Goal: Task Accomplishment & Management: Use online tool/utility

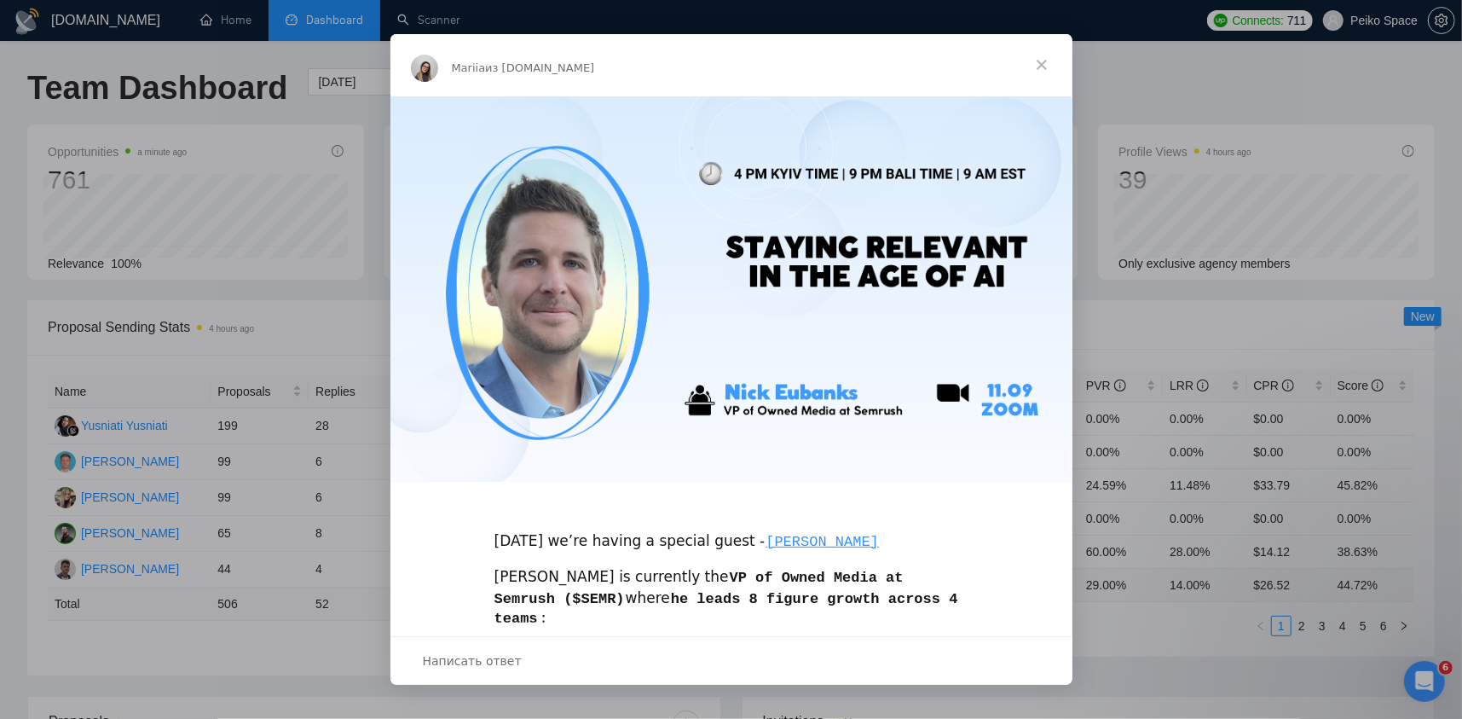
click at [1046, 70] on span "Закрыть" at bounding box center [1041, 64] width 61 height 61
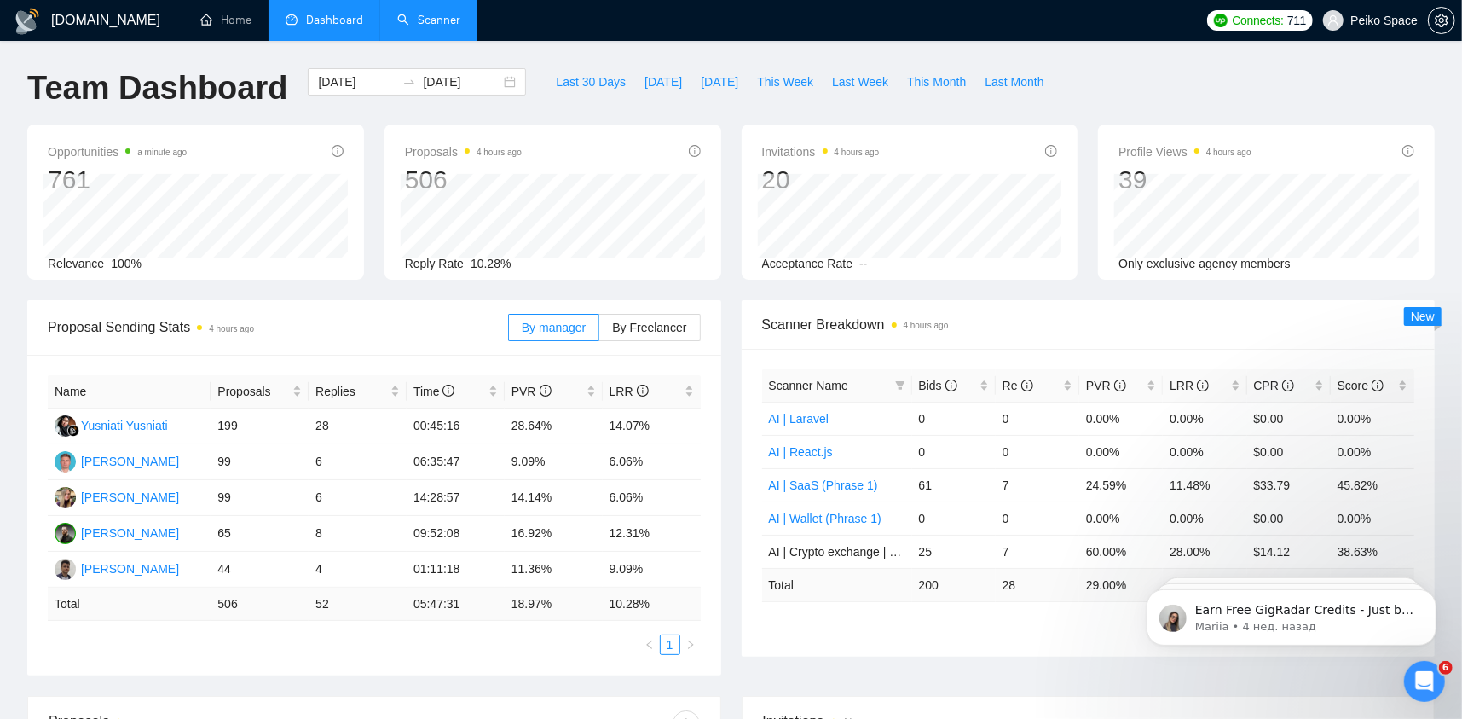
click at [397, 15] on link "Scanner" at bounding box center [428, 20] width 63 height 14
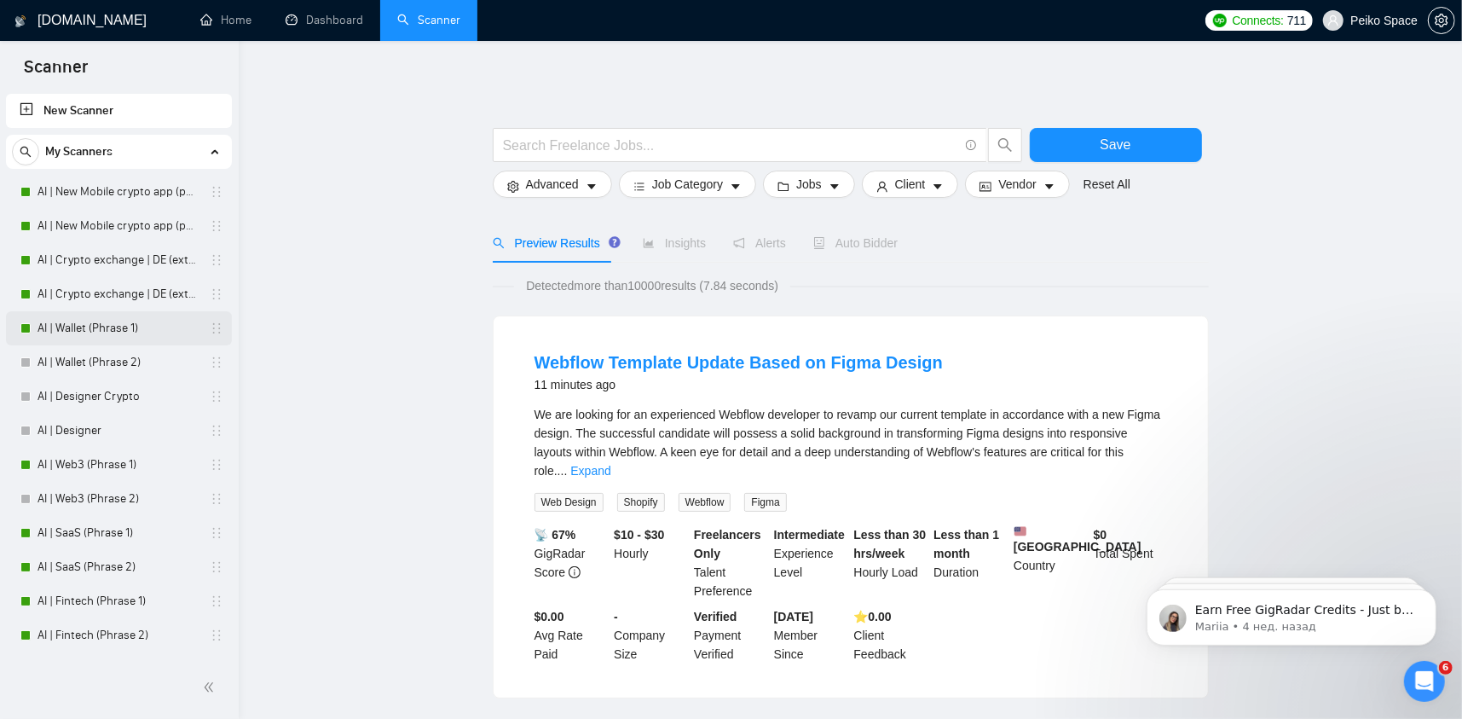
click at [119, 333] on link "AI | Wallet (Phrase 1)" at bounding box center [119, 328] width 162 height 34
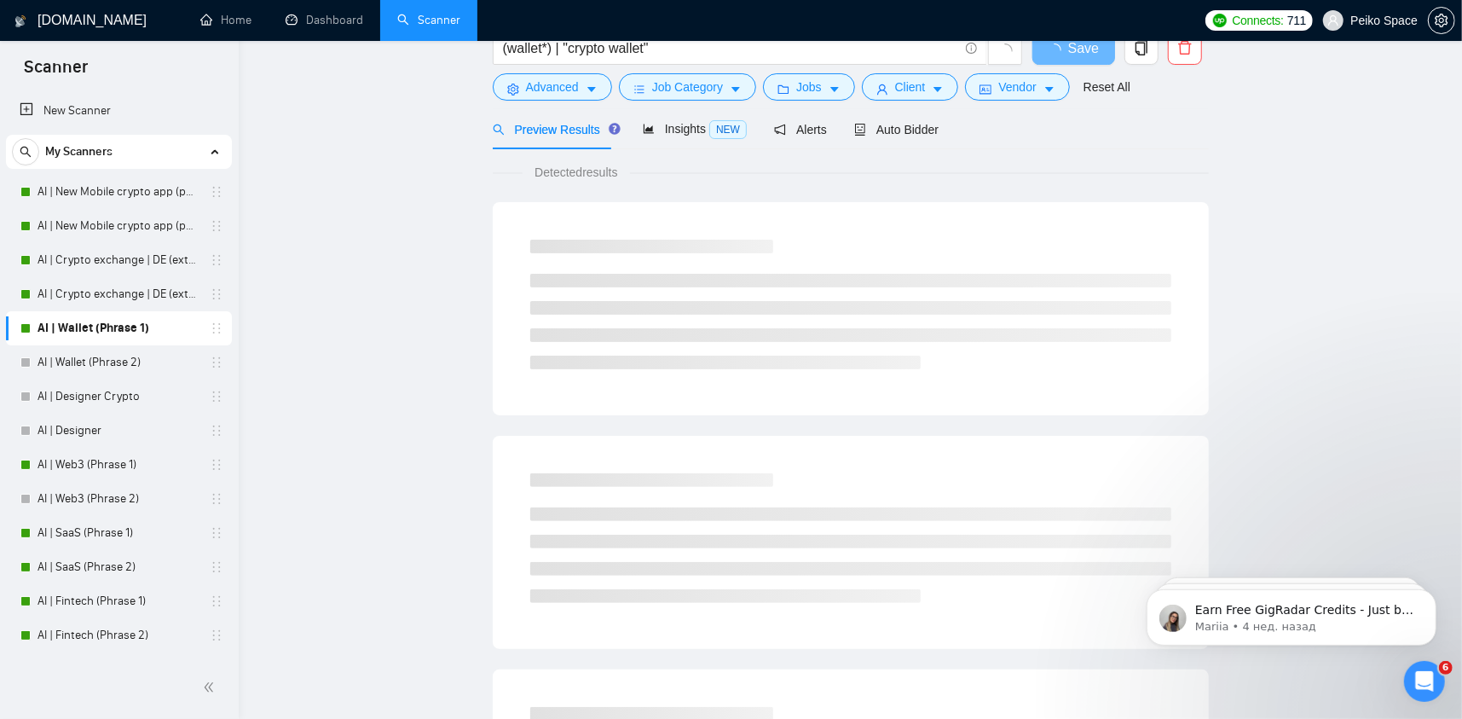
scroll to position [171, 0]
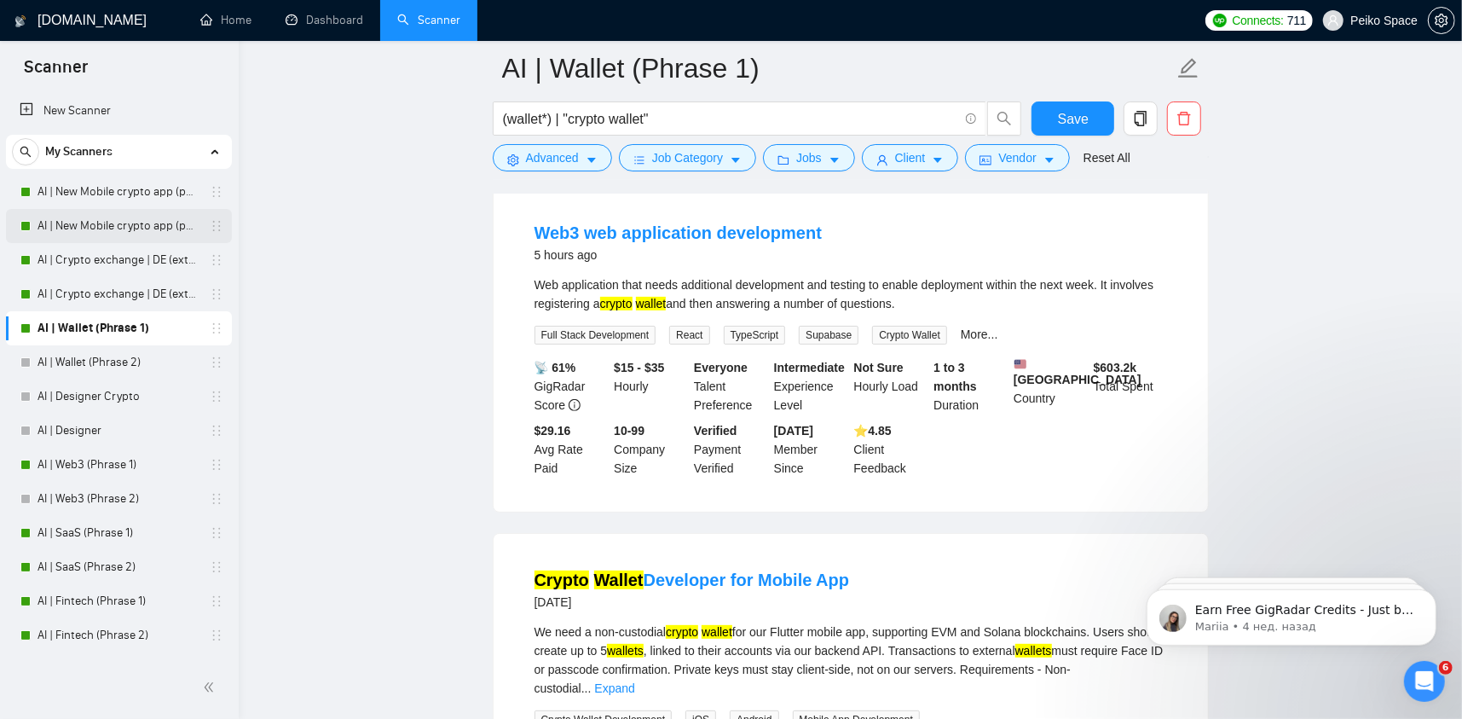
click at [136, 231] on link "AI | New Mobile crypto app (phrase 2)" at bounding box center [119, 226] width 162 height 34
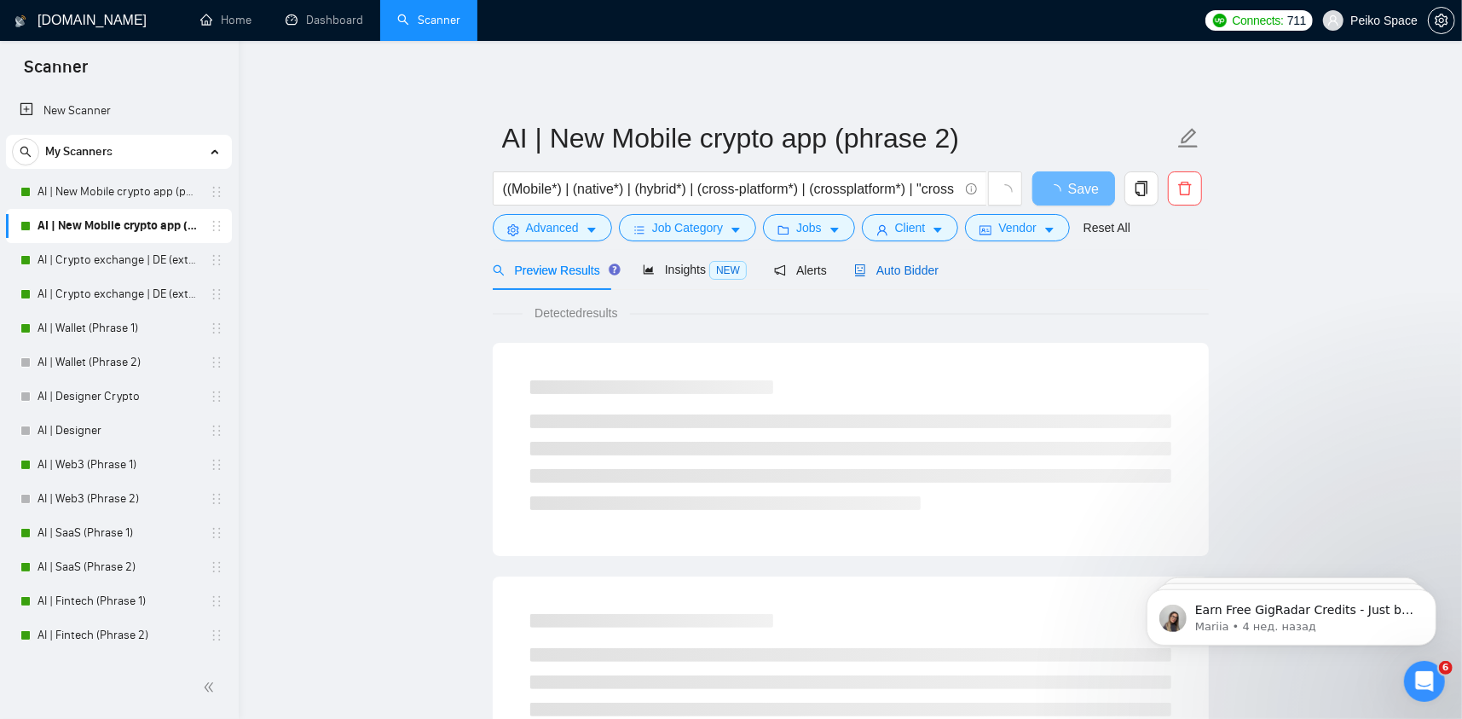
click at [880, 275] on span "Auto Bidder" at bounding box center [896, 270] width 84 height 14
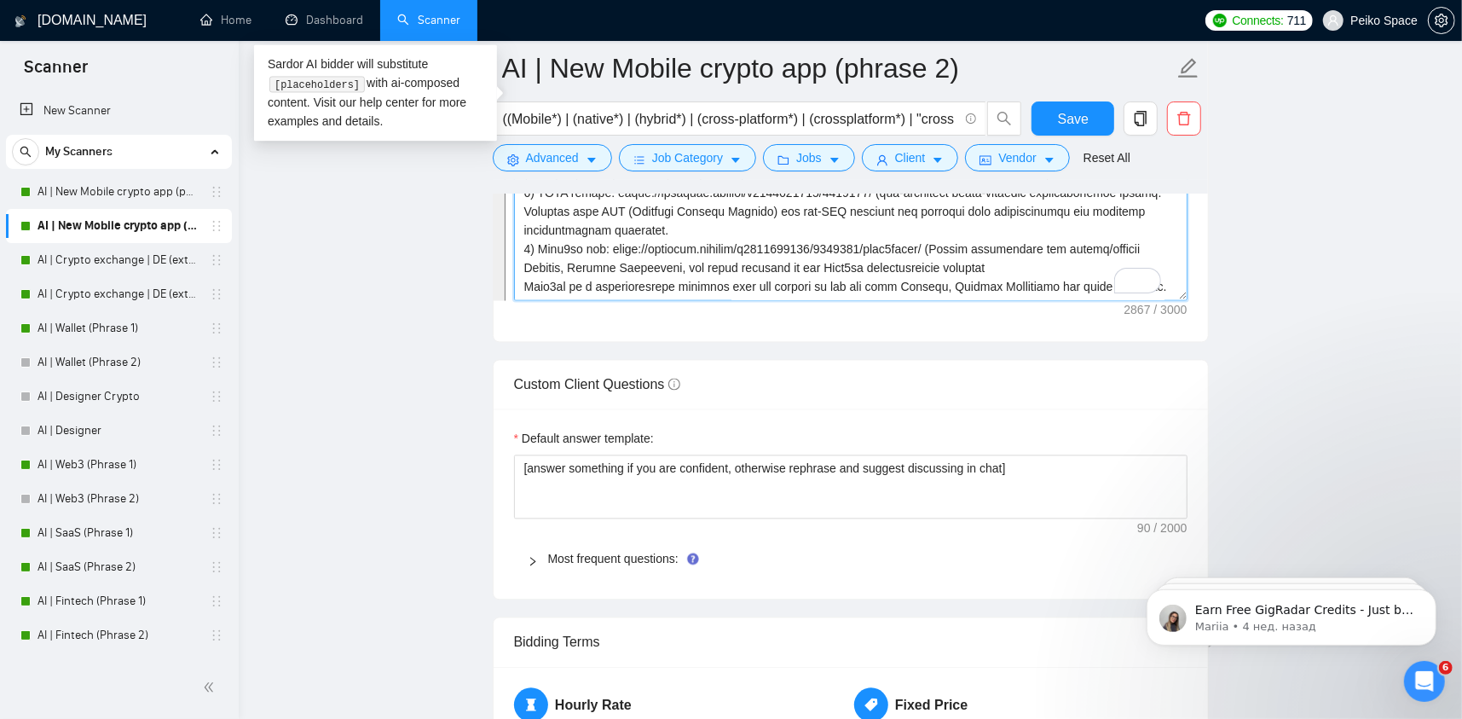
scroll to position [245, 0]
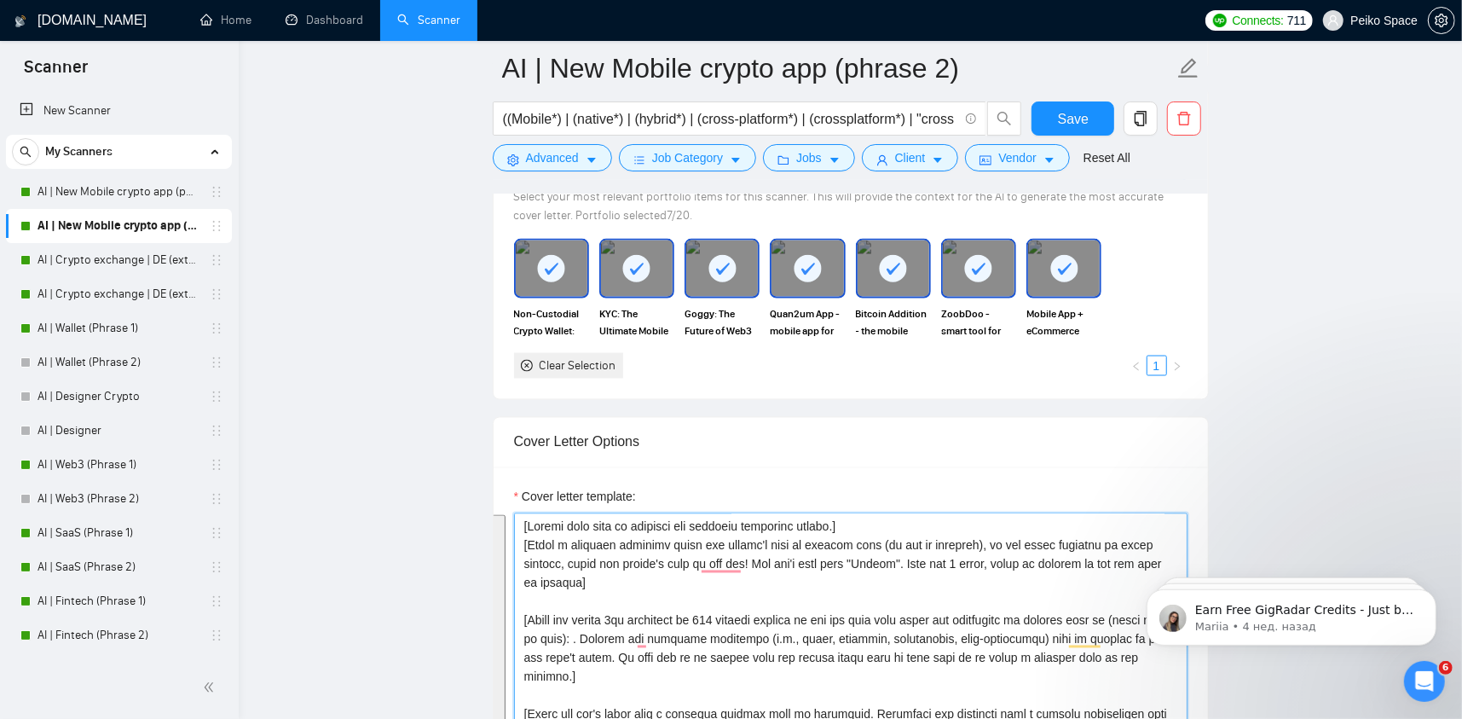
drag, startPoint x: 577, startPoint y: 285, endPoint x: 523, endPoint y: 522, distance: 243.3
click at [523, 522] on textarea "Cover letter template:" at bounding box center [851, 705] width 674 height 384
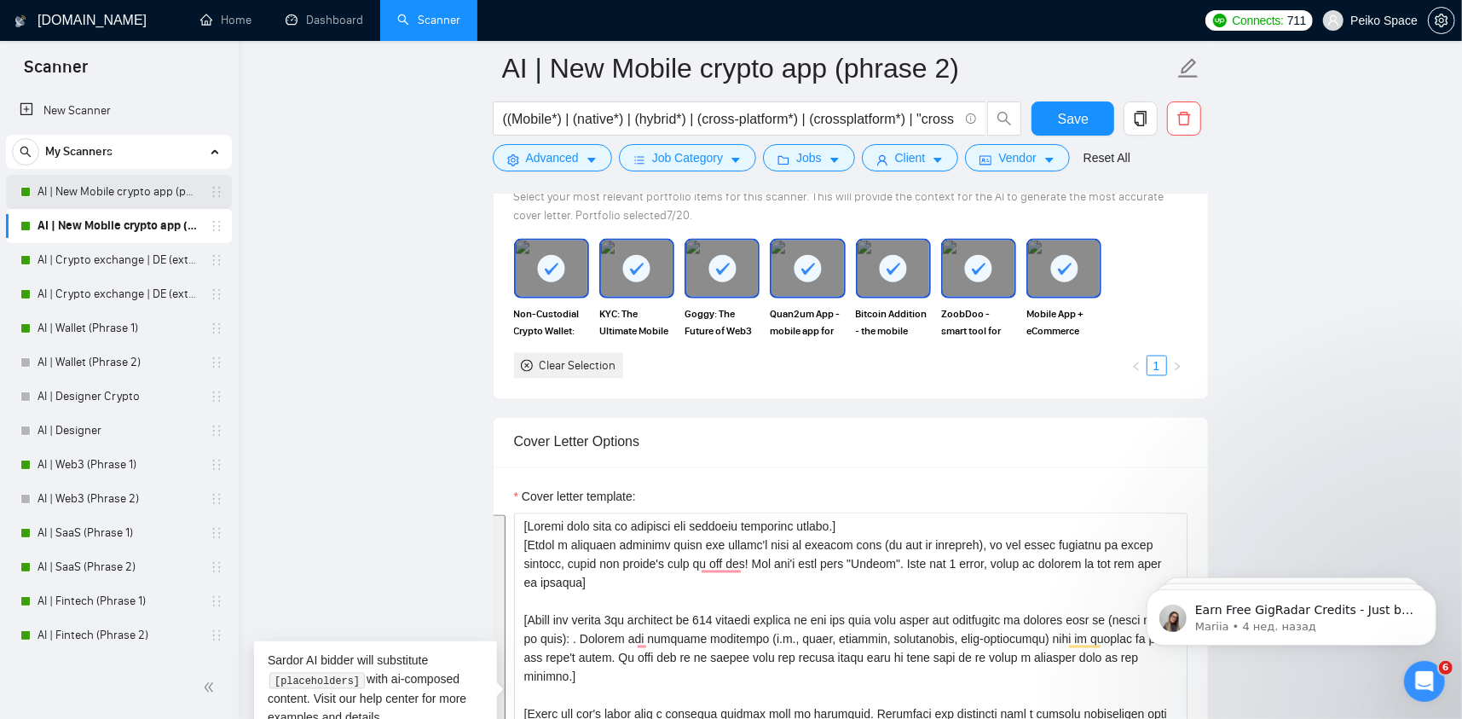
click at [150, 193] on link "AI | New Mobile crypto app (phrase 1)" at bounding box center [119, 192] width 162 height 34
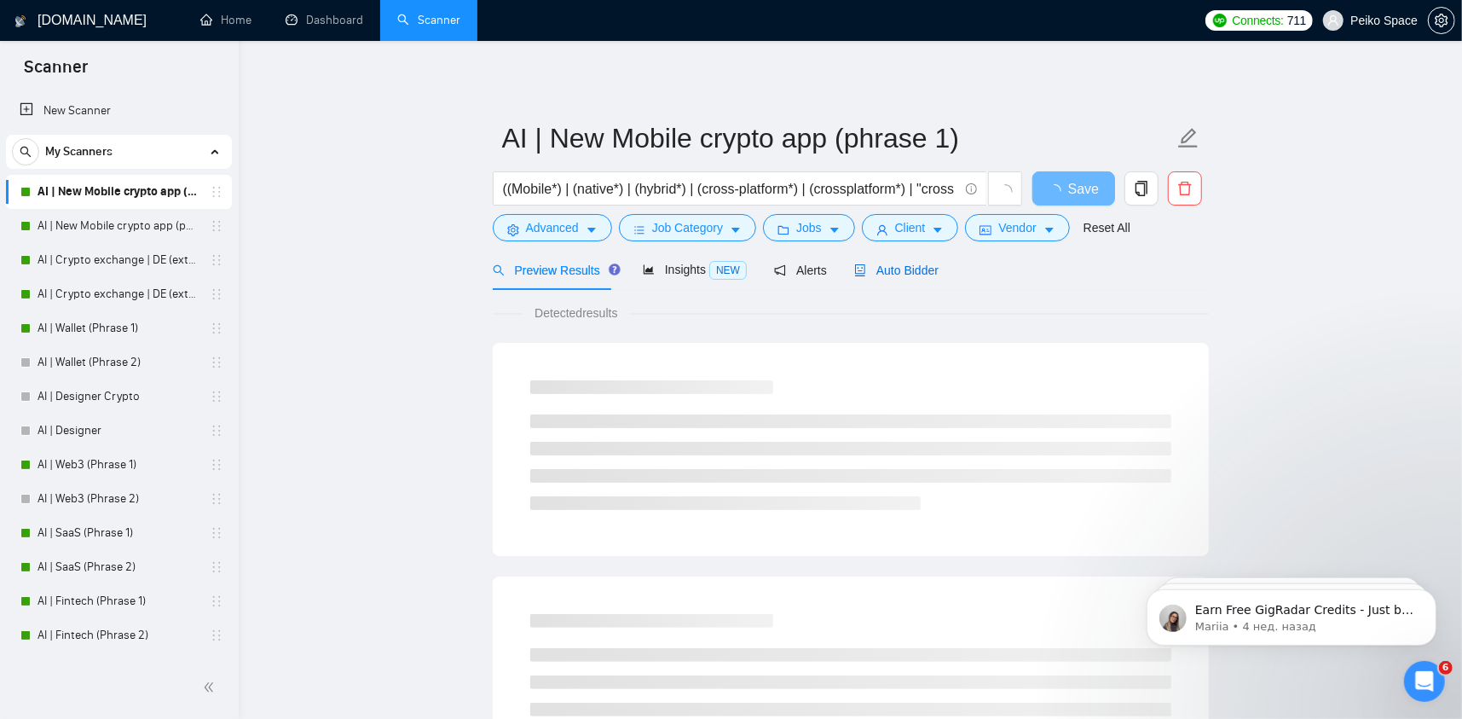
click at [883, 269] on span "Auto Bidder" at bounding box center [896, 270] width 84 height 14
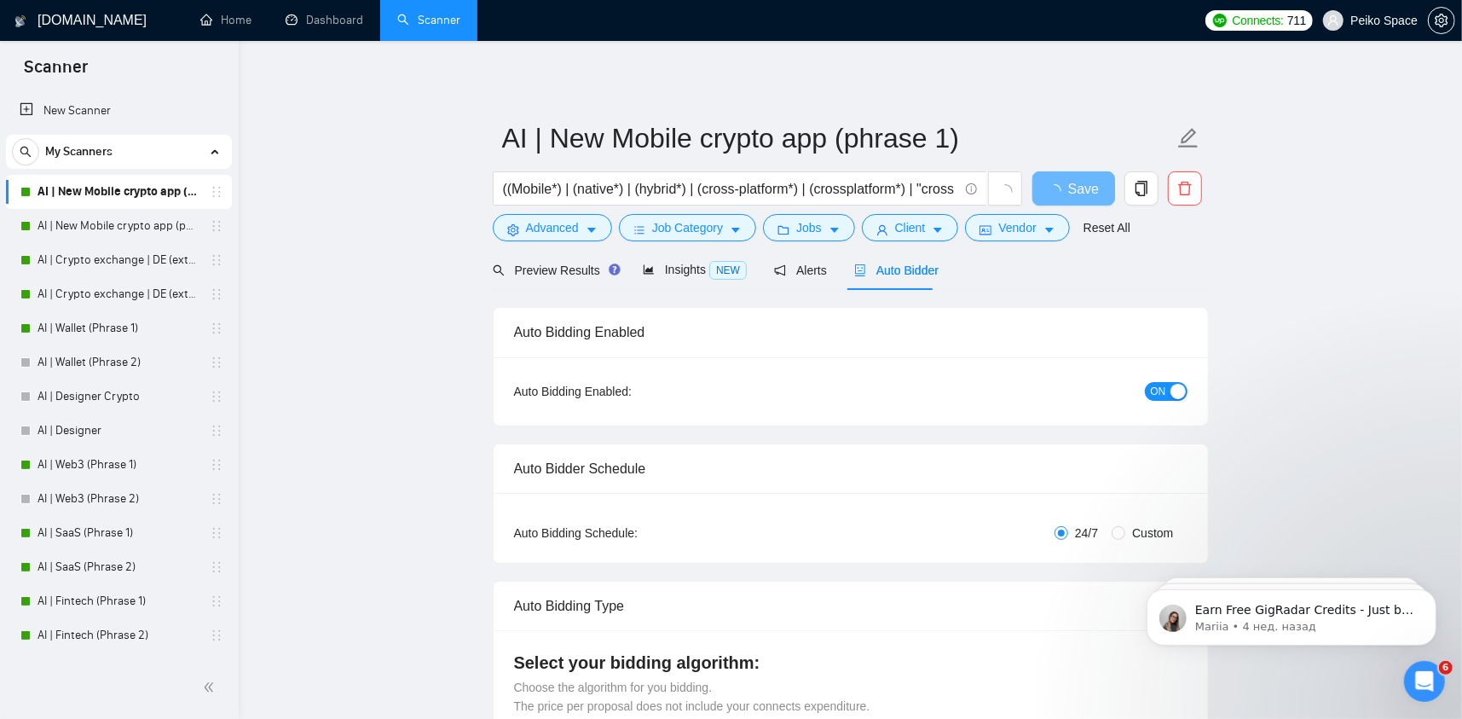
radio input "false"
radio input "true"
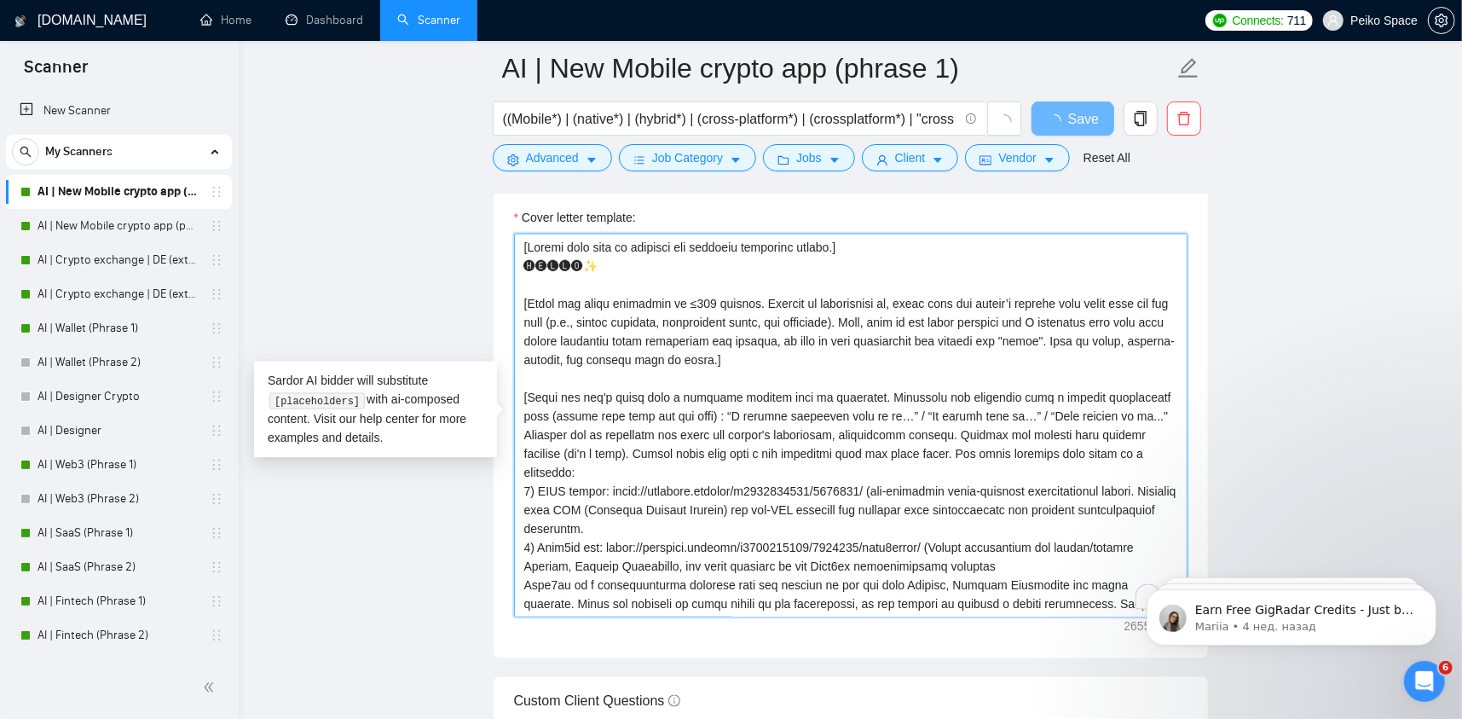
drag, startPoint x: 578, startPoint y: 600, endPoint x: 465, endPoint y: 190, distance: 425.6
click at [465, 190] on main "AI | New Mobile crypto app (phrase 1) ((Mobile*) | (native*) | (hybrid*) | (cro…" at bounding box center [850, 442] width 1169 height 4841
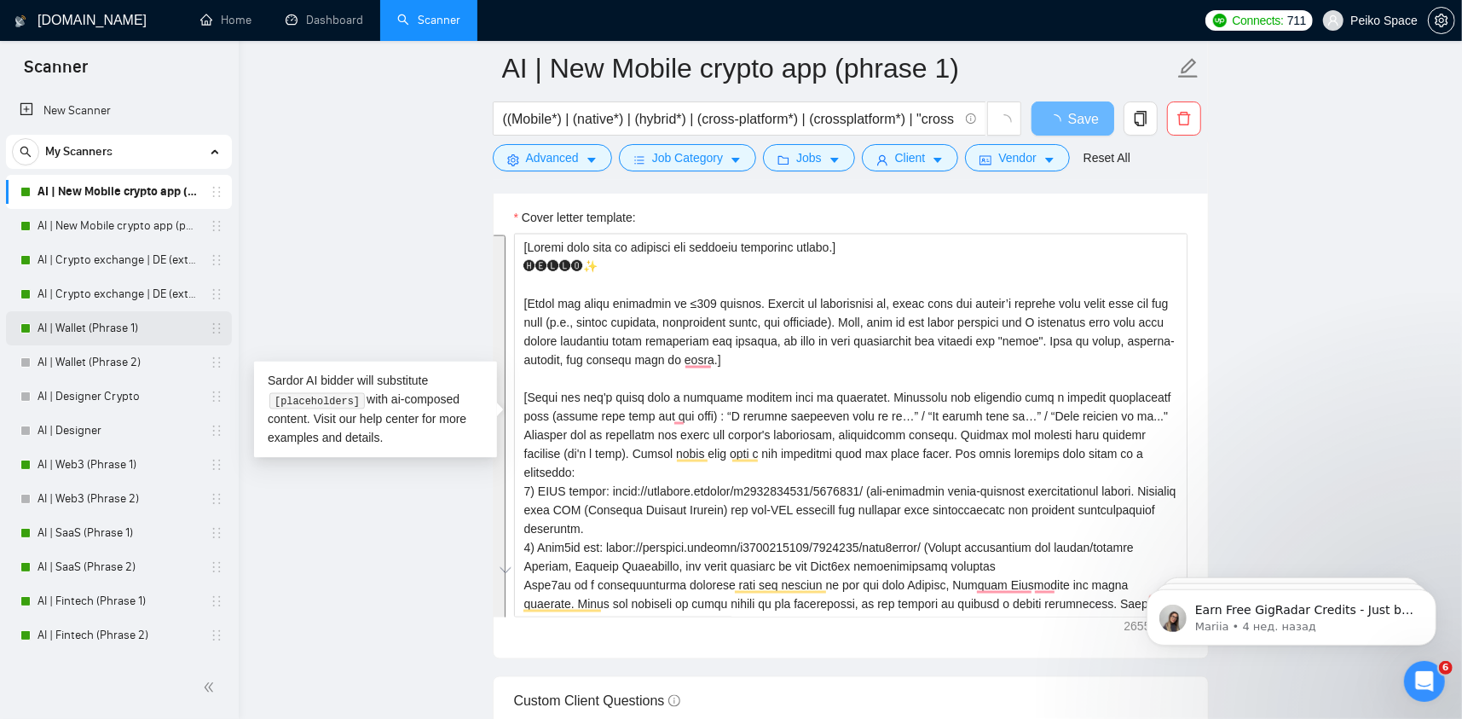
click at [113, 327] on link "AI | Wallet (Phrase 1)" at bounding box center [119, 328] width 162 height 34
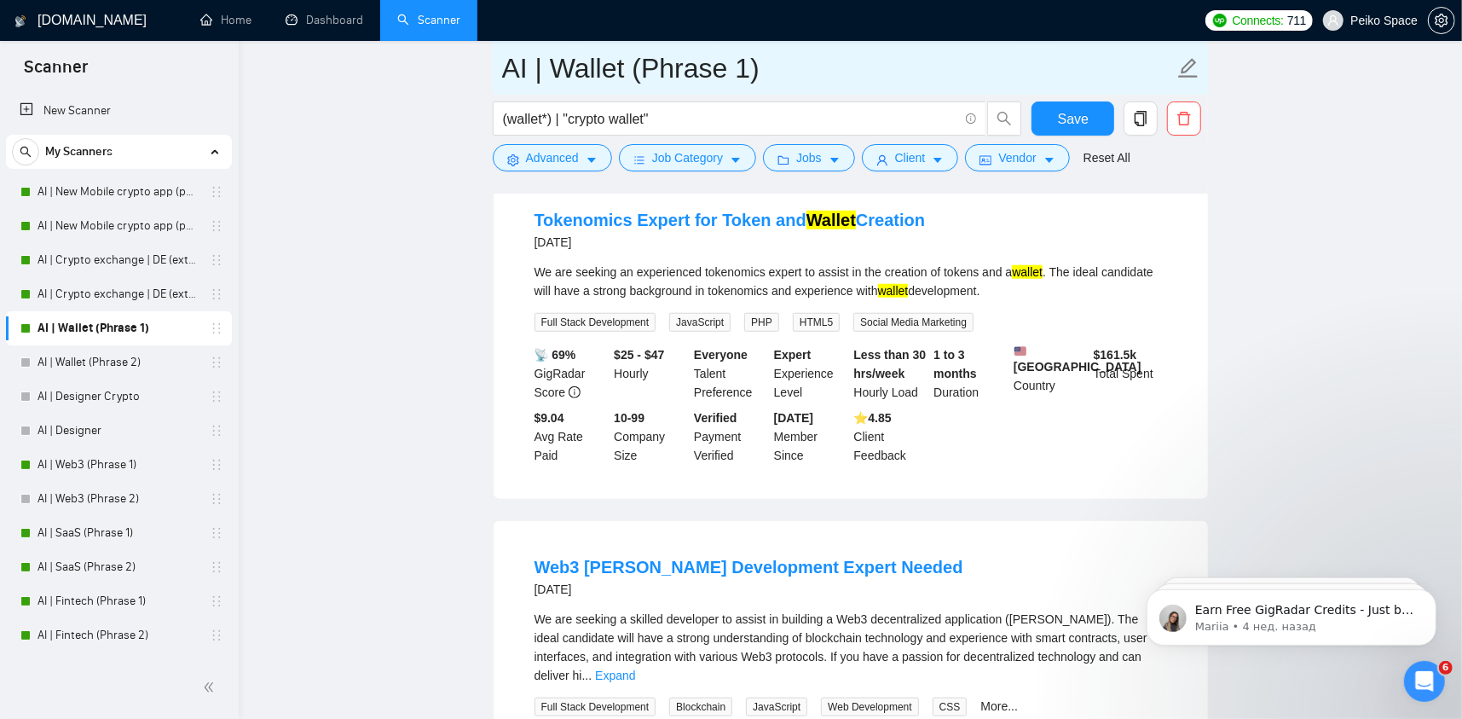
click at [906, 79] on input "AI | Wallet (Phrase 1)" at bounding box center [838, 68] width 672 height 43
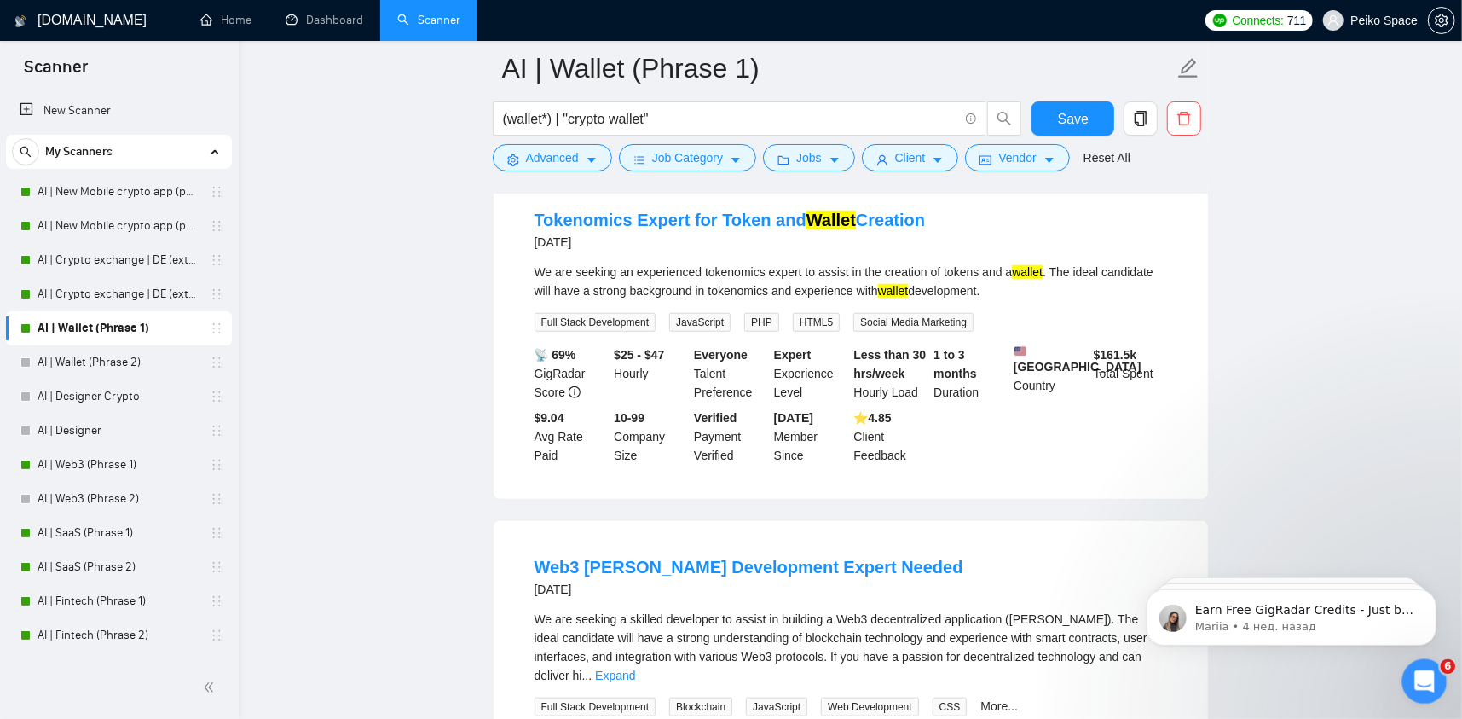
click at [1413, 678] on icon "Открыть службу сообщений Intercom" at bounding box center [1423, 679] width 28 height 28
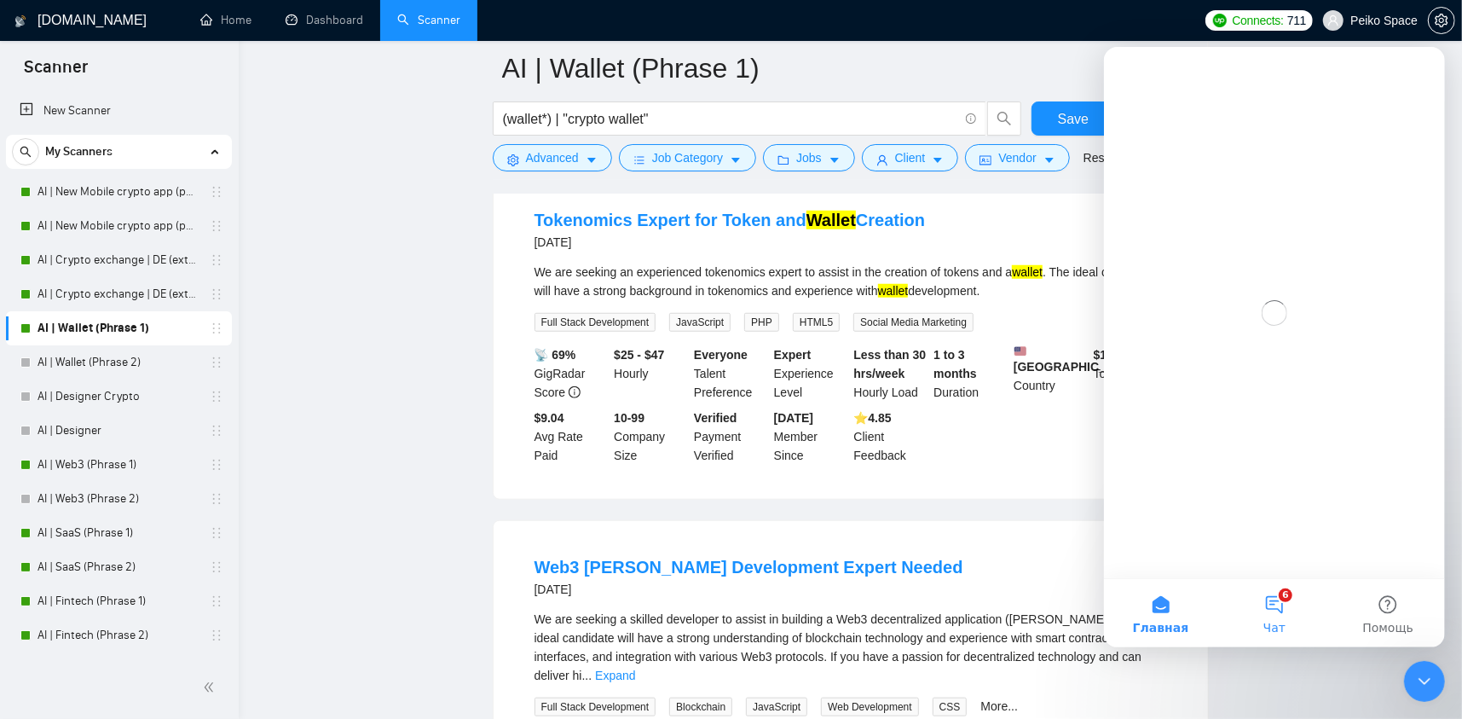
click at [1289, 603] on button "6 Чат" at bounding box center [1273, 612] width 113 height 68
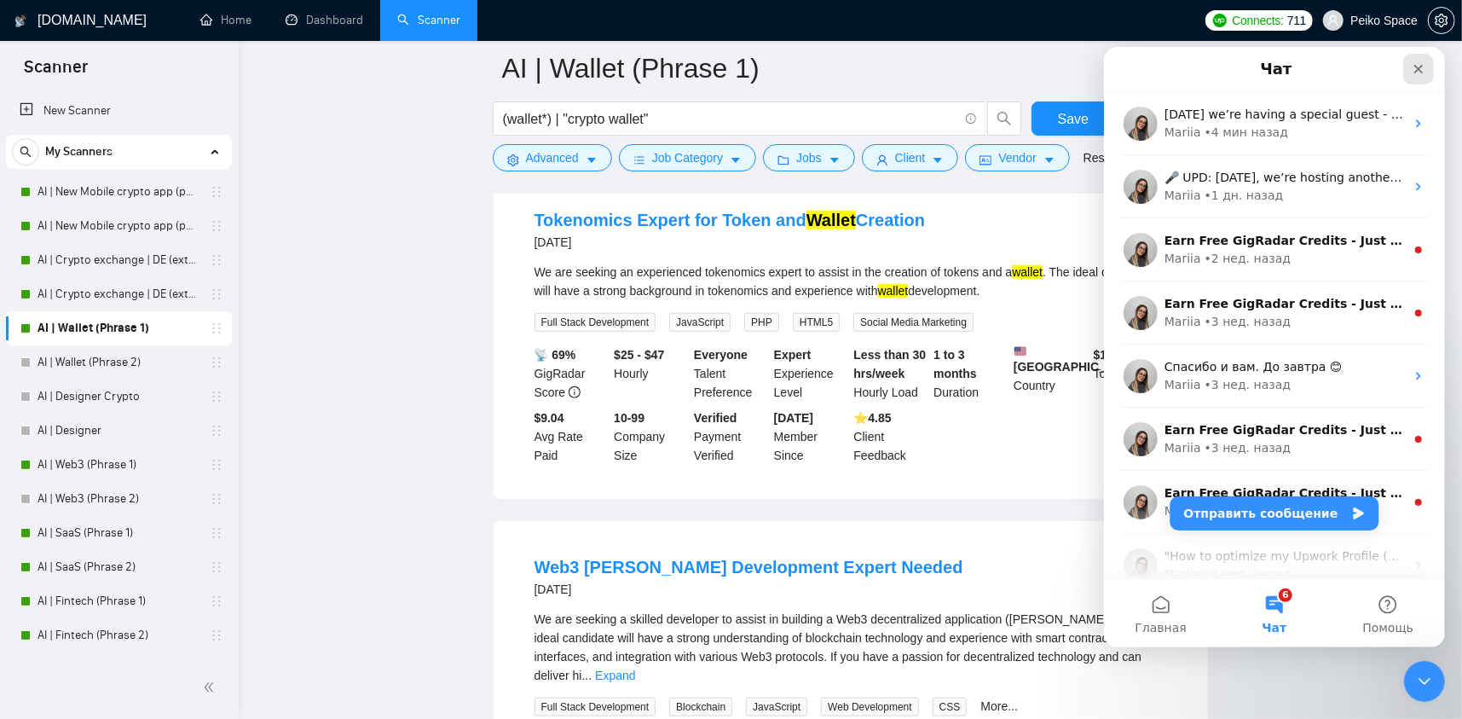
click at [1416, 57] on div "Закрыть" at bounding box center [1418, 68] width 31 height 31
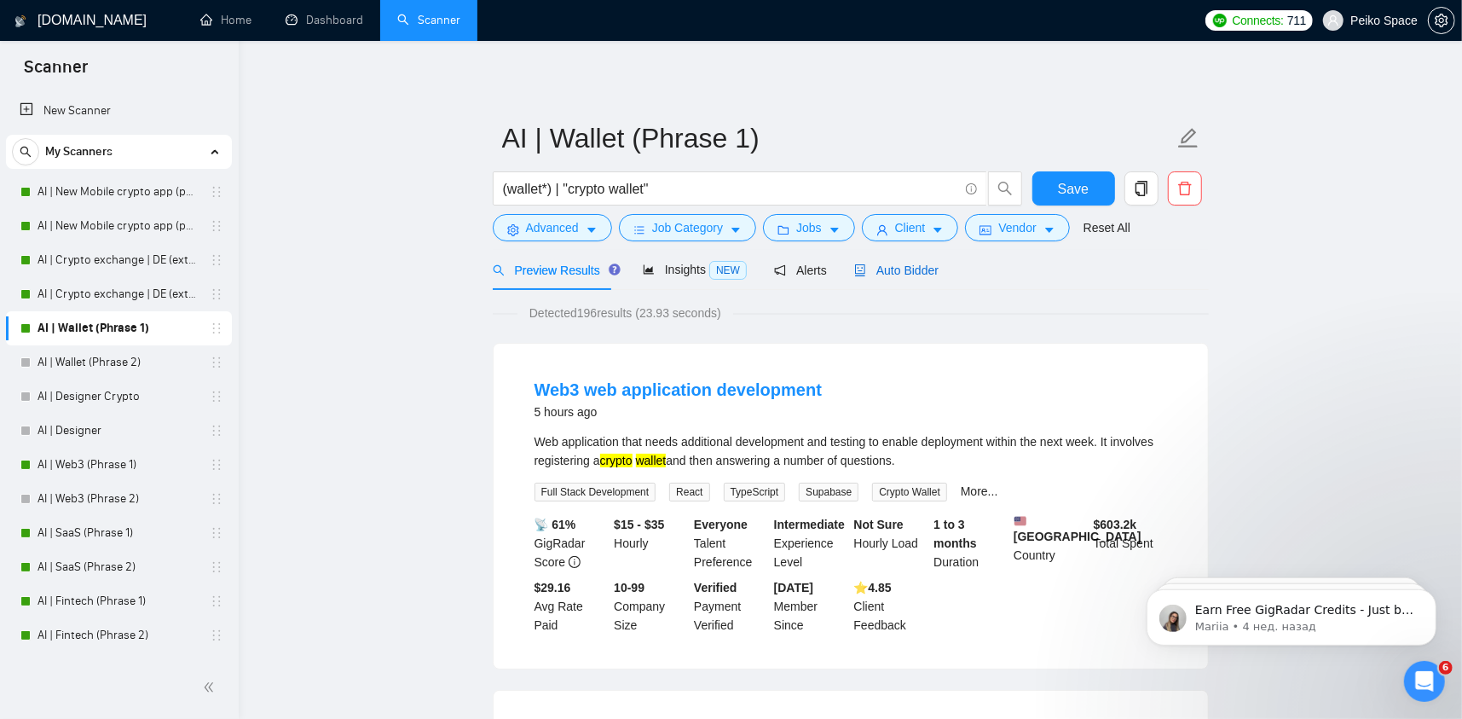
click at [895, 269] on span "Auto Bidder" at bounding box center [896, 270] width 84 height 14
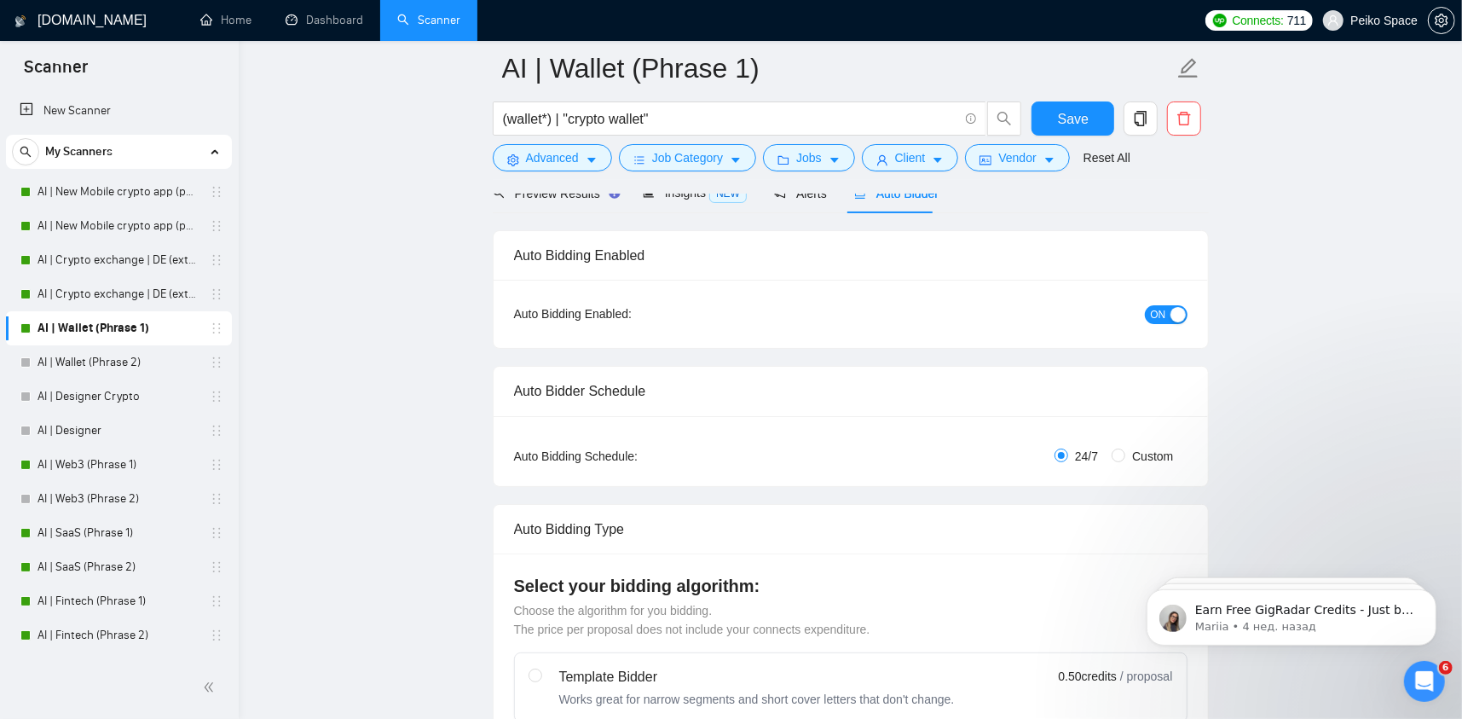
scroll to position [85, 0]
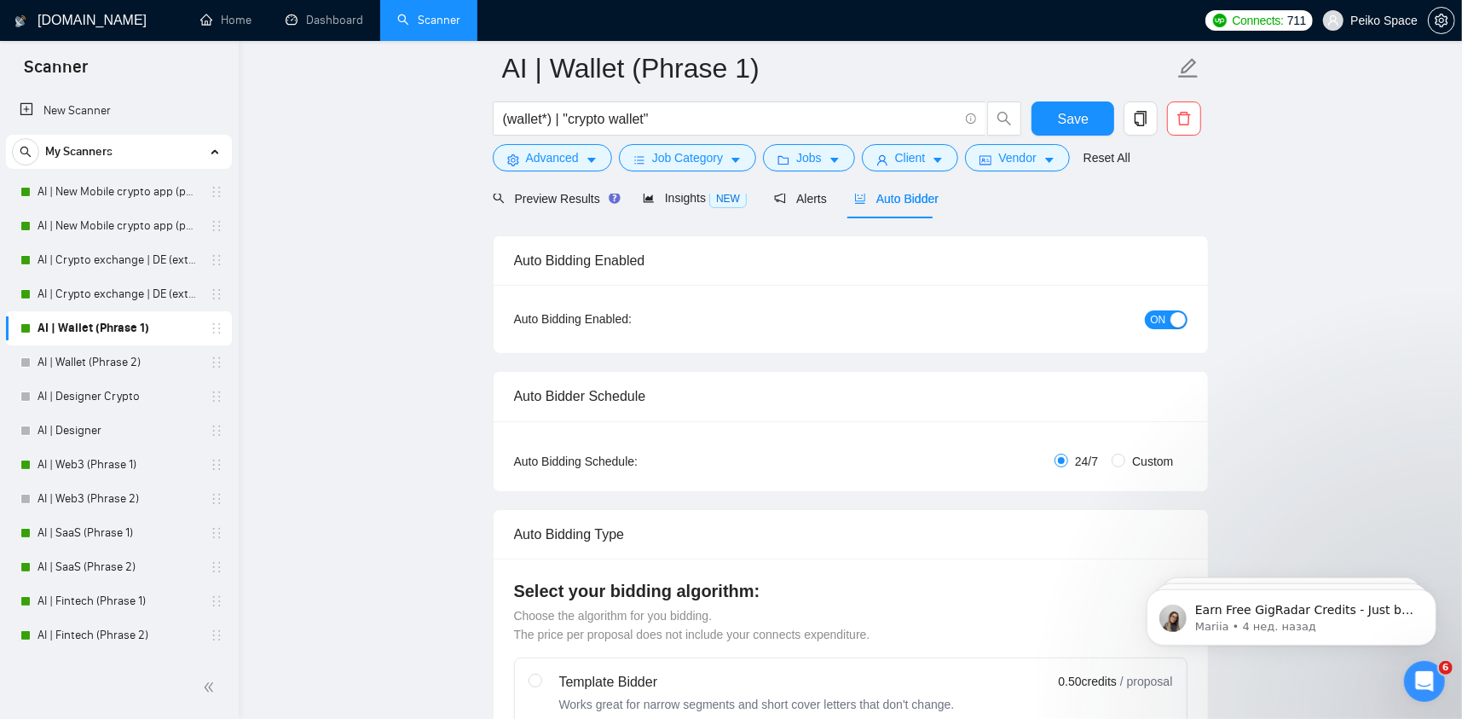
click at [1155, 463] on span "Custom" at bounding box center [1153, 461] width 55 height 19
click at [1126, 463] on input "Custom" at bounding box center [1119, 461] width 14 height 14
radio input "true"
radio input "false"
checkbox input "true"
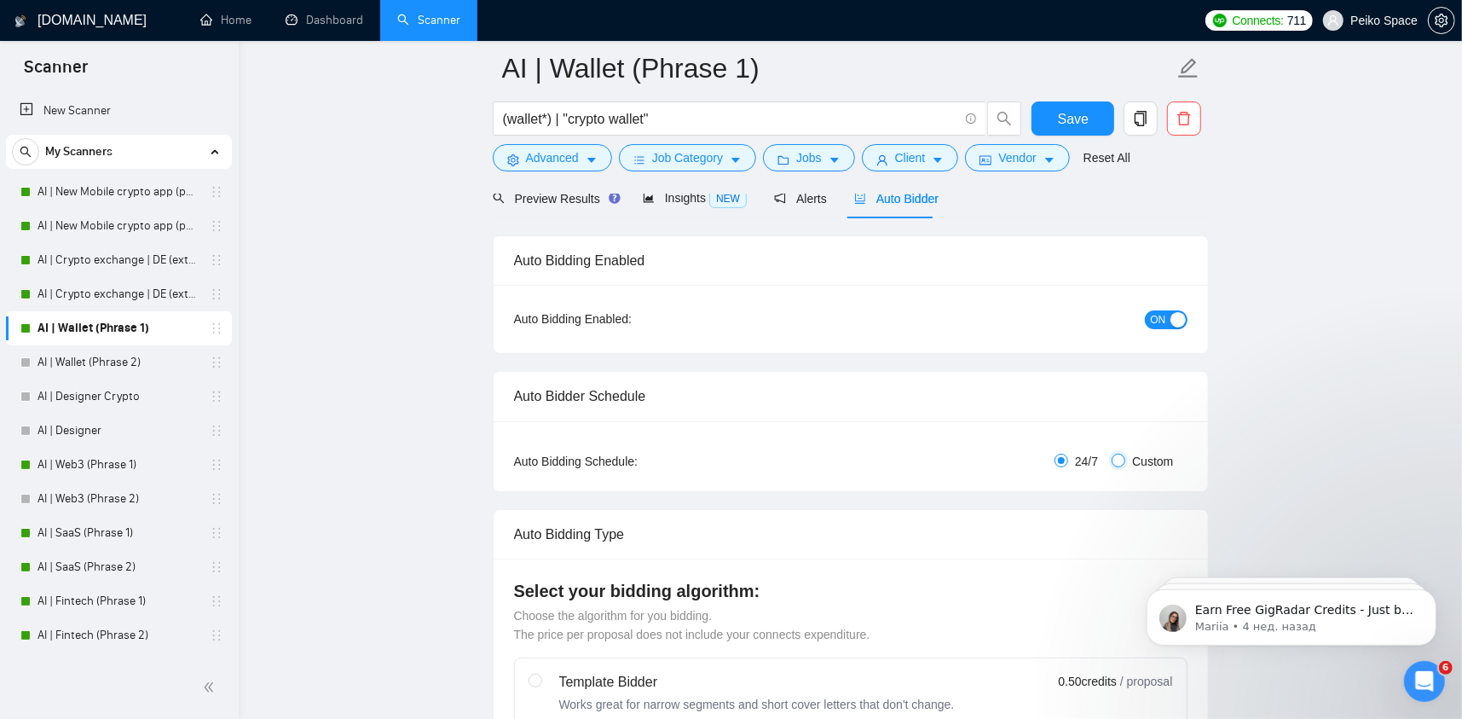
checkbox input "true"
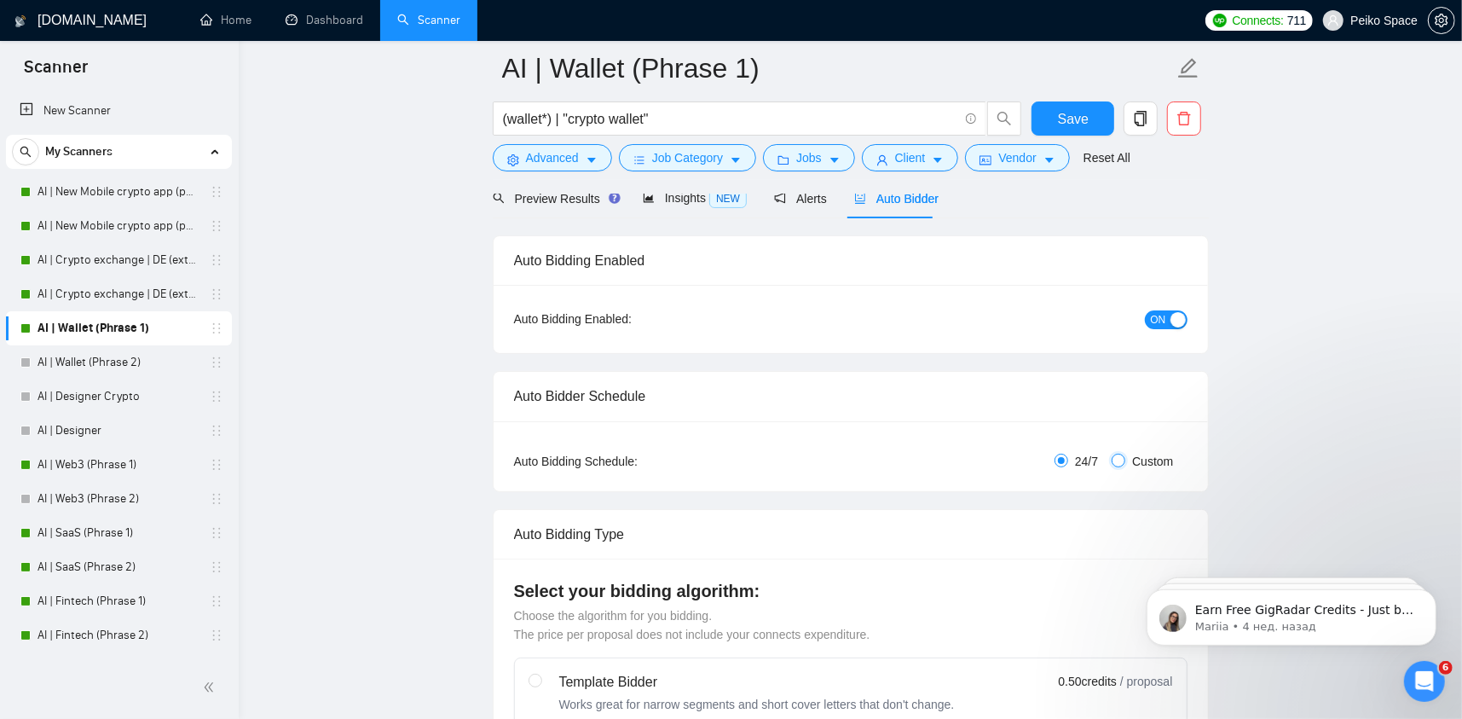
checkbox input "true"
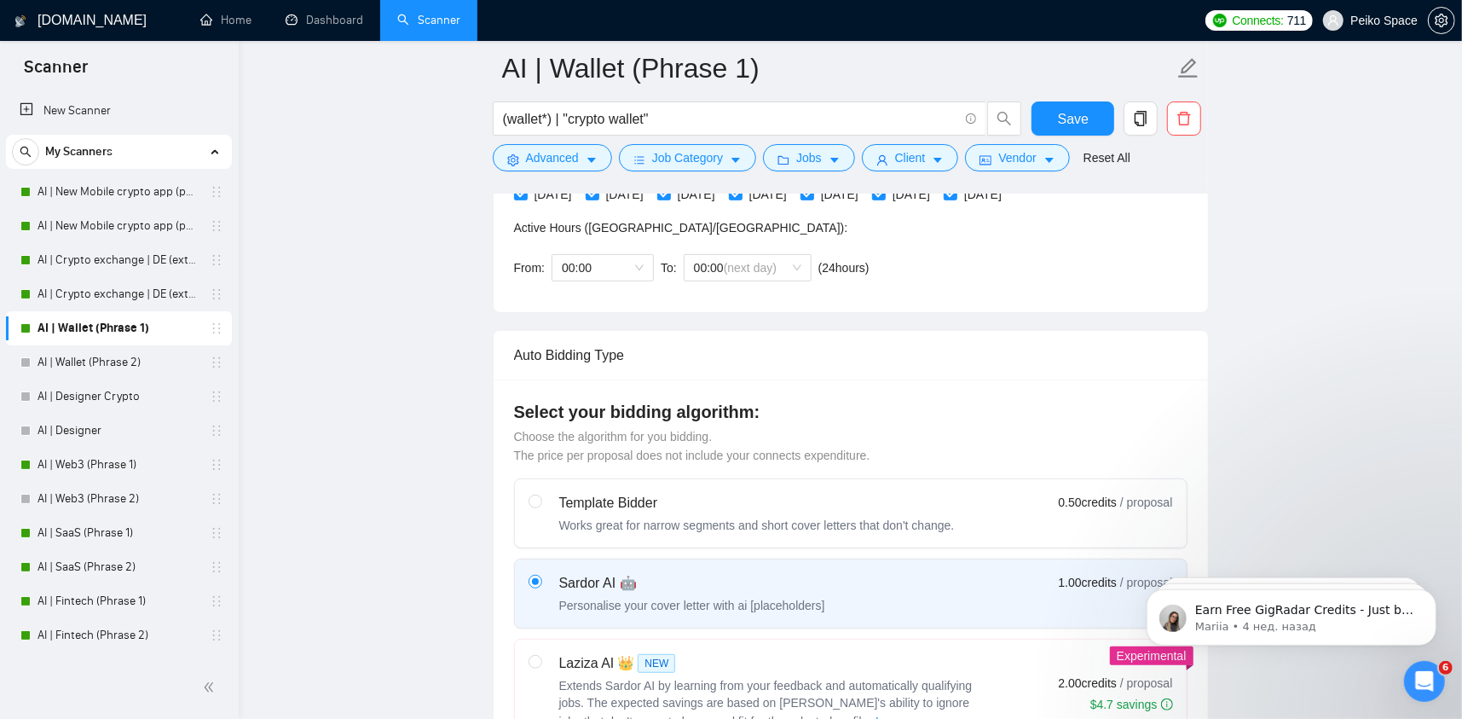
scroll to position [426, 0]
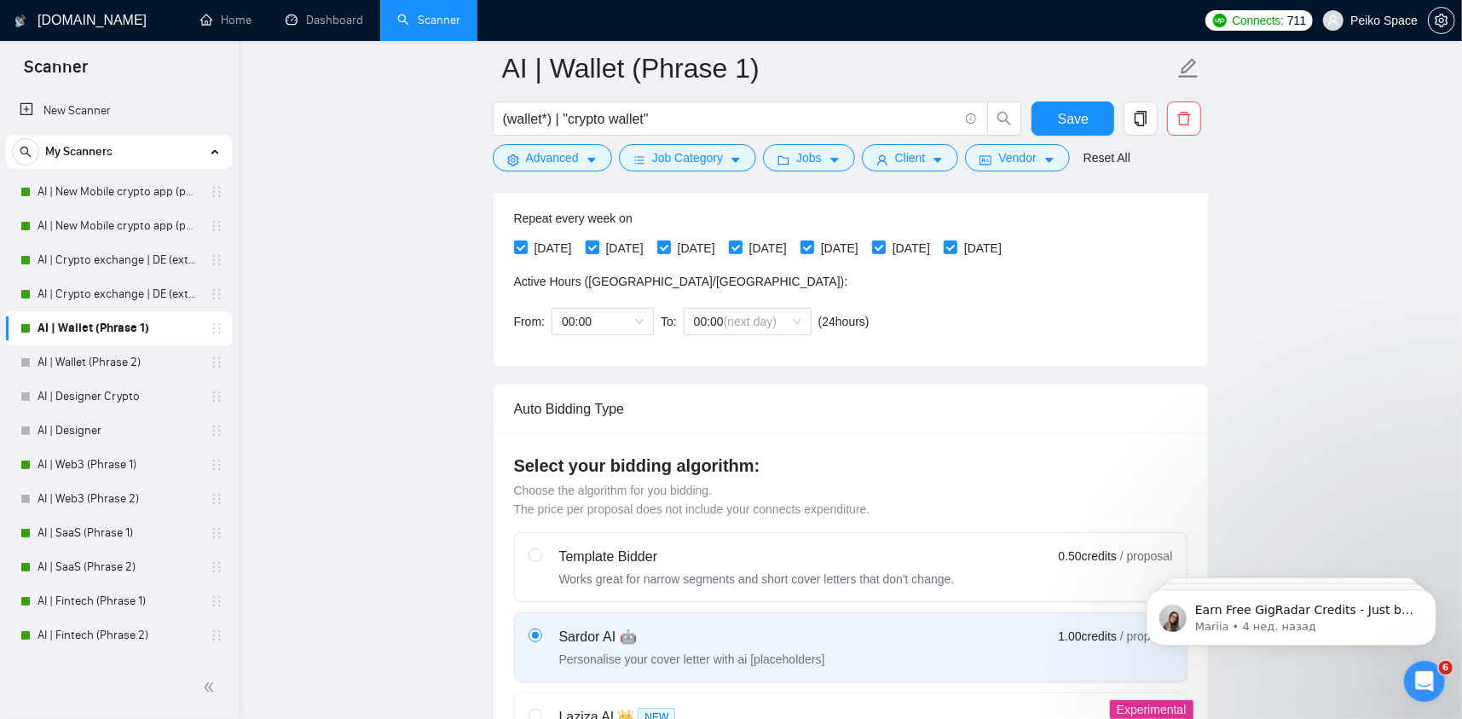
click at [624, 252] on span "[DATE]" at bounding box center [624, 248] width 51 height 19
click at [598, 252] on input "[DATE]" at bounding box center [592, 246] width 12 height 12
checkbox input "false"
click at [794, 255] on span "[DATE]" at bounding box center [768, 248] width 51 height 19
click at [741, 252] on input "[DATE]" at bounding box center [735, 246] width 12 height 12
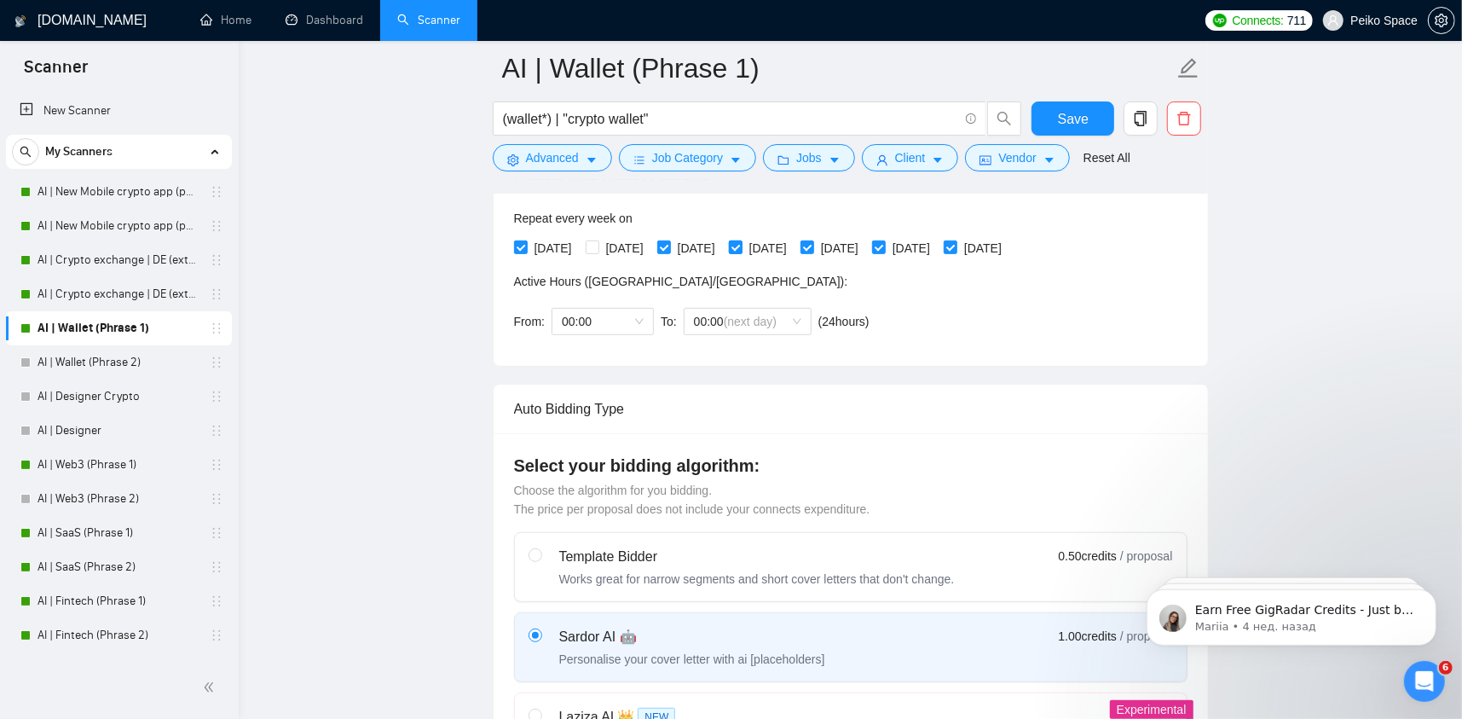
checkbox input "false"
click at [928, 246] on span "[DATE]" at bounding box center [911, 248] width 51 height 19
click at [884, 246] on input "[DATE]" at bounding box center [878, 246] width 12 height 12
checkbox input "false"
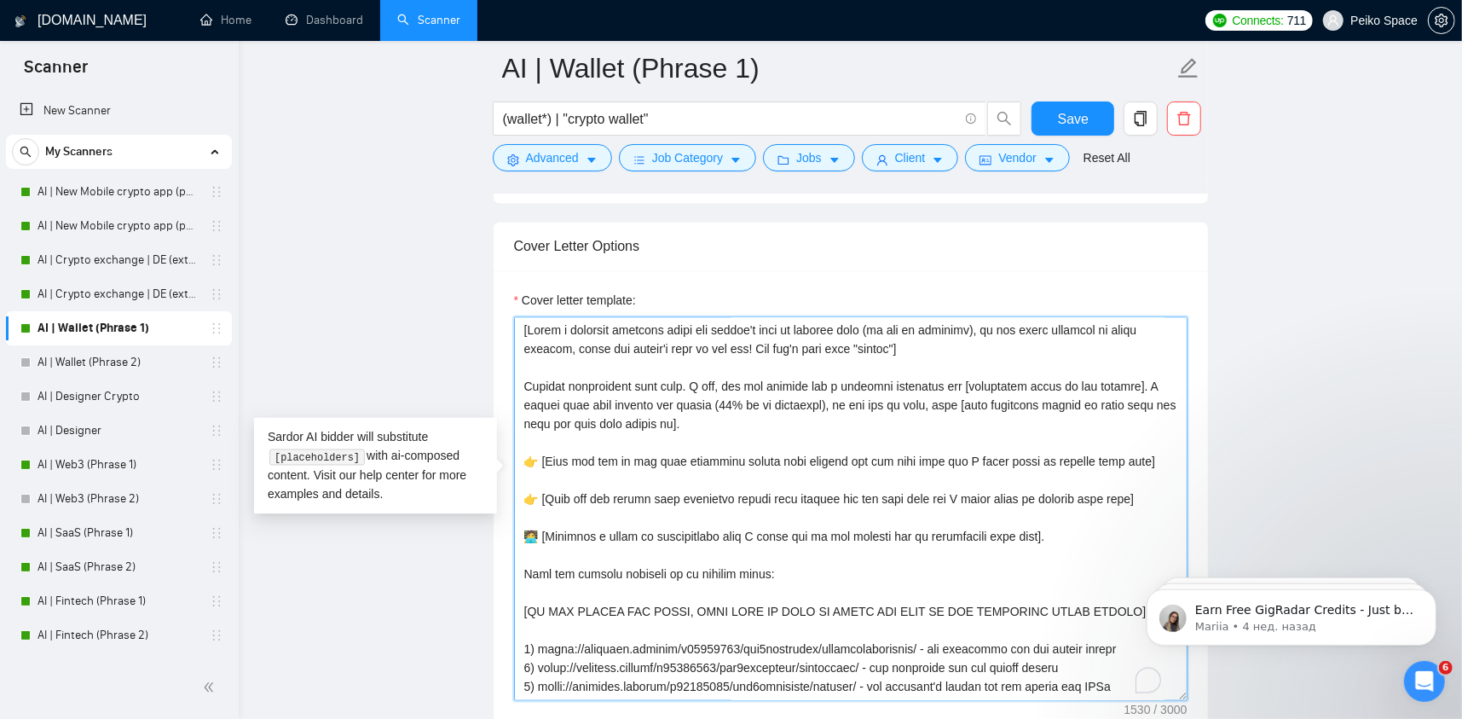
scroll to position [131, 0]
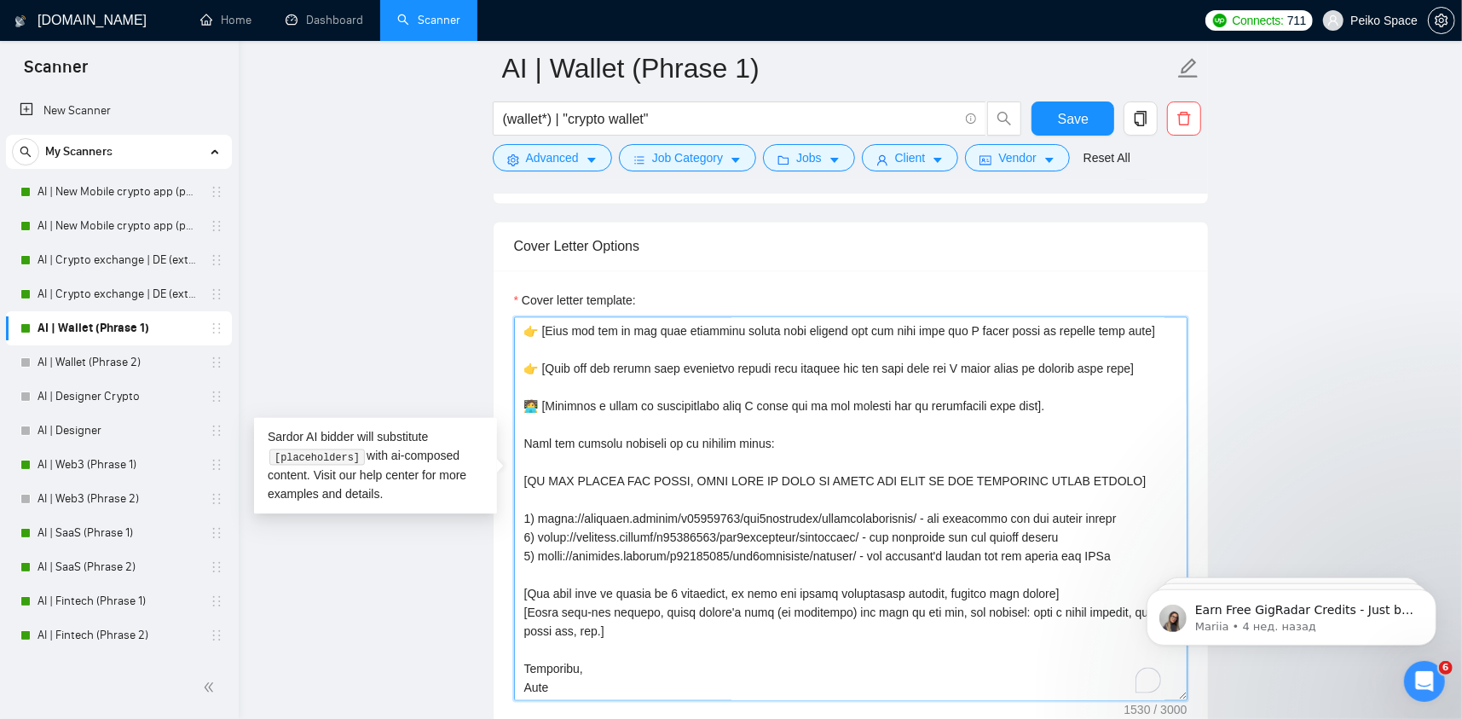
drag, startPoint x: 831, startPoint y: 586, endPoint x: 958, endPoint y: 679, distance: 157.4
click at [962, 685] on div "Cover letter template:" at bounding box center [851, 506] width 715 height 471
click at [930, 661] on textarea "Cover letter template:" at bounding box center [851, 509] width 674 height 384
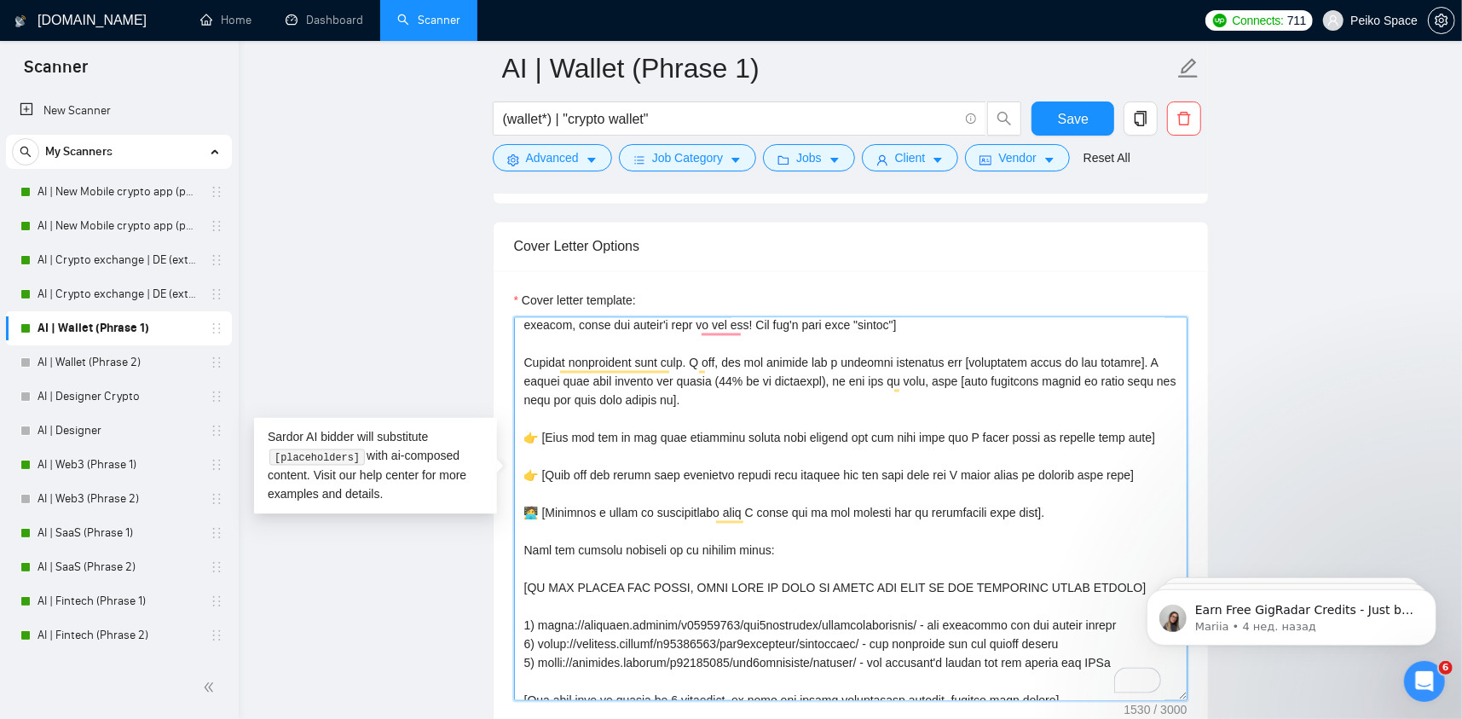
scroll to position [0, 0]
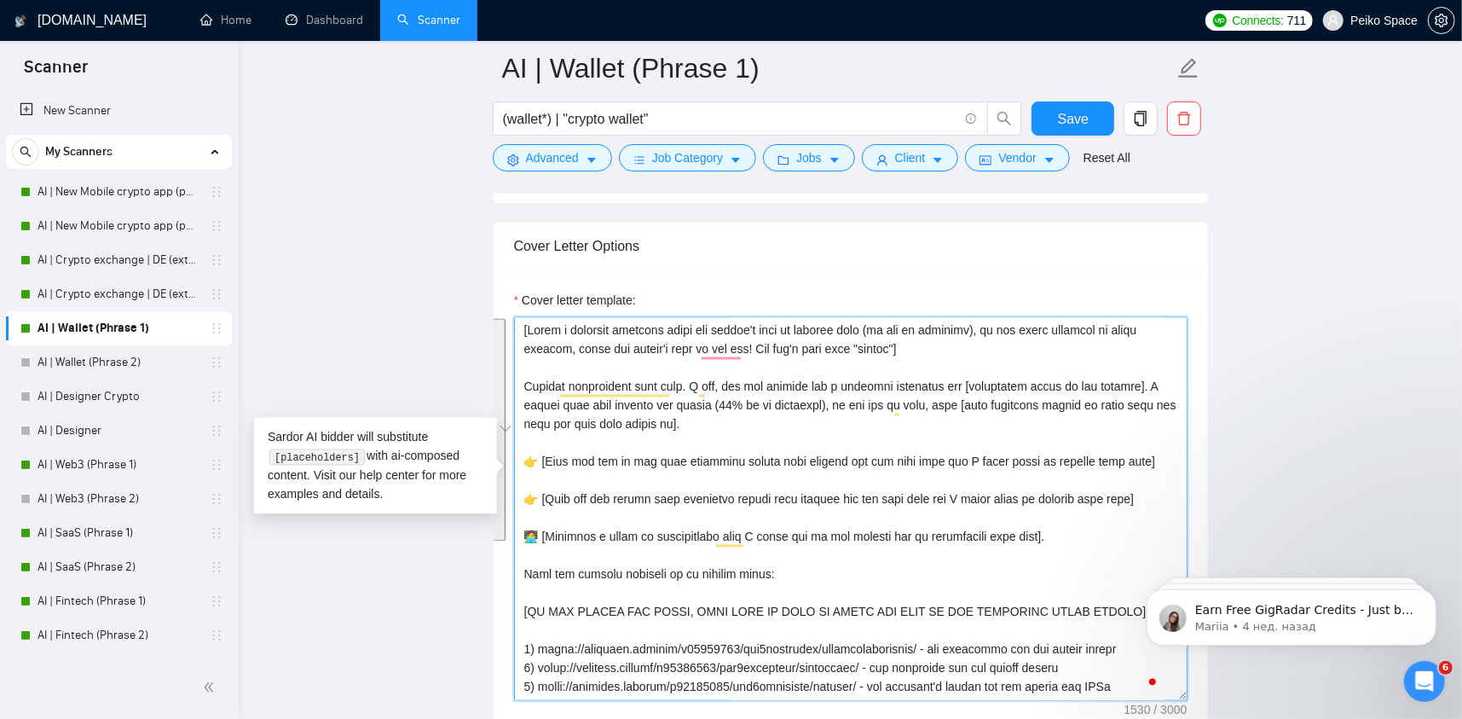
drag, startPoint x: 1056, startPoint y: 508, endPoint x: 507, endPoint y: 279, distance: 595.1
click at [507, 279] on div "Cover letter template:" at bounding box center [851, 506] width 715 height 471
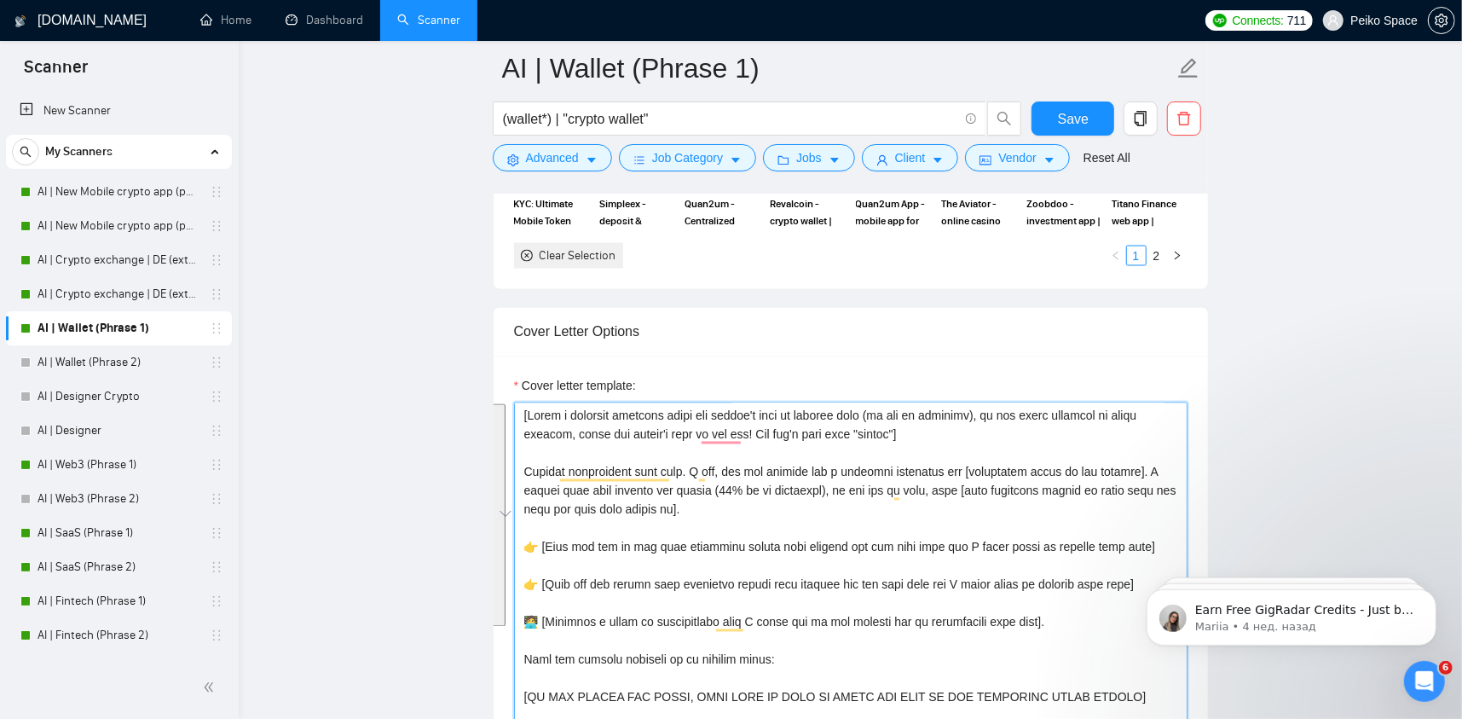
paste textarea "Please make sure to maintain the original paragraph breaks.] [Write a personal …"
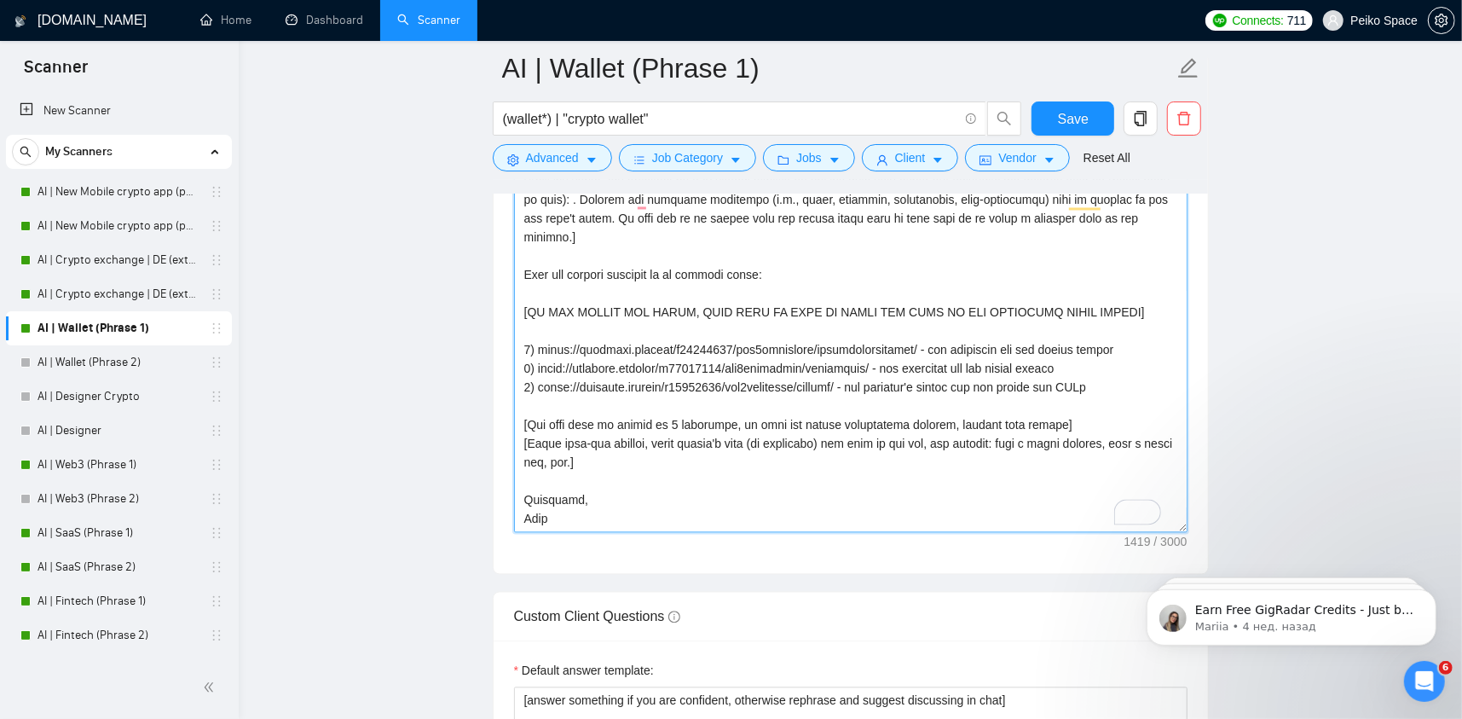
scroll to position [2302, 0]
drag, startPoint x: 527, startPoint y: 499, endPoint x: 614, endPoint y: 493, distance: 87.2
click at [614, 493] on textarea "Cover letter template:" at bounding box center [851, 339] width 674 height 384
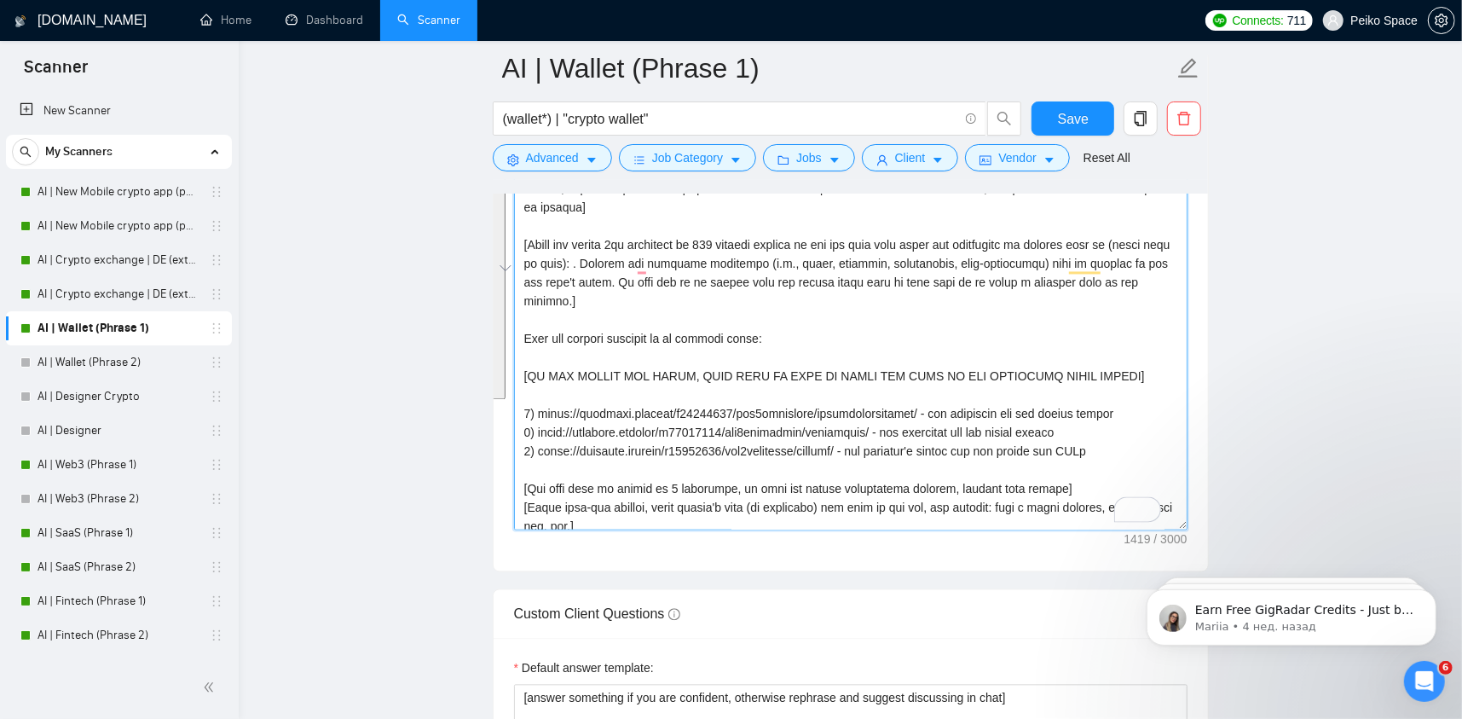
scroll to position [0, 0]
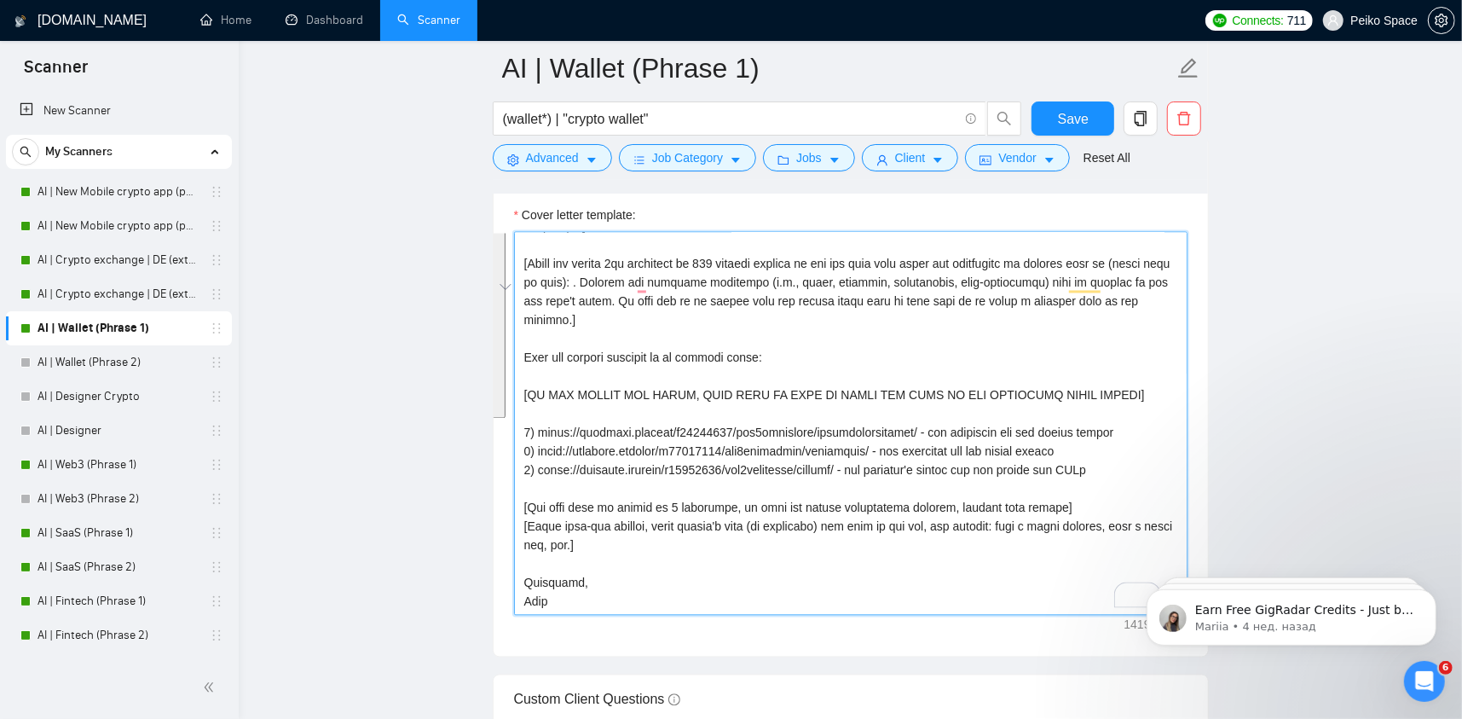
paste textarea "[Match the job's needs with a standout project from my portfolio. Highlight its…"
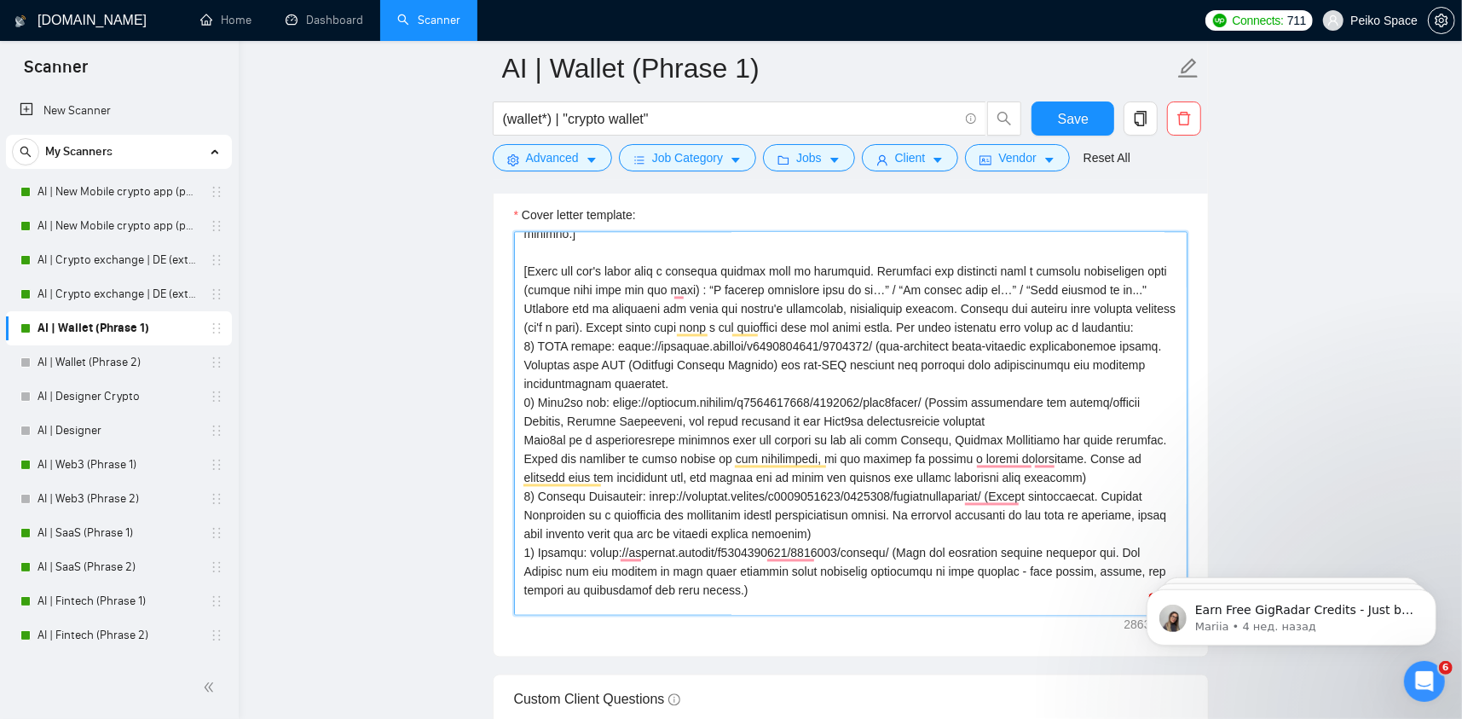
drag, startPoint x: 523, startPoint y: 391, endPoint x: 1096, endPoint y: 466, distance: 578.0
click at [1096, 466] on textarea "Cover letter template:" at bounding box center [851, 424] width 674 height 384
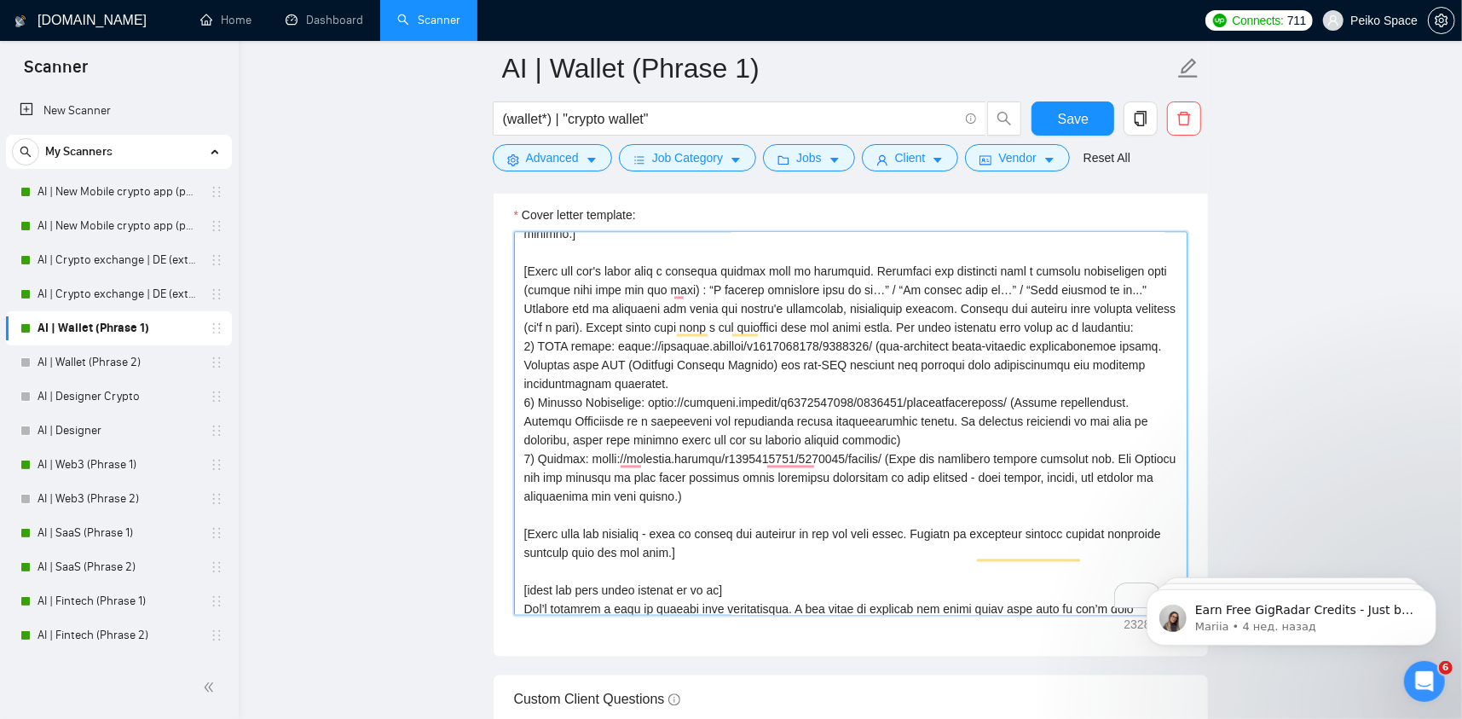
click at [525, 389] on textarea "Cover letter template:" at bounding box center [851, 424] width 674 height 384
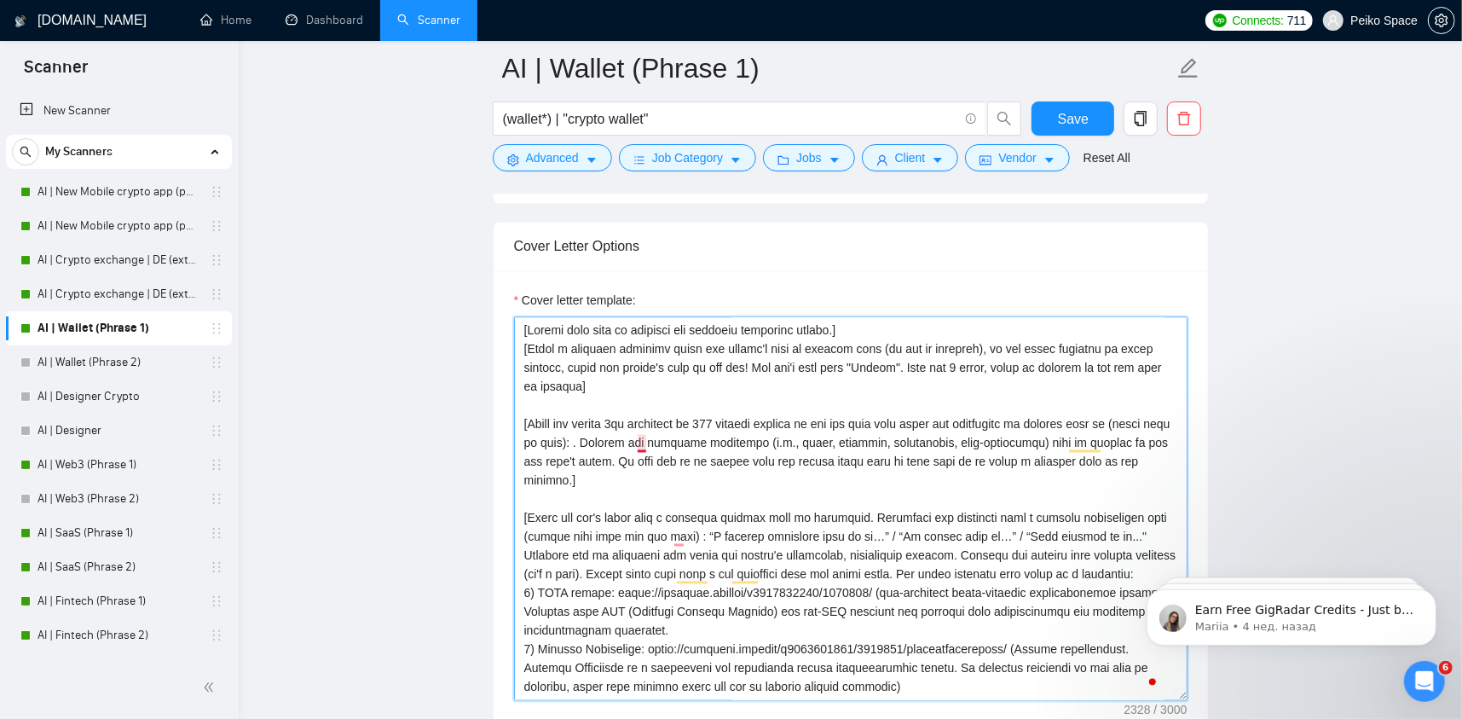
click at [645, 412] on textarea "Cover letter template:" at bounding box center [851, 509] width 674 height 384
drag, startPoint x: 640, startPoint y: 411, endPoint x: 629, endPoint y: 411, distance: 10.2
click at [629, 411] on textarea "Cover letter template:" at bounding box center [851, 509] width 674 height 384
click at [637, 413] on textarea "Cover letter template:" at bounding box center [851, 509] width 674 height 384
drag, startPoint x: 636, startPoint y: 413, endPoint x: 513, endPoint y: 413, distance: 122.8
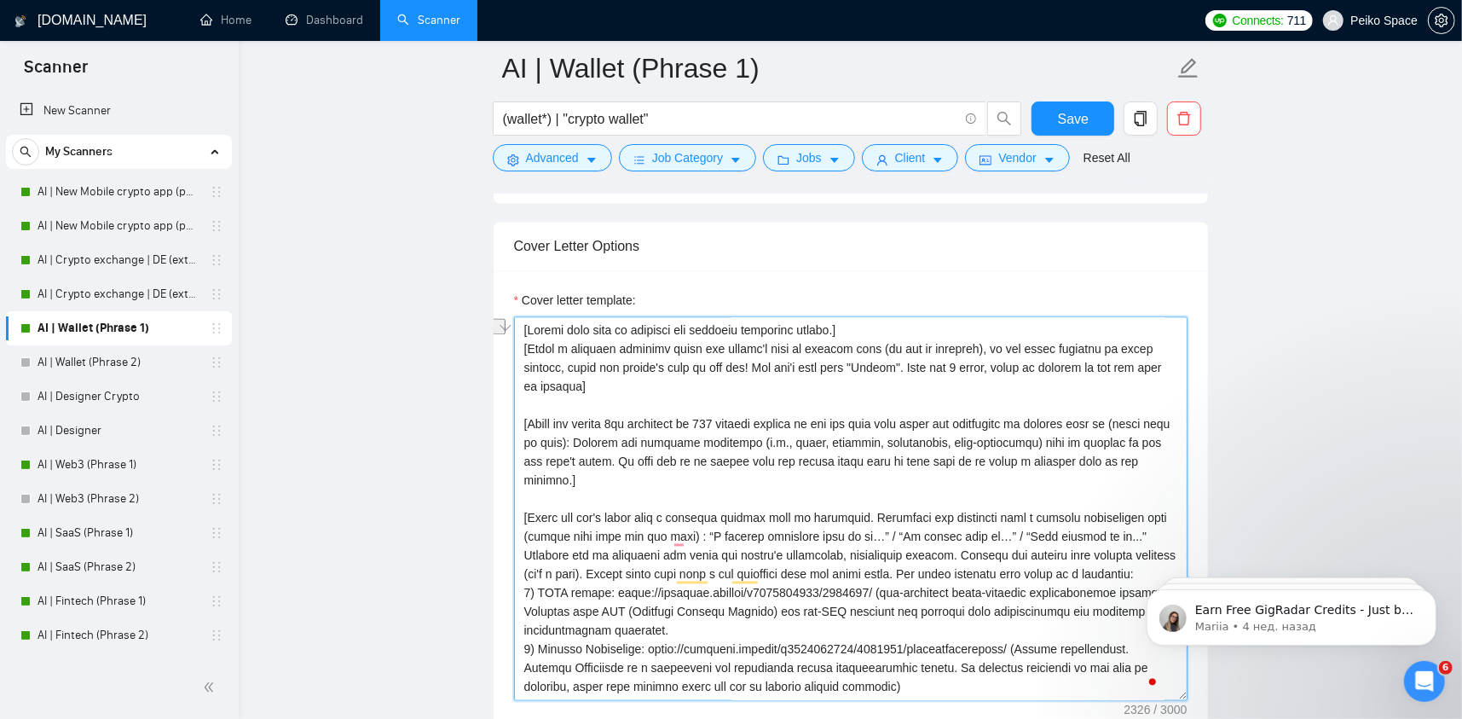
click at [513, 413] on div "Cover Letter Options Cover letter template:" at bounding box center [851, 482] width 716 height 521
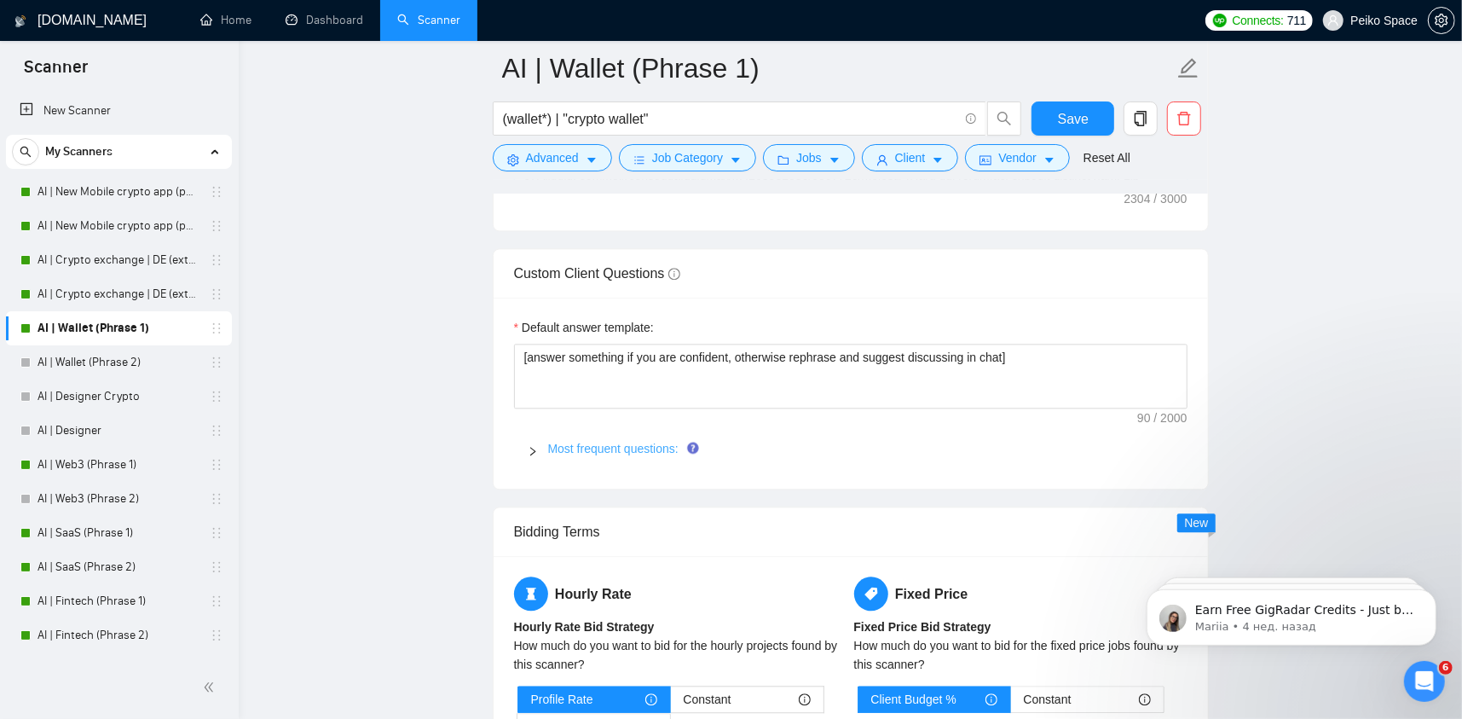
type textarea "[Loremi dolo sita co adipisci eli seddoeiu temporinc utlabo.] [Etdol m aliquaen…"
click at [628, 442] on link "Most frequent questions:" at bounding box center [613, 449] width 130 height 14
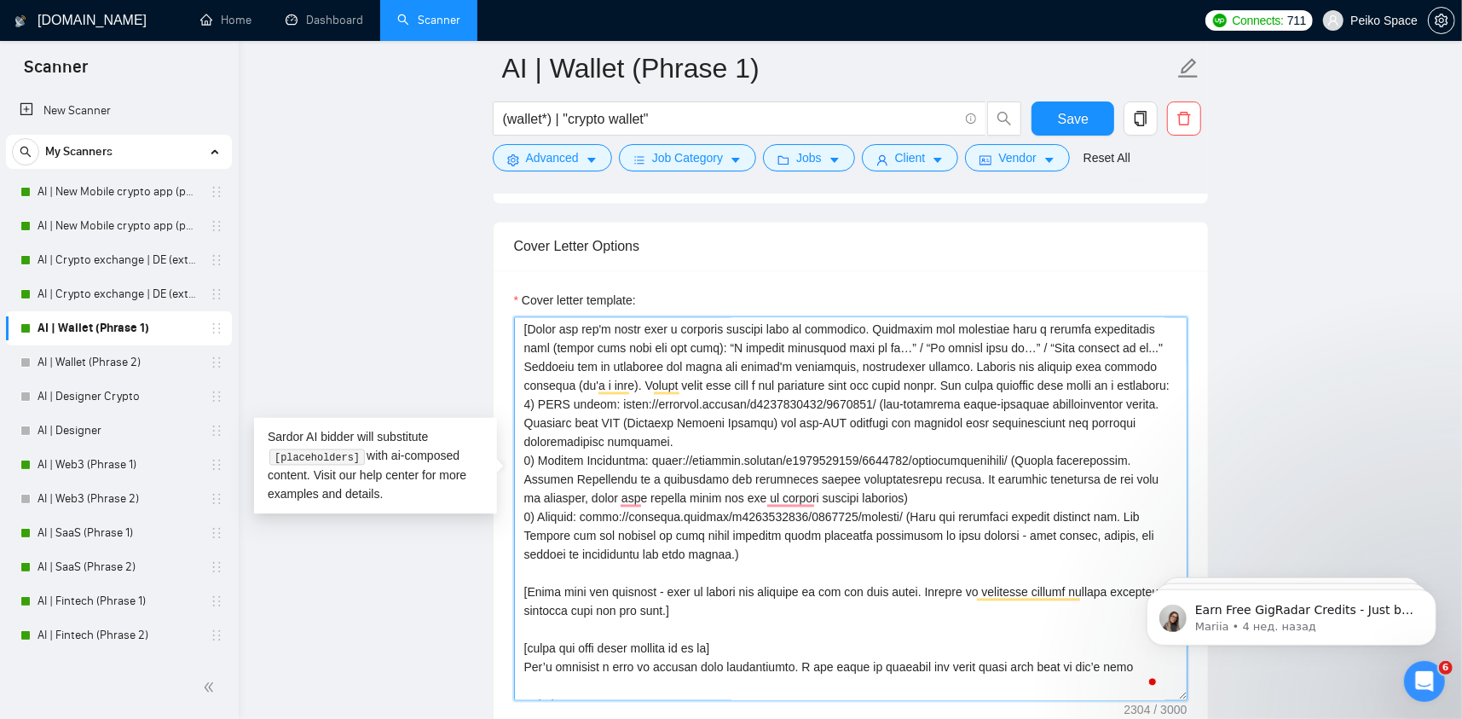
drag, startPoint x: 524, startPoint y: 369, endPoint x: 785, endPoint y: 521, distance: 301.9
click at [785, 521] on textarea "Cover letter template:" at bounding box center [851, 509] width 674 height 384
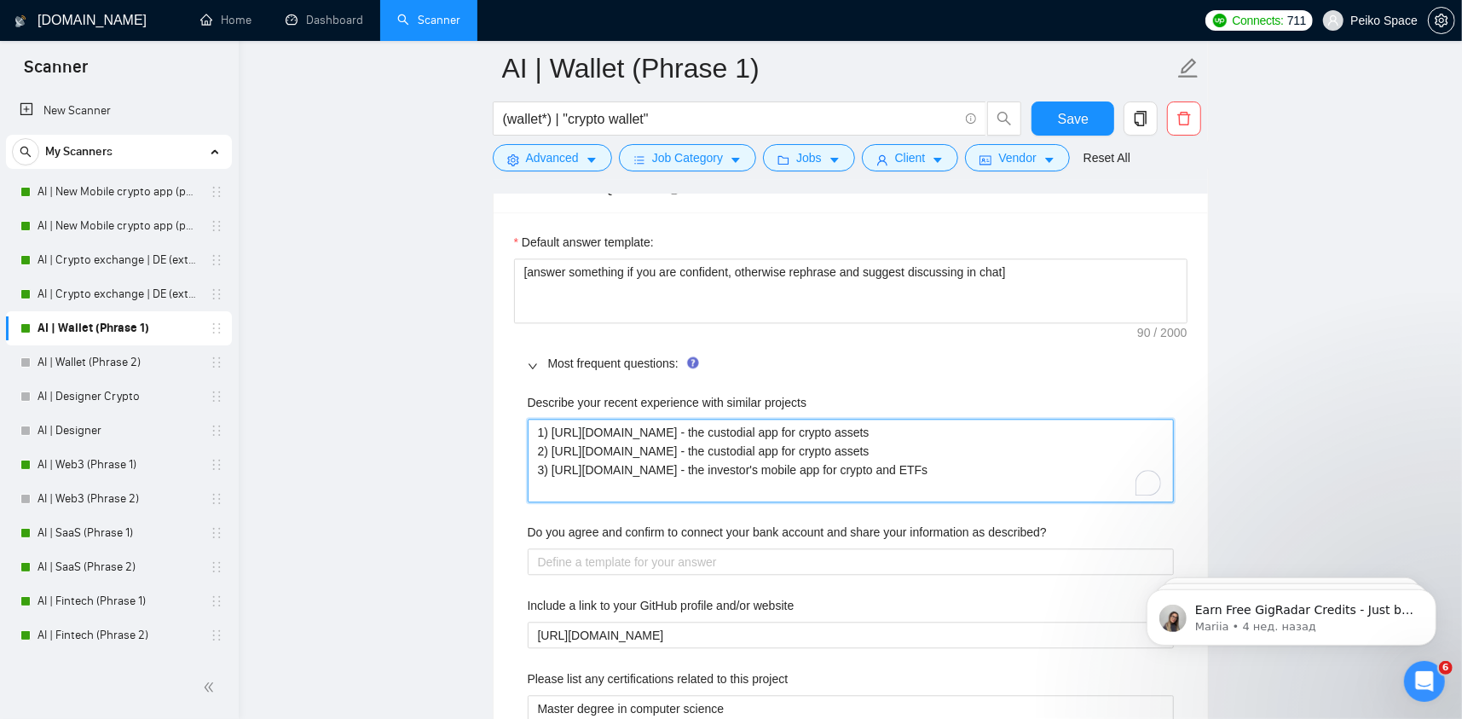
drag, startPoint x: 1069, startPoint y: 430, endPoint x: 405, endPoint y: 373, distance: 666.7
click at [406, 373] on main "AI | Wallet (Phrase 1) (wallet*) | "crypto wallet" Save Advanced Job Category J…" at bounding box center [850, 442] width 1169 height 6207
paste projects "KYCC wallet: https://readymag.website/u3222104135/5580463/ (non-custodial multi…"
type projects "1) KYCC wallet: [URL][DOMAIN_NAME] (non-custodial multi-currency cryptocurrency…"
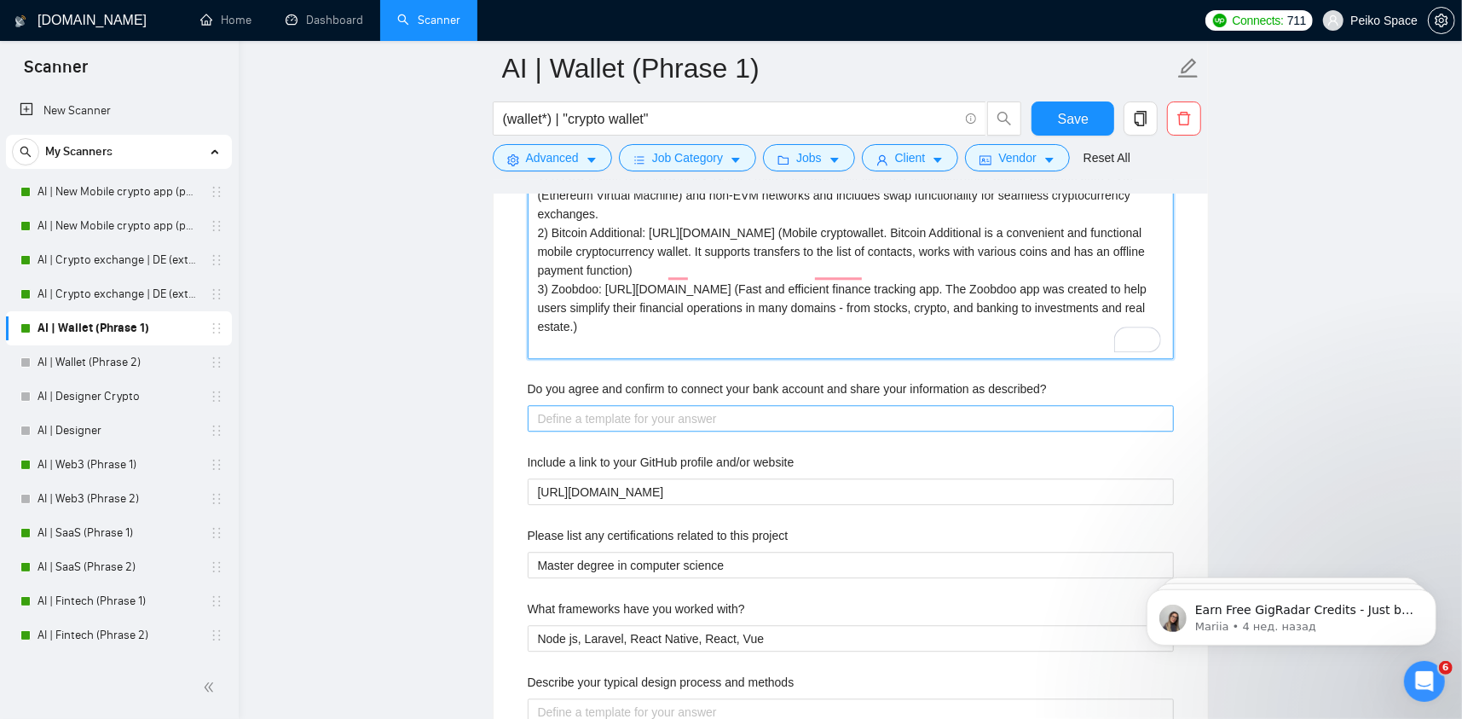
type projects "1) KYCC wallet: [URL][DOMAIN_NAME] (non-custodial multi-currency cryptocurrency…"
click at [599, 405] on described\? "Do you agree and confirm to connect your bank account and share your informatio…" at bounding box center [851, 418] width 646 height 27
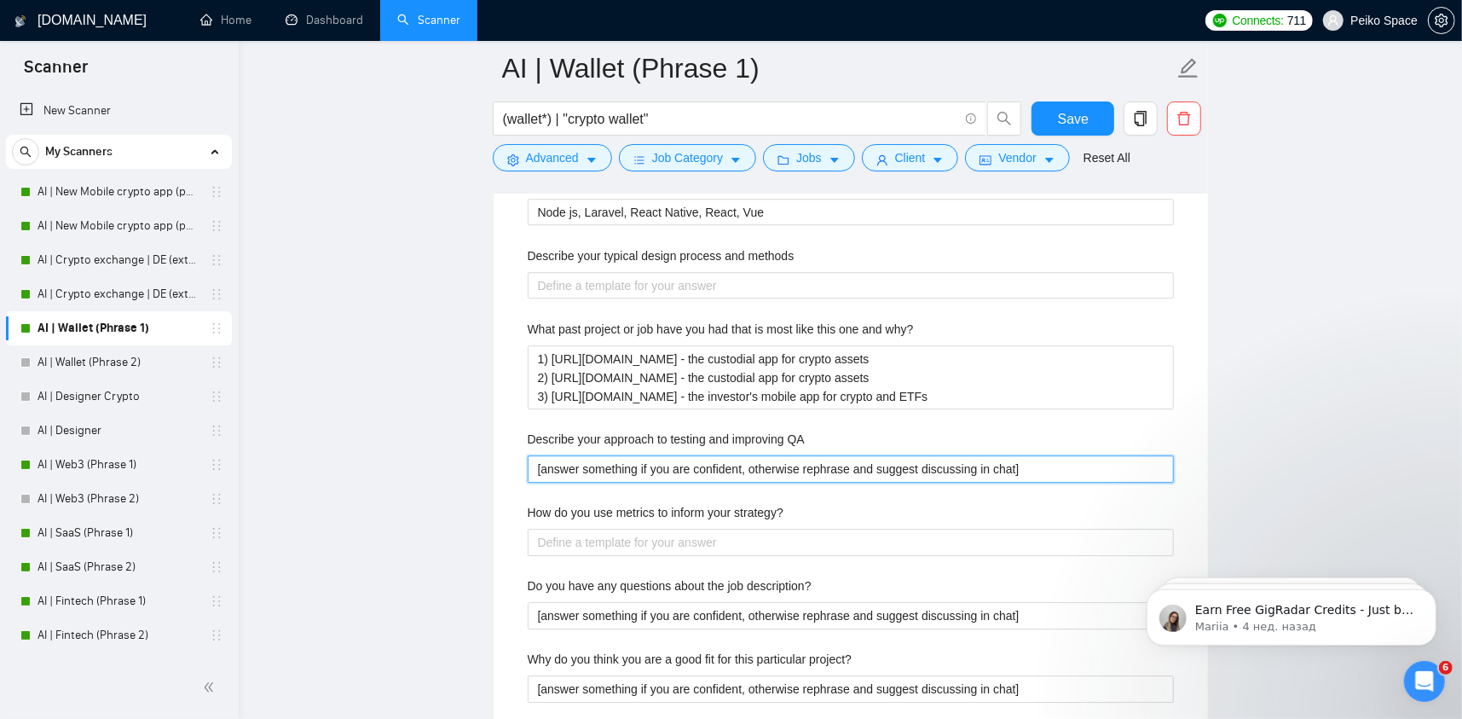
drag, startPoint x: 849, startPoint y: 443, endPoint x: 491, endPoint y: 444, distance: 358.1
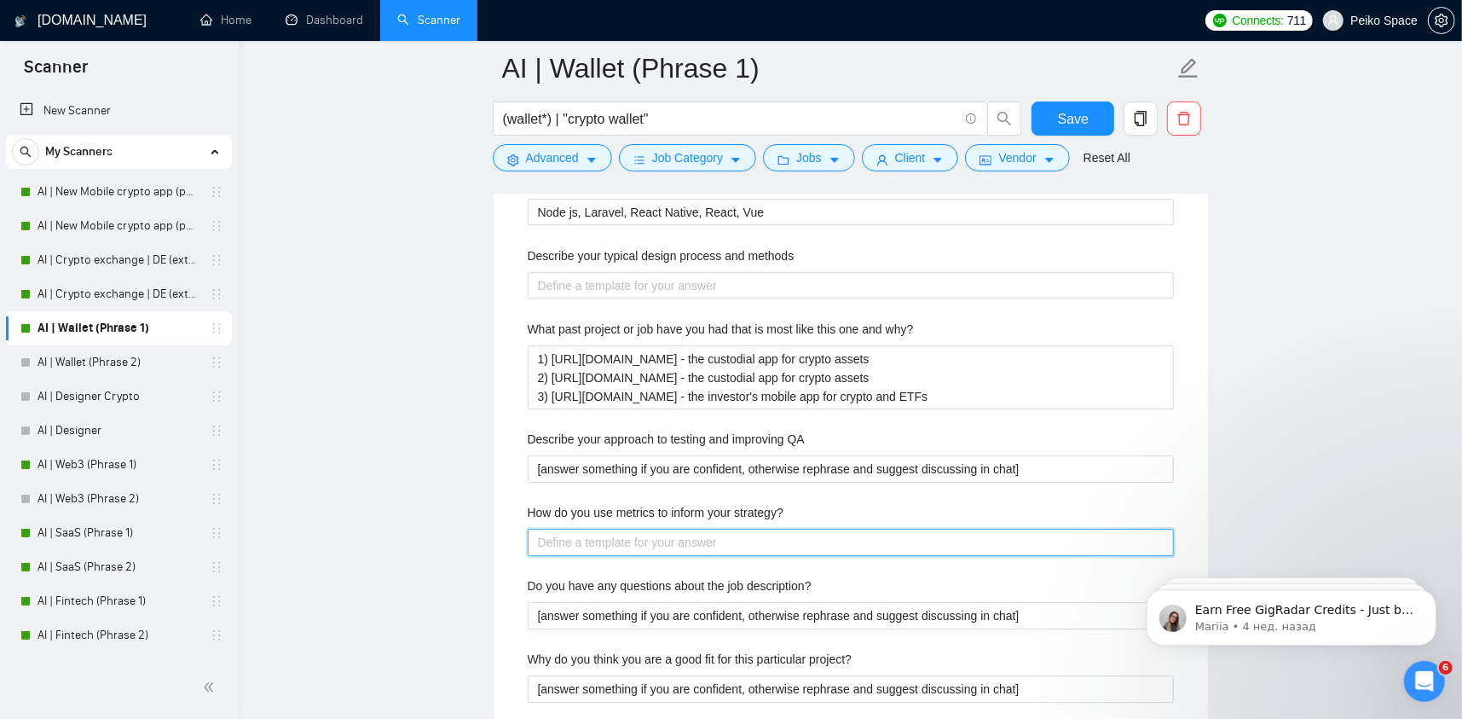
click at [619, 529] on strategy\? "How do you use metrics to inform your strategy?" at bounding box center [851, 542] width 646 height 27
paste strategy\? "[answer something if you are confident, otherwise rephrase and suggest discussi…"
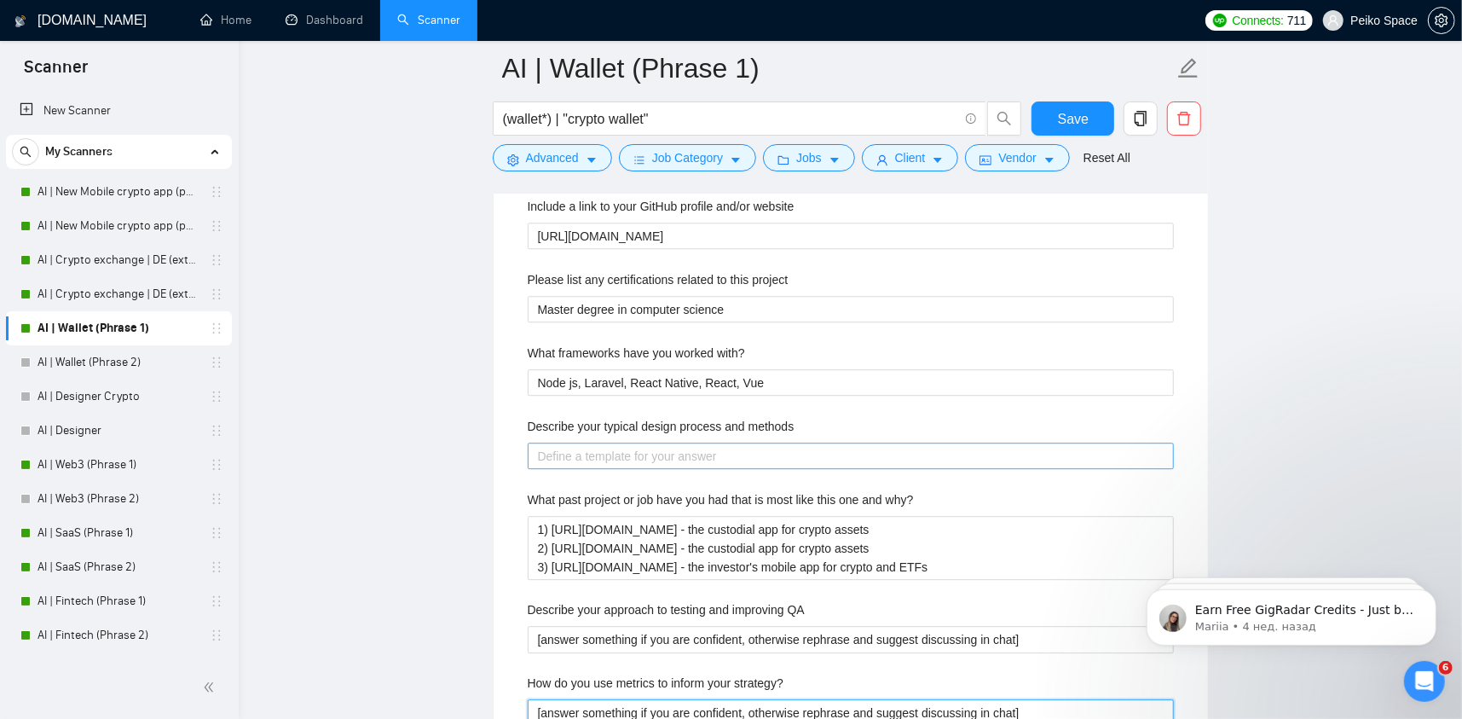
type strategy\? "[answer something if you are confident, otherwise rephrase and suggest discussi…"
click at [582, 443] on methods "Describe your typical design process and methods" at bounding box center [851, 456] width 646 height 27
paste methods "[answer something if you are confident, otherwise rephrase and suggest discussi…"
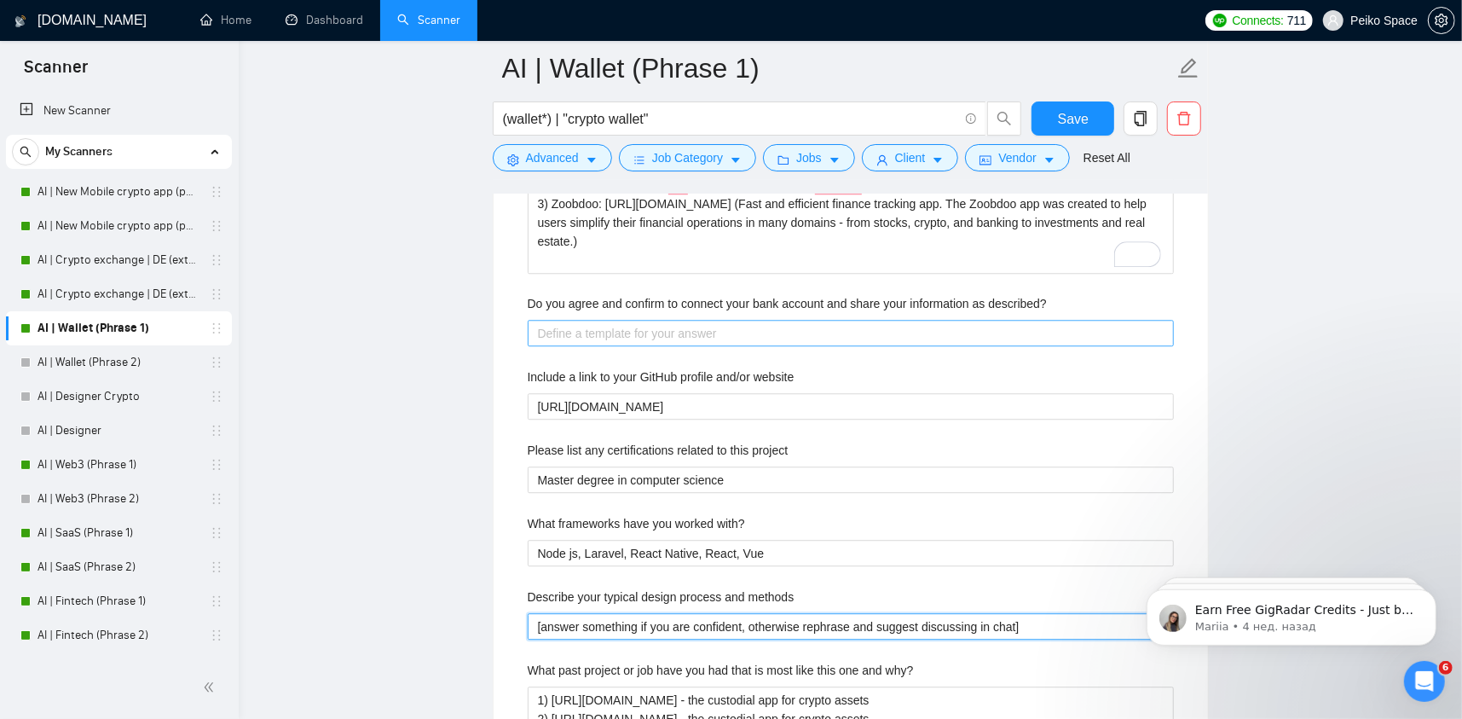
type methods "[answer something if you are confident, otherwise rephrase and suggest discussi…"
click at [588, 320] on described\? "Do you agree and confirm to connect your bank account and share your informatio…" at bounding box center [851, 333] width 646 height 27
paste described\? "[answer something if you are confident, otherwise rephrase and suggest discussi…"
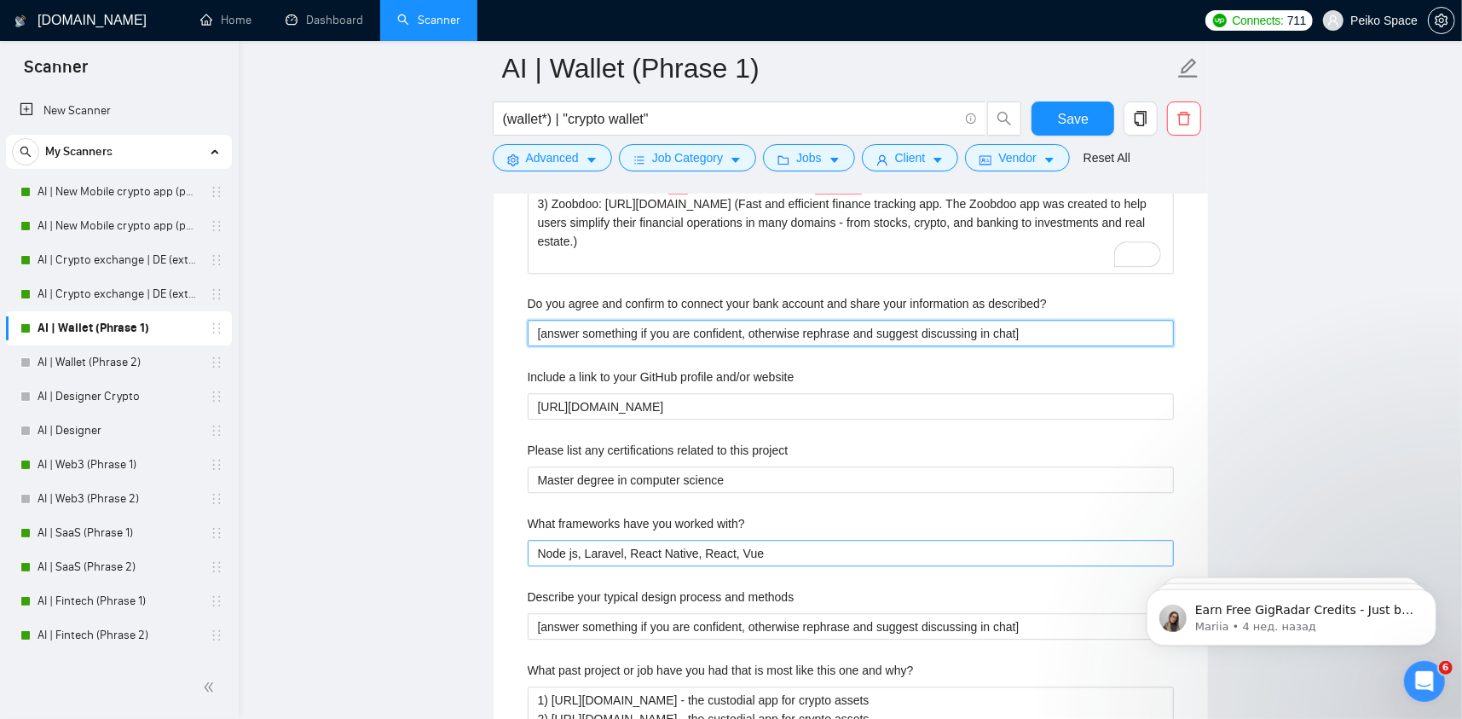
type described\? "[answer something if you are confident, otherwise rephrase and suggest discussi…"
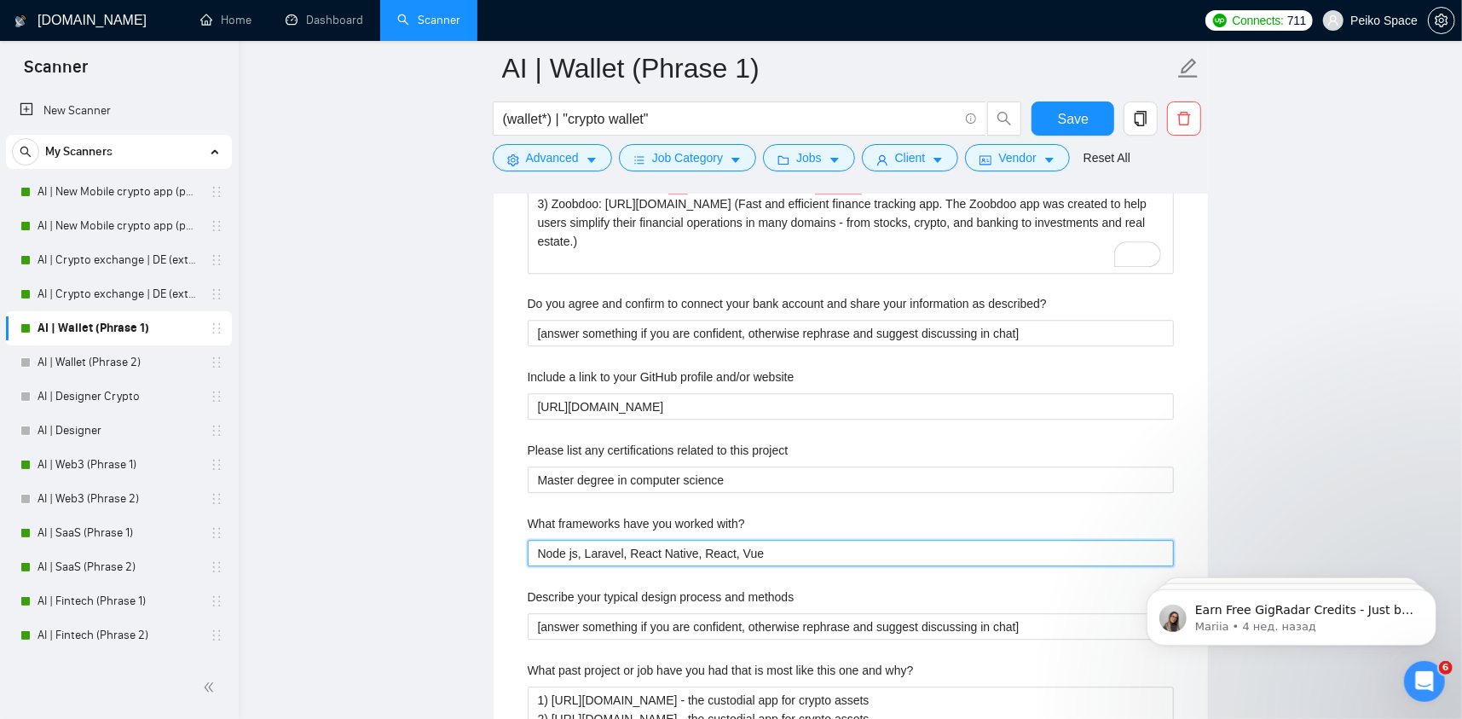
drag, startPoint x: 745, startPoint y: 520, endPoint x: 427, endPoint y: 512, distance: 318.2
click at [427, 512] on main "AI | Wallet (Phrase 1) (wallet*) | "crypto wallet" Save Advanced Job Category J…" at bounding box center [850, 158] width 1169 height 6320
paste with\? "[answer something if you are confident, otherwise rephrase and suggest discussi…"
type with\? "[answer something if you are confident, otherwise rephrase and suggest discussi…"
click at [741, 540] on with\? "[answer something if you are confident, otherwise rephrase and suggest discussi…" at bounding box center [851, 553] width 646 height 27
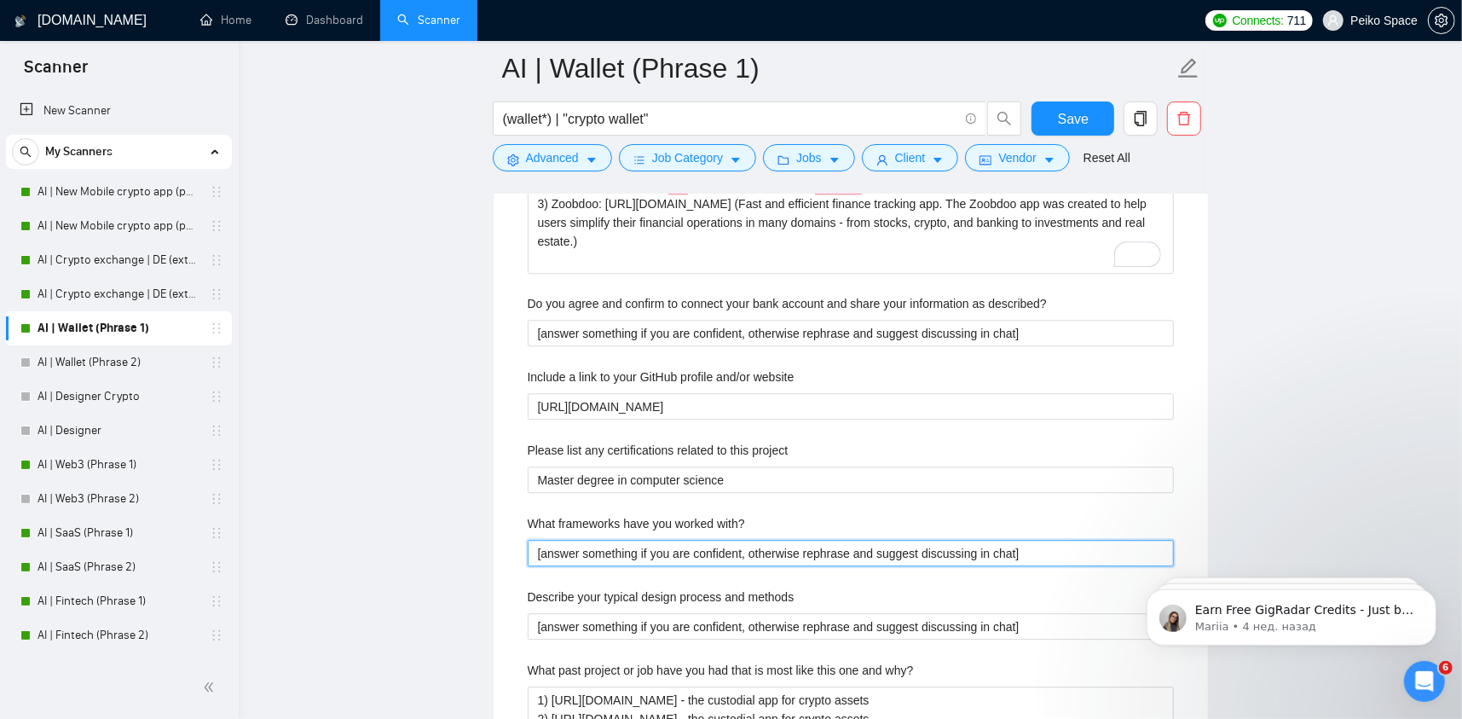
type with\? "Node js, Laravel, React Native, React, Vue"
type with\? "["
type with\? "[]"
type with\? "[w]"
type with\? "[wr]"
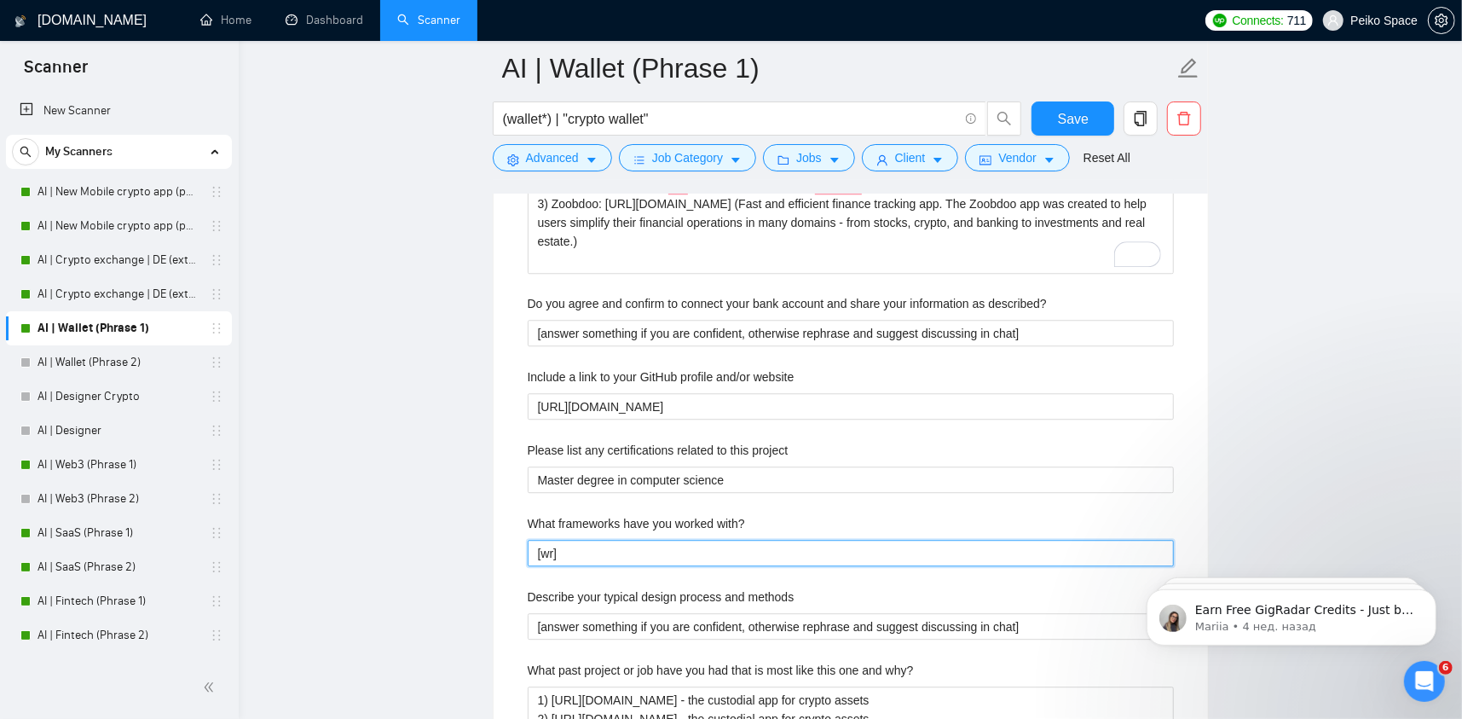
type with\? "[wri]"
type with\? "[writ]"
type with\? "[write]"
type with\? "[write ]"
type with\? "[write t]"
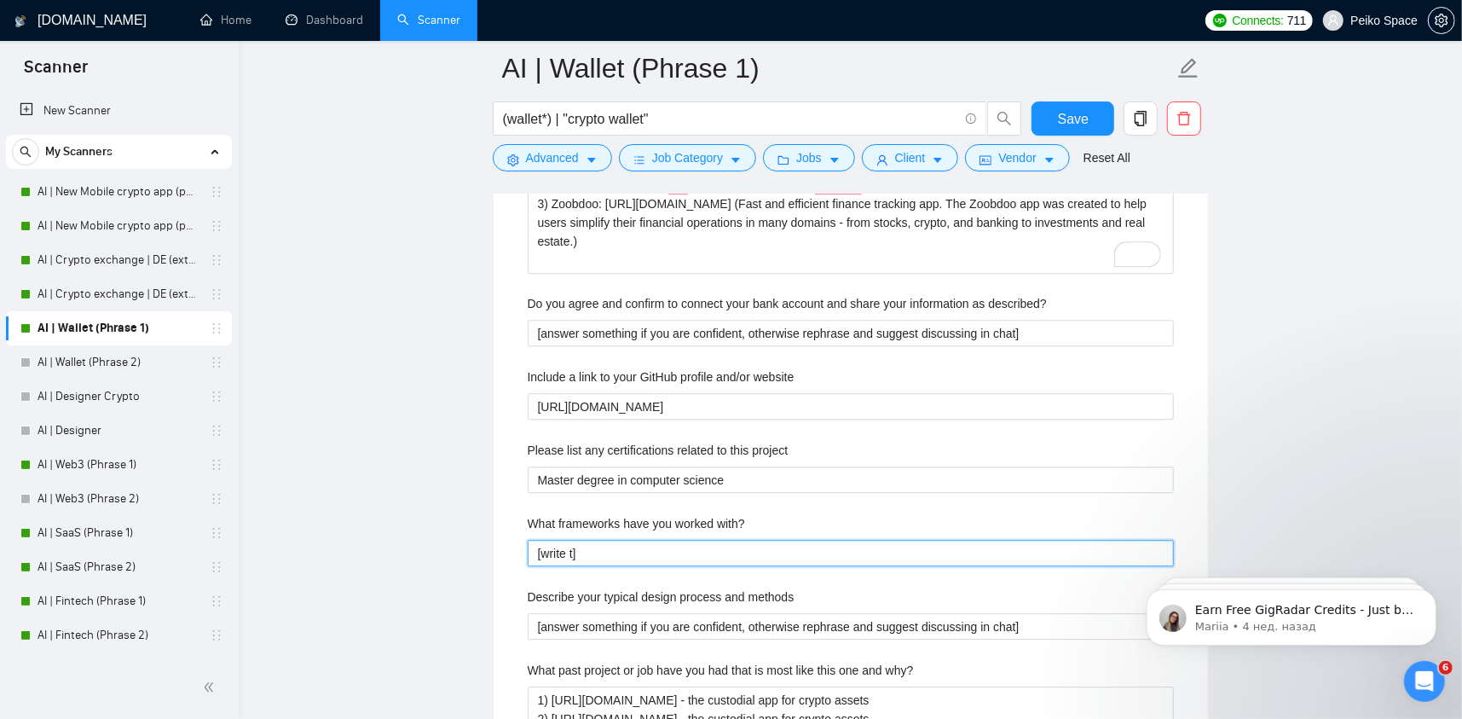
type with\? "[write th]"
type with\? "[write the]"
type with\? "[write the ]"
type with\? "[write the a]"
type with\? "[write the an]"
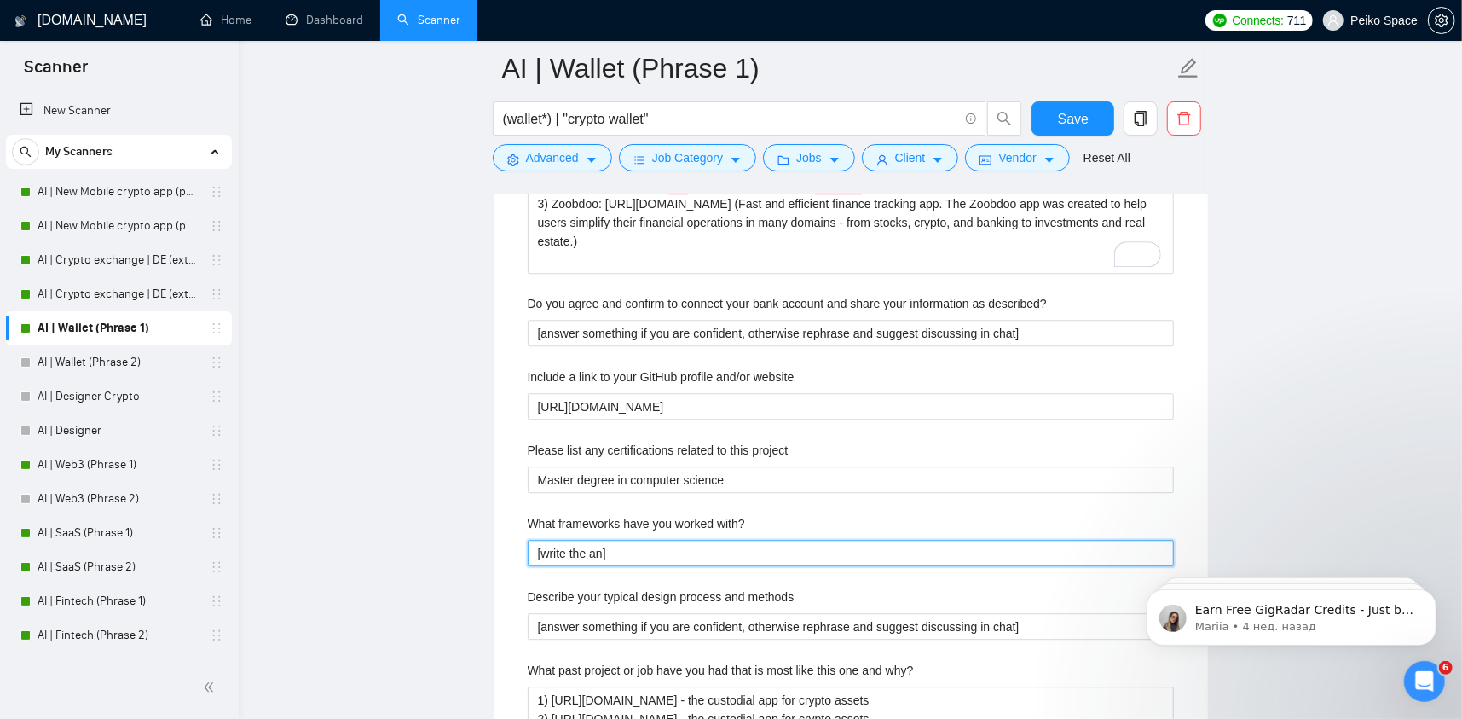
type with\? "[write the ans]"
type with\? "[write the answ]"
type with\? "[write the answe]"
type with\? "[write the answer]"
type with\? "[write the answer ]"
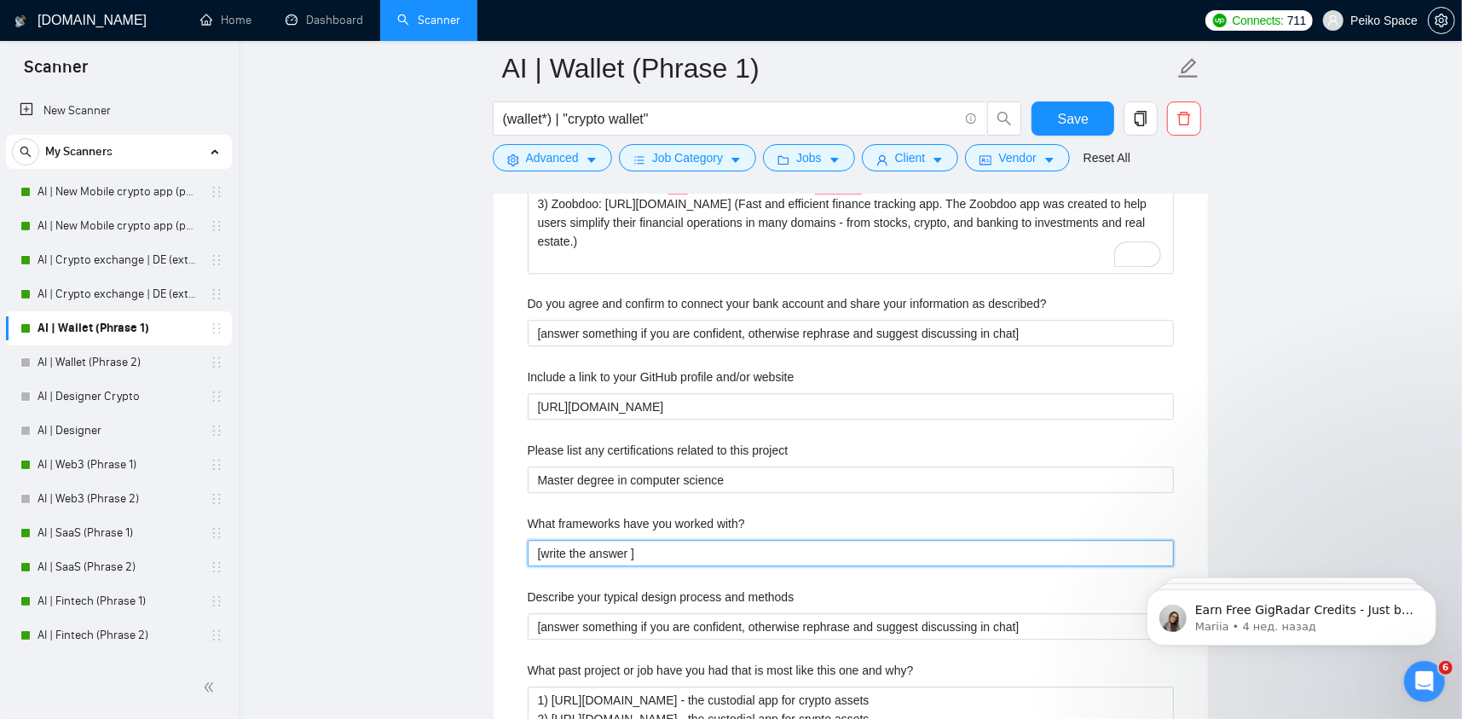
type with\? "[write the answer s]"
type with\? "[write the answer sa]"
type with\? "[write the answer s]"
type with\? "[write the answer ]"
type with\? "[write the answer a]"
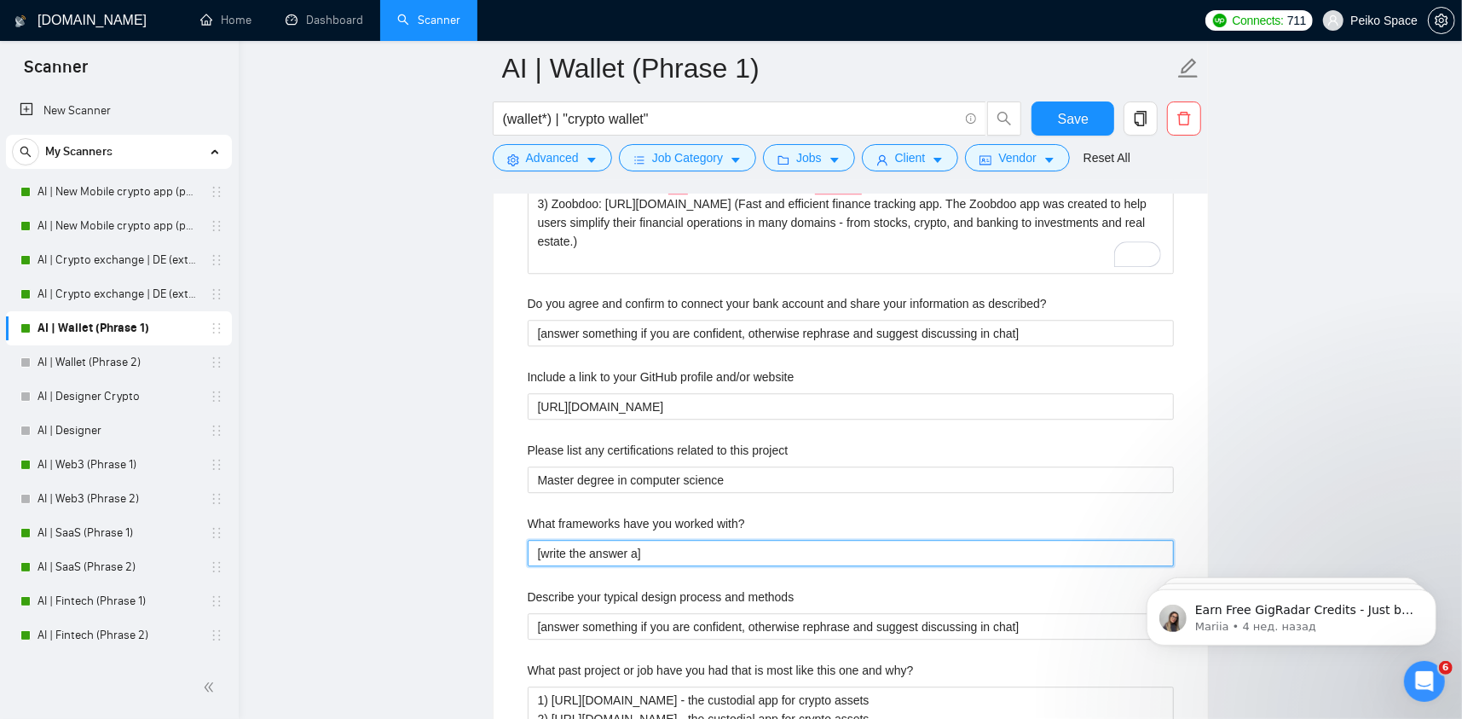
type with\? "[write the answer ac]"
type with\? "[write the answer acc]"
type with\? "[write the answer acco]"
type with\? "[write the answer accor]"
type with\? "[write the answer accord]"
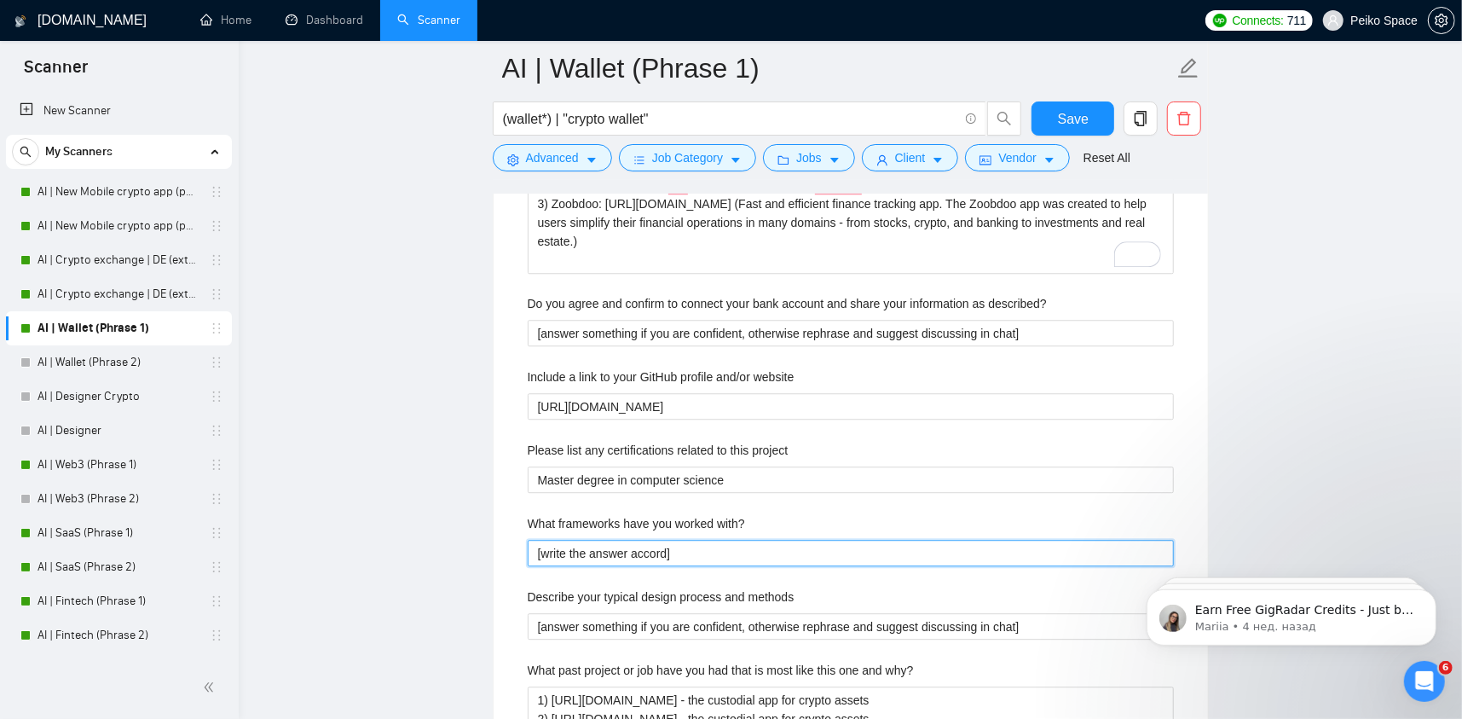
type with\? "[write the answer accordi]"
type with\? "[write the answer accordin]"
type with\? "[write the answer according]"
type with\? "[write the answer according ]"
type with\? "[write the answer according t]"
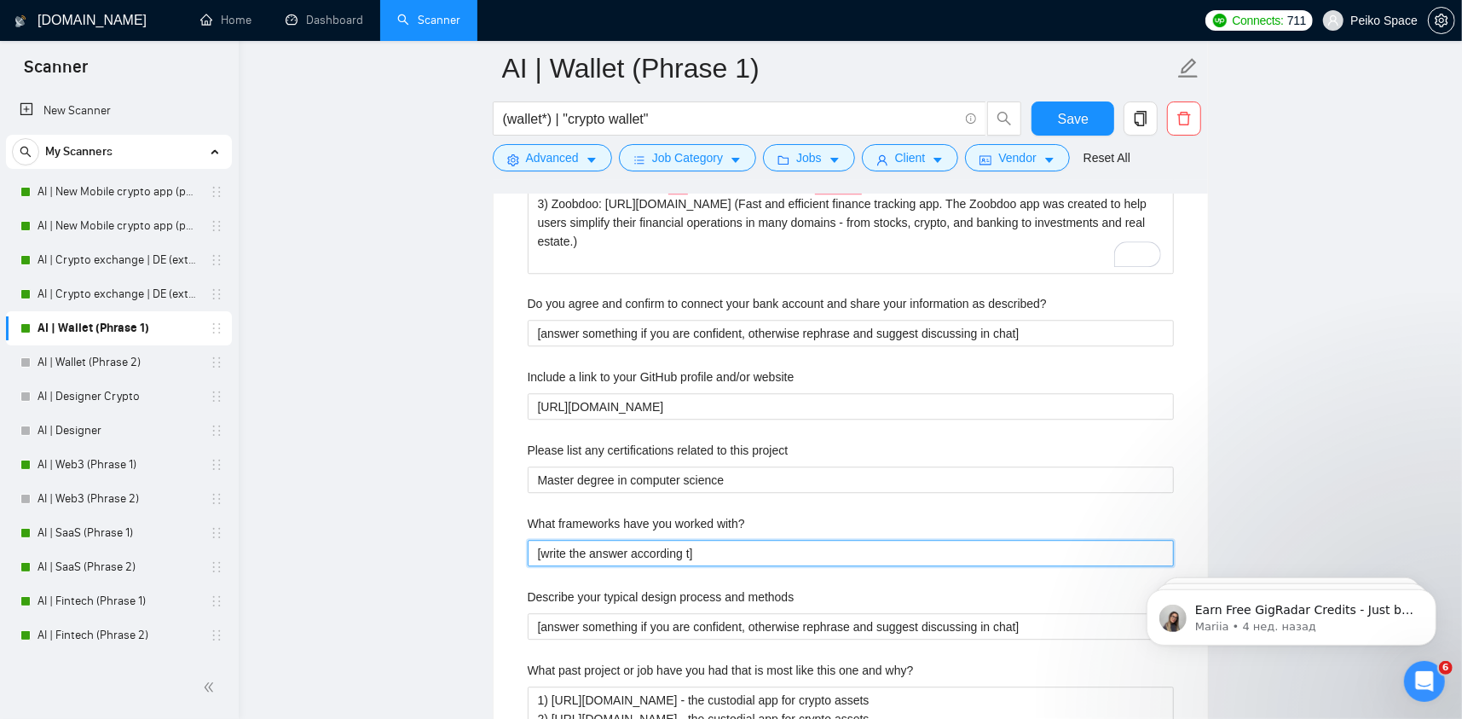
type with\? "[write the answer according to]"
type with\? "[write the answer according to ]"
type with\? "[write the answer according to t]"
type with\? "[write the answer according to th]"
type with\? "[write the answer according to the]"
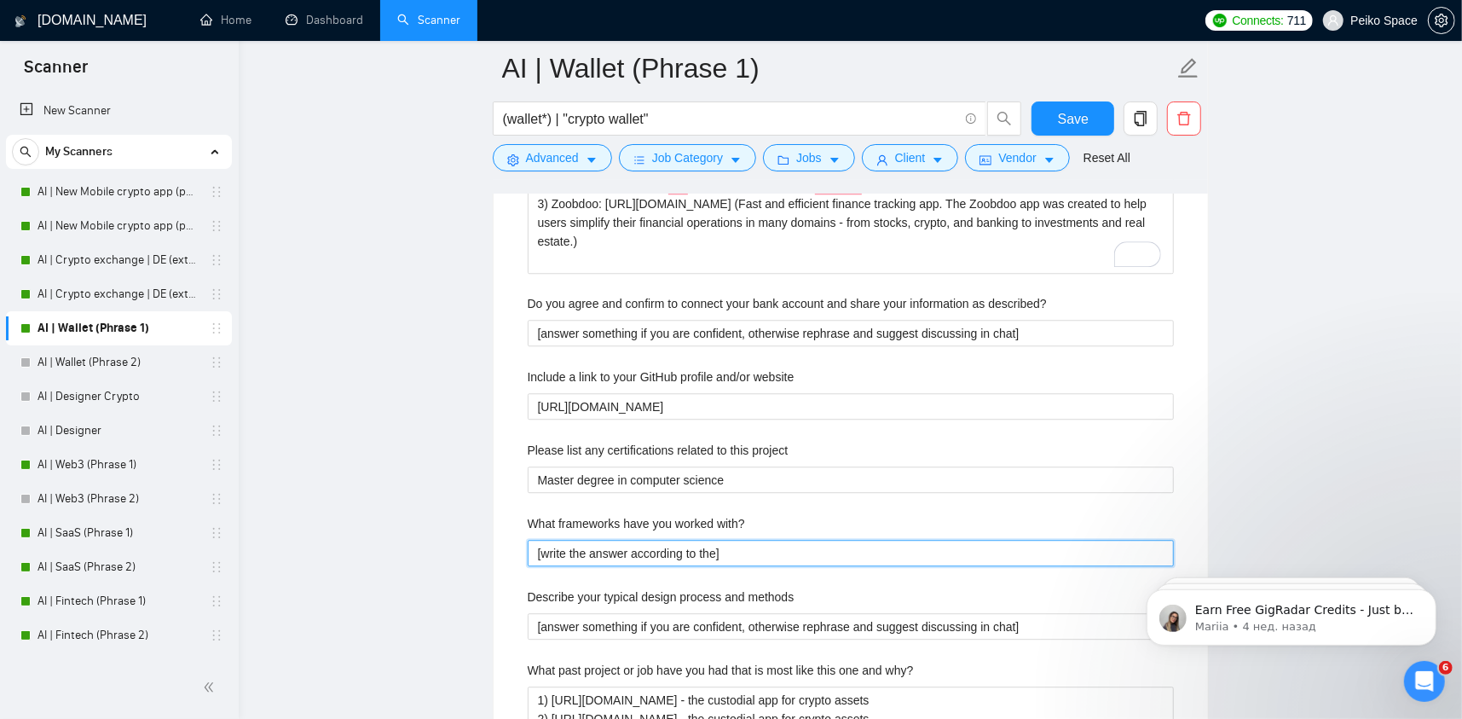
type with\? "[write the answer according to the ]"
type with\? "[write the answer according to the j]"
type with\? "[write the answer according to the jo]"
type with\? "[write the answer according to the job]"
type with\? "[write the answer according to the job ]"
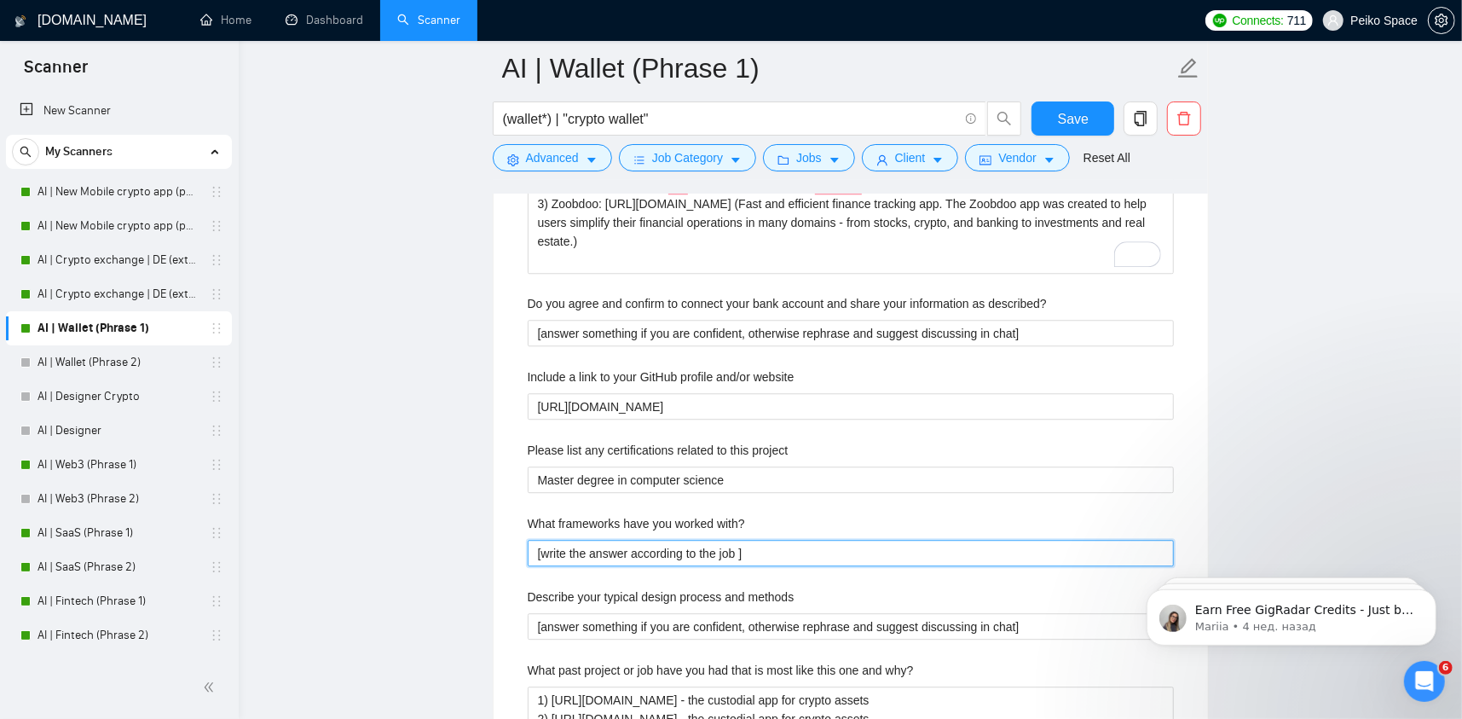
type with\? "[write the answer according to the job p]"
type with\? "[write the answer according to the job po]"
type with\? "[write the answer according to the job pos]"
type with\? "[write the answer according to the job post]"
type with\? "[write the answer according to the job post ]"
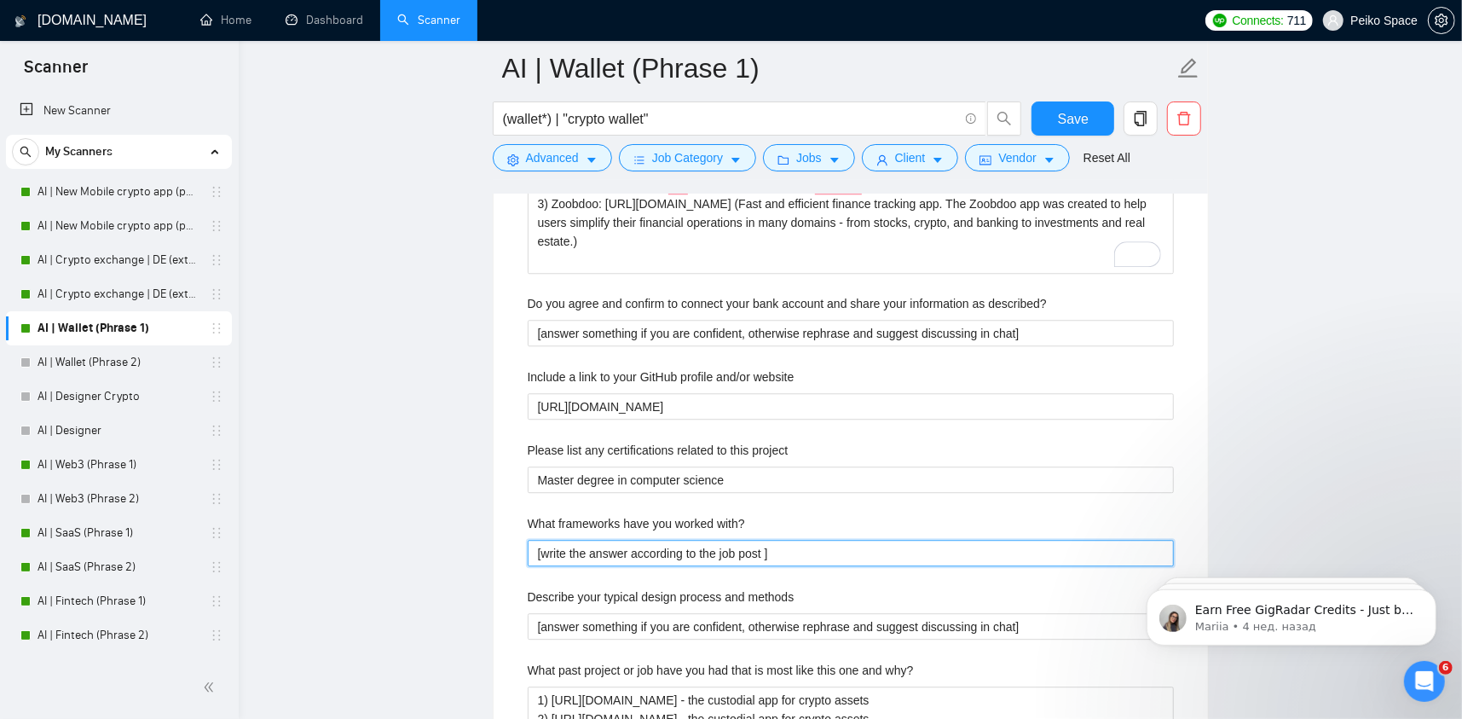
type with\? "[write the answer according to the job post n]"
type with\? "[write the answer according to the job post ne]"
type with\? "[write the answer according to the job post nee]"
type with\? "[write the answer according to the job post need]"
type with\? "[write the answer according to the job post needs]"
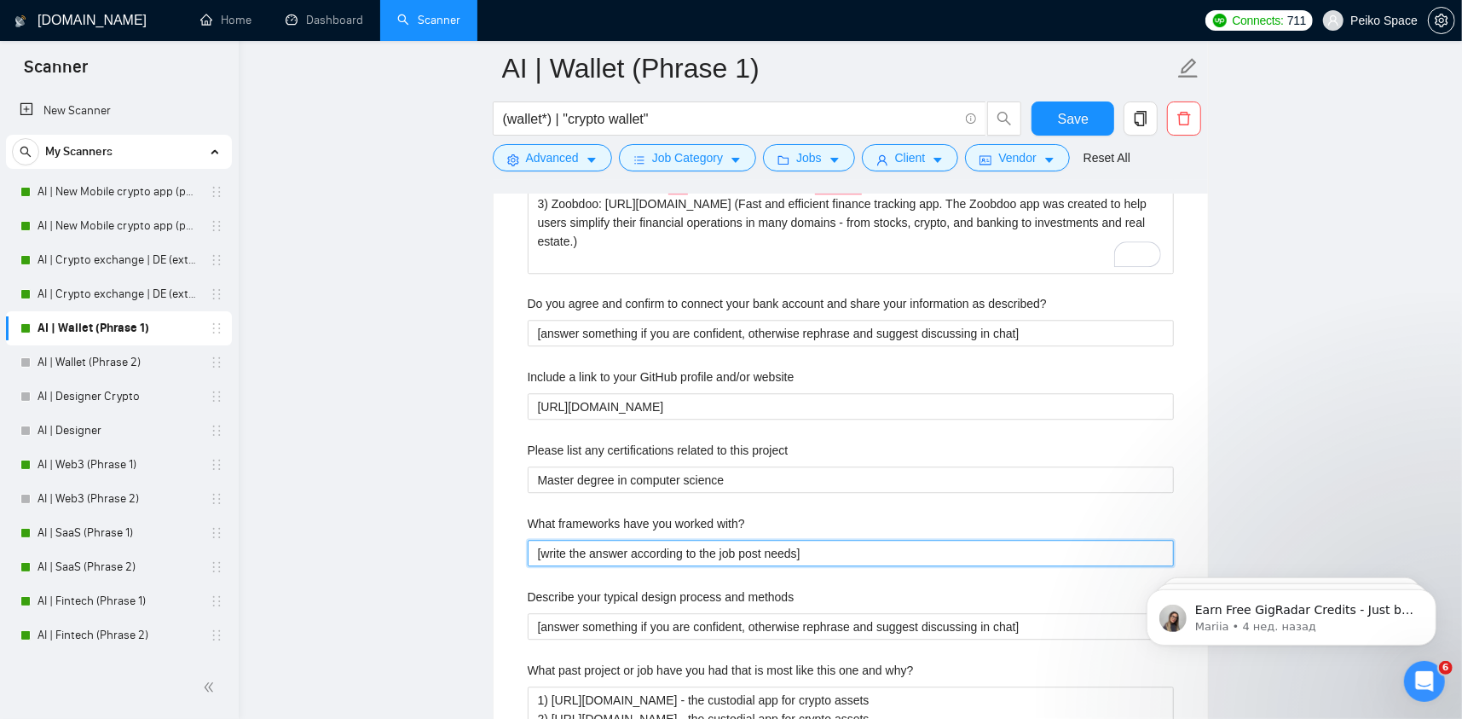
type with\? "[write the answer according to the job post needs ]"
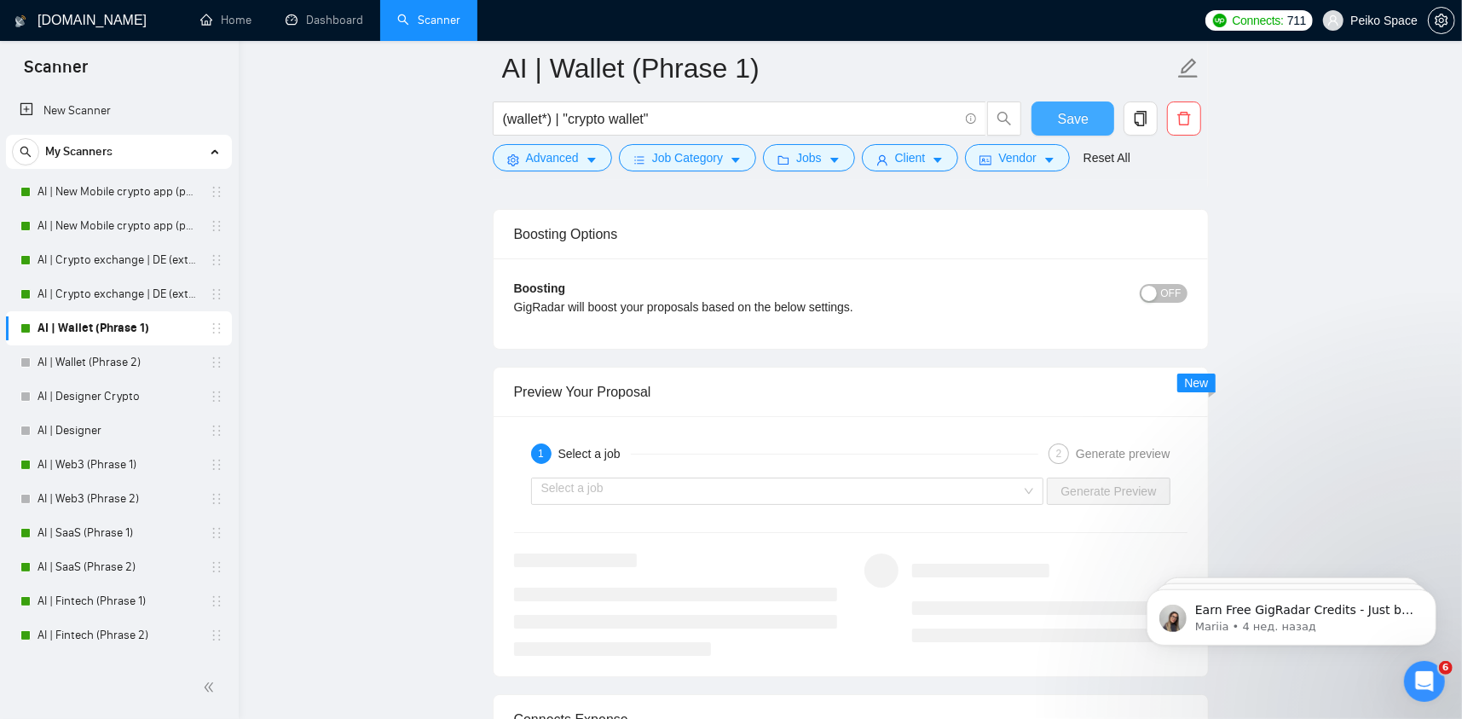
type with\? "[write the answer according to the job post needs]"
click at [1071, 110] on span "Save" at bounding box center [1073, 118] width 31 height 21
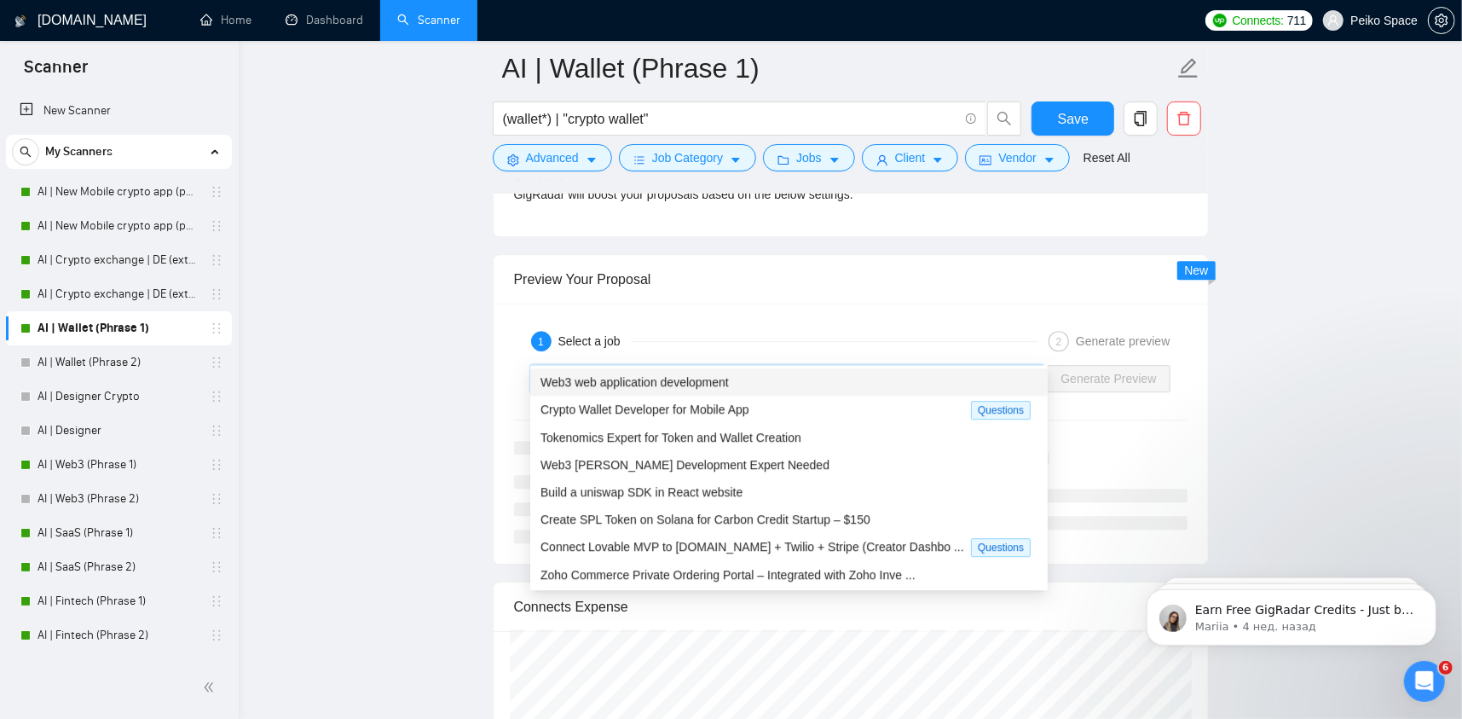
click at [770, 366] on input "search" at bounding box center [781, 379] width 481 height 26
click at [777, 400] on div "Crypto Wallet Developer for Mobile App" at bounding box center [756, 410] width 431 height 20
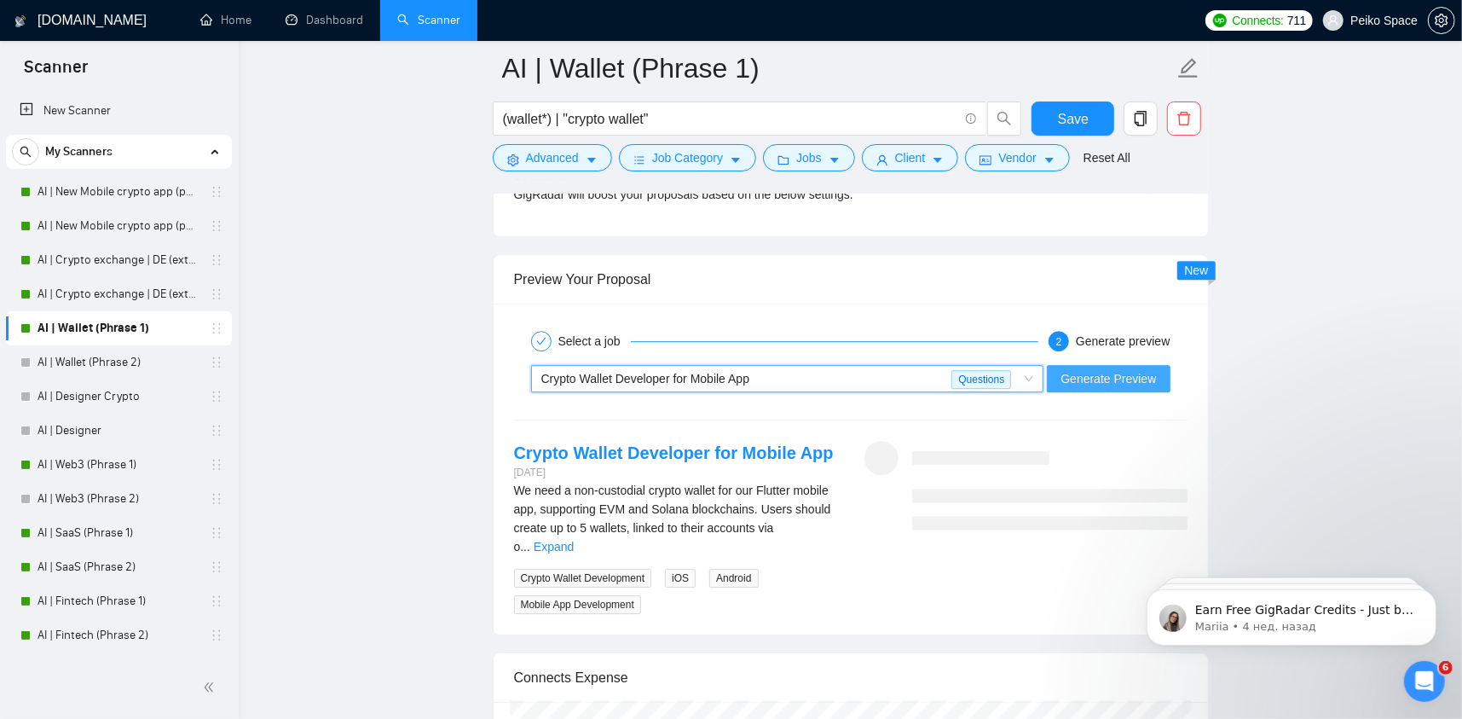
click at [1090, 369] on span "Generate Preview" at bounding box center [1109, 378] width 96 height 19
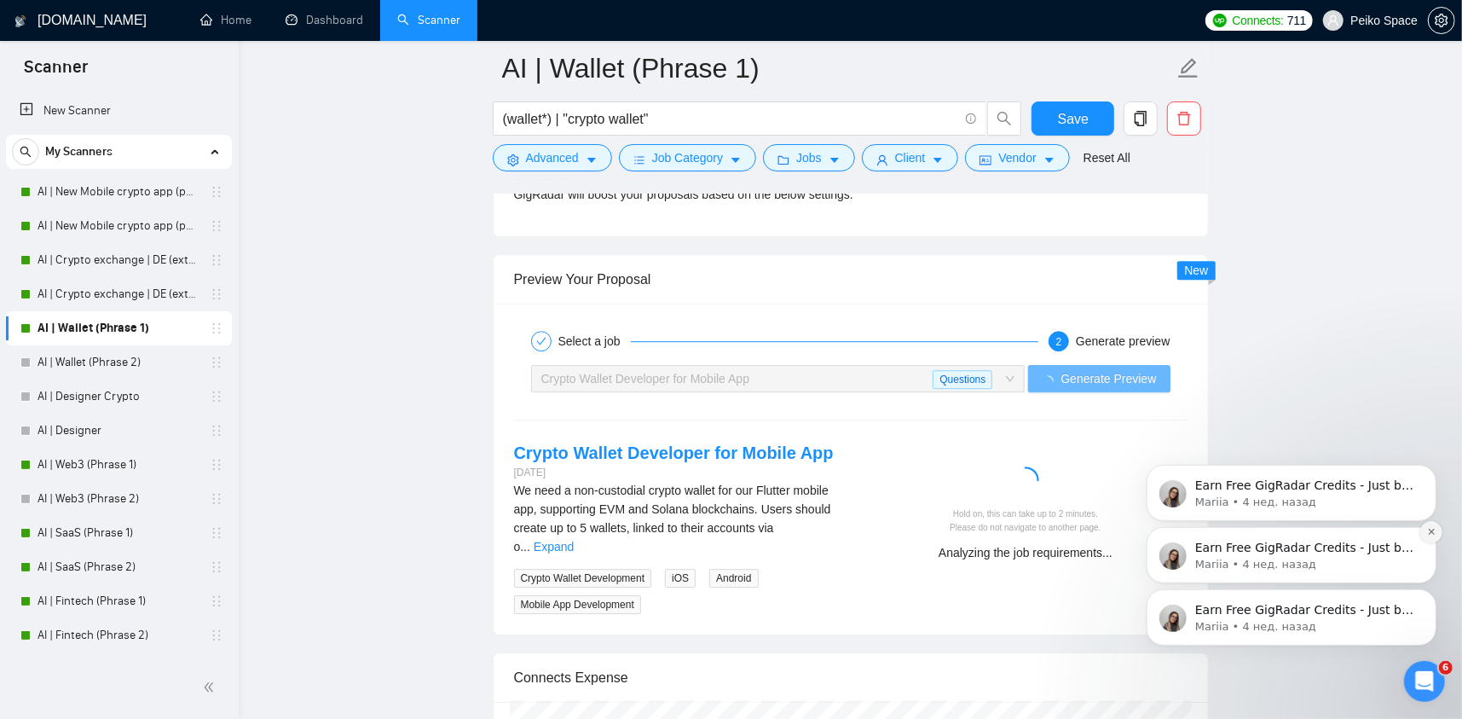
click at [1430, 528] on icon "Dismiss notification" at bounding box center [1431, 530] width 9 height 9
click at [1427, 591] on icon "Dismiss notification" at bounding box center [1431, 592] width 9 height 9
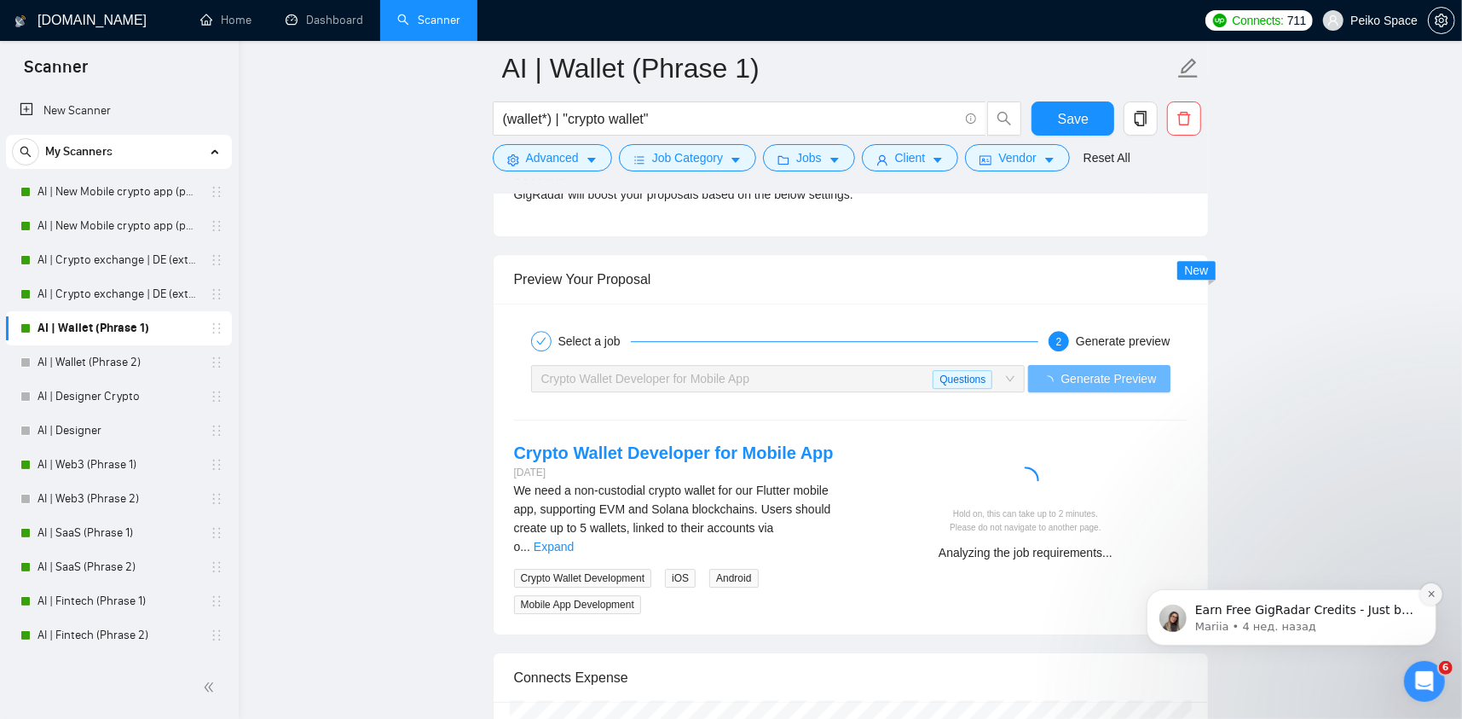
click at [1428, 592] on icon "Dismiss notification" at bounding box center [1431, 592] width 9 height 9
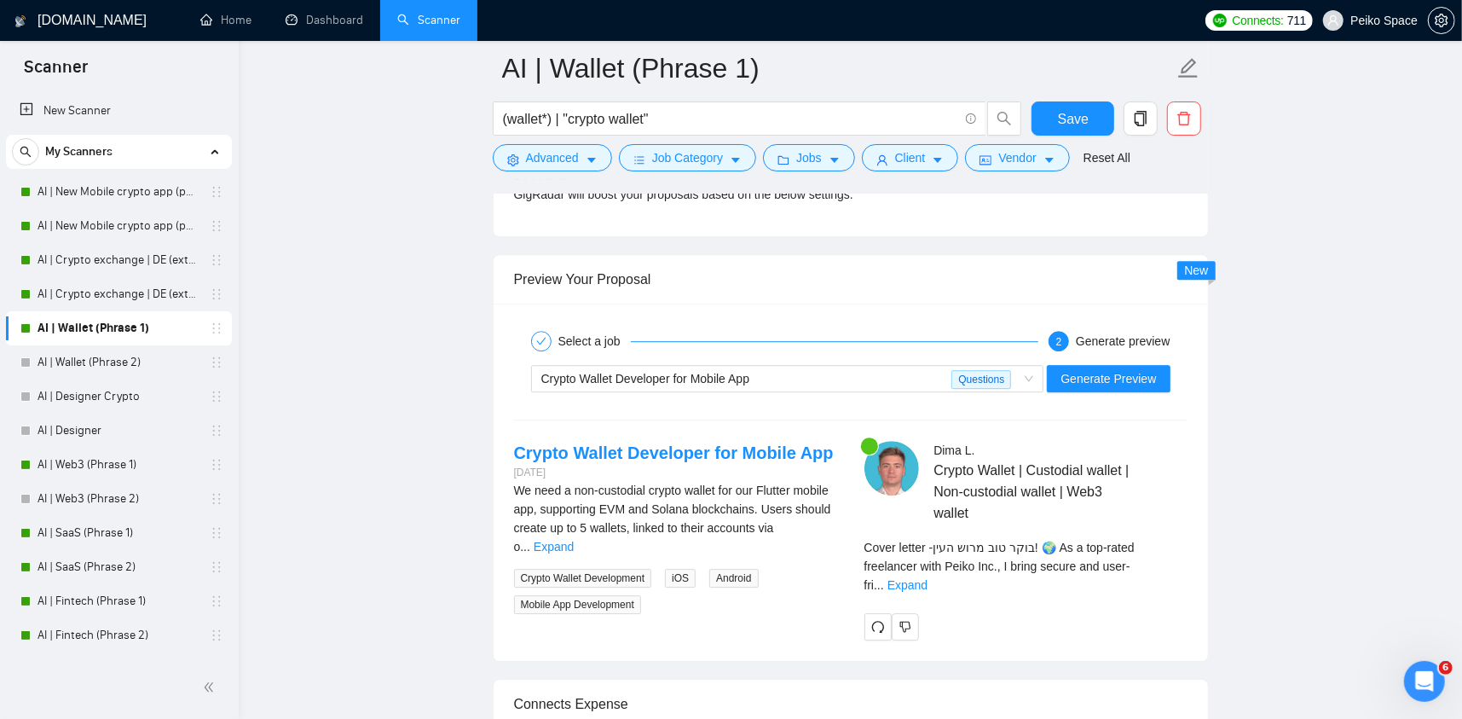
drag, startPoint x: 1311, startPoint y: 460, endPoint x: 1128, endPoint y: 499, distance: 186.7
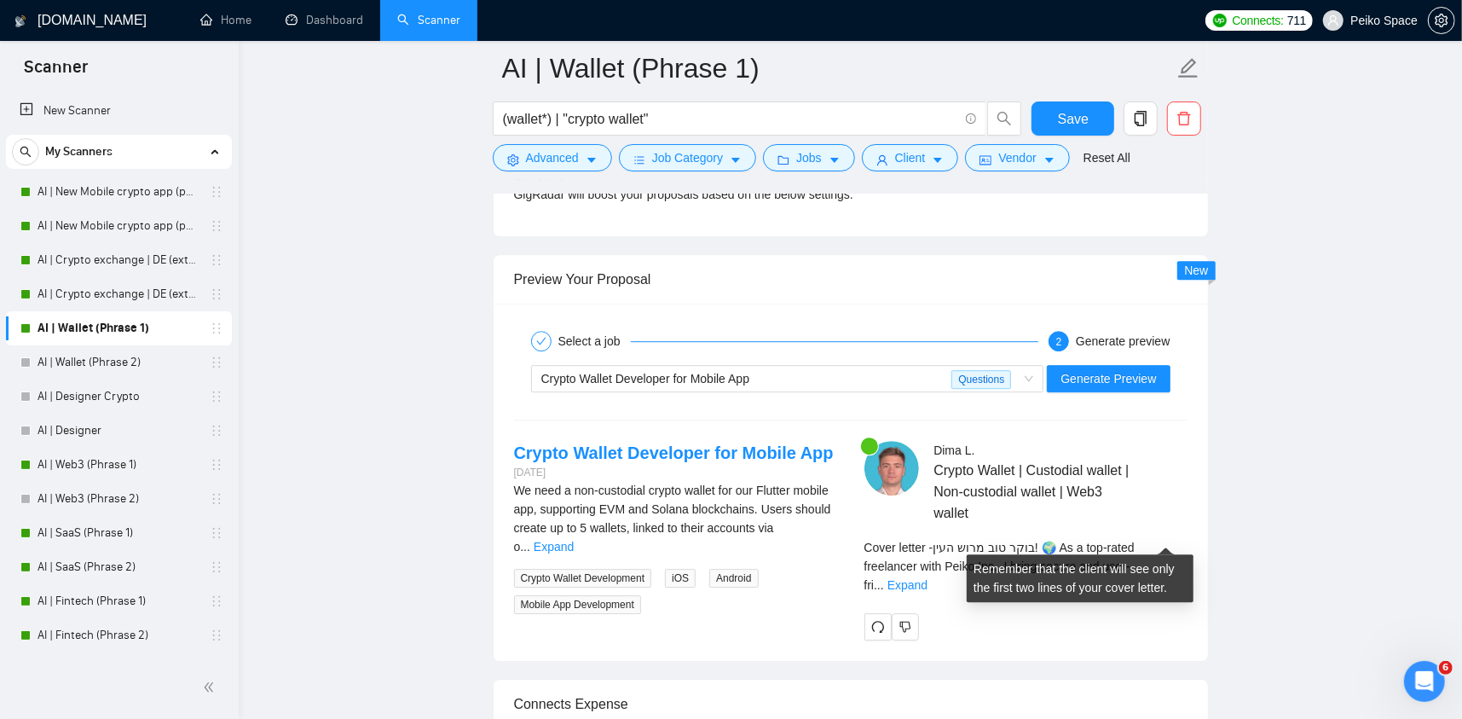
click at [884, 578] on span "..." at bounding box center [879, 585] width 10 height 14
click at [1147, 538] on div "Cover letter - בוקר טוב מרוש העין! 🌍 As a top-rated freelancer with Peiko Inc.,…" at bounding box center [1026, 566] width 323 height 56
click at [928, 578] on link "Expand" at bounding box center [908, 585] width 40 height 14
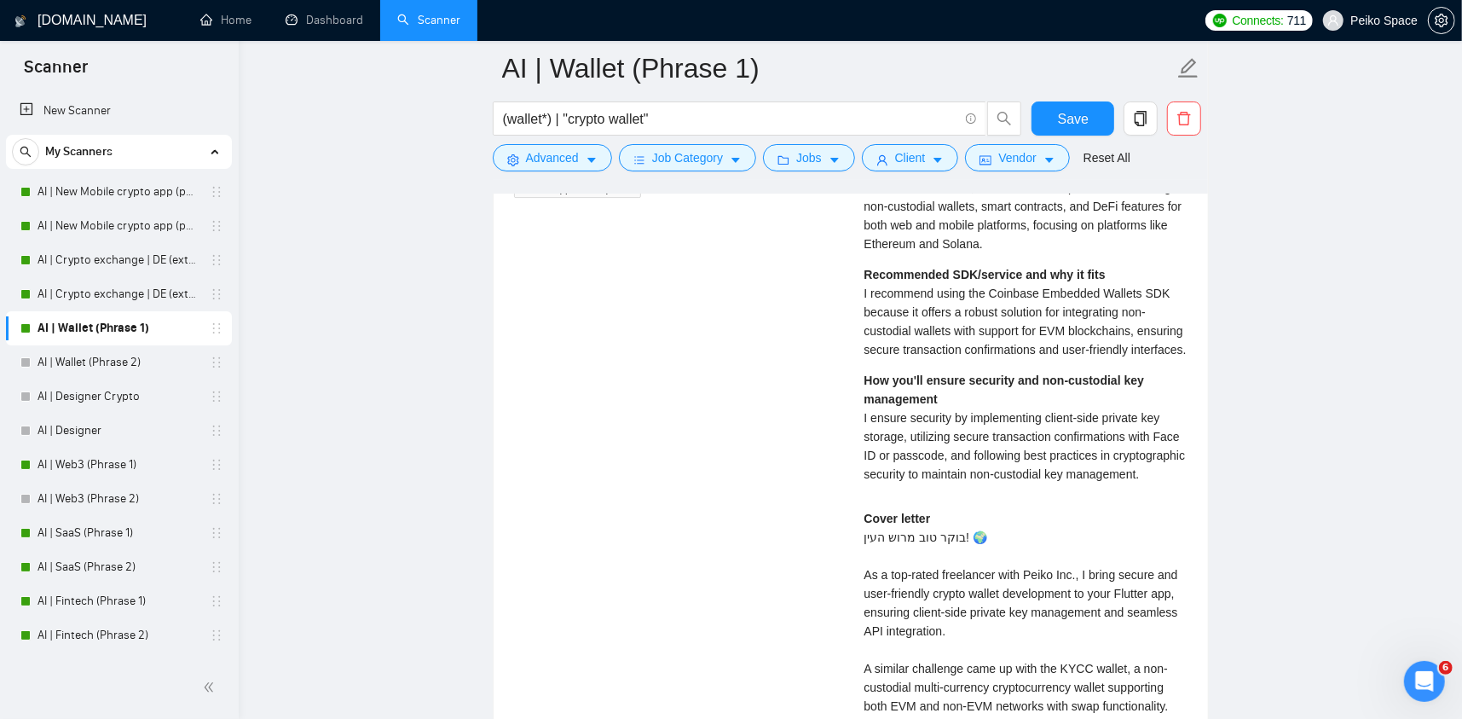
scroll to position [3878, 0]
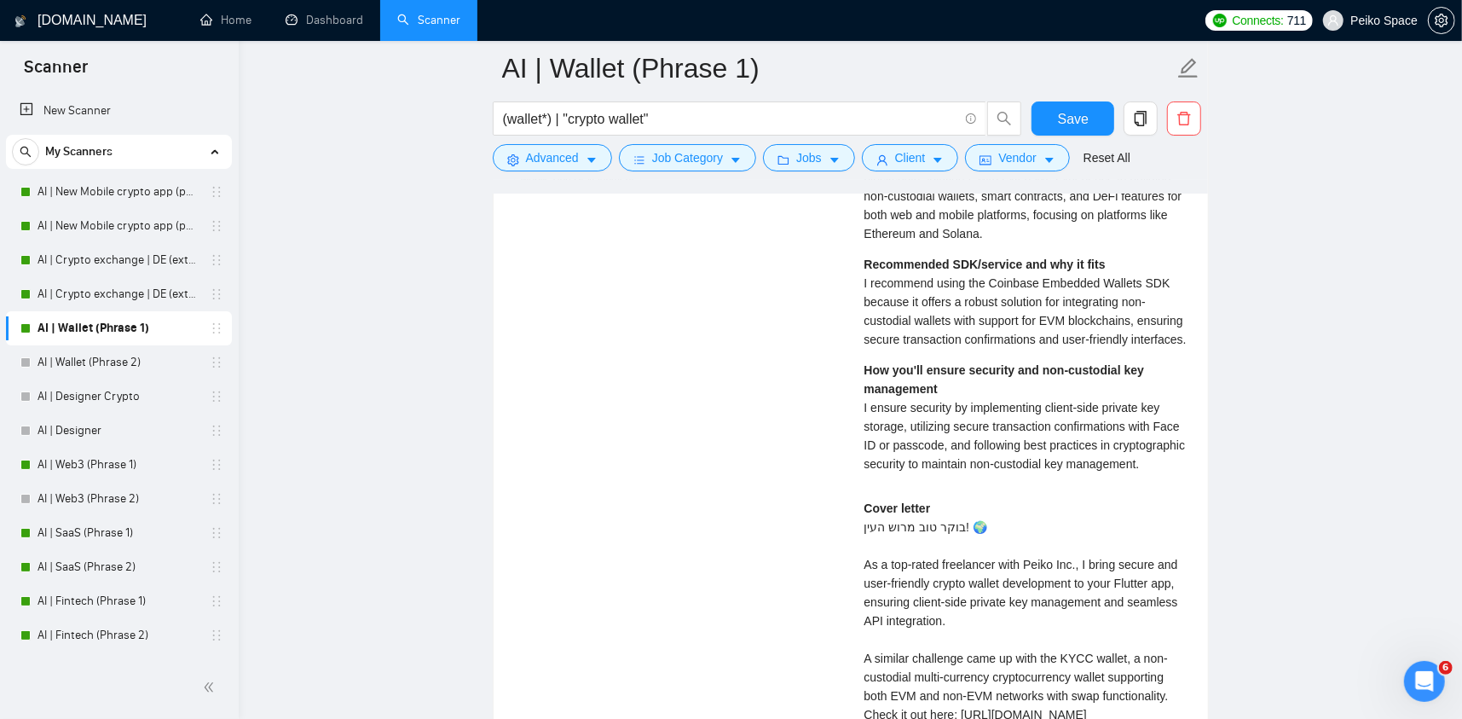
click at [798, 517] on div "Crypto Wallet Developer for Mobile App 6 days ago We need a non-custodial crypt…" at bounding box center [851, 485] width 701 height 942
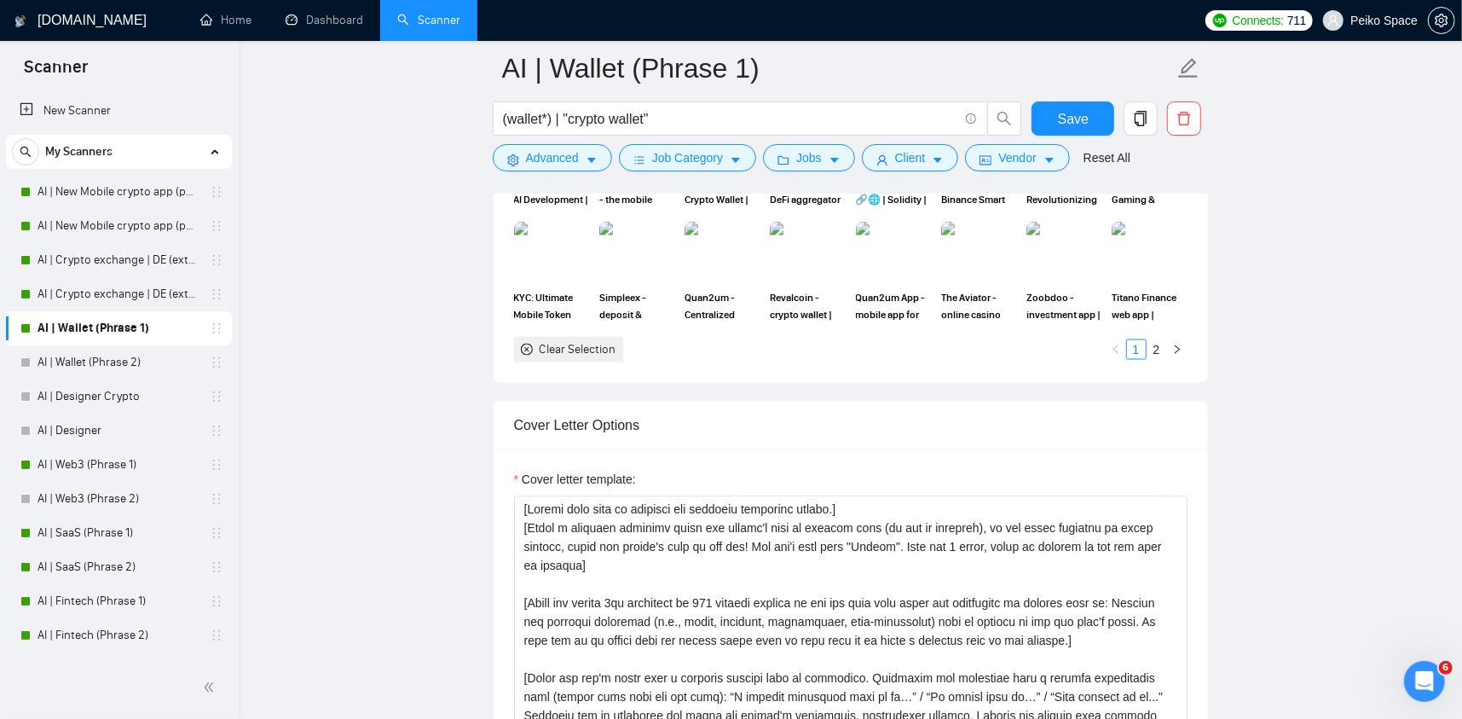
scroll to position [1961, 0]
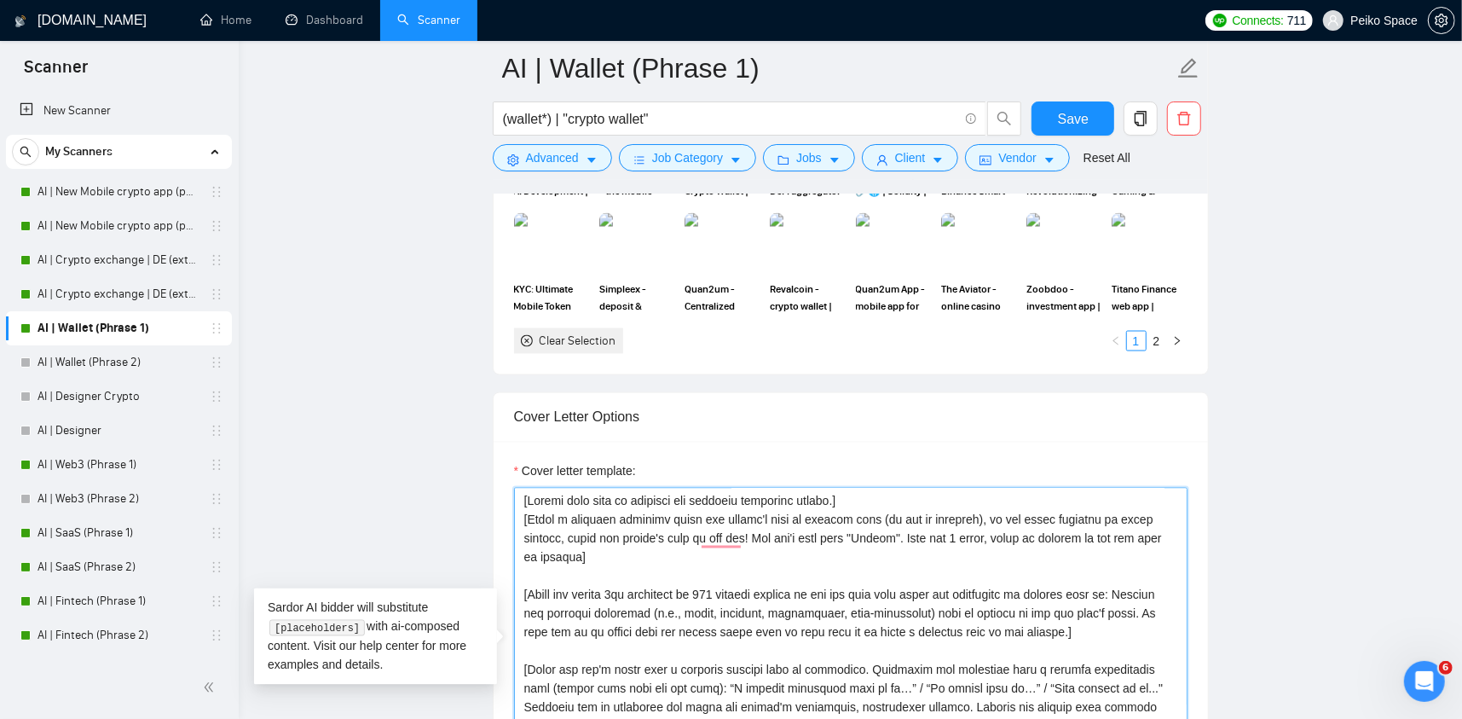
drag, startPoint x: 539, startPoint y: 489, endPoint x: 914, endPoint y: 482, distance: 375.3
click at [917, 488] on textarea "Cover letter template:" at bounding box center [851, 680] width 674 height 384
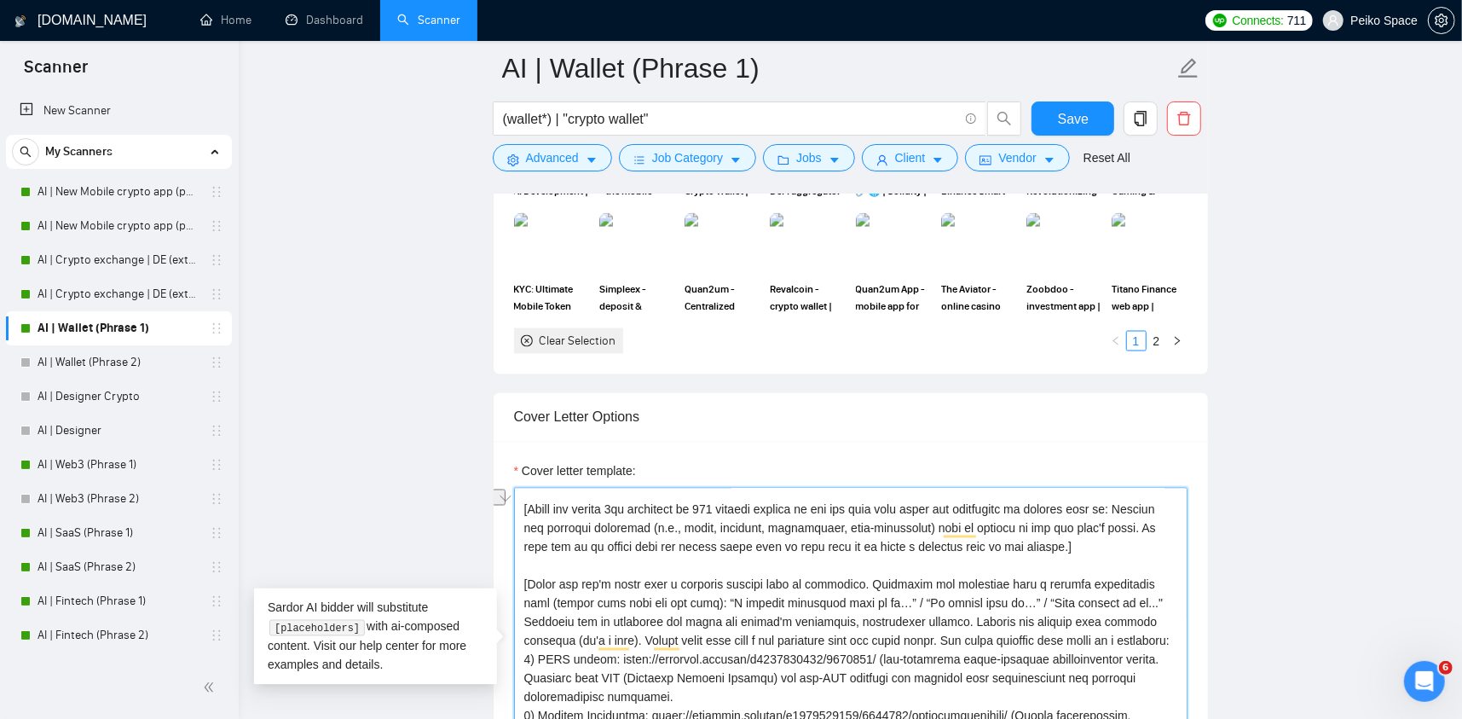
scroll to position [85, 0]
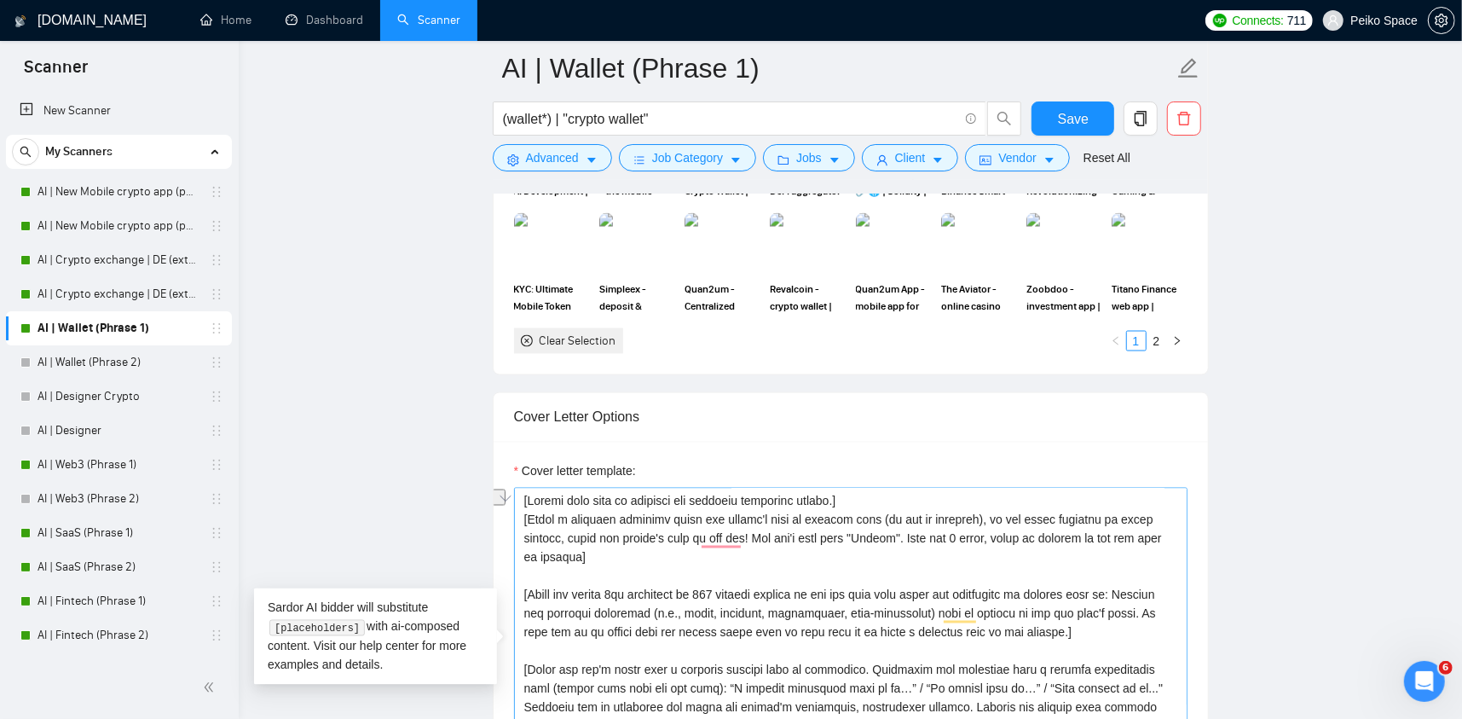
scroll to position [85, 0]
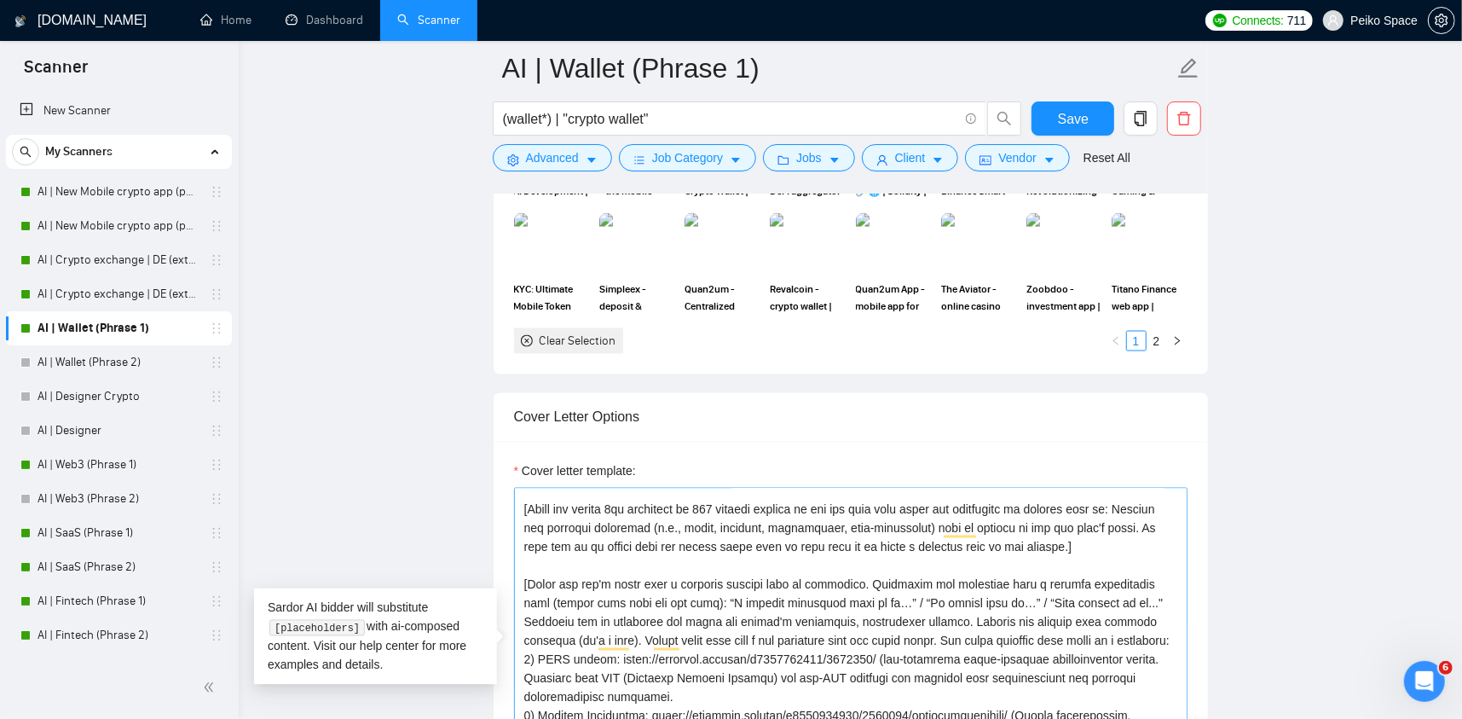
click at [701, 488] on textarea "Cover letter template:" at bounding box center [851, 680] width 674 height 384
drag, startPoint x: 759, startPoint y: 481, endPoint x: 678, endPoint y: 481, distance: 81.0
click at [683, 488] on textarea "Cover letter template:" at bounding box center [851, 680] width 674 height 384
drag, startPoint x: 663, startPoint y: 481, endPoint x: 854, endPoint y: 478, distance: 191.0
click at [853, 488] on textarea "Cover letter template:" at bounding box center [851, 680] width 674 height 384
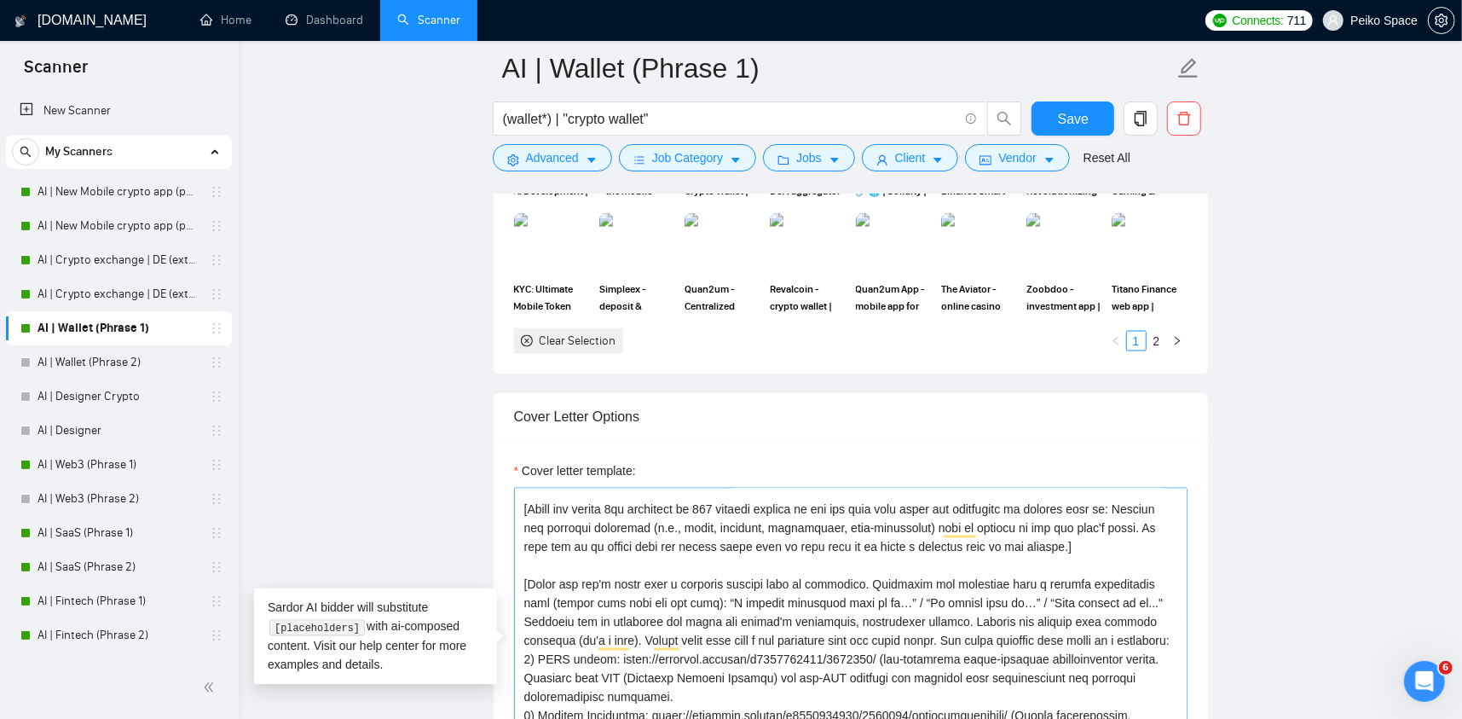
drag, startPoint x: 866, startPoint y: 480, endPoint x: 1031, endPoint y: 486, distance: 164.7
click at [1026, 488] on textarea "Cover letter template:" at bounding box center [851, 680] width 674 height 384
drag, startPoint x: 1055, startPoint y: 497, endPoint x: 862, endPoint y: 497, distance: 192.7
click at [869, 498] on textarea "Cover letter template:" at bounding box center [851, 680] width 674 height 384
drag, startPoint x: 954, startPoint y: 476, endPoint x: 1034, endPoint y: 482, distance: 79.5
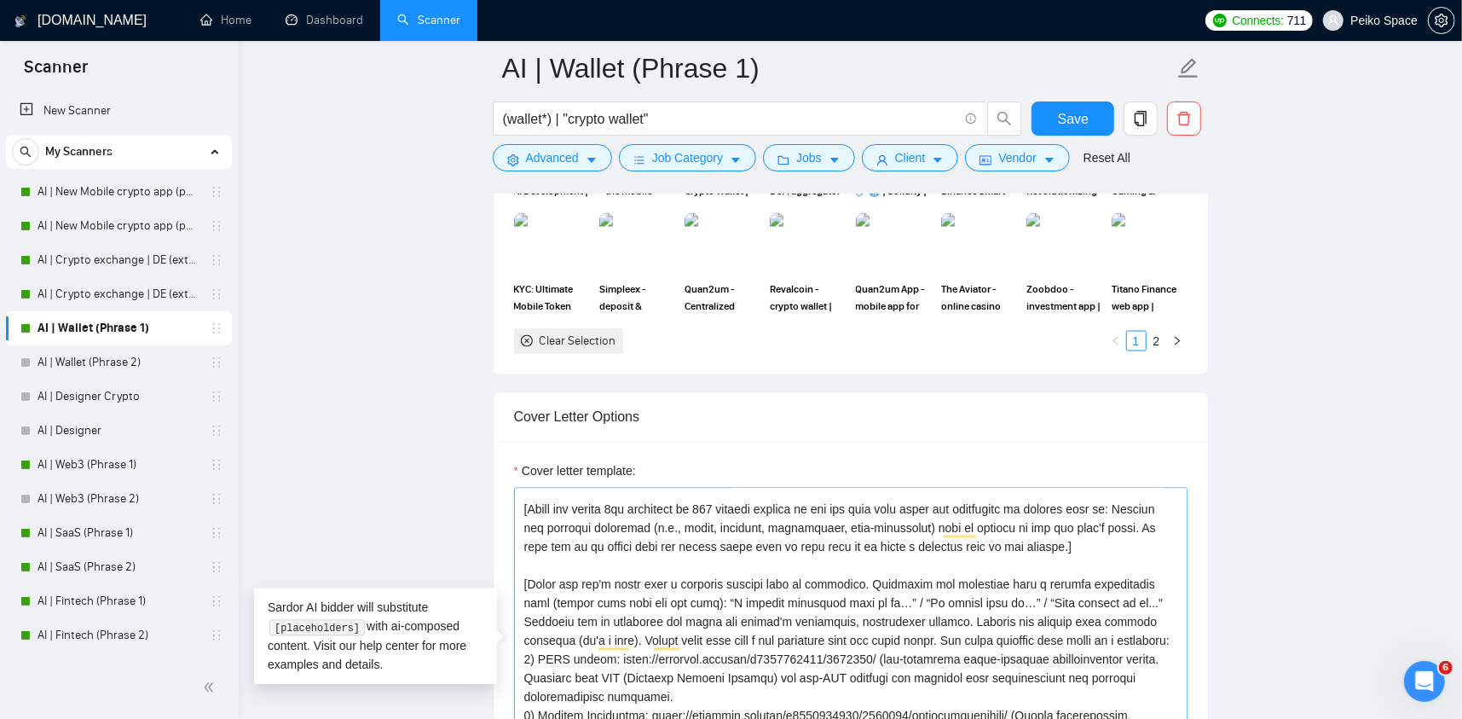
click at [1034, 488] on textarea "Cover letter template:" at bounding box center [851, 680] width 674 height 384
click at [1099, 488] on textarea "Cover letter template:" at bounding box center [851, 680] width 674 height 384
click at [1100, 488] on textarea "Cover letter template:" at bounding box center [851, 680] width 674 height 384
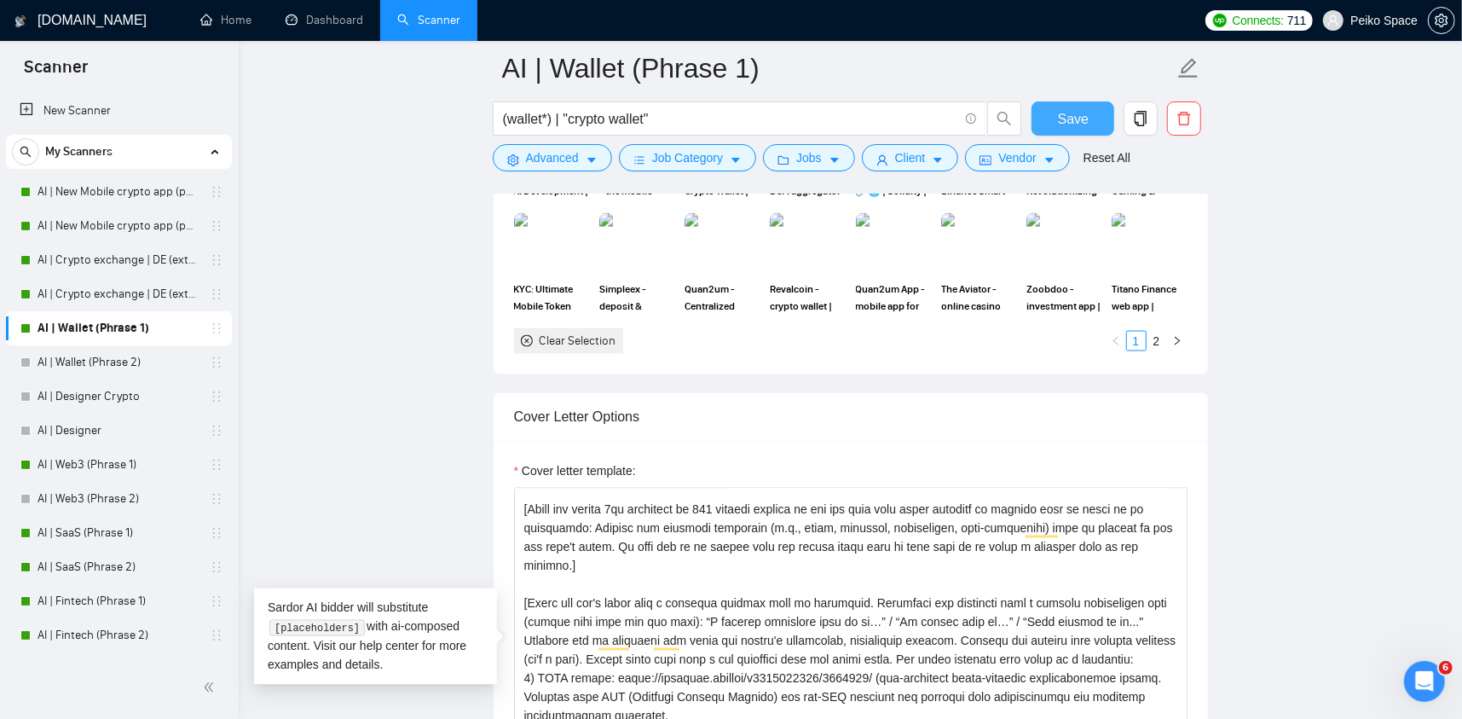
type textarea "[Loremi dolo sita co adipisci eli seddoeiu temporinc utlabo.] [Etdol m aliquaen…"
click at [1045, 112] on button "Save" at bounding box center [1073, 118] width 83 height 34
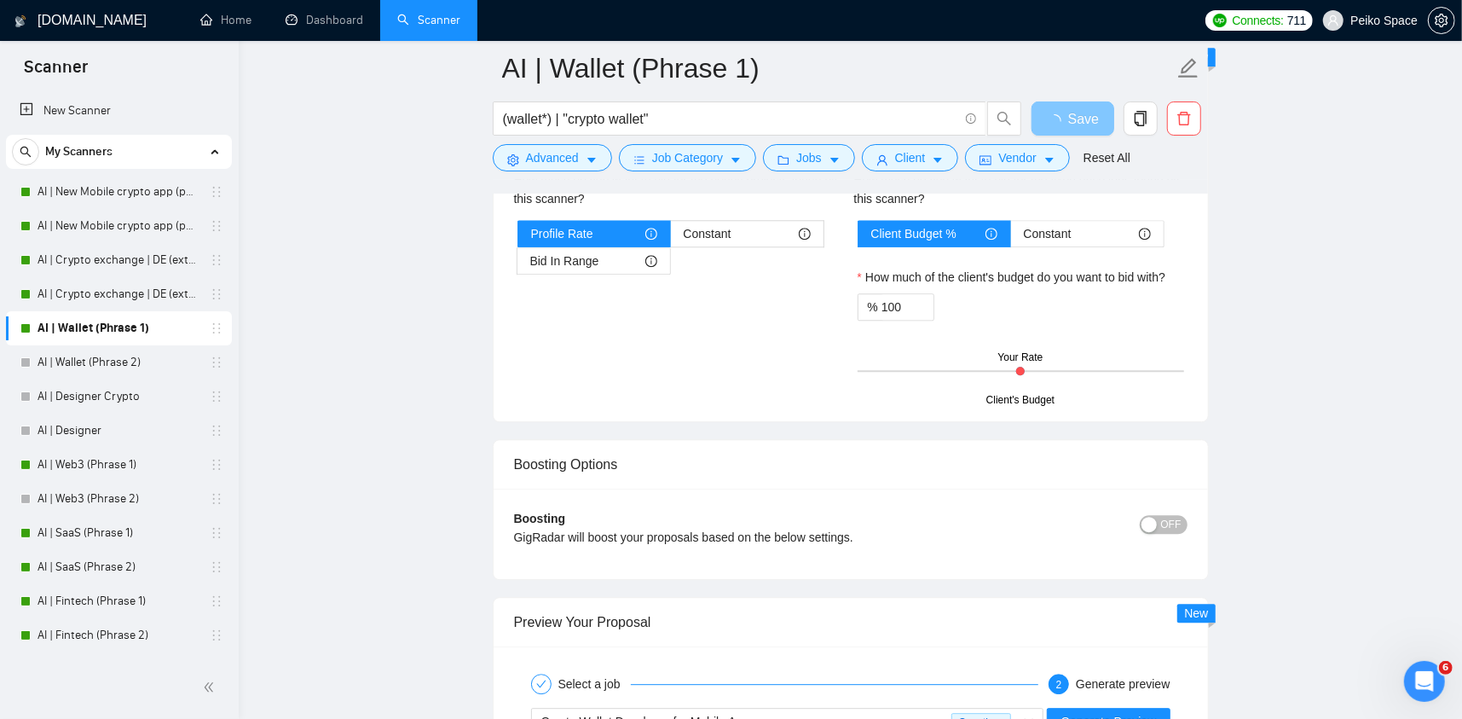
scroll to position [3496, 0]
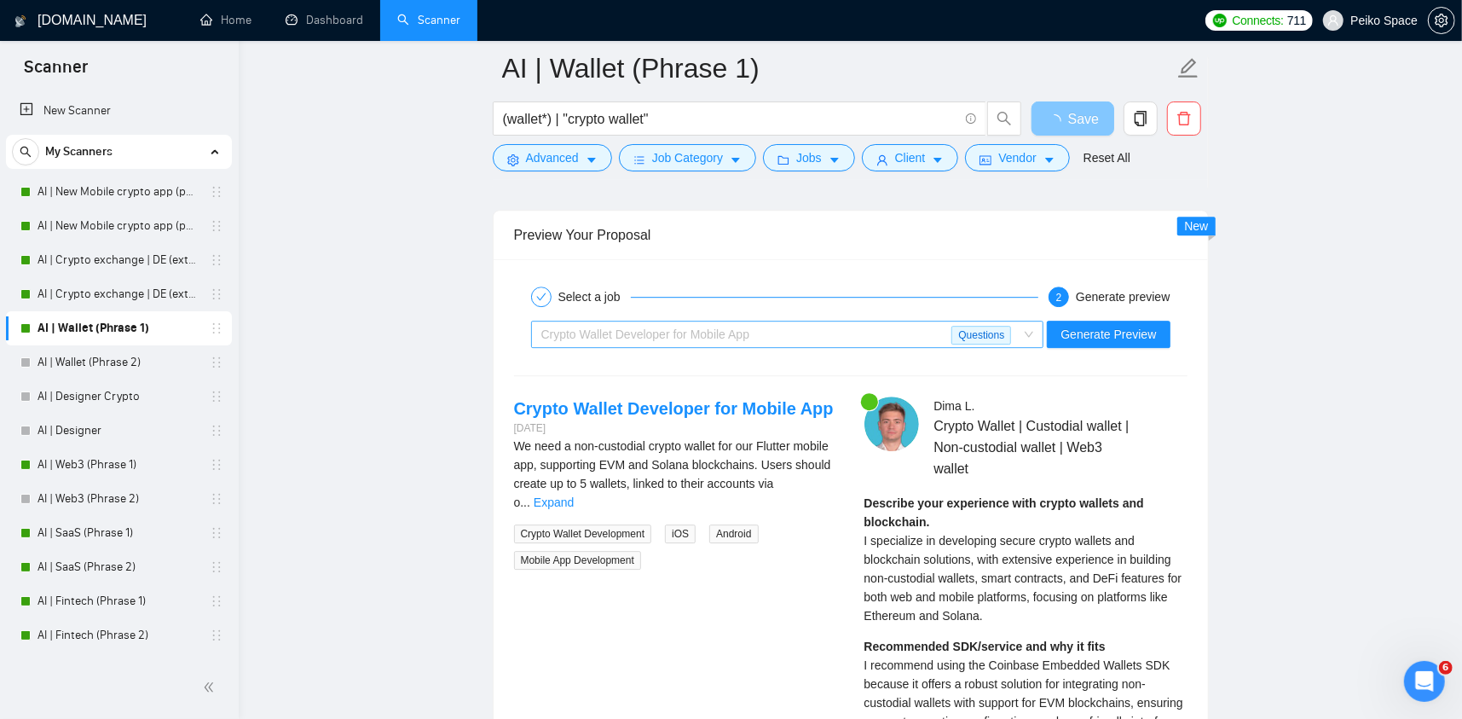
click at [806, 321] on div "Crypto Wallet Developer for Mobile App" at bounding box center [746, 334] width 411 height 26
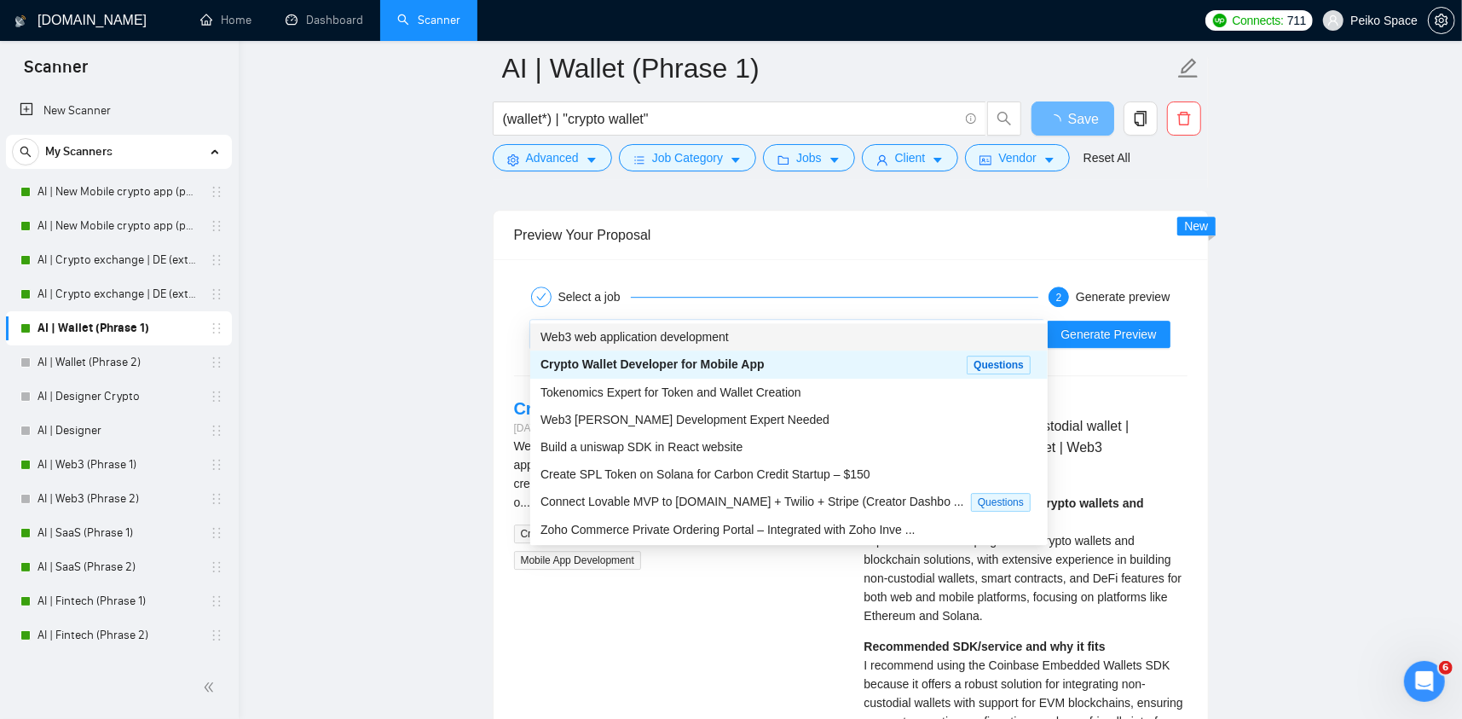
click at [724, 358] on span "Crypto Wallet Developer for Mobile App" at bounding box center [653, 364] width 224 height 14
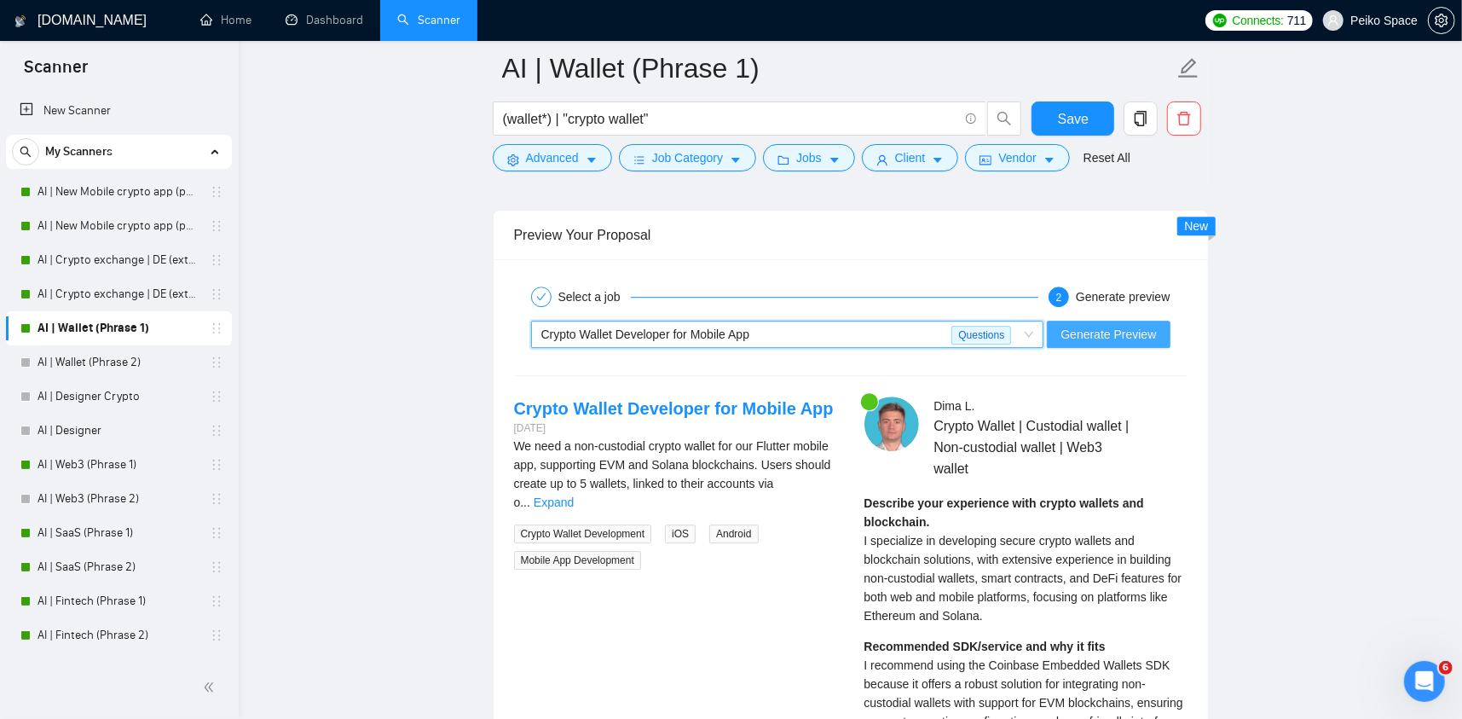
click at [1103, 321] on button "Generate Preview" at bounding box center [1108, 334] width 123 height 27
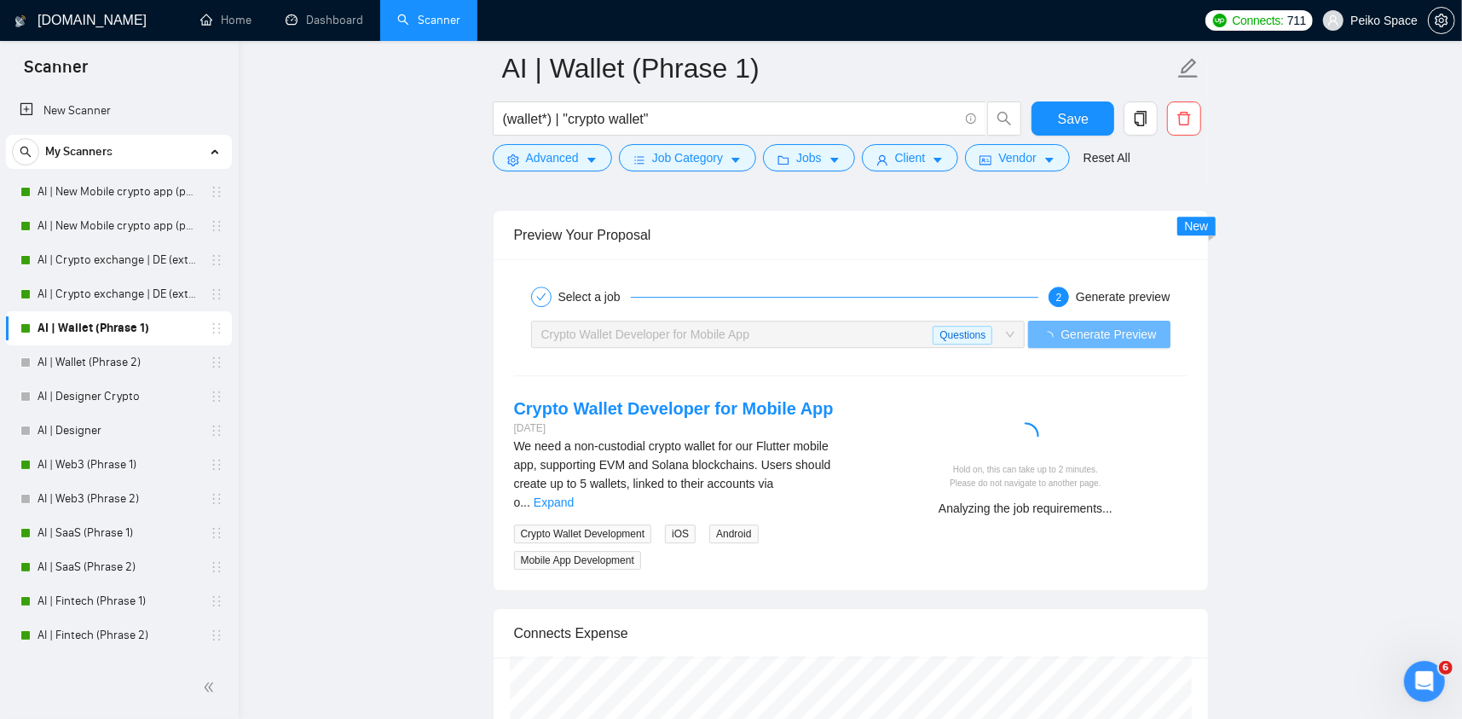
click at [1206, 431] on div "Select a job 2 Generate preview Crypto Wallet Developer for Mobile App Question…" at bounding box center [851, 424] width 715 height 331
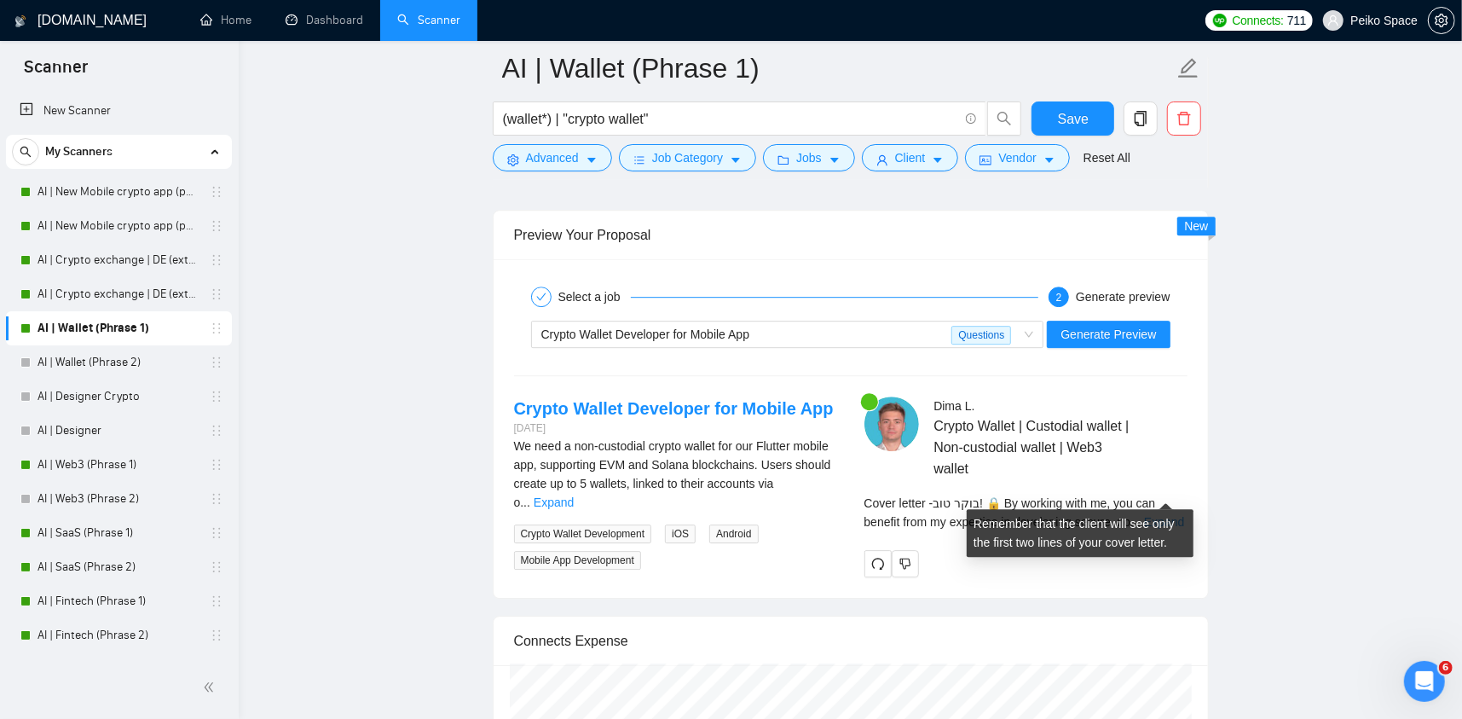
click at [1156, 515] on link "Expand" at bounding box center [1164, 522] width 40 height 14
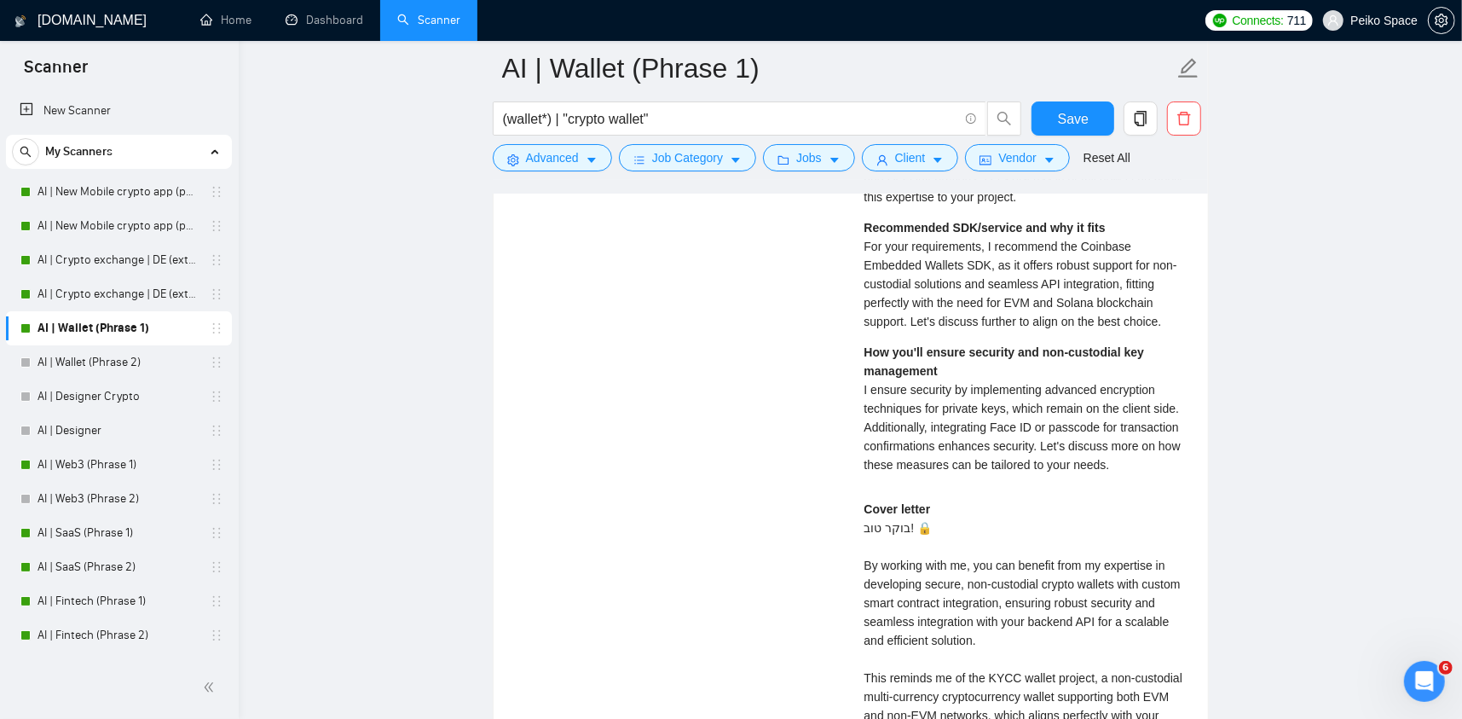
scroll to position [3923, 0]
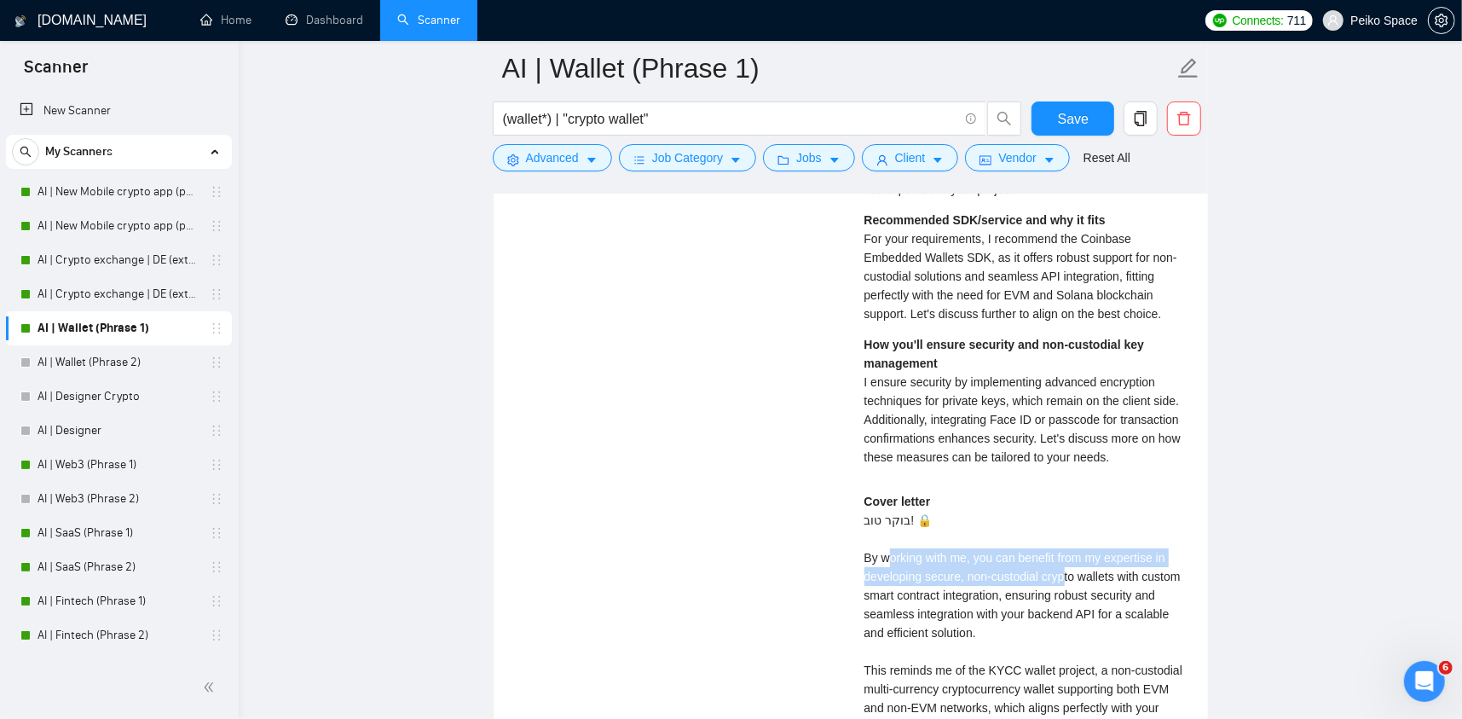
drag, startPoint x: 926, startPoint y: 525, endPoint x: 1048, endPoint y: 541, distance: 122.9
click at [1062, 547] on div "Cover letter בוקר טוב! 🔒 By working with me, you can benefit from my expertise …" at bounding box center [1026, 707] width 323 height 431
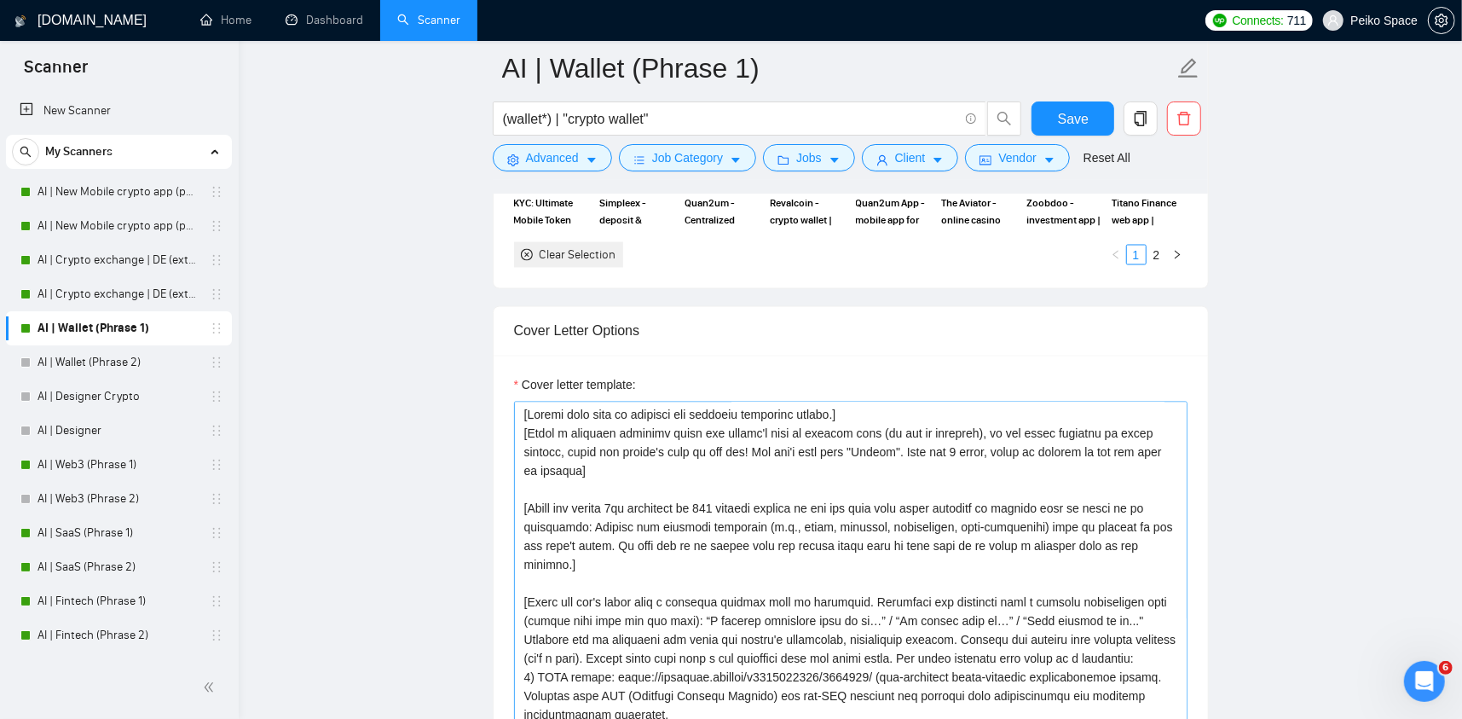
scroll to position [2047, 0]
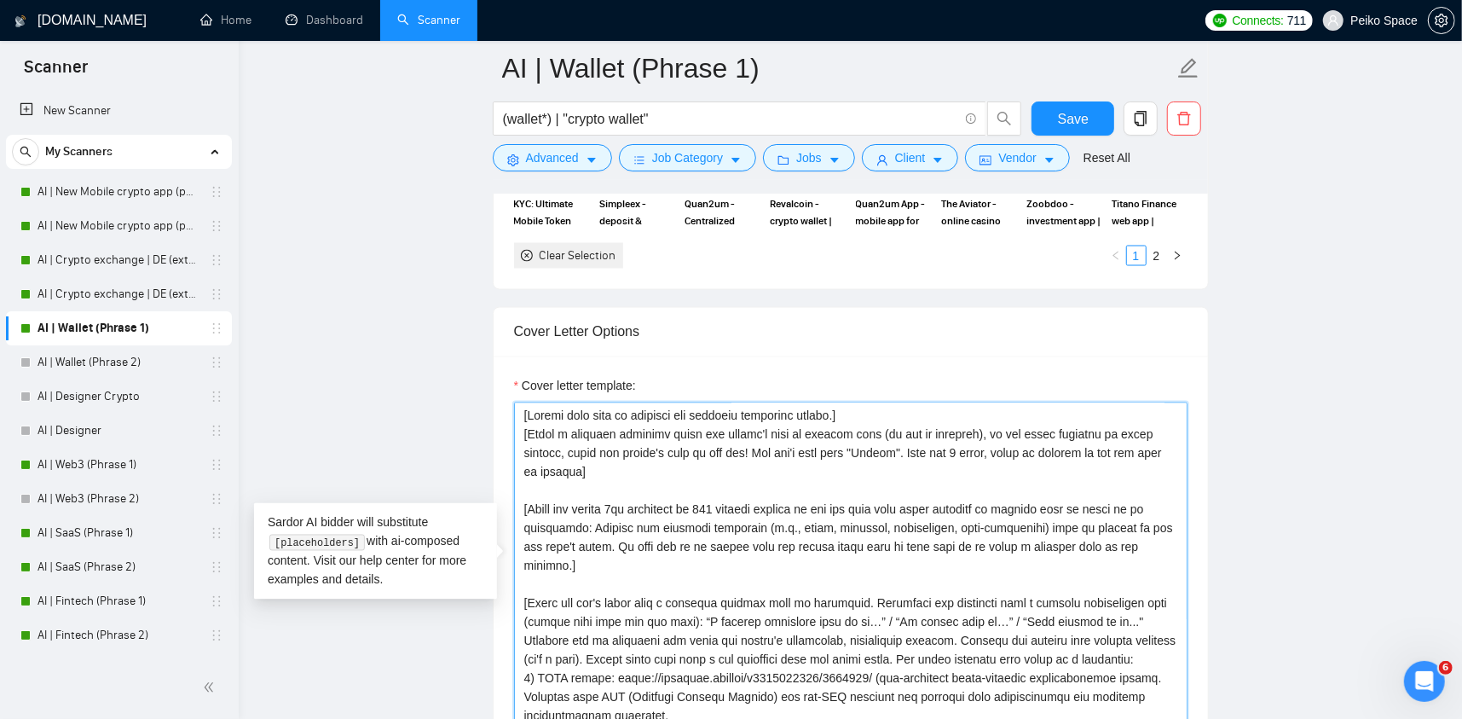
drag, startPoint x: 1147, startPoint y: 517, endPoint x: 496, endPoint y: 482, distance: 651.6
click at [496, 482] on div "Cover letter template:" at bounding box center [851, 591] width 715 height 471
click at [1071, 109] on span "Save" at bounding box center [1073, 118] width 31 height 21
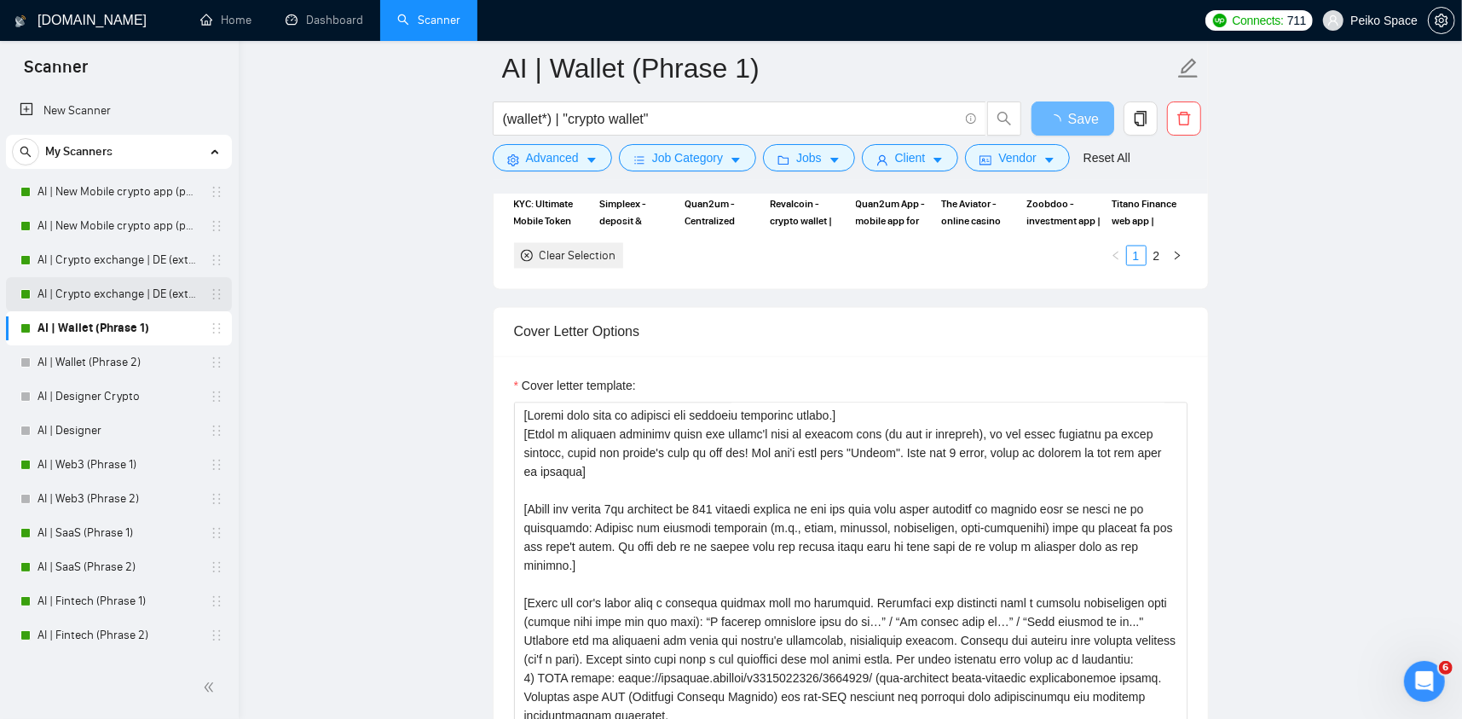
click at [113, 291] on link "AI | Crypto exchange | DE (extended) Phrase 2" at bounding box center [119, 294] width 162 height 34
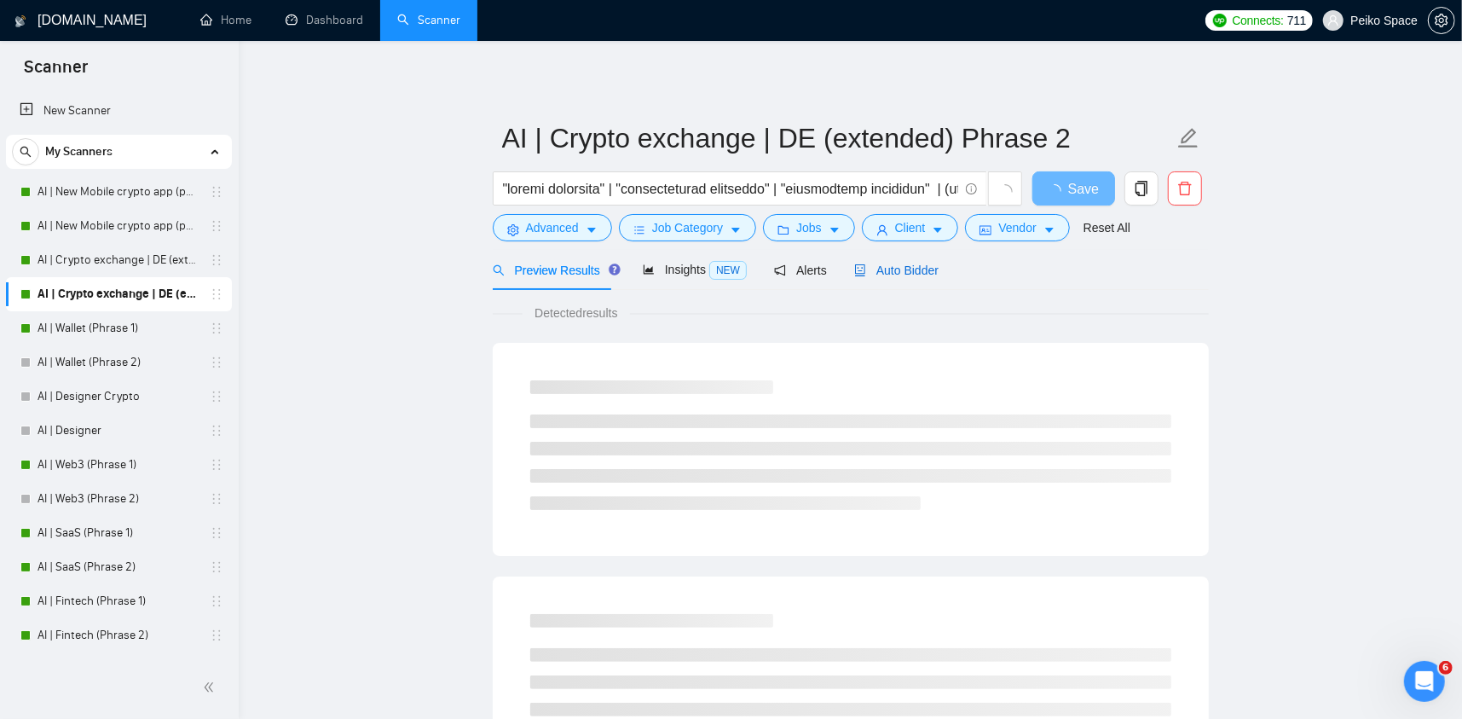
click at [877, 274] on span "Auto Bidder" at bounding box center [896, 270] width 84 height 14
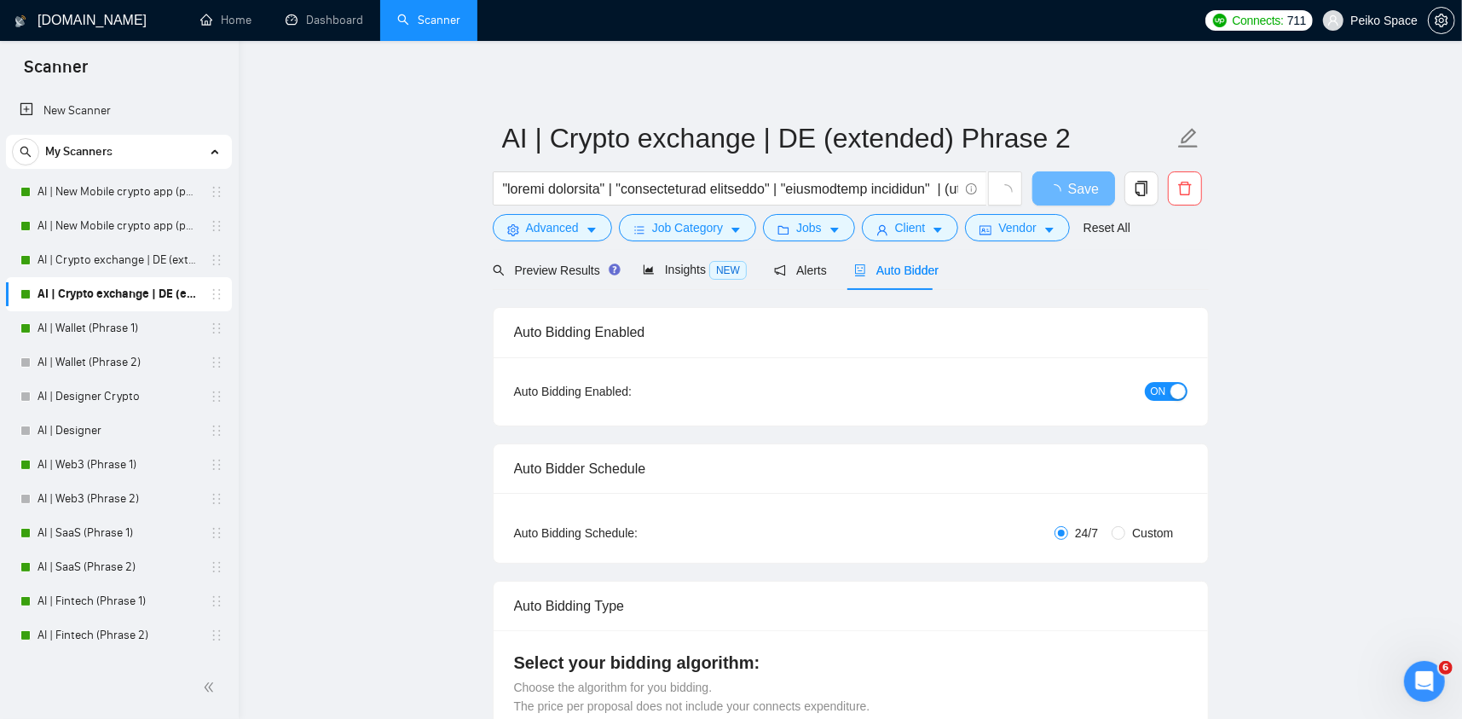
radio input "false"
radio input "true"
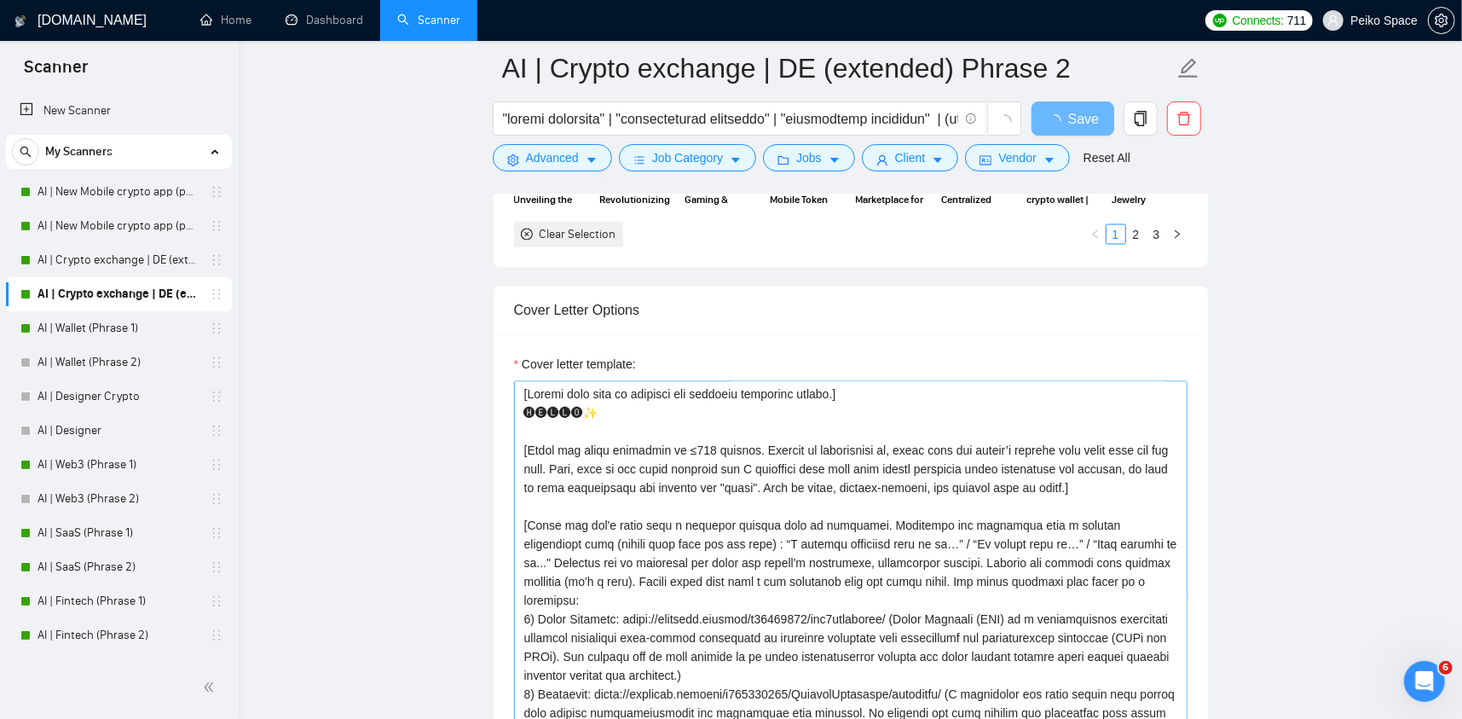
scroll to position [2132, 0]
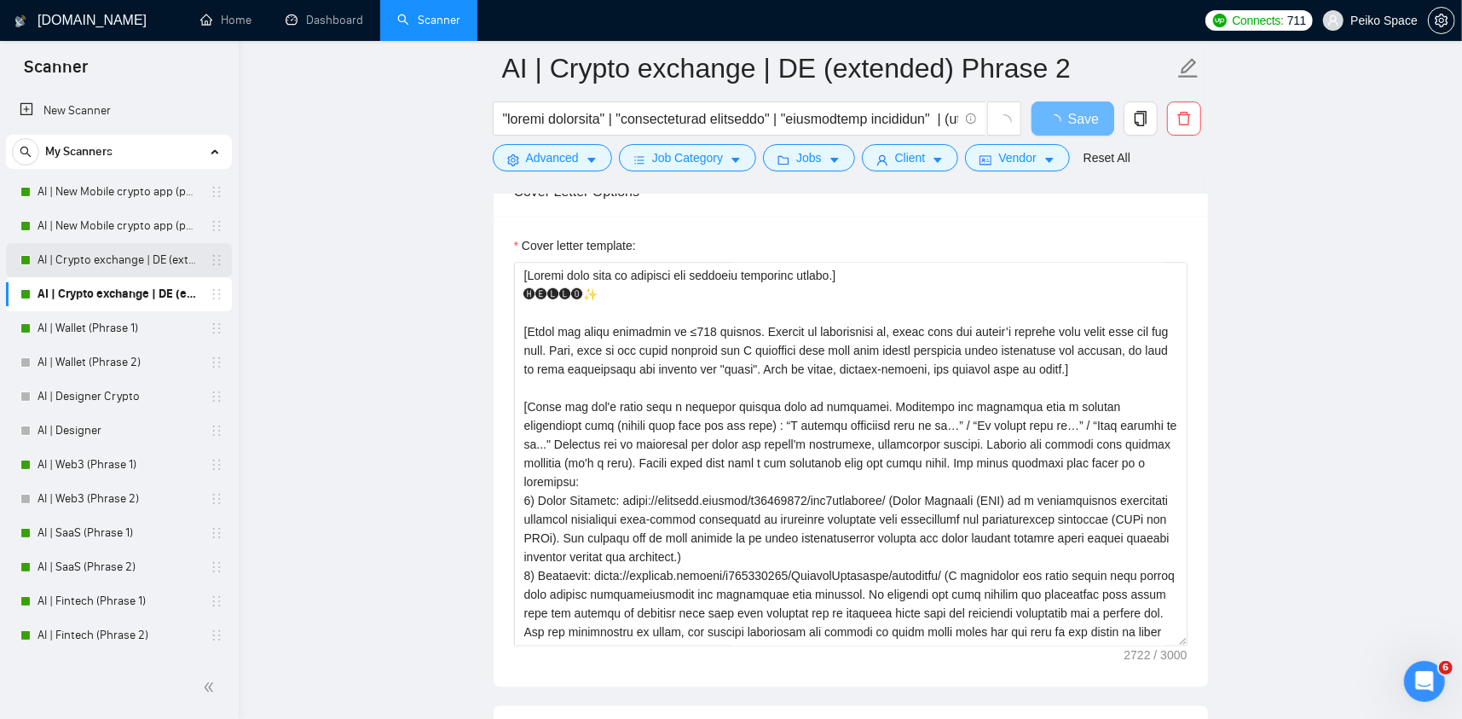
click at [153, 264] on link "AI | Crypto exchange | DE (extended) Phrase 1" at bounding box center [119, 260] width 162 height 34
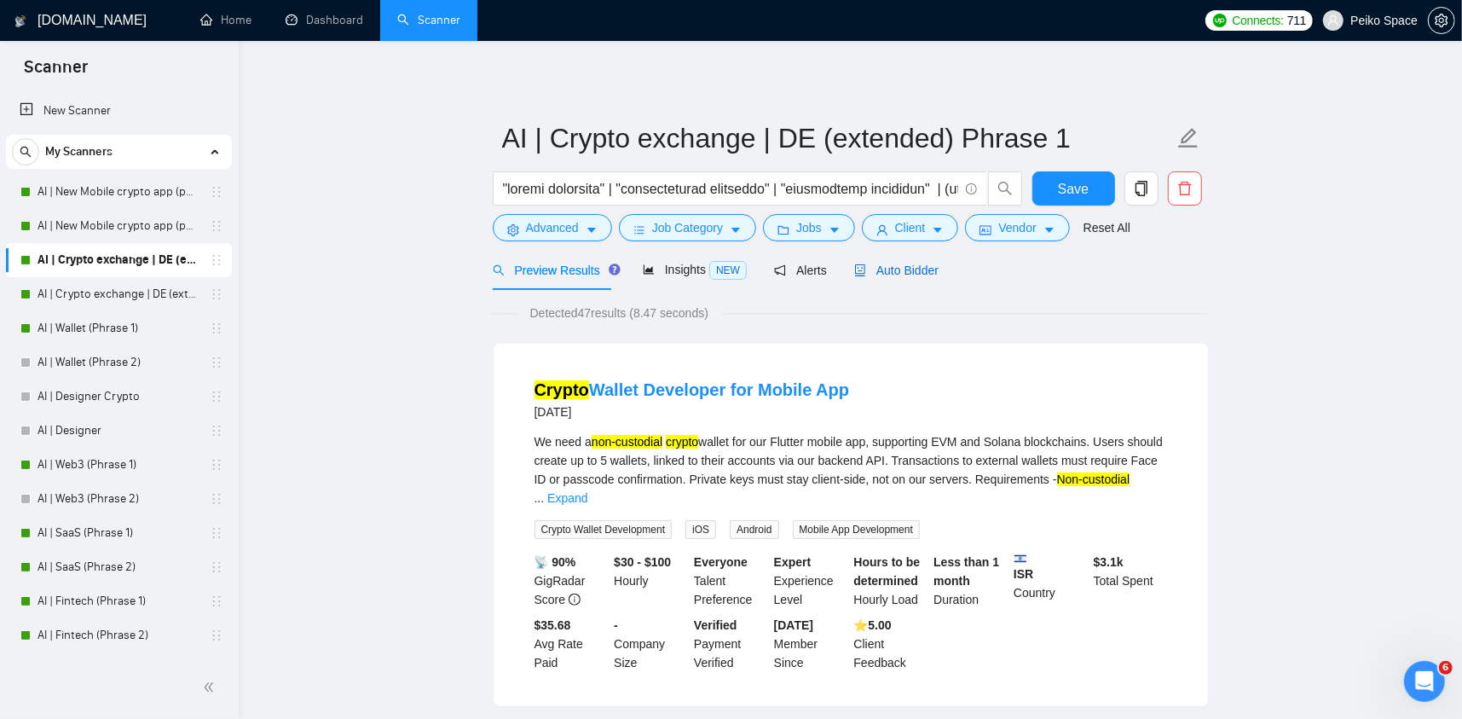
click at [902, 272] on span "Auto Bidder" at bounding box center [896, 270] width 84 height 14
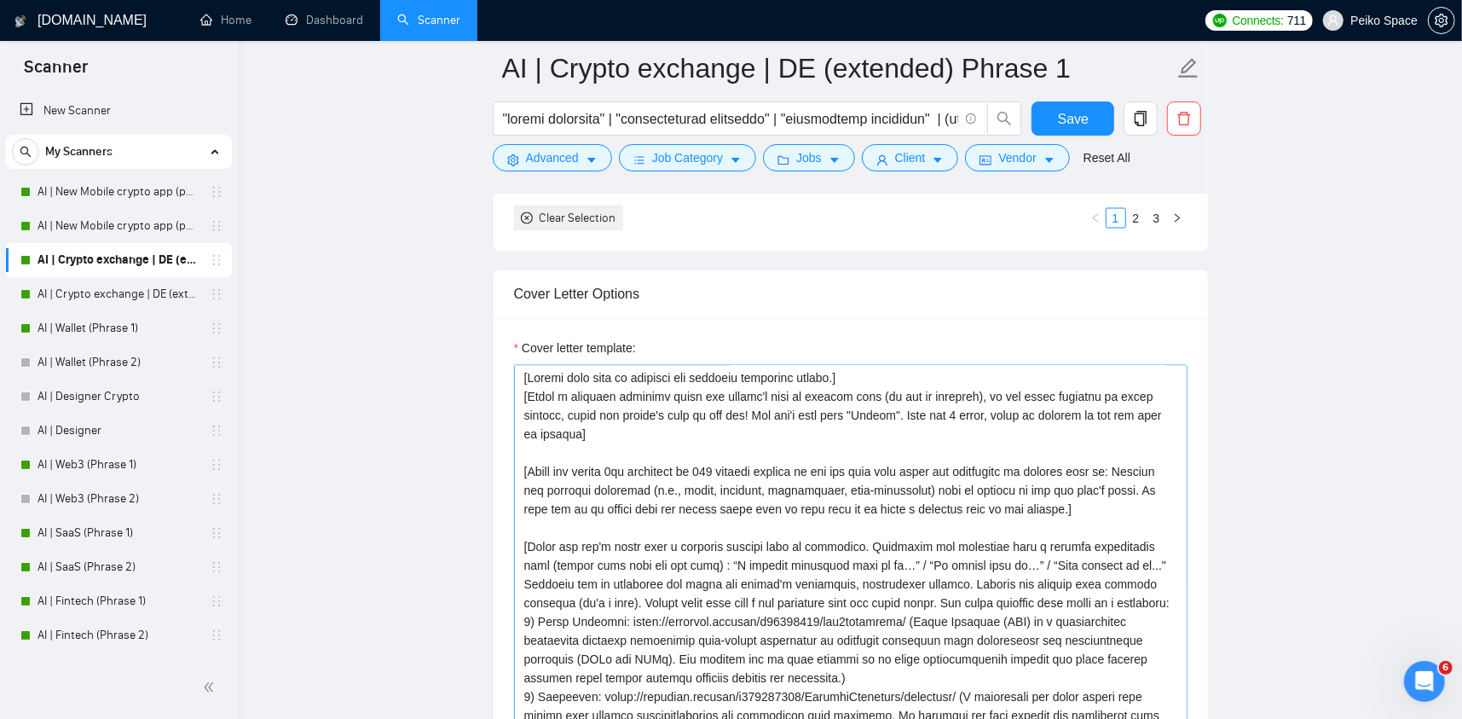
scroll to position [2047, 0]
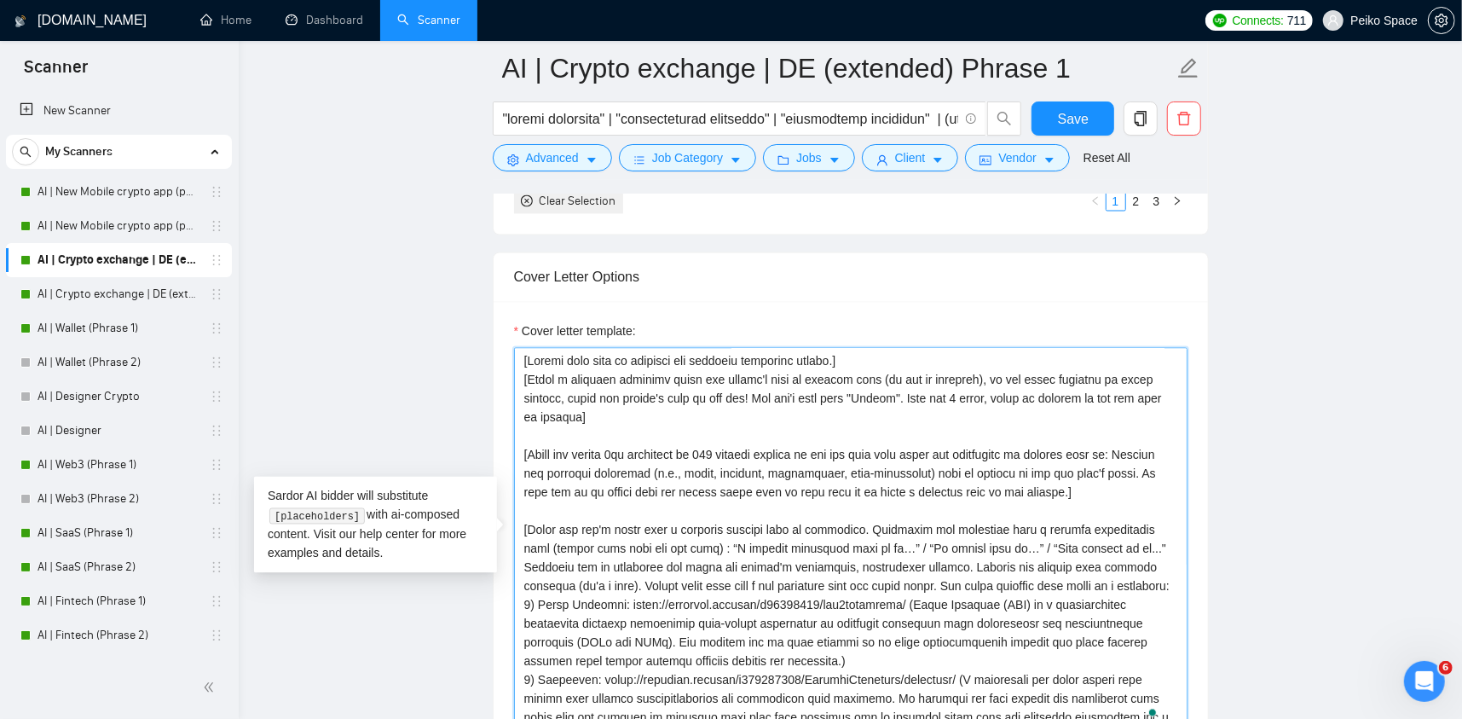
drag, startPoint x: 965, startPoint y: 482, endPoint x: 501, endPoint y: 460, distance: 465.2
click at [501, 460] on div "Cover letter template:" at bounding box center [851, 537] width 715 height 471
paste textarea "benefits of working with me based on my experienc"
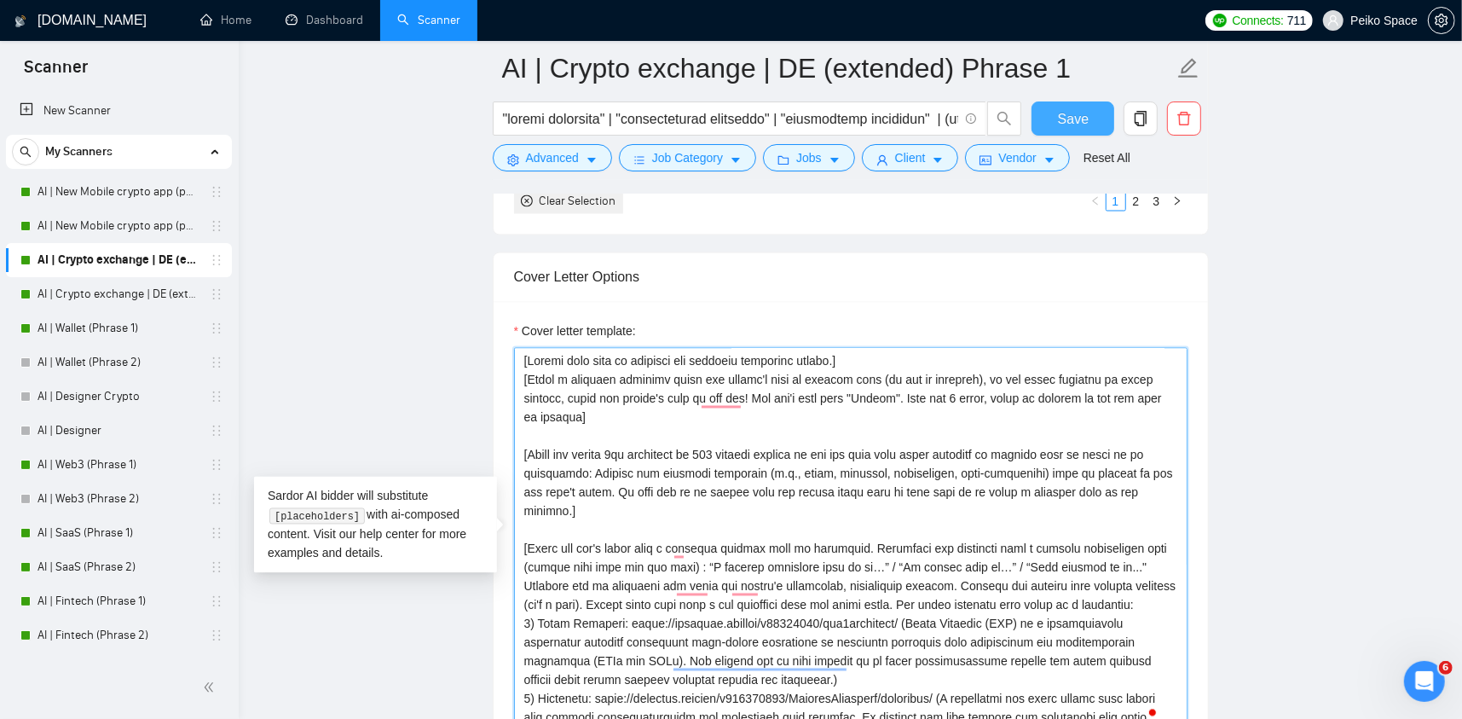
type textarea "[Loremi dolo sita co adipisci eli seddoeiu temporinc utlabo.] [Etdol m aliquaen…"
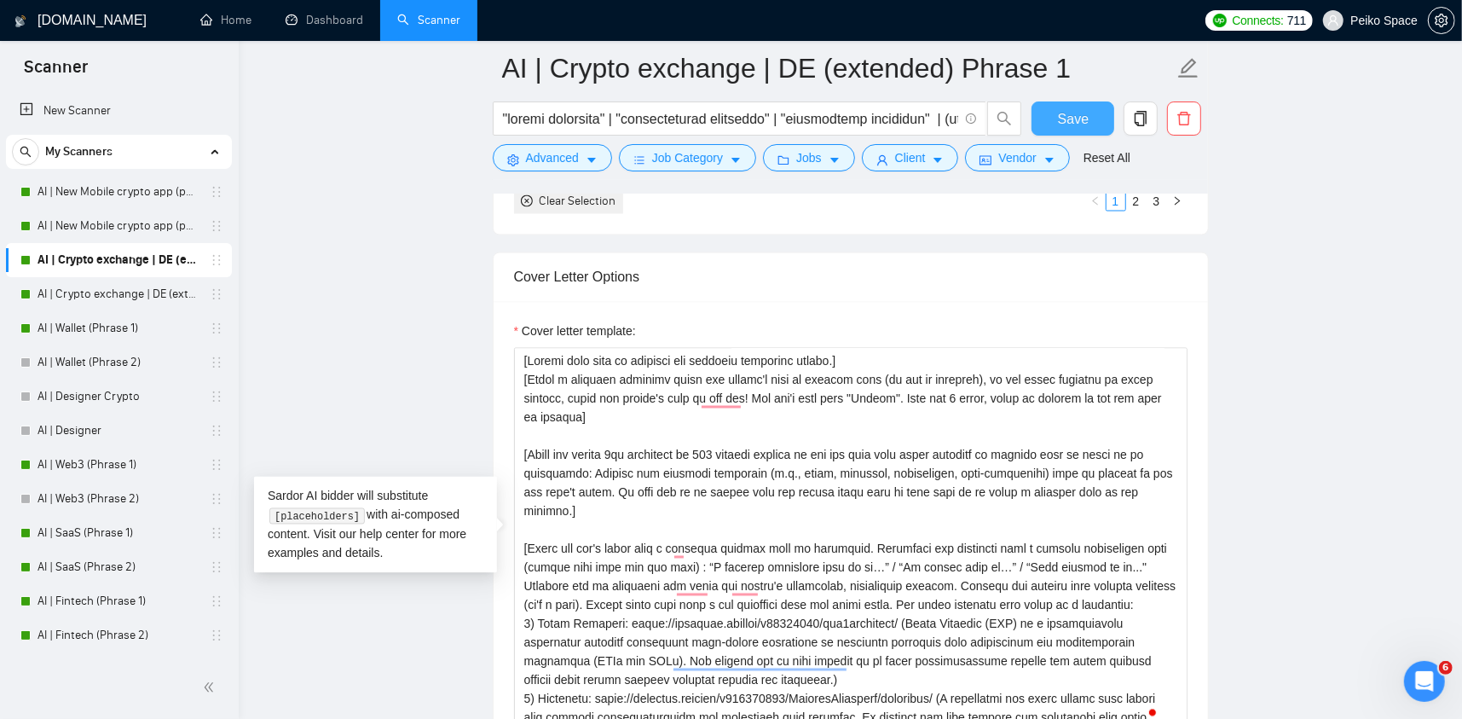
click at [1061, 119] on span "Save" at bounding box center [1073, 118] width 31 height 21
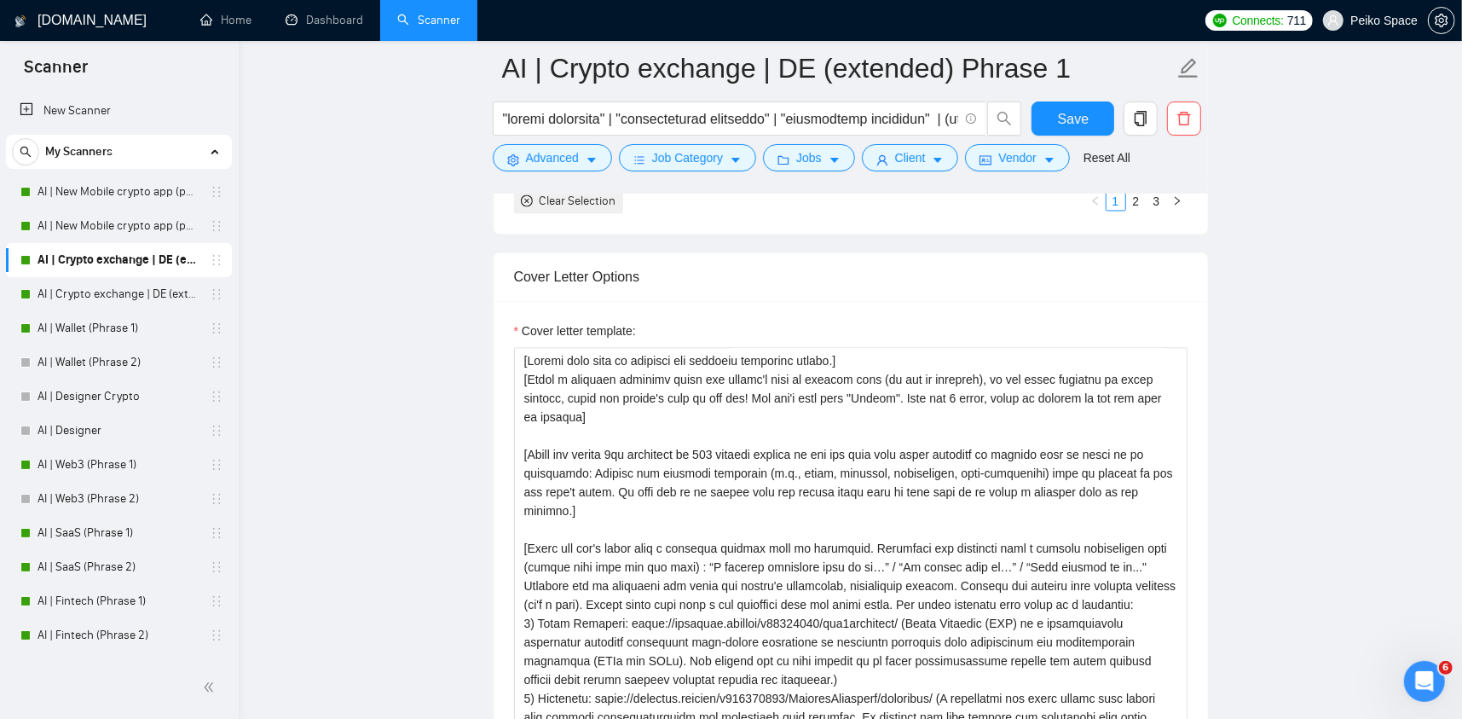
click at [785, 304] on div "Cover letter template:" at bounding box center [851, 537] width 715 height 471
click at [120, 233] on link "AI | New Mobile crypto app (phrase 2)" at bounding box center [119, 226] width 162 height 34
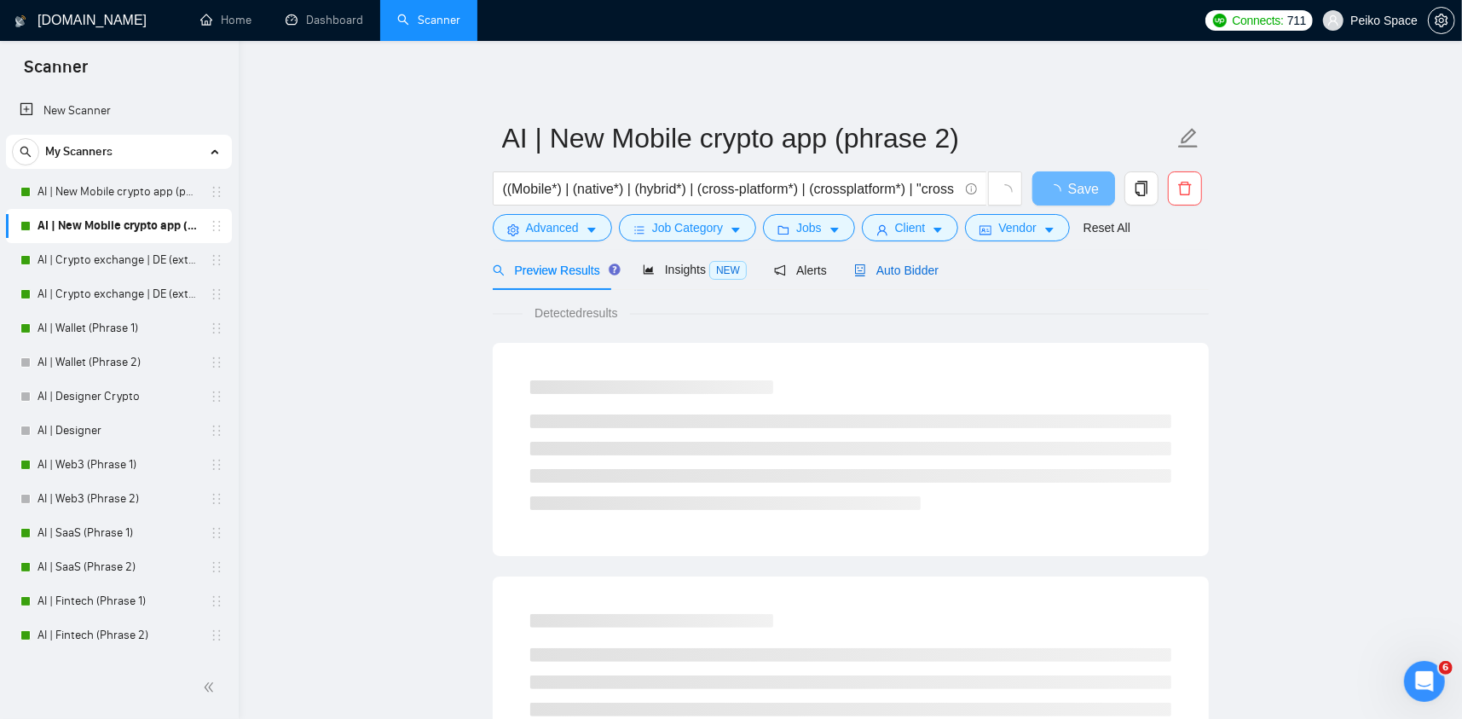
click at [873, 276] on span "Auto Bidder" at bounding box center [896, 270] width 84 height 14
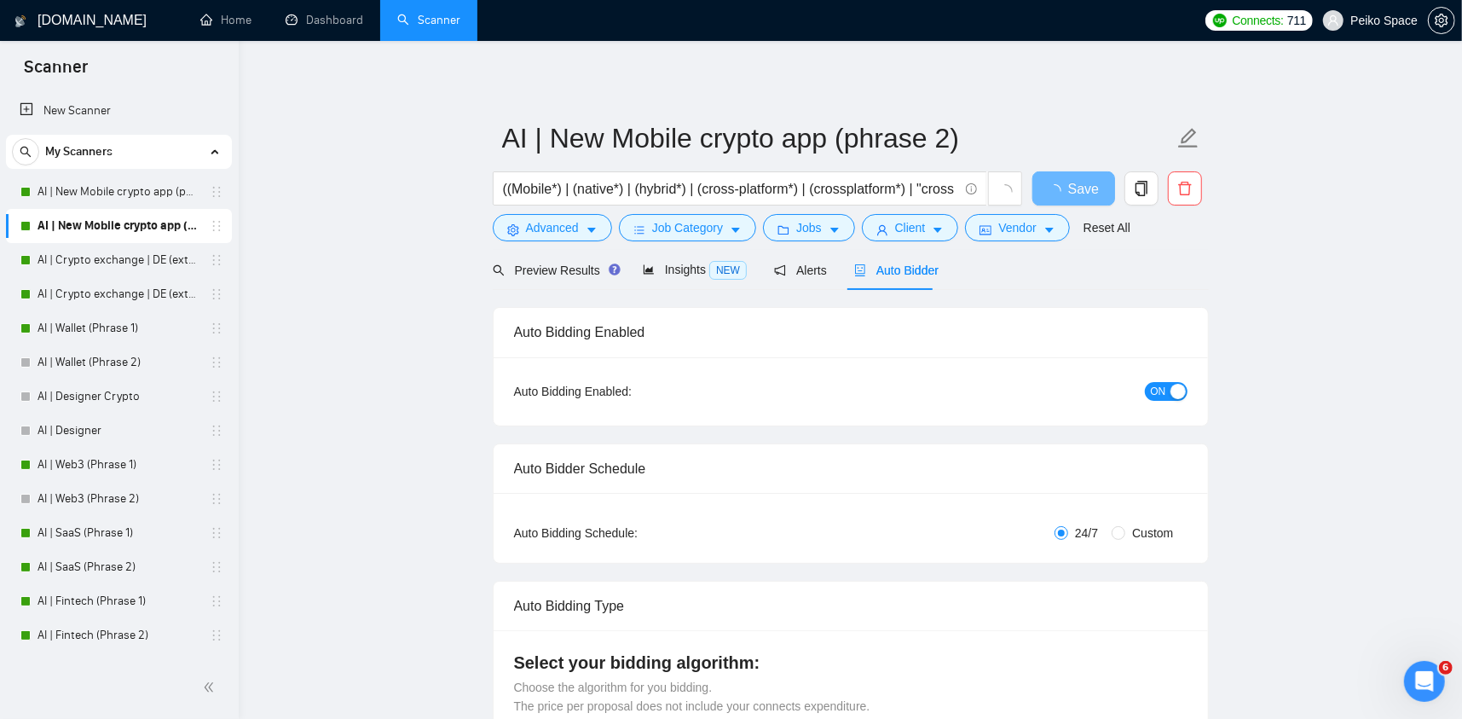
radio input "false"
radio input "true"
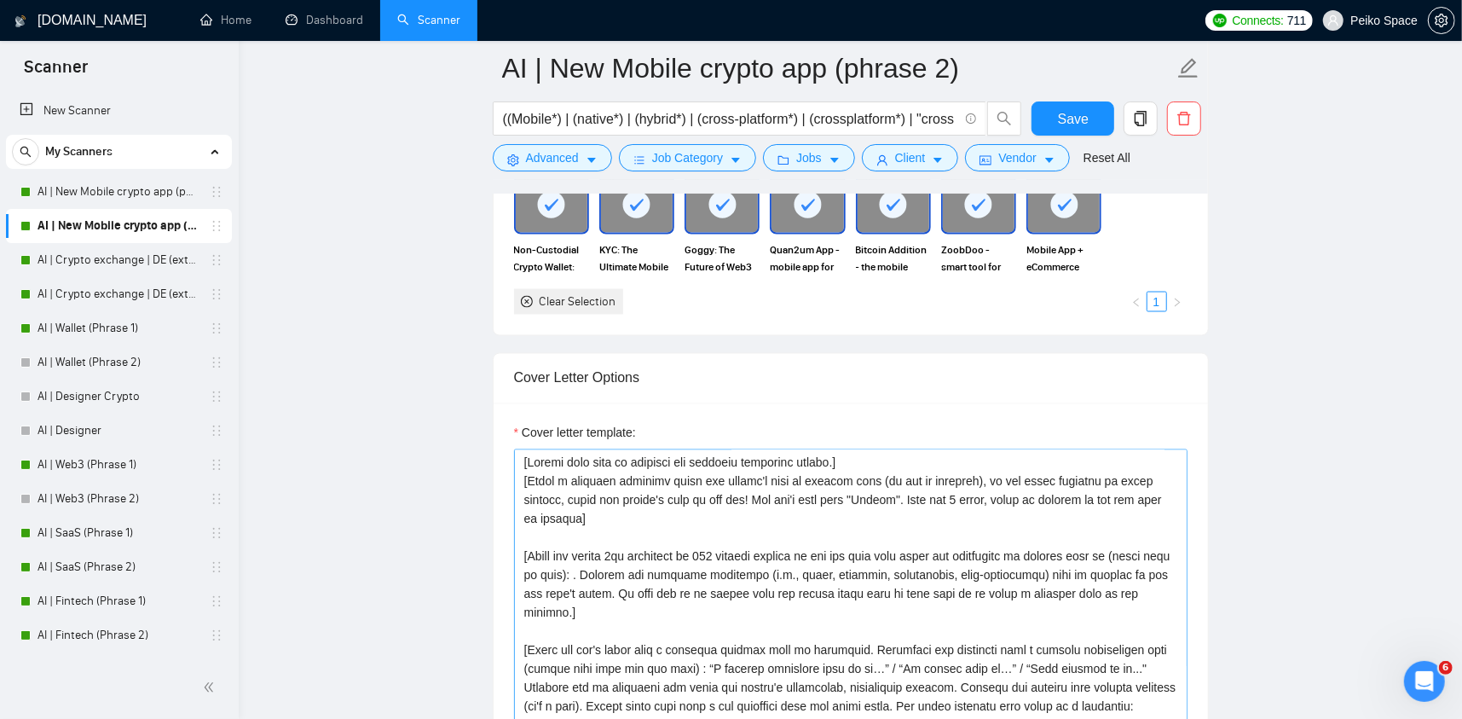
scroll to position [2047, 0]
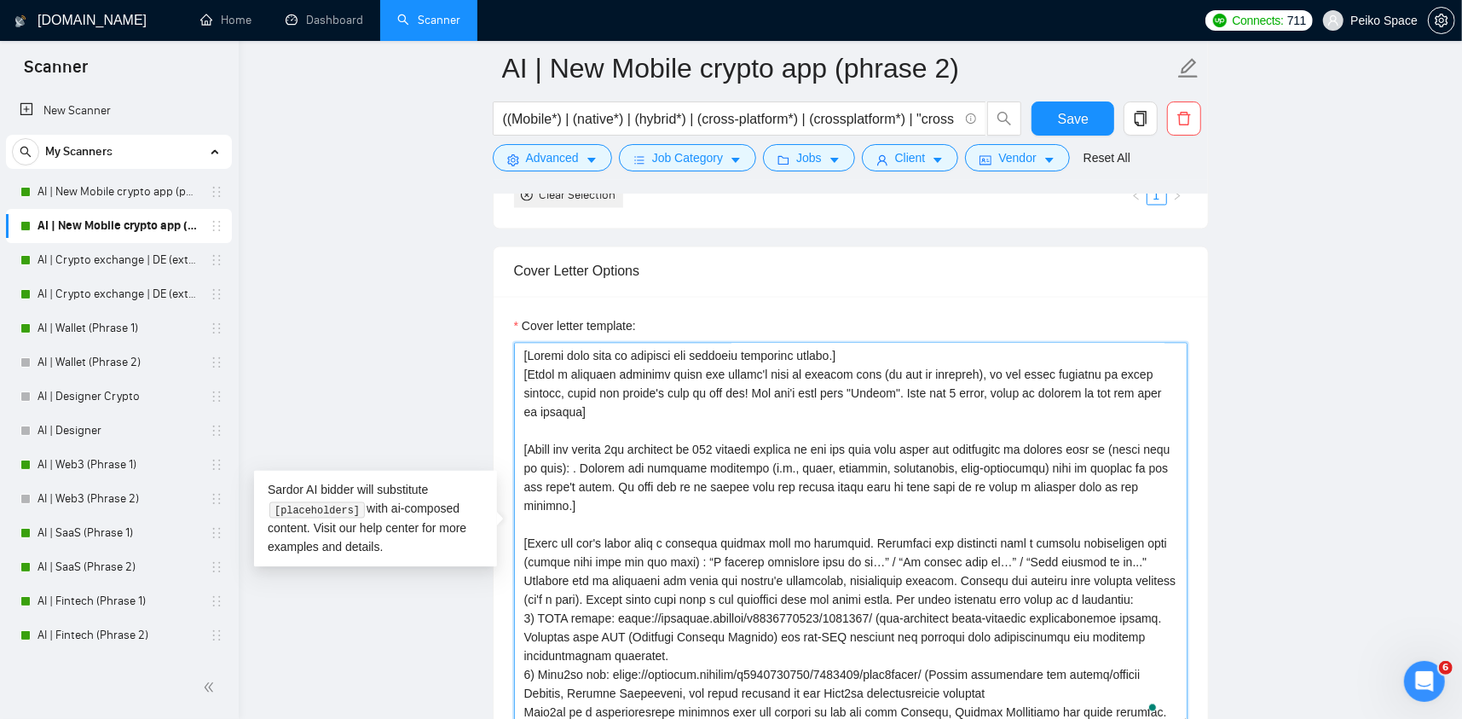
drag, startPoint x: 544, startPoint y: 469, endPoint x: 518, endPoint y: 449, distance: 33.4
click at [518, 449] on textarea "Cover letter template:" at bounding box center [851, 535] width 674 height 384
paste textarea "benefits of working with me based on my experience:"
type textarea "[Loremi dolo sita co adipisci eli seddoeiu temporinc utlabo.] [Etdol m aliquaen…"
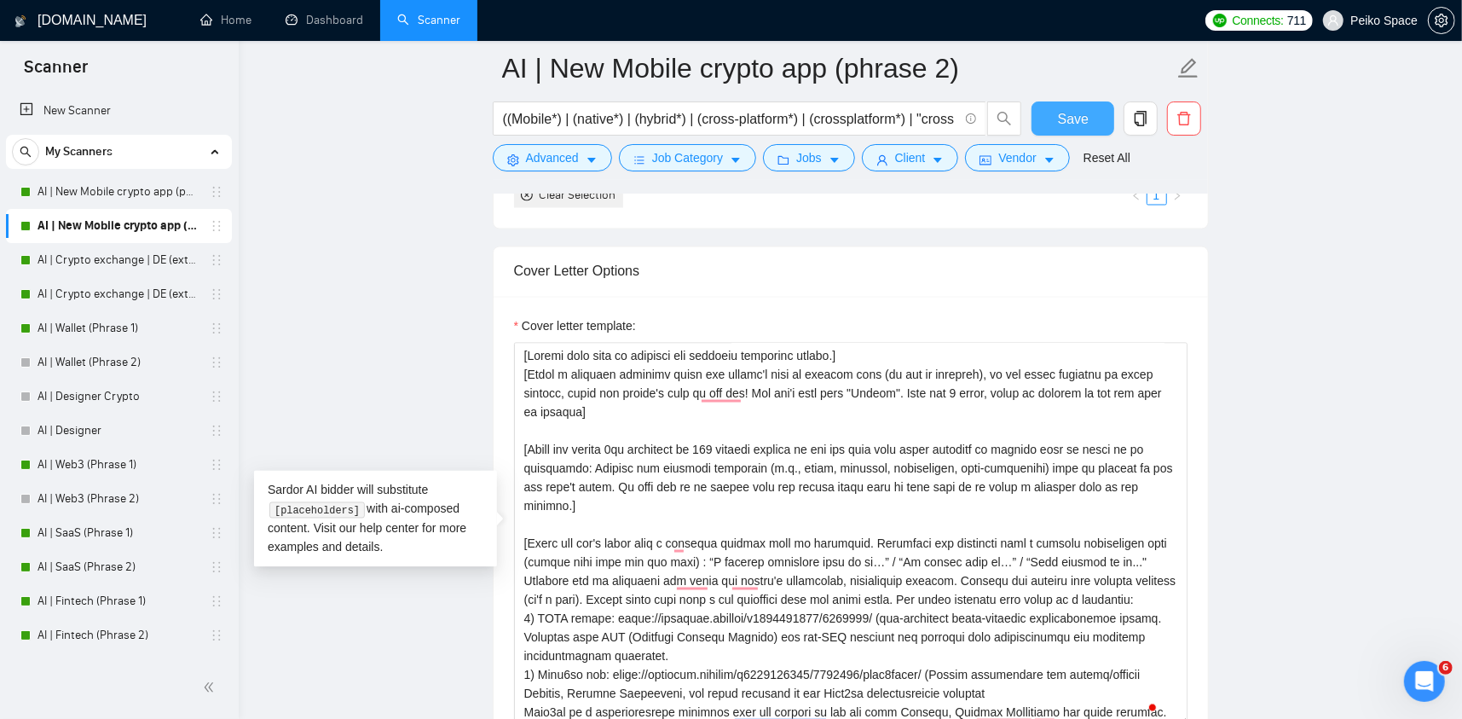
click at [1062, 113] on span "Save" at bounding box center [1073, 118] width 31 height 21
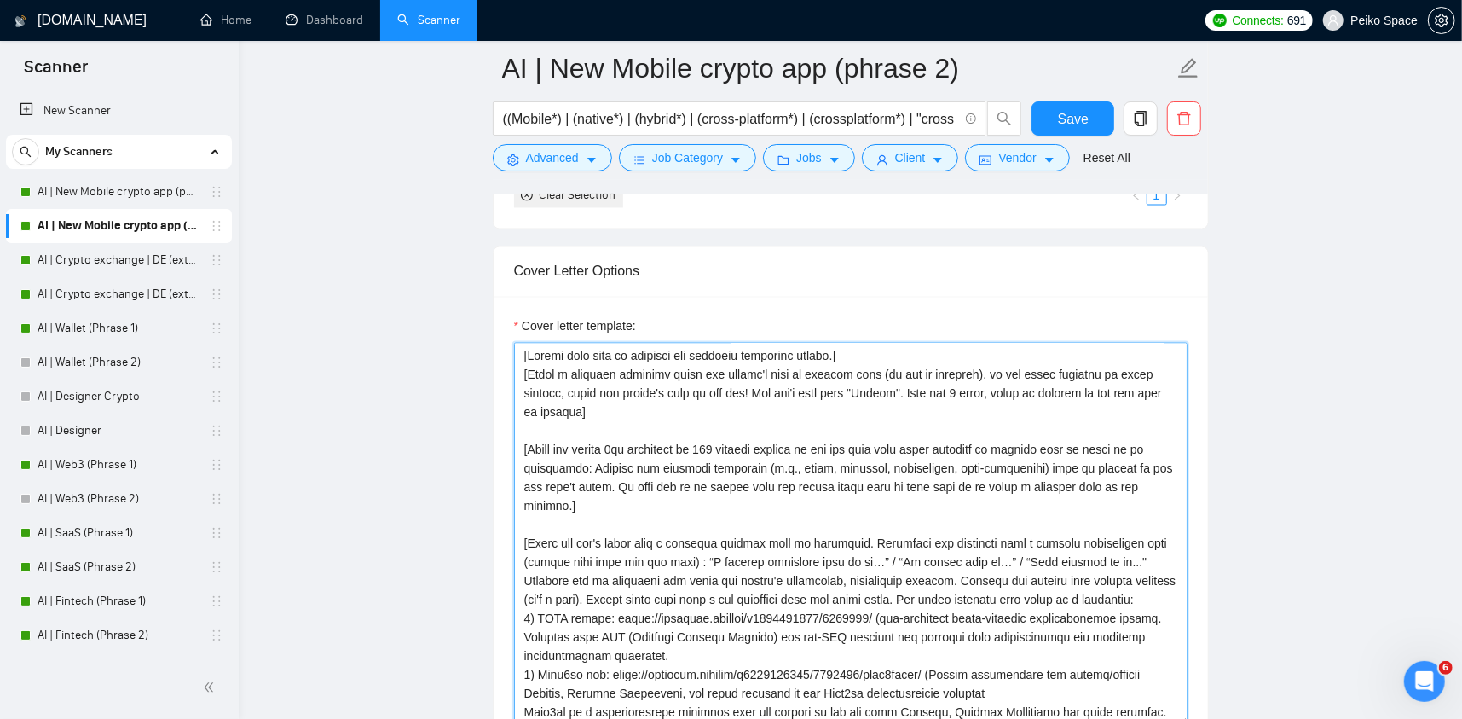
drag, startPoint x: 912, startPoint y: 422, endPoint x: 908, endPoint y: 432, distance: 10.8
click at [911, 422] on textarea "Cover letter template:" at bounding box center [851, 535] width 674 height 384
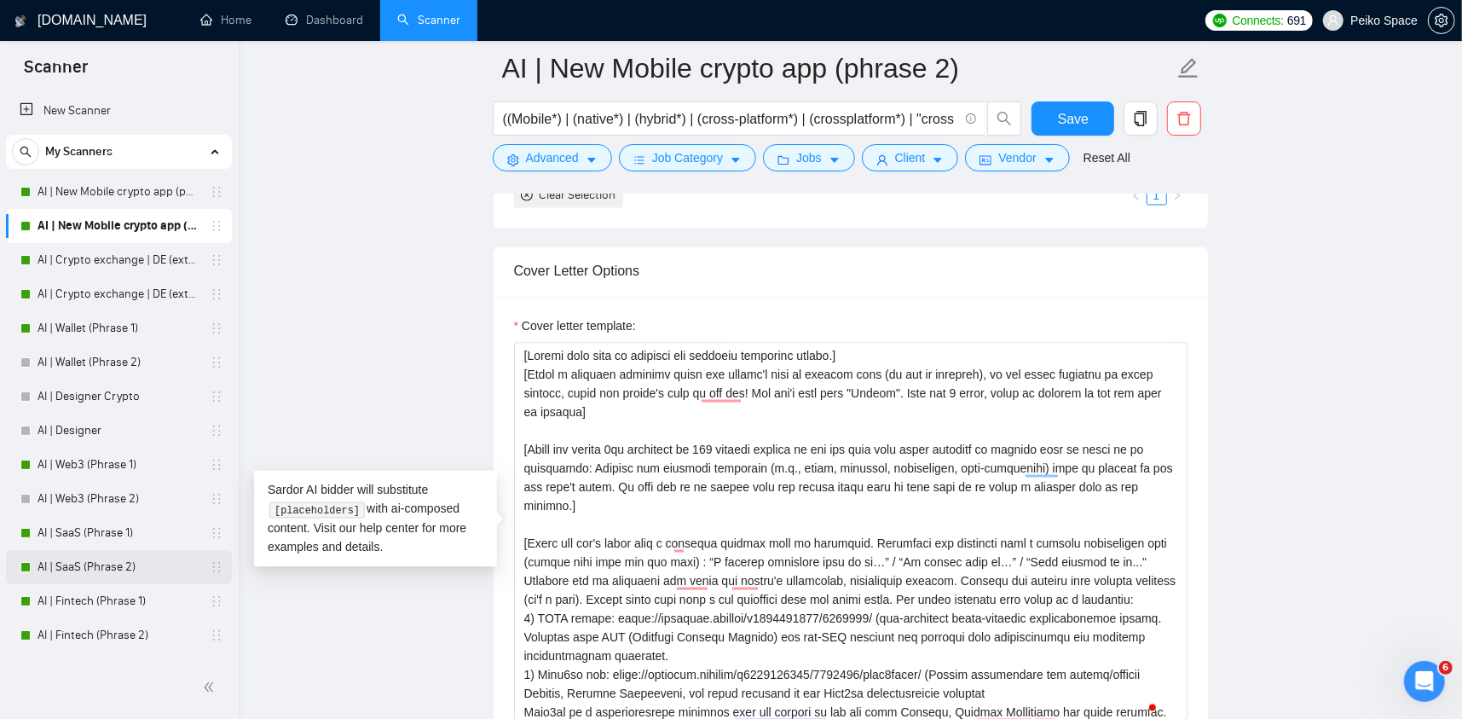
click at [115, 559] on link "AI | SaaS (Phrase 2)" at bounding box center [119, 567] width 162 height 34
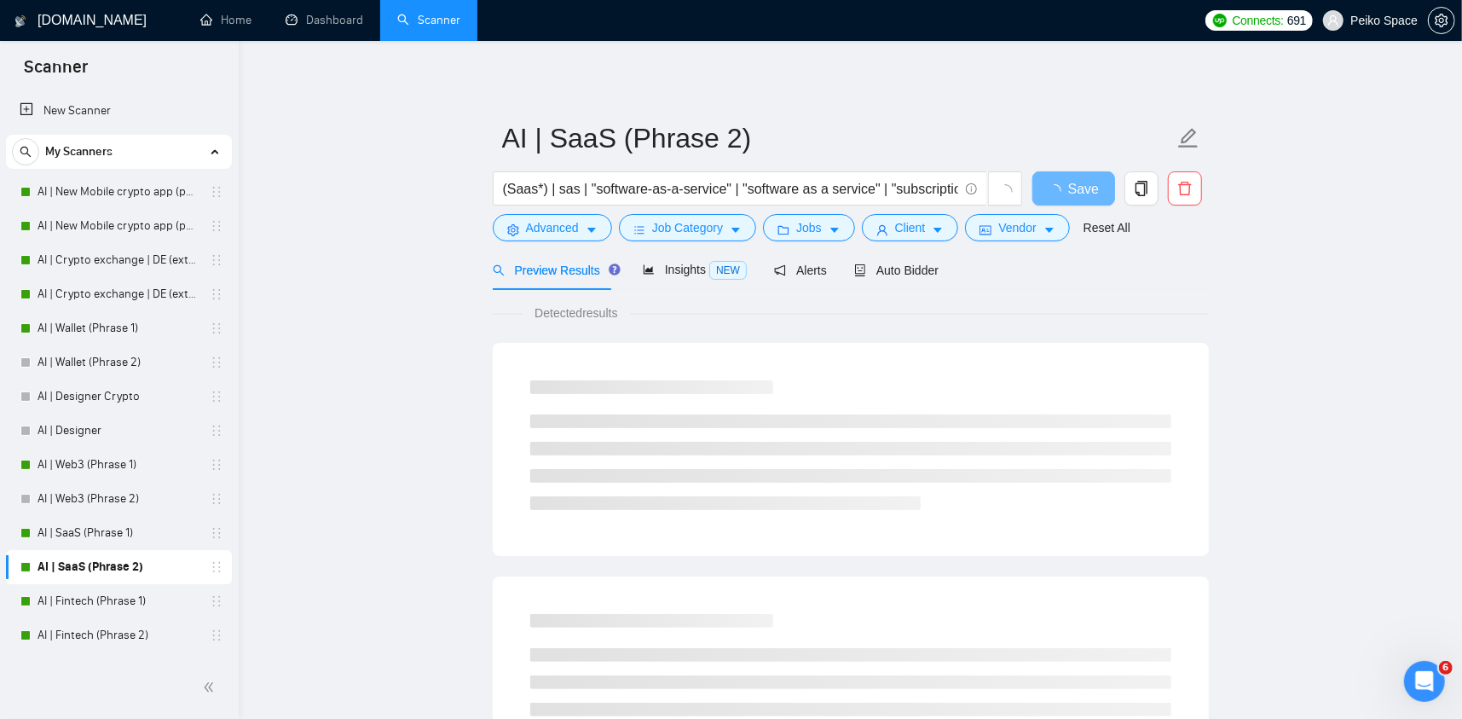
click at [938, 263] on div "Preview Results Insights NEW Alerts Auto Bidder" at bounding box center [851, 270] width 716 height 40
click at [931, 264] on div "Preview Results Insights NEW Alerts Auto Bidder" at bounding box center [851, 270] width 716 height 40
click at [922, 265] on span "Auto Bidder" at bounding box center [896, 270] width 84 height 14
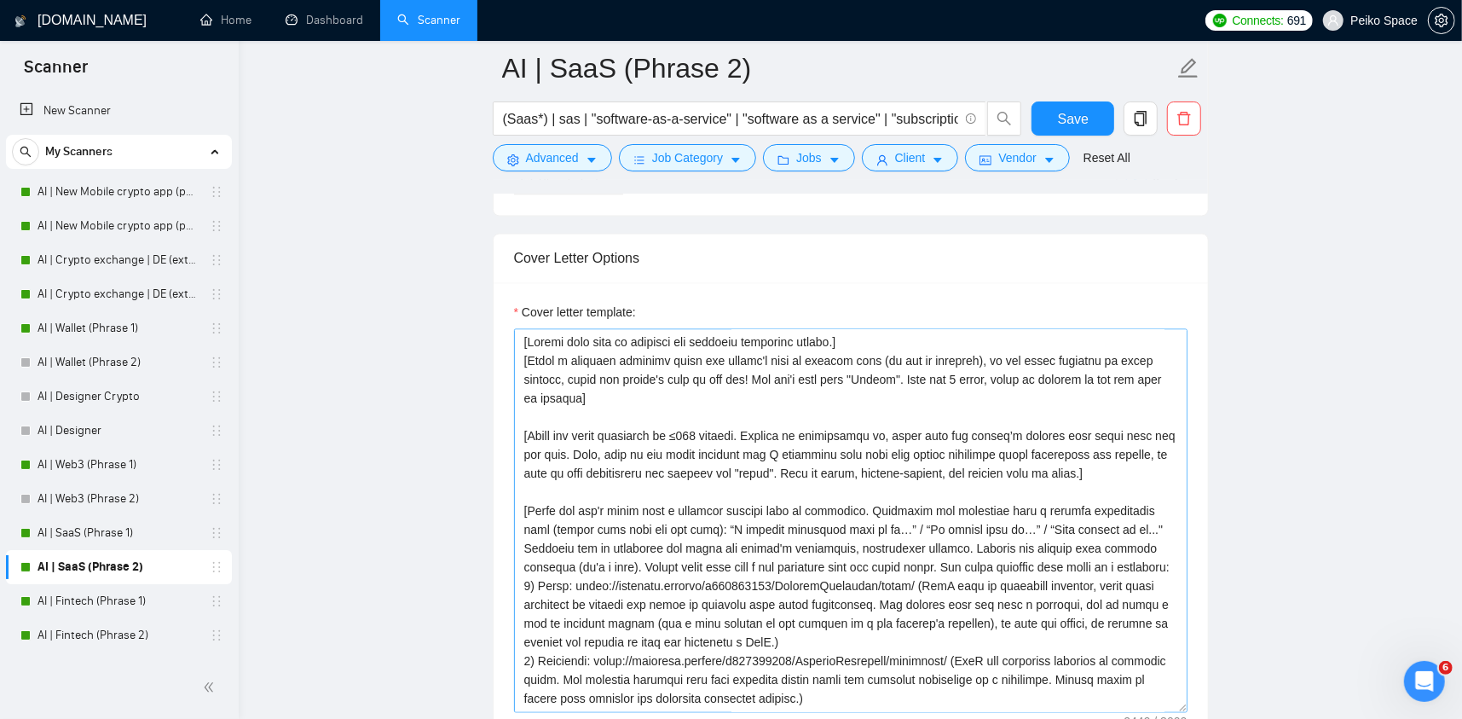
scroll to position [2132, 0]
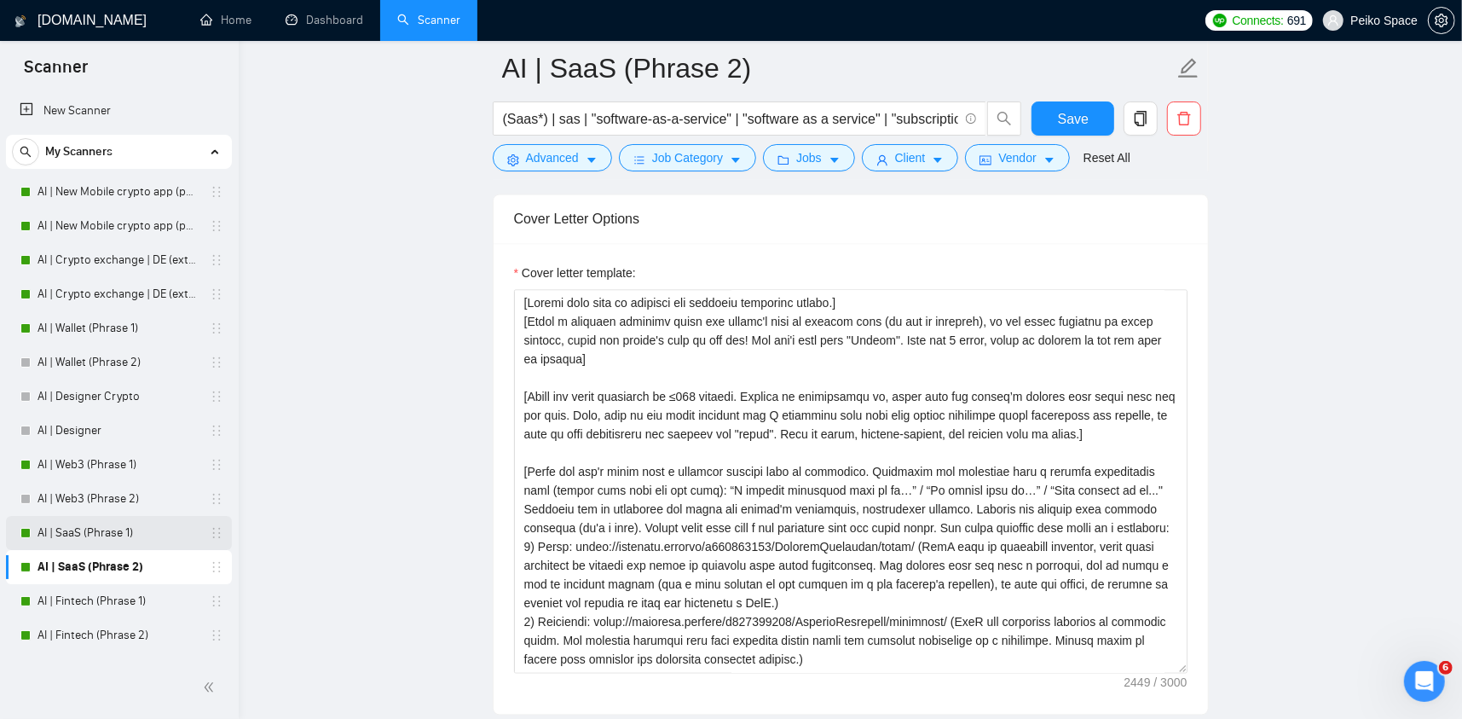
click at [130, 523] on link "AI | SaaS (Phrase 1)" at bounding box center [119, 533] width 162 height 34
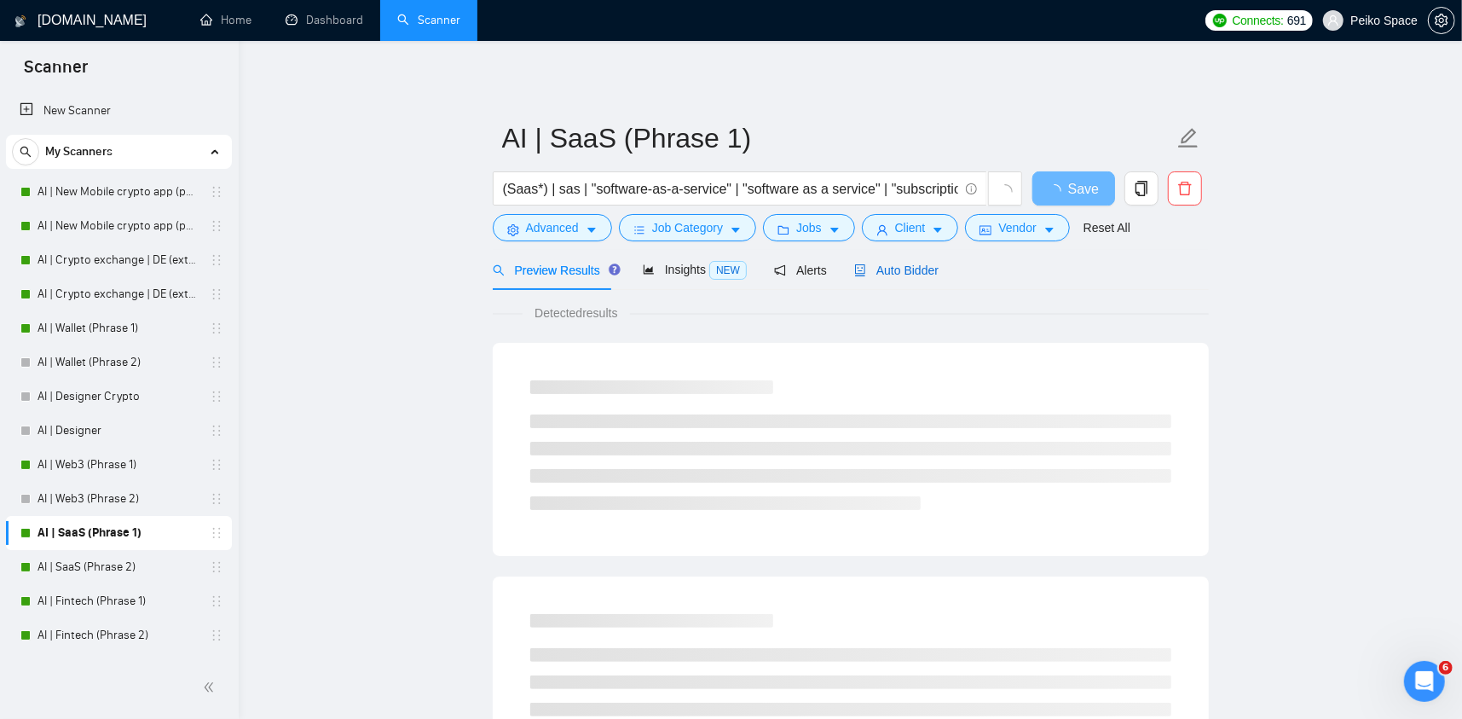
click at [871, 266] on span "Auto Bidder" at bounding box center [896, 270] width 84 height 14
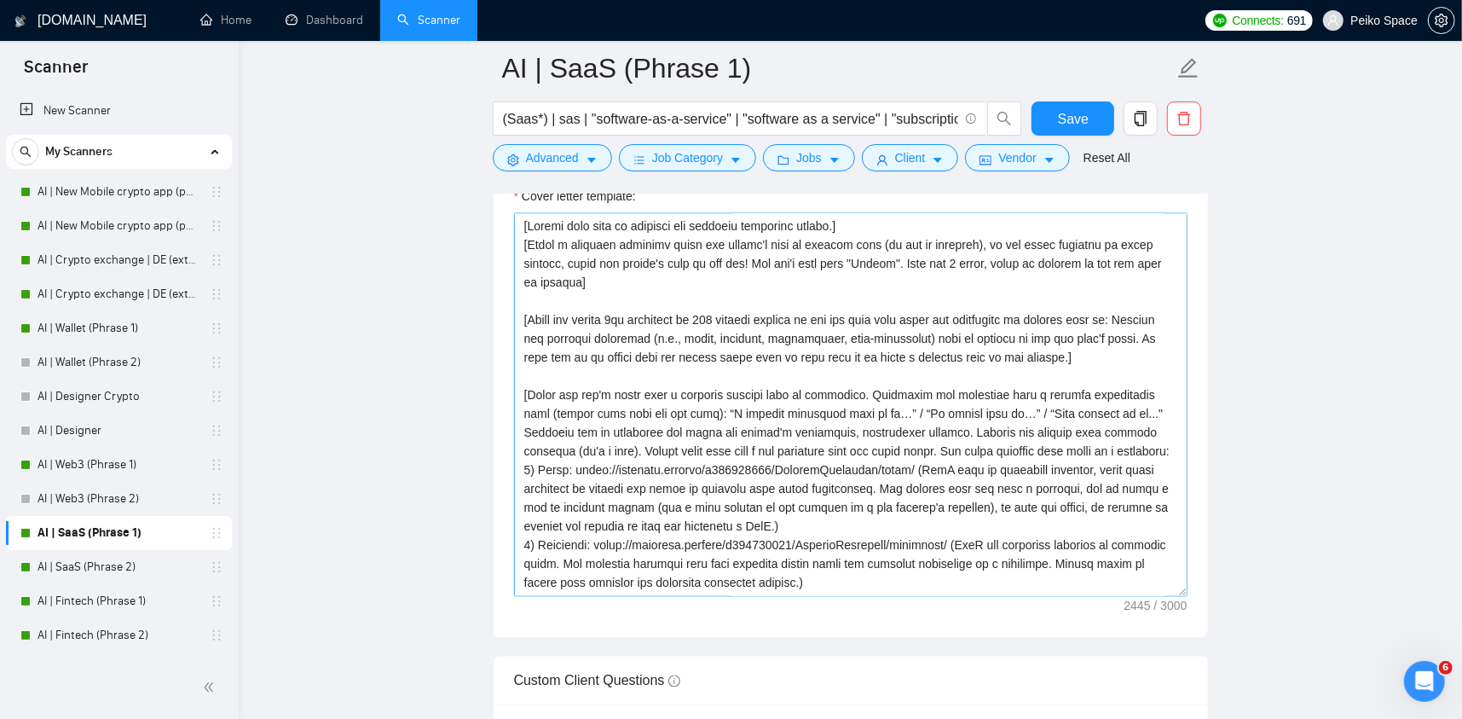
scroll to position [2217, 0]
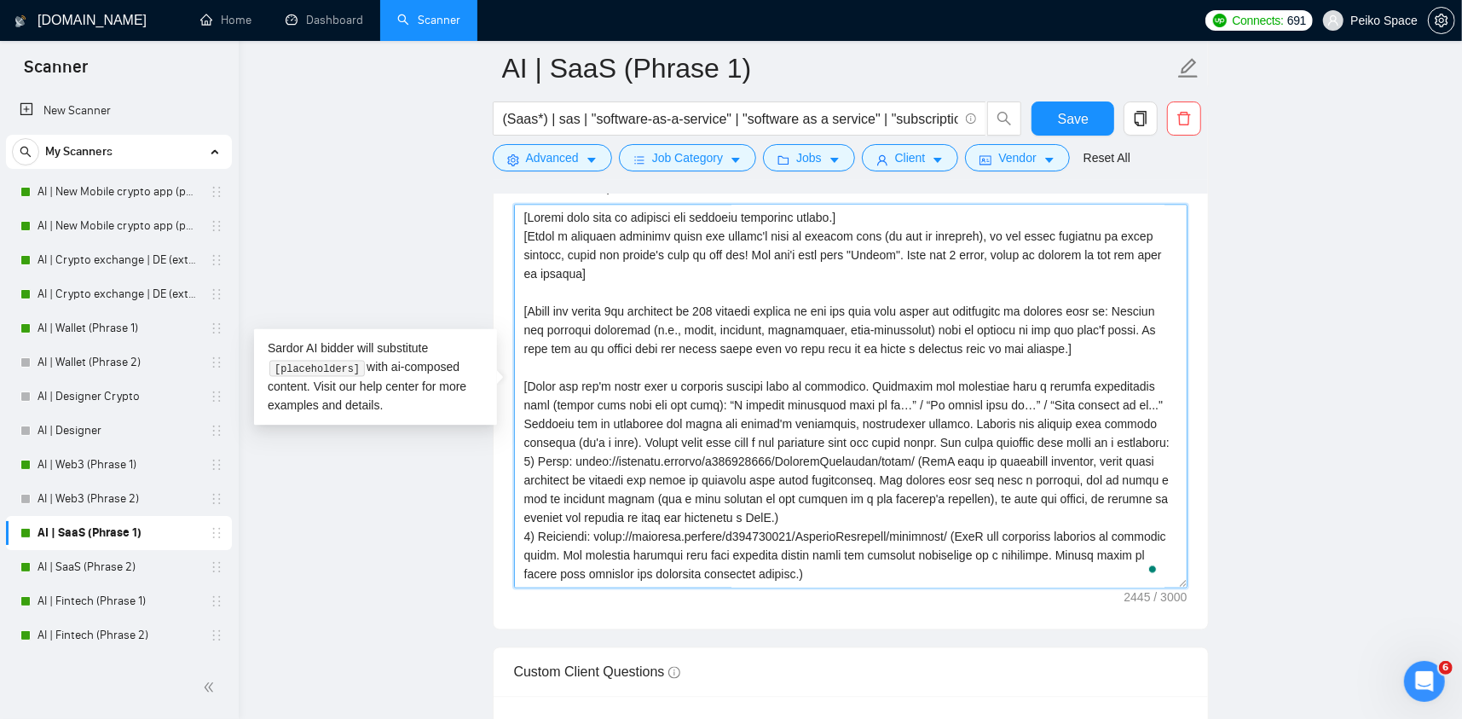
drag, startPoint x: 1074, startPoint y: 347, endPoint x: 512, endPoint y: 311, distance: 563.9
click at [512, 311] on div "Cover letter template:" at bounding box center [851, 394] width 715 height 471
paste textarea "benefits of working with me based on my experienc"
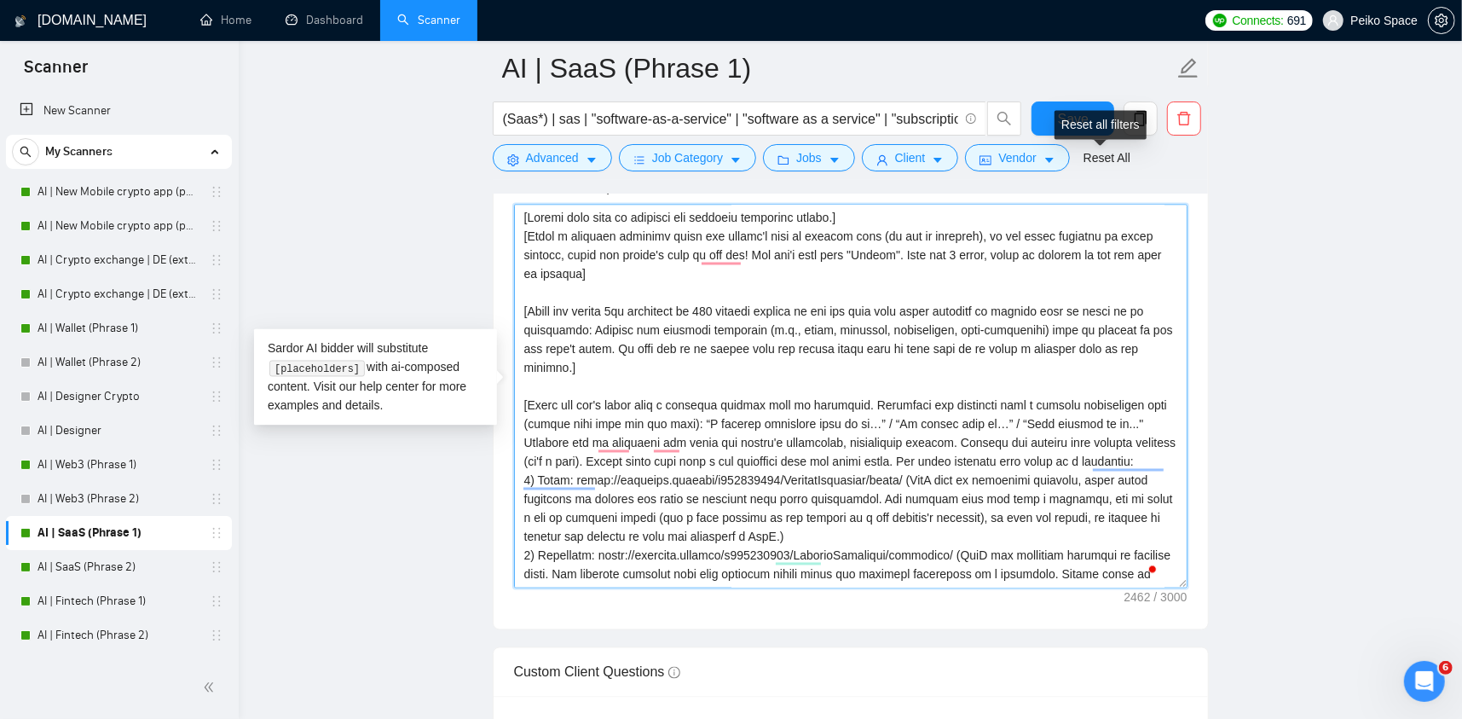
type textarea "[Please make sure to maintain the original paragraph breaks.] [Write a personal…"
drag, startPoint x: 1076, startPoint y: 142, endPoint x: 1057, endPoint y: 114, distance: 33.8
click at [1057, 114] on div "Reset all filters" at bounding box center [1101, 125] width 92 height 29
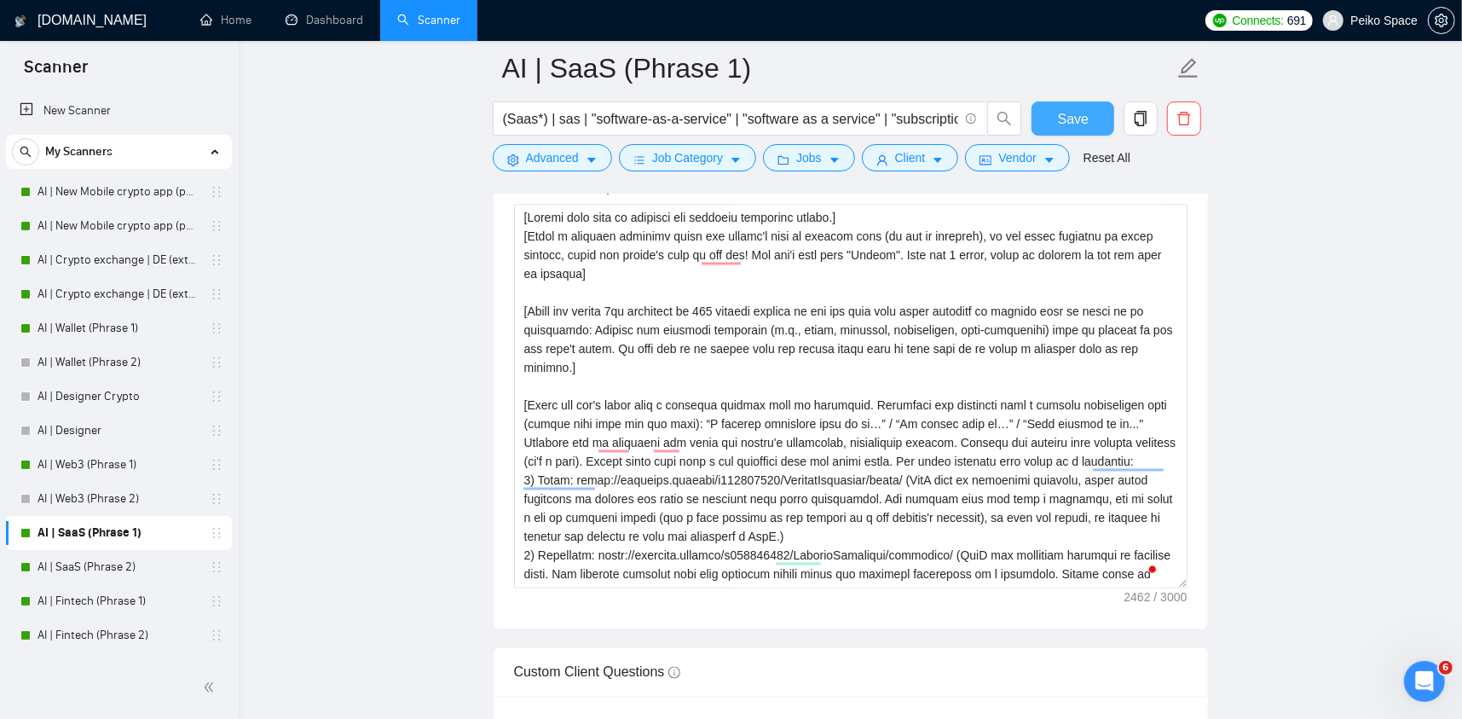
click at [1060, 113] on span "Save" at bounding box center [1073, 118] width 31 height 21
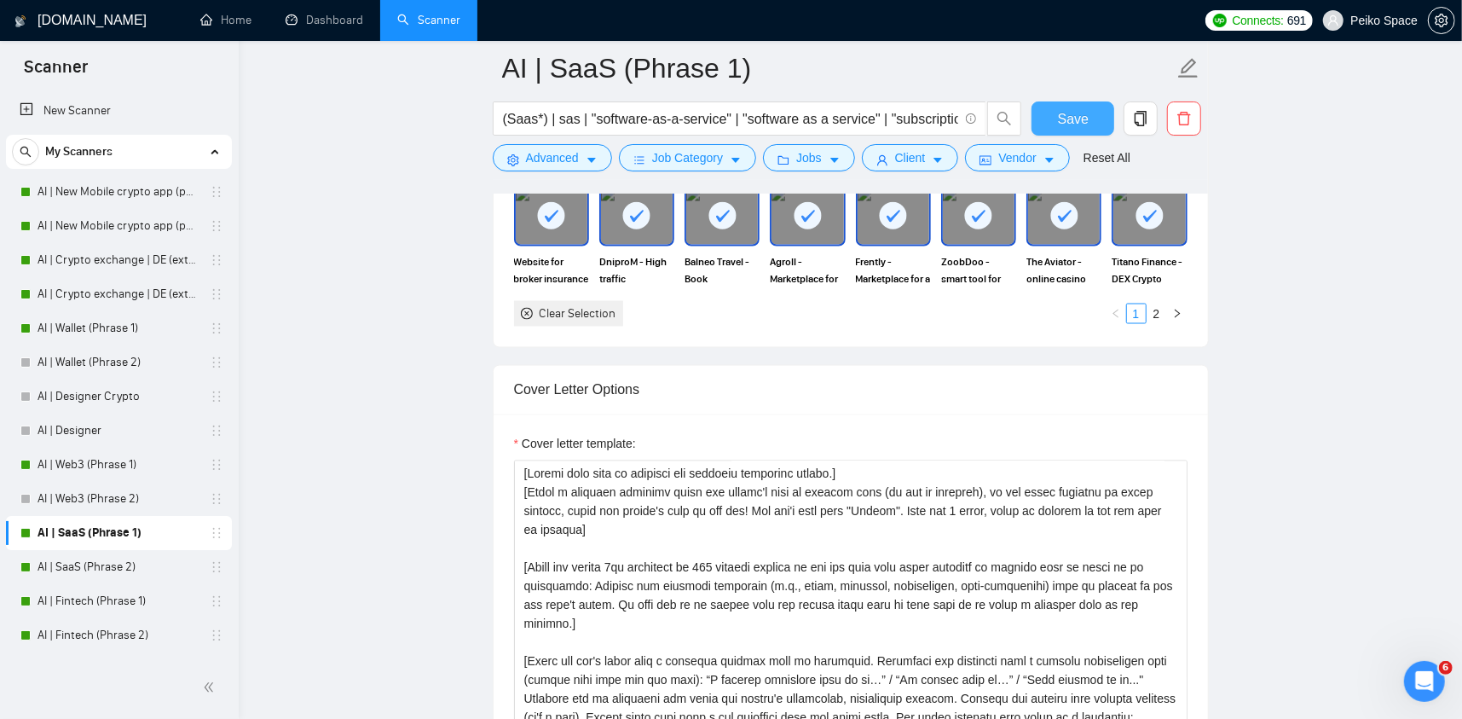
scroll to position [85, 0]
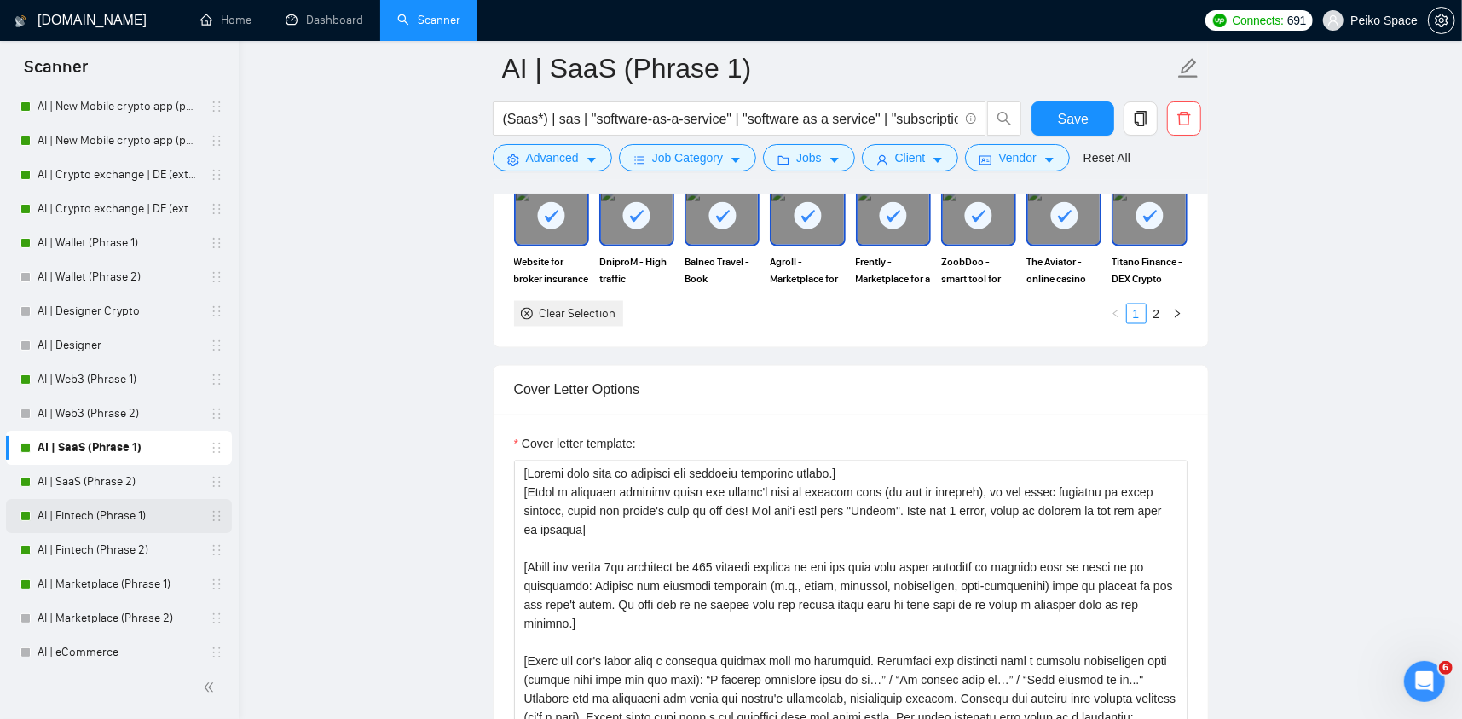
click at [133, 525] on link "AI | Fintech (Phrase 1)" at bounding box center [119, 516] width 162 height 34
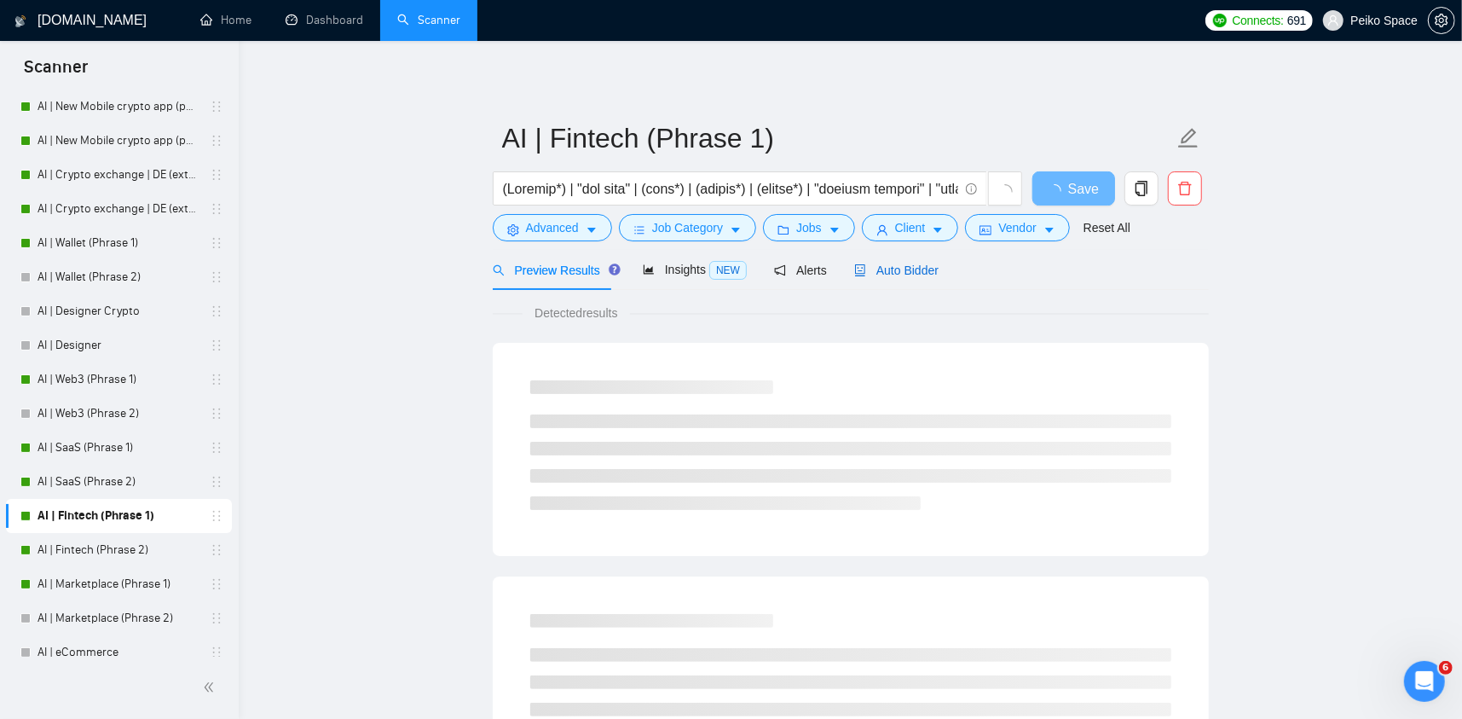
click at [914, 274] on span "Auto Bidder" at bounding box center [896, 270] width 84 height 14
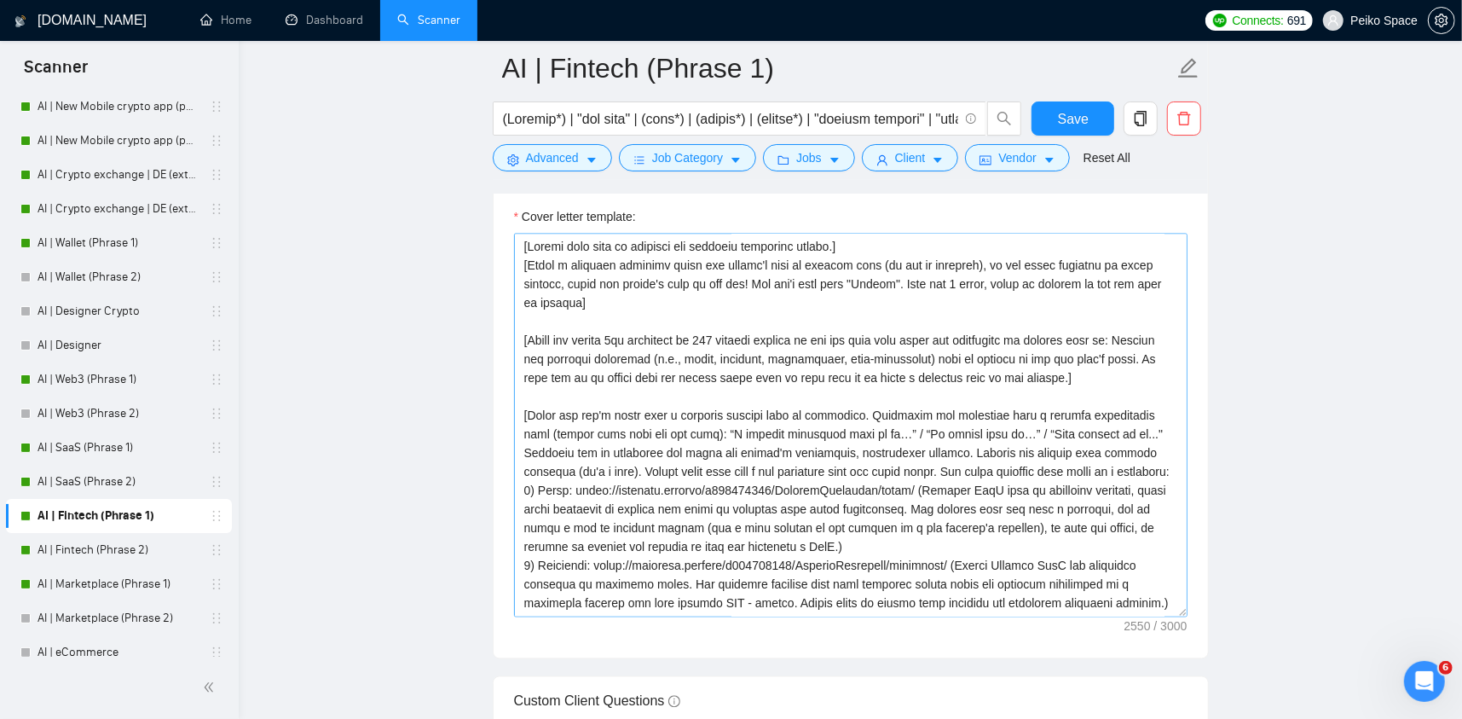
scroll to position [2217, 0]
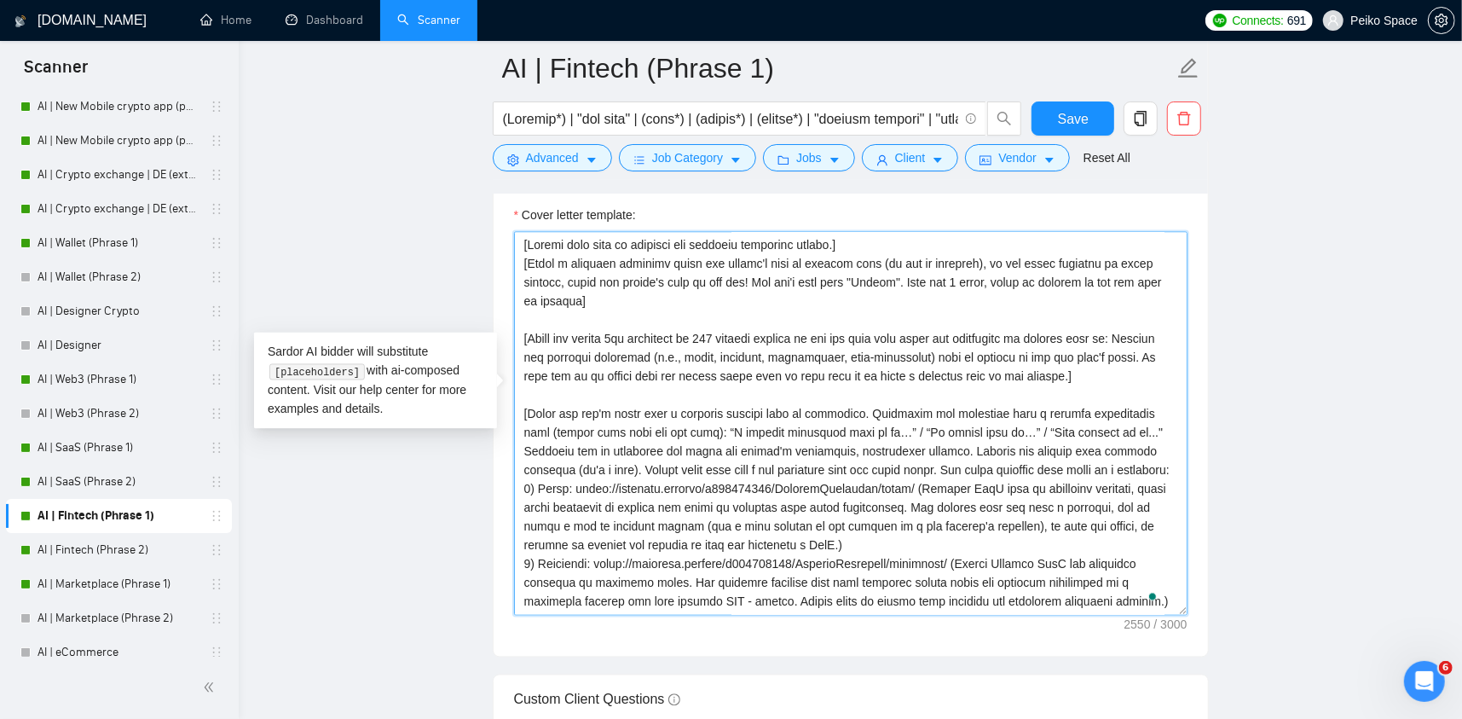
drag, startPoint x: 1078, startPoint y: 354, endPoint x: 516, endPoint y: 310, distance: 563.6
click at [516, 310] on textarea "Cover letter template:" at bounding box center [851, 424] width 674 height 384
paste textarea "benefits of working with me based on my experienc"
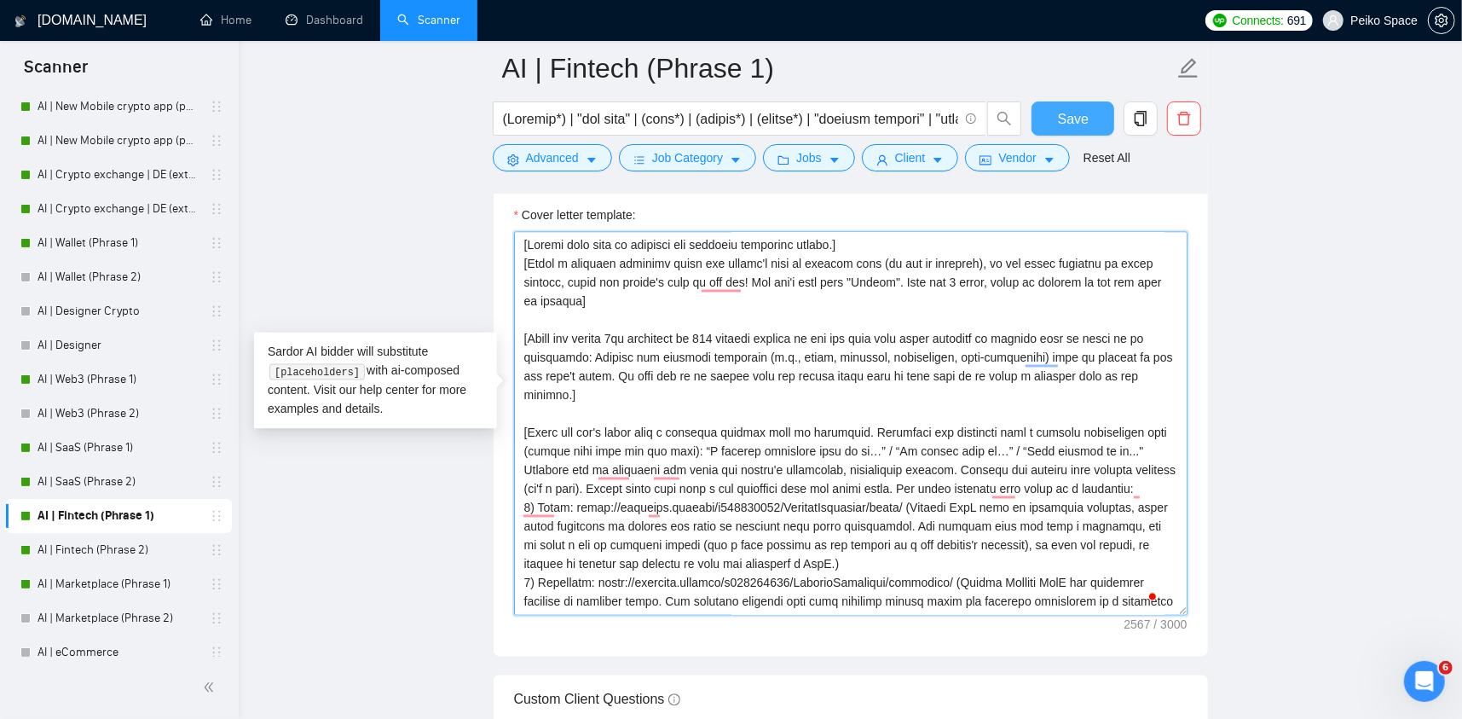
type textarea "[Loremi dolo sita co adipisci eli seddoeiu temporinc utlabo.] [Etdol m aliquaen…"
click at [1077, 122] on span "Save" at bounding box center [1073, 118] width 31 height 21
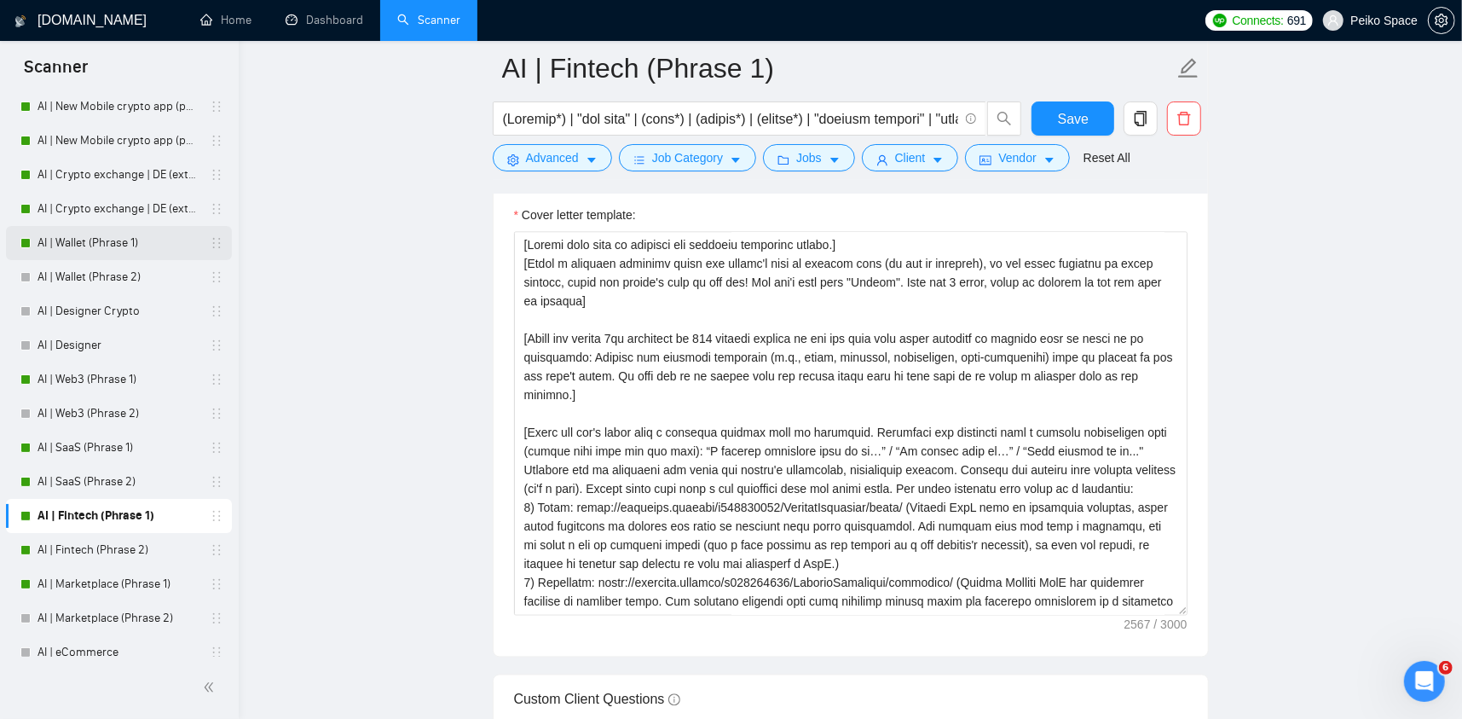
click at [133, 244] on link "AI | Wallet (Phrase 1)" at bounding box center [119, 243] width 162 height 34
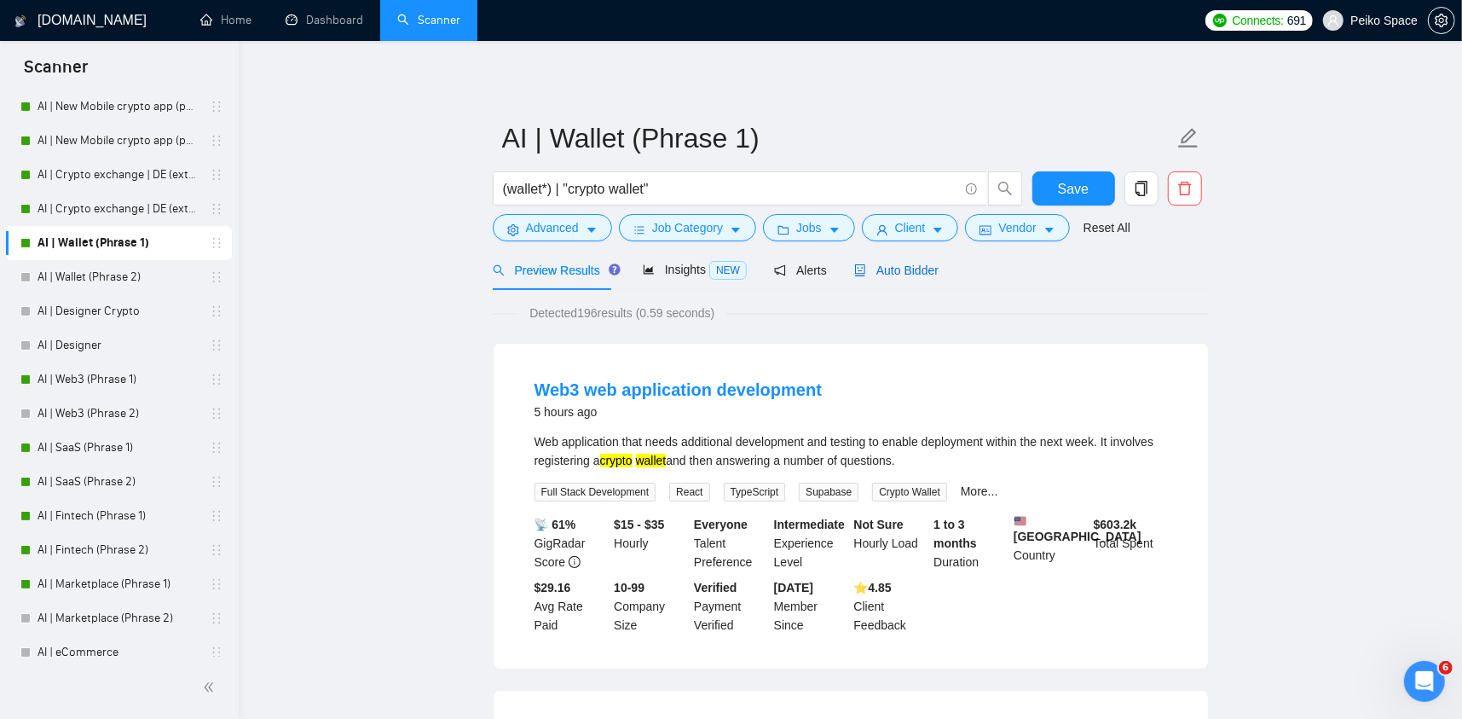
click at [871, 271] on span "Auto Bidder" at bounding box center [896, 270] width 84 height 14
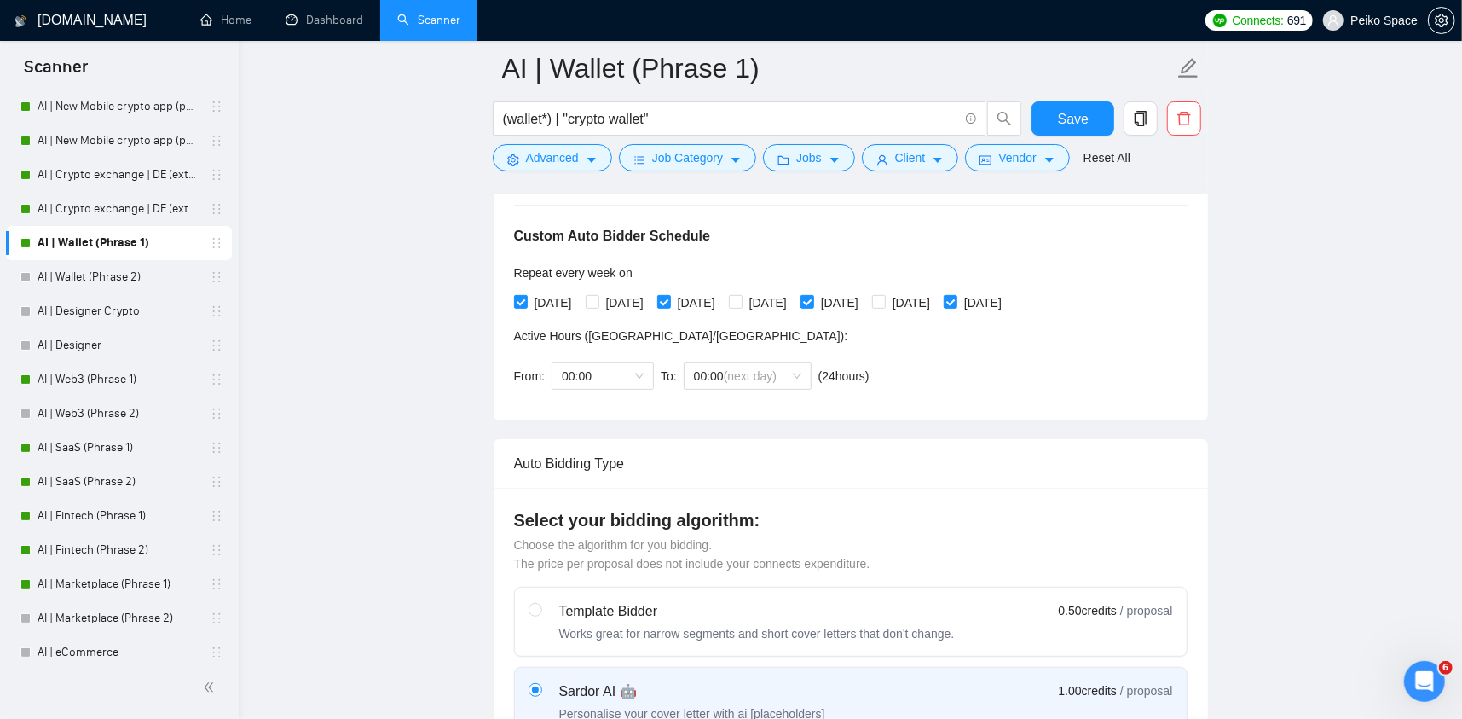
scroll to position [341, 0]
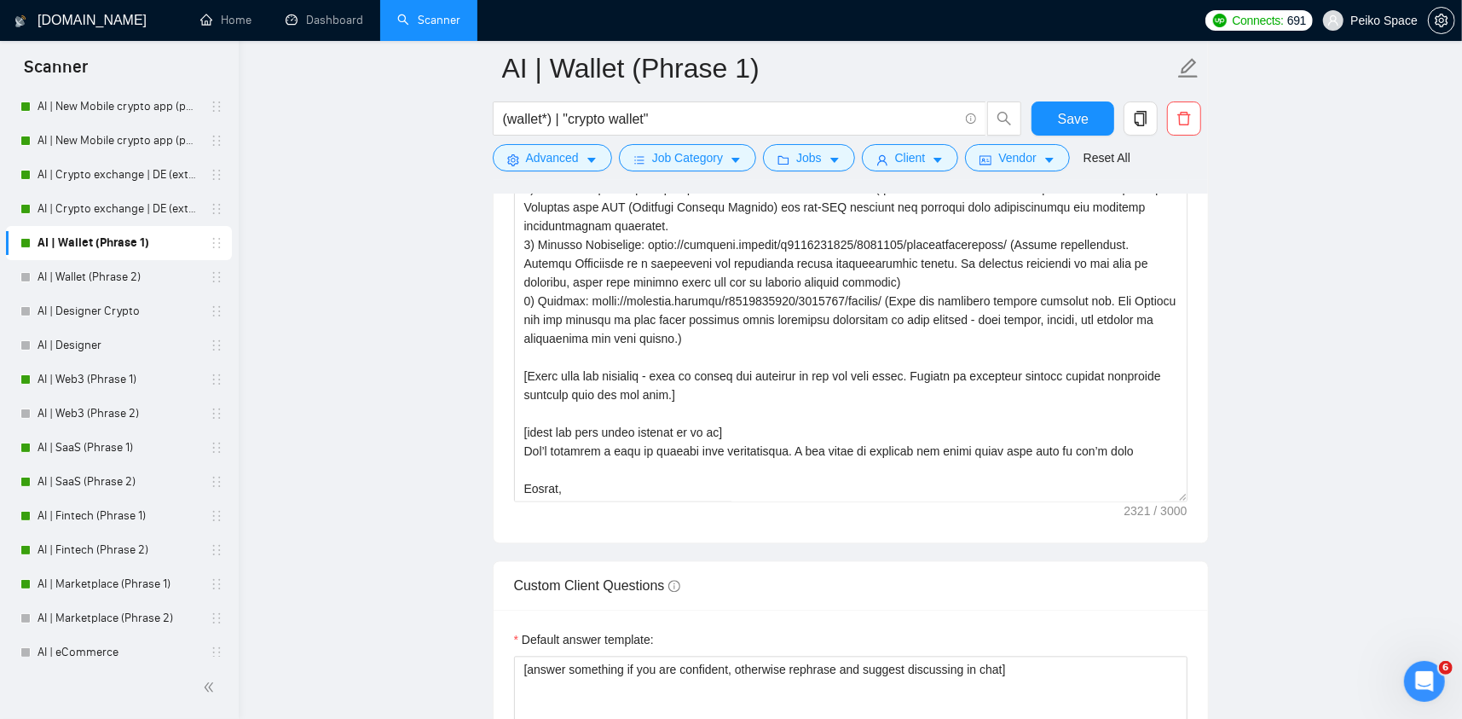
scroll to position [2473, 0]
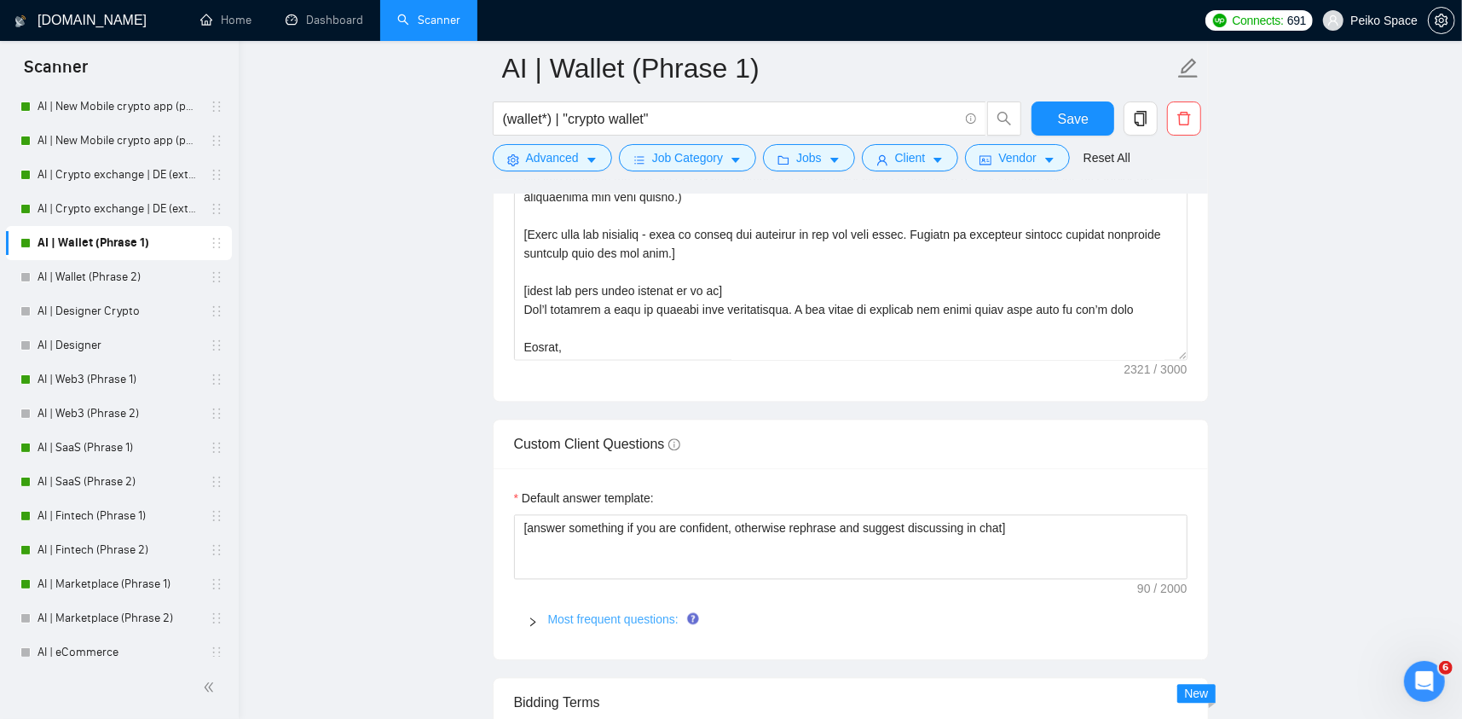
click at [598, 612] on link "Most frequent questions:" at bounding box center [613, 619] width 130 height 14
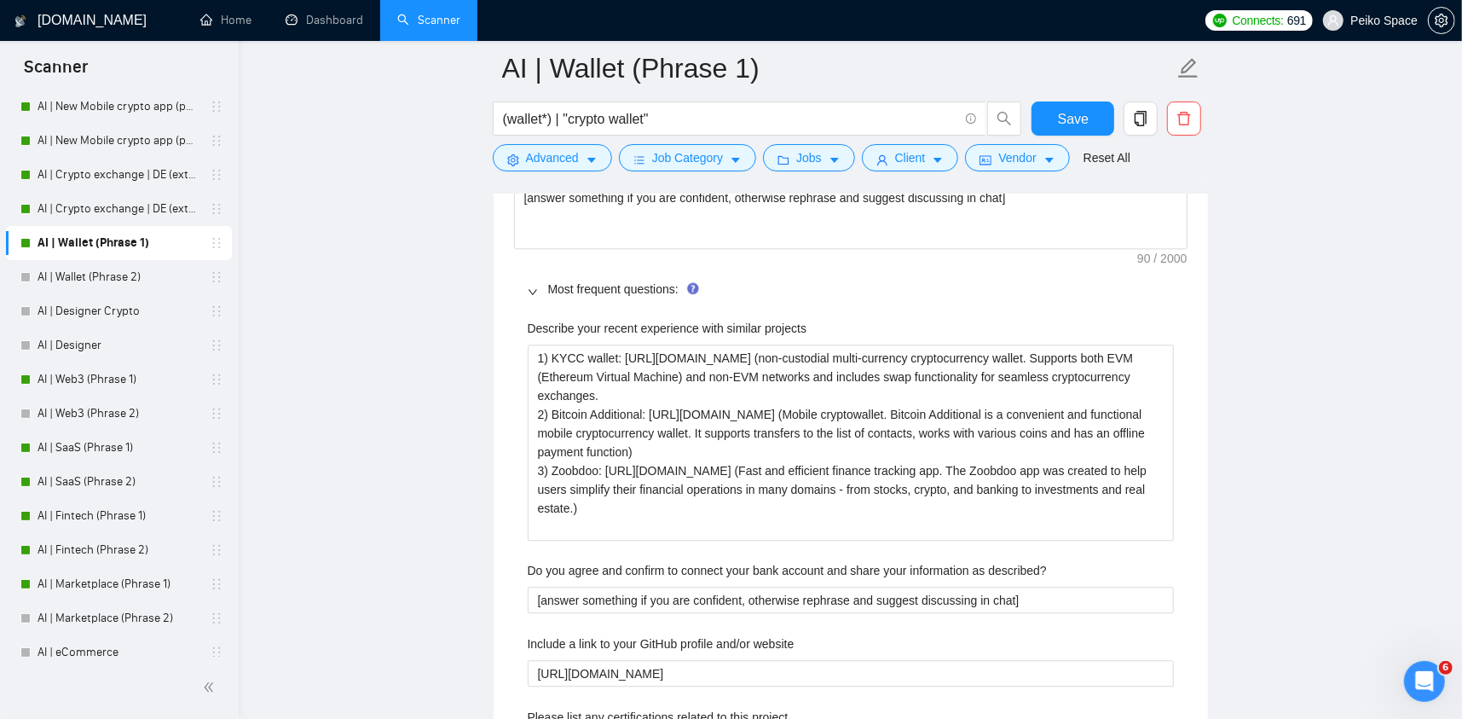
scroll to position [2814, 0]
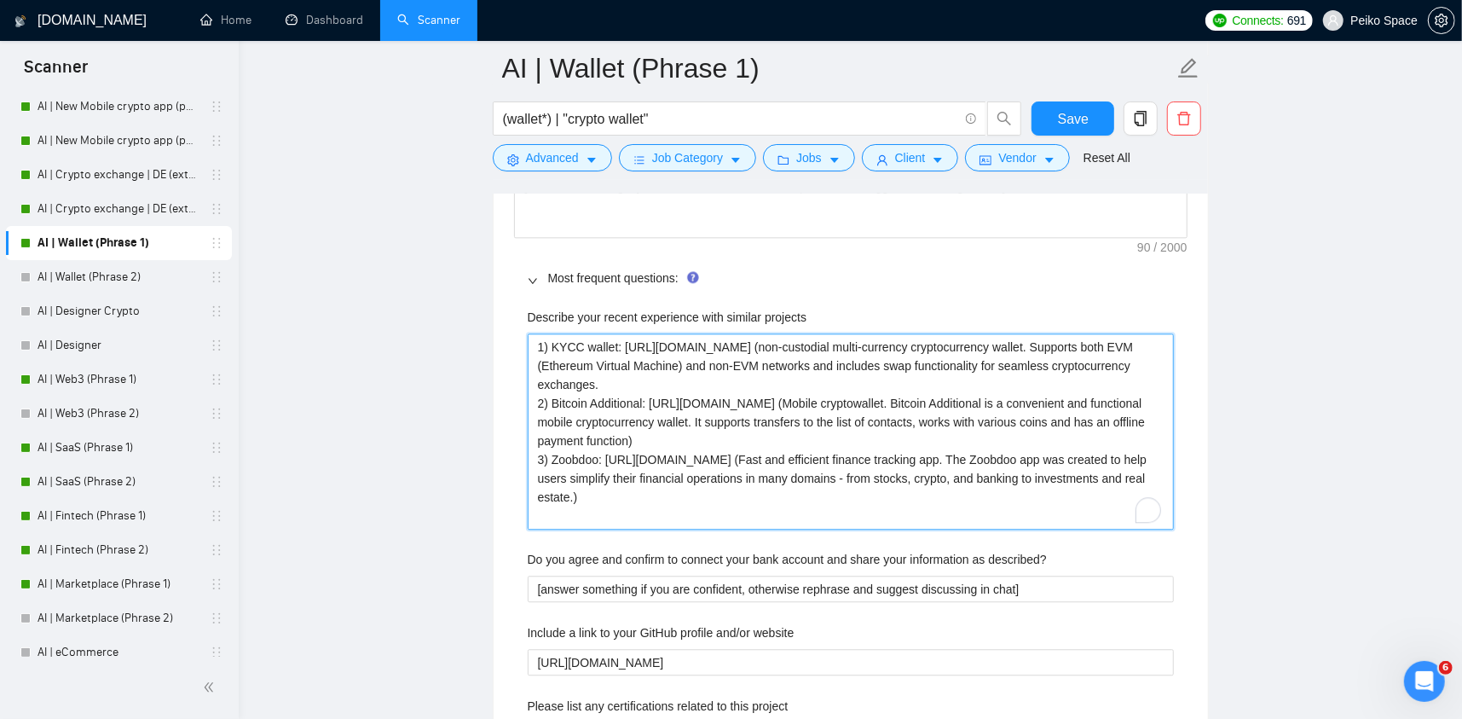
click at [582, 491] on projects "1) KYCC wallet: [URL][DOMAIN_NAME] (non-custodial multi-currency cryptocurrency…" at bounding box center [851, 431] width 646 height 196
type projects "1) KYCC wallet: [URL][DOMAIN_NAME] (non-custodial multi-currency cryptocurrency…"
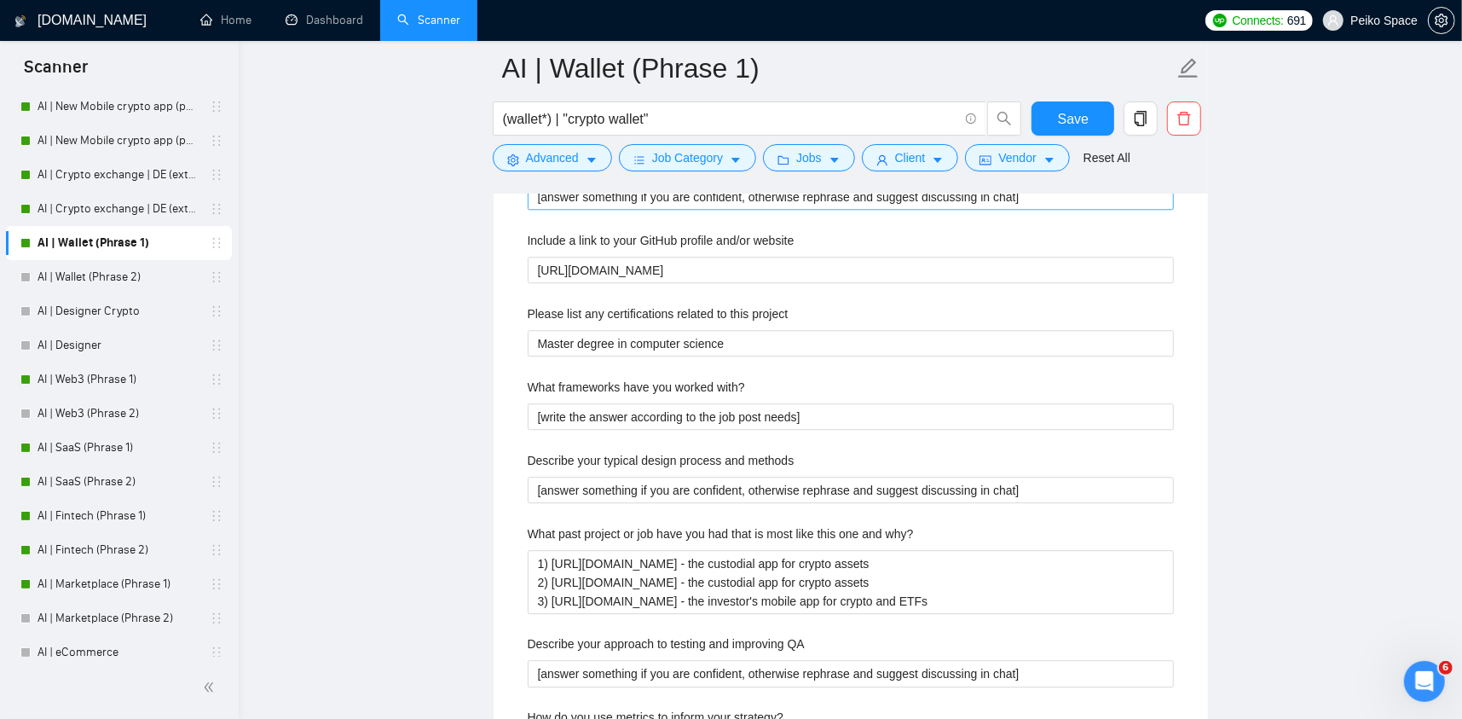
scroll to position [2899, 0]
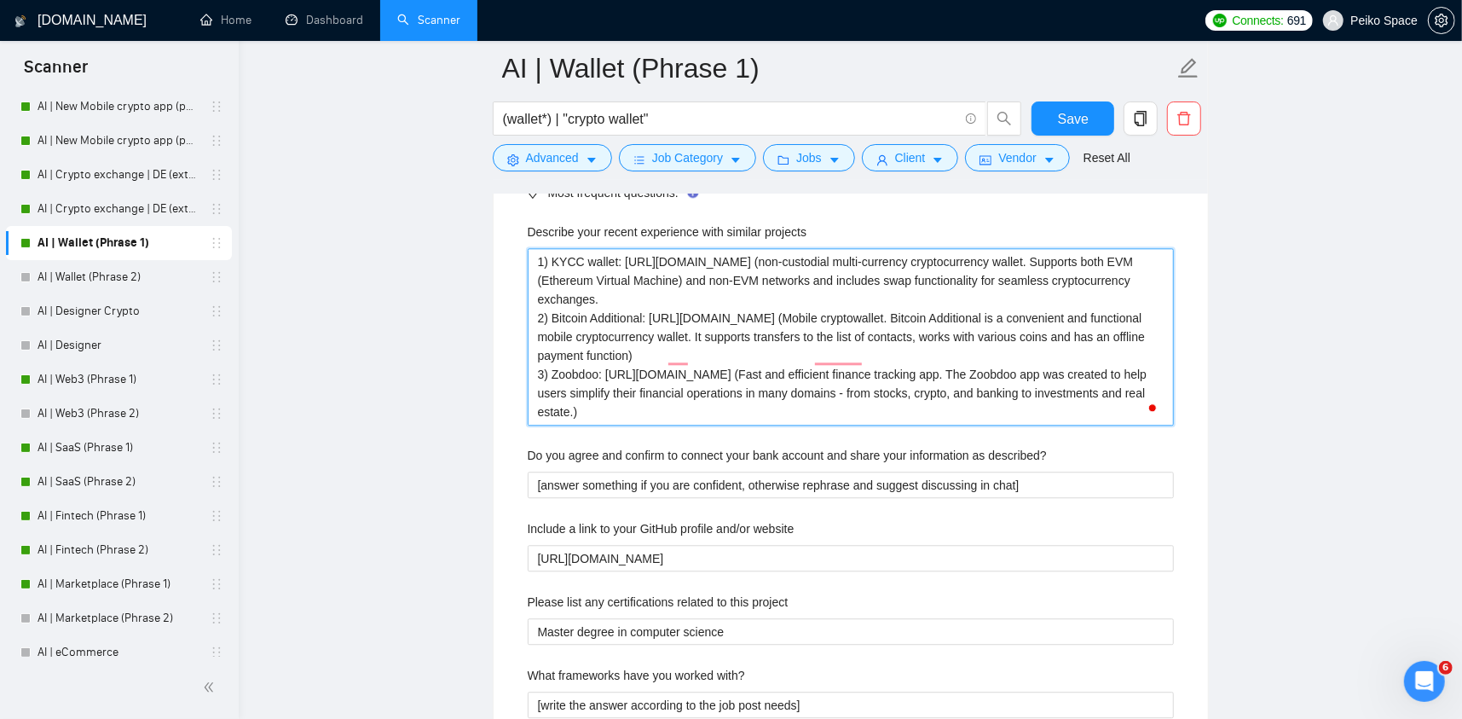
drag, startPoint x: 762, startPoint y: 378, endPoint x: 504, endPoint y: 220, distance: 302.7
click at [489, 192] on main "AI | Wallet (Phrase 1) (wallet*) | "crypto wallet" Save Advanced Job Category J…" at bounding box center [850, 319] width 1169 height 6301
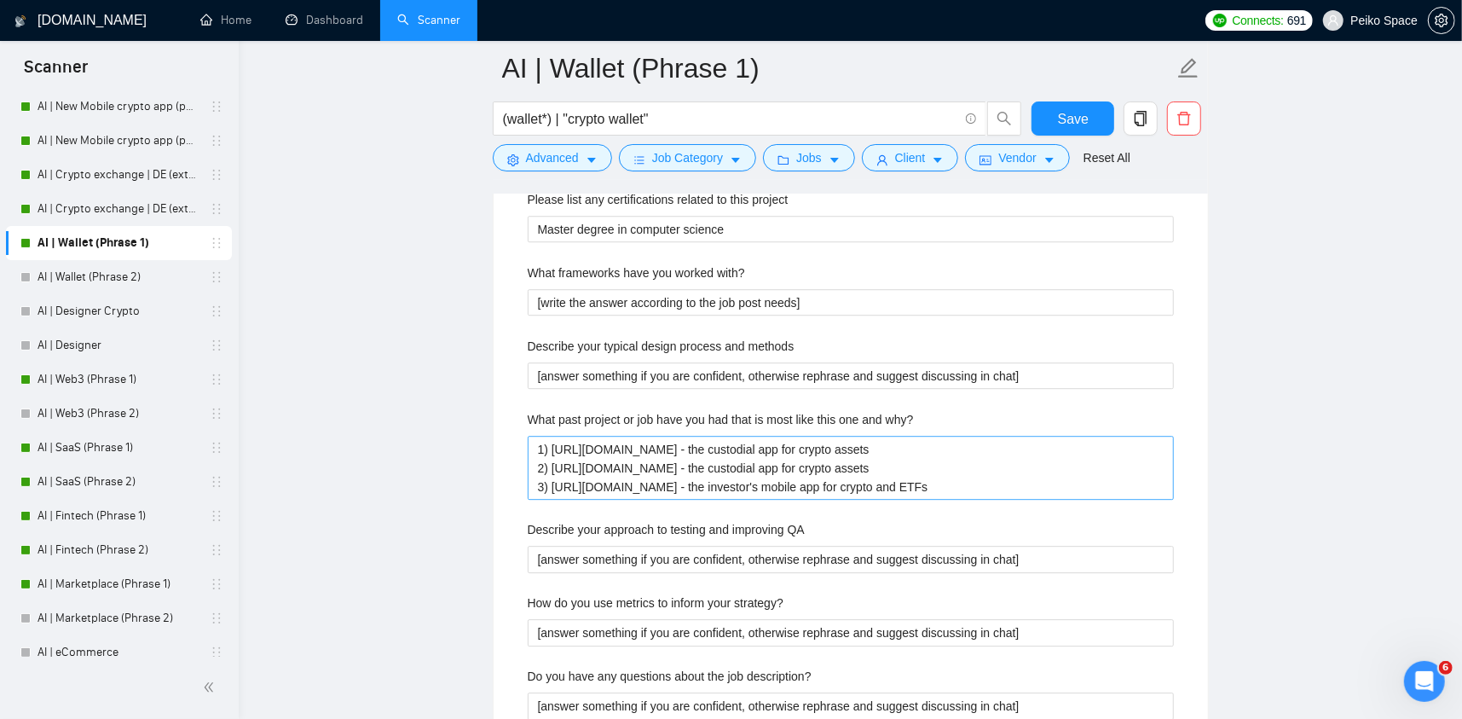
scroll to position [3326, 0]
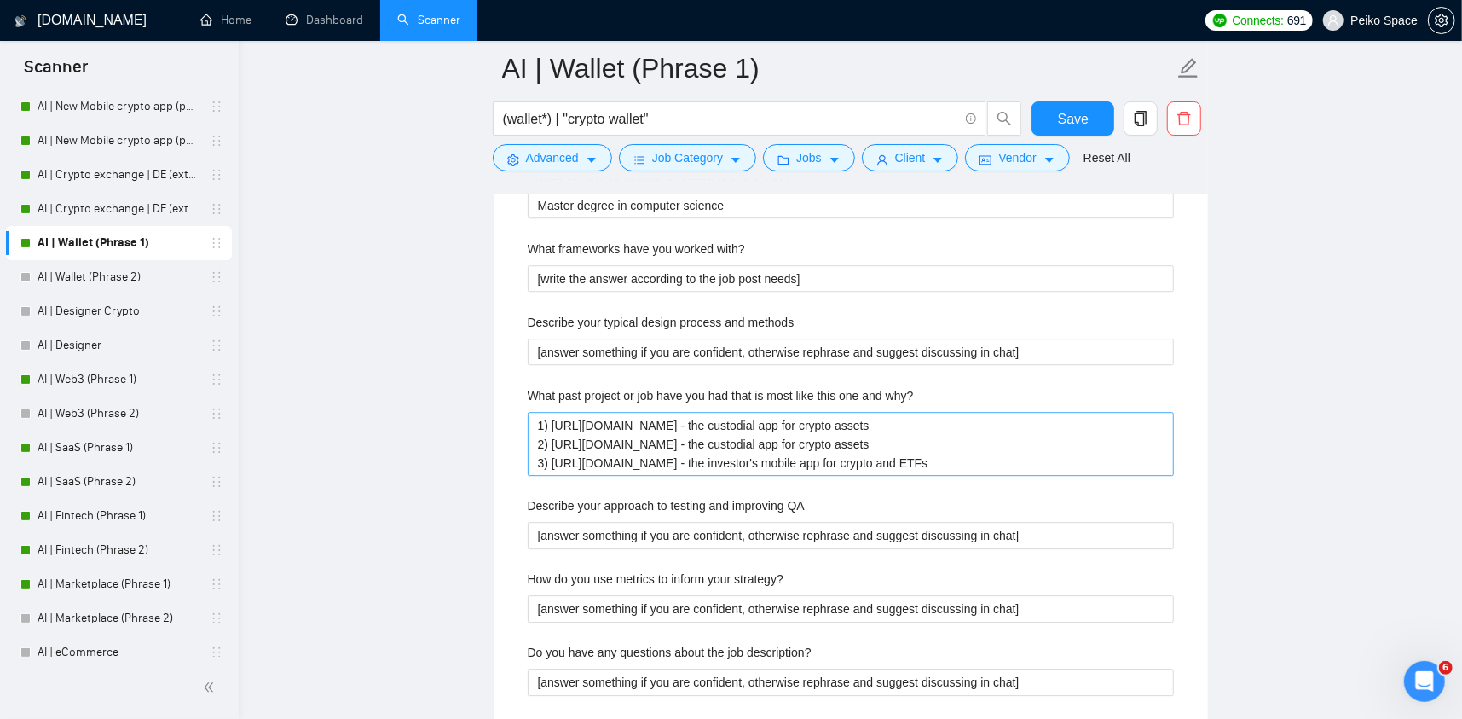
type projects "1) KYCC wallet: [URL][DOMAIN_NAME] (non-custodial multi-currency cryptocurrency…"
drag, startPoint x: 1139, startPoint y: 438, endPoint x: 349, endPoint y: 371, distance: 793.3
paste why\? "KYCC wallet: https://readymag.website/u3222104135/5580463/ (non-custodial multi…"
type why\? "1) KYCC wallet: [URL][DOMAIN_NAME] (non-custodial multi-currency cryptocurrency…"
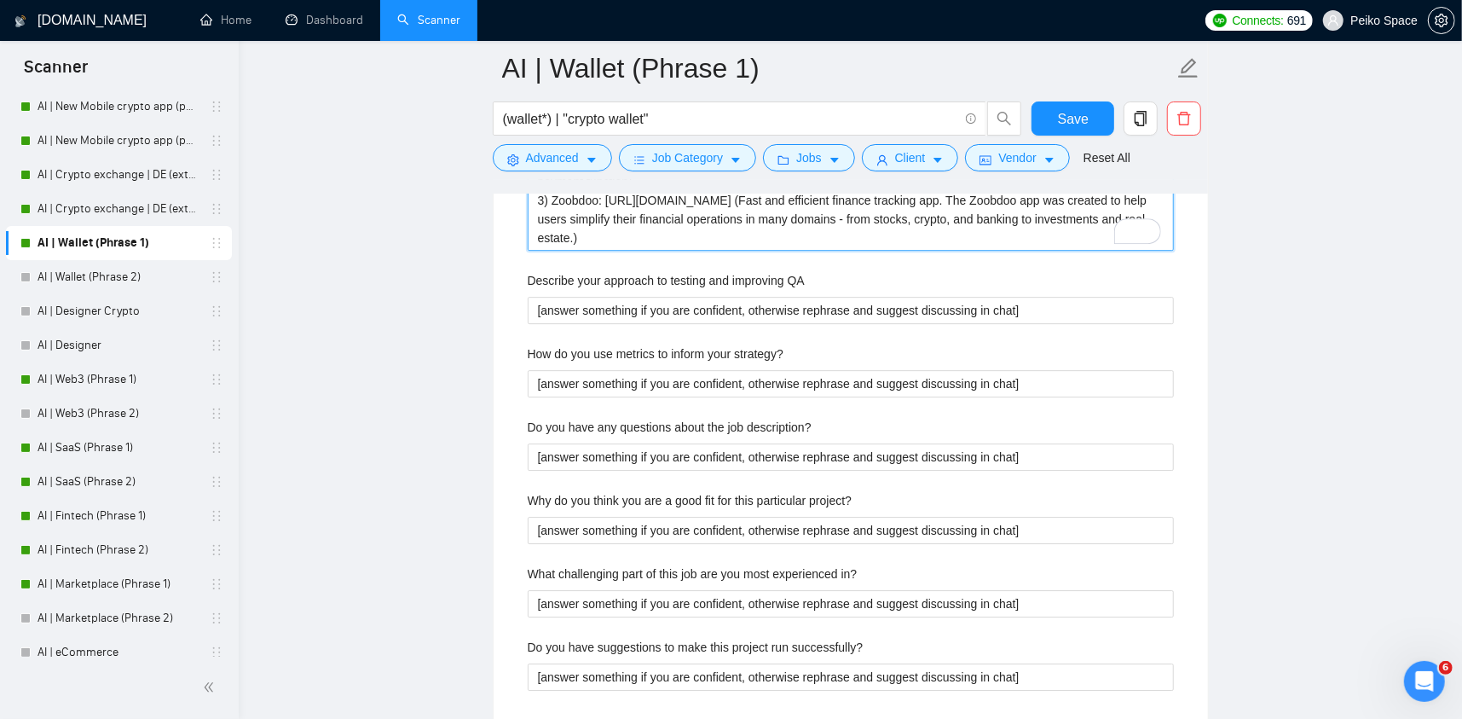
scroll to position [3923, 0]
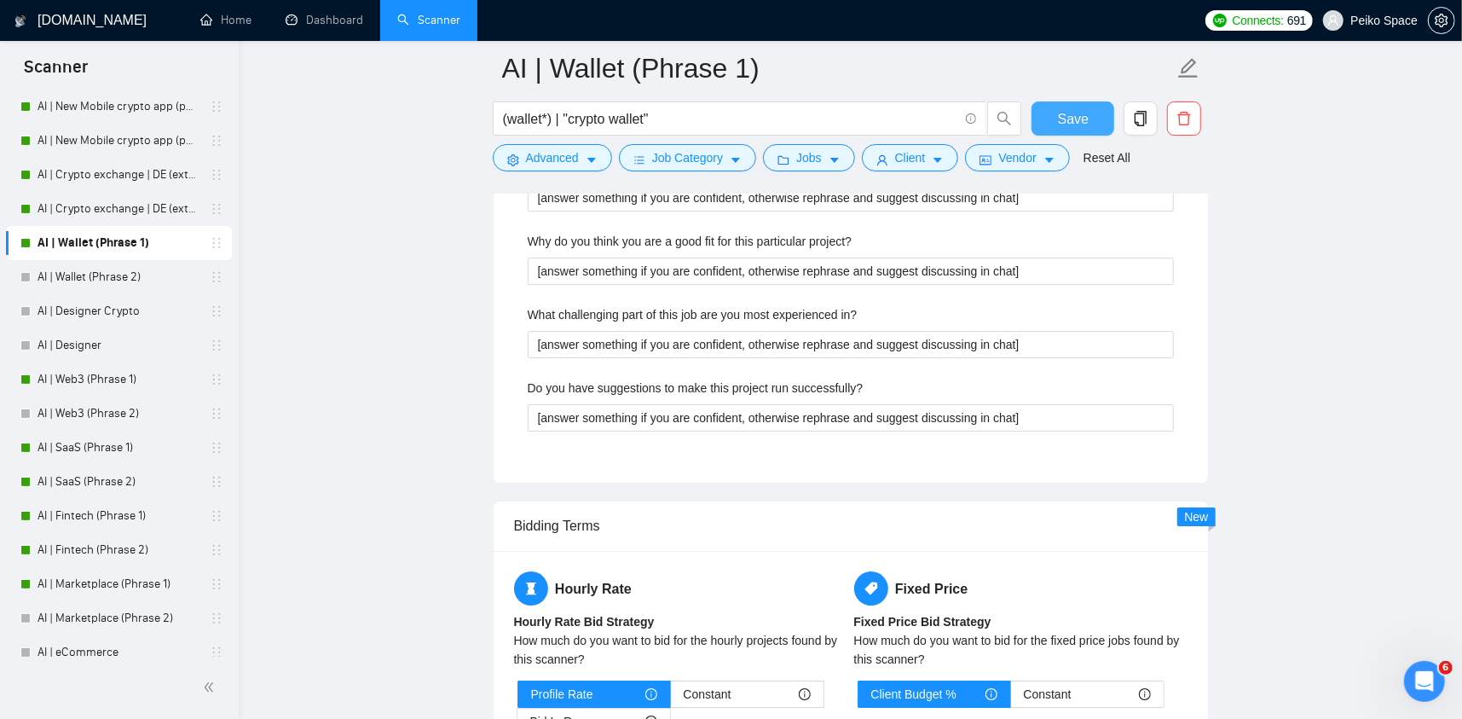
type why\? "1) KYCC wallet: [URL][DOMAIN_NAME] (non-custodial multi-currency cryptocurrency…"
click at [1088, 113] on button "Save" at bounding box center [1073, 118] width 83 height 34
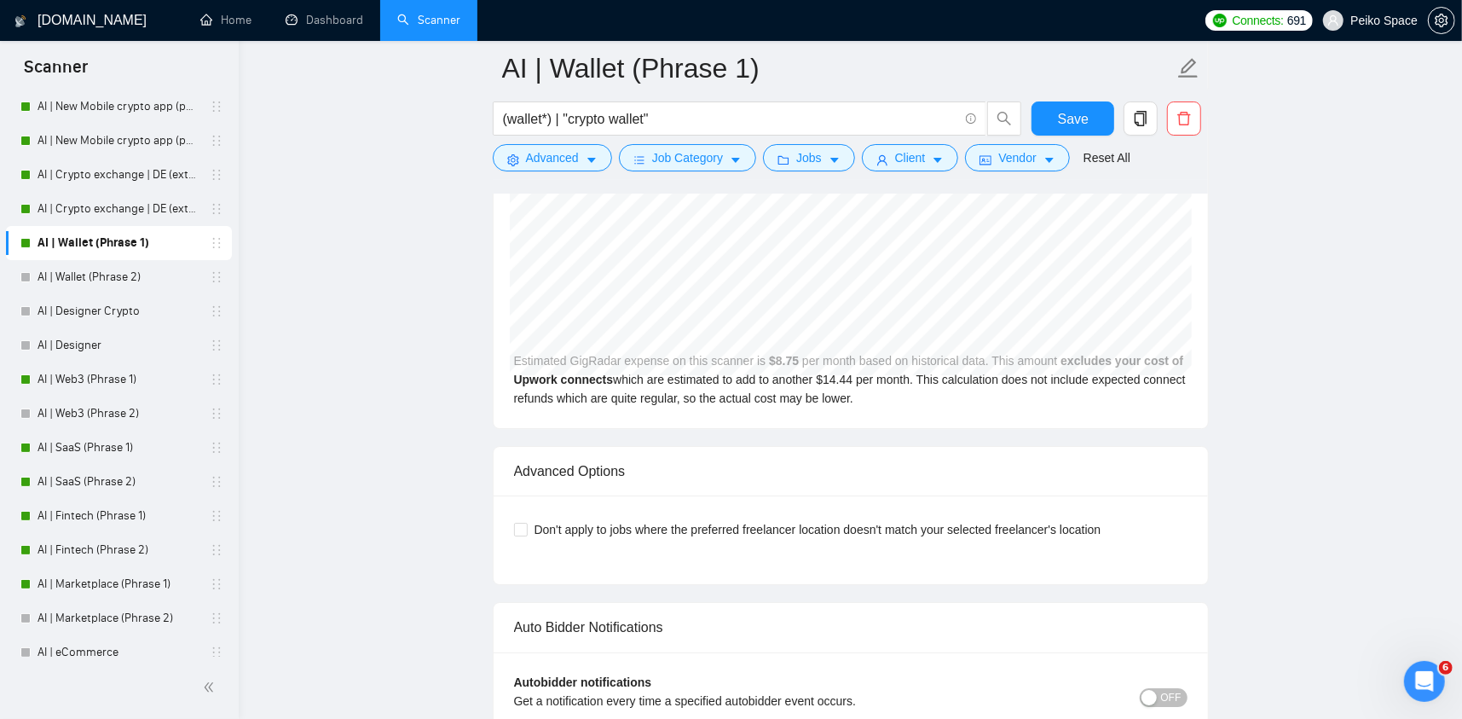
drag, startPoint x: 77, startPoint y: 270, endPoint x: 582, endPoint y: 611, distance: 609.5
click at [78, 271] on link "AI | Wallet (Phrase 2)" at bounding box center [119, 277] width 162 height 34
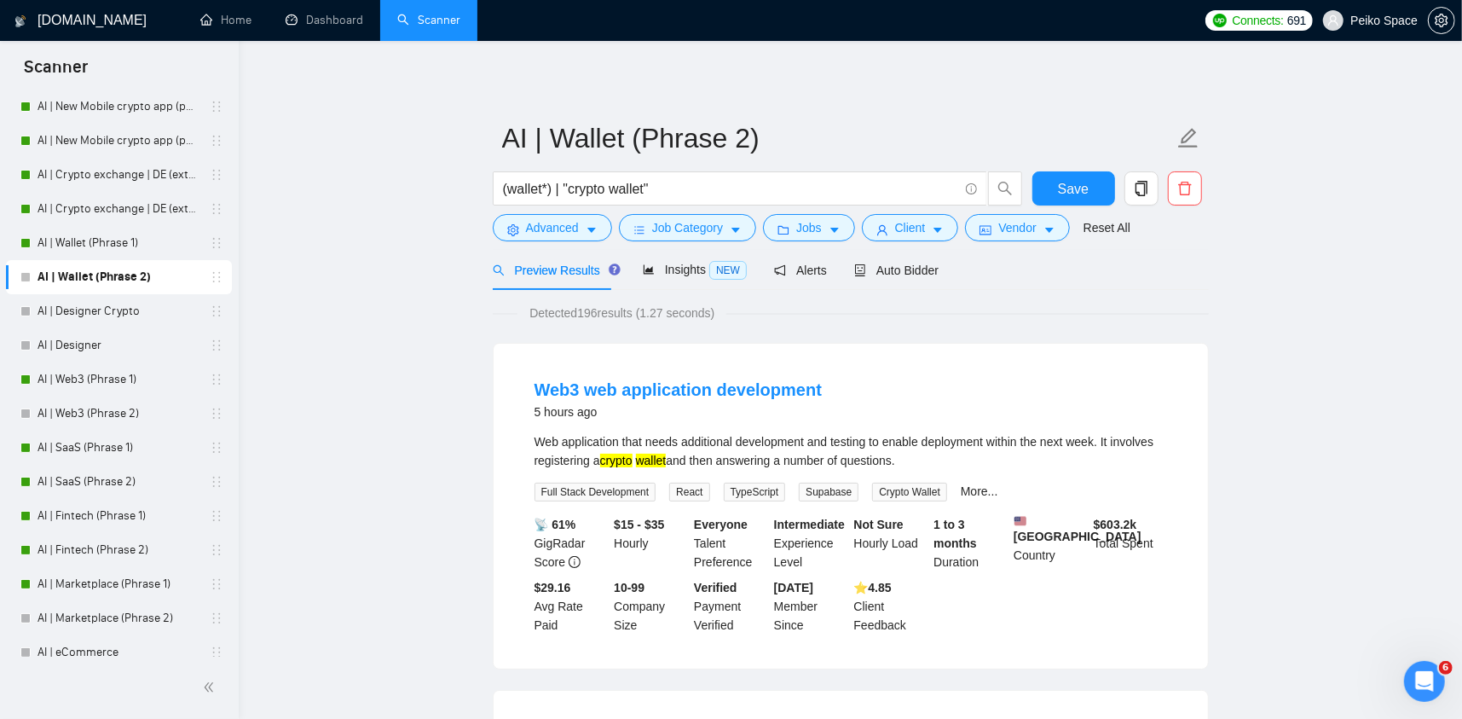
drag, startPoint x: 417, startPoint y: 587, endPoint x: 414, endPoint y: 577, distance: 9.7
drag, startPoint x: 900, startPoint y: 271, endPoint x: 887, endPoint y: 275, distance: 13.2
click at [900, 270] on span "Auto Bidder" at bounding box center [896, 270] width 84 height 14
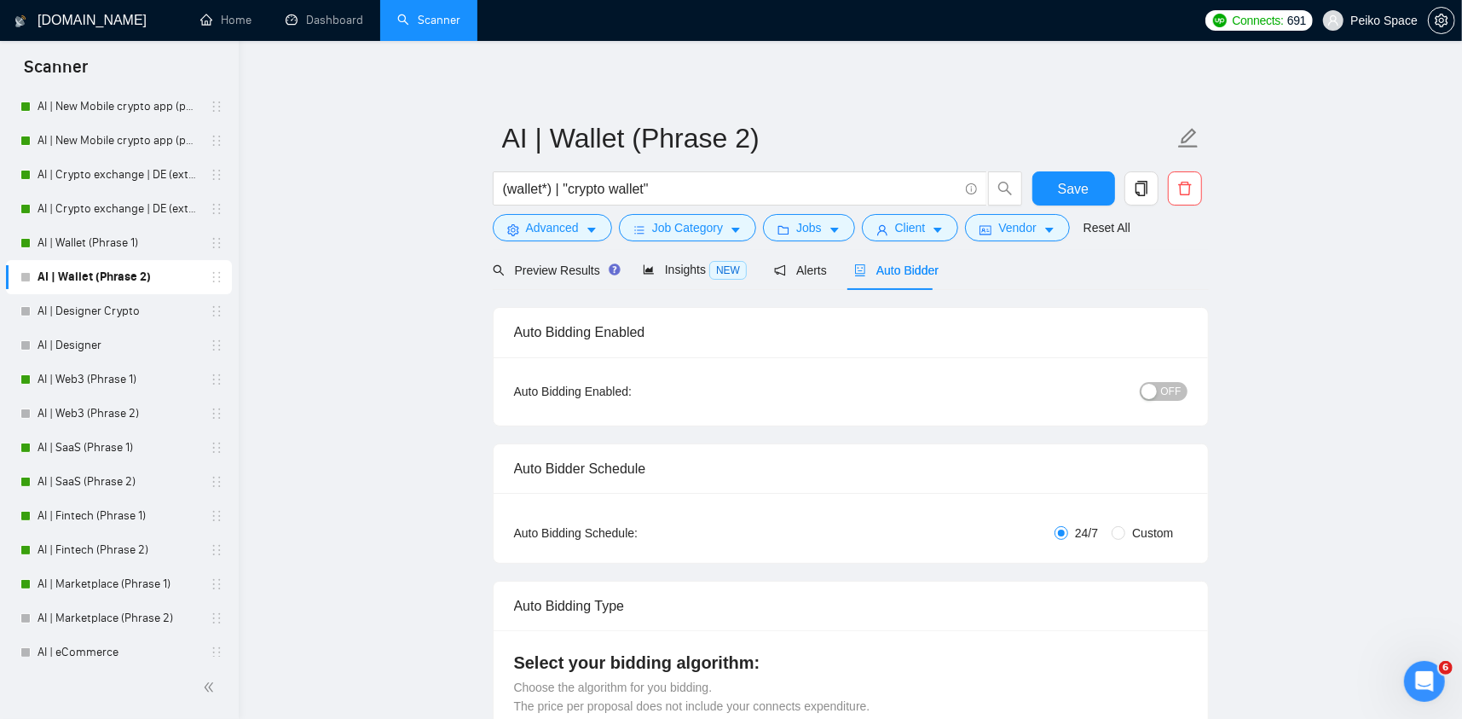
click at [1151, 384] on div "button" at bounding box center [1149, 391] width 15 height 15
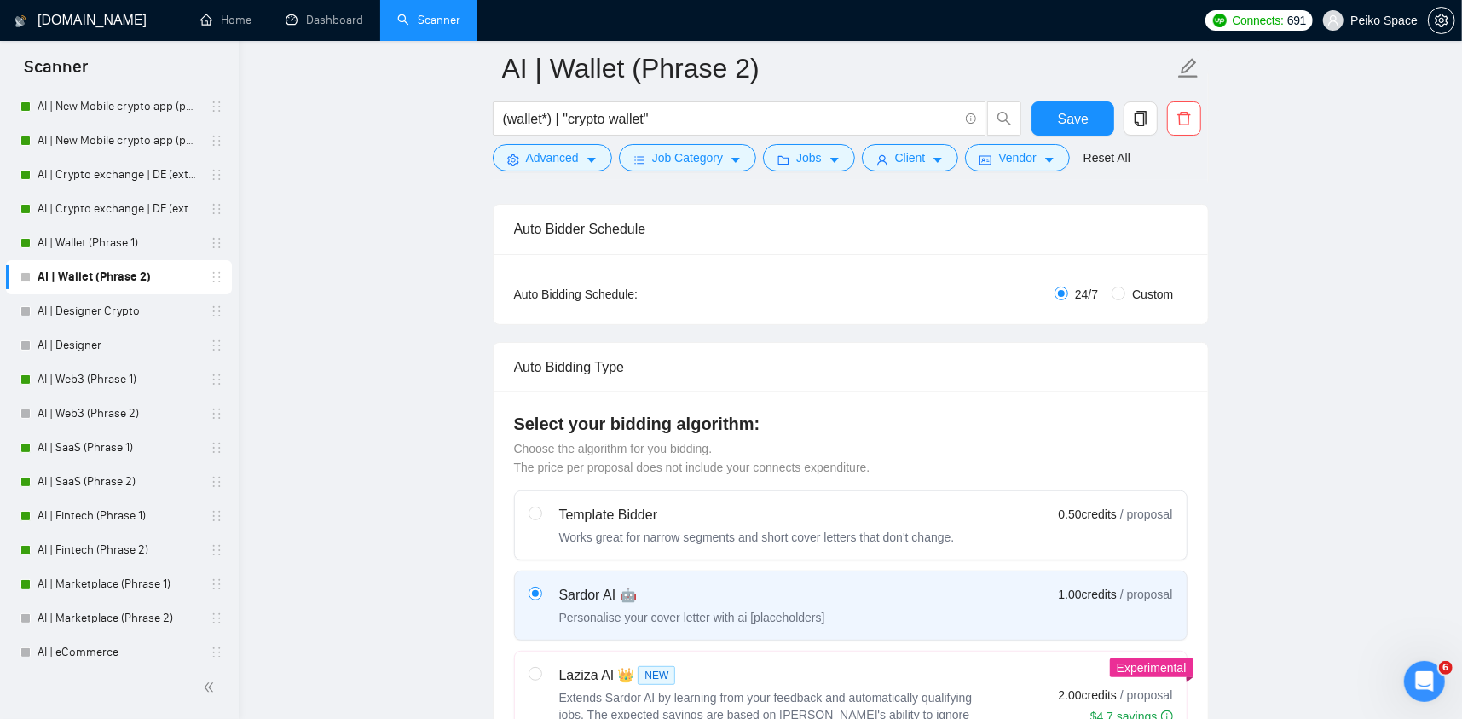
scroll to position [256, 0]
click at [1115, 288] on input "Custom" at bounding box center [1119, 290] width 14 height 14
radio input "true"
radio input "false"
checkbox input "true"
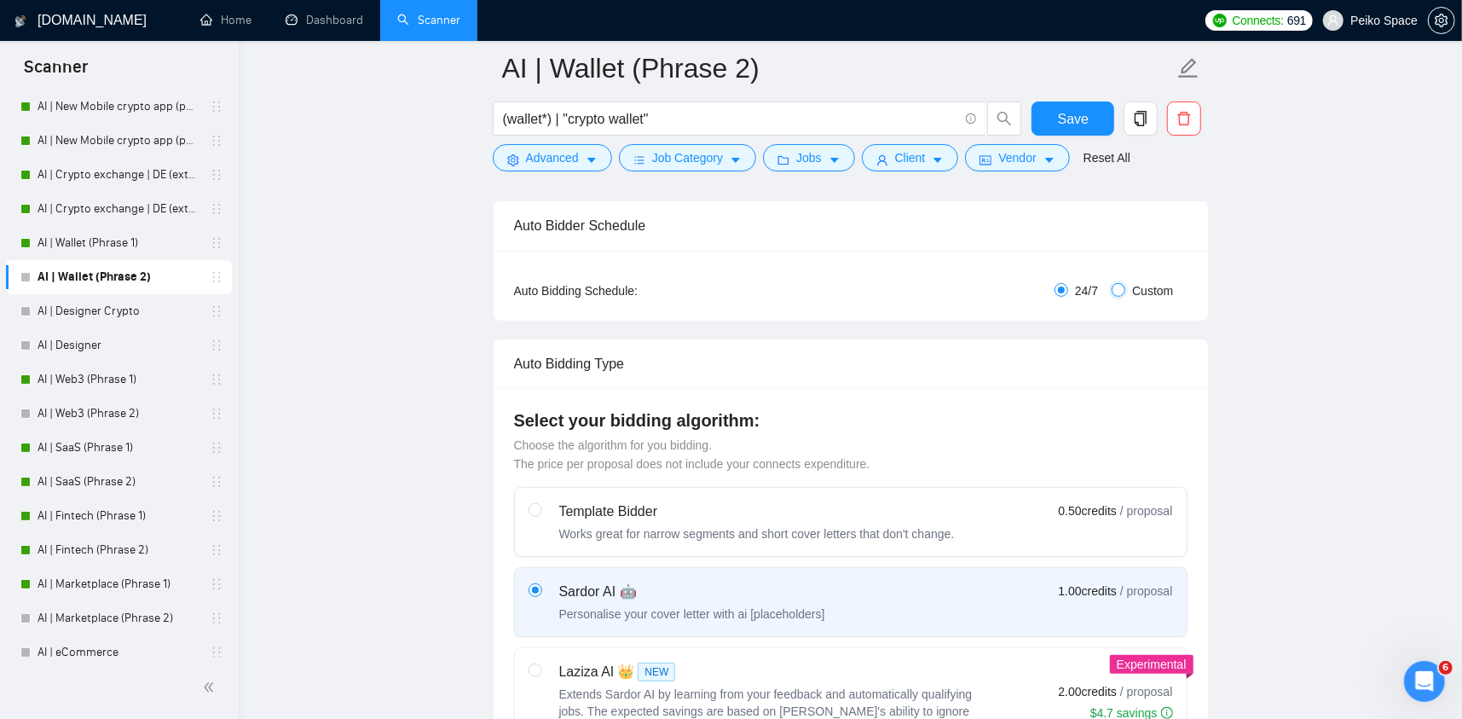
checkbox input "true"
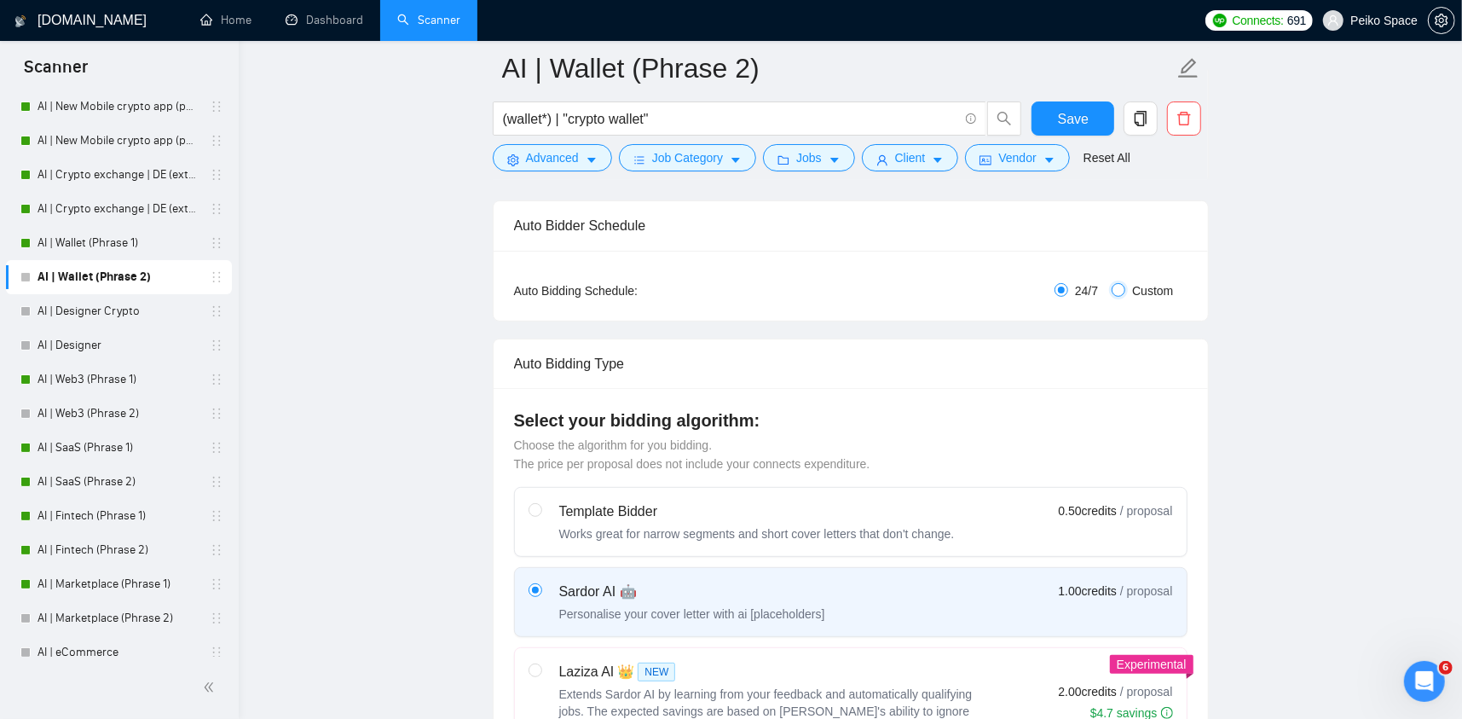
checkbox input "true"
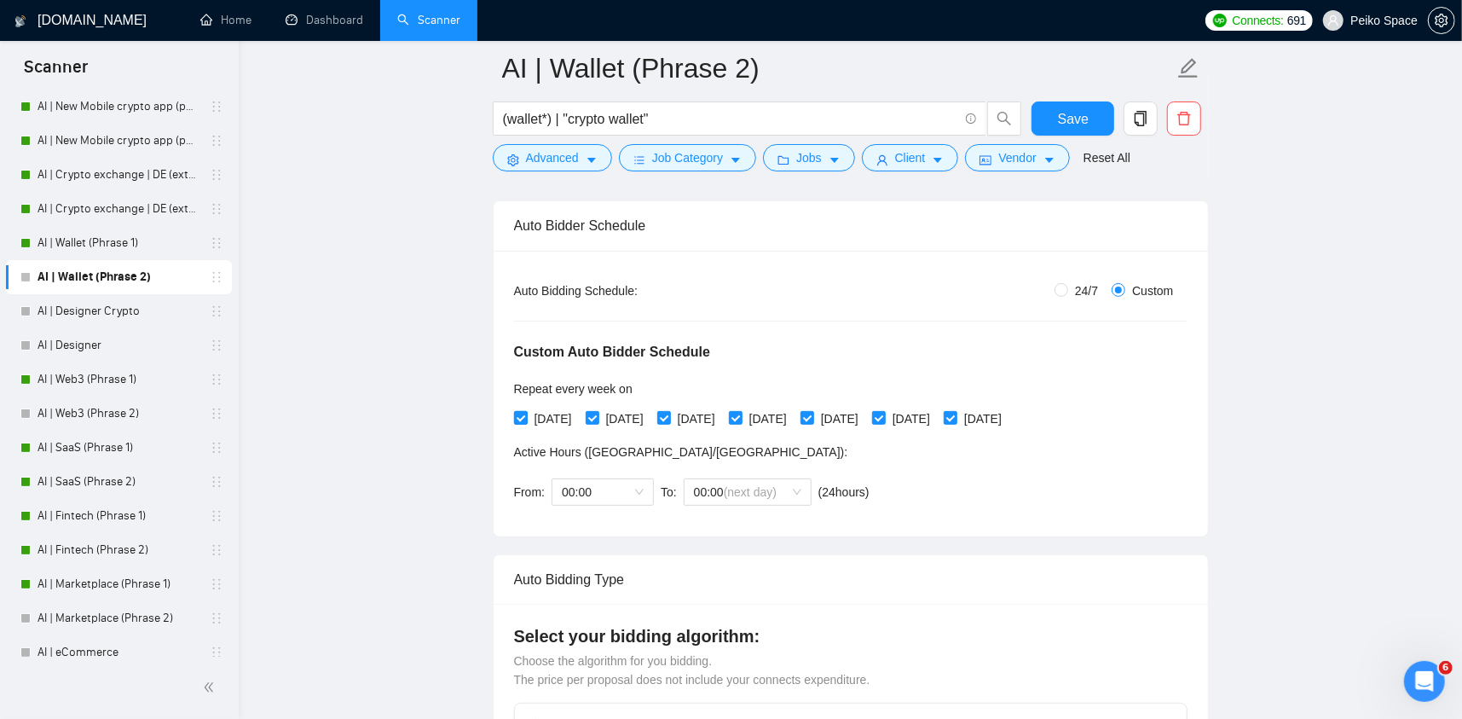
click at [541, 422] on span "[DATE]" at bounding box center [553, 418] width 51 height 19
click at [526, 422] on input "[DATE]" at bounding box center [520, 417] width 12 height 12
checkbox input "false"
click at [711, 414] on span "[DATE]" at bounding box center [696, 418] width 51 height 19
click at [669, 414] on input "[DATE]" at bounding box center [663, 417] width 12 height 12
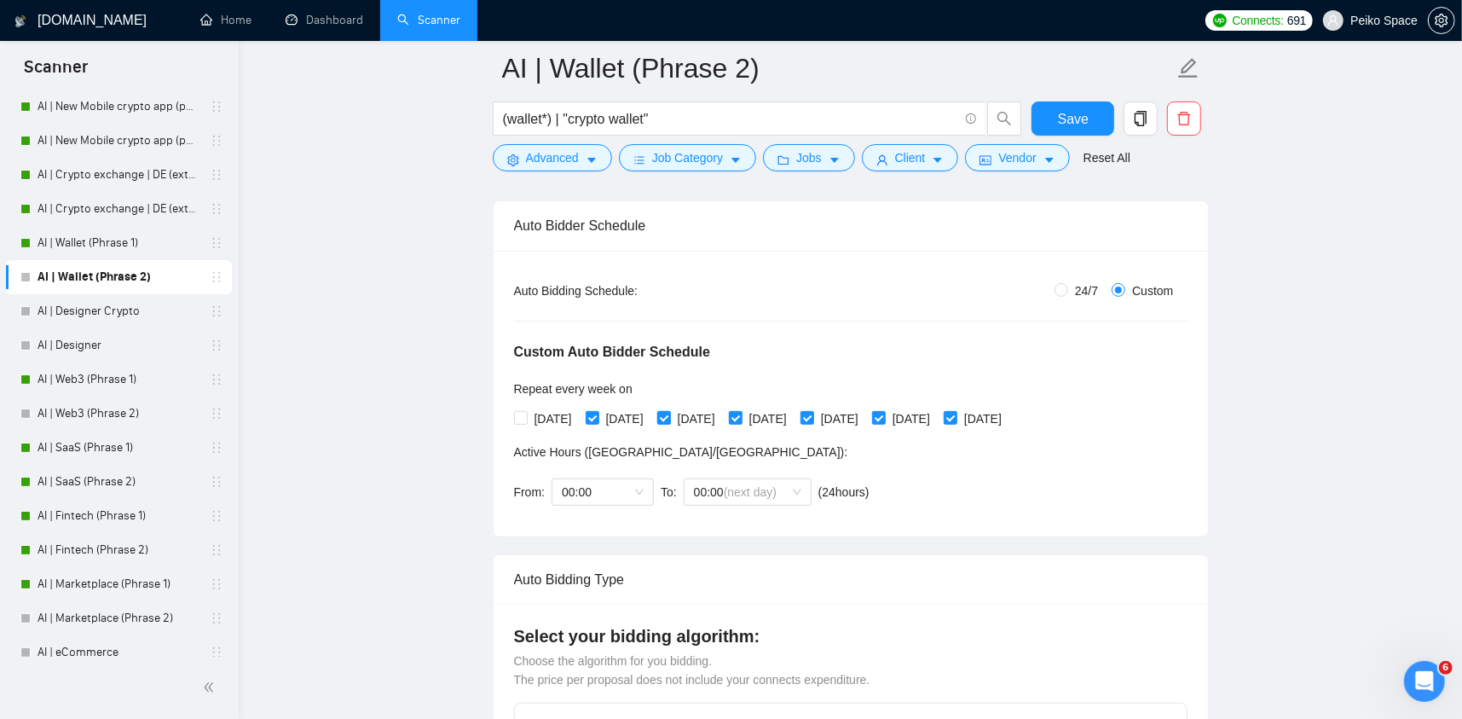
checkbox input "false"
click at [866, 411] on span "[DATE]" at bounding box center [839, 418] width 51 height 19
click at [813, 411] on input "[DATE]" at bounding box center [807, 417] width 12 height 12
checkbox input "false"
click at [1009, 420] on span "[DATE]" at bounding box center [983, 418] width 51 height 19
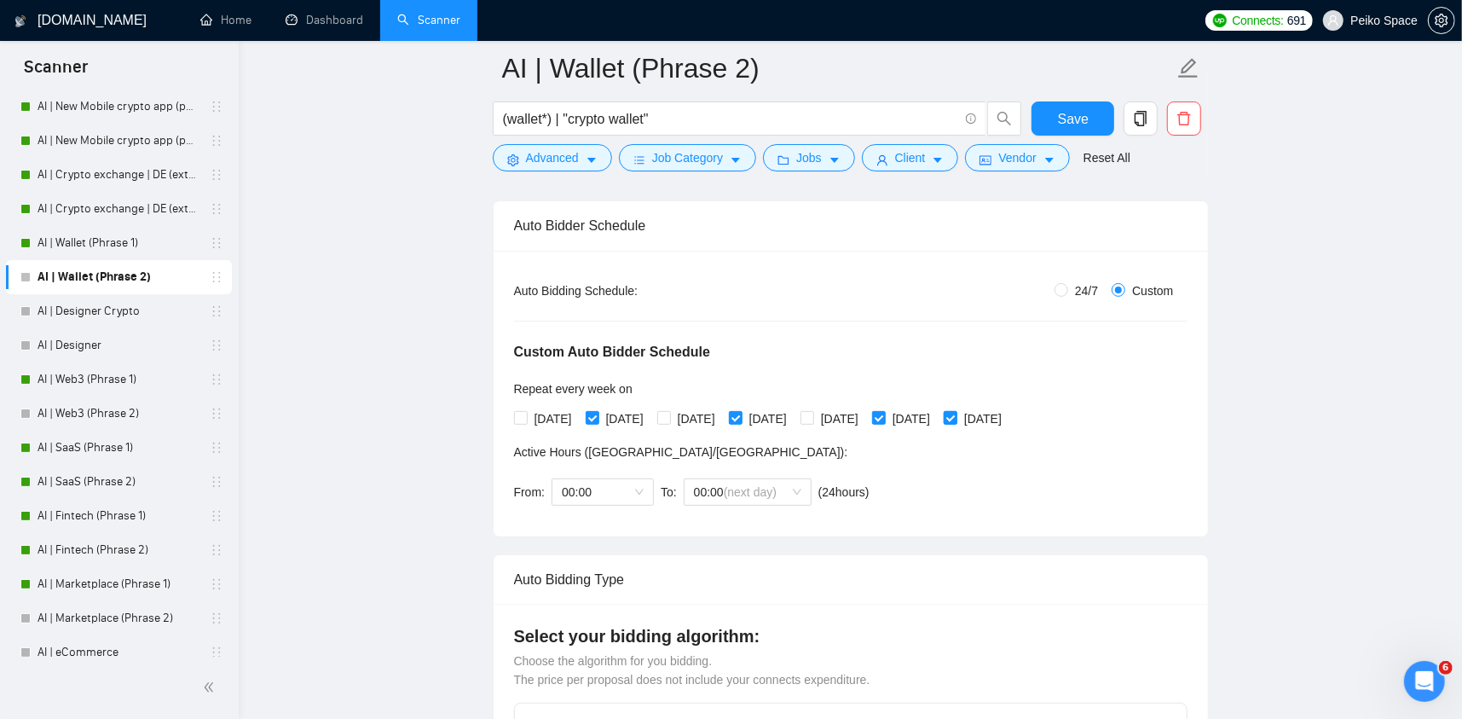
click at [956, 420] on input "[DATE]" at bounding box center [950, 417] width 12 height 12
checkbox input "false"
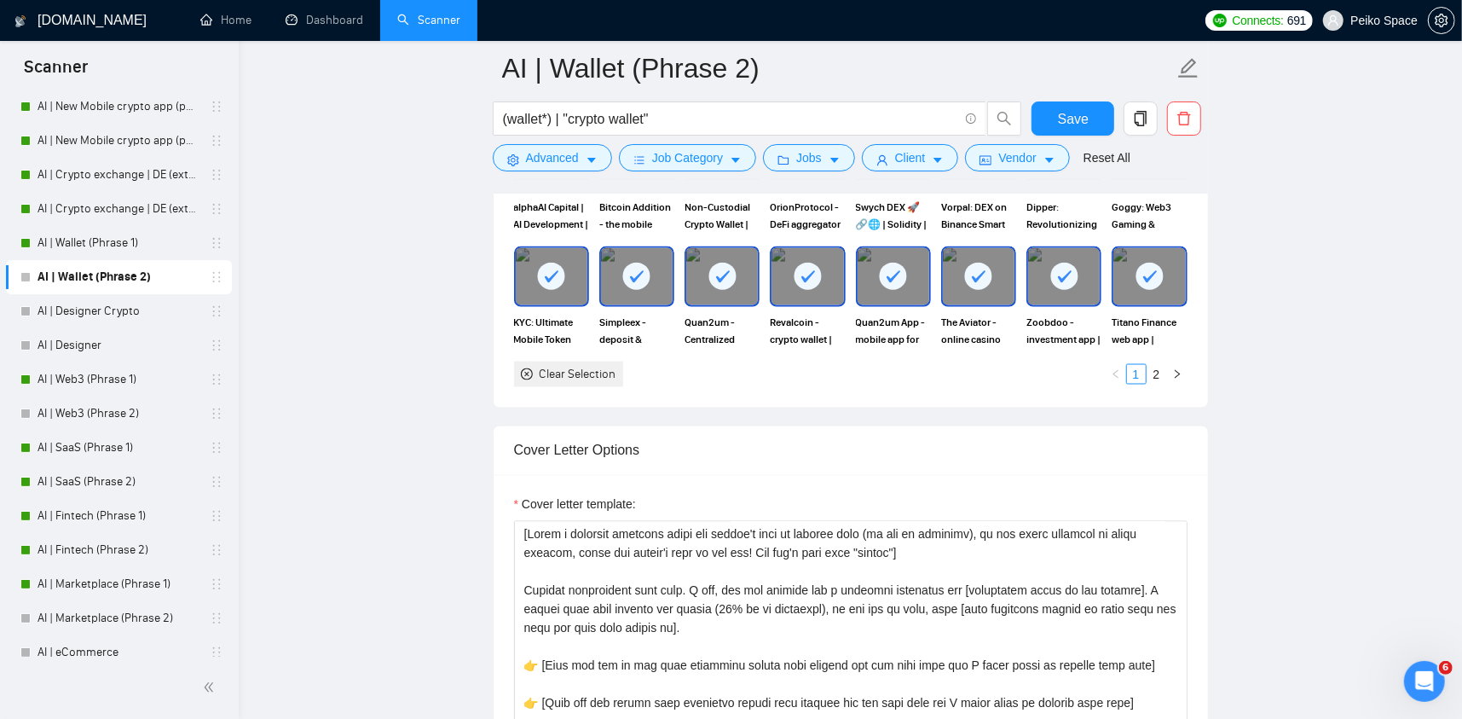
scroll to position [1791, 0]
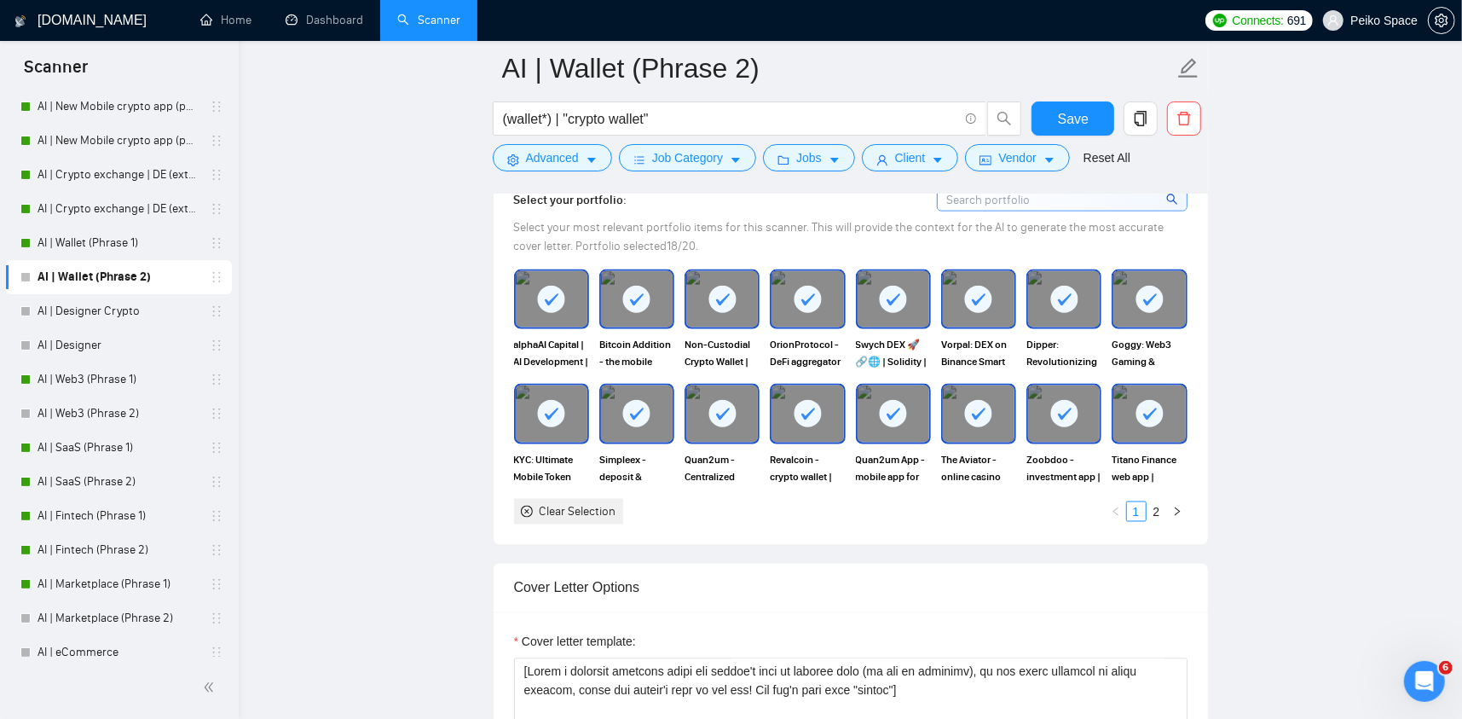
click at [564, 295] on div at bounding box center [552, 299] width 72 height 56
click at [814, 294] on div at bounding box center [808, 299] width 72 height 56
click at [812, 290] on img at bounding box center [808, 299] width 72 height 56
drag, startPoint x: 1061, startPoint y: 279, endPoint x: 1074, endPoint y: 279, distance: 13.6
click at [1067, 286] on rect at bounding box center [1064, 299] width 27 height 27
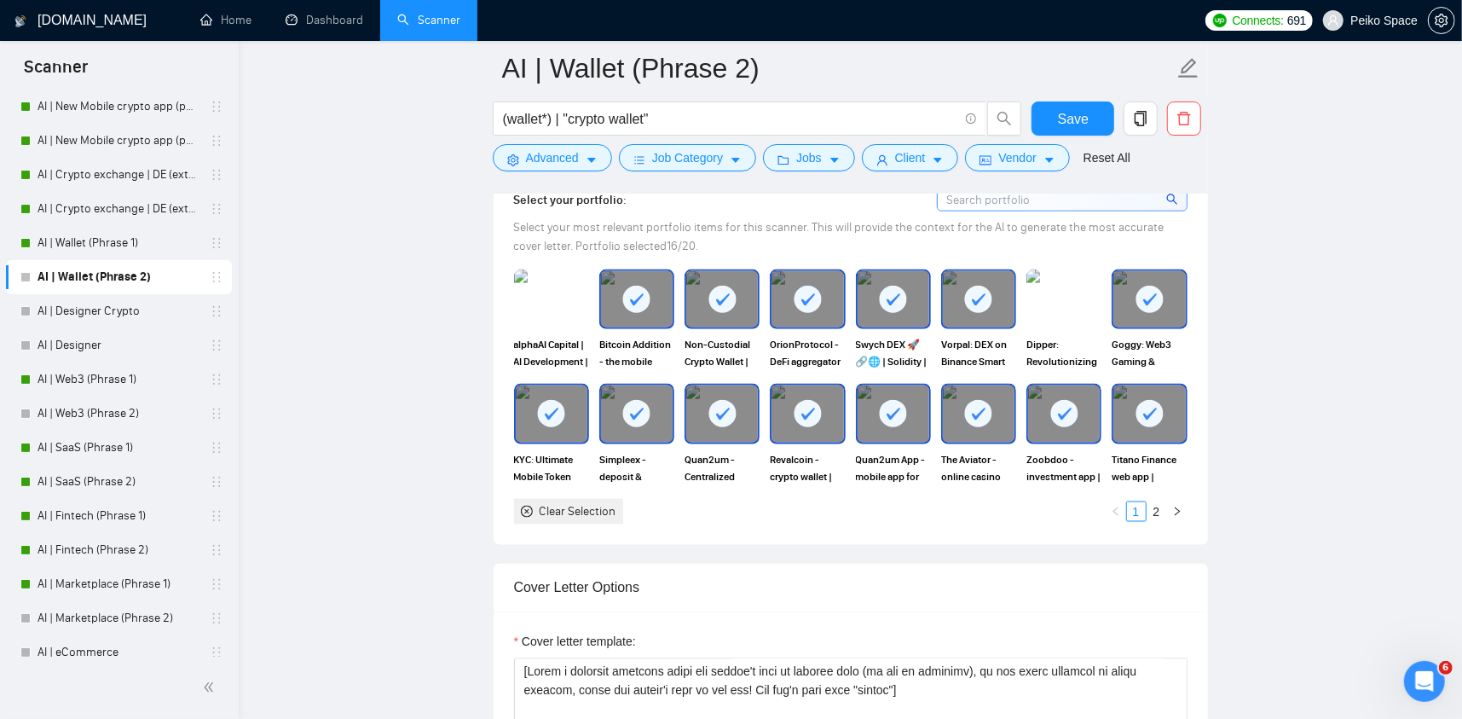
click at [1141, 286] on rect at bounding box center [1150, 299] width 27 height 27
click at [634, 408] on icon at bounding box center [637, 414] width 14 height 12
drag, startPoint x: 970, startPoint y: 388, endPoint x: 1012, endPoint y: 388, distance: 42.6
click at [970, 400] on rect at bounding box center [978, 413] width 27 height 27
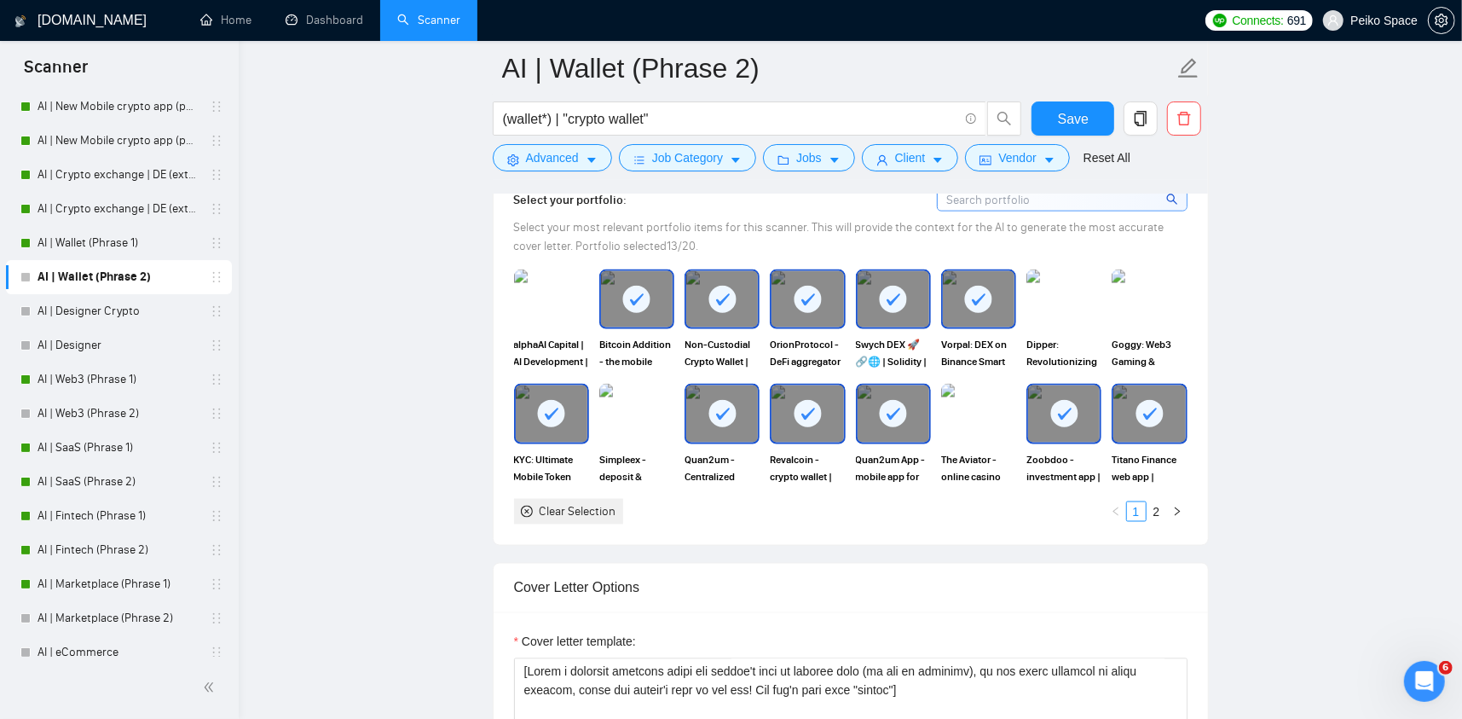
click at [1149, 408] on icon at bounding box center [1151, 414] width 14 height 12
click at [1149, 388] on img at bounding box center [1150, 413] width 72 height 56
click at [1155, 502] on link "2" at bounding box center [1157, 511] width 19 height 19
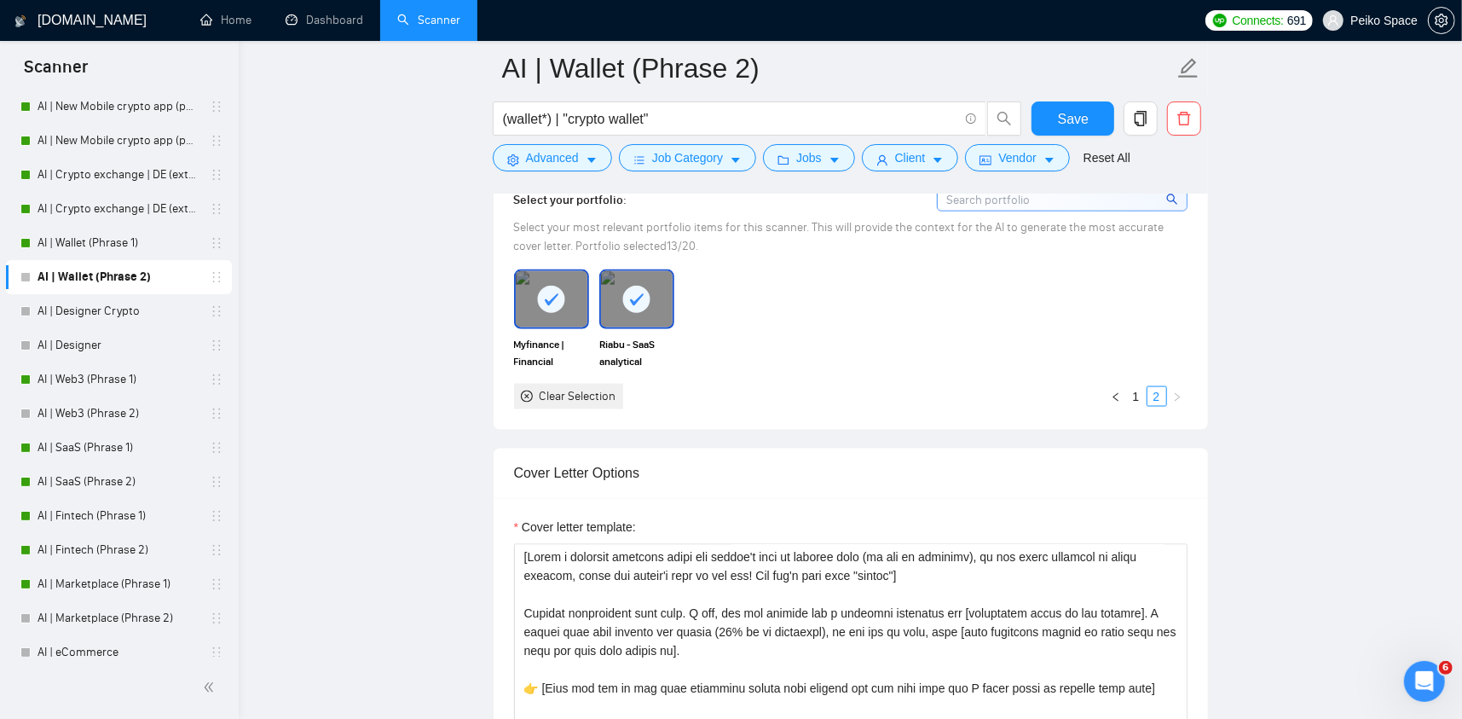
click at [640, 288] on div at bounding box center [637, 299] width 72 height 56
click at [576, 279] on div at bounding box center [552, 299] width 72 height 56
click at [1141, 387] on link "1" at bounding box center [1136, 396] width 19 height 19
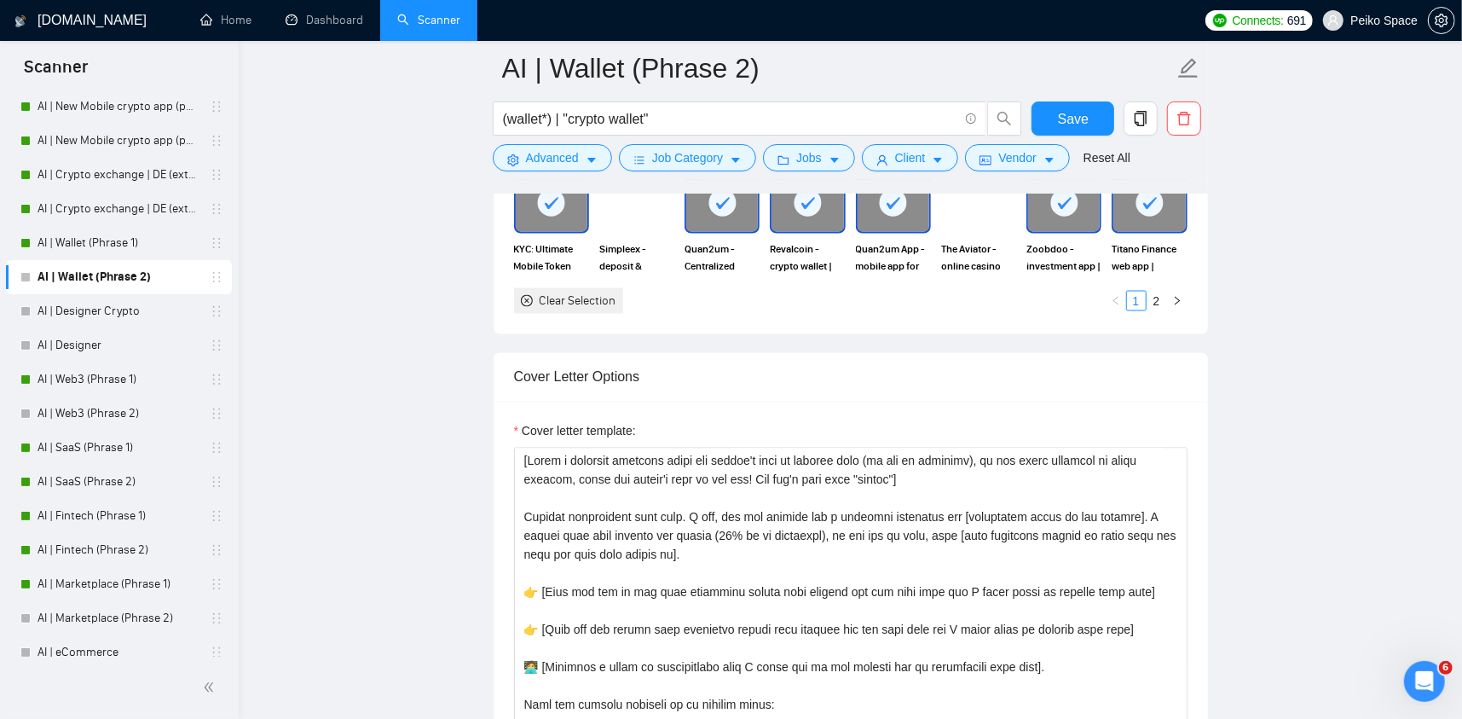
scroll to position [2132, 0]
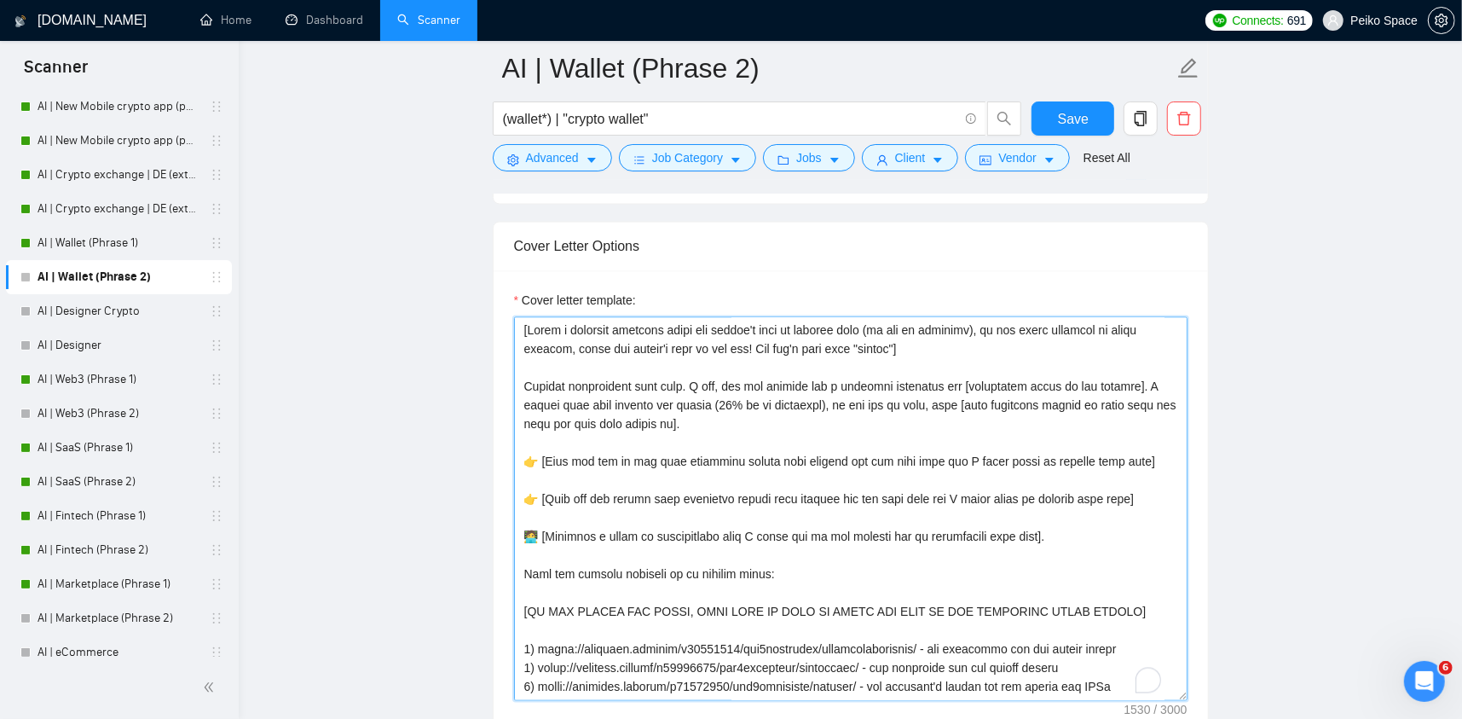
drag, startPoint x: 675, startPoint y: 390, endPoint x: 651, endPoint y: 386, distance: 23.3
click at [651, 386] on textarea "Cover letter template:" at bounding box center [851, 509] width 674 height 384
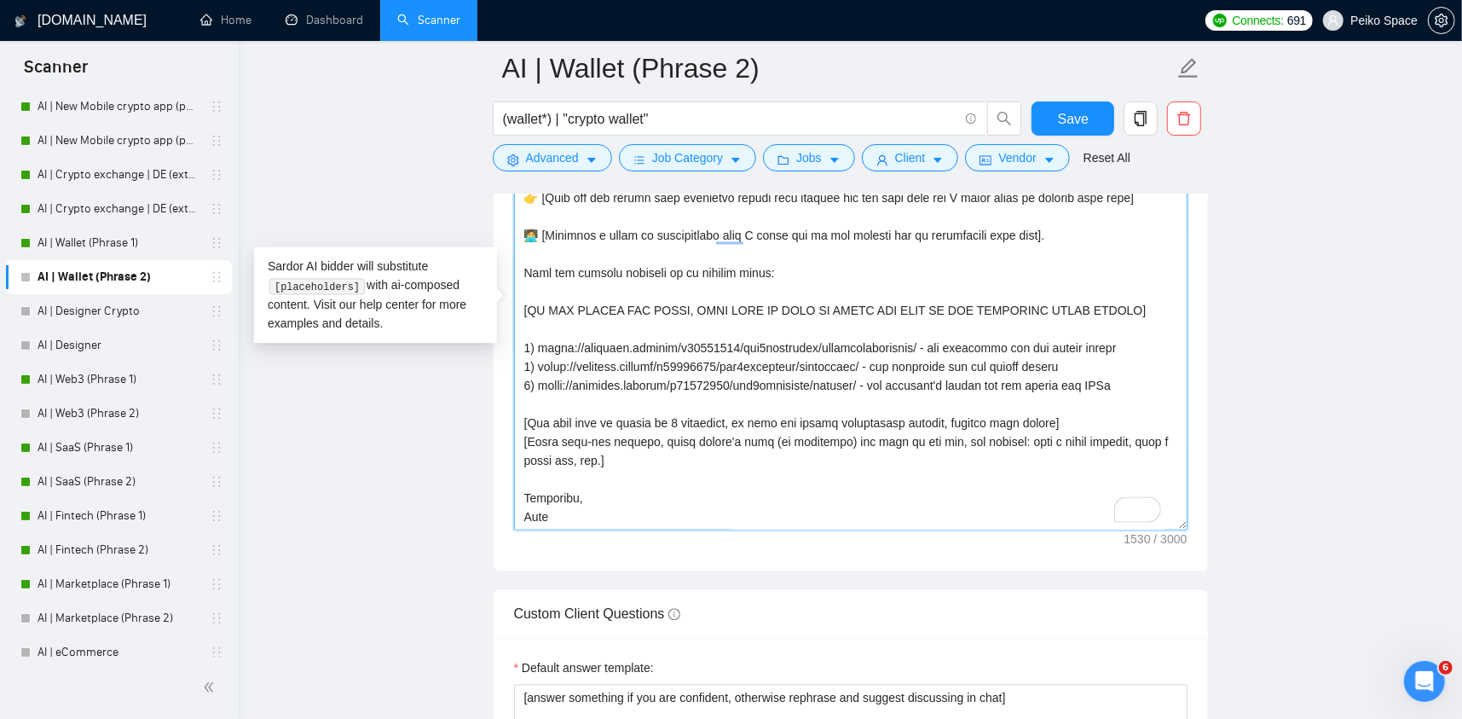
scroll to position [0, 0]
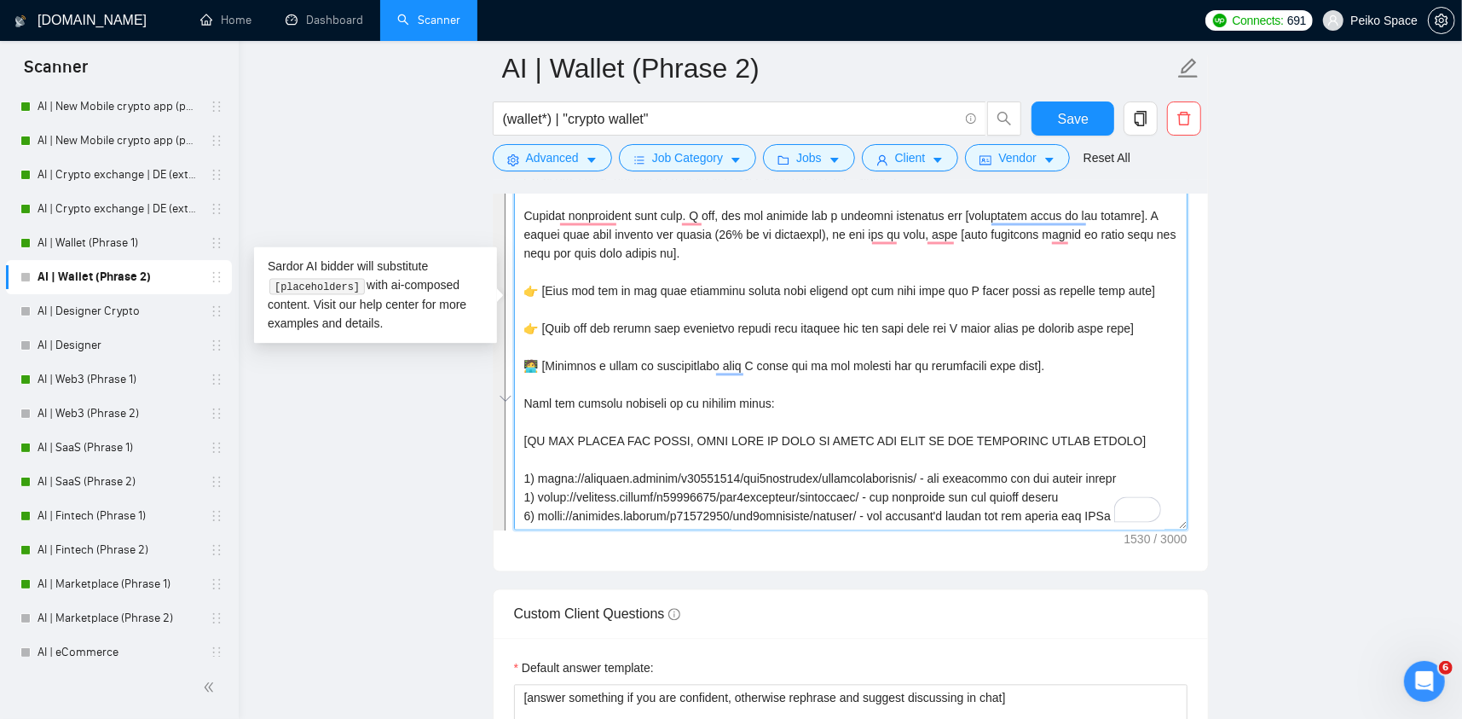
drag, startPoint x: 561, startPoint y: 476, endPoint x: 468, endPoint y: 88, distance: 399.0
click at [468, 88] on main "AI | Wallet (Phrase 2) (wallet*) | "crypto wallet" Save Advanced Job Category J…" at bounding box center [850, 216] width 1169 height 4901
paste textarea "Please make sure to maintain the original paragraph breaks.] 🅗🅔🅛🅛🅞✨ [Write the …"
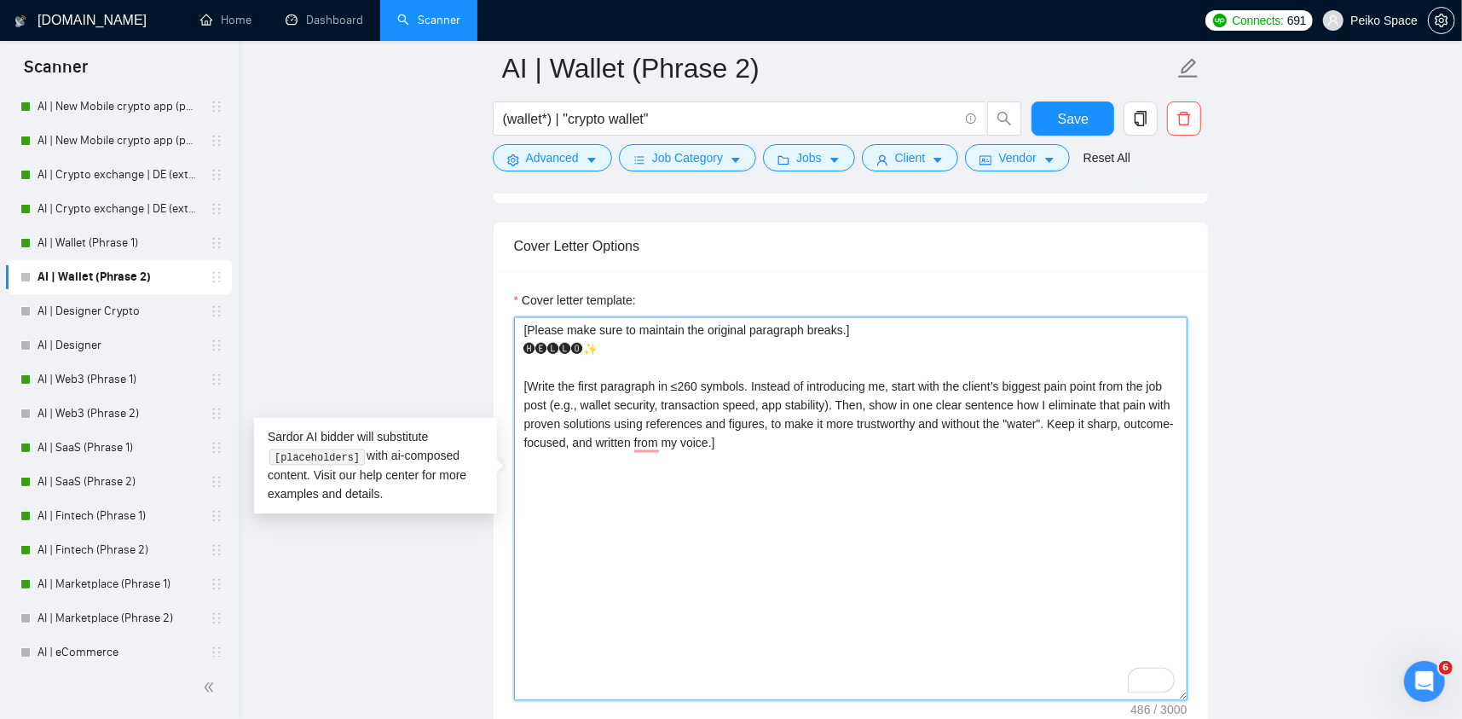
paste textarea "[Match the job's needs with a standout project from my portfolio. Highlight its…"
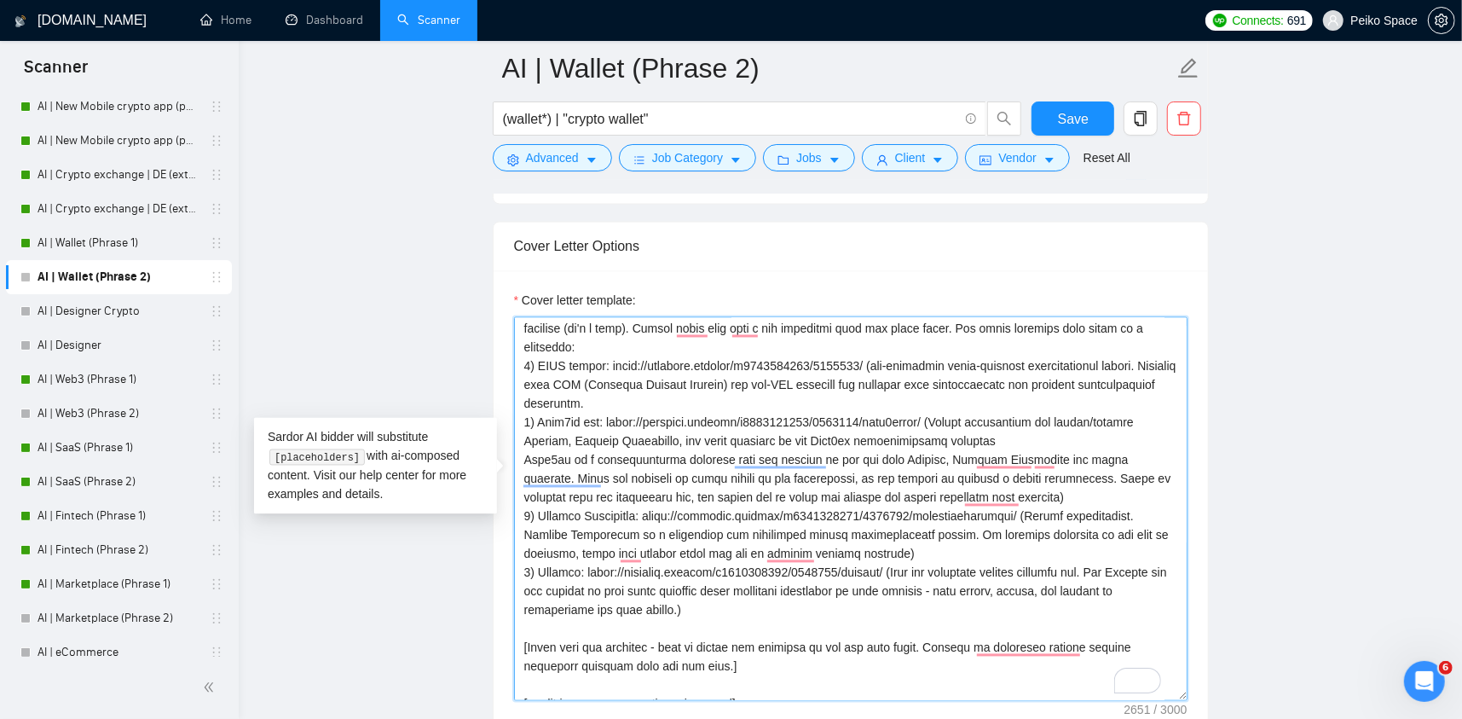
drag, startPoint x: 524, startPoint y: 386, endPoint x: 1038, endPoint y: 462, distance: 518.9
click at [1038, 462] on textarea "Cover letter template:" at bounding box center [851, 509] width 674 height 384
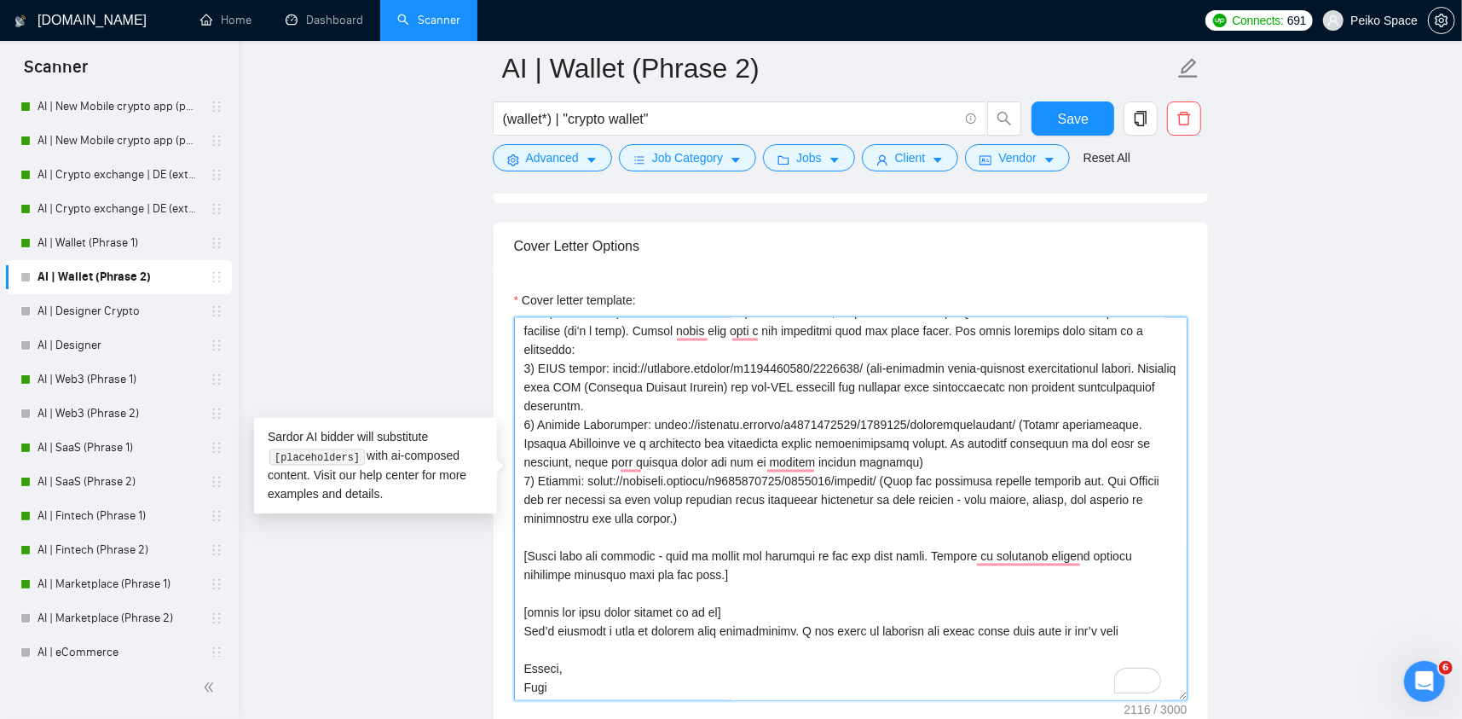
drag, startPoint x: 531, startPoint y: 393, endPoint x: 519, endPoint y: 394, distance: 12.0
click at [519, 394] on textarea "Cover letter template:" at bounding box center [851, 509] width 674 height 384
drag, startPoint x: 530, startPoint y: 451, endPoint x: 521, endPoint y: 453, distance: 8.7
click at [521, 453] on textarea "Cover letter template:" at bounding box center [851, 509] width 674 height 384
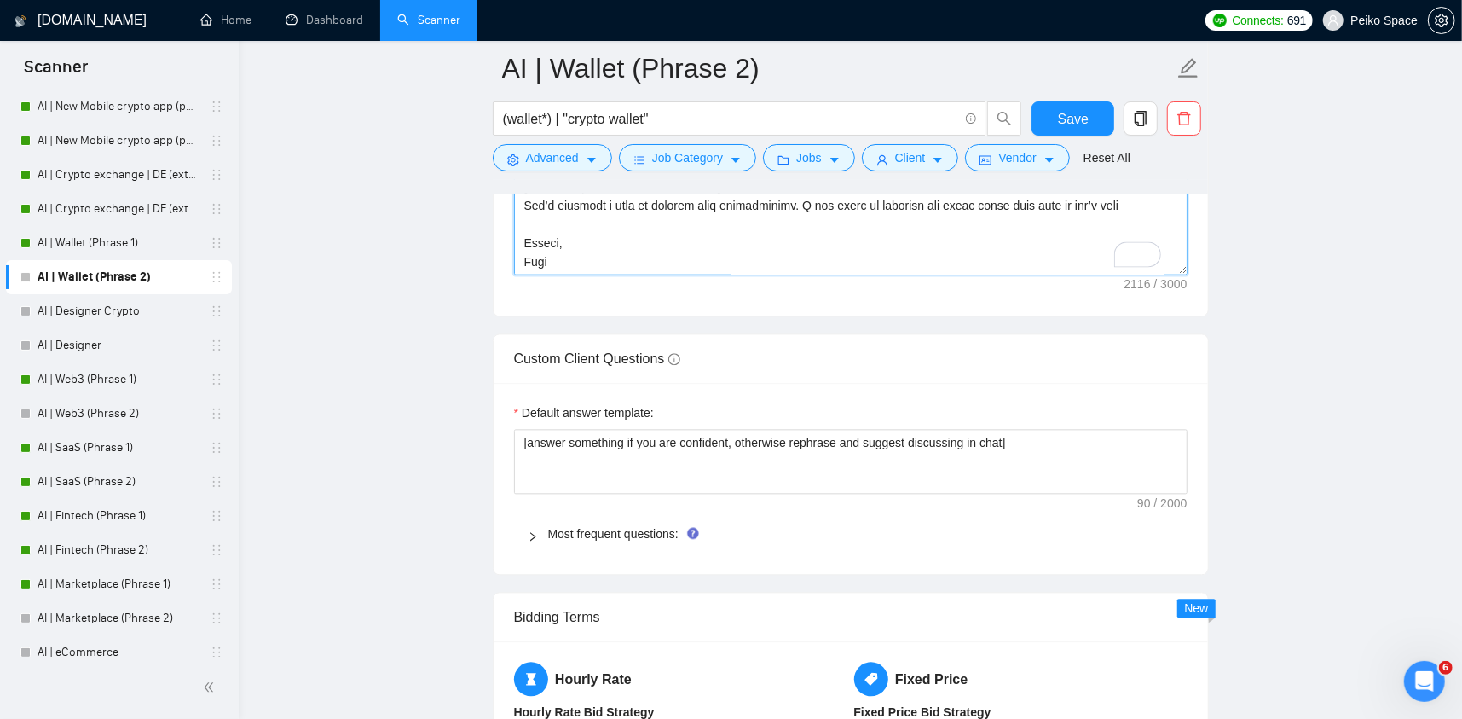
type textarea "[Please make sure to maintain the original paragraph breaks.] 🅗🅔🅛🅛🅞✨ [Write the…"
click at [530, 532] on icon "right" at bounding box center [532, 536] width 5 height 9
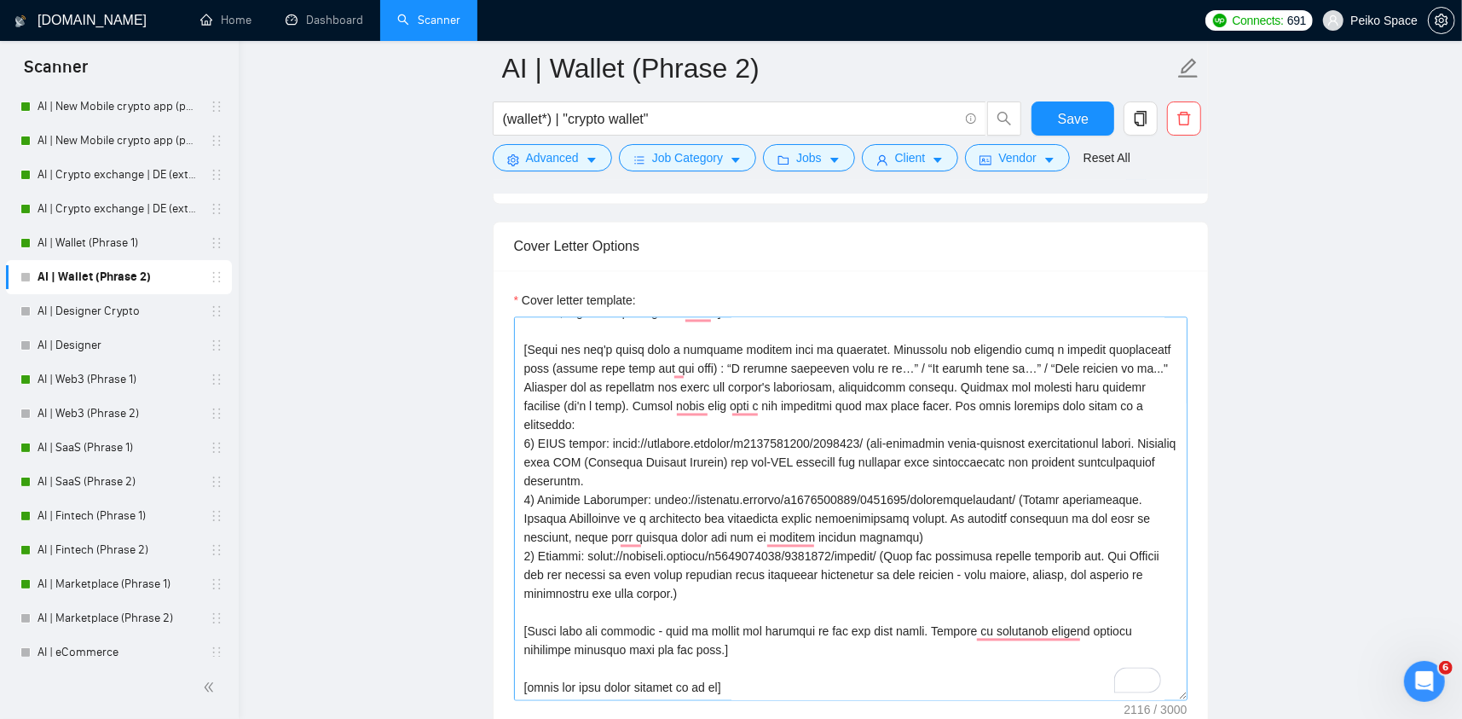
scroll to position [121, 0]
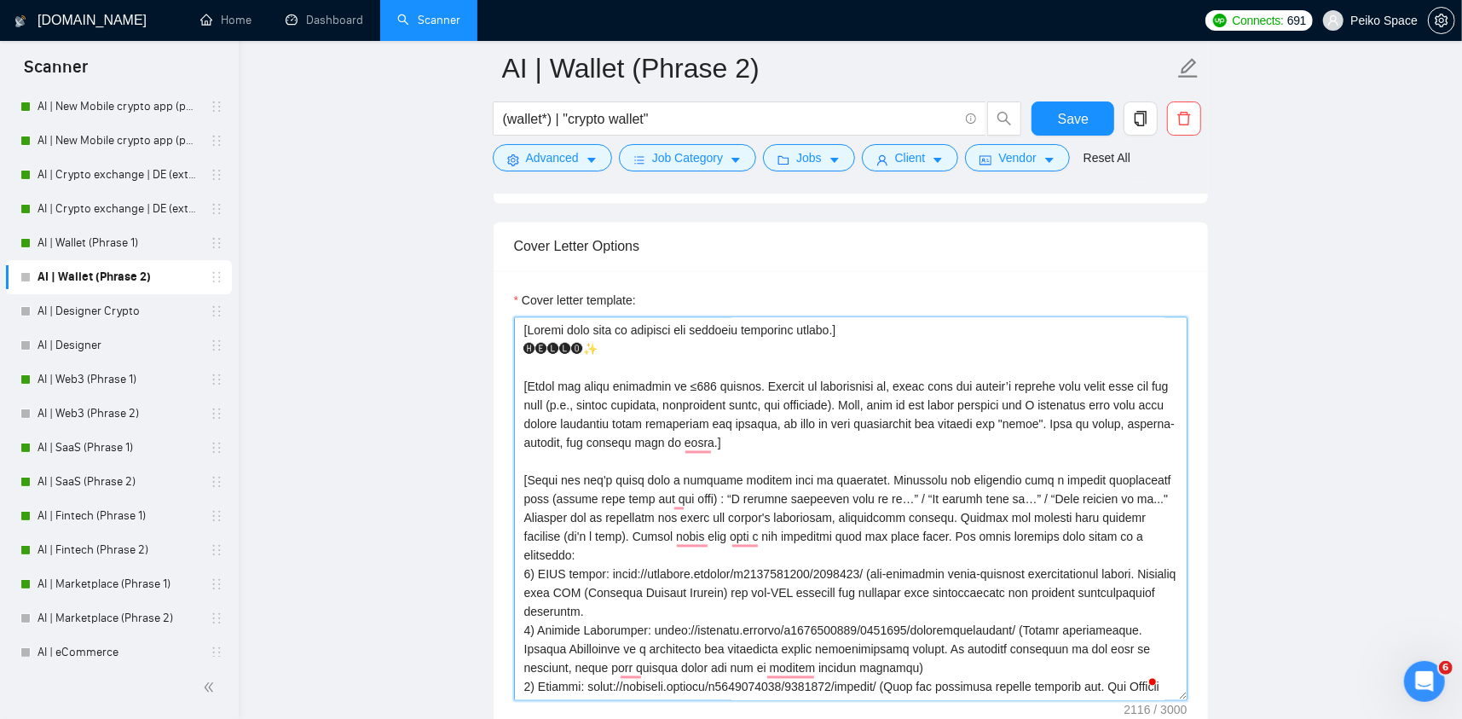
click at [798, 369] on textarea "Cover letter template:" at bounding box center [851, 509] width 674 height 384
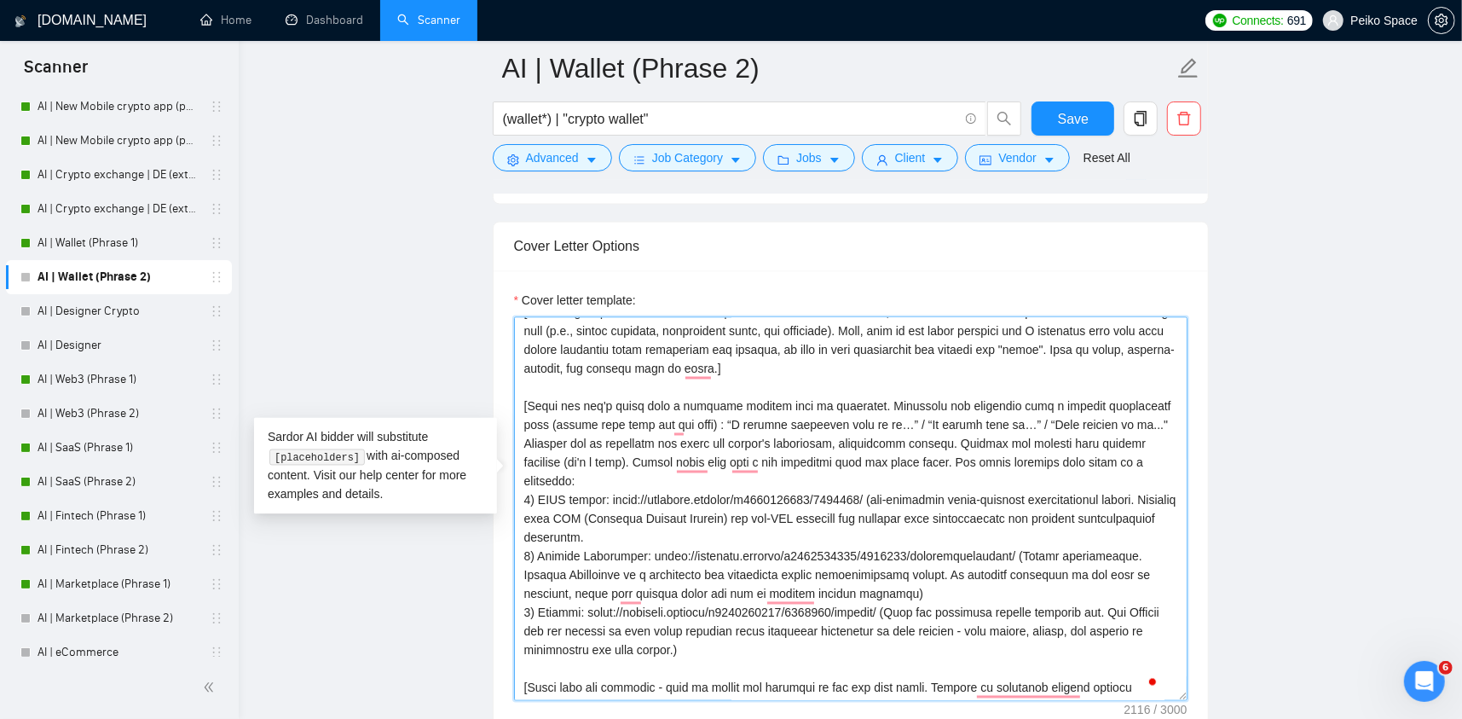
scroll to position [85, 0]
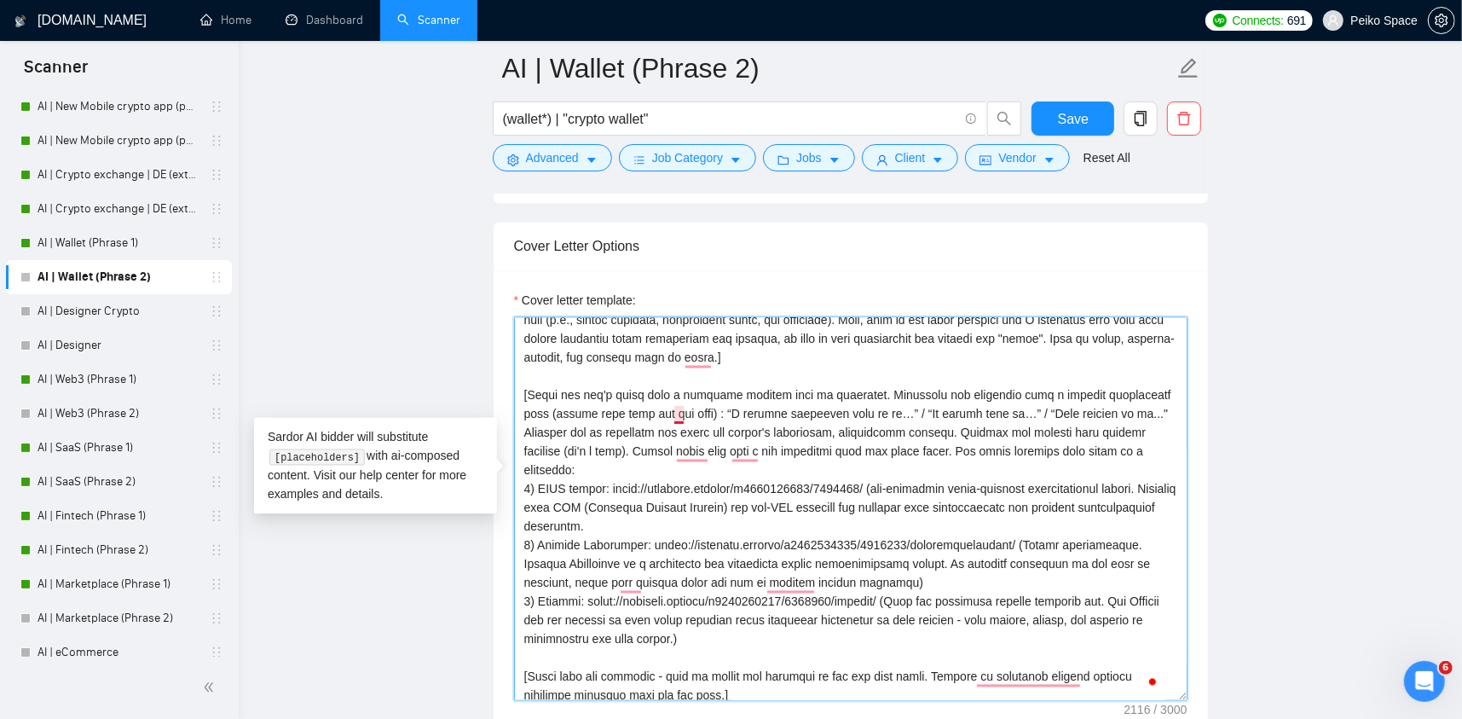
click at [679, 383] on textarea "Cover letter template:" at bounding box center [851, 509] width 674 height 384
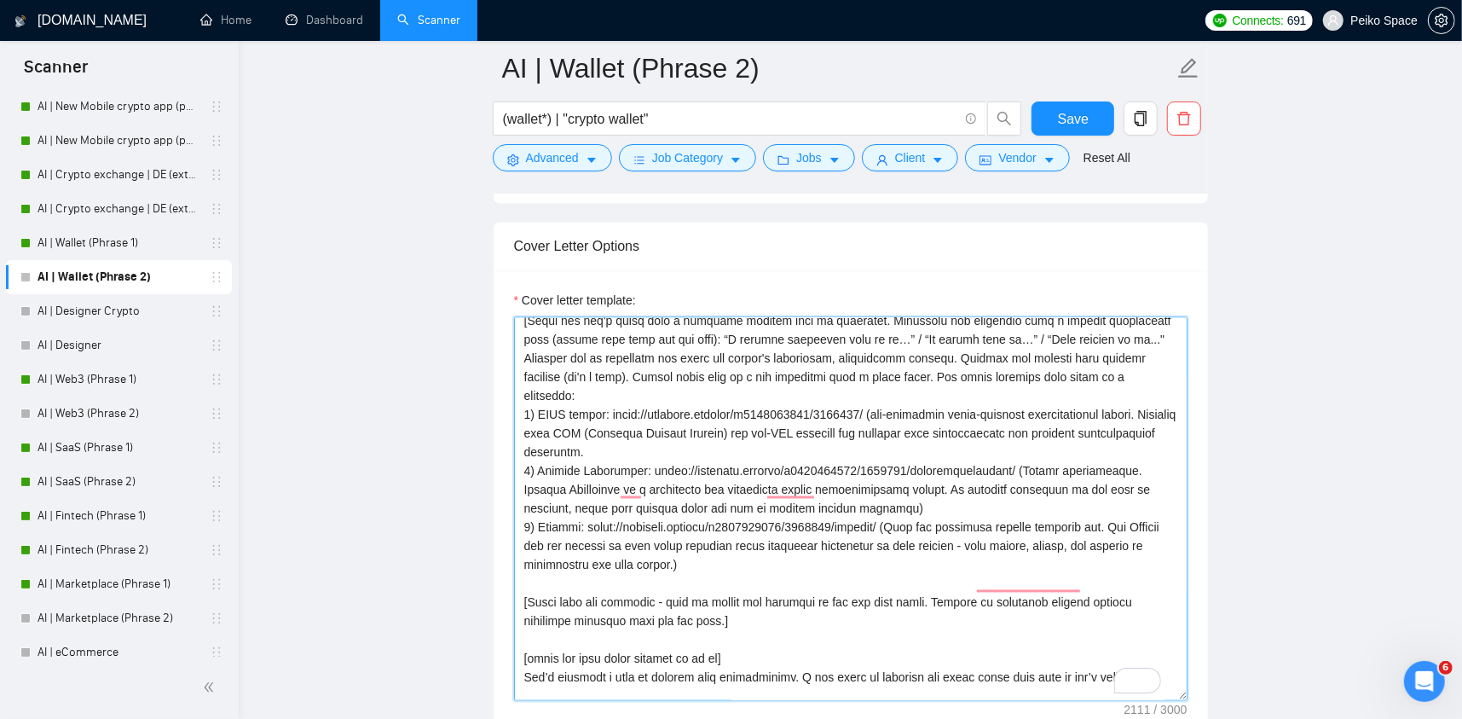
scroll to position [0, 0]
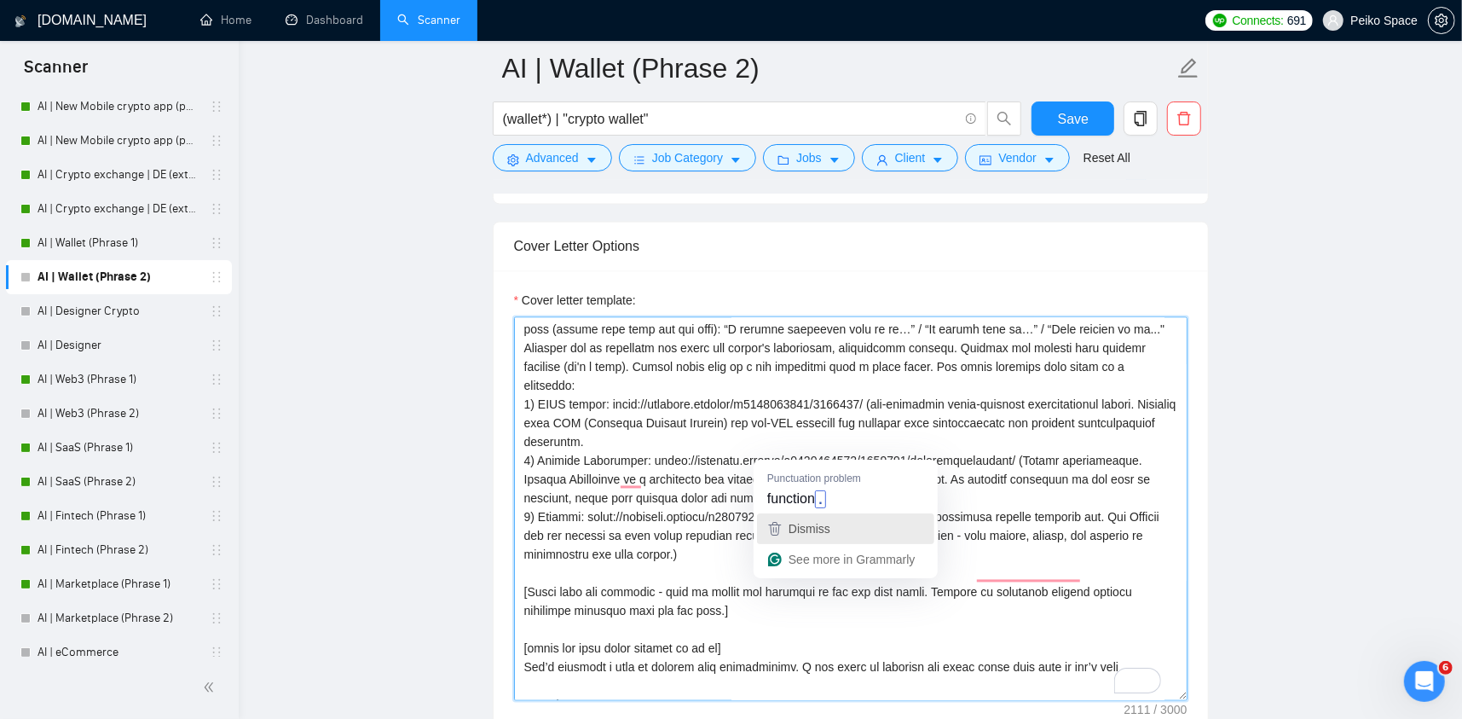
click at [819, 523] on span "Dismiss" at bounding box center [810, 529] width 42 height 14
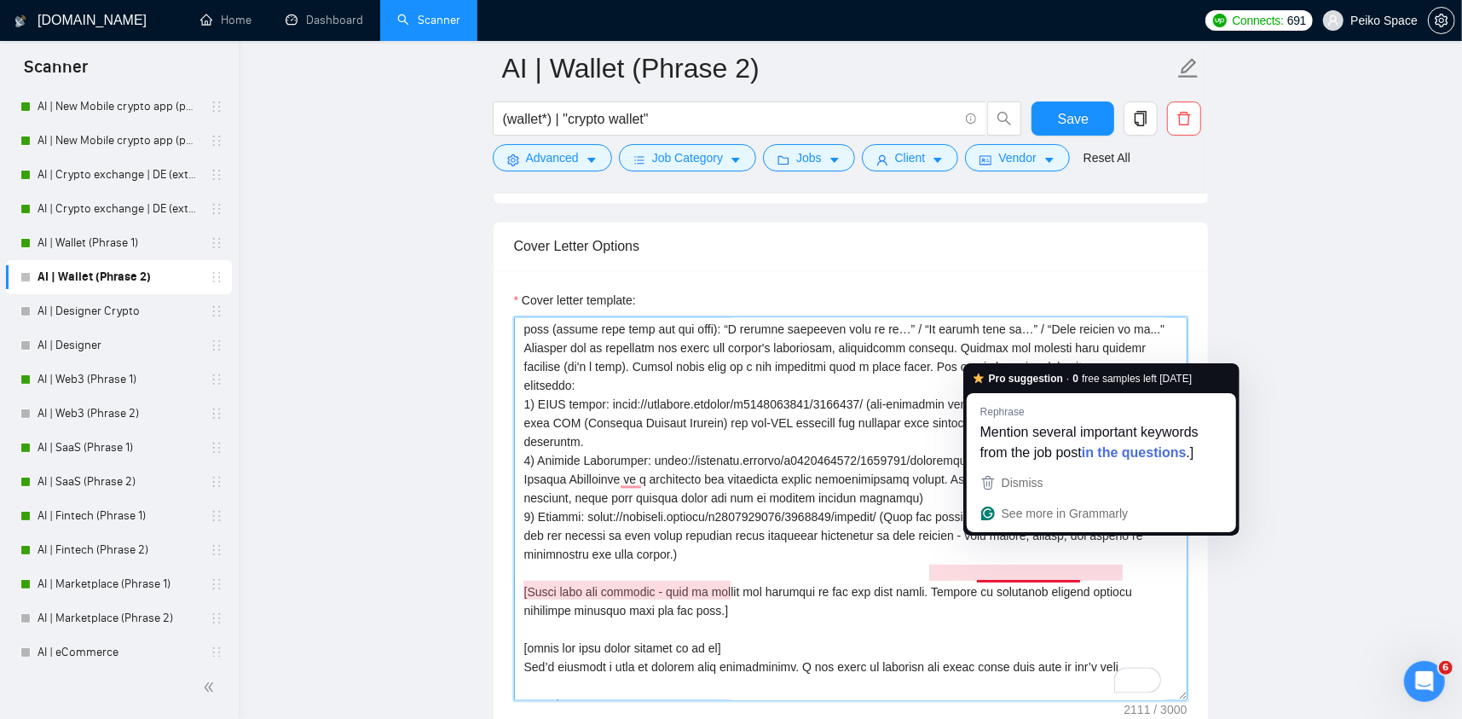
drag, startPoint x: 828, startPoint y: 489, endPoint x: 757, endPoint y: 491, distance: 70.8
click at [825, 489] on textarea "Cover letter template:" at bounding box center [851, 509] width 674 height 384
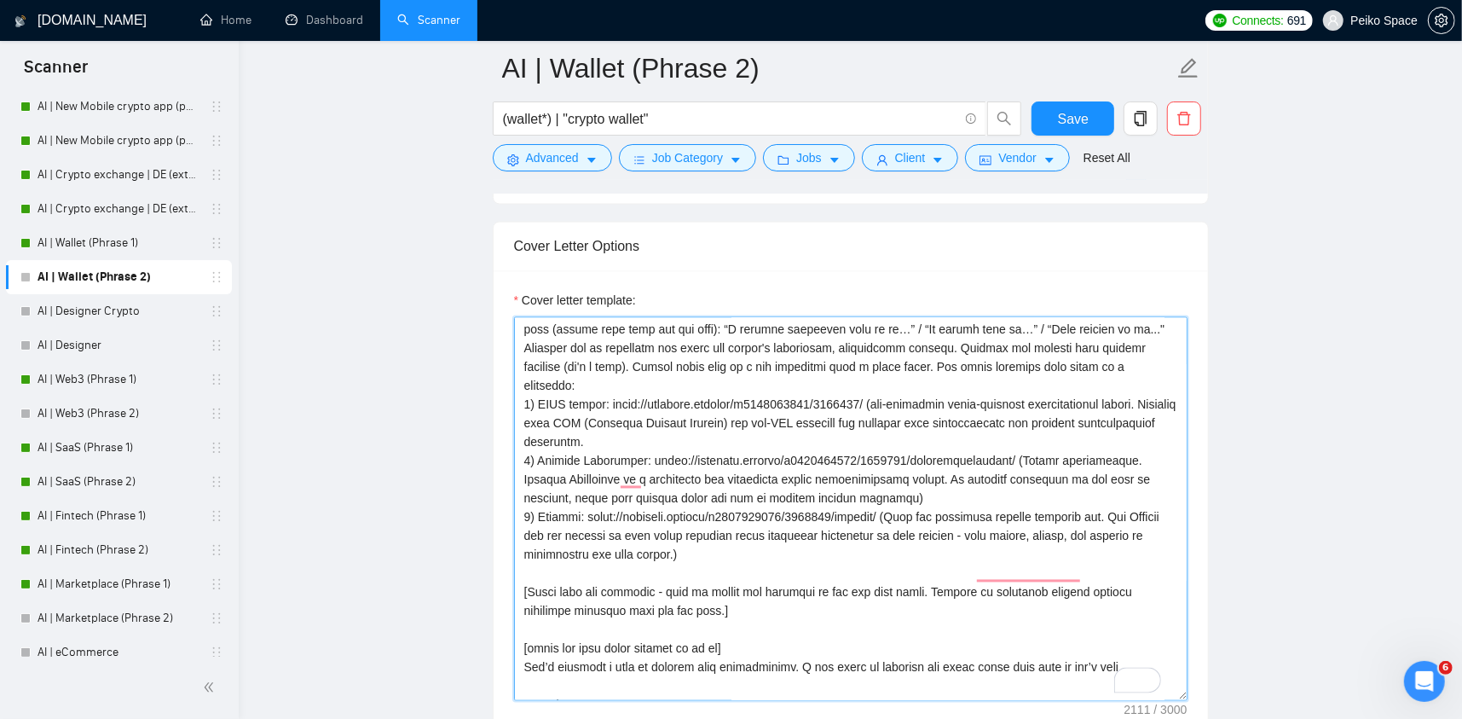
drag, startPoint x: 735, startPoint y: 504, endPoint x: 519, endPoint y: 466, distance: 219.1
click at [519, 466] on div "Cover Letter Options Cover letter template:" at bounding box center [851, 482] width 716 height 521
click at [520, 416] on div "Cover Letter Options Cover letter template:" at bounding box center [851, 482] width 716 height 521
drag, startPoint x: 584, startPoint y: 391, endPoint x: 522, endPoint y: 358, distance: 70.2
click at [522, 359] on textarea "Cover letter template:" at bounding box center [851, 509] width 674 height 384
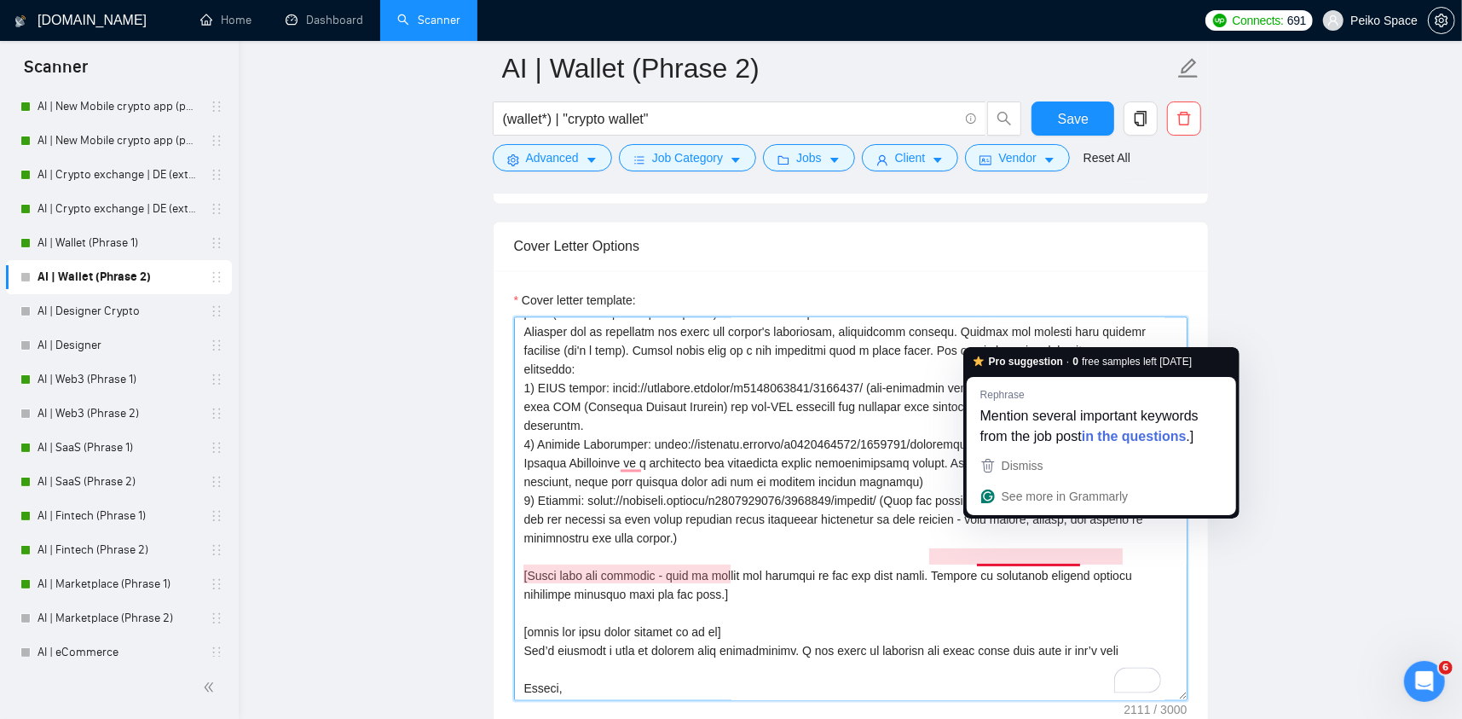
click at [873, 532] on textarea "Cover letter template:" at bounding box center [851, 509] width 674 height 384
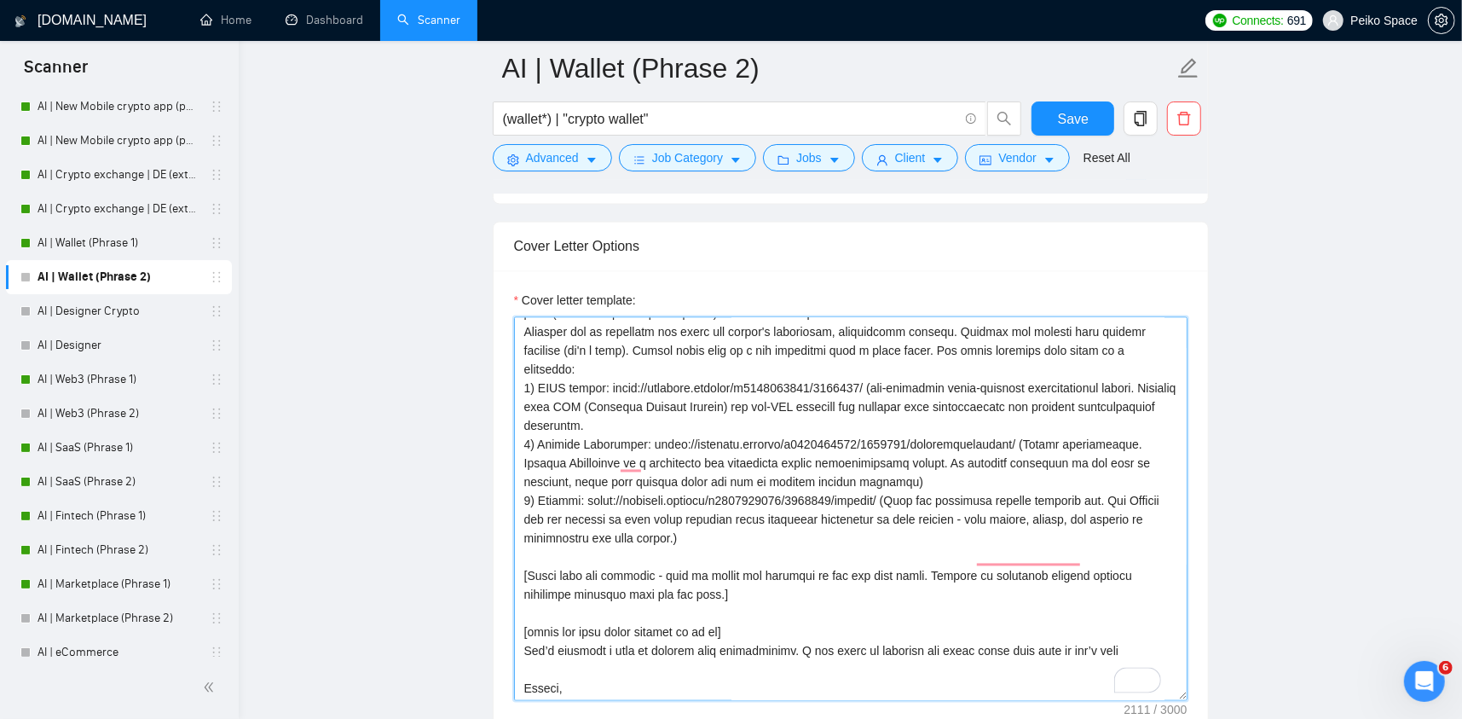
drag, startPoint x: 921, startPoint y: 527, endPoint x: 556, endPoint y: 522, distance: 365.0
click at [559, 522] on textarea "Cover letter template:" at bounding box center [851, 509] width 674 height 384
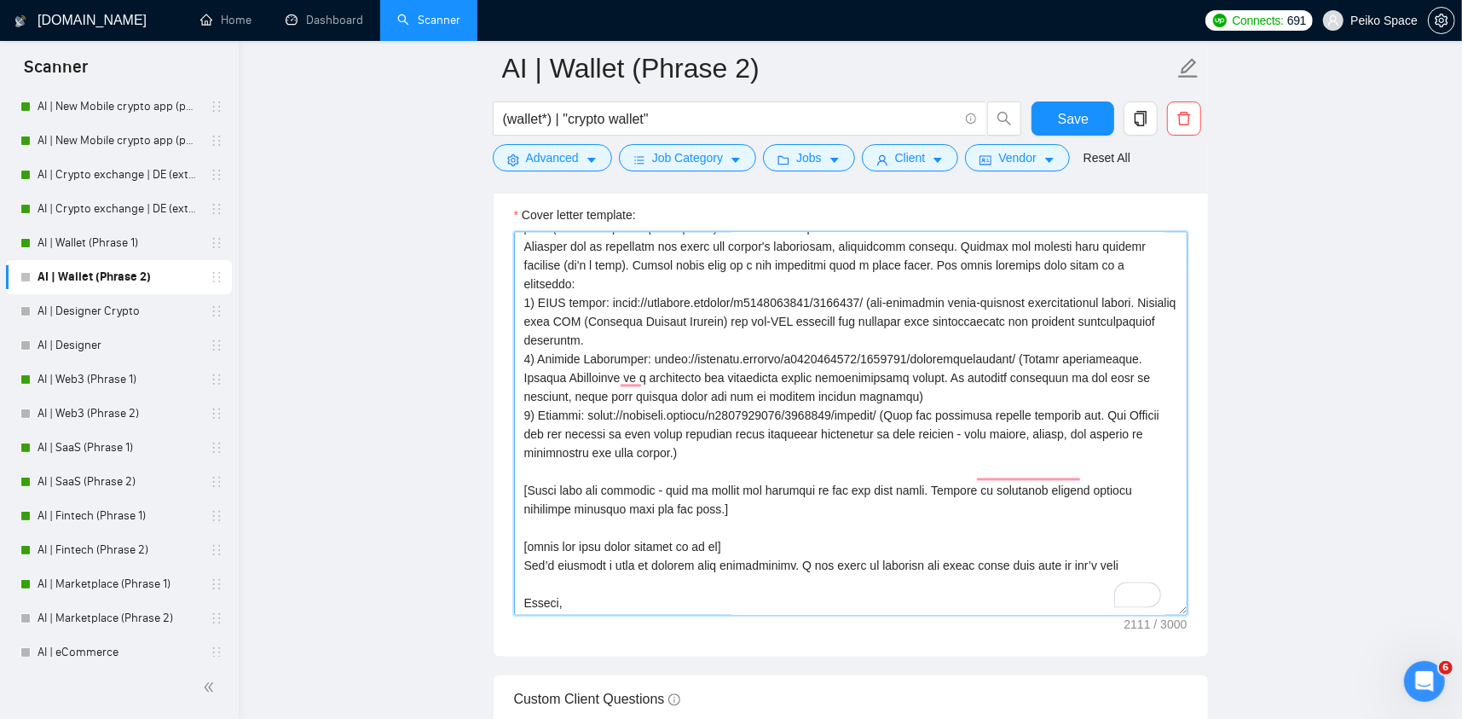
drag, startPoint x: 746, startPoint y: 401, endPoint x: 535, endPoint y: 253, distance: 257.8
click at [535, 253] on textarea "Cover letter template:" at bounding box center [851, 424] width 674 height 384
drag, startPoint x: 524, startPoint y: 249, endPoint x: 773, endPoint y: 405, distance: 294.6
click at [779, 403] on textarea "Cover letter template:" at bounding box center [851, 424] width 674 height 384
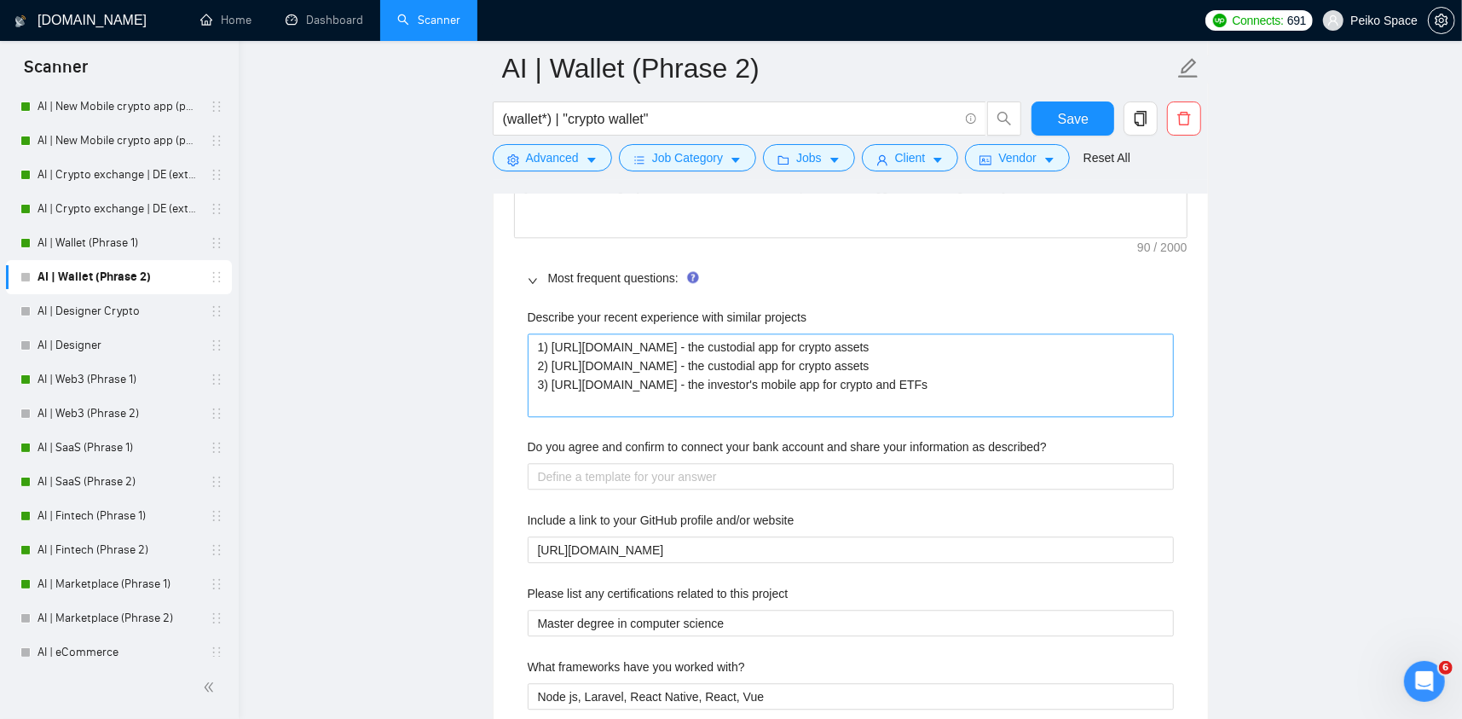
type textarea "[Please make sure to maintain the original paragraph breaks.] 🅗🅔🅛🅛🅞✨ [Write the…"
drag, startPoint x: 1023, startPoint y: 344, endPoint x: 344, endPoint y: 288, distance: 681.9
click at [344, 288] on main "AI | Wallet (Phrase 2) (wallet*) | "crypto wallet" Save Advanced Job Category J…" at bounding box center [850, 237] width 1169 height 5967
paste projects "KYCC wallet: https://readymag.website/u3222104135/5580463/ (non-custodial multi…"
type projects "1) KYCC wallet: [URL][DOMAIN_NAME] (non-custodial multi-currency cryptocurrency…"
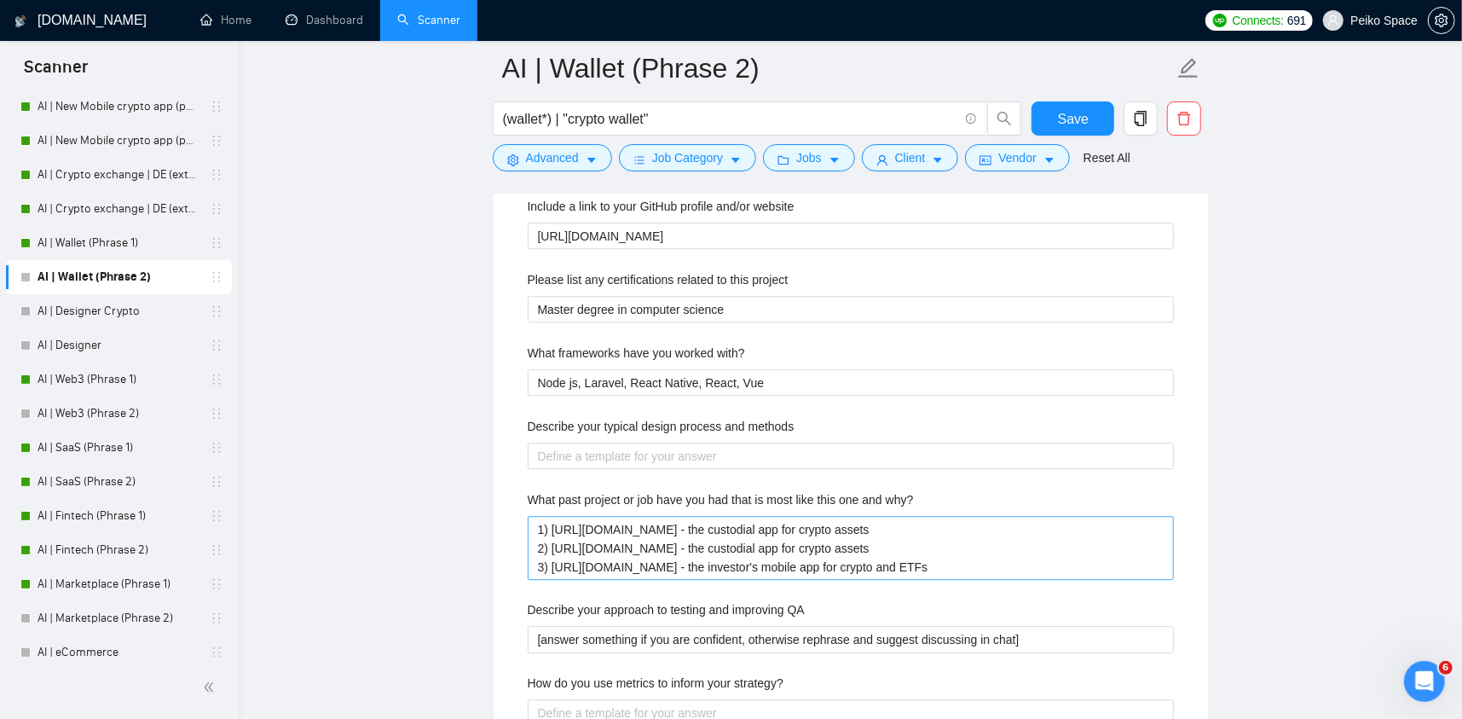
type projects "1) KYCC wallet: [URL][DOMAIN_NAME] (non-custodial multi-currency cryptocurrency…"
drag, startPoint x: 1114, startPoint y: 530, endPoint x: 393, endPoint y: 451, distance: 724.9
paste why\? "KYCC wallet: https://readymag.website/u3222104135/5580463/ (non-custodial multi…"
type why\? "1) KYCC wallet: [URL][DOMAIN_NAME] (non-custodial multi-currency cryptocurrency…"
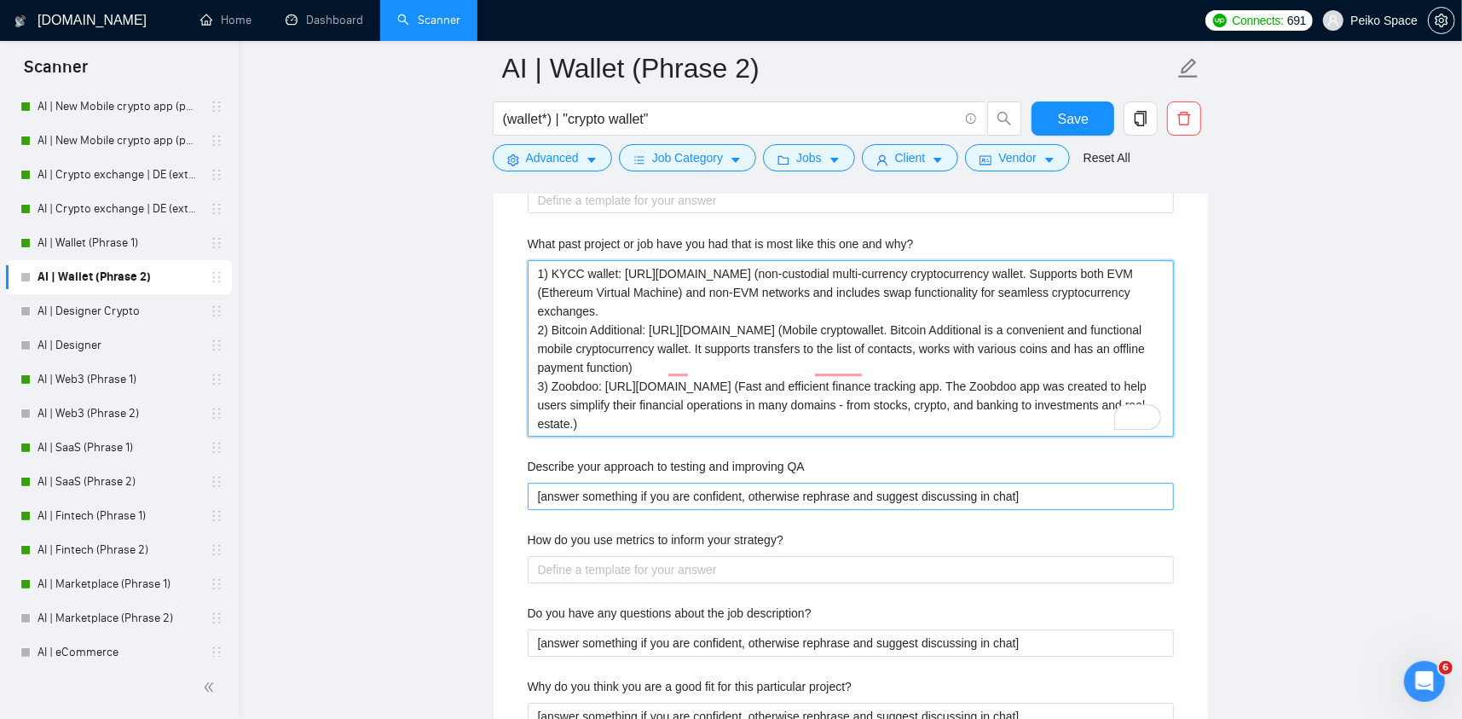
type why\? "1) KYCC wallet: [URL][DOMAIN_NAME] (non-custodial multi-currency cryptocurrency…"
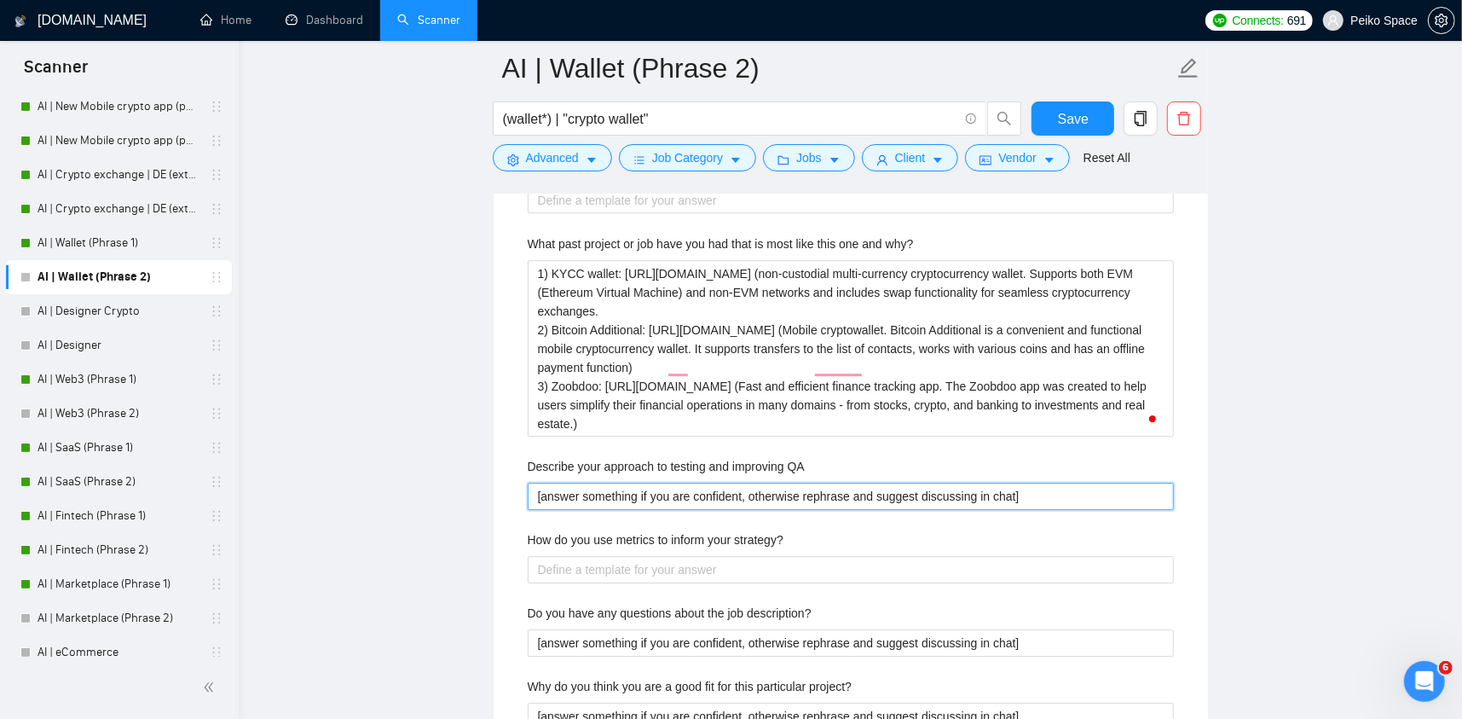
drag, startPoint x: 1004, startPoint y: 469, endPoint x: 575, endPoint y: 513, distance: 431.2
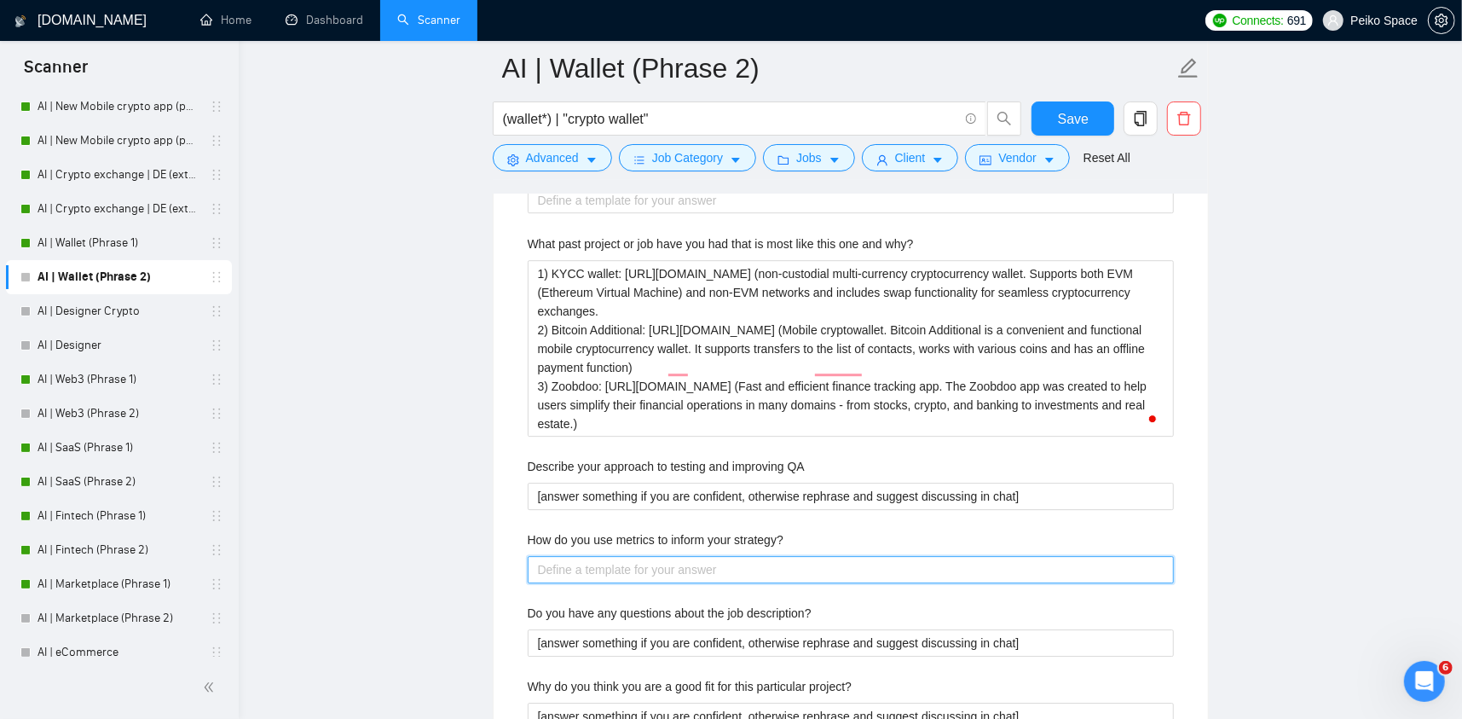
click at [658, 556] on strategy\? "How do you use metrics to inform your strategy?" at bounding box center [851, 569] width 646 height 27
paste strategy\? "[answer something if you are confident, otherwise rephrase and suggest discussi…"
type strategy\? "[answer something if you are confident, otherwise rephrase and suggest discussi…"
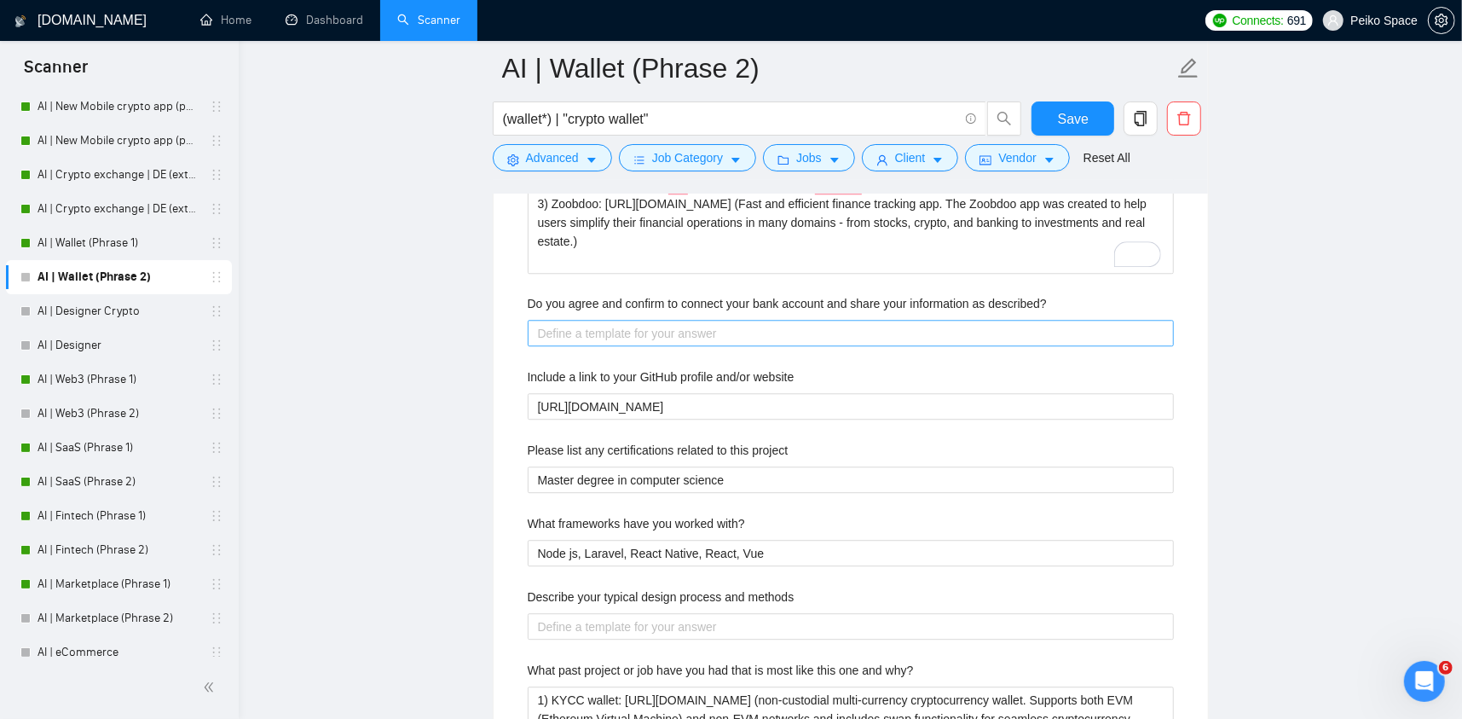
type strategy\? "[answer something if you are confident, otherwise rephrase and suggest discussi…"
click at [586, 320] on described\? "Do you agree and confirm to connect your bank account and share your informatio…" at bounding box center [851, 333] width 646 height 27
paste described\? "[answer something if you are confident, otherwise rephrase and suggest discussi…"
type described\? "[answer something if you are confident, otherwise rephrase and suggest discussi…"
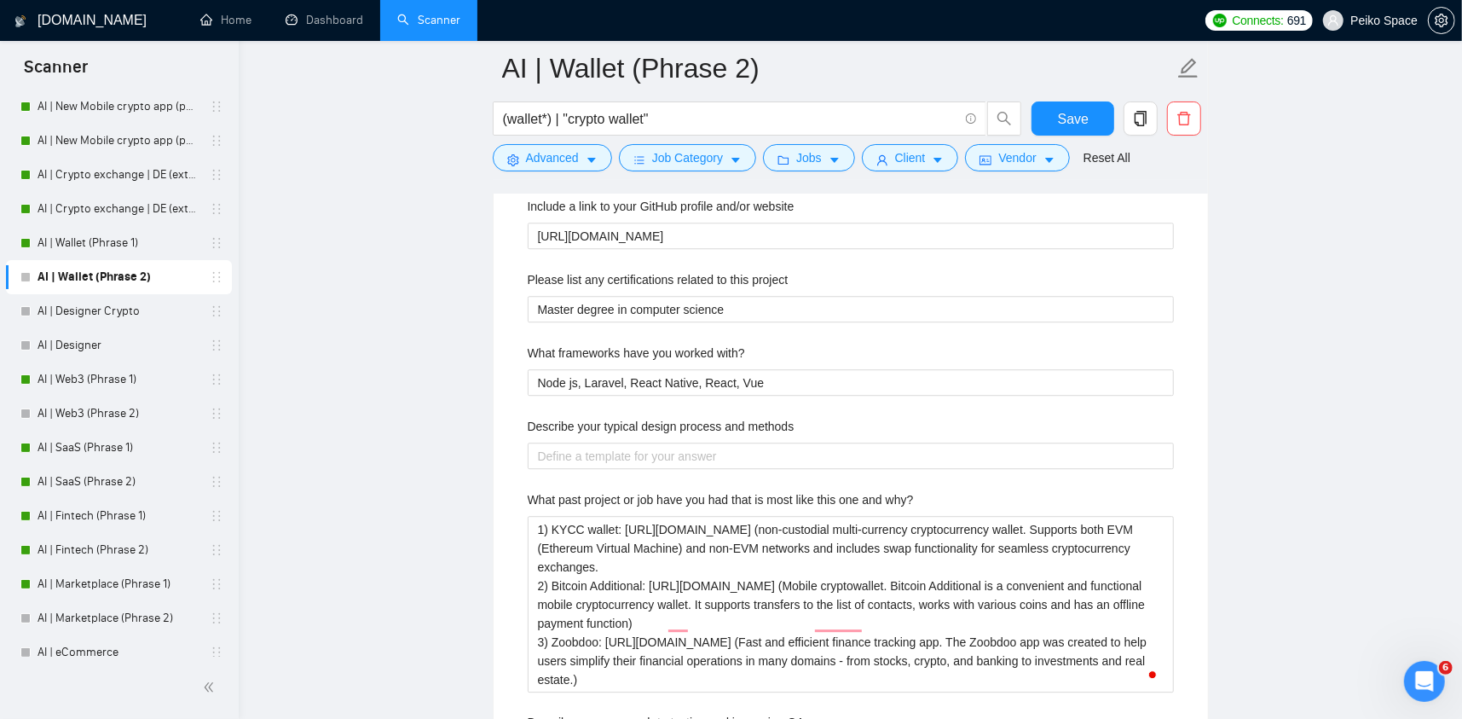
type described\? "[answer something if you are confident, otherwise rephrase and suggest discussi…"
click at [576, 417] on label "Describe your typical design process and methods" at bounding box center [661, 426] width 267 height 19
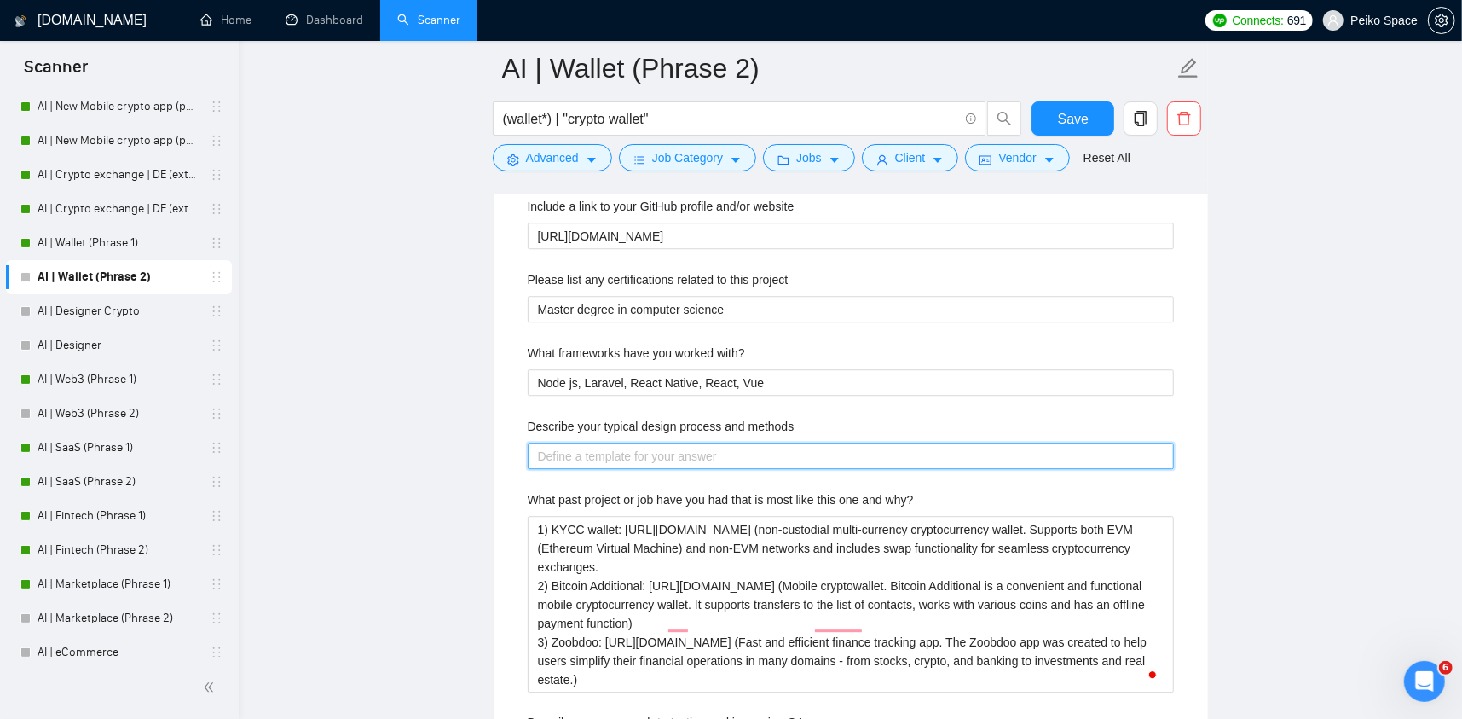
click at [576, 443] on methods "Describe your typical design process and methods" at bounding box center [851, 456] width 646 height 27
click at [601, 443] on methods "Describe your typical design process and methods" at bounding box center [851, 456] width 646 height 27
paste methods "[answer something if you are confident, otherwise rephrase and suggest discussi…"
type methods "[answer something if you are confident, otherwise rephrase and suggest discussi…"
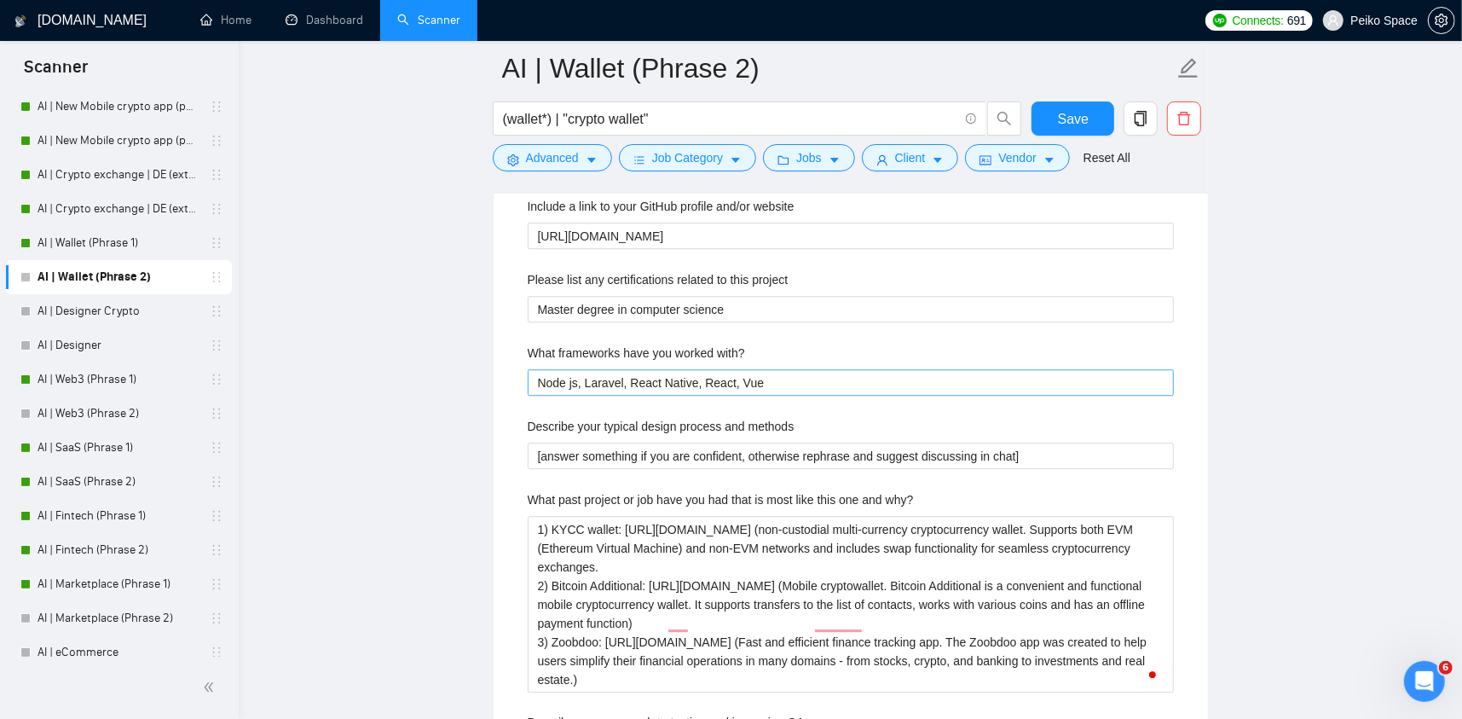
drag, startPoint x: 813, startPoint y: 338, endPoint x: 549, endPoint y: 358, distance: 264.3
click at [510, 353] on div "Default answer template: [answer something if you are confident, otherwise reph…" at bounding box center [851, 442] width 715 height 1483
drag, startPoint x: 679, startPoint y: 368, endPoint x: 542, endPoint y: 353, distance: 137.2
click at [539, 353] on div "Describe your recent experience with similar projects 1) KYCC wallet: https://r…" at bounding box center [851, 517] width 674 height 1293
click at [772, 369] on with\? "Node js, Laravel, React Native, React, Vue" at bounding box center [851, 382] width 646 height 27
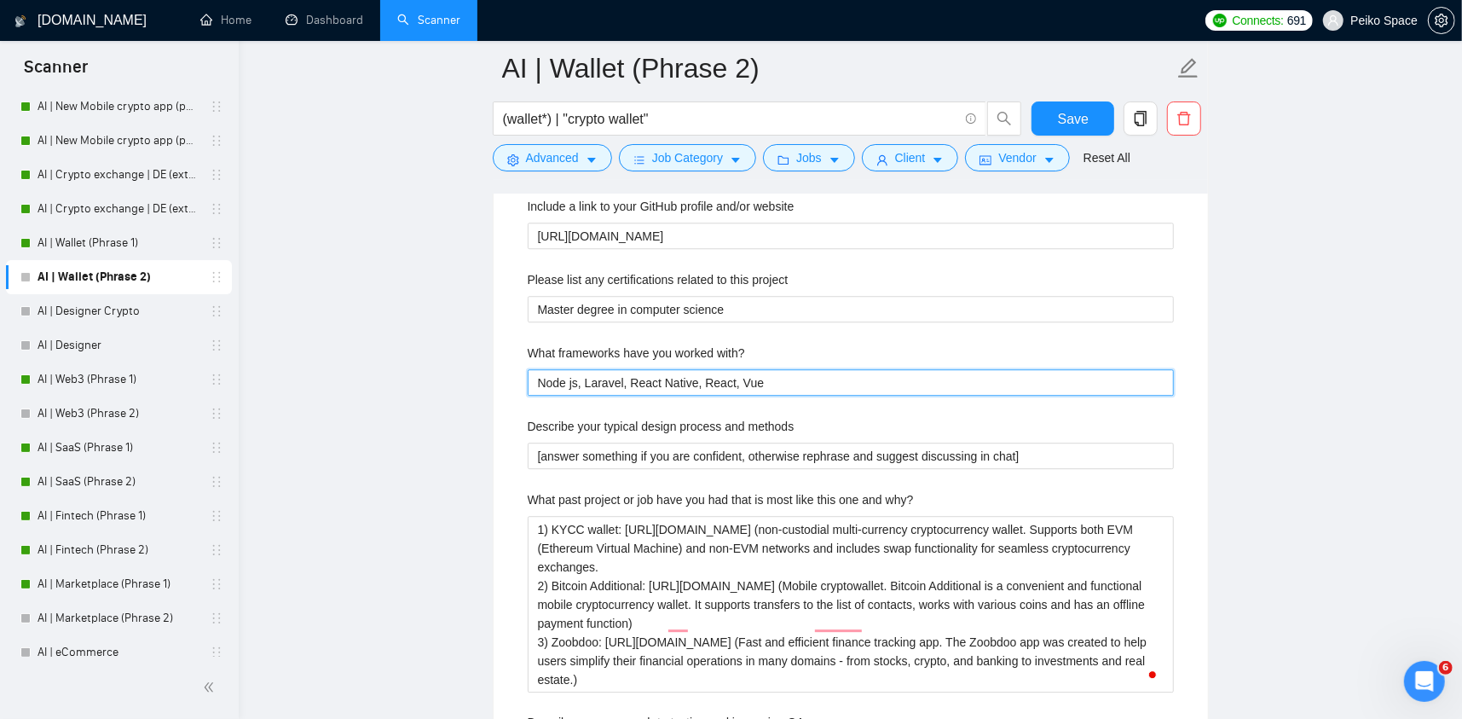
drag, startPoint x: 744, startPoint y: 353, endPoint x: 463, endPoint y: 354, distance: 280.6
type with\? "х"
type with\? "хъ"
type with\? "х"
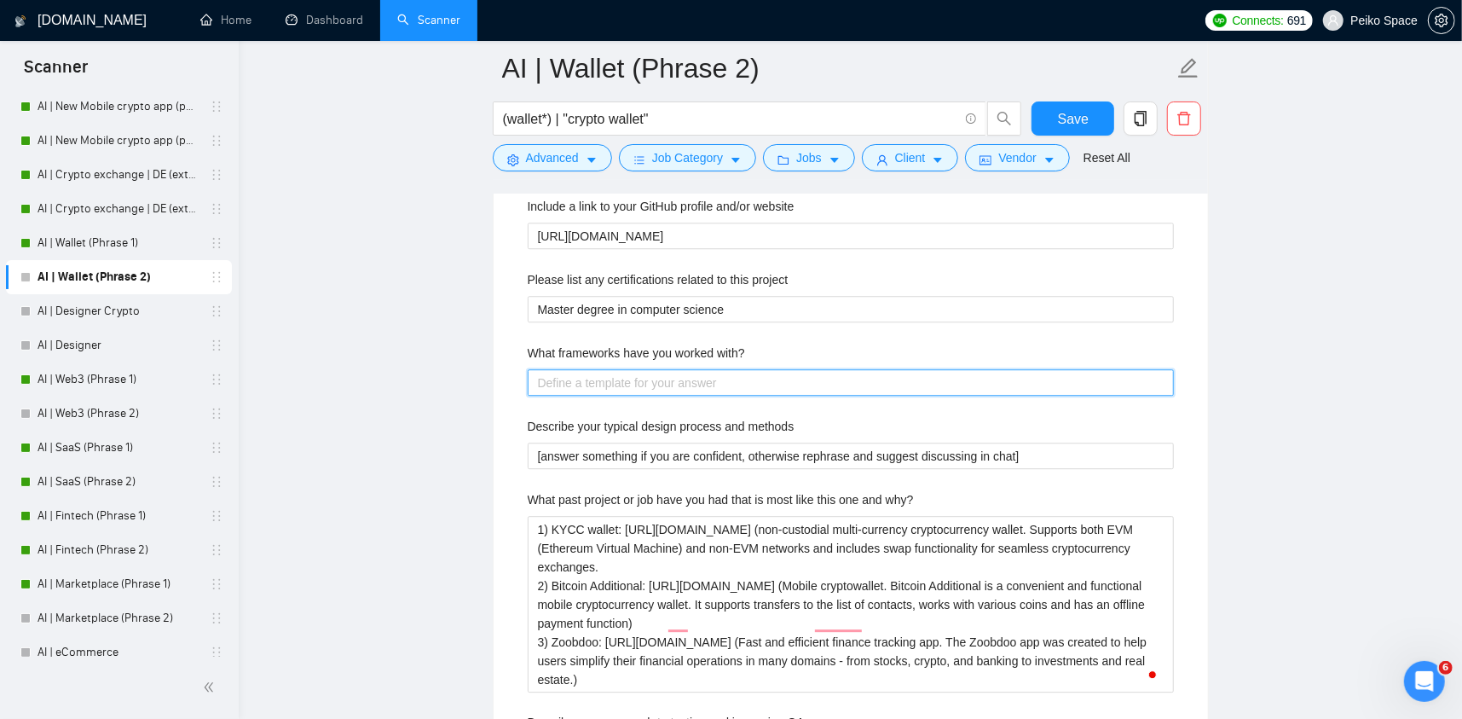
type with\? "["
type with\? "[["
type with\? "[[]"
type with\? "[["
type with\? "["
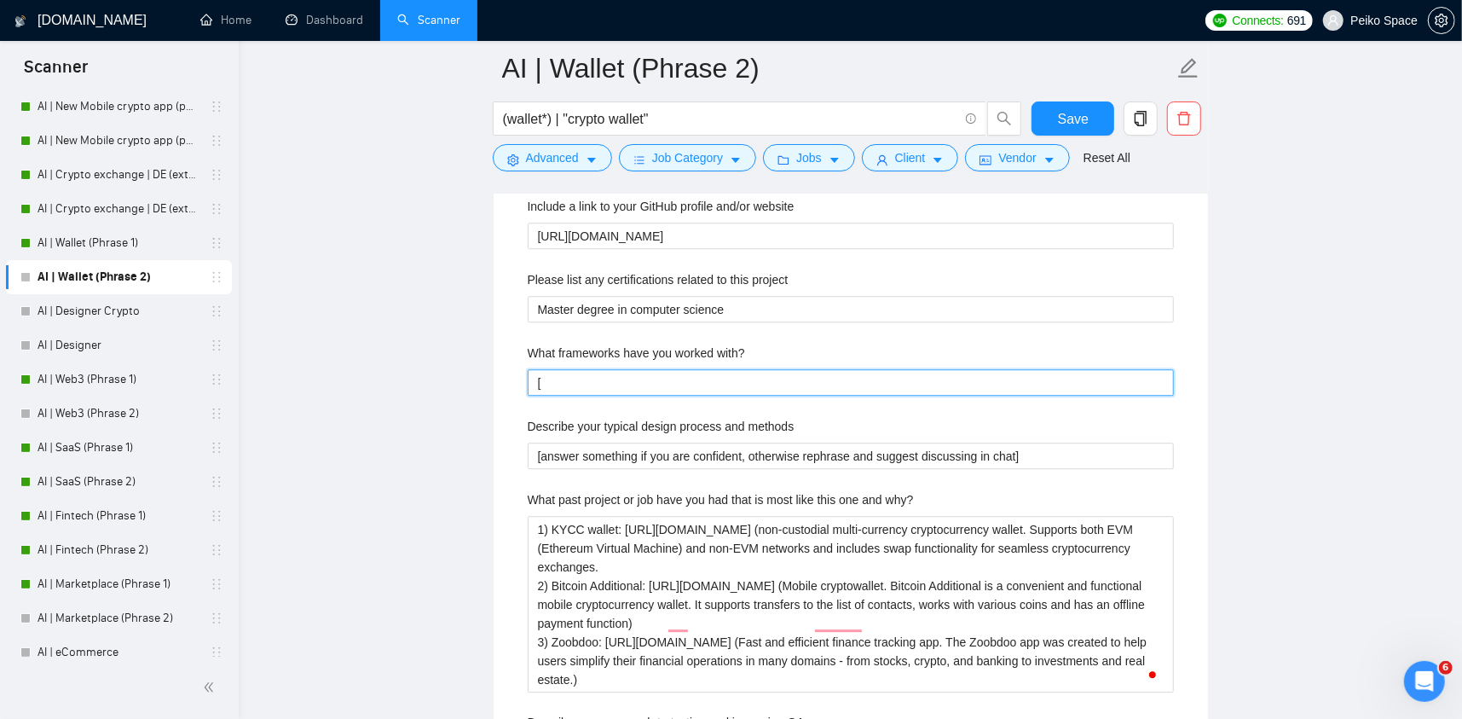
type with\? "[]"
type with\? "[c]"
type with\? "[cr]"
type with\? "[cre]"
type with\? "[crea]"
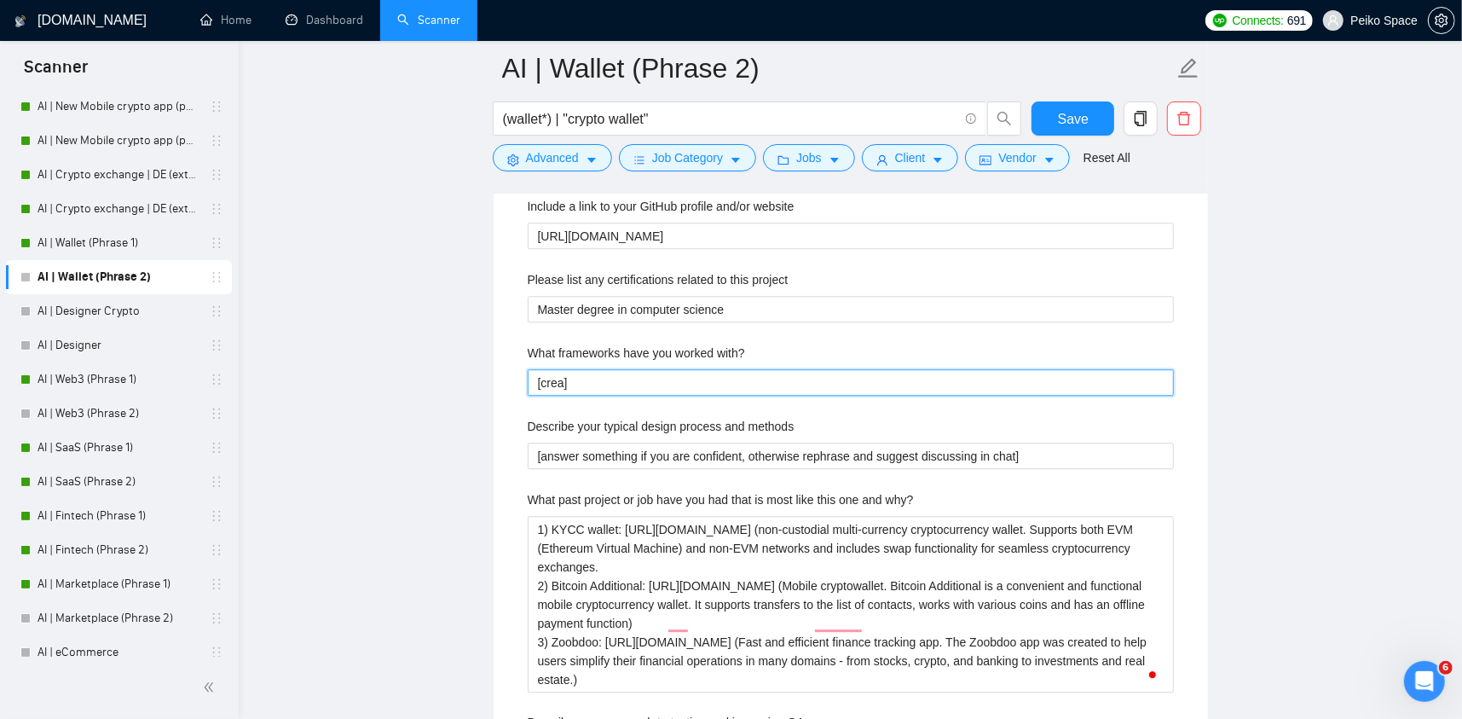
type with\? "[creat]"
type with\? "[create]"
type with\? "[create ]"
type with\? "[create t]"
type with\? "[create th]"
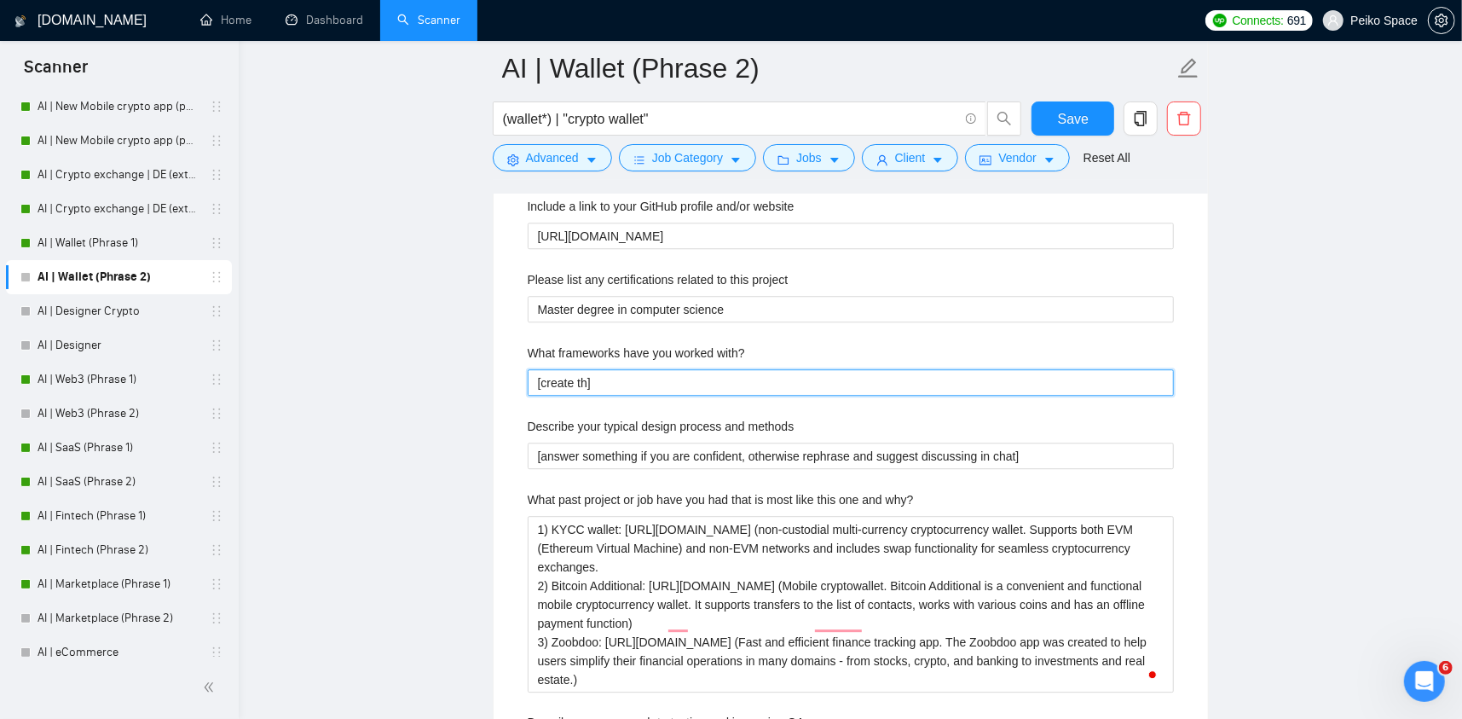
type with\? "[create the]"
type with\? "[create the ]"
type with\? "[create the b]"
type with\? "[create the be]"
type with\? "[create the bes]"
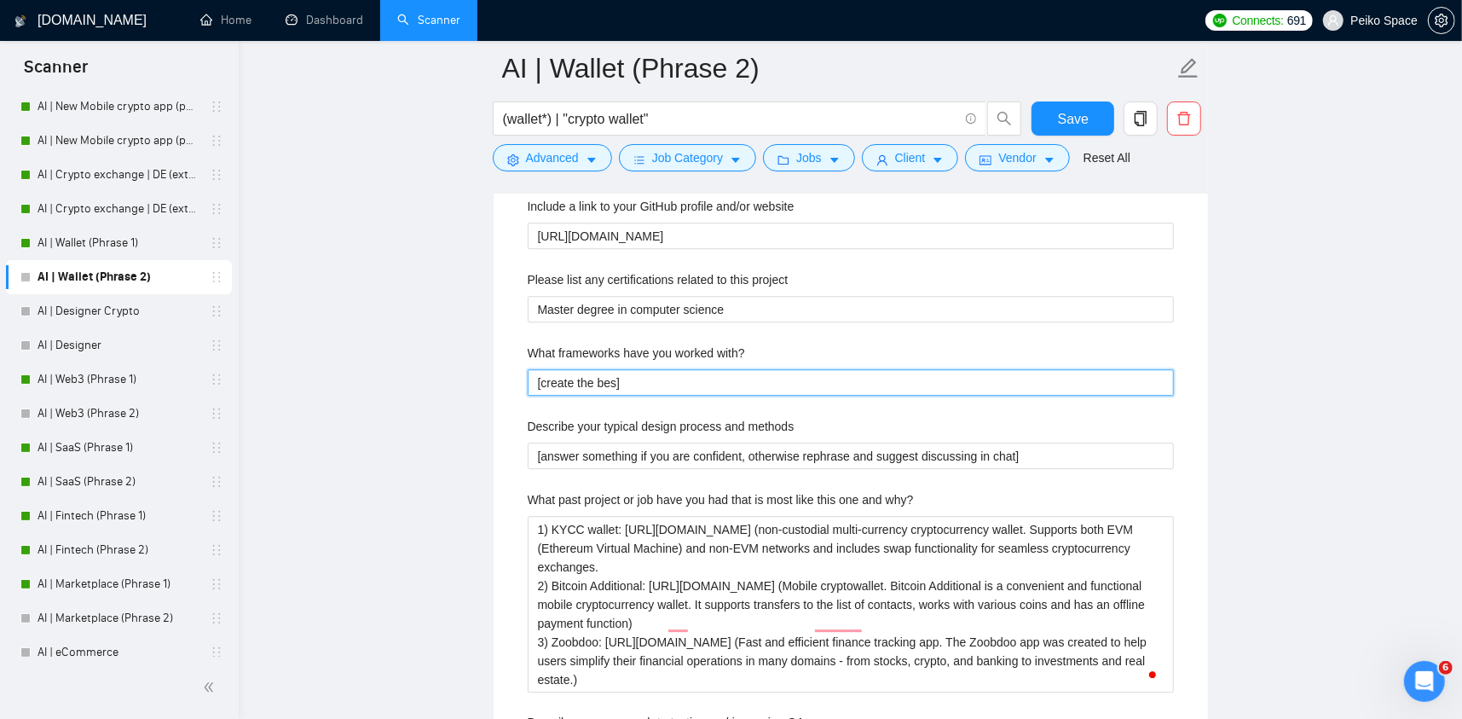
type with\? "[create the best]"
type with\? "[create the best ]"
type with\? "[create the best a]"
type with\? "[create the best an]"
type with\? "[create the best ans]"
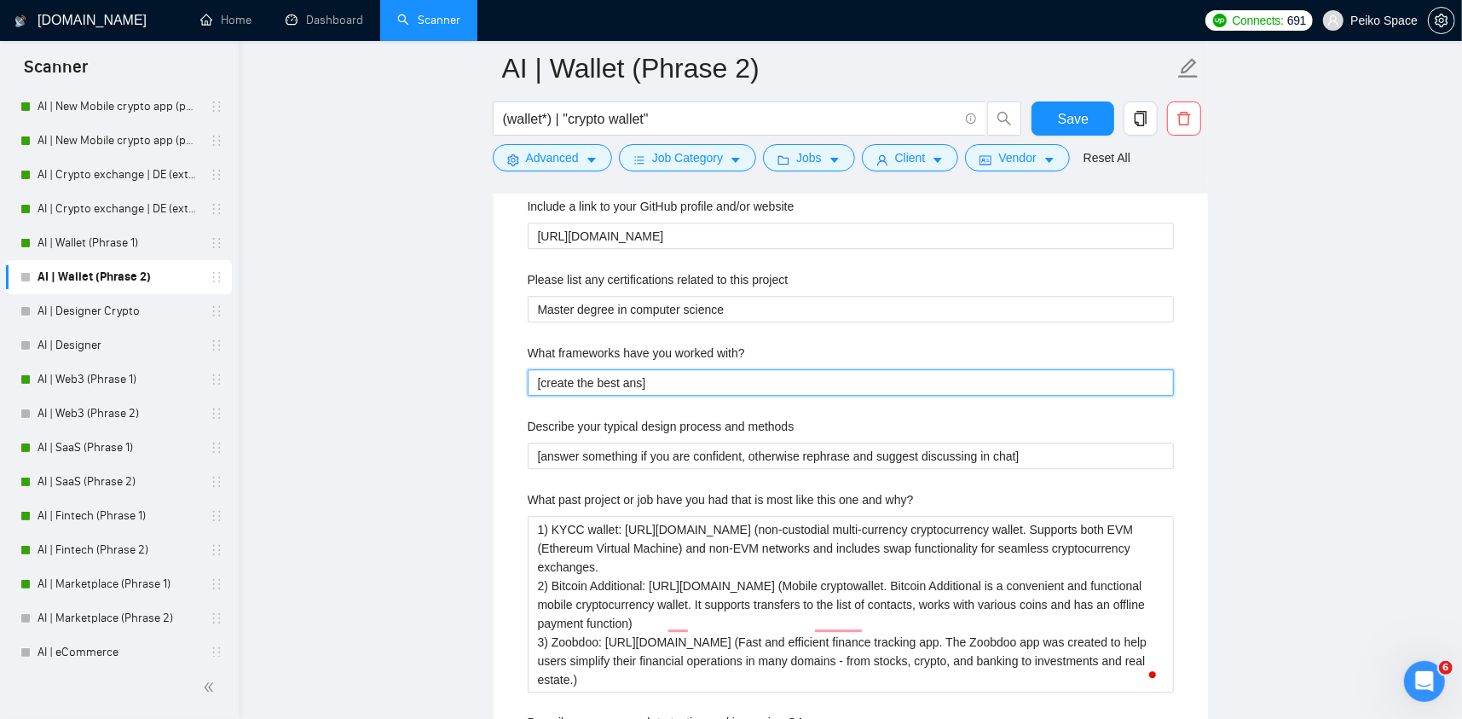
type with\? "[create the best answ]"
type with\? "[create the best answe]"
type with\? "[create the best answer]"
type with\? "[create the best answer ]"
type with\? "[create the best answer a]"
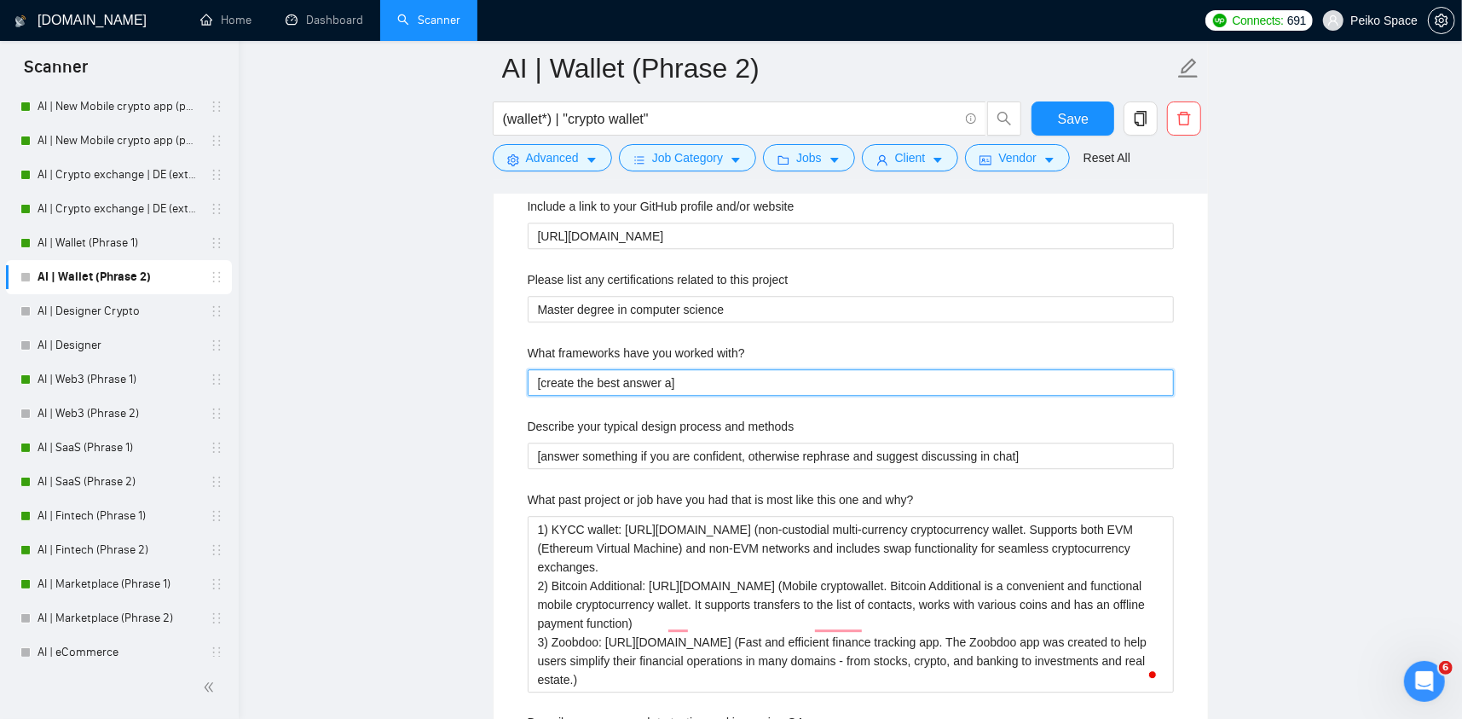
type with\? "[create the best answer ac]"
type with\? "[create the best answer acc]"
type with\? "[create the best answer acco]"
type with\? "[create the best answer accor]"
type with\? "[create the best answer accord]"
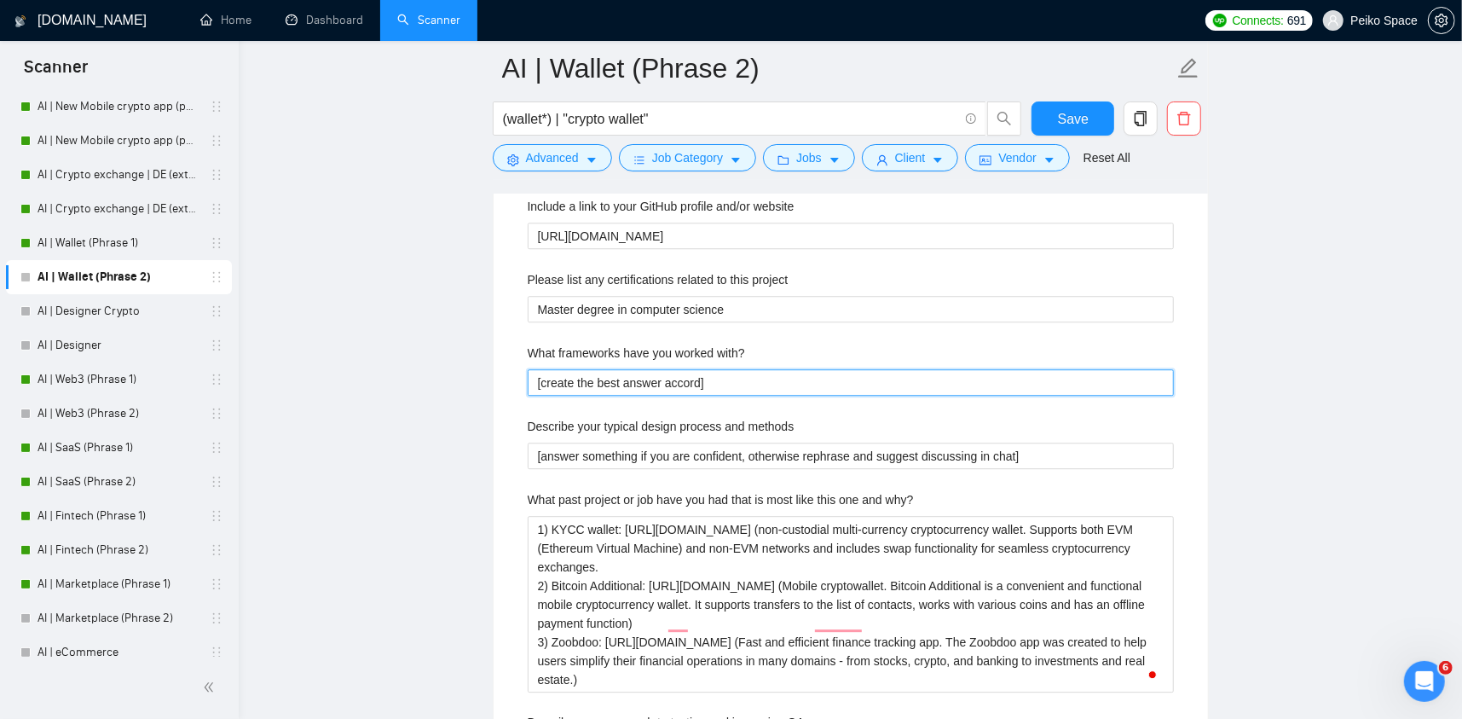
type with\? "[create the best answer accordi]"
type with\? "[create the best answer accordin]"
type with\? "[create the best answer according]"
type with\? "[create the best answer according ]"
type with\? "[create the best answer according t]"
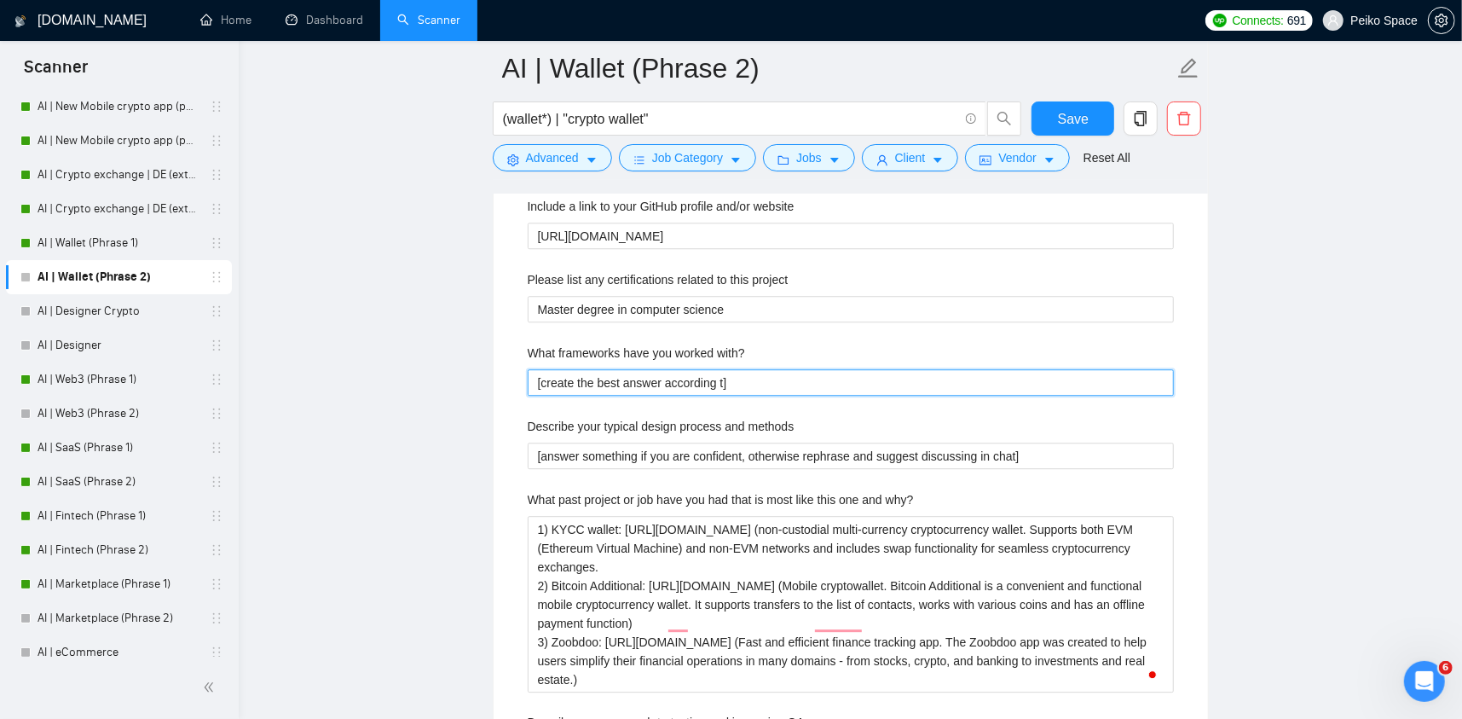
type with\? "[create the best answer according to]"
type with\? "[create the best answer according to ]"
type with\? "[create the best answer according to t]"
type with\? "[create the best answer according to th]"
type with\? "[create the best answer according to the]"
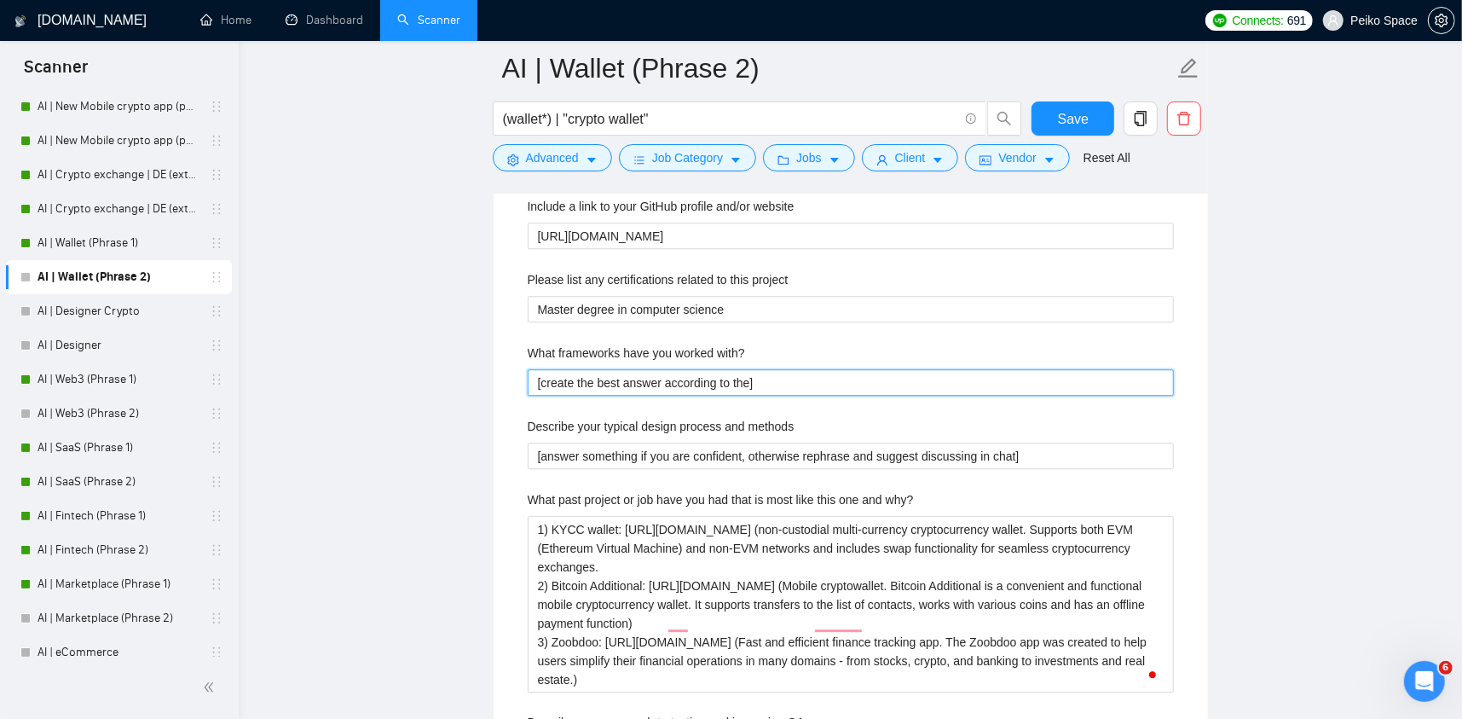
type with\? "[create the best answer according to the ]"
type with\? "[create the best answer according to the j]"
type with\? "[create the best answer according to the jo]"
type with\? "[create the best answer according to the job]"
type with\? "[create the best answer according to the job ]"
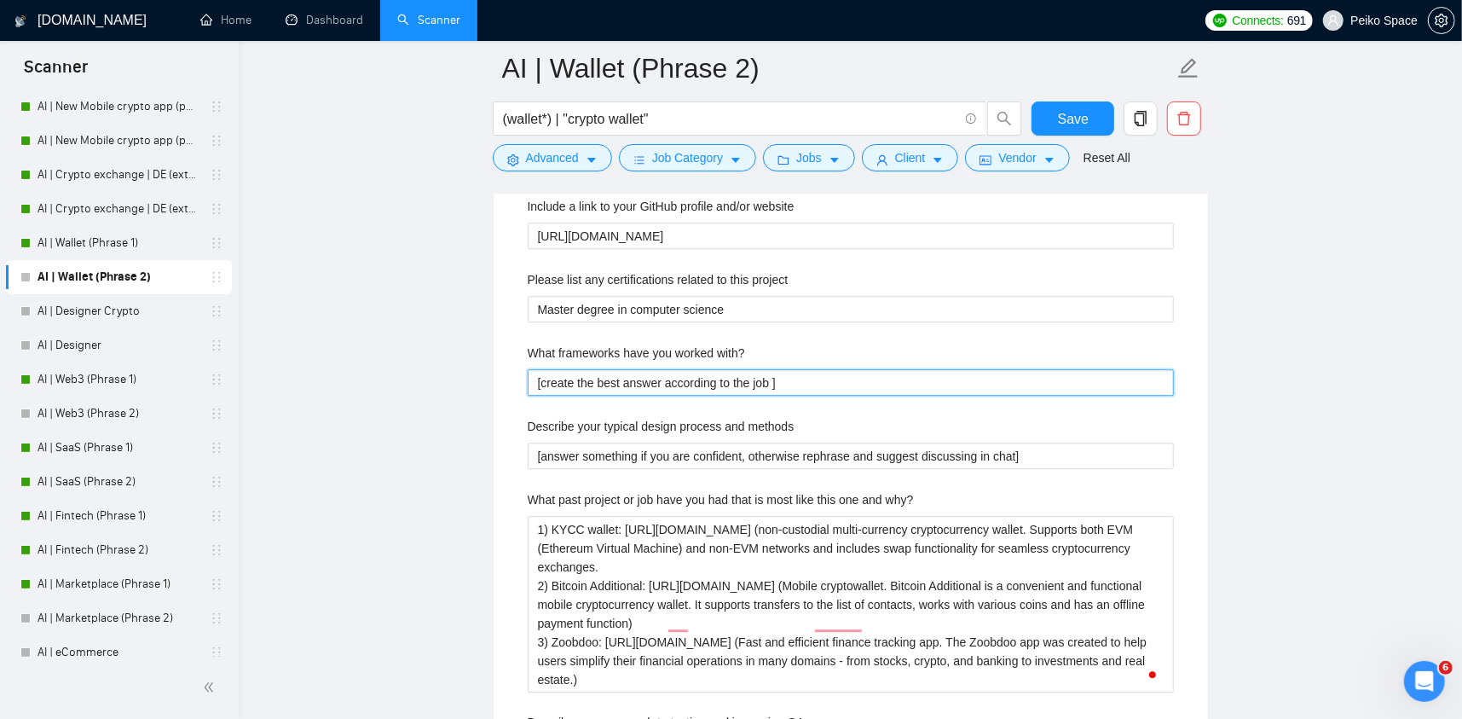
type with\? "[create the best answer according to the job p]"
type with\? "[create the best answer according to the job po]"
type with\? "[create the best answer according to the job pos]"
type with\? "[create the best answer according to the job post]"
type with\? "[create the best answer according to the job post ]"
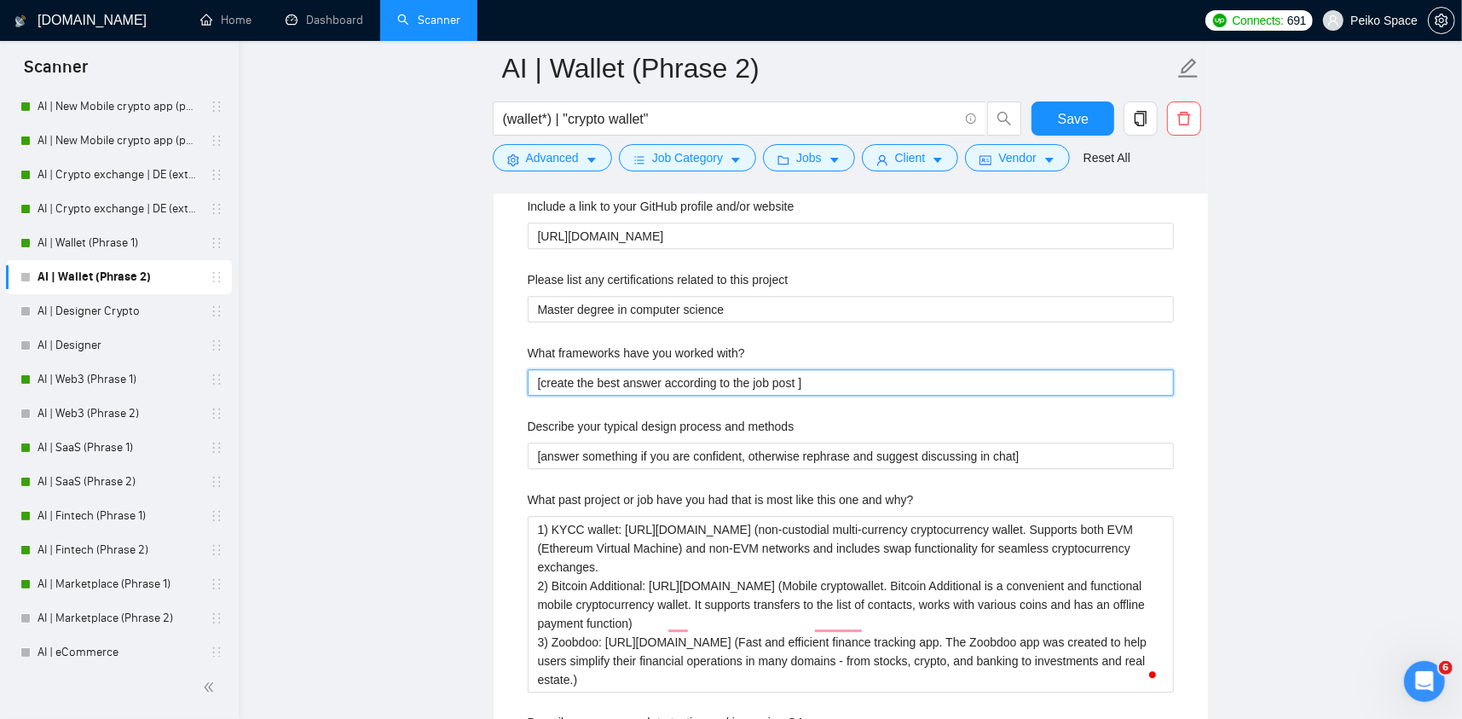
type with\? "[create the best answer according to the job post n]"
type with\? "[create the best answer according to the job post ne]"
type with\? "[create the best answer according to the job post nee]"
type with\? "[create the best answer according to the job post need]"
type with\? "[create the best answer according to the job post needs]"
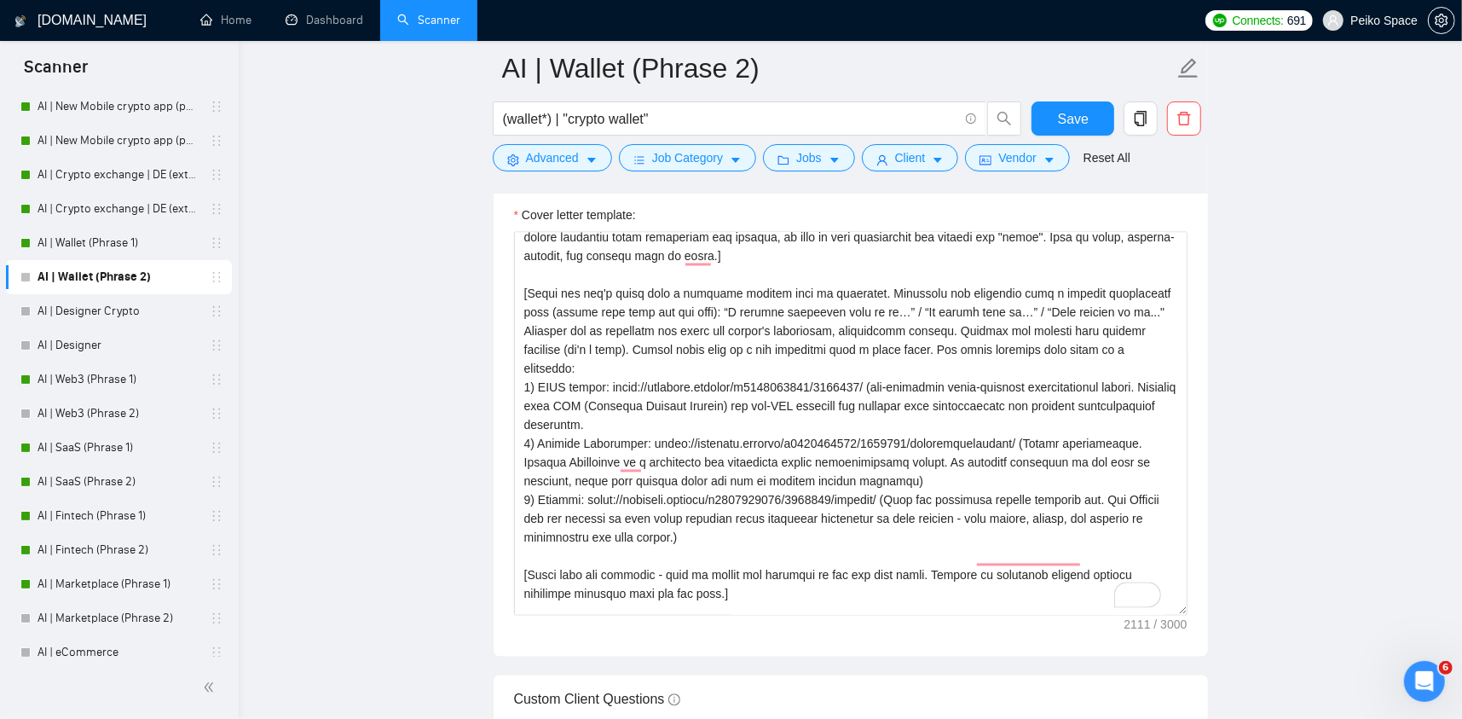
type with\? "[create the best answer according to the job post needs]"
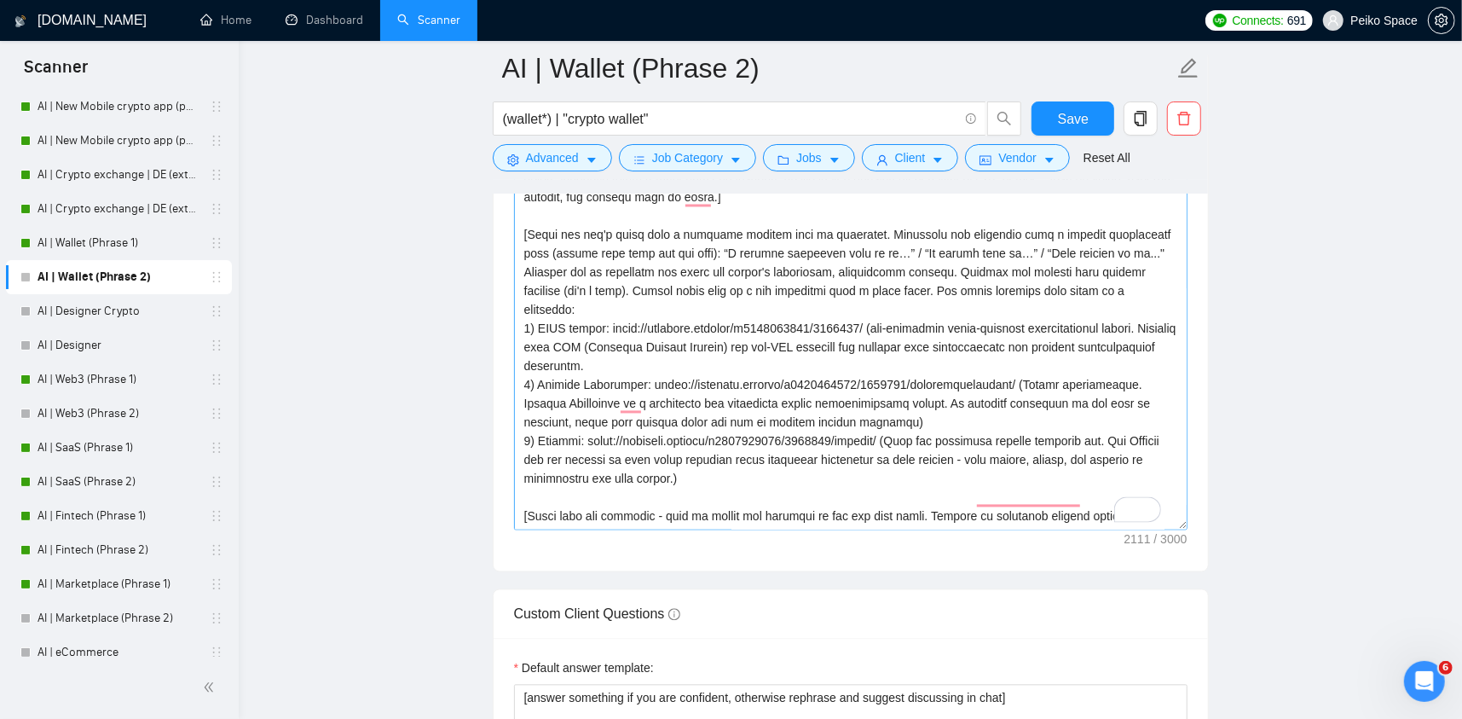
scroll to position [18, 0]
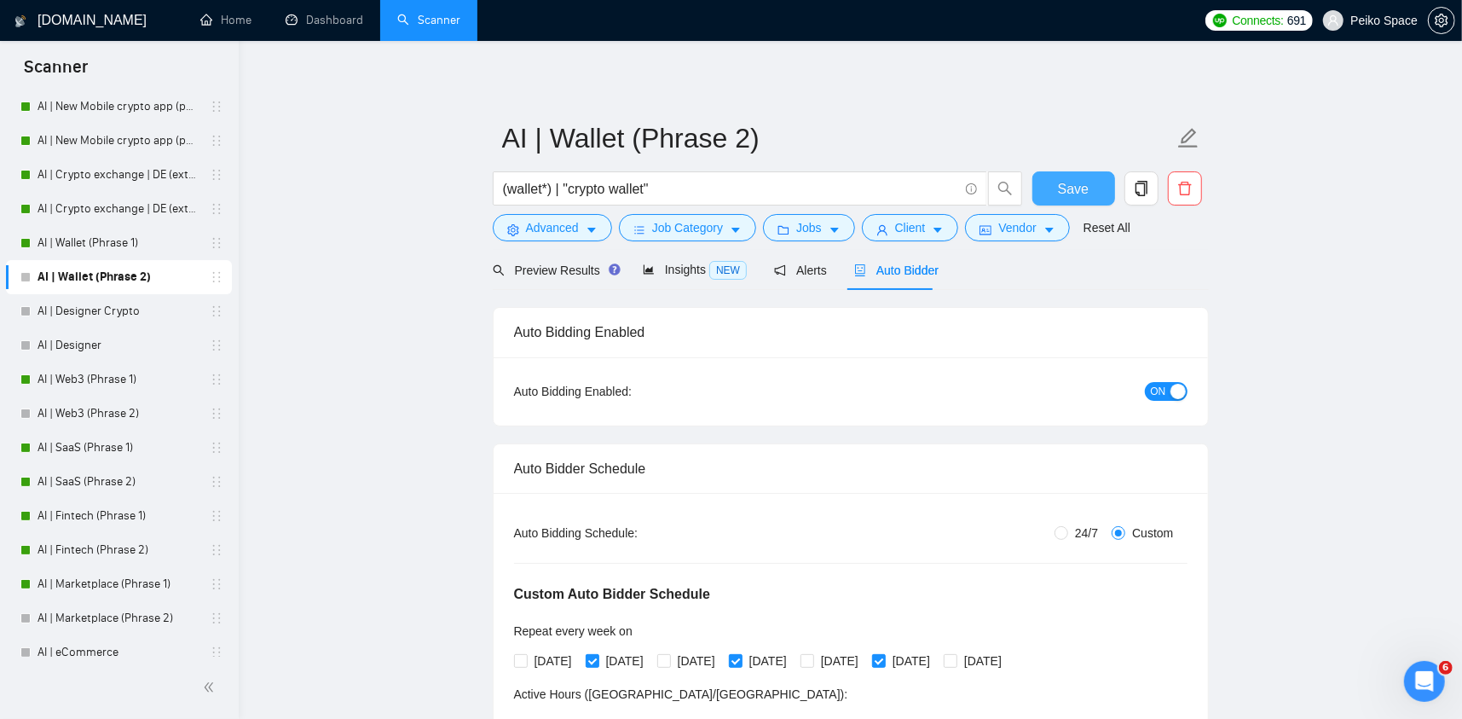
click at [1057, 185] on button "Save" at bounding box center [1074, 188] width 83 height 34
click at [126, 249] on link "AI | Wallet (Phrase 1)" at bounding box center [119, 243] width 162 height 34
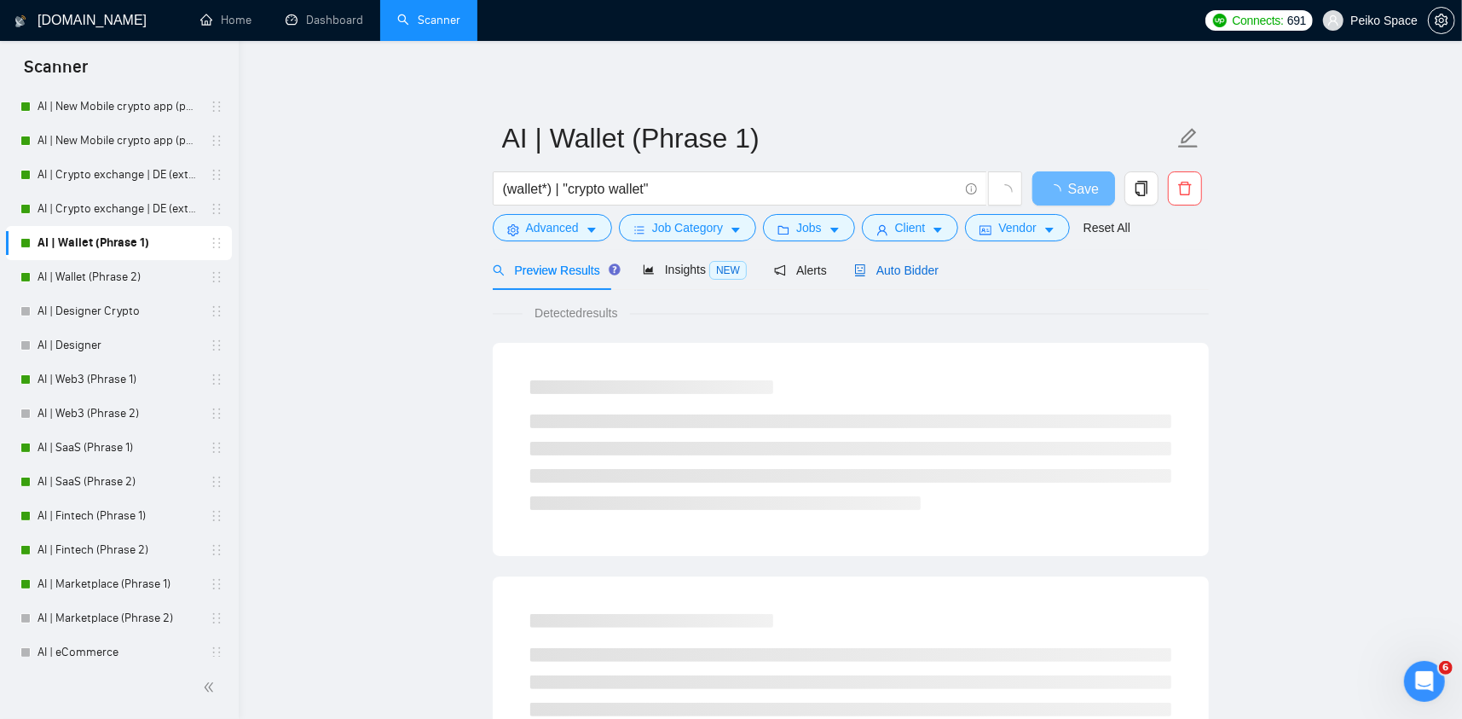
click at [883, 268] on span "Auto Bidder" at bounding box center [896, 270] width 84 height 14
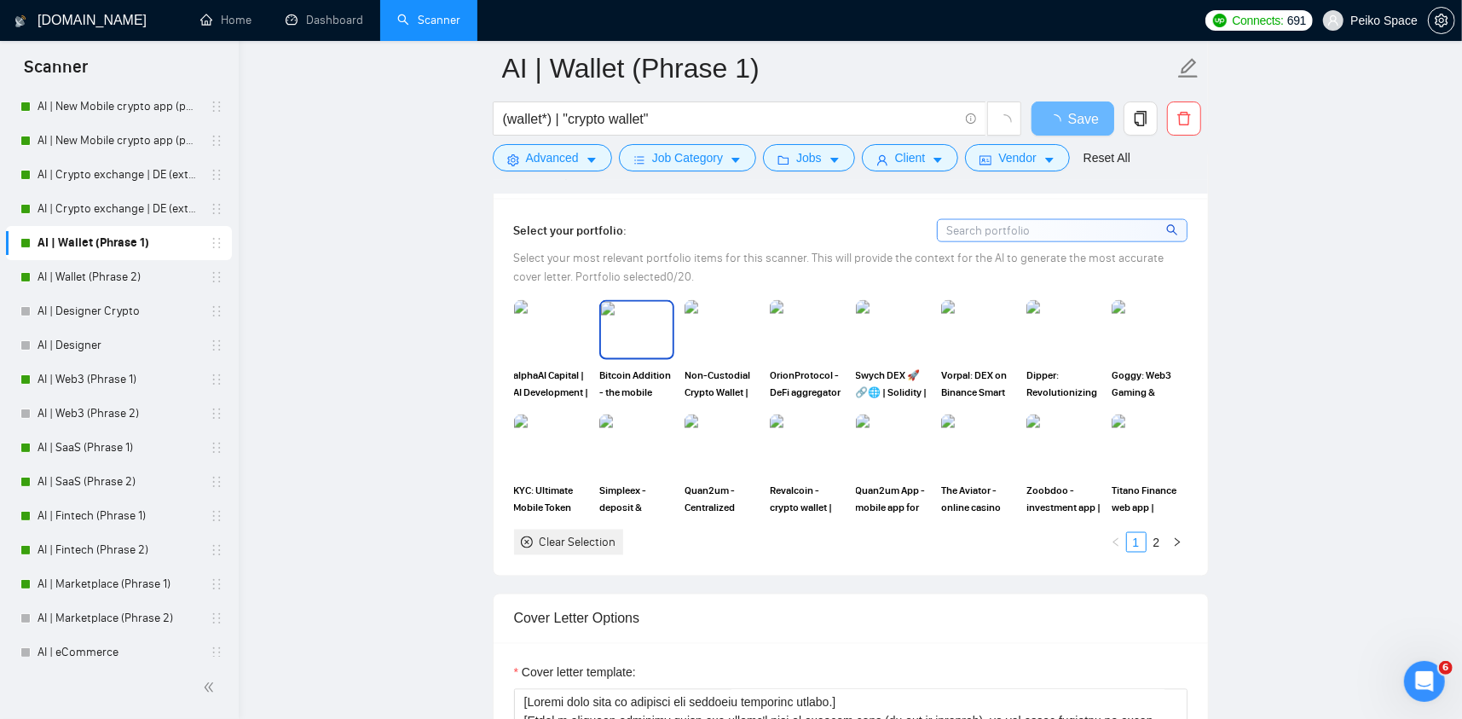
click at [634, 337] on img at bounding box center [637, 330] width 72 height 56
click at [717, 326] on img at bounding box center [722, 330] width 75 height 60
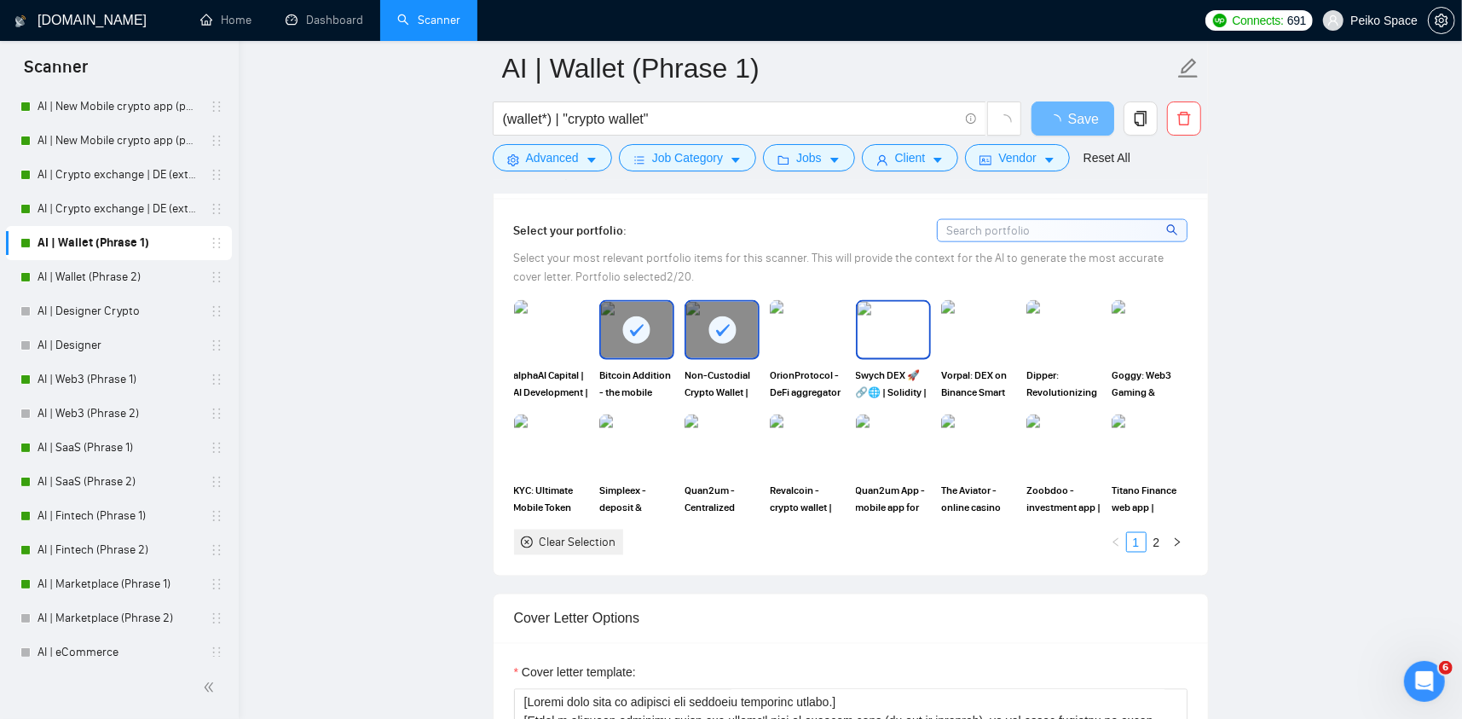
click at [884, 326] on img at bounding box center [894, 330] width 72 height 56
click at [790, 329] on div "Select your portfolio: Select your most relevant portfolio items for this scann…" at bounding box center [851, 387] width 674 height 336
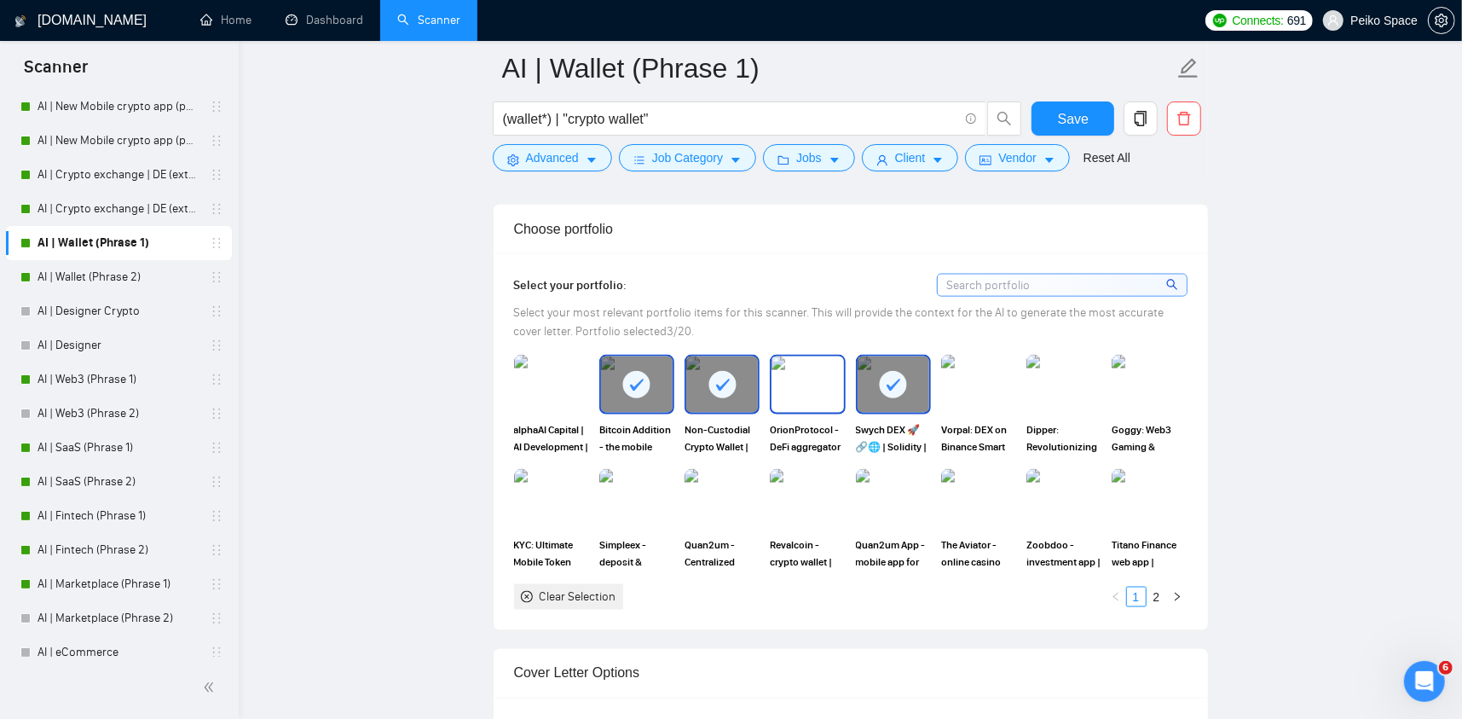
click at [803, 356] on img at bounding box center [808, 384] width 72 height 56
click at [984, 375] on img at bounding box center [979, 384] width 72 height 56
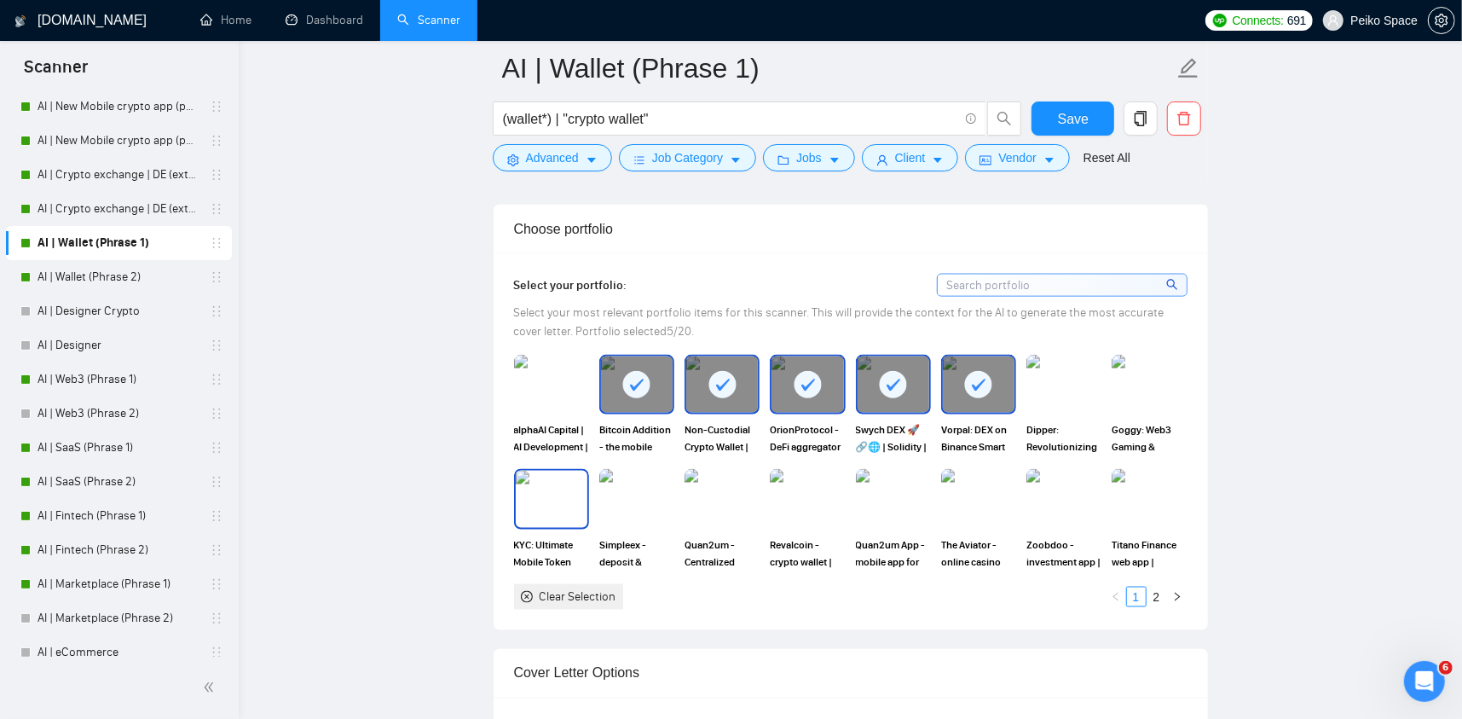
click at [563, 476] on img at bounding box center [552, 499] width 72 height 56
click at [698, 471] on img at bounding box center [722, 499] width 72 height 56
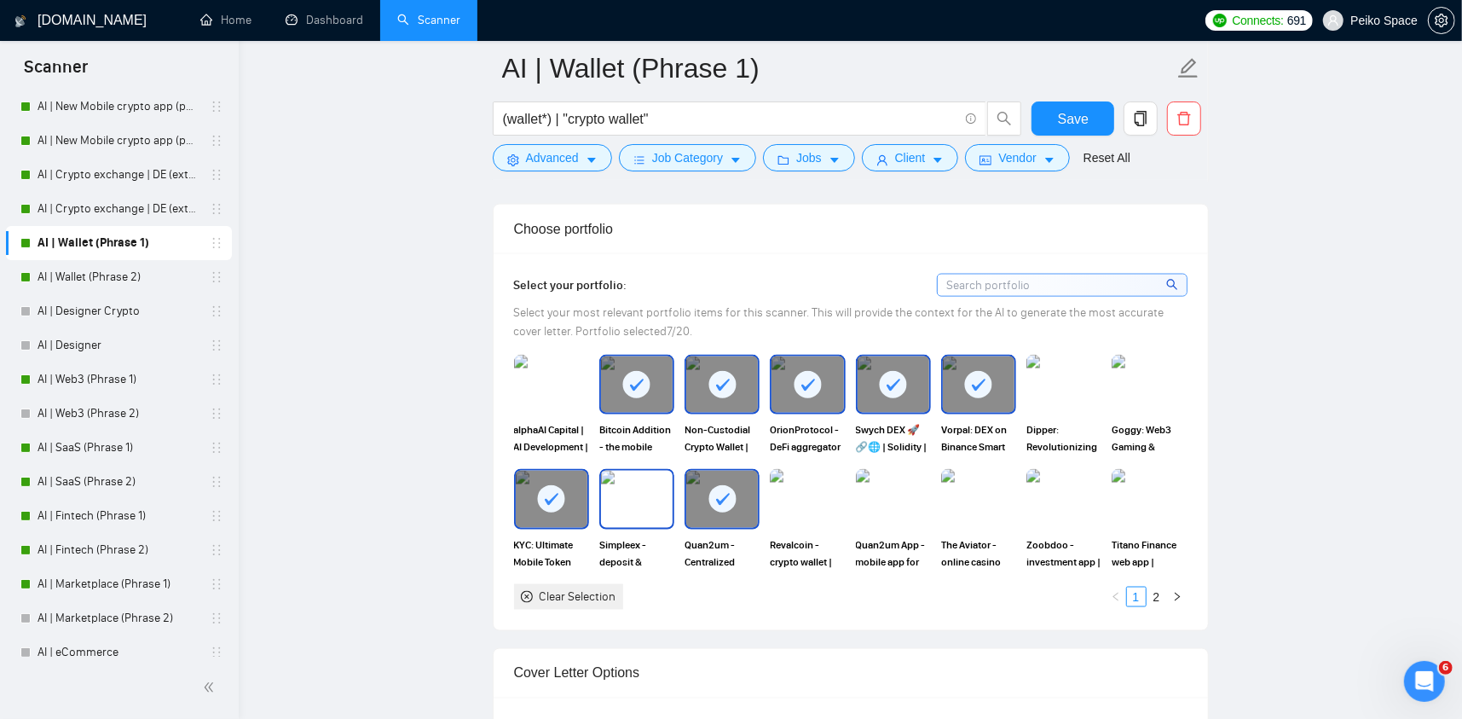
click at [627, 477] on img at bounding box center [637, 499] width 72 height 56
click at [810, 475] on img at bounding box center [808, 499] width 72 height 56
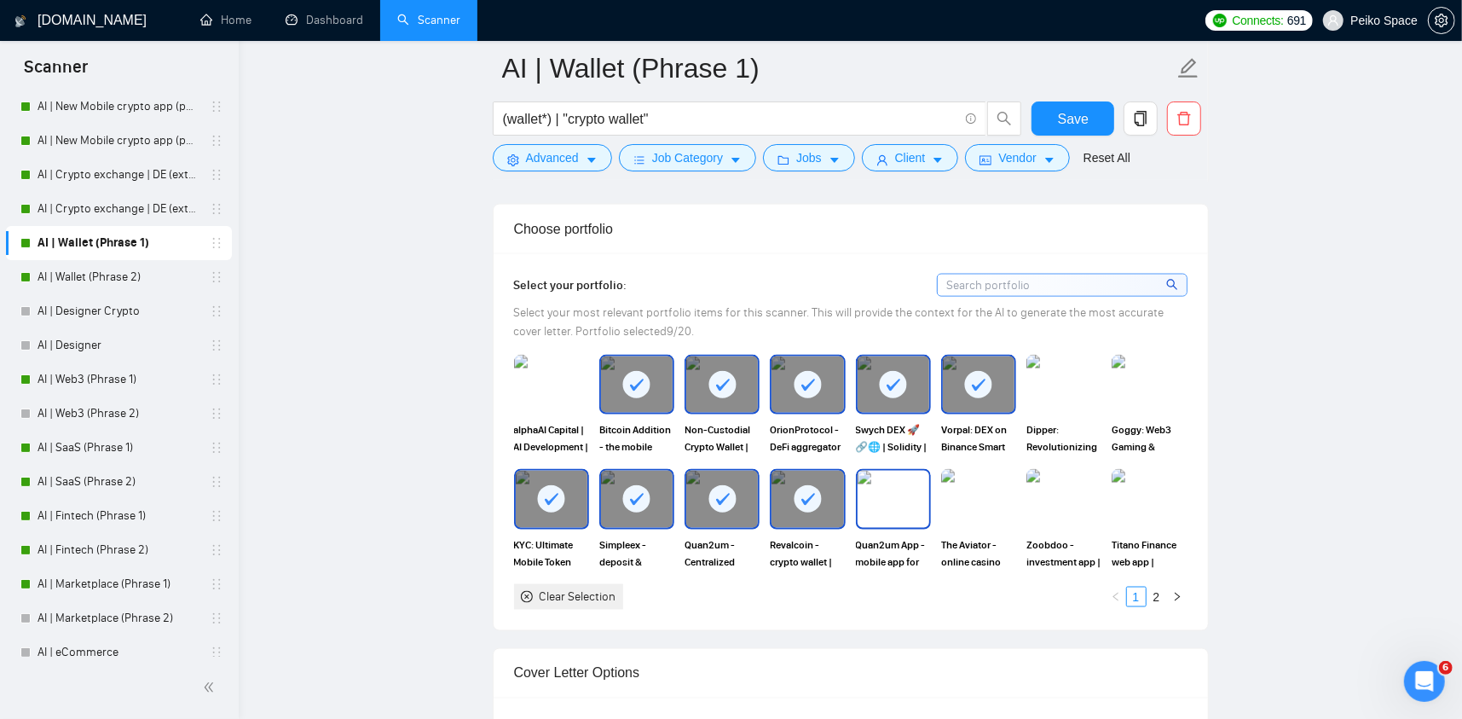
click at [900, 472] on img at bounding box center [894, 499] width 72 height 56
click at [1080, 483] on img at bounding box center [1064, 499] width 72 height 56
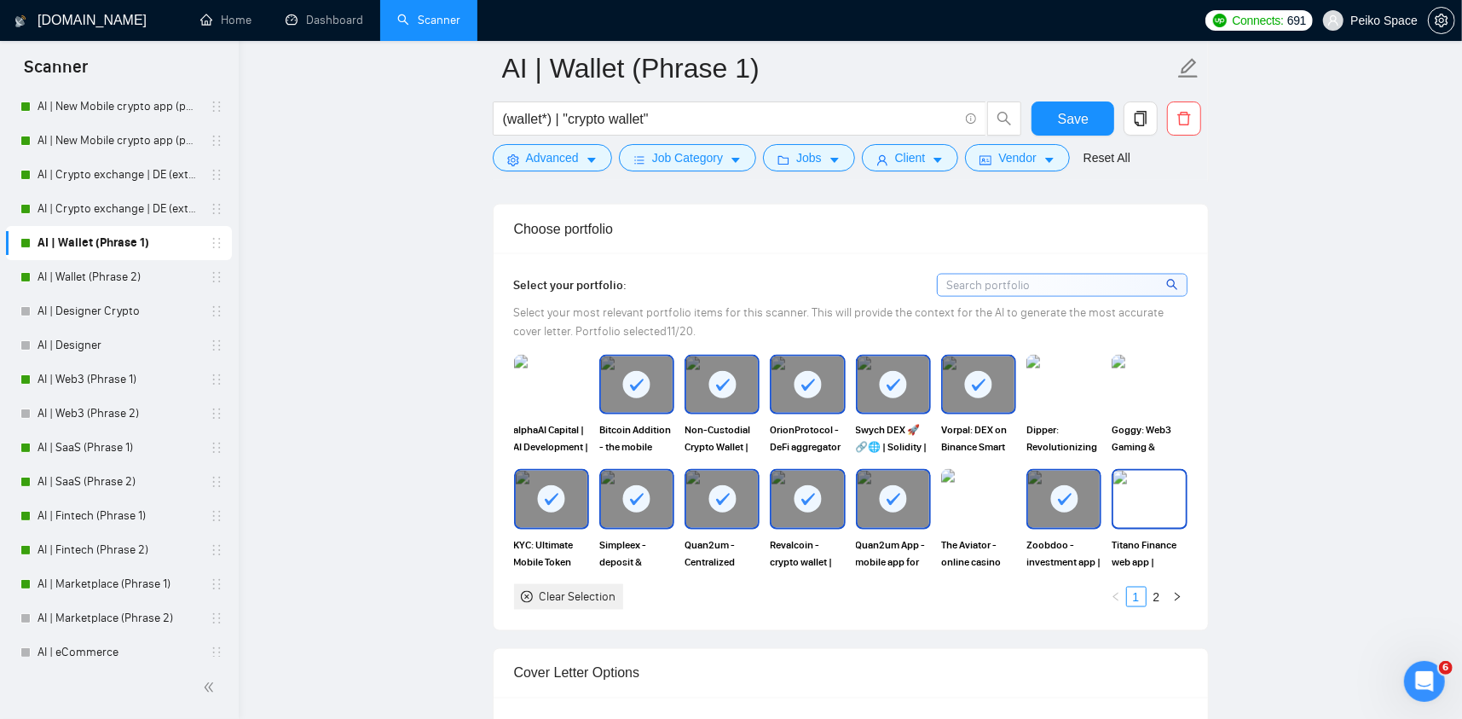
click at [1138, 495] on img at bounding box center [1150, 499] width 72 height 56
click at [1155, 588] on link "2" at bounding box center [1157, 597] width 19 height 19
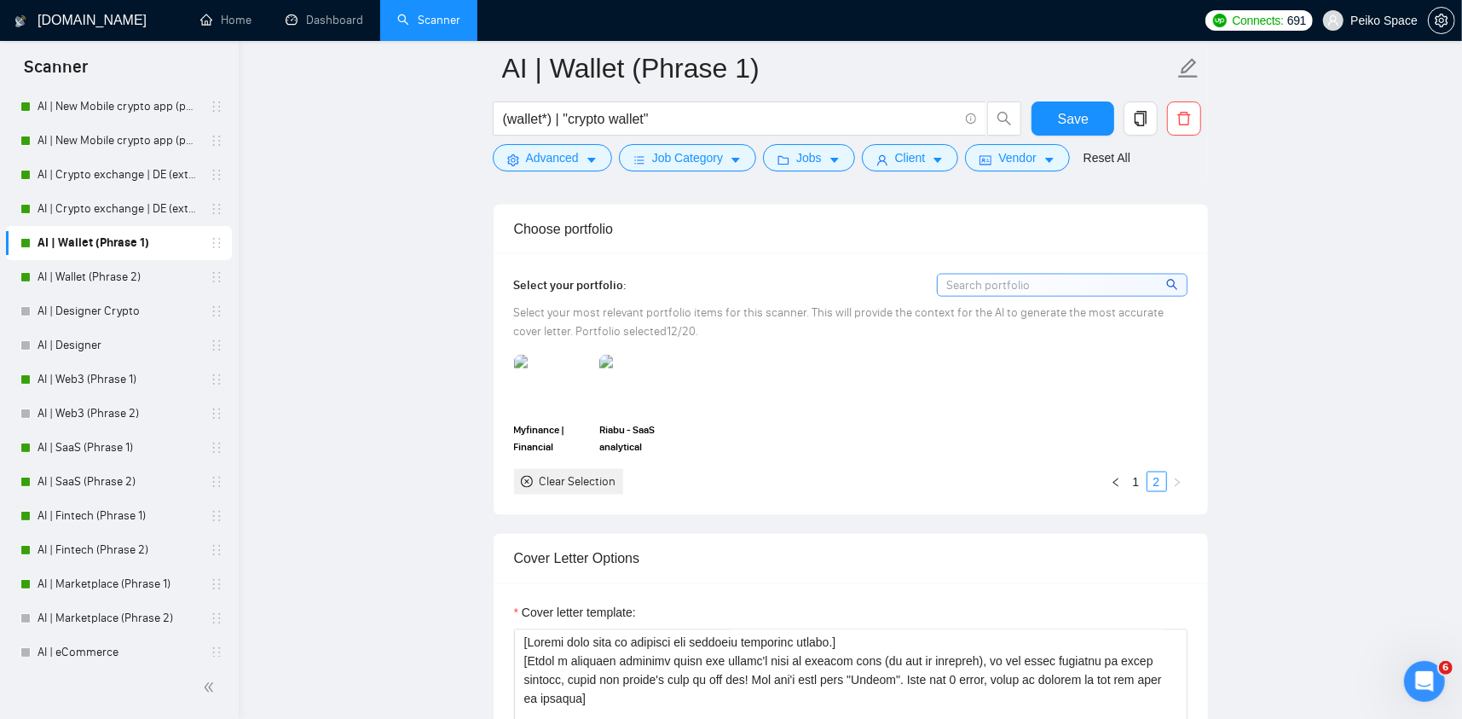
drag, startPoint x: 1137, startPoint y: 452, endPoint x: 553, endPoint y: 407, distance: 585.9
click at [1125, 472] on ul "1 2" at bounding box center [1147, 482] width 82 height 20
click at [535, 356] on img at bounding box center [552, 384] width 72 height 56
click at [1136, 472] on link "1" at bounding box center [1136, 481] width 19 height 19
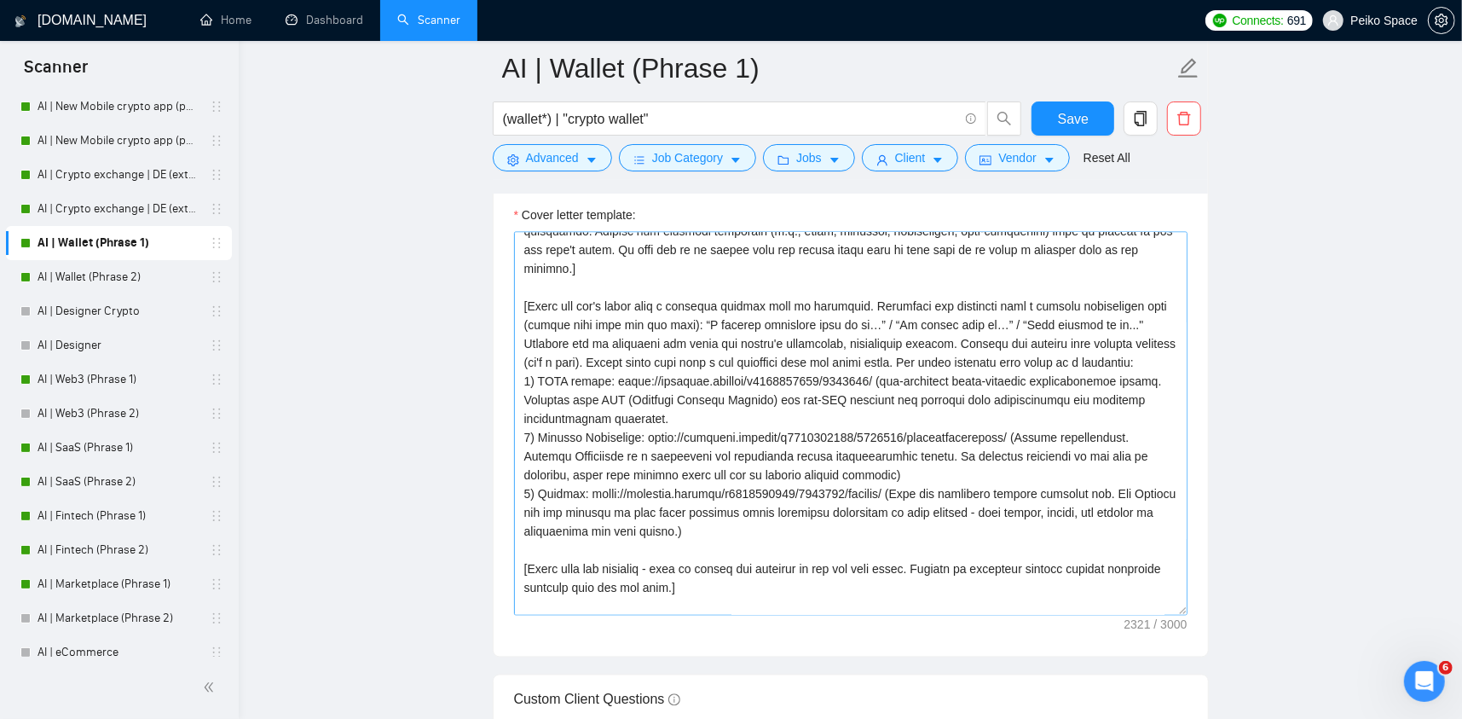
scroll to position [206, 0]
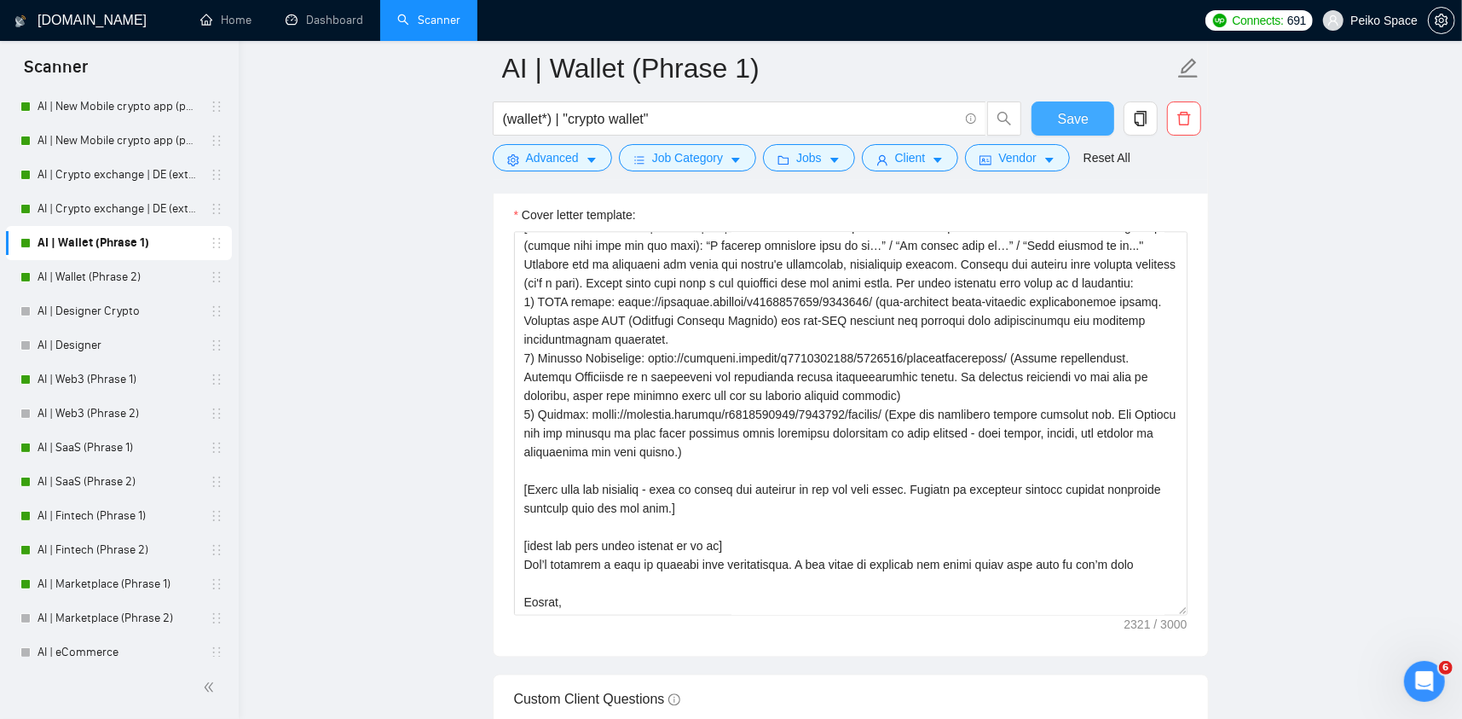
click at [1077, 123] on span "Save" at bounding box center [1073, 118] width 31 height 21
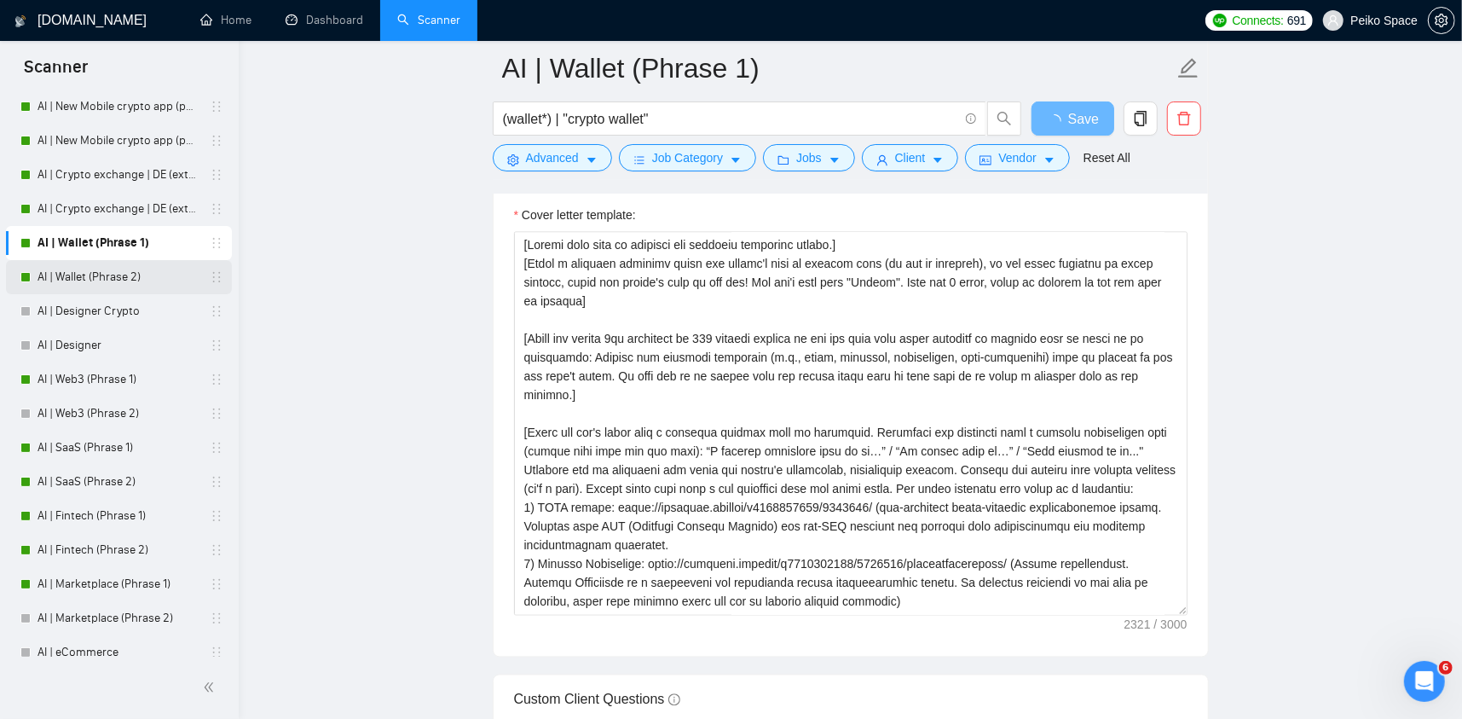
click at [148, 282] on link "AI | Wallet (Phrase 2)" at bounding box center [119, 277] width 162 height 34
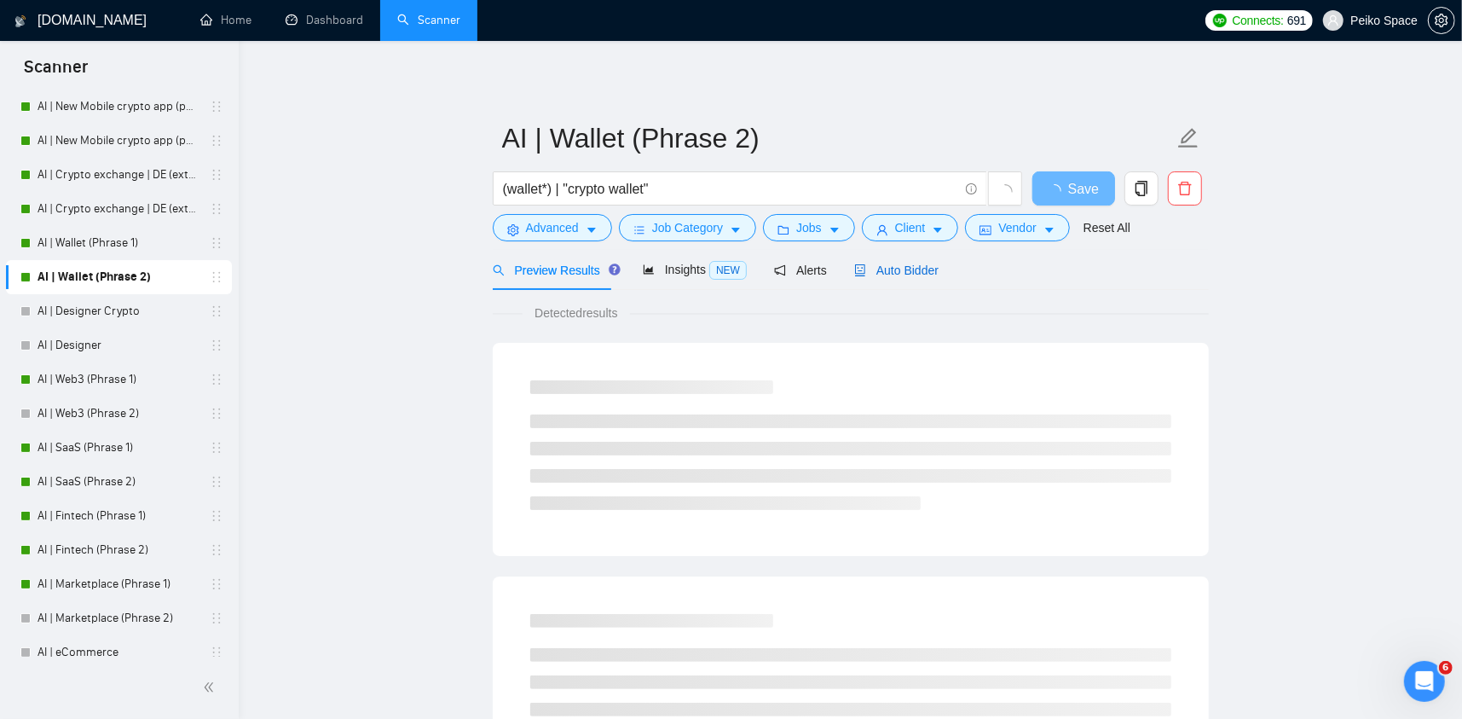
click at [890, 269] on span "Auto Bidder" at bounding box center [896, 270] width 84 height 14
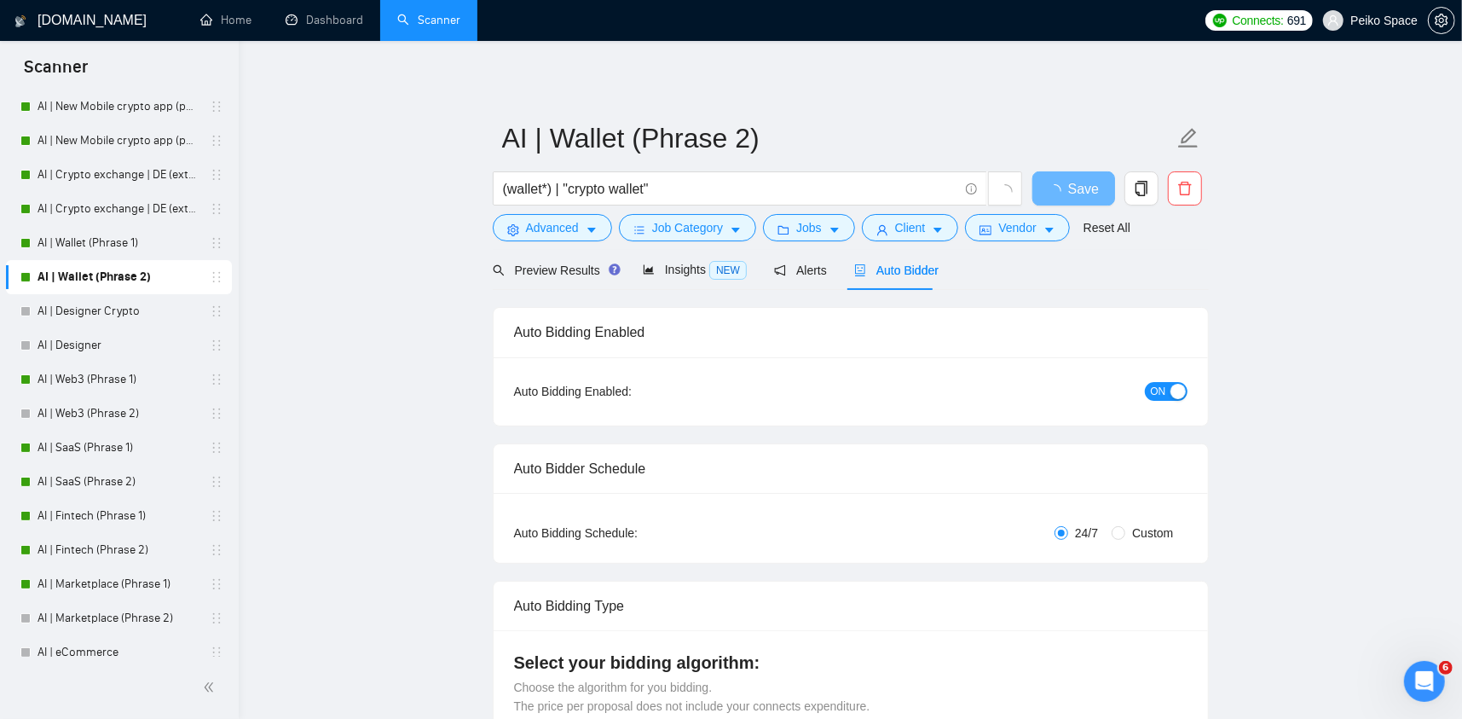
radio input "false"
radio input "true"
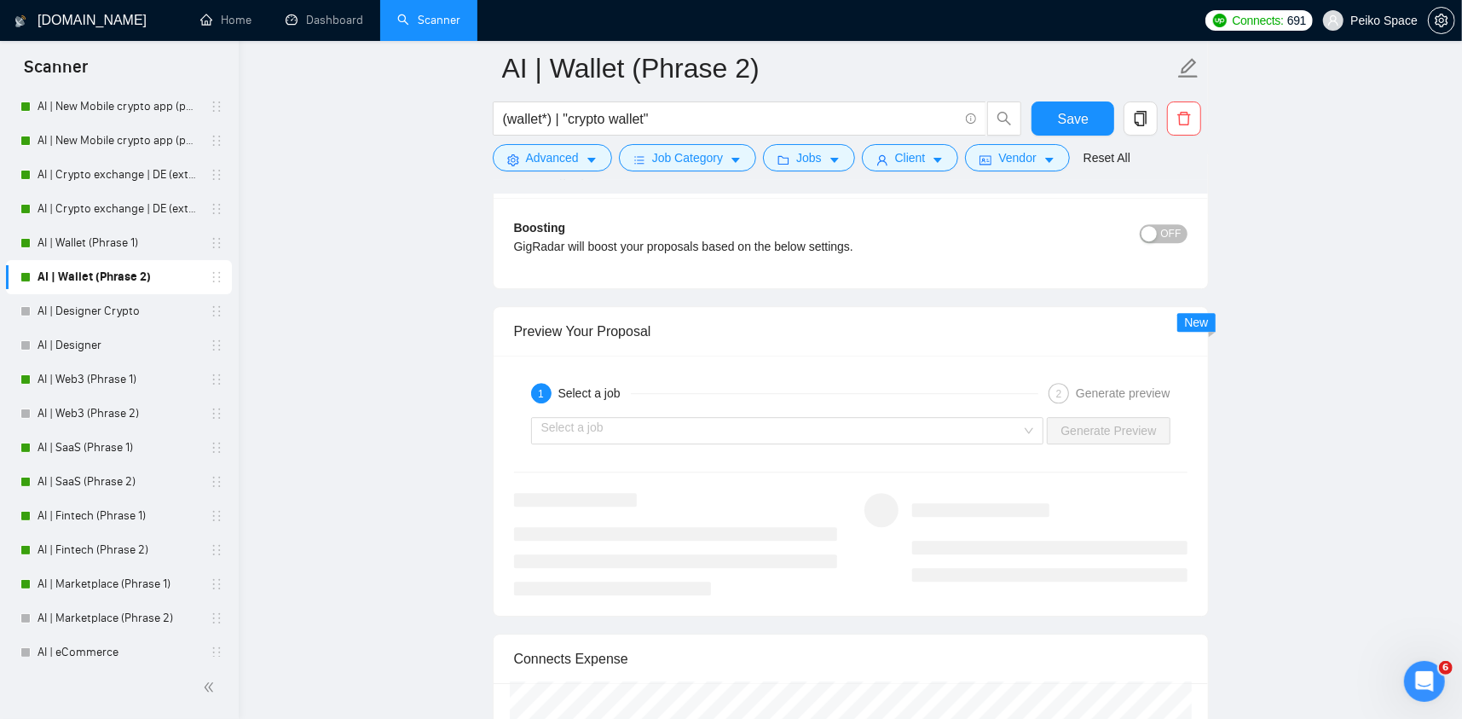
scroll to position [3411, 0]
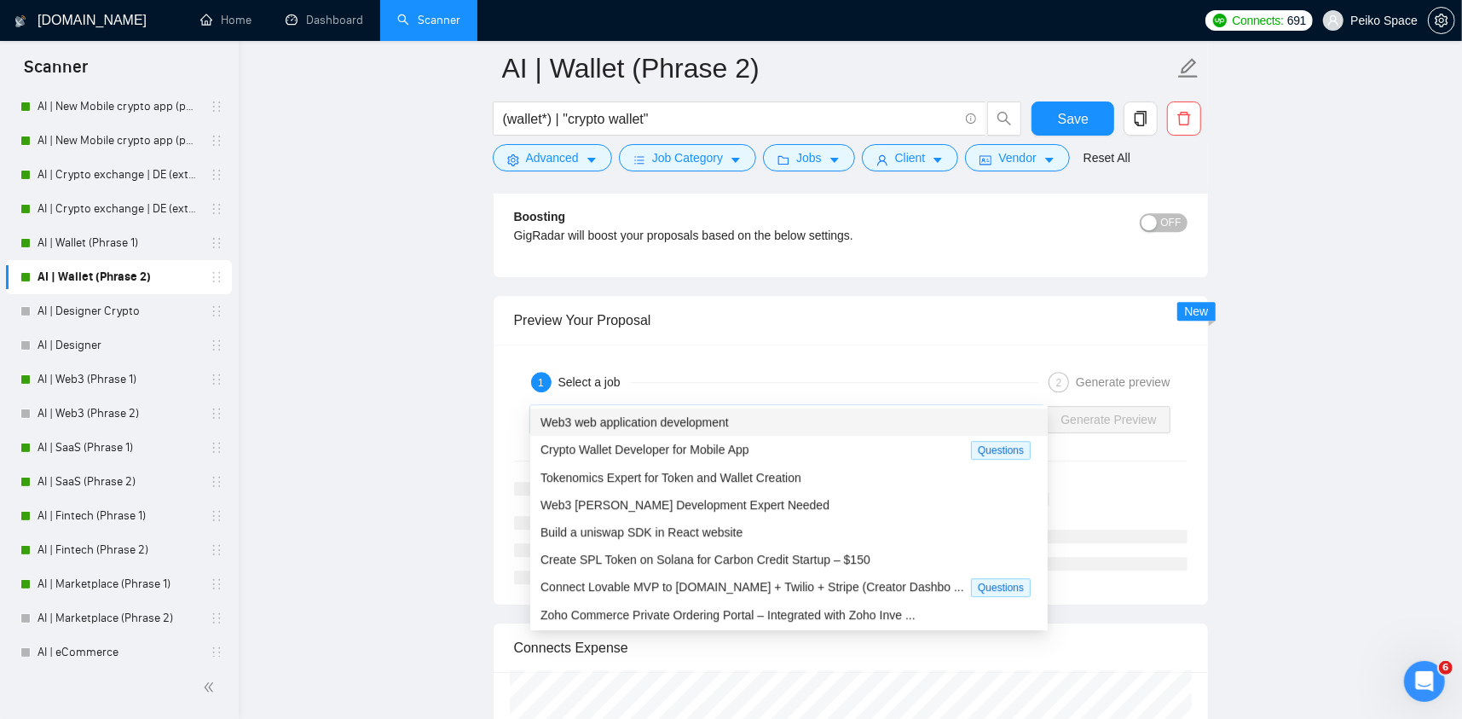
click at [848, 407] on input "search" at bounding box center [781, 420] width 481 height 26
click at [718, 451] on span "Crypto Wallet Developer for Mobile App" at bounding box center [645, 450] width 209 height 14
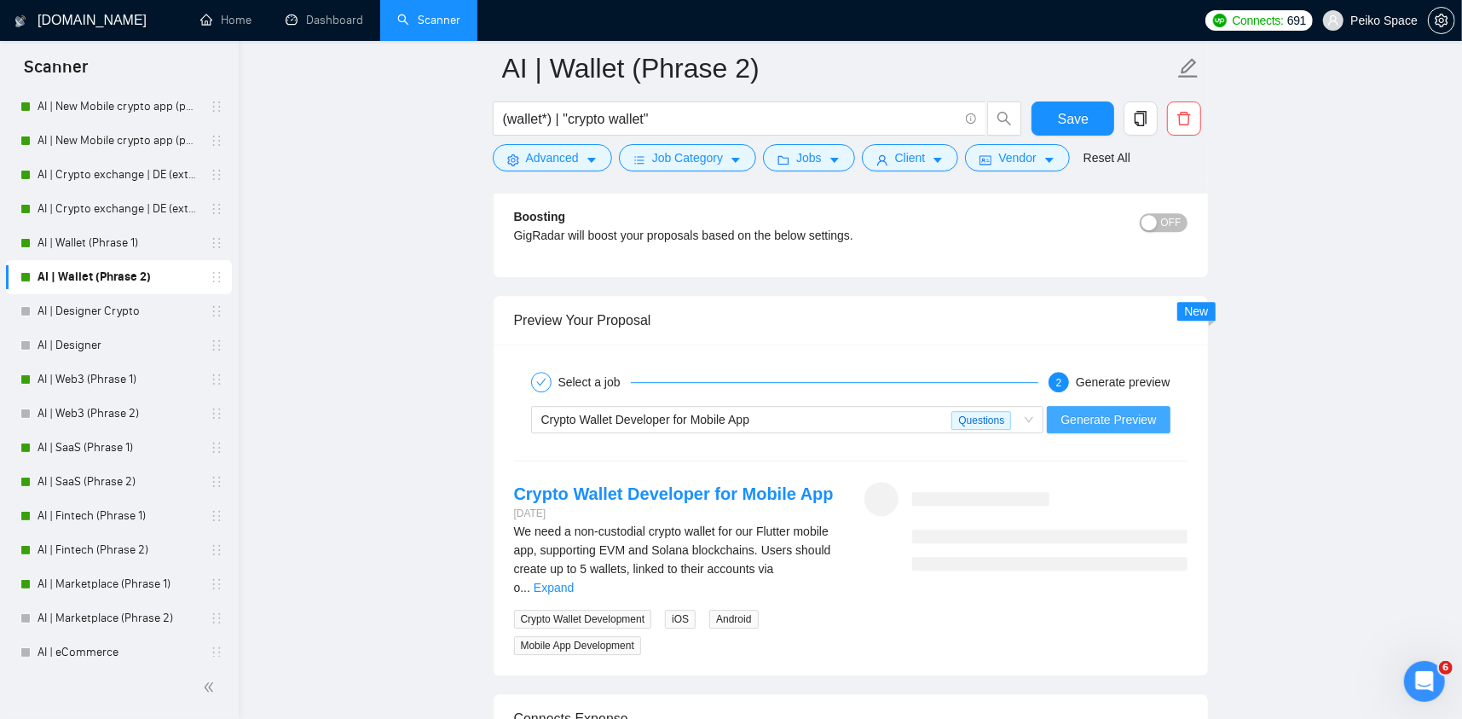
click at [1097, 410] on span "Generate Preview" at bounding box center [1109, 419] width 96 height 19
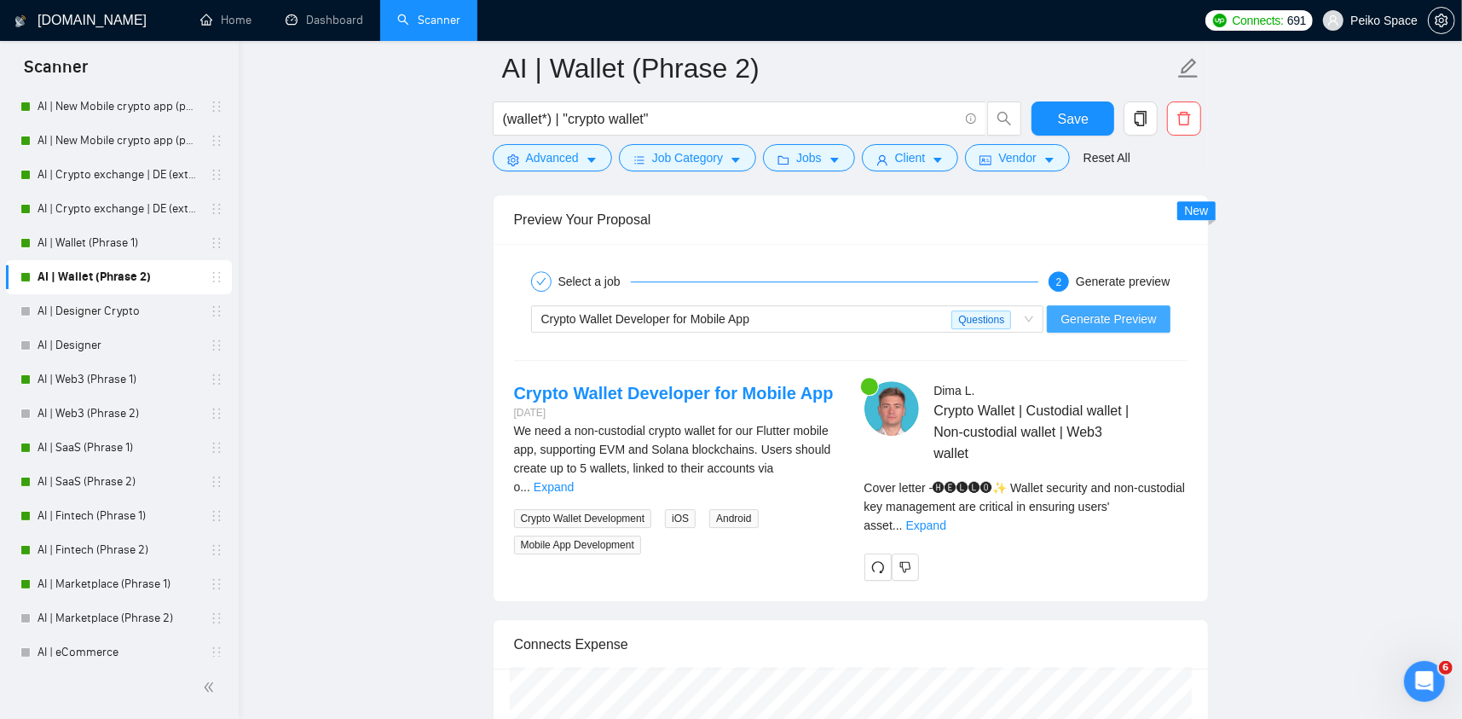
scroll to position [3581, 0]
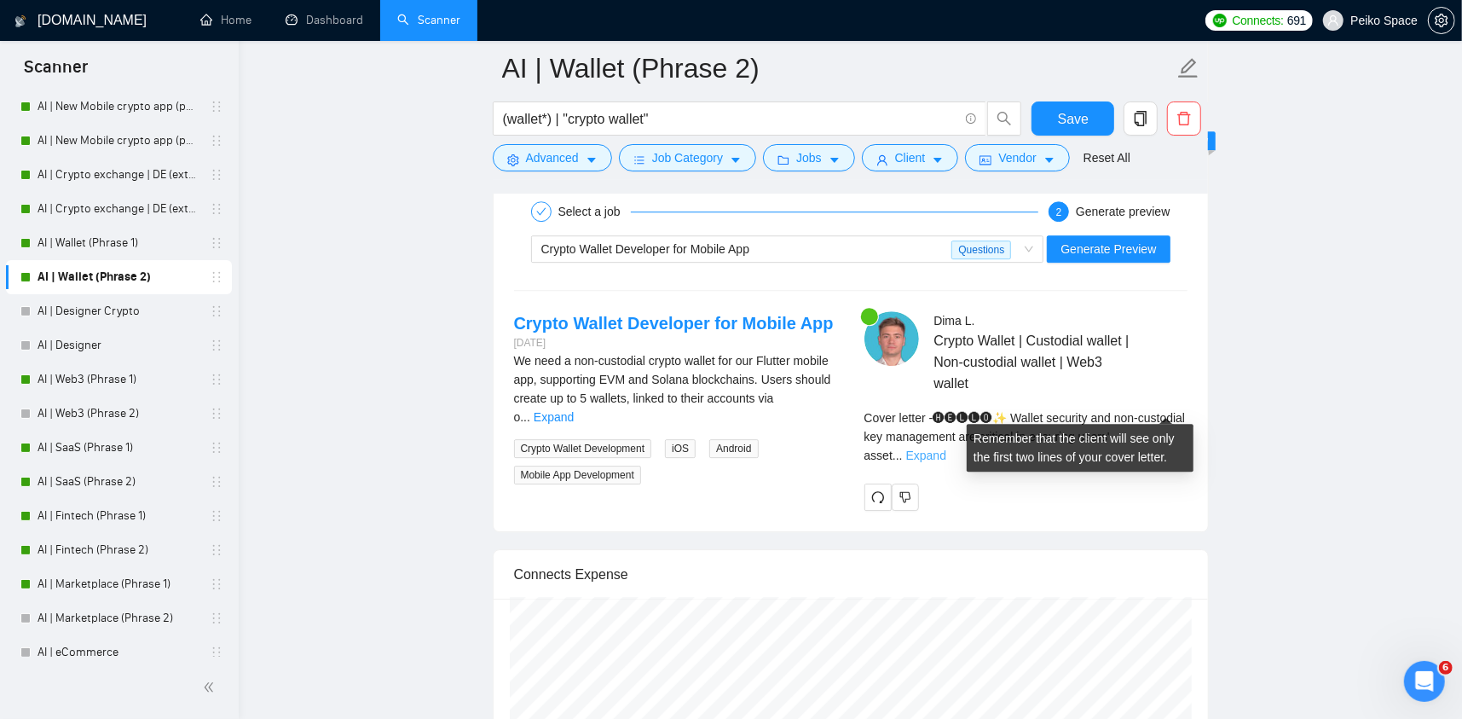
click at [947, 449] on link "Expand" at bounding box center [926, 456] width 40 height 14
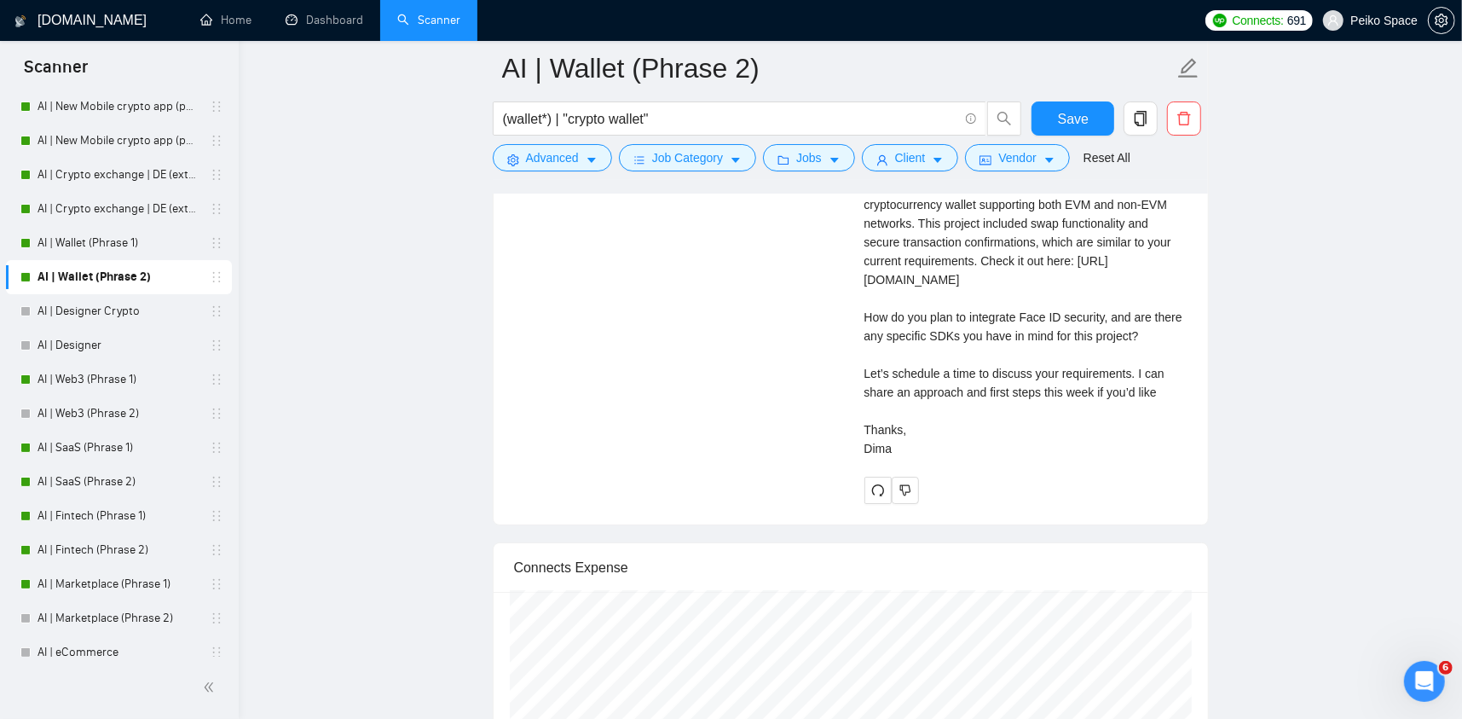
scroll to position [4434, 0]
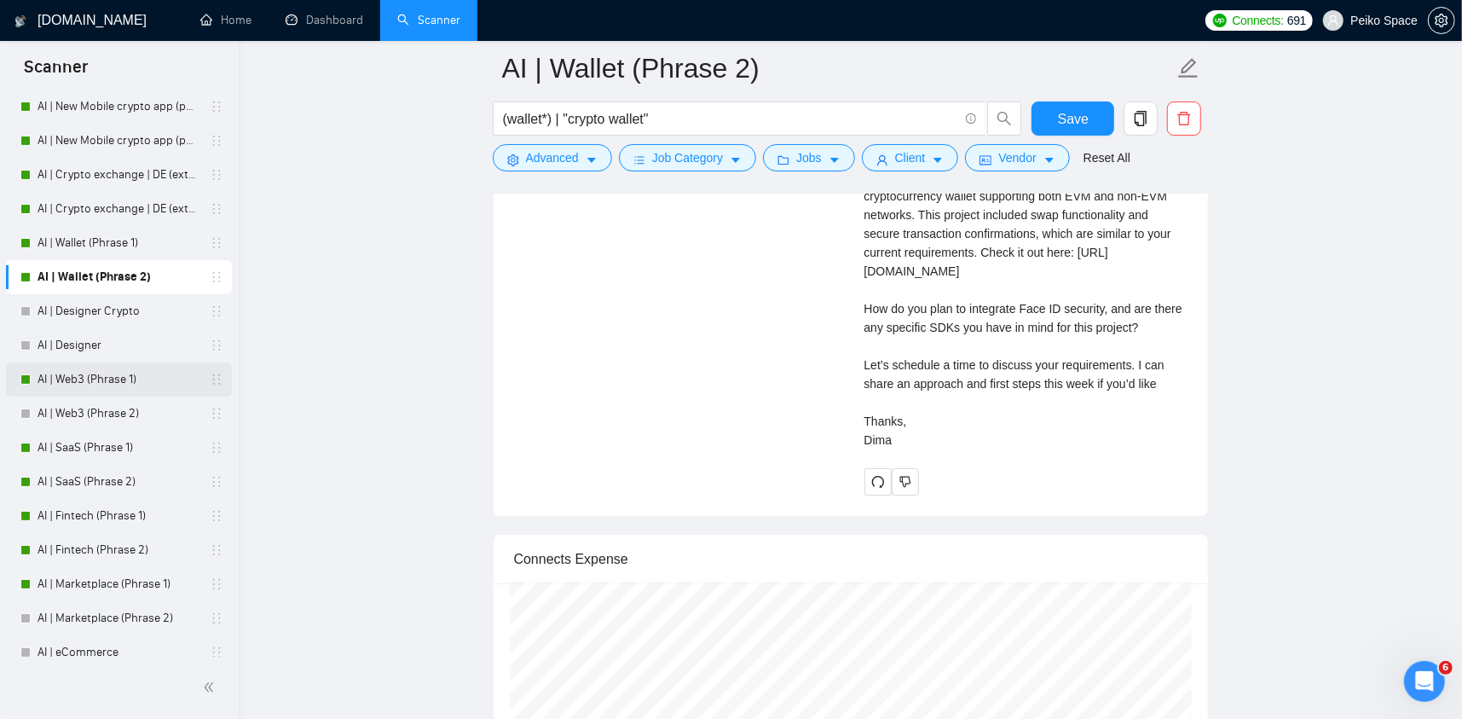
click at [138, 387] on link "AI | Web3 (Phrase 1)" at bounding box center [119, 379] width 162 height 34
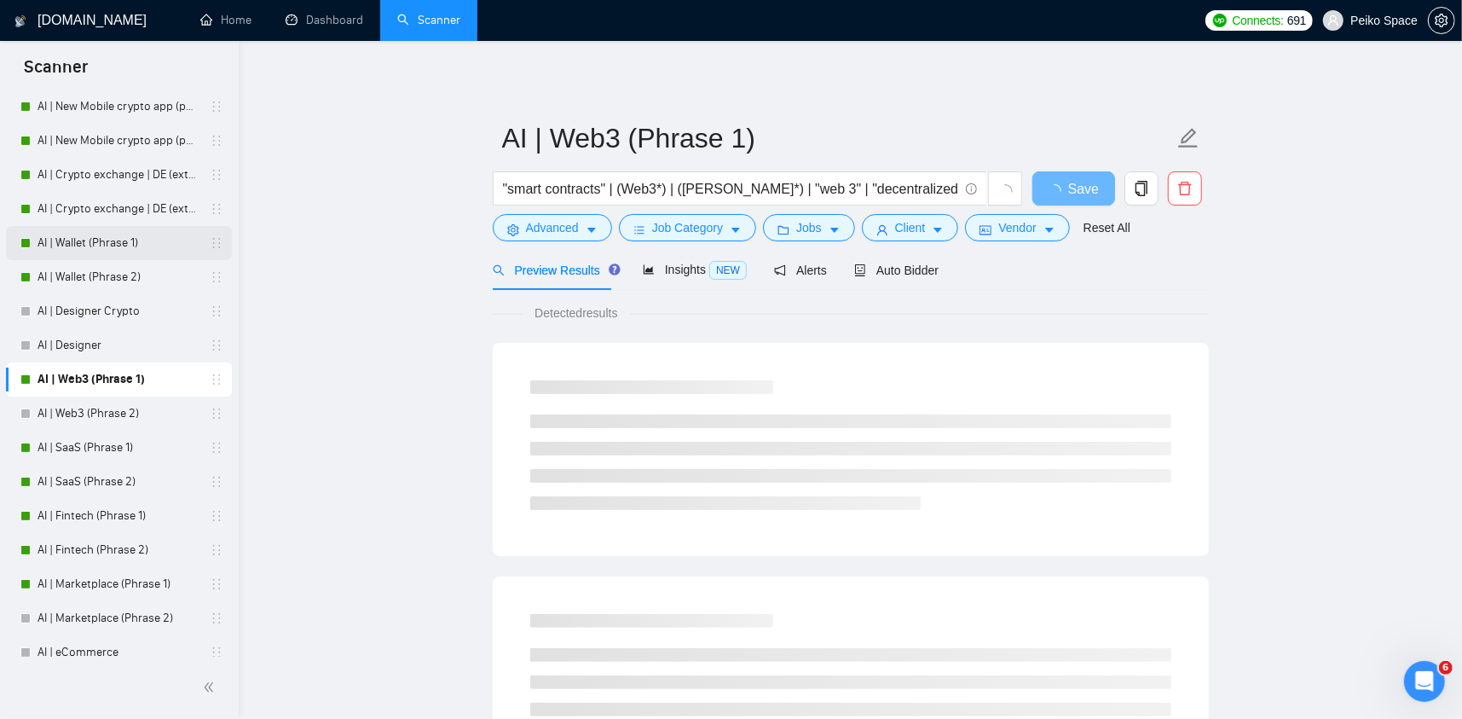
click at [116, 235] on link "AI | Wallet (Phrase 1)" at bounding box center [119, 243] width 162 height 34
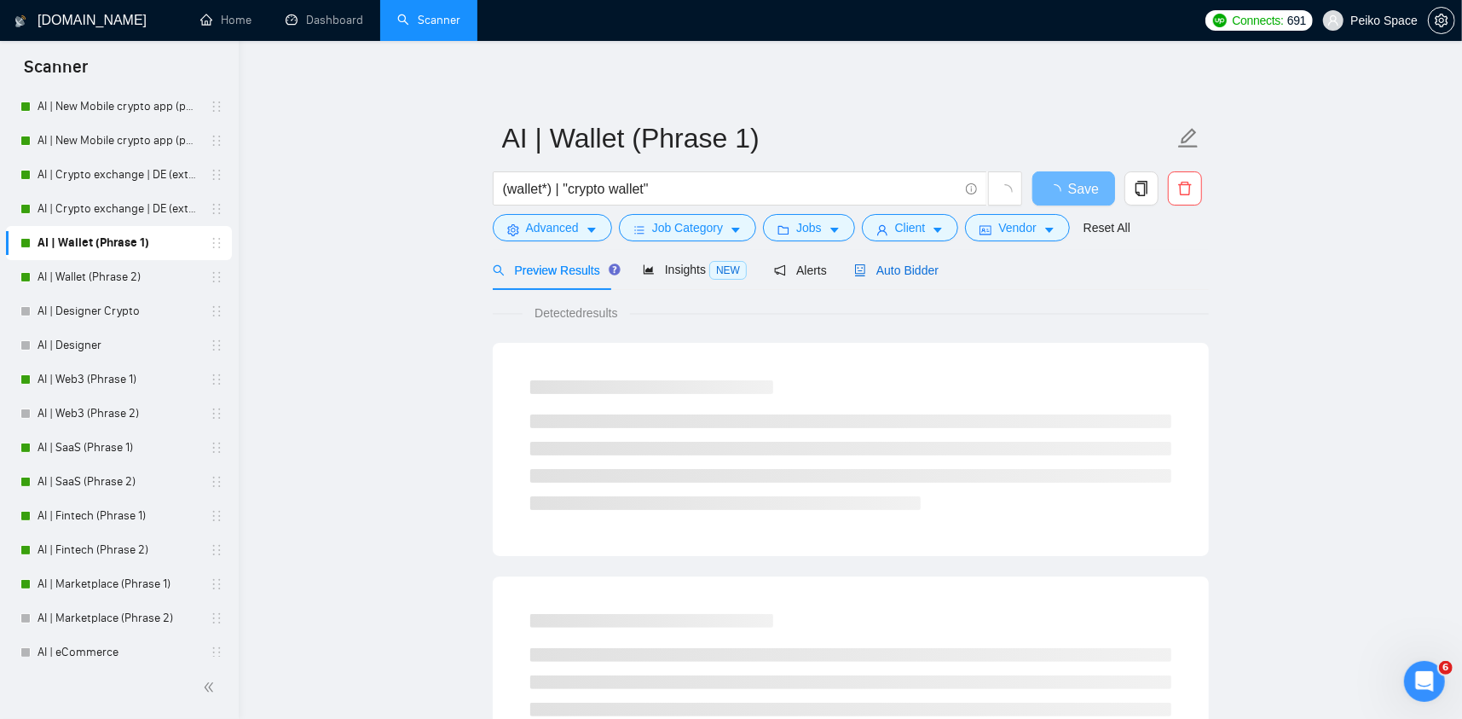
click at [881, 273] on span "Auto Bidder" at bounding box center [896, 270] width 84 height 14
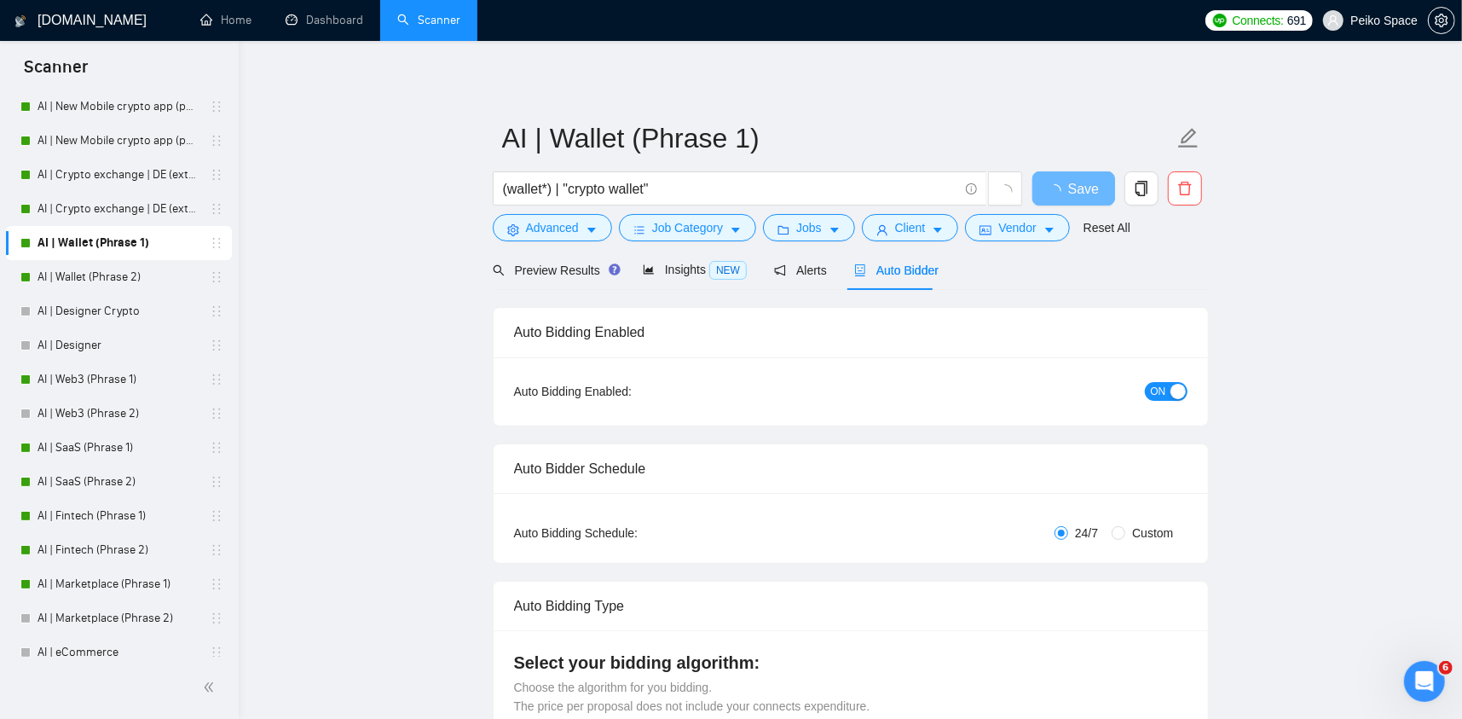
radio input "false"
radio input "true"
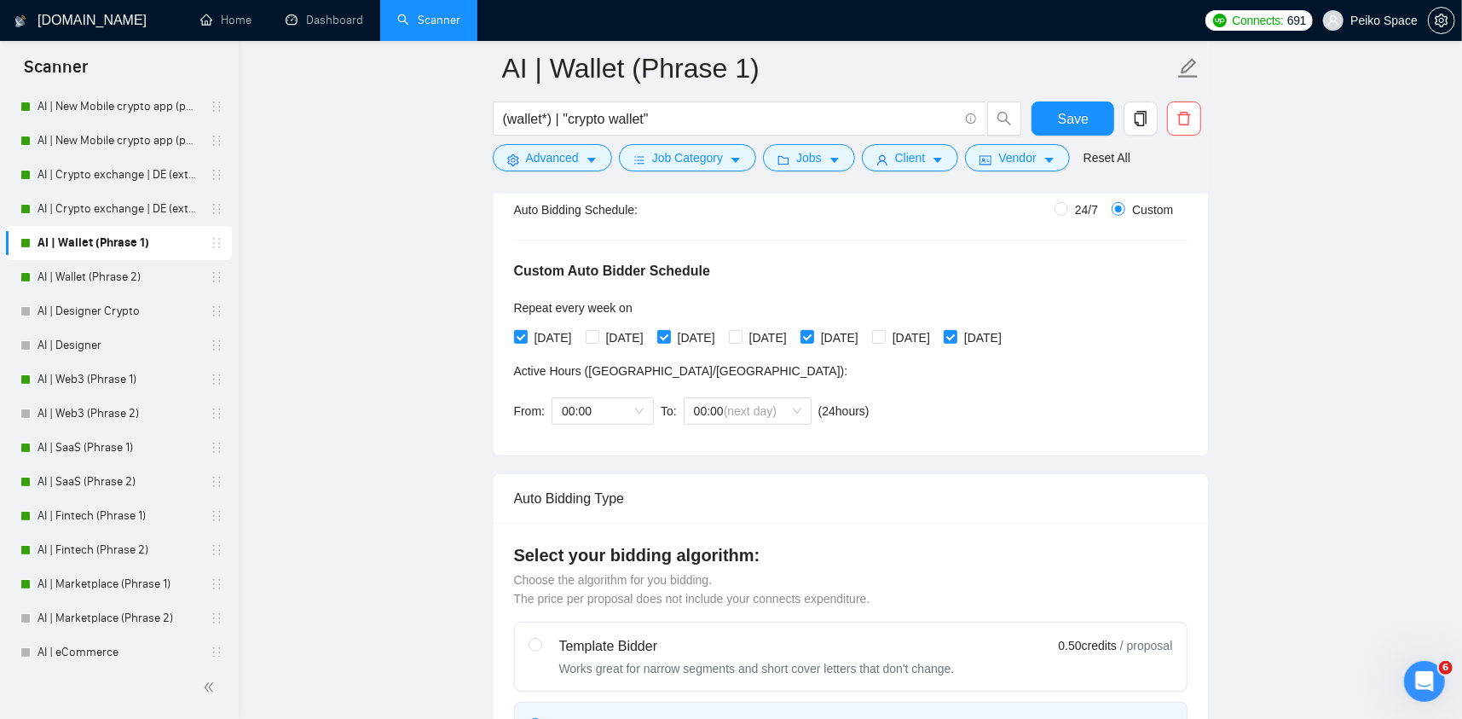
scroll to position [341, 0]
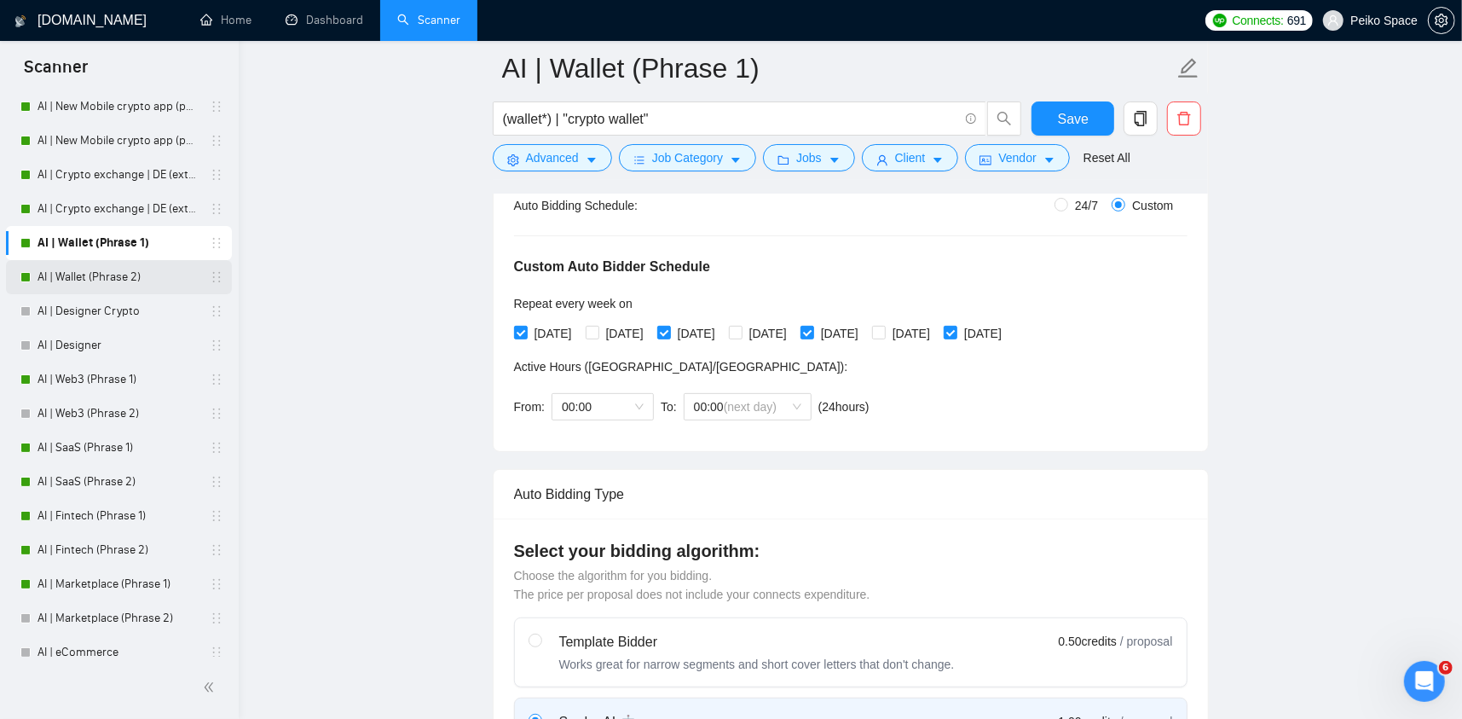
click at [115, 281] on link "AI | Wallet (Phrase 2)" at bounding box center [119, 277] width 162 height 34
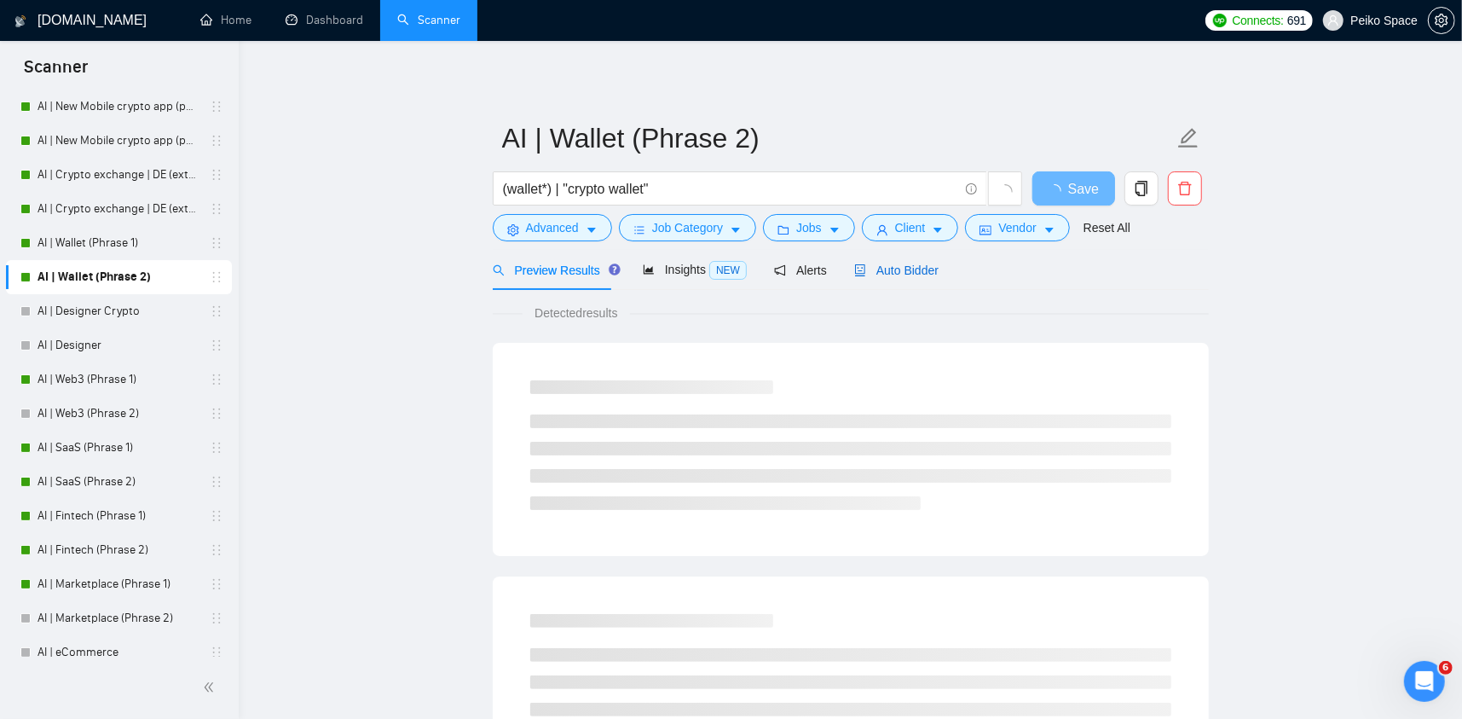
click at [883, 278] on div "Auto Bidder" at bounding box center [896, 270] width 84 height 19
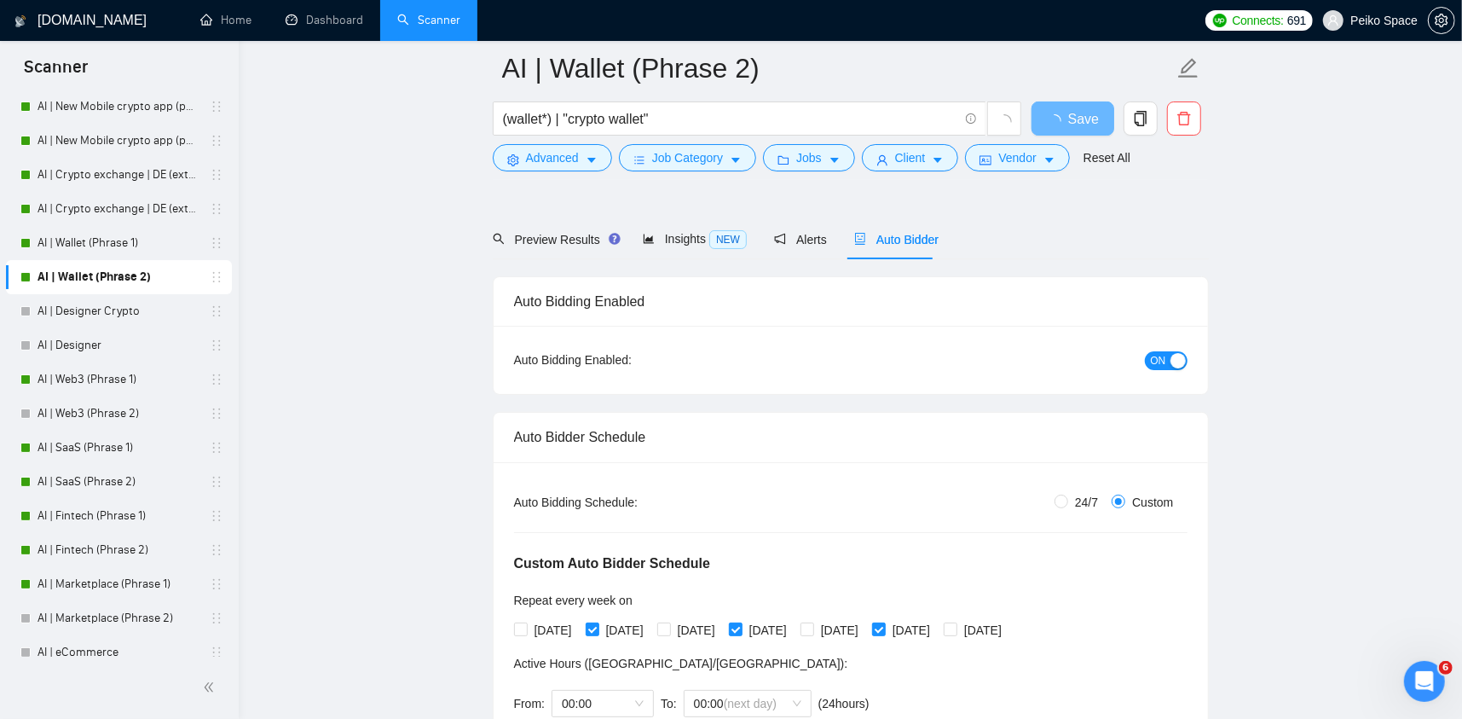
scroll to position [341, 0]
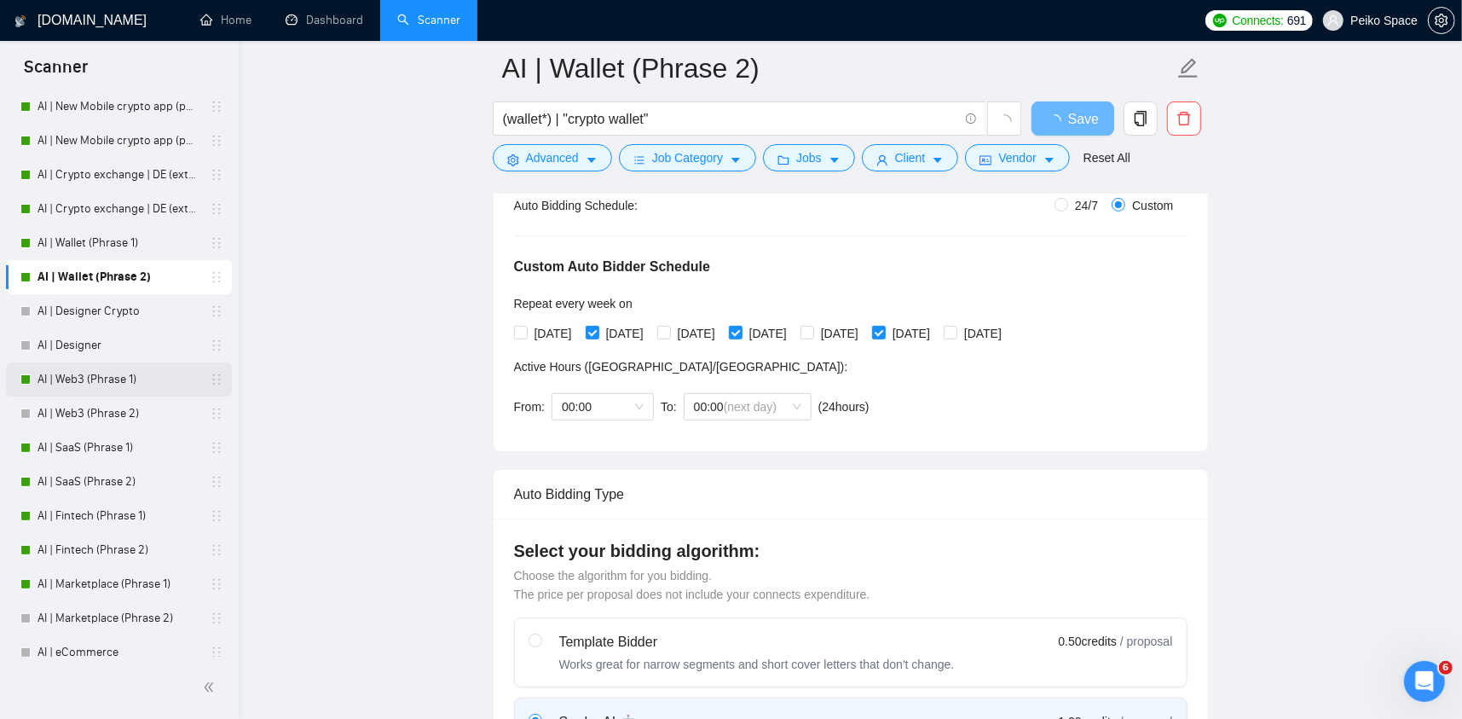
click at [107, 388] on link "AI | Web3 (Phrase 1)" at bounding box center [119, 379] width 162 height 34
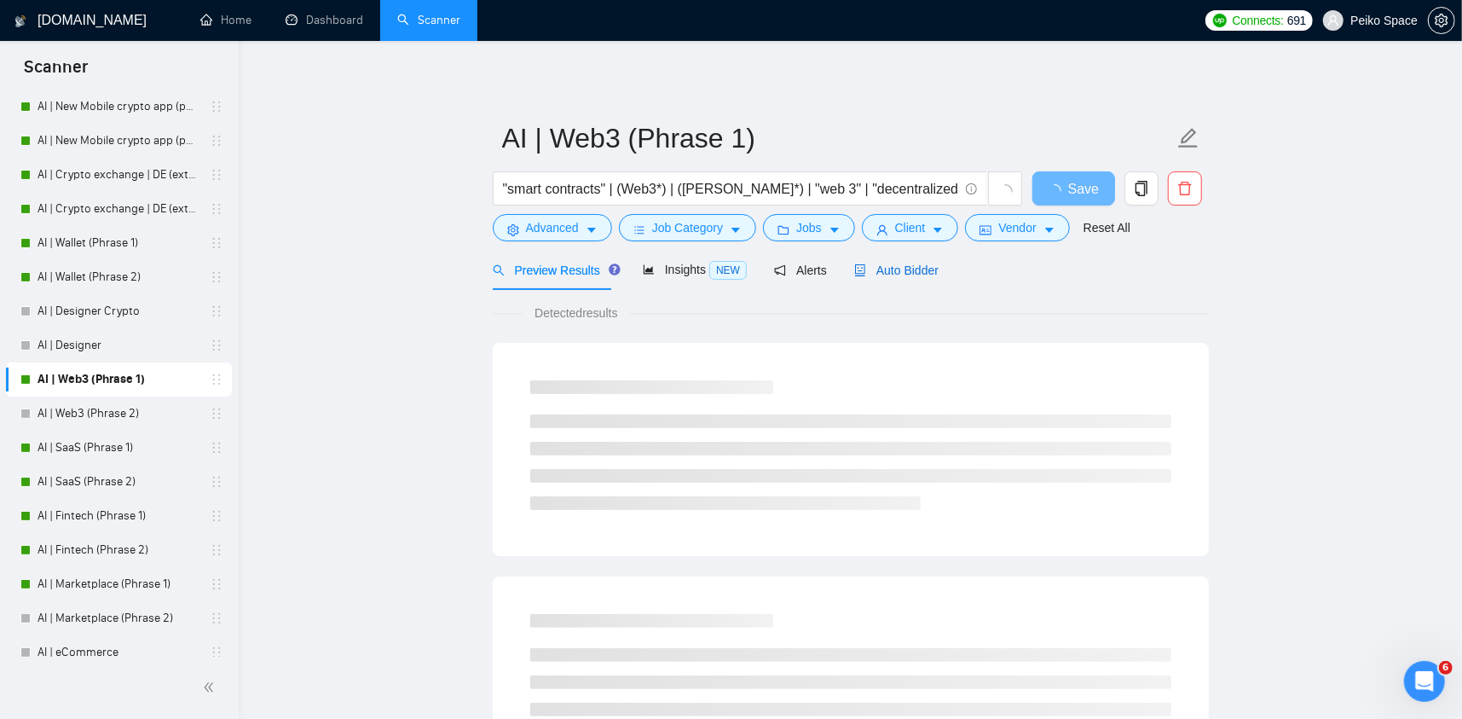
click at [899, 267] on span "Auto Bidder" at bounding box center [896, 270] width 84 height 14
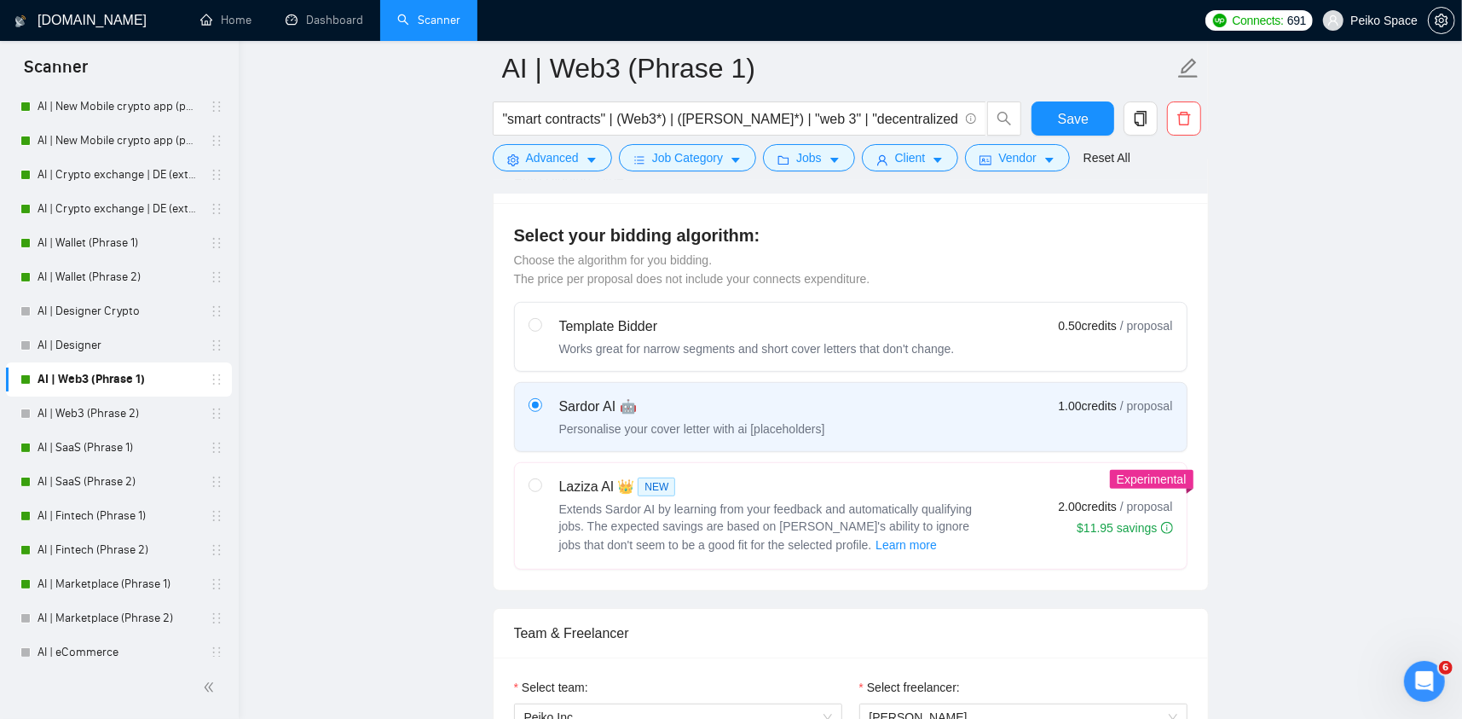
scroll to position [171, 0]
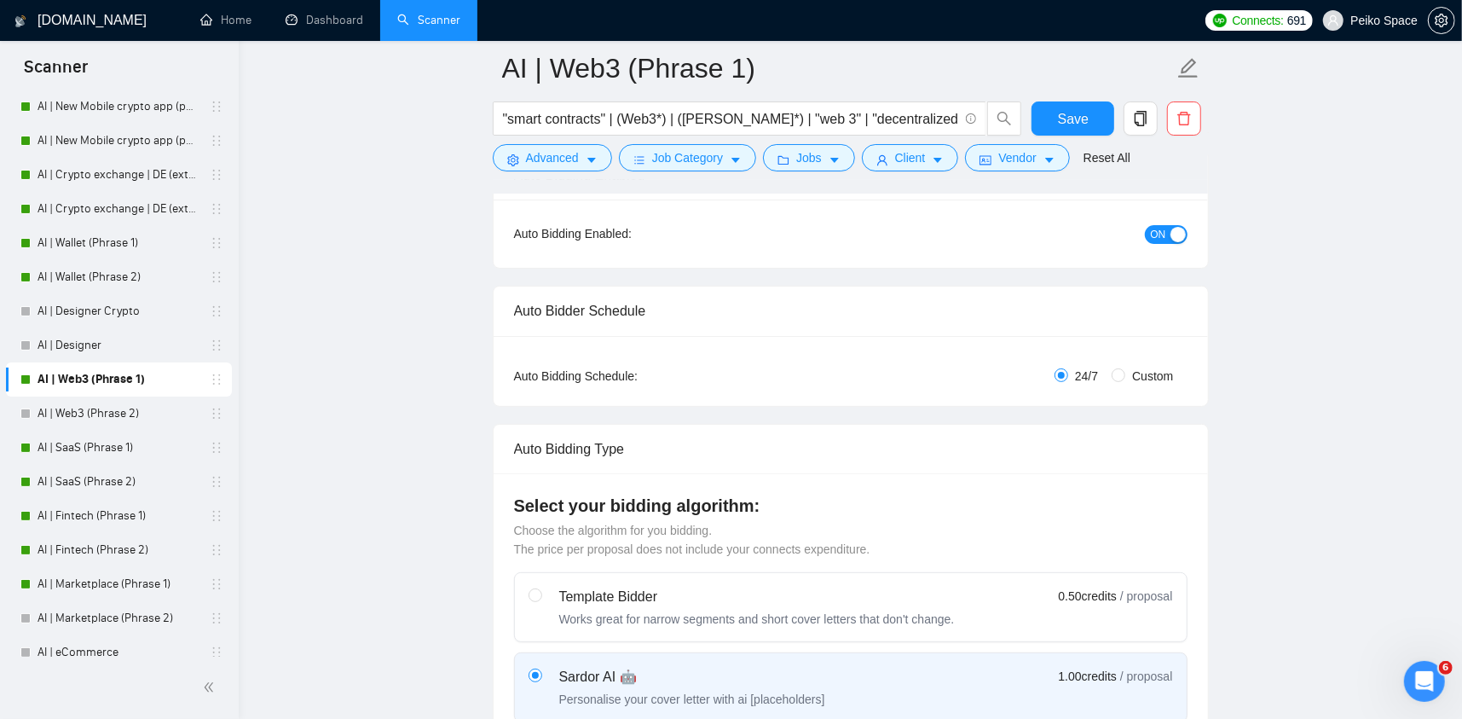
click at [1165, 378] on span "Custom" at bounding box center [1153, 376] width 55 height 19
click at [1126, 378] on input "Custom" at bounding box center [1119, 375] width 14 height 14
radio input "true"
radio input "false"
checkbox input "true"
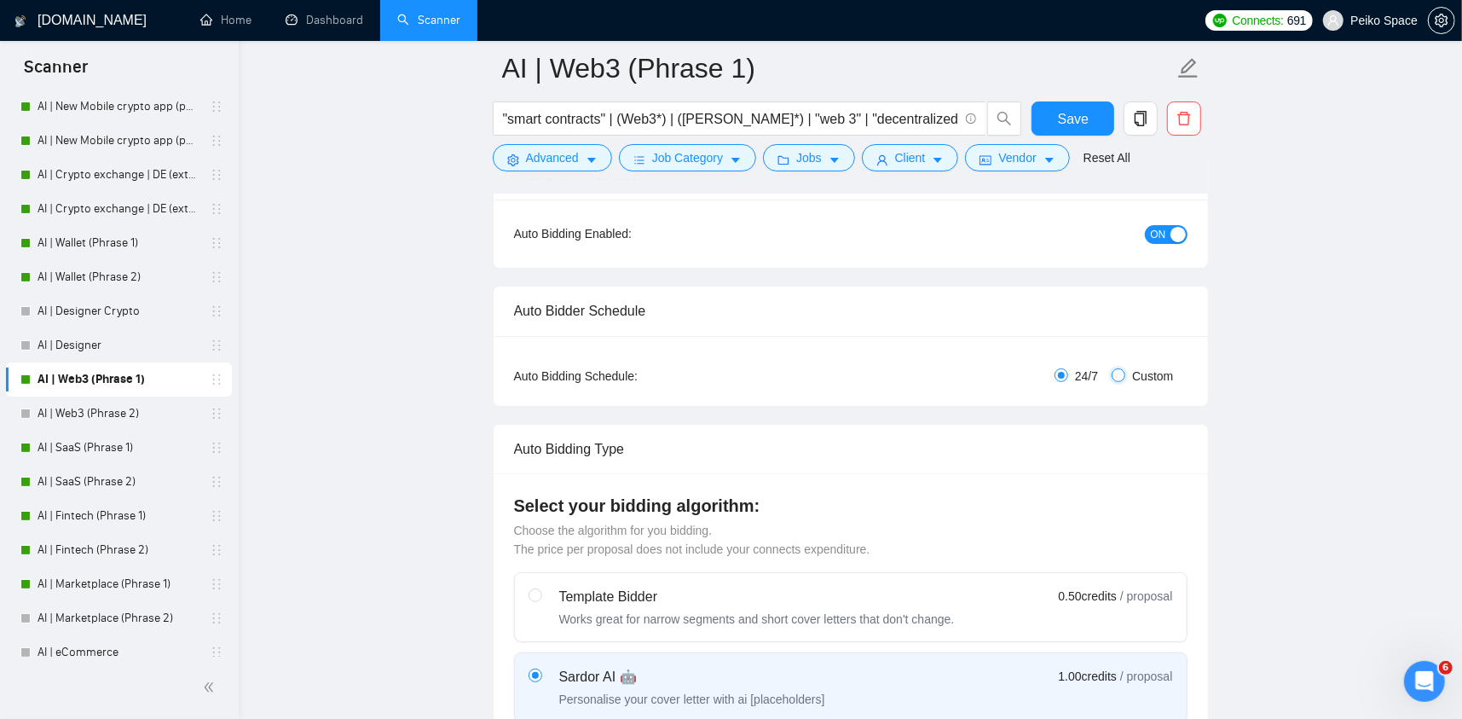
checkbox input "true"
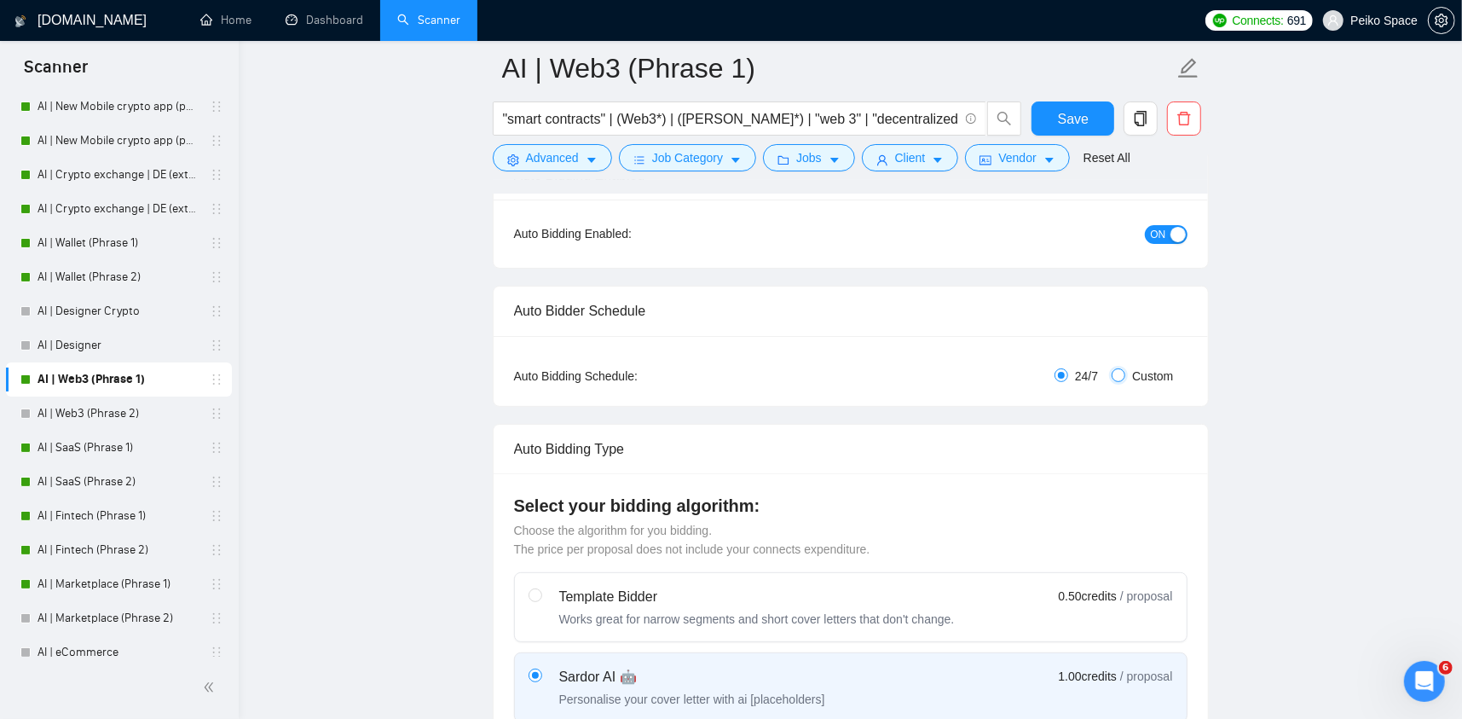
checkbox input "true"
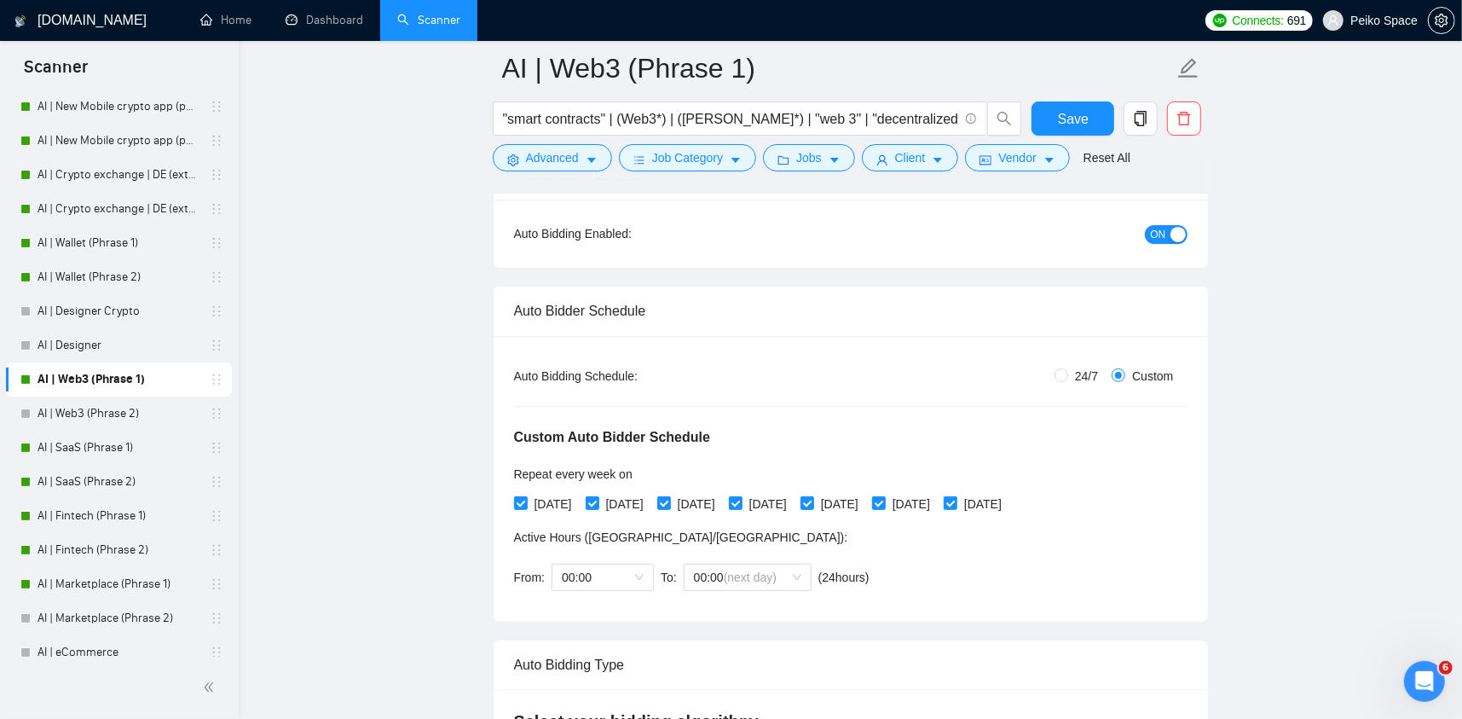
drag, startPoint x: 631, startPoint y: 500, endPoint x: 760, endPoint y: 507, distance: 128.9
click at [632, 500] on span "[DATE]" at bounding box center [624, 504] width 51 height 19
click at [598, 500] on input "[DATE]" at bounding box center [592, 502] width 12 height 12
checkbox input "false"
click at [794, 500] on span "[DATE]" at bounding box center [768, 504] width 51 height 19
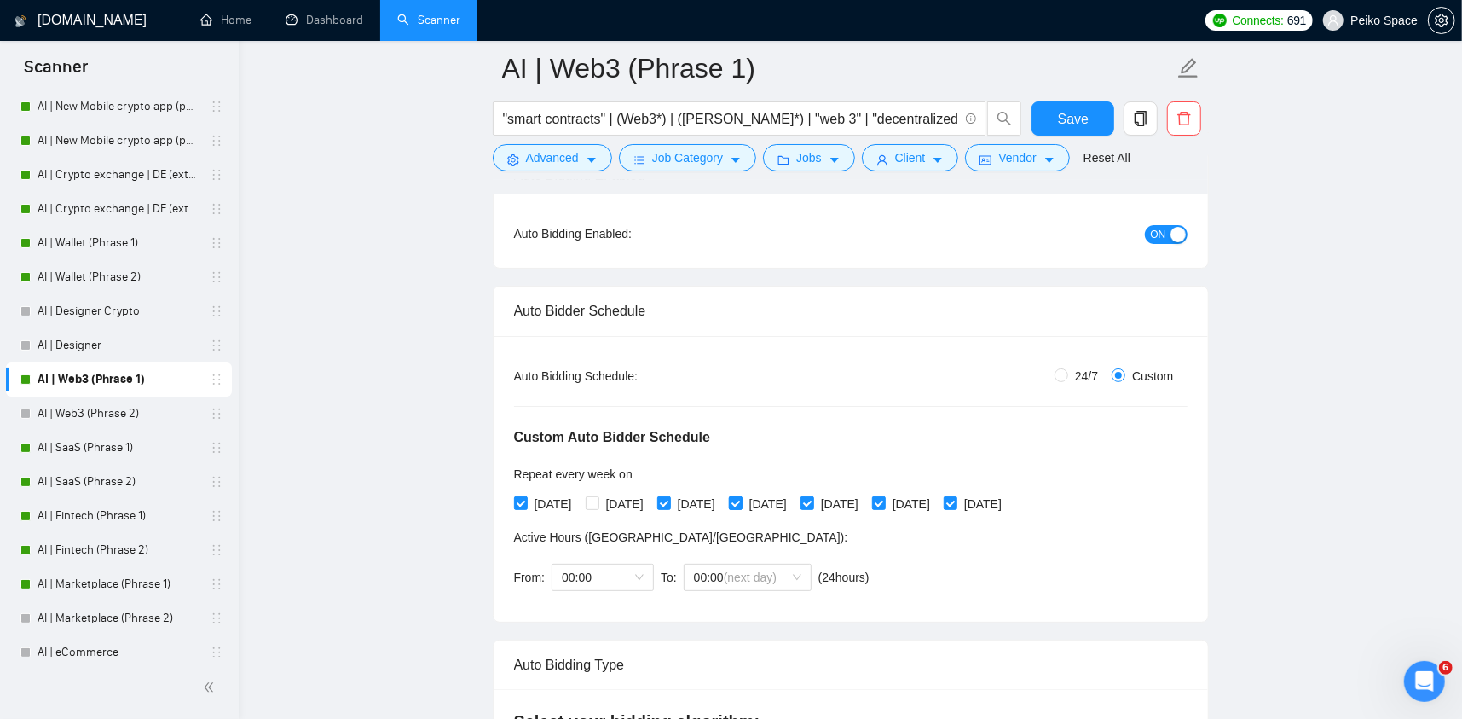
click at [741, 500] on input "[DATE]" at bounding box center [735, 502] width 12 height 12
checkbox input "false"
click at [937, 502] on span "[DATE]" at bounding box center [911, 504] width 51 height 19
click at [884, 502] on input "[DATE]" at bounding box center [878, 502] width 12 height 12
checkbox input "false"
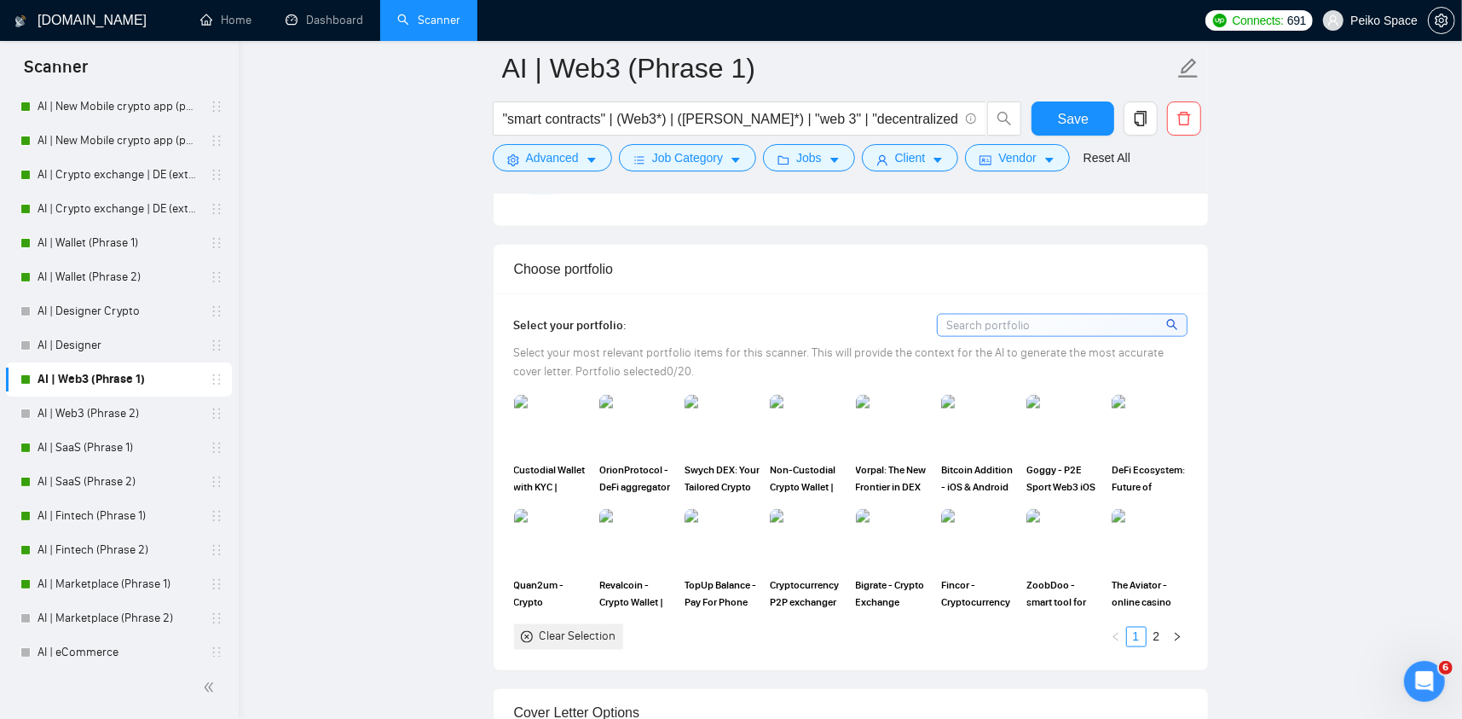
scroll to position [1791, 0]
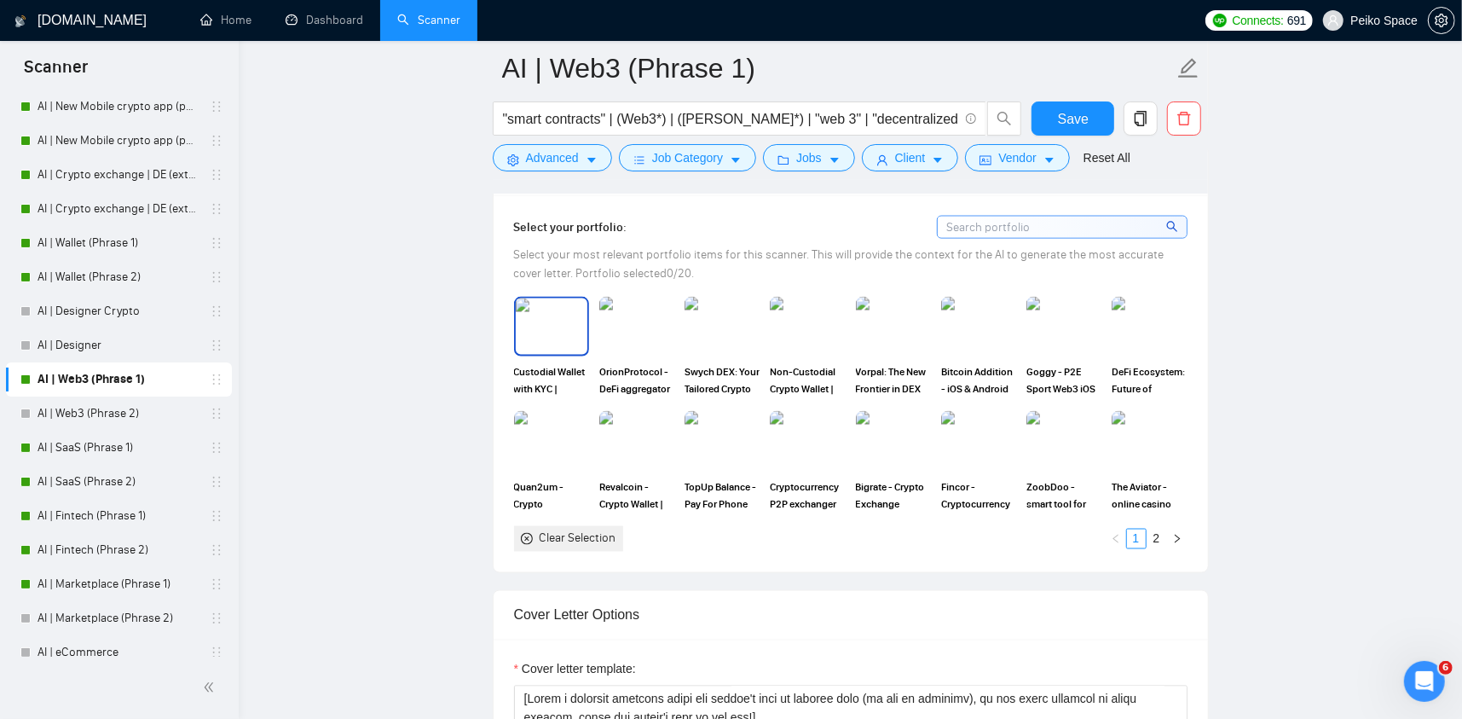
click at [542, 342] on img at bounding box center [552, 326] width 72 height 56
click at [620, 338] on img at bounding box center [636, 327] width 75 height 60
click at [723, 340] on img at bounding box center [722, 327] width 75 height 60
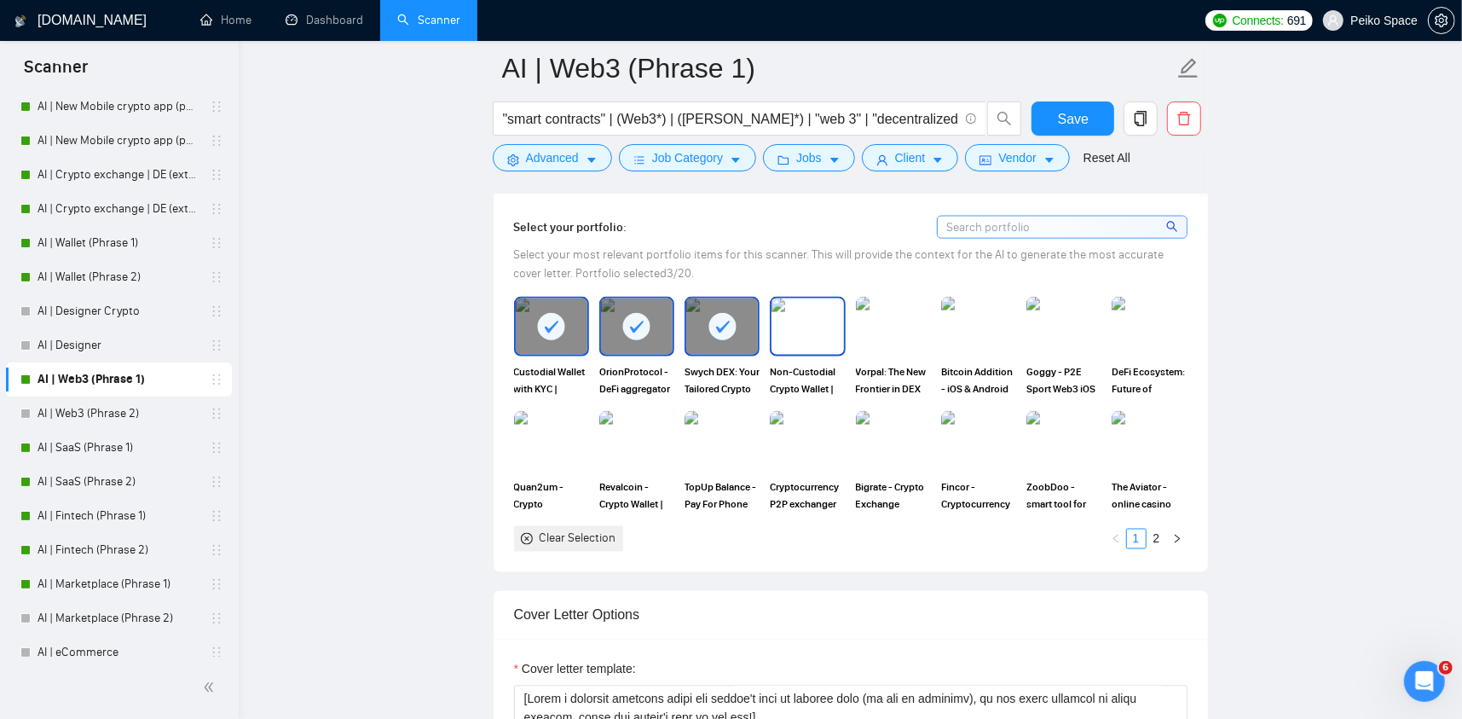
click at [802, 336] on img at bounding box center [808, 326] width 72 height 56
drag, startPoint x: 899, startPoint y: 328, endPoint x: 934, endPoint y: 328, distance: 35.0
click at [899, 328] on img at bounding box center [894, 326] width 72 height 56
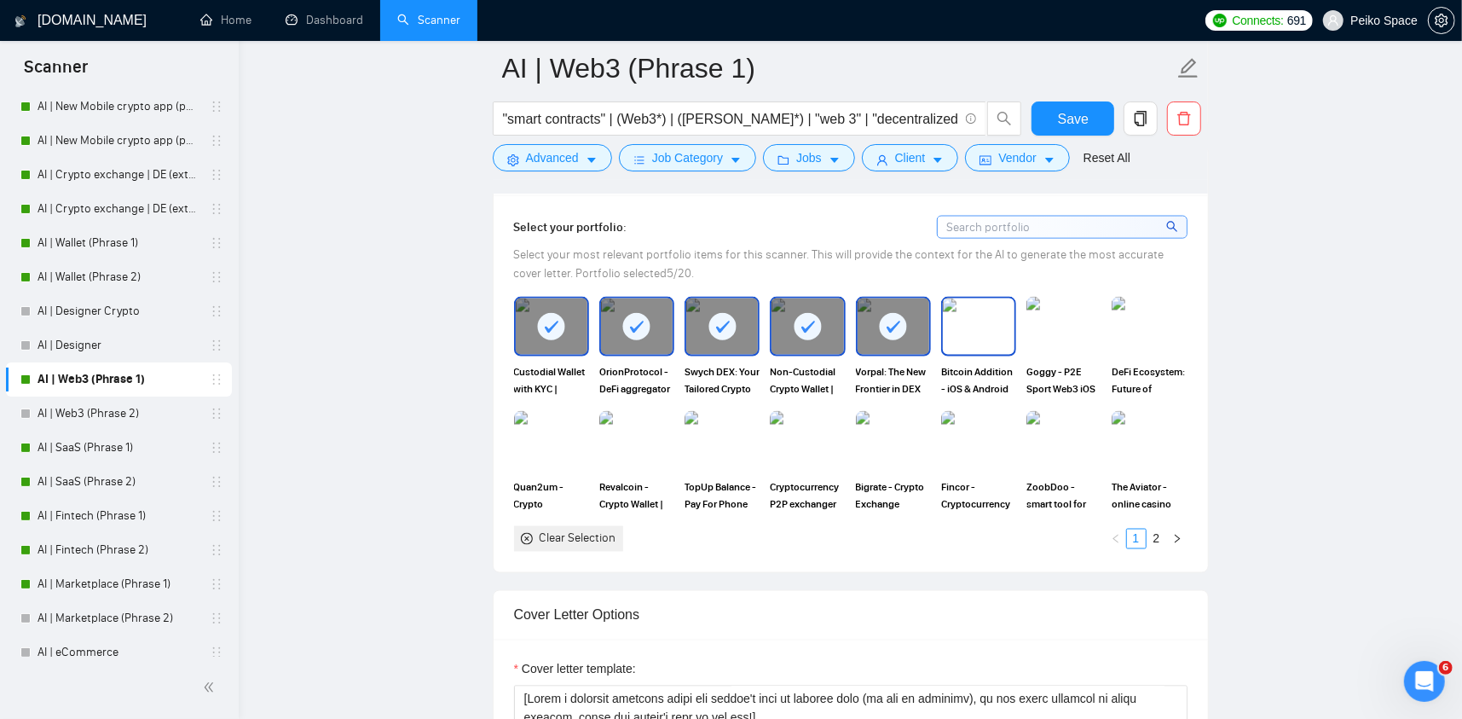
click at [980, 328] on img at bounding box center [979, 326] width 72 height 56
click at [1057, 329] on img at bounding box center [1064, 326] width 72 height 56
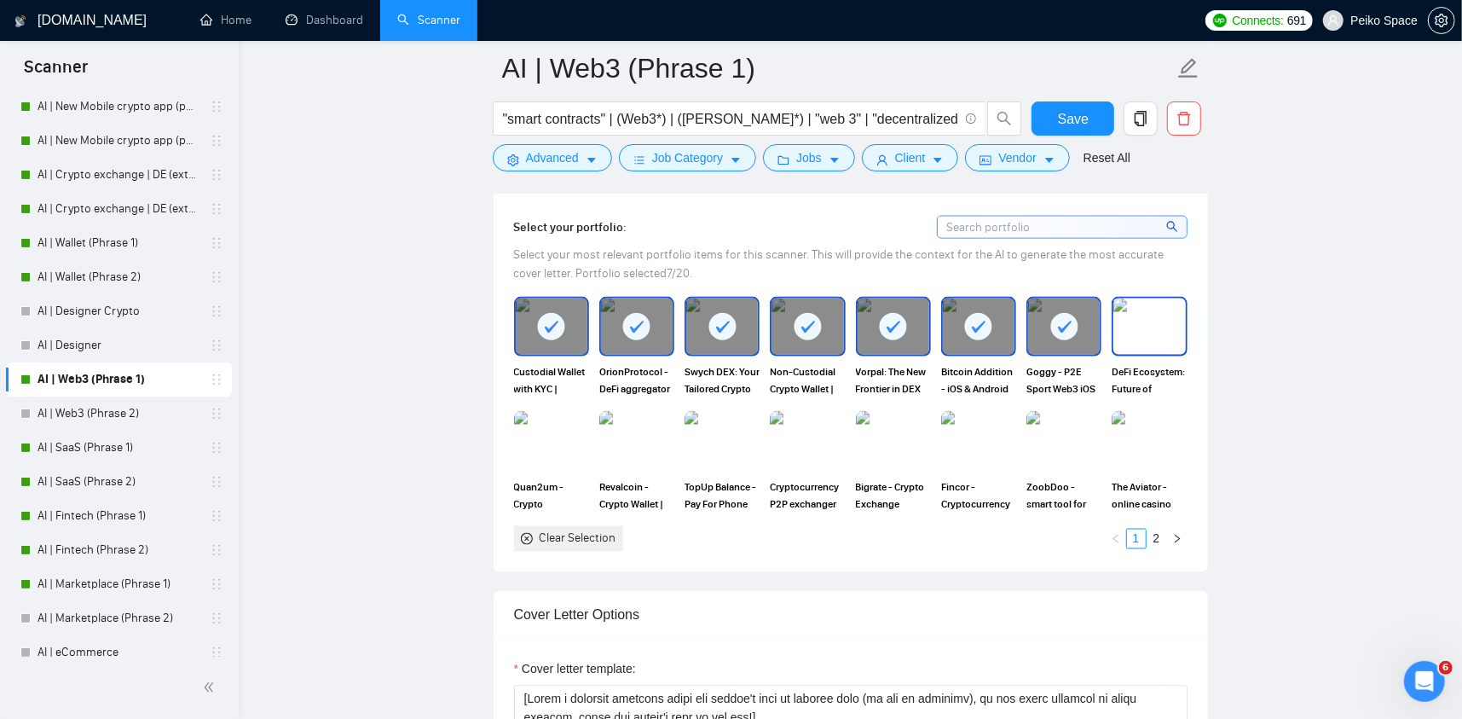
click at [1132, 330] on img at bounding box center [1150, 326] width 72 height 56
click at [1139, 422] on img at bounding box center [1150, 441] width 72 height 56
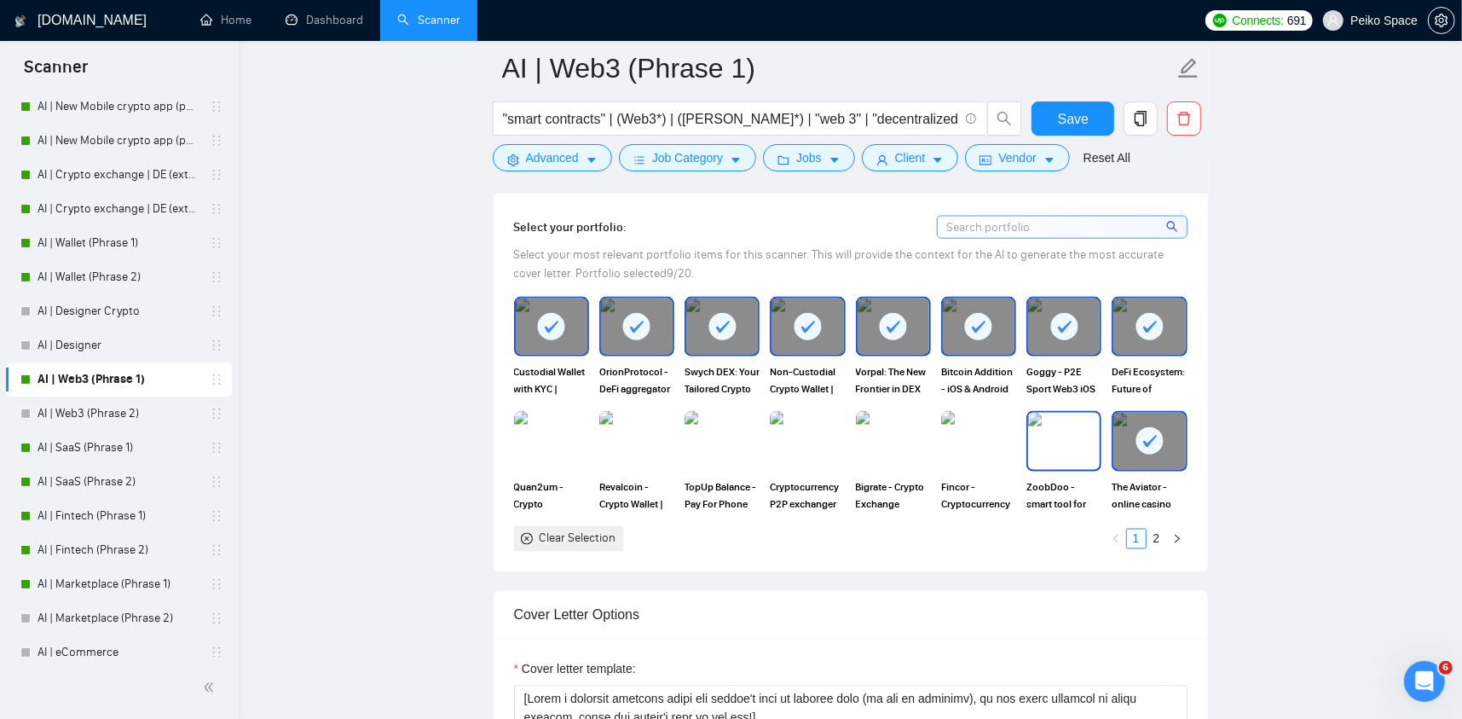
drag, startPoint x: 1065, startPoint y: 431, endPoint x: 1027, endPoint y: 435, distance: 38.5
click at [1063, 431] on img at bounding box center [1064, 441] width 72 height 56
click at [950, 437] on img at bounding box center [979, 441] width 72 height 56
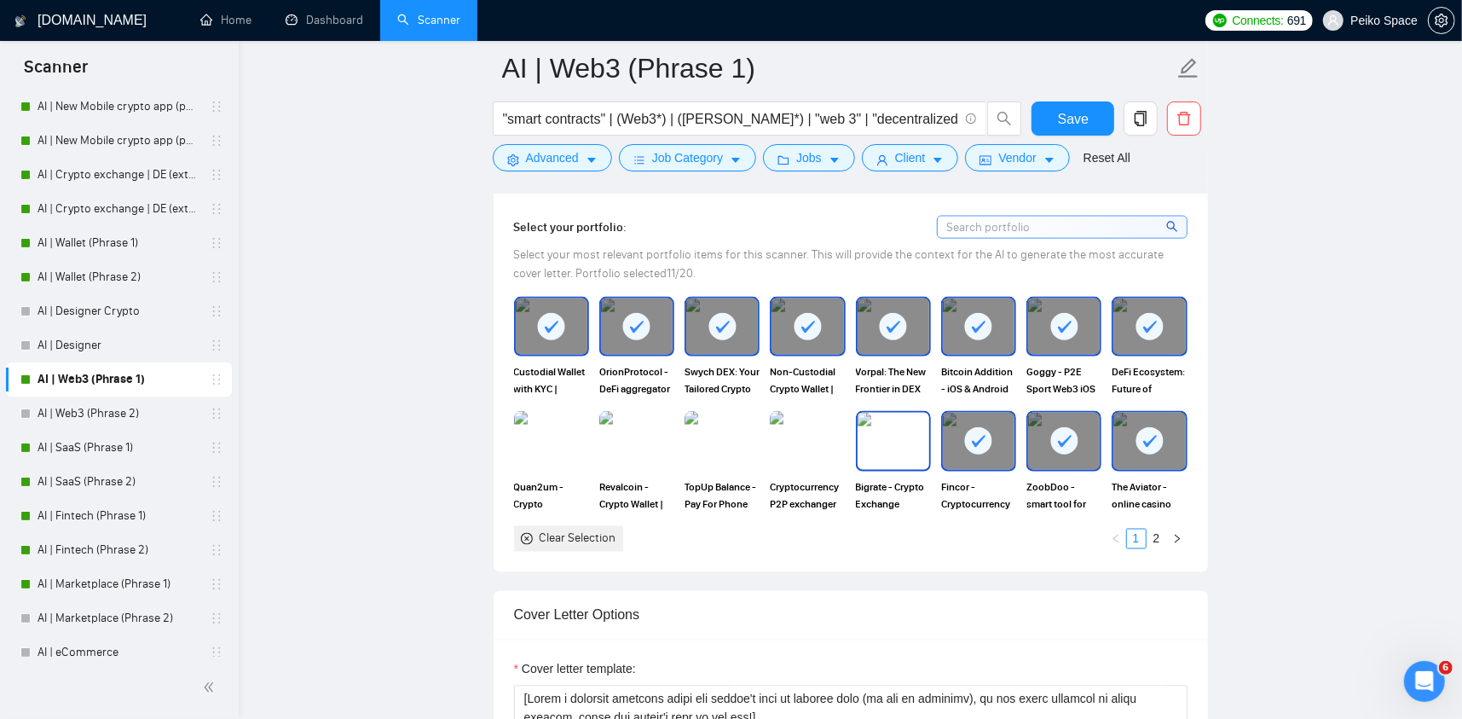
click at [881, 439] on img at bounding box center [894, 441] width 72 height 56
click at [801, 440] on img at bounding box center [808, 441] width 72 height 56
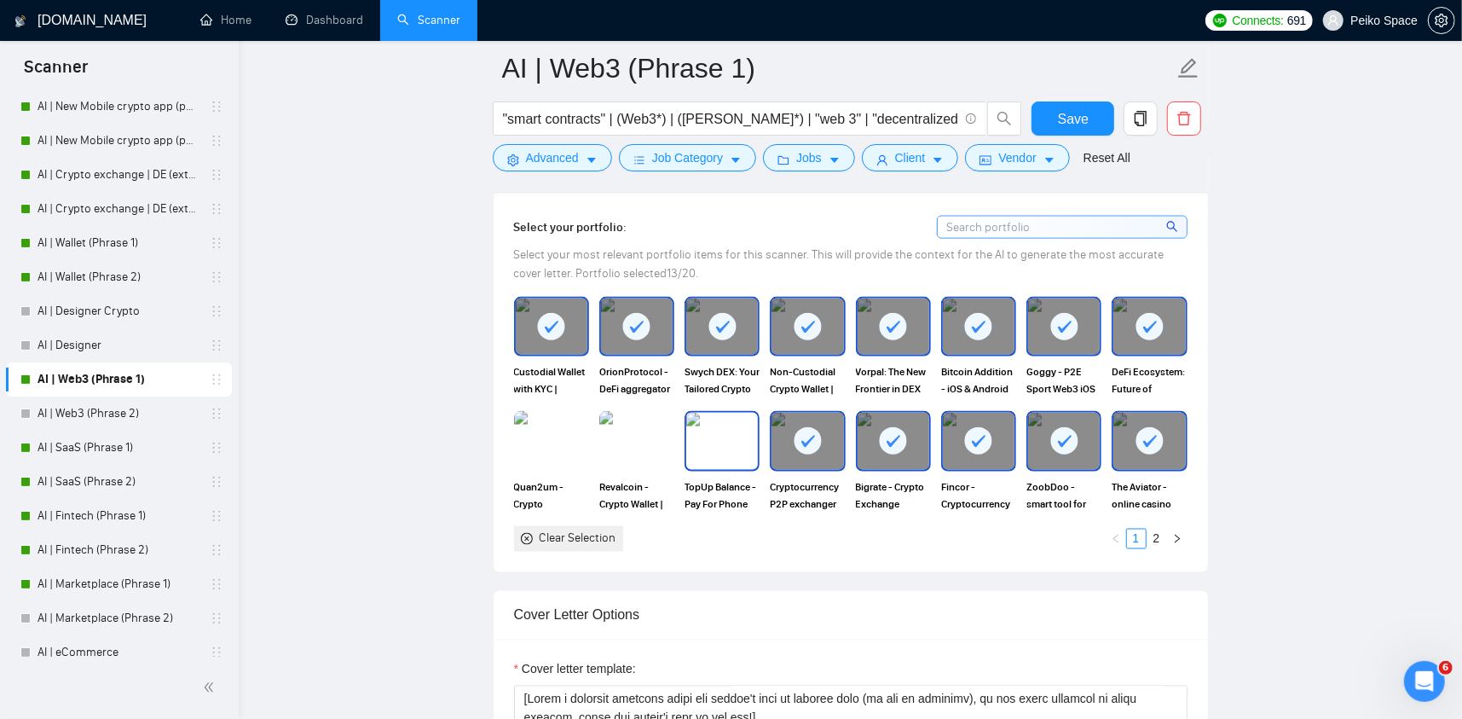
click at [708, 441] on img at bounding box center [722, 441] width 72 height 56
drag, startPoint x: 626, startPoint y: 441, endPoint x: 561, endPoint y: 441, distance: 64.8
click at [624, 441] on img at bounding box center [637, 441] width 72 height 56
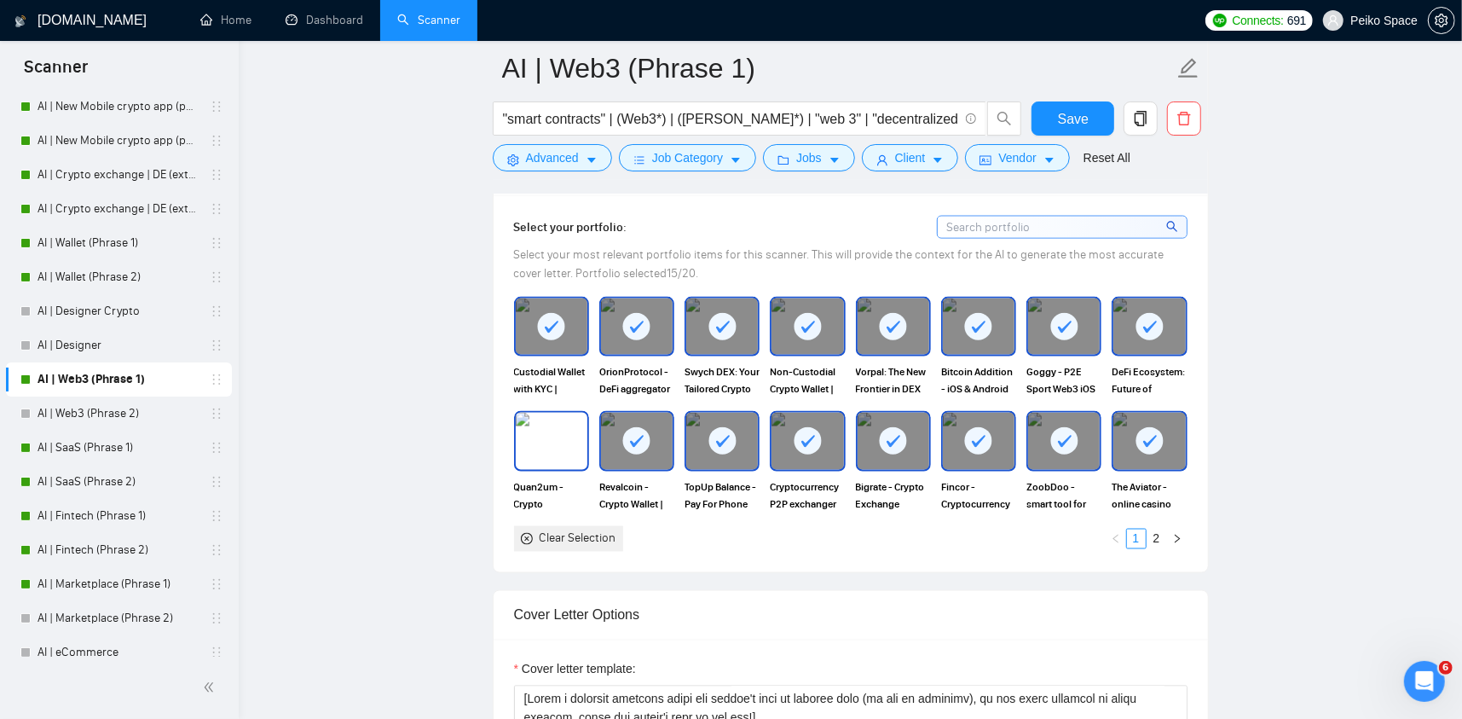
click at [522, 414] on img at bounding box center [552, 441] width 72 height 56
click at [1156, 530] on link "2" at bounding box center [1157, 539] width 19 height 19
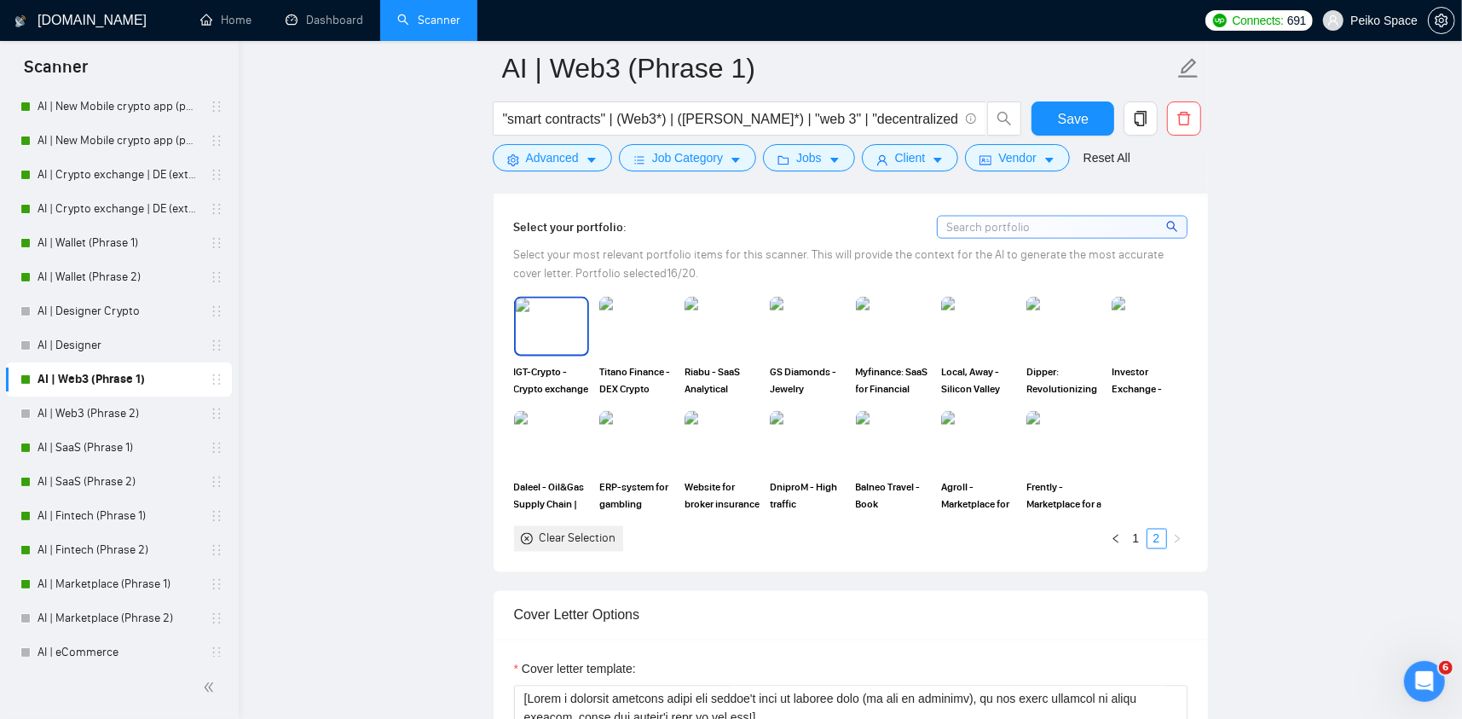
click at [541, 336] on img at bounding box center [552, 326] width 72 height 56
click at [621, 326] on img at bounding box center [637, 326] width 72 height 56
click at [1140, 538] on link "1" at bounding box center [1136, 539] width 19 height 19
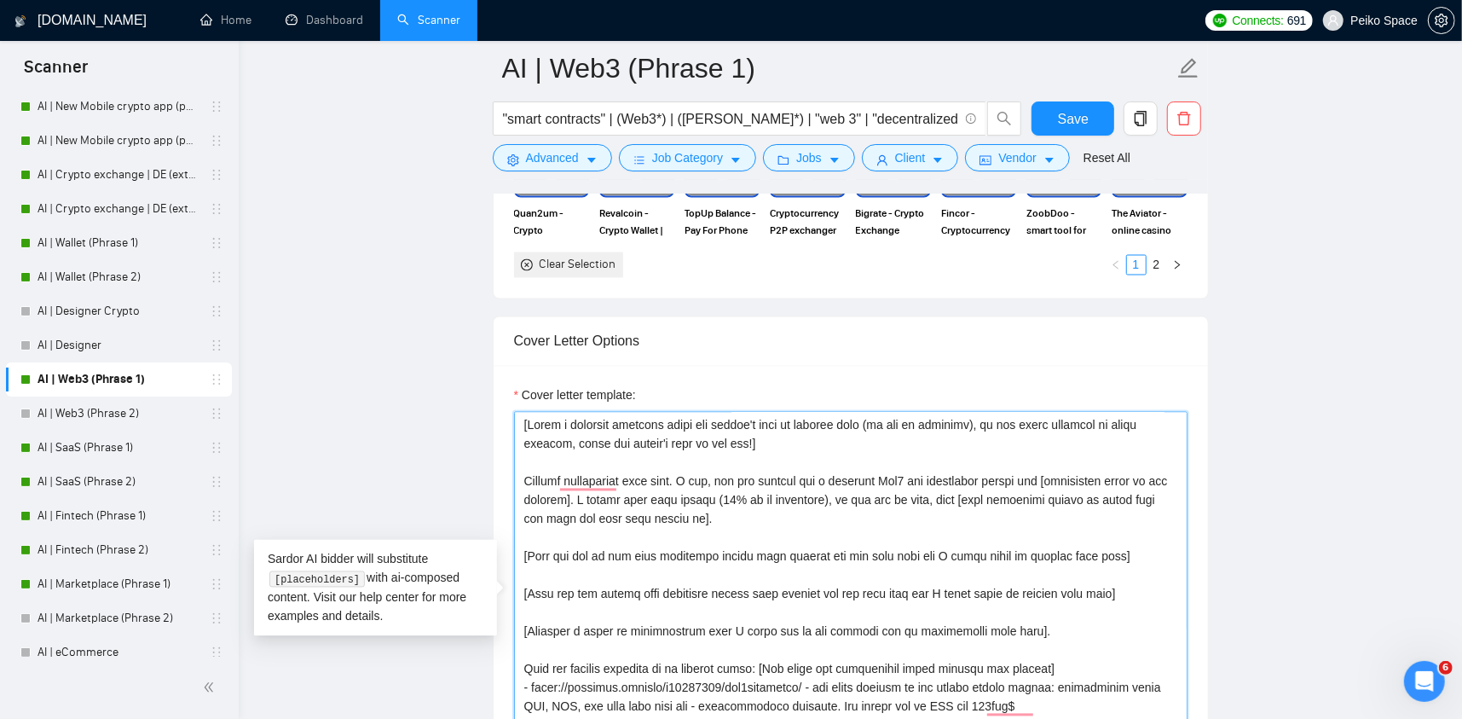
scroll to position [2047, 0]
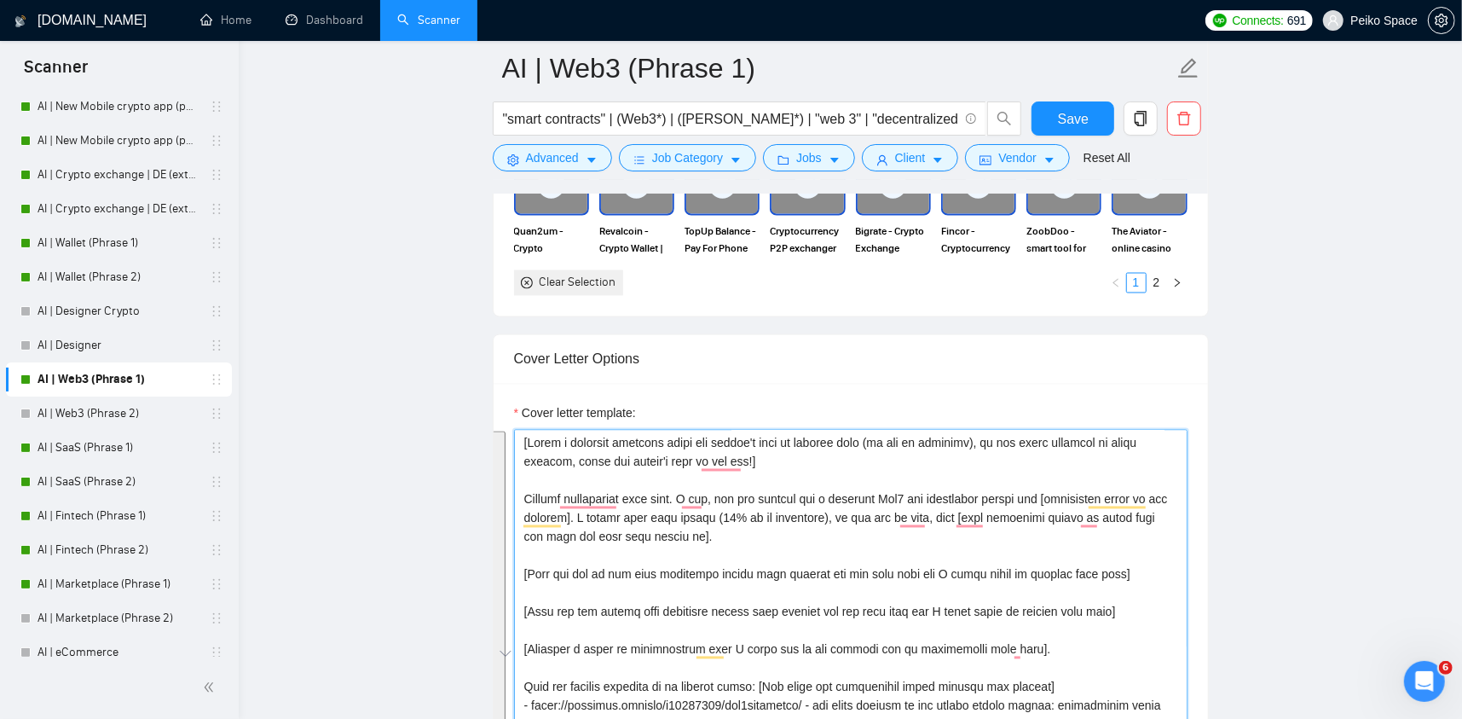
drag, startPoint x: 535, startPoint y: 514, endPoint x: 489, endPoint y: 345, distance: 175.0
click at [493, 354] on div "Cover Letter Options Cover letter template:" at bounding box center [851, 594] width 716 height 521
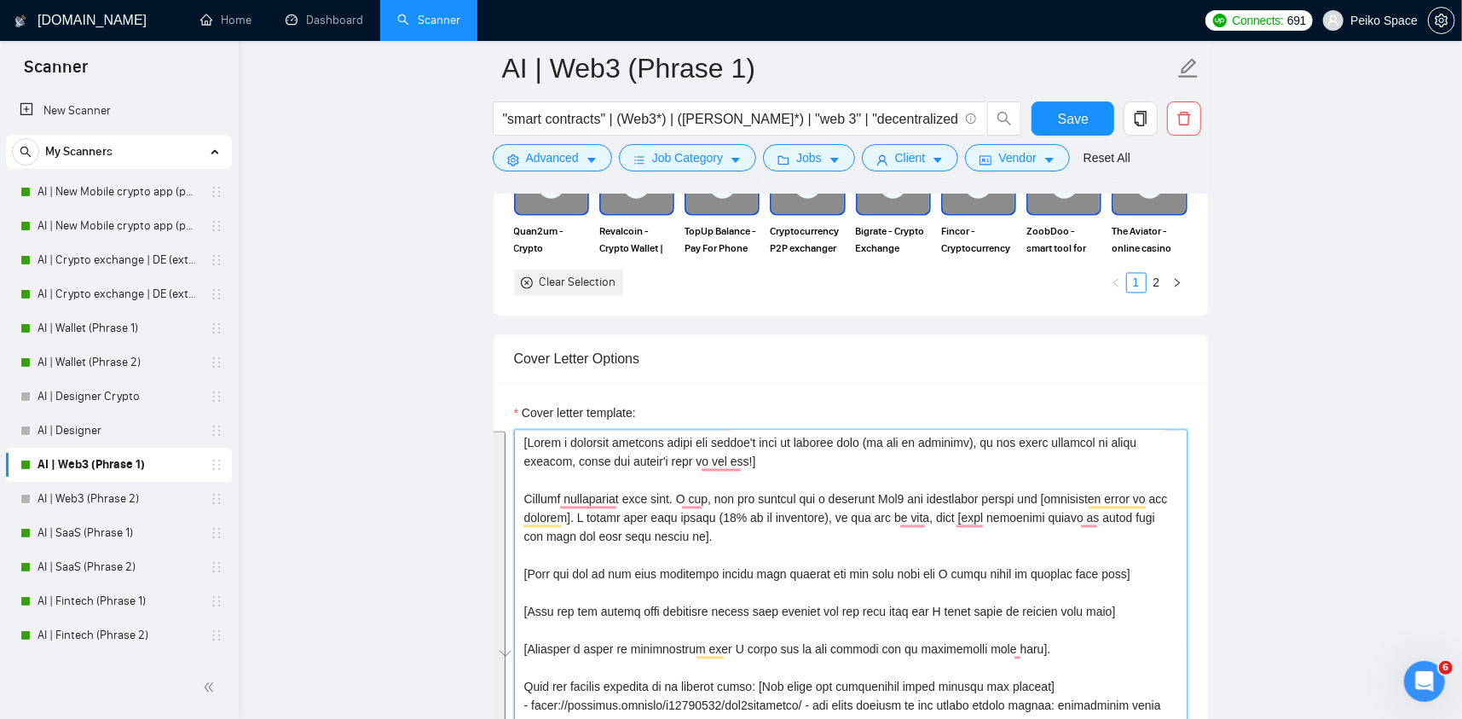
scroll to position [85, 0]
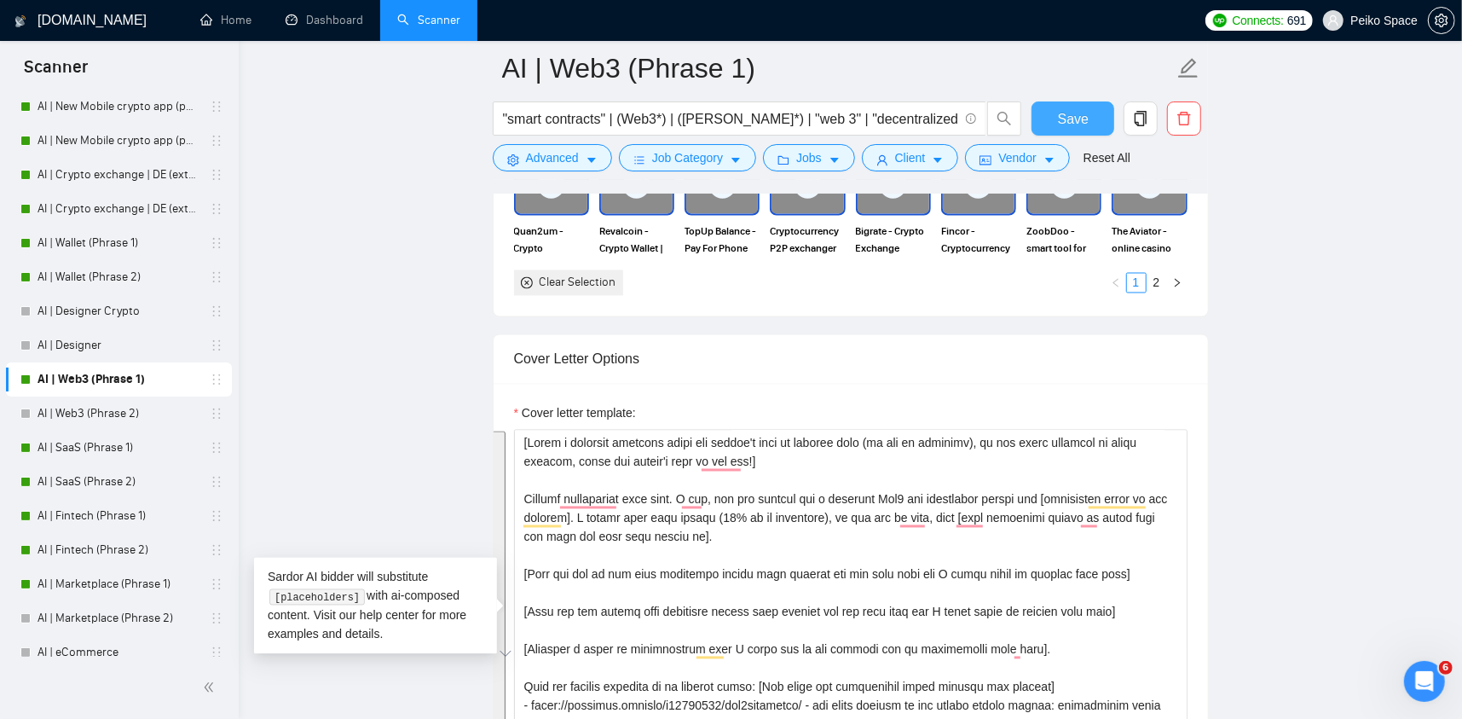
drag, startPoint x: 1097, startPoint y: 109, endPoint x: 1045, endPoint y: 129, distance: 56.4
click at [1095, 109] on button "Save" at bounding box center [1073, 118] width 83 height 34
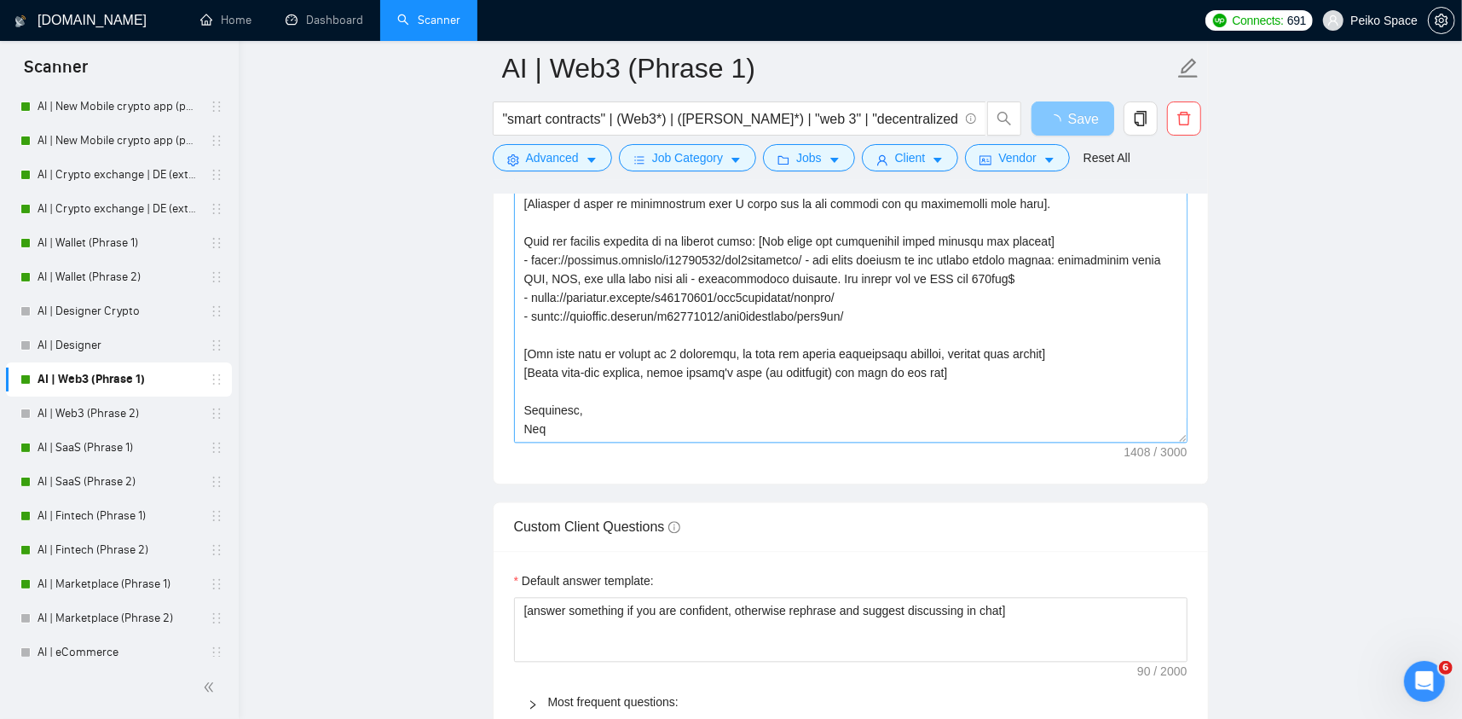
scroll to position [2558, 0]
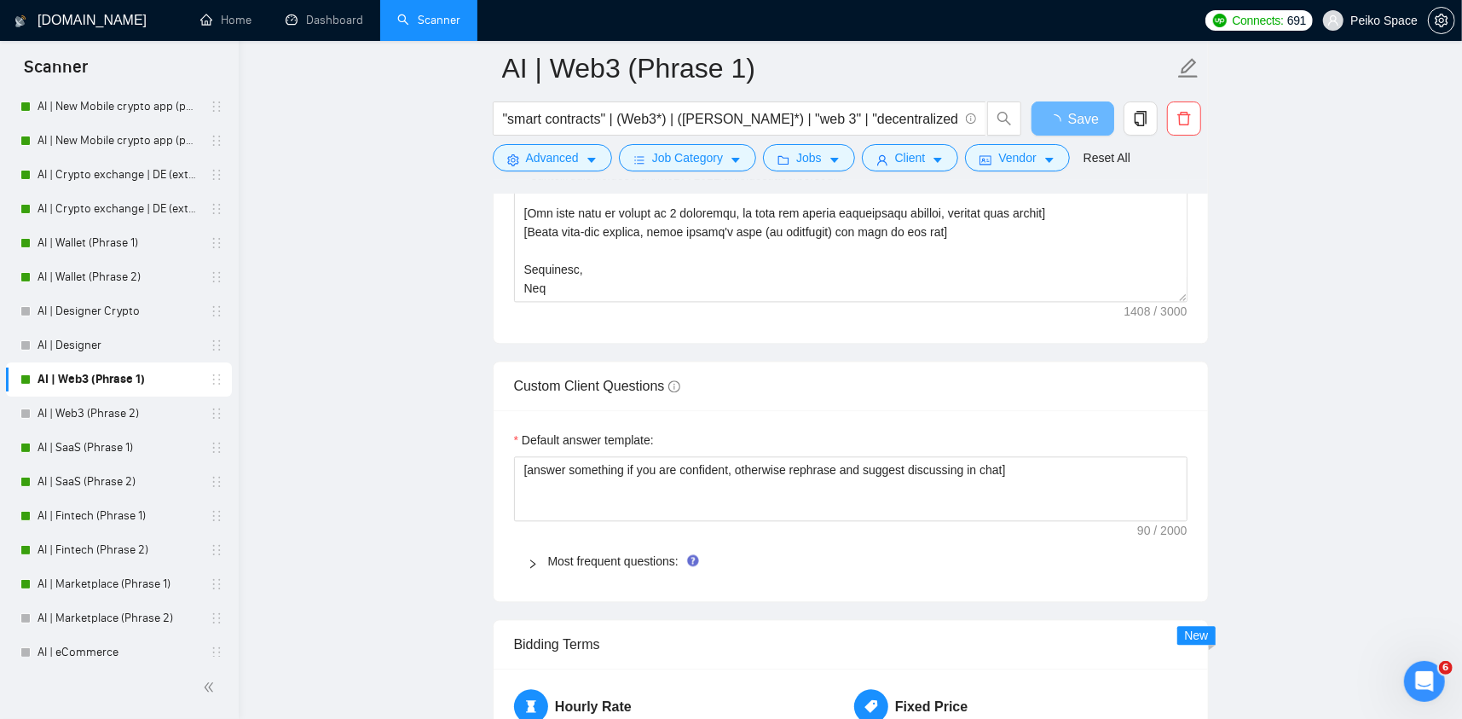
click at [650, 546] on div "Most frequent questions:" at bounding box center [851, 560] width 674 height 39
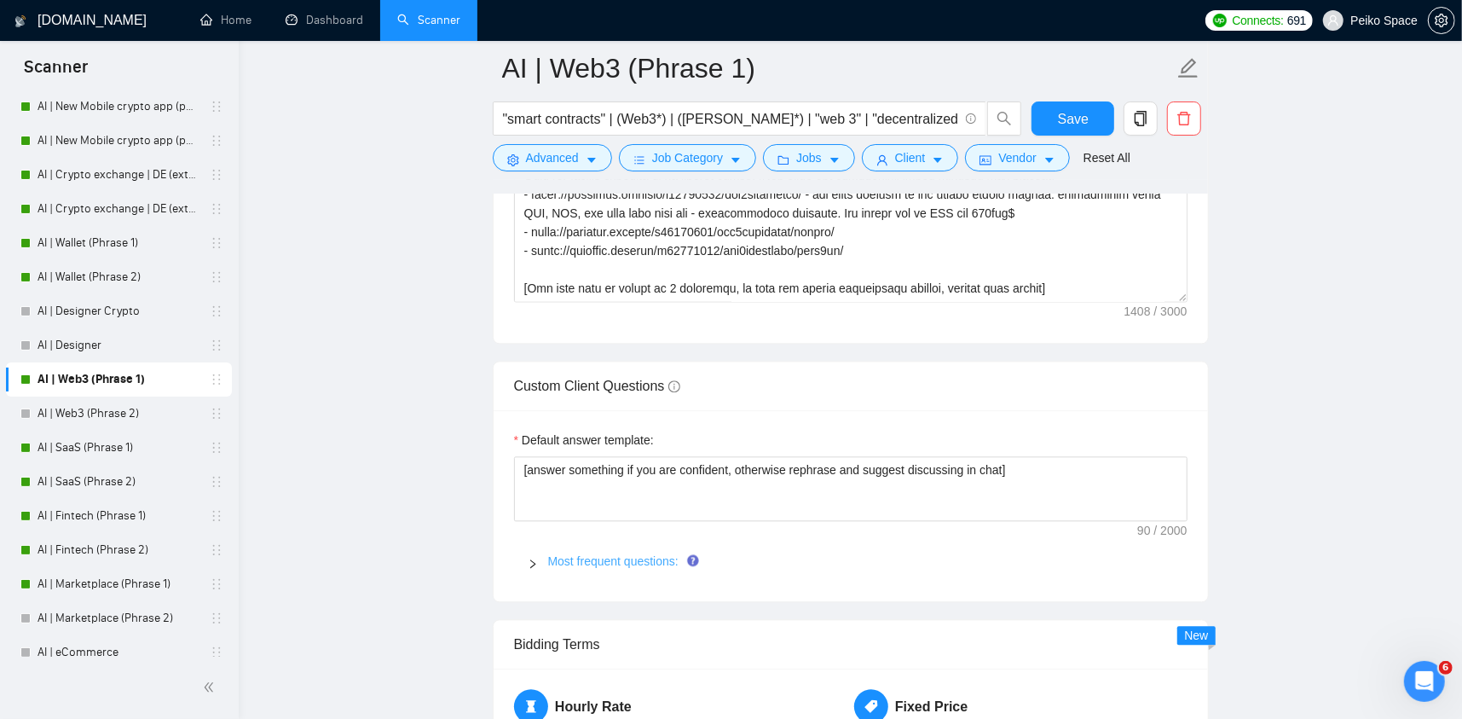
click at [596, 554] on link "Most frequent questions:" at bounding box center [613, 561] width 130 height 14
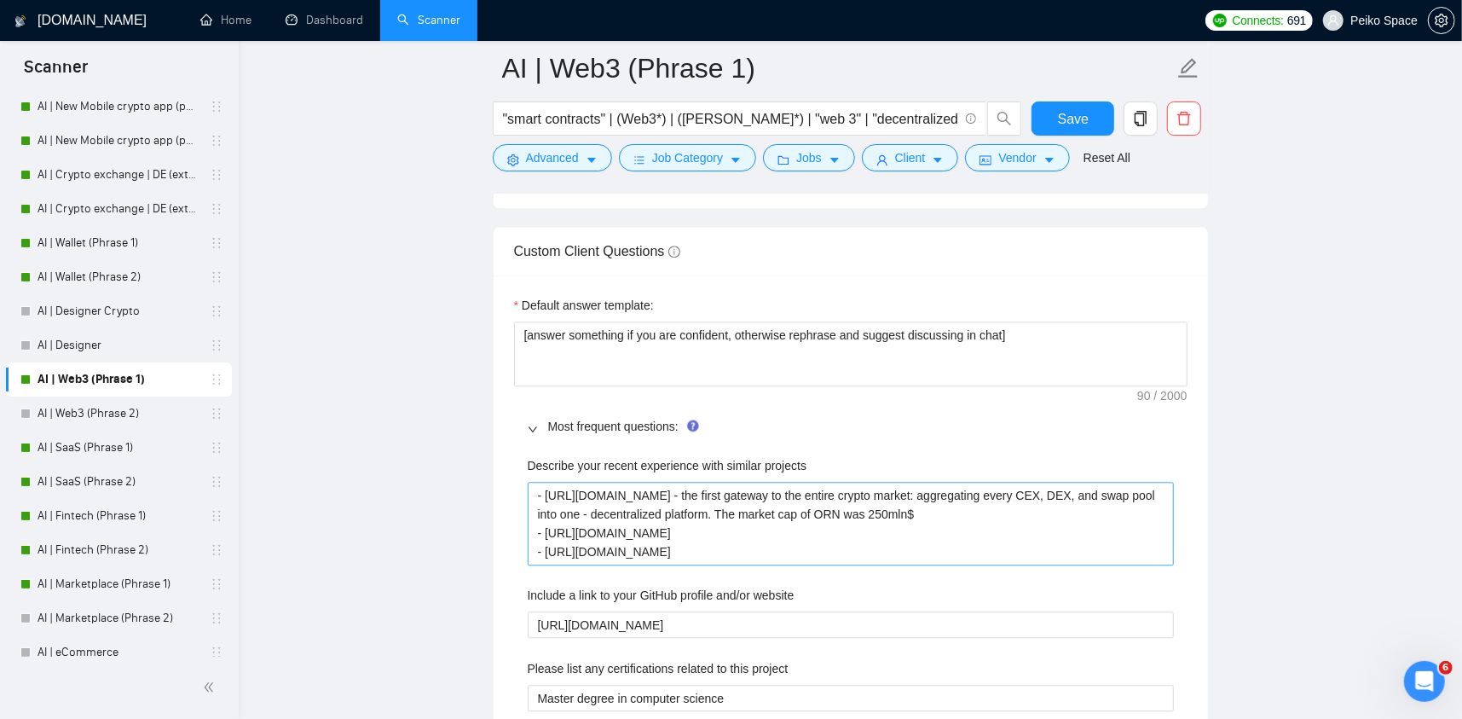
scroll to position [2729, 0]
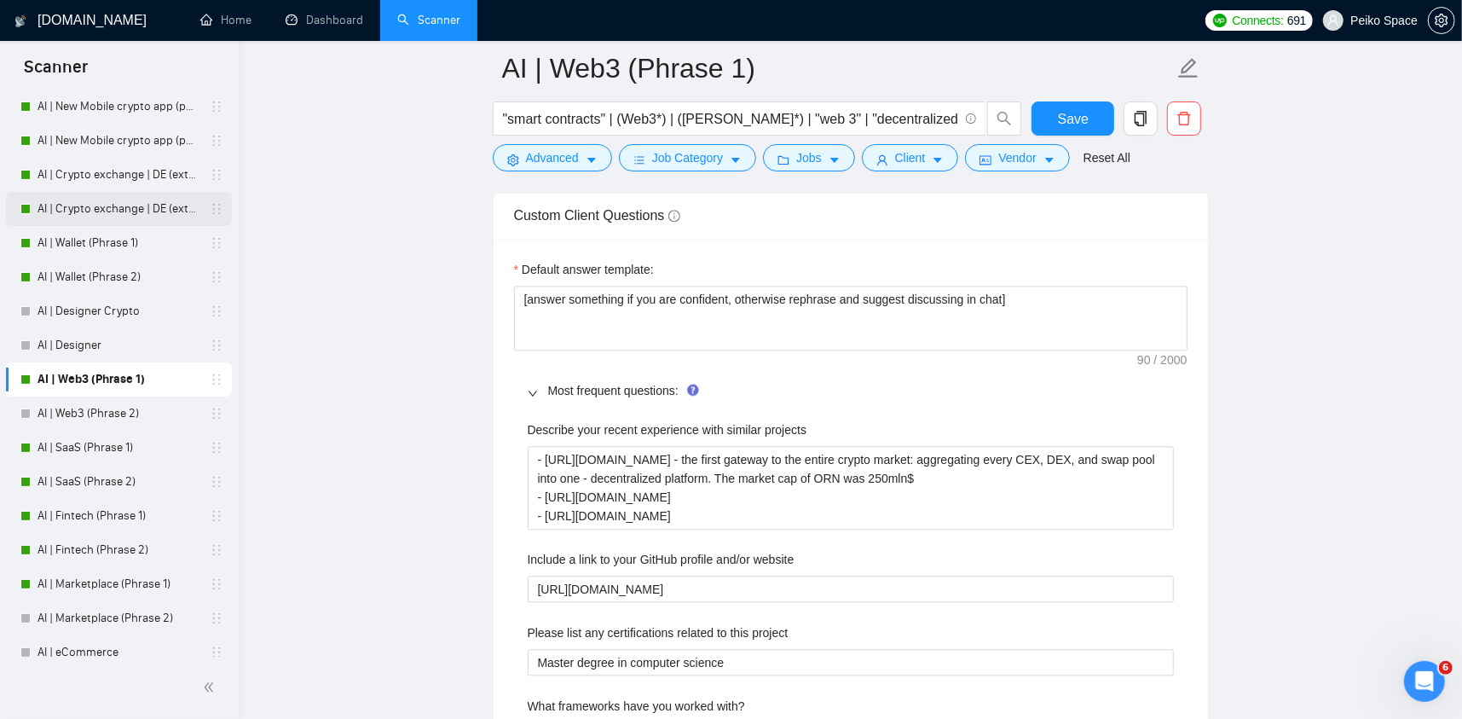
click at [99, 210] on link "AI | Crypto exchange | DE (extended) Phrase 2" at bounding box center [119, 209] width 162 height 34
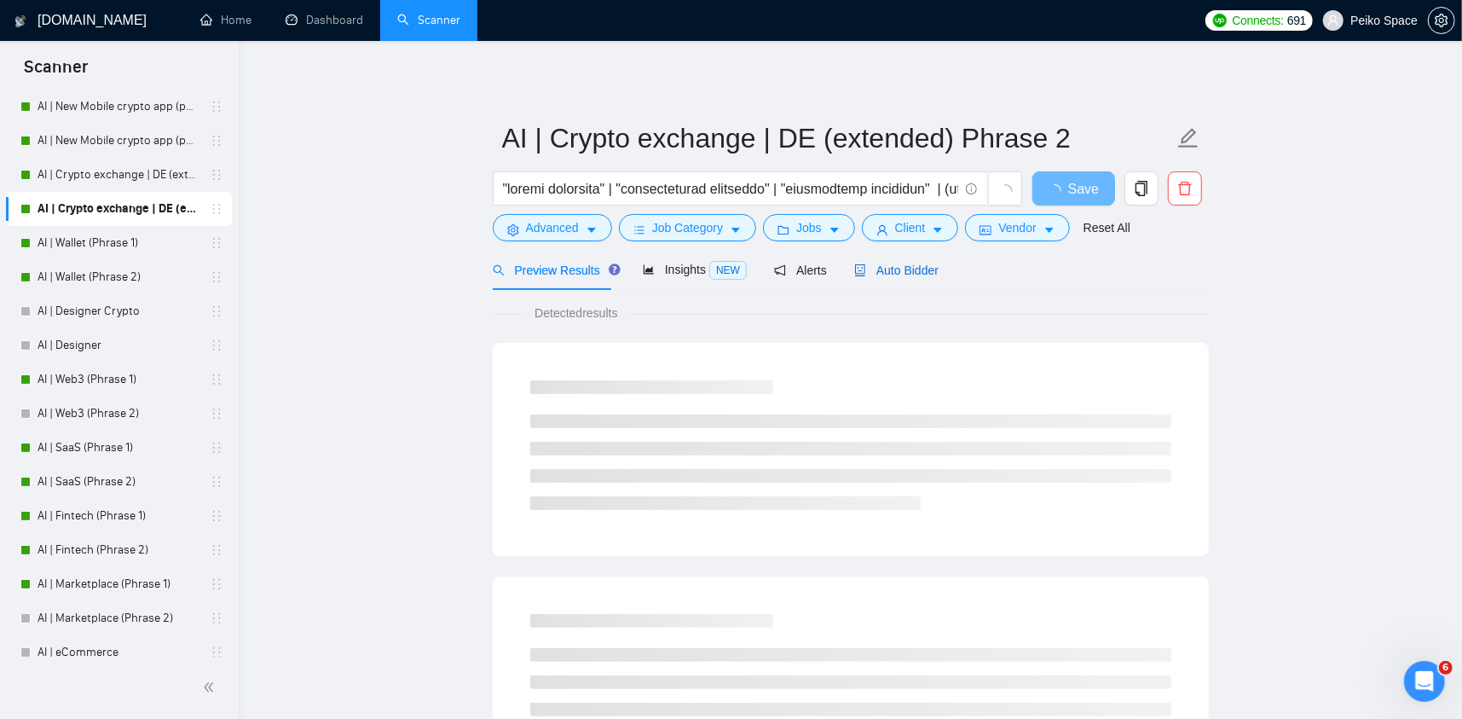
click at [899, 275] on span "Auto Bidder" at bounding box center [896, 270] width 84 height 14
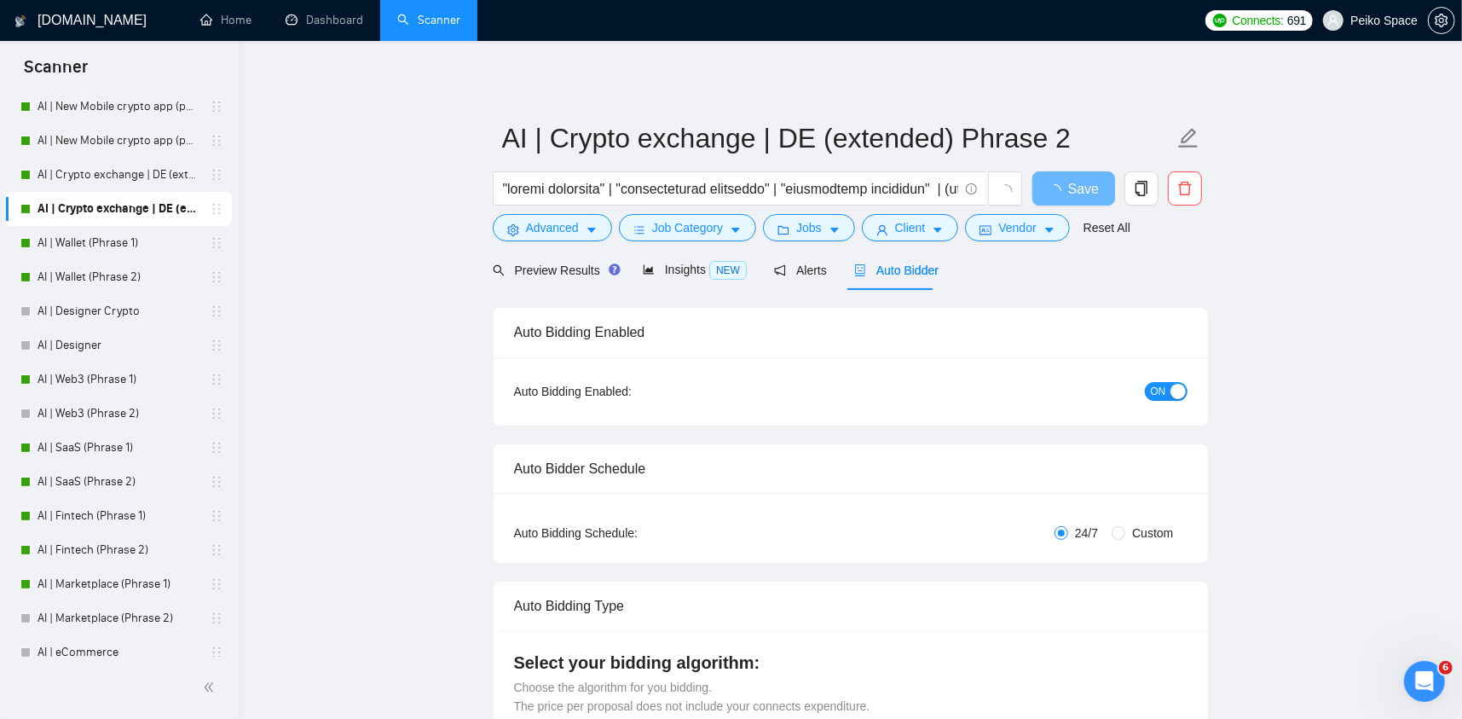
radio input "false"
radio input "true"
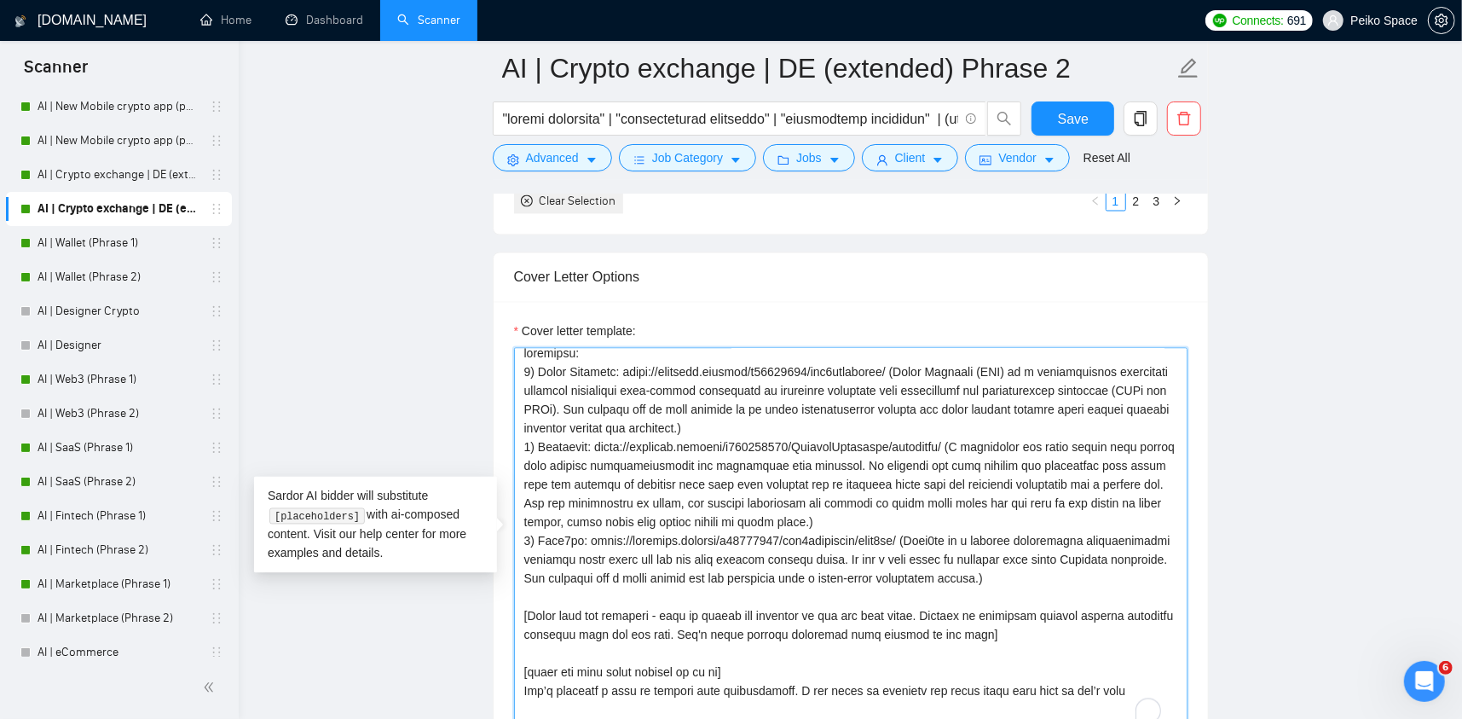
scroll to position [215, 0]
drag, startPoint x: 524, startPoint y: 368, endPoint x: 1127, endPoint y: 574, distance: 638.0
click at [1127, 574] on textarea "Cover letter template:" at bounding box center [851, 540] width 674 height 384
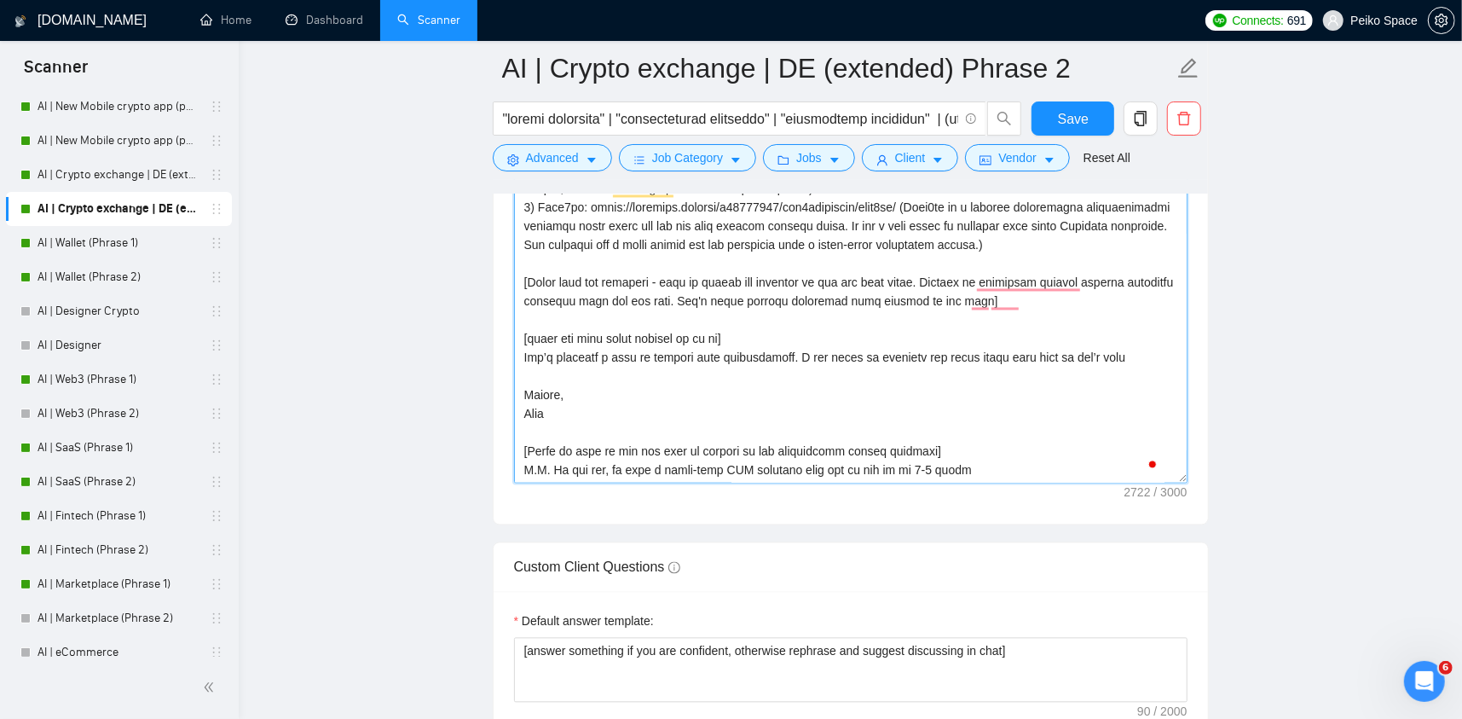
scroll to position [2302, 0]
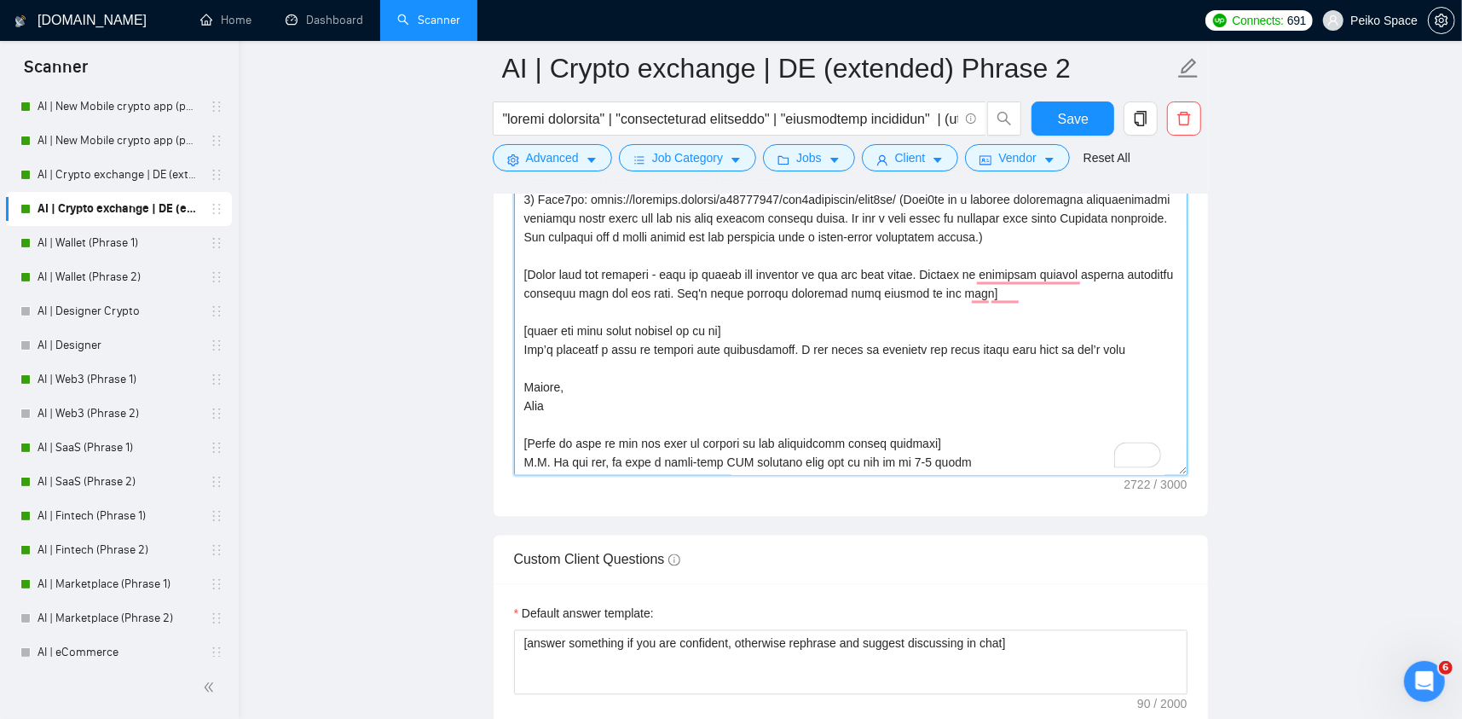
drag, startPoint x: 978, startPoint y: 460, endPoint x: 455, endPoint y: 407, distance: 526.3
click at [602, 437] on textarea "Cover letter template:" at bounding box center [851, 284] width 674 height 384
click at [124, 385] on link "AI | Web3 (Phrase 1)" at bounding box center [119, 379] width 162 height 34
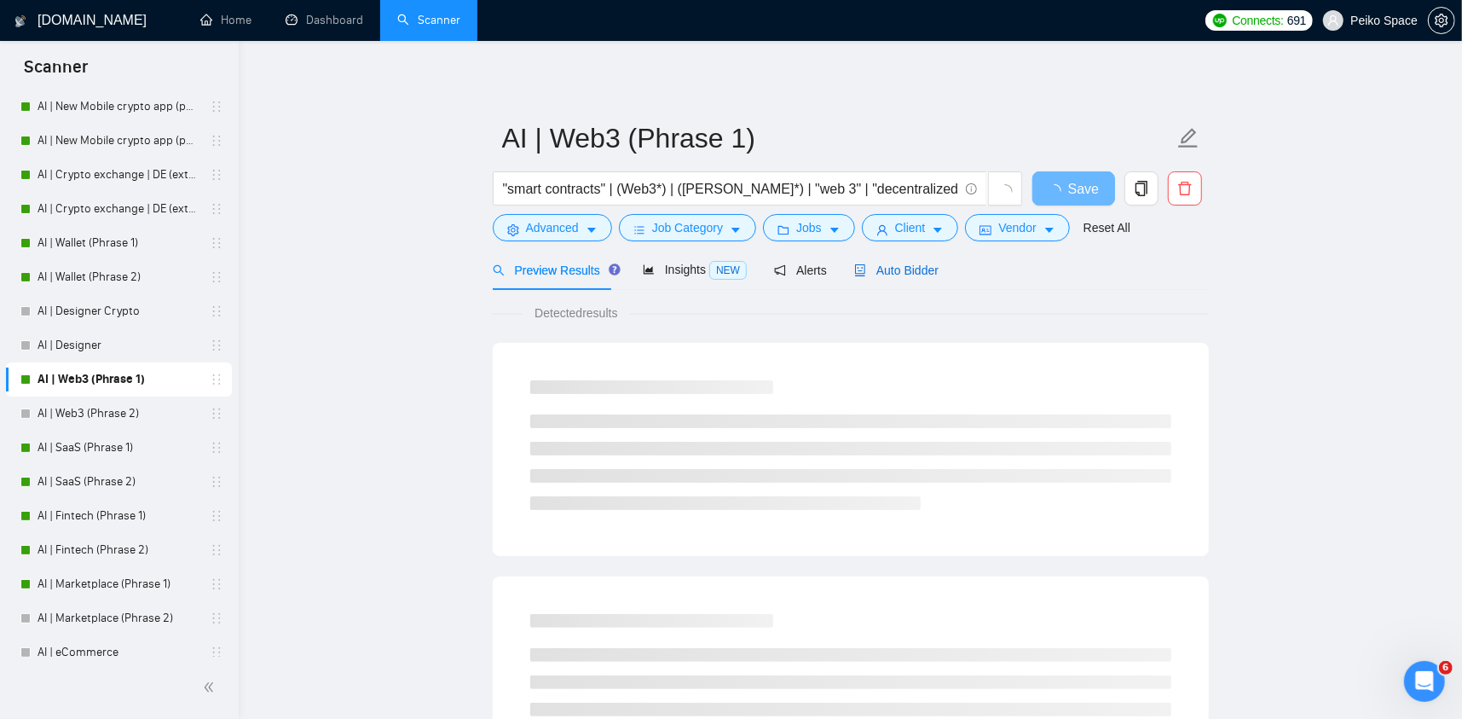
click at [896, 269] on span "Auto Bidder" at bounding box center [896, 270] width 84 height 14
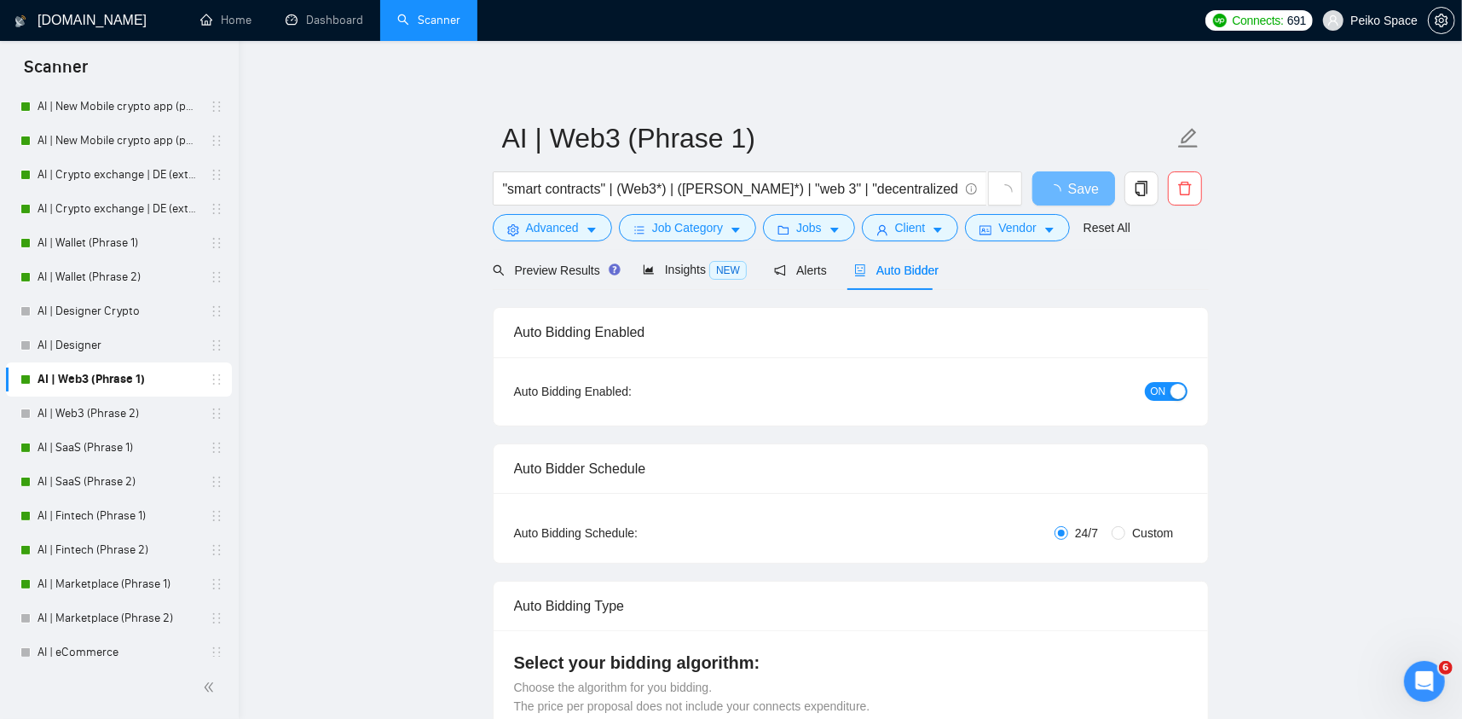
radio input "false"
radio input "true"
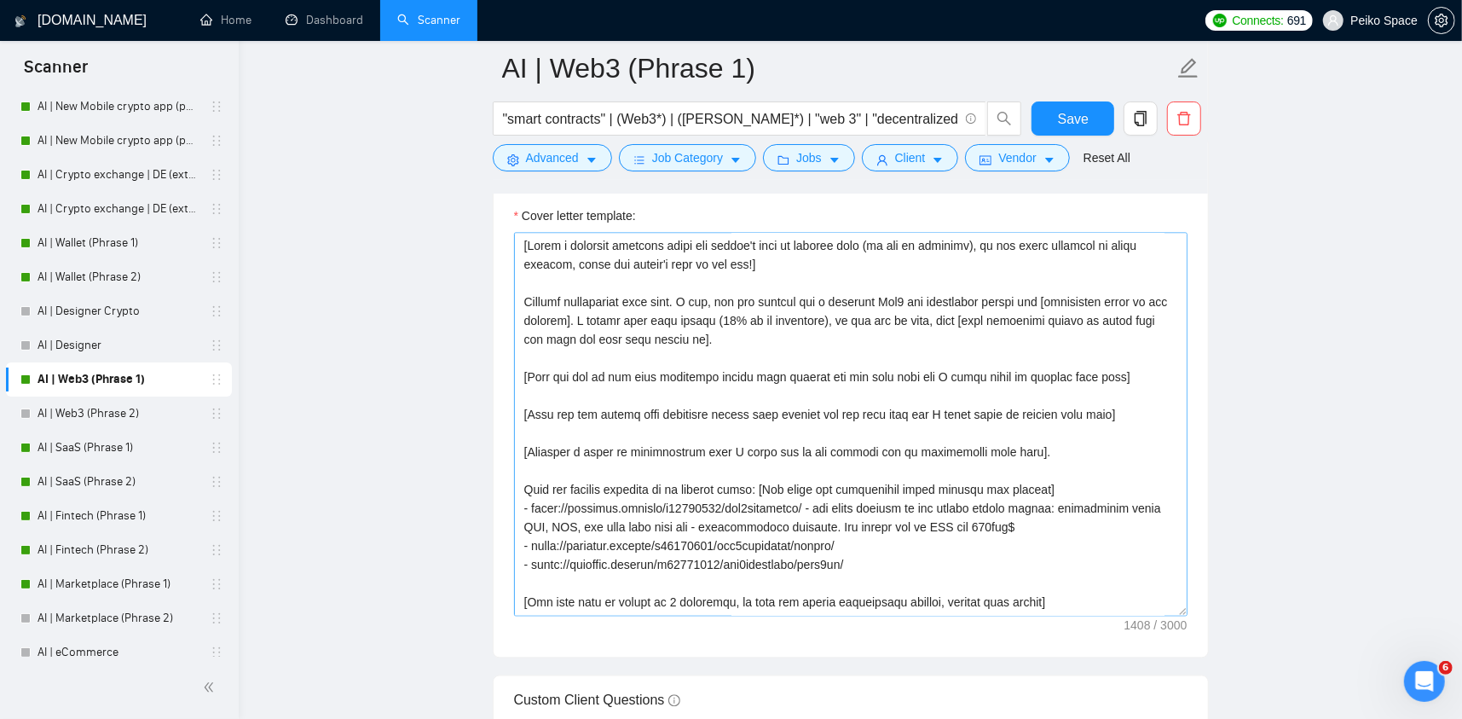
scroll to position [2302, 0]
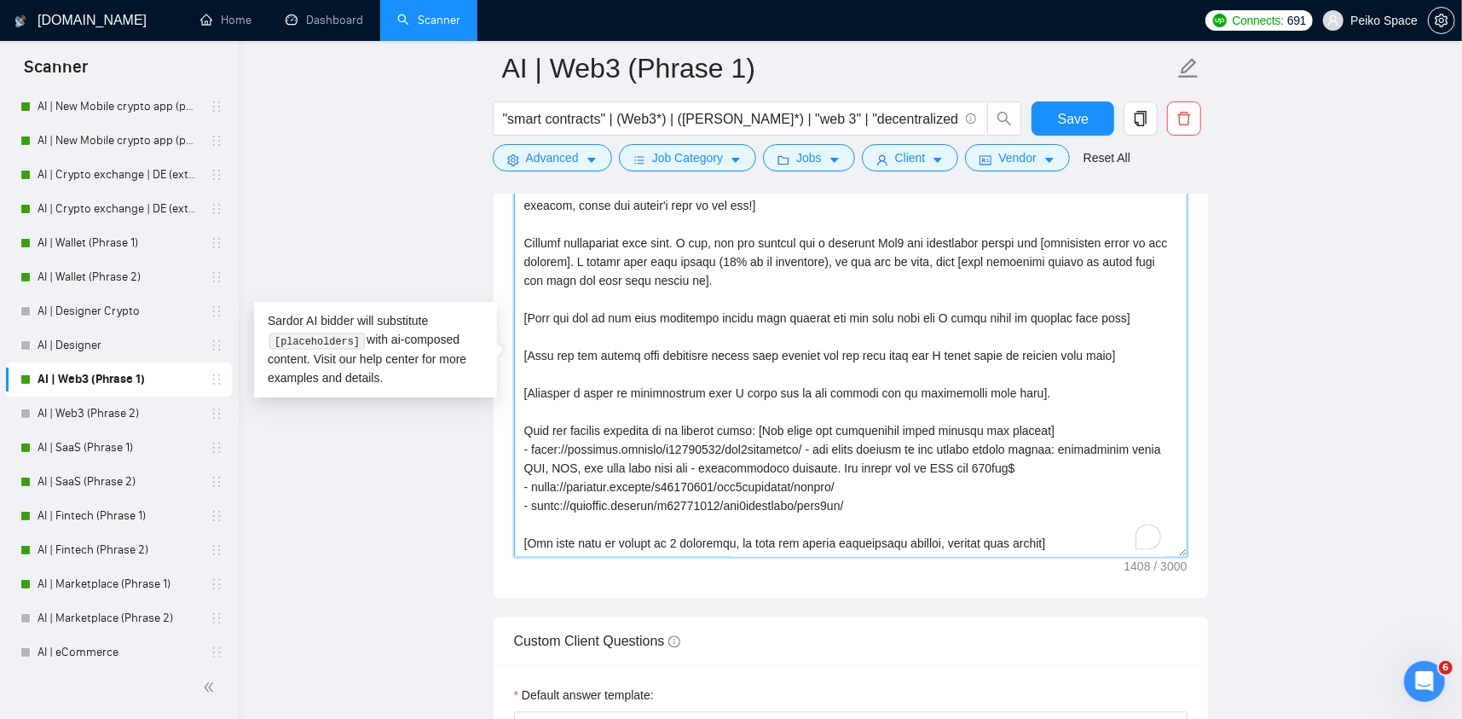
drag, startPoint x: 1076, startPoint y: 538, endPoint x: 662, endPoint y: 390, distance: 440.2
click at [664, 391] on textarea "Cover letter template:" at bounding box center [851, 366] width 674 height 384
click at [707, 347] on textarea "Cover letter template:" at bounding box center [851, 366] width 674 height 384
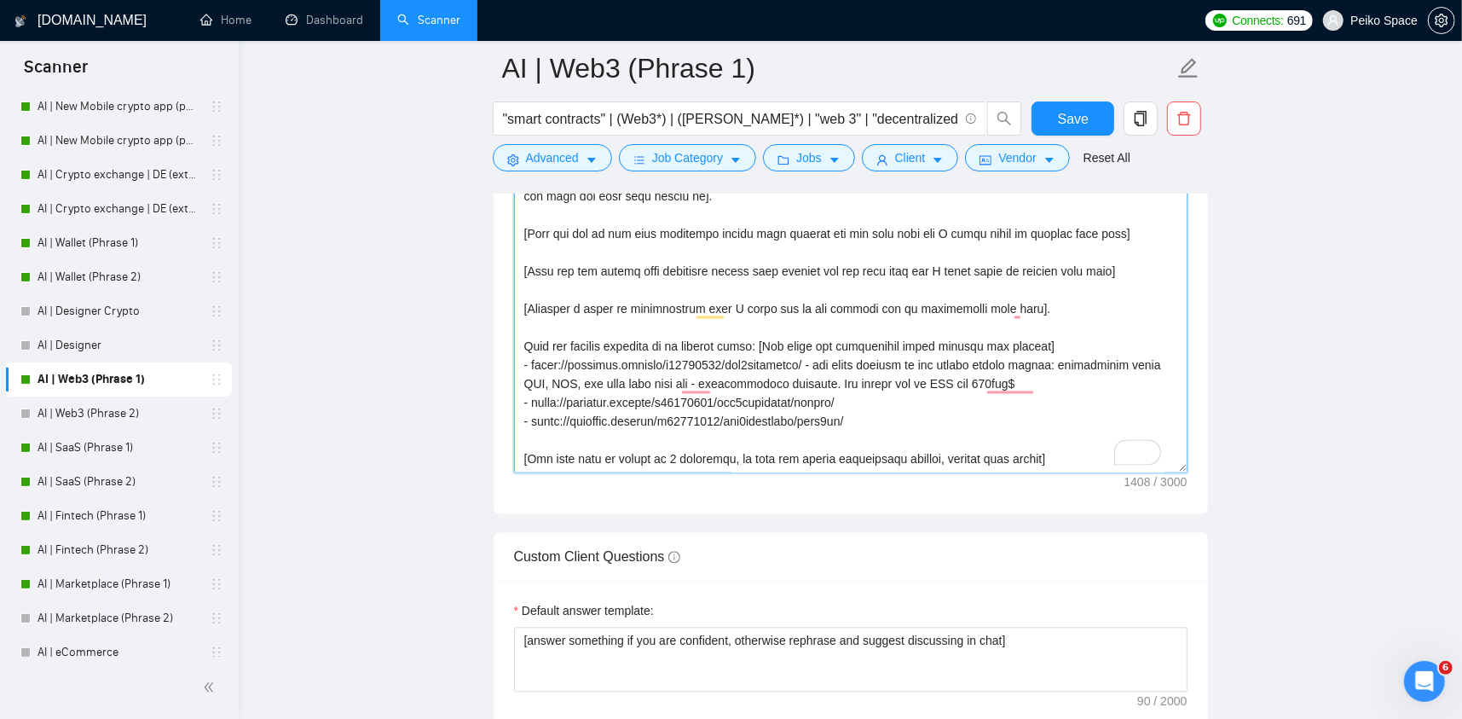
scroll to position [75, 0]
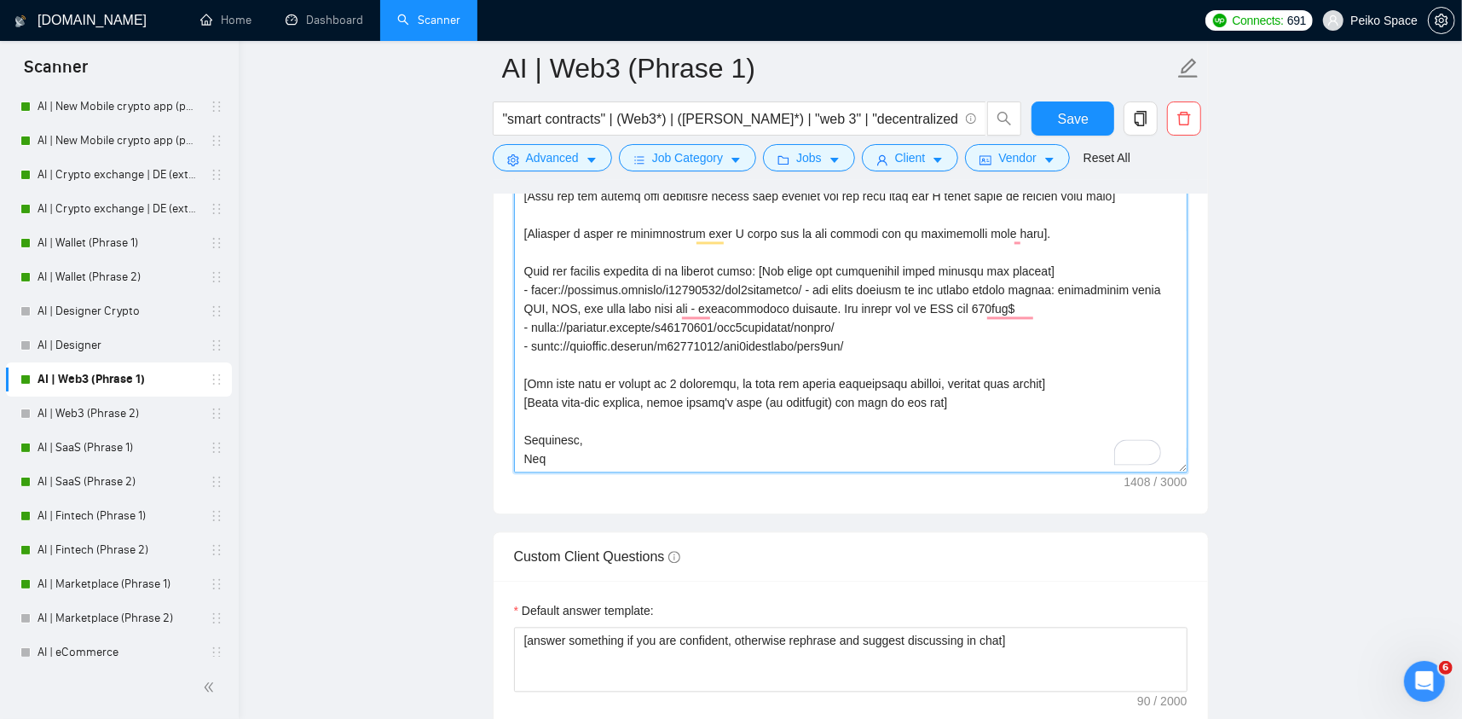
drag, startPoint x: 564, startPoint y: 455, endPoint x: 425, endPoint y: 103, distance: 377.8
click at [425, 103] on main "AI | Web3 (Phrase 1) "smart contracts" | (Web3*) | (dapp*) | "web 3" | "decentr…" at bounding box center [850, 265] width 1169 height 5168
type textarea "[Write a personal greeting using the client's name or company name (if any is p…"
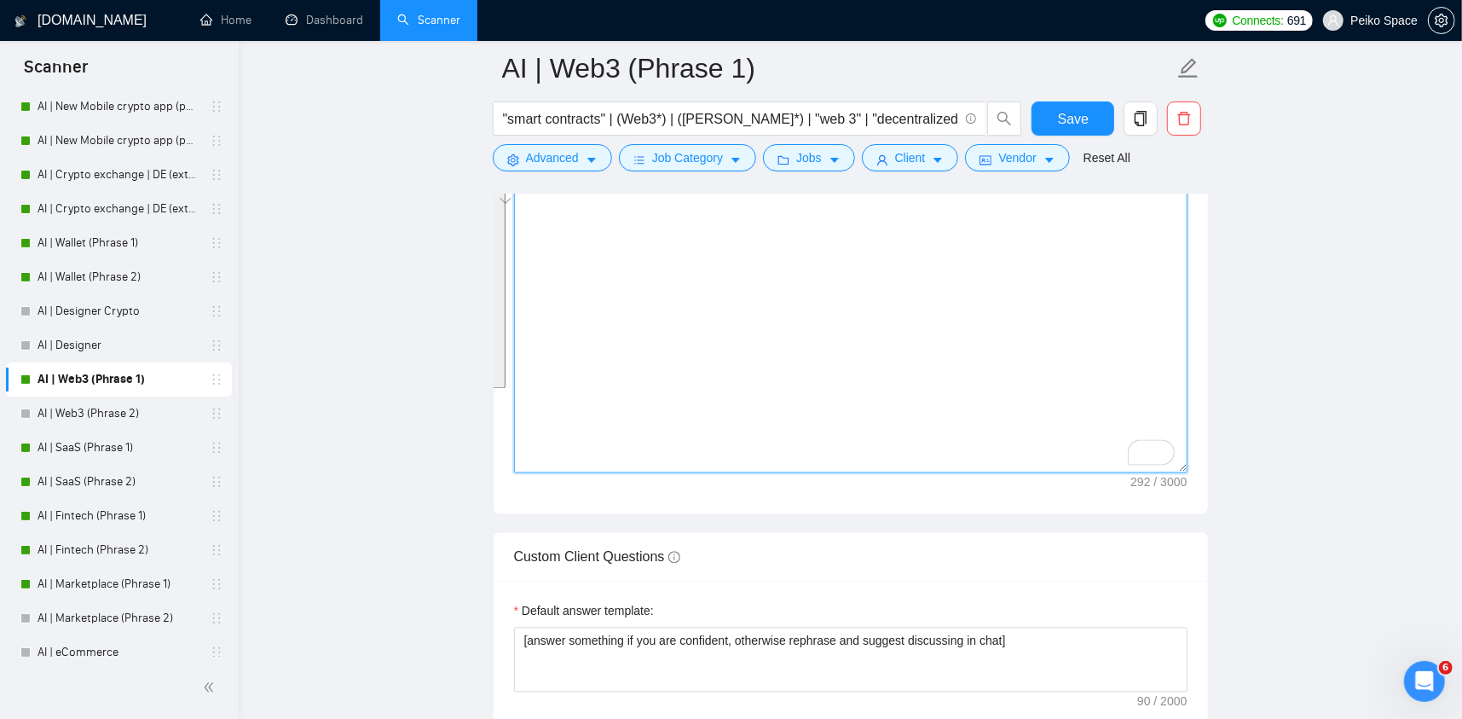
scroll to position [0, 0]
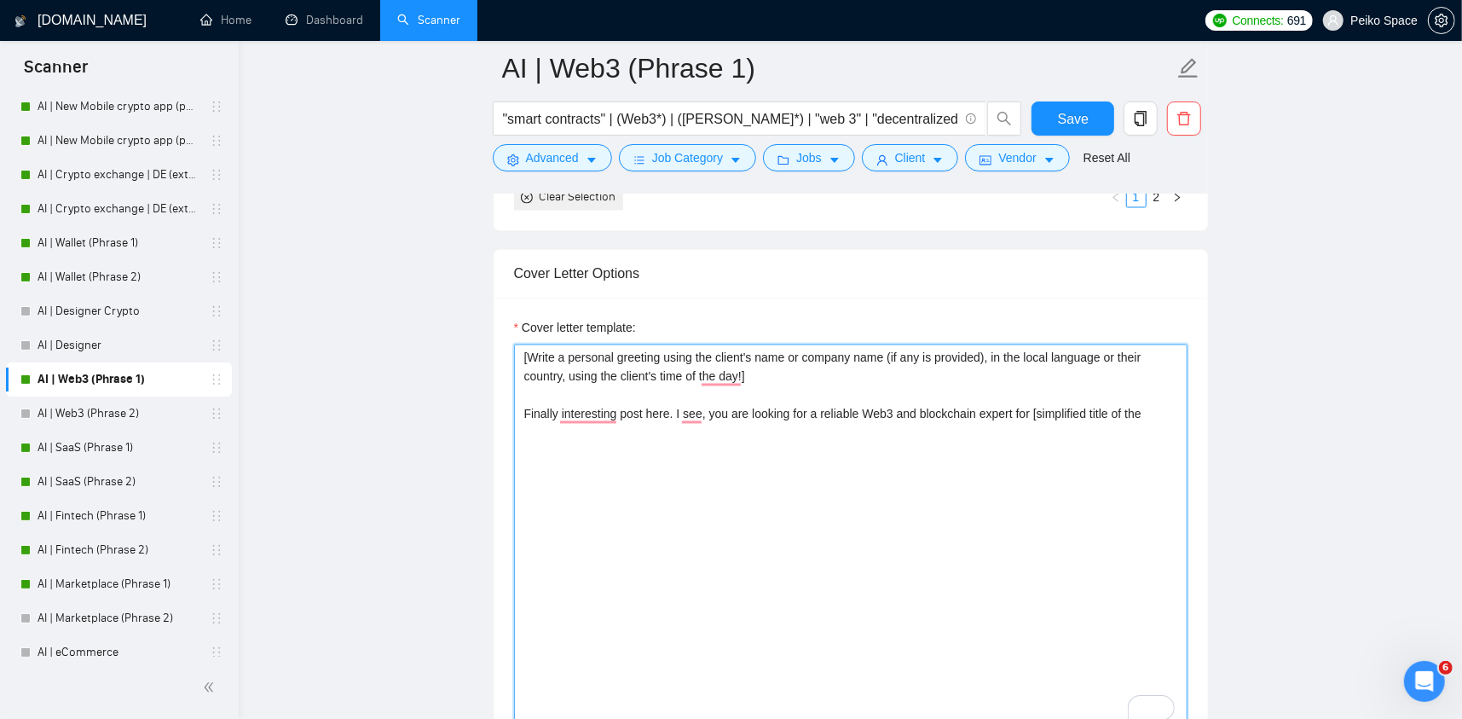
drag, startPoint x: 1164, startPoint y: 415, endPoint x: 249, endPoint y: 250, distance: 929.8
click at [249, 250] on div "GigRadar.io Home Dashboard Scanner Connects: 691 Peiko Space AI | Web3 (Phrase …" at bounding box center [851, 551] width 1224 height 5367
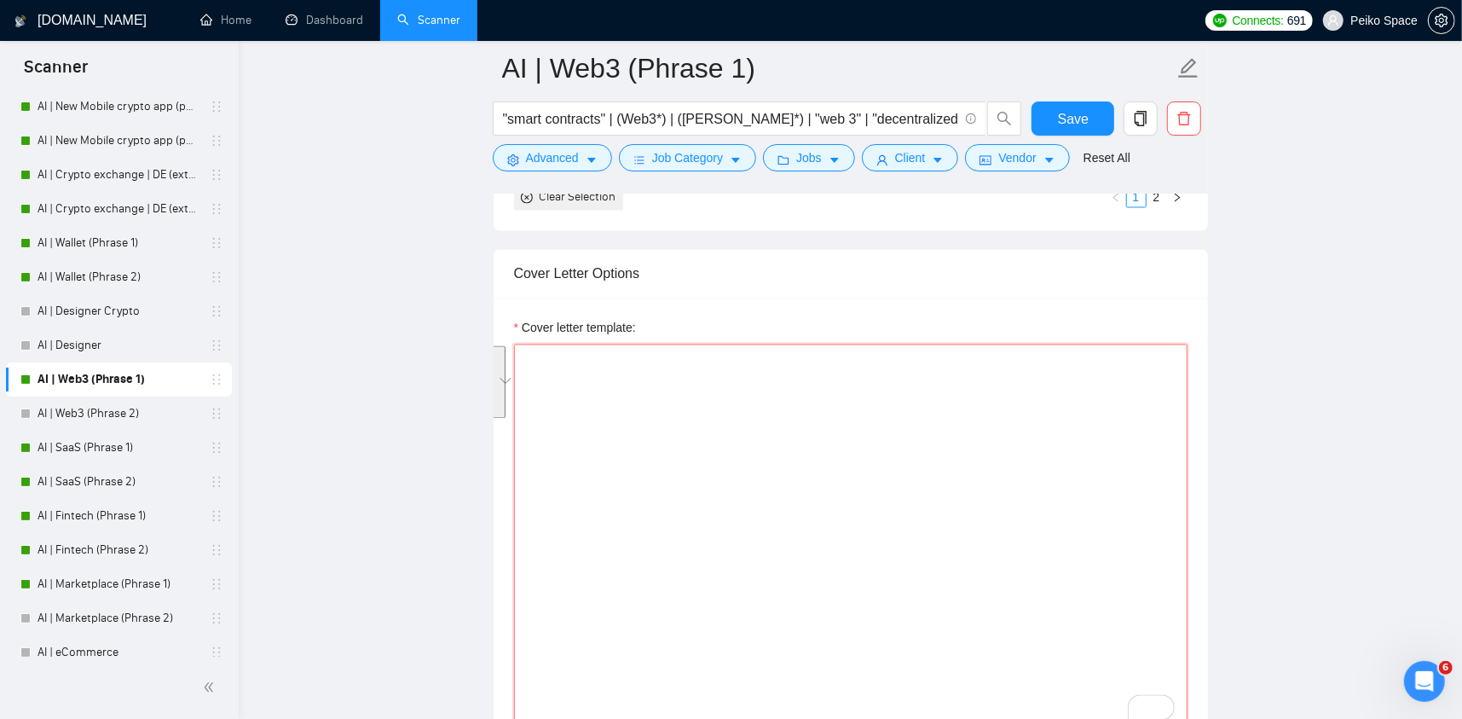
paste textarea "[Please make sure to maintain the original paragraph breaks.] [Write a personal…"
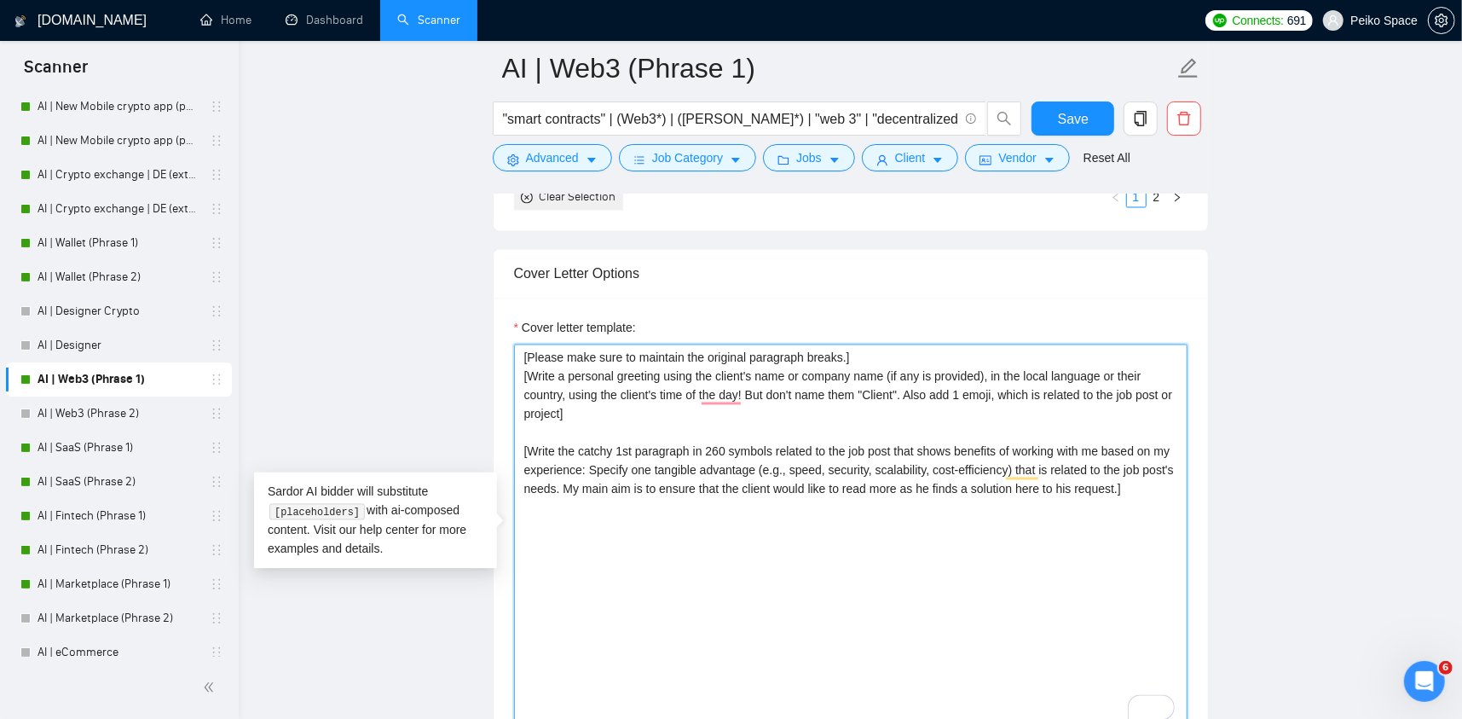
paste textarea "[Match the job's needs with a standout project from my portfolio. Highlight its…"
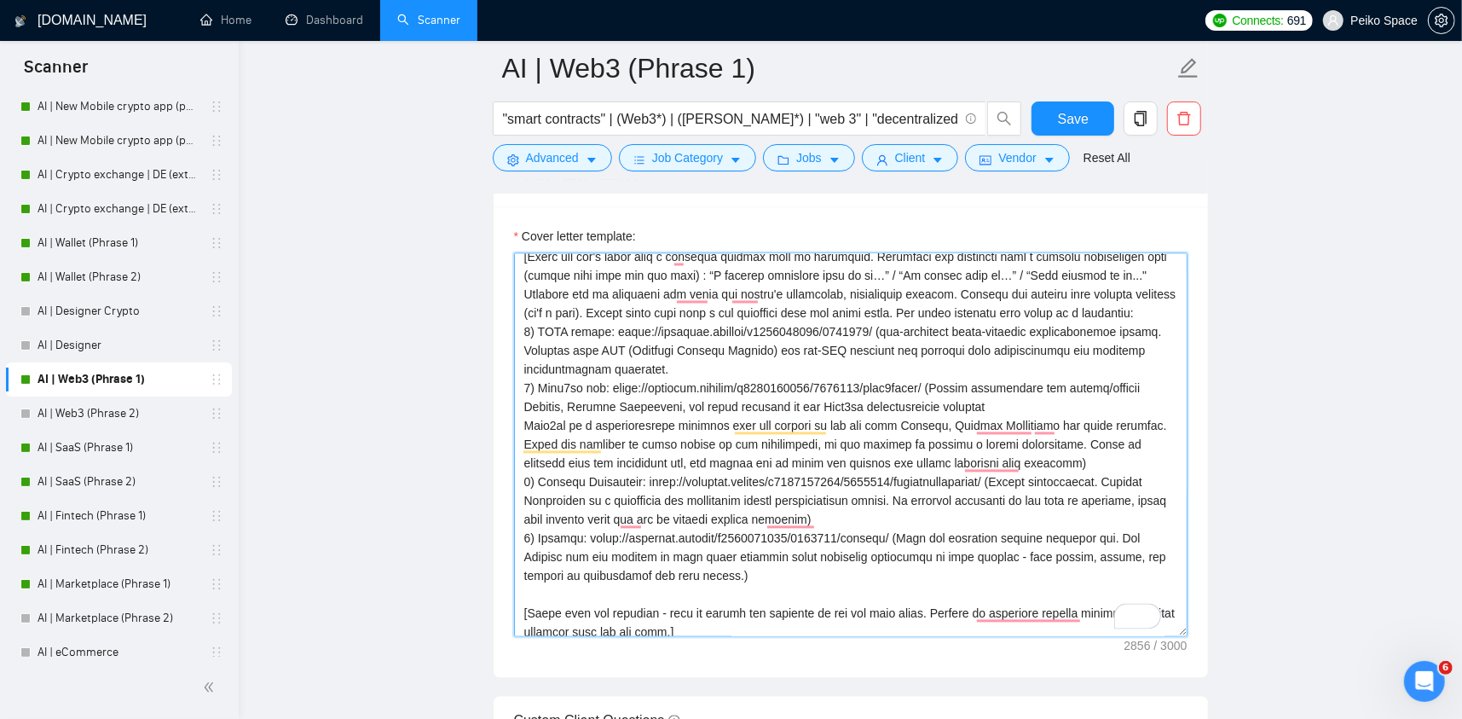
scroll to position [143, 0]
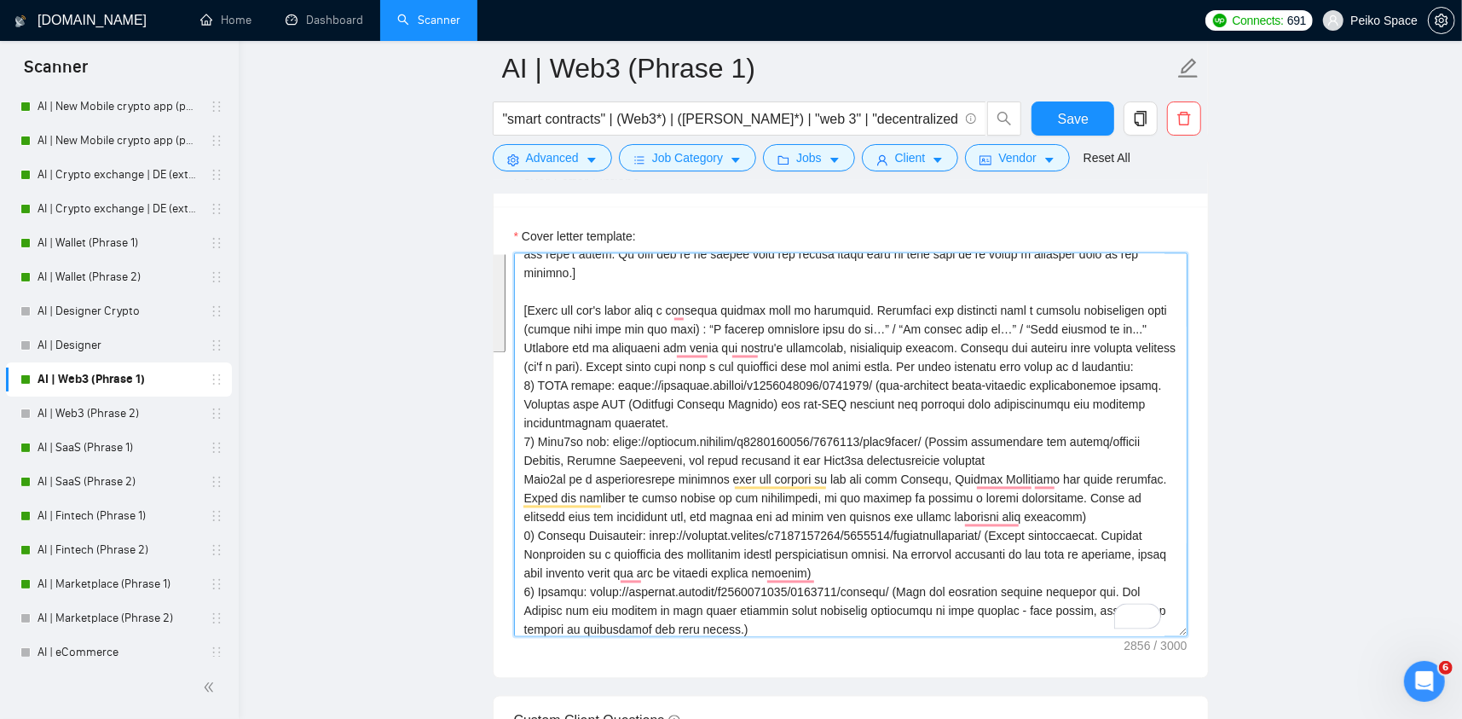
click at [517, 392] on div "Cover Letter Options Cover letter template:" at bounding box center [851, 418] width 716 height 521
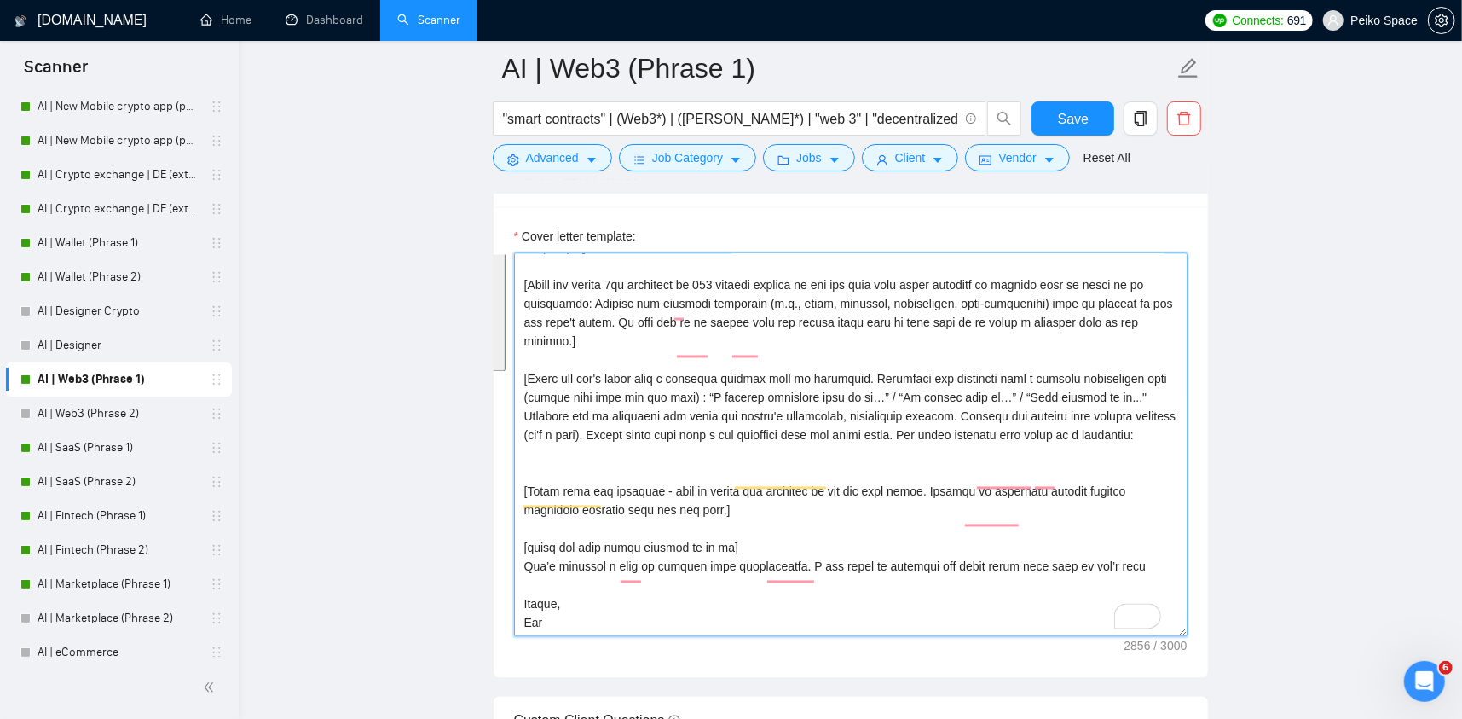
scroll to position [74, 0]
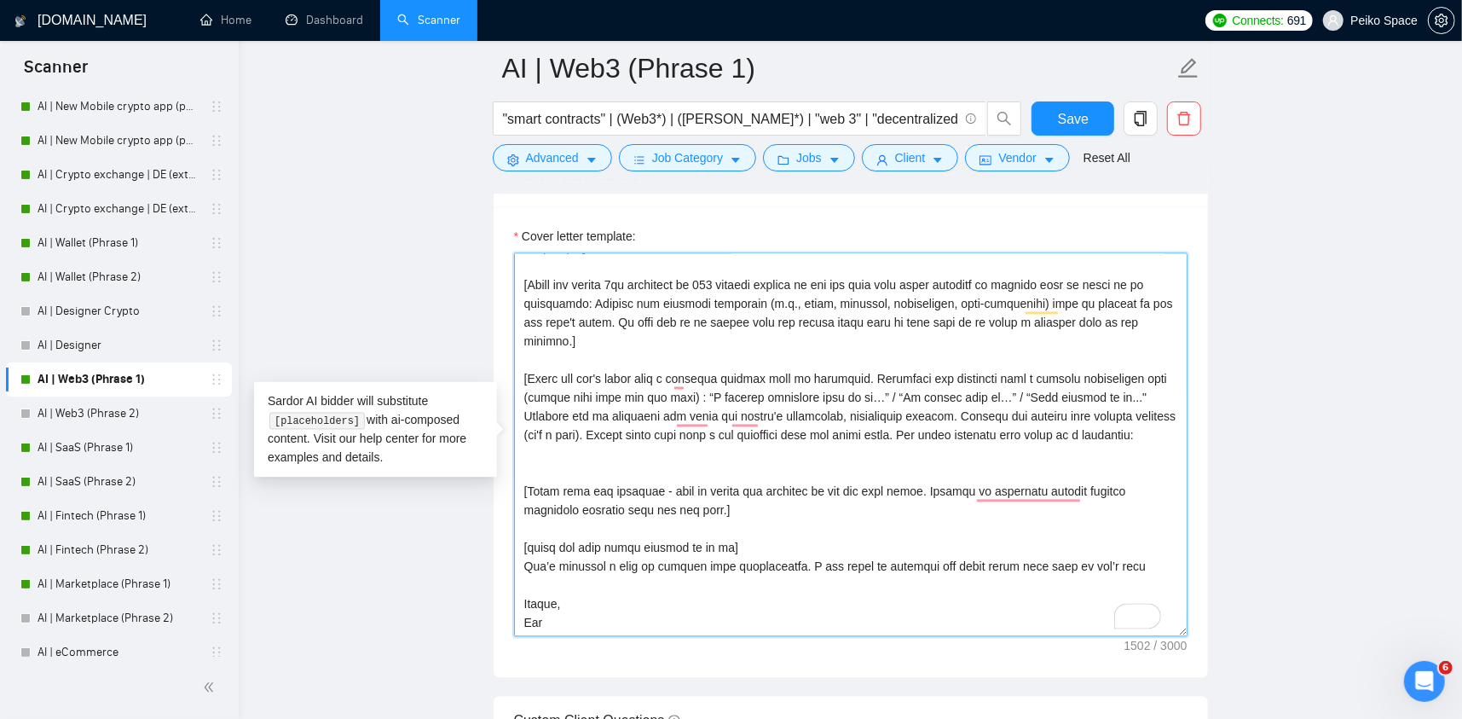
paste textarea "1) Orion Protocol: https://readymag.website/u65276731/web3solutions/ (Orion Pro…"
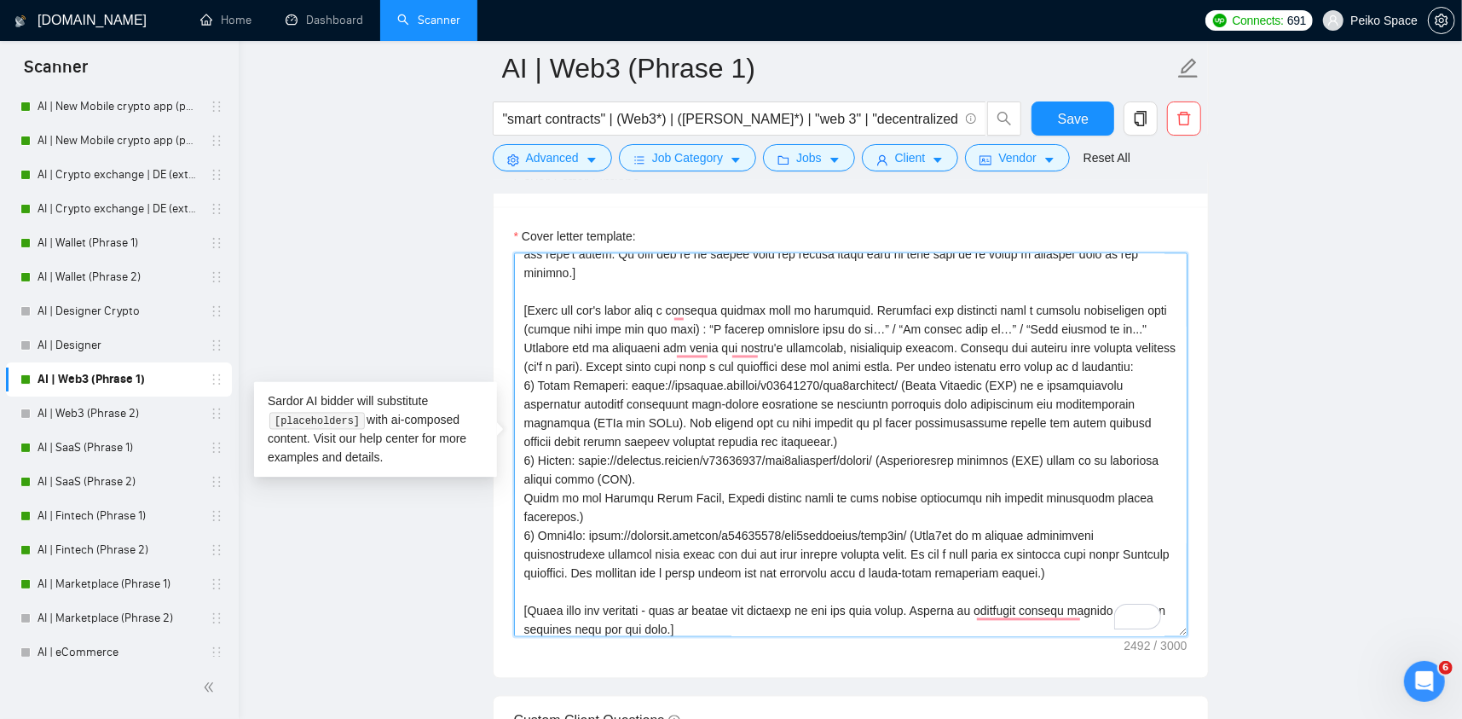
scroll to position [229, 0]
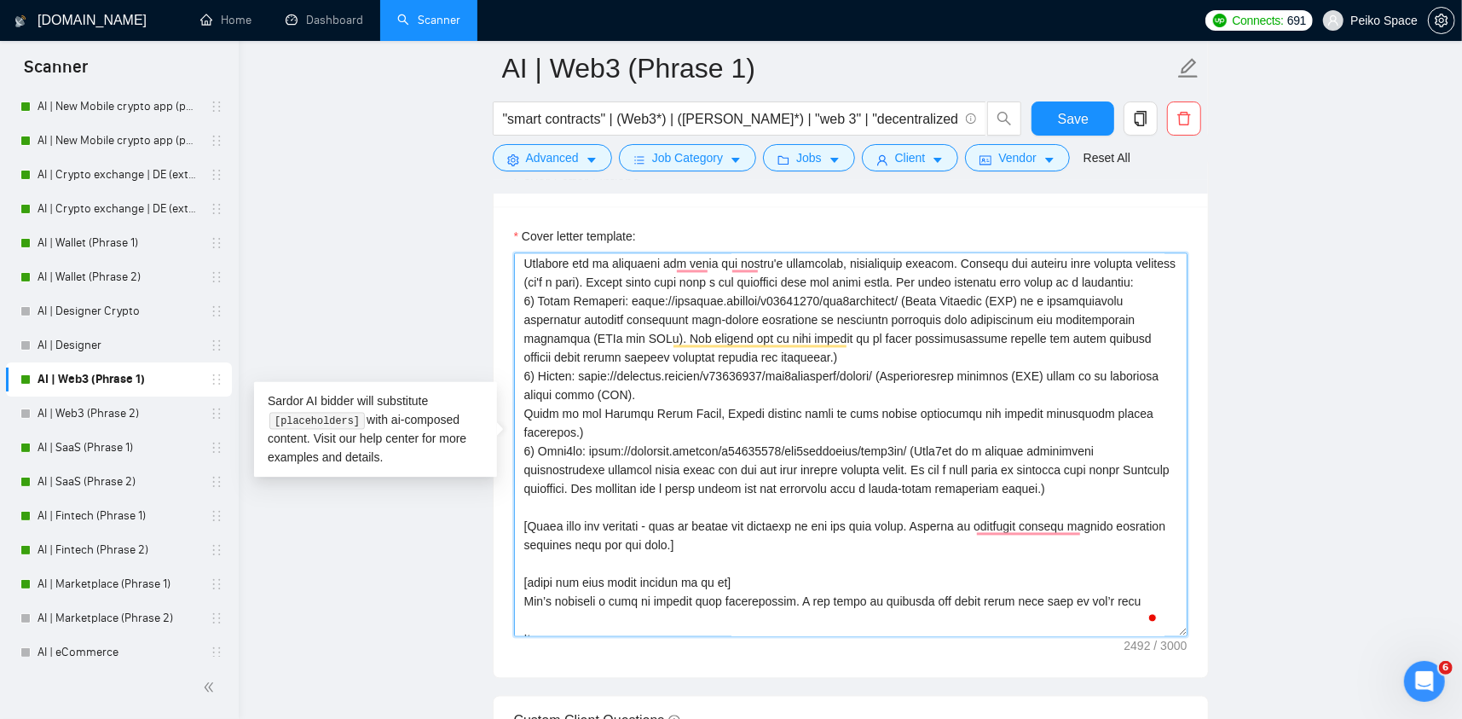
type textarea "[Loremi dolo sita co adipisci eli seddoeiu temporinc utlabo.] [Etdol m aliquaen…"
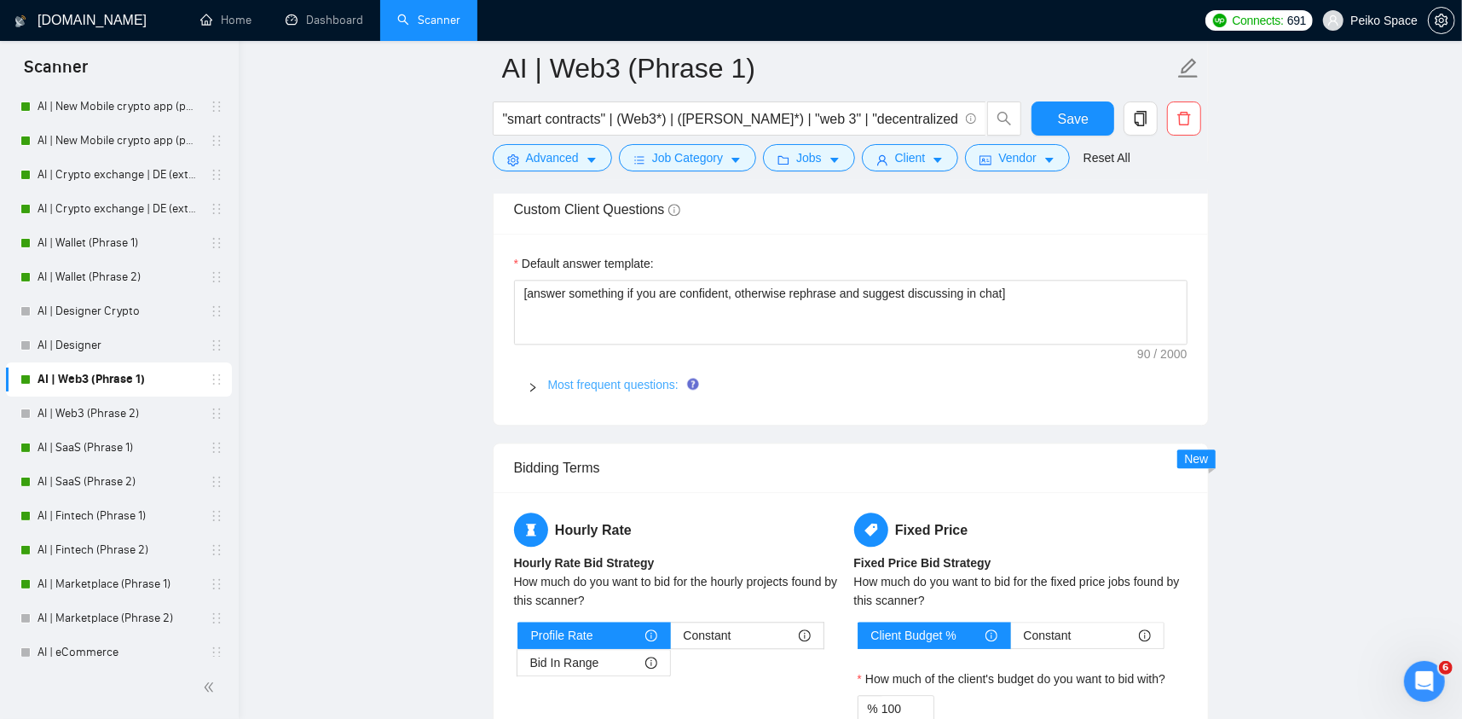
click at [576, 382] on link "Most frequent questions:" at bounding box center [613, 385] width 130 height 14
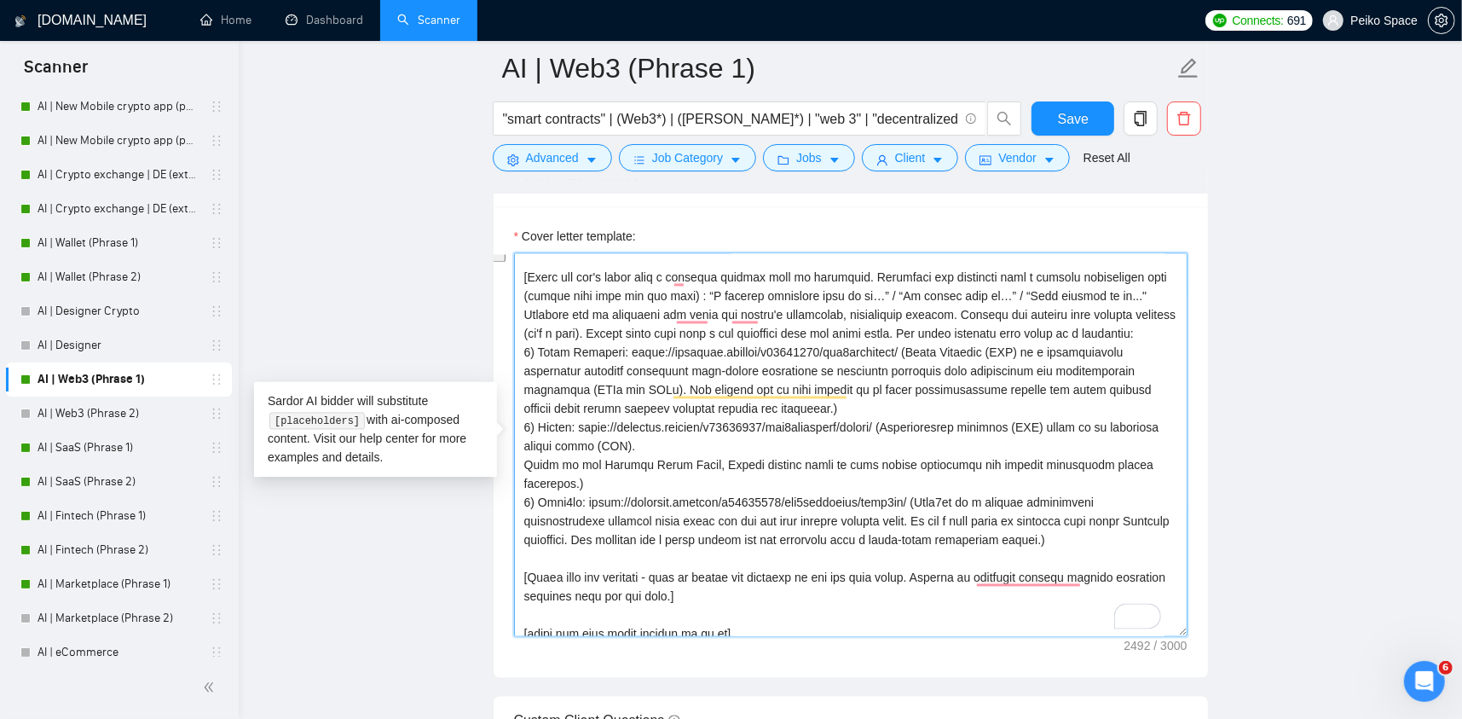
click at [521, 356] on div "Cover Letter Options Cover letter template:" at bounding box center [851, 418] width 716 height 521
click at [550, 465] on textarea "Cover letter template:" at bounding box center [851, 445] width 674 height 384
click at [522, 463] on textarea "Cover letter template:" at bounding box center [851, 445] width 674 height 384
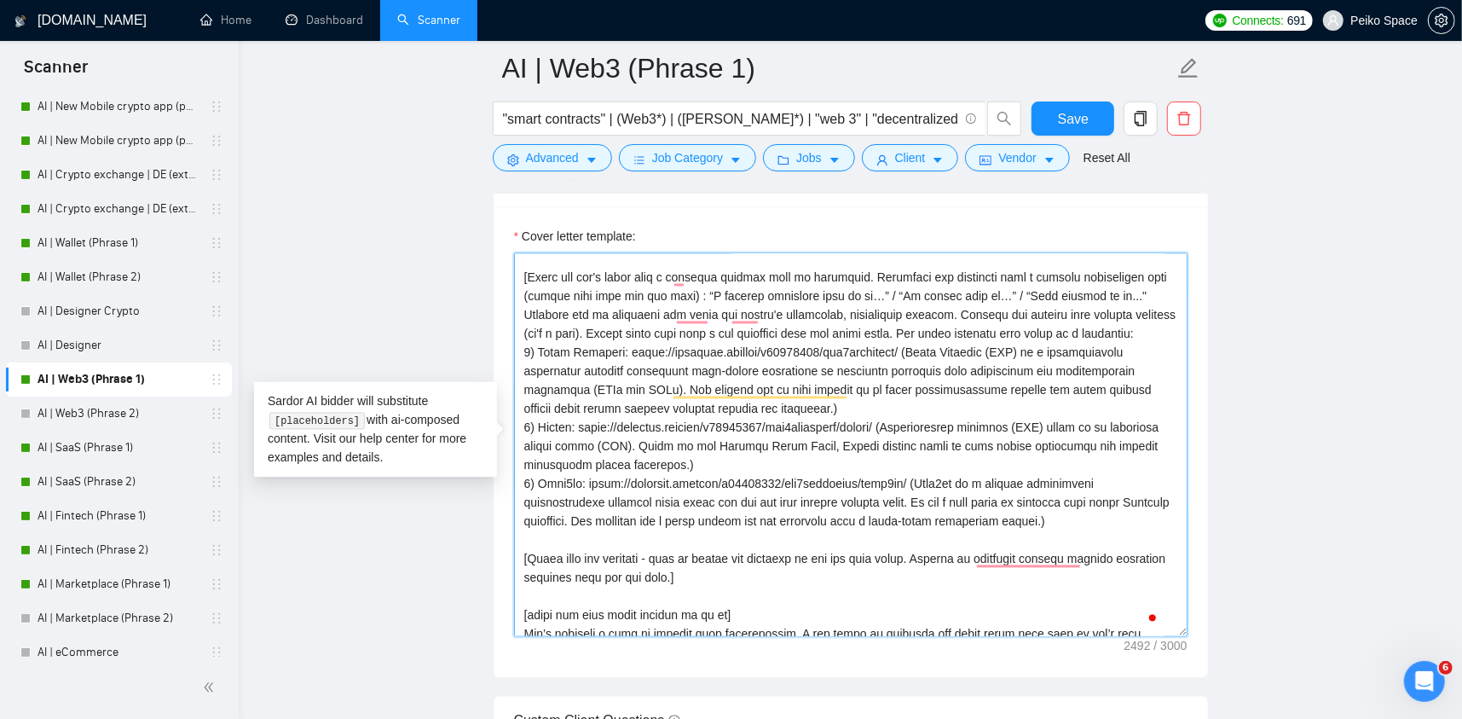
drag, startPoint x: 1109, startPoint y: 517, endPoint x: 527, endPoint y: 347, distance: 606.6
click at [527, 347] on textarea "Cover letter template:" at bounding box center [851, 445] width 674 height 384
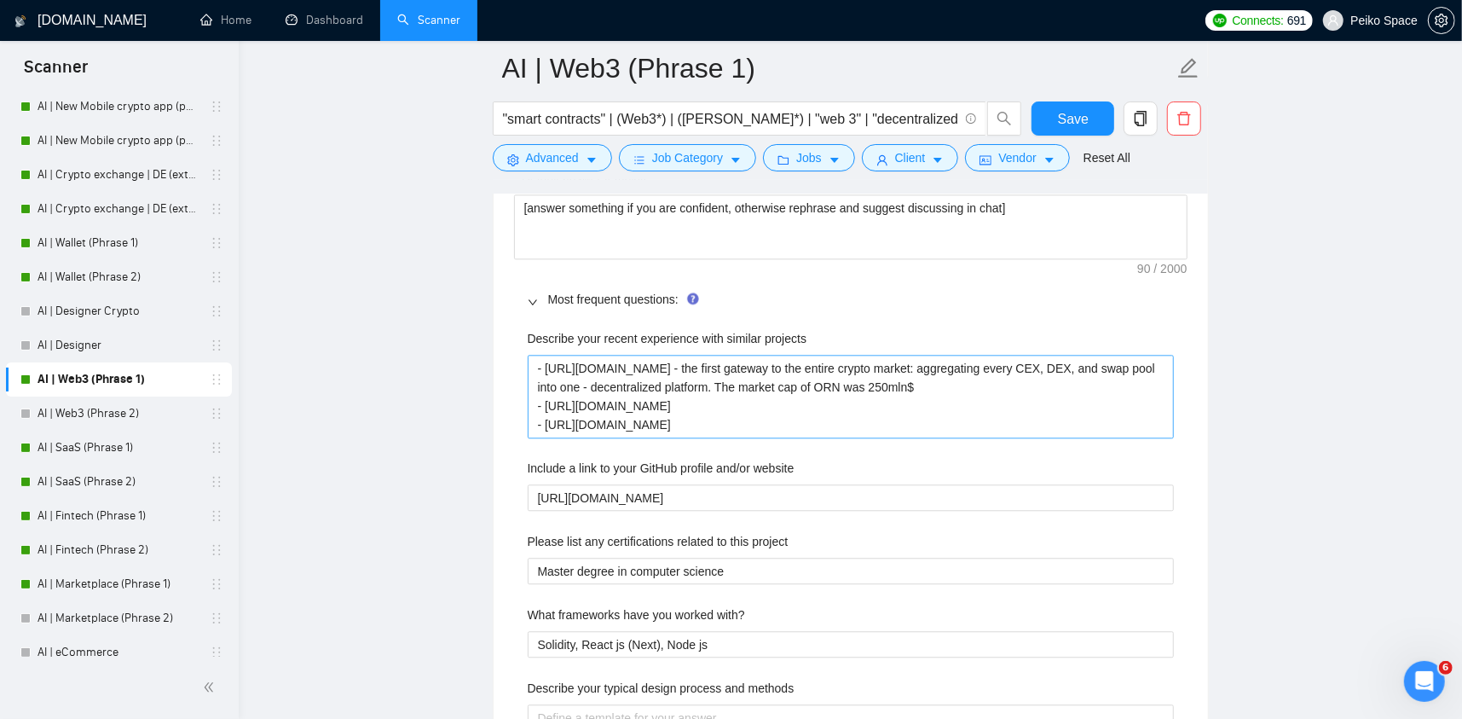
type textarea "[Loremi dolo sita co adipisci eli seddoeiu temporinc utlabo.] [Etdol m aliquaen…"
drag, startPoint x: 827, startPoint y: 407, endPoint x: 488, endPoint y: 321, distance: 350.1
click at [490, 320] on main "AI | Web3 (Phrase 1) "smart contracts" | (Web3*) | (dapp*) | "web 3" | "decentr…" at bounding box center [850, 384] width 1169 height 6272
paste projects "1) Orion Protocol: [URL][DOMAIN_NAME] (Orion Protocol (ORN) is a decentralized …"
type projects "1) Orion Protocol: [URL][DOMAIN_NAME] (Orion Protocol (ORN) is a decentralized …"
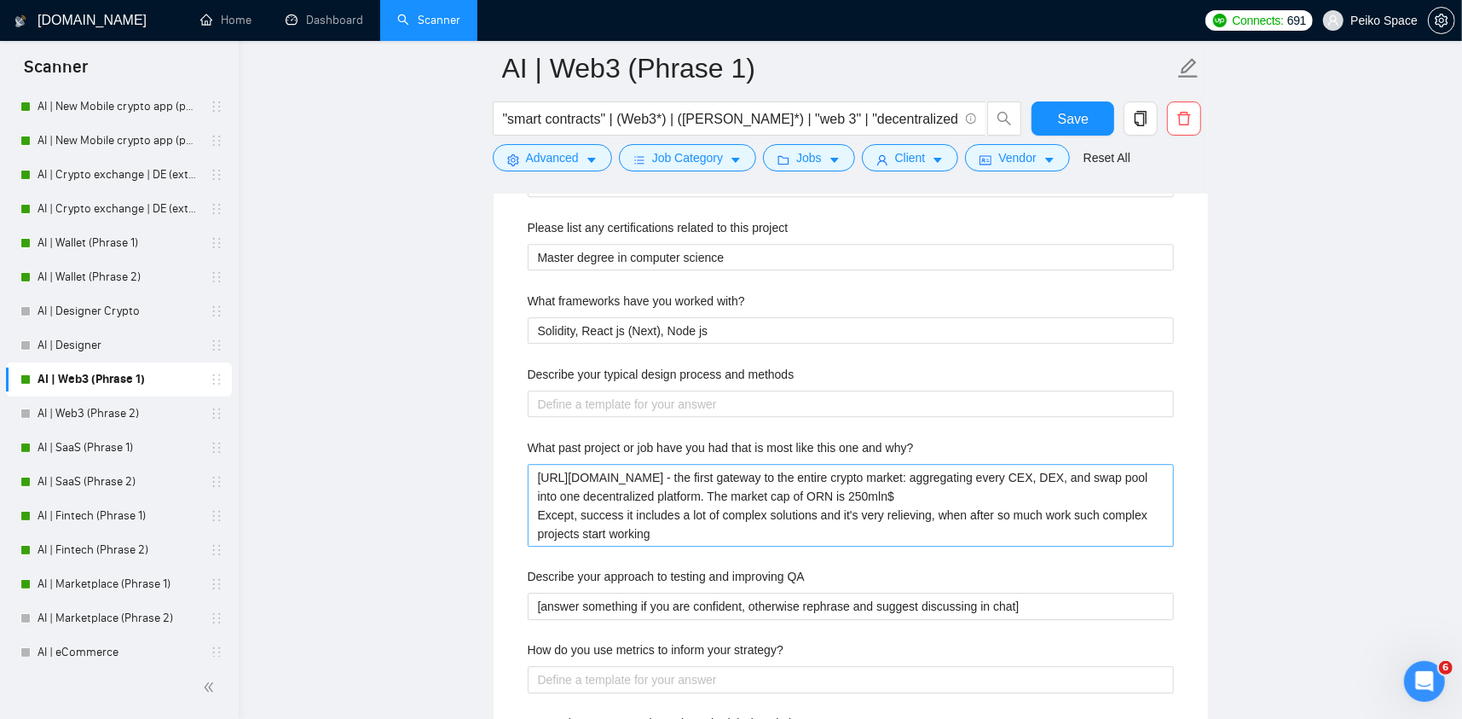
type projects "1) Orion Protocol: [URL][DOMAIN_NAME] (Orion Protocol (ORN) is a decentralized …"
drag, startPoint x: 686, startPoint y: 534, endPoint x: 485, endPoint y: 460, distance: 214.2
click at [486, 461] on main "AI | Web3 (Phrase 1) "smart contracts" | (Web3*) | (dapp*) | "web 3" | "decentr…" at bounding box center [850, 14] width 1169 height 6384
paste why\? "1) Orion Protocol: [URL][DOMAIN_NAME] (Orion Protocol (ORN) is a decentralized …"
type why\? "1) Orion Protocol: [URL][DOMAIN_NAME] (Orion Protocol (ORN) is a decentralized …"
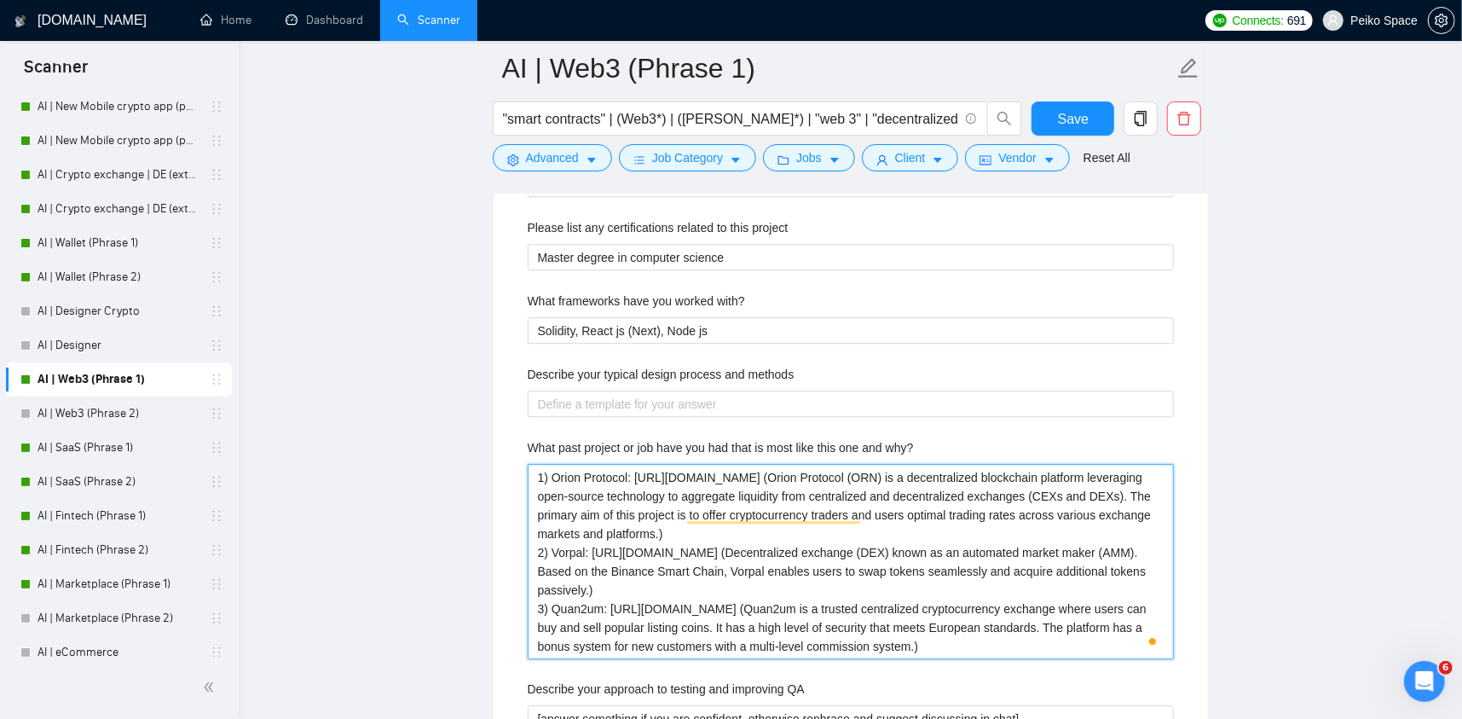
type why\? "https://readymag.website/u65276731/web3solutions/ - the first gateway to the en…"
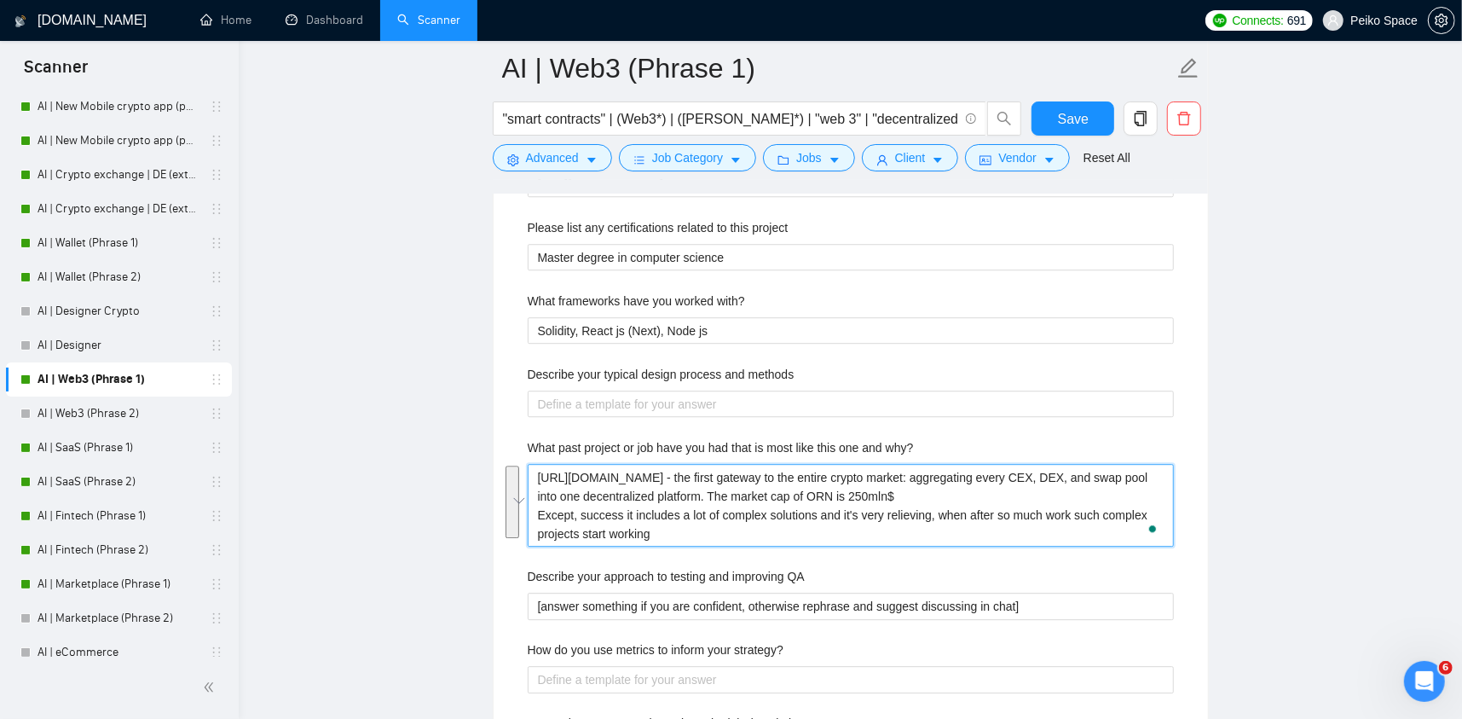
paste why\? "1) Orion Protocol: [URL][DOMAIN_NAME] (Orion Protocol (ORN) is a decentralized …"
type why\? "1) Orion Protocol: [URL][DOMAIN_NAME] (Orion Protocol (ORN) is a decentralized …"
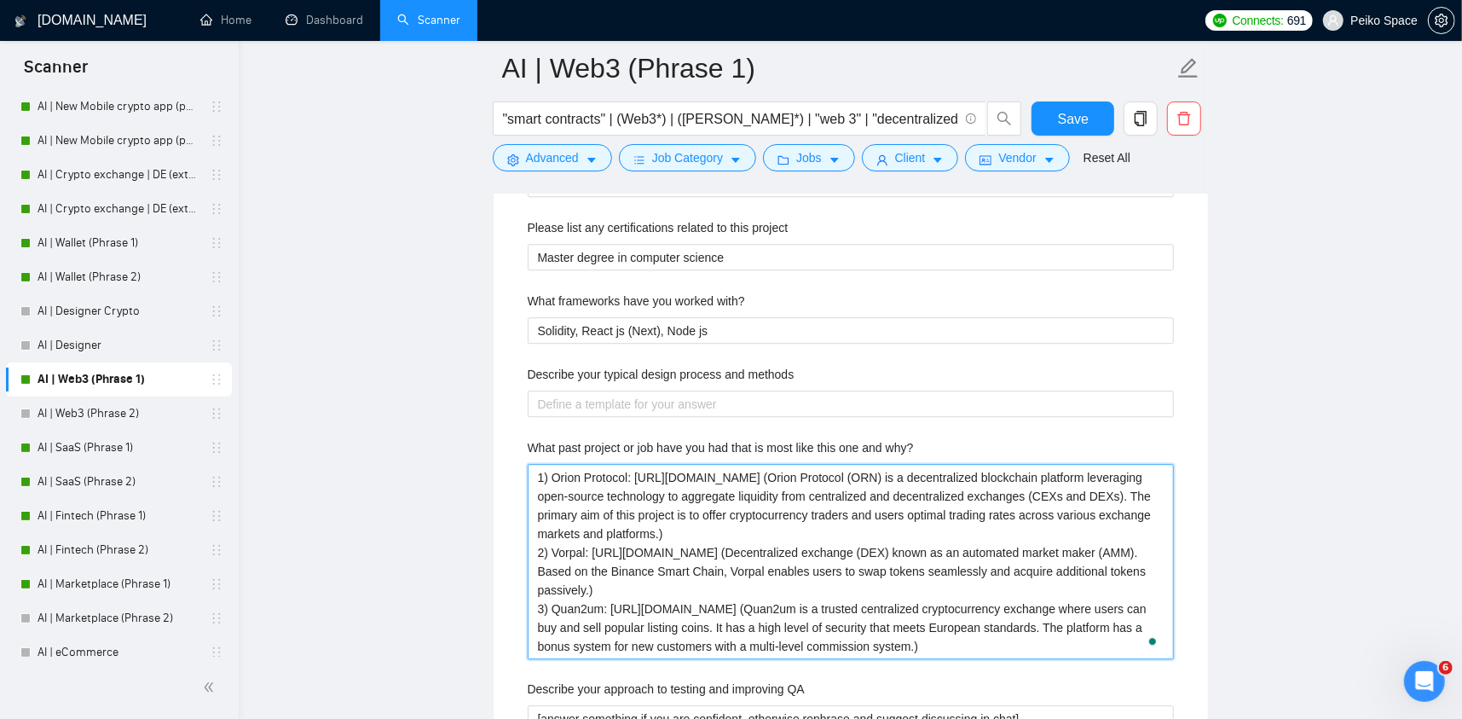
type why\? "https://readymag.website/u65276731/web3solutions/ - the first gateway to the en…"
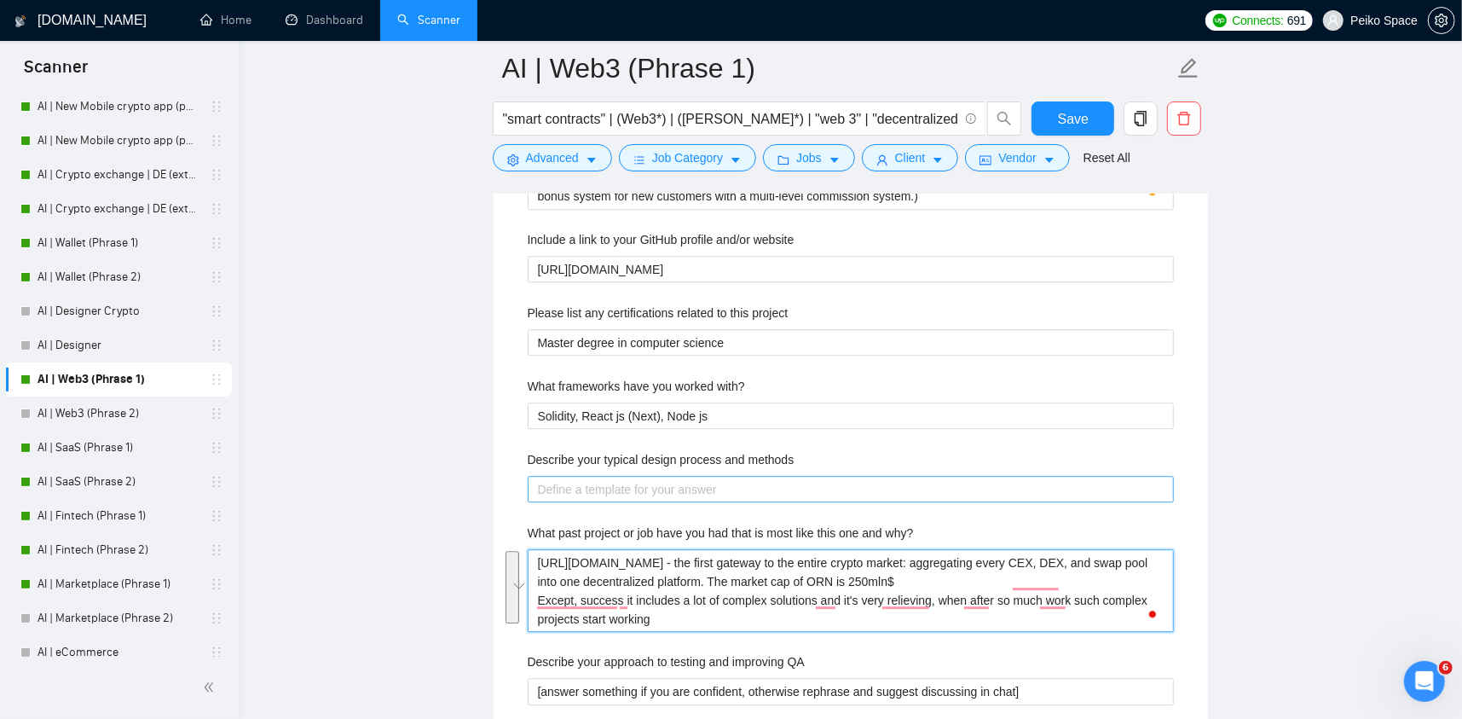
paste why\? "1) Orion Protocol: [URL][DOMAIN_NAME] (Orion Protocol (ORN) is a decentralized …"
type why\? "1) Orion Protocol: [URL][DOMAIN_NAME] (Orion Protocol (ORN) is a decentralized …"
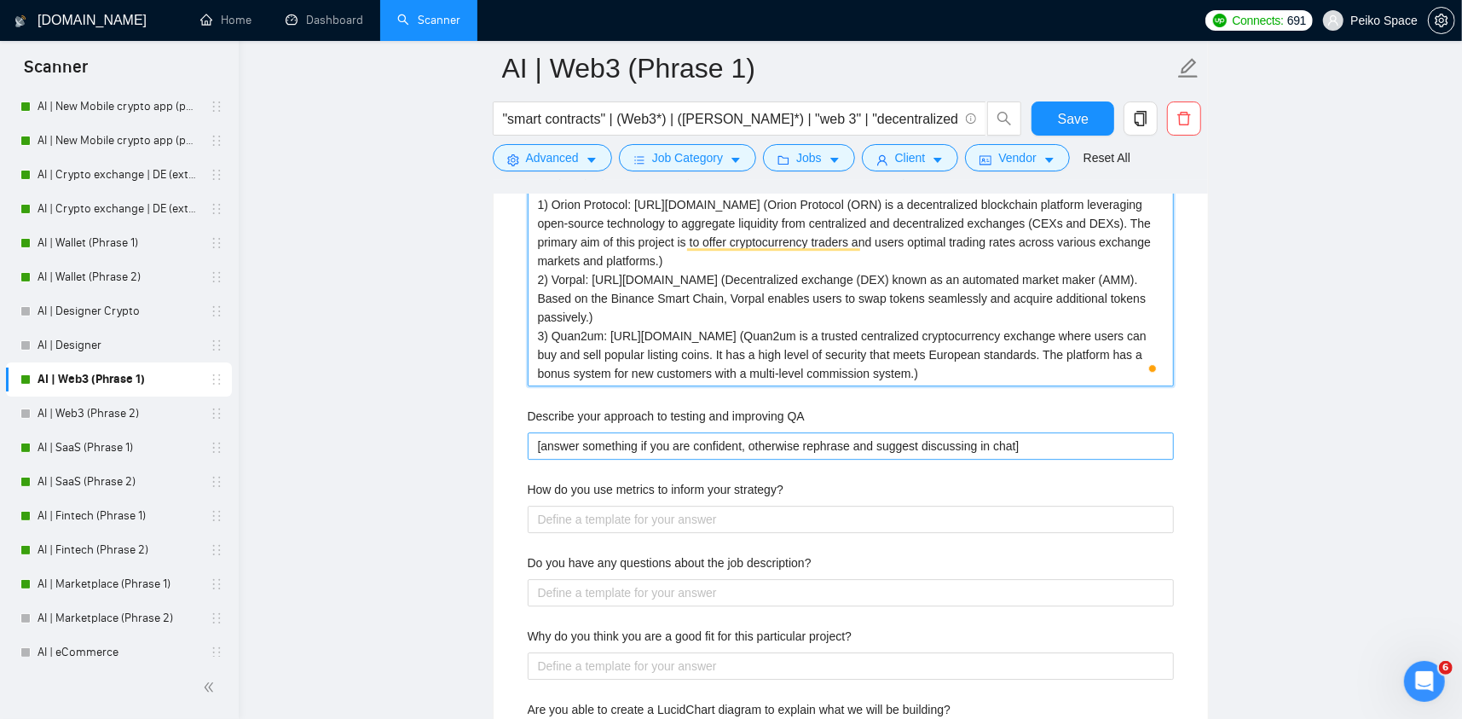
type why\? "1) Orion Protocol: [URL][DOMAIN_NAME] (Orion Protocol (ORN) is a decentralized …"
drag, startPoint x: 1030, startPoint y: 447, endPoint x: 479, endPoint y: 448, distance: 550.9
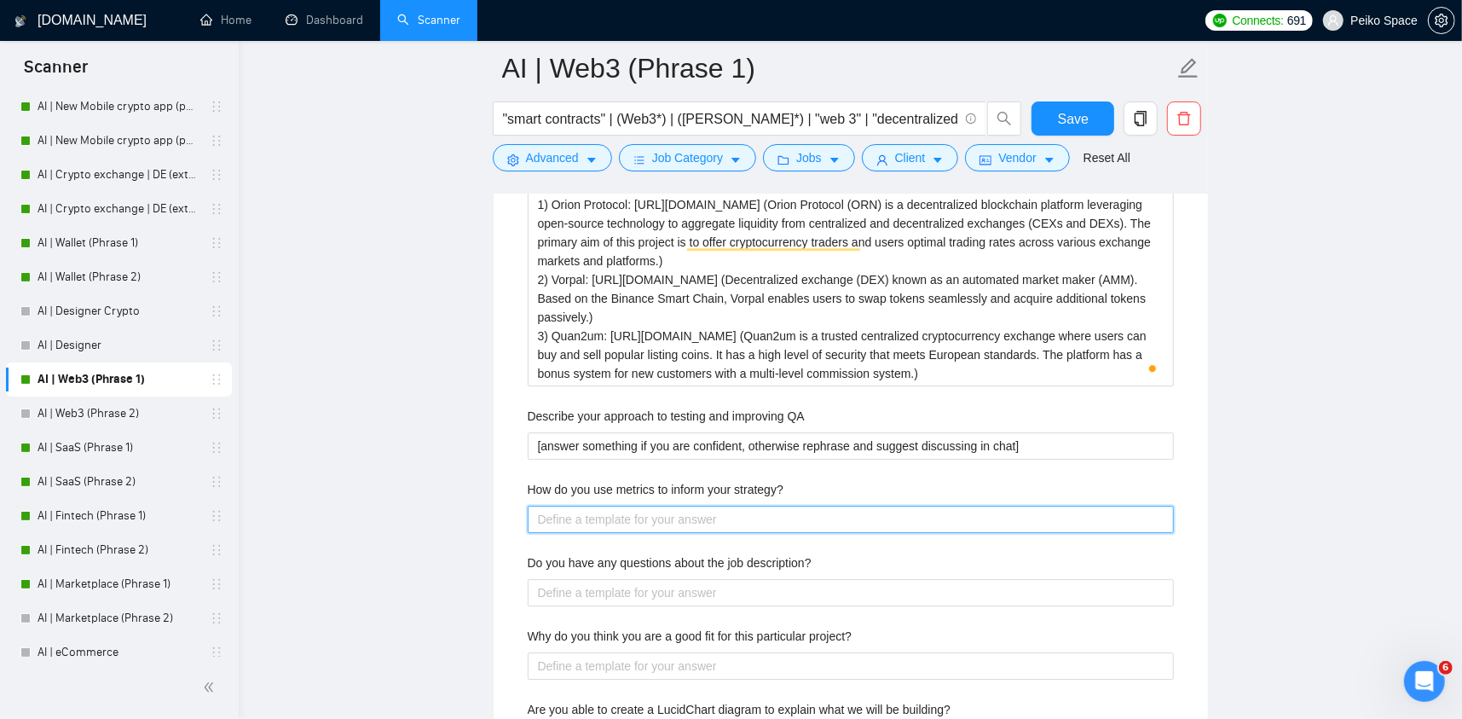
click at [576, 513] on strategy\? "How do you use metrics to inform your strategy?" at bounding box center [851, 519] width 646 height 27
paste strategy\? "[answer something if you are confident, otherwise rephrase and suggest discussi…"
type strategy\? "[answer something if you are confident, otherwise rephrase and suggest discussi…"
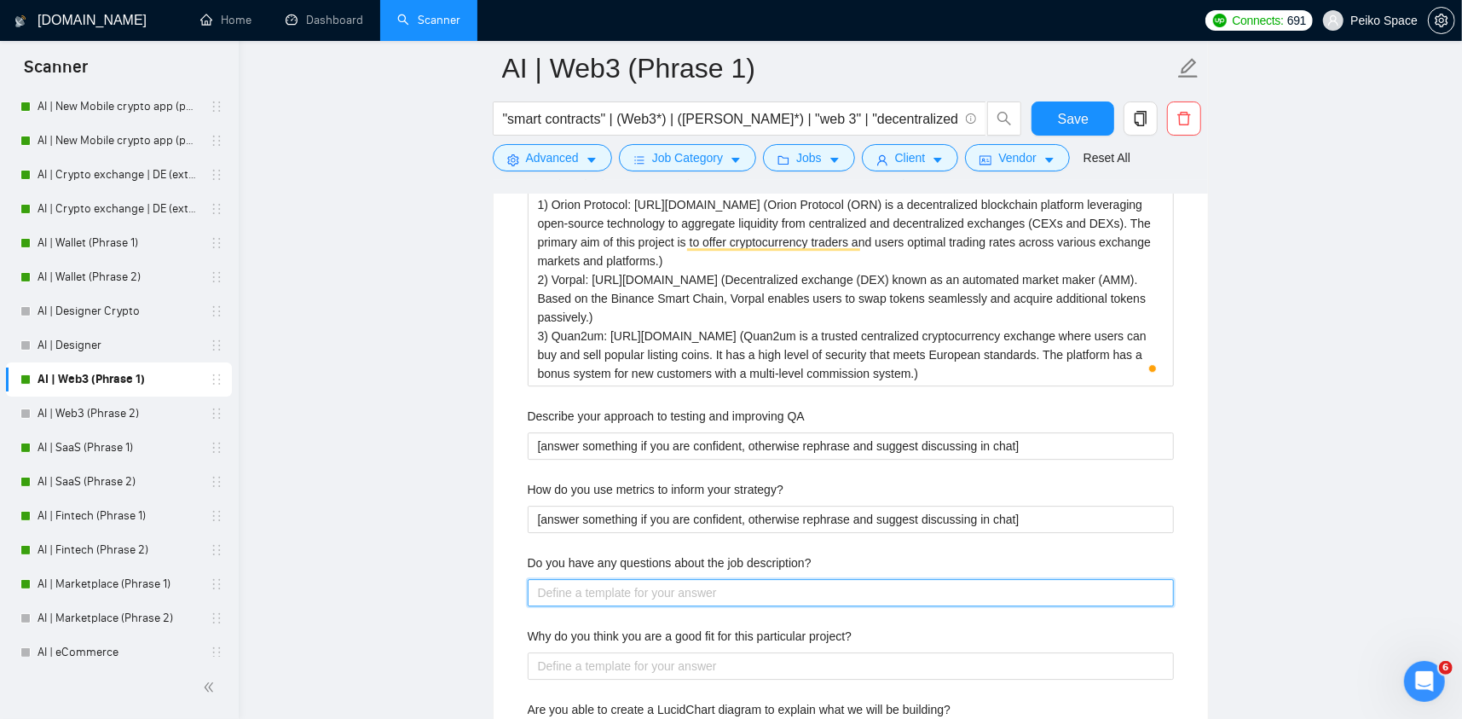
click at [565, 584] on description\? "Do you have any questions about the job description?" at bounding box center [851, 592] width 646 height 27
paste description\? "[answer something if you are confident, otherwise rephrase and suggest discussi…"
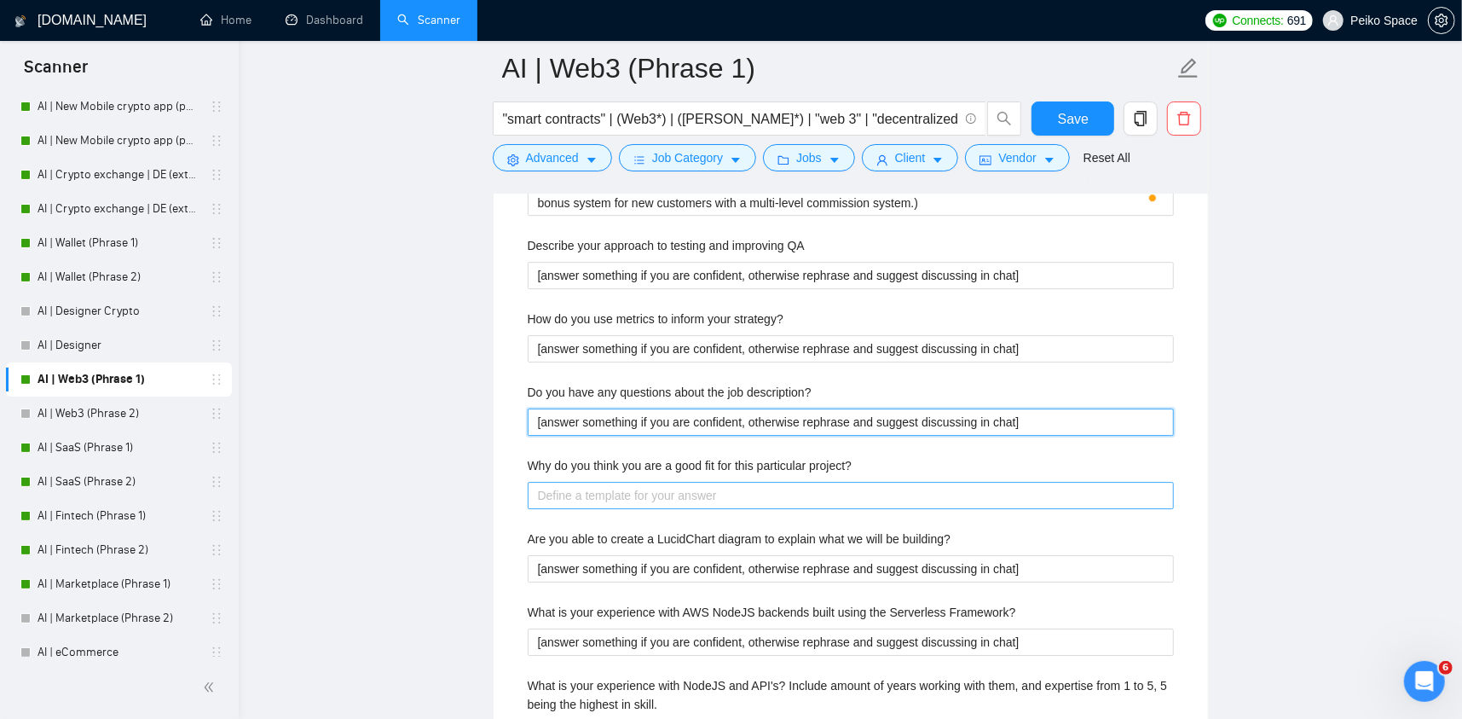
type description\? "[answer something if you are confident, otherwise rephrase and suggest discussi…"
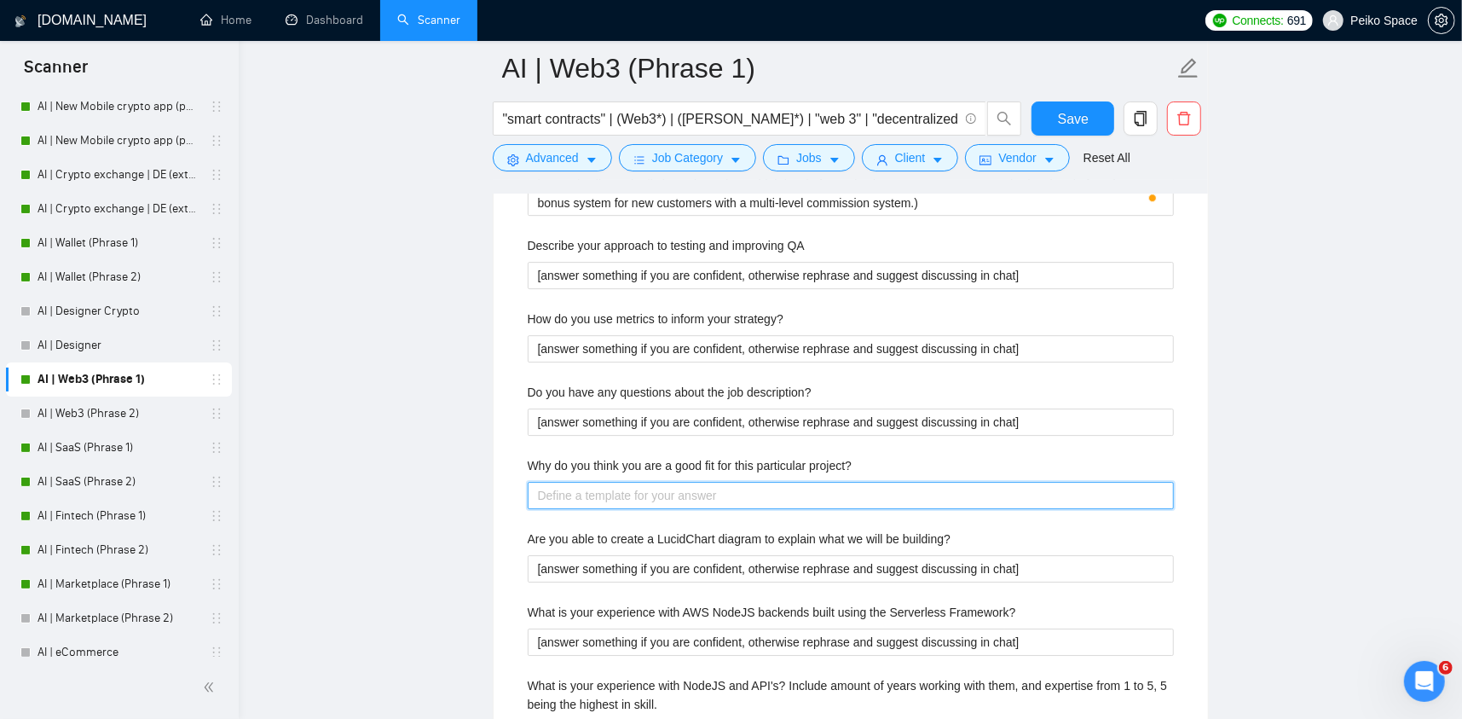
click at [547, 488] on project\? "Why do you think you are a good fit for this particular project?" at bounding box center [851, 495] width 646 height 27
paste project\? "[answer something if you are confident, otherwise rephrase and suggest discussi…"
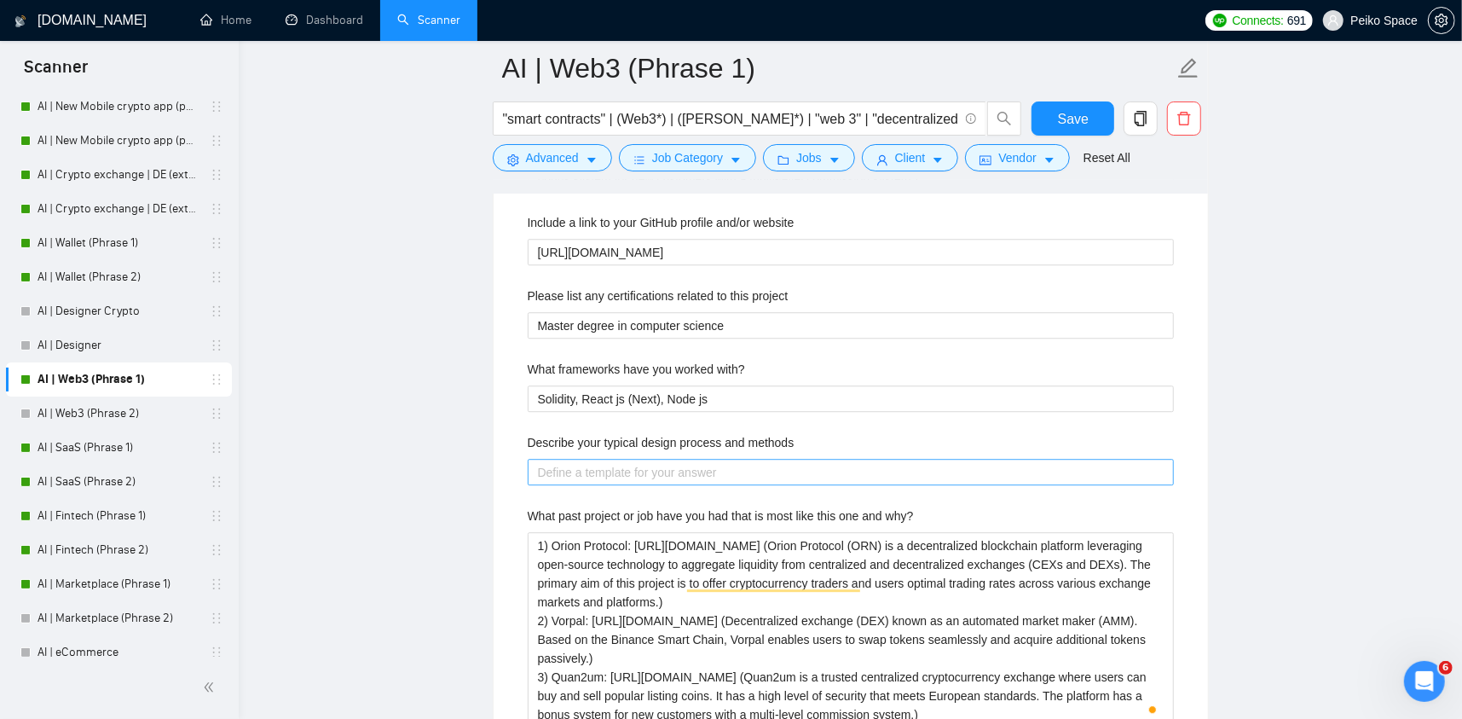
type project\? "[answer something if you are confident, otherwise rephrase and suggest discussi…"
click at [597, 478] on methods "Describe your typical design process and methods" at bounding box center [851, 472] width 646 height 27
paste methods "[answer something if you are confident, otherwise rephrase and suggest discussi…"
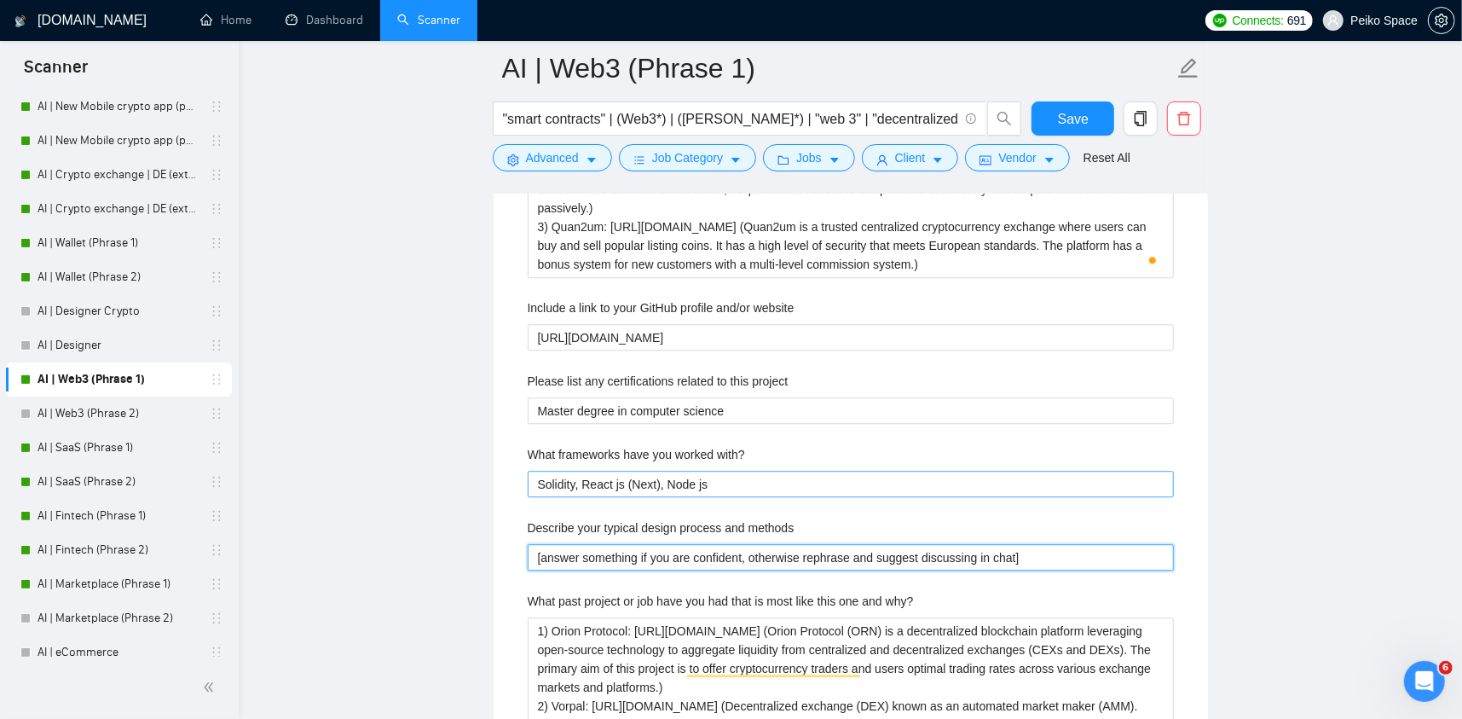
type methods "[answer something if you are confident, otherwise rephrase and suggest discussi…"
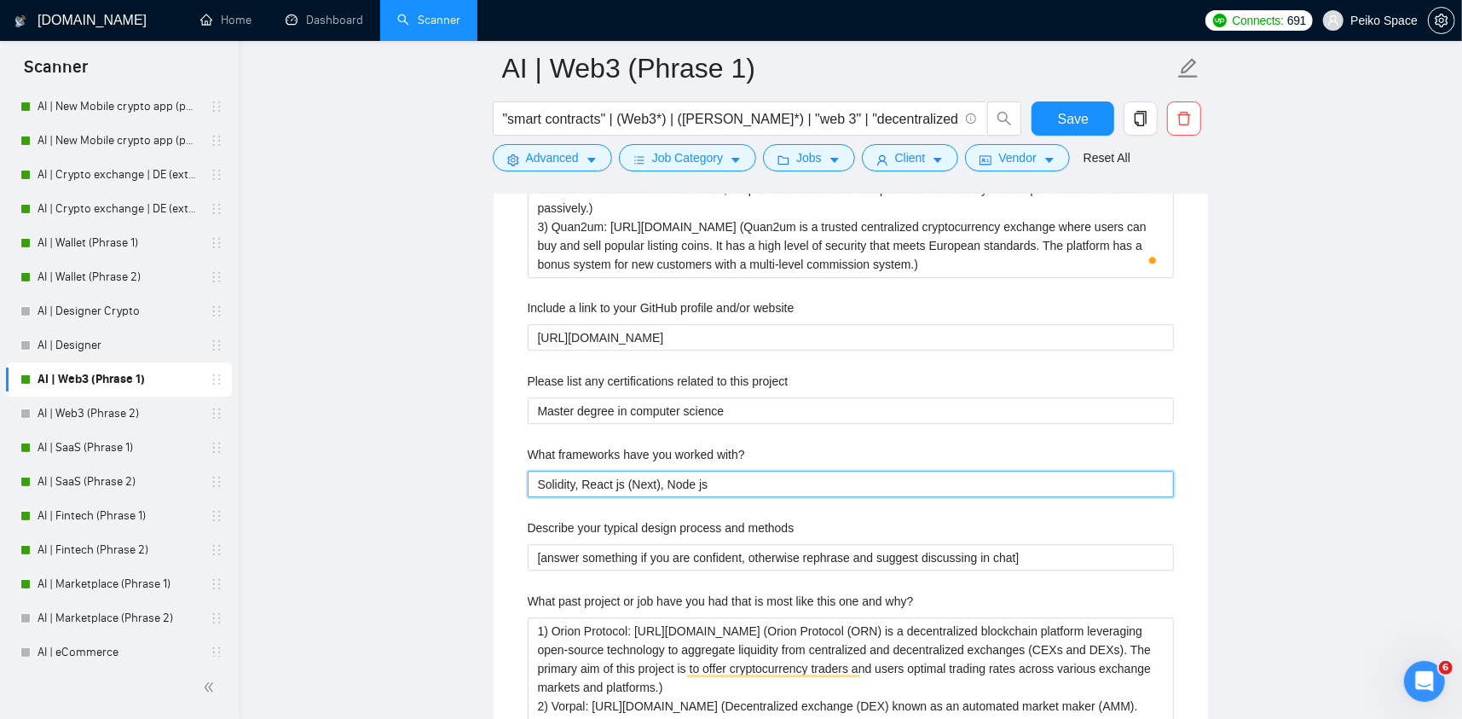
drag, startPoint x: 746, startPoint y: 476, endPoint x: 480, endPoint y: 477, distance: 266.1
click at [480, 477] on main "AI | Web3 (Phrase 1) "smart contracts" | (Web3*) | (dapp*) | "web 3" | "decentr…" at bounding box center [850, 223] width 1169 height 6497
type with\? "["
type with\? "[]"
type with\? "[c]"
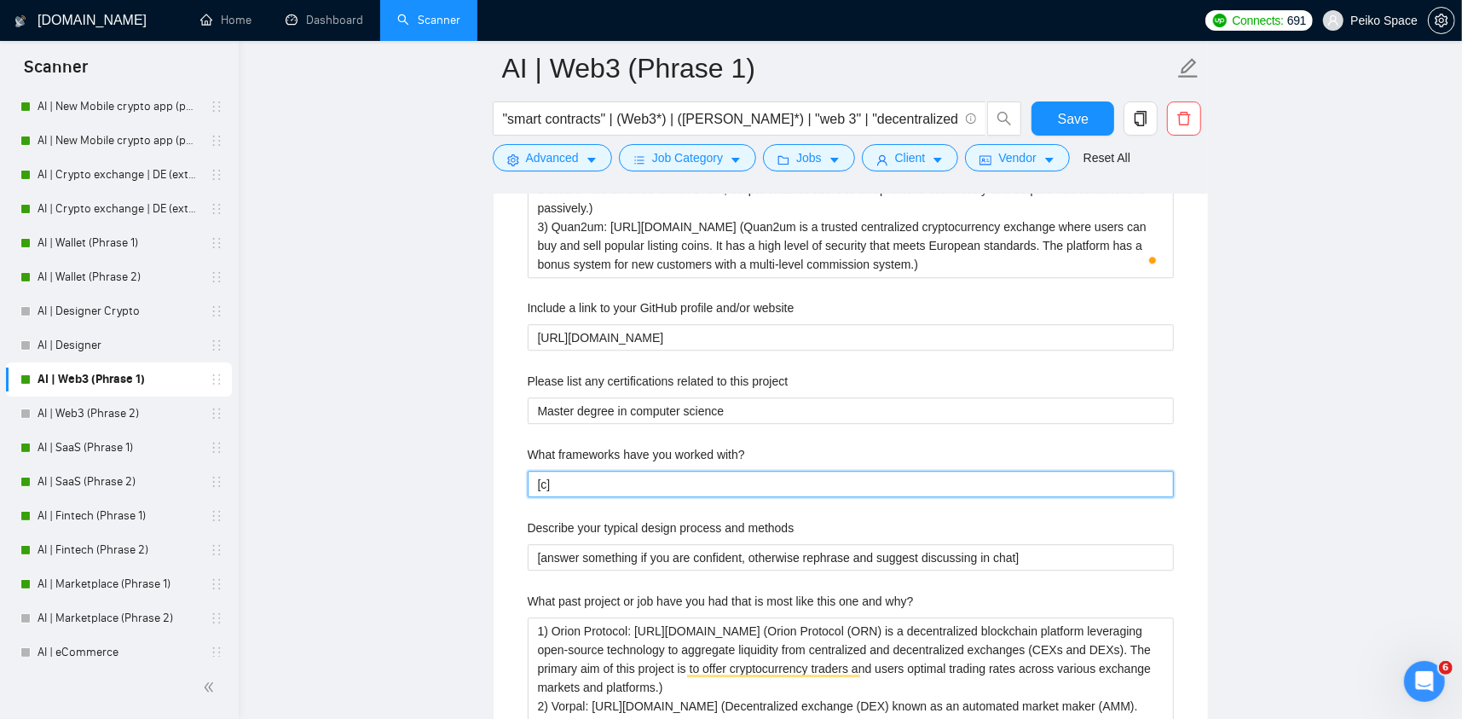
type with\? "[cr]"
type with\? "[cre]"
type with\? "[crea]"
type with\? "[creat]"
type with\? "[create]"
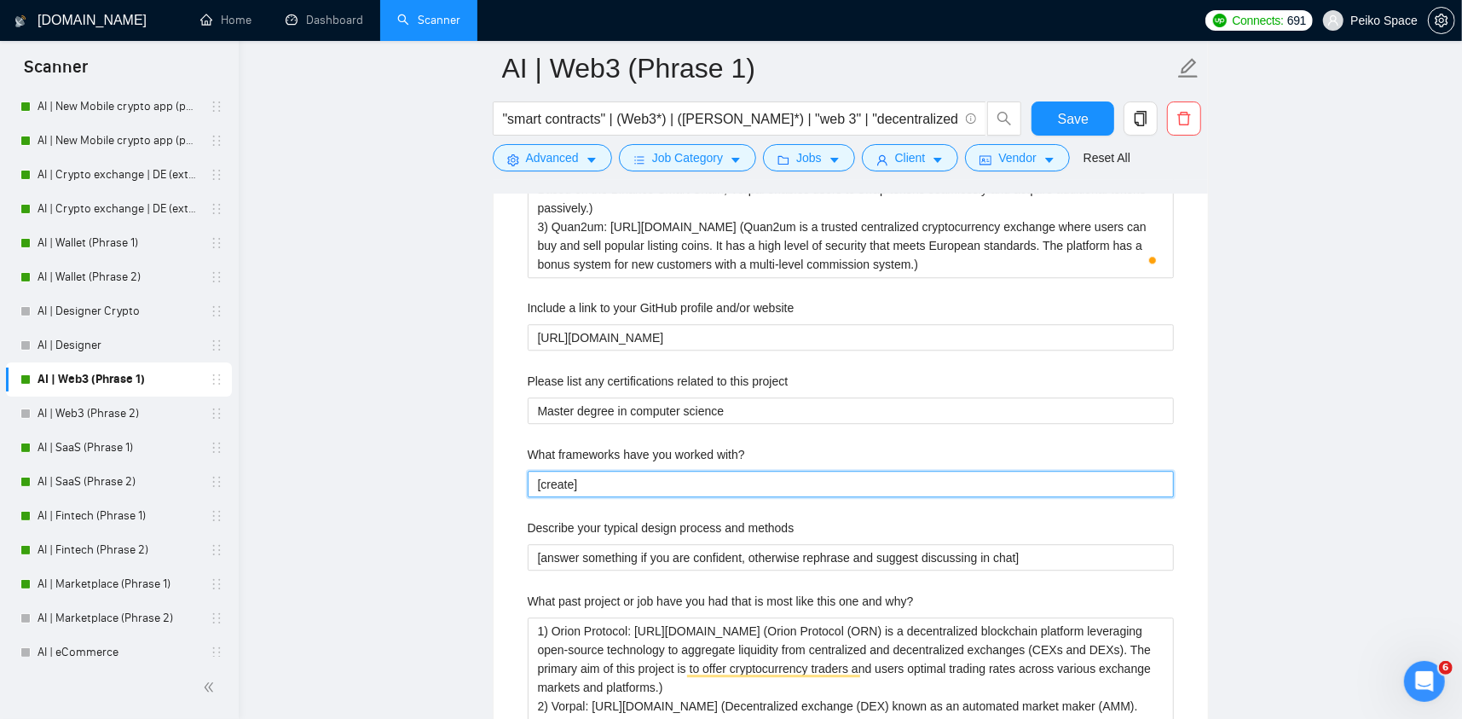
type with\? "[create ]"
type with\? "[create t]"
type with\? "[create th]"
type with\? "[create the]"
type with\? "[create the ]"
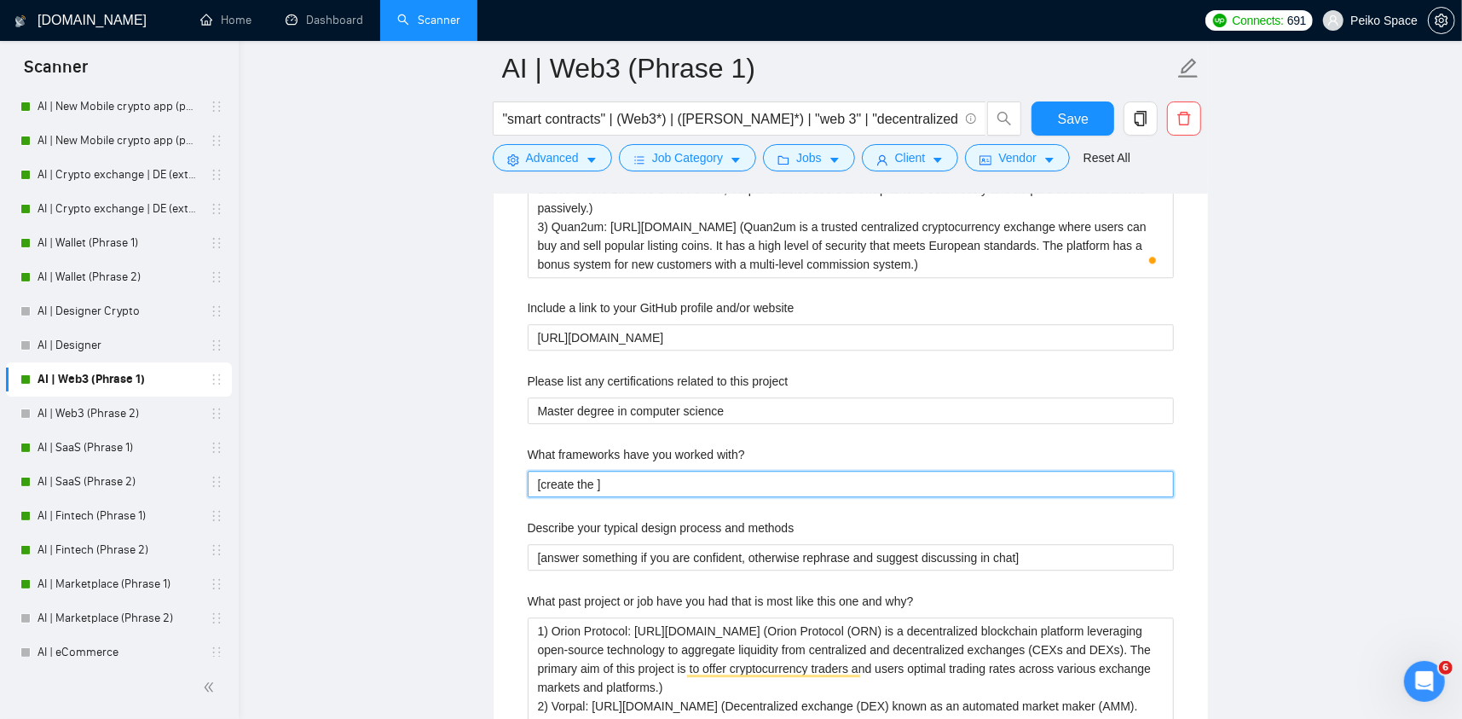
type with\? "[create the a]"
type with\? "[create the an]"
type with\? "[create the ans]"
type with\? "[create the answ]"
type with\? "[create the answe]"
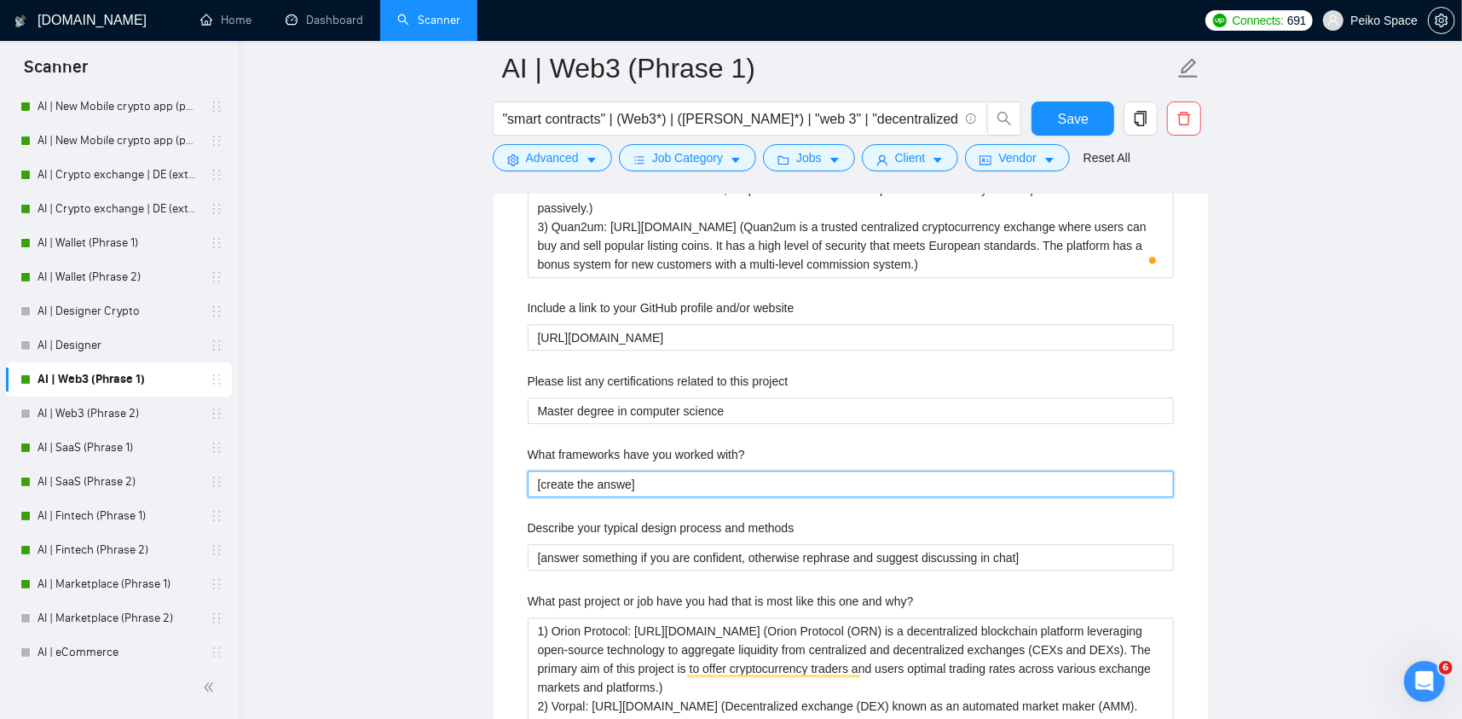
type with\? "[create the answer]"
type with\? "[create the answer ]"
type with\? "[create the answer b]"
type with\? "[create the answer ba]"
type with\? "[create the answer bas]"
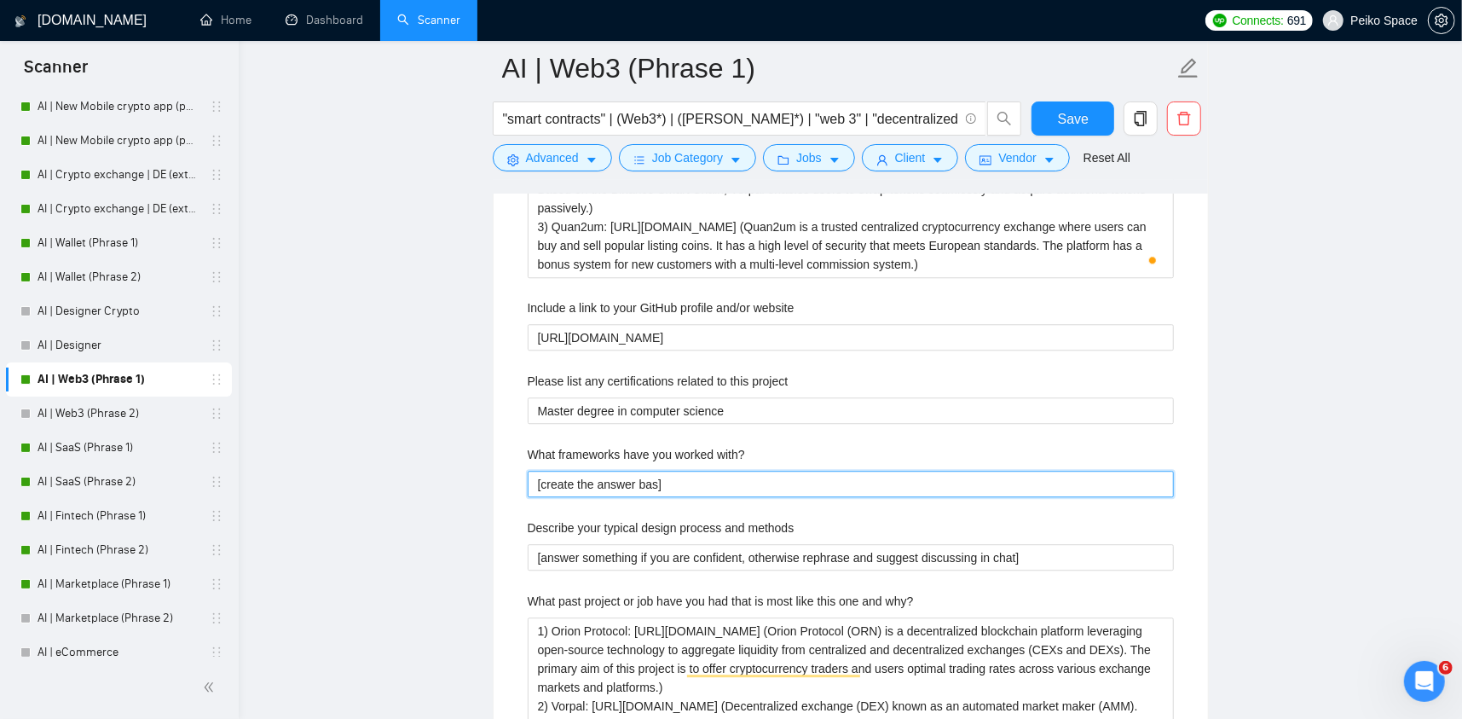
type with\? "[create the answer base]"
type with\? "[create the answer based]"
type with\? "[create the answer based o]"
type with\? "[create the answer based on]"
type with\? "[create the answer based on ]"
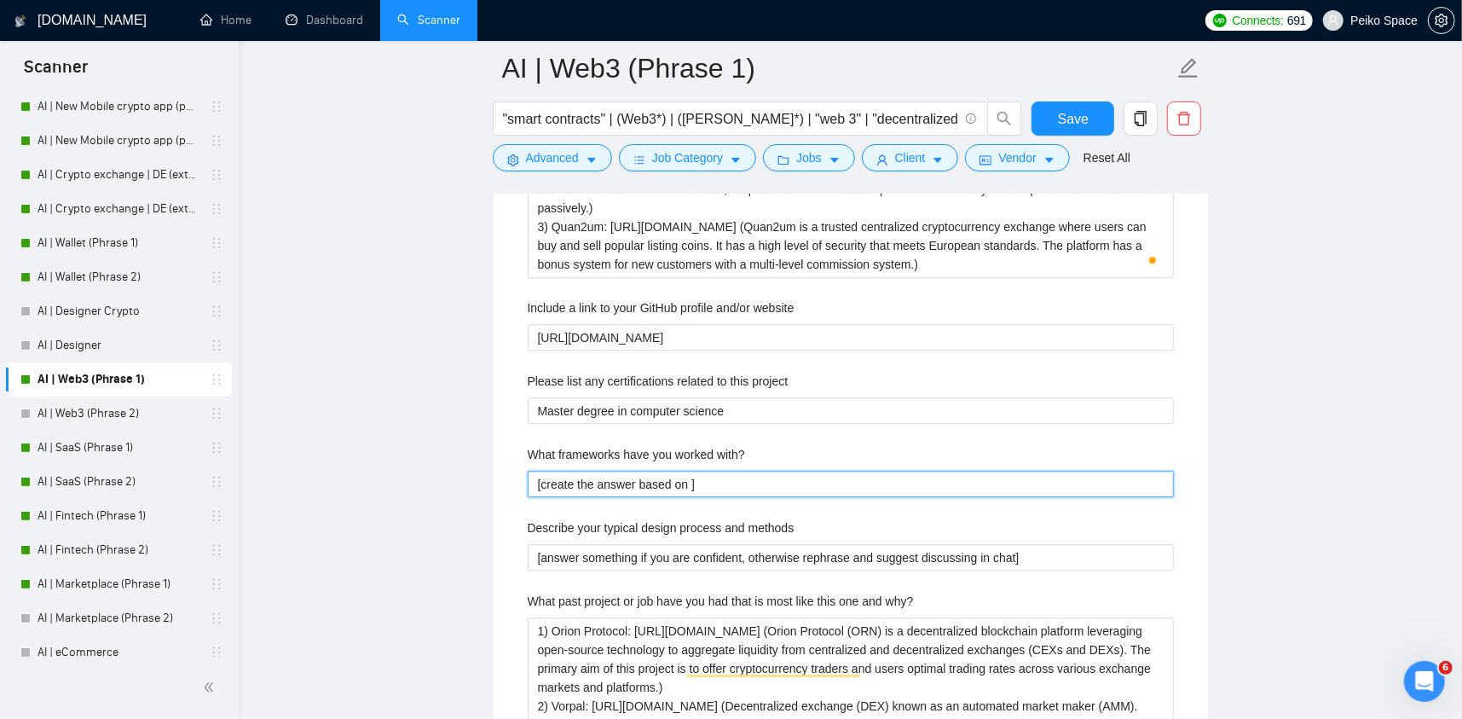
type with\? "[create the answer based on t]"
type with\? "[create the answer based on th]"
type with\? "[create the answer based on the]"
type with\? "[create the answer based on the ]"
type with\? "[create the banswer based on the ]"
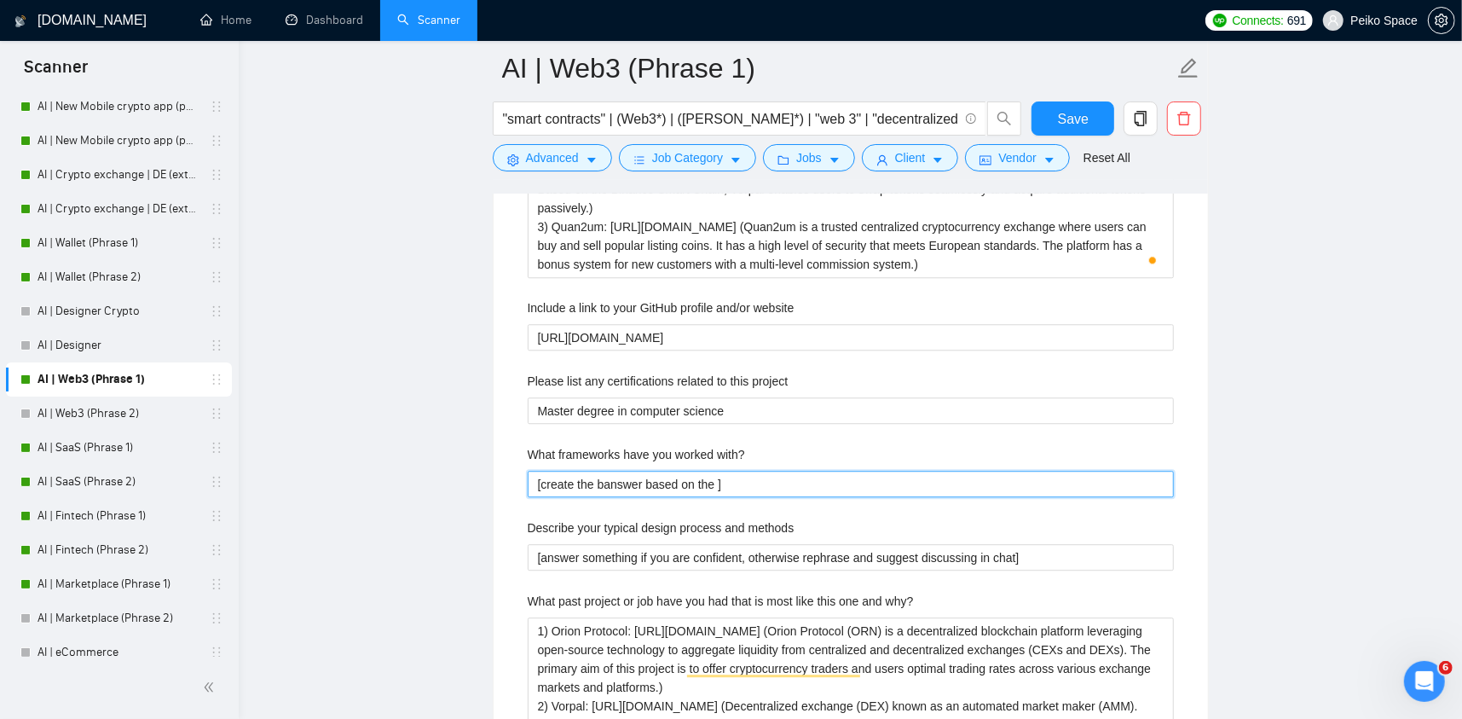
type with\? "[create the beanswer based on the ]"
type with\? "[create the bestanswer based on the ]"
type with\? "[create the best answer based on the ]"
type with\? "[create the best answer based on the p]"
type with\? "[create the best answer based on the pr]"
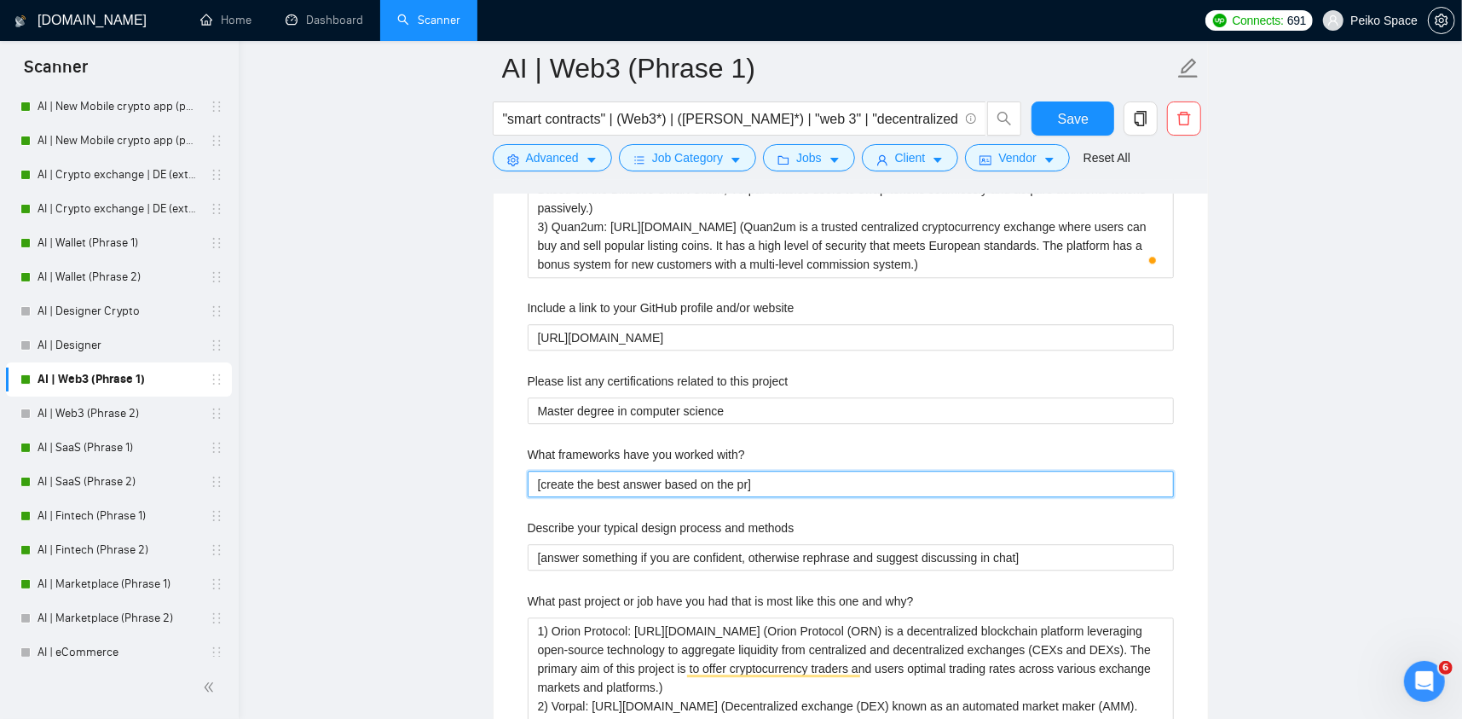
type with\? "[create the best answer based on the pro]"
type with\? "[create the best answer based on the proj]"
type with\? "[create the best answer based on the proje]"
type with\? "[create the best answer based on the projec]"
type with\? "[create the best answer based on the project]"
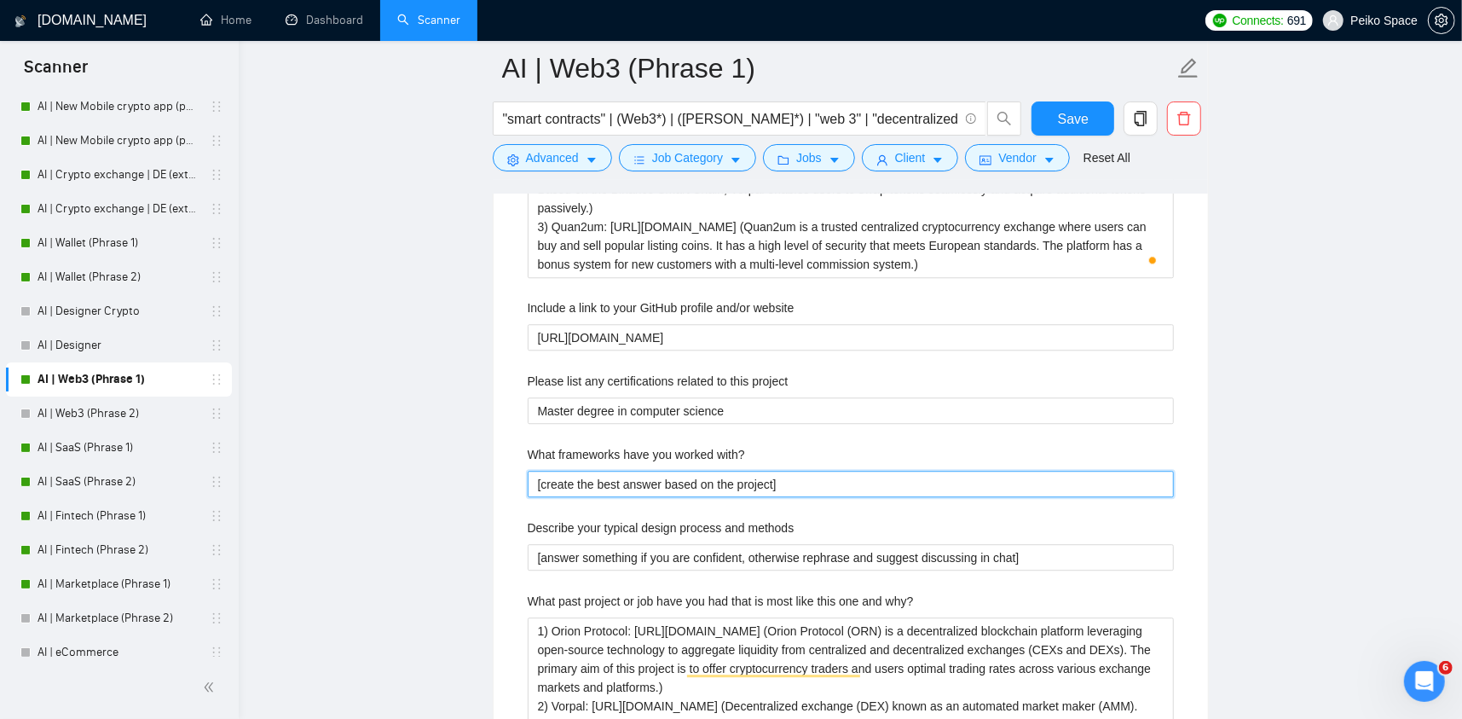
type with\? "[create the best answer based on the project ]"
type with\? "[create the best answer based on the project n]"
type with\? "[create the best answer based on the project ne]"
type with\? "[create the best answer based on the project nee]"
type with\? "[create the best answer based on the project need]"
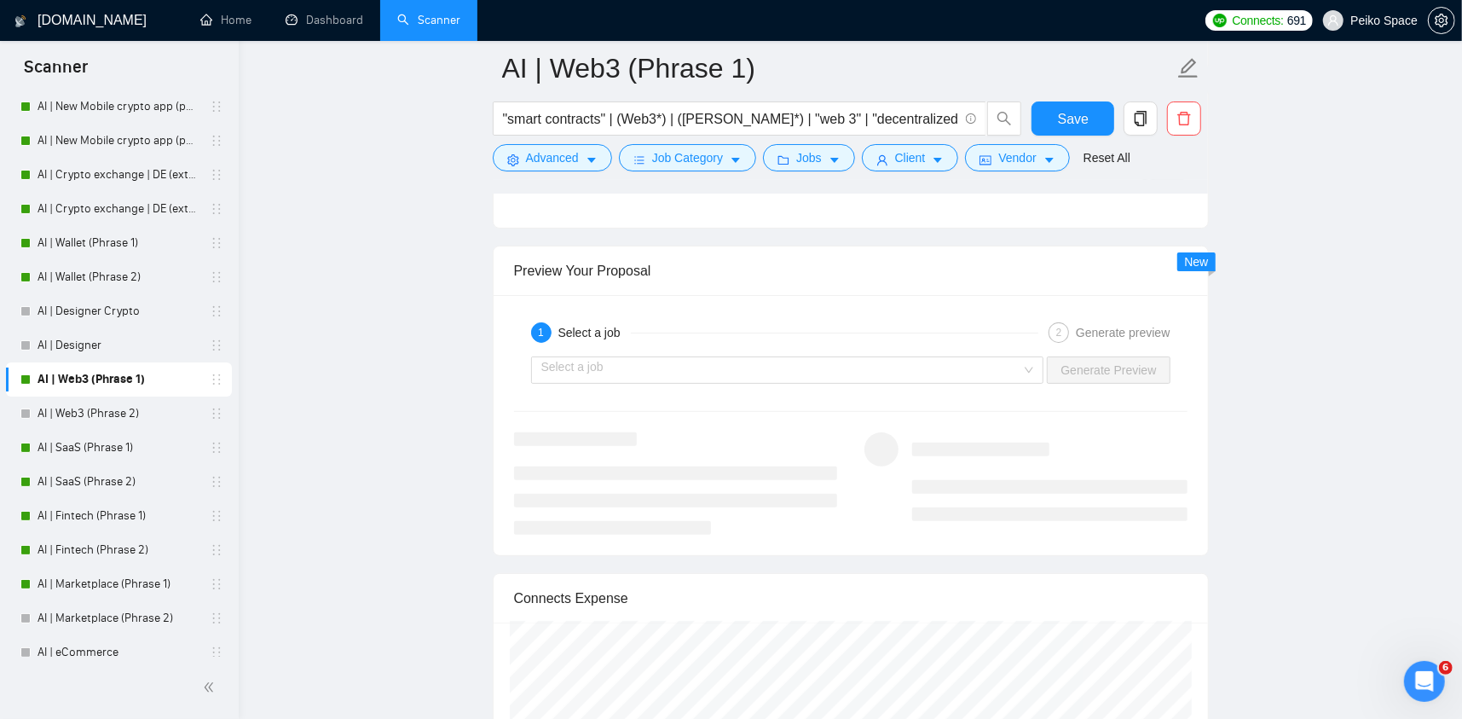
scroll to position [4969, 0]
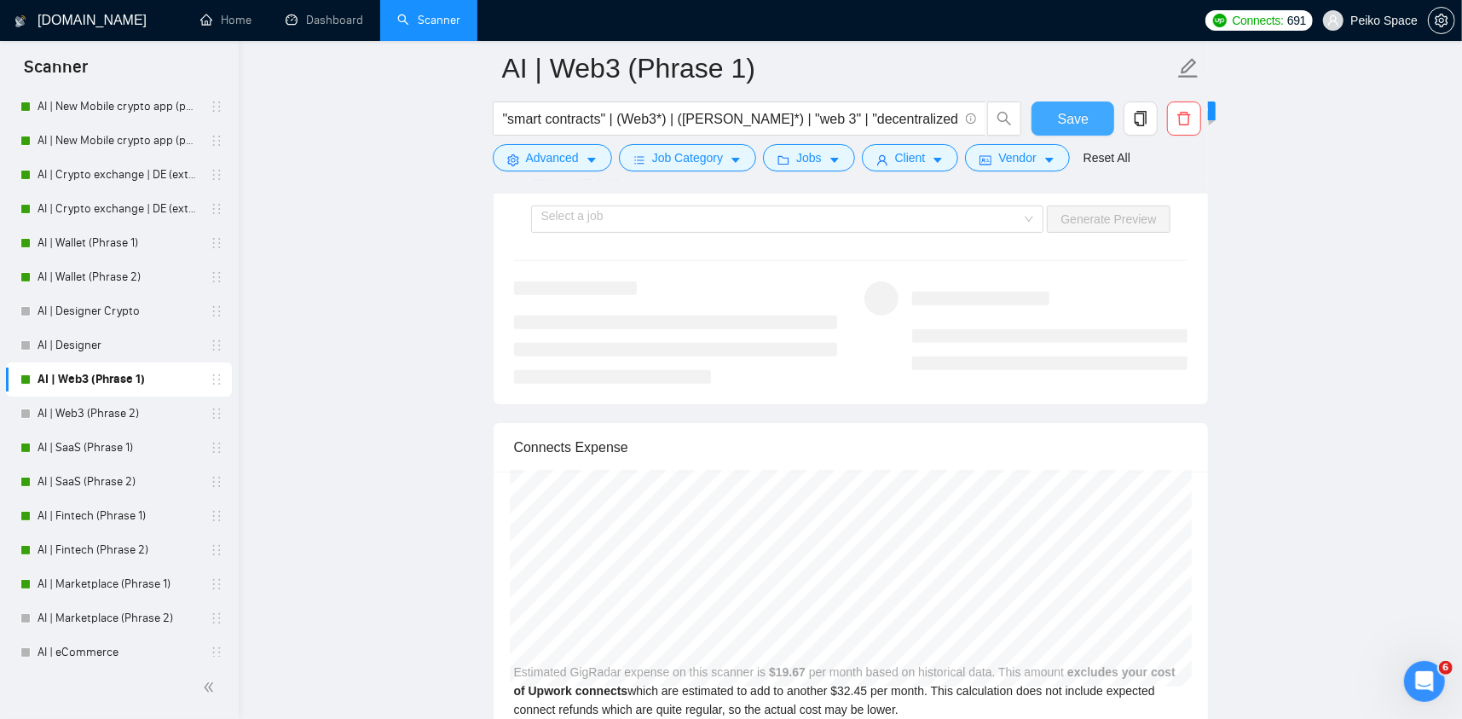
type with\? "[create the best answer based on the project needs]"
click at [1045, 113] on button "Save" at bounding box center [1073, 118] width 83 height 34
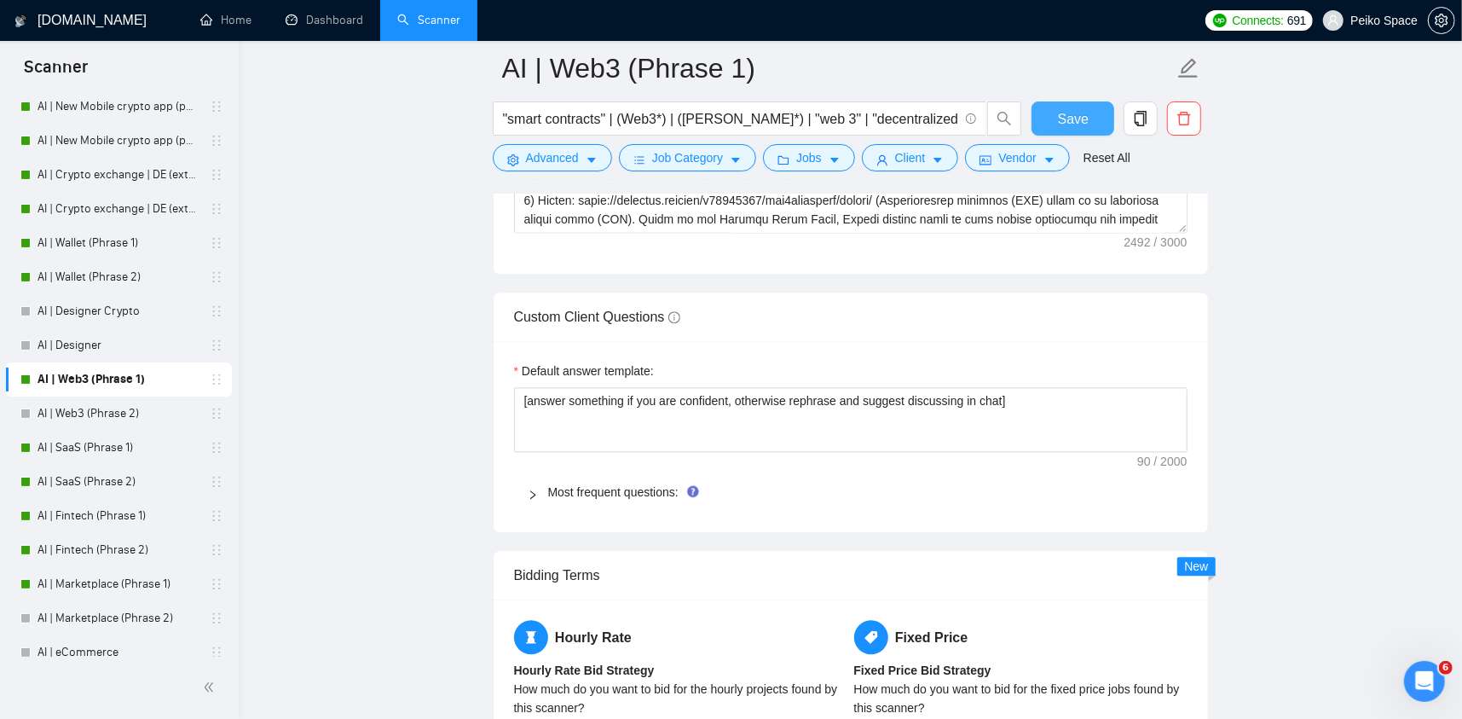
scroll to position [2597, 0]
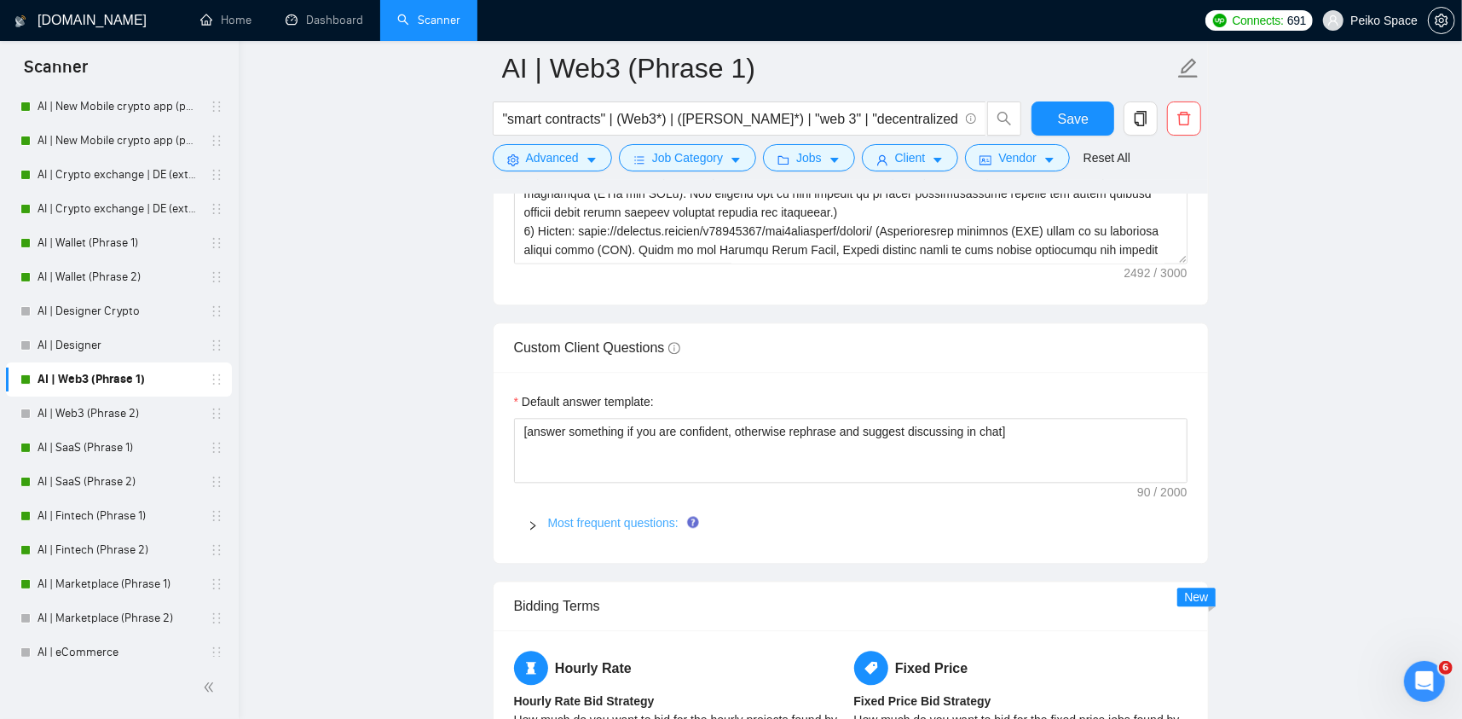
click at [604, 518] on link "Most frequent questions:" at bounding box center [613, 523] width 130 height 14
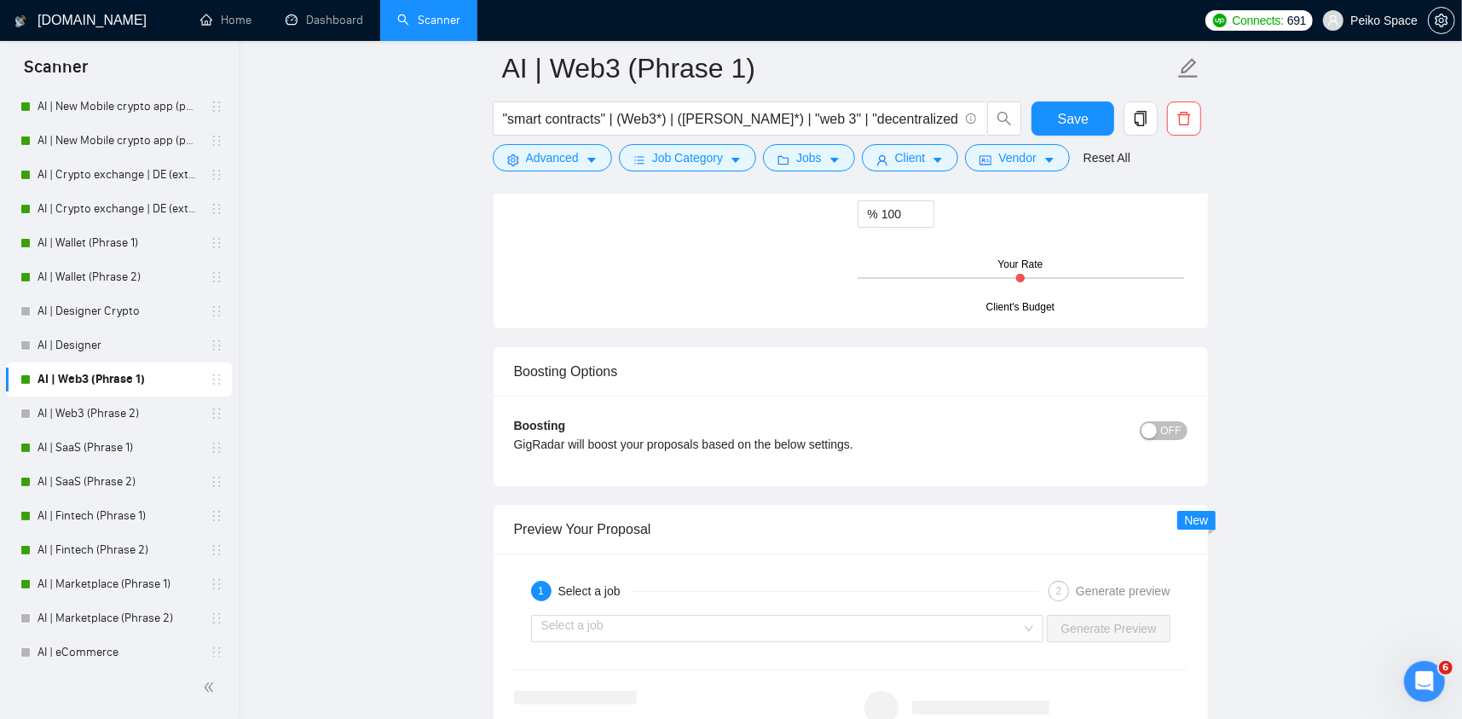
scroll to position [4775, 0]
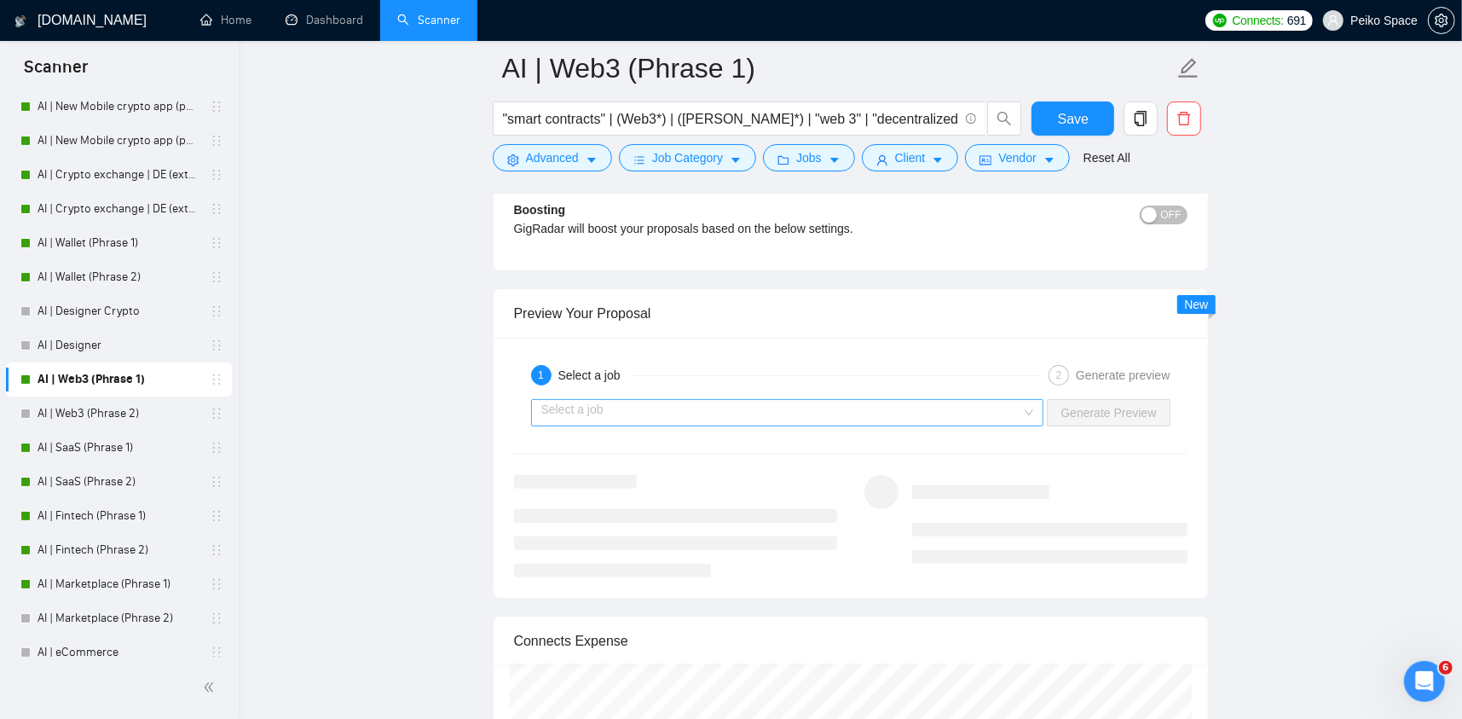
click at [632, 418] on input "search" at bounding box center [781, 413] width 481 height 26
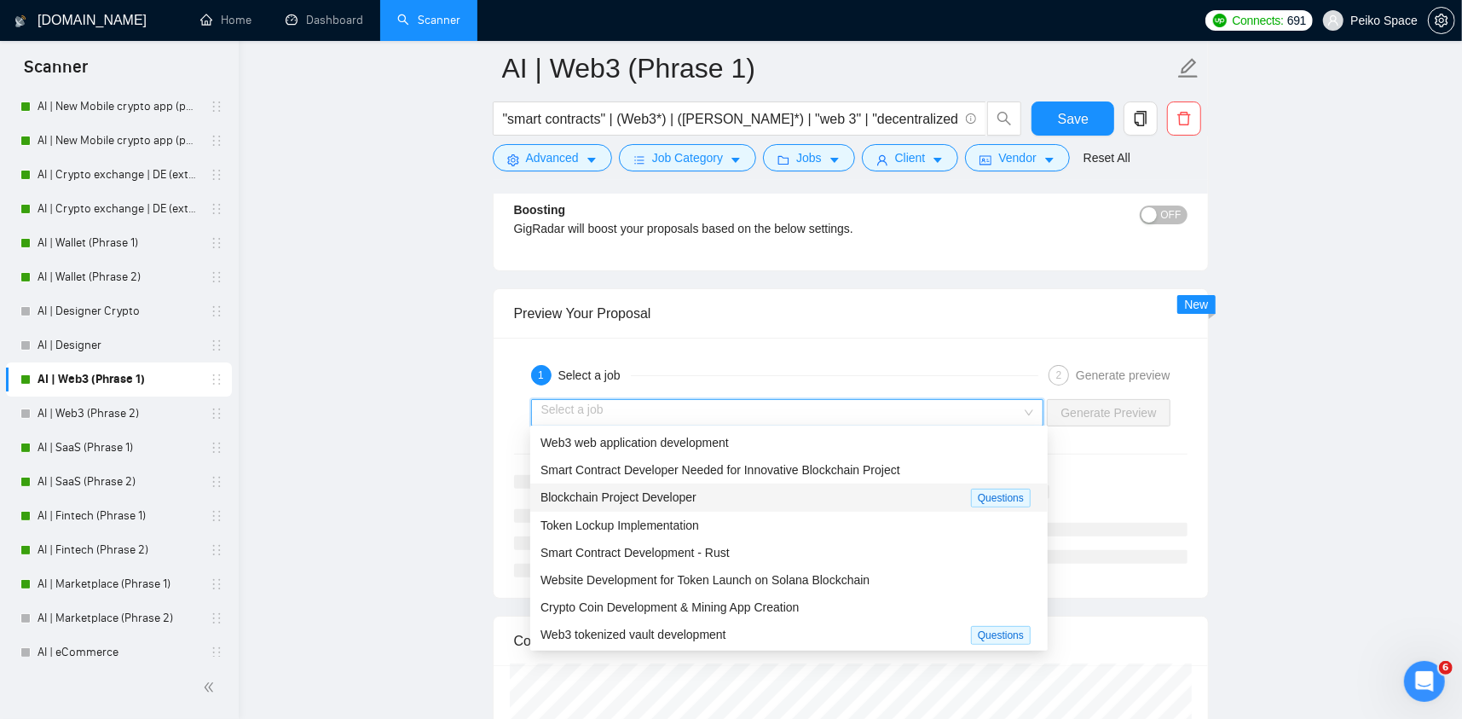
click at [617, 493] on span "Blockchain Project Developer" at bounding box center [619, 497] width 156 height 14
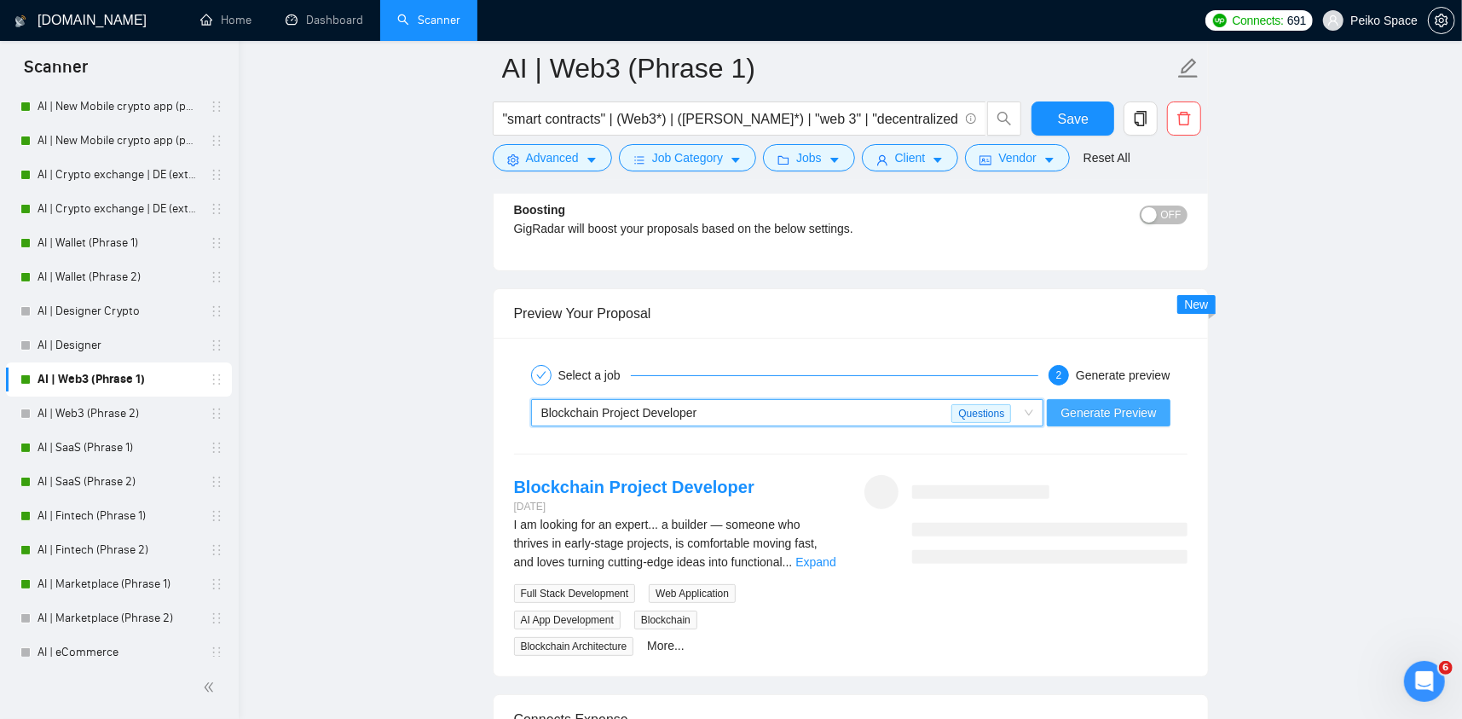
click at [1151, 405] on span "Generate Preview" at bounding box center [1109, 412] width 96 height 19
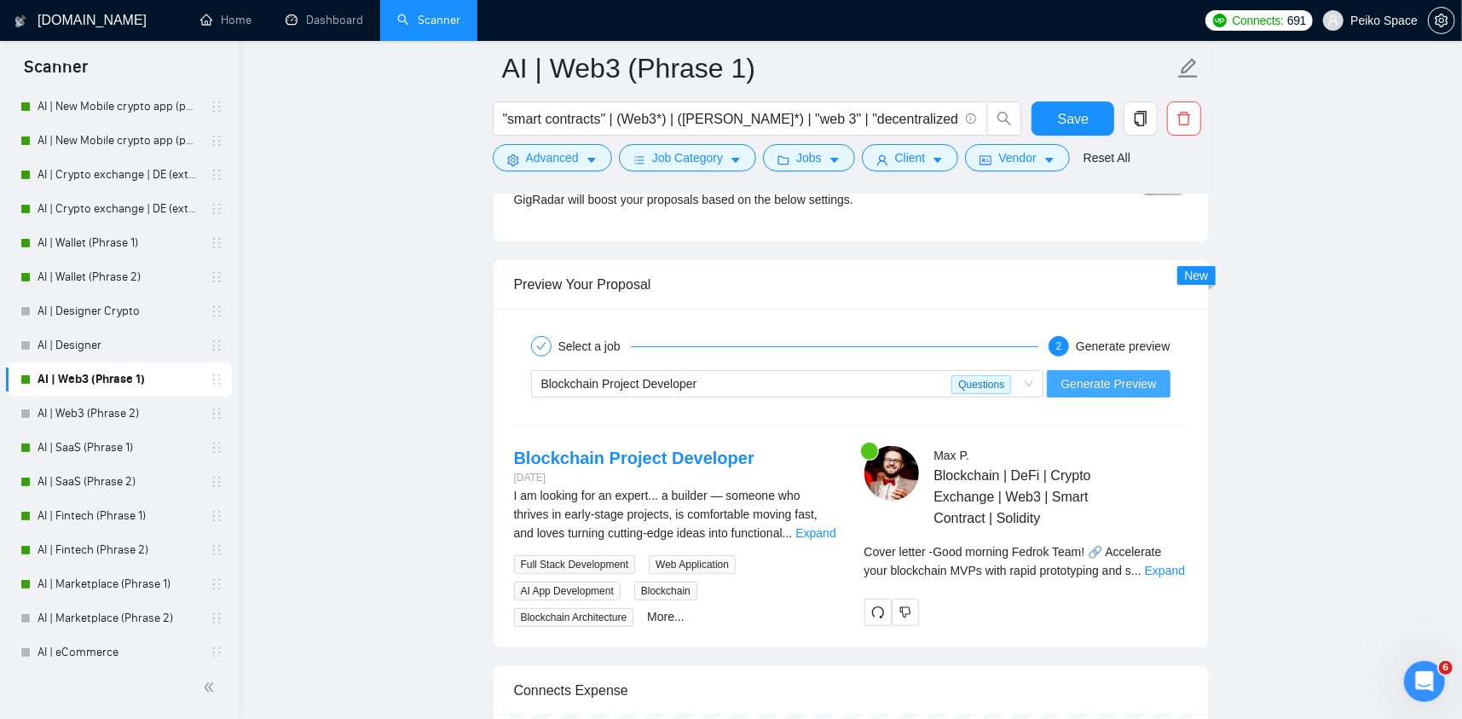
scroll to position [4946, 0]
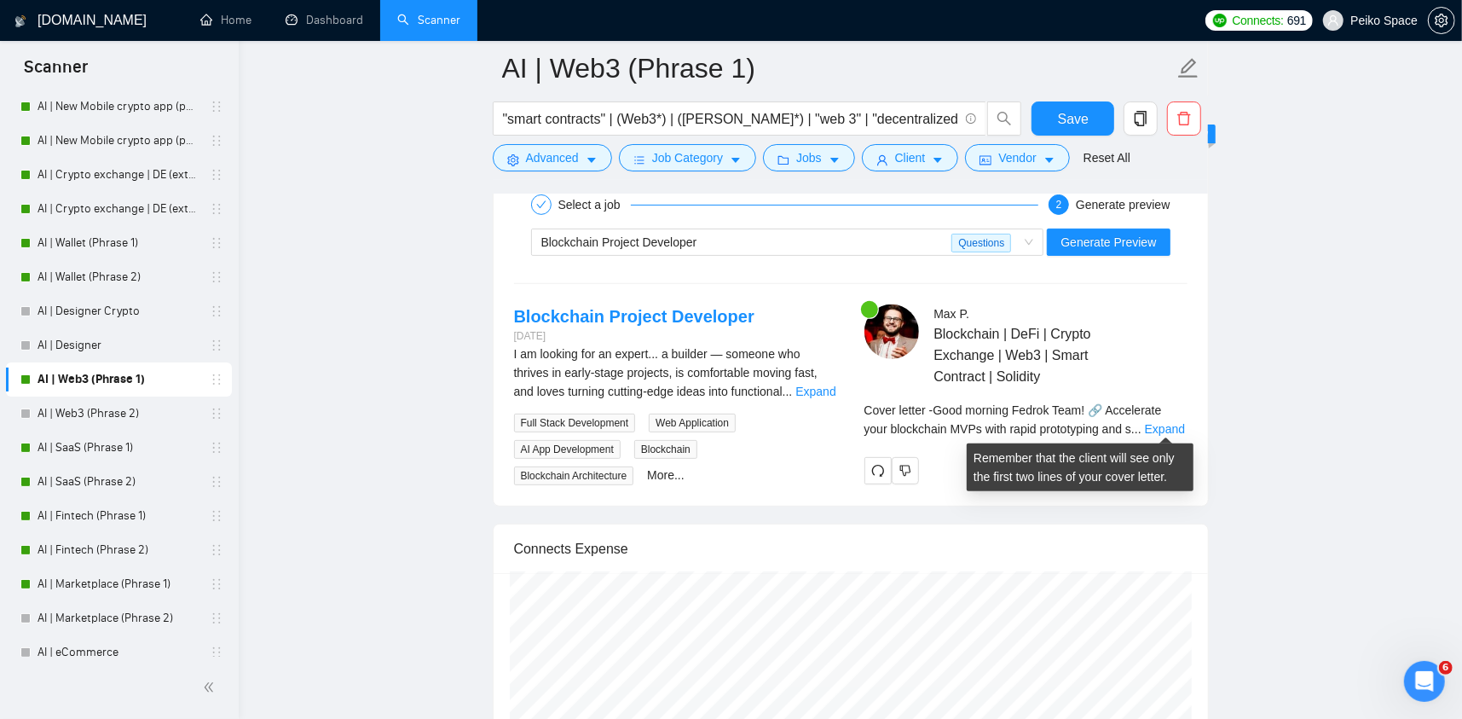
click at [1147, 438] on div "Remember that the client will see only the first two lines of your cover letter." at bounding box center [1080, 461] width 213 height 46
click at [1155, 428] on link "Expand" at bounding box center [1165, 429] width 40 height 14
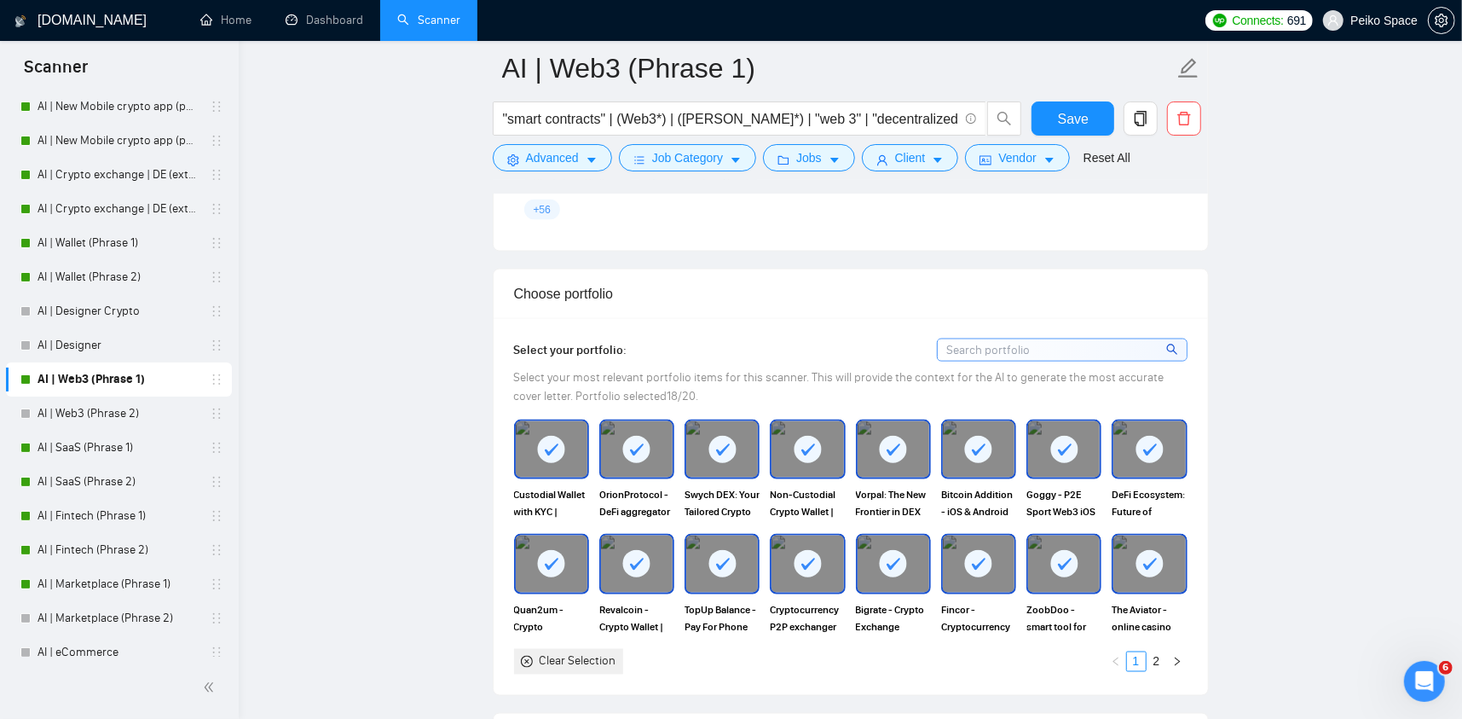
scroll to position [1620, 0]
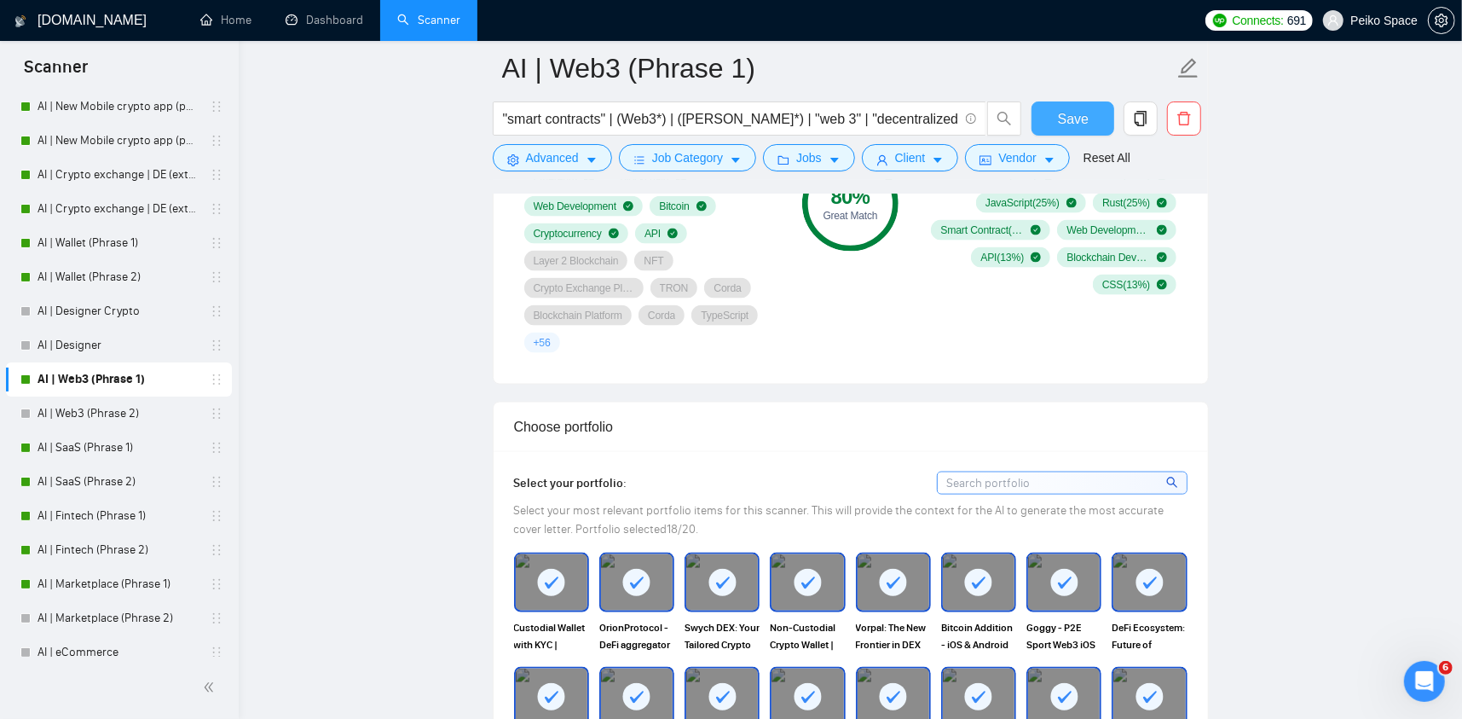
click at [1063, 124] on span "Save" at bounding box center [1073, 118] width 31 height 21
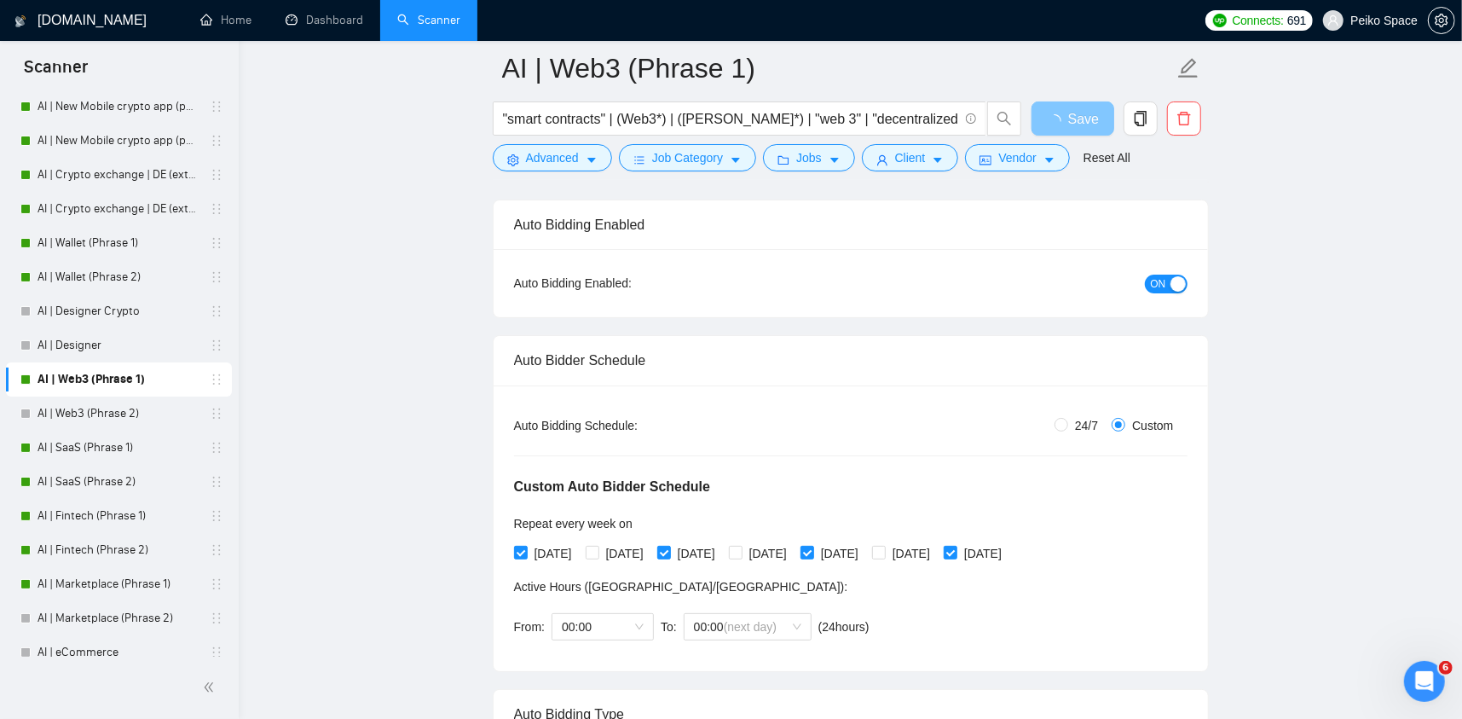
scroll to position [0, 0]
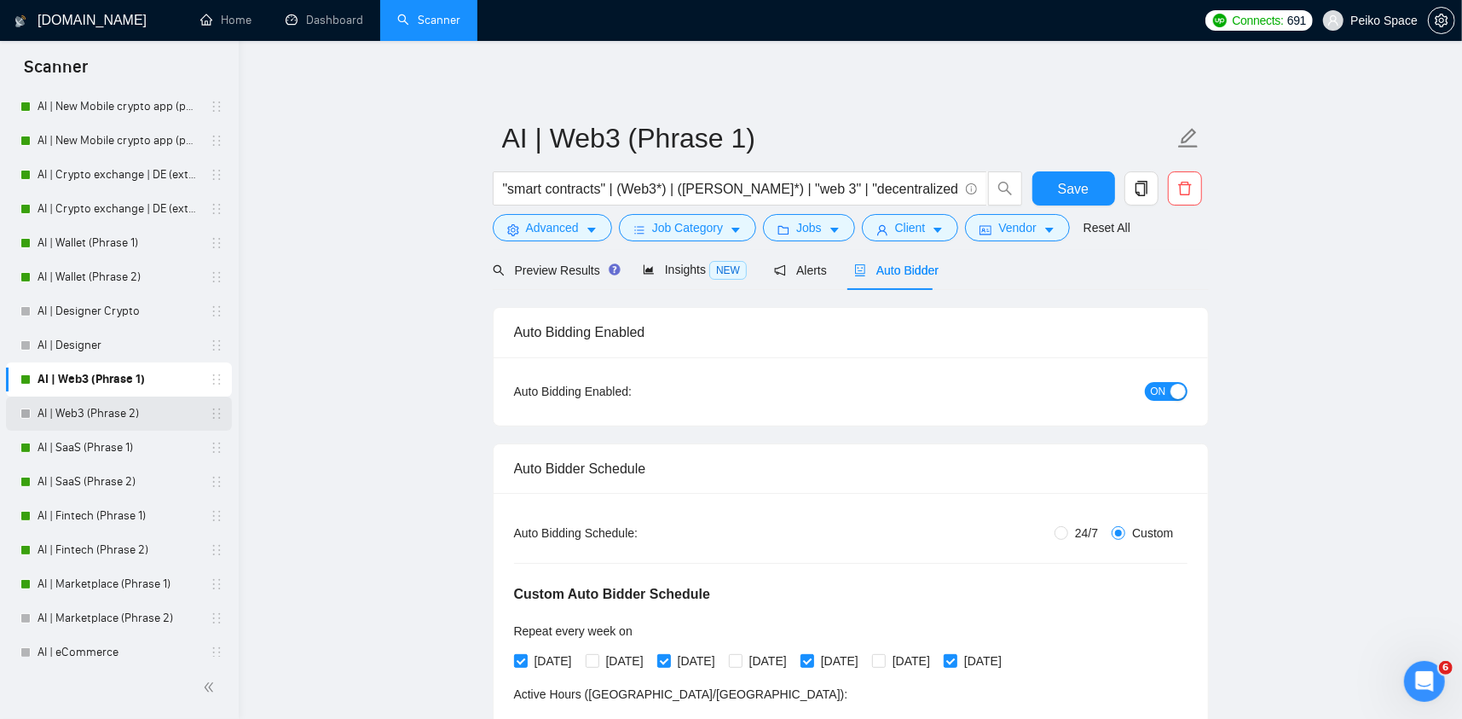
click at [135, 418] on link "AI | Web3 (Phrase 2)" at bounding box center [119, 414] width 162 height 34
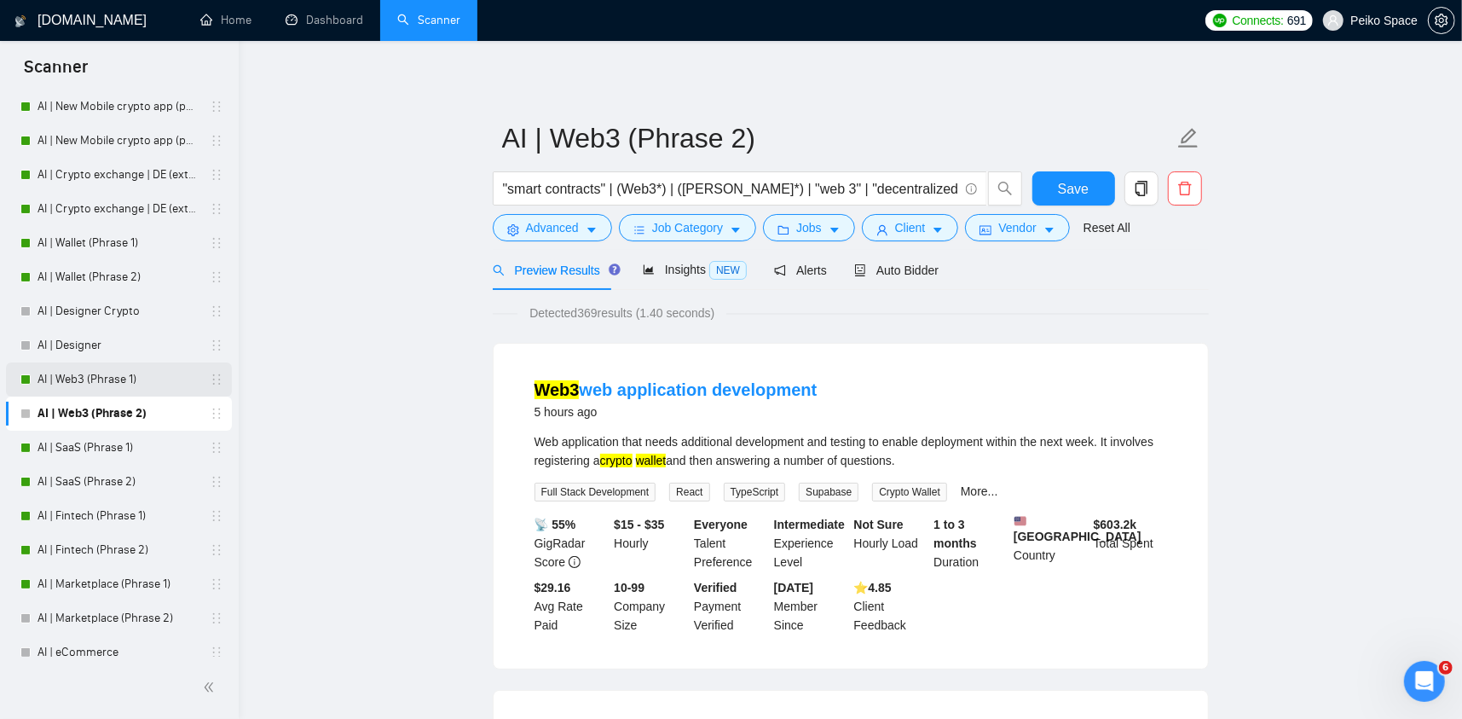
click at [145, 383] on link "AI | Web3 (Phrase 1)" at bounding box center [119, 379] width 162 height 34
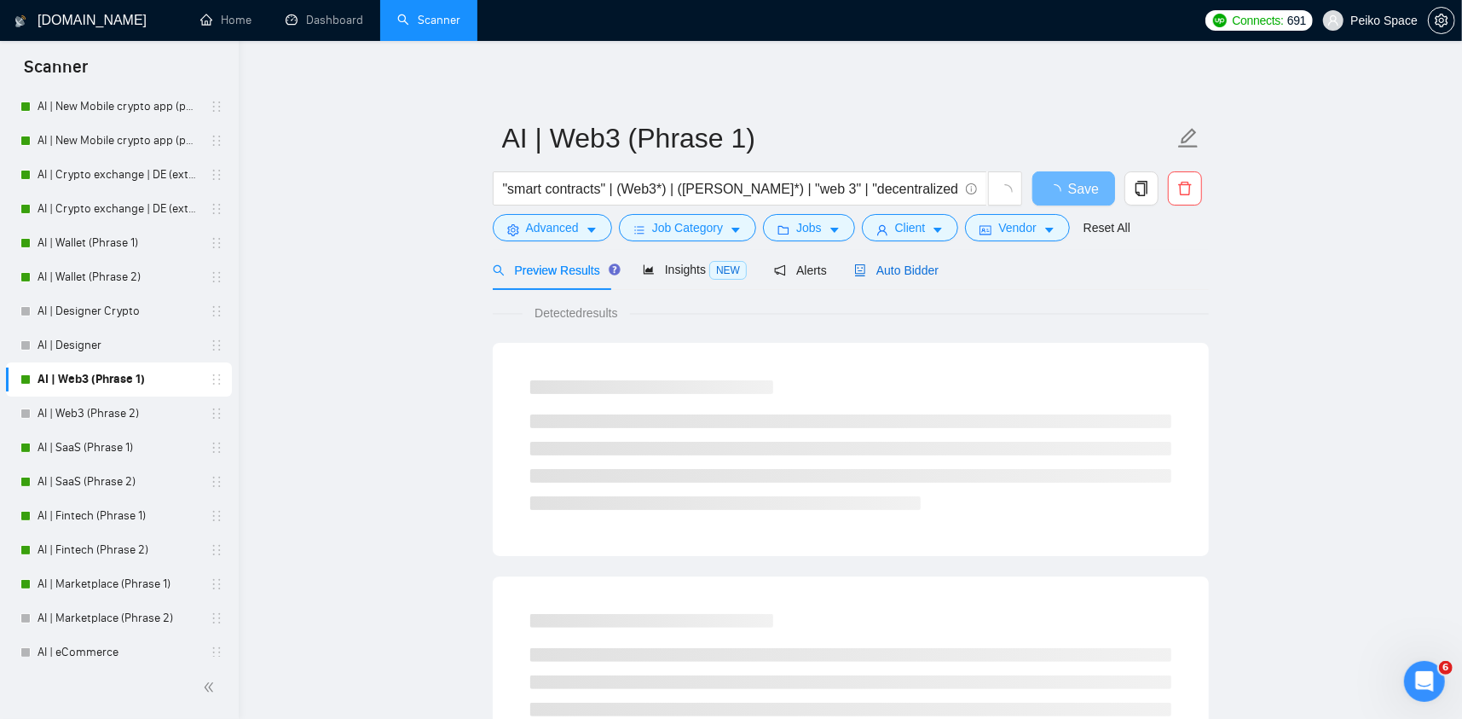
click at [873, 265] on span "Auto Bidder" at bounding box center [896, 270] width 84 height 14
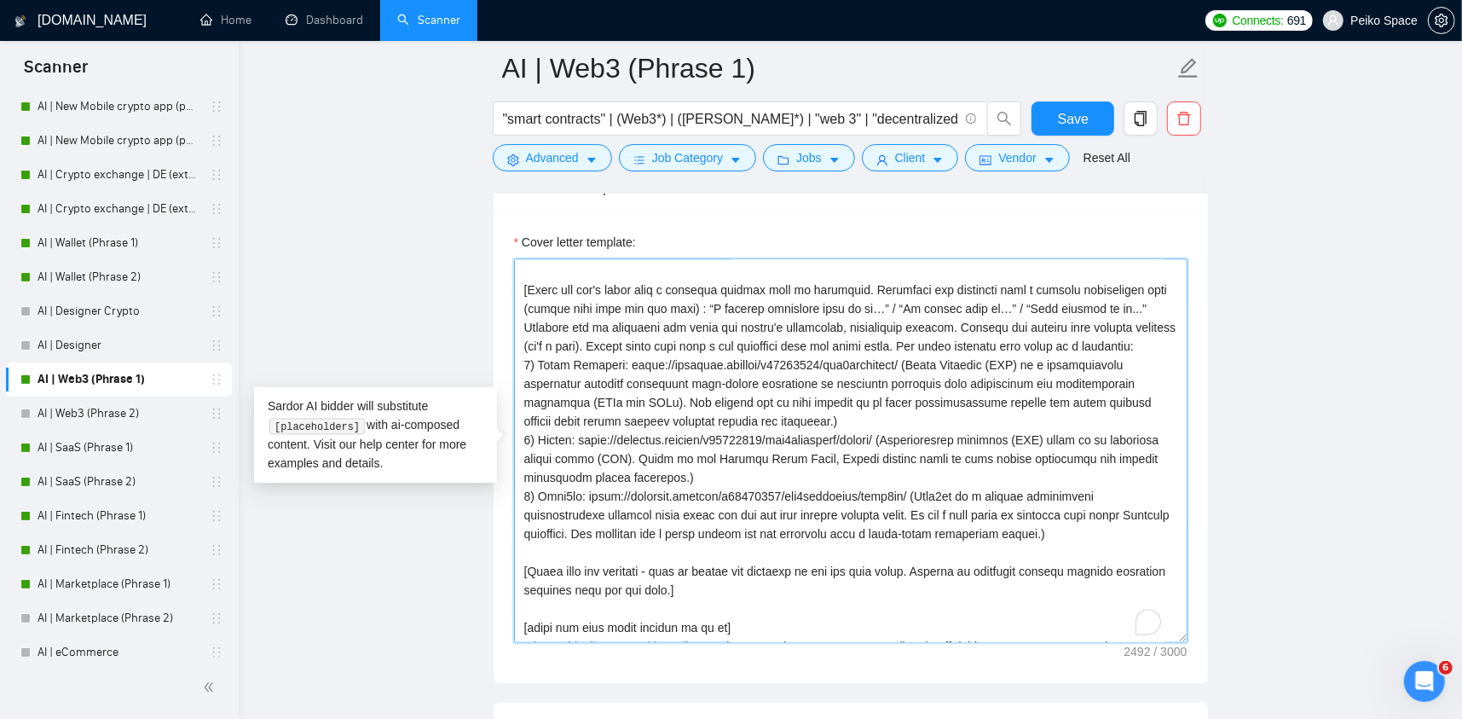
scroll to position [171, 0]
drag, startPoint x: 1119, startPoint y: 536, endPoint x: 507, endPoint y: 359, distance: 636.4
click at [507, 359] on div "Cover letter template:" at bounding box center [851, 448] width 715 height 471
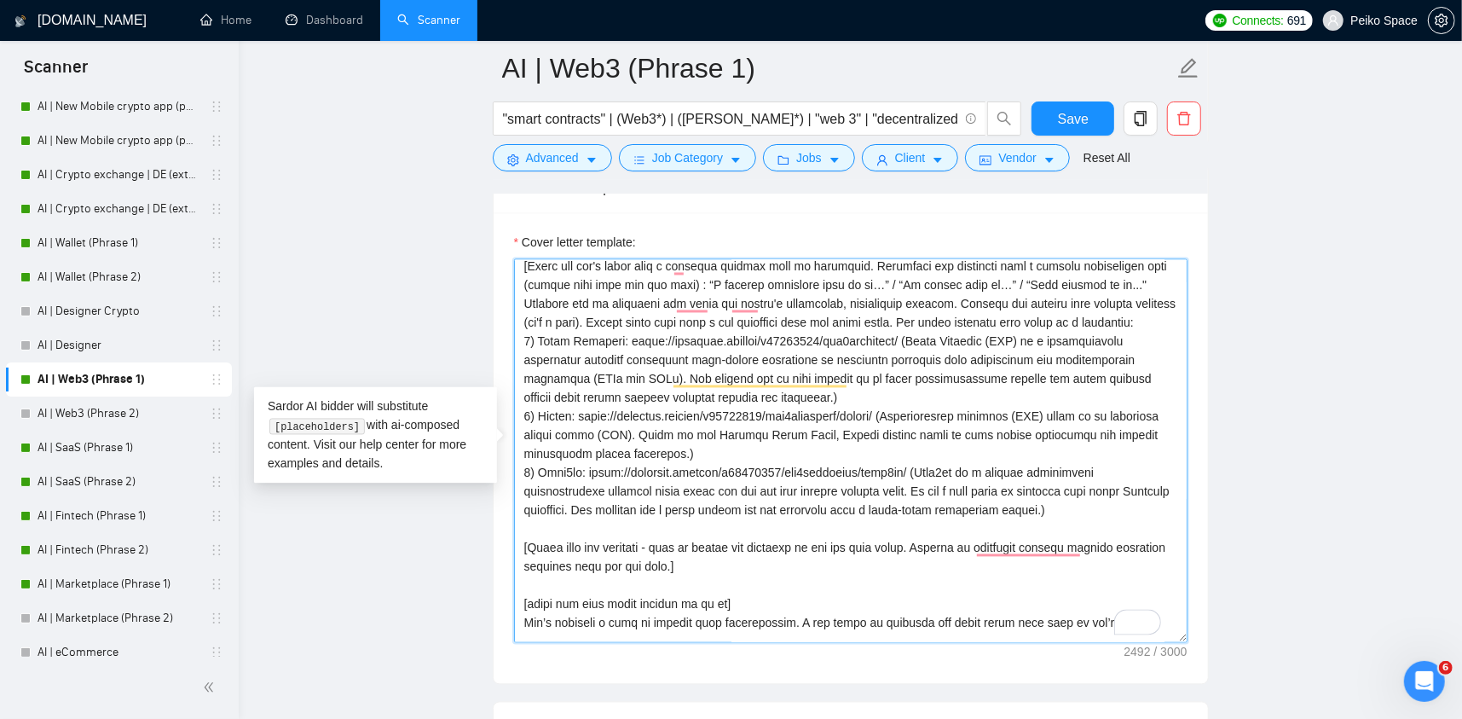
scroll to position [243, 0]
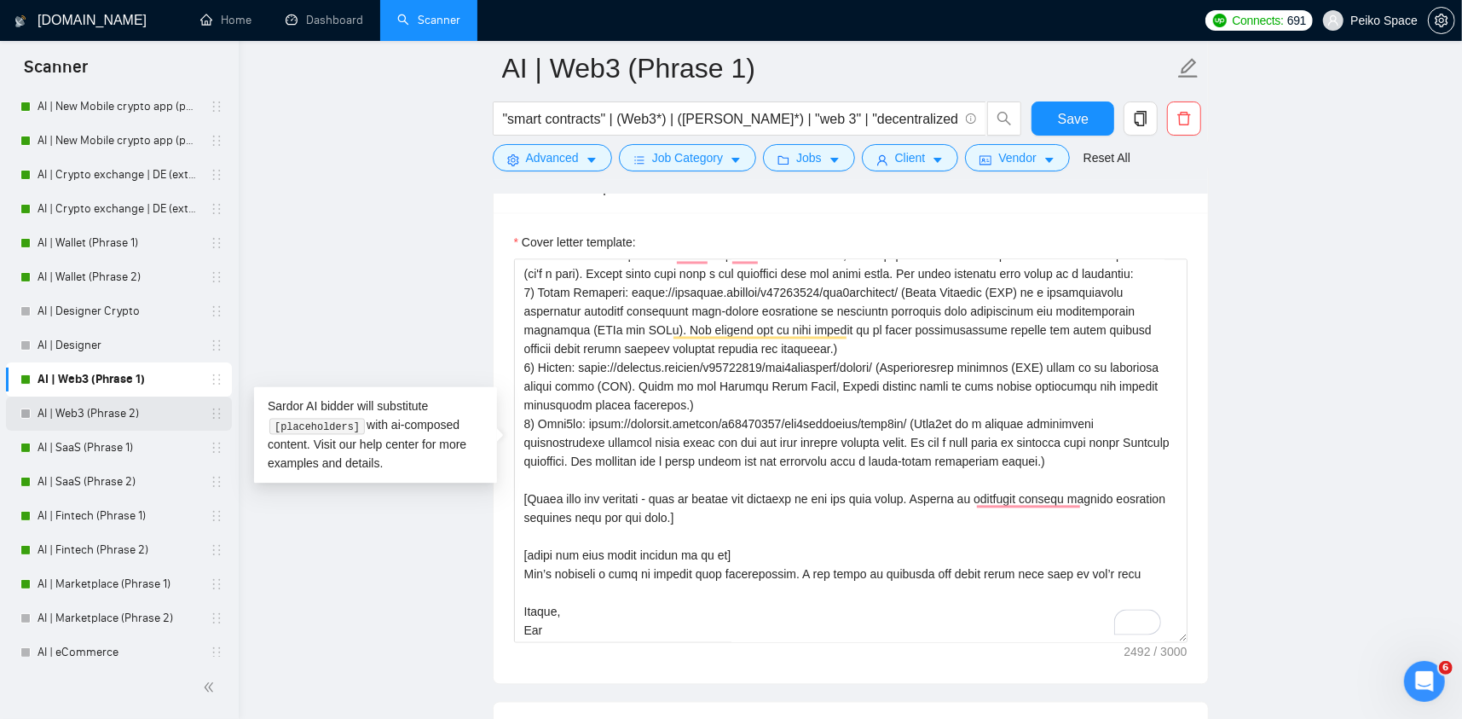
click at [116, 414] on link "AI | Web3 (Phrase 2)" at bounding box center [119, 414] width 162 height 34
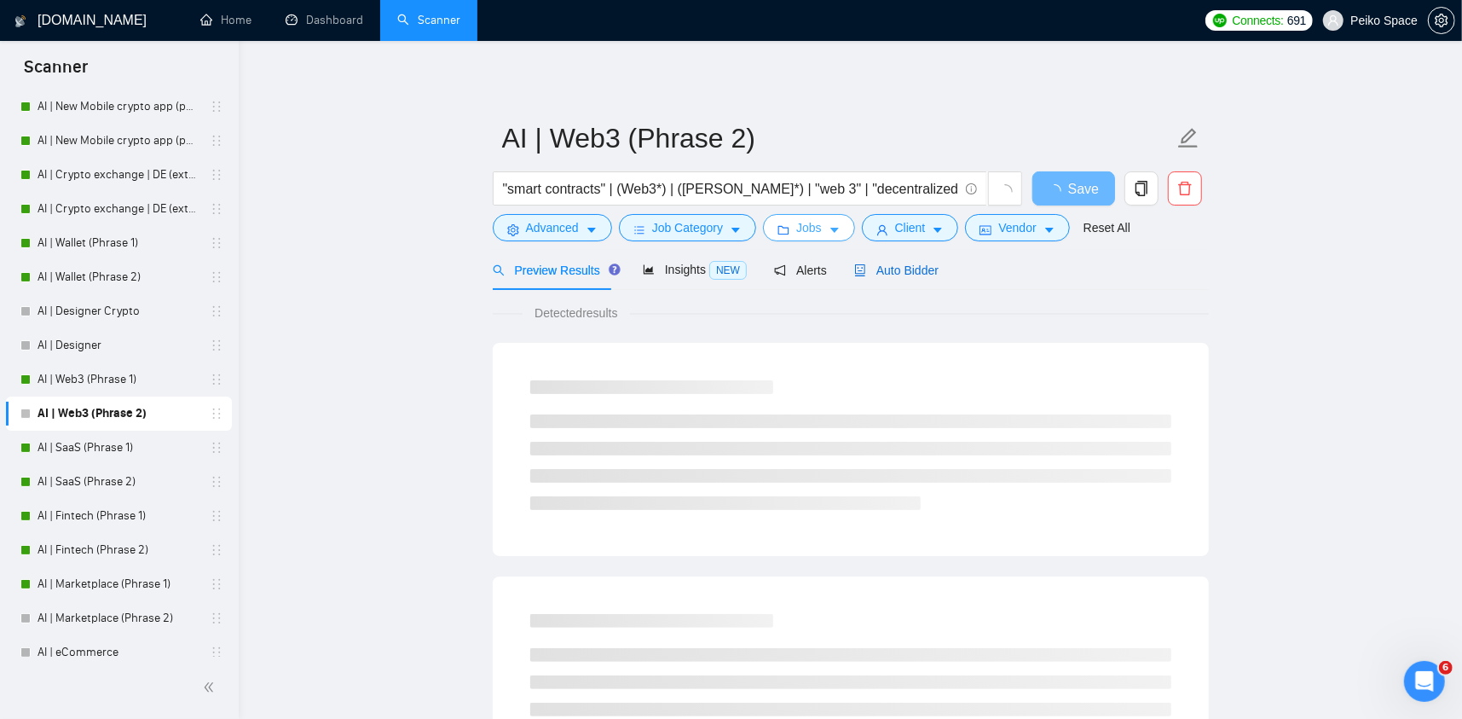
drag, startPoint x: 883, startPoint y: 269, endPoint x: 841, endPoint y: 240, distance: 51.6
click at [883, 269] on span "Auto Bidder" at bounding box center [896, 270] width 84 height 14
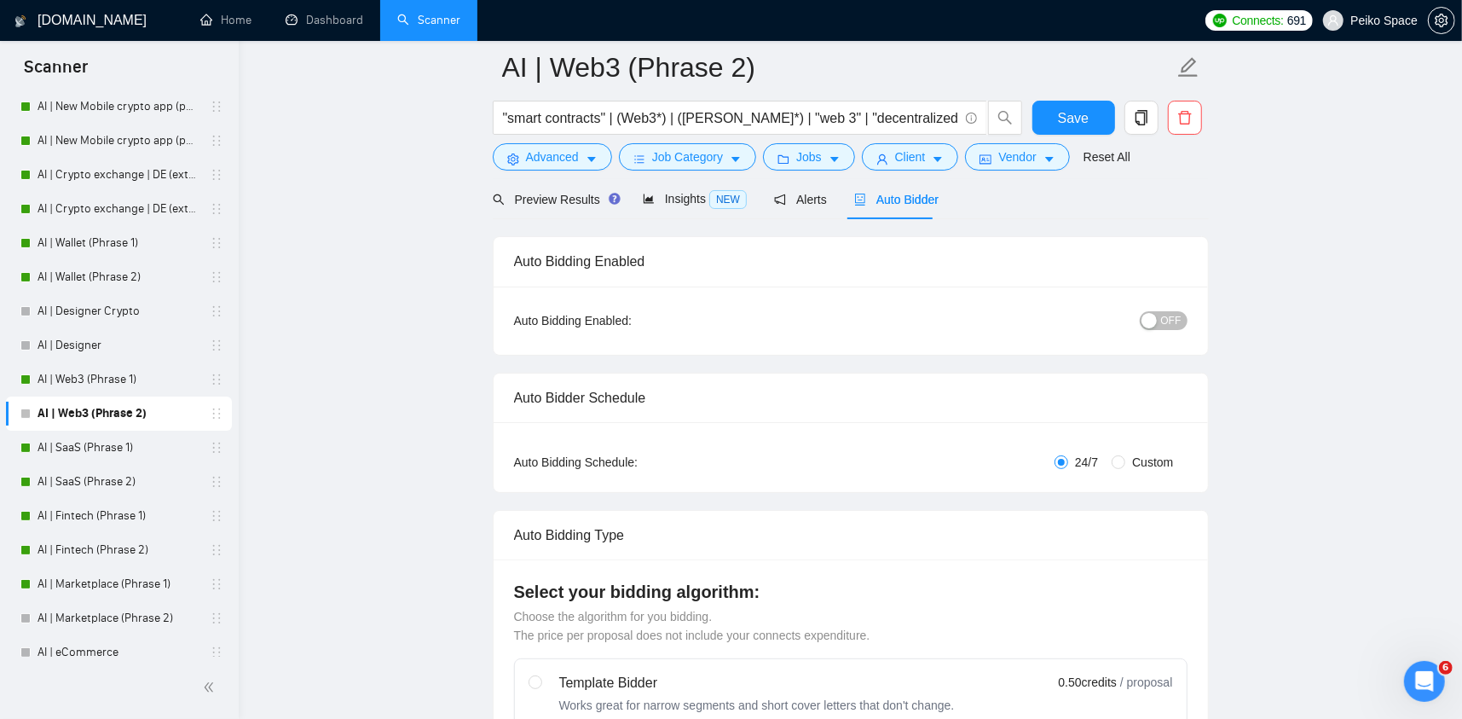
scroll to position [85, 0]
click at [1172, 317] on span "OFF" at bounding box center [1171, 319] width 20 height 19
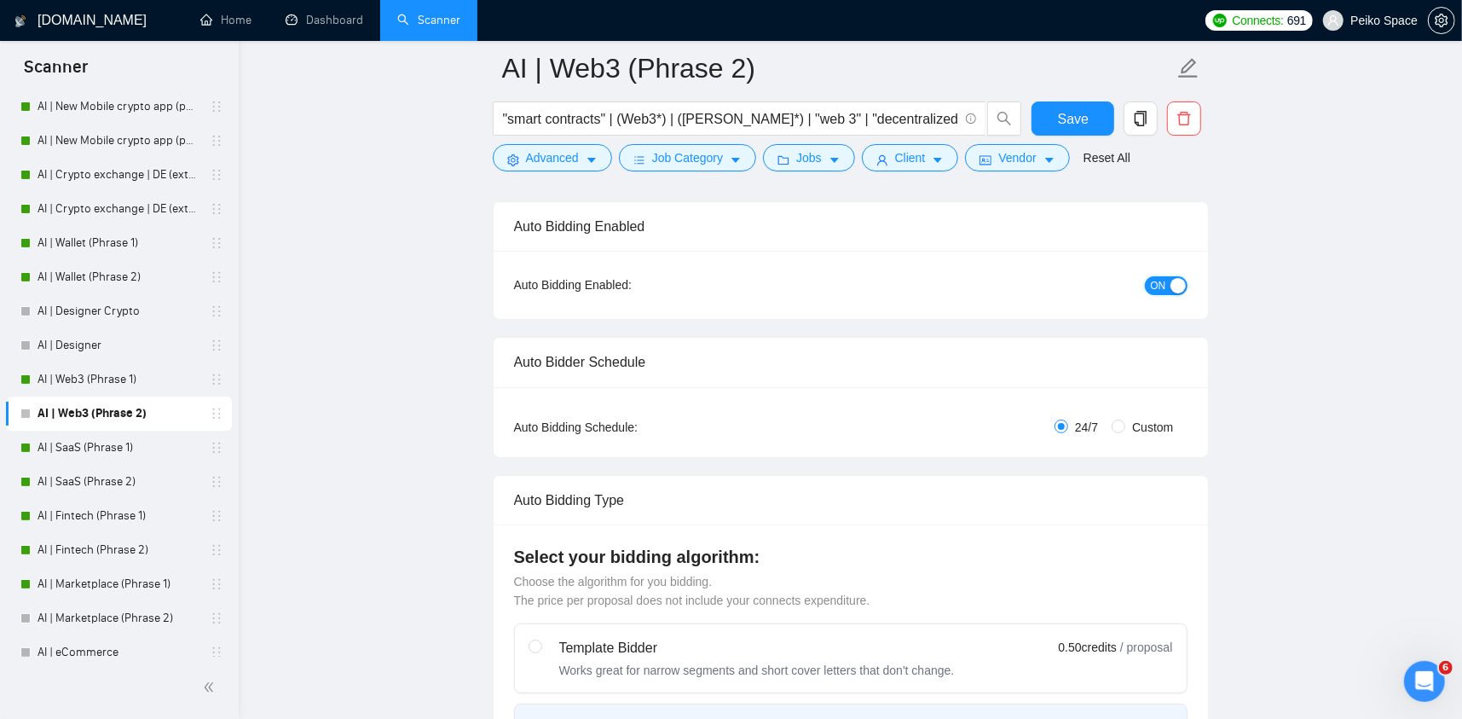
scroll to position [256, 0]
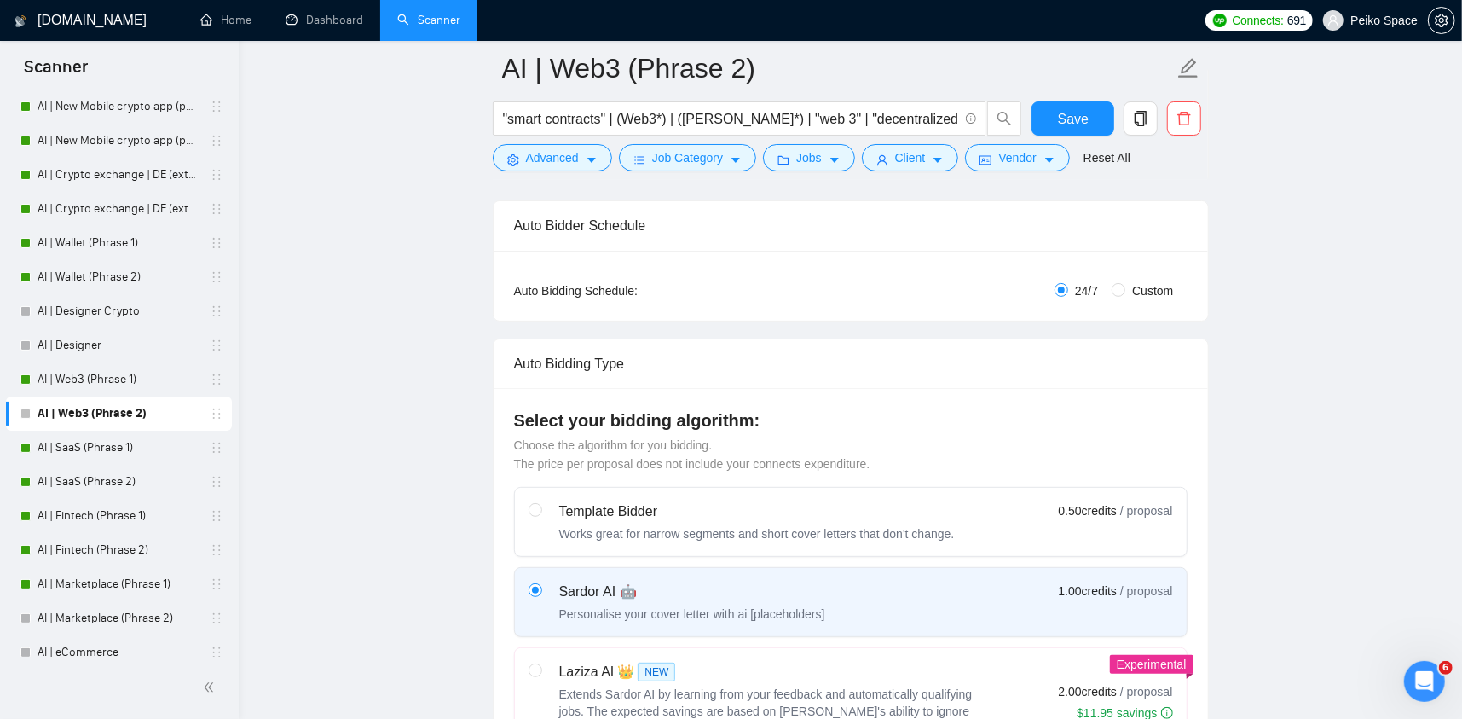
click at [1138, 298] on div "Auto Bidding Type: Automated (recommended) Semi-automated Auto Bidding Schedule…" at bounding box center [851, 286] width 715 height 70
click at [1148, 291] on span "Custom" at bounding box center [1153, 290] width 55 height 19
click at [1126, 291] on input "Custom" at bounding box center [1119, 290] width 14 height 14
radio input "true"
radio input "false"
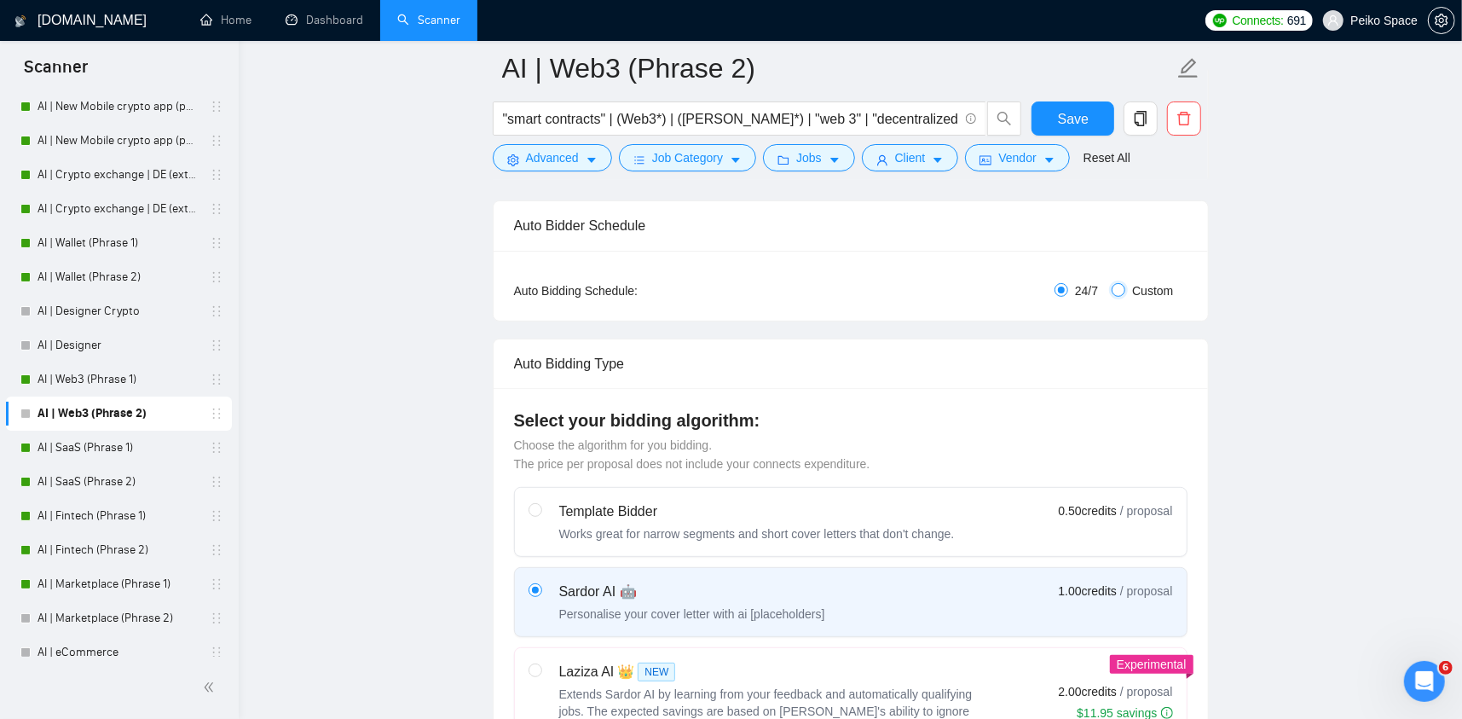
checkbox input "true"
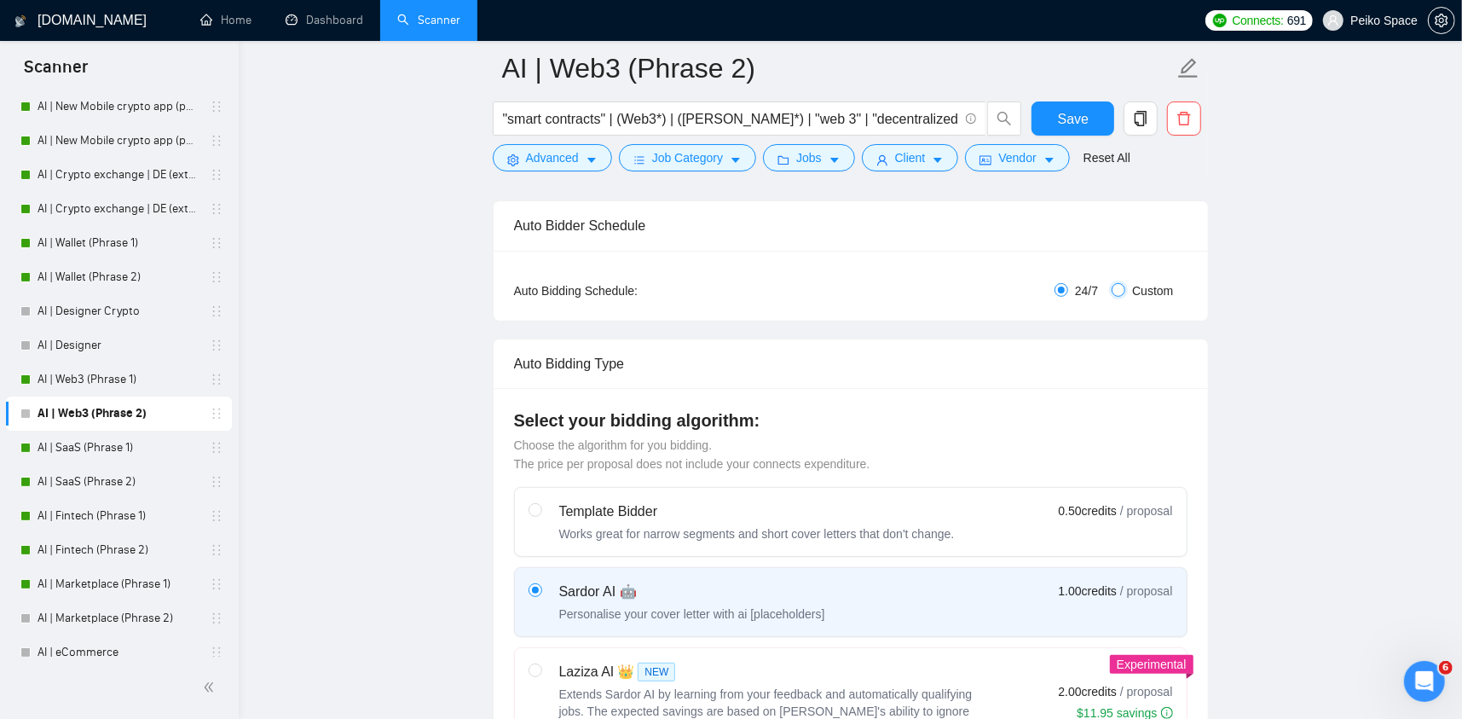
checkbox input "true"
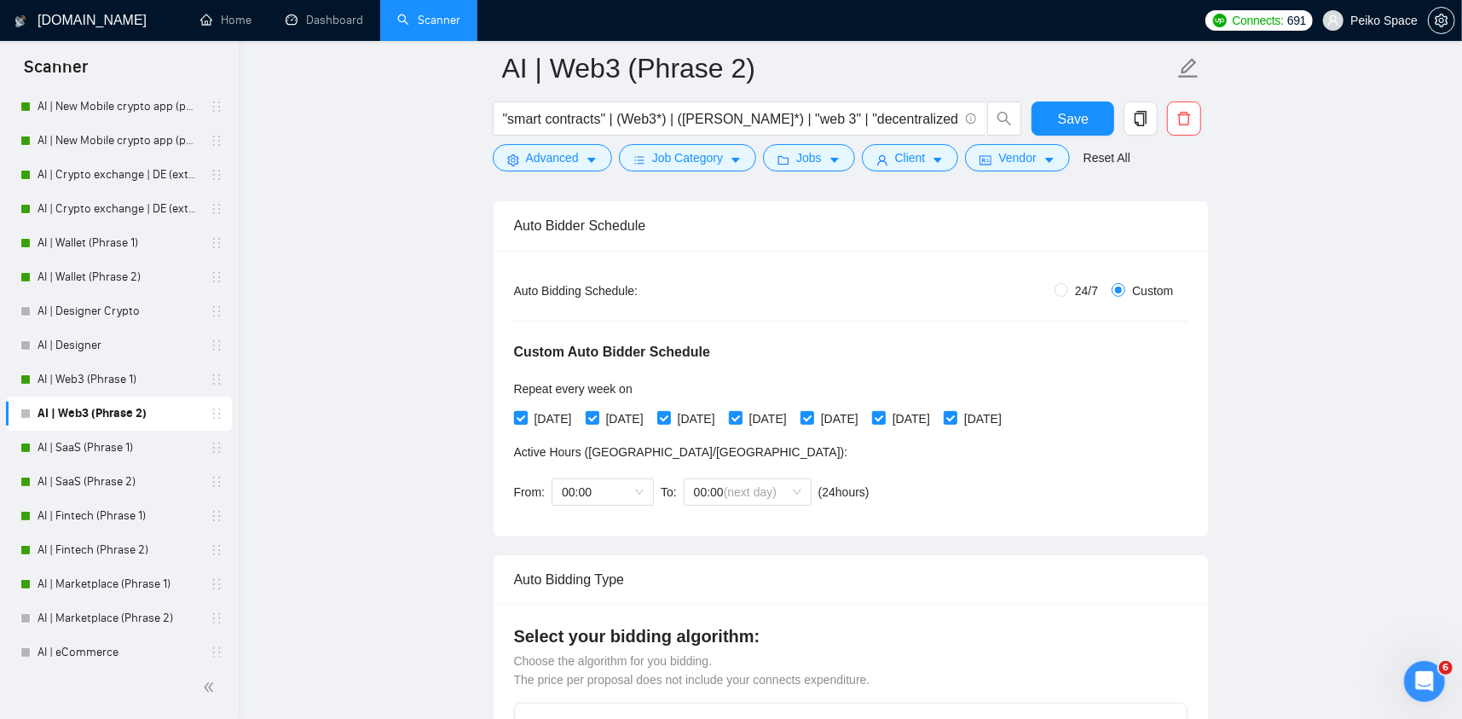
click at [559, 406] on div "[DATE] [DATE] [DATE] [DATE] [DATE] [DATE] [DATE]" at bounding box center [761, 418] width 495 height 27
click at [553, 414] on span "[DATE]" at bounding box center [553, 418] width 51 height 19
click at [526, 414] on input "[DATE]" at bounding box center [520, 417] width 12 height 12
checkbox input "false"
click at [698, 415] on span "[DATE]" at bounding box center [696, 418] width 51 height 19
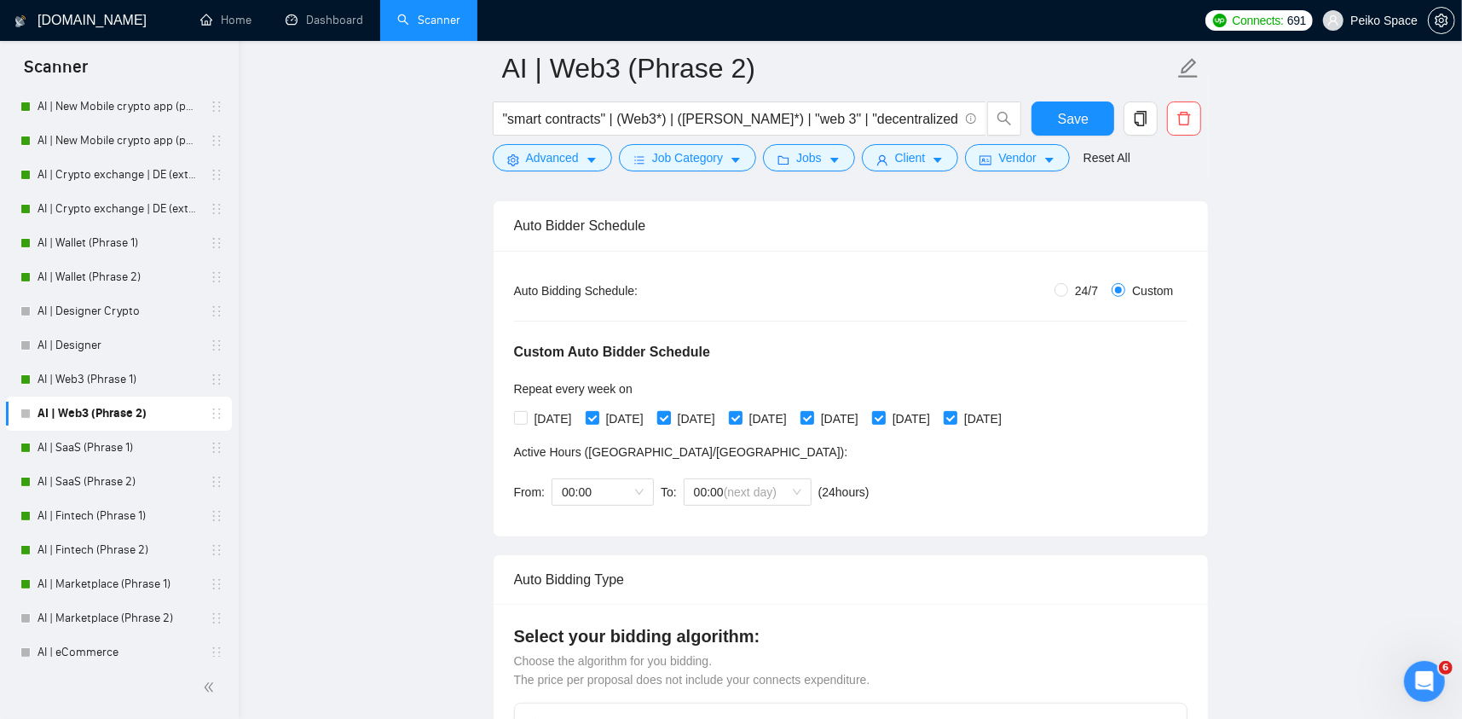
click at [669, 415] on input "[DATE]" at bounding box center [663, 417] width 12 height 12
checkbox input "false"
click at [814, 412] on span at bounding box center [808, 418] width 14 height 14
click at [813, 412] on input "[DATE]" at bounding box center [807, 417] width 12 height 12
checkbox input "false"
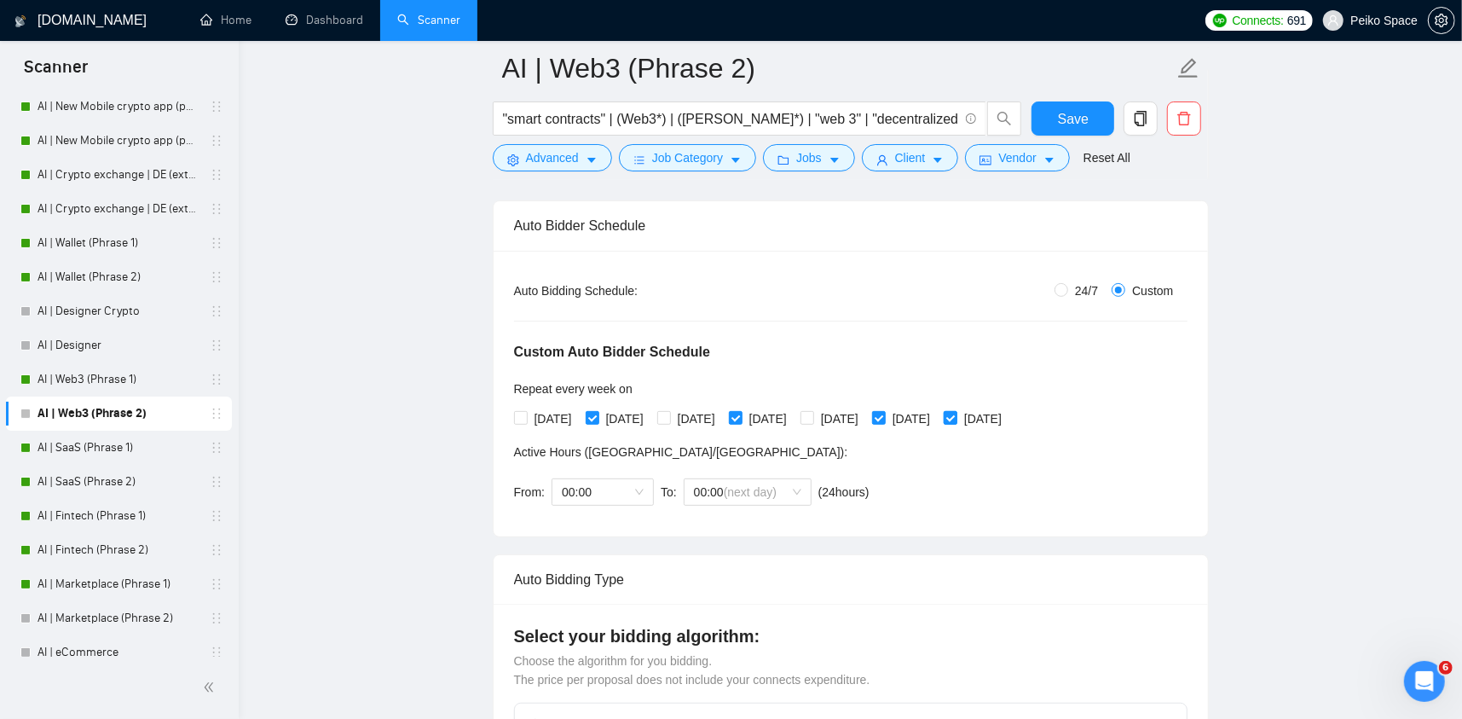
click at [1009, 423] on span "[DATE]" at bounding box center [983, 418] width 51 height 19
click at [956, 423] on input "[DATE]" at bounding box center [950, 417] width 12 height 12
checkbox input "false"
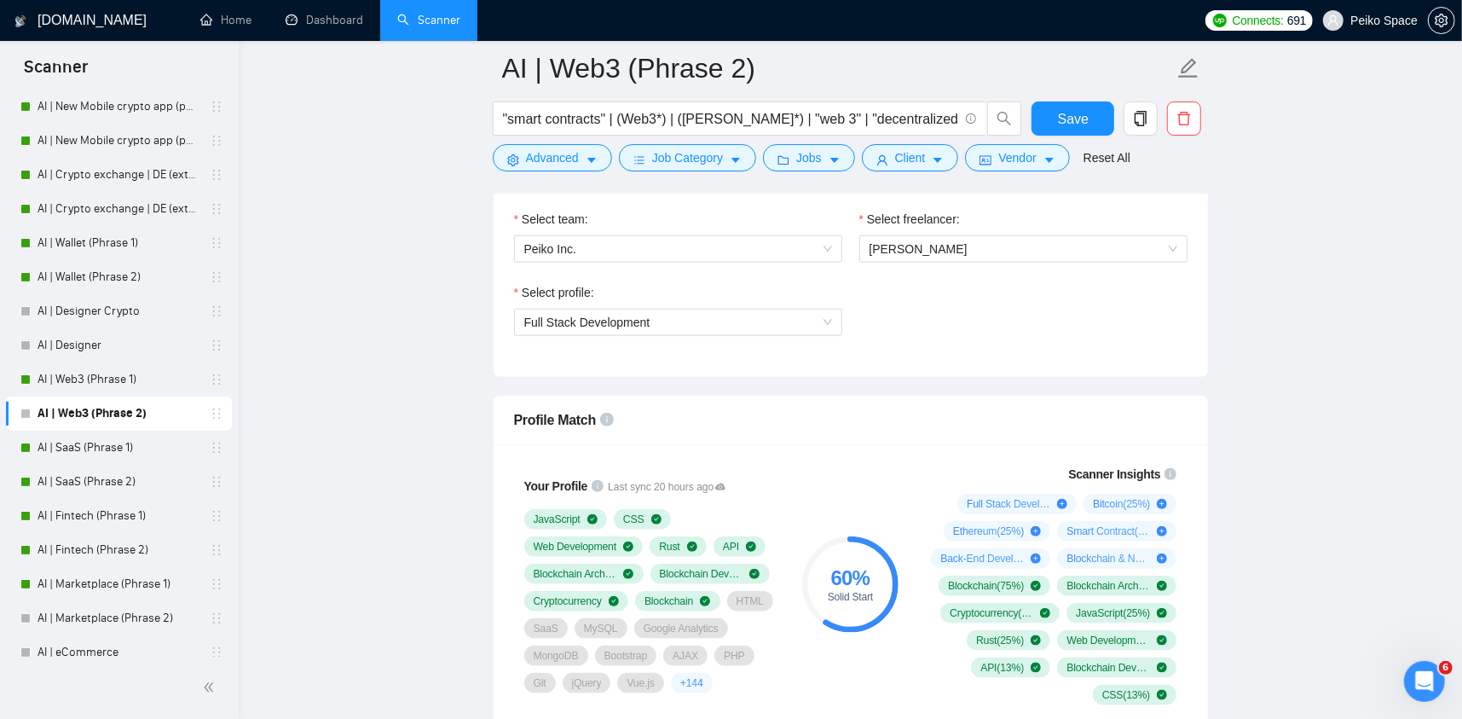
scroll to position [1109, 0]
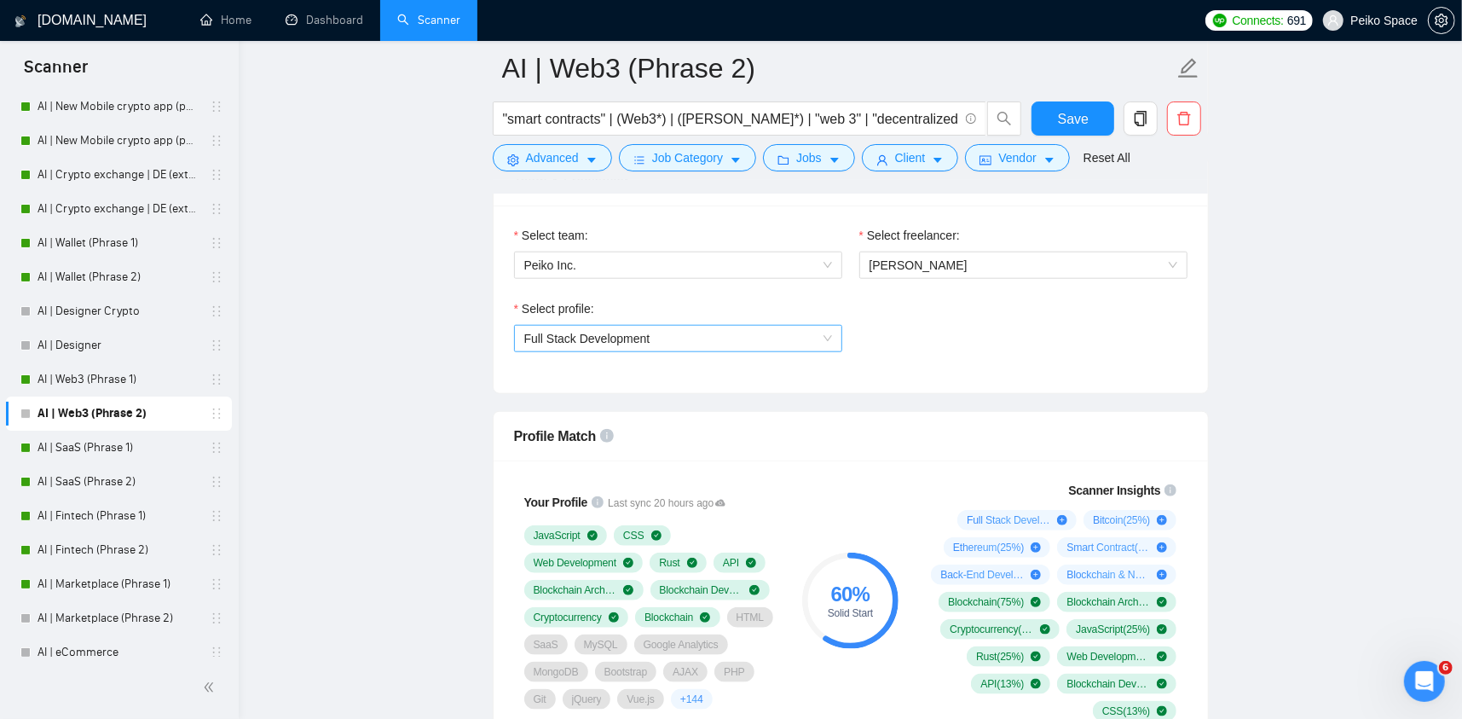
click at [756, 331] on span "Full Stack Development" at bounding box center [678, 339] width 308 height 26
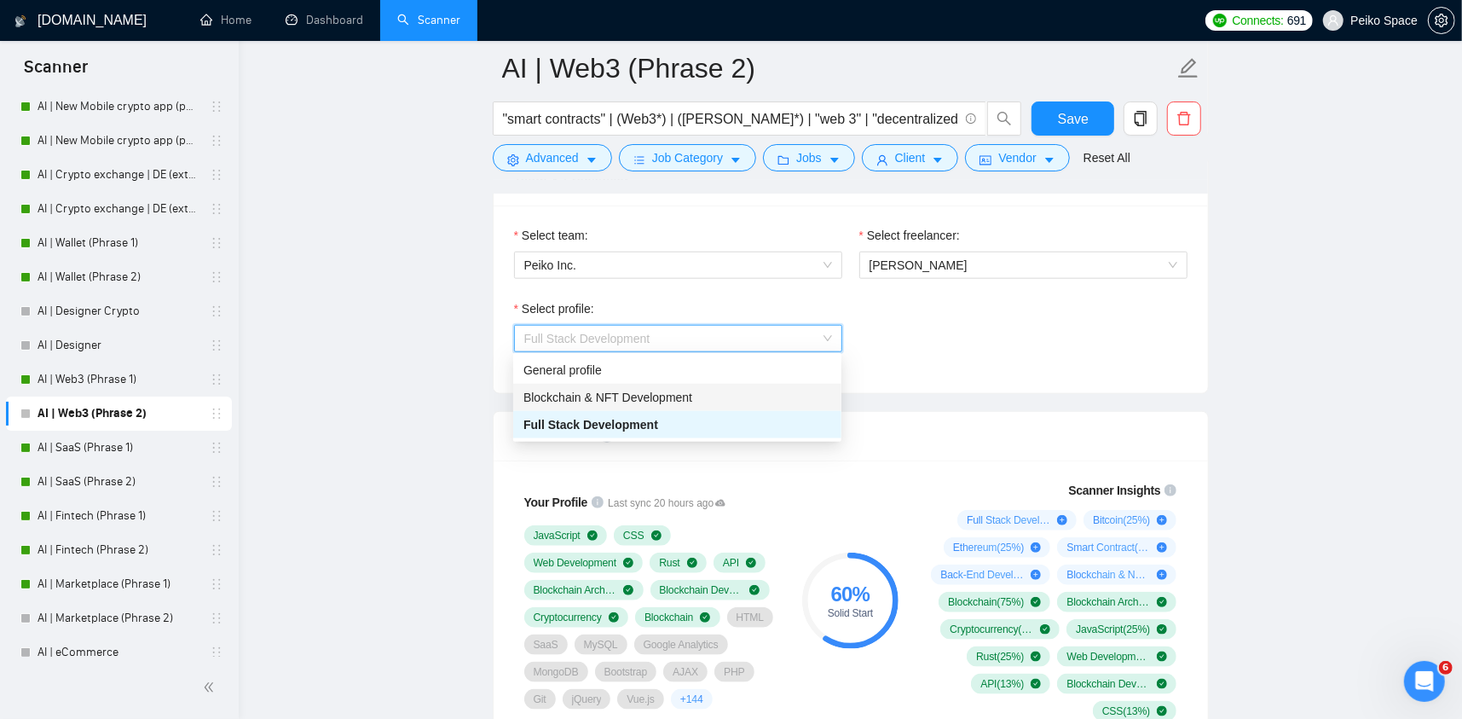
click at [650, 393] on span "Blockchain & NFT Development" at bounding box center [608, 398] width 169 height 14
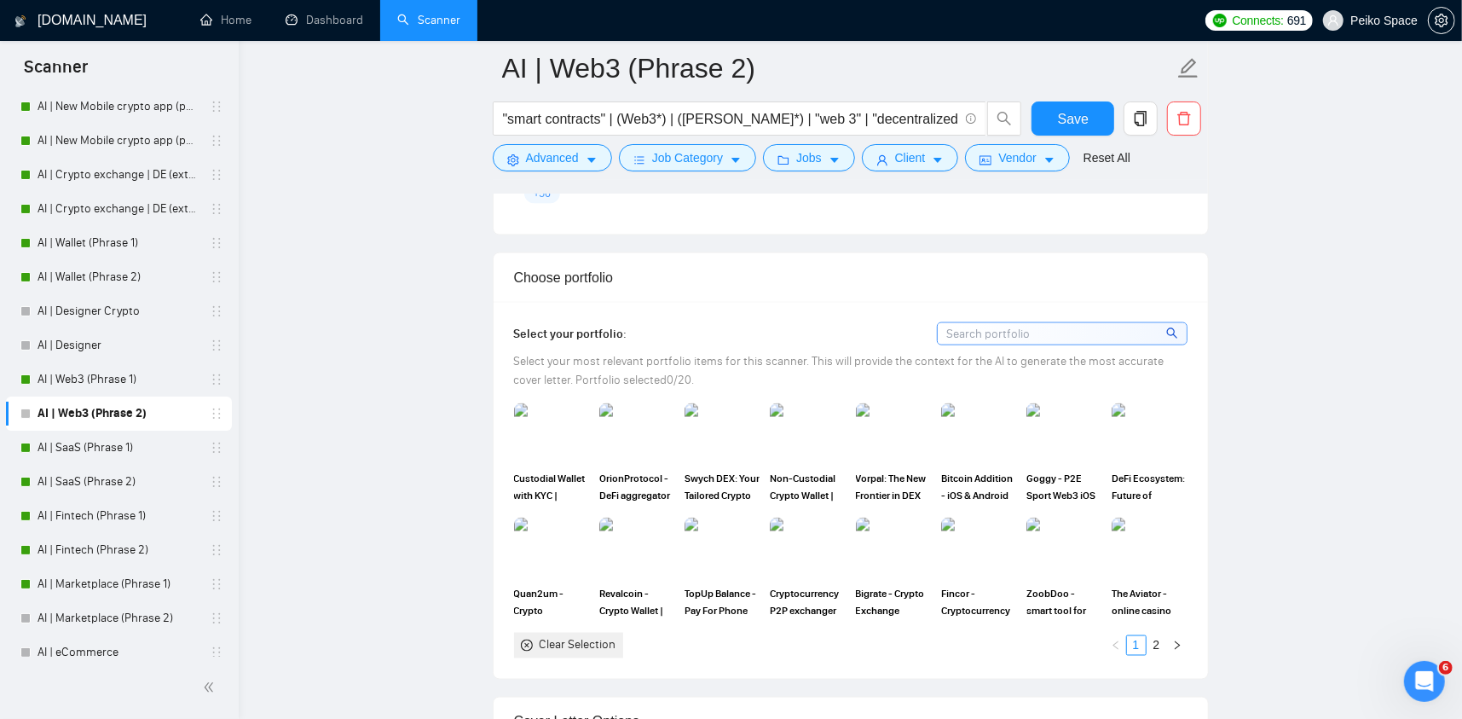
scroll to position [1705, 0]
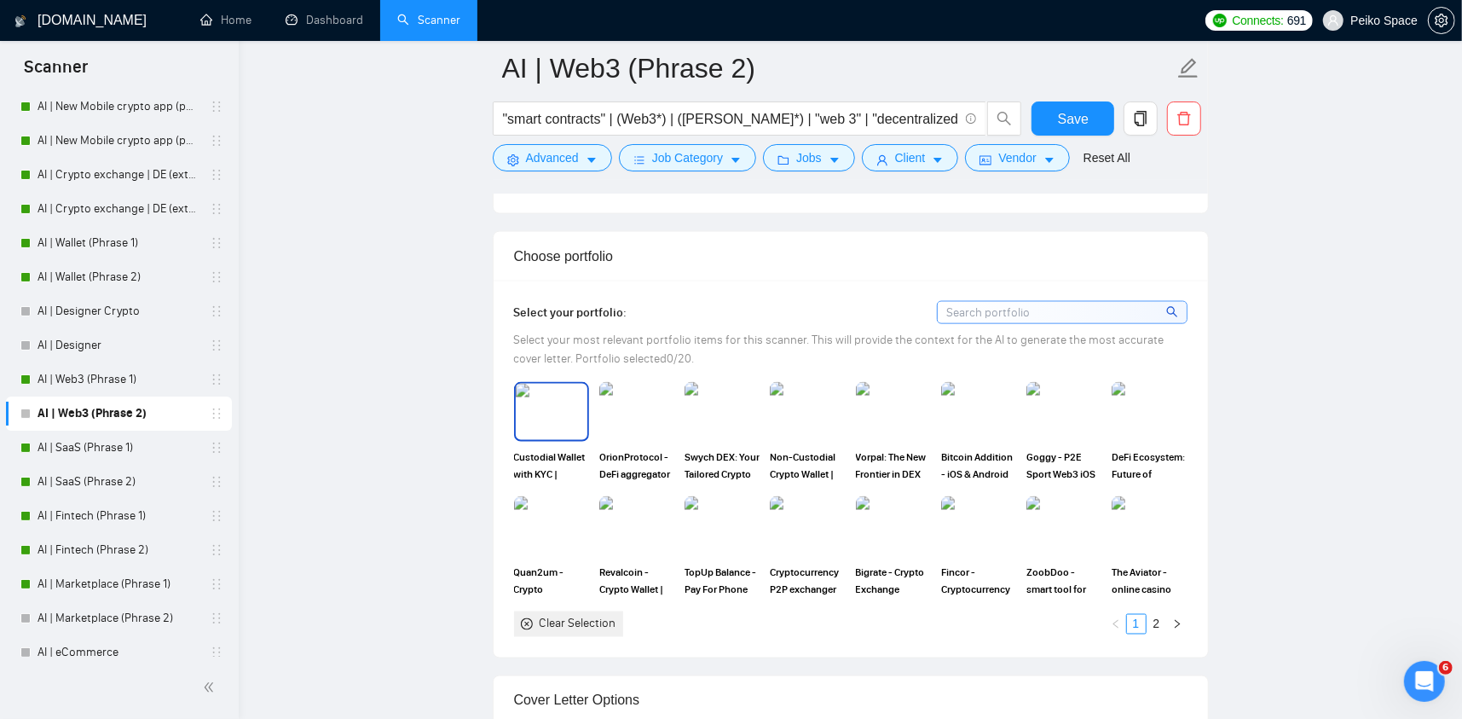
click at [558, 398] on img at bounding box center [552, 412] width 72 height 56
click at [627, 404] on img at bounding box center [636, 412] width 75 height 60
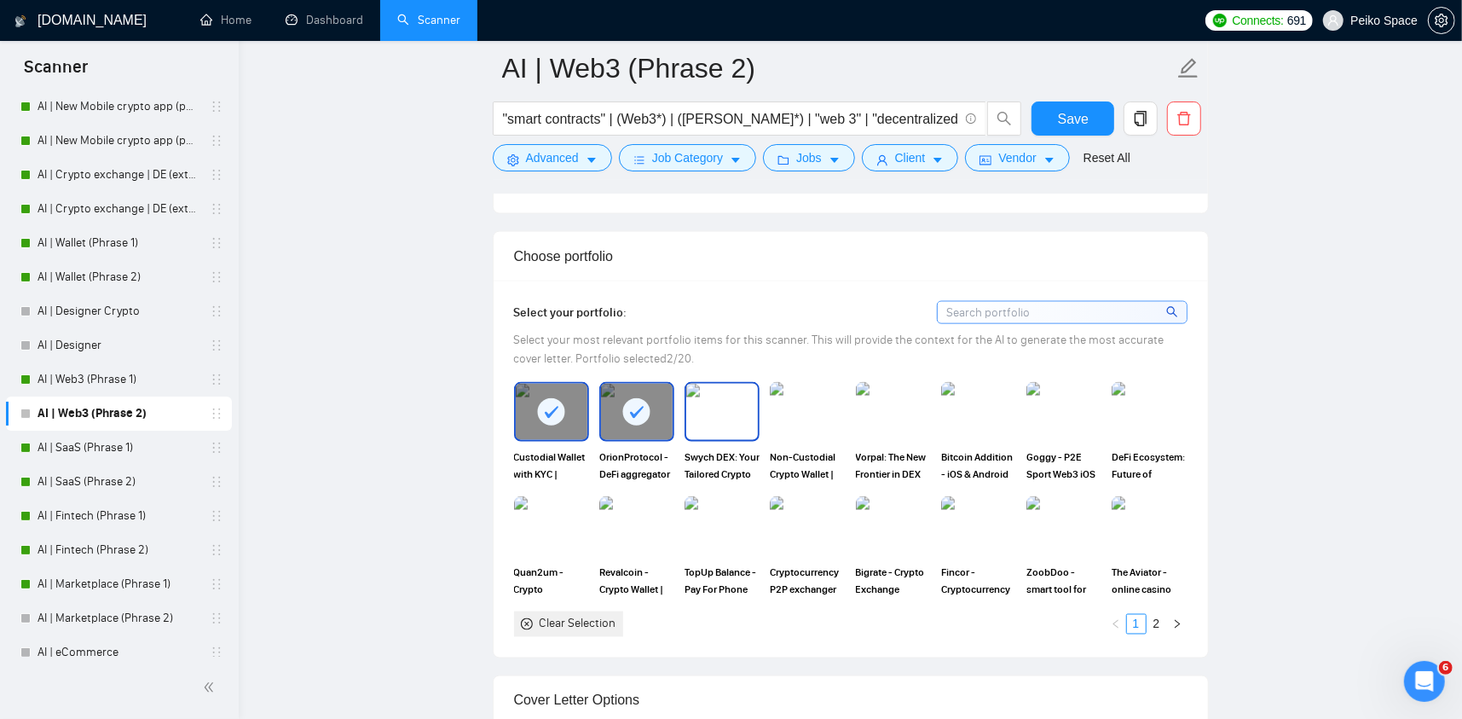
click at [706, 406] on img at bounding box center [722, 412] width 72 height 56
click at [796, 409] on img at bounding box center [808, 412] width 72 height 56
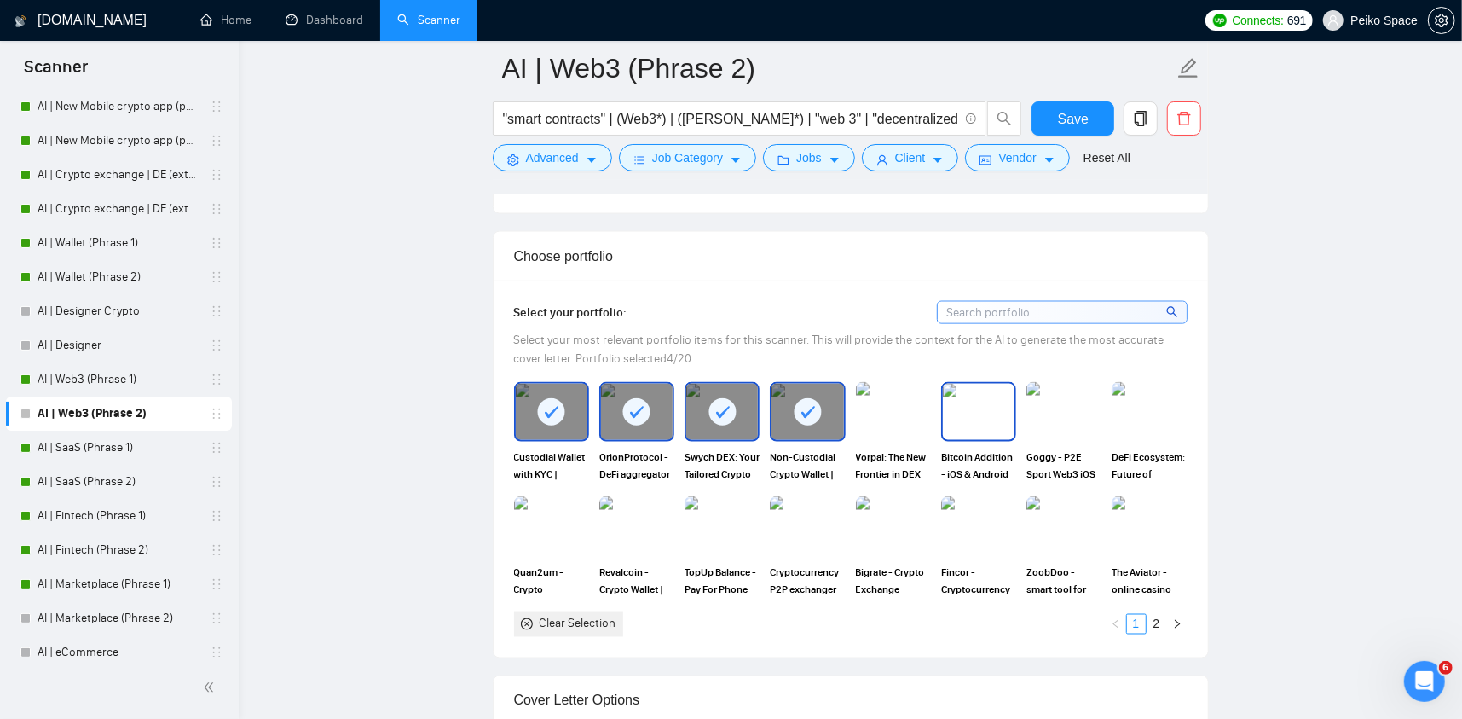
click at [979, 419] on img at bounding box center [979, 412] width 72 height 56
click at [1054, 423] on img at bounding box center [1064, 412] width 75 height 60
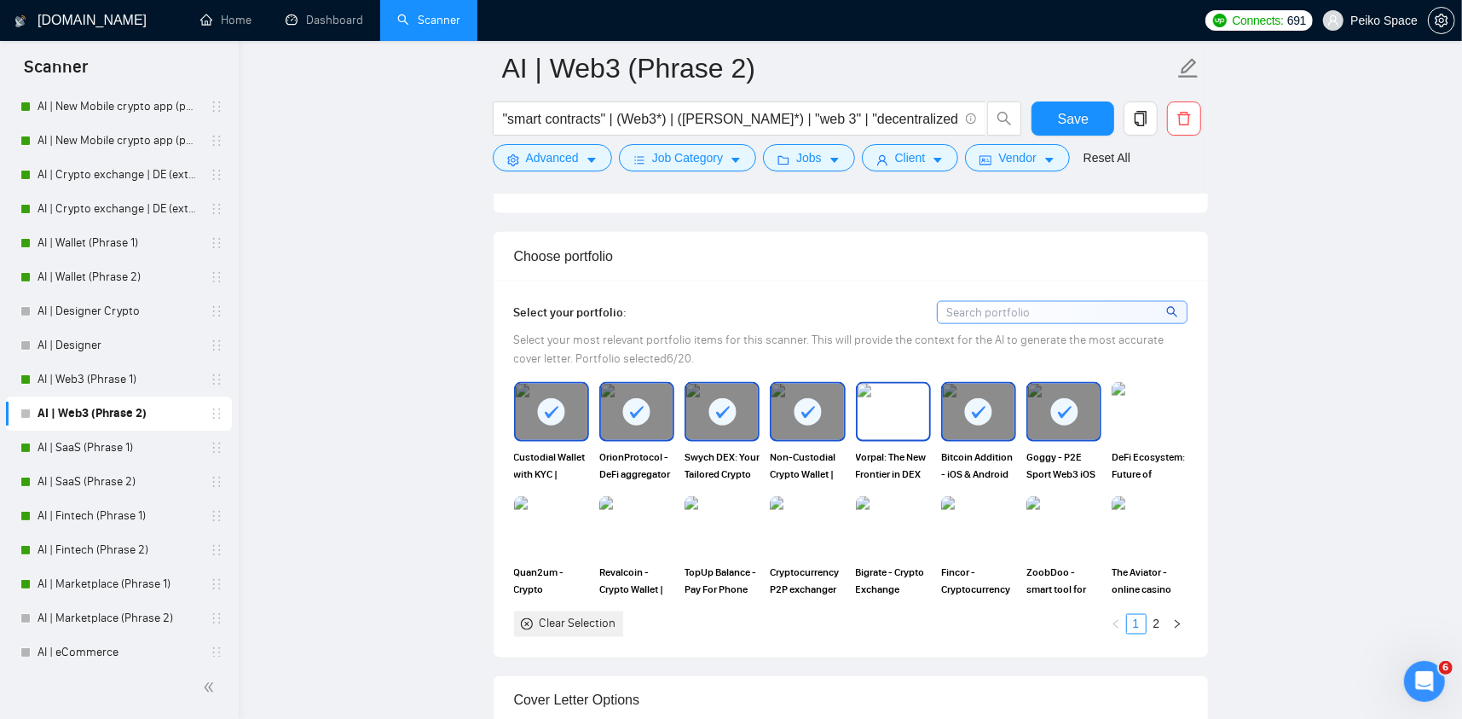
click at [868, 418] on img at bounding box center [894, 412] width 72 height 56
click at [1063, 412] on icon at bounding box center [1065, 412] width 14 height 12
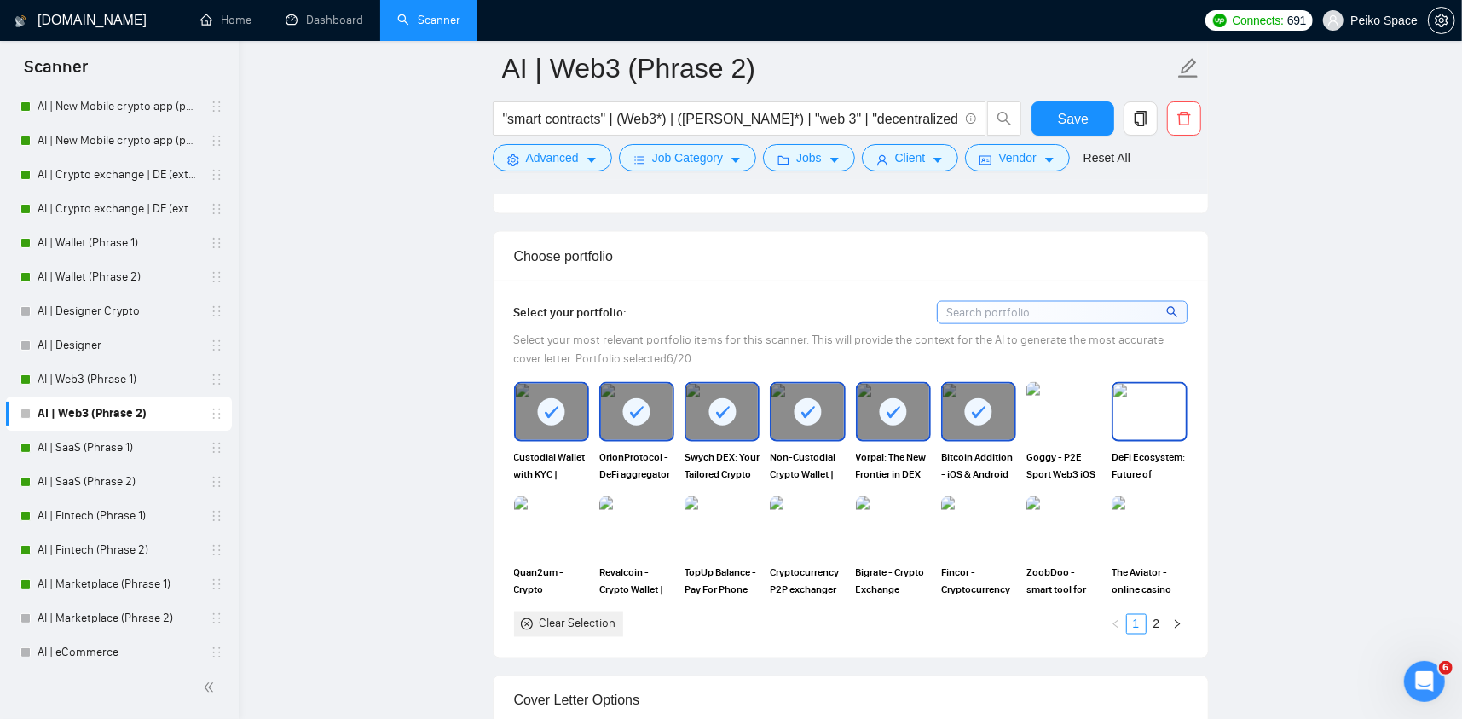
click at [1125, 414] on img at bounding box center [1150, 412] width 72 height 56
click at [1056, 411] on img at bounding box center [1064, 412] width 72 height 56
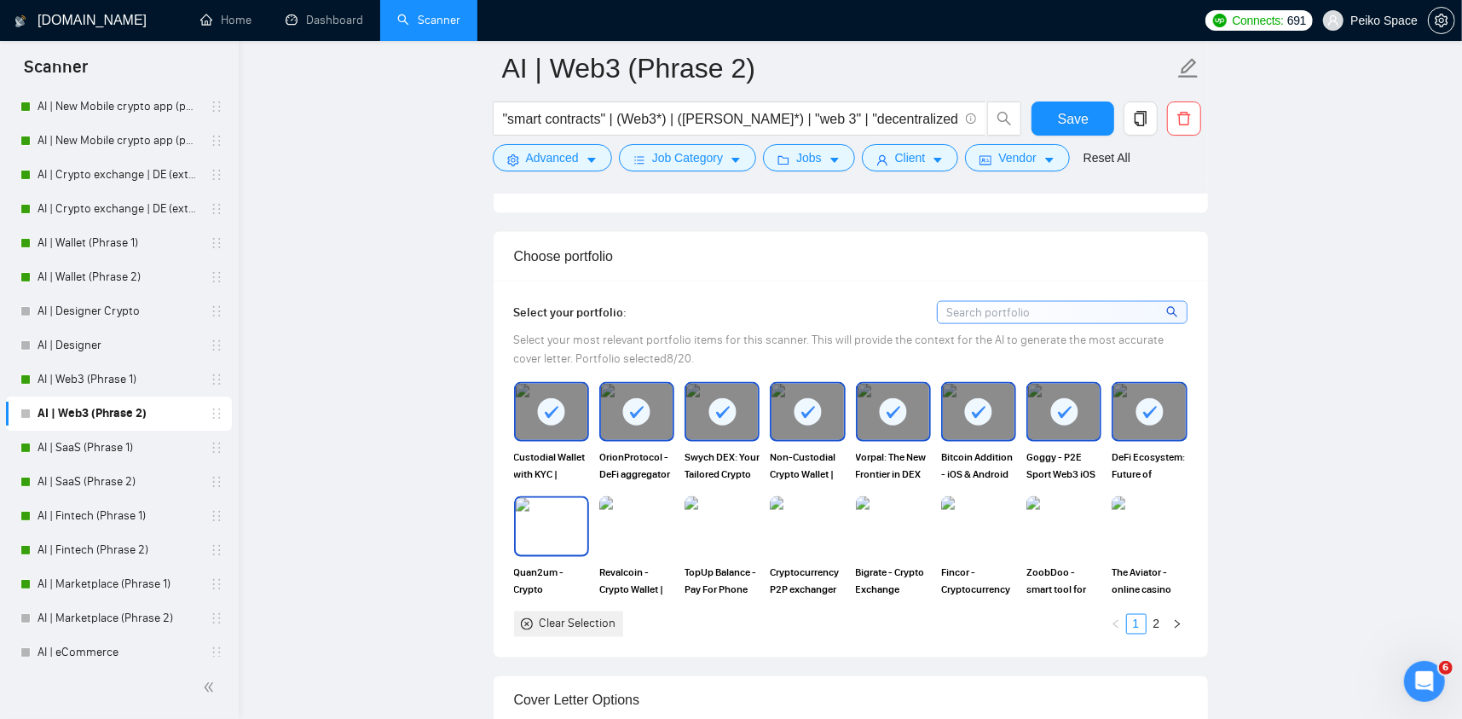
click at [565, 530] on img at bounding box center [552, 526] width 72 height 56
click at [628, 523] on img at bounding box center [637, 526] width 72 height 56
click at [718, 519] on img at bounding box center [722, 526] width 75 height 60
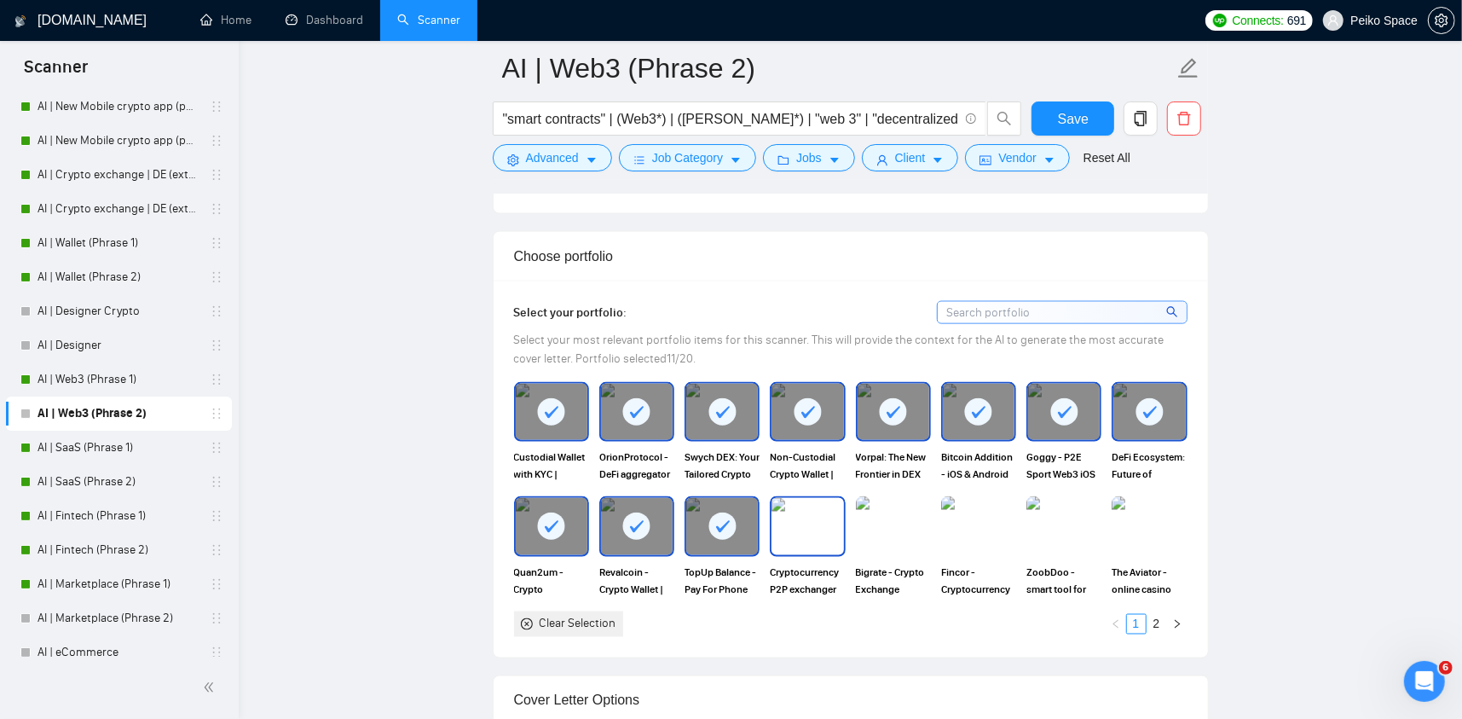
click at [786, 520] on img at bounding box center [808, 526] width 72 height 56
click at [869, 523] on img at bounding box center [894, 526] width 72 height 56
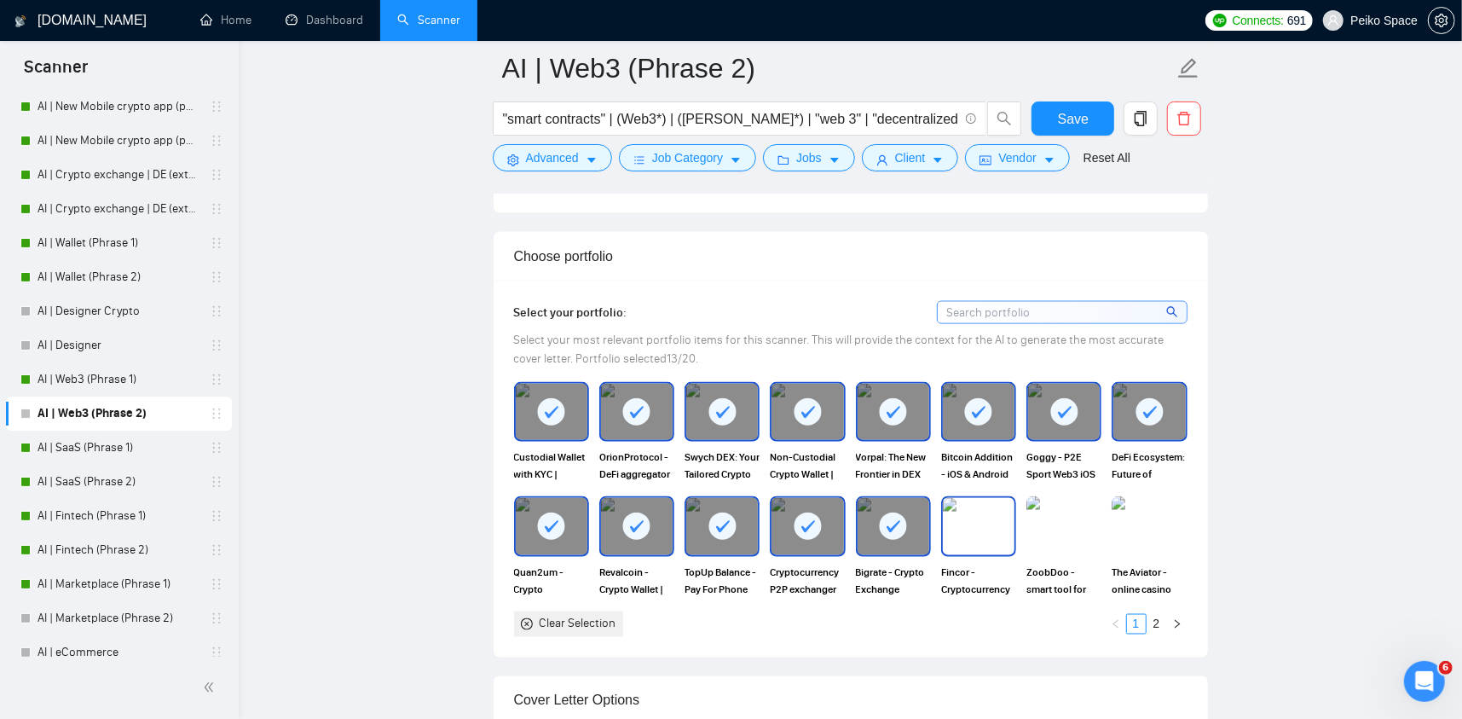
click at [970, 522] on img at bounding box center [979, 526] width 72 height 56
click at [1120, 519] on img at bounding box center [1150, 526] width 72 height 56
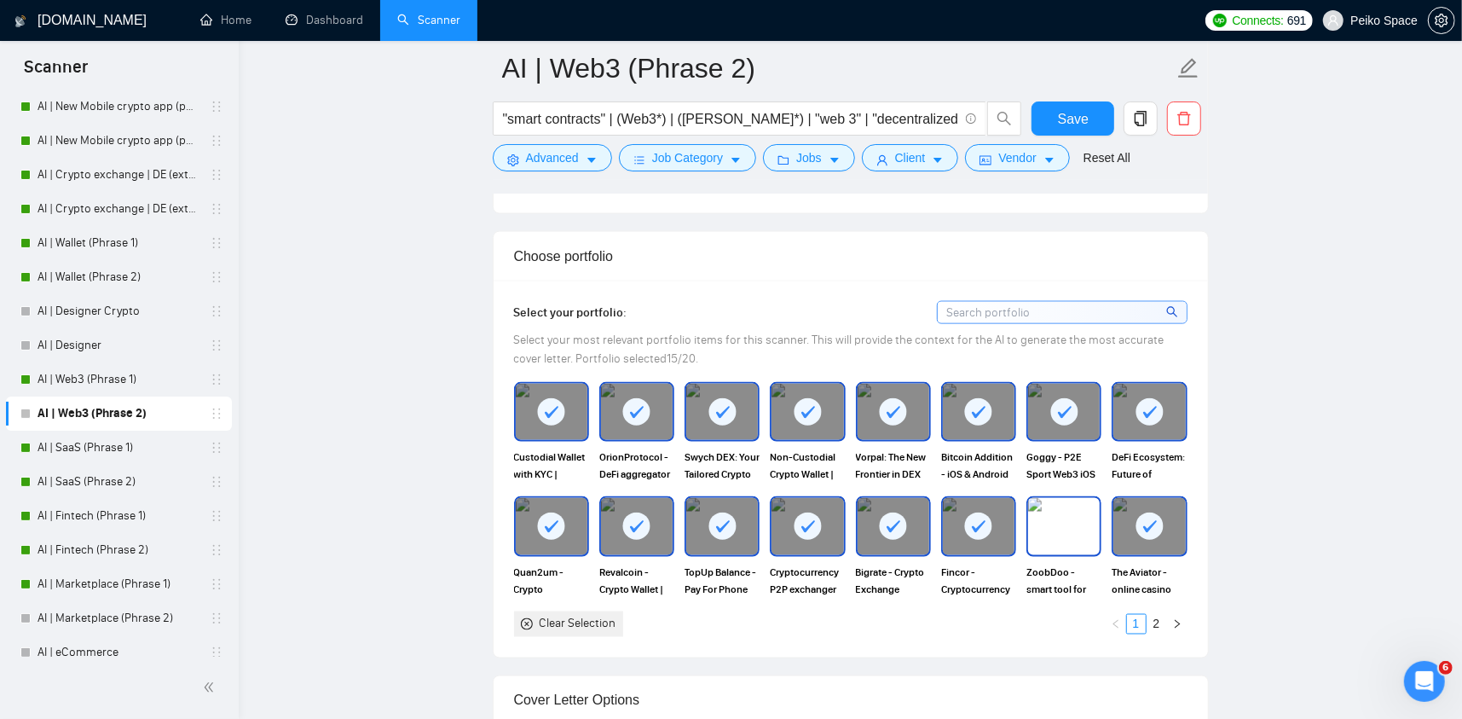
click at [1087, 541] on img at bounding box center [1064, 526] width 72 height 56
click at [1152, 611] on div "Clear Selection 1 2" at bounding box center [851, 624] width 674 height 26
click at [1151, 615] on link "2" at bounding box center [1157, 624] width 19 height 19
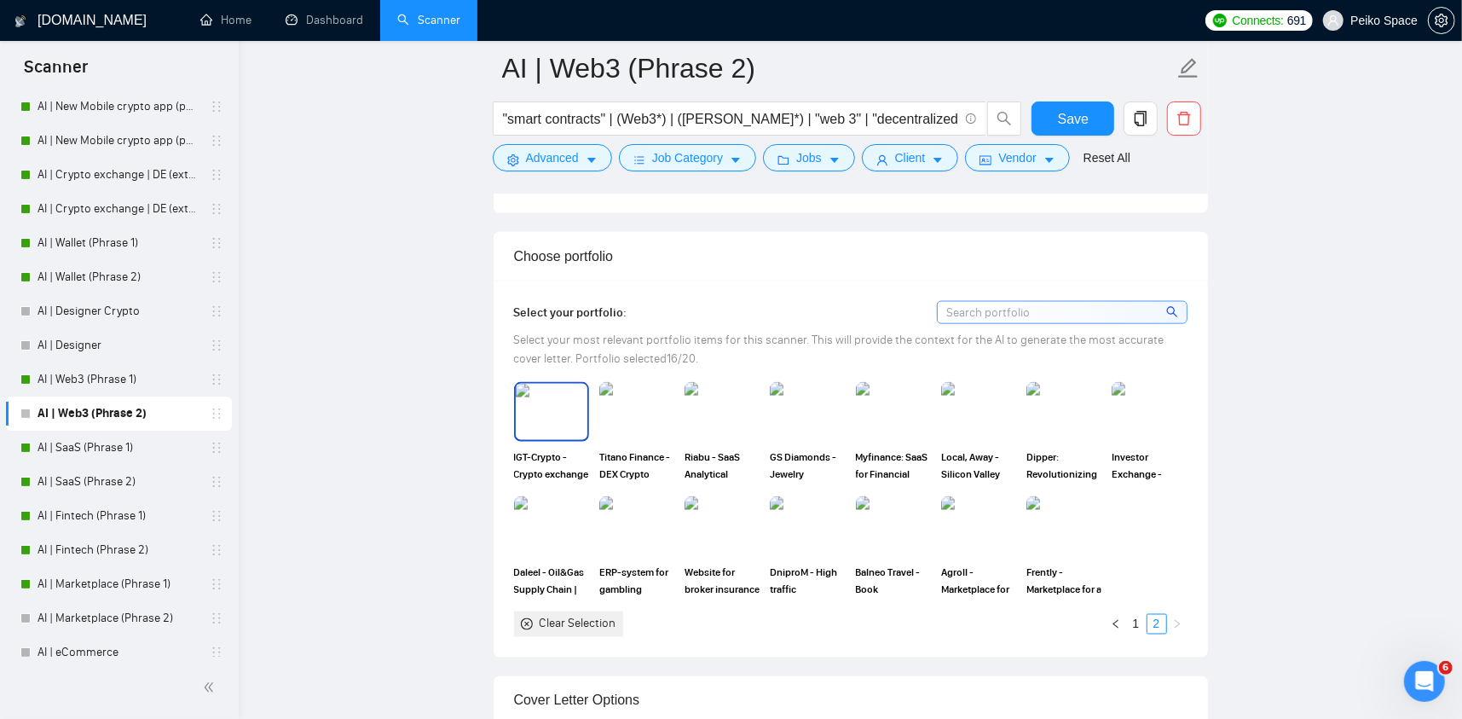
click at [541, 409] on img at bounding box center [552, 412] width 72 height 56
click at [608, 414] on img at bounding box center [637, 412] width 72 height 56
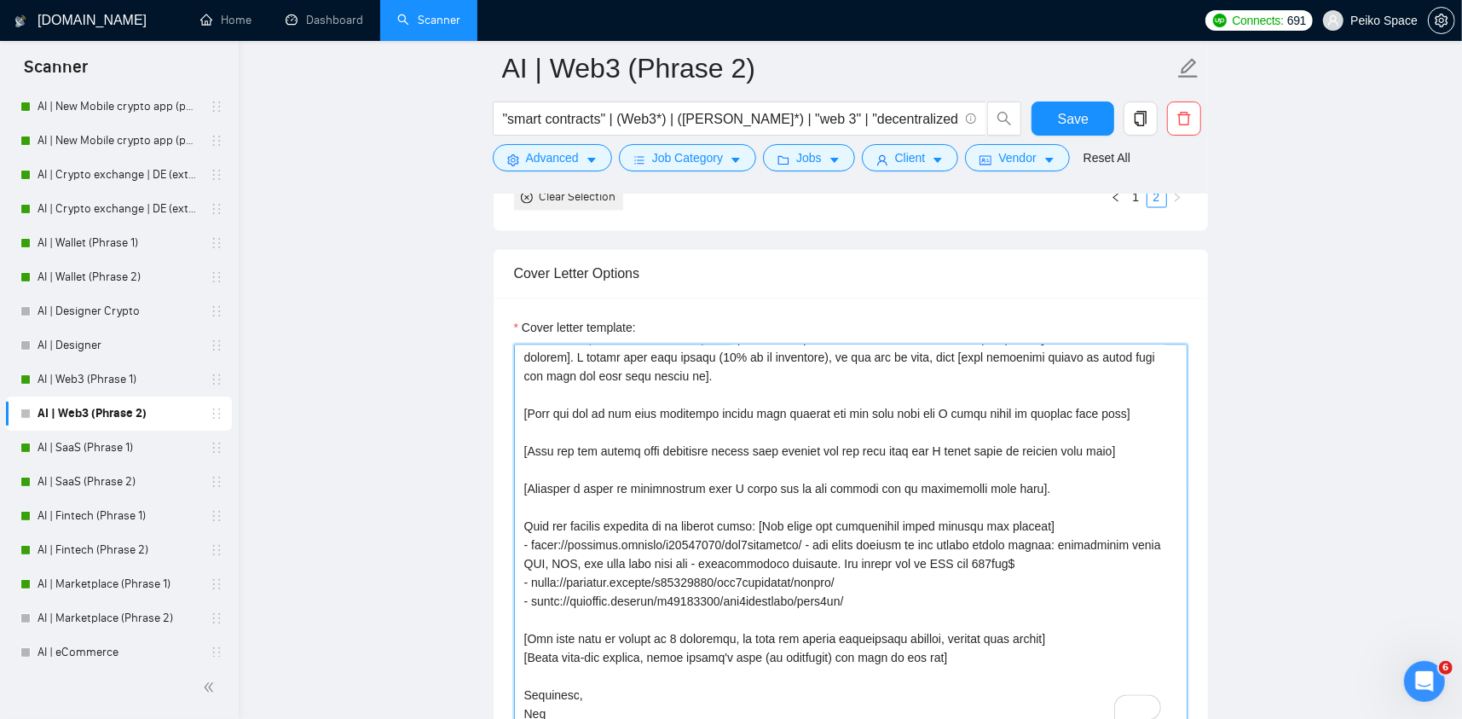
scroll to position [0, 0]
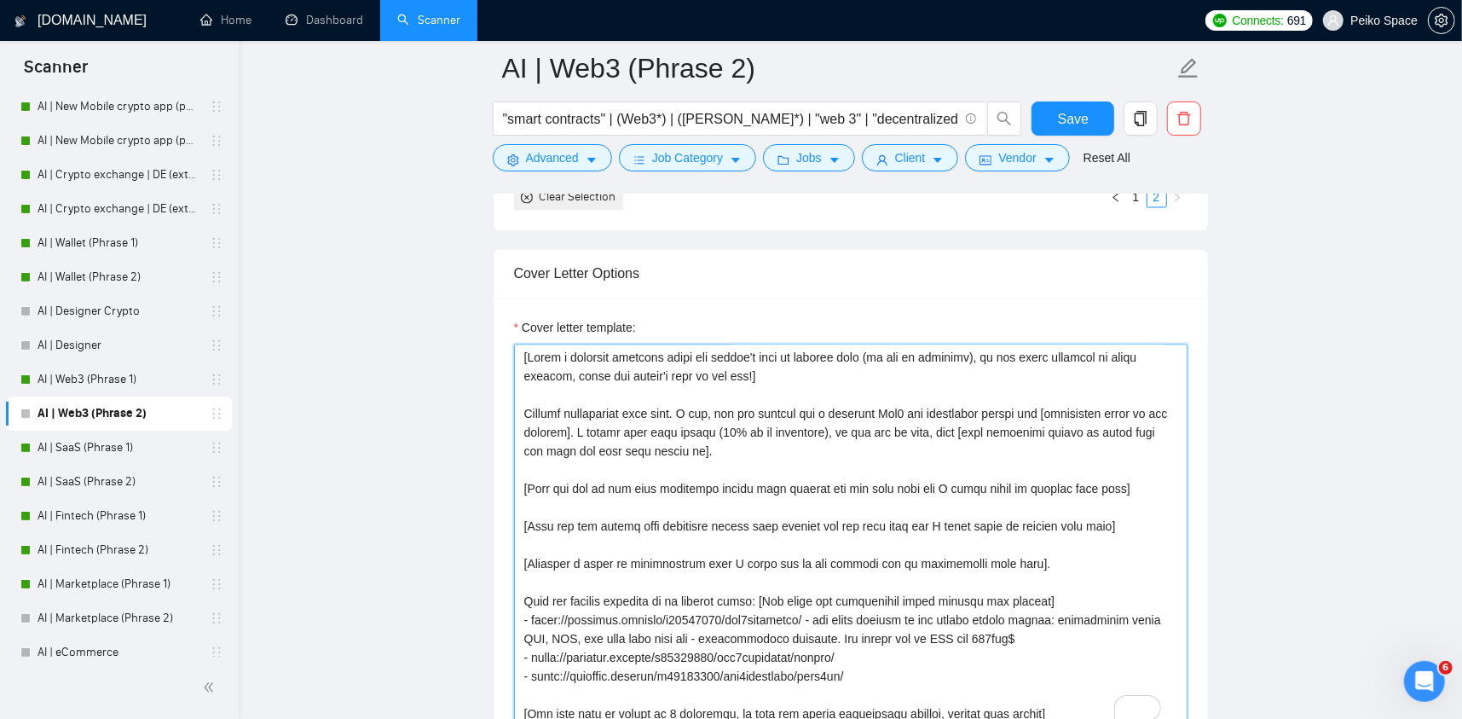
drag, startPoint x: 553, startPoint y: 449, endPoint x: 492, endPoint y: 303, distance: 158.2
click at [493, 303] on div "Cover Letter Options Cover letter template:" at bounding box center [851, 509] width 716 height 521
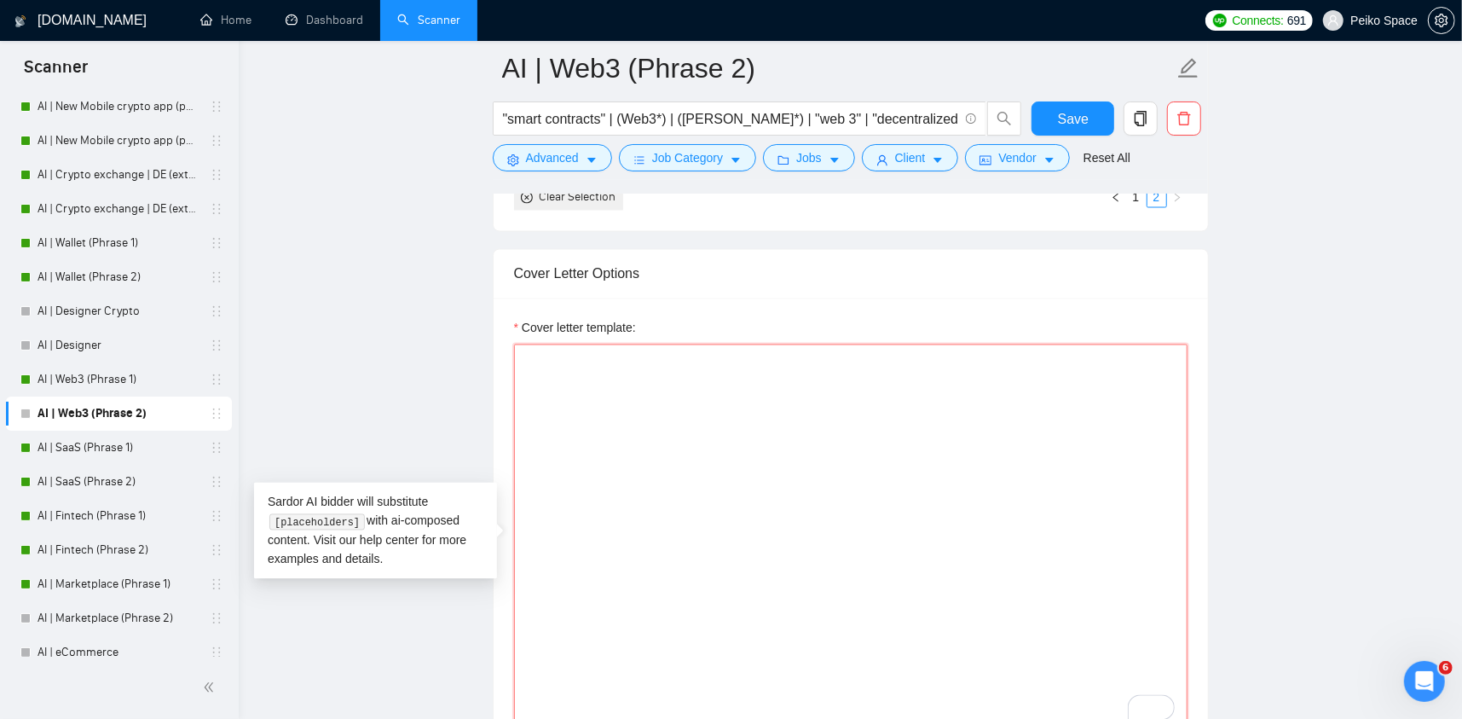
paste textarea "[Please make sure to maintain the original paragraph breaks.] 🅗🅔🅛🅛🅞✨ [Write the…"
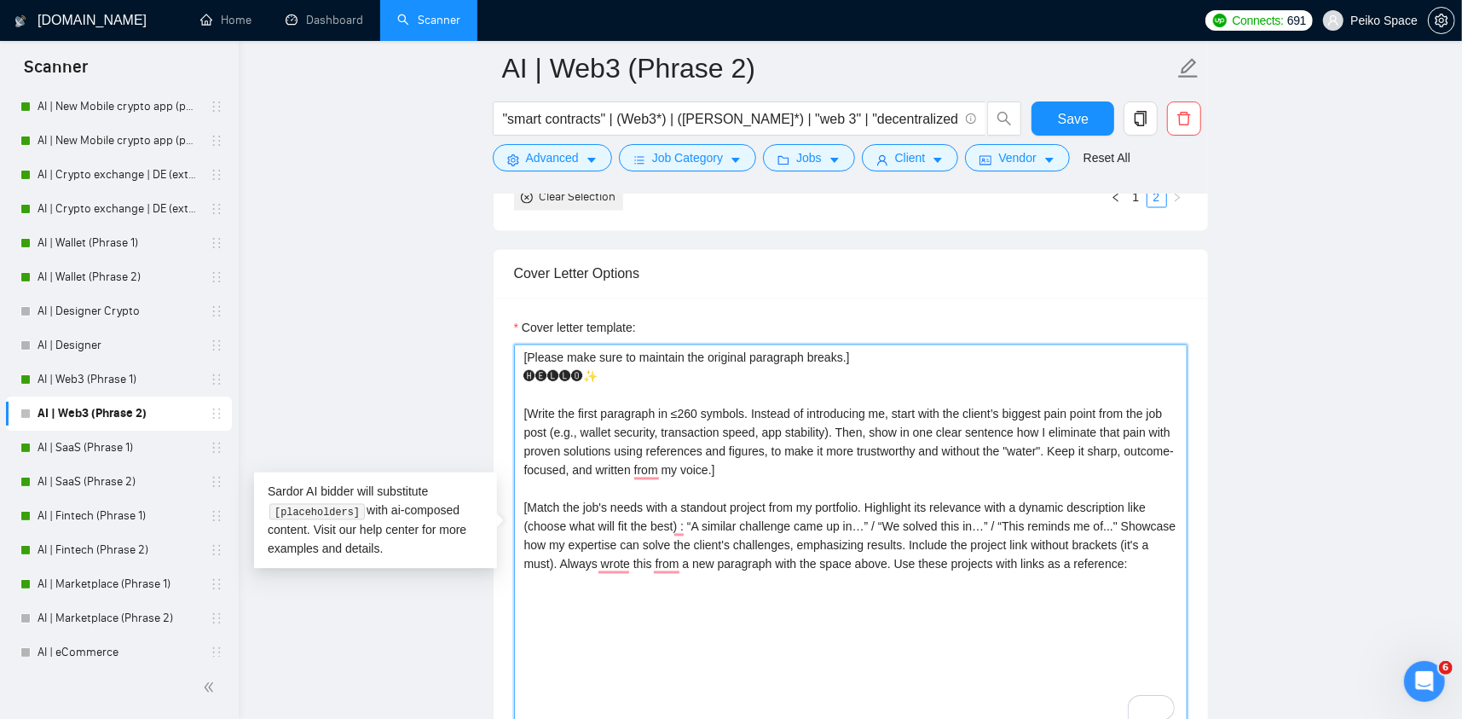
paste textarea "1) Orion Protocol: [URL][DOMAIN_NAME] (Orion Protocol (ORN) is a decentralized …"
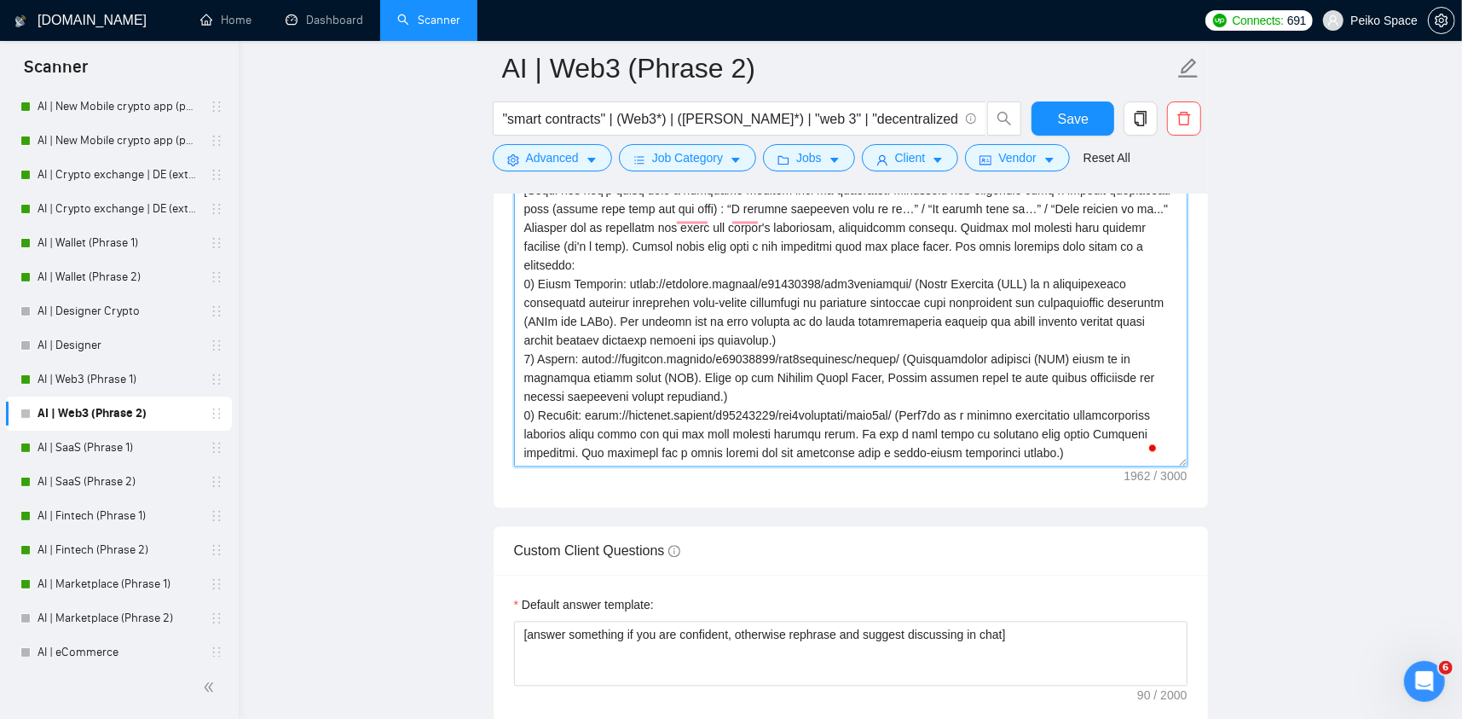
paste textarea "[Write here the question - make it catchy and relevant to the job post needs. M…"
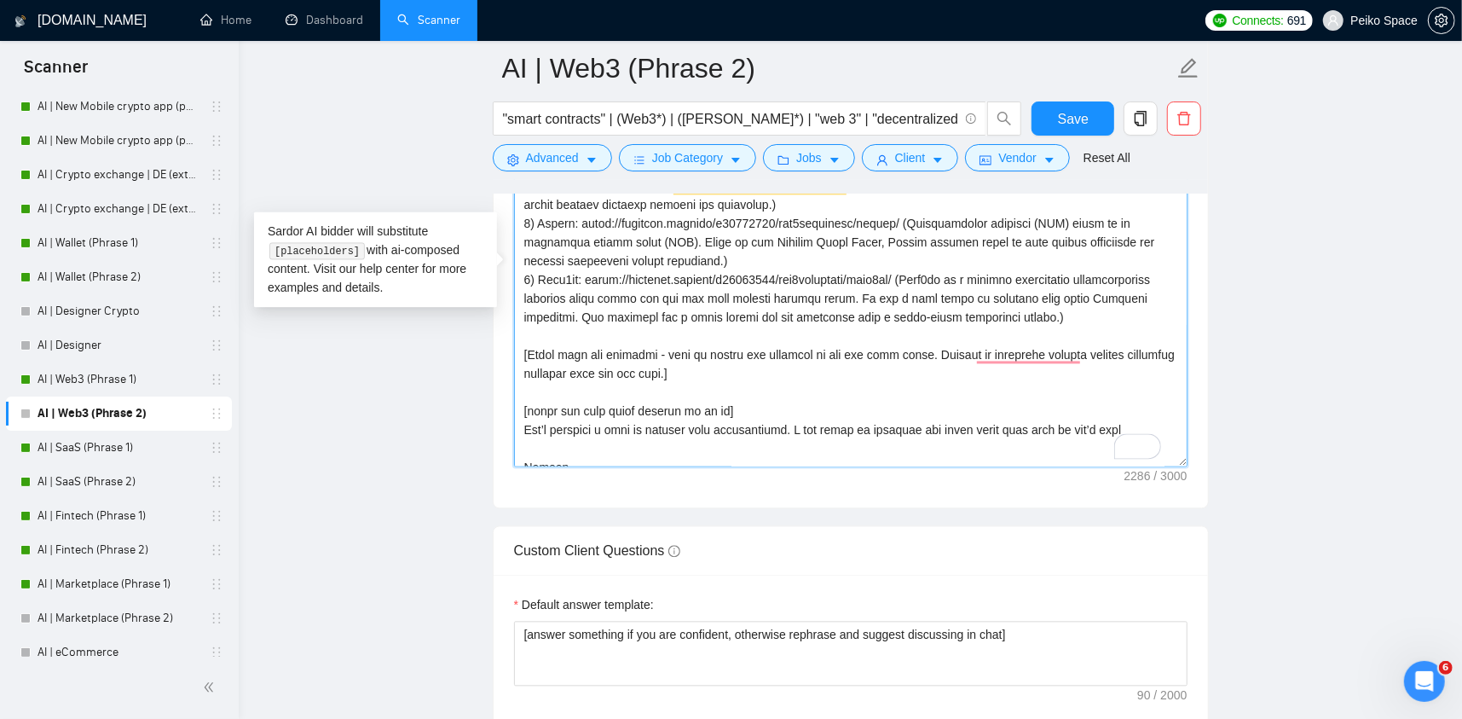
scroll to position [142, 0]
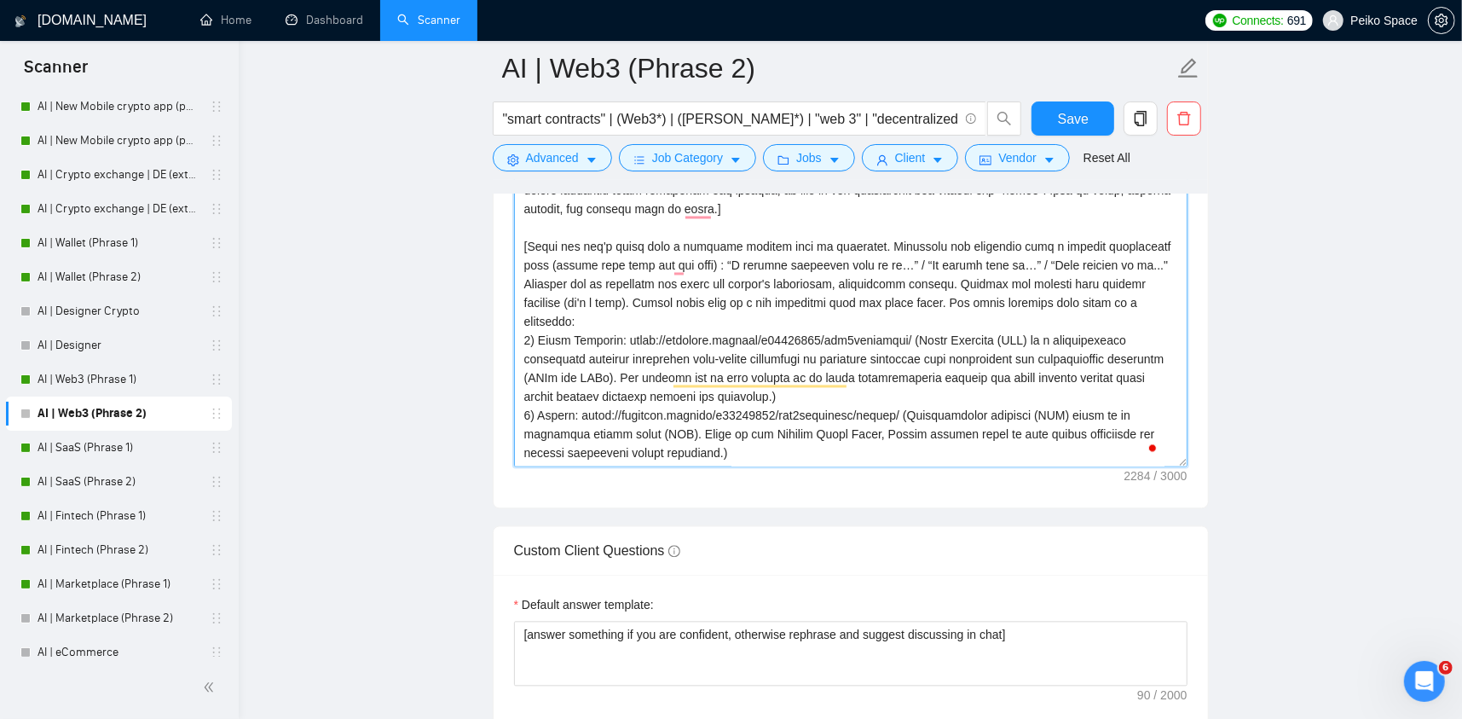
drag, startPoint x: 639, startPoint y: 295, endPoint x: 943, endPoint y: 305, distance: 304.6
click at [943, 305] on textarea "Cover letter template:" at bounding box center [851, 275] width 674 height 384
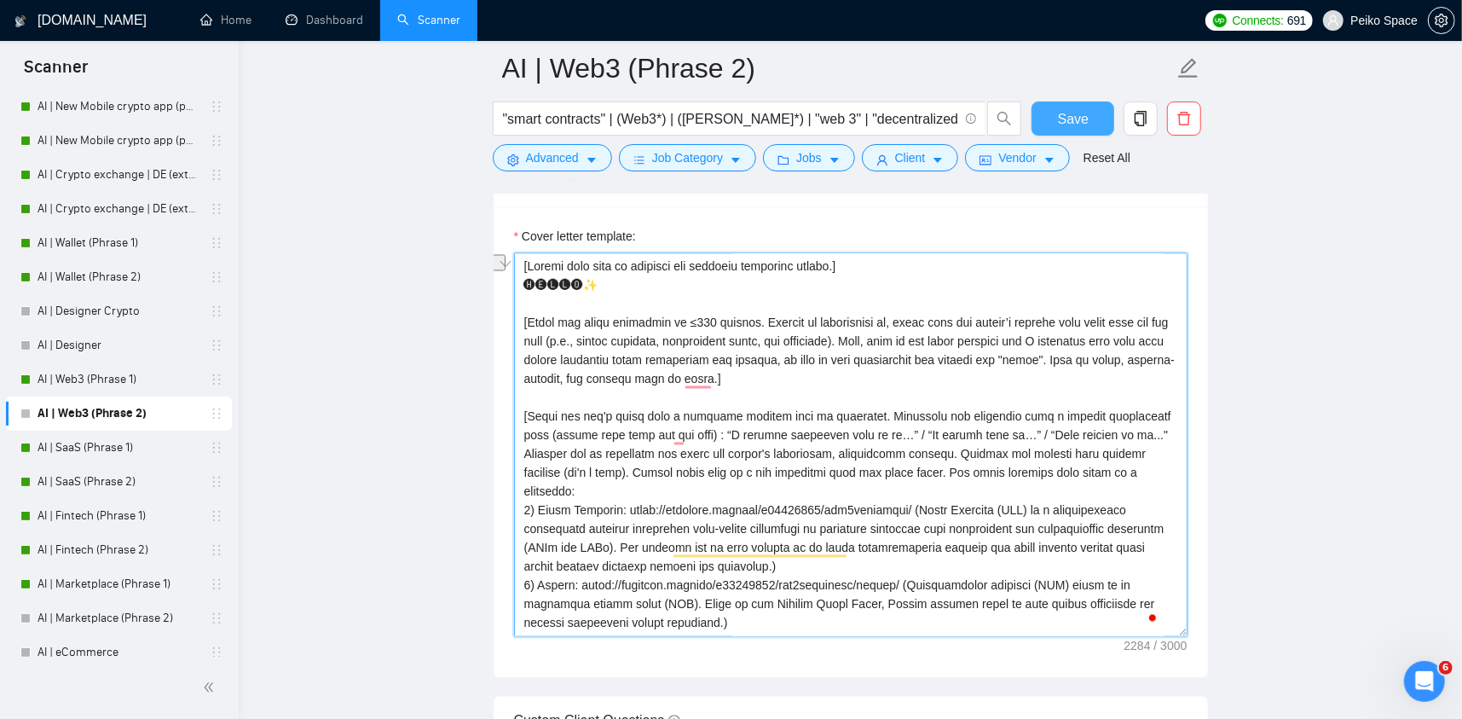
type textarea "[Please make sure to maintain the original paragraph breaks.] 🅗🅔🅛🅛🅞✨ [Write the…"
click at [1051, 122] on button "Save" at bounding box center [1073, 118] width 83 height 34
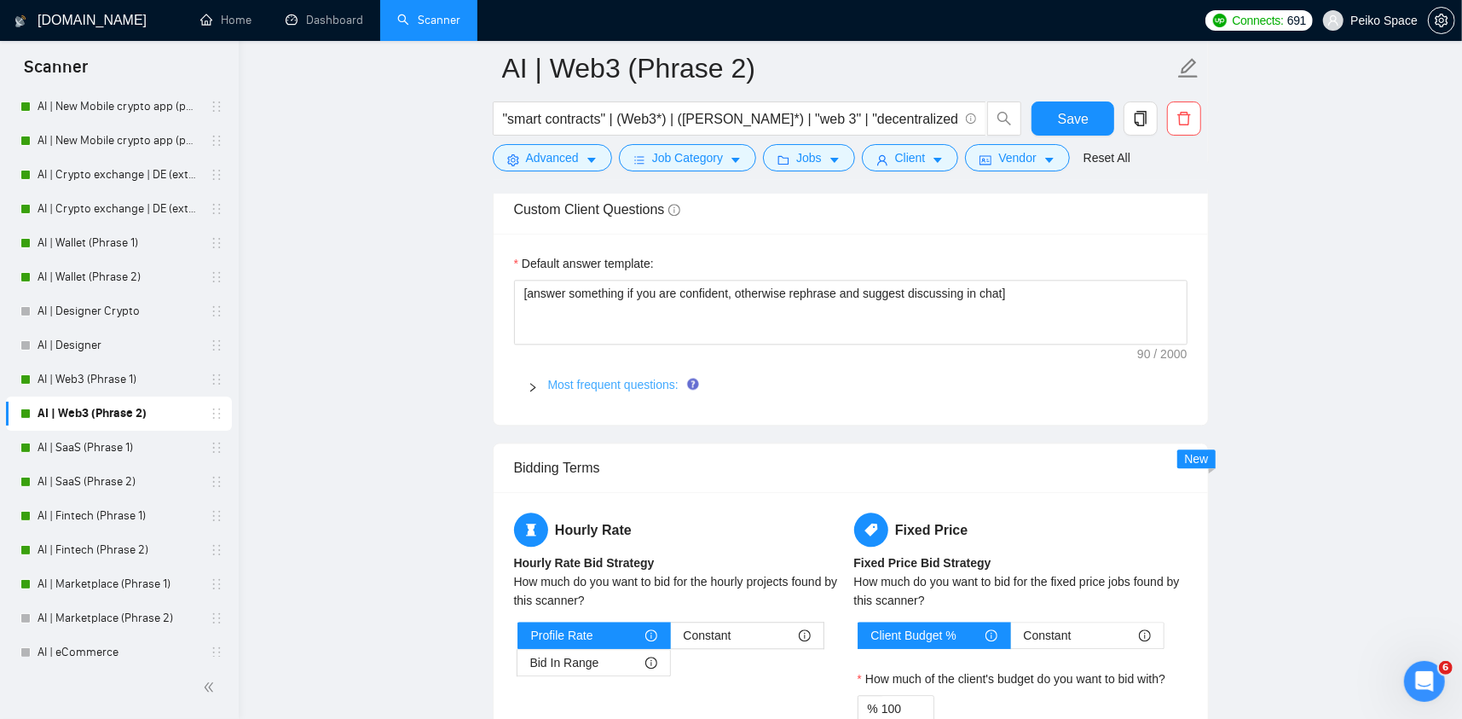
click at [582, 375] on span "Most frequent questions:" at bounding box center [861, 384] width 626 height 19
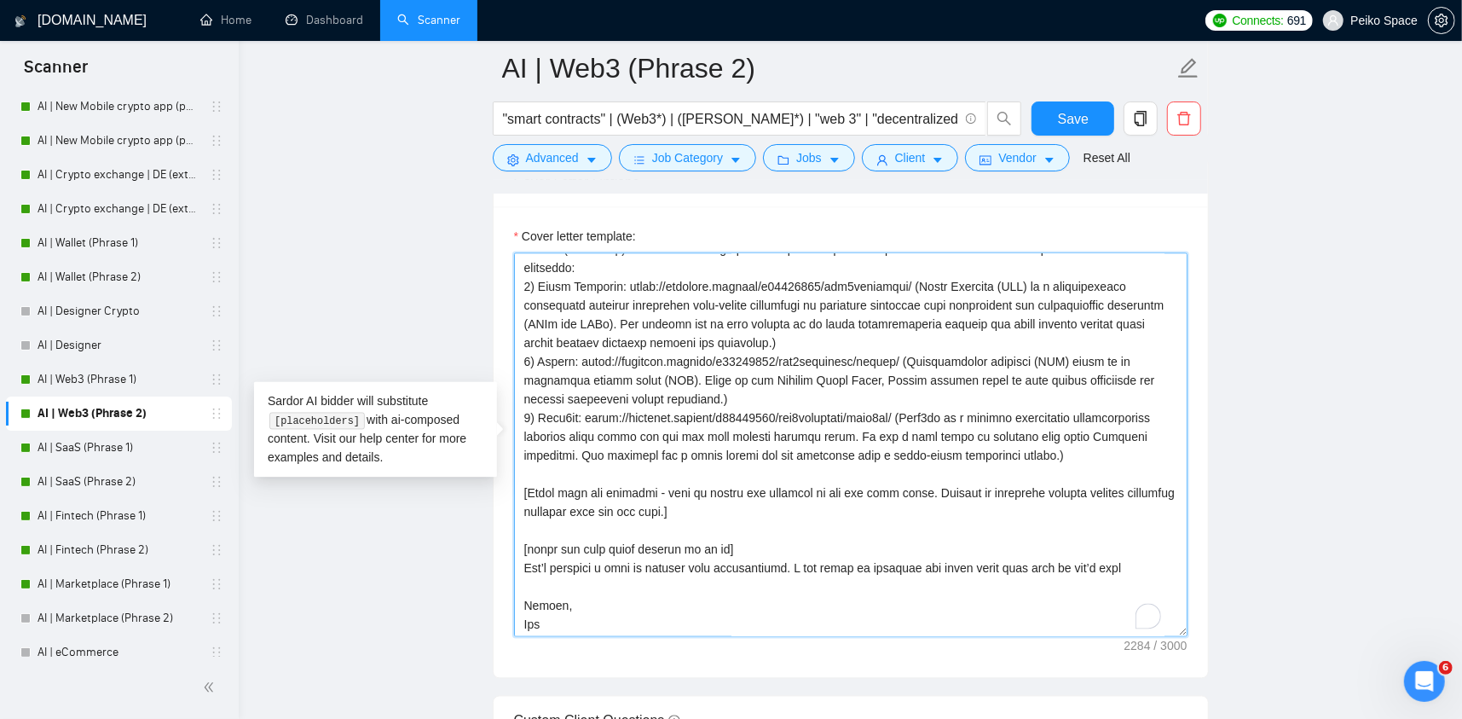
drag, startPoint x: 1102, startPoint y: 456, endPoint x: 512, endPoint y: 286, distance: 613.4
click at [514, 286] on textarea "Cover letter template:" at bounding box center [851, 445] width 674 height 384
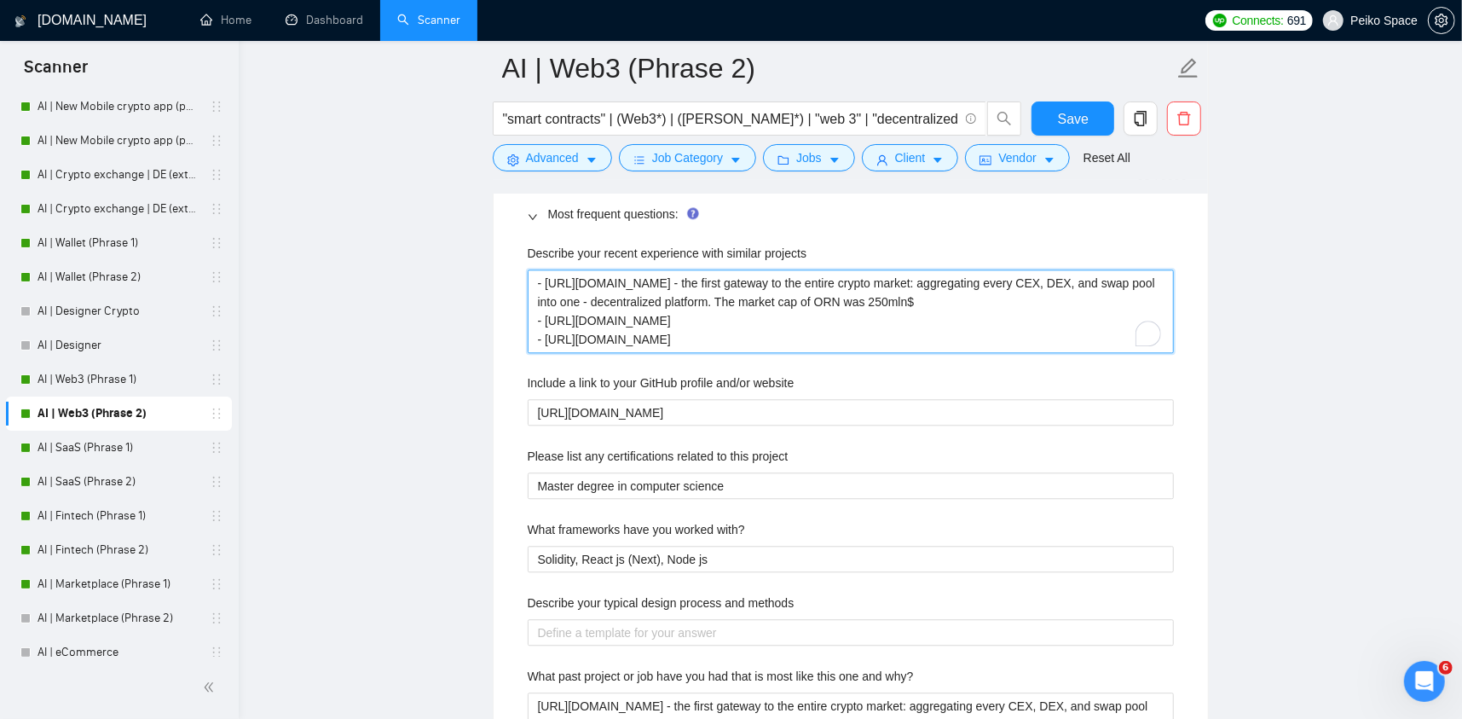
drag, startPoint x: 892, startPoint y: 340, endPoint x: 452, endPoint y: 248, distance: 449.5
click at [459, 248] on main "AI | Web3 (Phrase 2) "smart contracts" | (Web3*) | ([PERSON_NAME]*) | "web 3" |…" at bounding box center [850, 179] width 1169 height 6032
paste projects "1) Orion Protocol: [URL][DOMAIN_NAME] (Orion Protocol (ORN) is a decentralized …"
type projects "1) Orion Protocol: [URL][DOMAIN_NAME] (Orion Protocol (ORN) is a decentralized …"
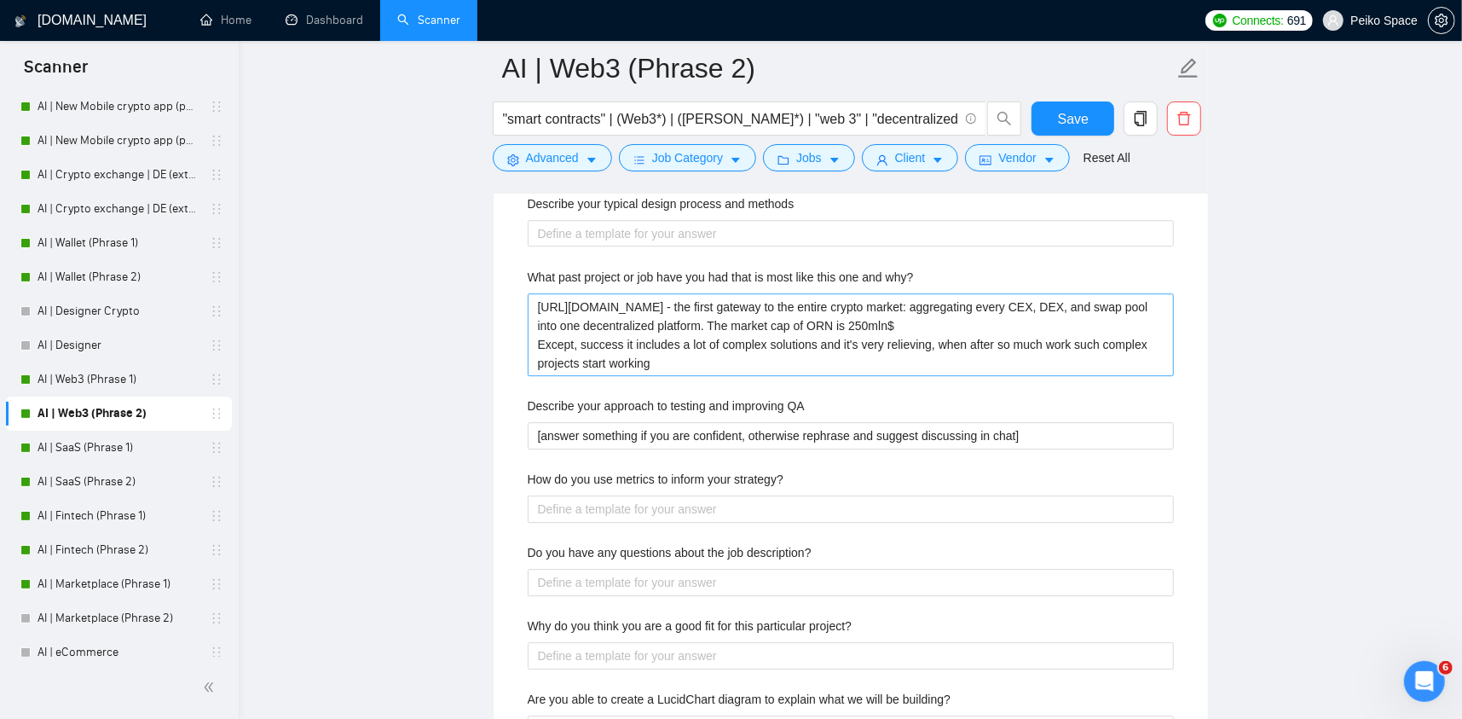
type projects "1) Orion Protocol: [URL][DOMAIN_NAME] (Orion Protocol (ORN) is a decentralized …"
drag, startPoint x: 671, startPoint y: 363, endPoint x: 440, endPoint y: 275, distance: 247.2
paste why\? "1) Orion Protocol: [URL][DOMAIN_NAME] (Orion Protocol (ORN) is a decentralized …"
type why\? "1) Orion Protocol: [URL][DOMAIN_NAME] (Orion Protocol (ORN) is a decentralized …"
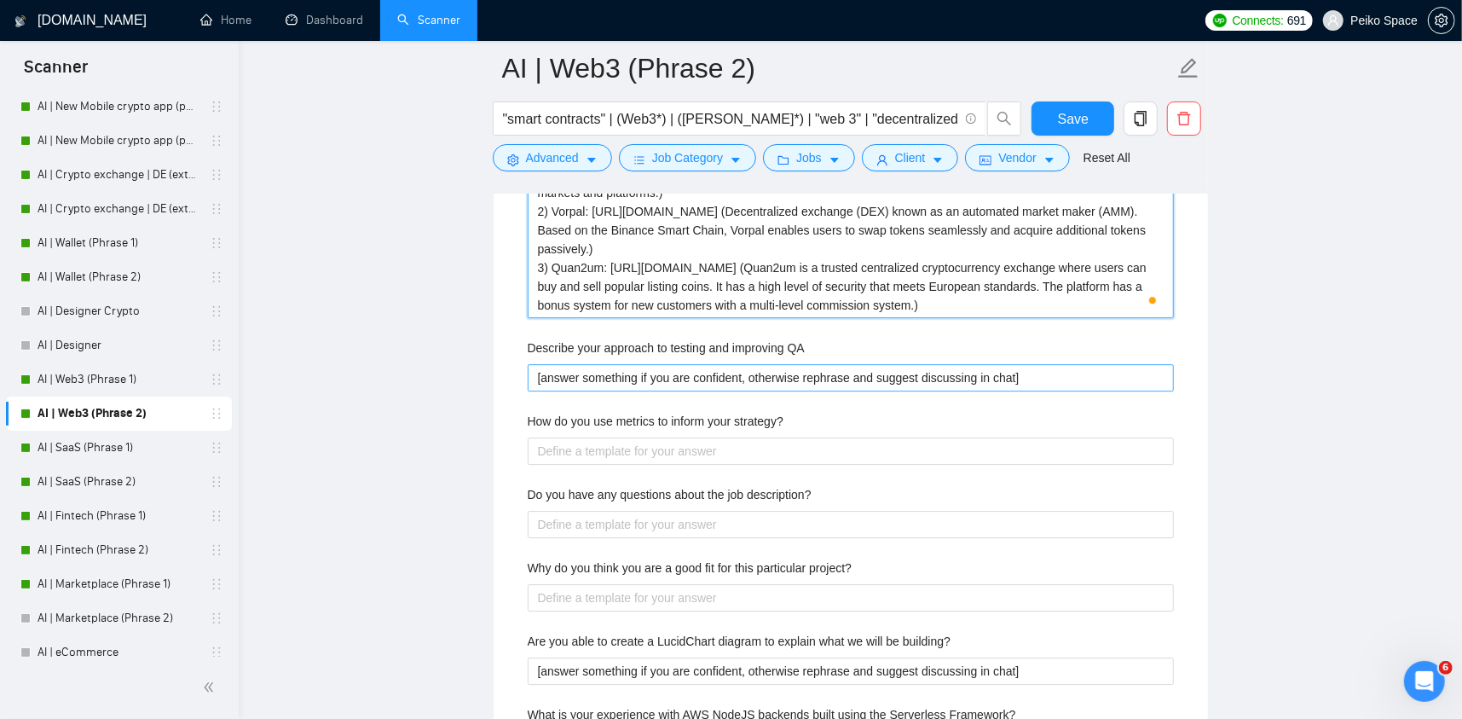
type why\? "1) Orion Protocol: [URL][DOMAIN_NAME] (Orion Protocol (ORN) is a decentralized …"
drag, startPoint x: 1019, startPoint y: 386, endPoint x: 503, endPoint y: 372, distance: 516.1
click at [505, 372] on div "Default answer template: [answer something if you are confident, otherwise reph…" at bounding box center [851, 141] width 715 height 1520
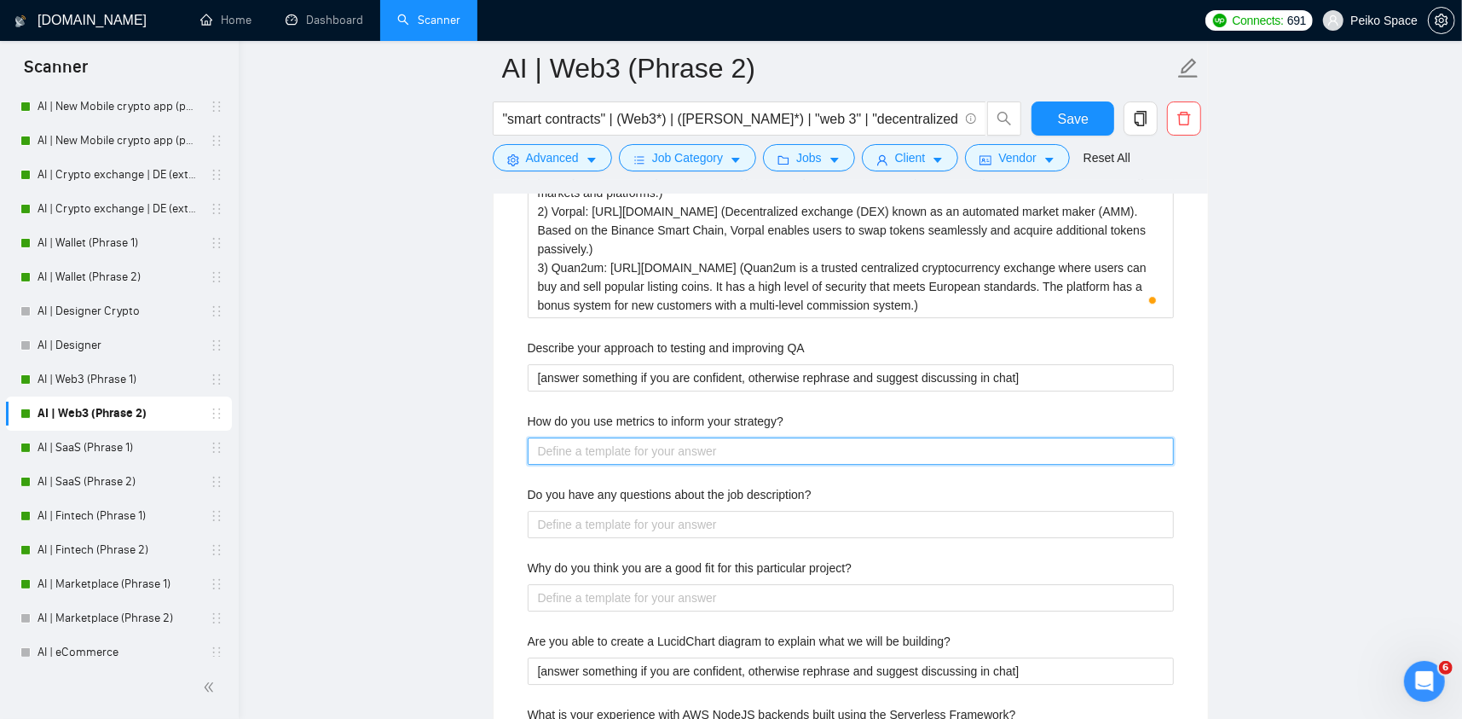
click at [611, 462] on div "Describe your recent experience with similar projects Include a link to your Gi…" at bounding box center [851, 216] width 674 height 1330
paste strategy\? "[answer something if you are confident, otherwise rephrase and suggest discussi…"
type strategy\? "[answer something if you are confident, otherwise rephrase and suggest discussi…"
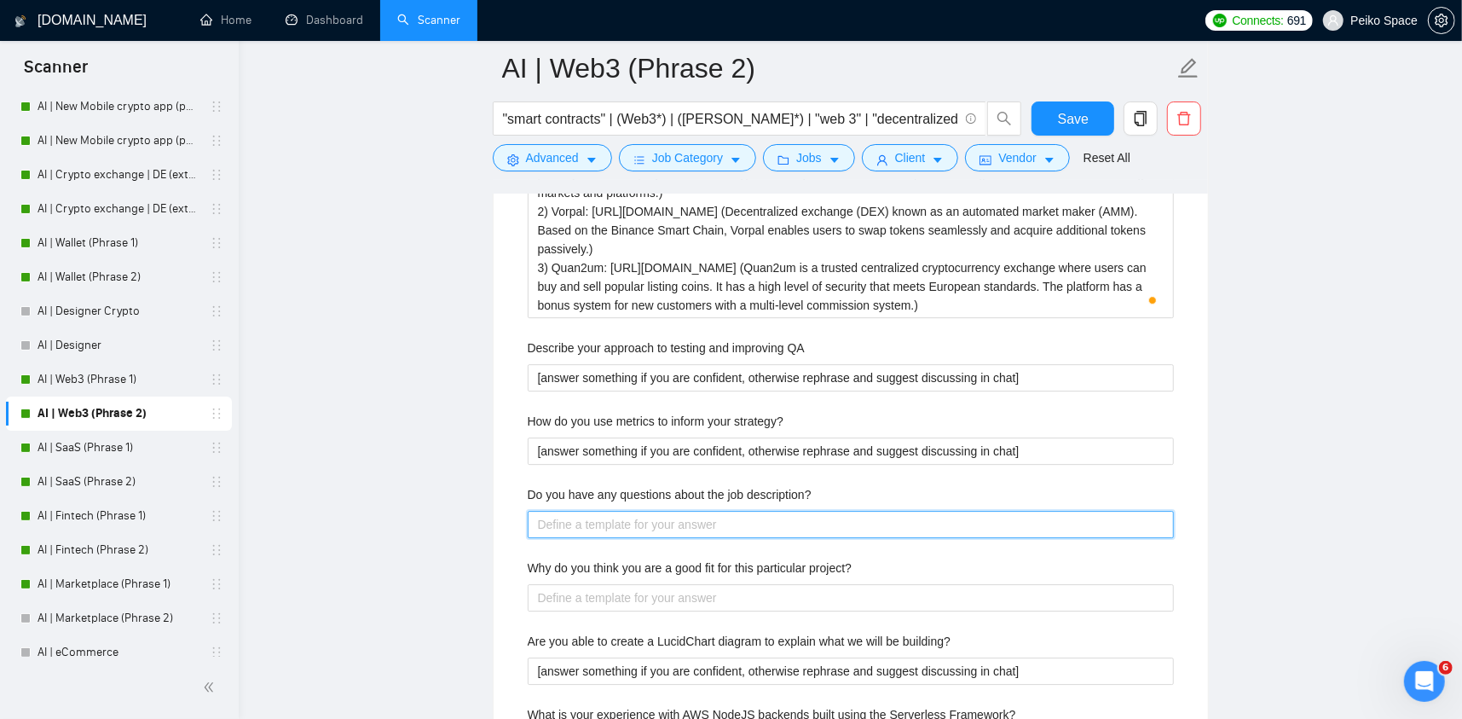
click at [617, 512] on description\? "Do you have any questions about the job description?" at bounding box center [851, 524] width 646 height 27
paste description\? "[answer something if you are confident, otherwise rephrase and suggest discussi…"
type description\? "[answer something if you are confident, otherwise rephrase and suggest discussi…"
click at [637, 590] on div "Why do you think you are a good fit for this particular project?" at bounding box center [851, 585] width 646 height 53
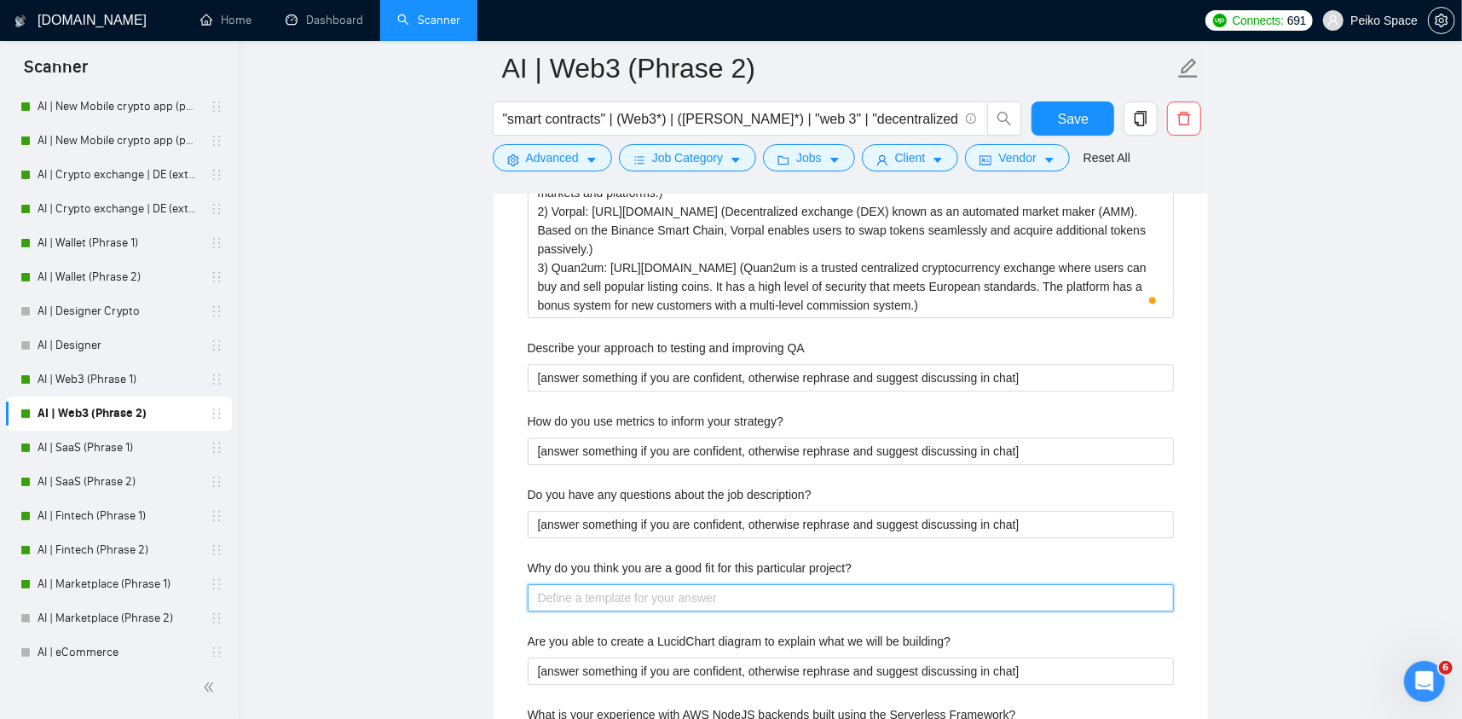
click at [609, 603] on project\? "Why do you think you are a good fit for this particular project?" at bounding box center [851, 597] width 646 height 27
paste project\? "[answer something if you are confident, otherwise rephrase and suggest discussi…"
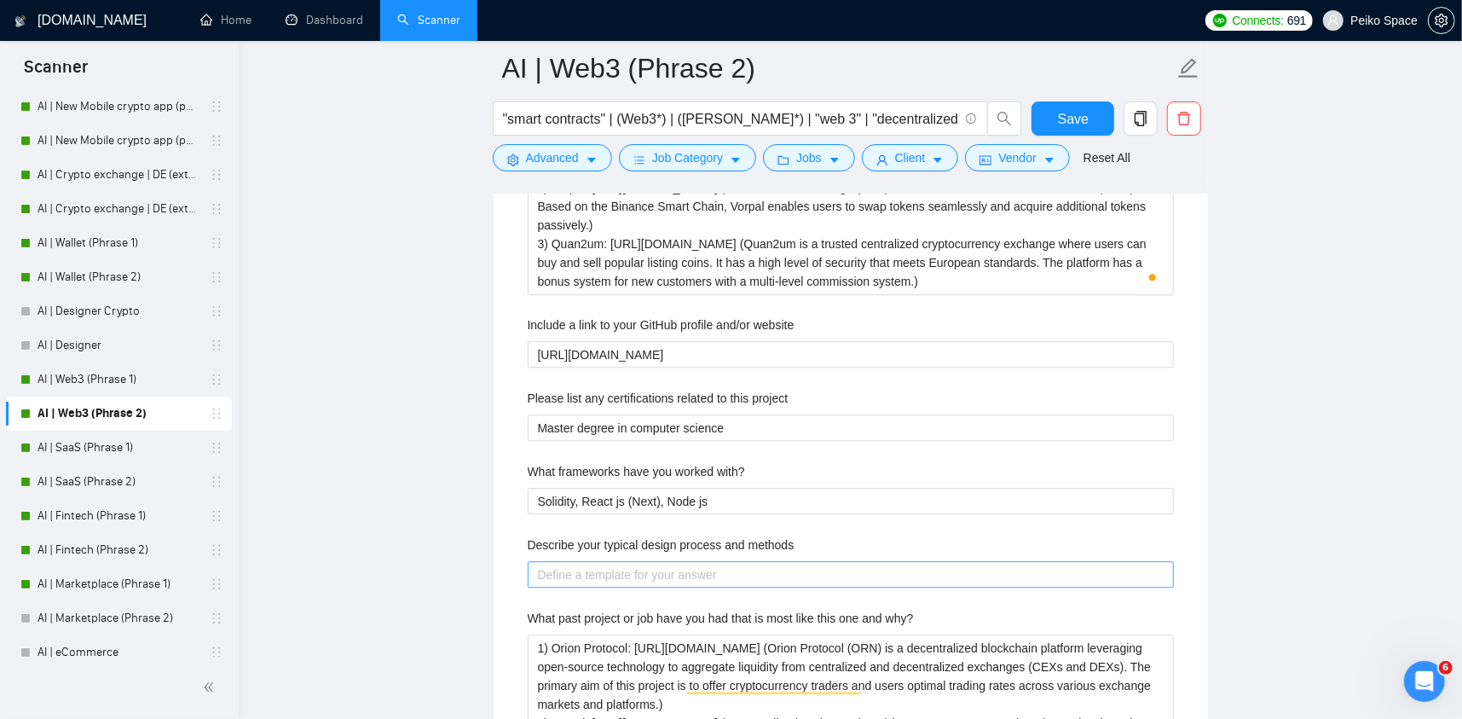
type project\? "[answer something if you are confident, otherwise rephrase and suggest discussi…"
click at [590, 562] on methods "Describe your typical design process and methods" at bounding box center [851, 574] width 646 height 27
paste methods "[answer something if you are confident, otherwise rephrase and suggest discussi…"
type methods "[answer something if you are confident, otherwise rephrase and suggest discussi…"
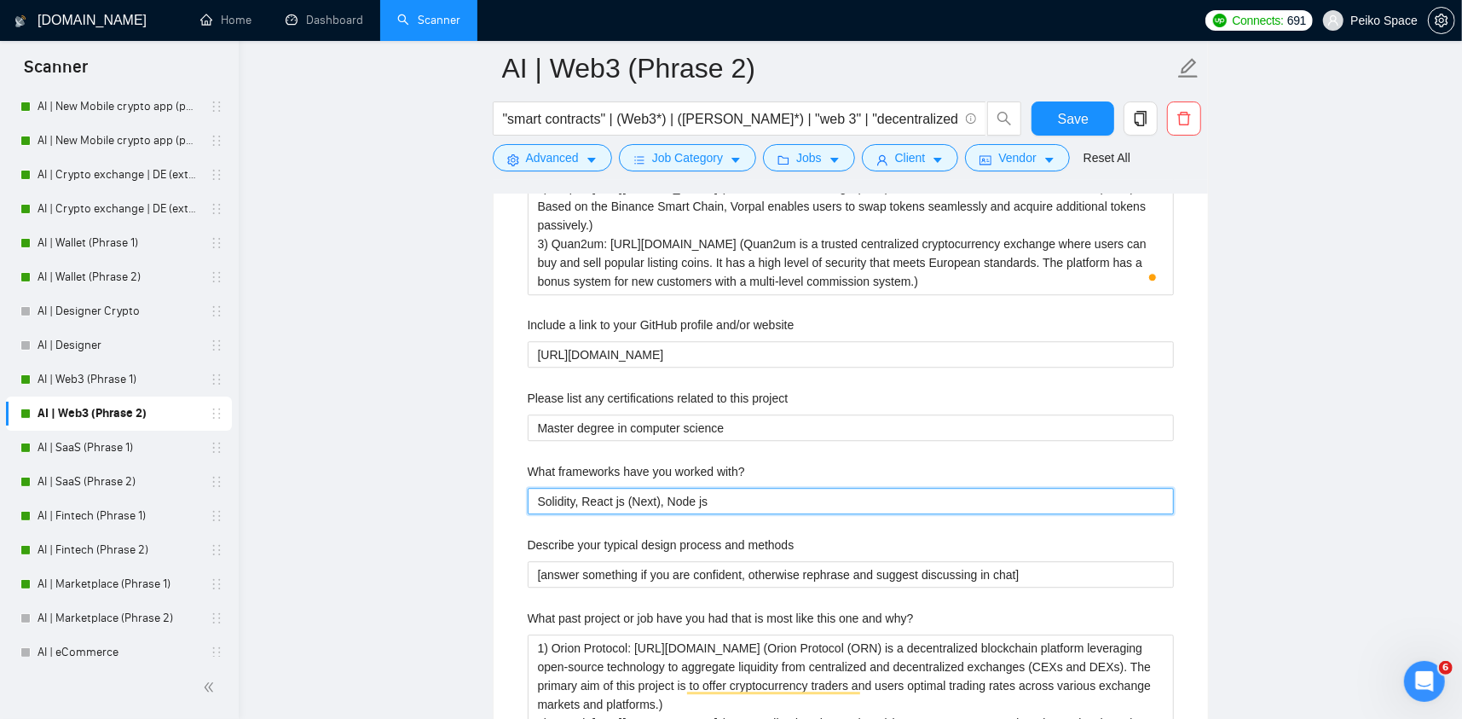
drag, startPoint x: 744, startPoint y: 497, endPoint x: 476, endPoint y: 480, distance: 268.3
click at [476, 480] on main "AI | Web3 (Phrase 2) "smart contracts" | (Web3*) | ([PERSON_NAME]*) | "web 3" |…" at bounding box center [850, 120] width 1169 height 6257
type with\? "["
type with\? "[]"
type with\? "[ ]"
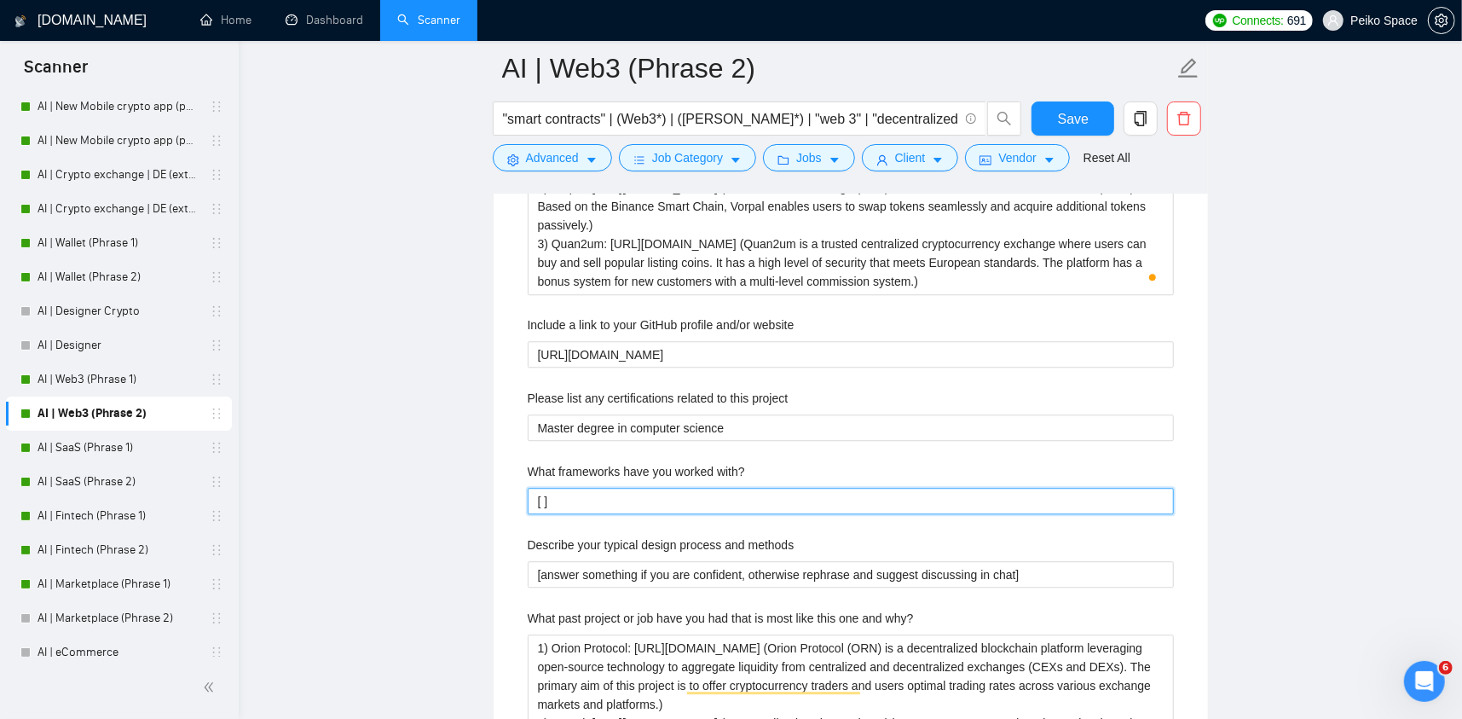
type with\? "[ c]"
type with\? "[ ]"
type with\? "[]"
type with\? "[c]"
type with\? "[cr]"
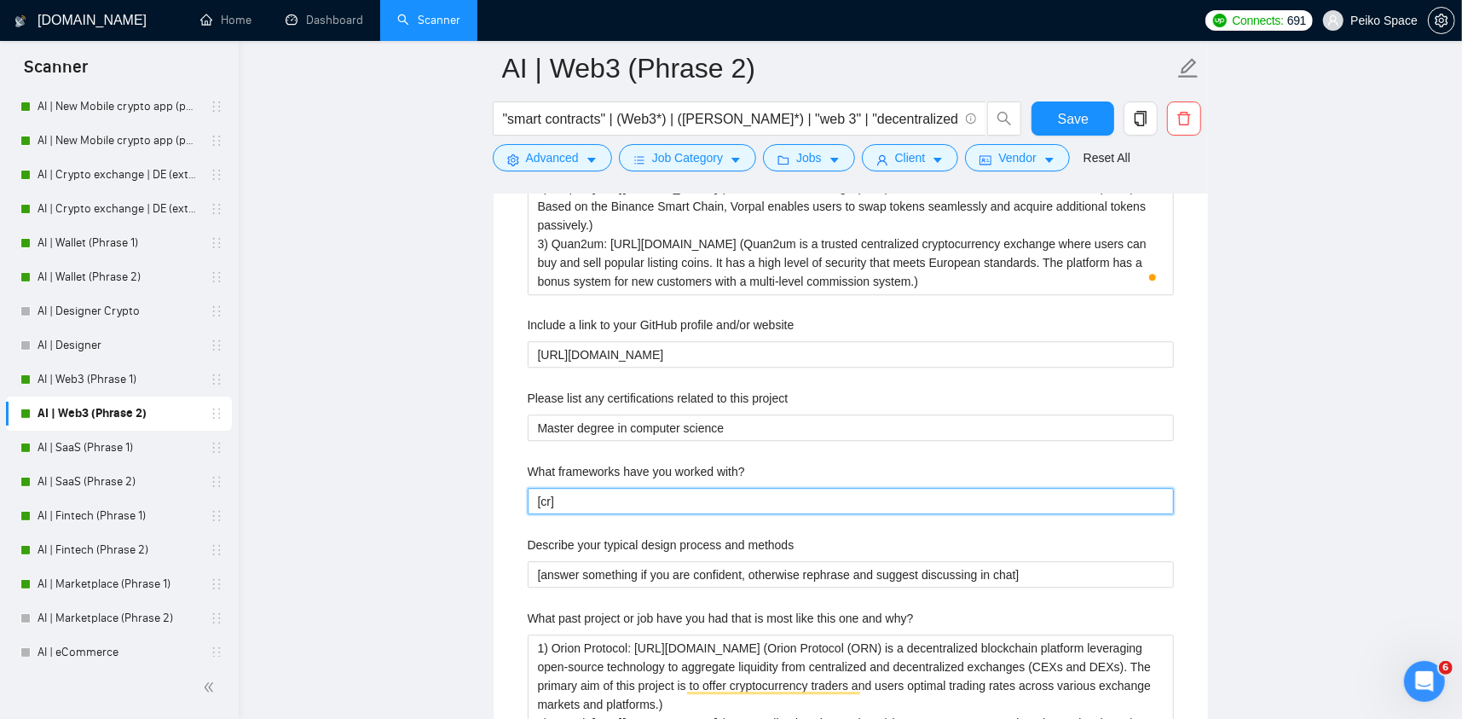
type with\? "[cre]"
type with\? "[crea]"
type with\? "[creat]"
type with\? "[create]"
type with\? "[create ]"
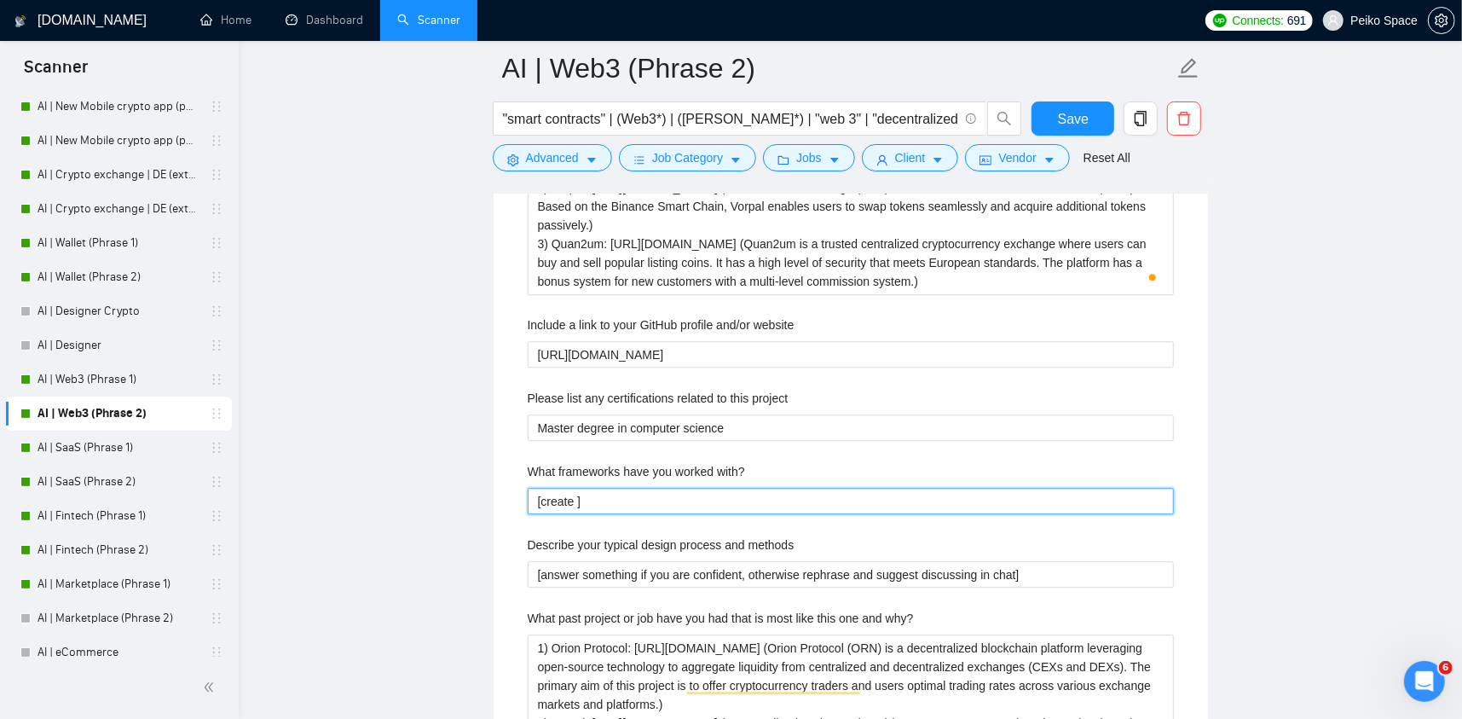
type with\? "[create t]"
type with\? "[create th]"
type with\? "[create the ]"
type with\? "[create the b]"
type with\? "[create the be]"
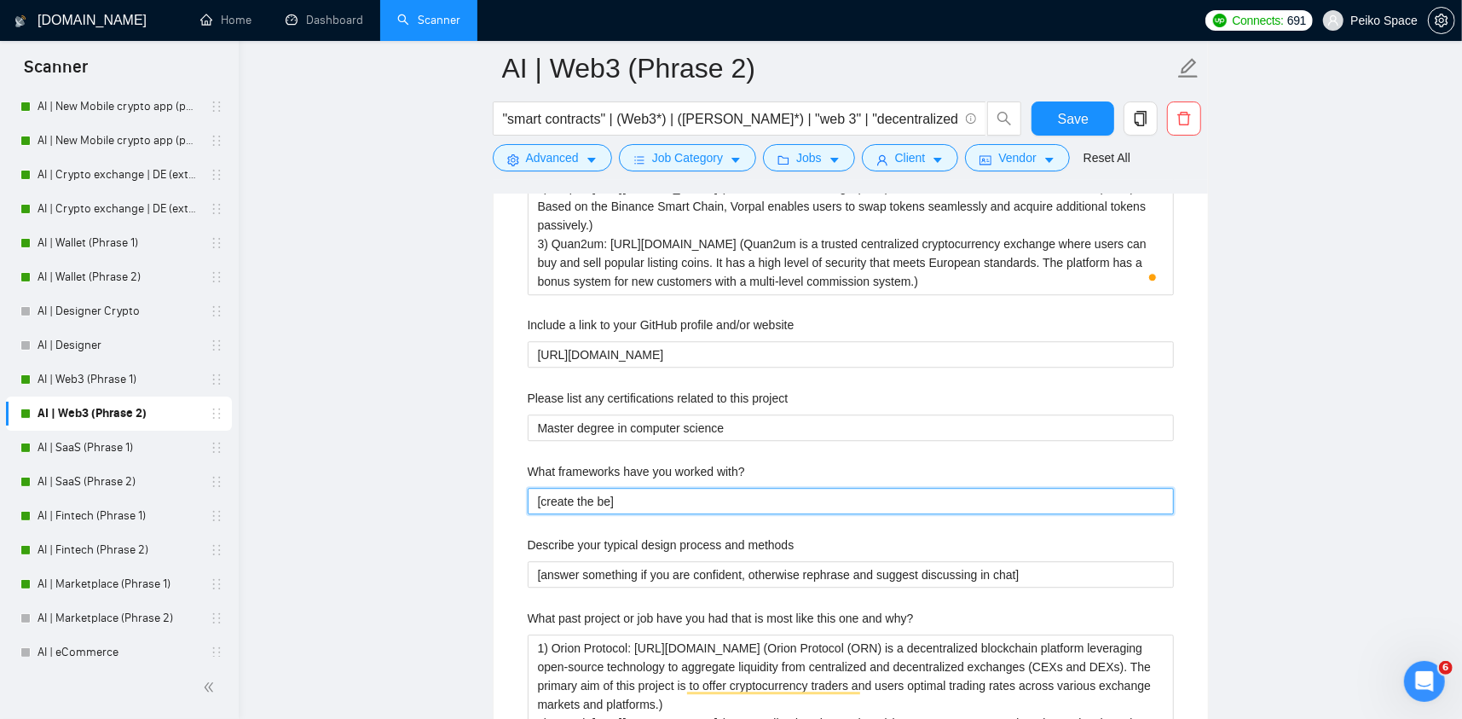
type with\? "[create the bes]"
type with\? "[create the best]"
type with\? "[create the best ]"
type with\? "[create the best a]"
type with\? "[create the best an]"
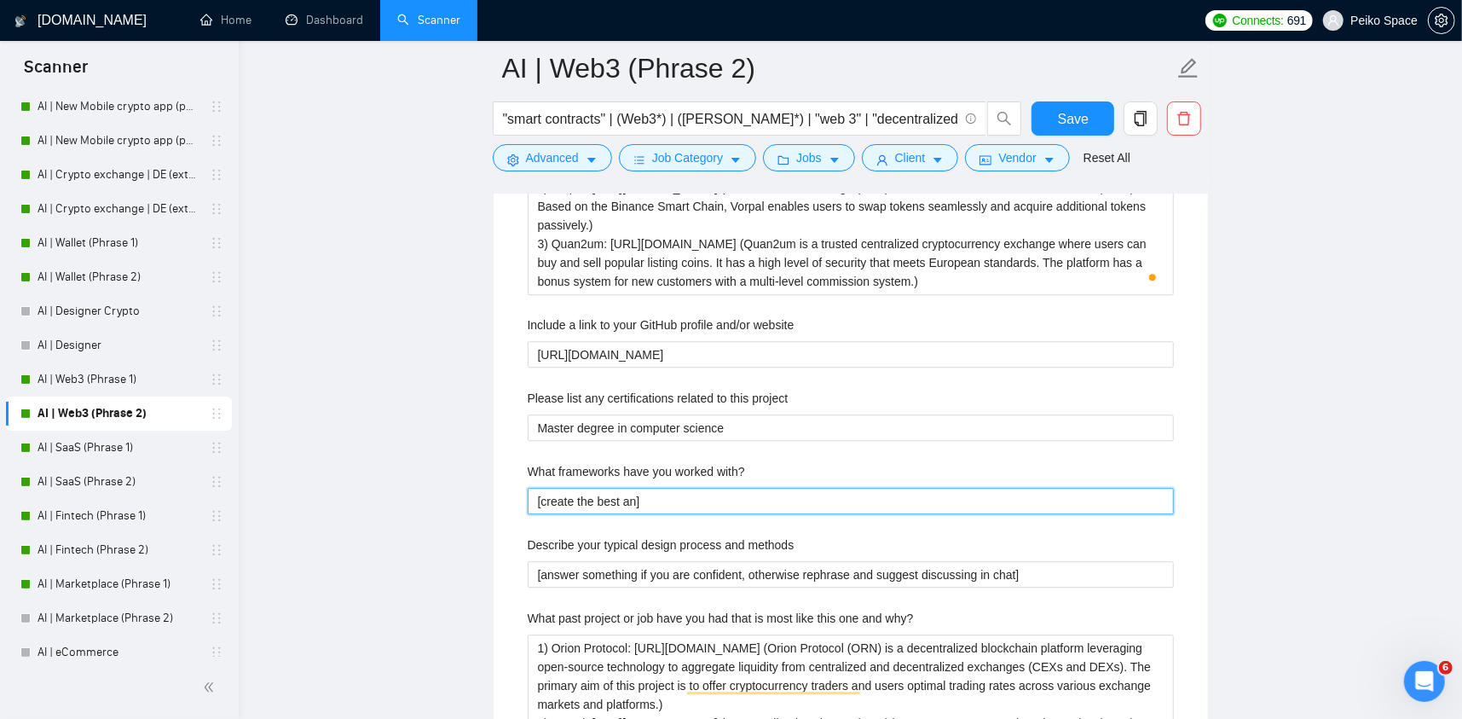
type with\? "[create the best ans]"
type with\? "[create the best answ]"
type with\? "[create the best answe]"
type with\? "[create the best answer]"
type with\? "[create the best answer ]"
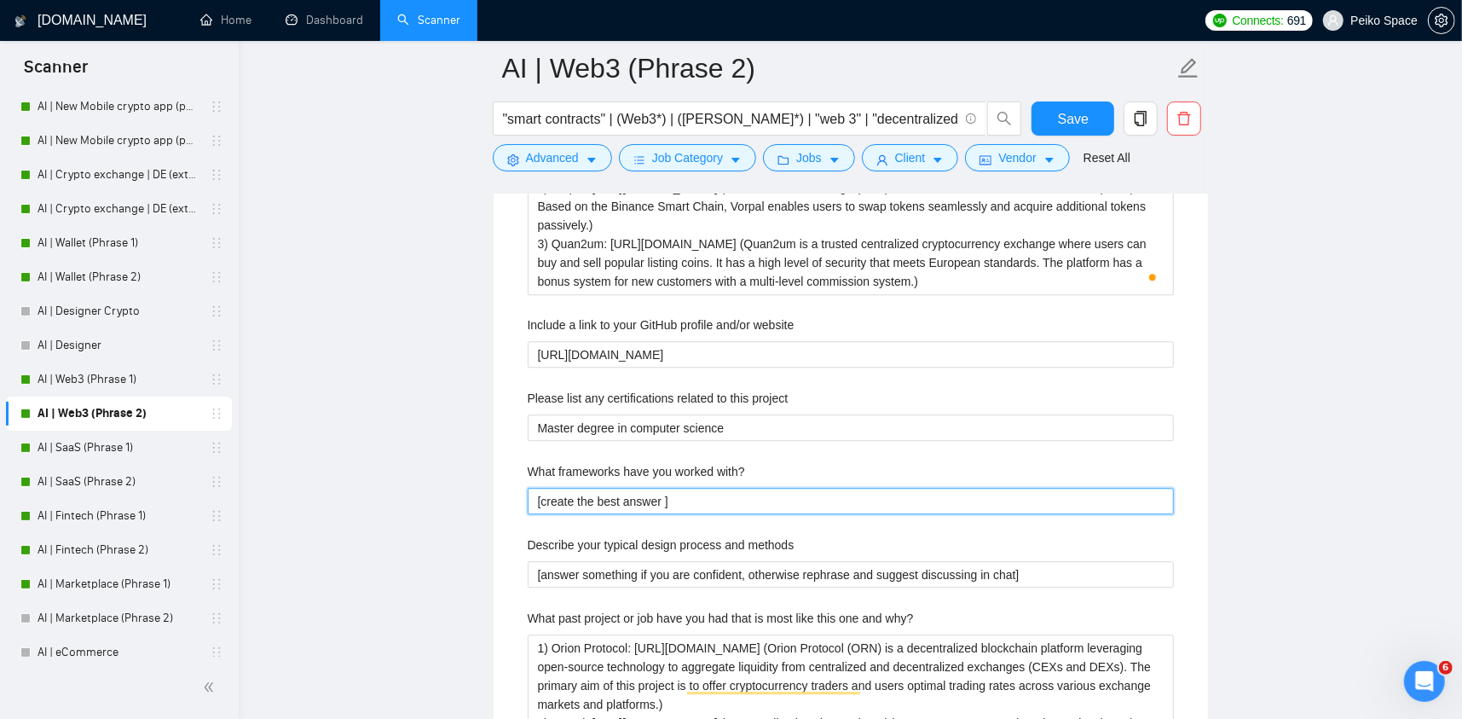
type with\? "[create the best answer b]"
type with\? "[create the best answer ba]"
type with\? "[create the best answer bas]"
type with\? "[create the best answer base]"
type with\? "[create the best answer based]"
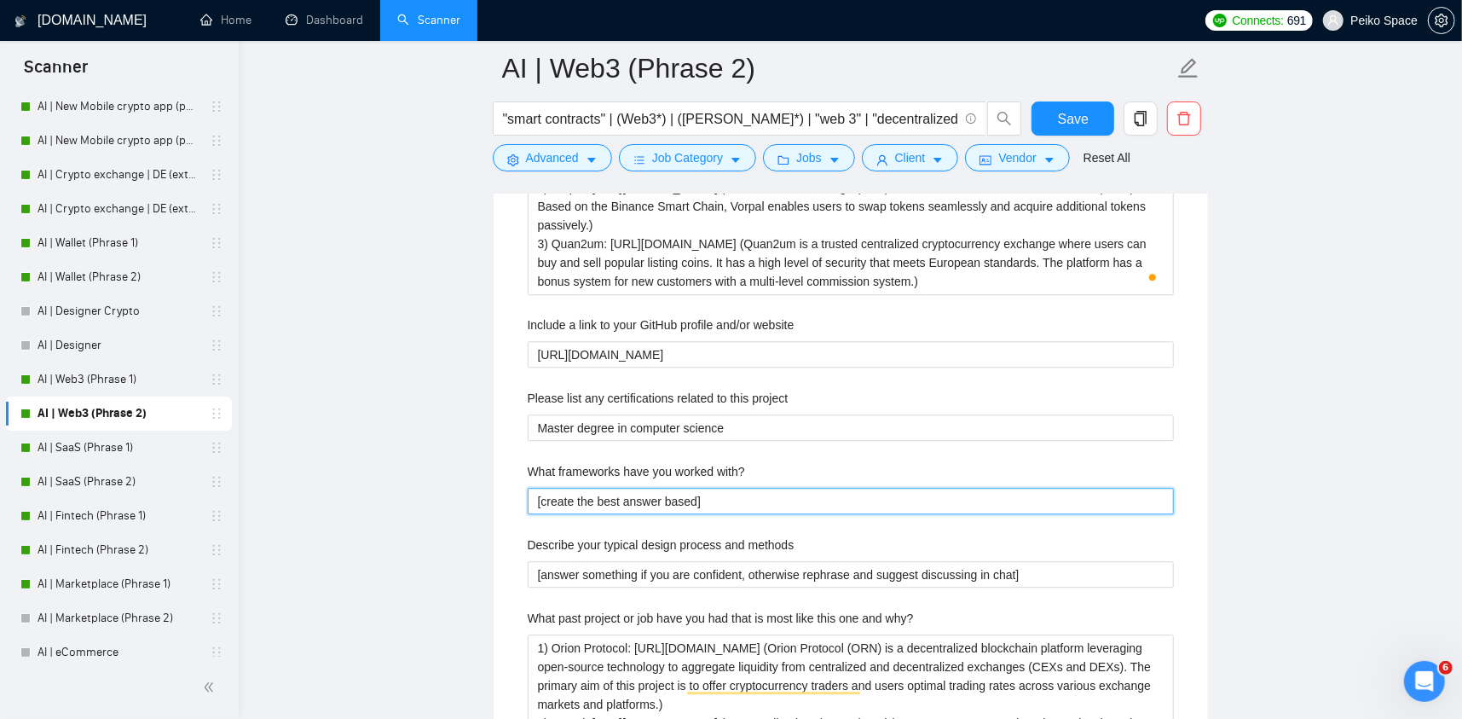
type with\? "[create the best answer based ]"
type with\? "[create the best answer based o]"
type with\? "[create the best answer based on]"
type with\? "[create the best answer based on ]"
type with\? "[create the best answer based on t]"
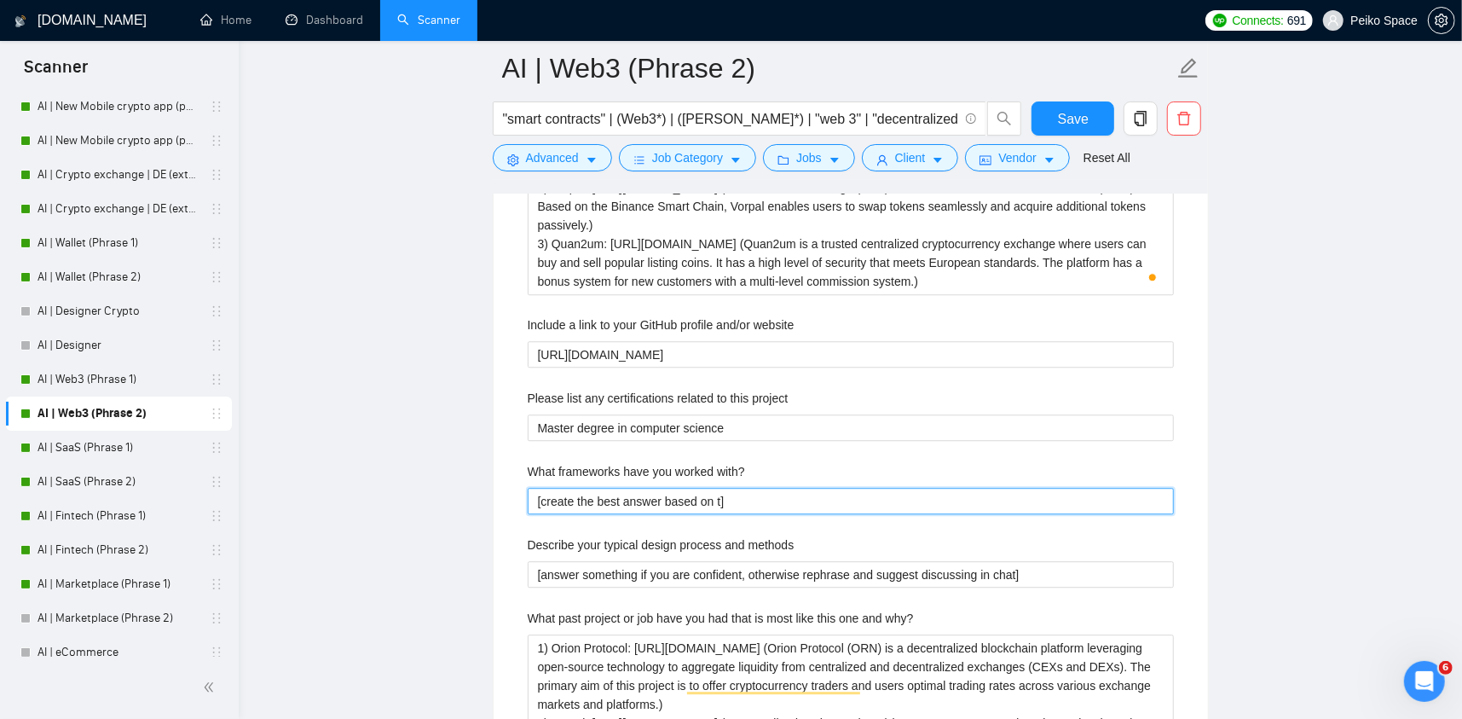
type with\? "[create the best answer based on th]"
type with\? "[create the best answer based on t]"
type with\? "[create the best answer based on ]"
type with\? "[create the best answer based on]"
type with\? "[create the best answer based o]"
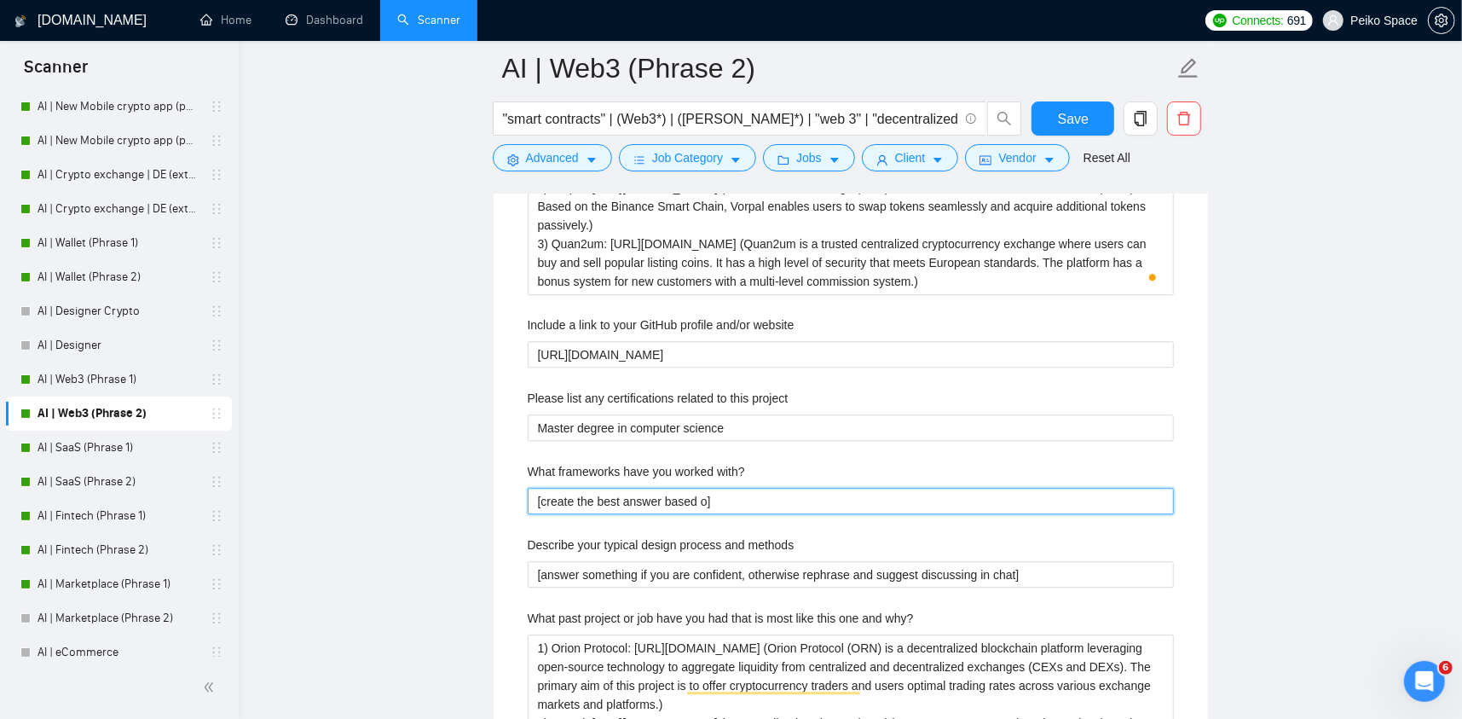
type with\? "[create the best answer based ]"
type with\? "[create the best answer based]"
type with\? "[create the best answer base]"
type with\? "[create the best answer bas]"
type with\? "[create the best answer ba]"
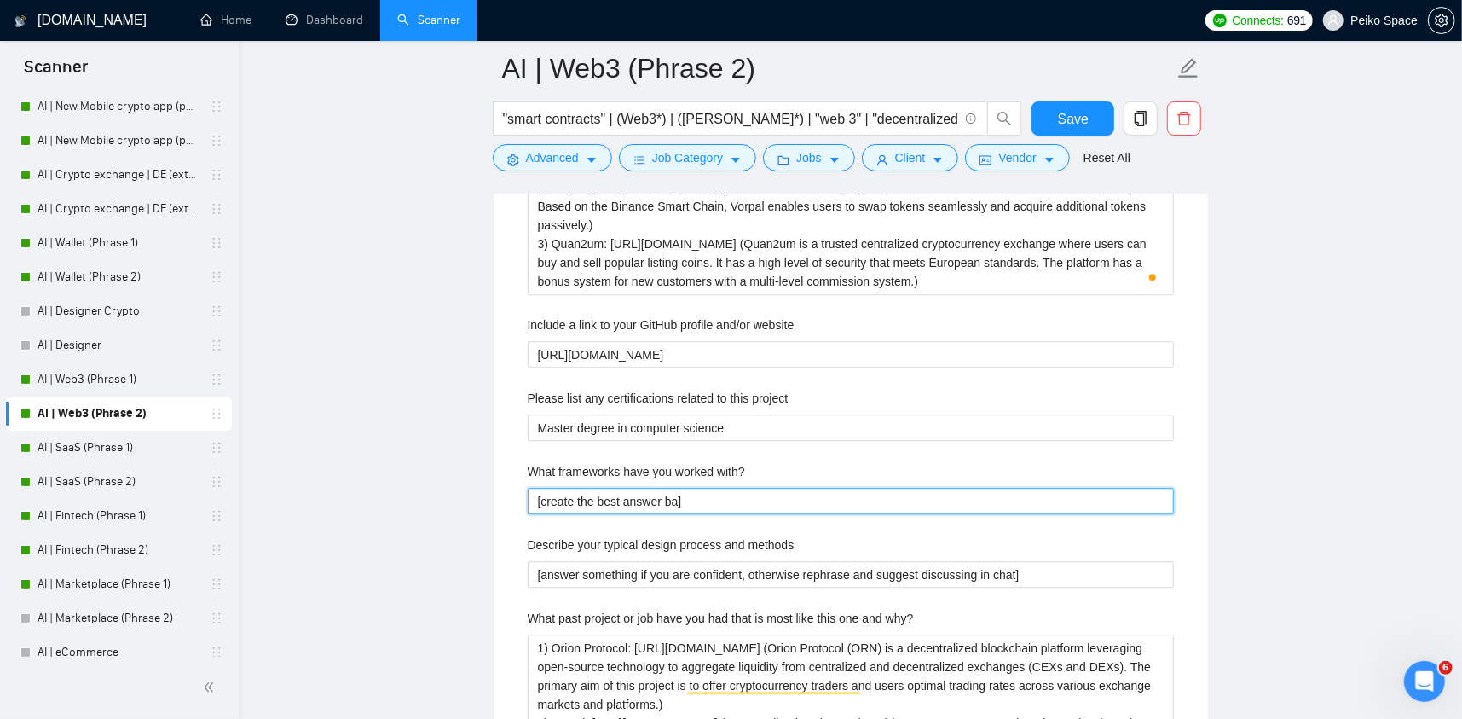
type with\? "[create the best answer b]"
type with\? "[create the best answer ]"
type with\? "[create the best answer a]"
type with\? "[create the best answer ad]"
type with\? "[create the best answer adh]"
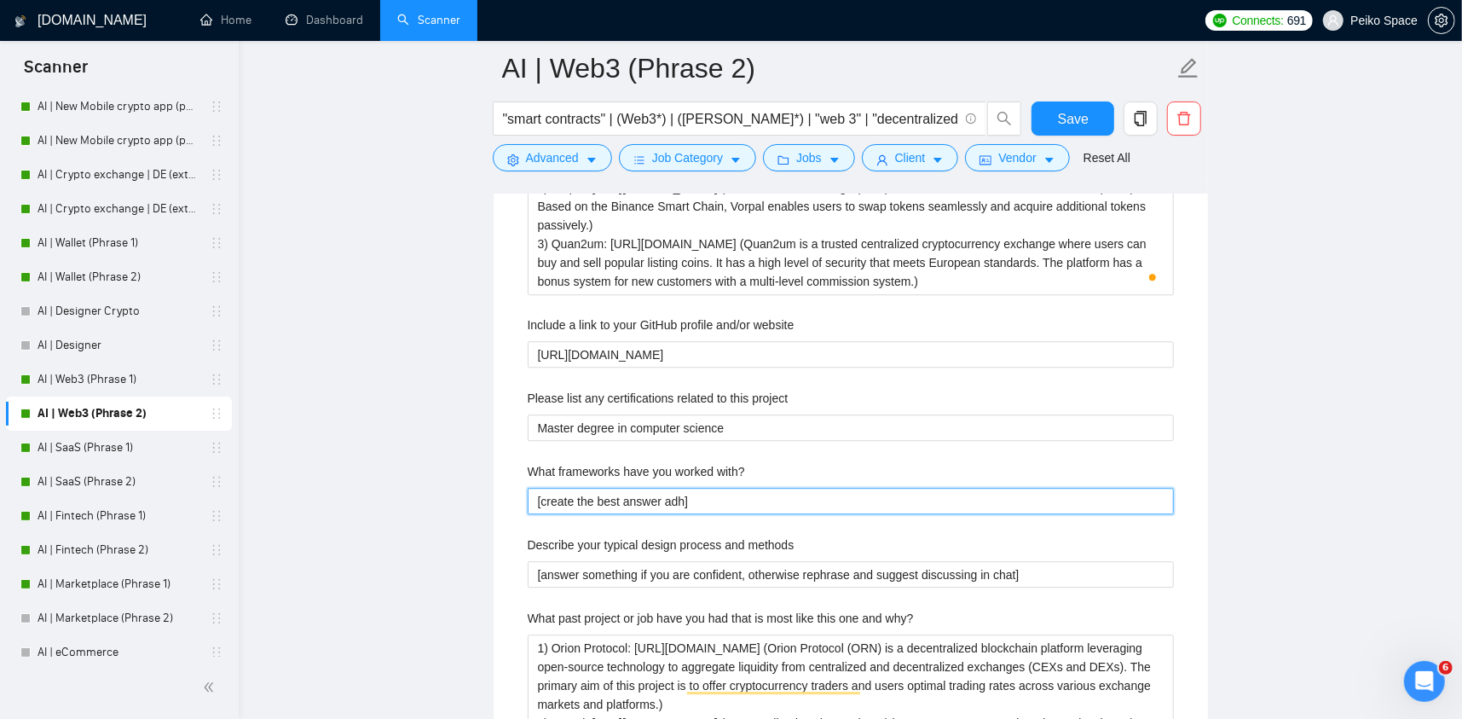
type with\? "[create the best answer adhe]"
type with\? "[create the best answer adheri]"
type with\? "[create the best answer adherin]"
type with\? "[create the best answer adhering]"
type with\? "[create the best answer adhering ]"
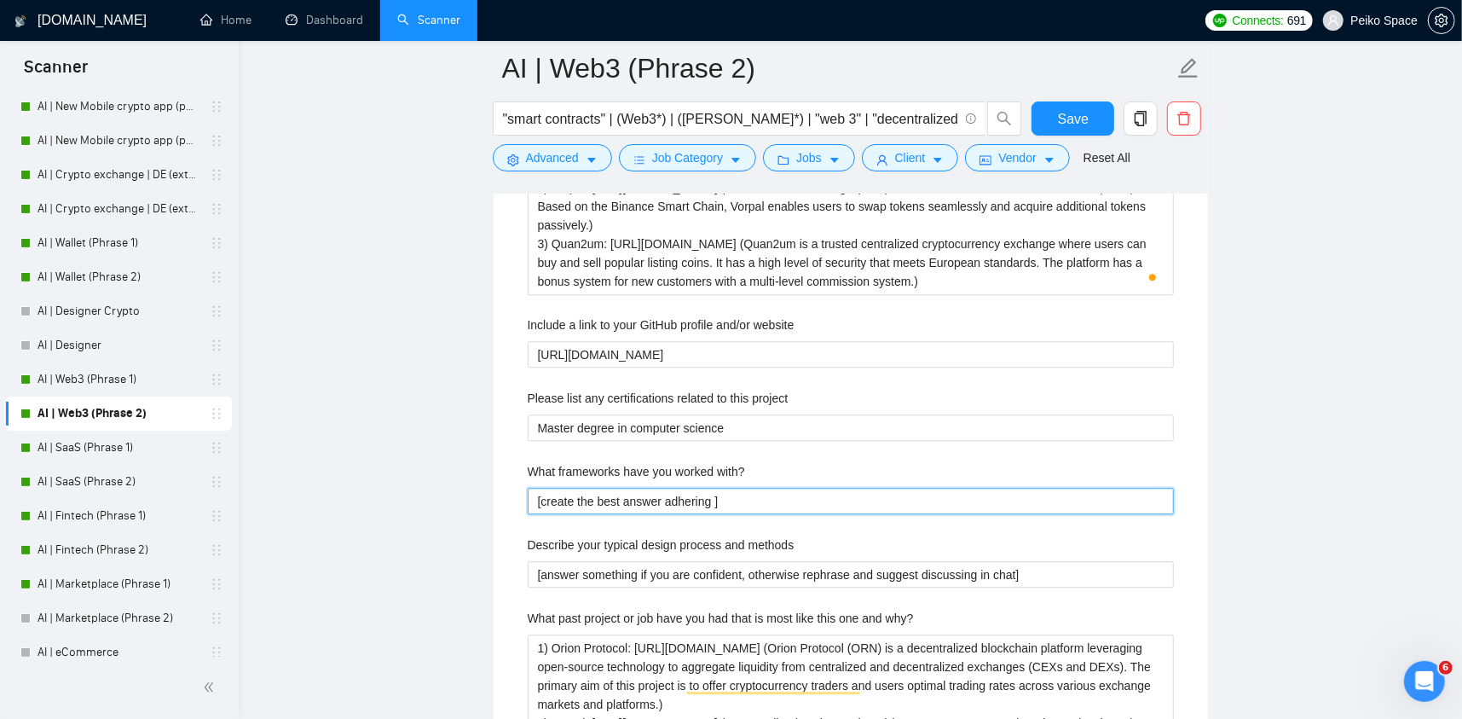
type with\? "[create the best answer adhering t]"
type with\? "[create the best answer adhering to]"
type with\? "[create the best answer adhering to ]"
type with\? "[create the best answer adhering to t]"
type with\? "[create the best answer adhering to th]"
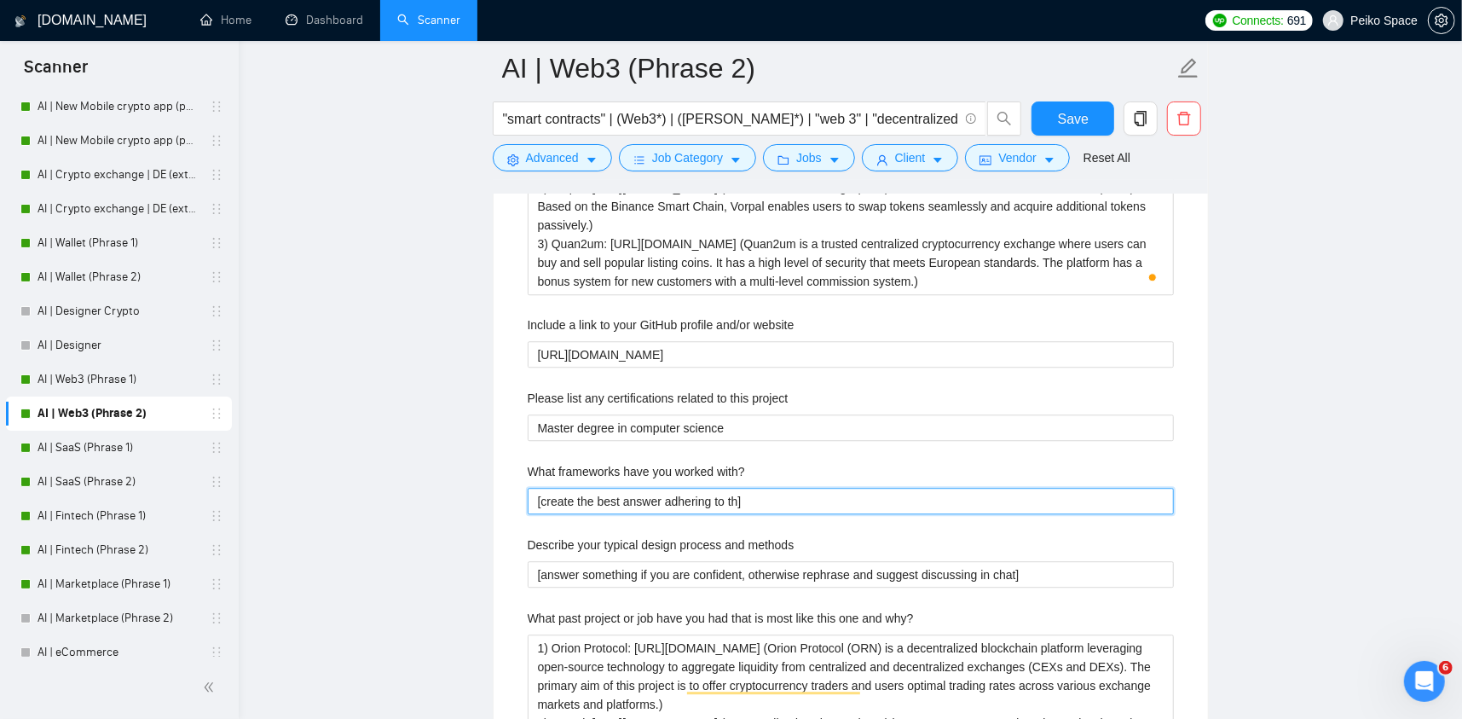
type with\? "[create the best answer adhering to the]"
type with\? "[create the best answer adhering to the ]"
type with\? "[create the best answer adhering to the j]"
type with\? "[create the best answer adhering to the job]"
type with\? "[create the best answer adhering to the job ]"
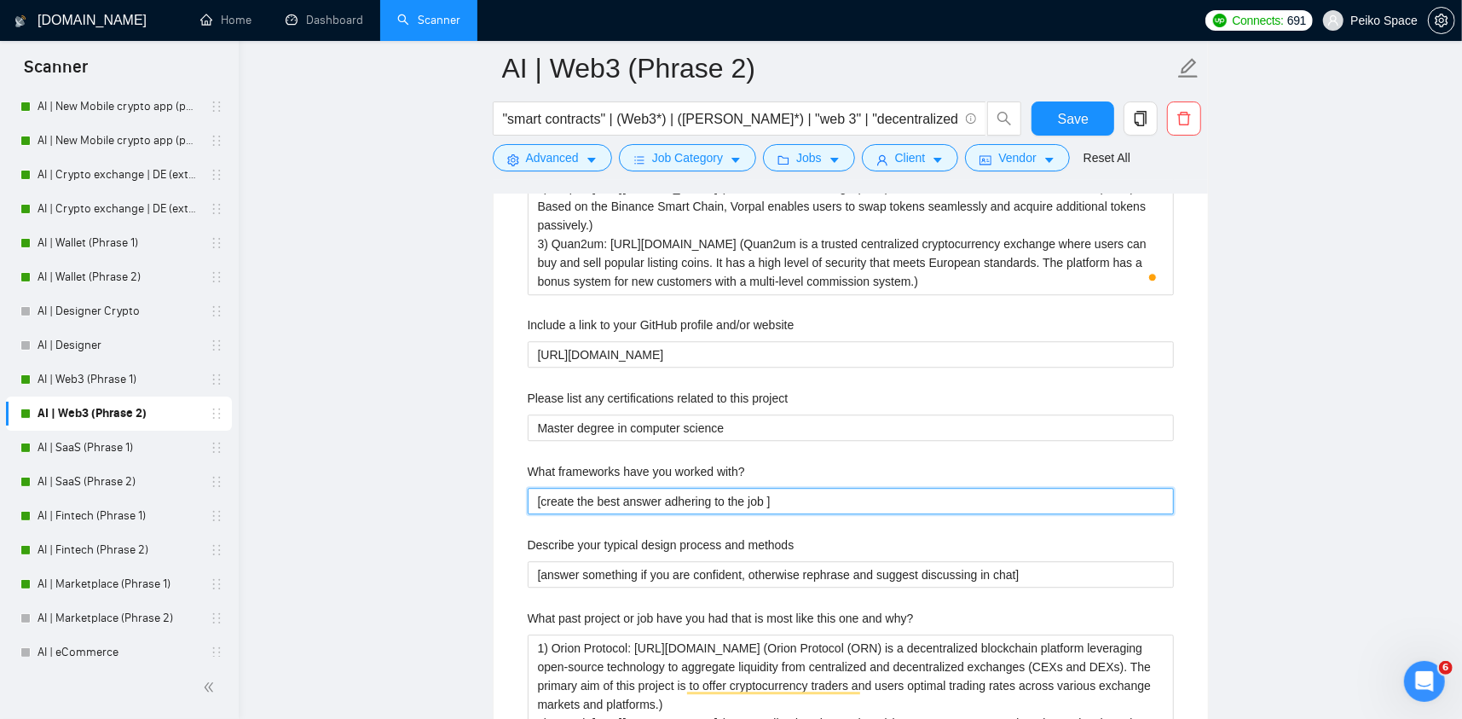
type with\? "[create the best answer adhering to the job p]"
type with\? "[create the best answer adhering to the job po]"
type with\? "[create the best answer adhering to the job pos]"
type with\? "[create the best answer adhering to the job post]"
type with\? "[create the best answer adhering to the job post ]"
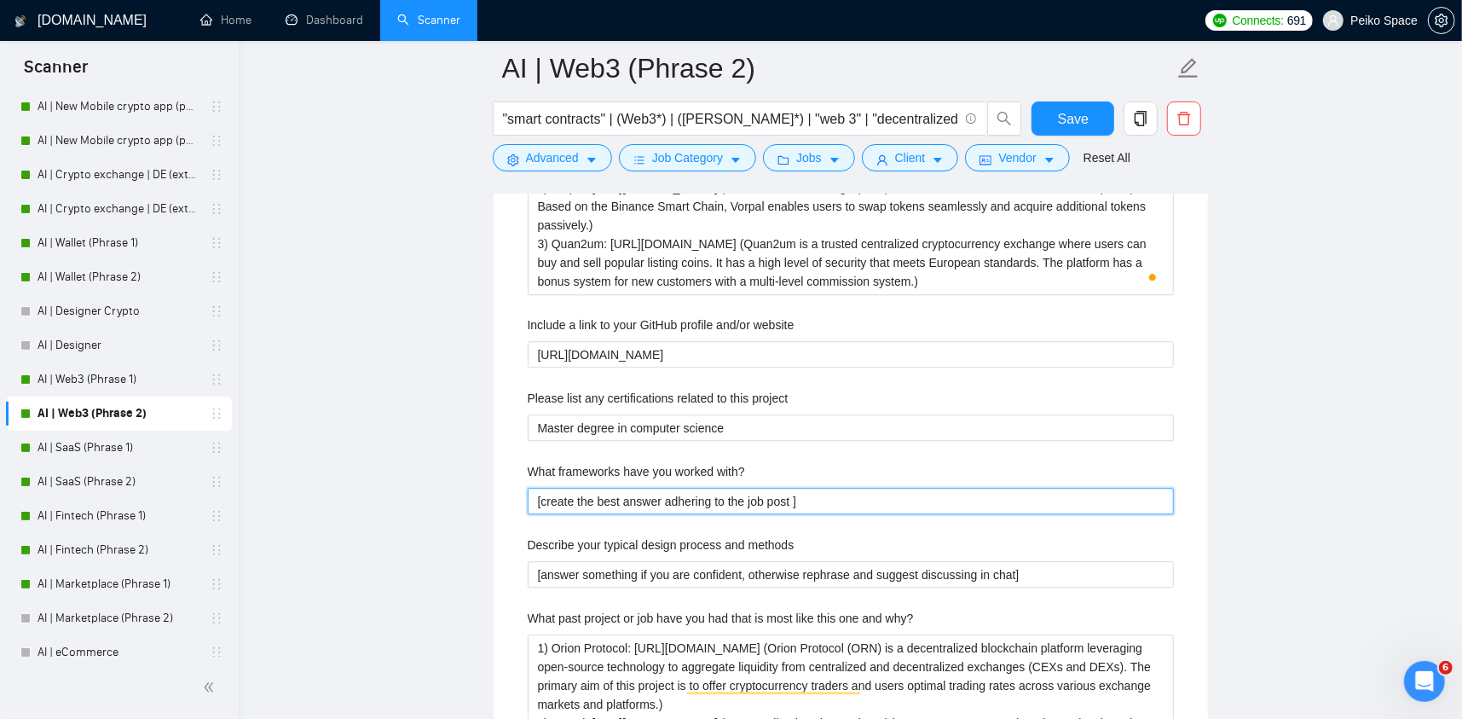
type with\? "[create the best answer adhering to the job post n]"
type with\? "[create the best answer adhering to the job post ne]"
type with\? "[create the best answer adhering to the job post nee]"
type with\? "[create the best answer adhering to the job post need]"
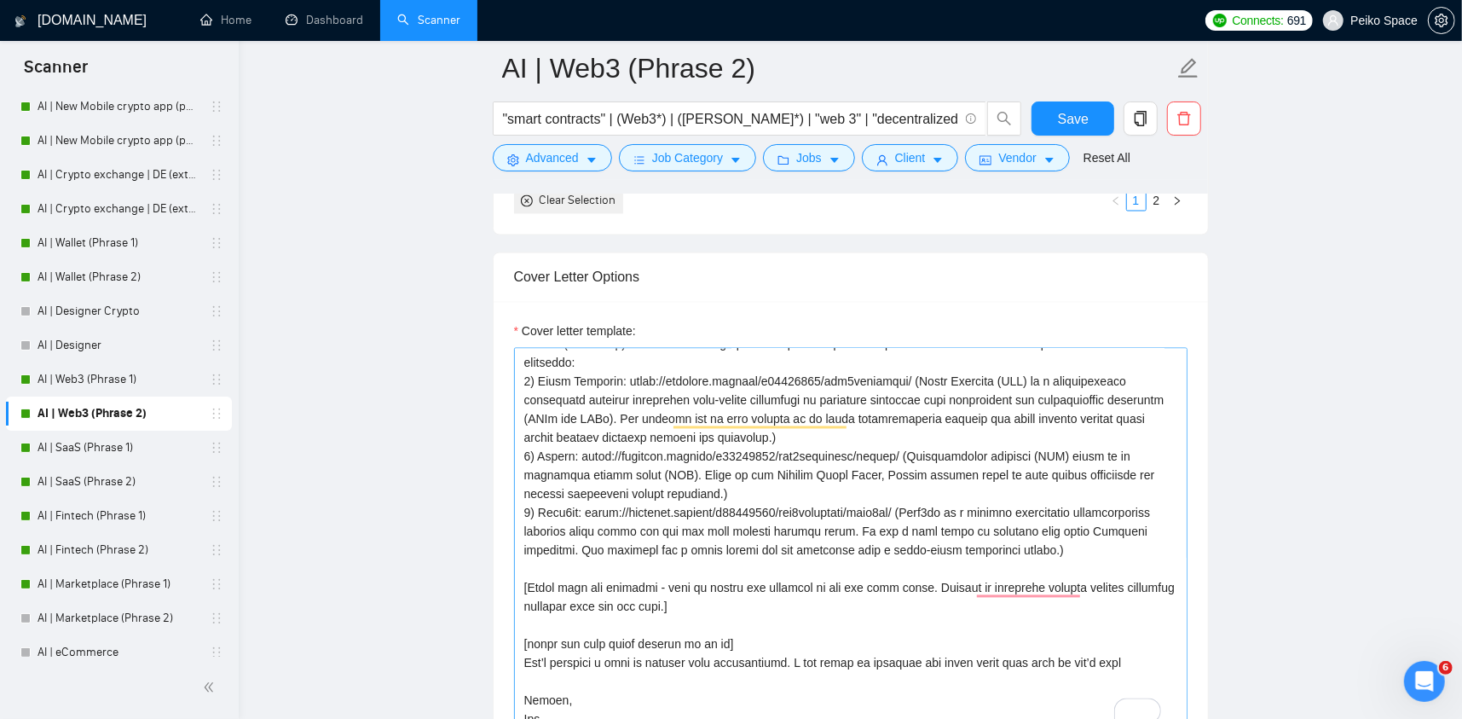
scroll to position [2223, 0]
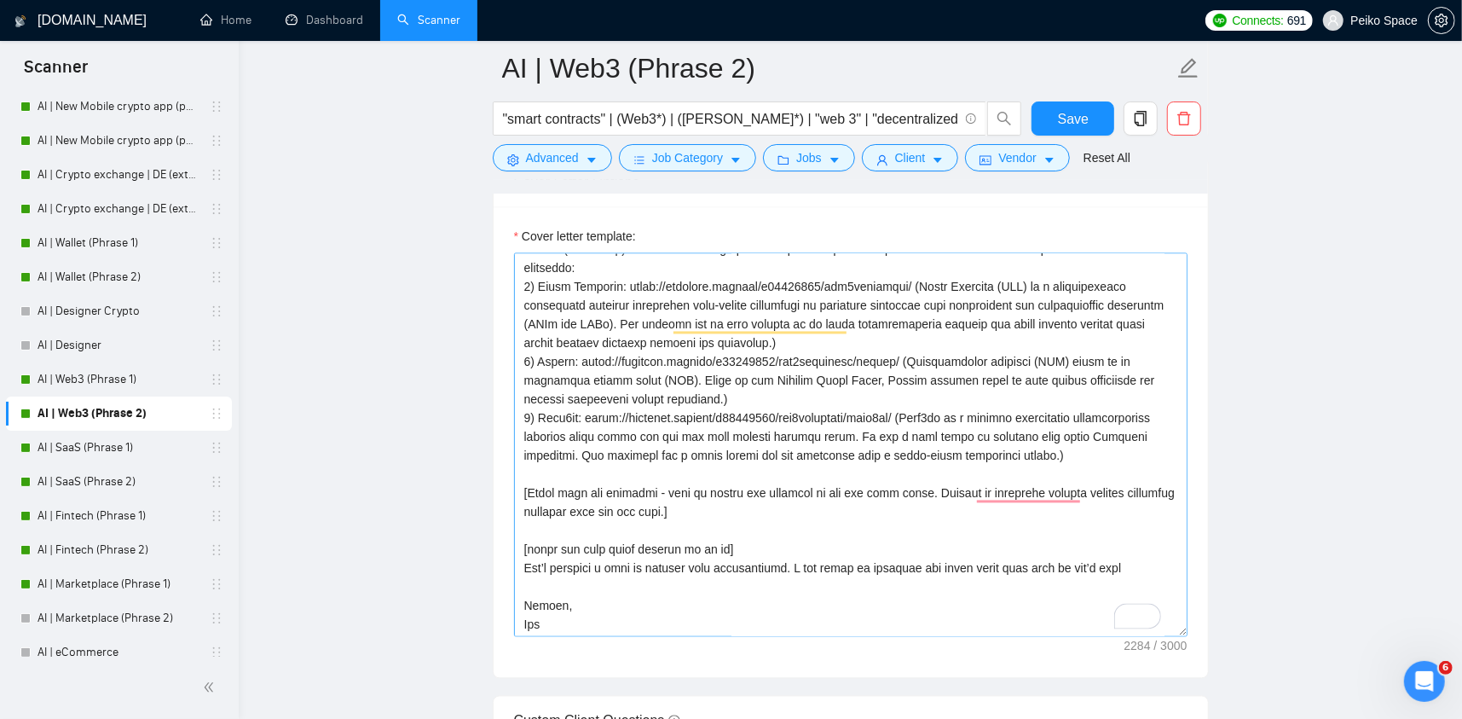
type with\? "[create the best answer adhering to the job post needs]"
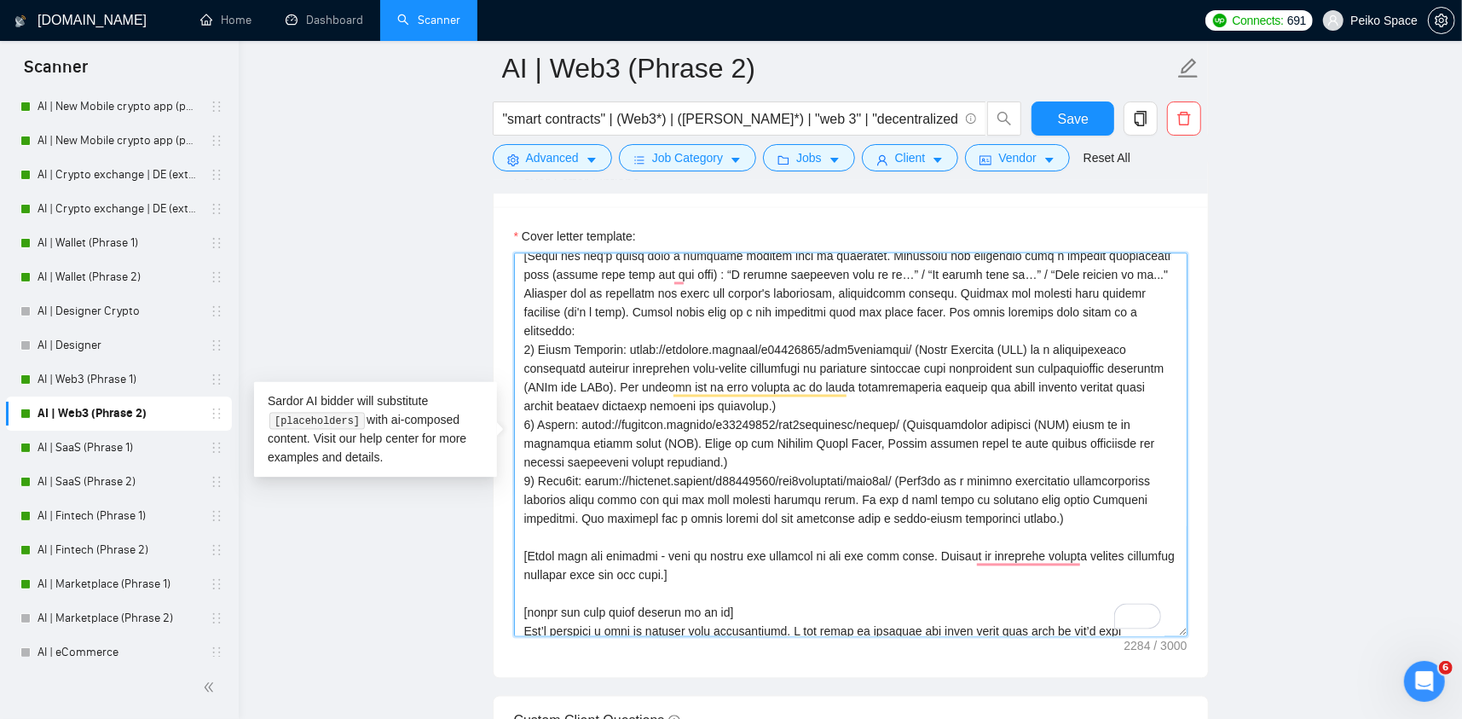
scroll to position [45, 0]
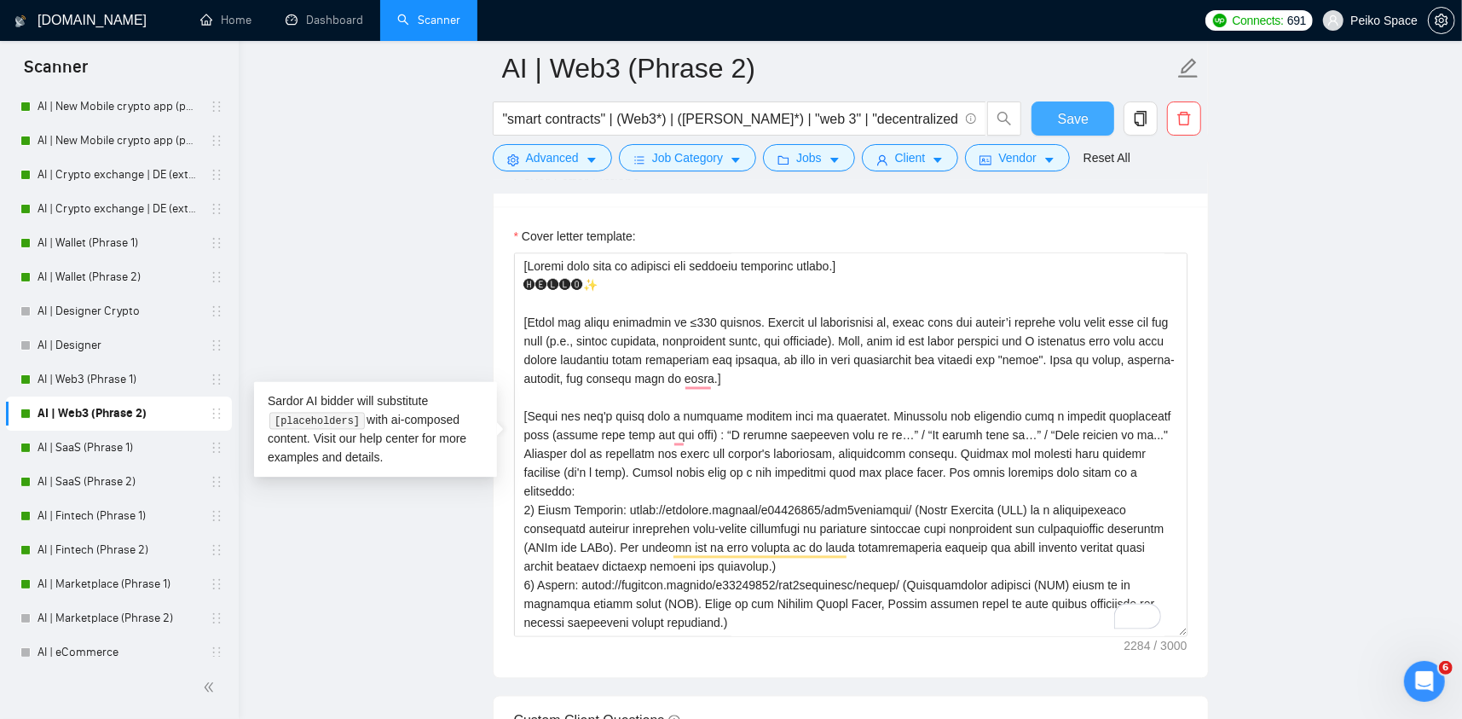
click at [1077, 121] on span "Save" at bounding box center [1073, 118] width 31 height 21
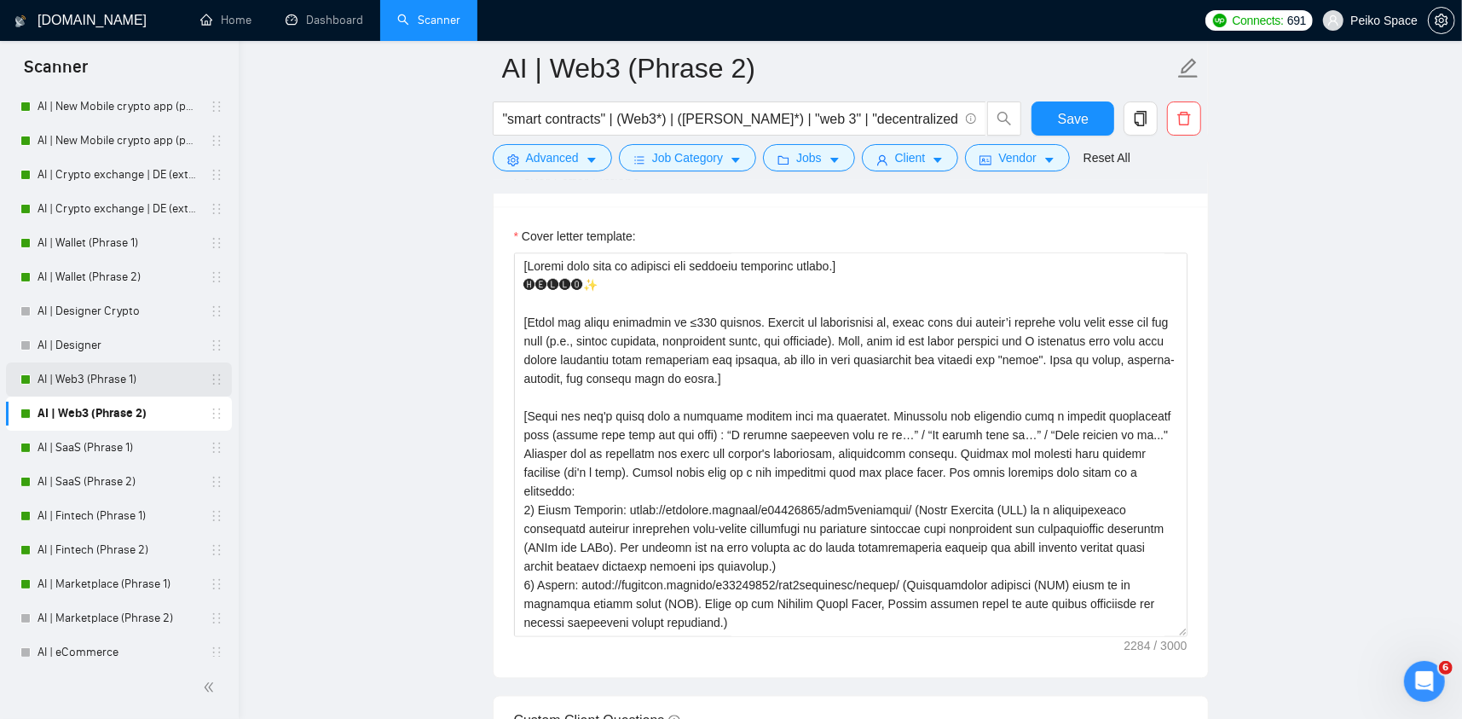
click at [148, 378] on link "AI | Web3 (Phrase 1)" at bounding box center [119, 379] width 162 height 34
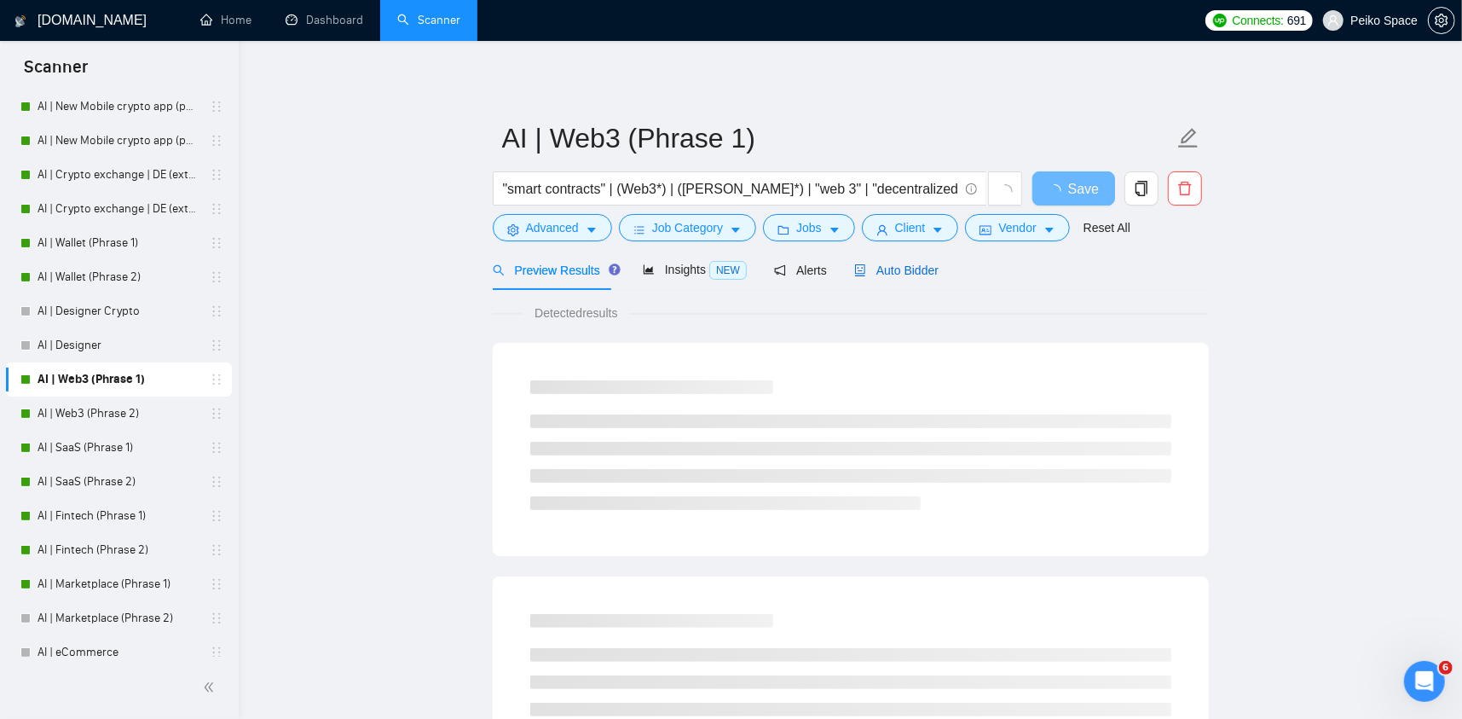
click at [899, 271] on span "Auto Bidder" at bounding box center [896, 270] width 84 height 14
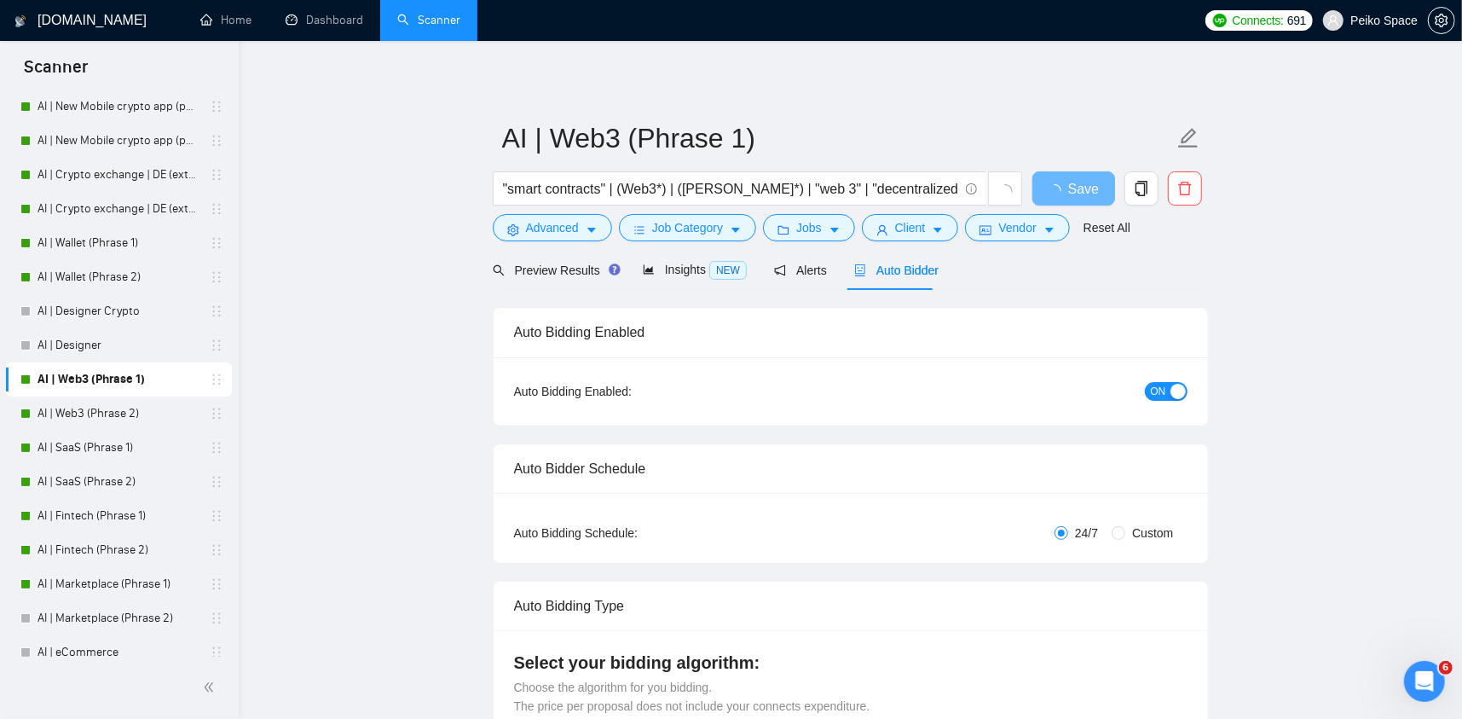
radio input "false"
radio input "true"
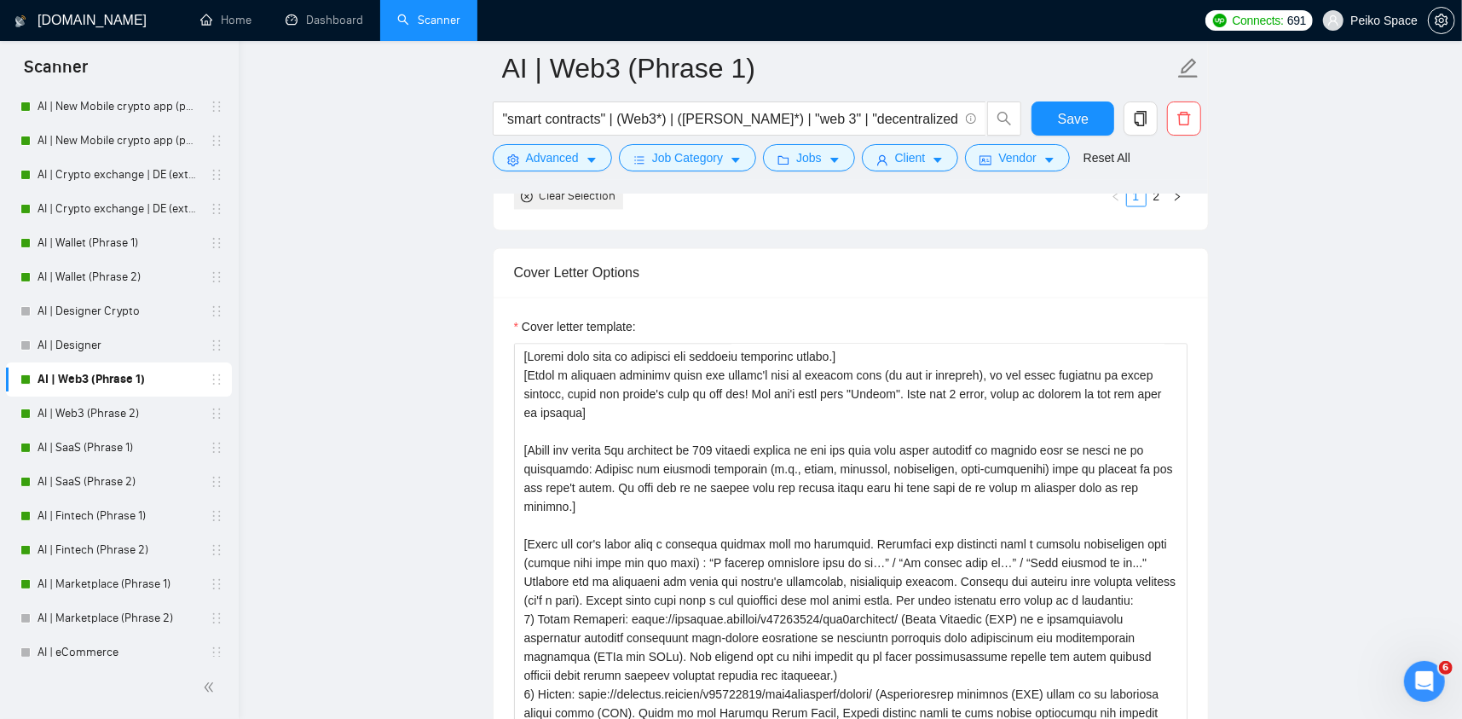
scroll to position [2558, 0]
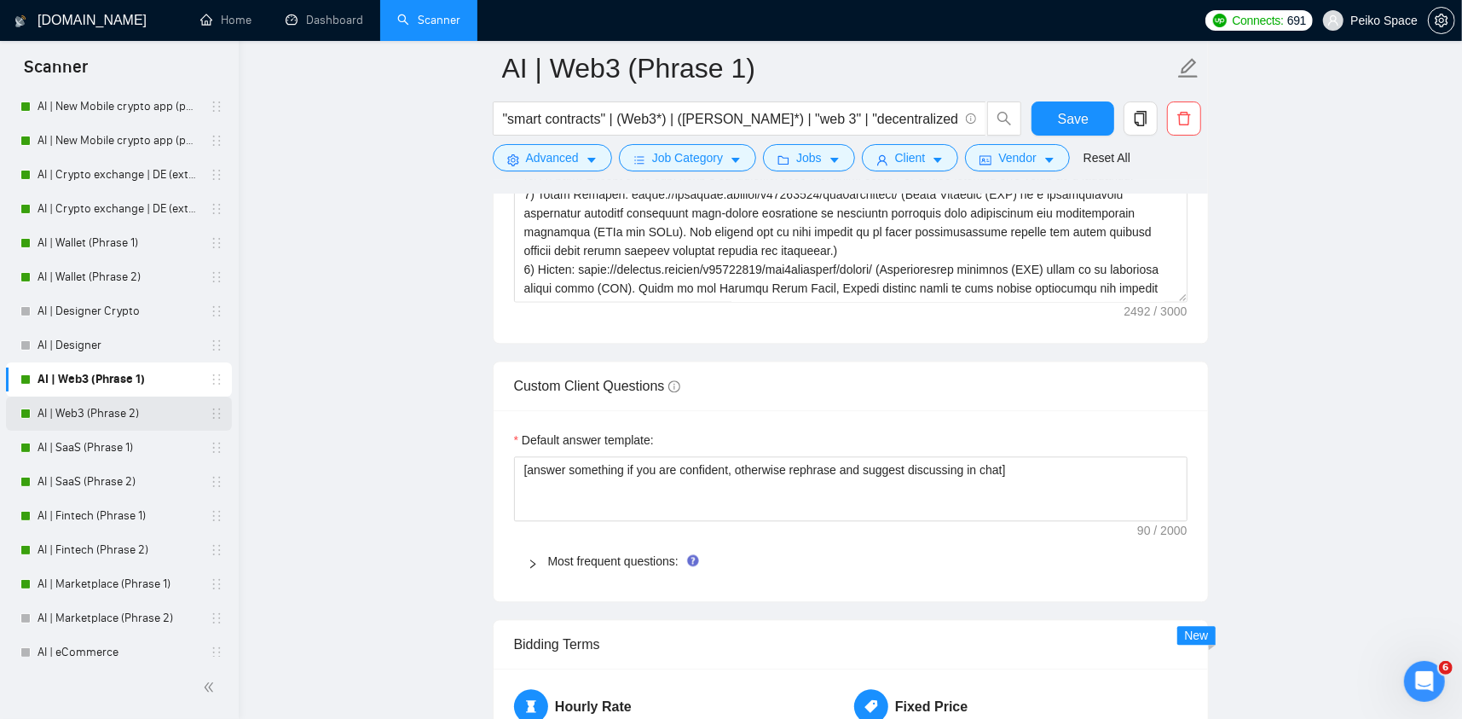
click at [148, 413] on link "AI | Web3 (Phrase 2)" at bounding box center [119, 414] width 162 height 34
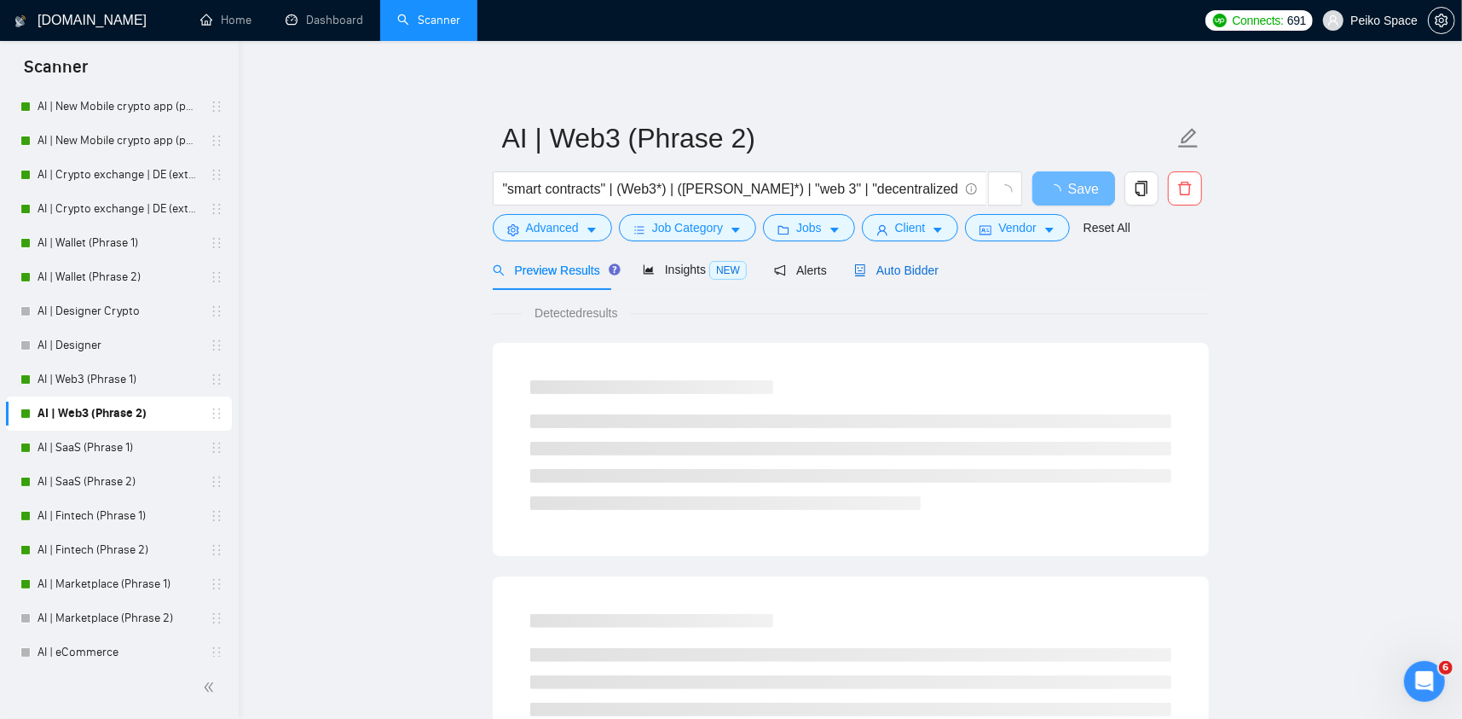
click at [890, 269] on span "Auto Bidder" at bounding box center [896, 270] width 84 height 14
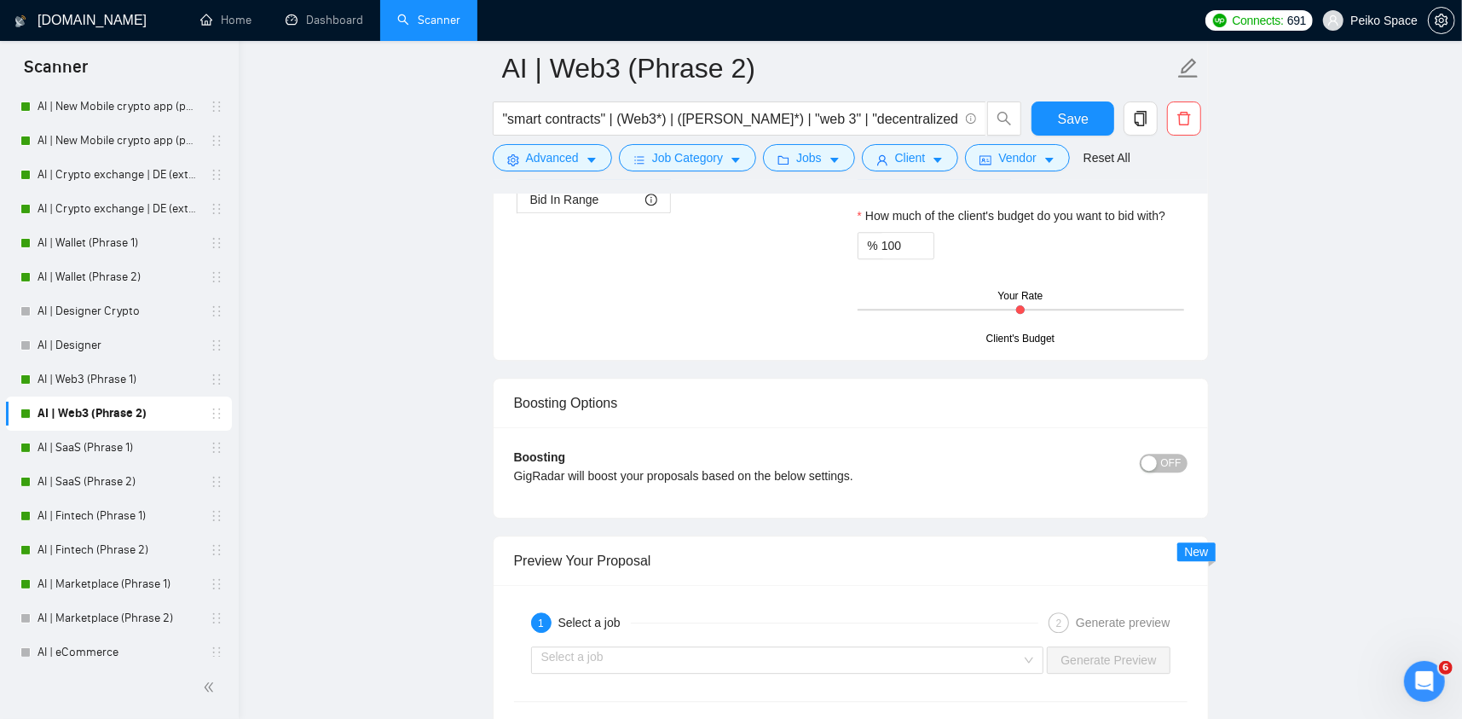
scroll to position [3411, 0]
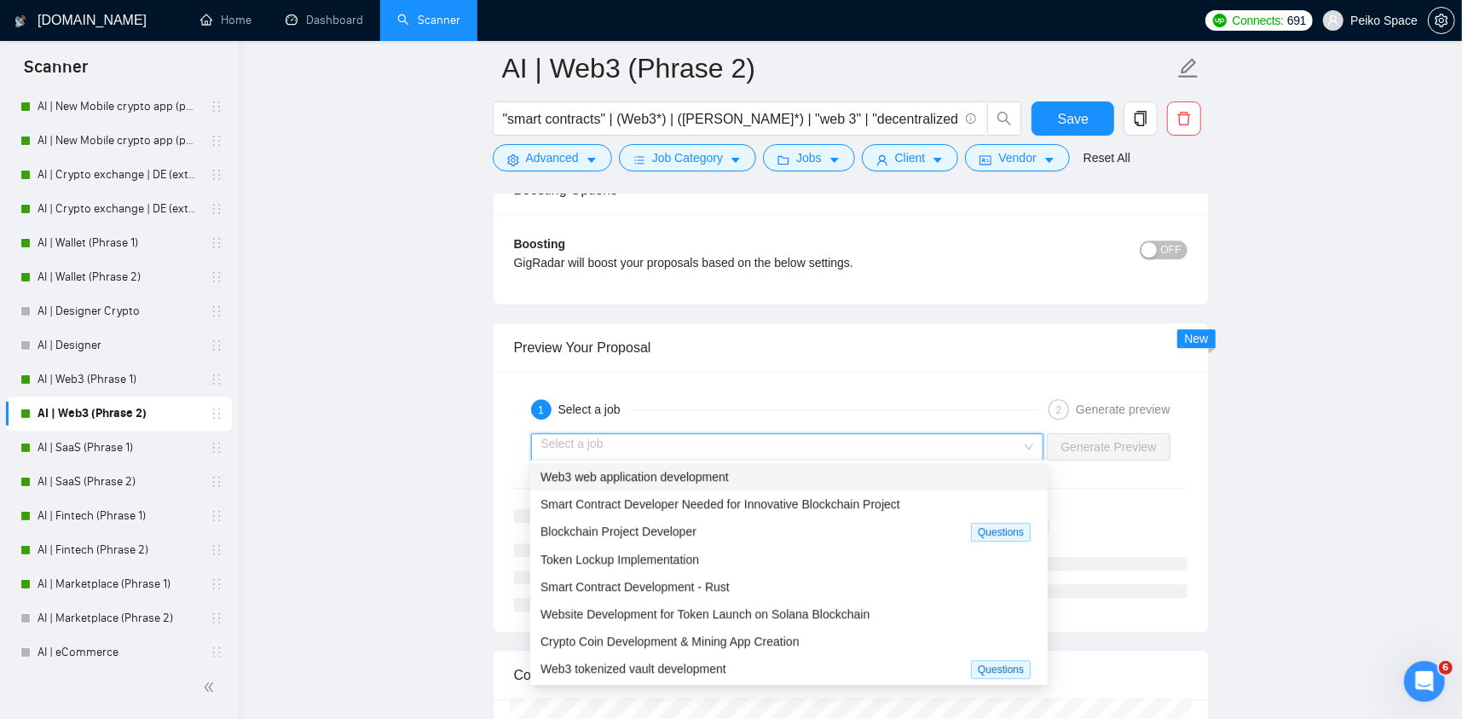
click at [623, 452] on input "search" at bounding box center [781, 447] width 481 height 26
click at [746, 527] on div "Blockchain Project Developer" at bounding box center [756, 532] width 431 height 20
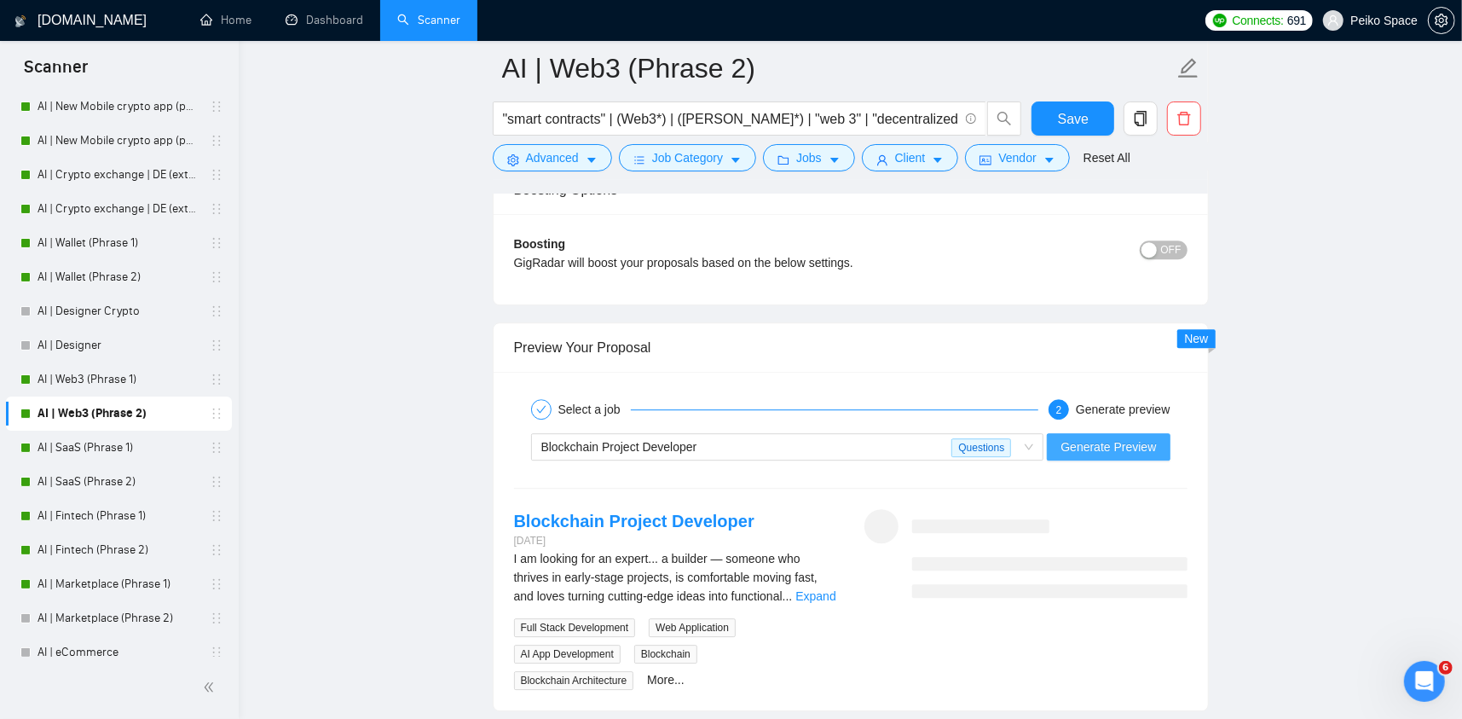
click at [1096, 442] on span "Generate Preview" at bounding box center [1109, 446] width 96 height 19
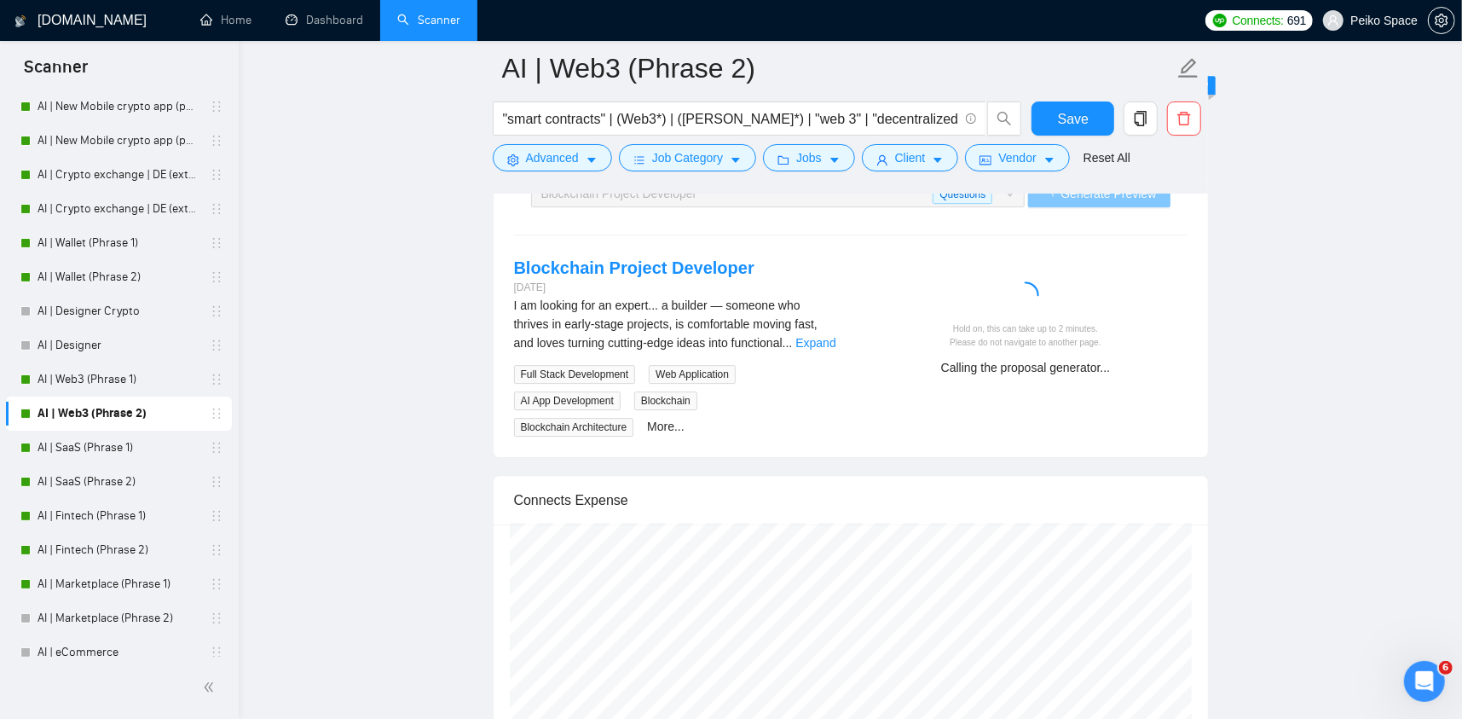
scroll to position [3667, 0]
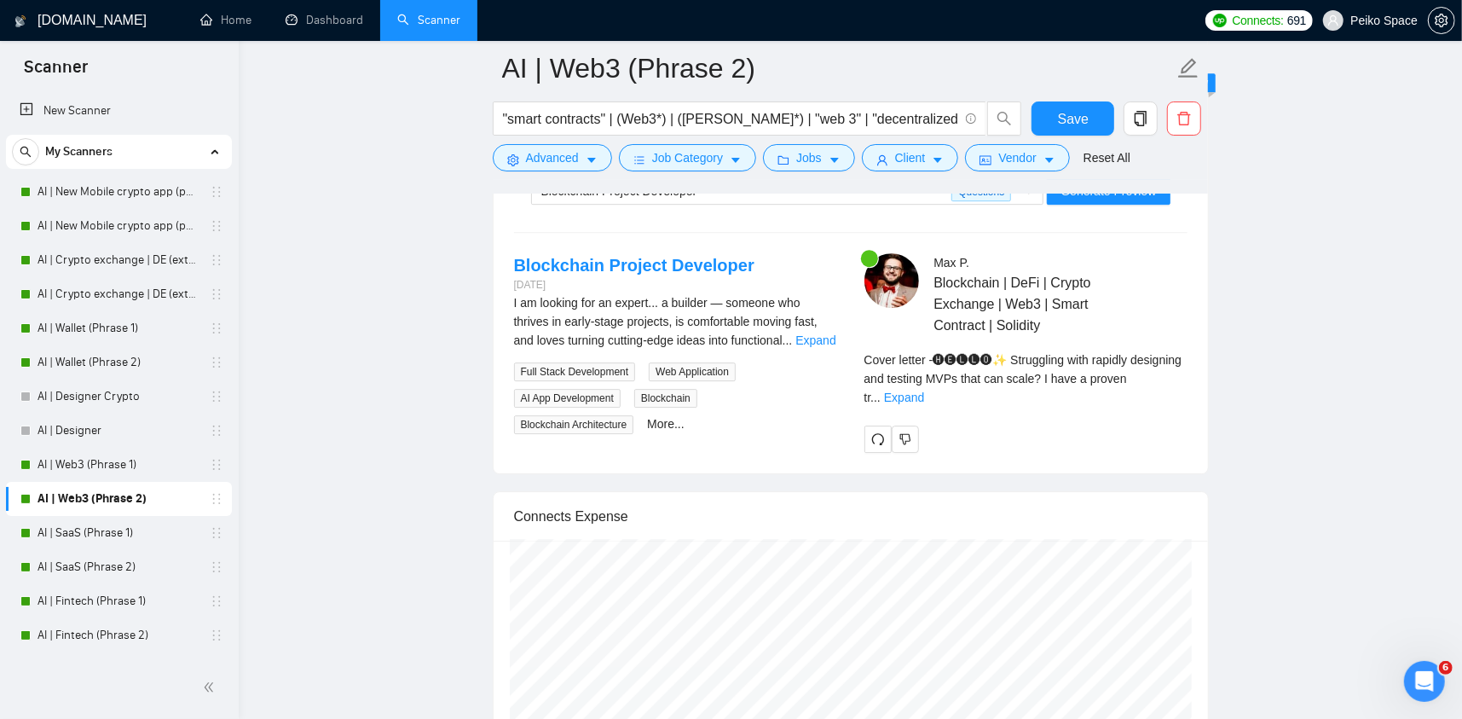
scroll to position [85, 0]
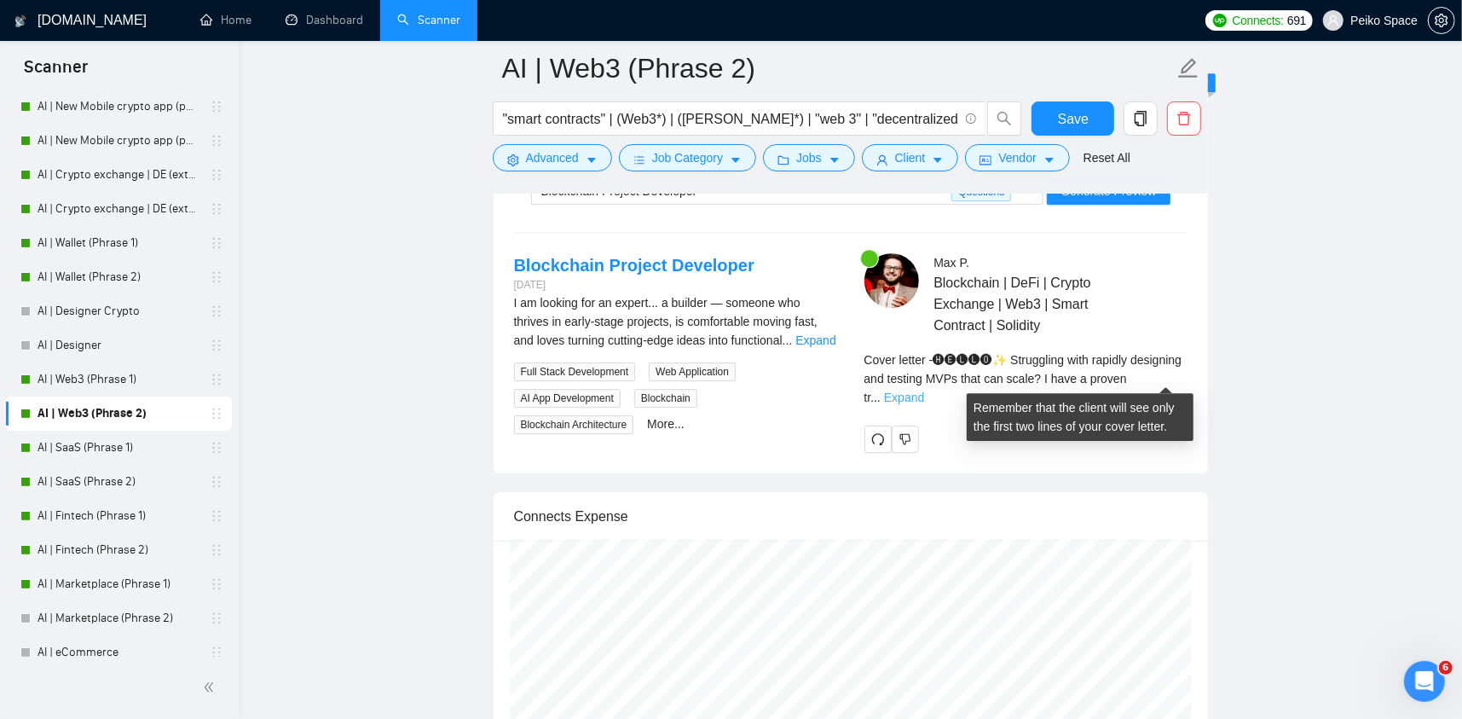
click at [924, 391] on link "Expand" at bounding box center [904, 398] width 40 height 14
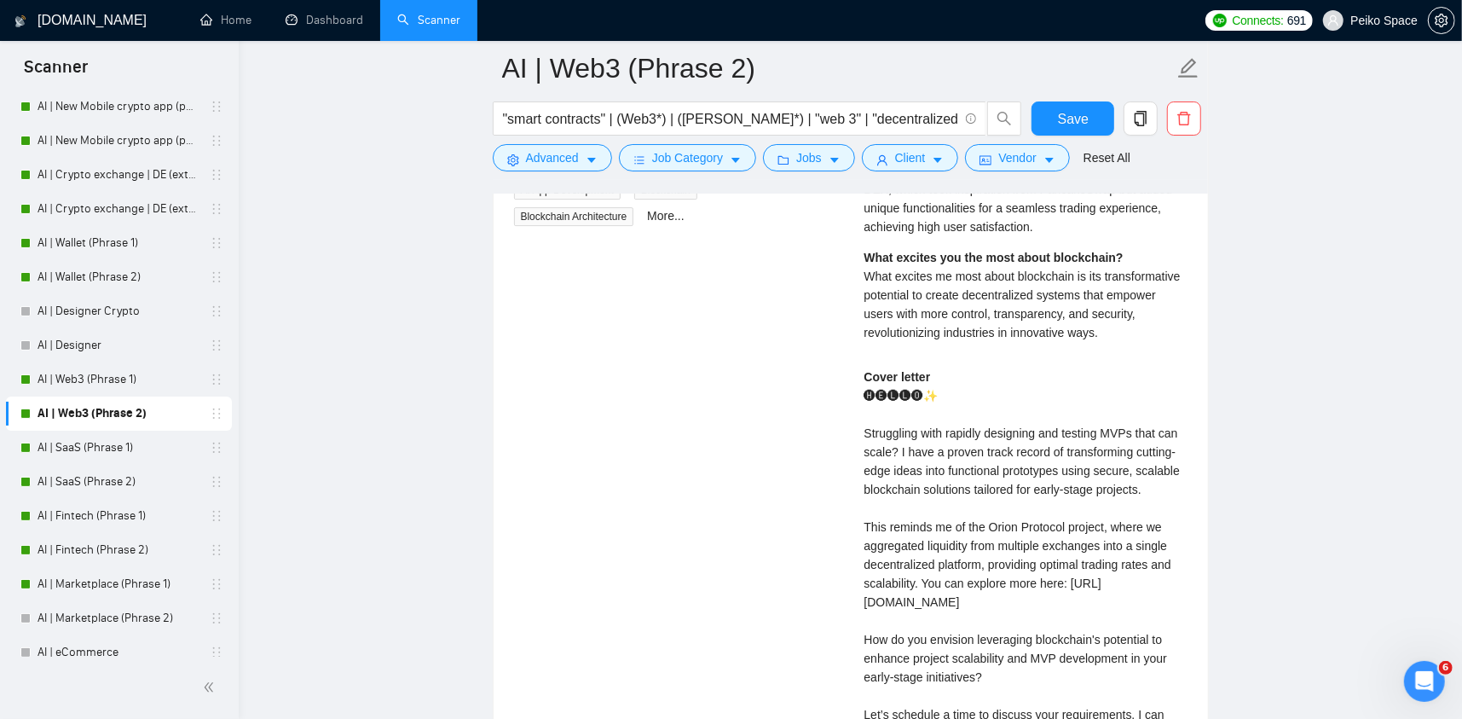
scroll to position [4008, 0]
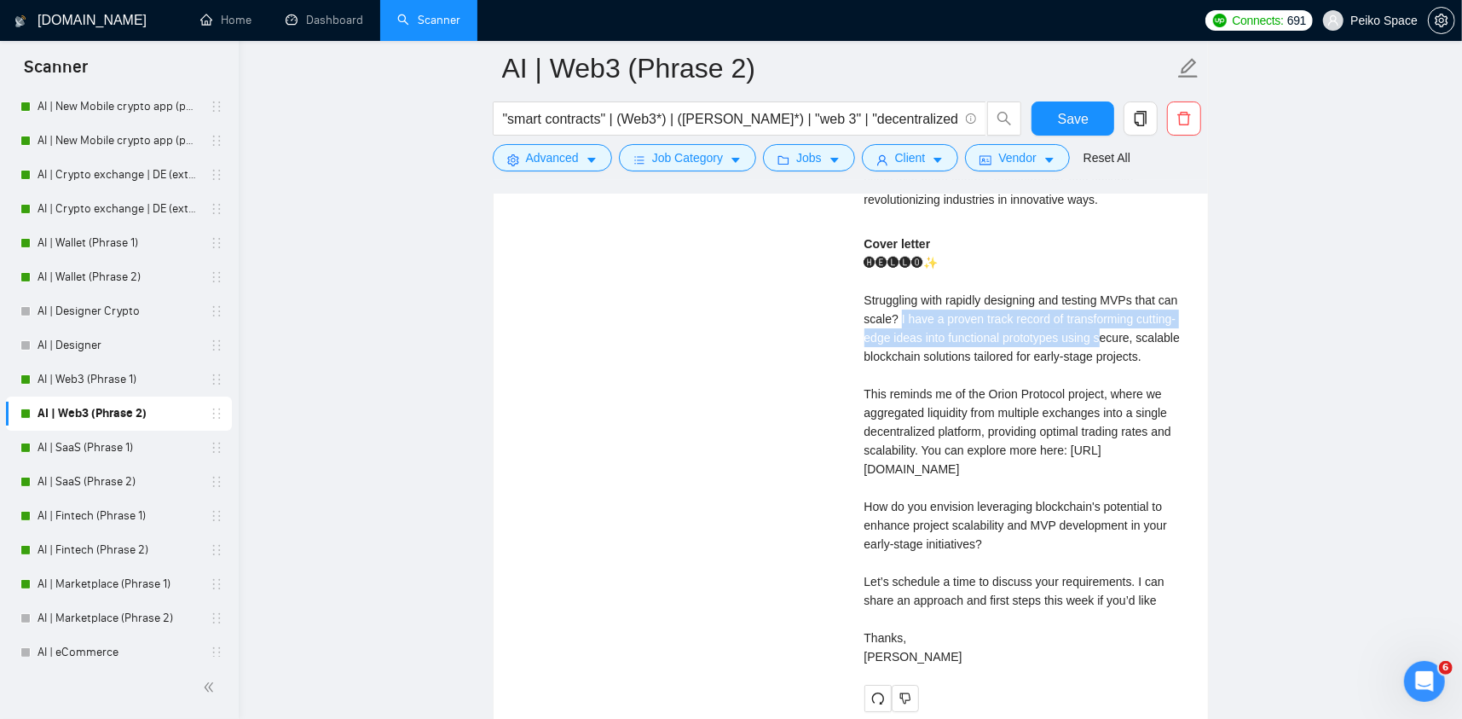
drag, startPoint x: 907, startPoint y: 321, endPoint x: 1110, endPoint y: 342, distance: 204.1
click at [1106, 340] on div "Cover letter 🅗🅔🅛🅛🅞✨ Struggling with rapidly designing and testing MVPs that can…" at bounding box center [1026, 450] width 323 height 431
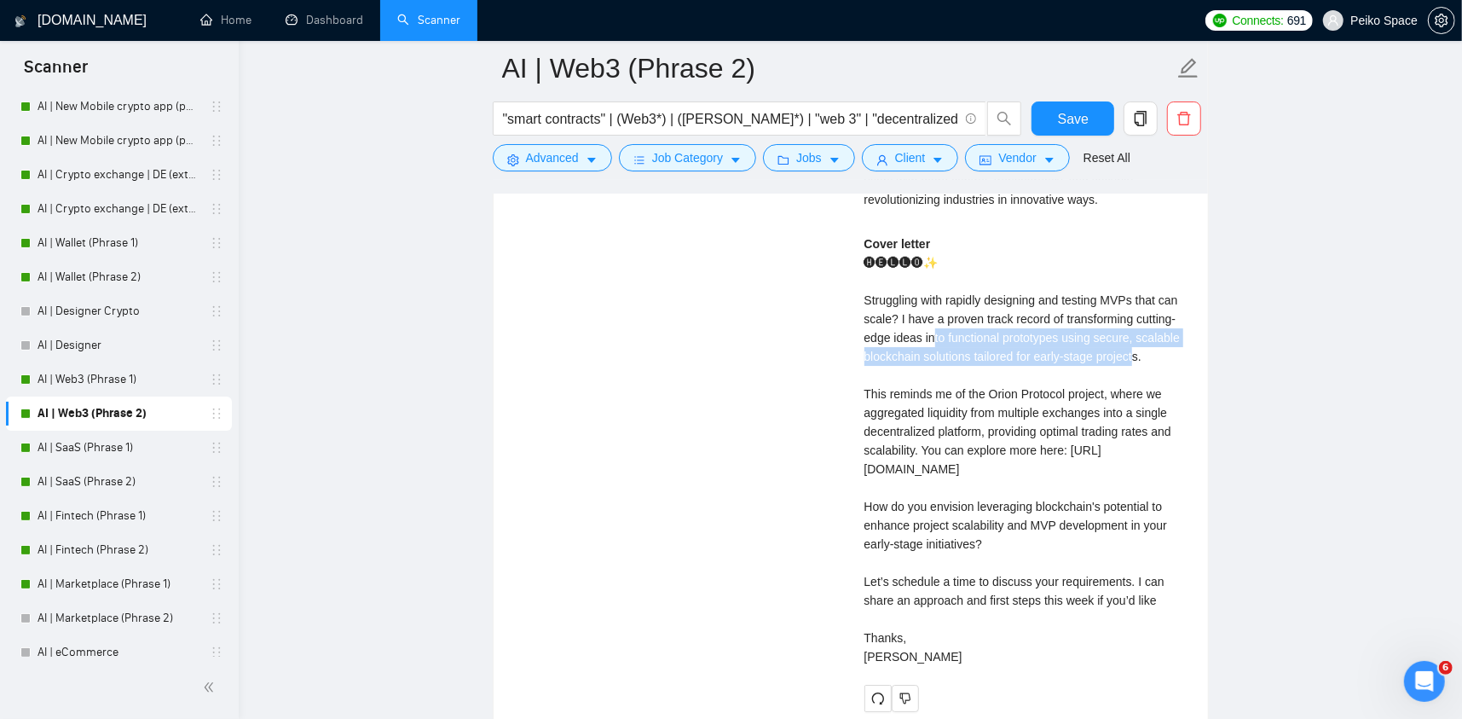
drag, startPoint x: 1132, startPoint y: 345, endPoint x: 825, endPoint y: 322, distance: 307.8
click at [928, 338] on div "Cover letter 🅗🅔🅛🅛🅞✨ Struggling with rapidly designing and testing MVPs that can…" at bounding box center [1026, 450] width 323 height 431
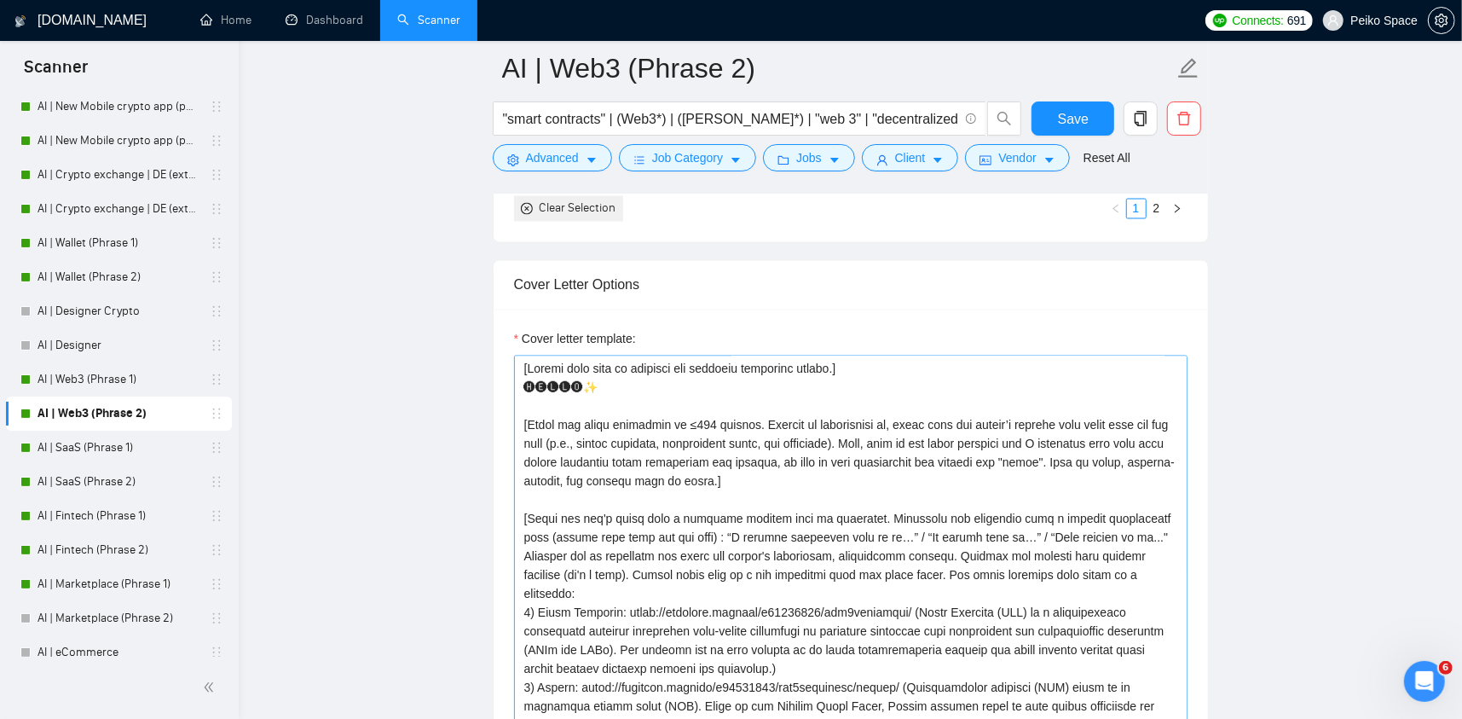
scroll to position [2132, 0]
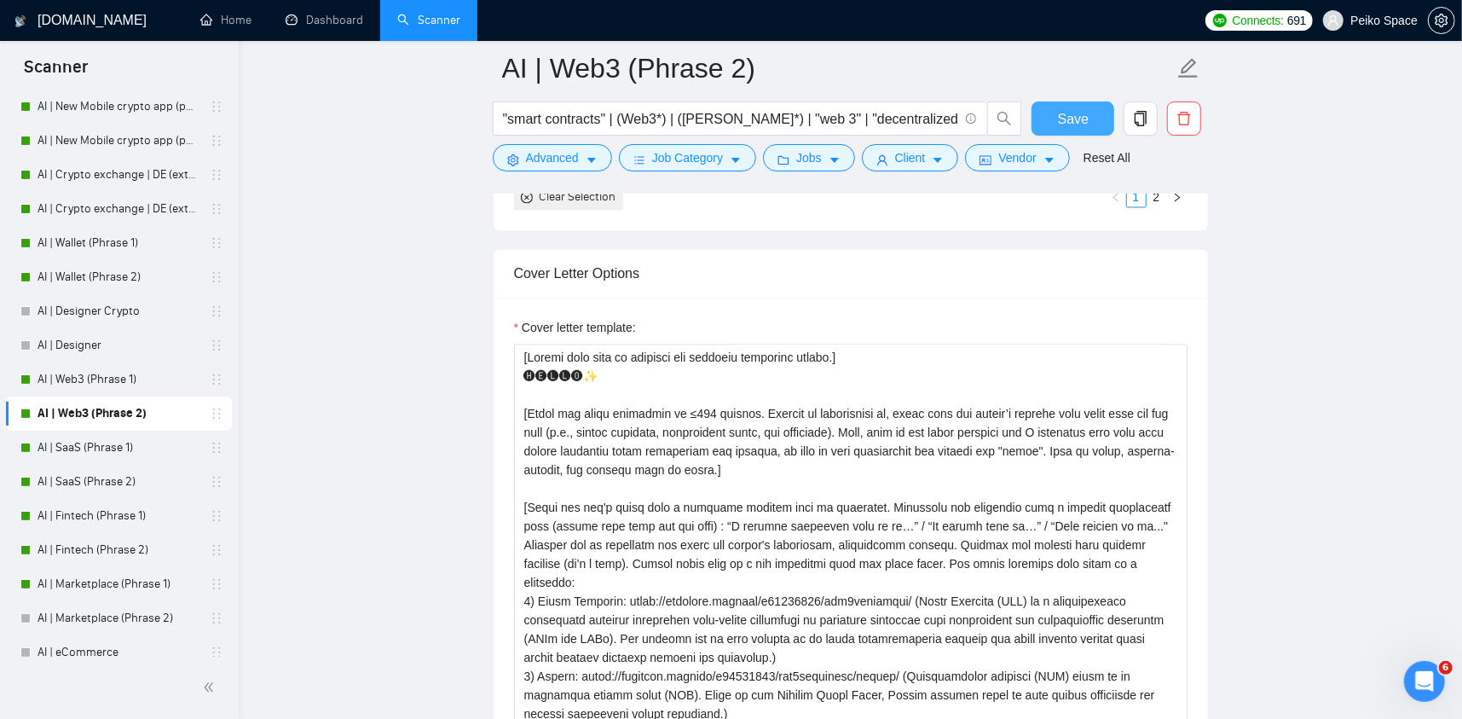
click at [1075, 120] on span "Save" at bounding box center [1073, 118] width 31 height 21
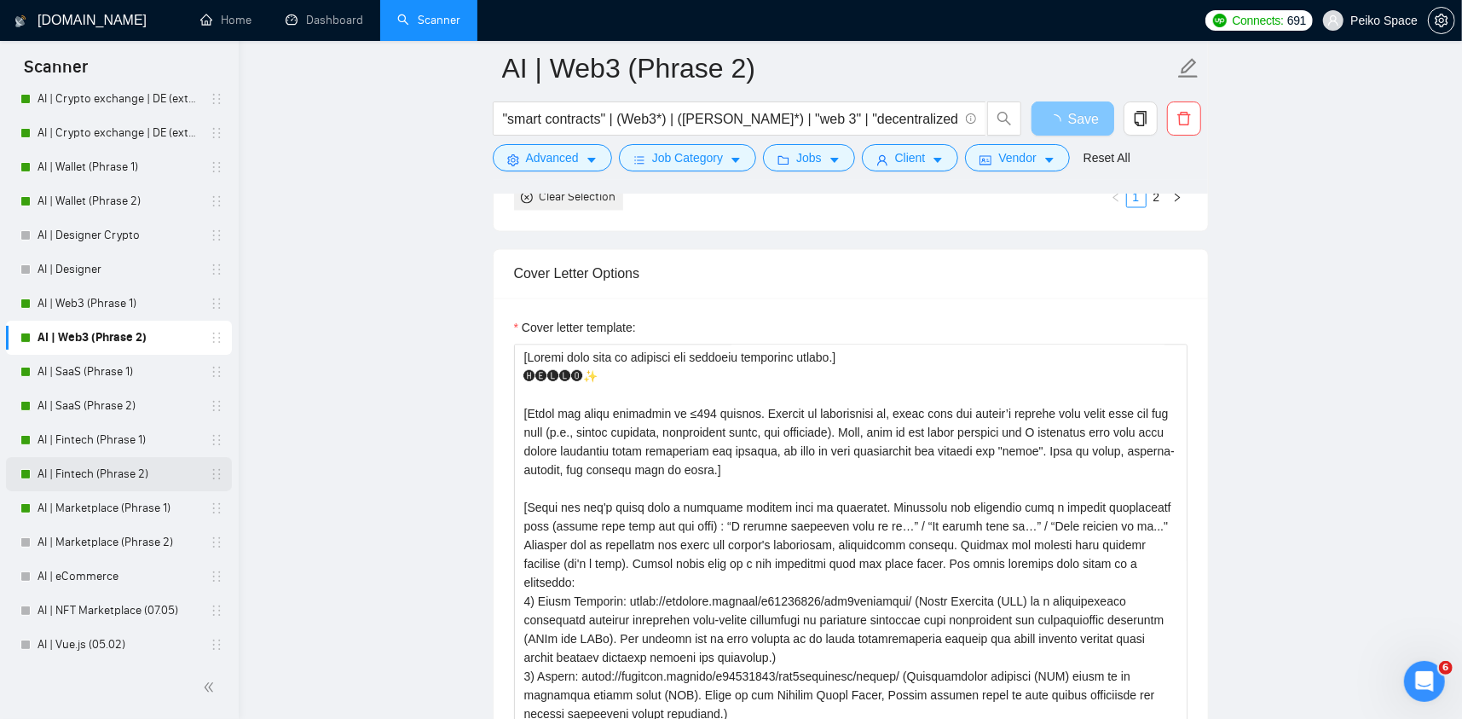
scroll to position [171, 0]
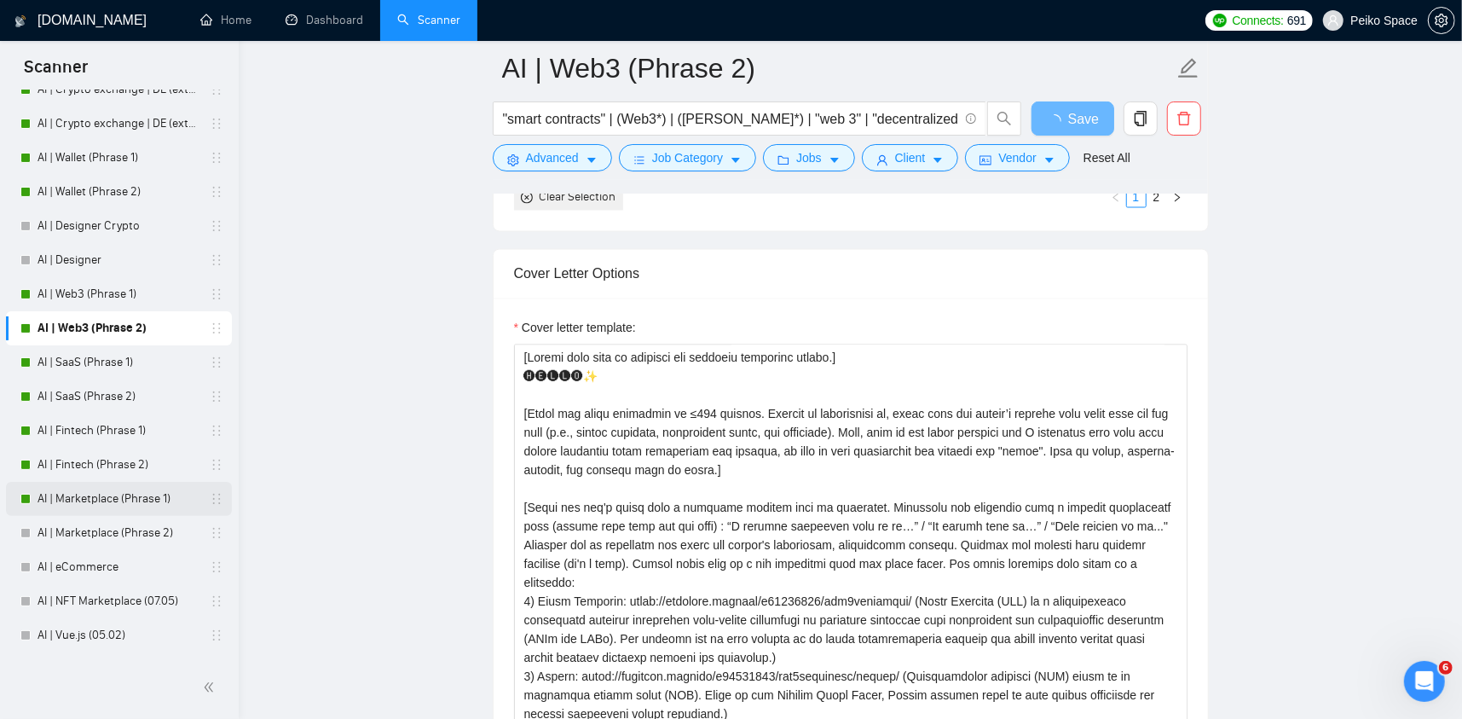
click at [154, 495] on link "AI | Marketplace (Phrase 1)" at bounding box center [119, 499] width 162 height 34
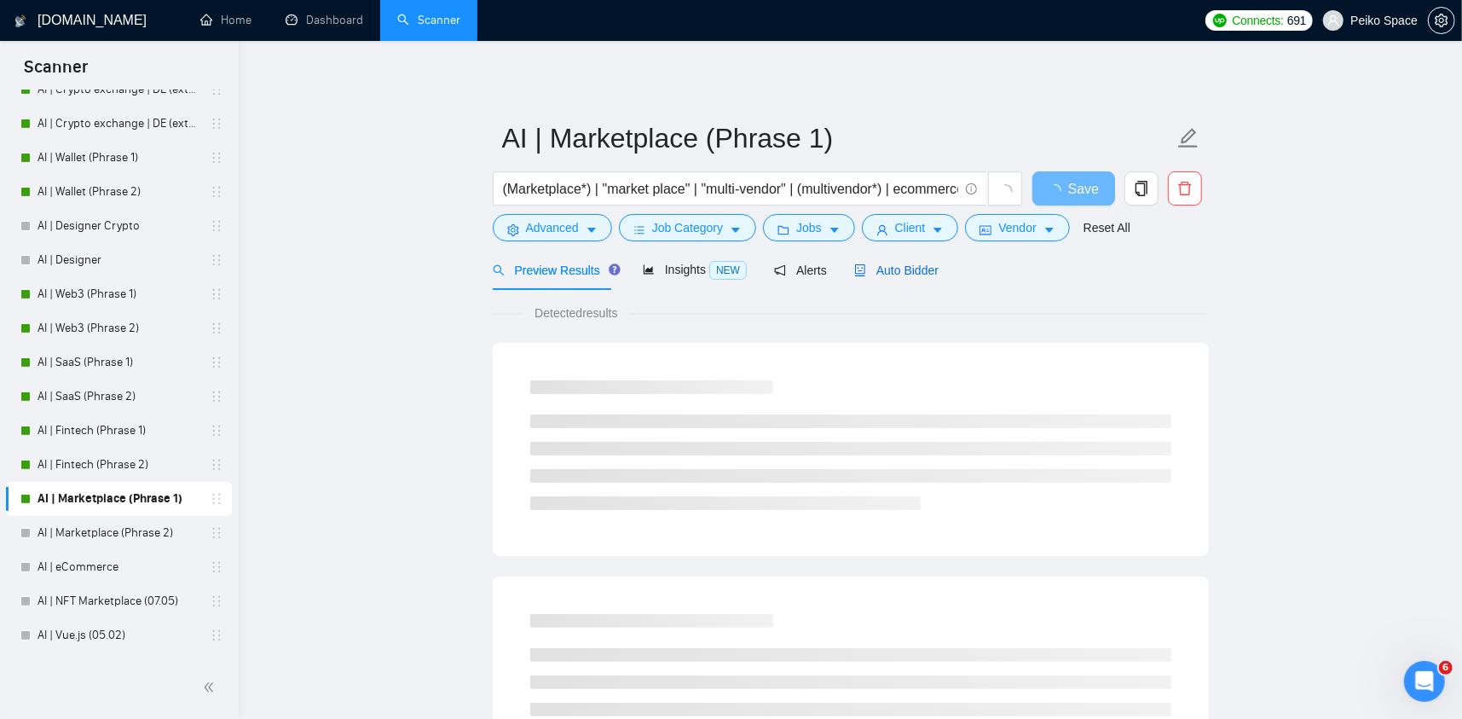
click at [895, 269] on span "Auto Bidder" at bounding box center [896, 270] width 84 height 14
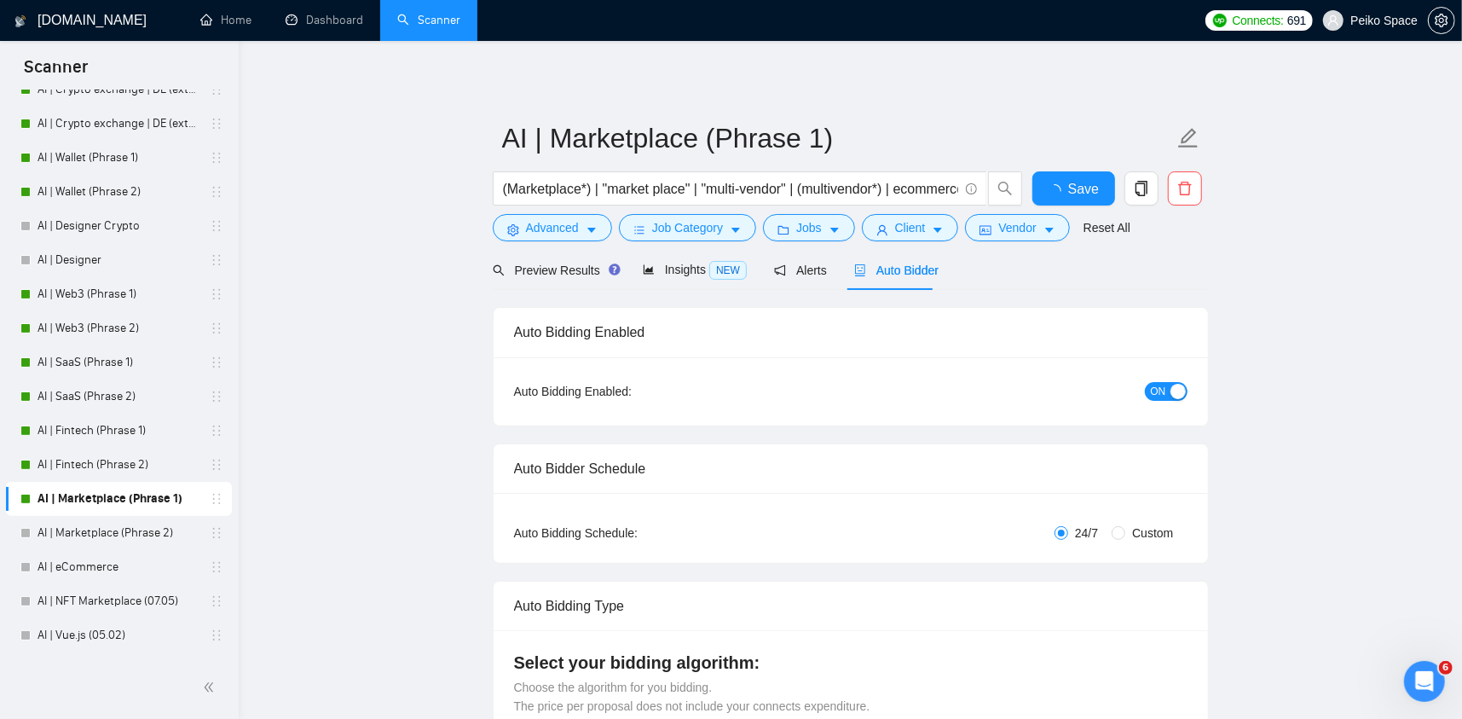
scroll to position [256, 0]
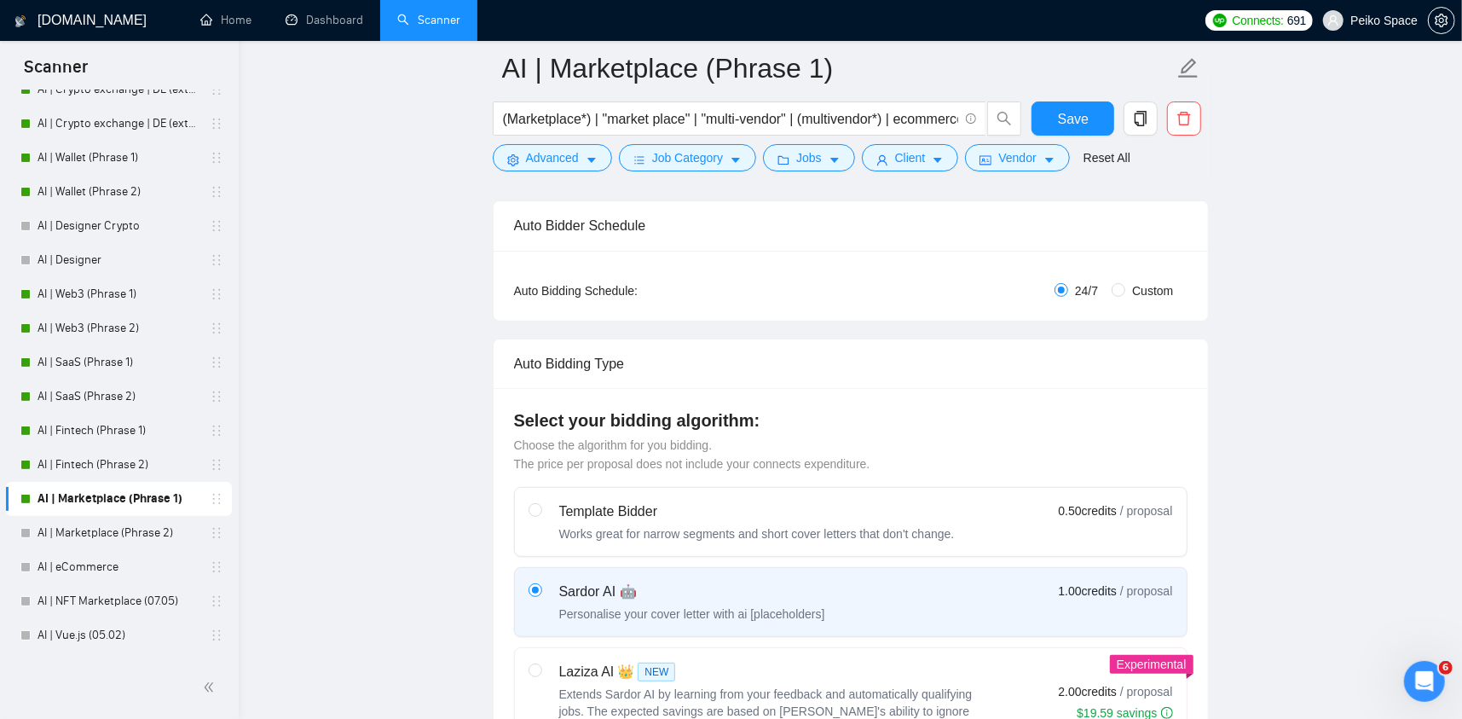
click at [1150, 288] on span "Custom" at bounding box center [1153, 290] width 55 height 19
click at [1126, 288] on input "Custom" at bounding box center [1119, 290] width 14 height 14
radio input "true"
radio input "false"
checkbox input "true"
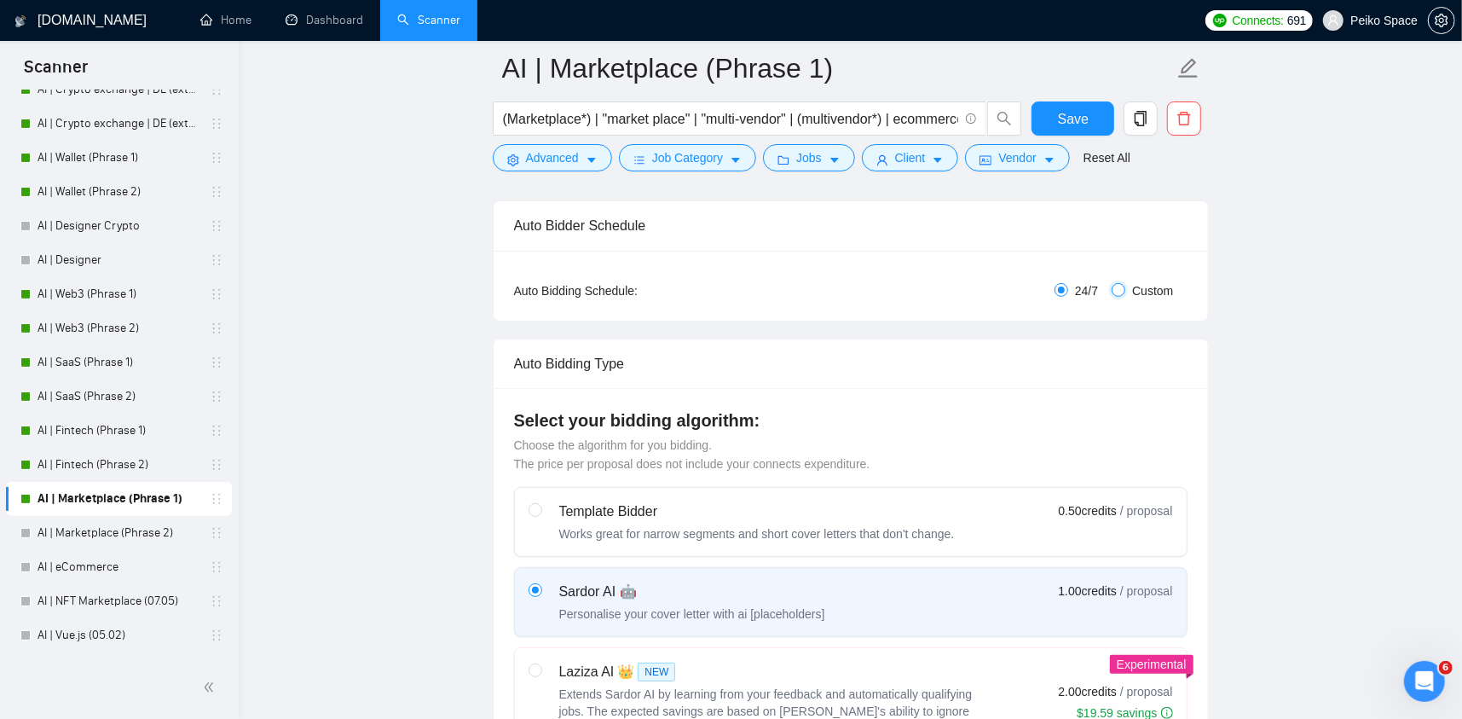
checkbox input "true"
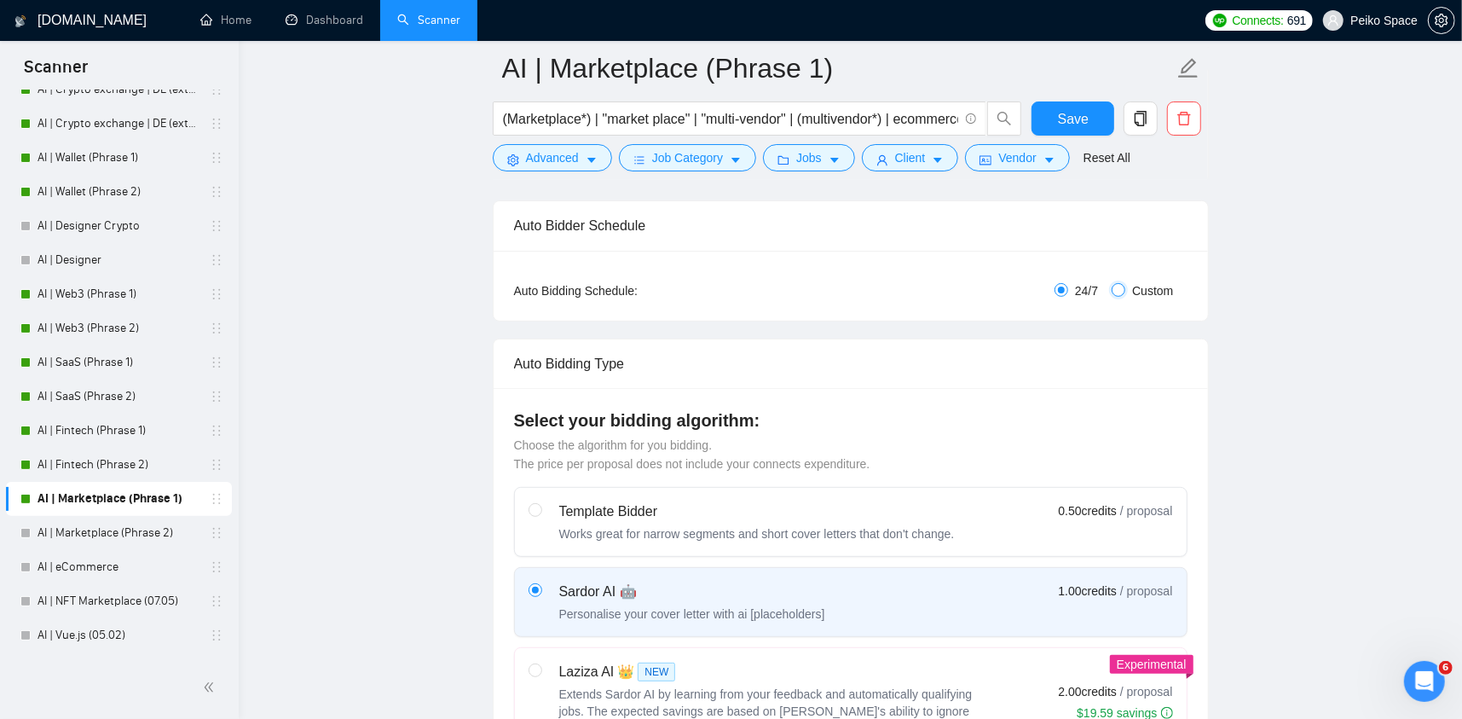
checkbox input "true"
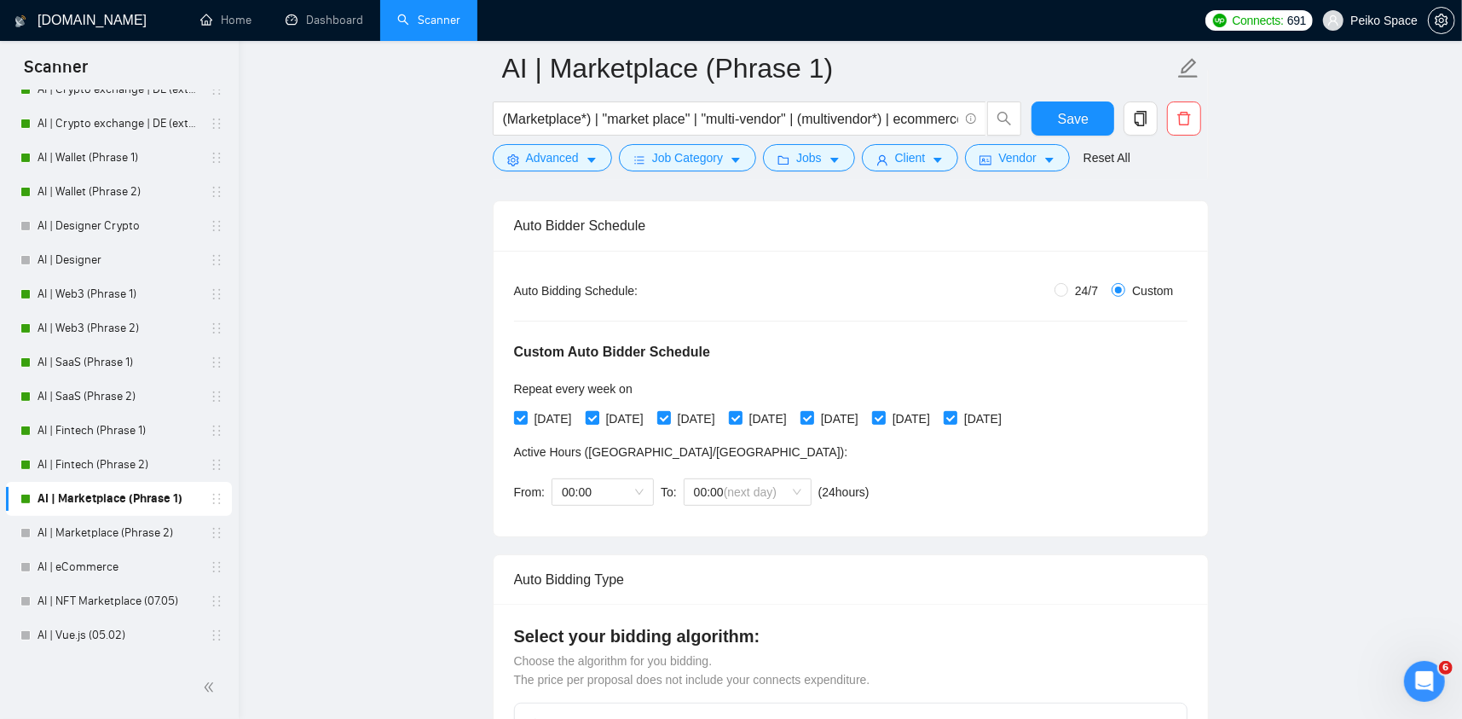
click at [607, 419] on span "[DATE]" at bounding box center [624, 418] width 51 height 19
click at [598, 419] on input "[DATE]" at bounding box center [592, 417] width 12 height 12
checkbox input "false"
drag, startPoint x: 792, startPoint y: 414, endPoint x: 853, endPoint y: 415, distance: 60.6
click at [794, 414] on span "[DATE]" at bounding box center [768, 418] width 51 height 19
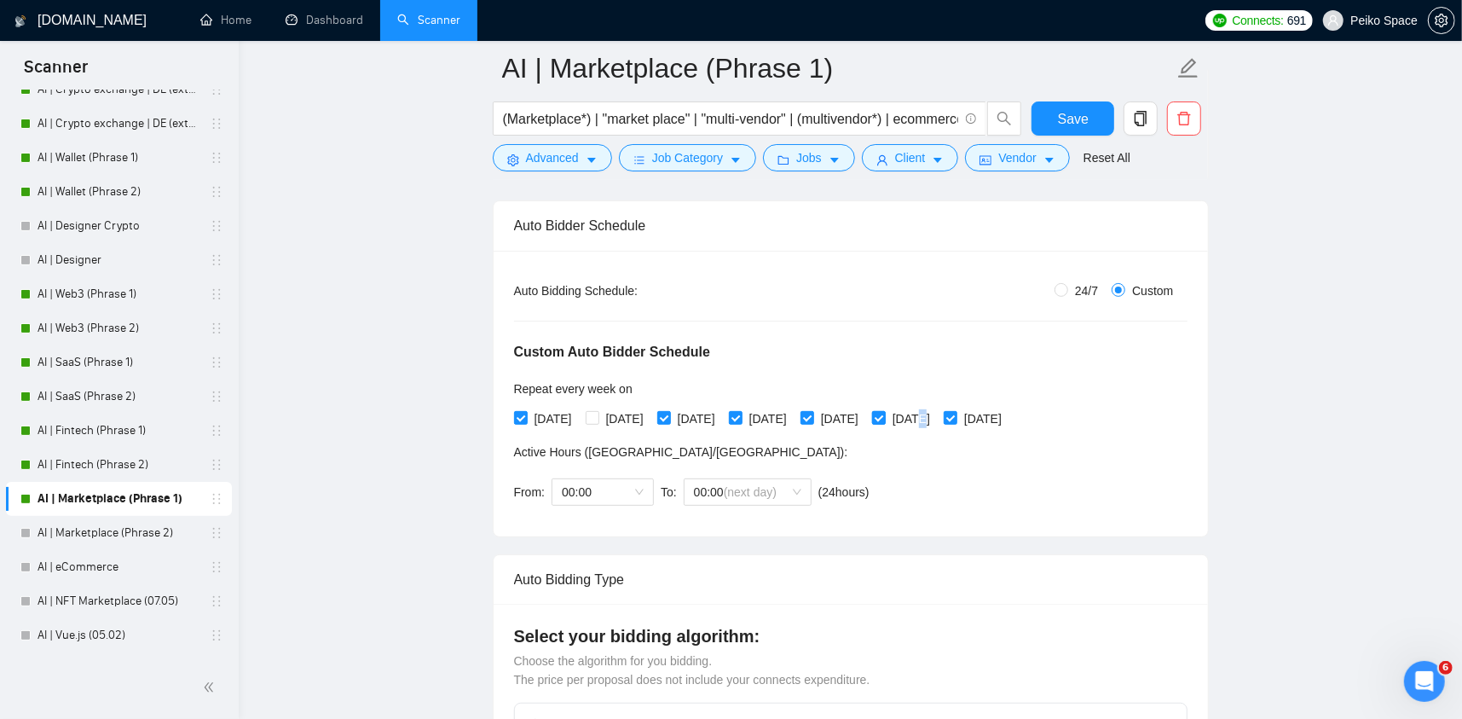
click at [937, 423] on span "[DATE]" at bounding box center [911, 418] width 51 height 19
click at [675, 426] on label "[DATE]" at bounding box center [689, 418] width 65 height 19
click at [669, 423] on input "[DATE]" at bounding box center [663, 417] width 12 height 12
click at [715, 419] on span "[DATE]" at bounding box center [696, 418] width 51 height 19
click at [669, 419] on input "[DATE]" at bounding box center [663, 417] width 12 height 12
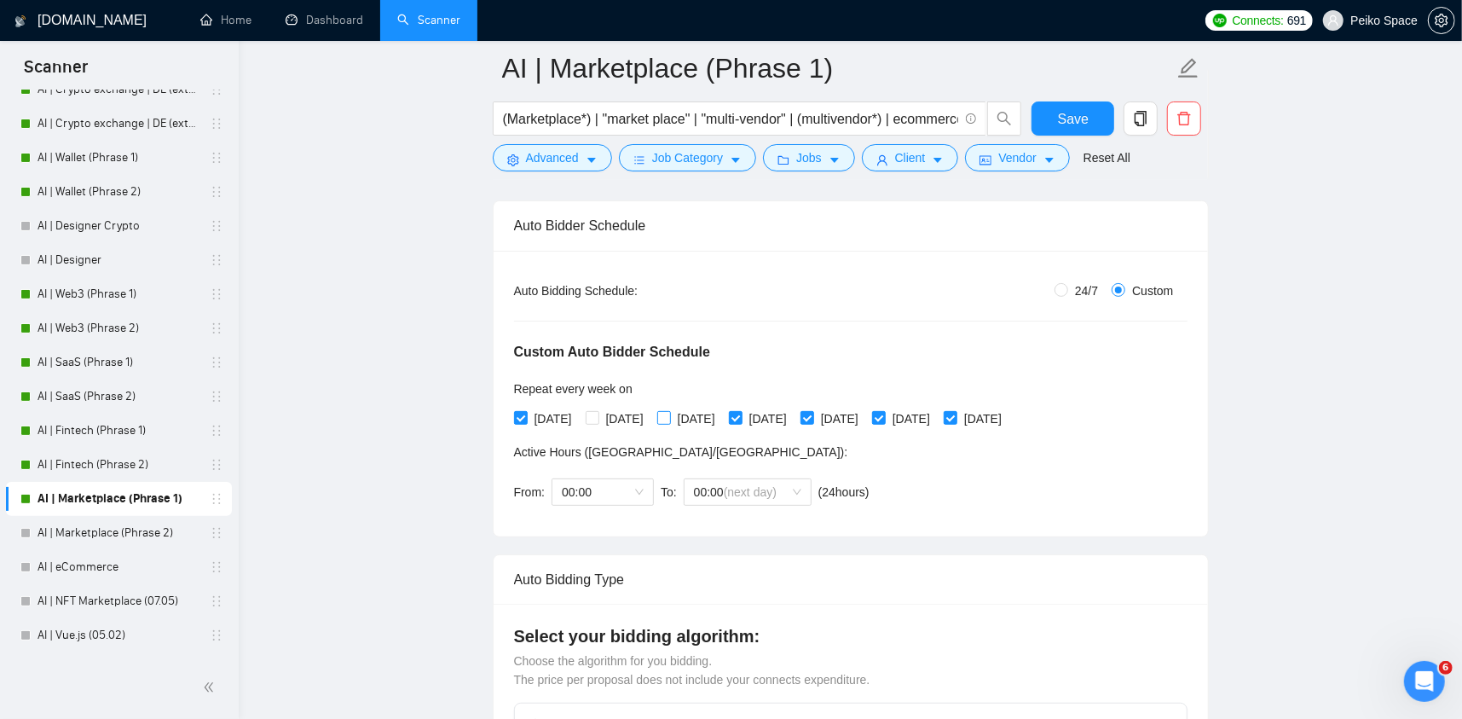
checkbox input "true"
click at [794, 418] on span "[DATE]" at bounding box center [768, 418] width 51 height 19
click at [741, 418] on input "[DATE]" at bounding box center [735, 417] width 12 height 12
checkbox input "false"
click at [937, 421] on span "[DATE]" at bounding box center [911, 418] width 51 height 19
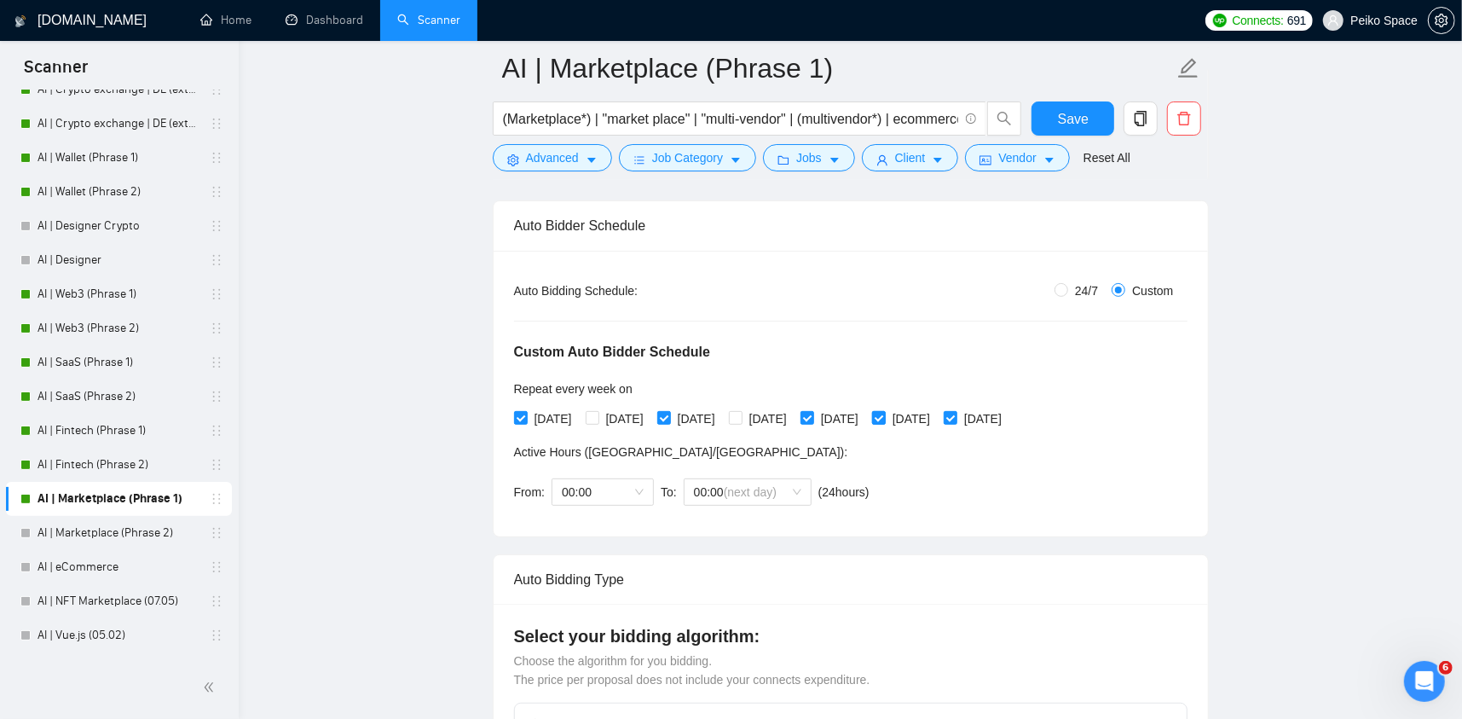
click at [884, 421] on input "[DATE]" at bounding box center [878, 417] width 12 height 12
checkbox input "false"
drag, startPoint x: 1094, startPoint y: 112, endPoint x: 883, endPoint y: 164, distance: 217.0
click at [1093, 112] on button "Save" at bounding box center [1073, 118] width 83 height 34
click at [137, 325] on link "AI | Web3 (Phrase 2)" at bounding box center [119, 328] width 162 height 34
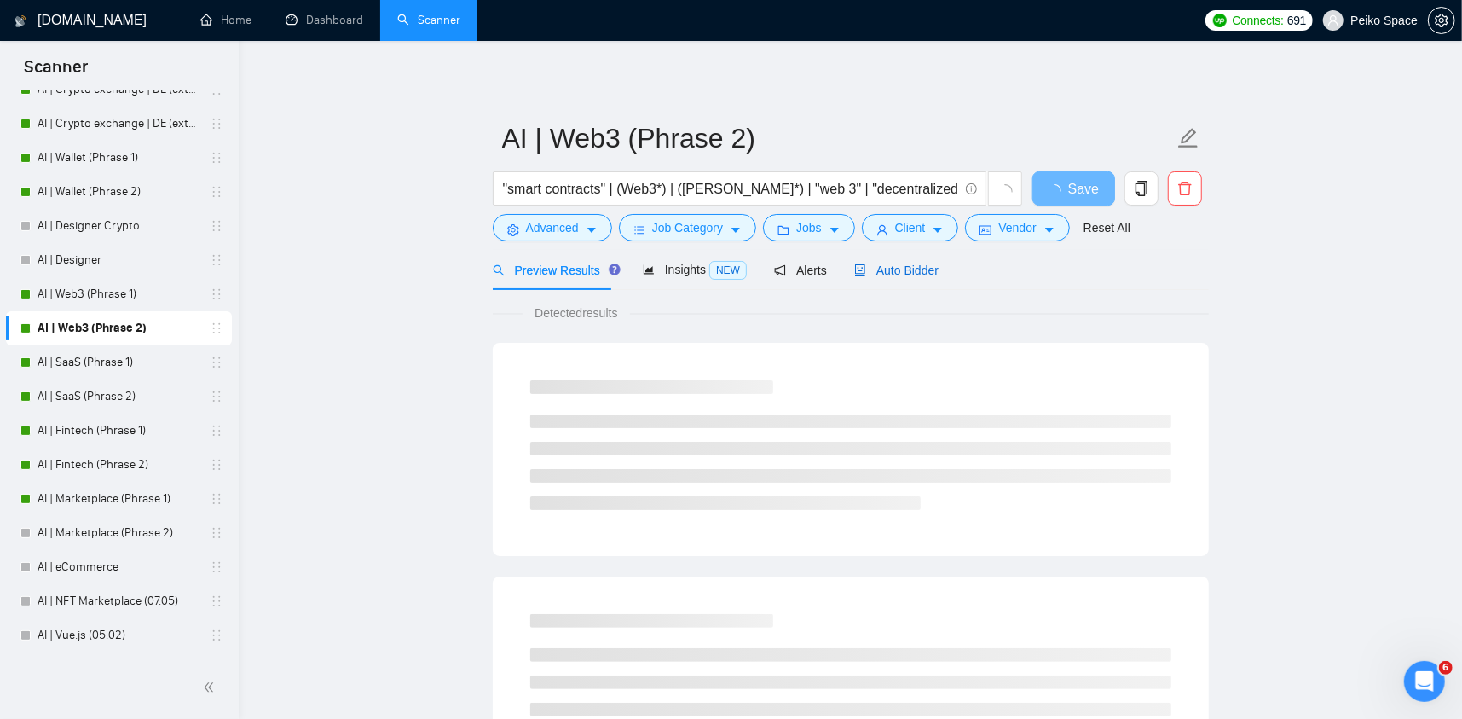
click at [927, 270] on span "Auto Bidder" at bounding box center [896, 270] width 84 height 14
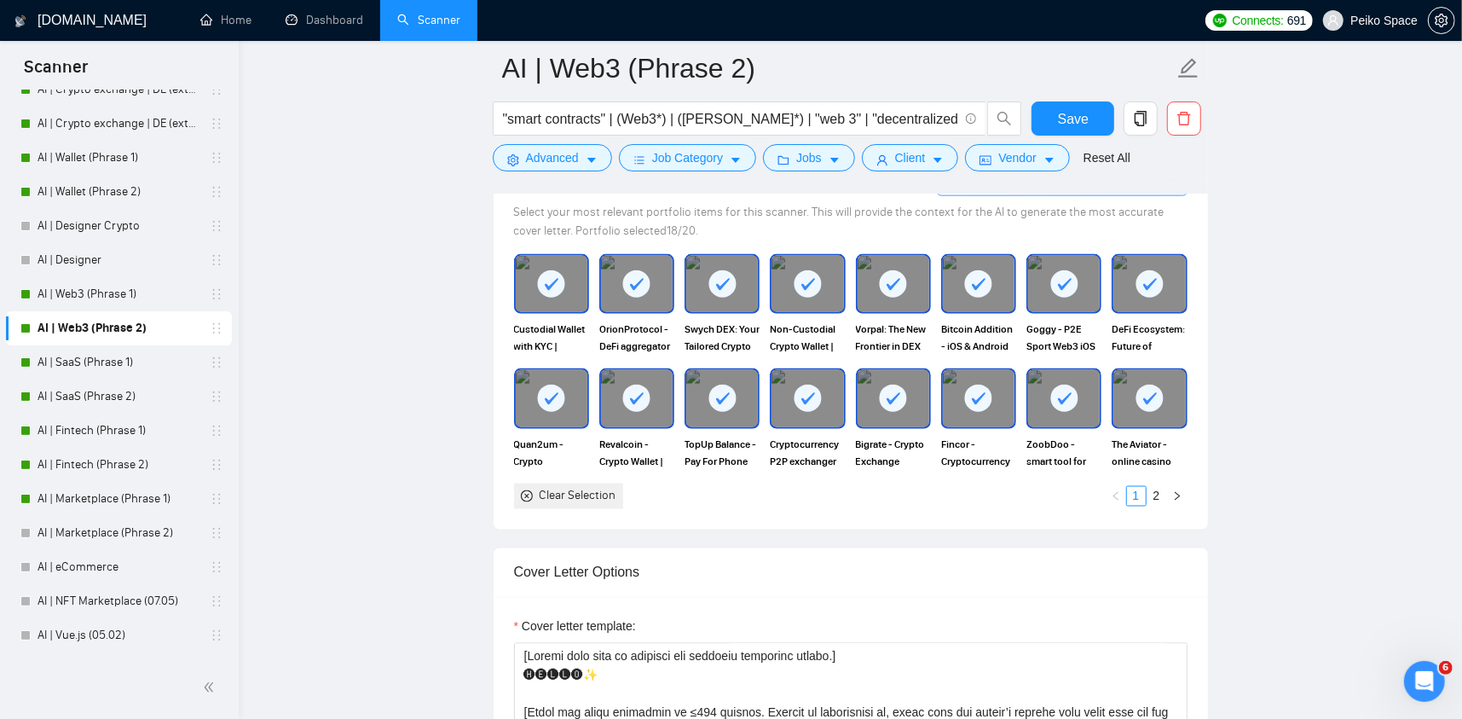
scroll to position [1961, 0]
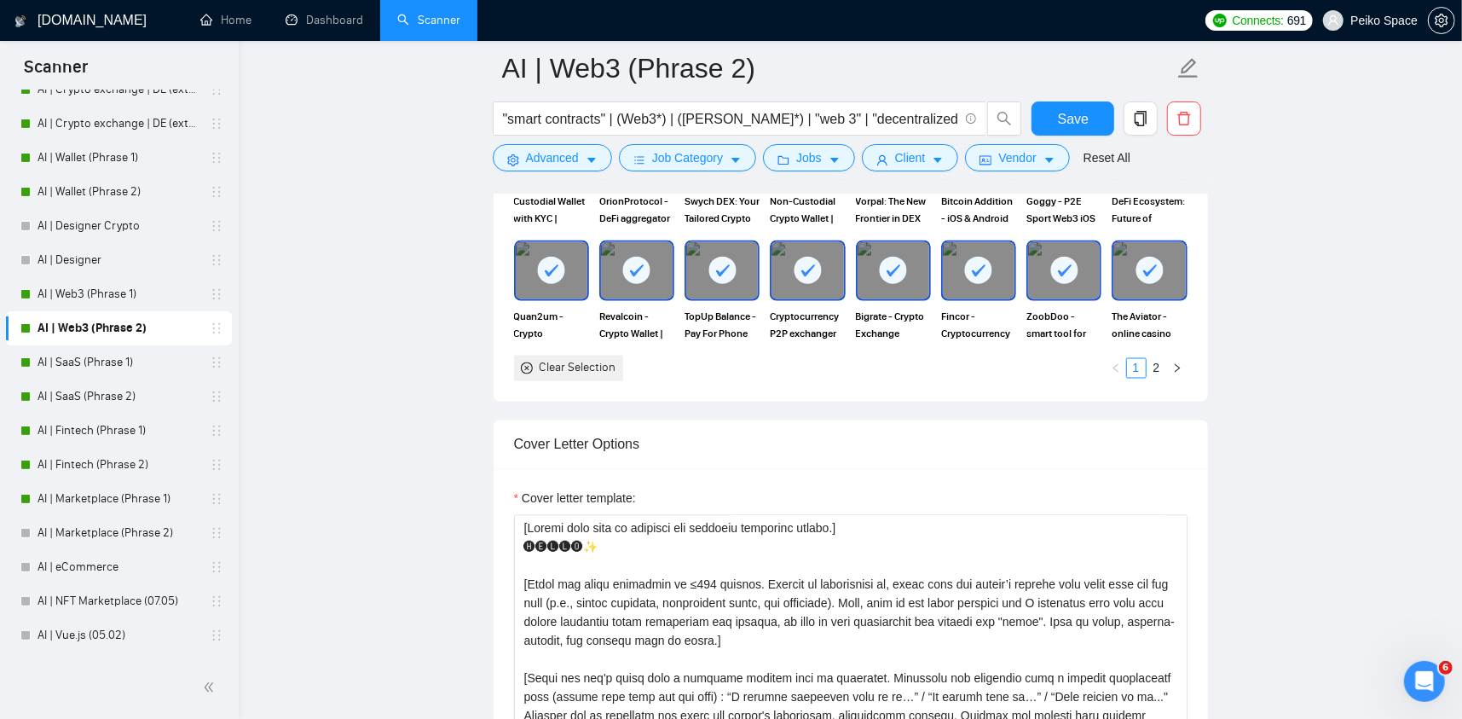
click at [1236, 412] on main "AI | Web3 (Phrase 2) "smart contracts" | (Web3*) | ([PERSON_NAME]*) | "web 3" |…" at bounding box center [850, 571] width 1169 height 4928
click at [1265, 447] on main "AI | Web3 (Phrase 2) "smart contracts" | (Web3*) | ([PERSON_NAME]*) | "web 3" |…" at bounding box center [850, 571] width 1169 height 4928
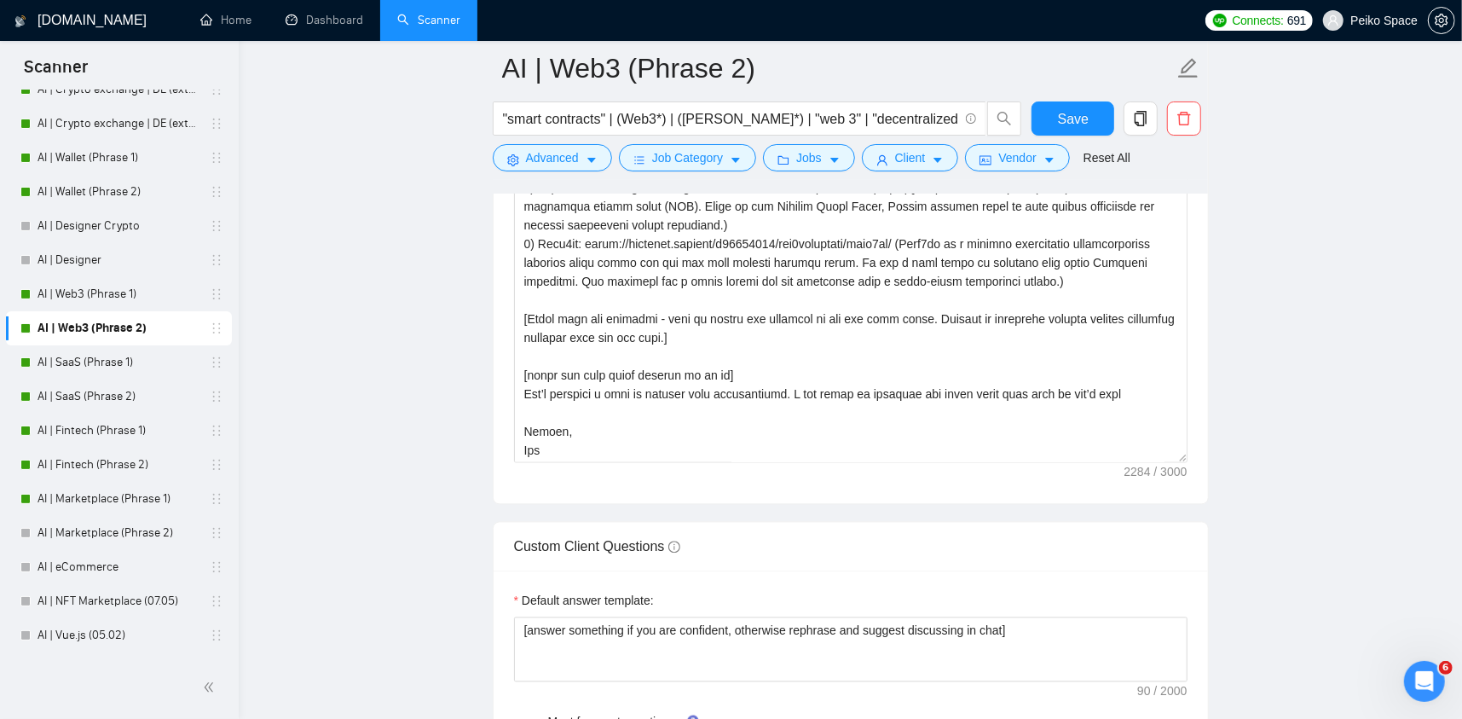
scroll to position [2388, 0]
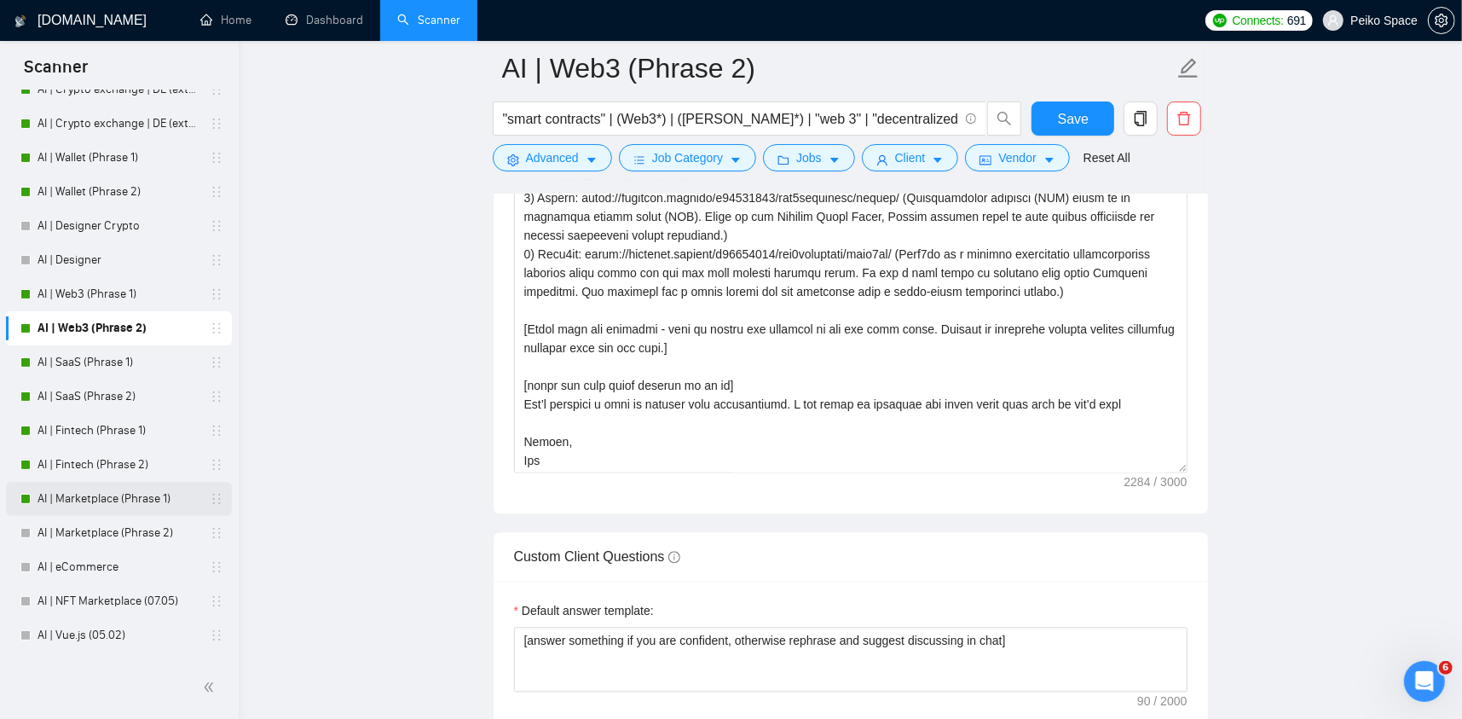
click at [138, 492] on link "AI | Marketplace (Phrase 1)" at bounding box center [119, 499] width 162 height 34
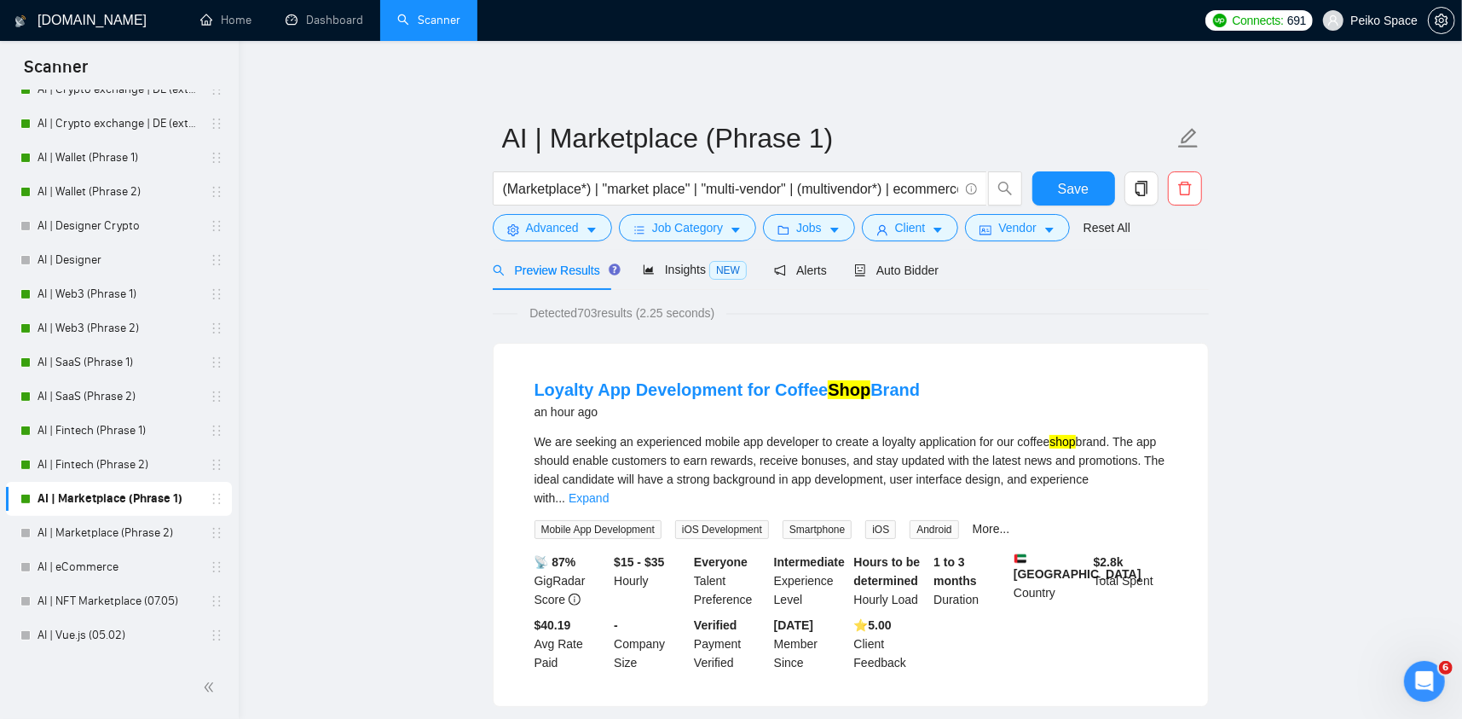
drag, startPoint x: 898, startPoint y: 267, endPoint x: 784, endPoint y: 10, distance: 281.0
click at [899, 267] on span "Auto Bidder" at bounding box center [896, 270] width 84 height 14
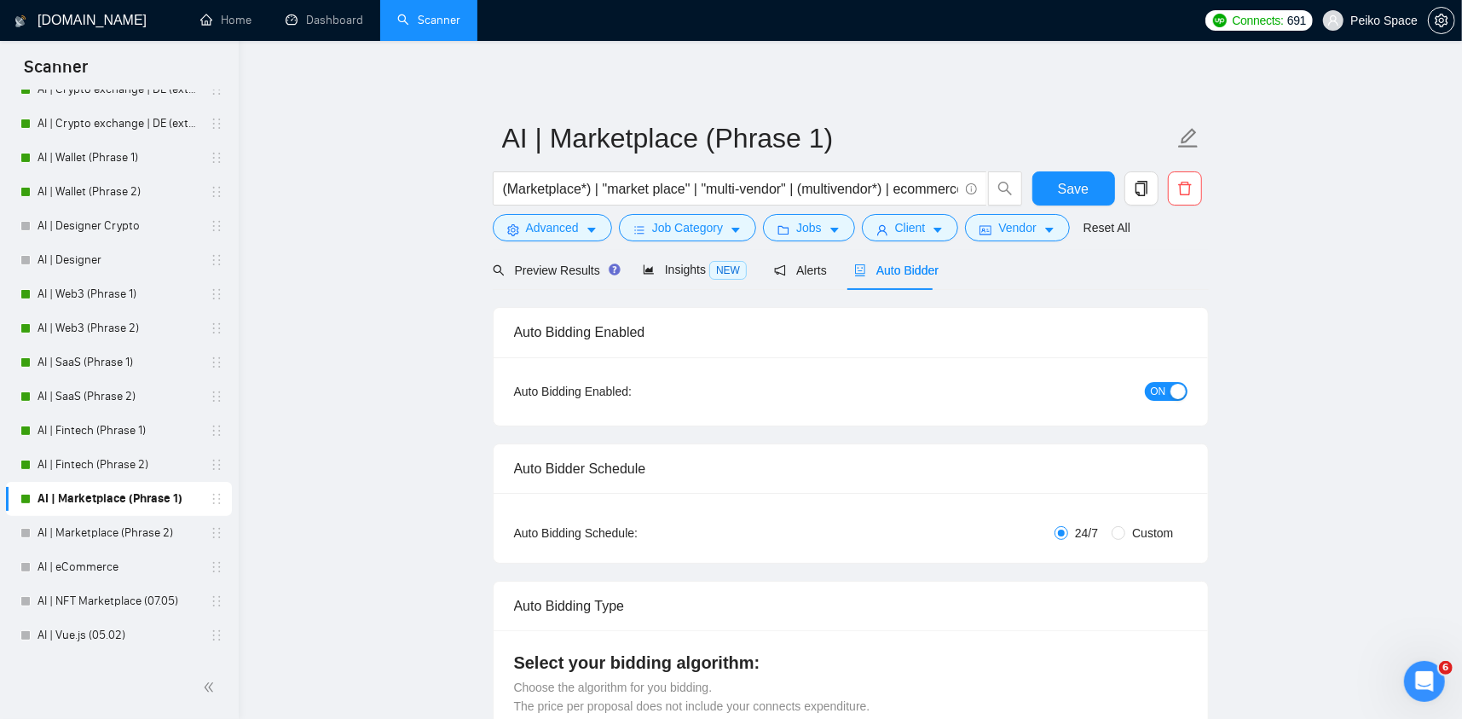
radio input "false"
radio input "true"
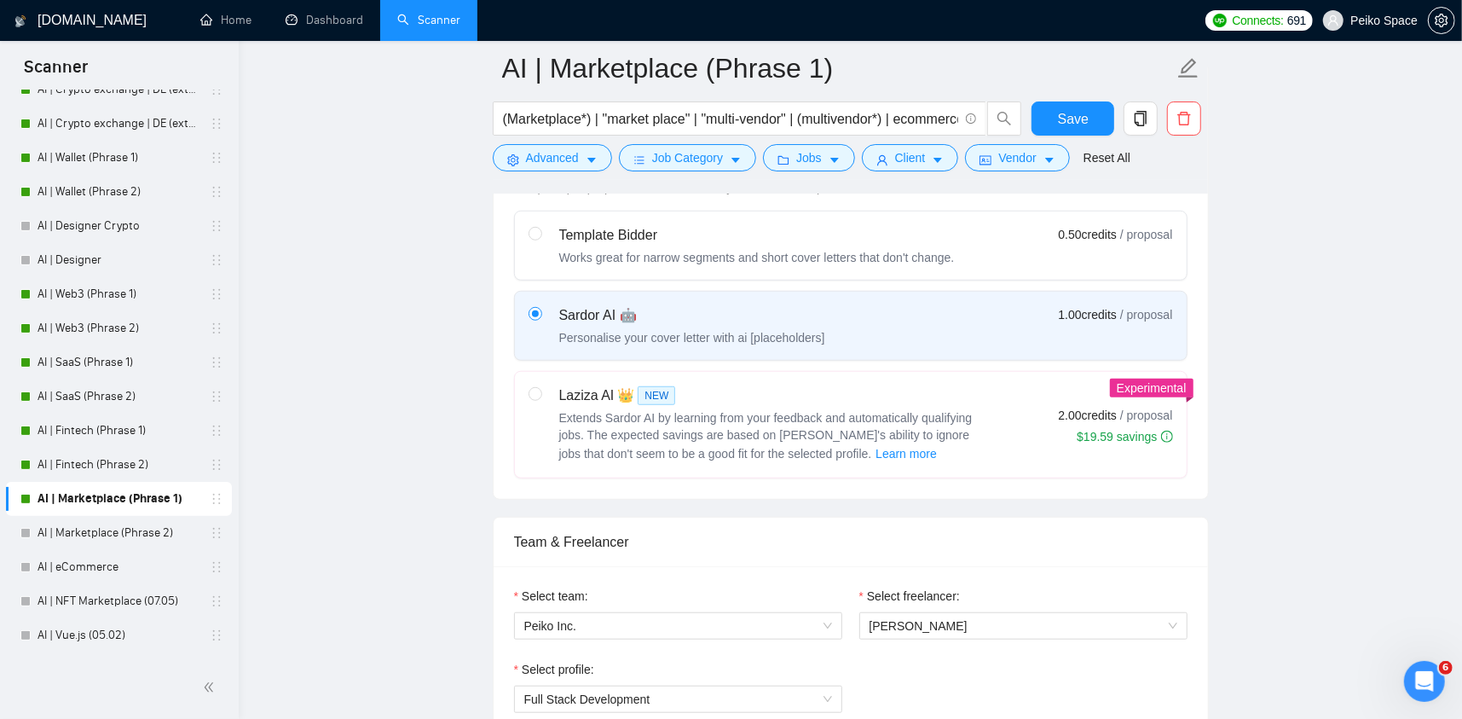
scroll to position [767, 0]
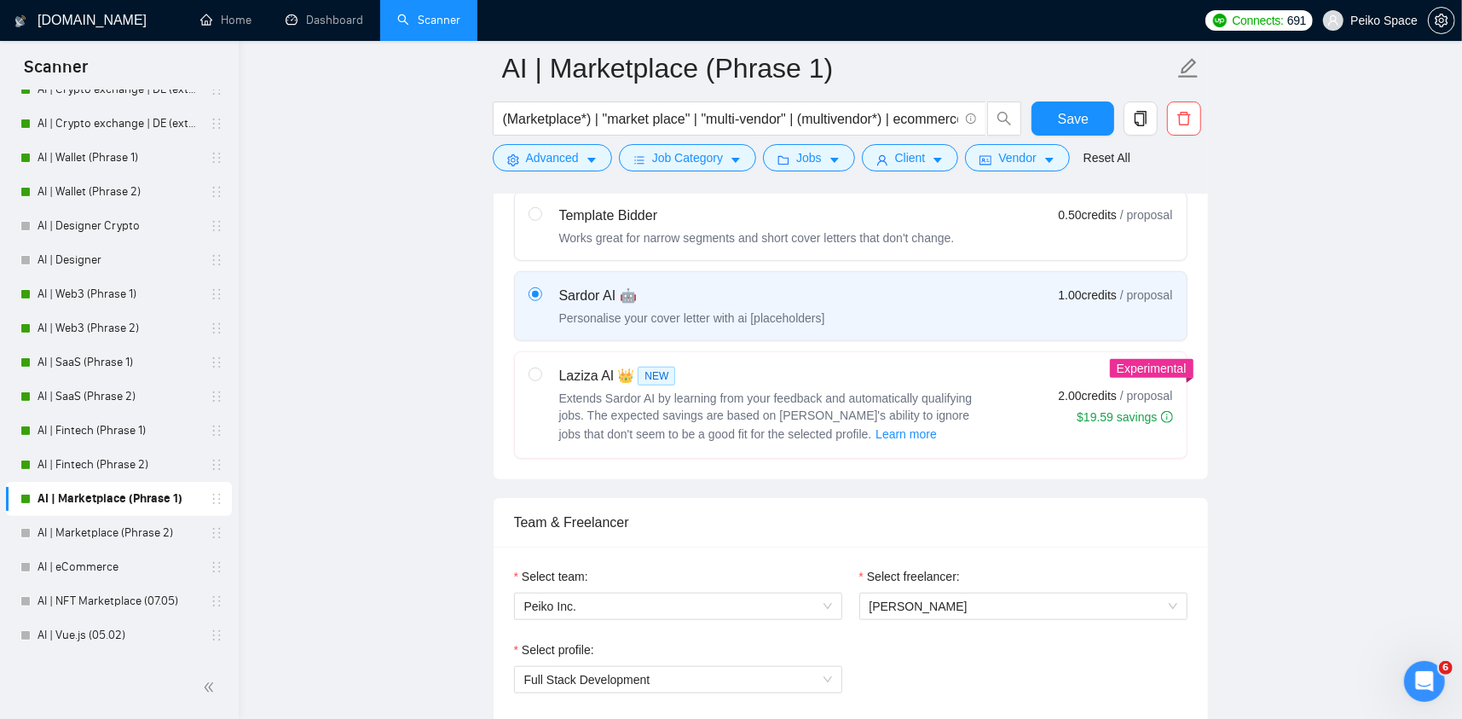
drag, startPoint x: 1329, startPoint y: 455, endPoint x: 1271, endPoint y: 443, distance: 58.2
click at [120, 397] on link "AI | SaaS (Phrase 2)" at bounding box center [119, 396] width 162 height 34
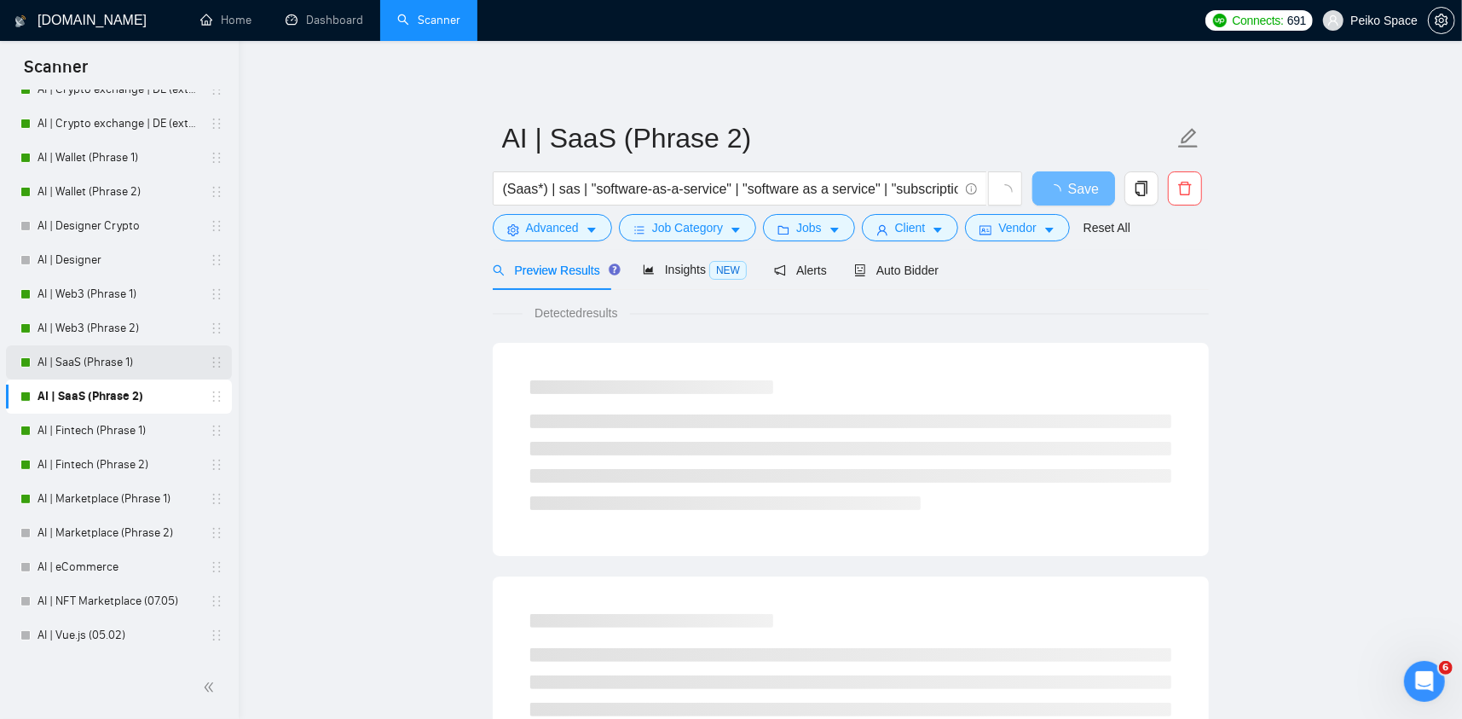
click at [129, 367] on link "AI | SaaS (Phrase 1)" at bounding box center [119, 362] width 162 height 34
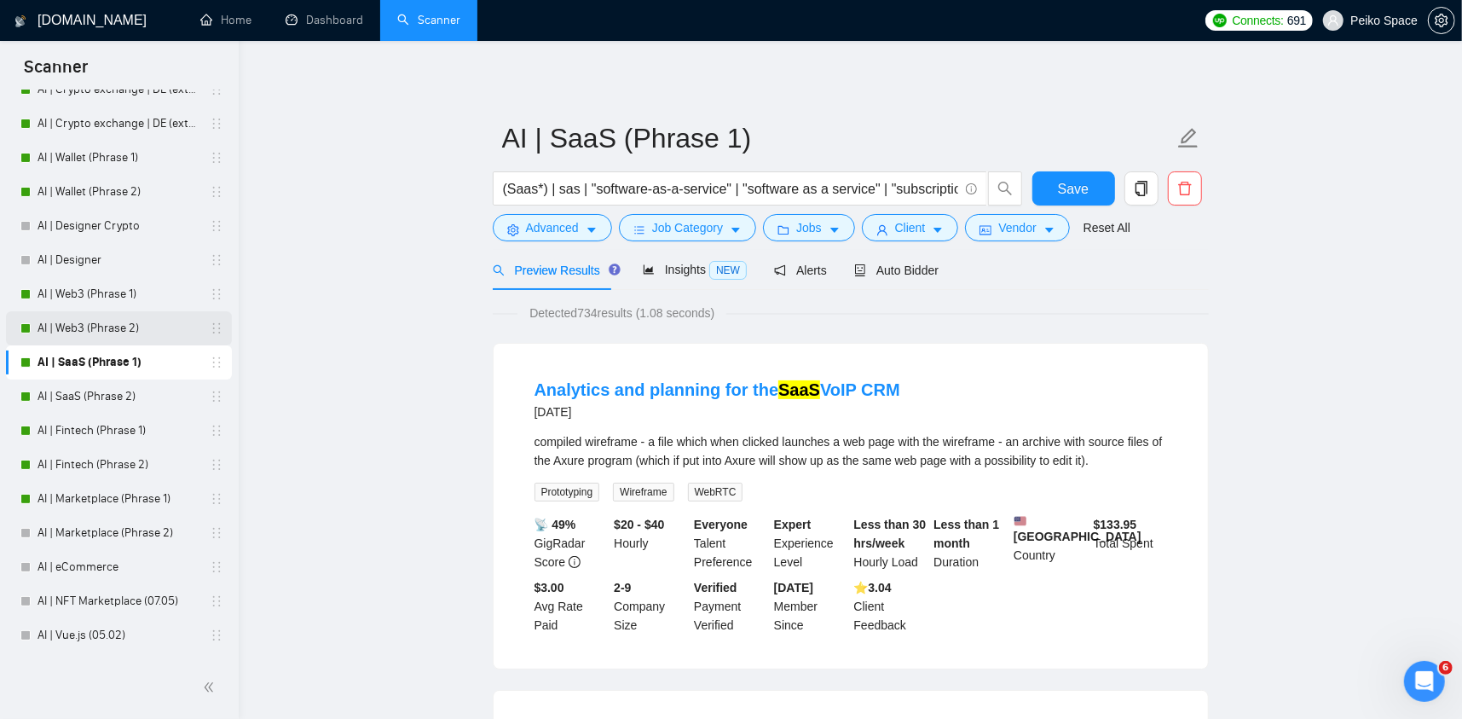
click at [126, 321] on link "AI | Web3 (Phrase 2)" at bounding box center [119, 328] width 162 height 34
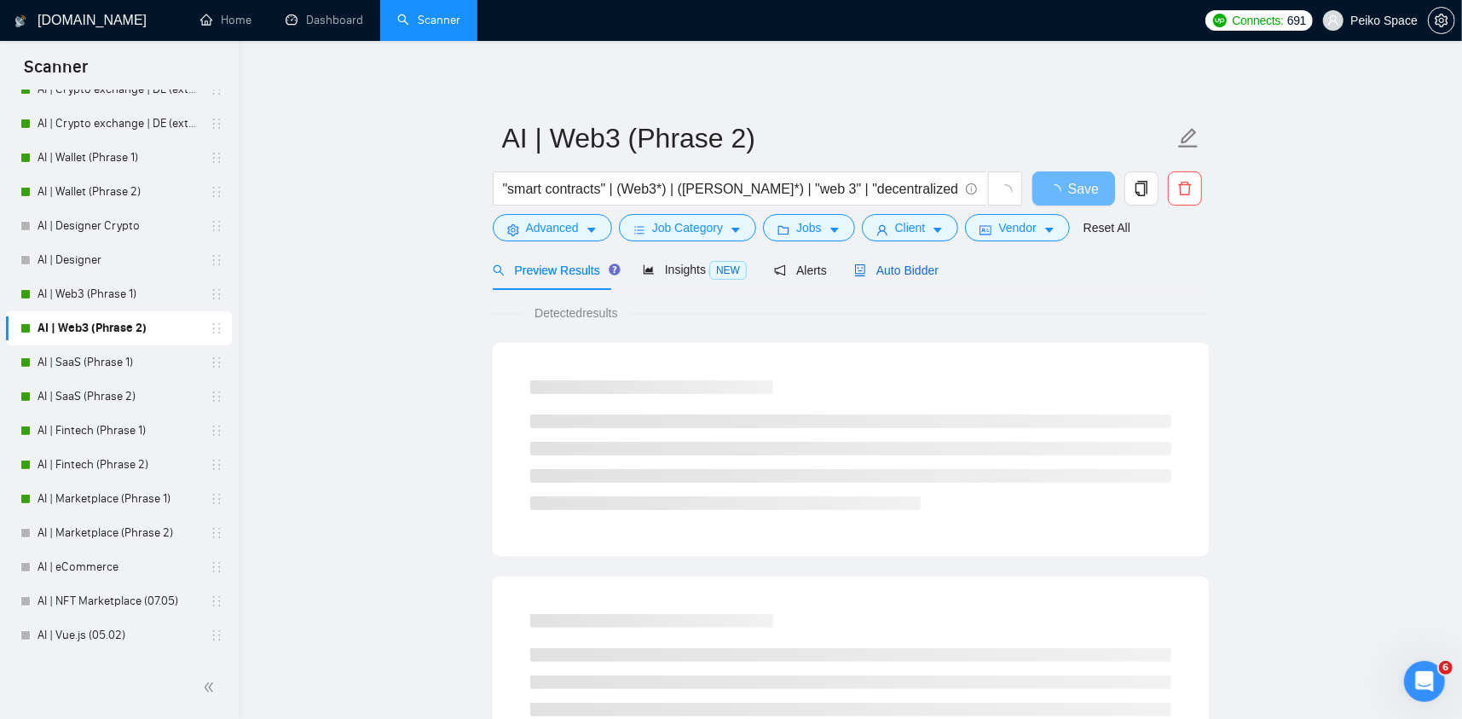
click at [863, 271] on span "Auto Bidder" at bounding box center [896, 270] width 84 height 14
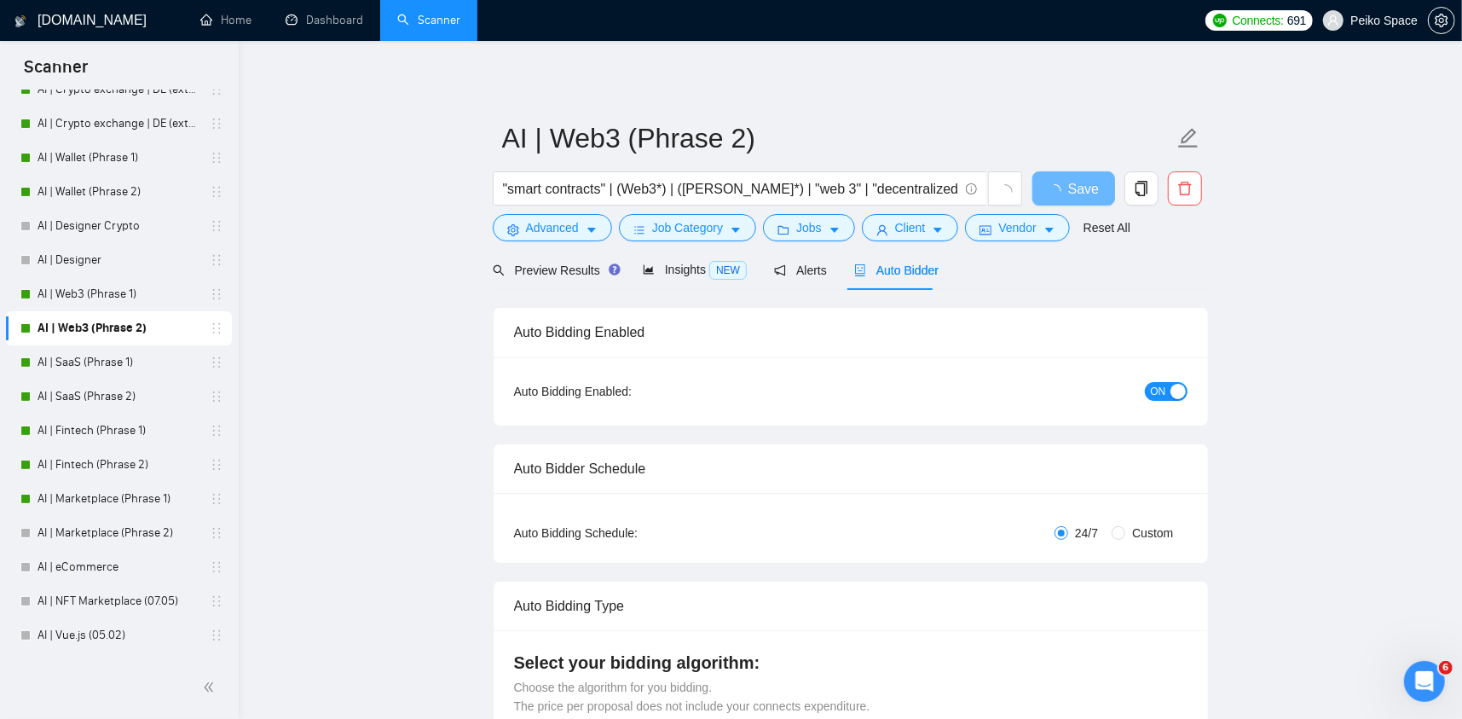
radio input "false"
radio input "true"
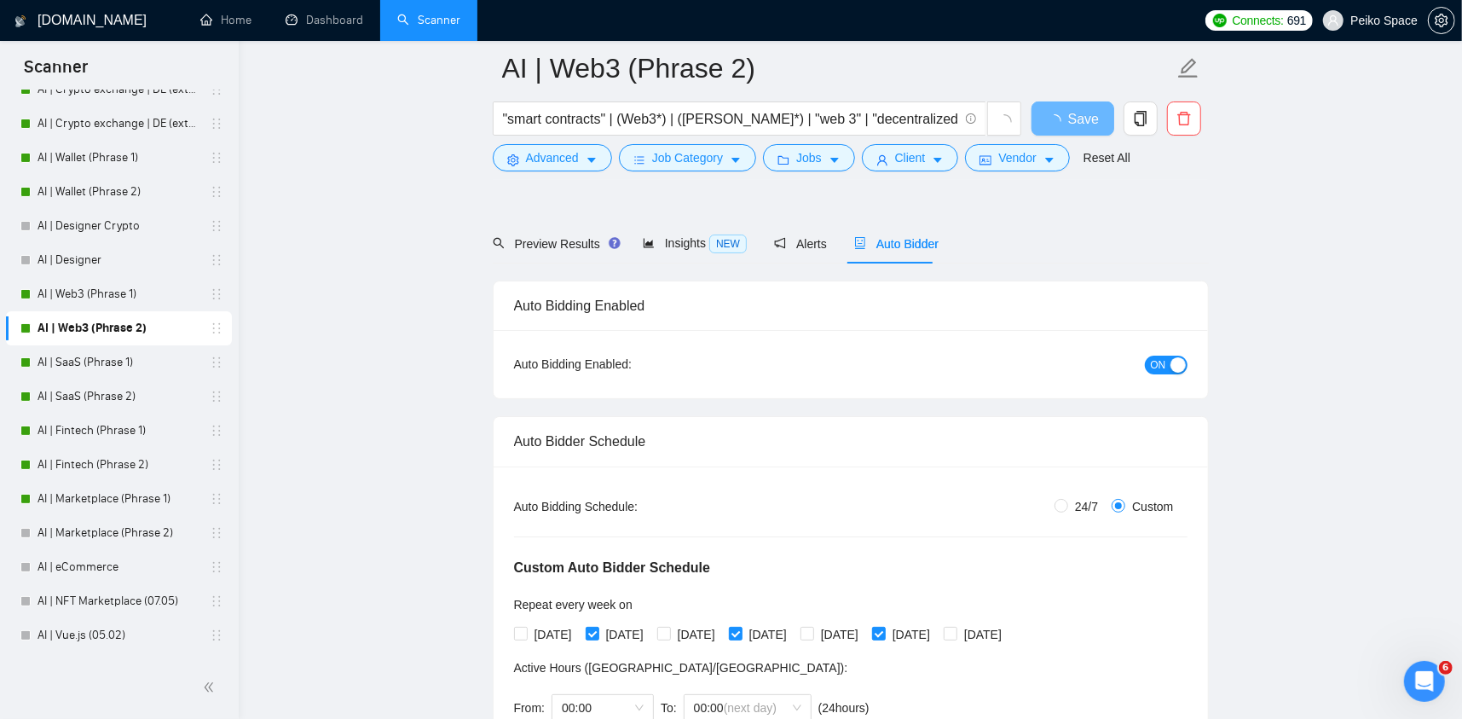
scroll to position [256, 0]
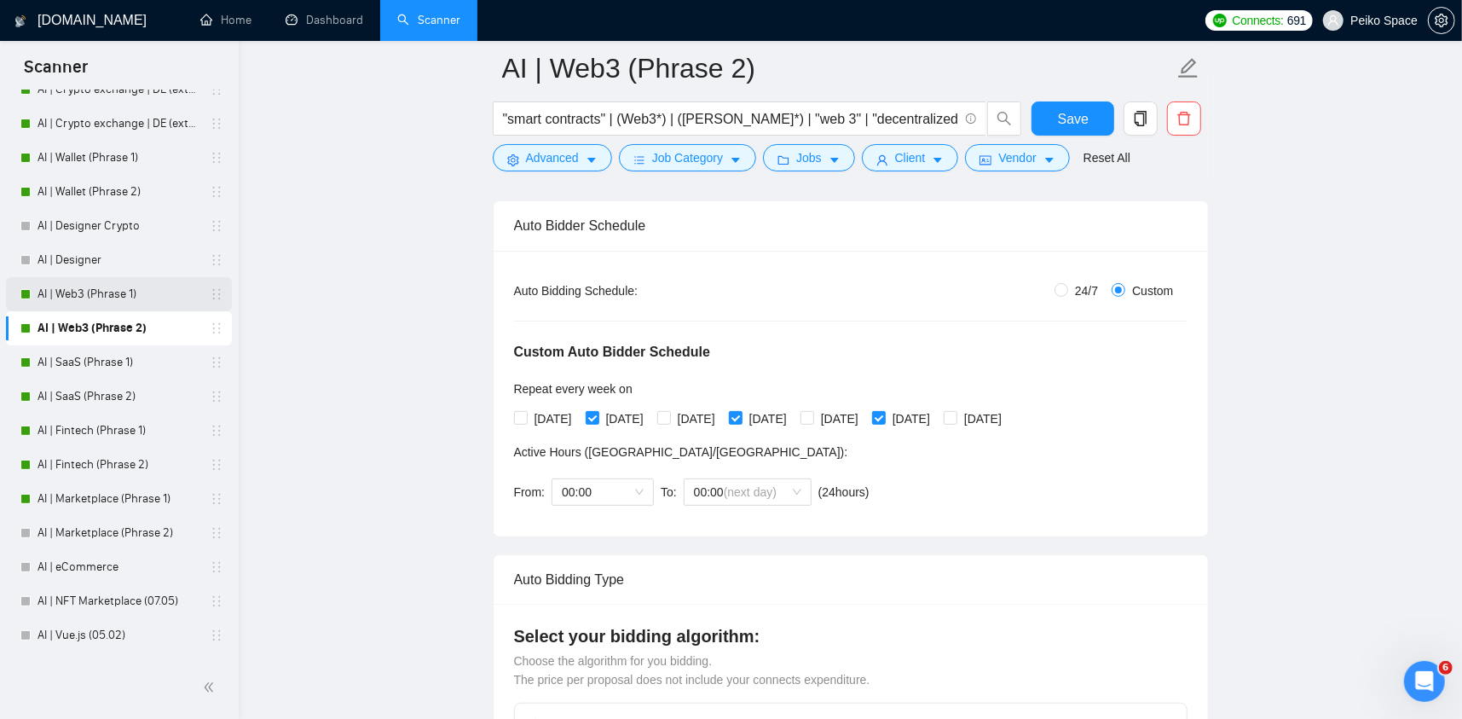
click at [108, 297] on link "AI | Web3 (Phrase 1)" at bounding box center [119, 294] width 162 height 34
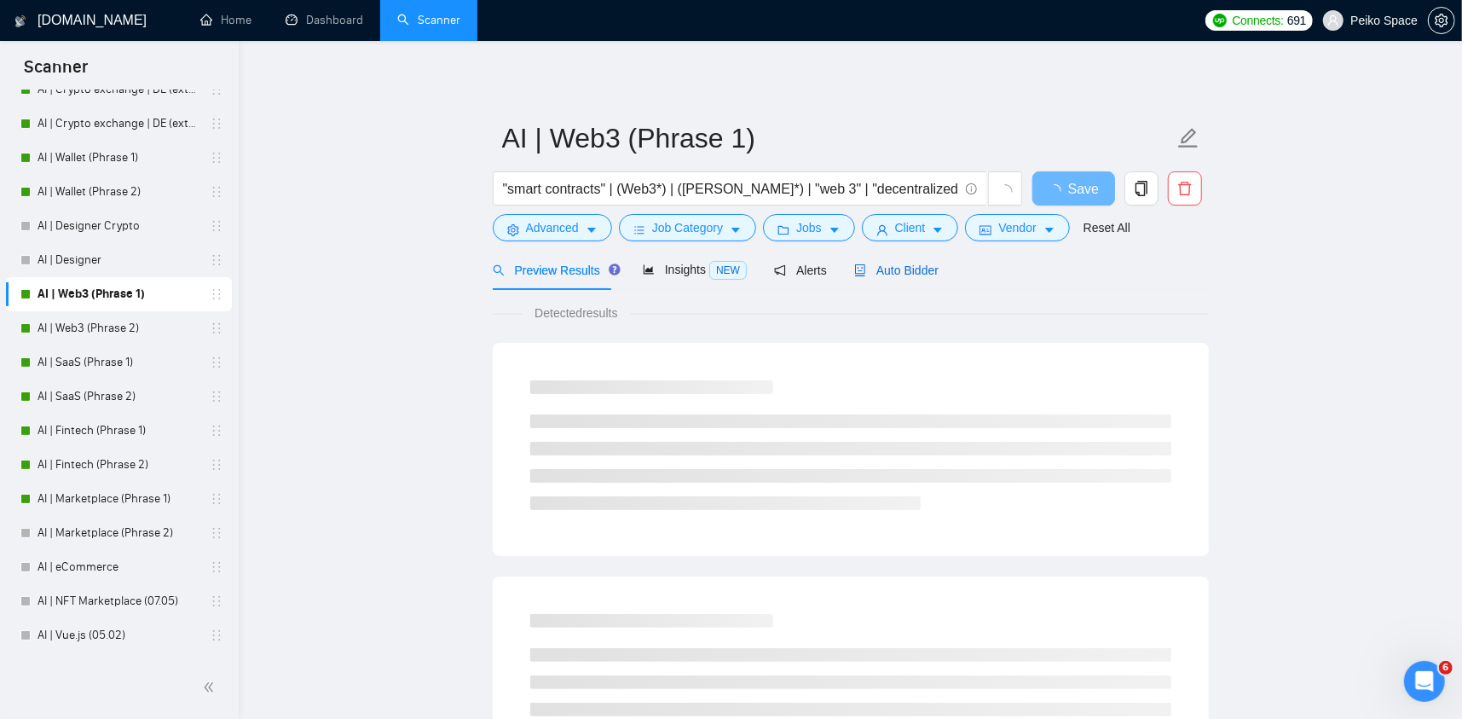
click at [901, 278] on div "Auto Bidder" at bounding box center [896, 270] width 84 height 19
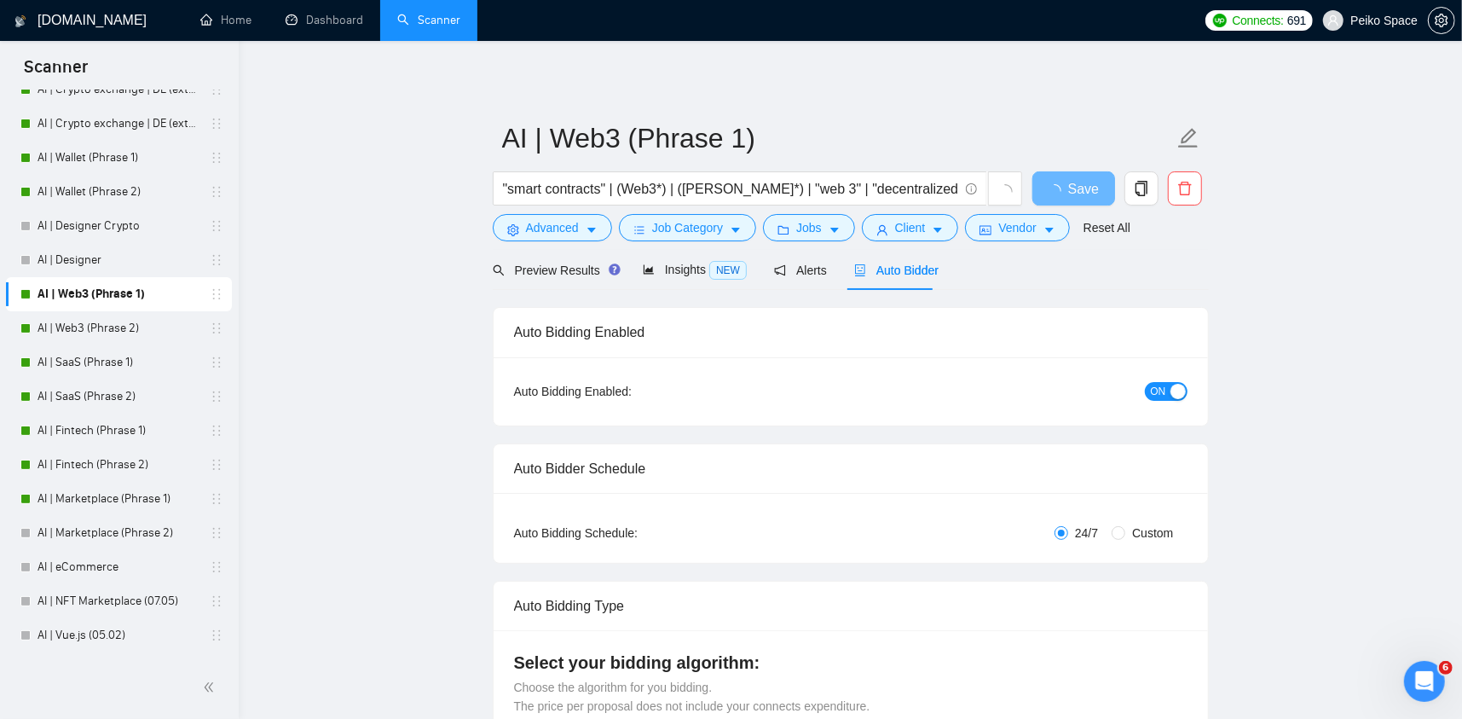
radio input "false"
radio input "true"
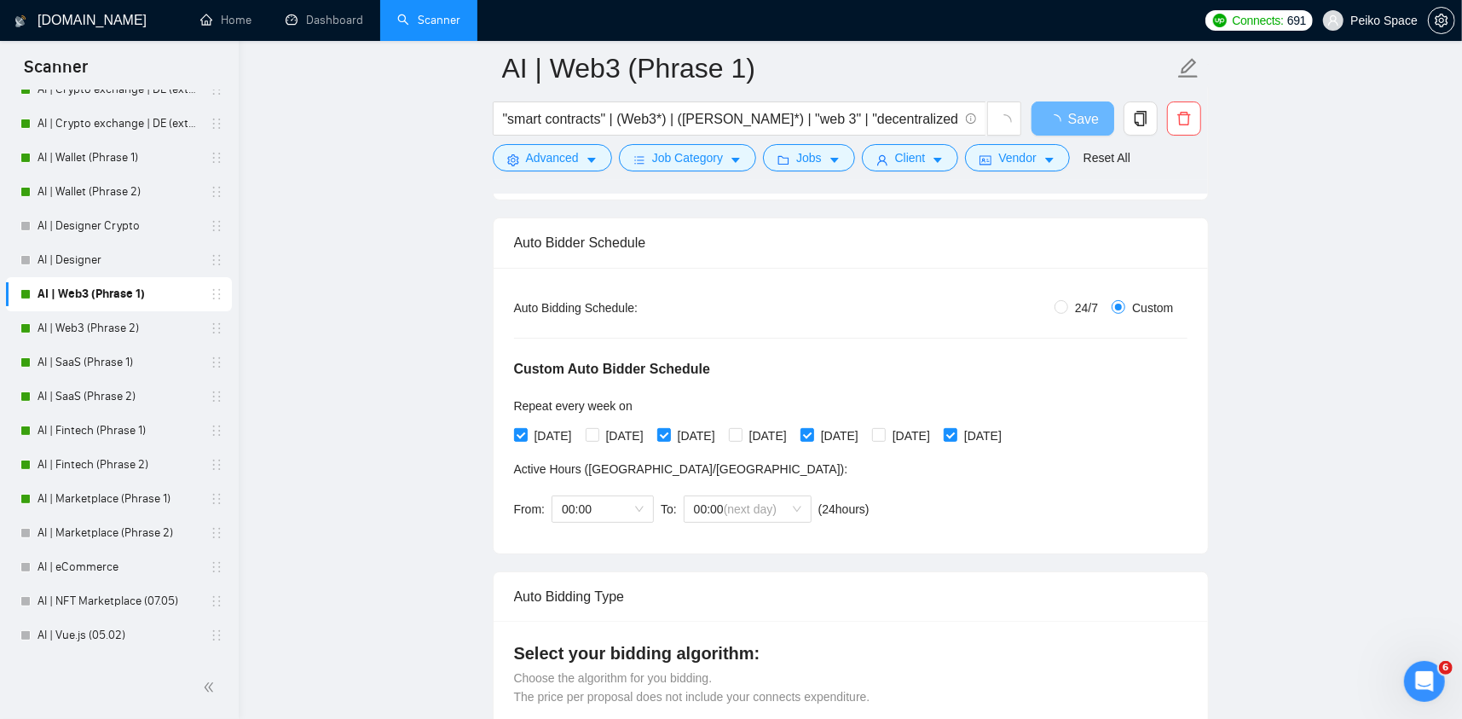
scroll to position [256, 0]
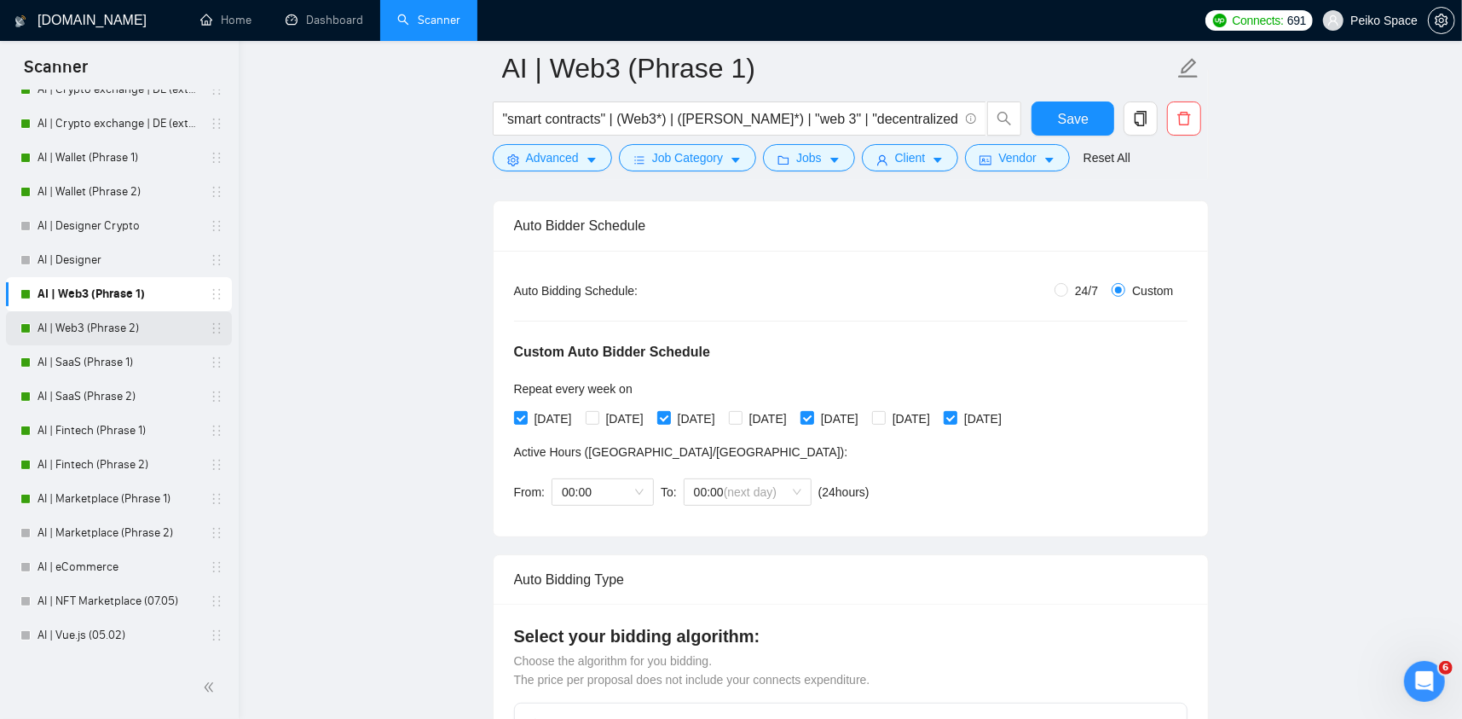
click at [143, 336] on link "AI | Web3 (Phrase 2)" at bounding box center [119, 328] width 162 height 34
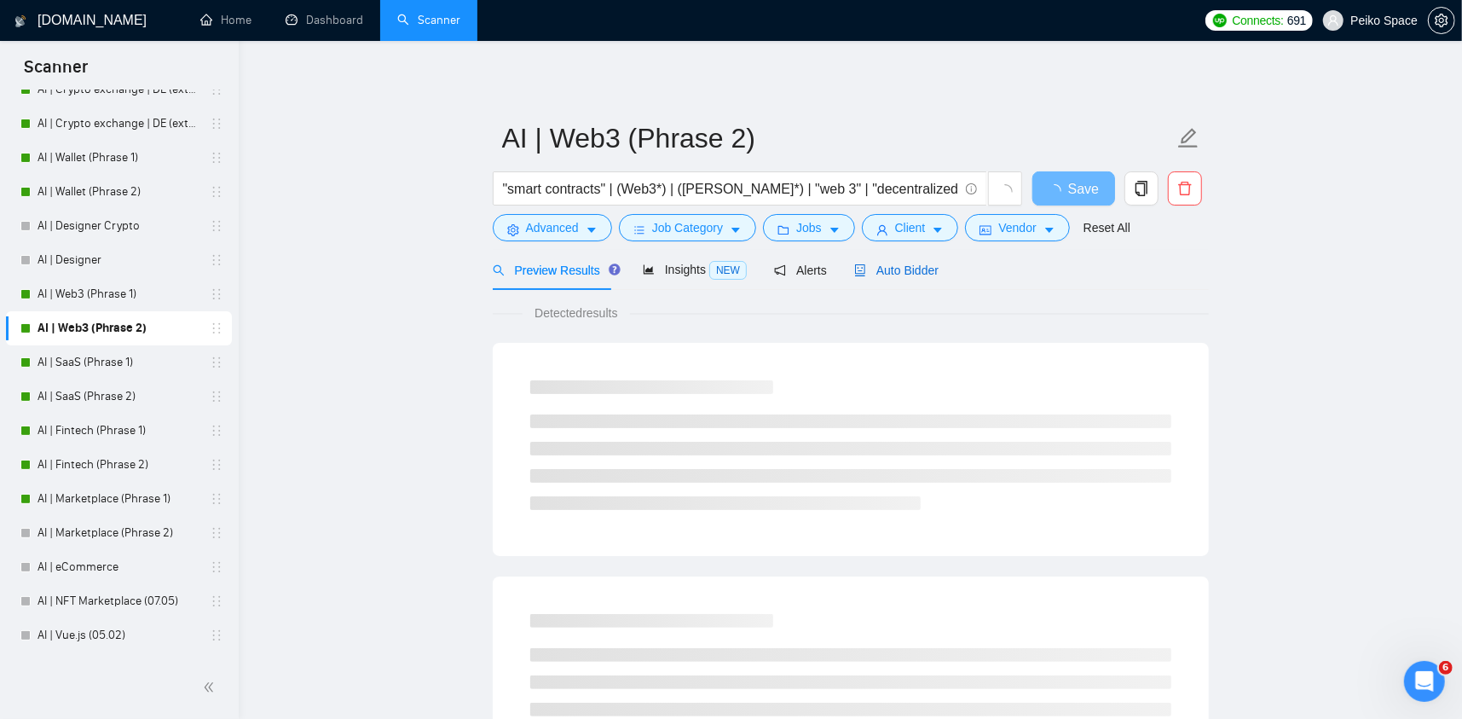
click at [922, 269] on span "Auto Bidder" at bounding box center [896, 270] width 84 height 14
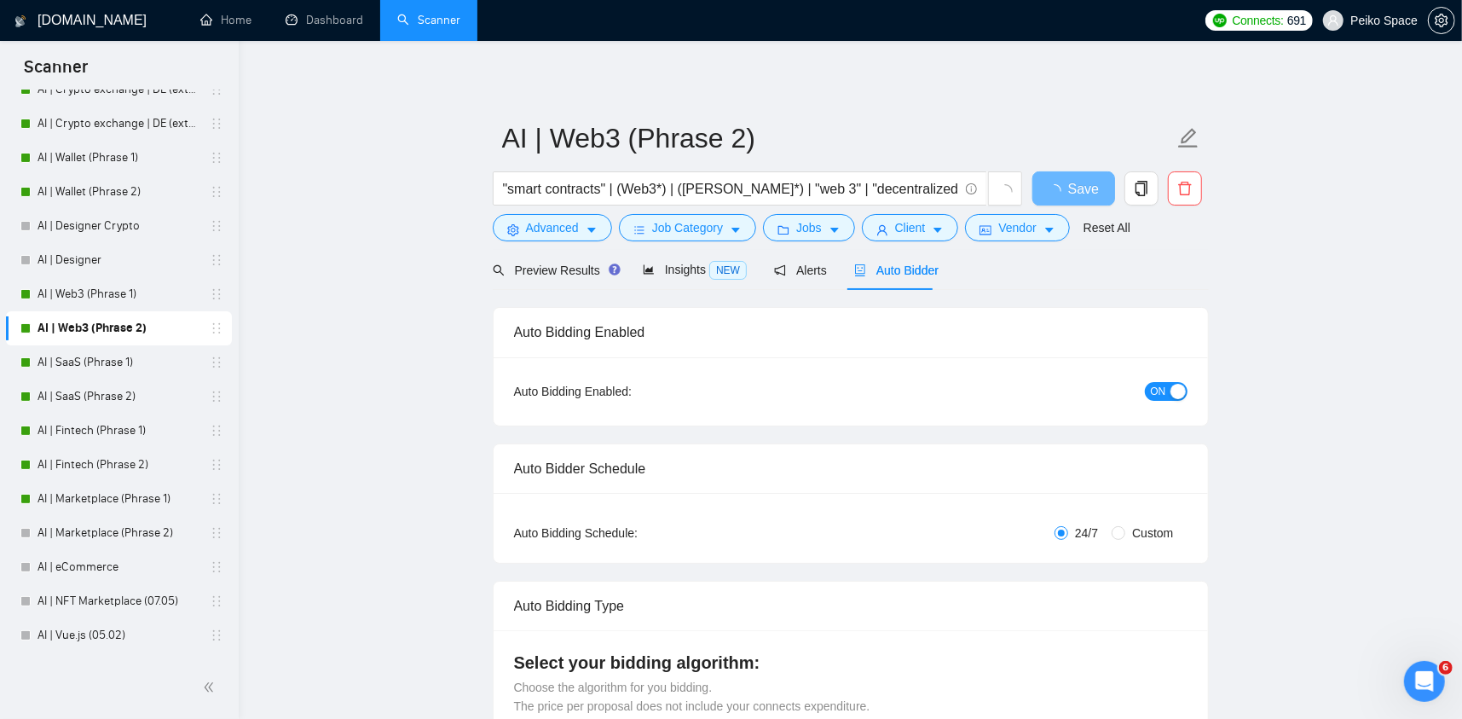
radio input "false"
radio input "true"
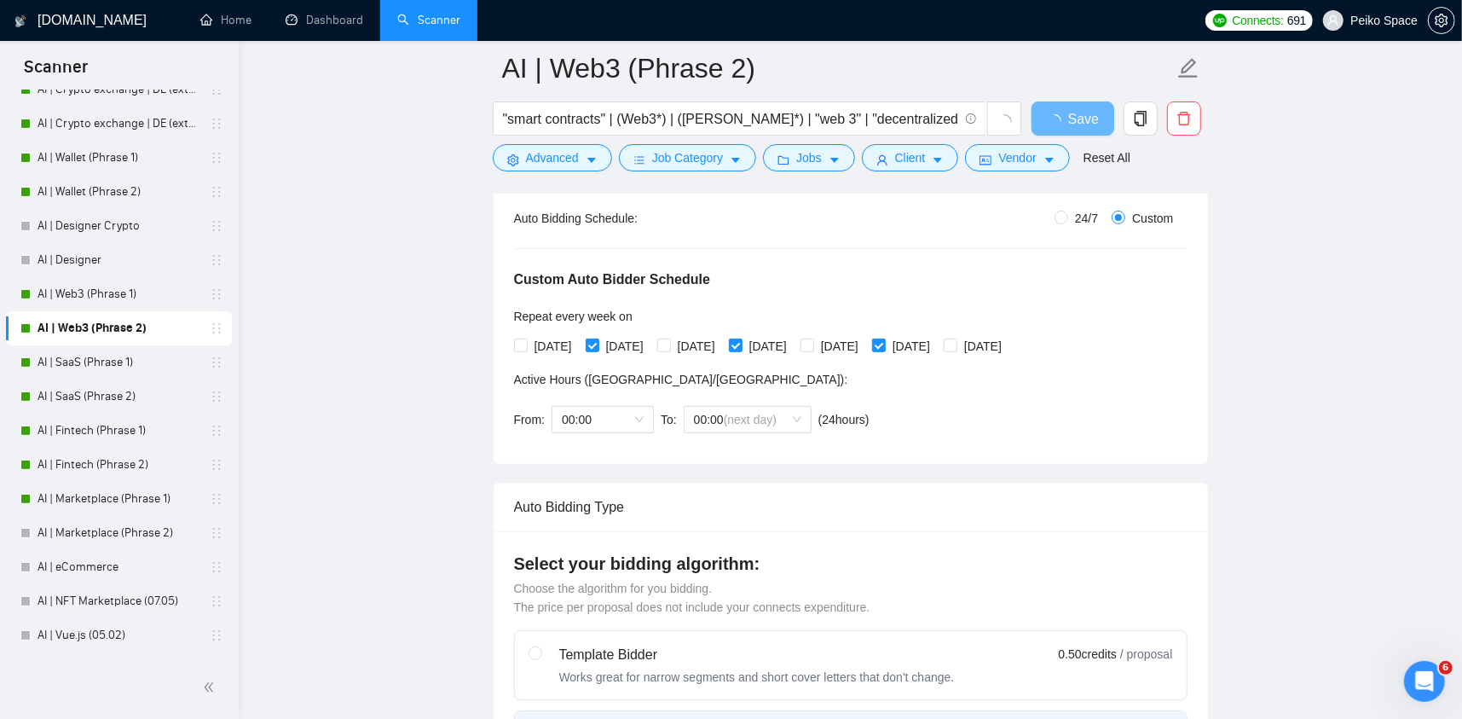
scroll to position [341, 0]
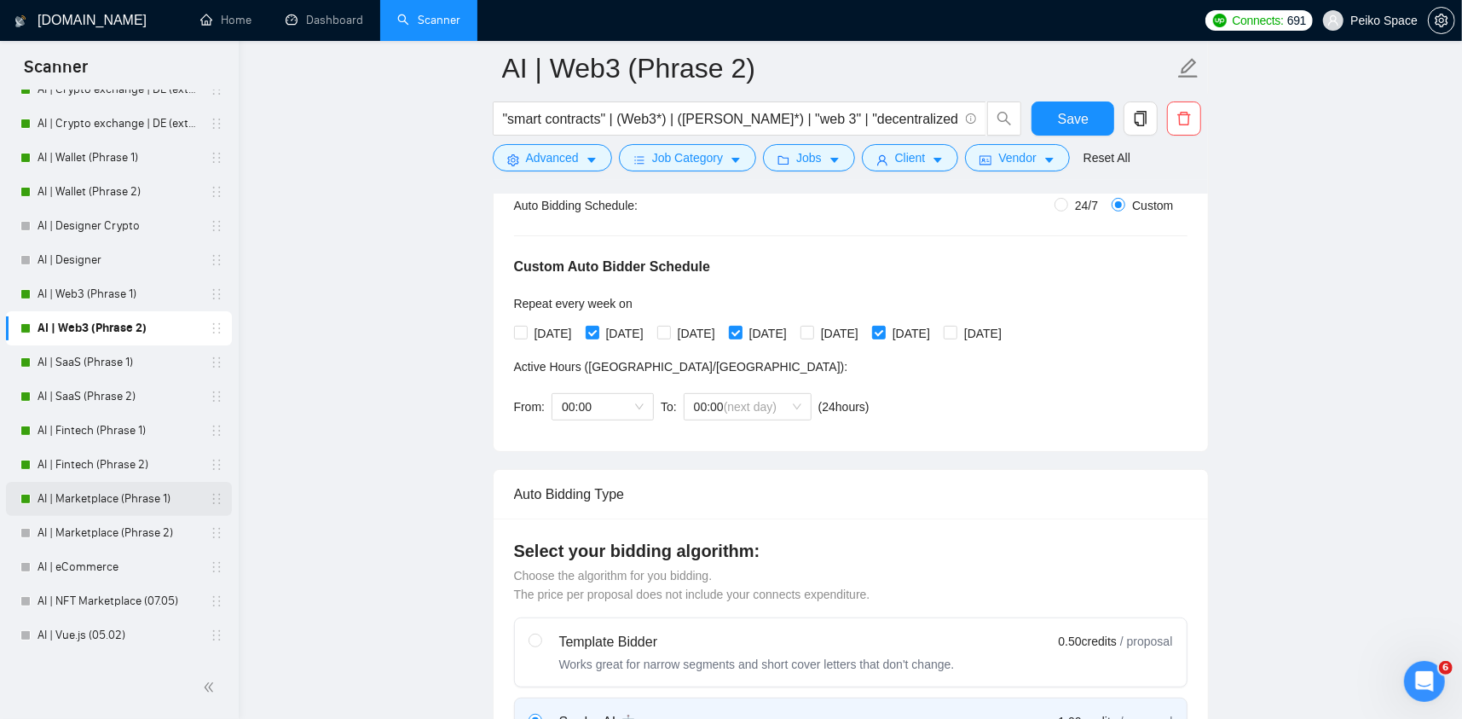
click at [121, 503] on link "AI | Marketplace (Phrase 1)" at bounding box center [119, 499] width 162 height 34
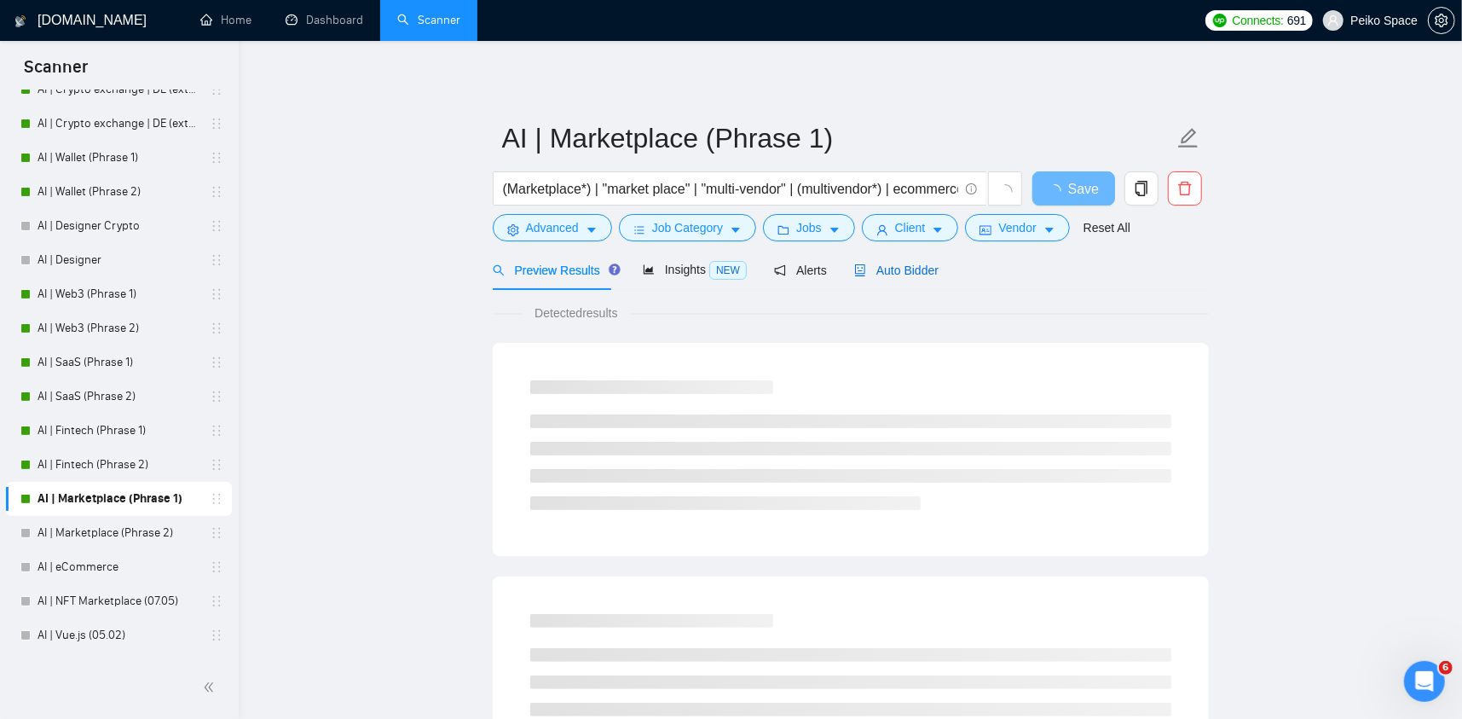
click at [903, 269] on span "Auto Bidder" at bounding box center [896, 270] width 84 height 14
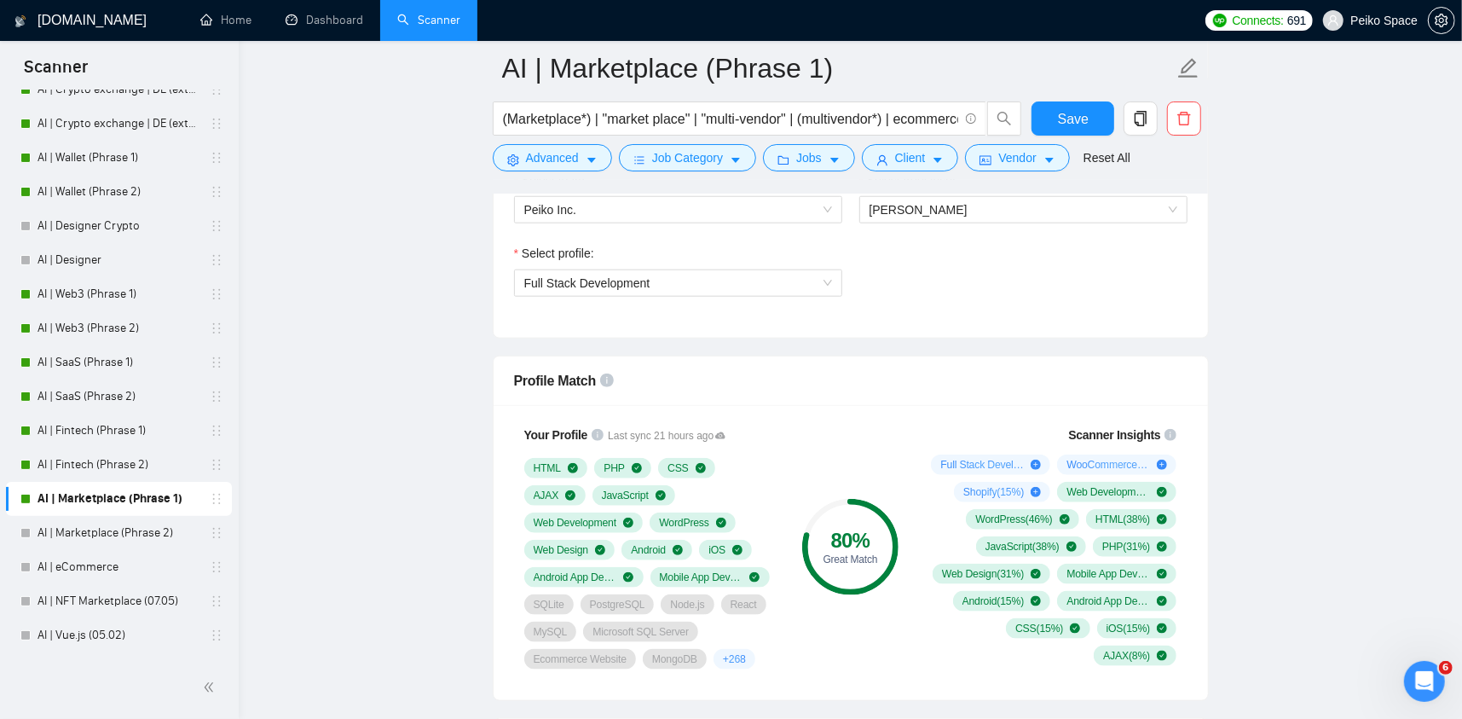
scroll to position [1023, 0]
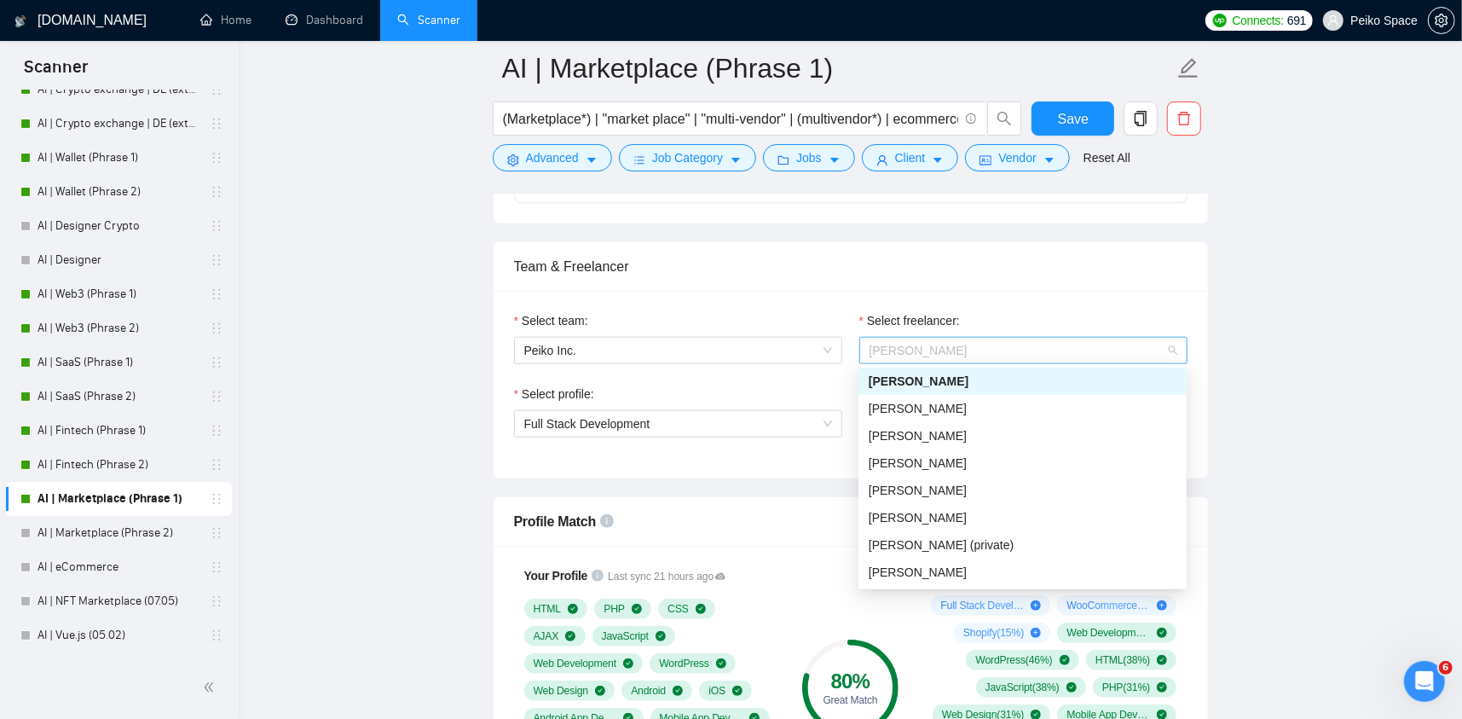
click at [883, 360] on span "[PERSON_NAME]" at bounding box center [1024, 351] width 308 height 26
click at [994, 438] on div "[PERSON_NAME]" at bounding box center [1023, 435] width 308 height 19
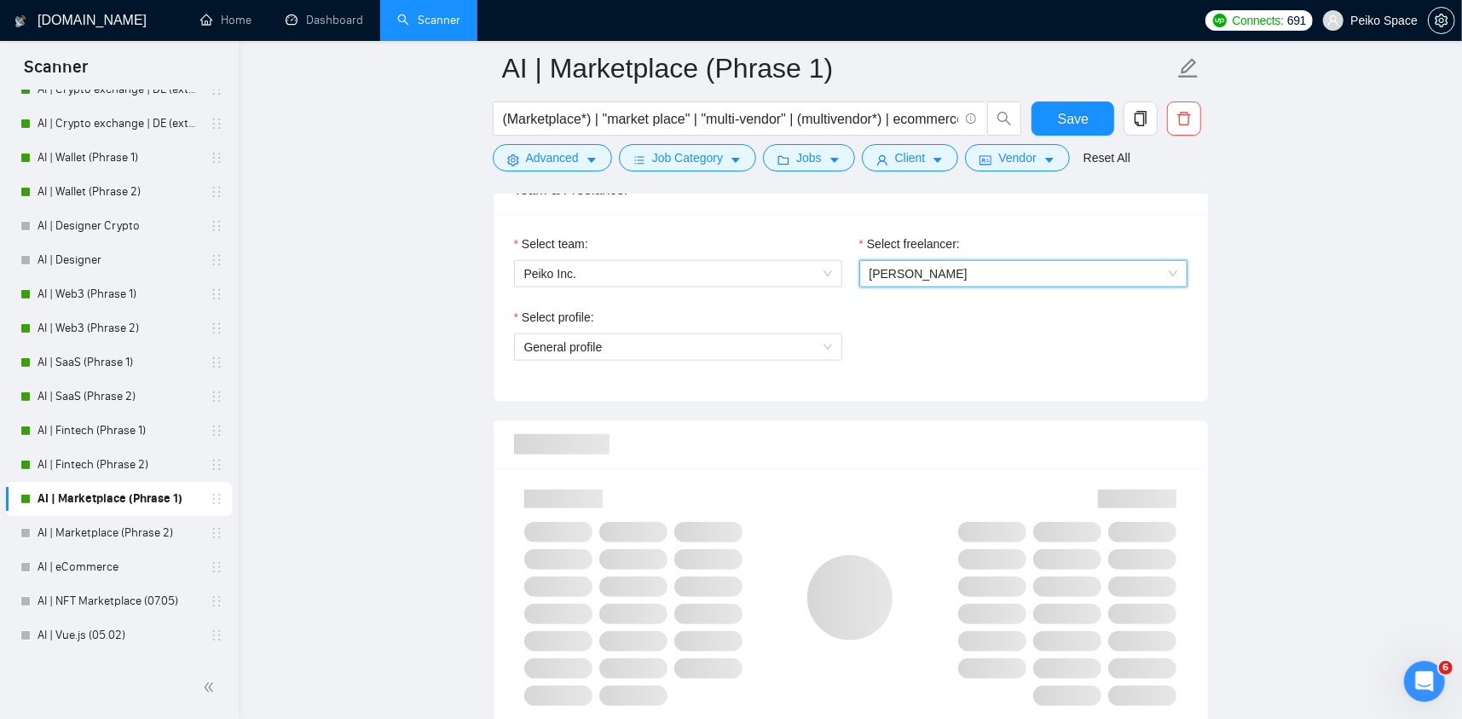
scroll to position [1109, 0]
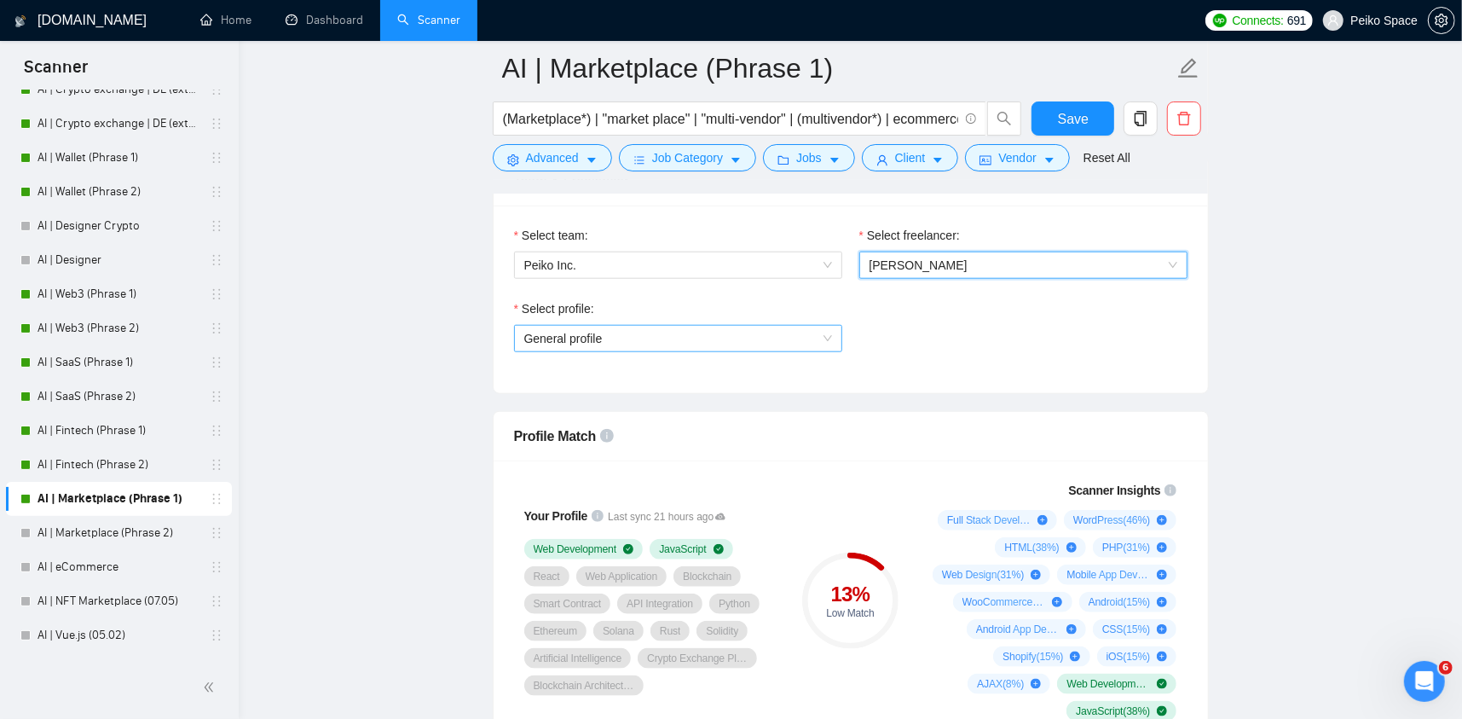
click at [715, 336] on span "General profile" at bounding box center [678, 339] width 308 height 26
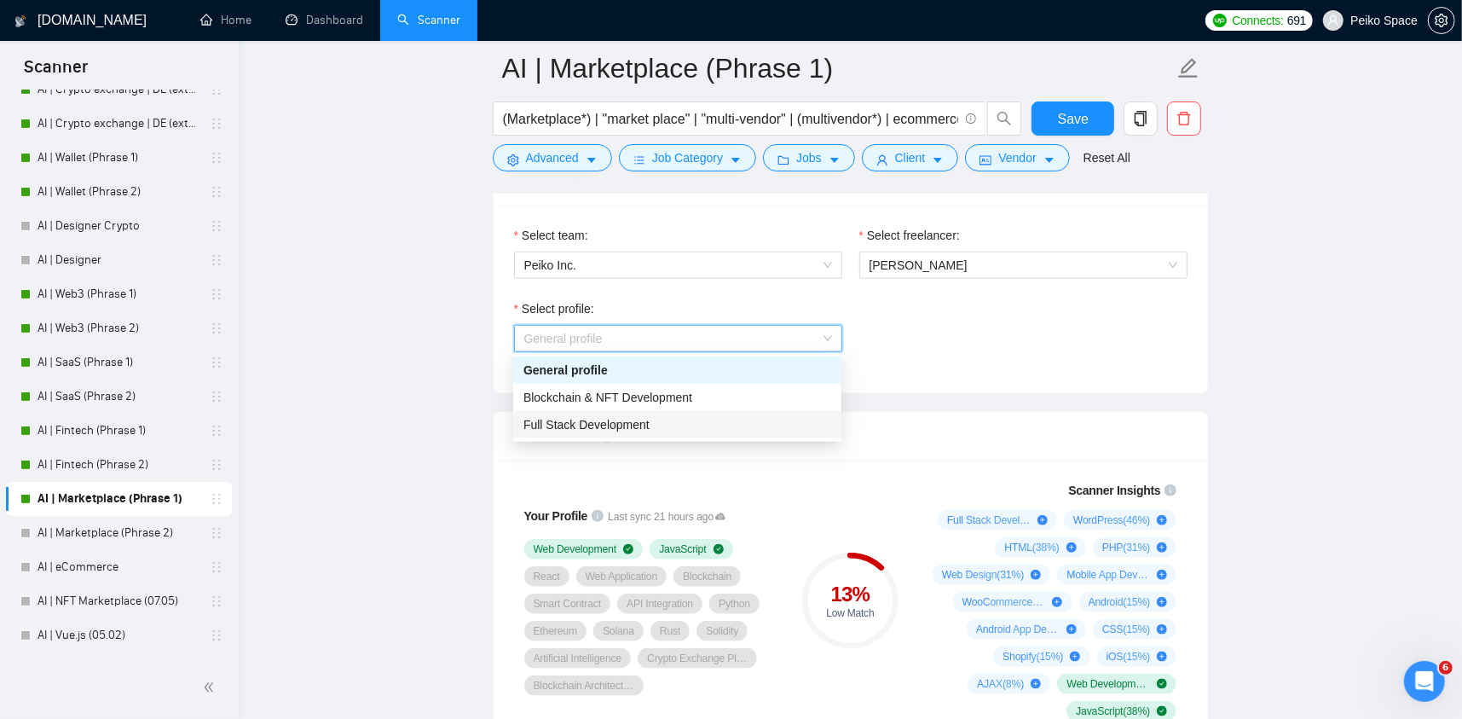
click at [634, 418] on span "Full Stack Development" at bounding box center [587, 425] width 126 height 14
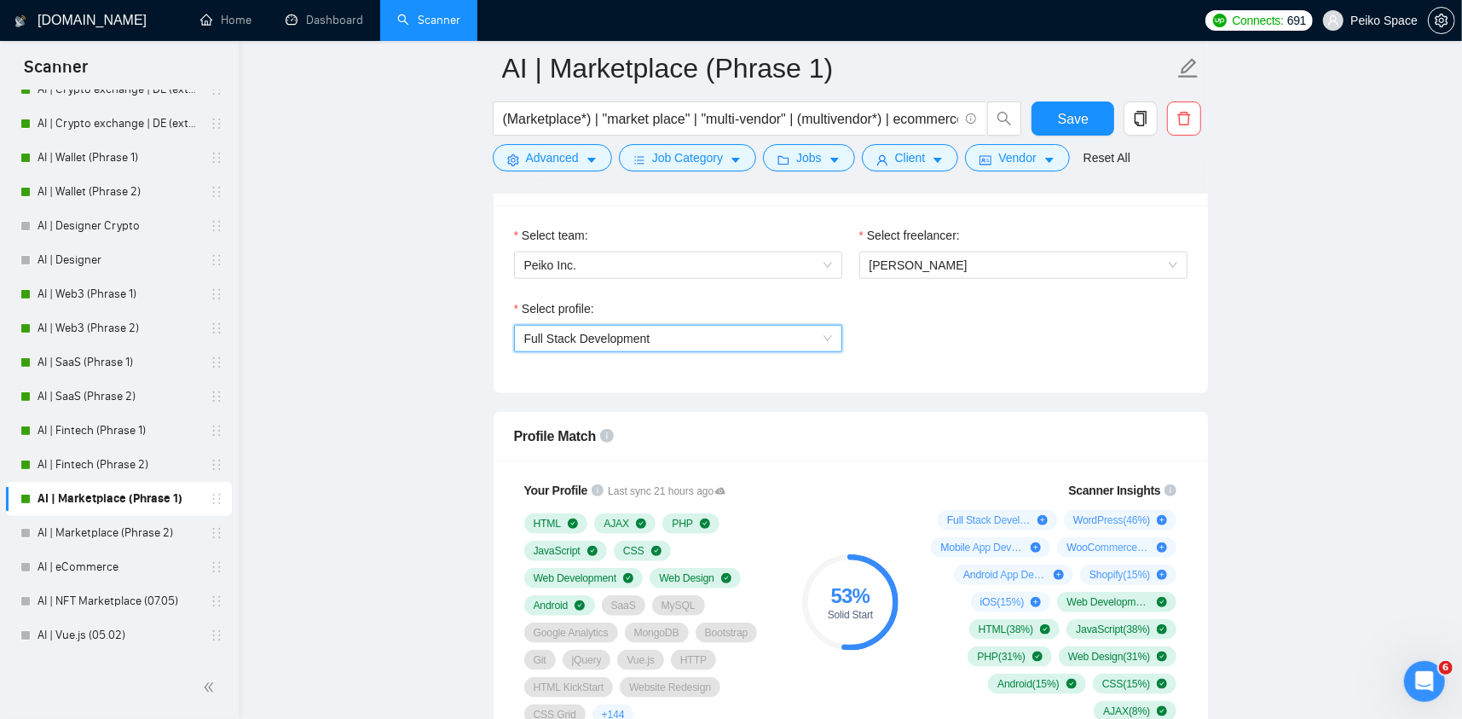
click at [715, 328] on span "Full Stack Development" at bounding box center [678, 339] width 308 height 26
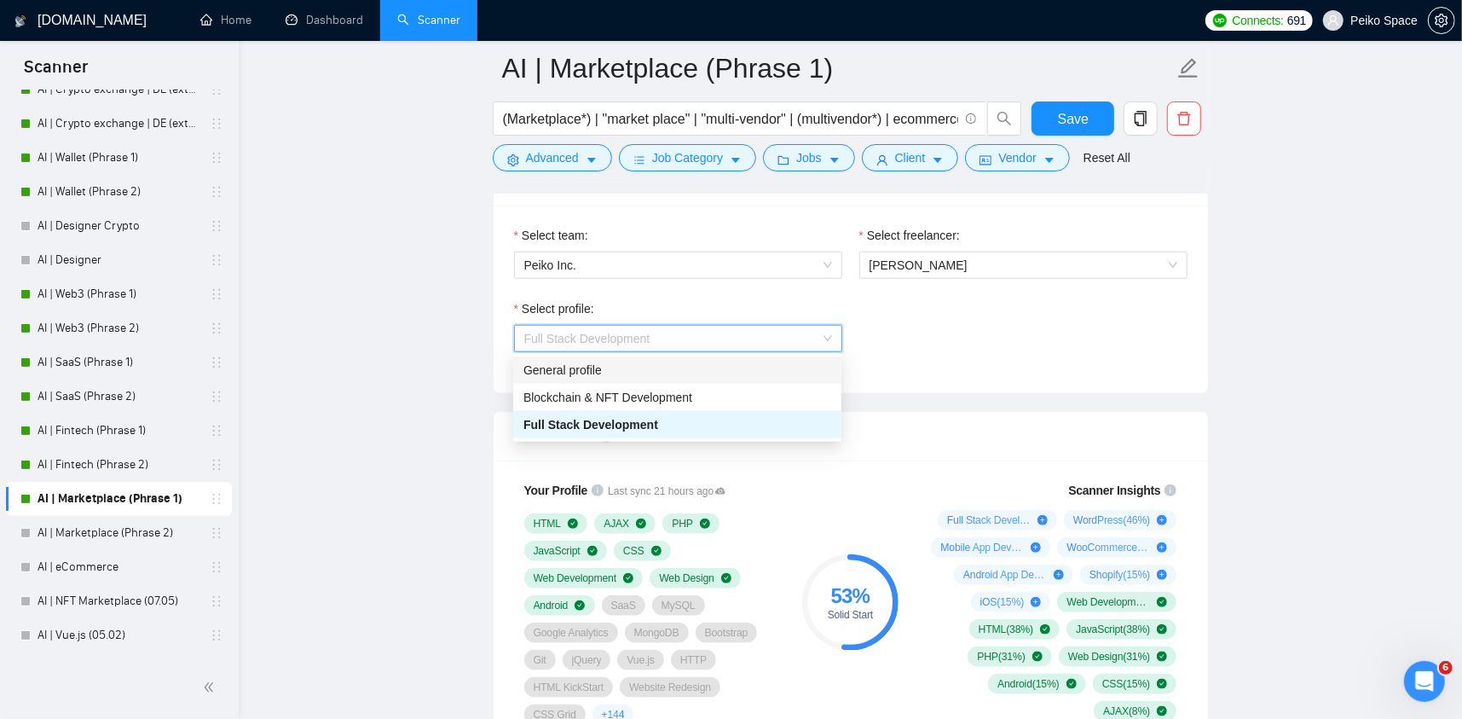
drag, startPoint x: 672, startPoint y: 383, endPoint x: 672, endPoint y: 393, distance: 10.2
click at [670, 391] on div "Blockchain & NFT Development" at bounding box center [677, 397] width 328 height 27
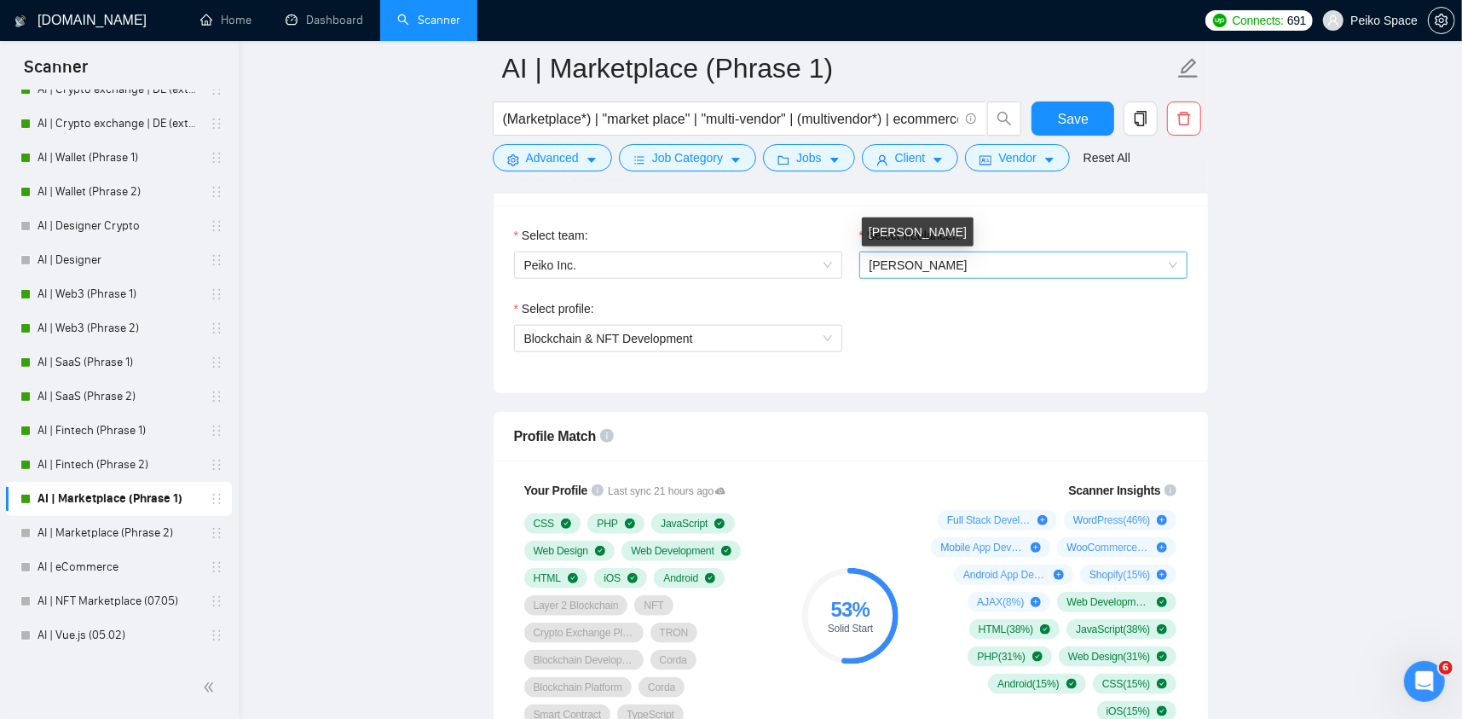
click at [901, 264] on span "[PERSON_NAME]" at bounding box center [919, 265] width 98 height 14
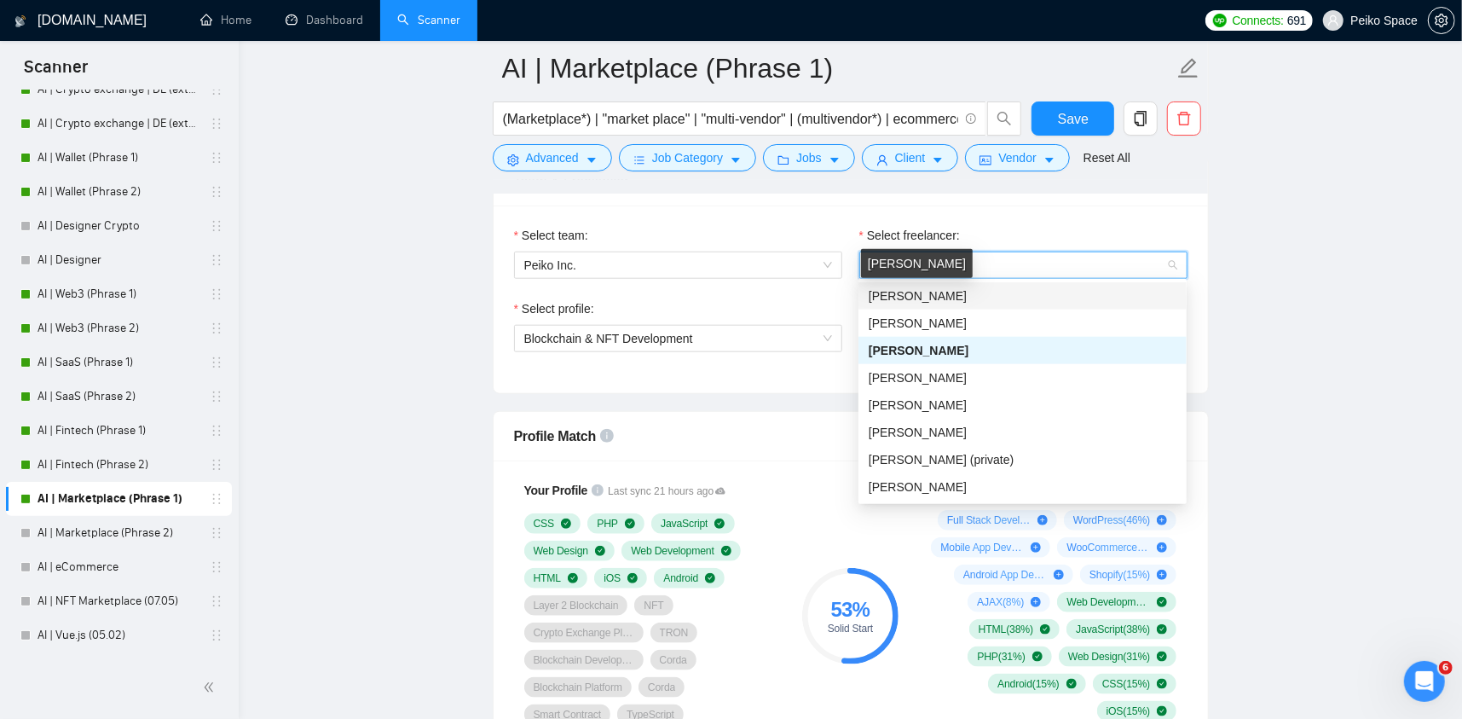
click at [906, 298] on span "[PERSON_NAME]" at bounding box center [918, 296] width 98 height 14
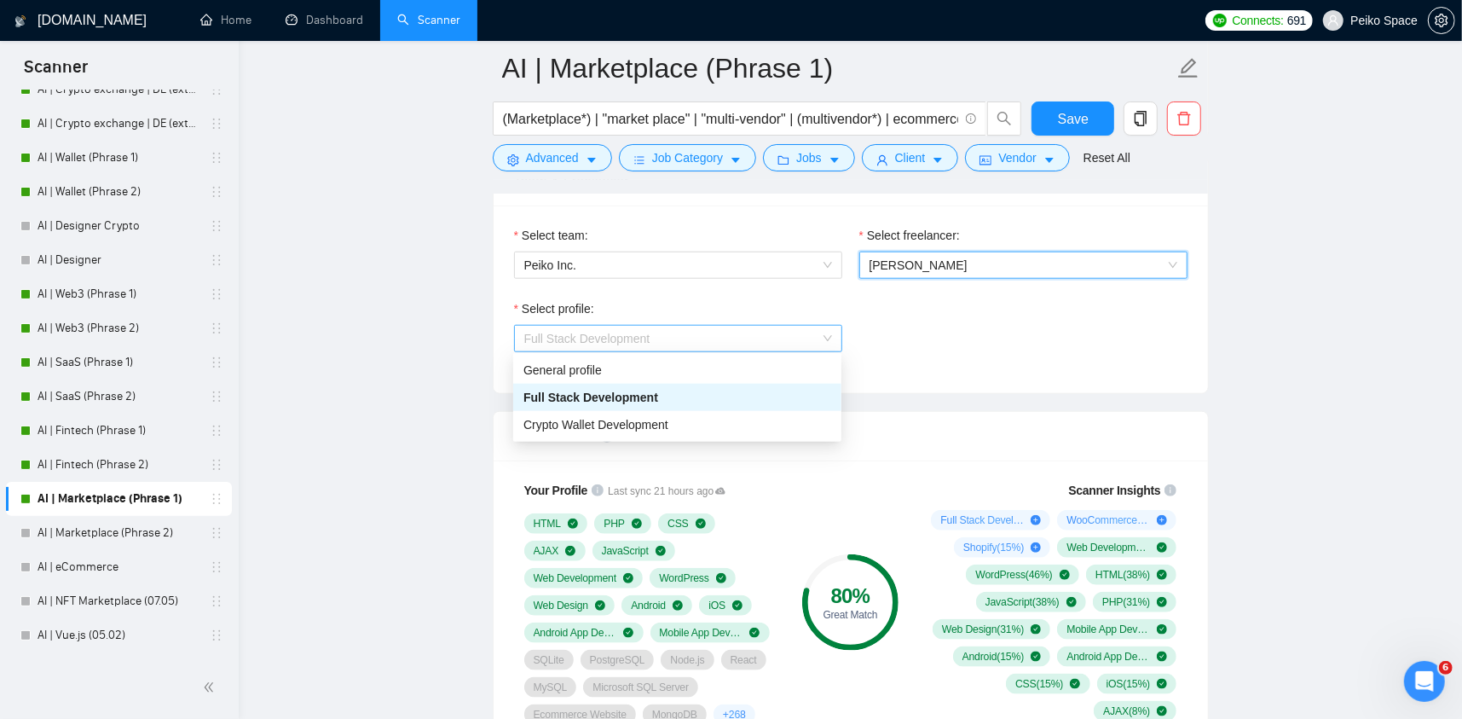
click at [616, 337] on span "Full Stack Development" at bounding box center [587, 339] width 126 height 14
click at [587, 397] on span "Full Stack Development" at bounding box center [591, 398] width 135 height 14
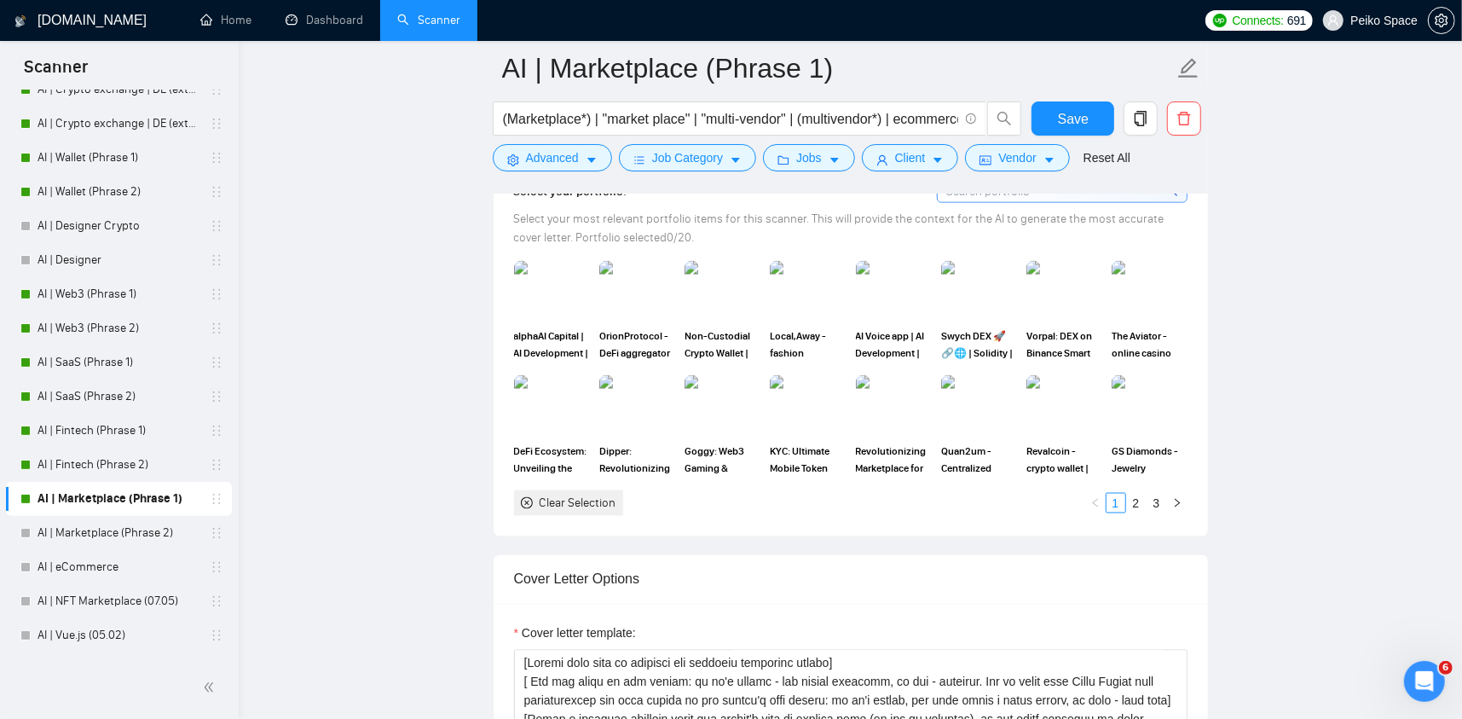
scroll to position [1791, 0]
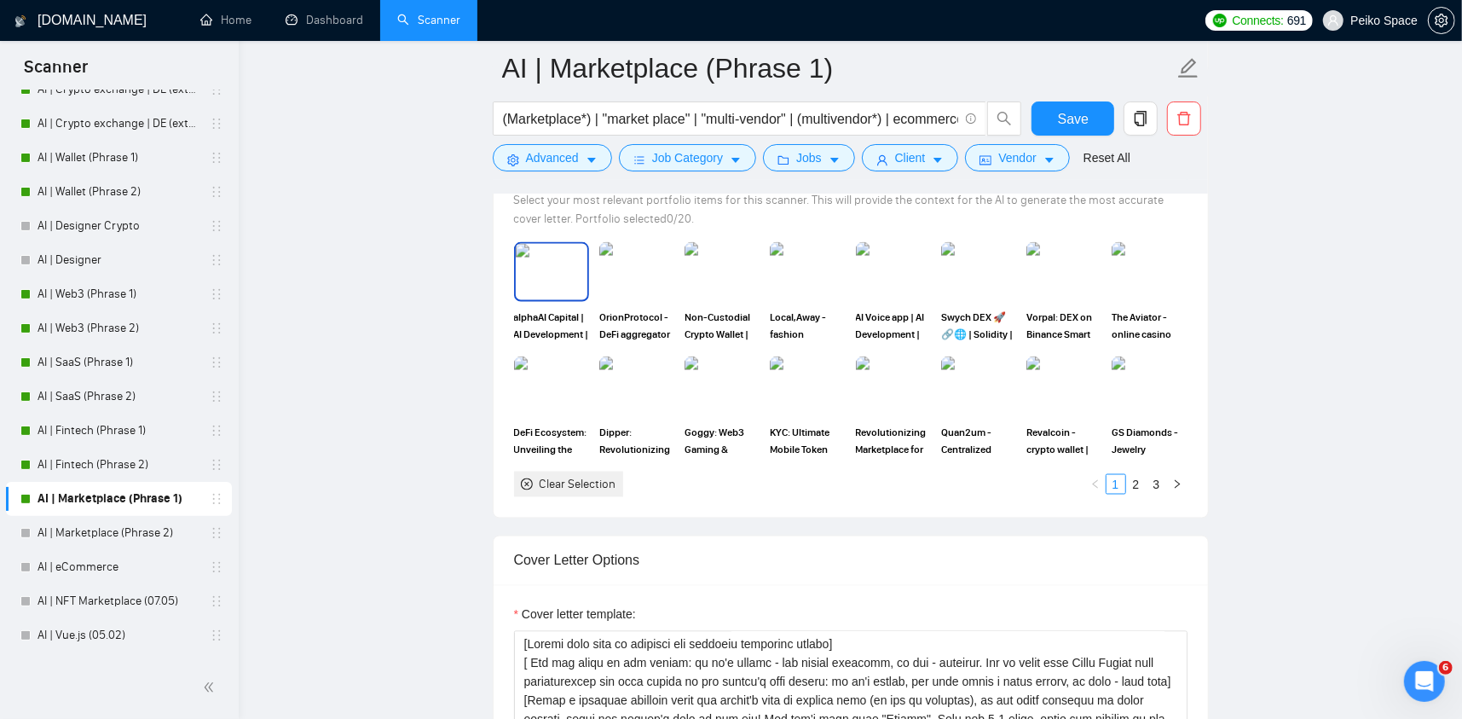
click at [547, 281] on img at bounding box center [552, 272] width 72 height 56
click at [560, 285] on div at bounding box center [552, 272] width 72 height 56
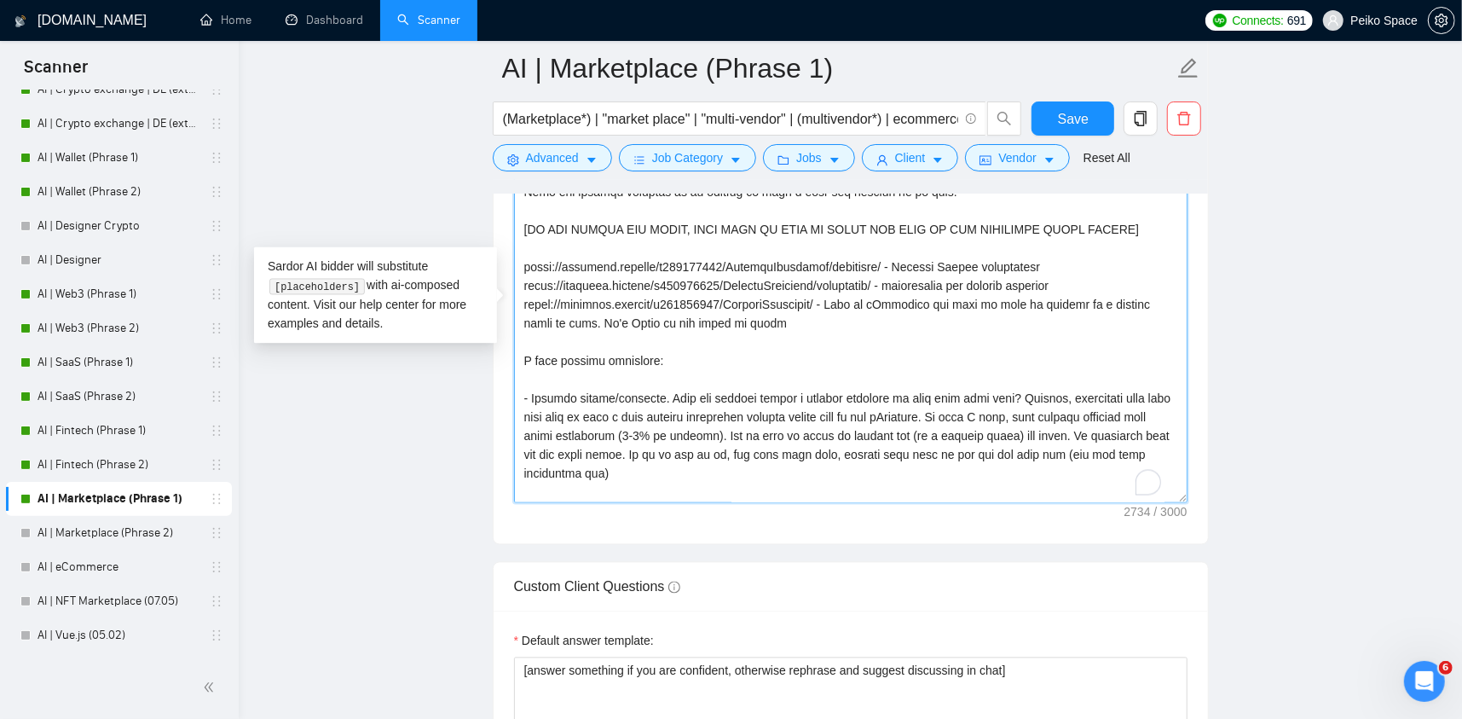
scroll to position [241, 0]
drag, startPoint x: 836, startPoint y: 300, endPoint x: 527, endPoint y: 304, distance: 308.7
click at [527, 304] on textarea "Cover letter template:" at bounding box center [851, 311] width 674 height 384
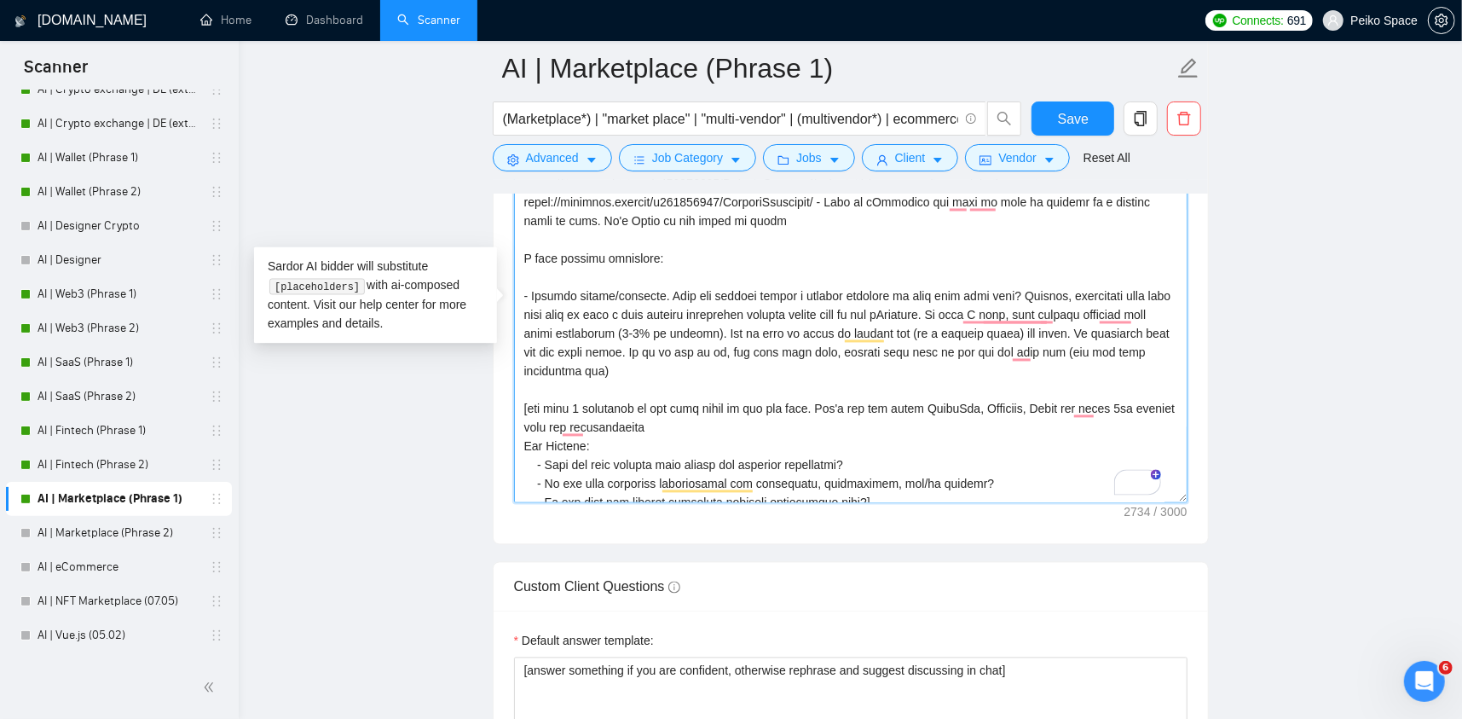
scroll to position [0, 0]
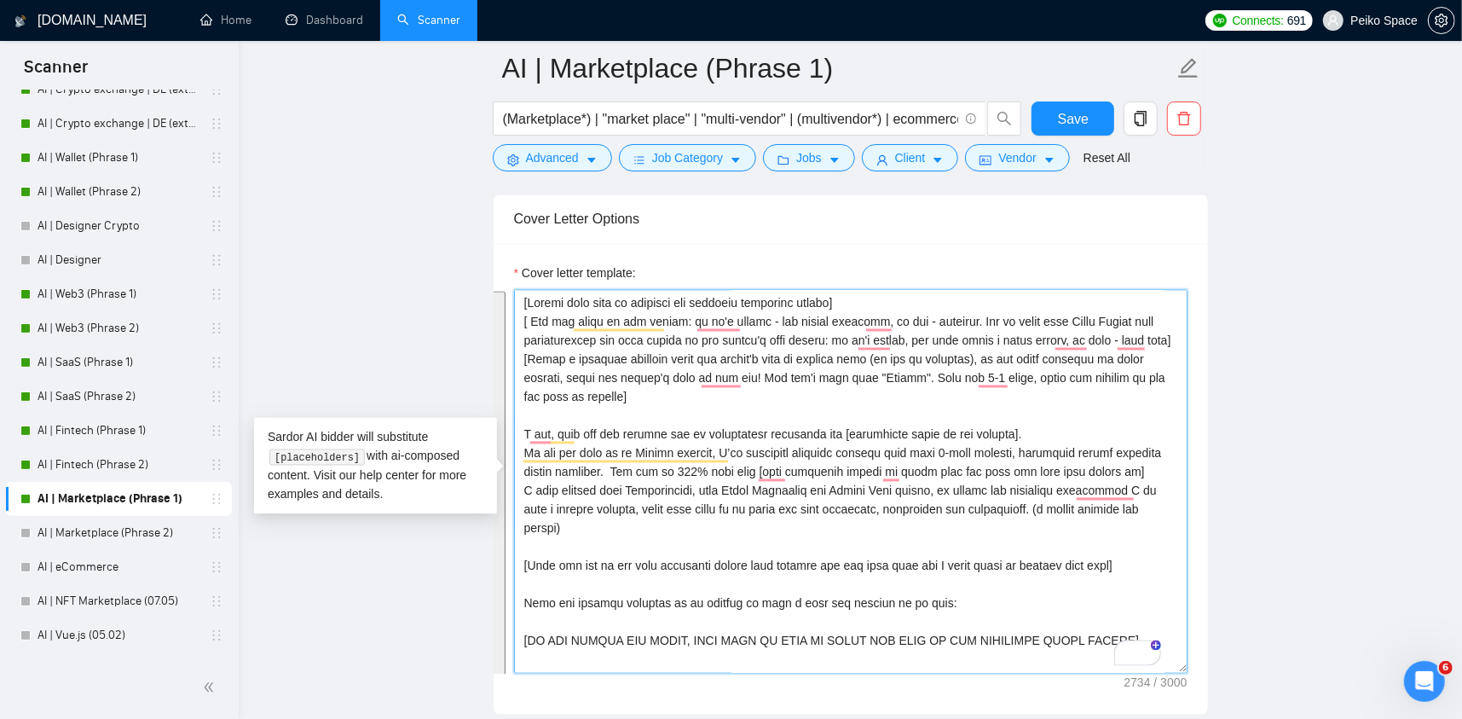
drag, startPoint x: 556, startPoint y: 483, endPoint x: 511, endPoint y: 270, distance: 217.9
click at [511, 270] on div "Cover letter template:" at bounding box center [851, 479] width 715 height 471
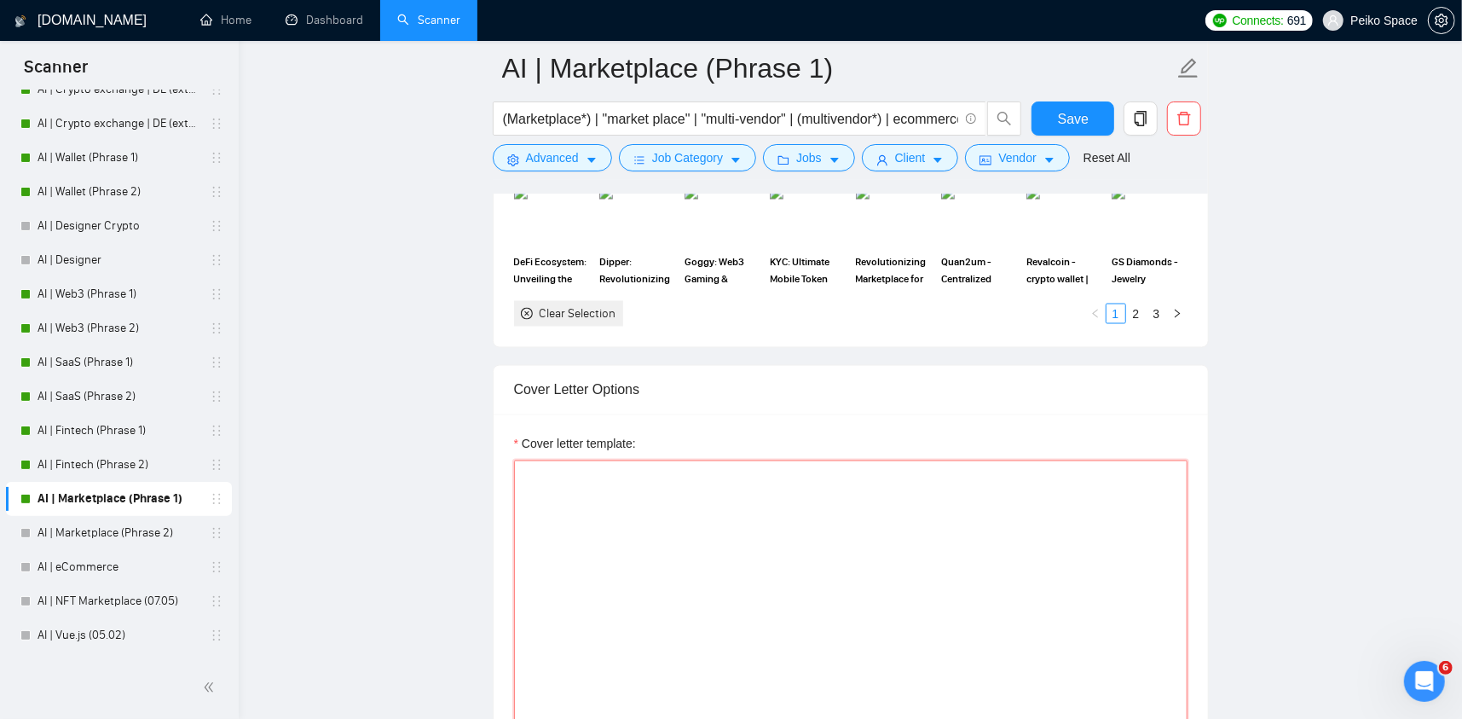
paste textarea "[Loremi dolo sita co adipisci eli seddoeiu temporinc utlabo.] [Etdol m aliquaen…"
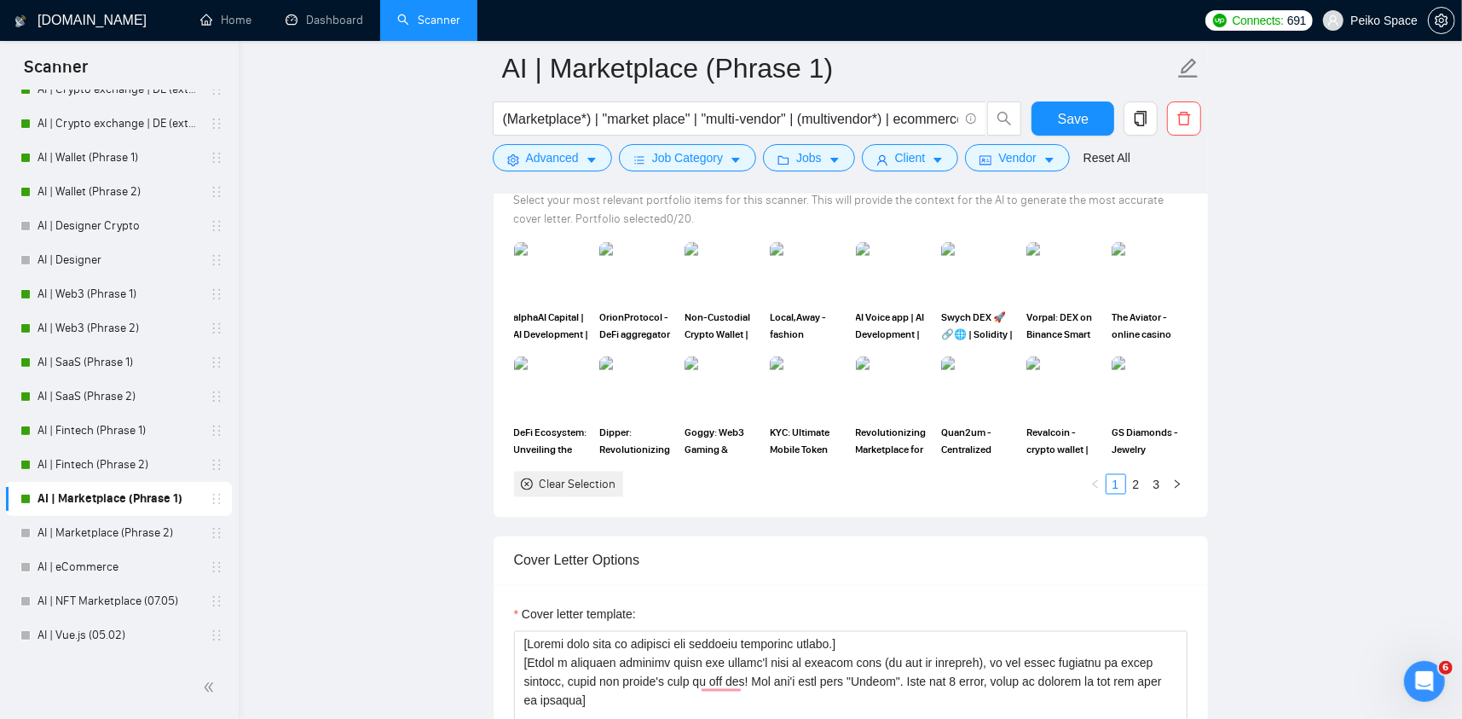
drag, startPoint x: 1143, startPoint y: 483, endPoint x: 1109, endPoint y: 512, distance: 45.3
click at [1109, 512] on div "Select your portfolio: Select your most relevant portfolio items for this scann…" at bounding box center [851, 329] width 715 height 377
click at [1143, 389] on img at bounding box center [1150, 386] width 72 height 56
click at [876, 397] on img at bounding box center [894, 386] width 72 height 56
click at [1138, 476] on link "2" at bounding box center [1136, 484] width 19 height 19
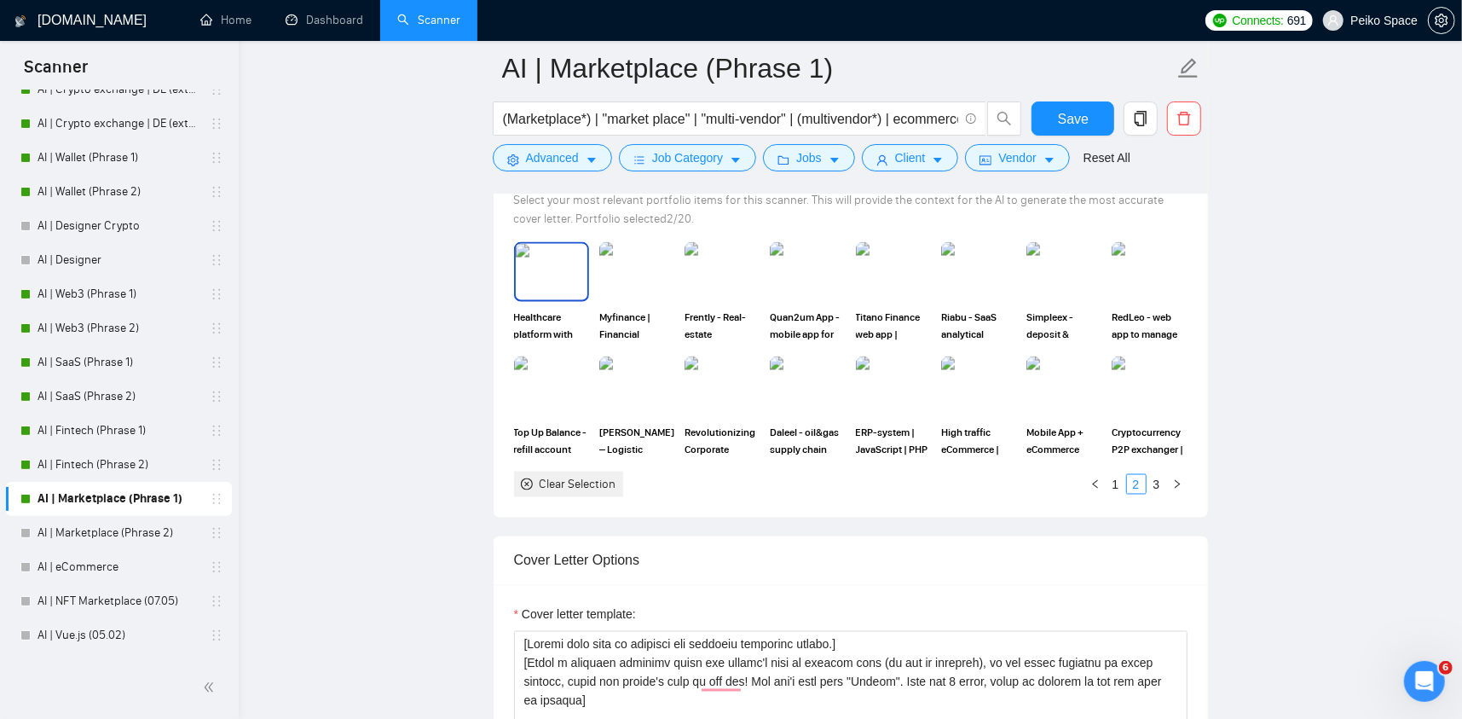
drag, startPoint x: 541, startPoint y: 269, endPoint x: 592, endPoint y: 269, distance: 50.3
click at [542, 269] on img at bounding box center [552, 272] width 72 height 56
click at [613, 268] on img at bounding box center [637, 272] width 72 height 56
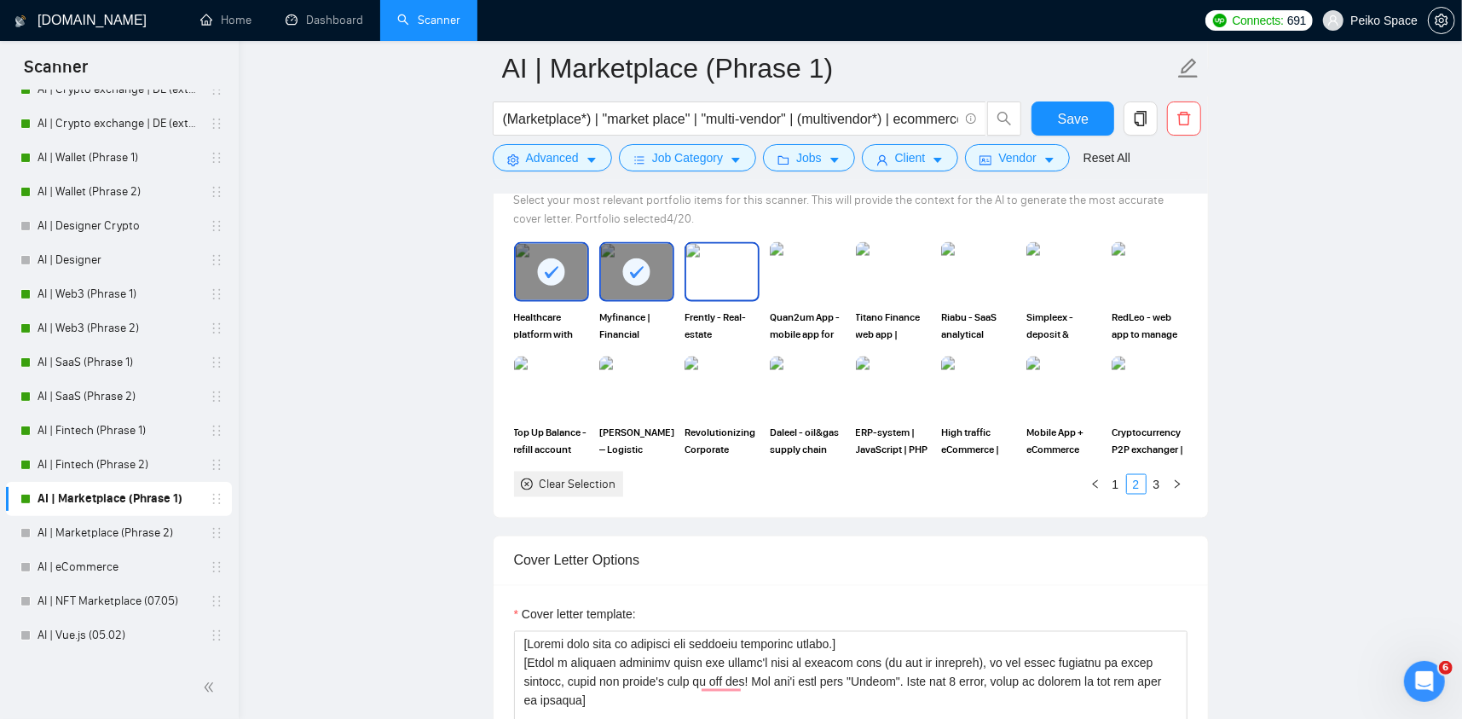
click at [704, 272] on img at bounding box center [722, 272] width 72 height 56
click at [991, 279] on img at bounding box center [979, 272] width 72 height 56
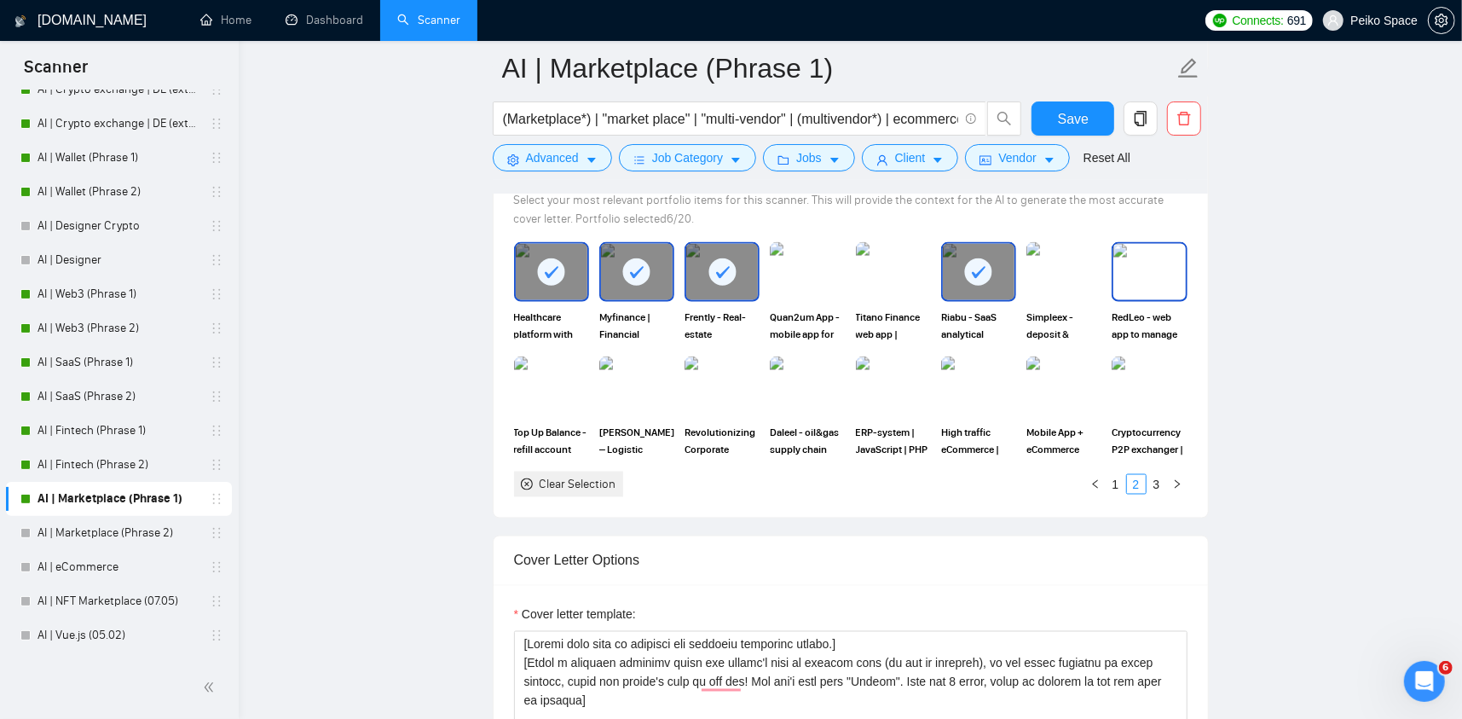
click at [1126, 275] on img at bounding box center [1150, 272] width 72 height 56
click at [617, 388] on img at bounding box center [636, 386] width 75 height 60
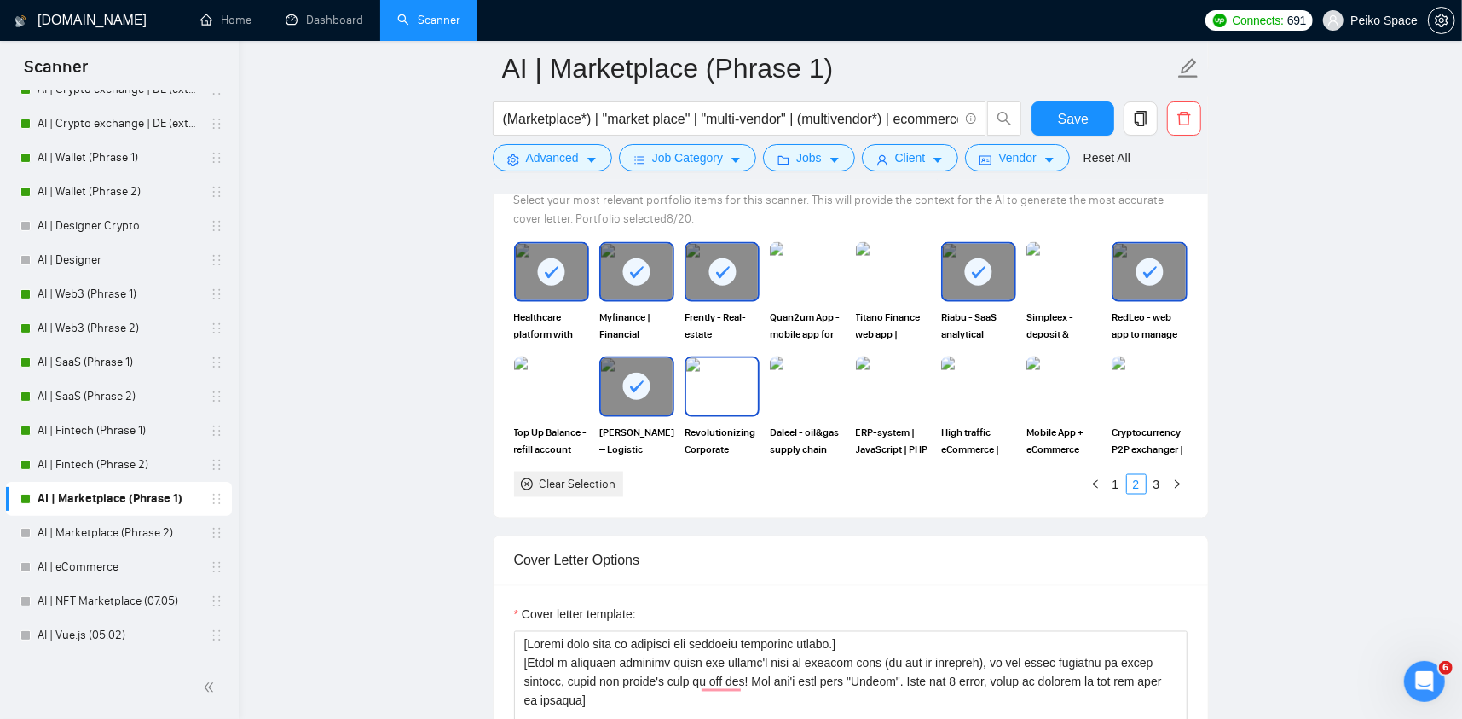
click at [797, 385] on img at bounding box center [807, 386] width 75 height 60
click at [734, 390] on img at bounding box center [722, 386] width 72 height 56
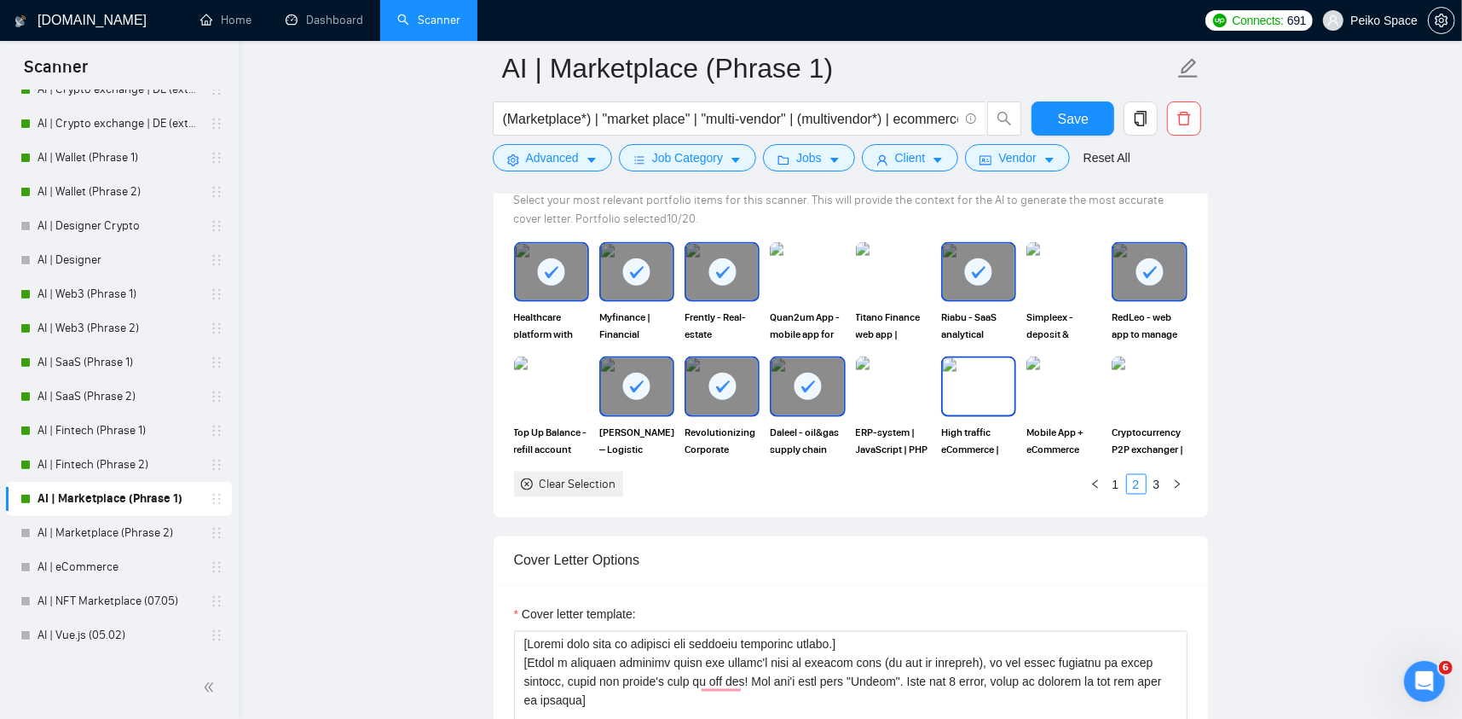
click at [978, 398] on img at bounding box center [979, 386] width 72 height 56
click at [1060, 391] on img at bounding box center [1064, 386] width 72 height 56
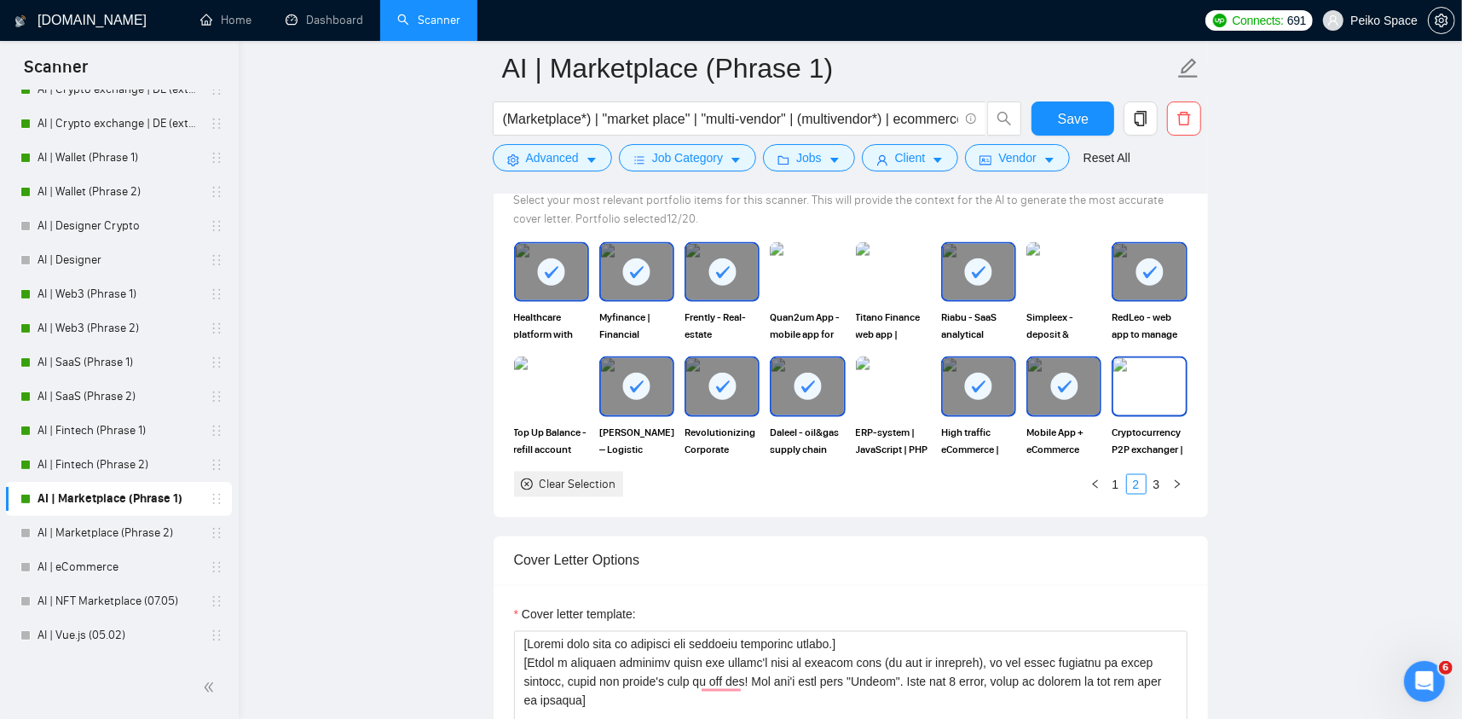
click at [1132, 387] on img at bounding box center [1150, 386] width 72 height 56
click at [1120, 399] on div at bounding box center [1150, 386] width 72 height 56
click at [1161, 488] on link "3" at bounding box center [1157, 484] width 19 height 19
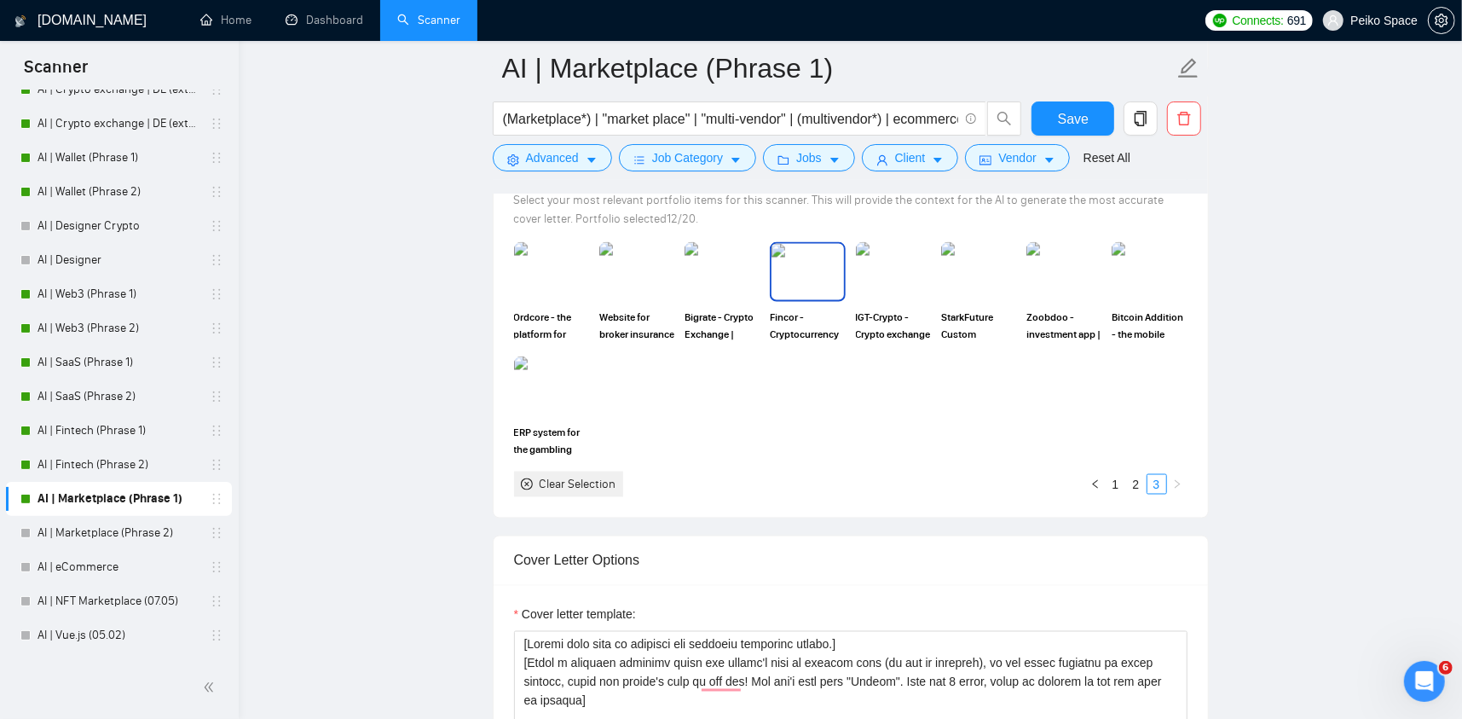
click at [802, 273] on img at bounding box center [808, 272] width 72 height 56
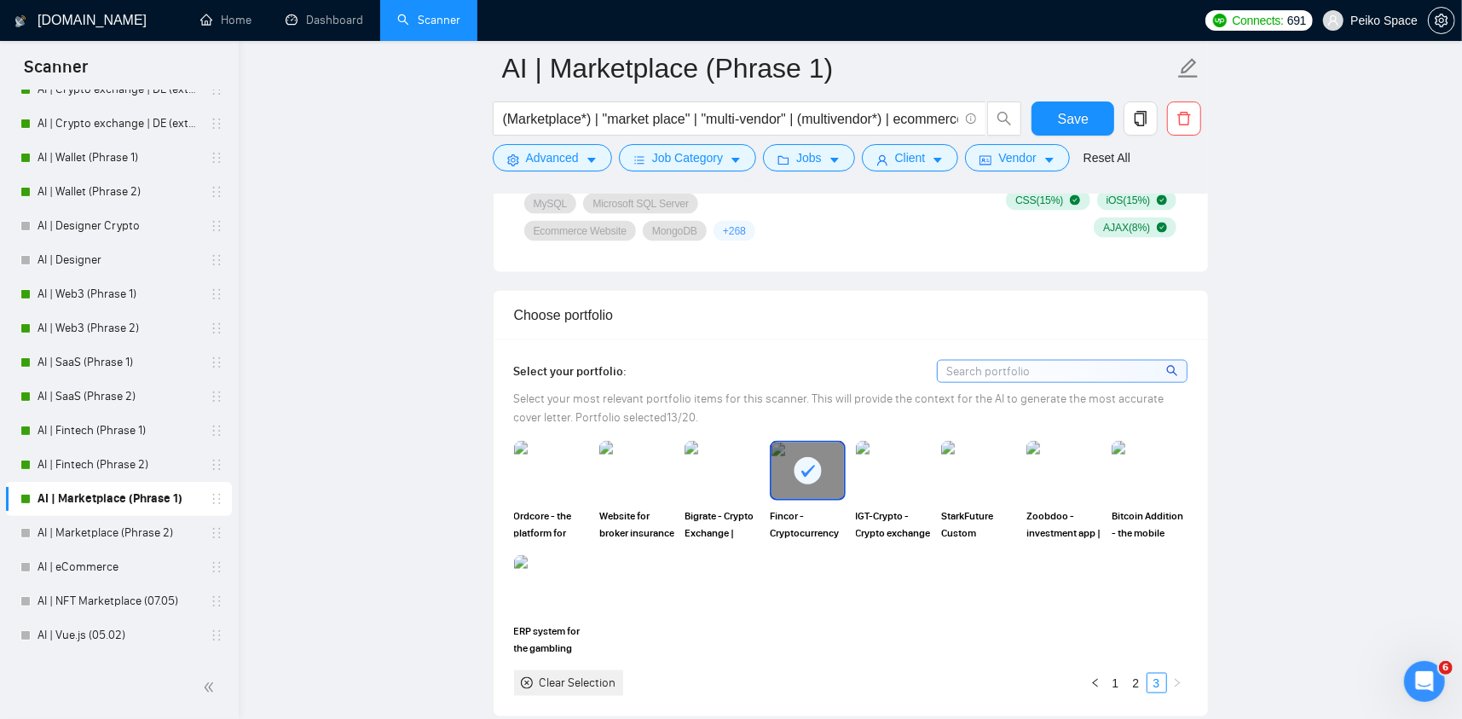
scroll to position [1791, 0]
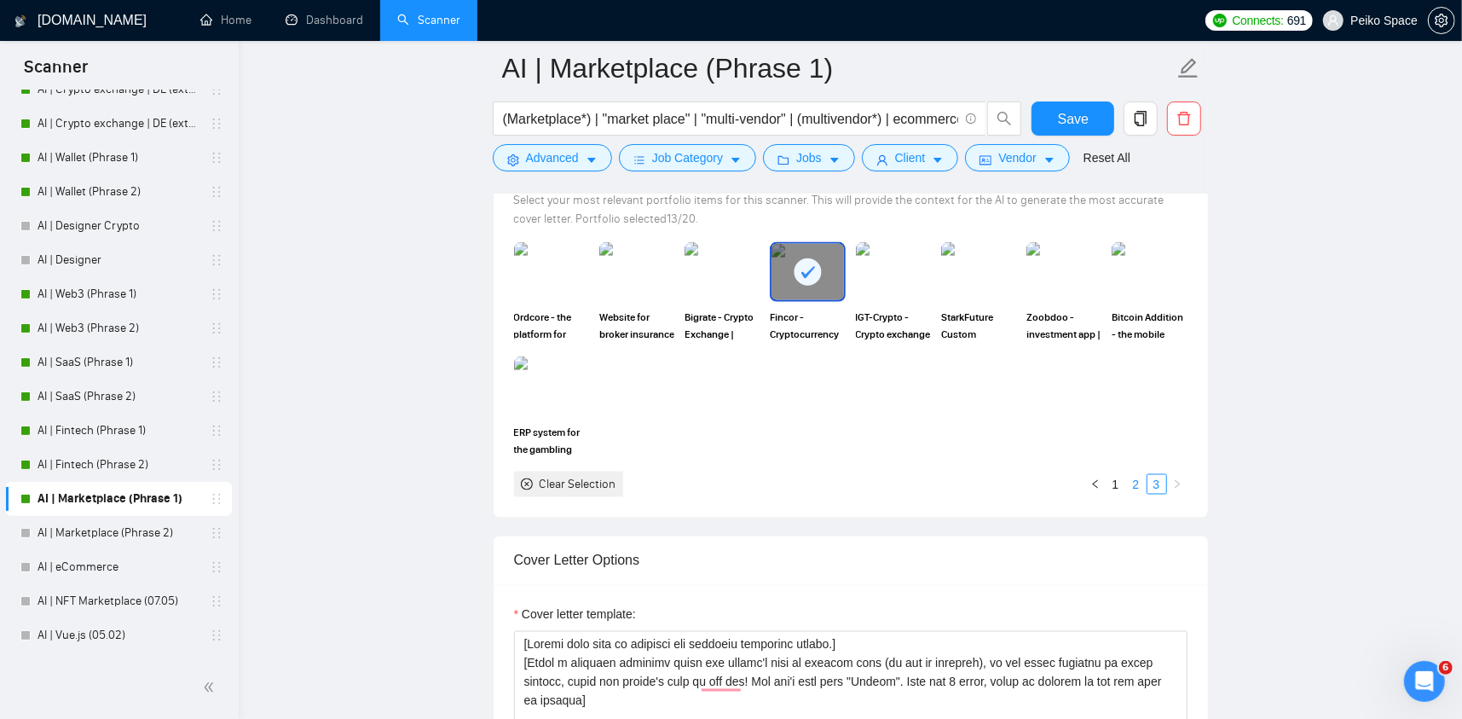
click at [1144, 477] on link "2" at bounding box center [1136, 484] width 19 height 19
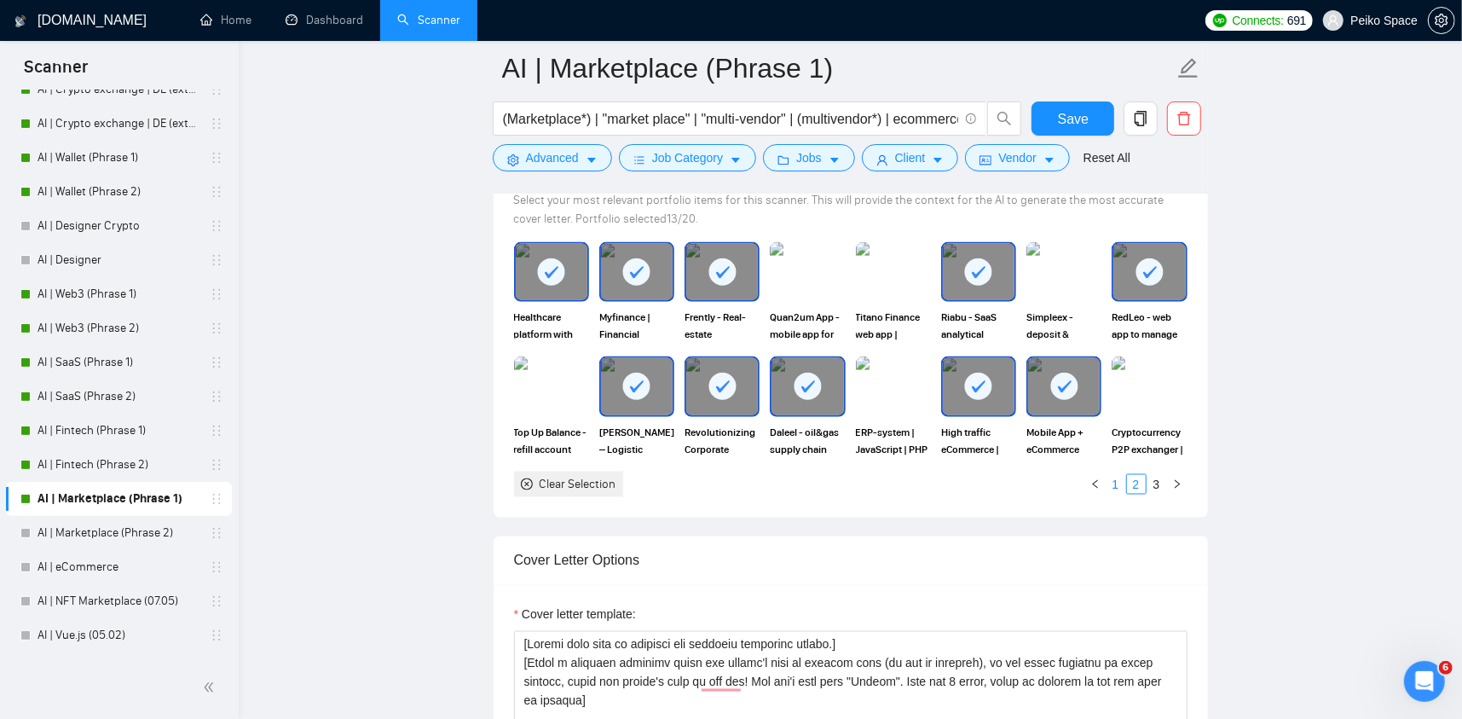
click at [1122, 479] on link "1" at bounding box center [1116, 484] width 19 height 19
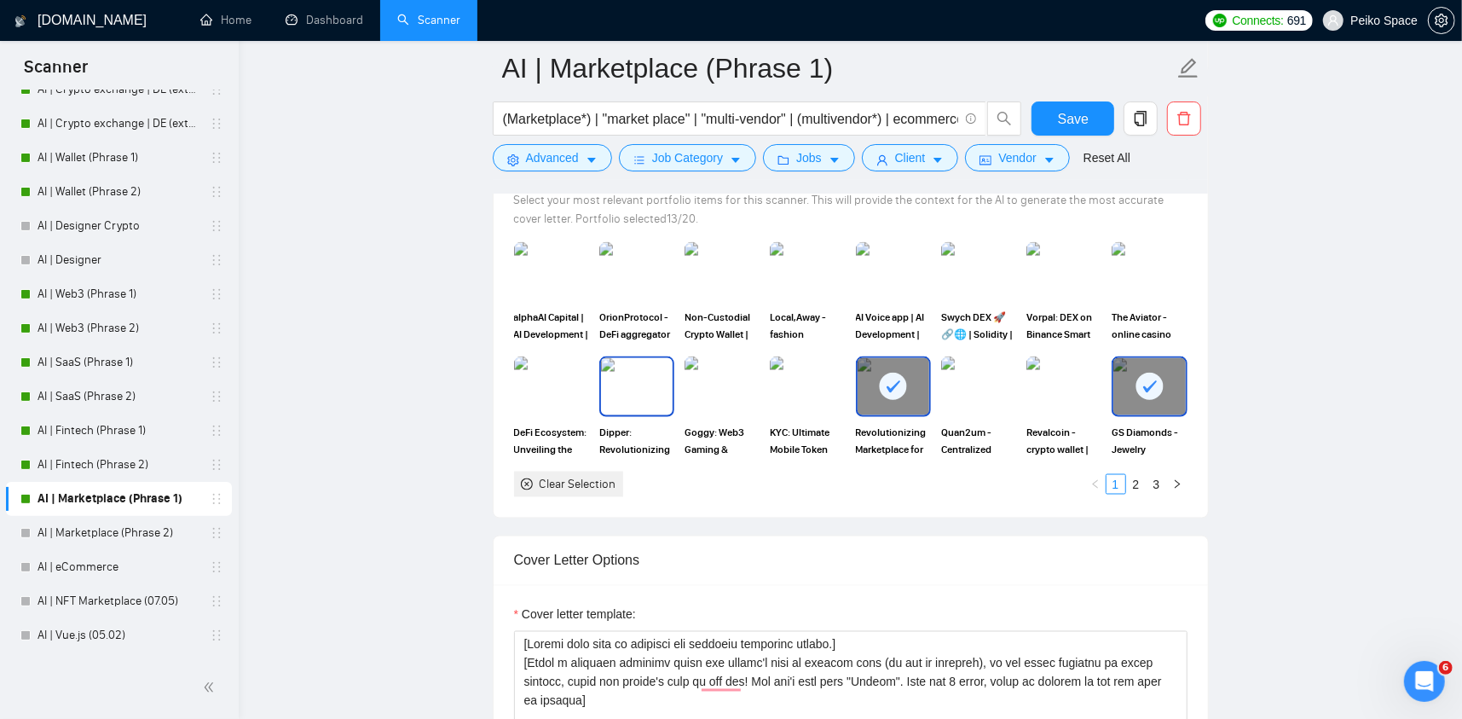
click at [634, 410] on img at bounding box center [637, 386] width 72 height 56
click at [783, 267] on img at bounding box center [808, 272] width 72 height 56
click at [1142, 479] on link "2" at bounding box center [1136, 484] width 19 height 19
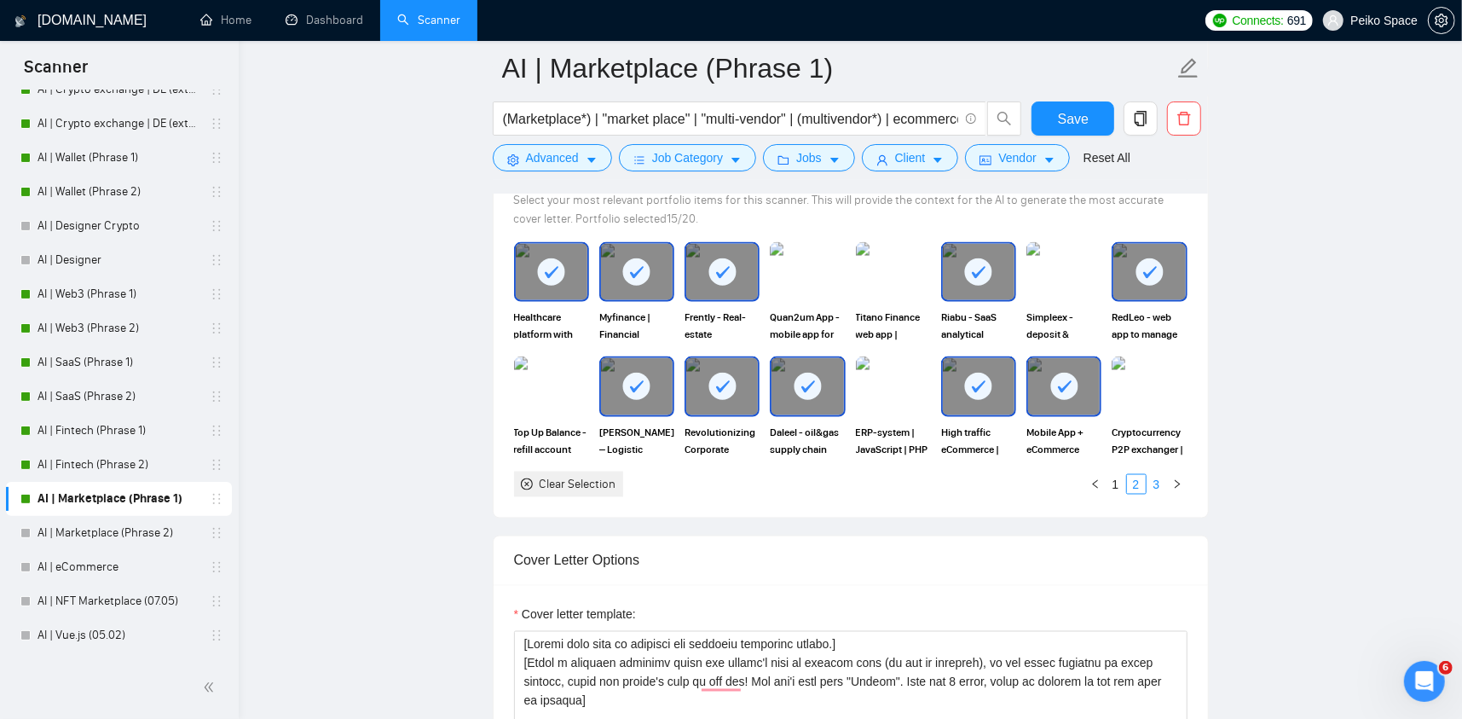
click at [1156, 482] on link "3" at bounding box center [1157, 484] width 19 height 19
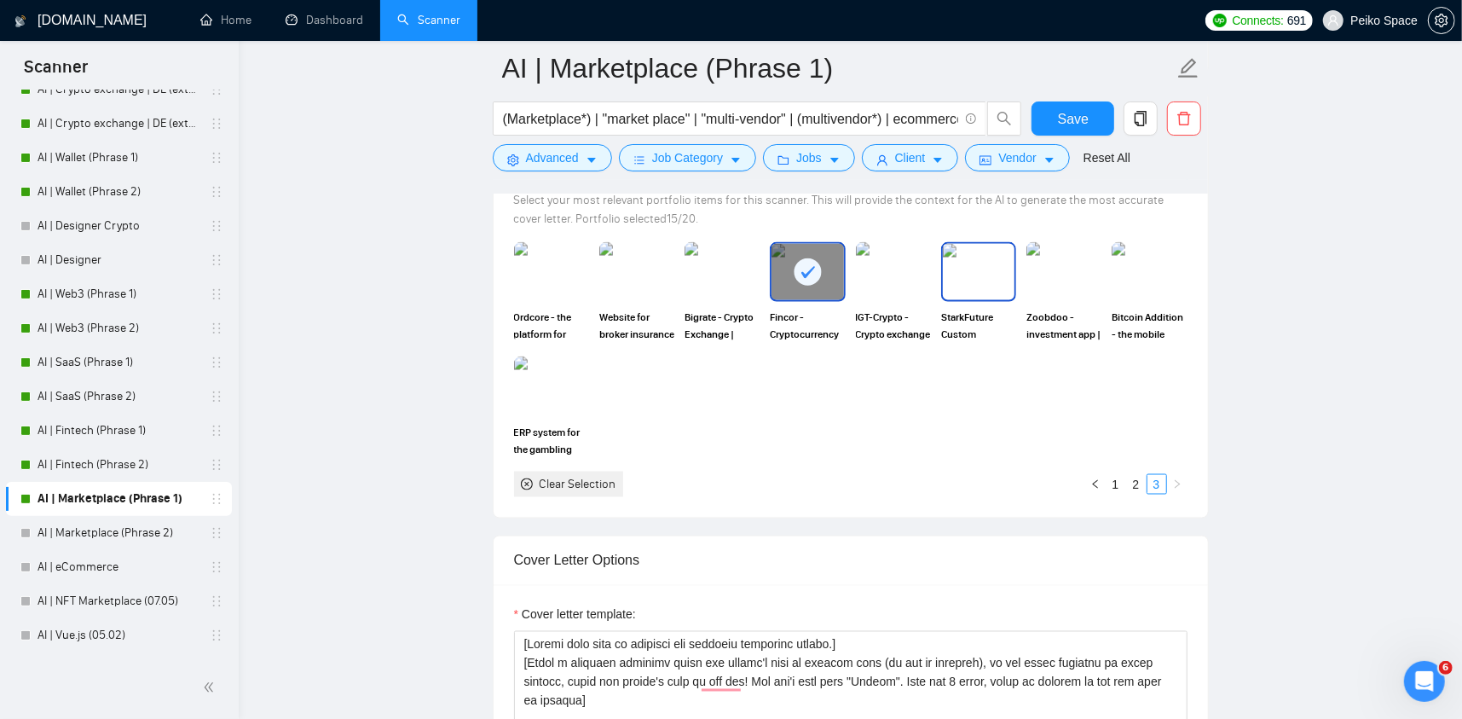
click at [978, 277] on img at bounding box center [979, 272] width 72 height 56
click at [1072, 280] on img at bounding box center [1064, 272] width 72 height 56
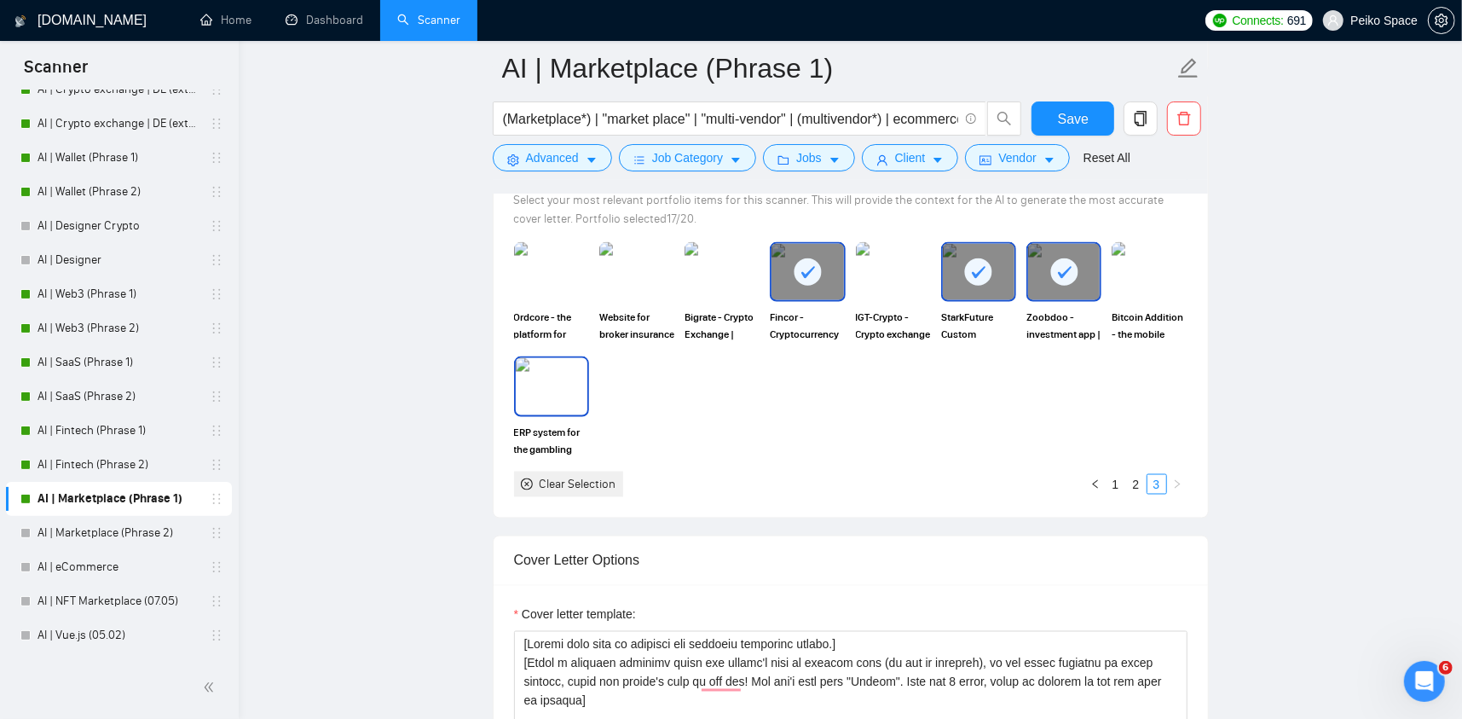
click at [542, 383] on img at bounding box center [552, 386] width 72 height 56
click at [640, 281] on img at bounding box center [637, 272] width 72 height 56
click at [1138, 483] on link "2" at bounding box center [1136, 484] width 19 height 19
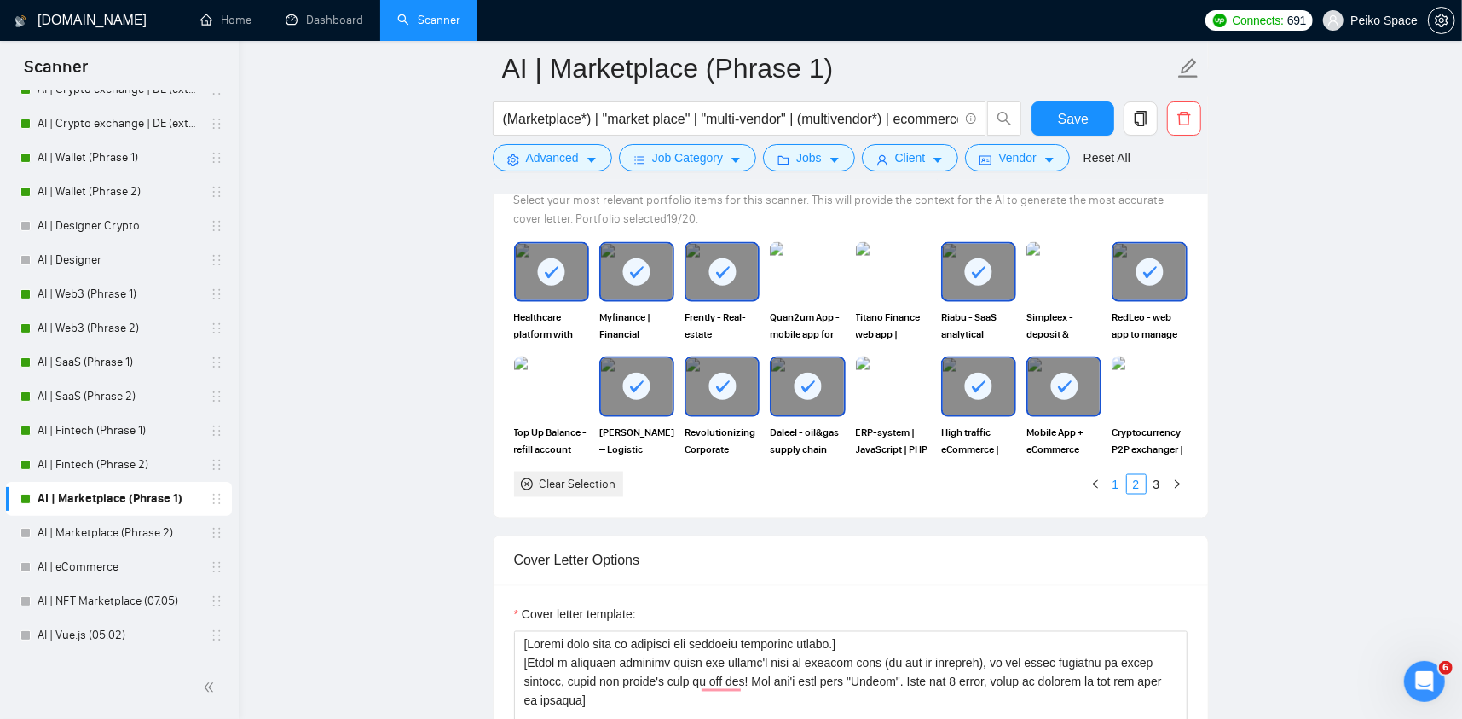
click at [1115, 481] on link "1" at bounding box center [1116, 484] width 19 height 19
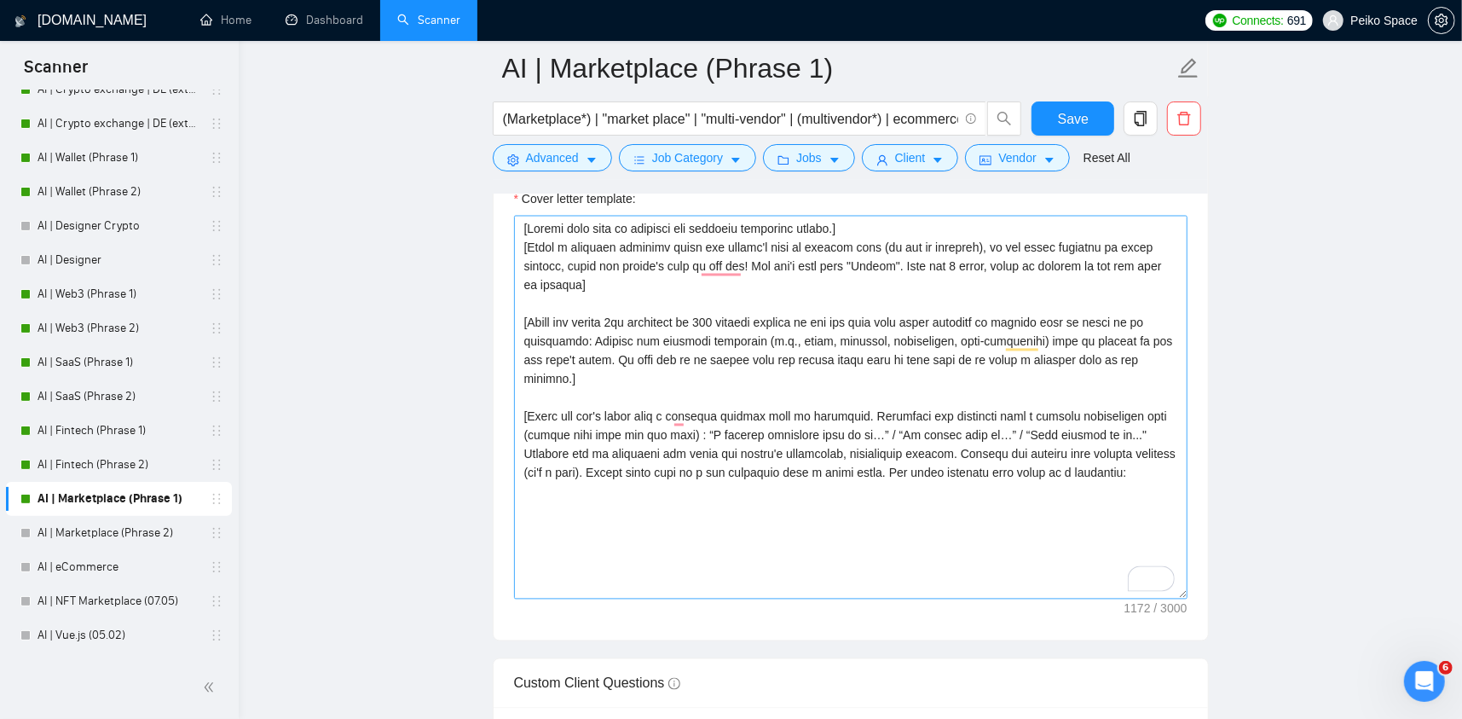
scroll to position [2217, 0]
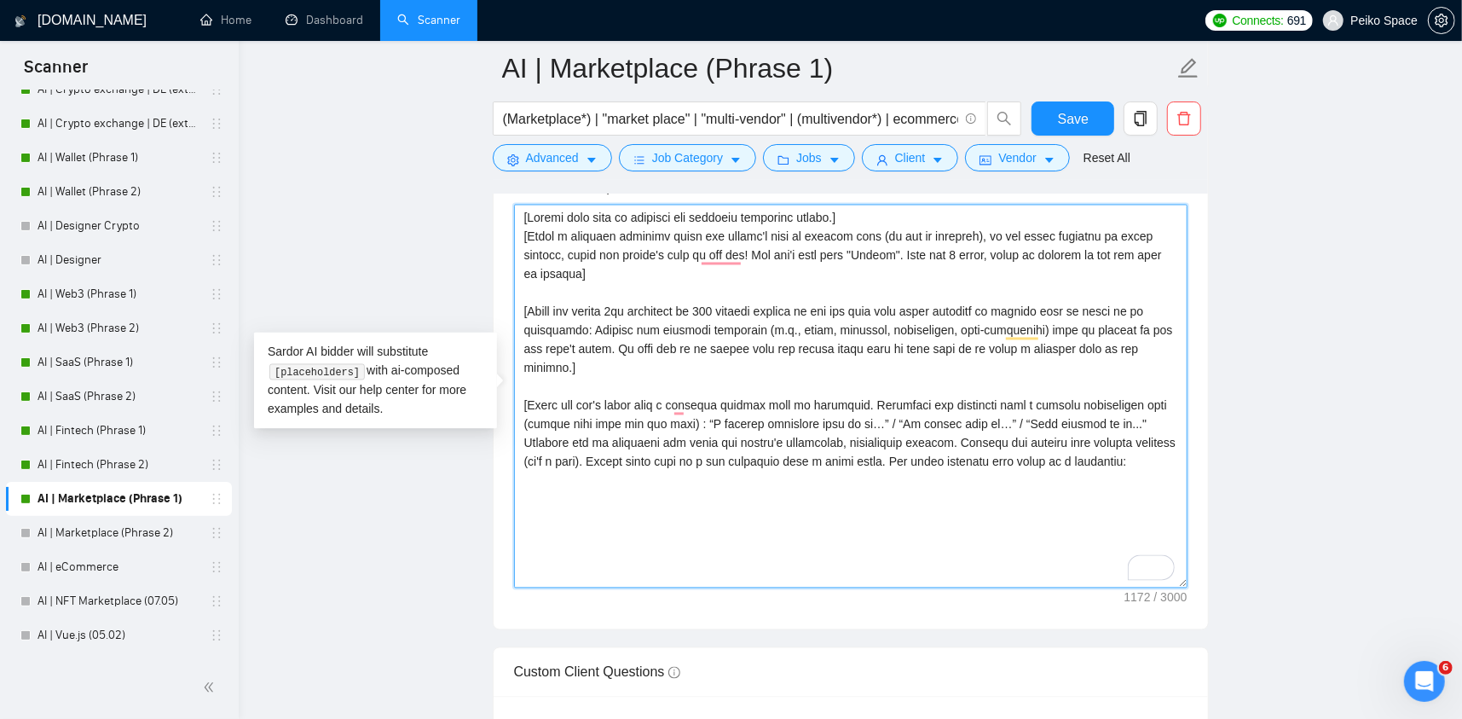
click at [1110, 450] on textarea "Cover letter template:" at bounding box center [851, 397] width 674 height 384
paste textarea "1) StarkFuture: https://readymag.website/u364705210/FintechEcommerce/starkfutur…"
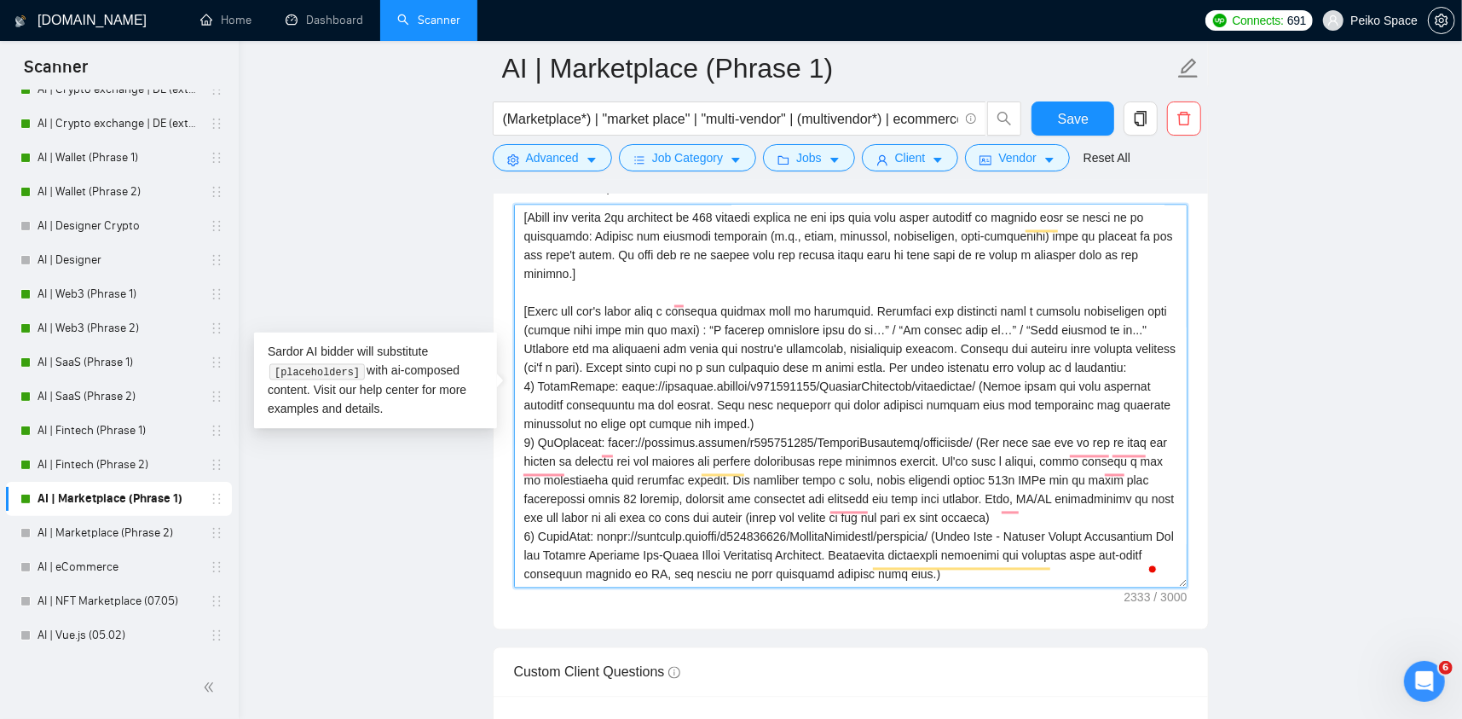
scroll to position [126, 0]
drag, startPoint x: 1040, startPoint y: 499, endPoint x: 974, endPoint y: 499, distance: 66.5
click at [974, 499] on textarea "Cover letter template:" at bounding box center [851, 397] width 674 height 384
drag, startPoint x: 953, startPoint y: 426, endPoint x: 980, endPoint y: 429, distance: 26.6
click at [976, 428] on textarea "Cover letter template:" at bounding box center [851, 397] width 674 height 384
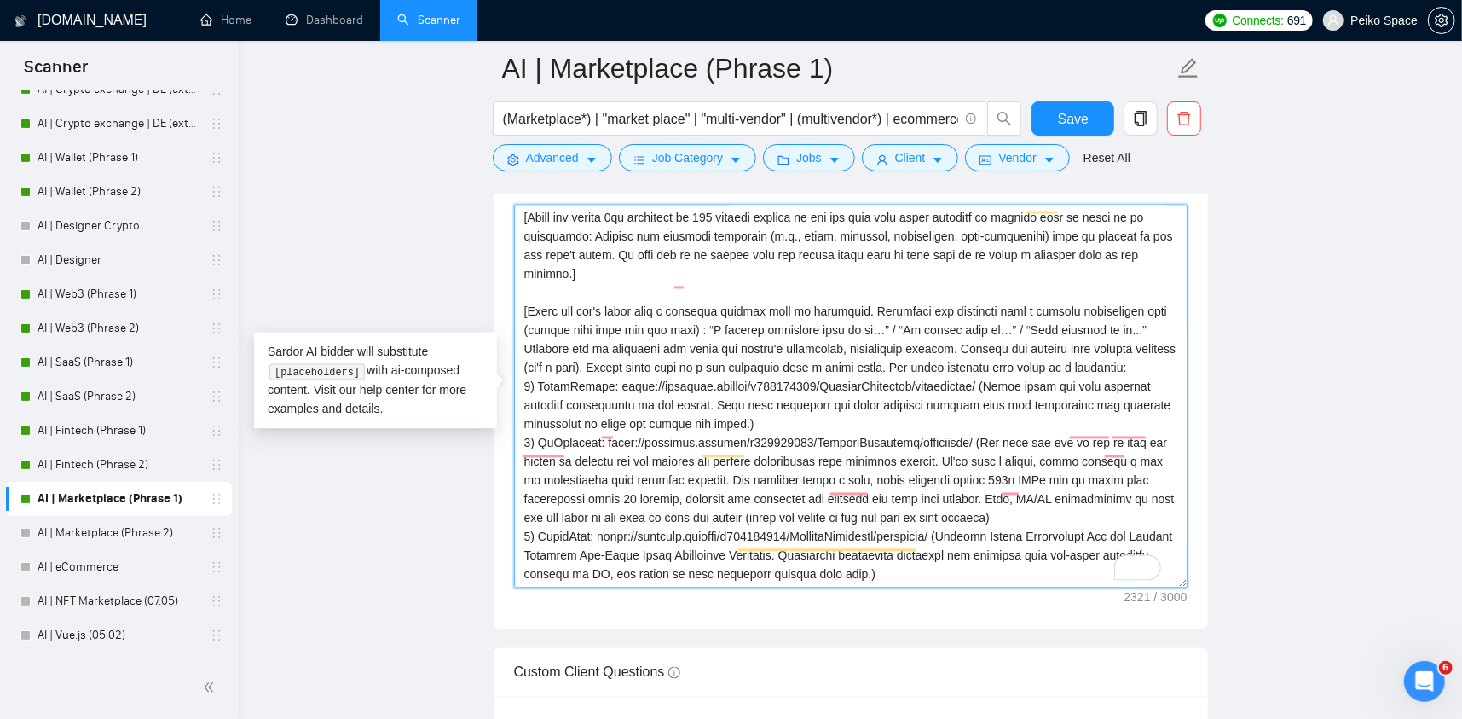
drag, startPoint x: 905, startPoint y: 423, endPoint x: 1012, endPoint y: 409, distance: 108.3
click at [1012, 409] on textarea "Cover letter template:" at bounding box center [851, 397] width 674 height 384
click at [1000, 404] on textarea "Cover letter template:" at bounding box center [851, 397] width 674 height 384
click at [999, 404] on textarea "Cover letter template:" at bounding box center [851, 397] width 674 height 384
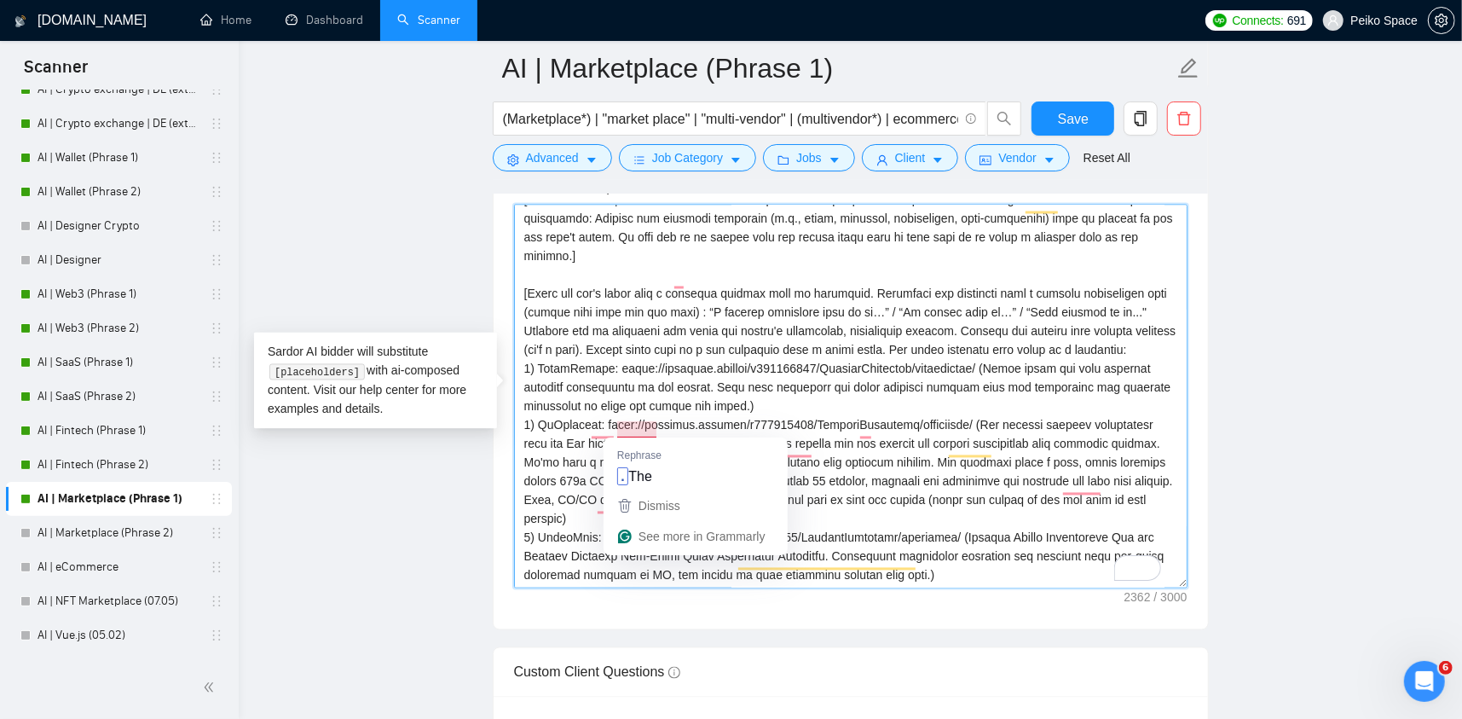
drag, startPoint x: 654, startPoint y: 426, endPoint x: 634, endPoint y: 425, distance: 19.6
click at [634, 425] on textarea "Cover letter template:" at bounding box center [851, 397] width 674 height 384
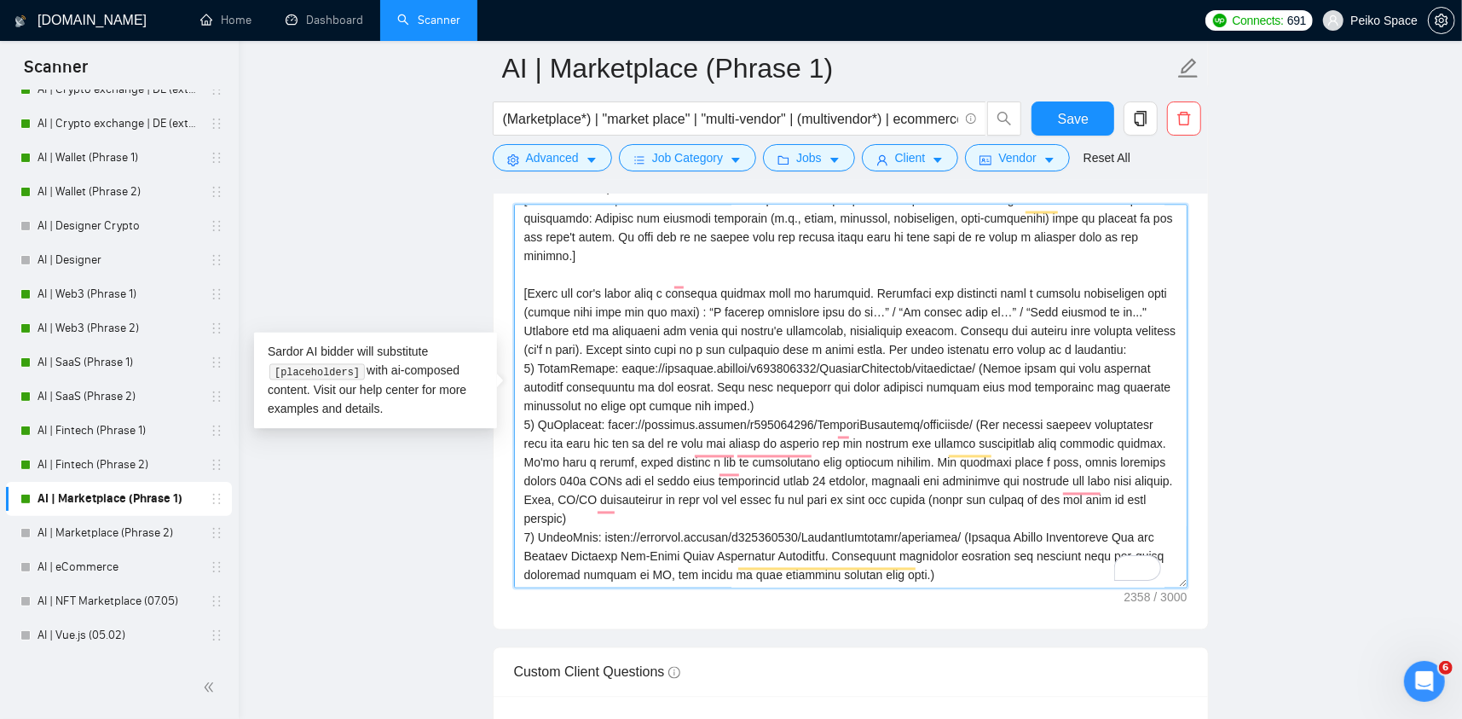
drag, startPoint x: 690, startPoint y: 426, endPoint x: 790, endPoint y: 426, distance: 100.6
click at [785, 427] on textarea "Cover letter template:" at bounding box center [851, 397] width 674 height 384
click at [712, 425] on textarea "Cover letter template:" at bounding box center [851, 397] width 674 height 384
drag, startPoint x: 741, startPoint y: 425, endPoint x: 690, endPoint y: 426, distance: 51.2
click at [690, 426] on textarea "Cover letter template:" at bounding box center [851, 397] width 674 height 384
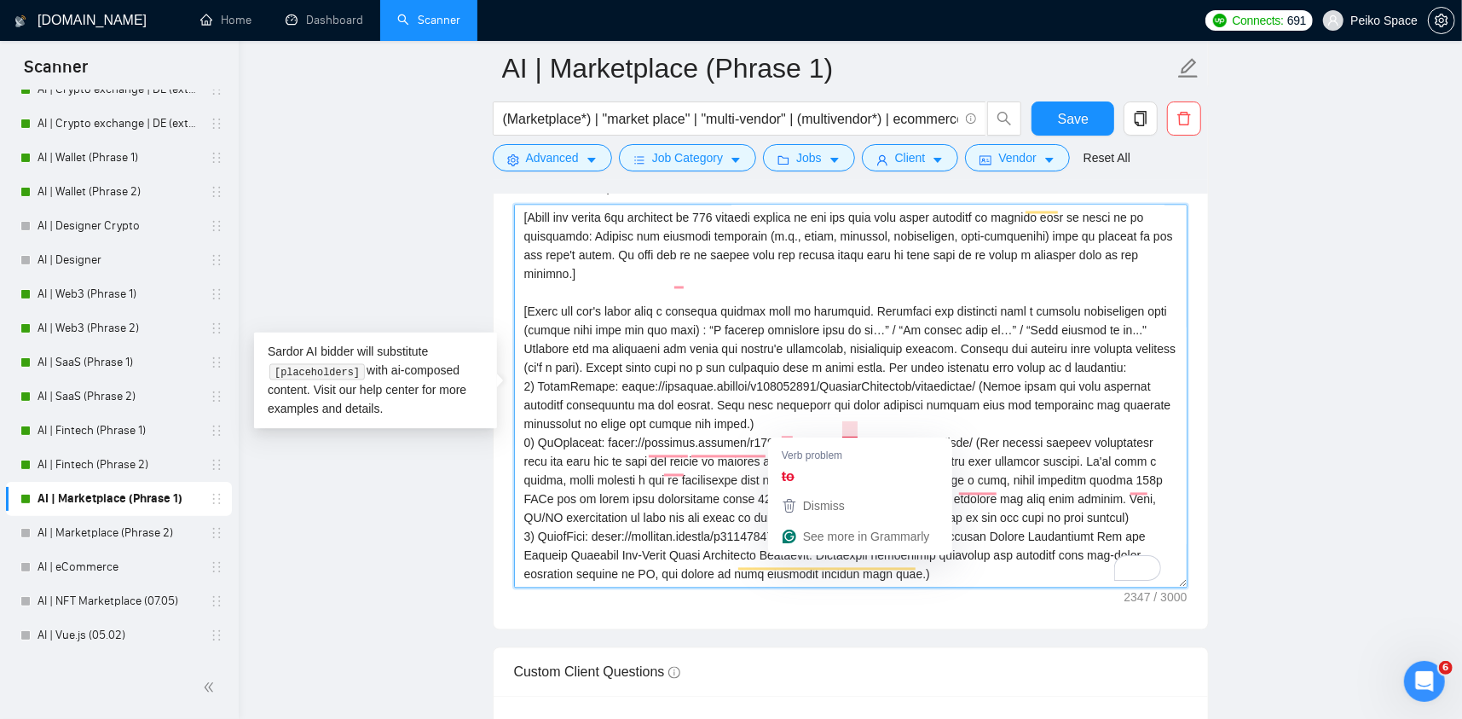
click at [855, 424] on textarea "Cover letter template:" at bounding box center [851, 397] width 674 height 384
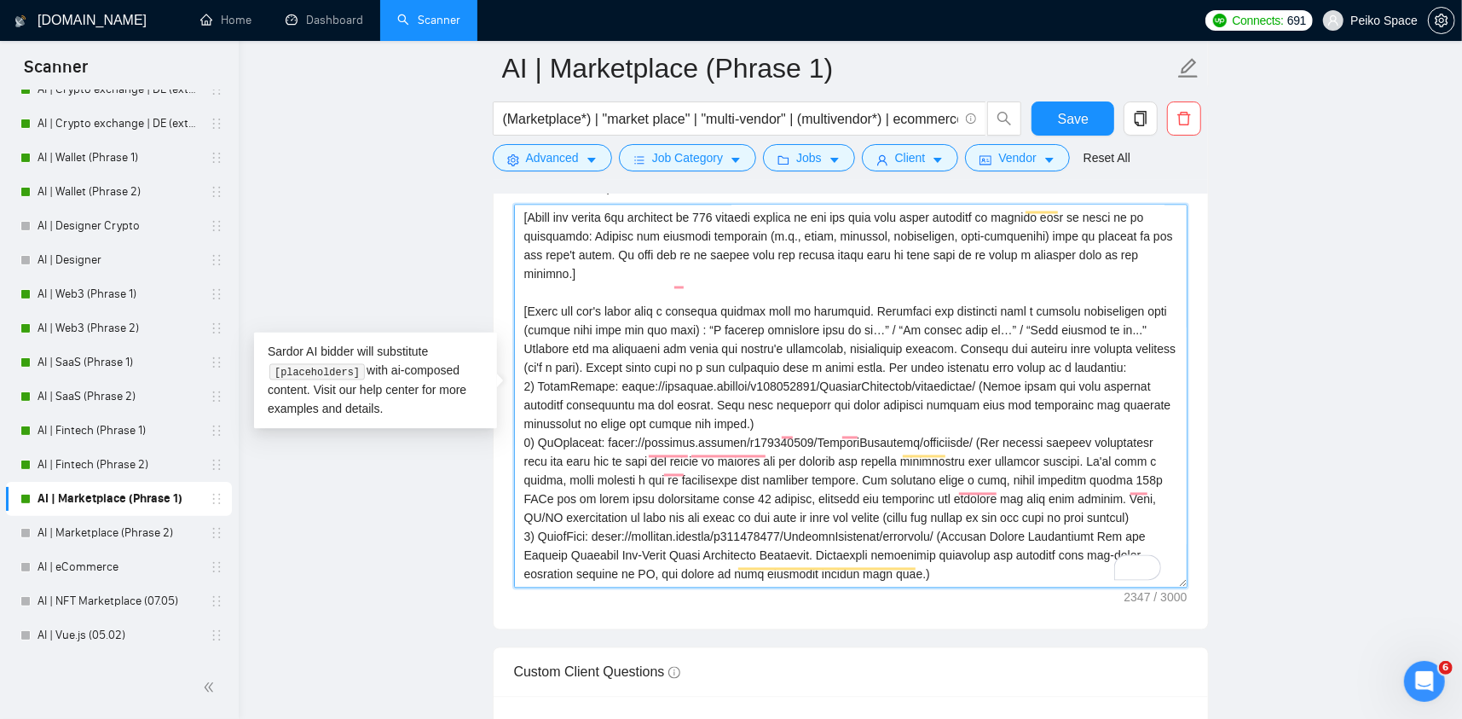
click at [696, 426] on textarea "Cover letter template:" at bounding box center [851, 397] width 674 height 384
click at [699, 424] on textarea "Cover letter template:" at bounding box center [851, 397] width 674 height 384
drag, startPoint x: 941, startPoint y: 426, endPoint x: 691, endPoint y: 430, distance: 250.7
click at [691, 430] on textarea "Cover letter template:" at bounding box center [851, 397] width 674 height 384
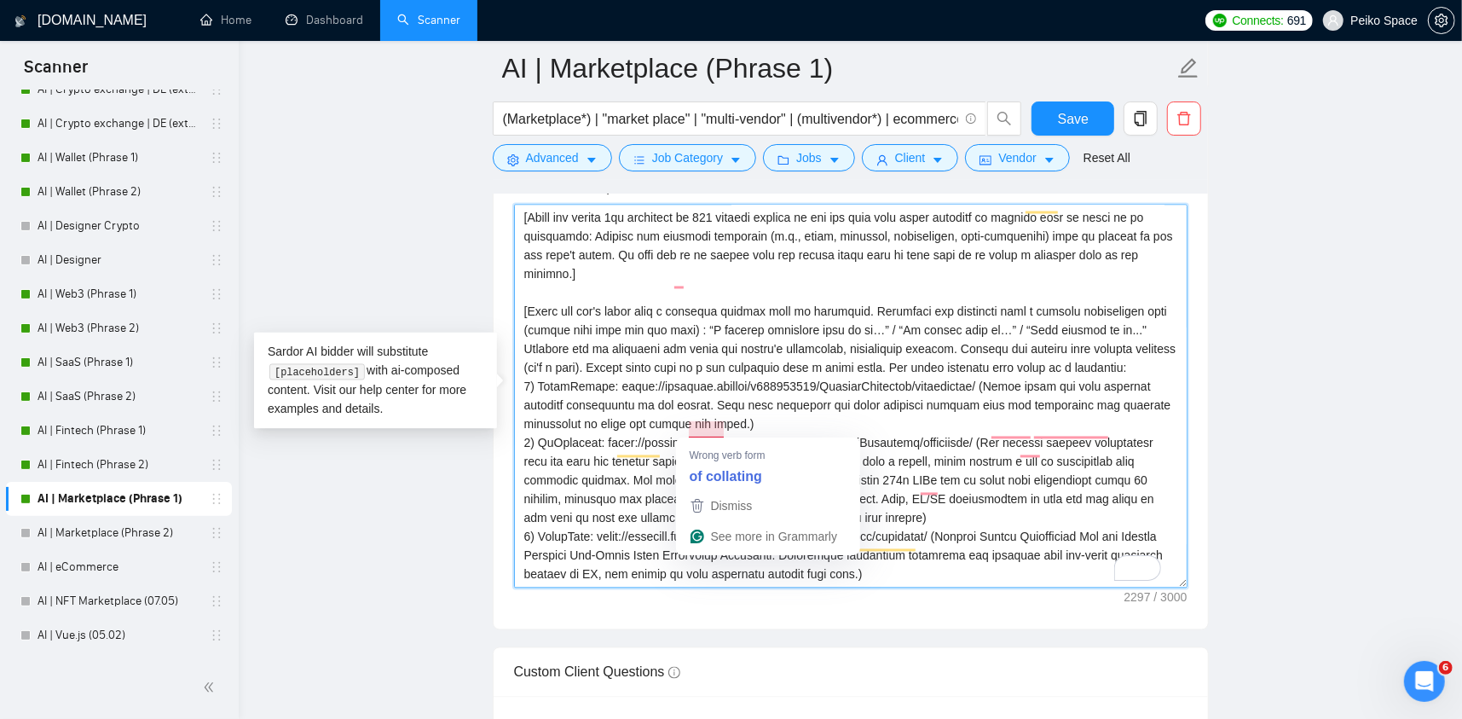
drag, startPoint x: 721, startPoint y: 429, endPoint x: 706, endPoint y: 427, distance: 15.4
click at [706, 427] on textarea "Cover letter template:" at bounding box center [851, 397] width 674 height 384
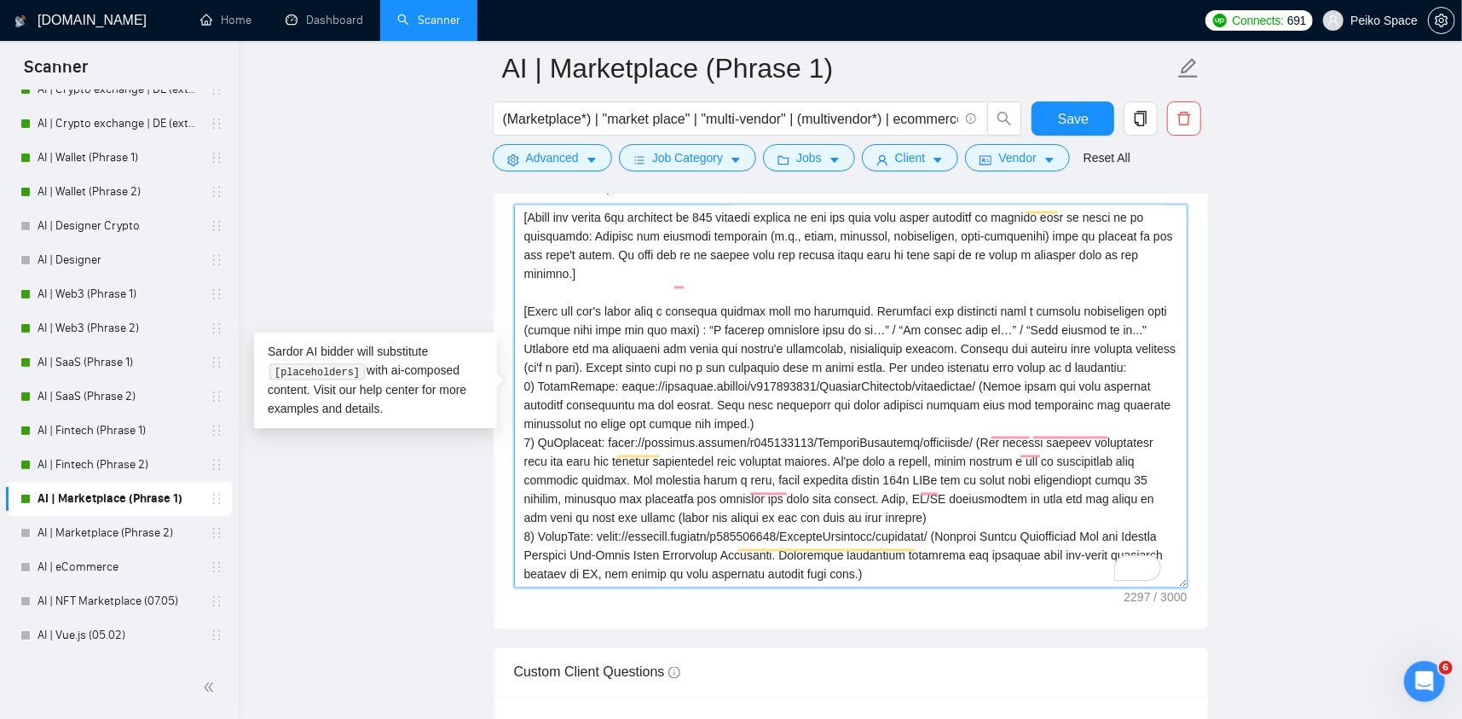
drag, startPoint x: 704, startPoint y: 426, endPoint x: 785, endPoint y: 426, distance: 81.9
click at [785, 426] on textarea "Cover letter template:" at bounding box center [851, 397] width 674 height 384
drag, startPoint x: 783, startPoint y: 427, endPoint x: 708, endPoint y: 423, distance: 75.2
click at [708, 423] on textarea "Cover letter template:" at bounding box center [851, 397] width 674 height 384
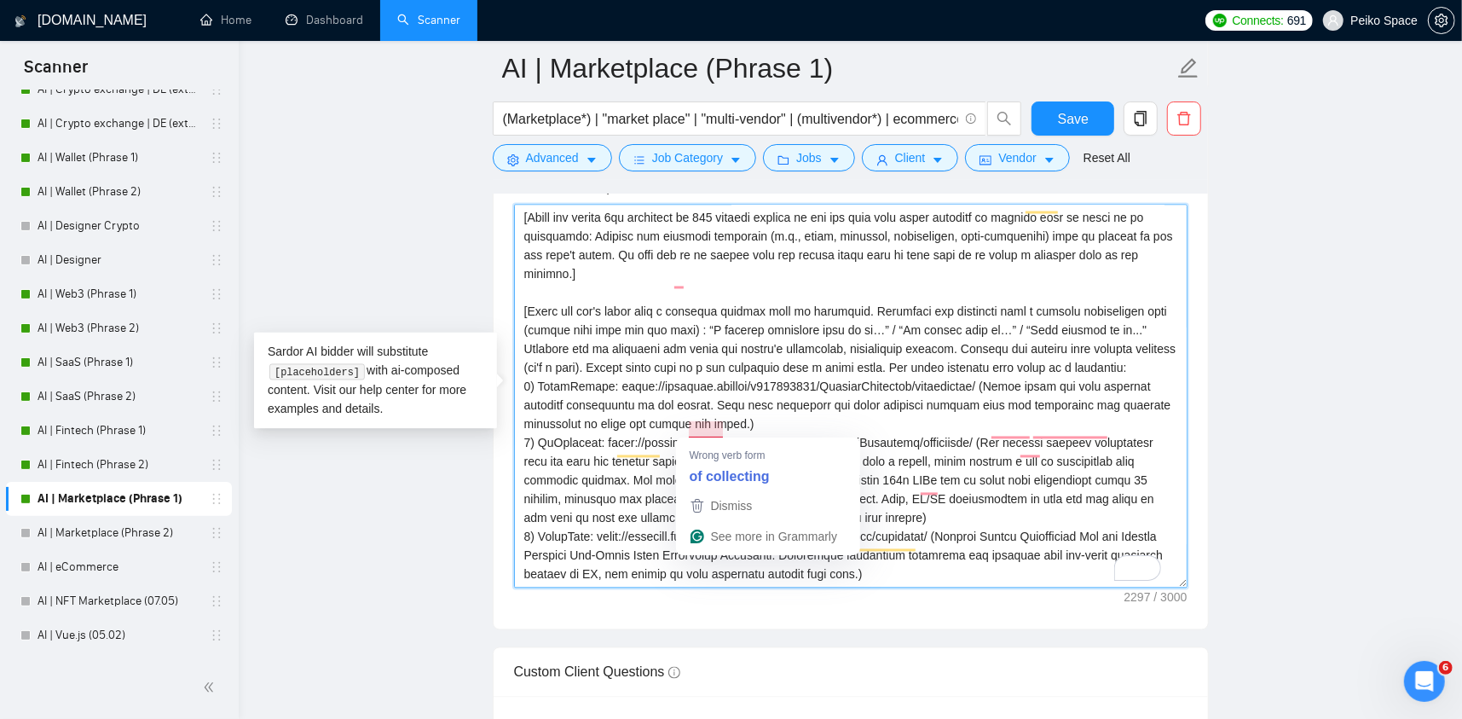
click at [723, 429] on textarea "Cover letter template:" at bounding box center [851, 397] width 674 height 384
drag, startPoint x: 723, startPoint y: 426, endPoint x: 704, endPoint y: 426, distance: 19.6
click at [704, 426] on textarea "Cover letter template:" at bounding box center [851, 397] width 674 height 384
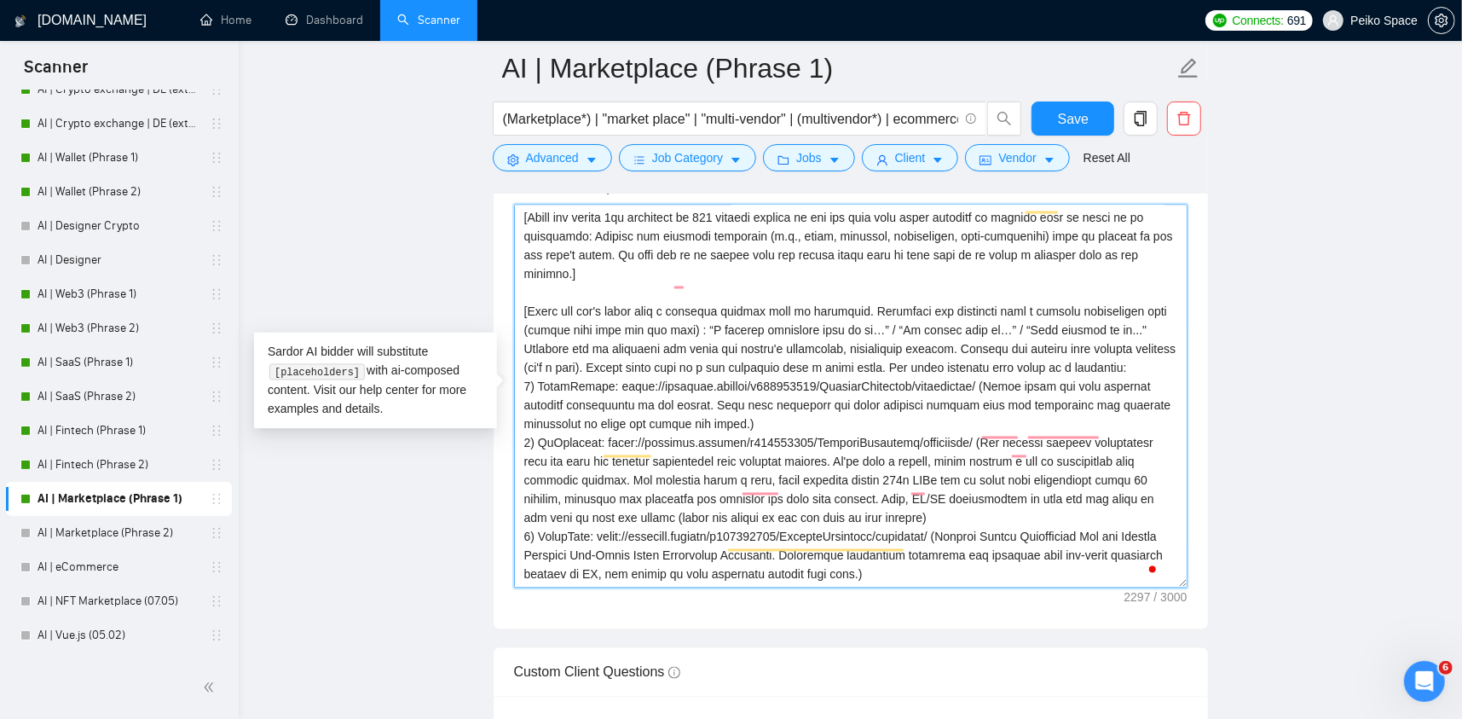
click at [773, 430] on textarea "Cover letter template:" at bounding box center [851, 397] width 674 height 384
drag, startPoint x: 786, startPoint y: 426, endPoint x: 690, endPoint y: 427, distance: 96.4
click at [690, 427] on textarea "Cover letter template:" at bounding box center [851, 397] width 674 height 384
click at [751, 420] on textarea "Cover letter template:" at bounding box center [851, 397] width 674 height 384
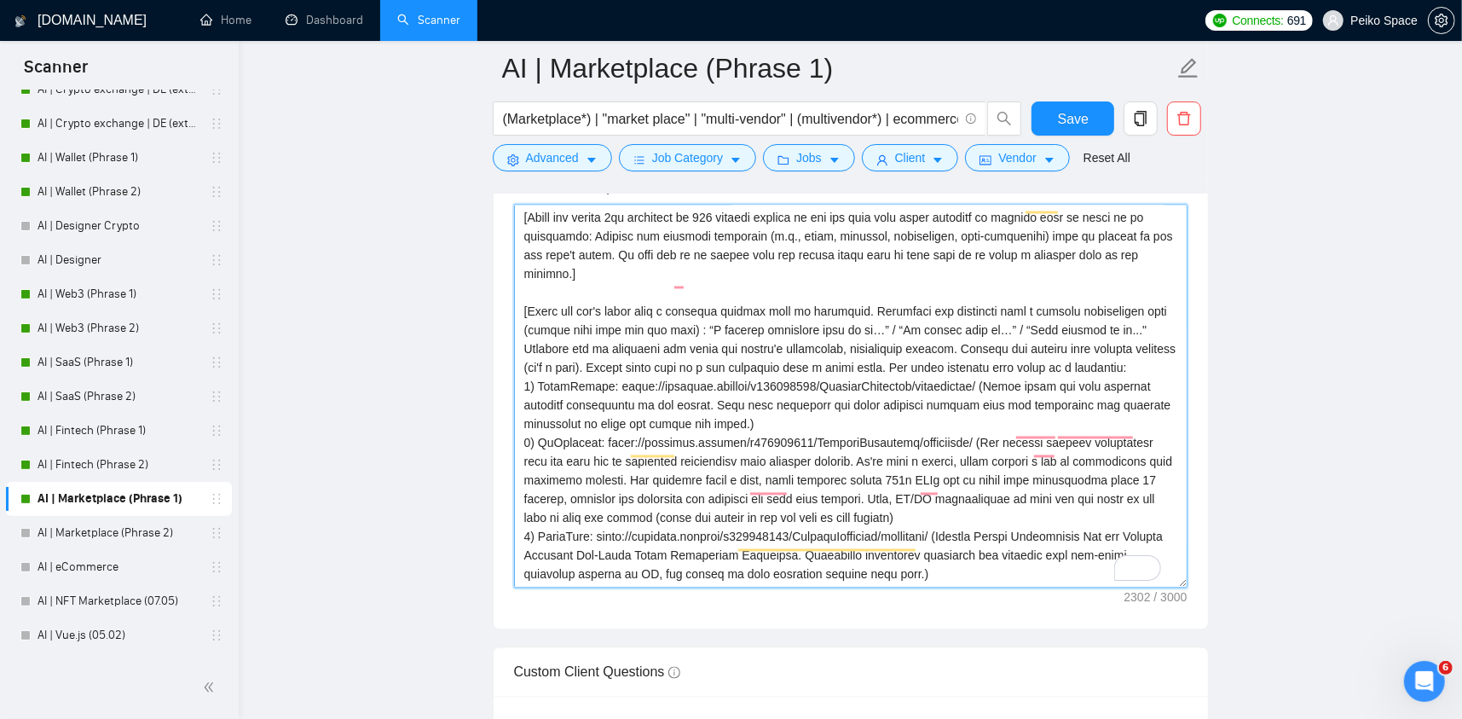
drag, startPoint x: 869, startPoint y: 425, endPoint x: 927, endPoint y: 427, distance: 58.0
click at [926, 427] on textarea "Cover letter template:" at bounding box center [851, 397] width 674 height 384
click at [932, 425] on textarea "Cover letter template:" at bounding box center [851, 397] width 674 height 384
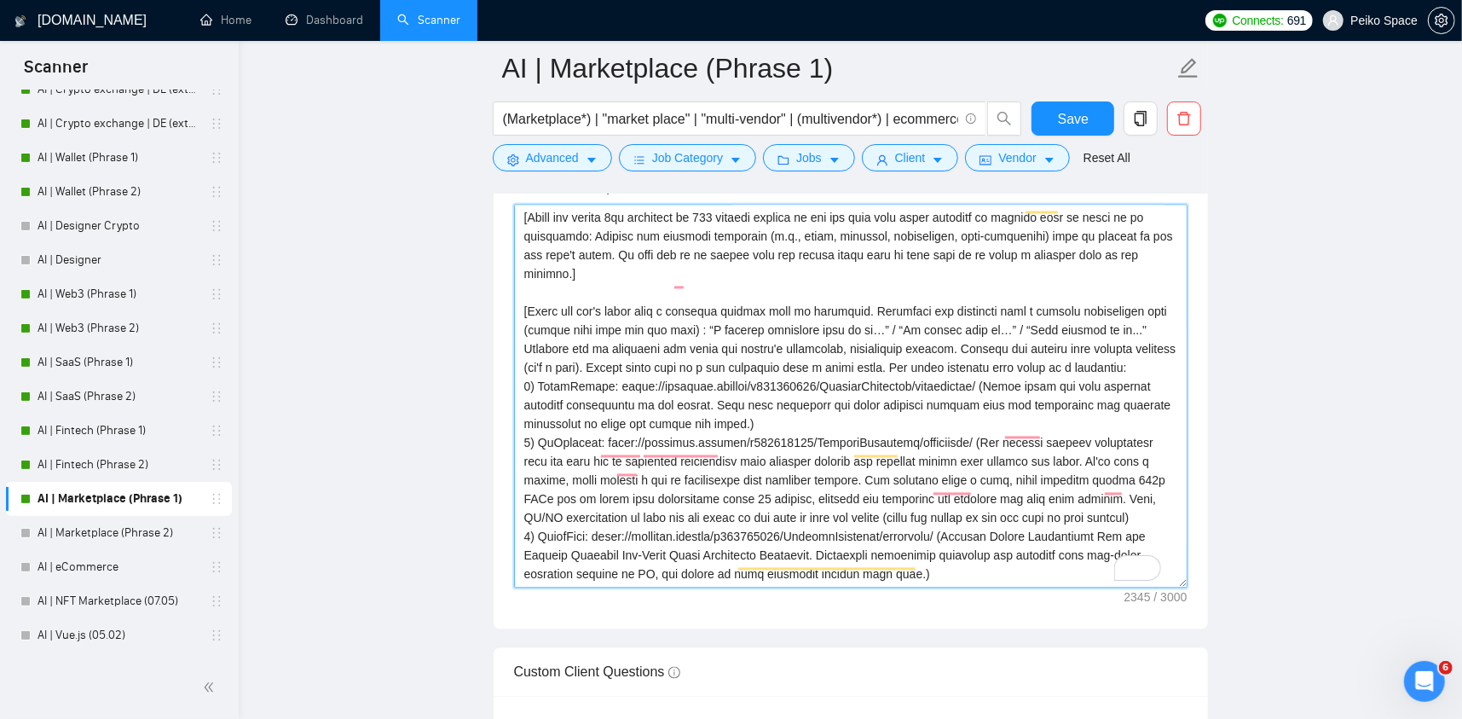
click at [1036, 458] on textarea "Cover letter template:" at bounding box center [851, 397] width 674 height 384
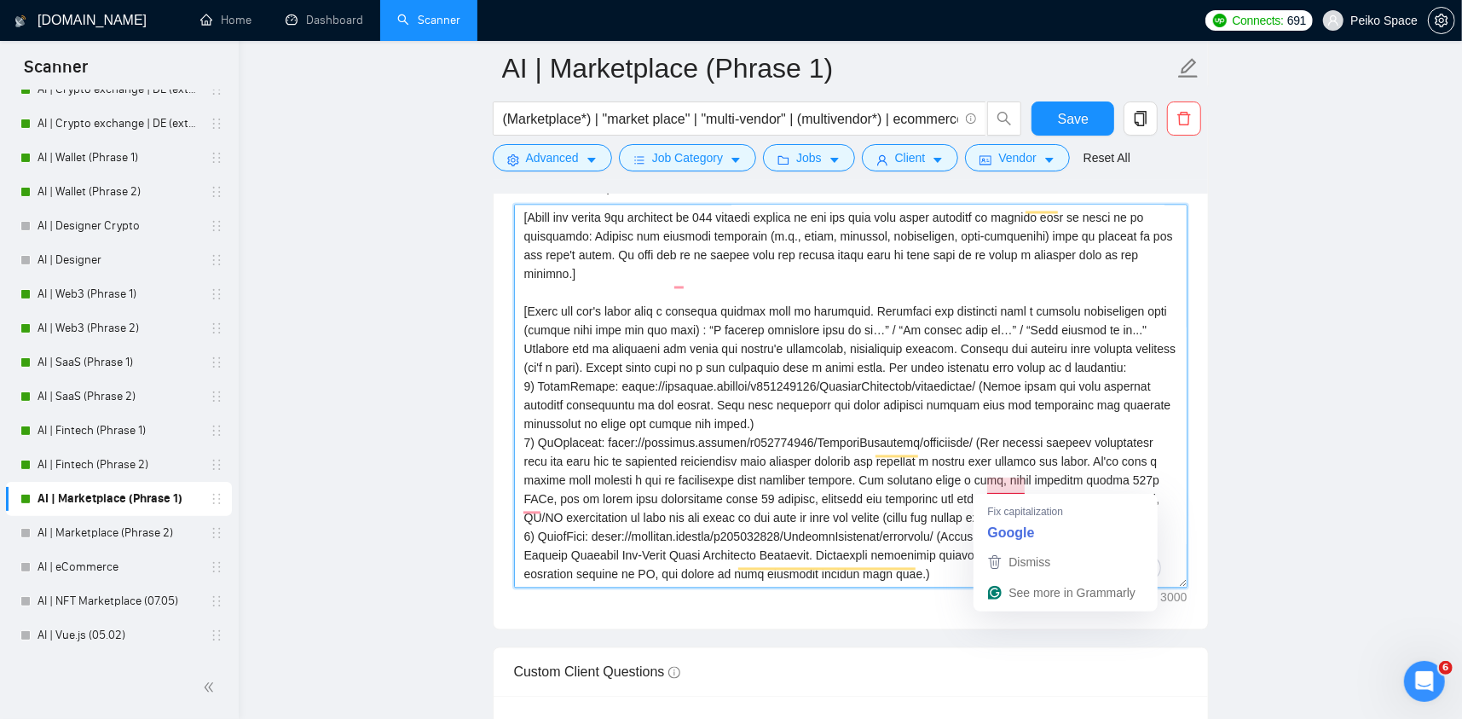
drag, startPoint x: 1022, startPoint y: 483, endPoint x: 987, endPoint y: 479, distance: 34.4
click at [987, 479] on textarea "Cover letter template:" at bounding box center [851, 397] width 674 height 384
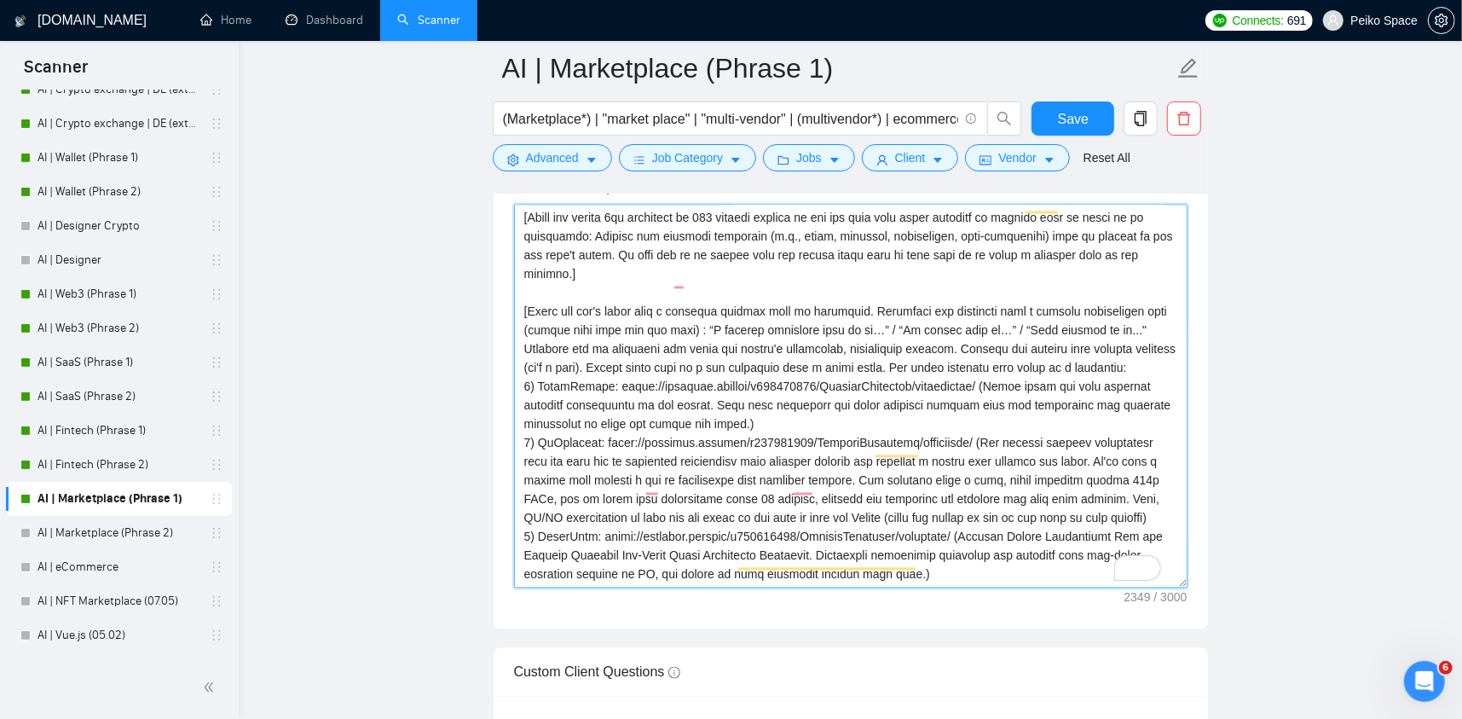
type textarea "[Please make sure to maintain the original paragraph breaks.] [Write a personal…"
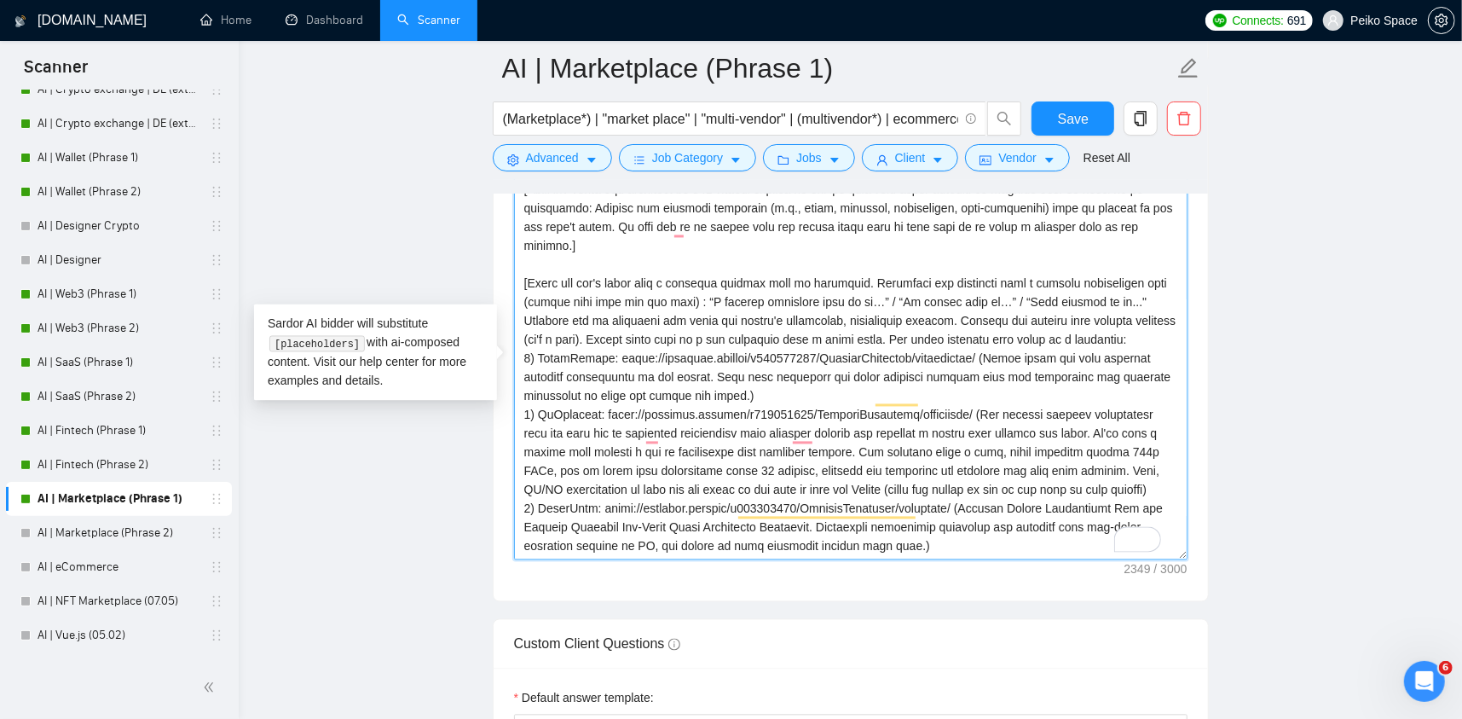
scroll to position [2302, 0]
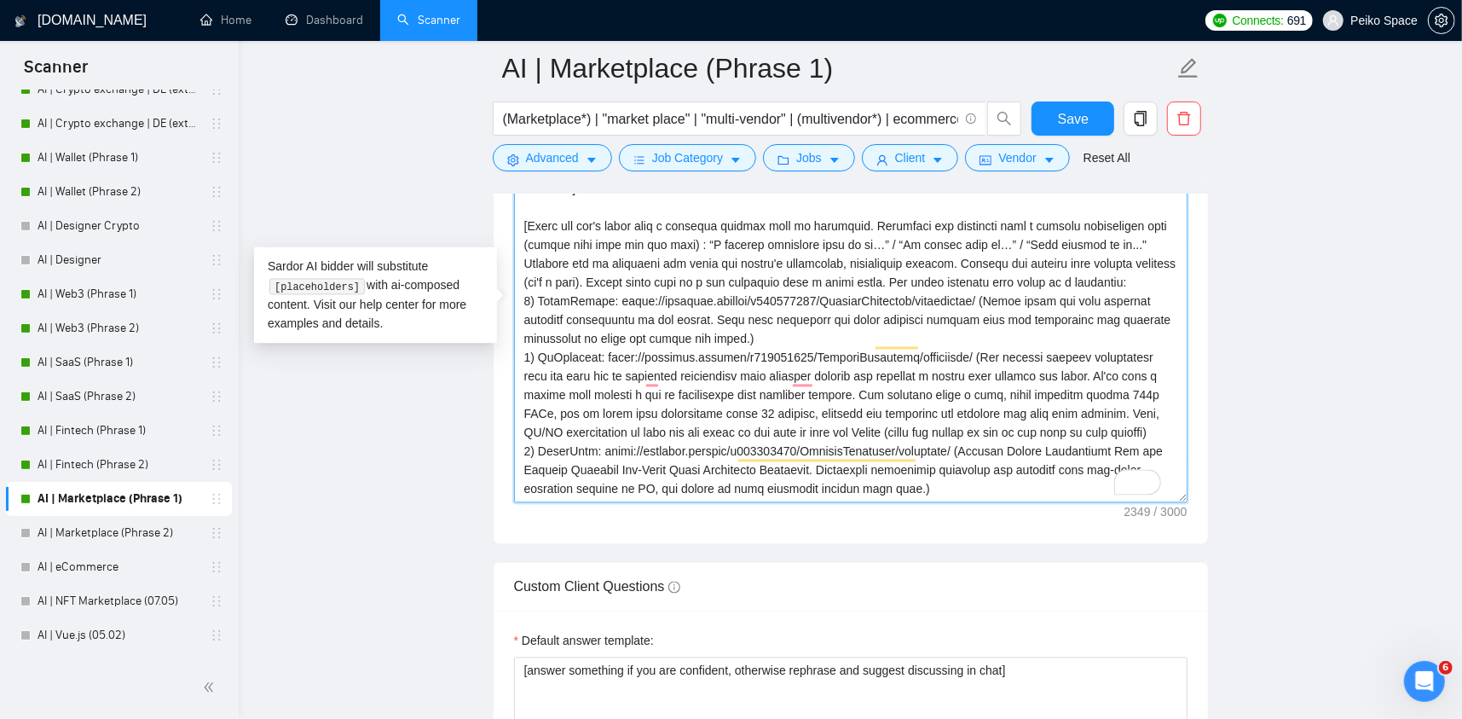
click at [581, 466] on textarea "Cover letter template:" at bounding box center [851, 311] width 674 height 384
paste textarea "[Write here the question - make it catchy and relevant to the job post needs. M…"
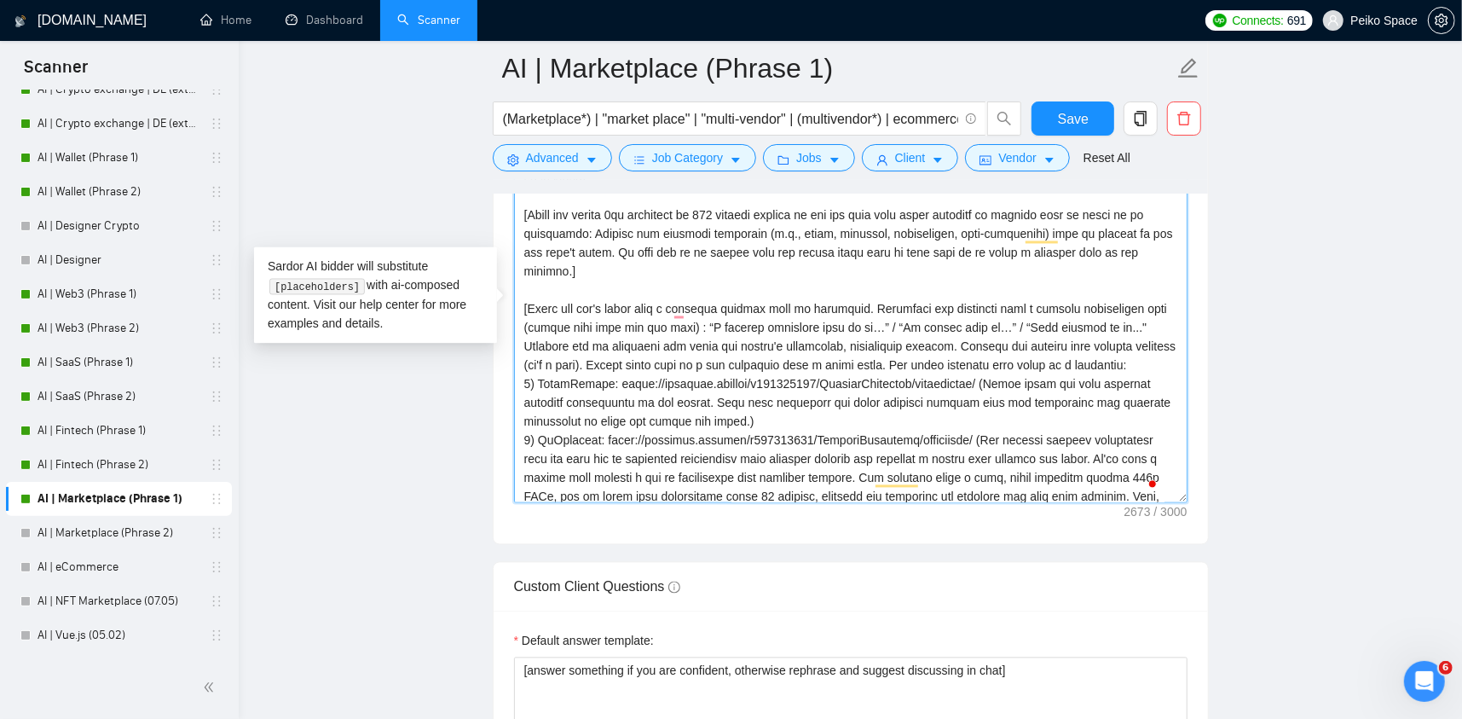
scroll to position [0, 0]
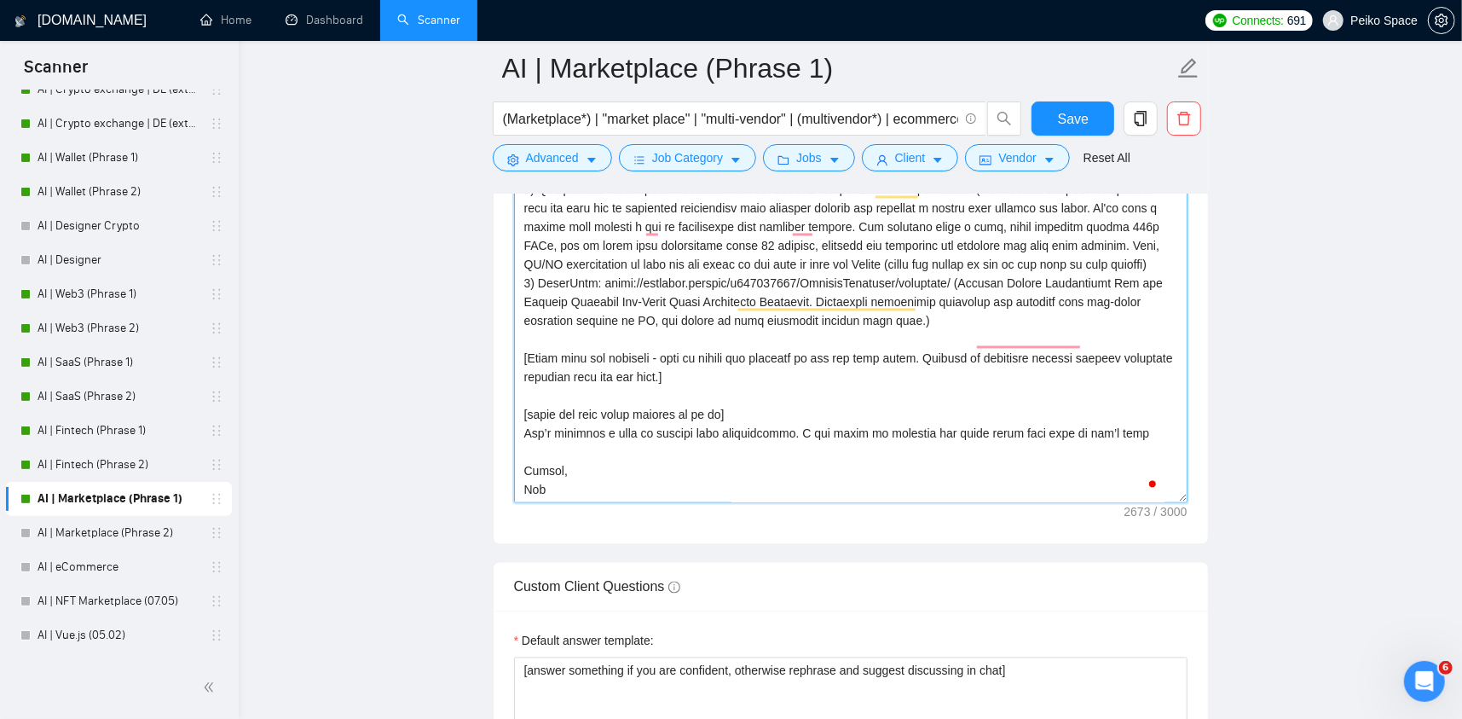
drag, startPoint x: 549, startPoint y: 464, endPoint x: 510, endPoint y: 464, distance: 39.2
click at [510, 464] on div "Cover letter template:" at bounding box center [851, 308] width 715 height 471
click at [534, 483] on textarea "Cover letter template:" at bounding box center [851, 311] width 674 height 384
type textarea "[Please make sure to maintain the original paragraph breaks.] [Write a personal…"
click at [1065, 124] on span "Save" at bounding box center [1073, 118] width 31 height 21
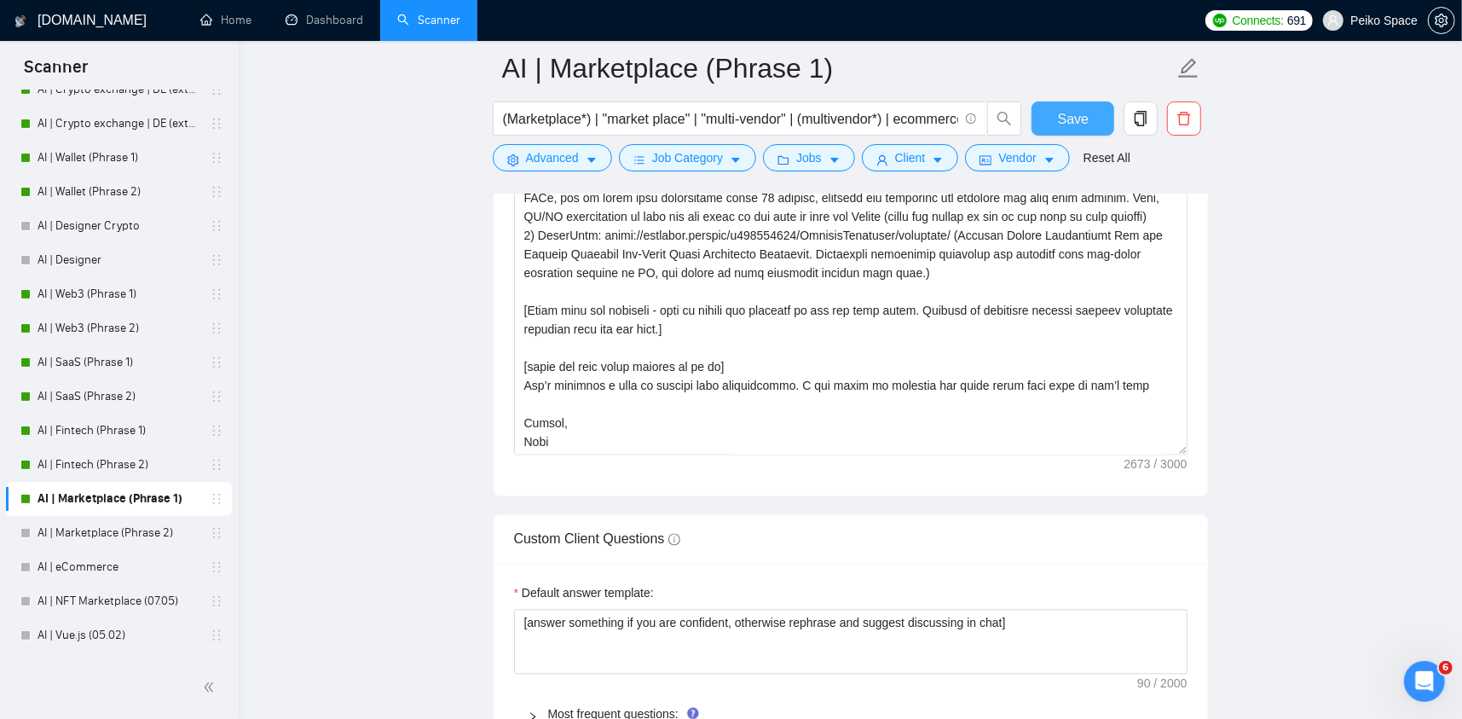
scroll to position [2643, 0]
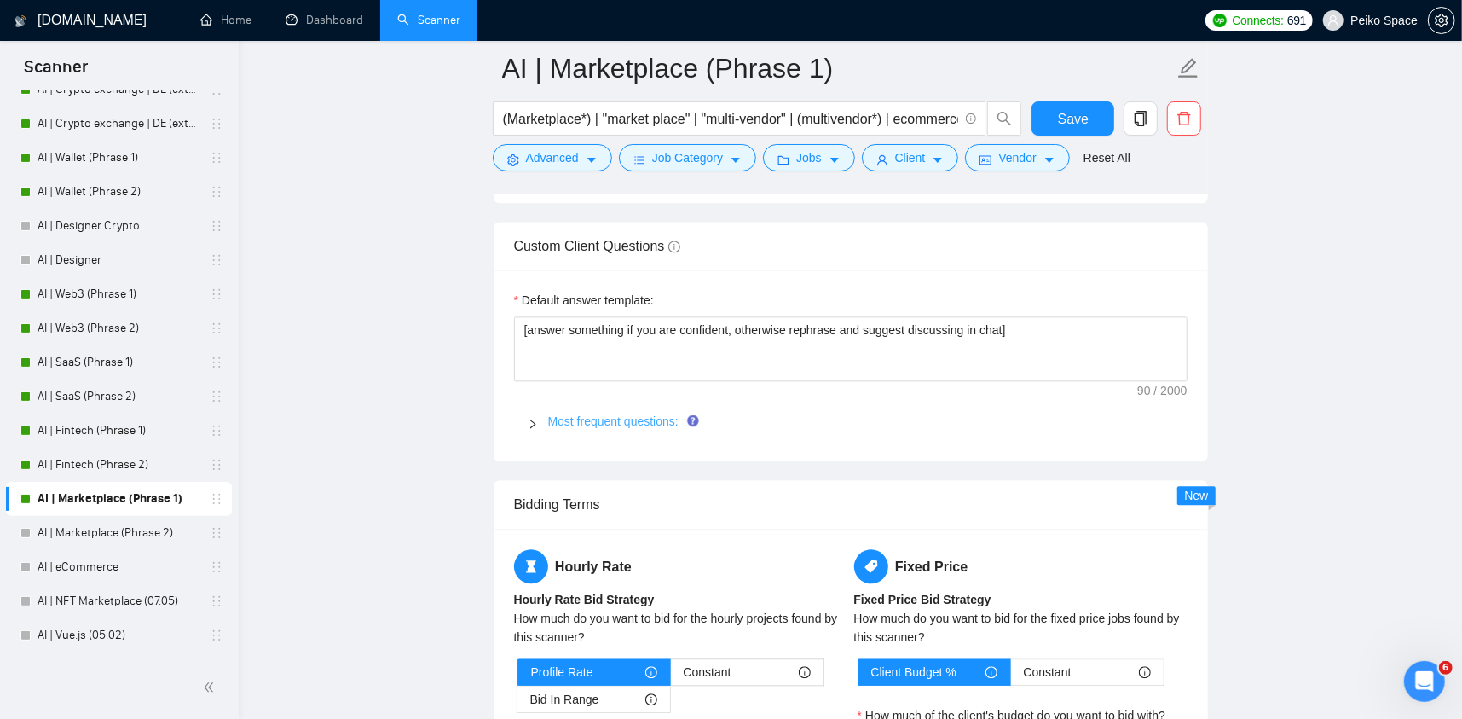
click at [620, 421] on link "Most frequent questions:" at bounding box center [613, 421] width 130 height 14
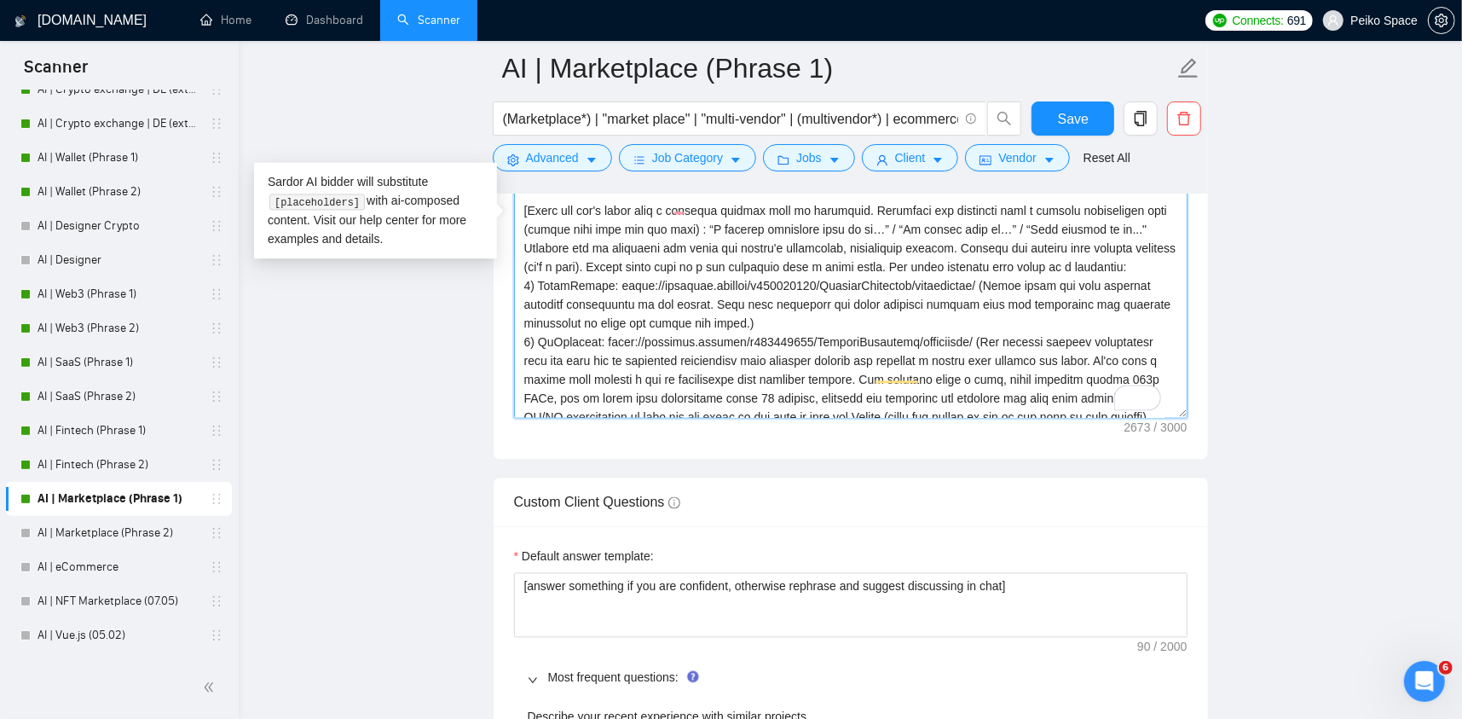
scroll to position [25, 0]
drag, startPoint x: 895, startPoint y: 321, endPoint x: 521, endPoint y: 290, distance: 375.7
click at [521, 289] on div "Cover Letter Options Cover letter template:" at bounding box center [851, 199] width 716 height 521
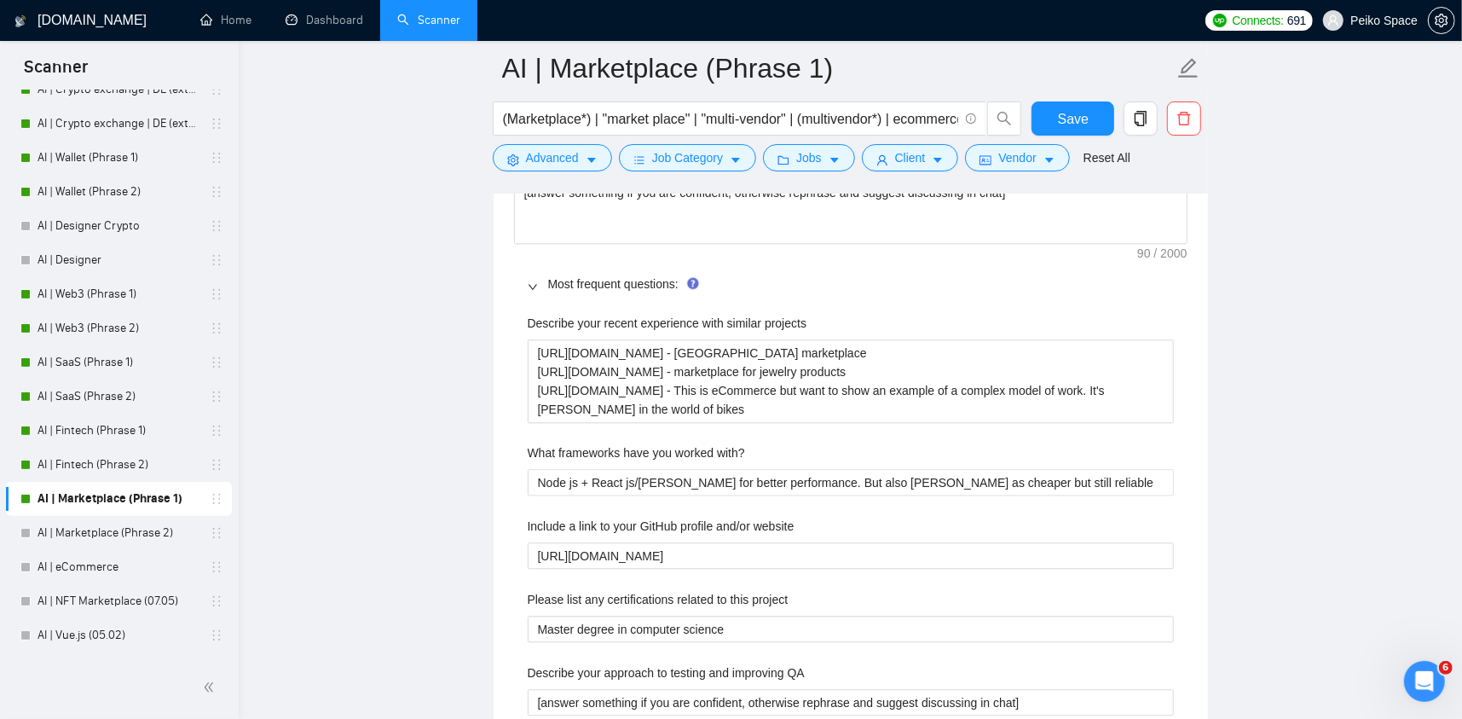
scroll to position [2814, 0]
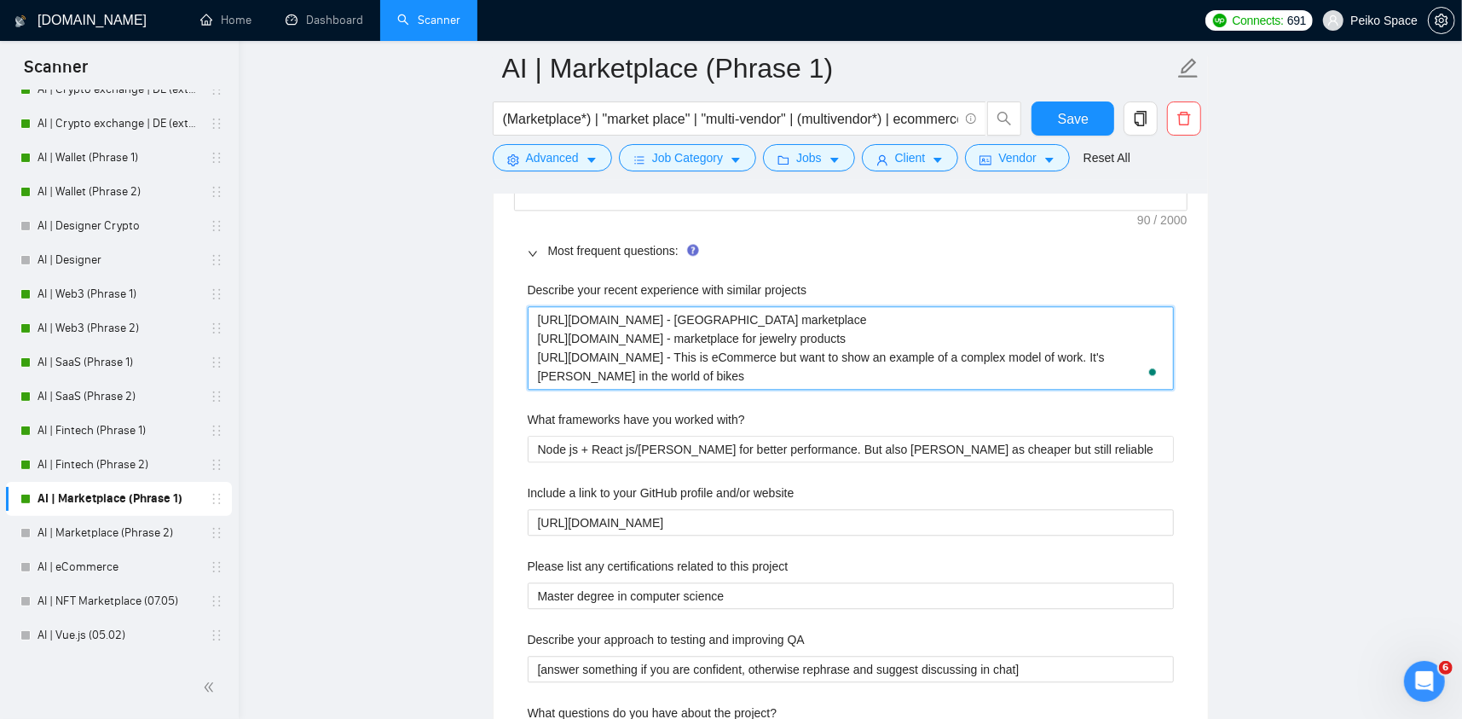
drag, startPoint x: 816, startPoint y: 378, endPoint x: 412, endPoint y: 273, distance: 417.6
click at [412, 273] on main "AI | Marketplace (Phrase 1) (Marketplace*) | "market place" | "multi-vendor" | …" at bounding box center [850, 316] width 1169 height 6125
paste projects "1) StarkFuture: https://readymag.website/u364705210/FintechEcommerce/starkfutur…"
type projects "1) StarkFuture: https://readymag.website/u364705210/FintechEcommerce/starkfutur…"
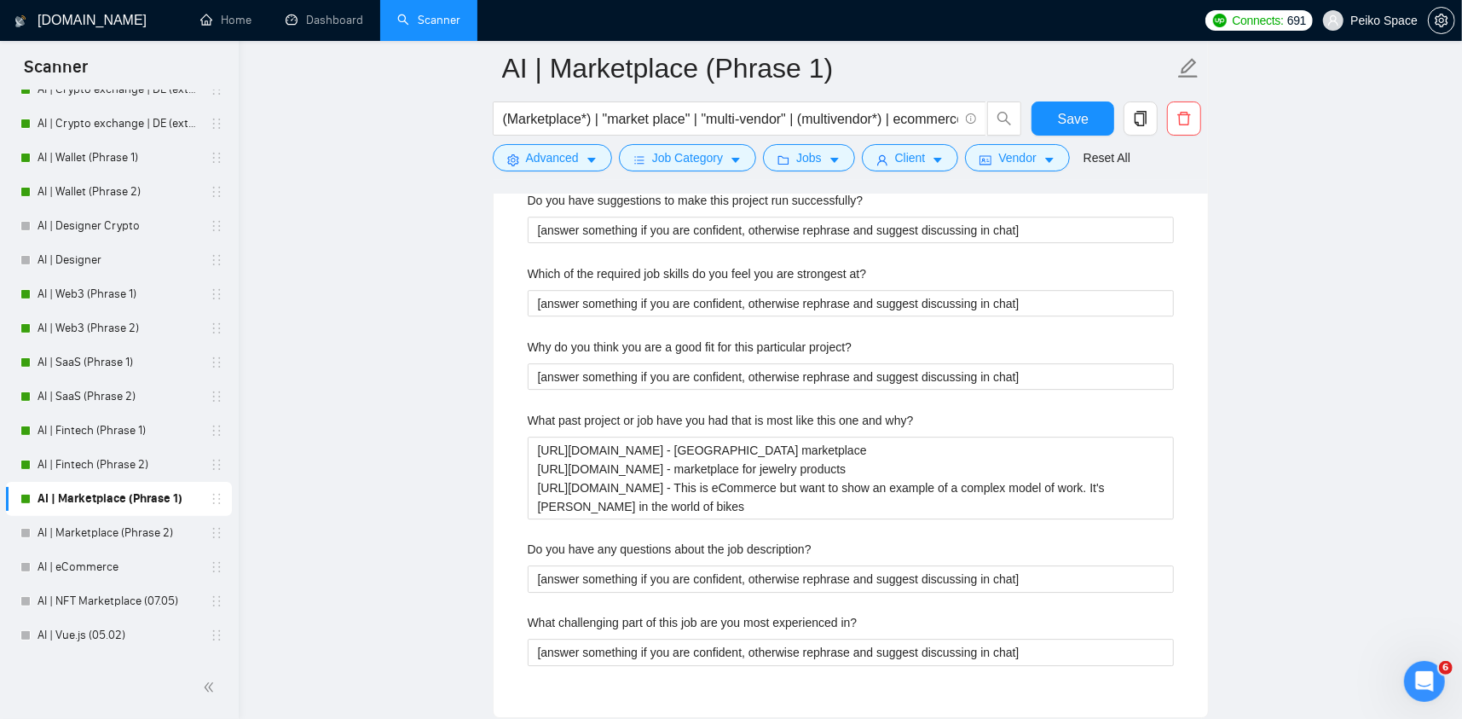
scroll to position [3667, 0]
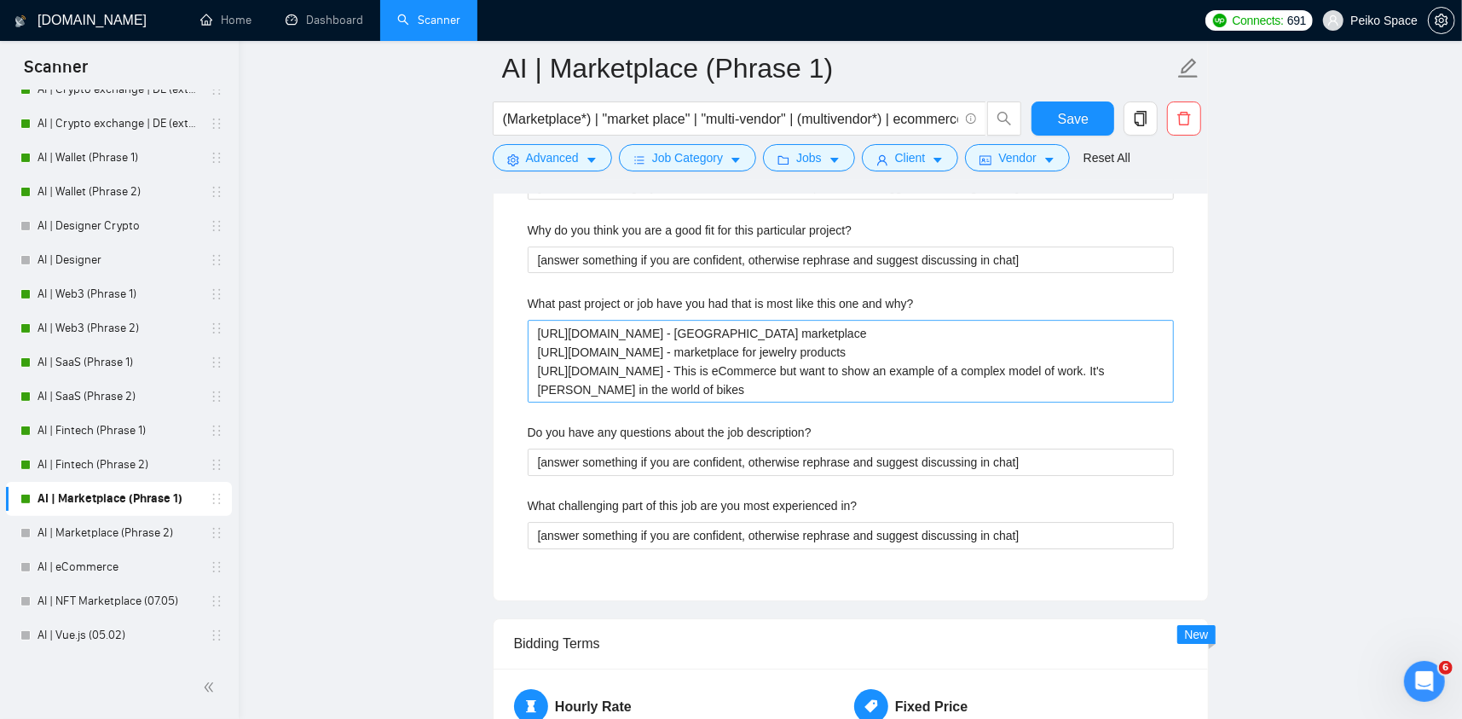
type projects "1) StarkFuture: https://readymag.website/u364705210/FintechEcommerce/starkfutur…"
drag, startPoint x: 746, startPoint y: 367, endPoint x: 434, endPoint y: 281, distance: 323.5
paste why\? "1) StarkFuture: https://readymag.website/u364705210/FintechEcommerce/starkfutur…"
type why\? "1) StarkFuture: https://readymag.website/u364705210/FintechEcommerce/starkfutur…"
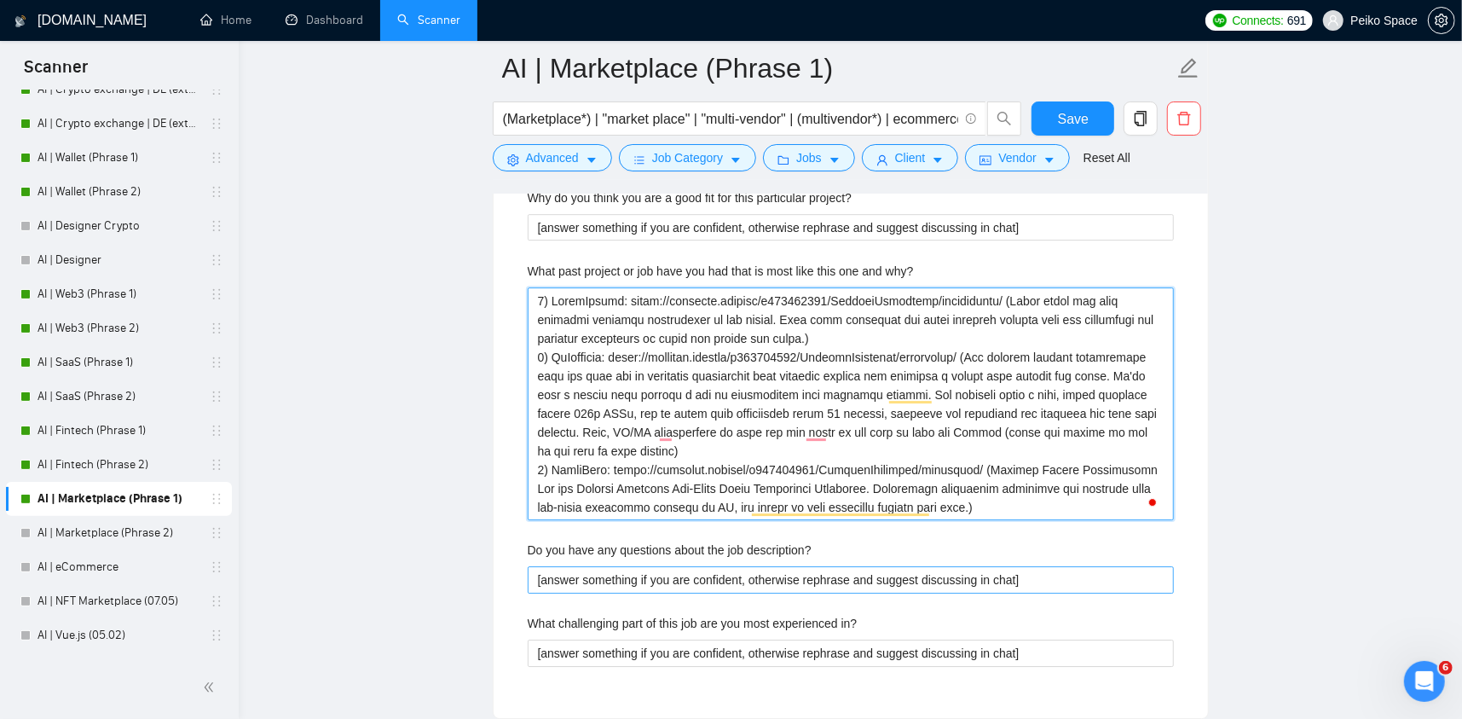
scroll to position [3923, 0]
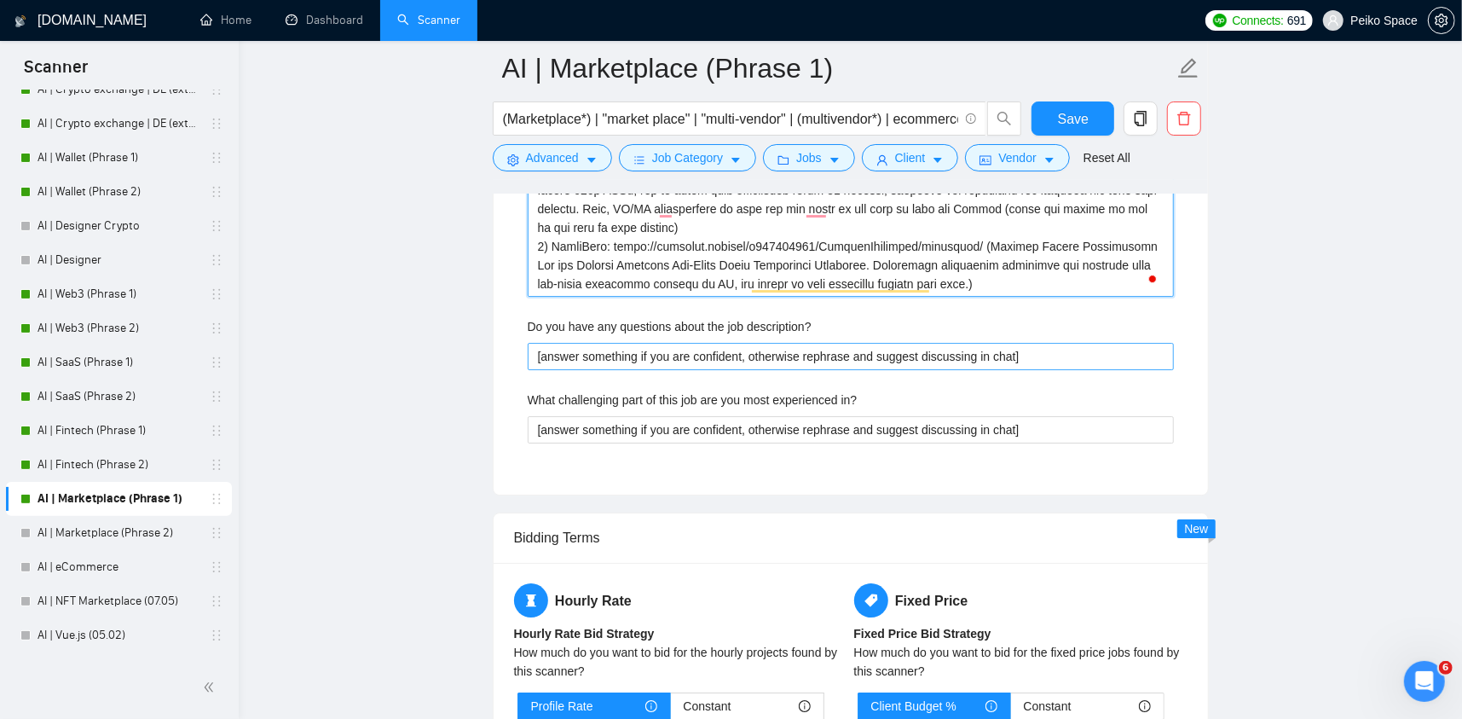
type why\? "1) StarkFuture: https://readymag.website/u364705210/FintechEcommerce/starkfutur…"
drag, startPoint x: 1022, startPoint y: 358, endPoint x: 485, endPoint y: 349, distance: 537.3
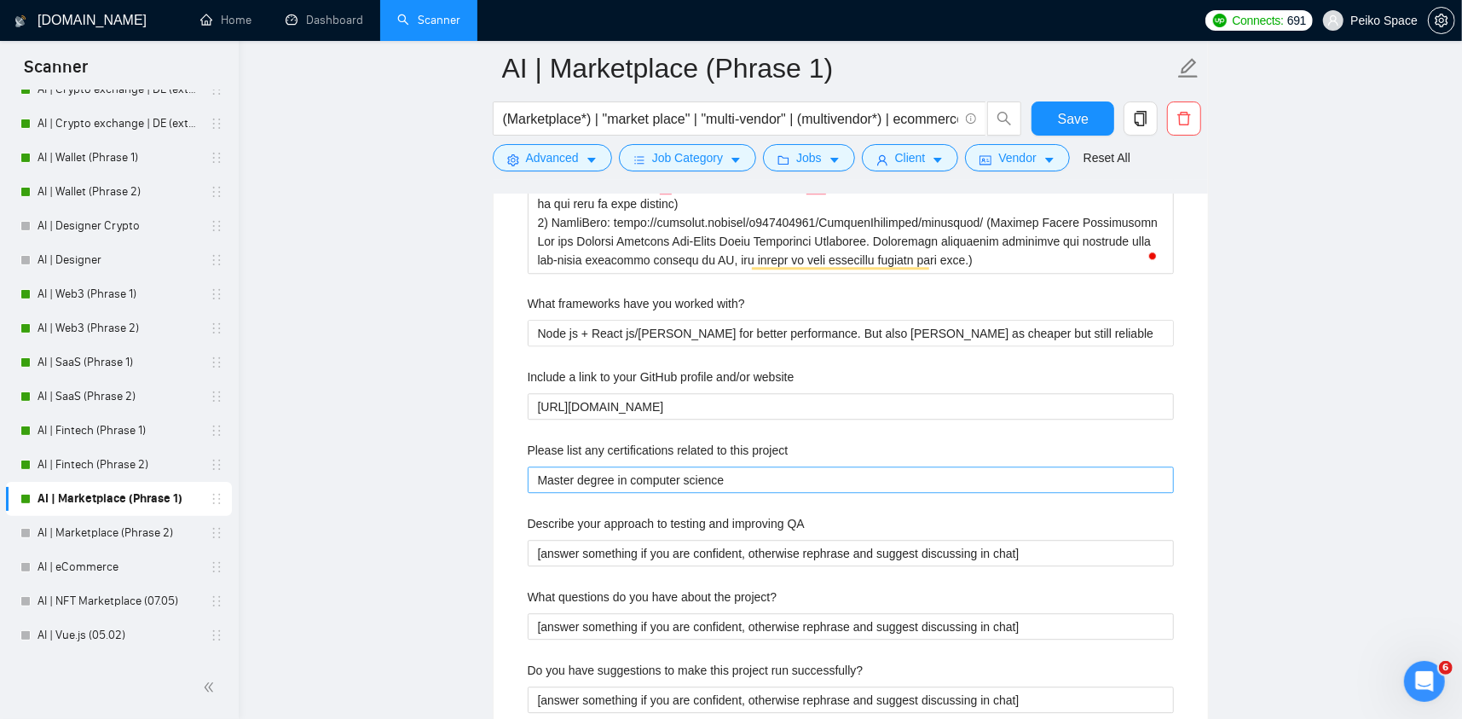
scroll to position [3070, 0]
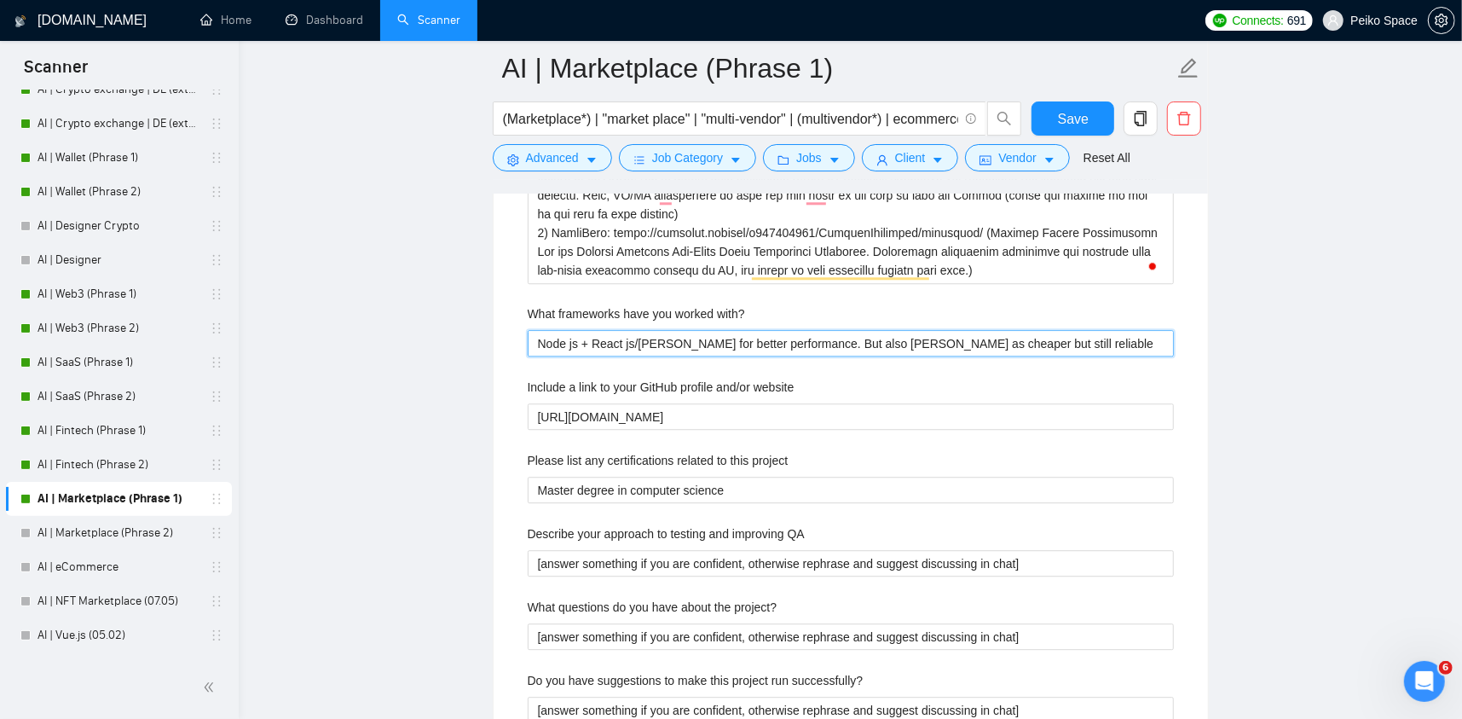
drag, startPoint x: 1078, startPoint y: 338, endPoint x: 456, endPoint y: 332, distance: 621.7
click at [456, 332] on main "AI | Marketplace (Phrase 1) (Marketplace*) | "market place" | "multi-vendor" | …" at bounding box center [850, 210] width 1169 height 6425
type with\? "["
type with\? "[]"
type with\? "[c]"
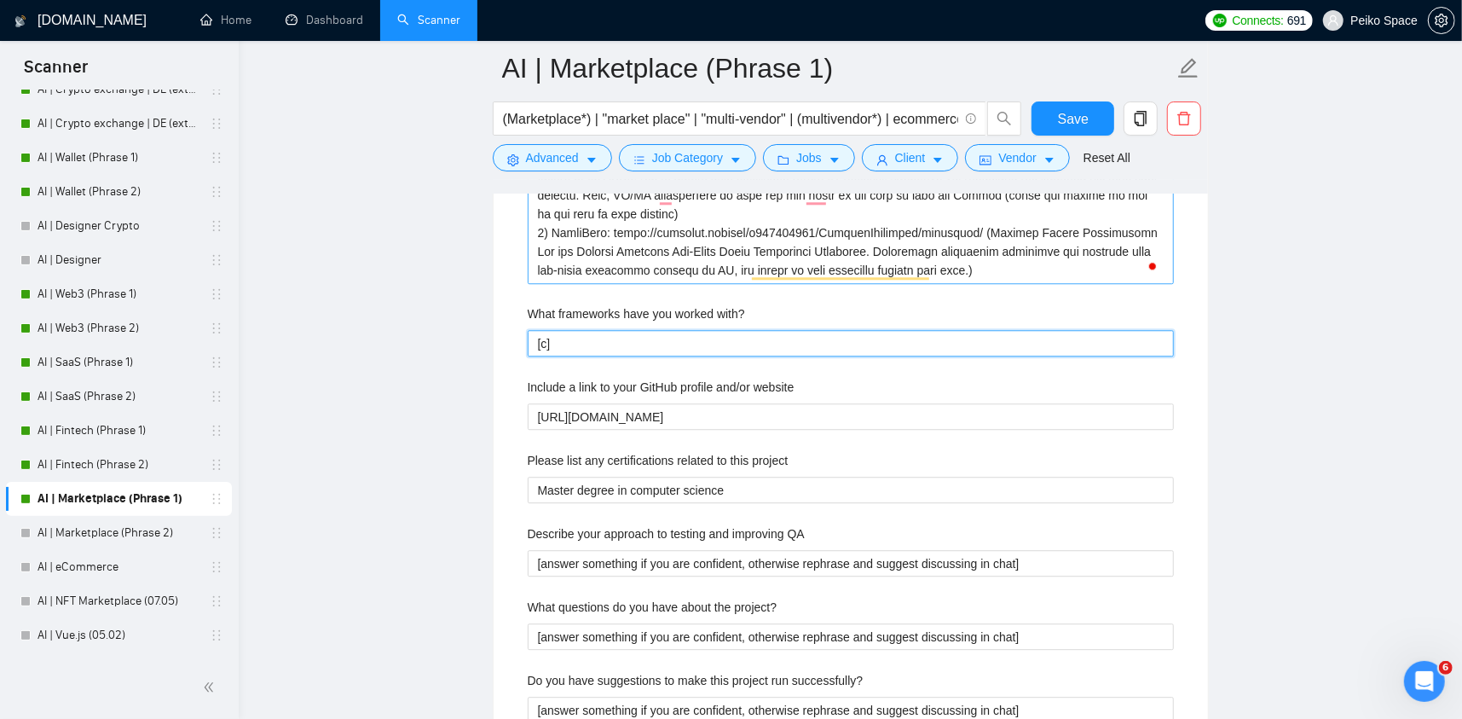
type with\? "[cr]"
type with\? "[cre]"
type with\? "[crea]"
type with\? "[creat]"
type with\? "[create]"
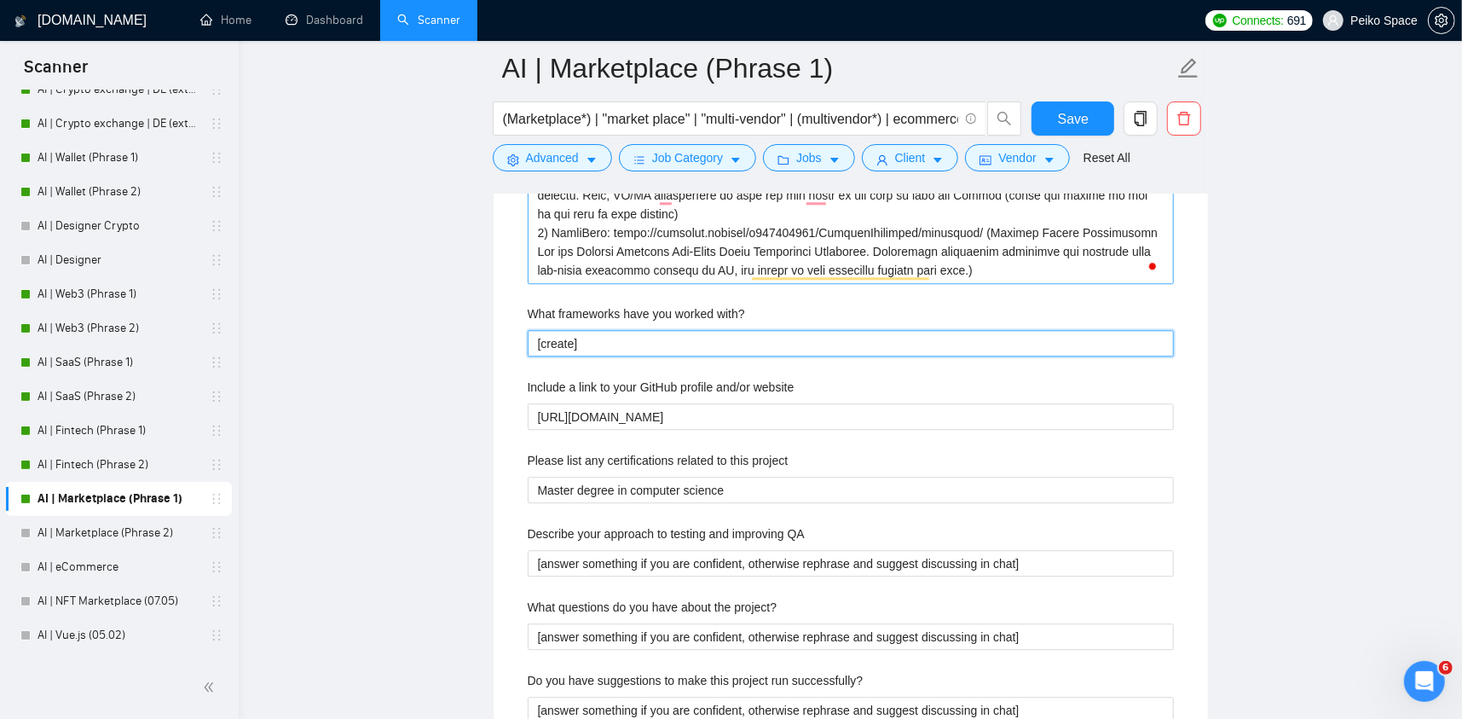
type with\? "[create ]"
type with\? "[create t]"
type with\? "[create th]"
type with\? "[create the]"
type with\? "[create the ]"
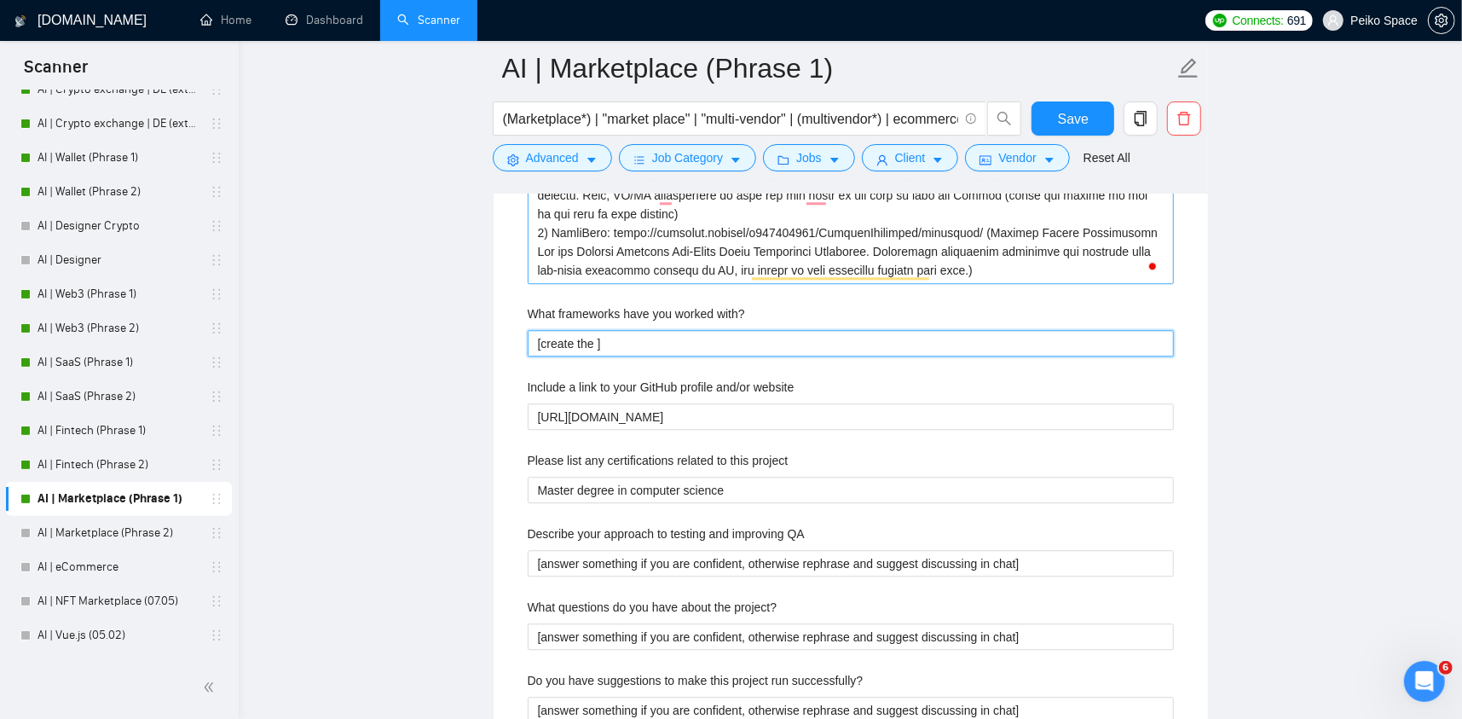
type with\? "[create the b]"
type with\? "[create the be]"
type with\? "[create the best]"
type with\? "[create the best ]"
type with\? "[create the best a]"
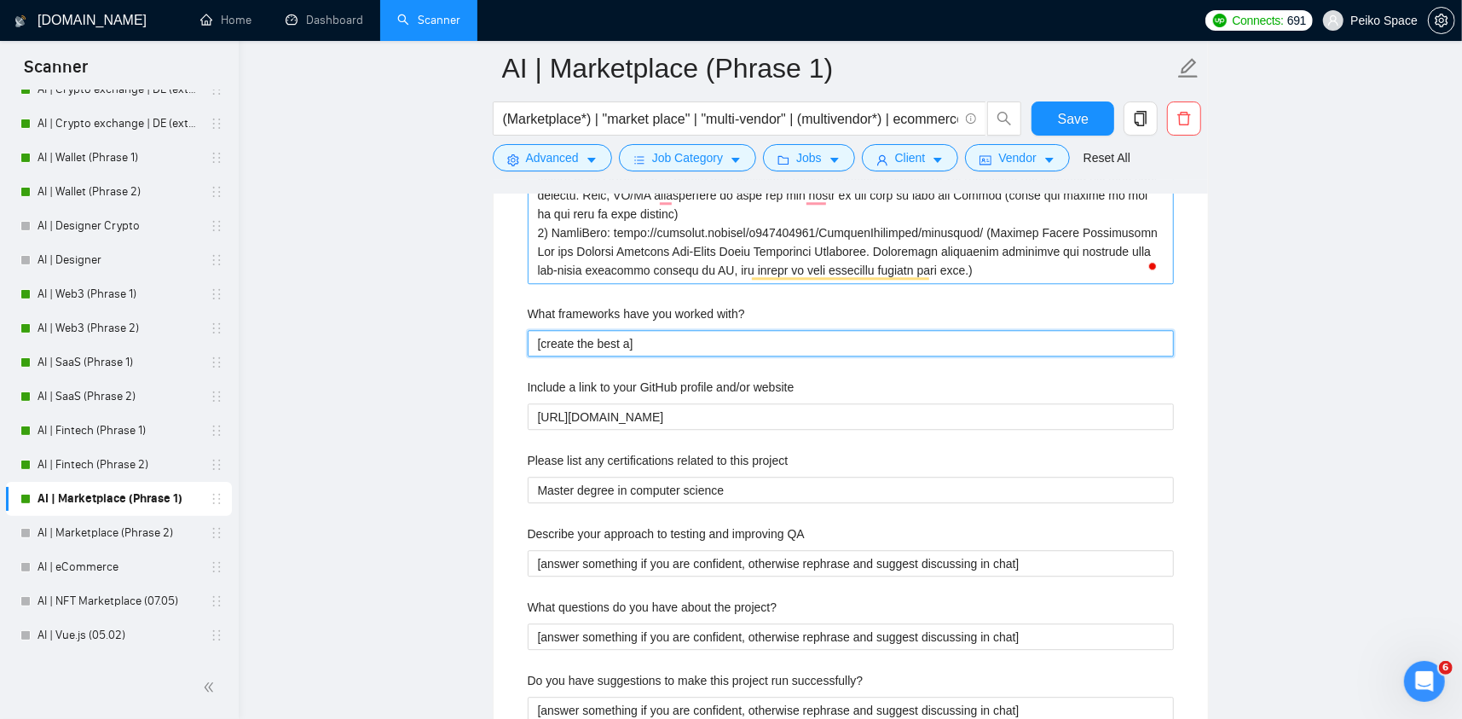
type with\? "[create the best an]"
type with\? "[create the best ans]"
type with\? "[create the best answ]"
type with\? "[create the best answe]"
type with\? "[create the best answer]"
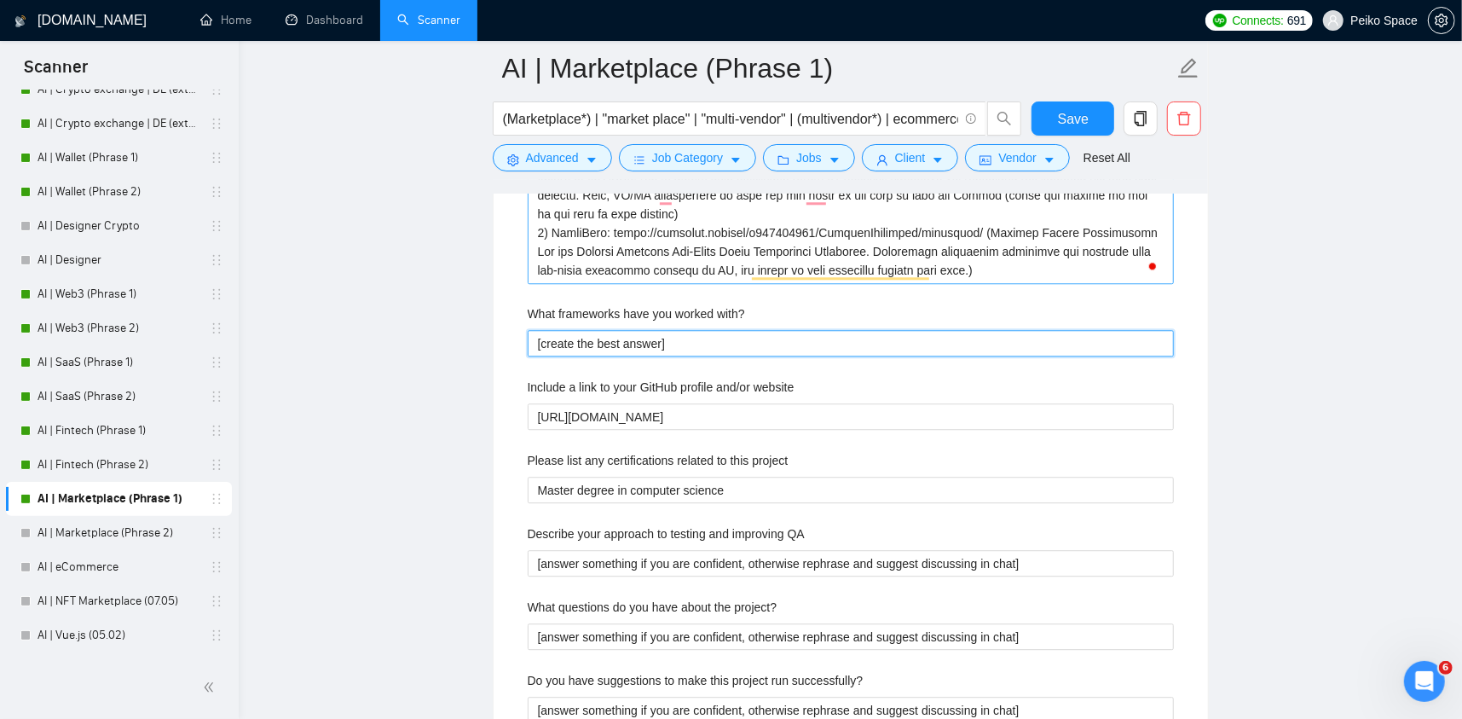
type with\? "[create the best answer ]"
type with\? "[create the best answer b]"
type with\? "[create the best answer ba]"
type with\? "[create the best answer bas]"
type with\? "[create the best answer base]"
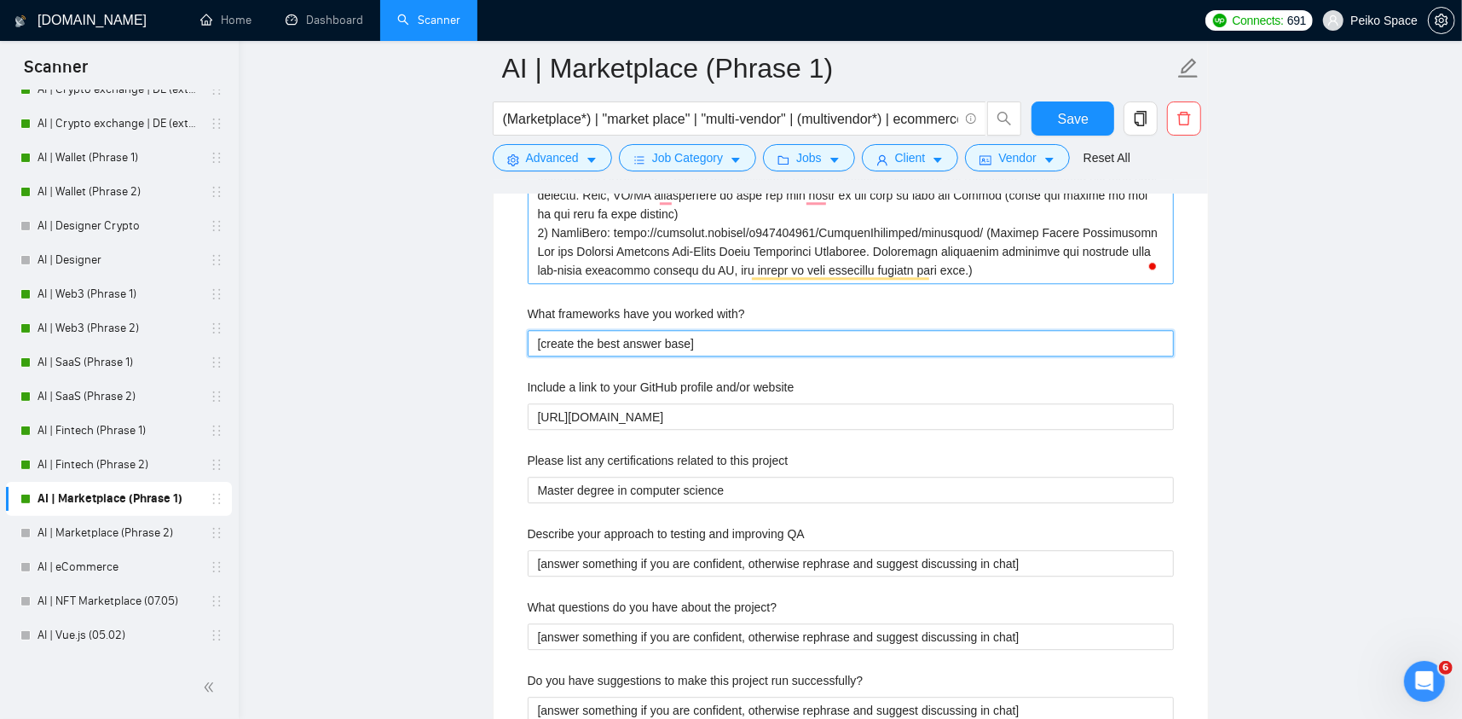
type with\? "[create the best answer based]"
type with\? "[create the best answer base]"
type with\? "[create the best answer bas]"
type with\? "[create the best answer ba]"
type with\? "[create the best answer b]"
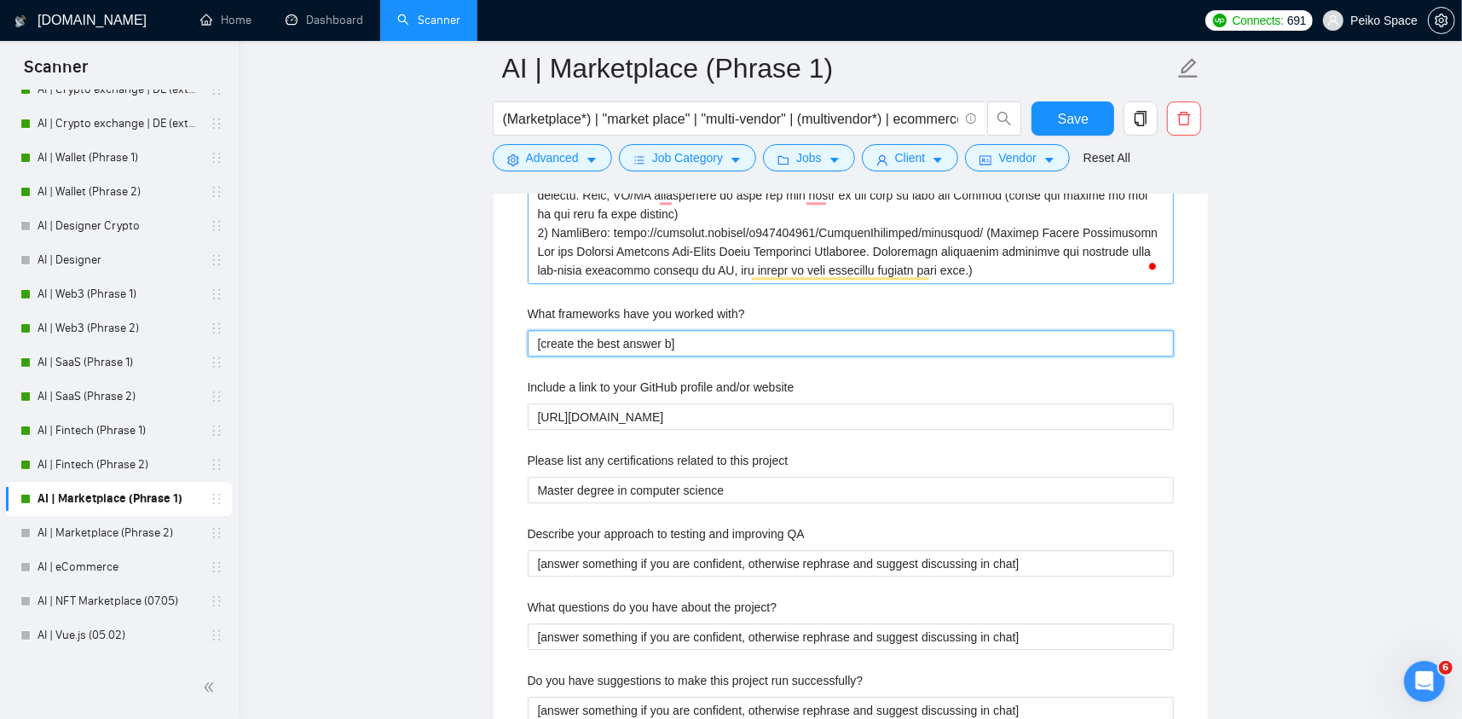
type with\? "[create the best answer ]"
type with\? "[create the best answer a]"
type with\? "[create the best answer ad]"
type with\? "[create the best answer adh]"
type with\? "[create the best answer adhe]"
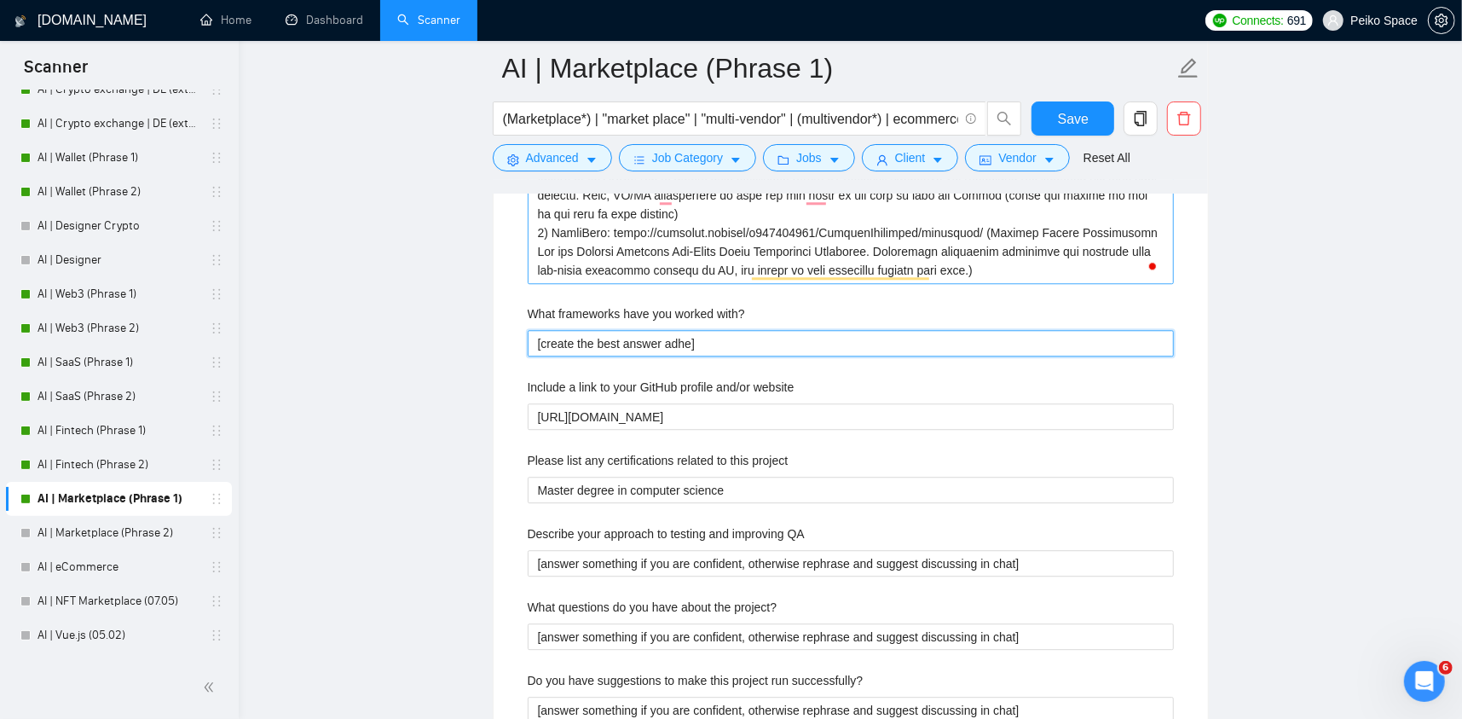
type with\? "[create the best answer adher]"
type with\? "[create the best answer adheri]"
type with\? "[create the best answer adhering]"
type with\? "[create the best answer adhering ]"
type with\? "[create the best answer adhering t]"
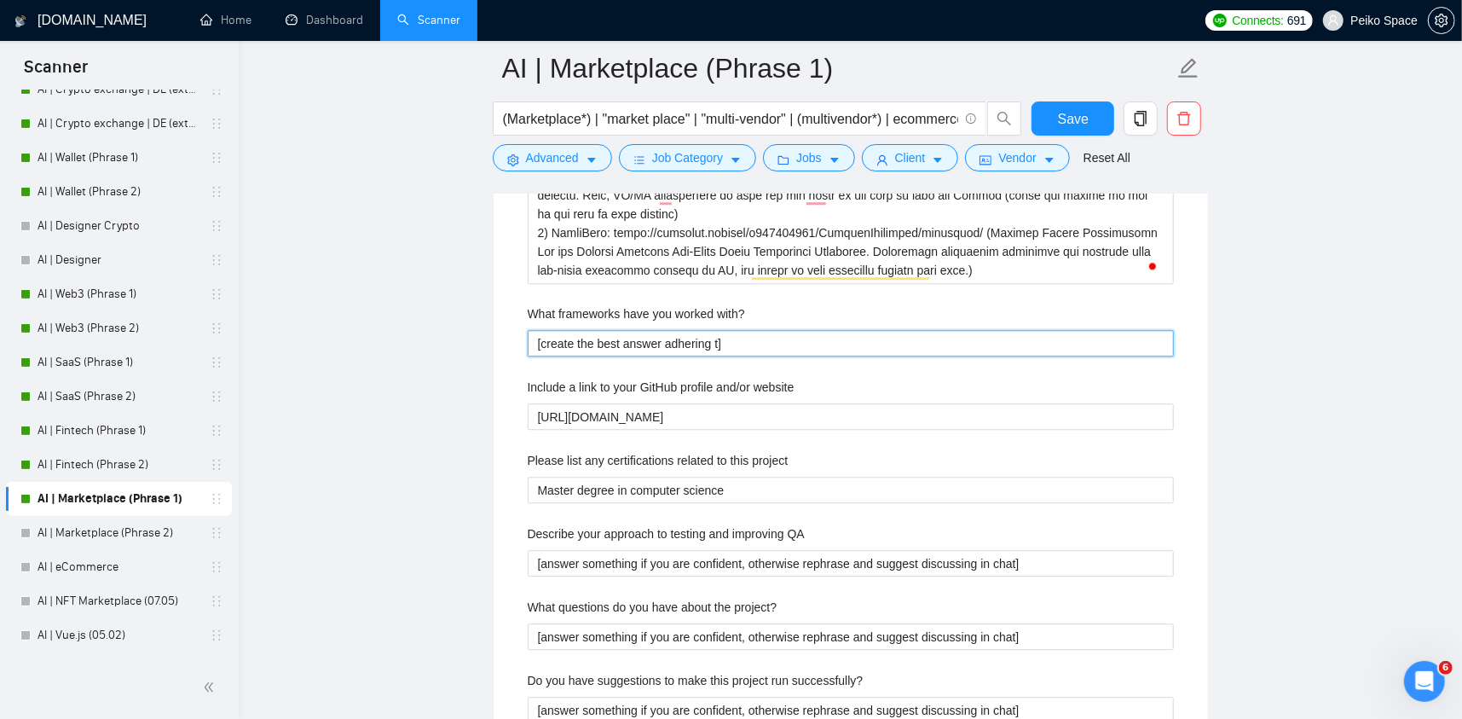
type with\? "[create the best answer adhering th]"
type with\? "[create the best answer adhering t]"
type with\? "[create the best answer adhering to]"
type with\? "[create the best answer adhering to ]"
type with\? "[create the best answer adhering to t]"
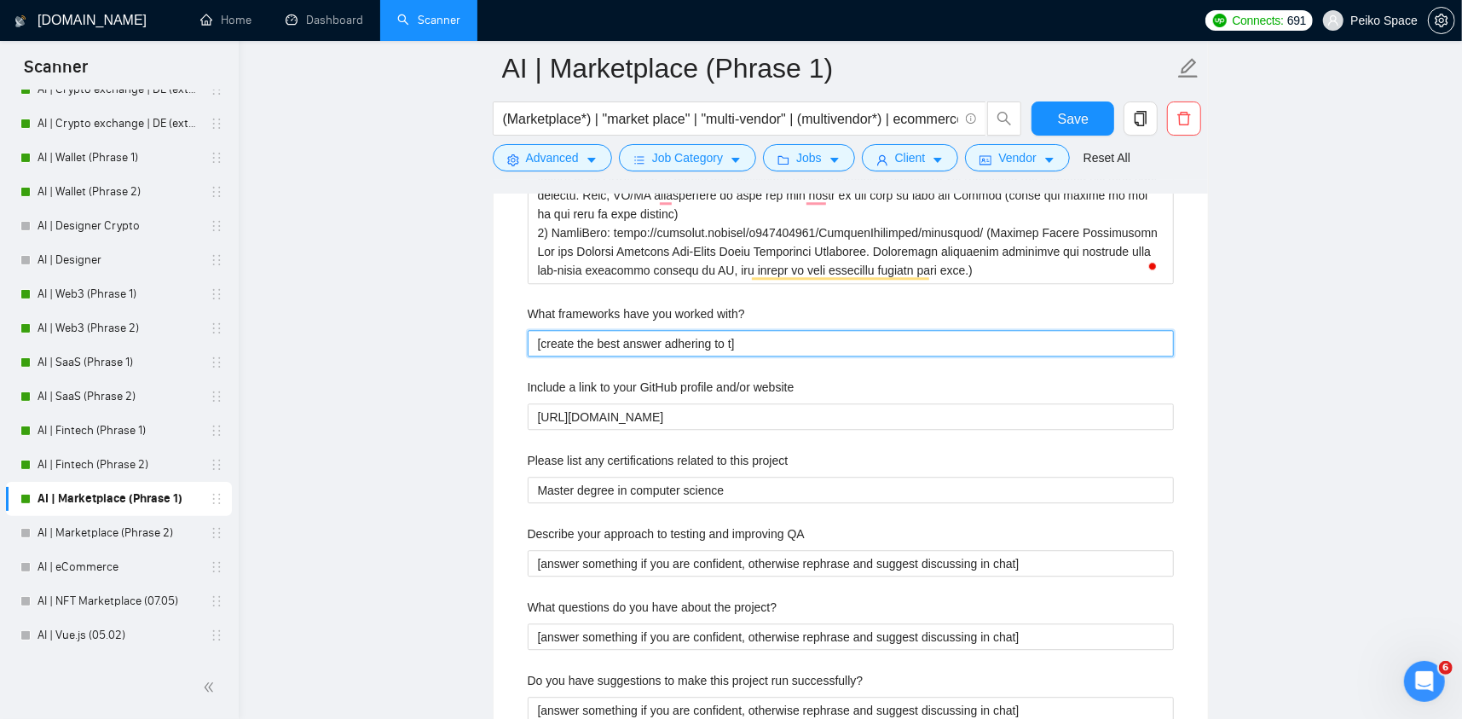
type with\? "[create the best answer adhering to th]"
type with\? "[create the best answer adhering to the]"
type with\? "[create the best answer adhering to the ]"
type with\? "[create the best answer adhering to the j]"
type with\? "[create the best answer adhering to the jo]"
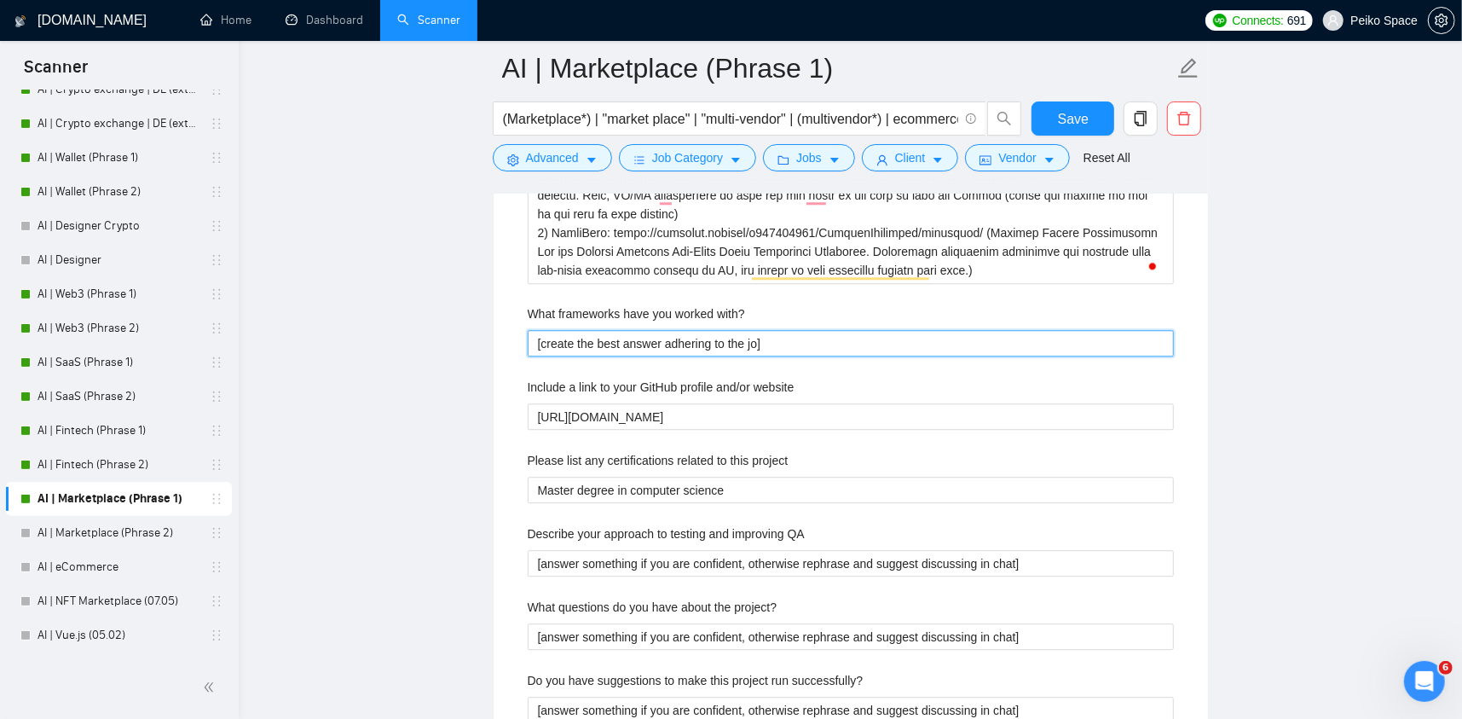
type with\? "[create the best answer adhering to the job]"
type with\? "[create the best answer adhering to the job ]"
type with\? "[create the best answer adhering to the job p]"
type with\? "[create the best answer adhering to the job po]"
type with\? "[create the best answer adhering to the job pos]"
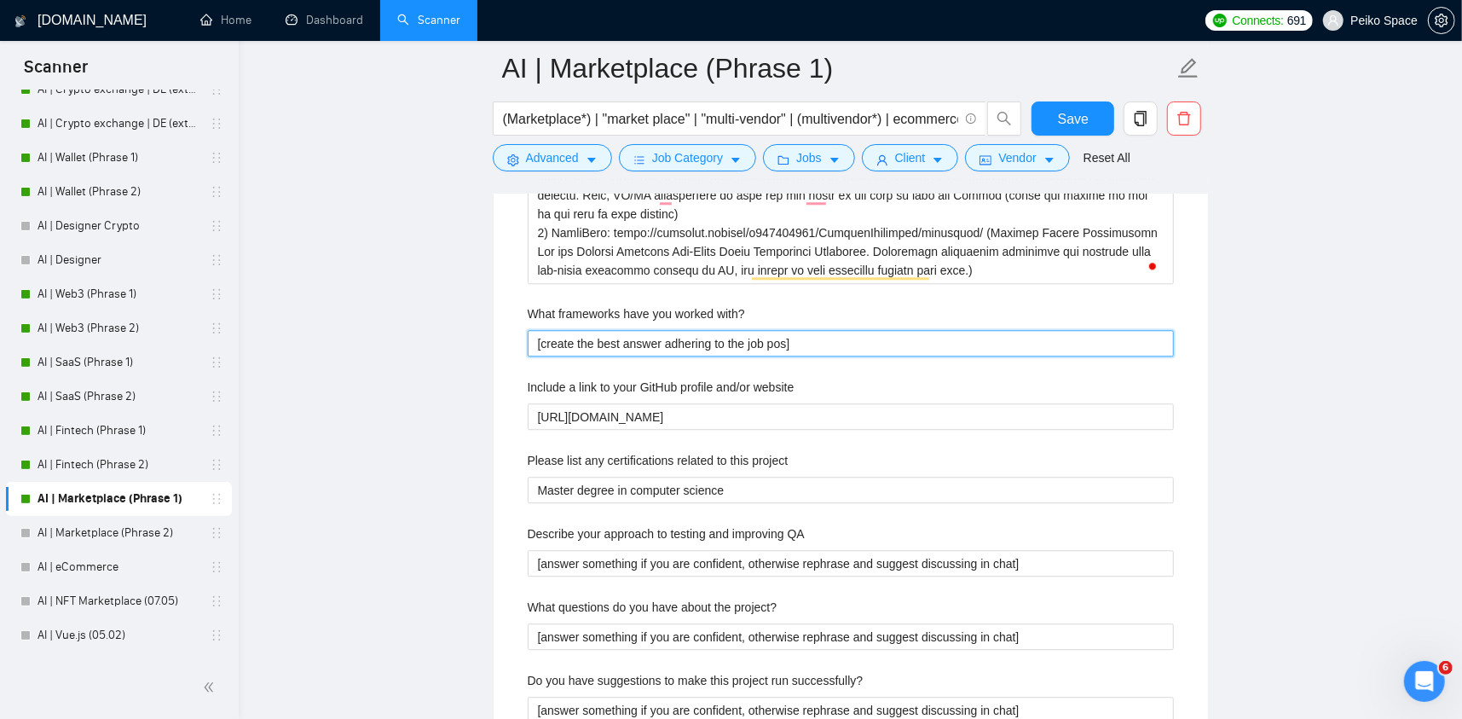
type with\? "[create the best answer adhering to the job post]"
type with\? "[create the best answer adhering to the job post ]"
type with\? "[create the best answer adhering to the job post n]"
type with\? "[create the best answer adhering to the job post ne]"
type with\? "[create the best answer adhering to the job post nee]"
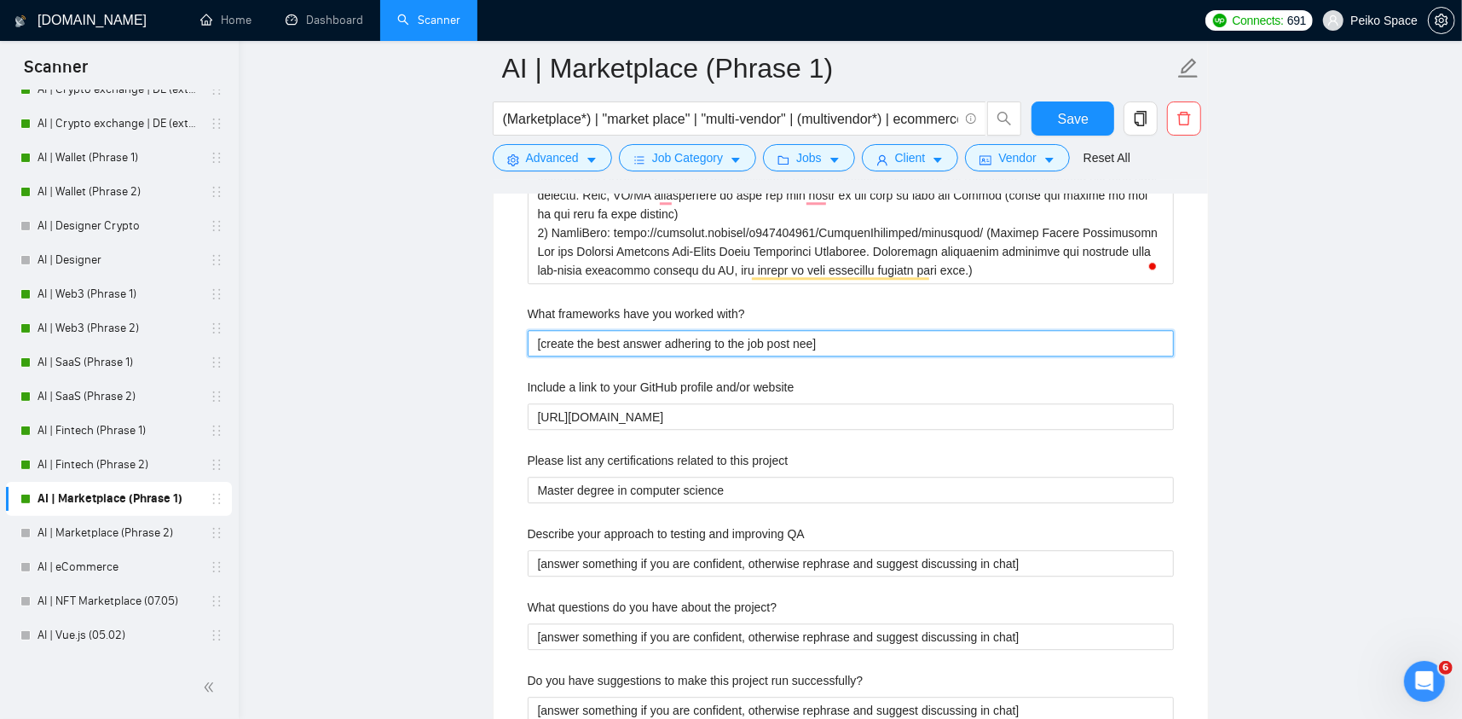
type with\? "[create the best answer adhering to the job post need]"
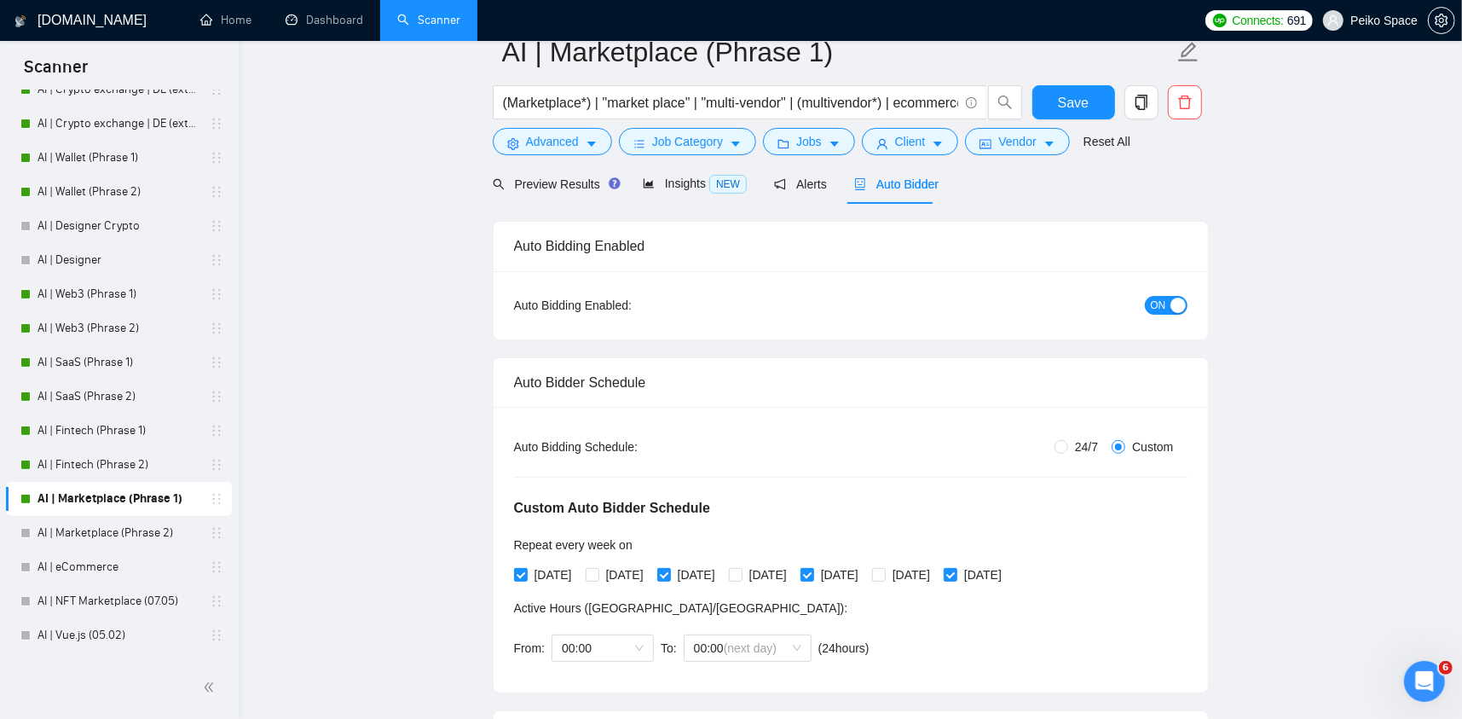
scroll to position [0, 0]
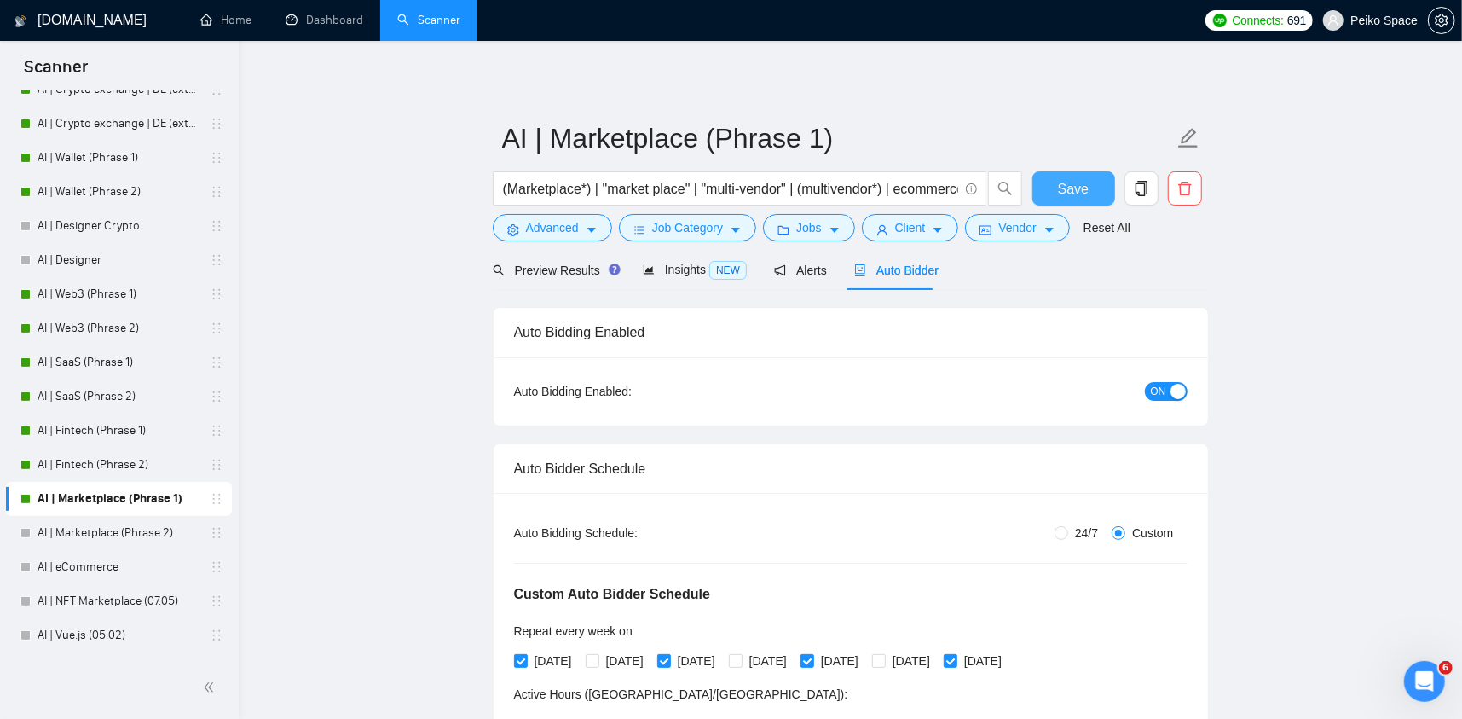
type with\? "[create the best answer adhering to the job post needs]"
click at [1055, 188] on button "Save" at bounding box center [1074, 188] width 83 height 34
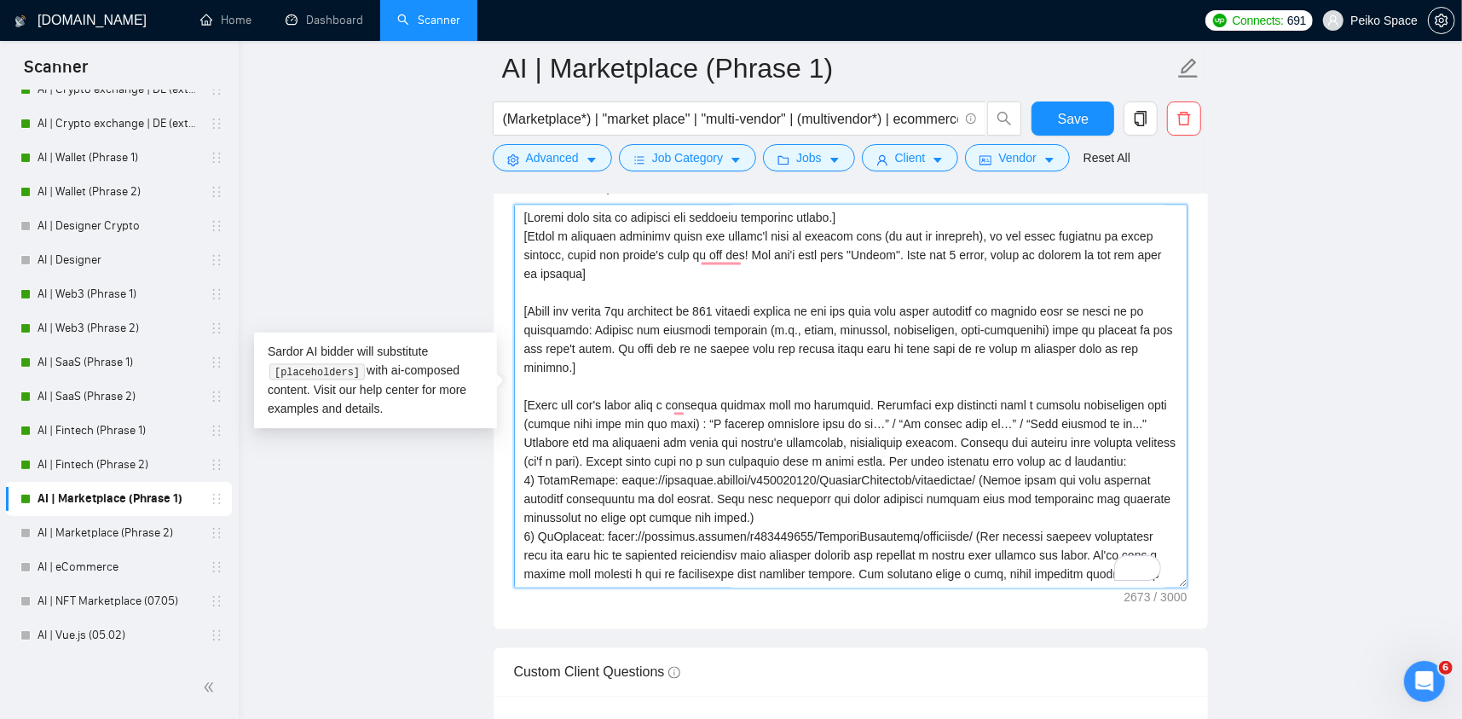
drag, startPoint x: 544, startPoint y: 566, endPoint x: 493, endPoint y: 190, distance: 379.5
click at [493, 190] on div "AI | Marketplace (Phrase 1) (Marketplace*) | "market place" | "multi-vendor" | …" at bounding box center [851, 407] width 716 height 5113
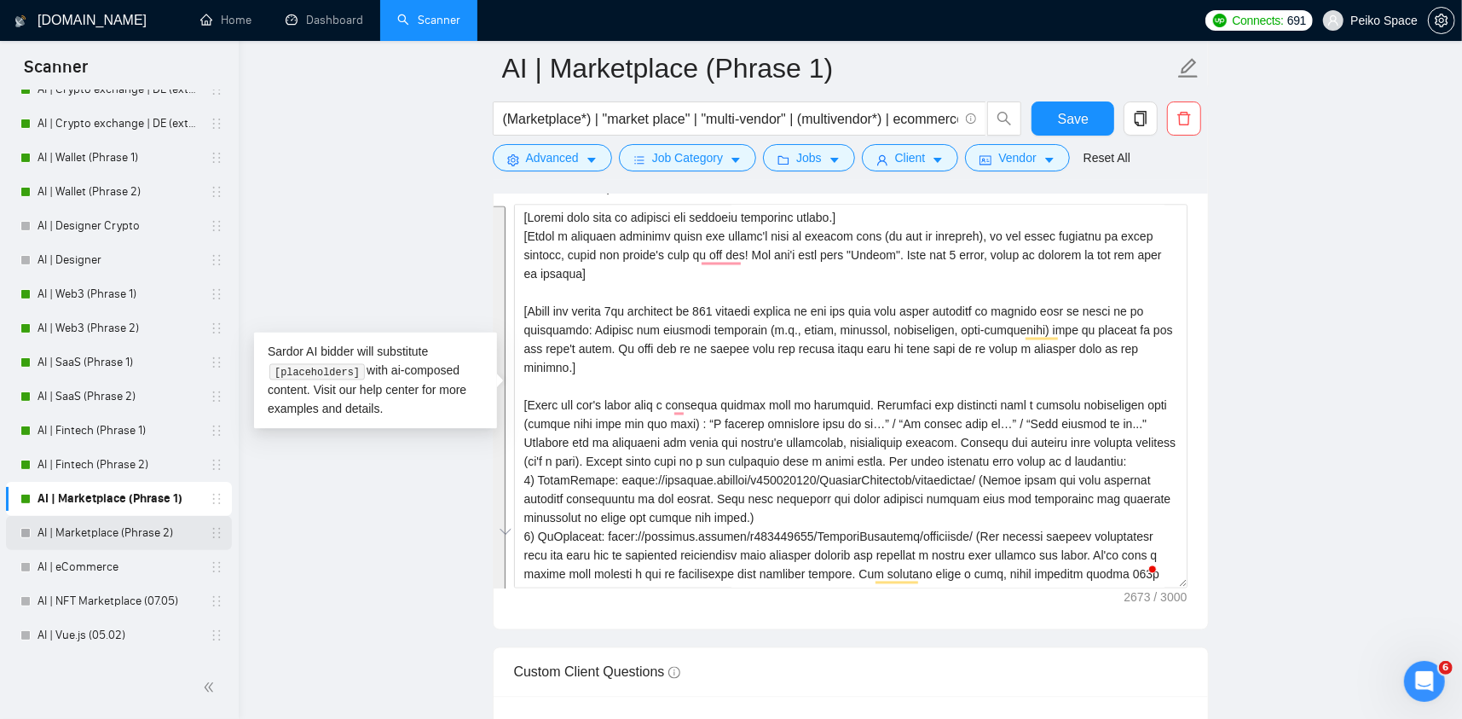
click at [141, 523] on link "AI | Marketplace (Phrase 2)" at bounding box center [119, 533] width 162 height 34
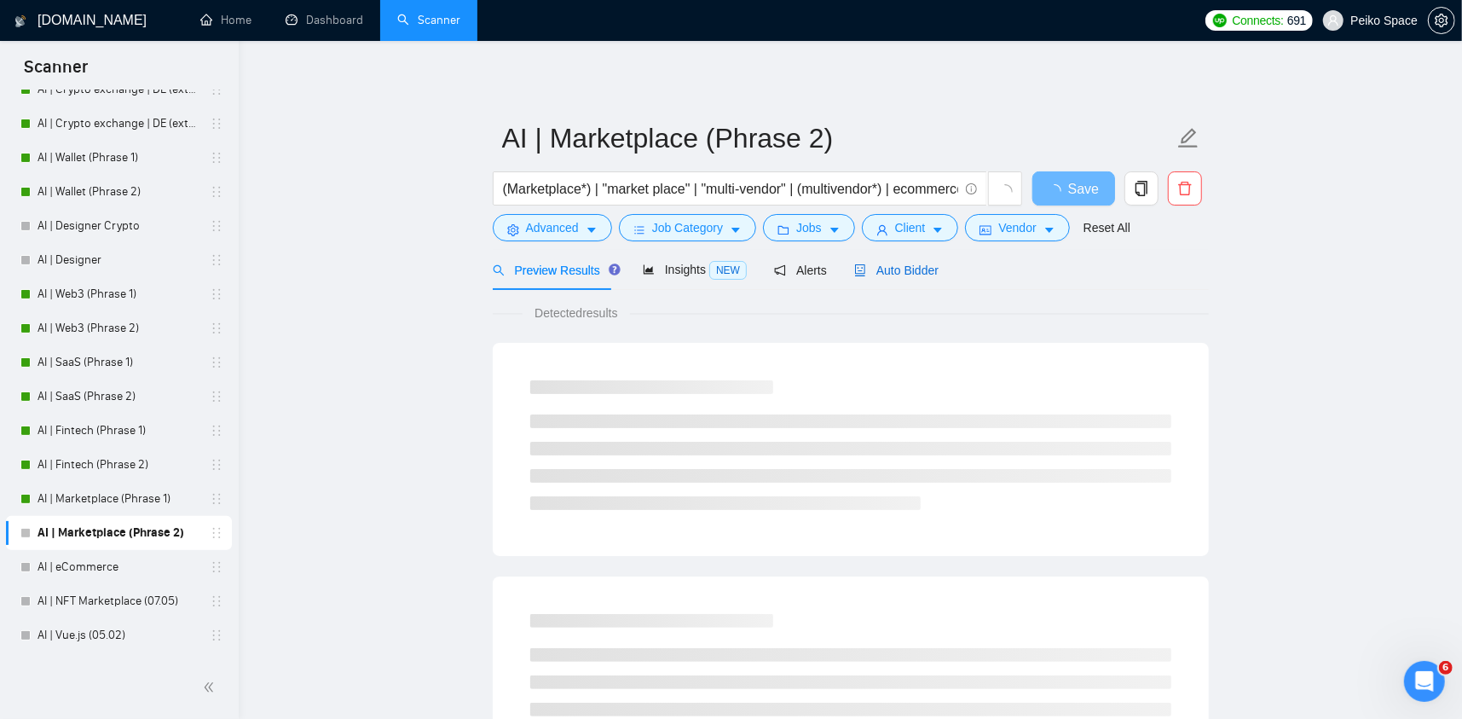
click at [901, 268] on span "Auto Bidder" at bounding box center [896, 270] width 84 height 14
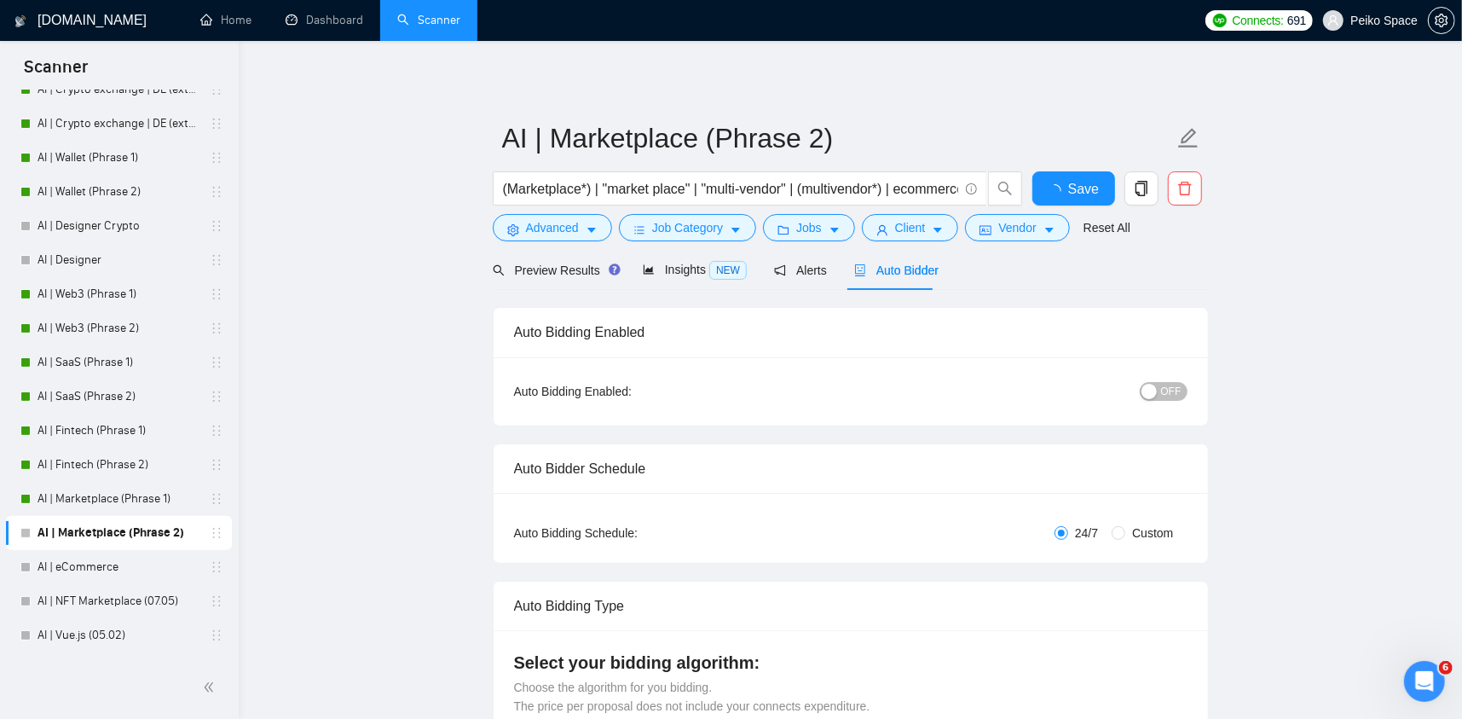
click at [1173, 388] on span "OFF" at bounding box center [1171, 391] width 20 height 19
click at [1143, 531] on span "Custom" at bounding box center [1153, 533] width 55 height 19
click at [1126, 531] on input "Custom" at bounding box center [1119, 533] width 14 height 14
radio input "true"
radio input "false"
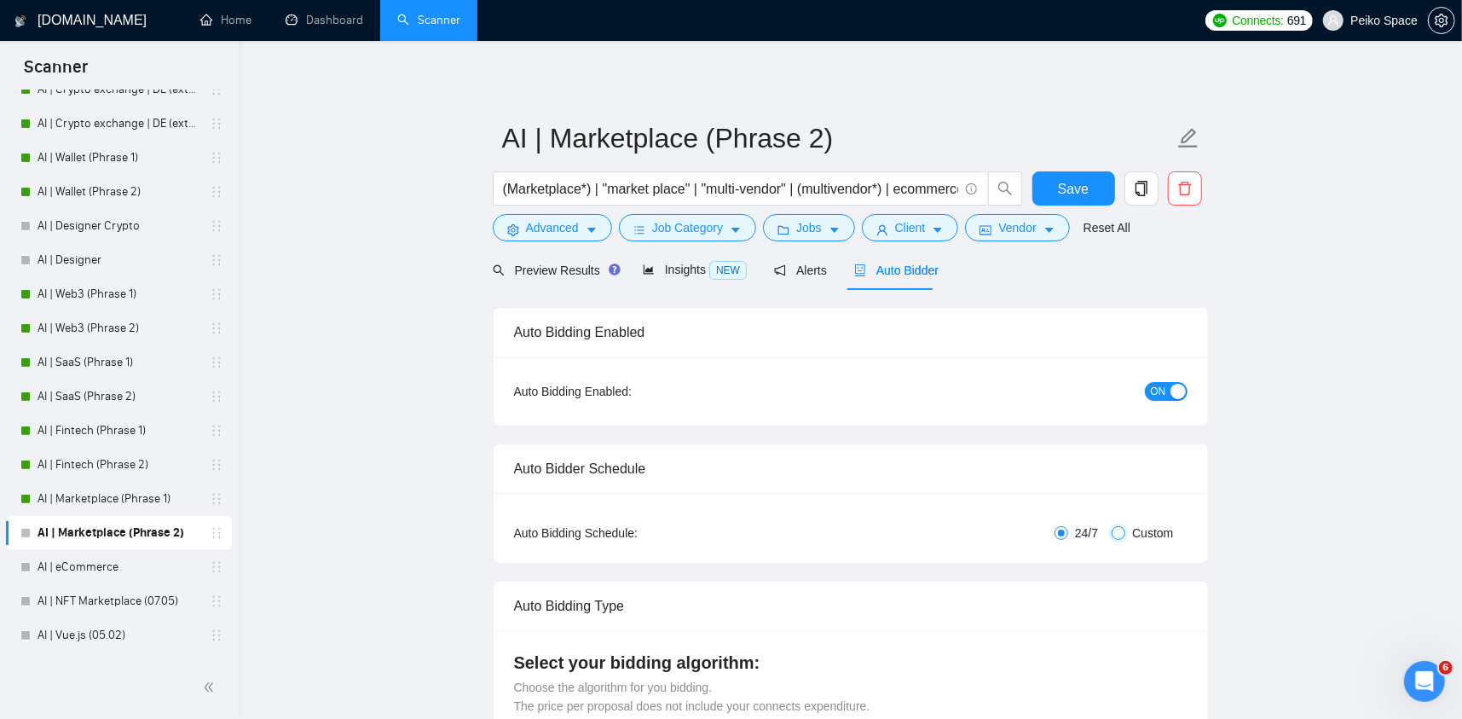
checkbox input "true"
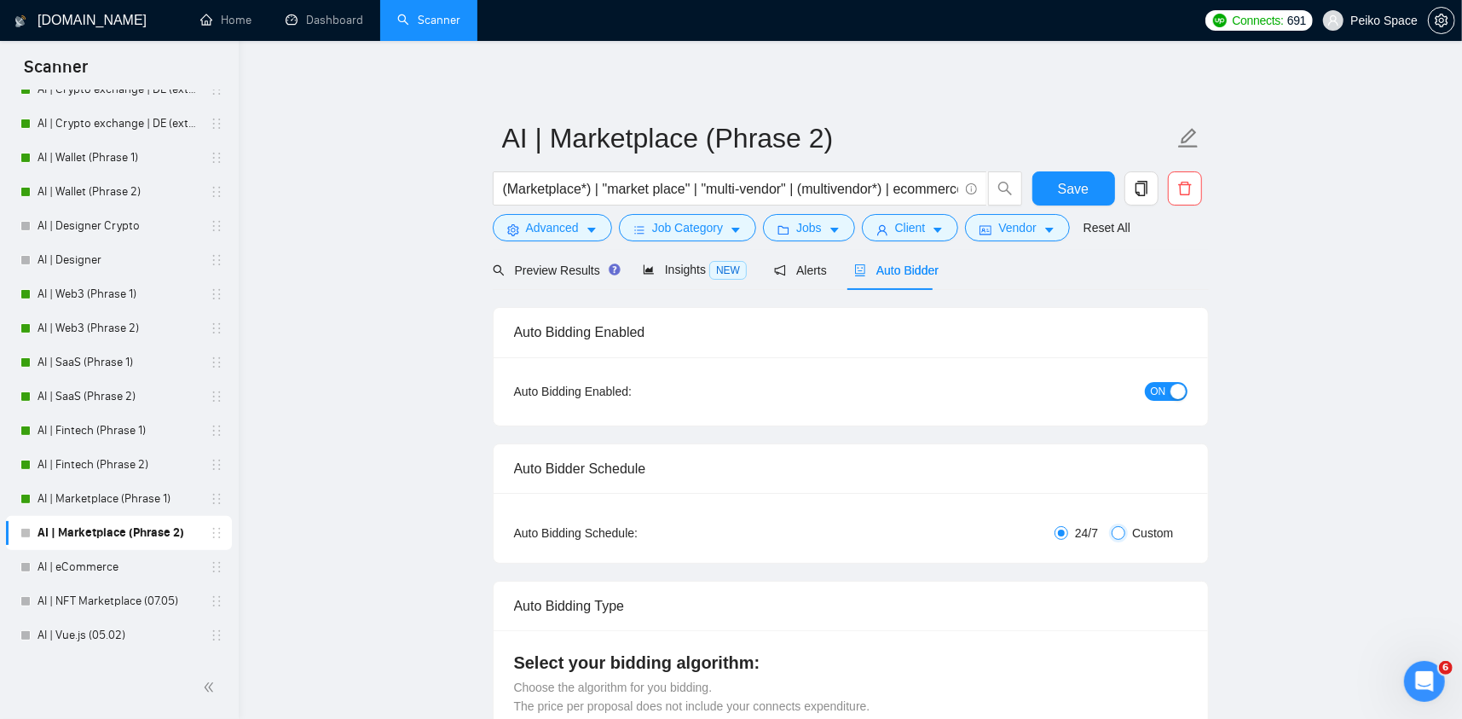
checkbox input "true"
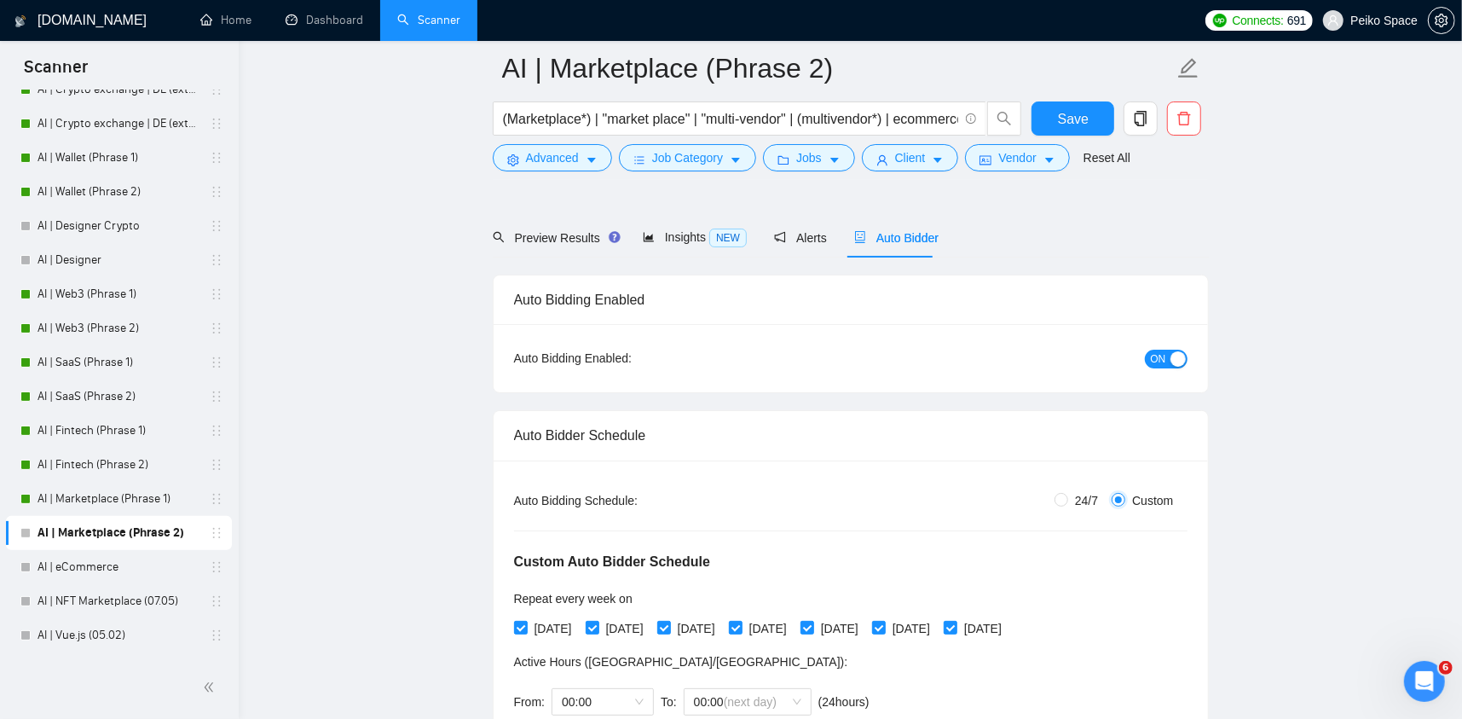
scroll to position [171, 0]
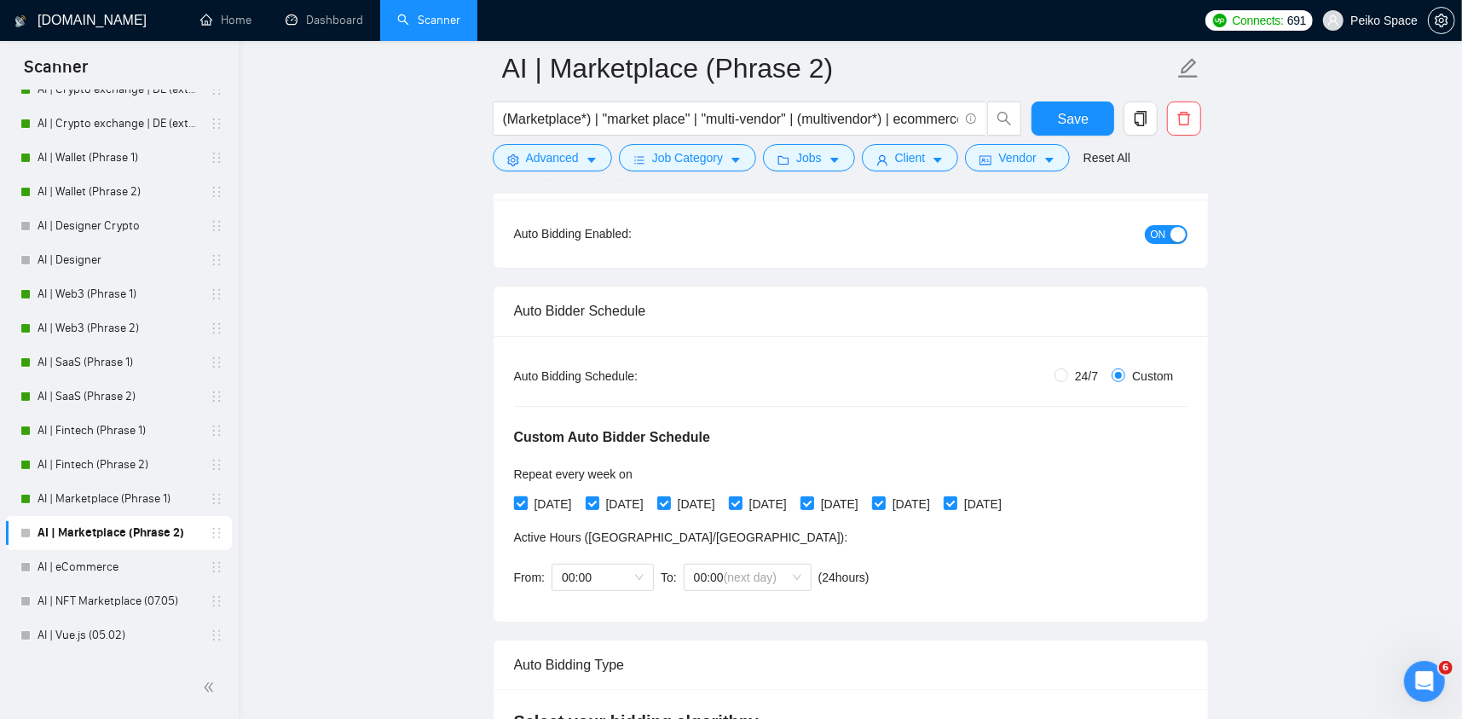
click at [542, 495] on span "[DATE]" at bounding box center [553, 504] width 51 height 19
click at [526, 496] on input "[DATE]" at bounding box center [520, 502] width 12 height 12
checkbox input "false"
click at [722, 495] on span "[DATE]" at bounding box center [696, 504] width 51 height 19
click at [669, 496] on input "[DATE]" at bounding box center [663, 502] width 12 height 12
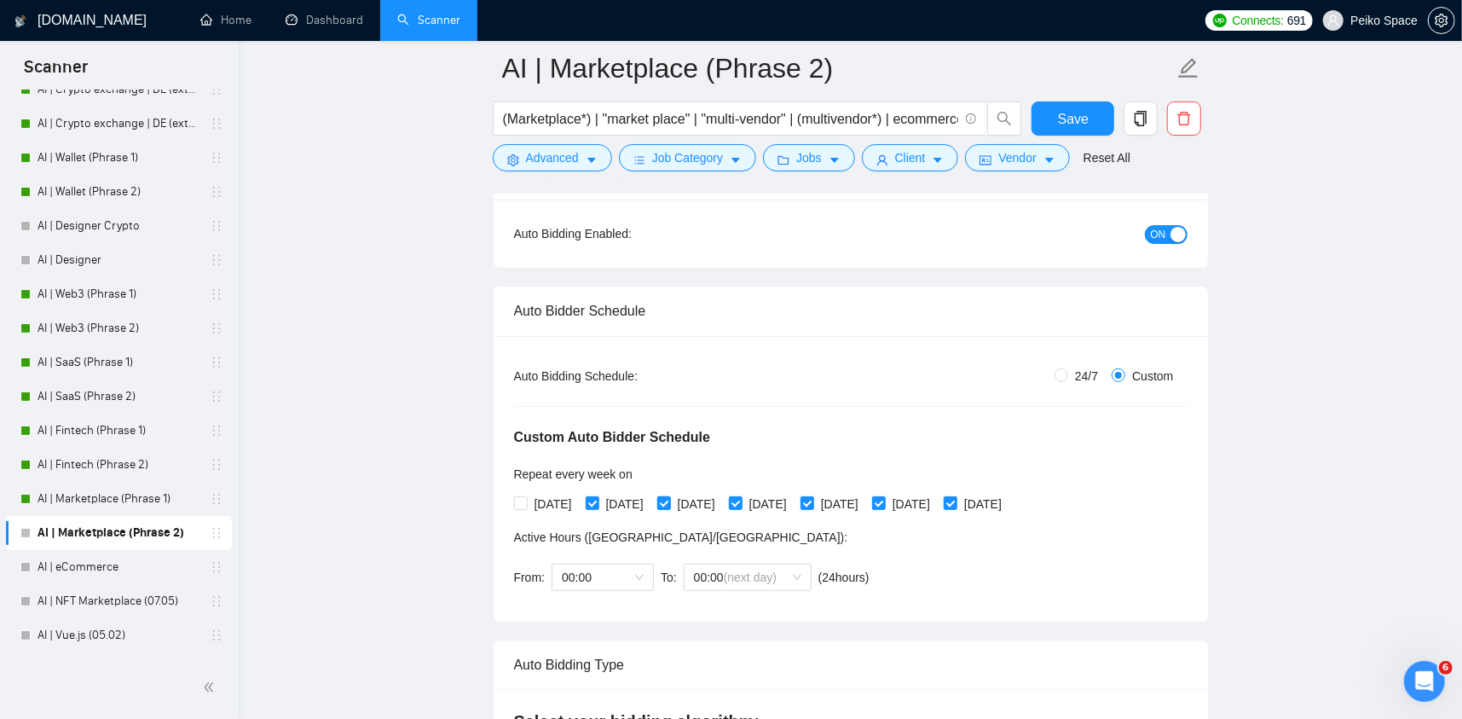
checkbox input "false"
drag, startPoint x: 861, startPoint y: 501, endPoint x: 950, endPoint y: 500, distance: 88.7
click at [865, 501] on span "[DATE]" at bounding box center [839, 504] width 51 height 19
click at [813, 501] on input "[DATE]" at bounding box center [807, 502] width 12 height 12
checkbox input "false"
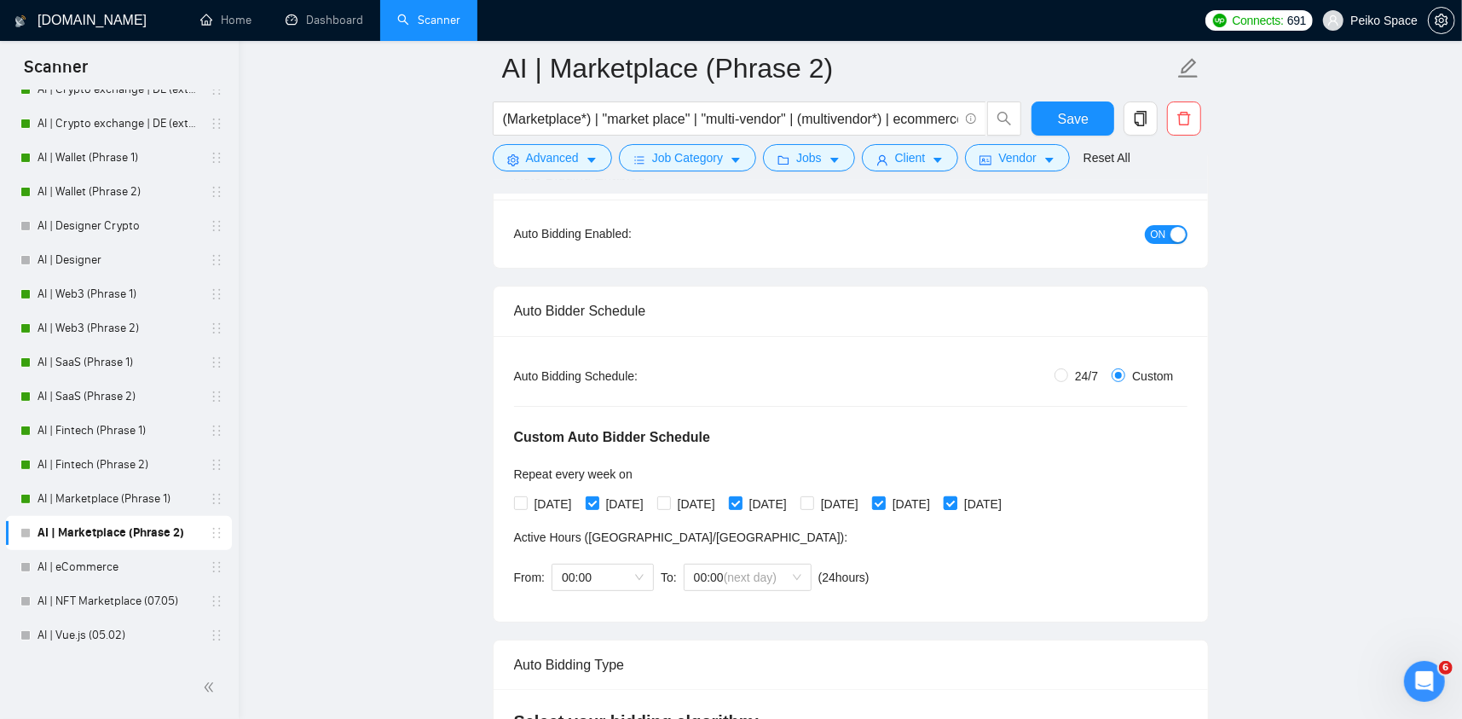
click at [1007, 500] on span "[DATE]" at bounding box center [983, 504] width 51 height 19
click at [956, 500] on input "[DATE]" at bounding box center [950, 502] width 12 height 12
checkbox input "false"
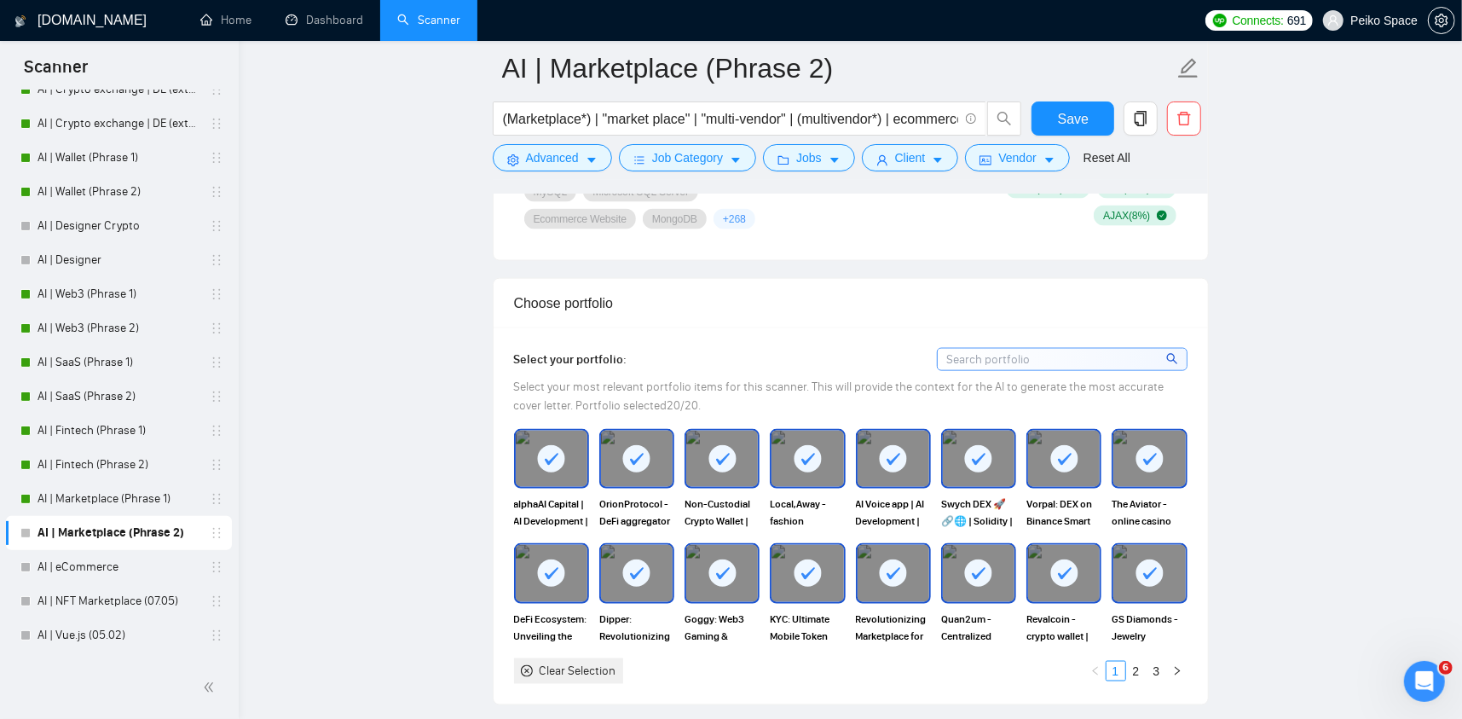
scroll to position [1791, 0]
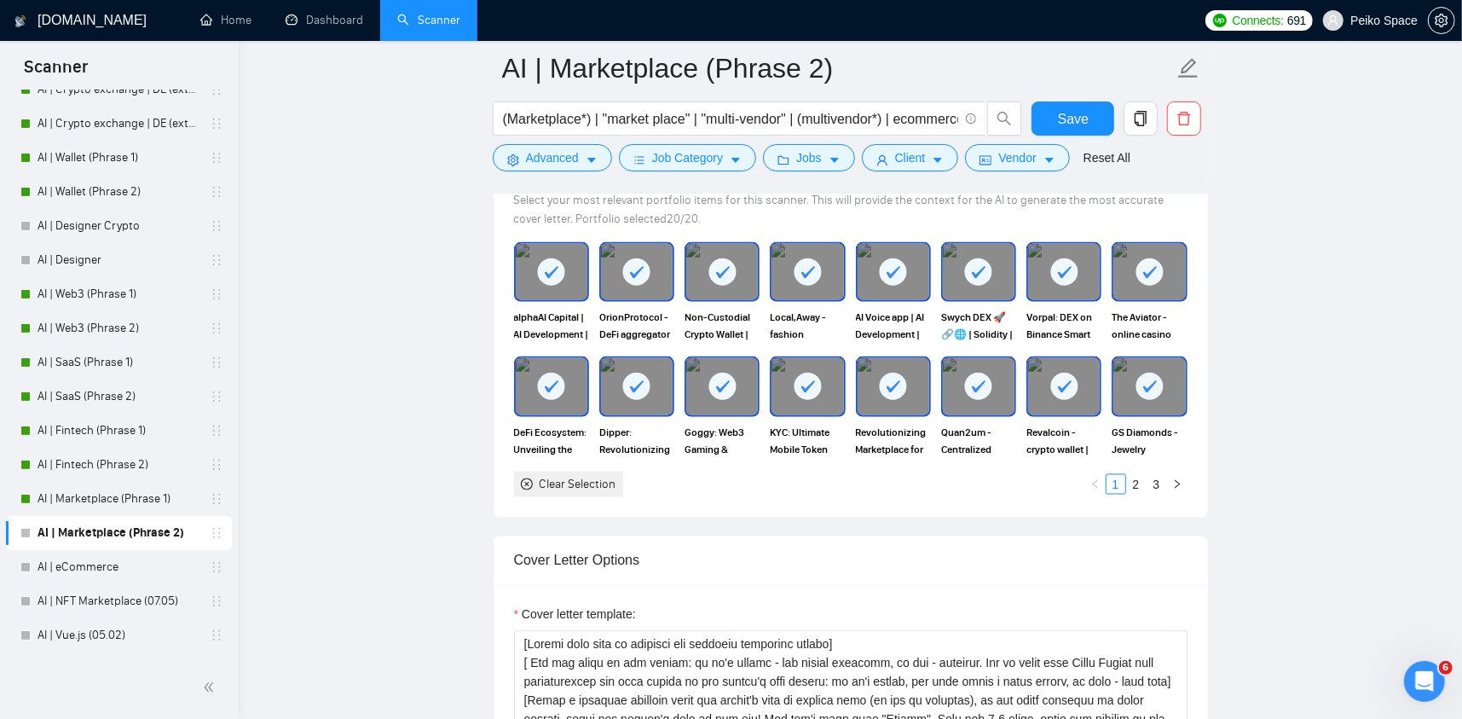
click at [548, 279] on rect at bounding box center [551, 271] width 27 height 27
click at [623, 280] on icon at bounding box center [636, 272] width 28 height 28
click at [713, 282] on icon at bounding box center [723, 272] width 28 height 28
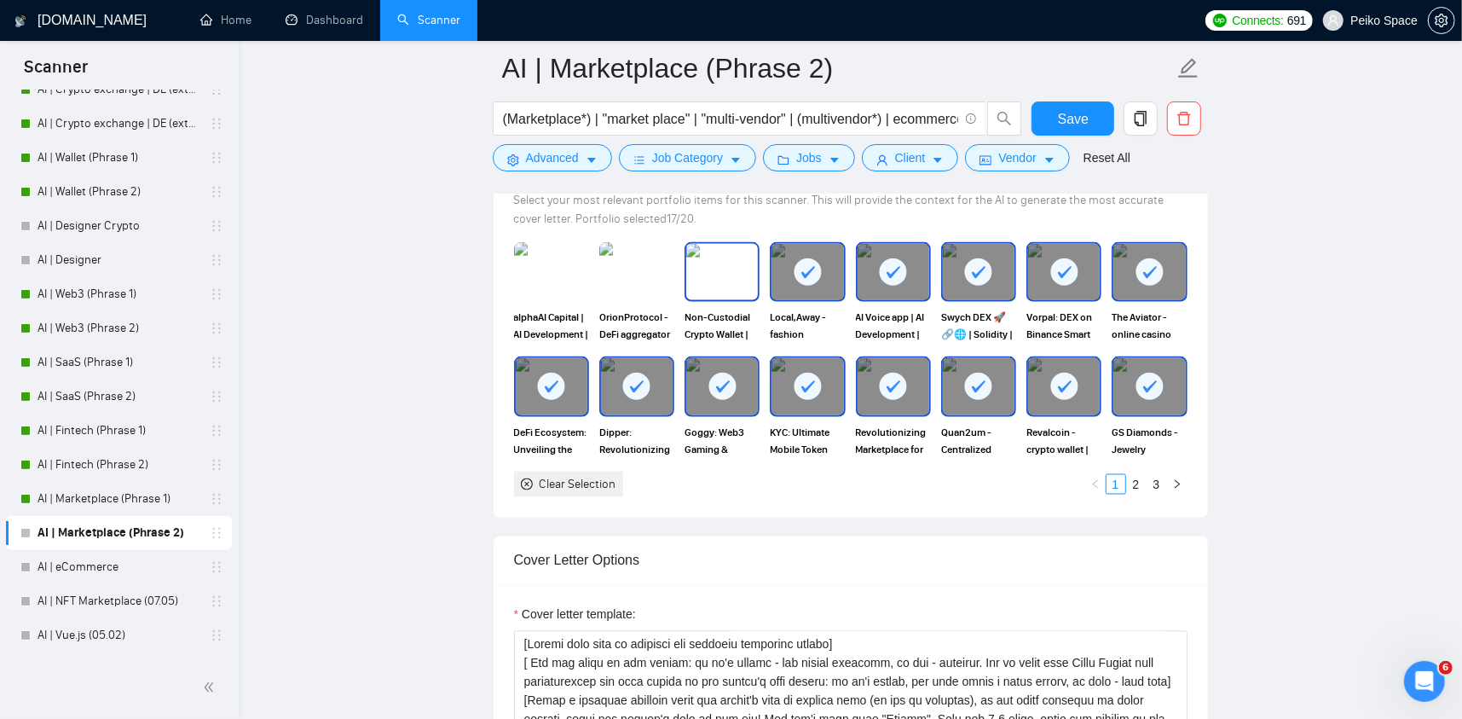
click at [806, 275] on rect at bounding box center [808, 271] width 27 height 27
drag, startPoint x: 807, startPoint y: 277, endPoint x: 891, endPoint y: 277, distance: 84.4
click at [808, 277] on img at bounding box center [808, 272] width 72 height 56
click at [894, 277] on rect at bounding box center [893, 271] width 27 height 27
click at [953, 281] on div at bounding box center [979, 272] width 72 height 56
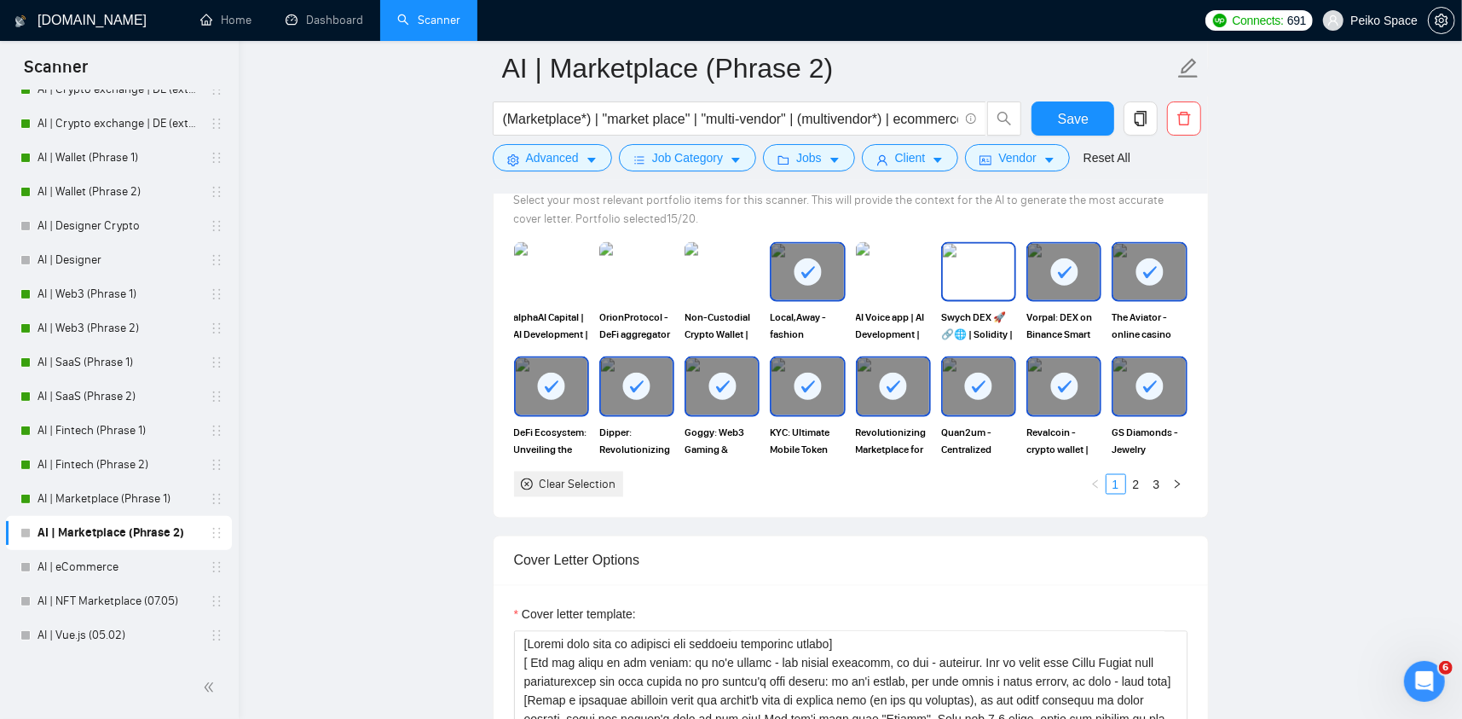
click at [1054, 276] on icon at bounding box center [1065, 272] width 28 height 28
click at [1132, 275] on div at bounding box center [1150, 272] width 72 height 56
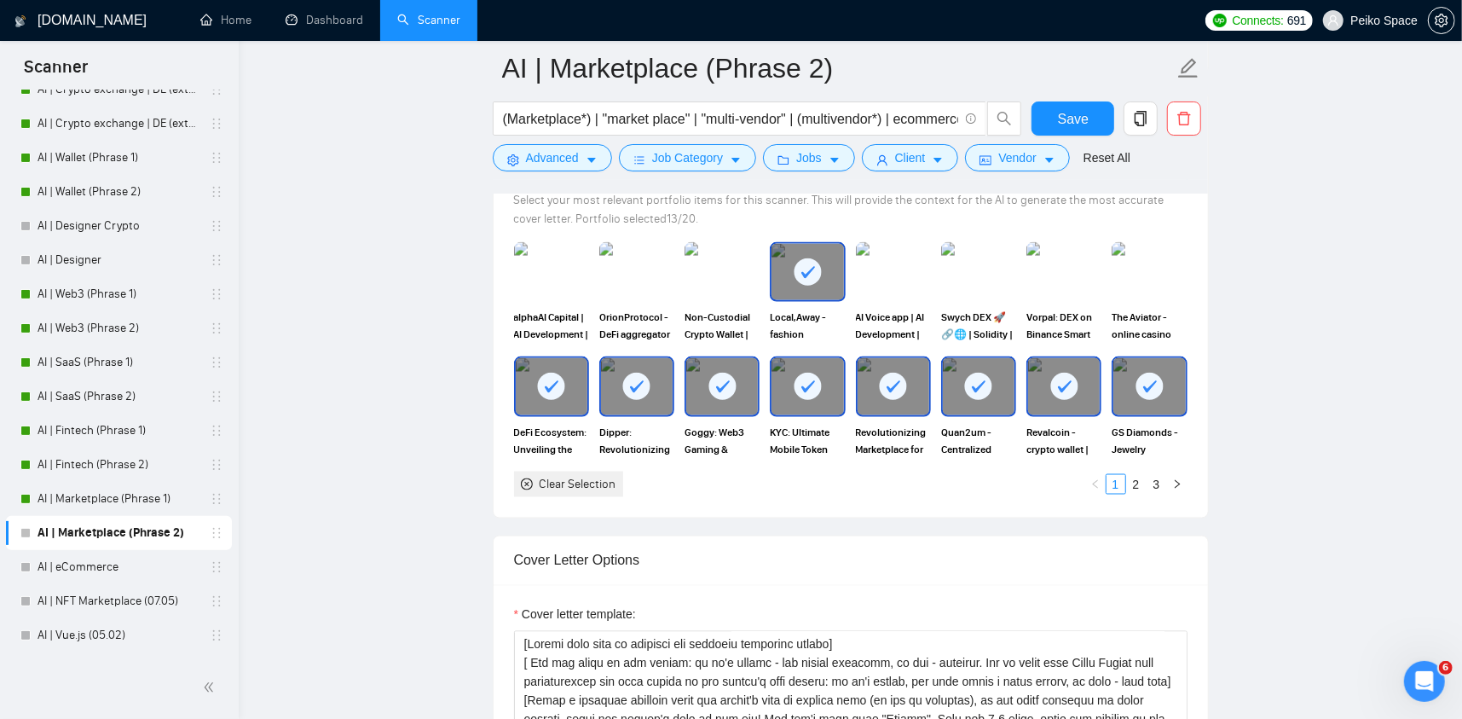
drag, startPoint x: 551, startPoint y: 383, endPoint x: 563, endPoint y: 382, distance: 12.0
click at [553, 382] on rect at bounding box center [551, 386] width 27 height 27
click at [705, 390] on div at bounding box center [722, 386] width 72 height 56
click at [801, 395] on rect at bounding box center [808, 386] width 27 height 27
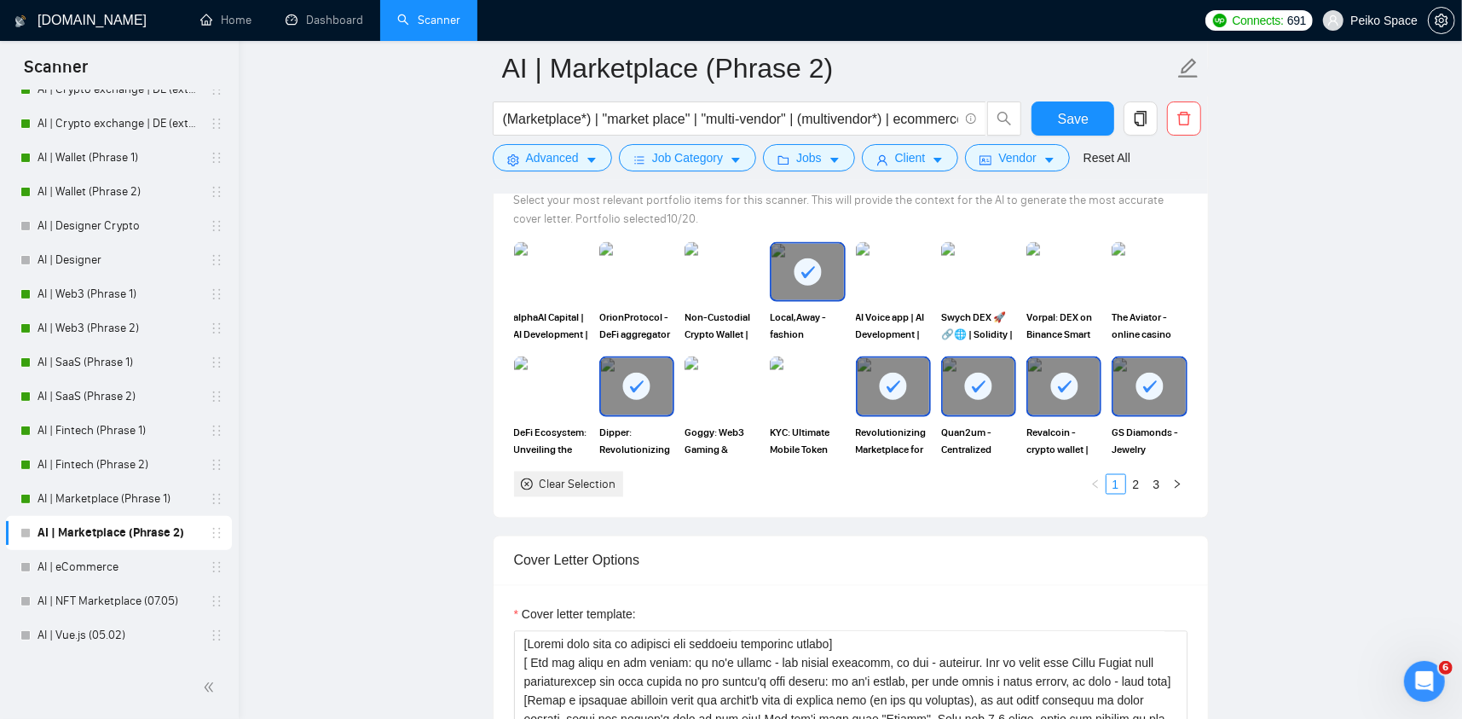
click at [970, 388] on rect at bounding box center [978, 386] width 27 height 27
click at [1051, 378] on icon at bounding box center [1065, 387] width 28 height 28
click at [1138, 486] on link "2" at bounding box center [1136, 484] width 19 height 19
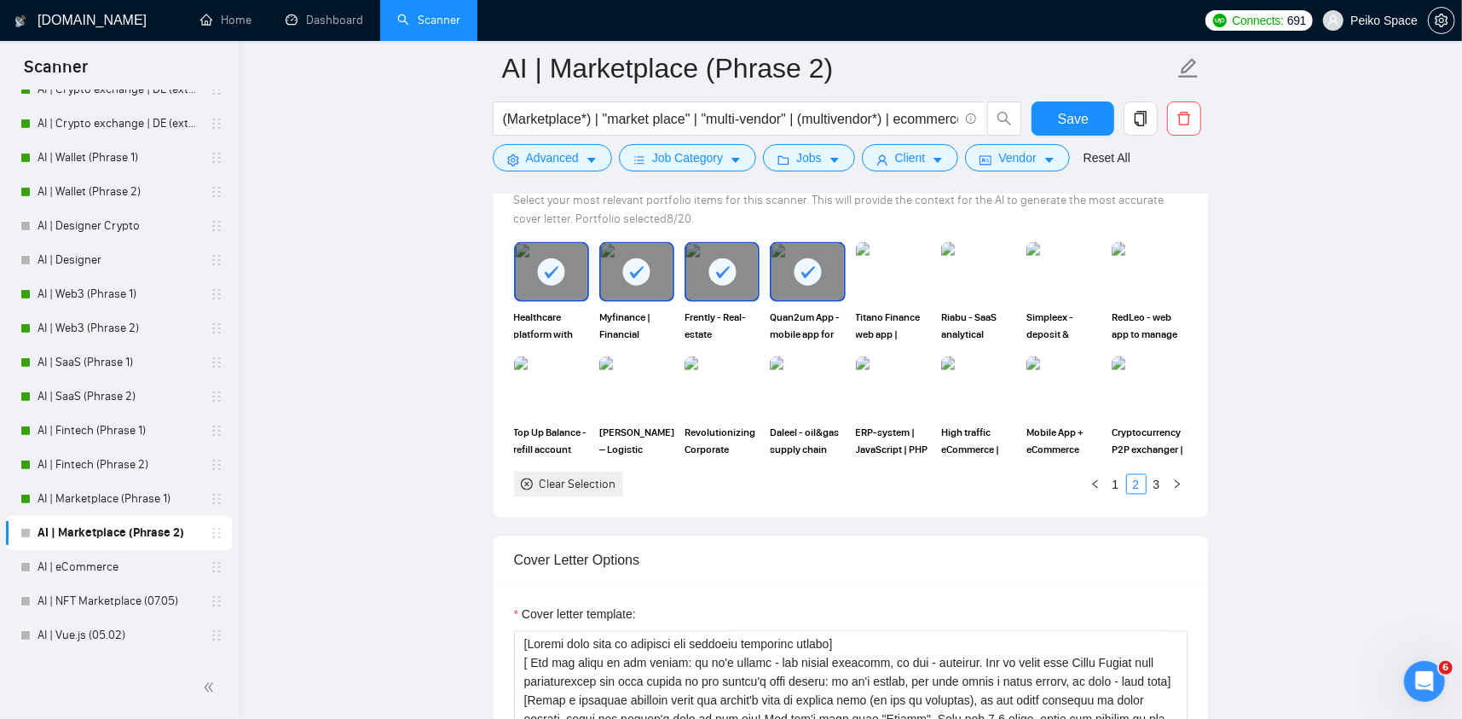
click at [797, 282] on icon at bounding box center [808, 272] width 28 height 28
click at [991, 277] on img at bounding box center [979, 272] width 72 height 56
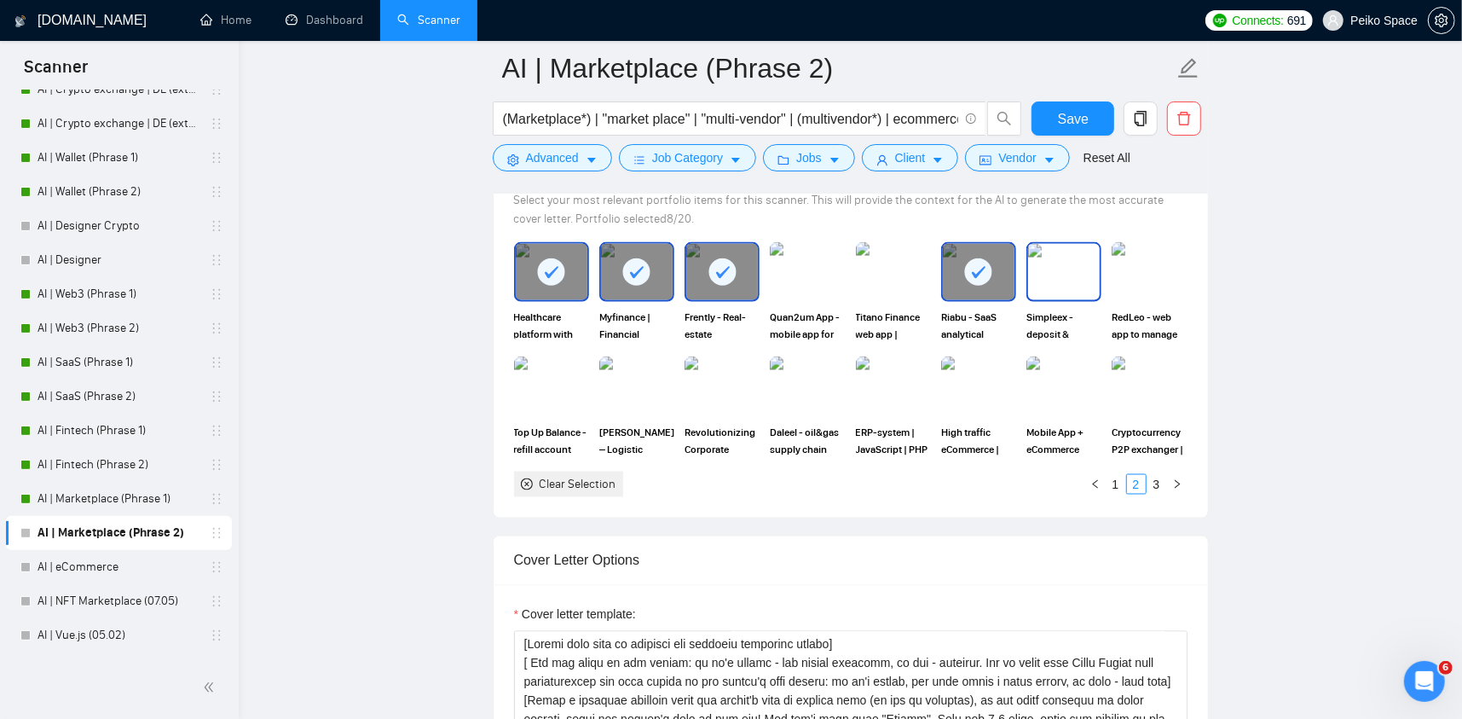
drag, startPoint x: 1080, startPoint y: 276, endPoint x: 1115, endPoint y: 278, distance: 35.0
click at [1081, 276] on img at bounding box center [1064, 272] width 72 height 56
click at [1144, 279] on img at bounding box center [1150, 272] width 72 height 56
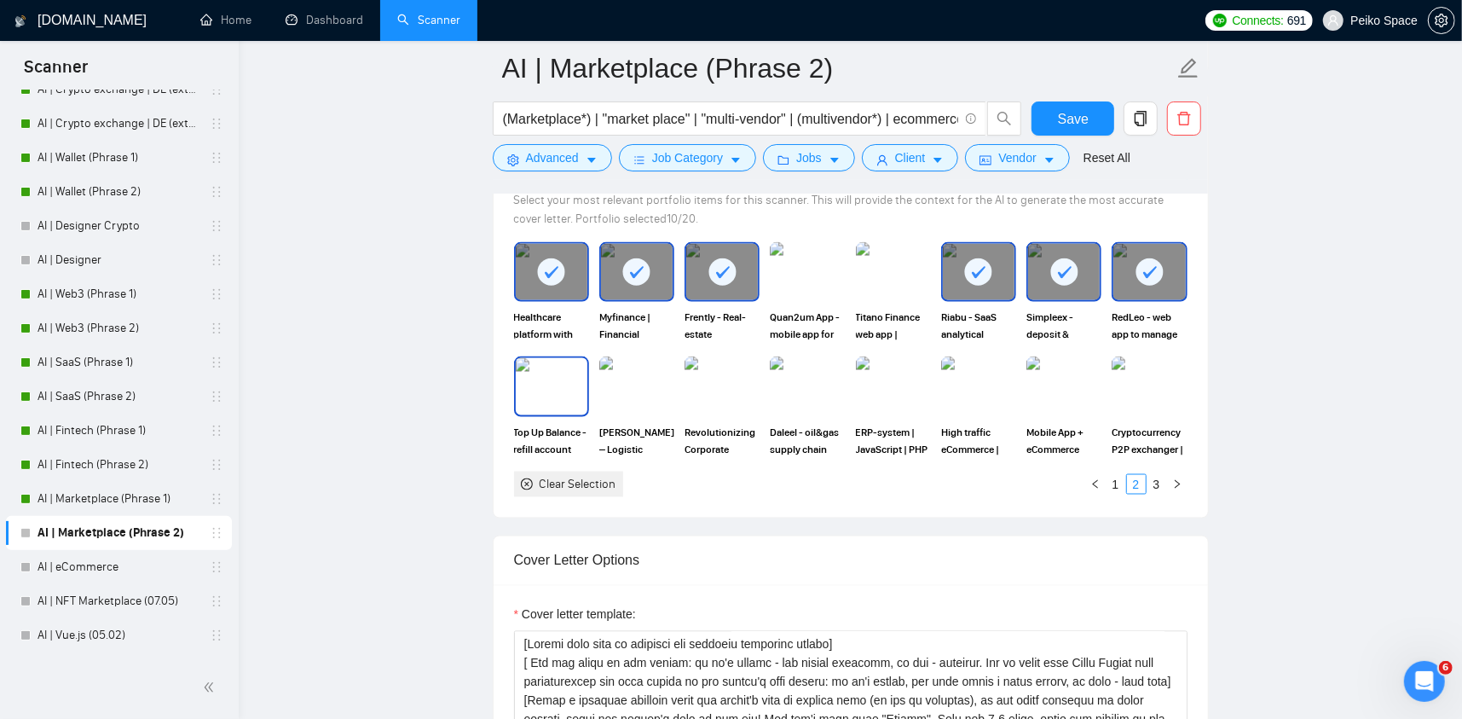
click at [564, 402] on img at bounding box center [552, 386] width 72 height 56
click at [628, 394] on img at bounding box center [636, 386] width 75 height 60
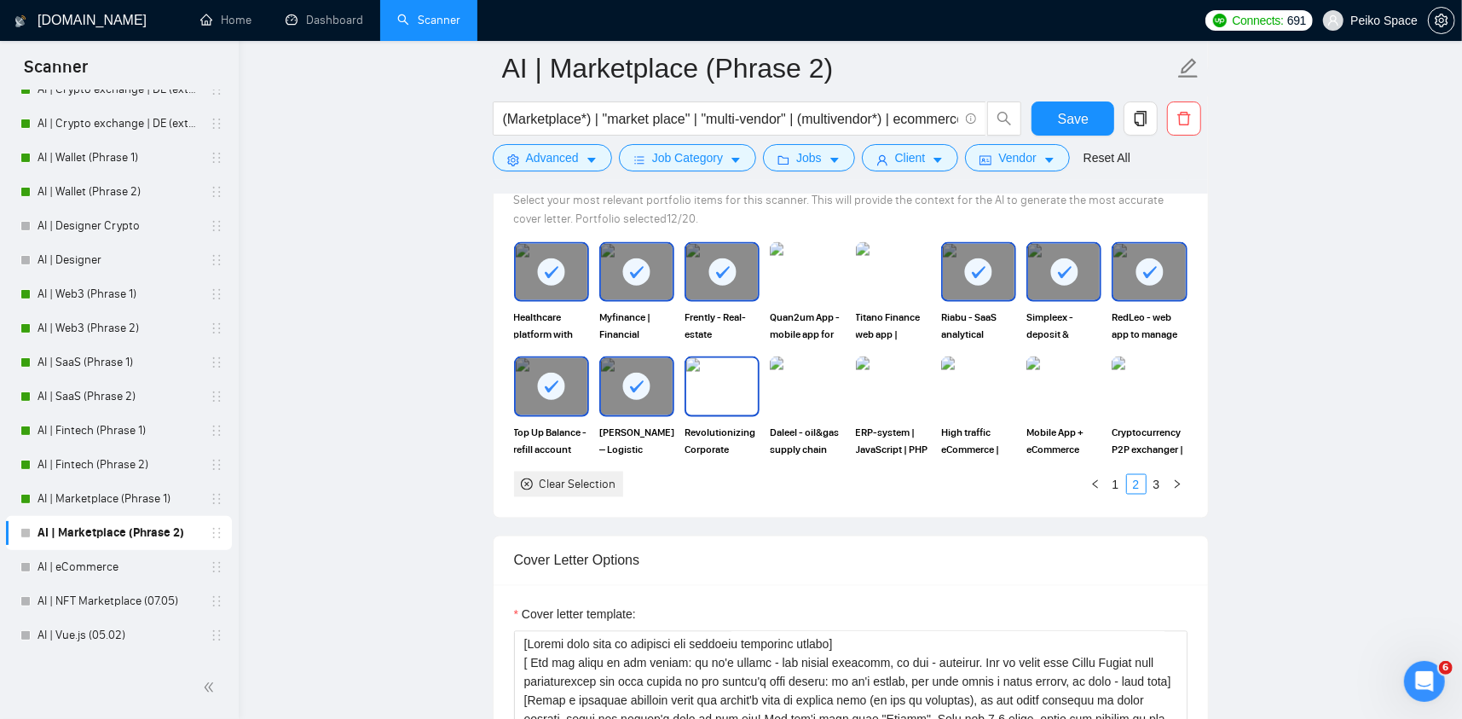
click at [698, 390] on img at bounding box center [722, 386] width 72 height 56
click at [980, 390] on img at bounding box center [979, 386] width 72 height 56
click at [1051, 385] on img at bounding box center [1064, 386] width 75 height 60
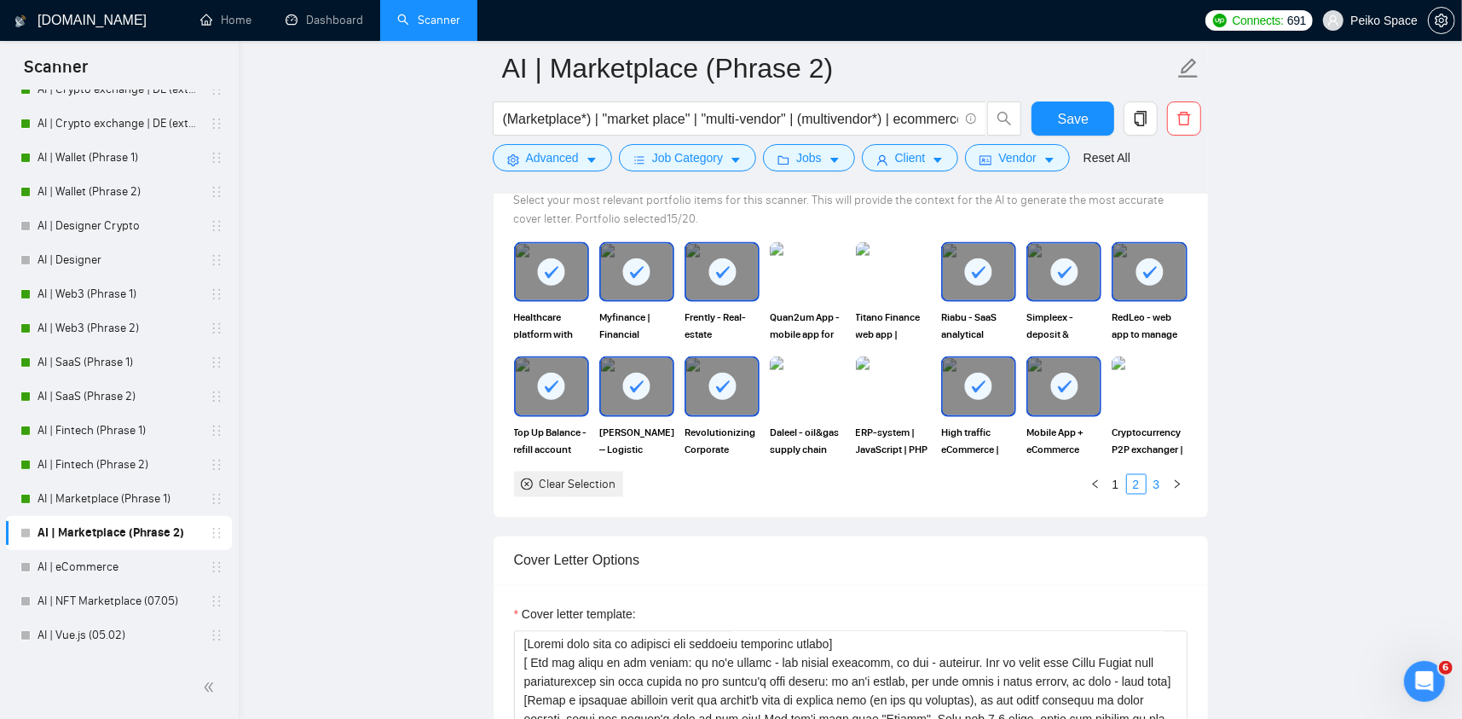
click at [1161, 483] on link "3" at bounding box center [1157, 484] width 19 height 19
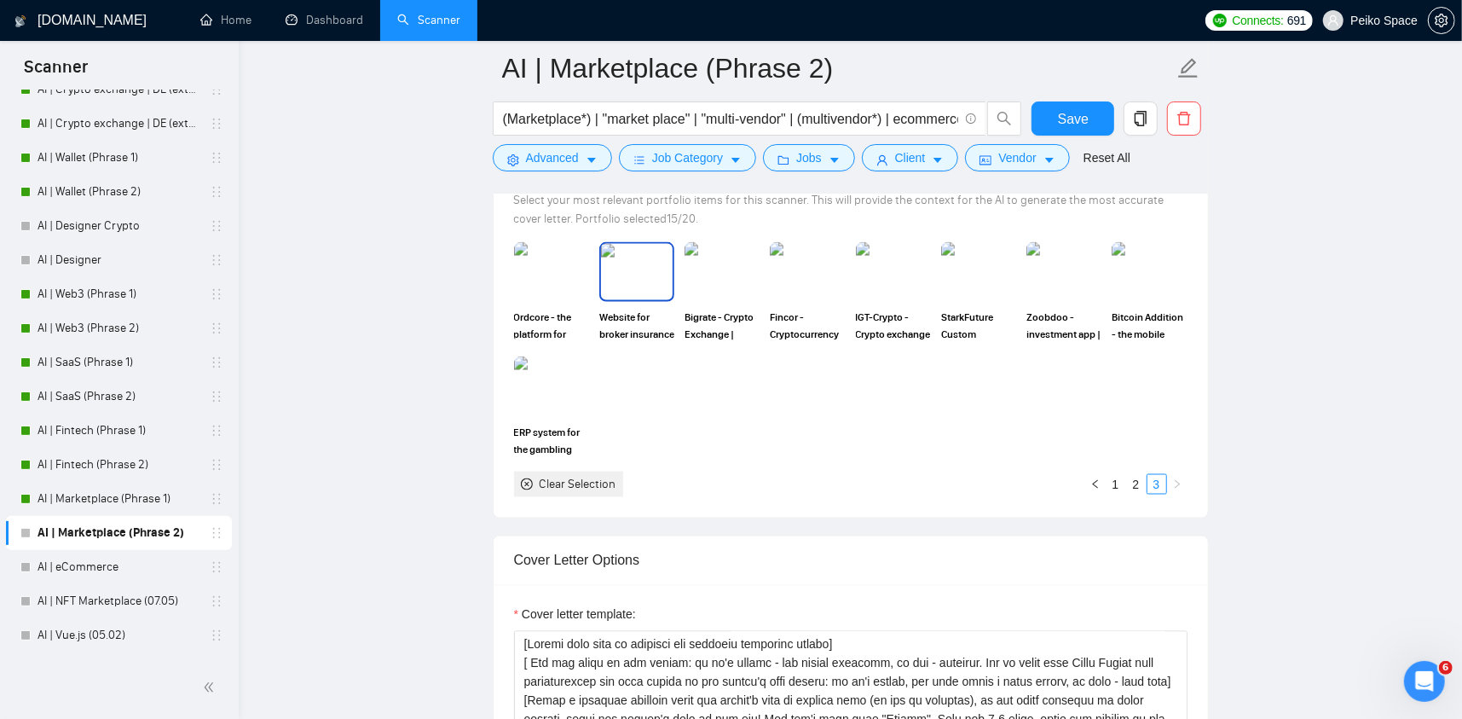
click at [622, 269] on img at bounding box center [637, 272] width 72 height 56
click at [534, 396] on img at bounding box center [552, 386] width 72 height 56
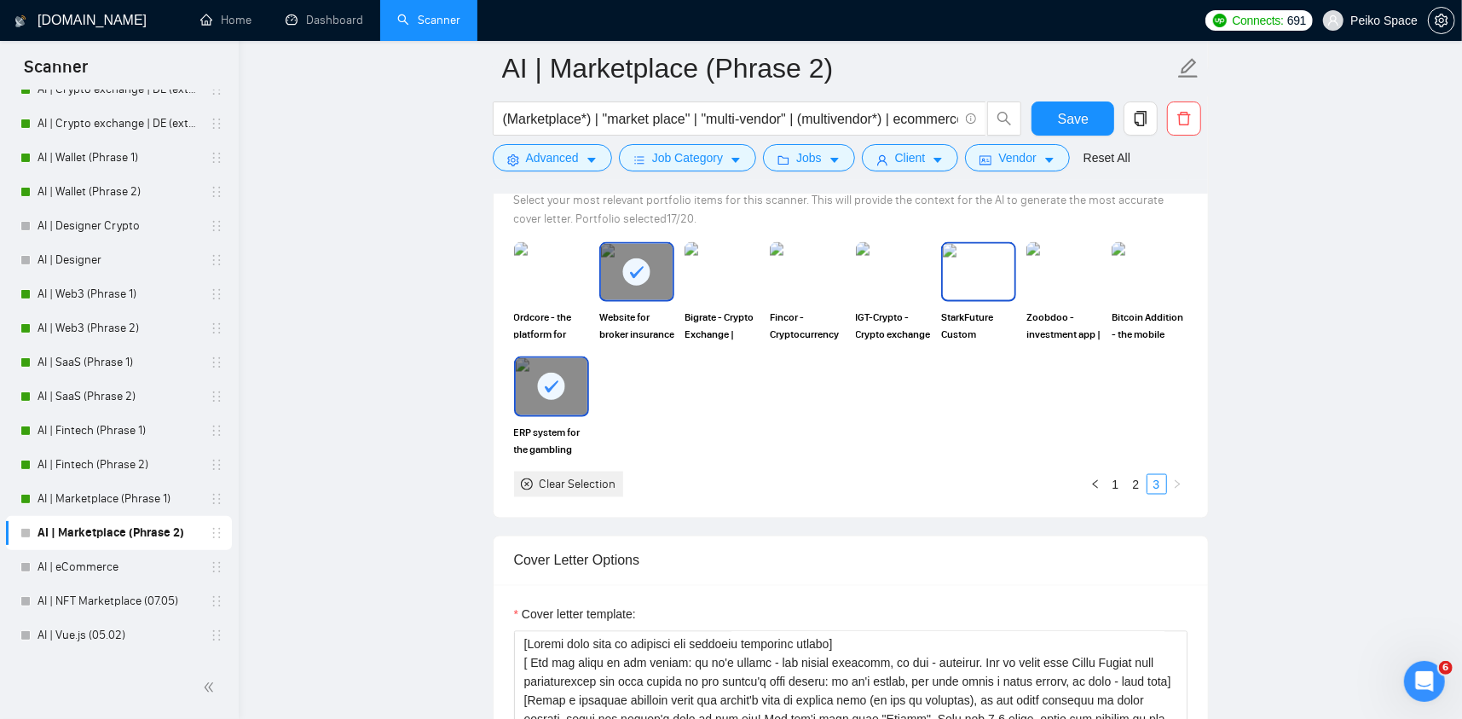
click at [991, 263] on img at bounding box center [979, 272] width 72 height 56
click at [719, 270] on img at bounding box center [722, 272] width 72 height 56
click at [731, 279] on rect at bounding box center [722, 271] width 27 height 27
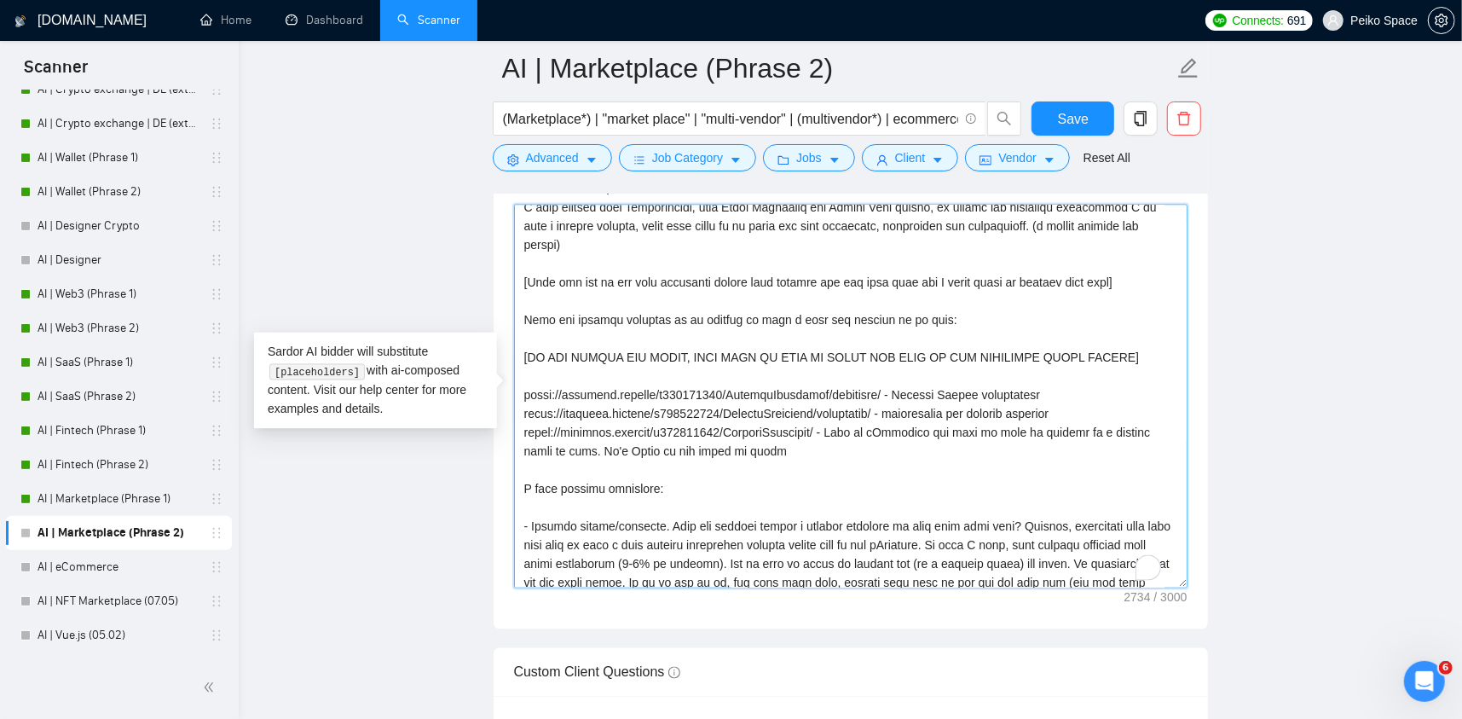
scroll to position [0, 0]
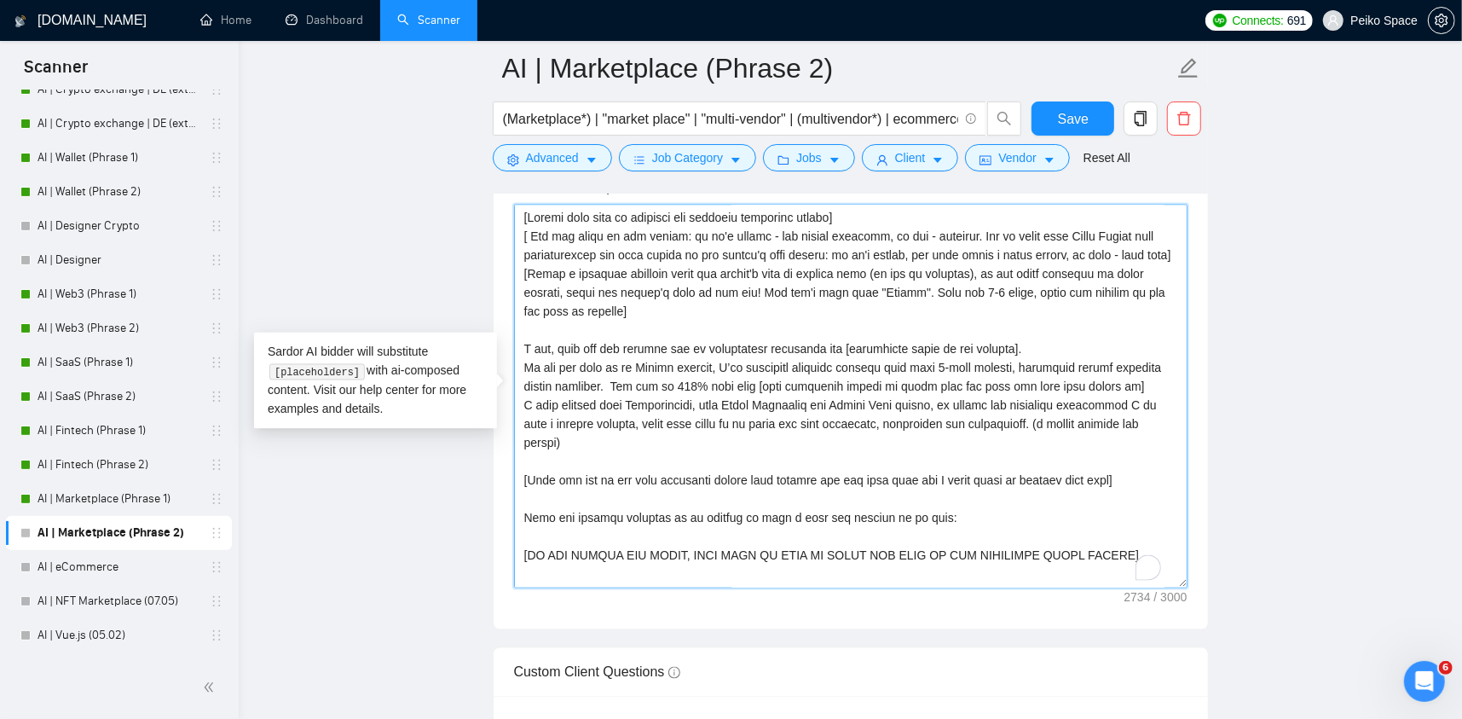
drag, startPoint x: 550, startPoint y: 555, endPoint x: 458, endPoint y: 158, distance: 407.9
click at [458, 158] on main "AI | Marketplace (Phrase 2) (Marketplace*) | "market place" | "multi-vendor" | …" at bounding box center [850, 287] width 1169 height 4873
paste textarea ".] [Write a personal greeting using the client's name or company name (if any i…"
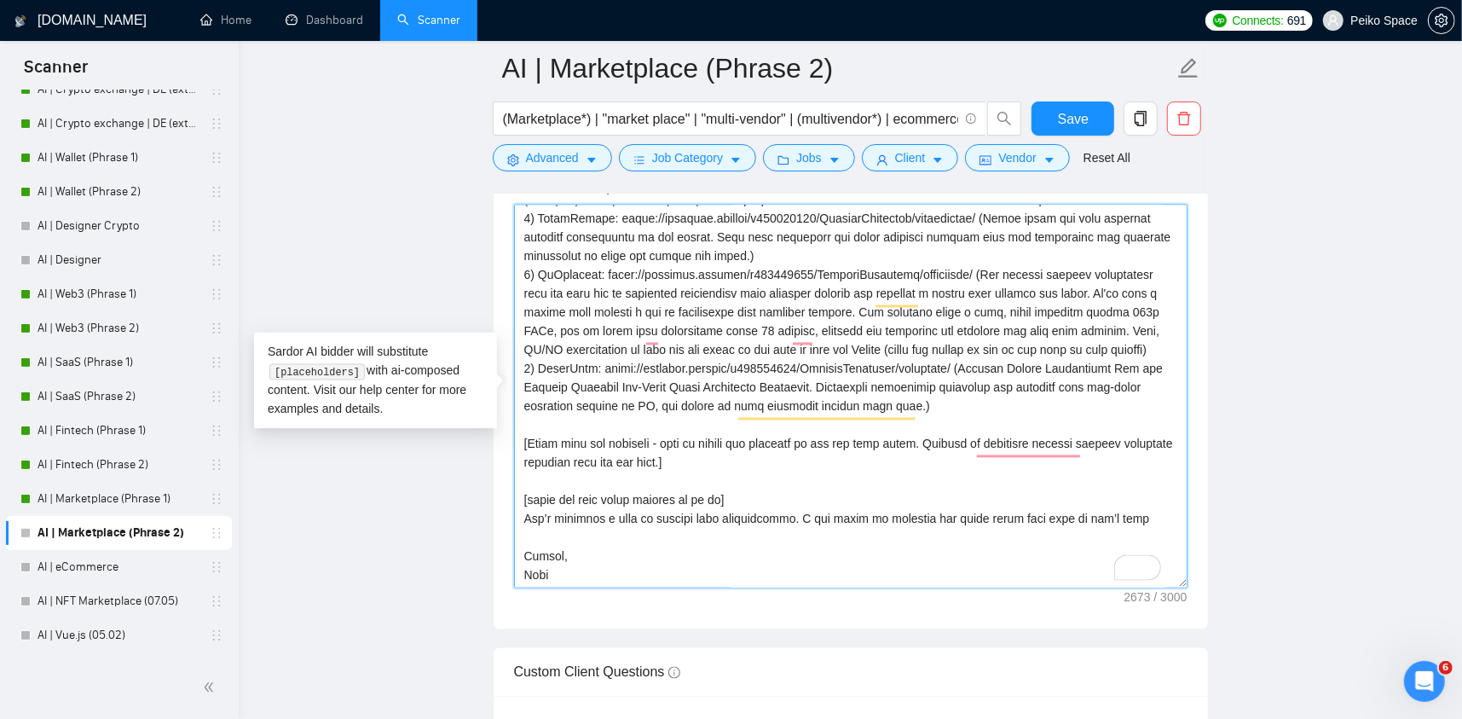
scroll to position [246, 0]
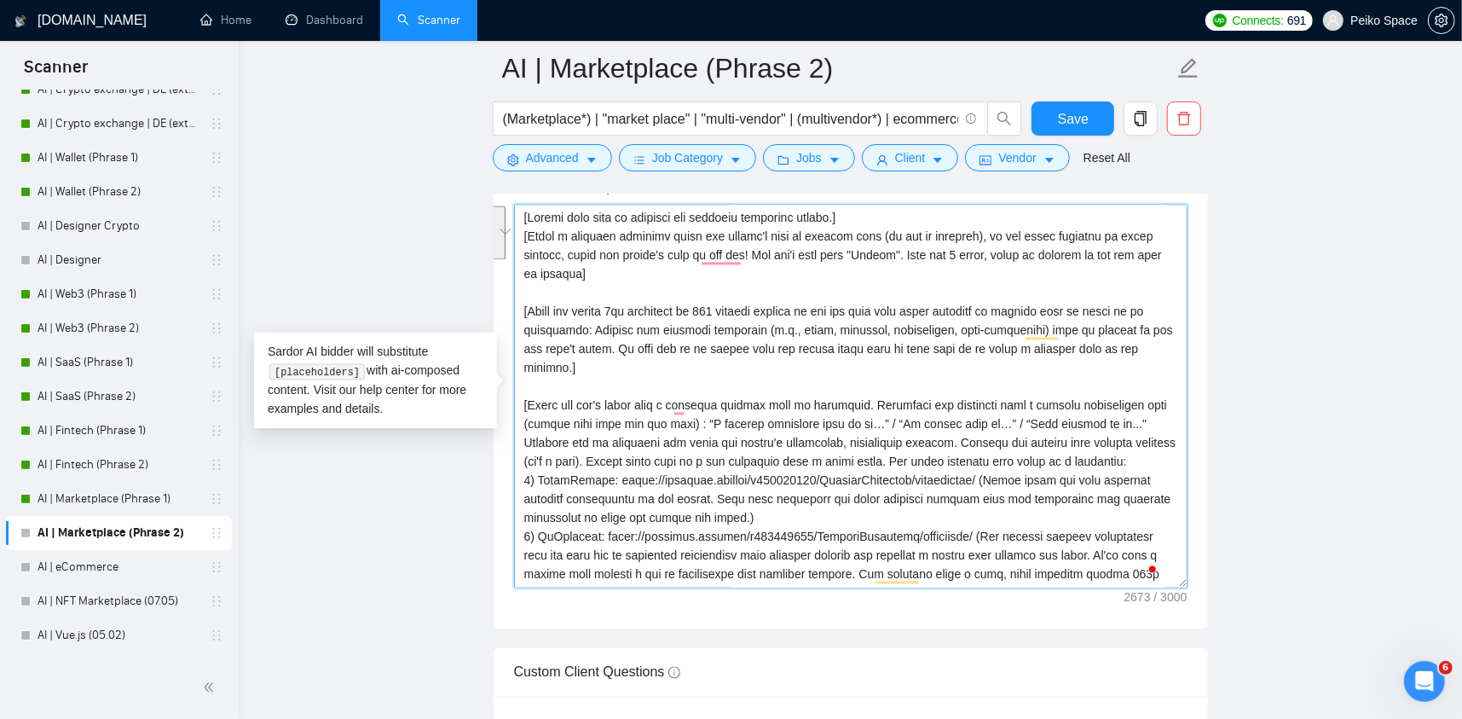
drag, startPoint x: 1159, startPoint y: 344, endPoint x: 514, endPoint y: 308, distance: 645.7
click at [514, 308] on div "Cover Letter Options Cover letter template:" at bounding box center [851, 369] width 716 height 521
paste textarea "first paragraph in ≤260 symbols. Instead of introducing me, start with the clie…"
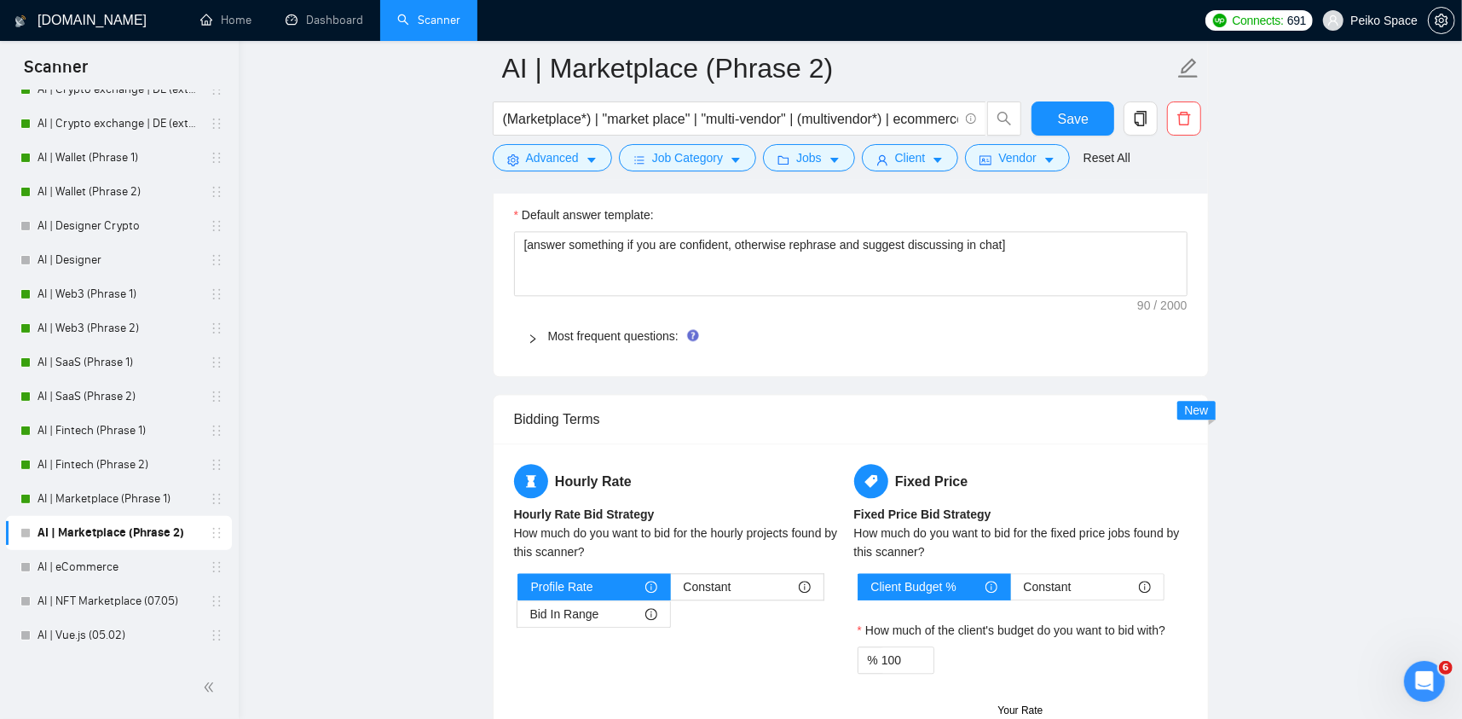
type textarea "[Please make sure to maintain the original paragraph breaks.] [Write a personal…"
click at [591, 343] on div "Most frequent questions:" at bounding box center [851, 335] width 674 height 39
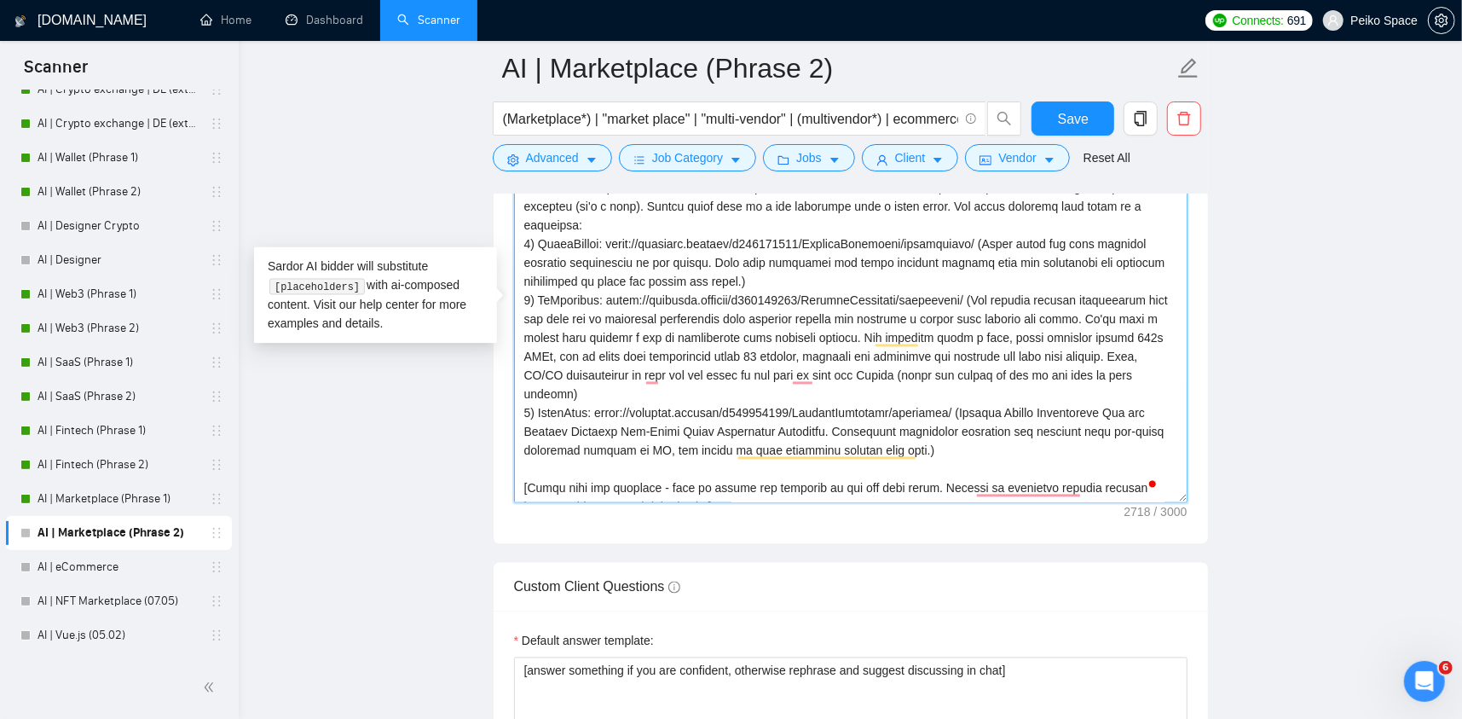
drag, startPoint x: 927, startPoint y: 452, endPoint x: 522, endPoint y: 244, distance: 455.4
click at [522, 244] on textarea "Cover letter template:" at bounding box center [851, 311] width 674 height 384
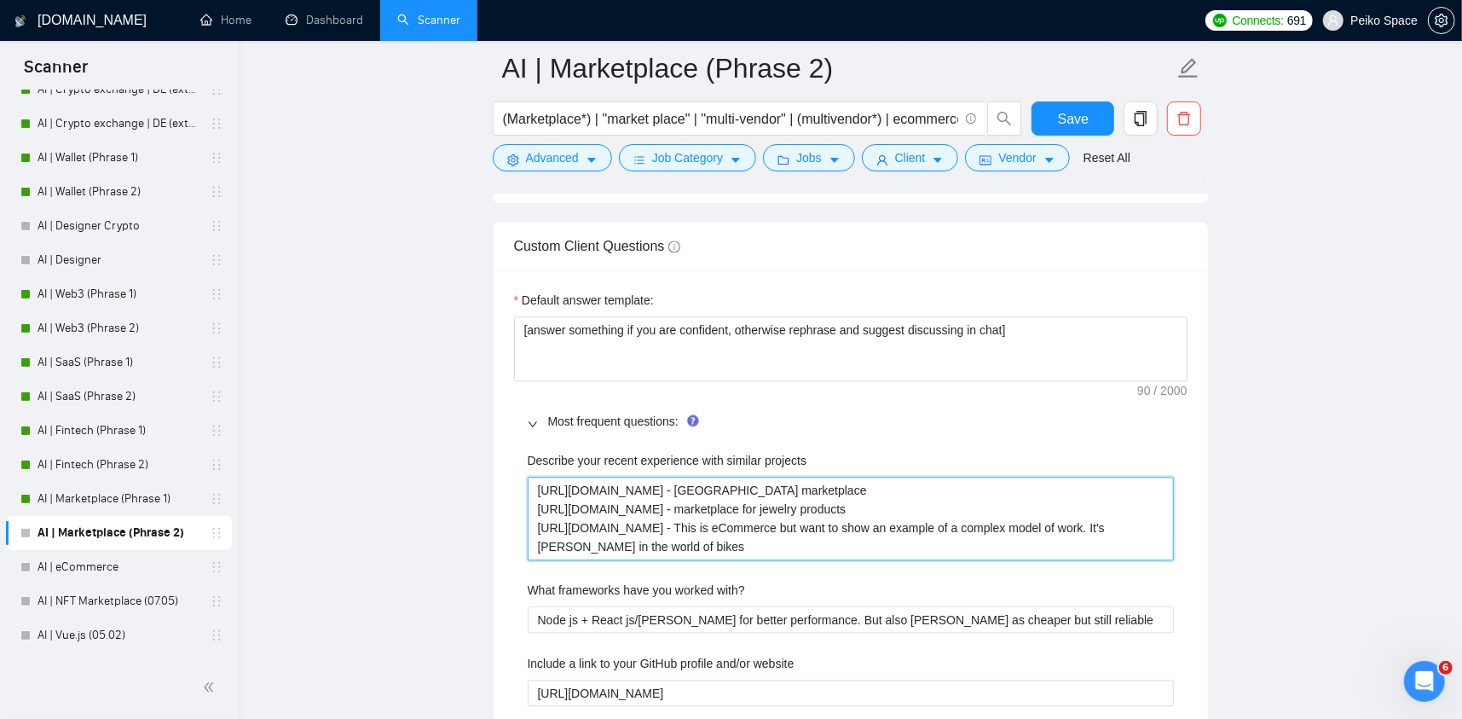
drag, startPoint x: 831, startPoint y: 543, endPoint x: 440, endPoint y: 460, distance: 400.2
click at [440, 460] on main "AI | Marketplace (Phrase 2) (Marketplace*) | "market place" | "multi-vendor" | …" at bounding box center [850, 368] width 1169 height 5886
paste projects "1) StarkFuture: https://readymag.website/u364705210/FintechEcommerce/starkfutur…"
type projects "1) StarkFuture: https://readymag.website/u364705210/FintechEcommerce/starkfutur…"
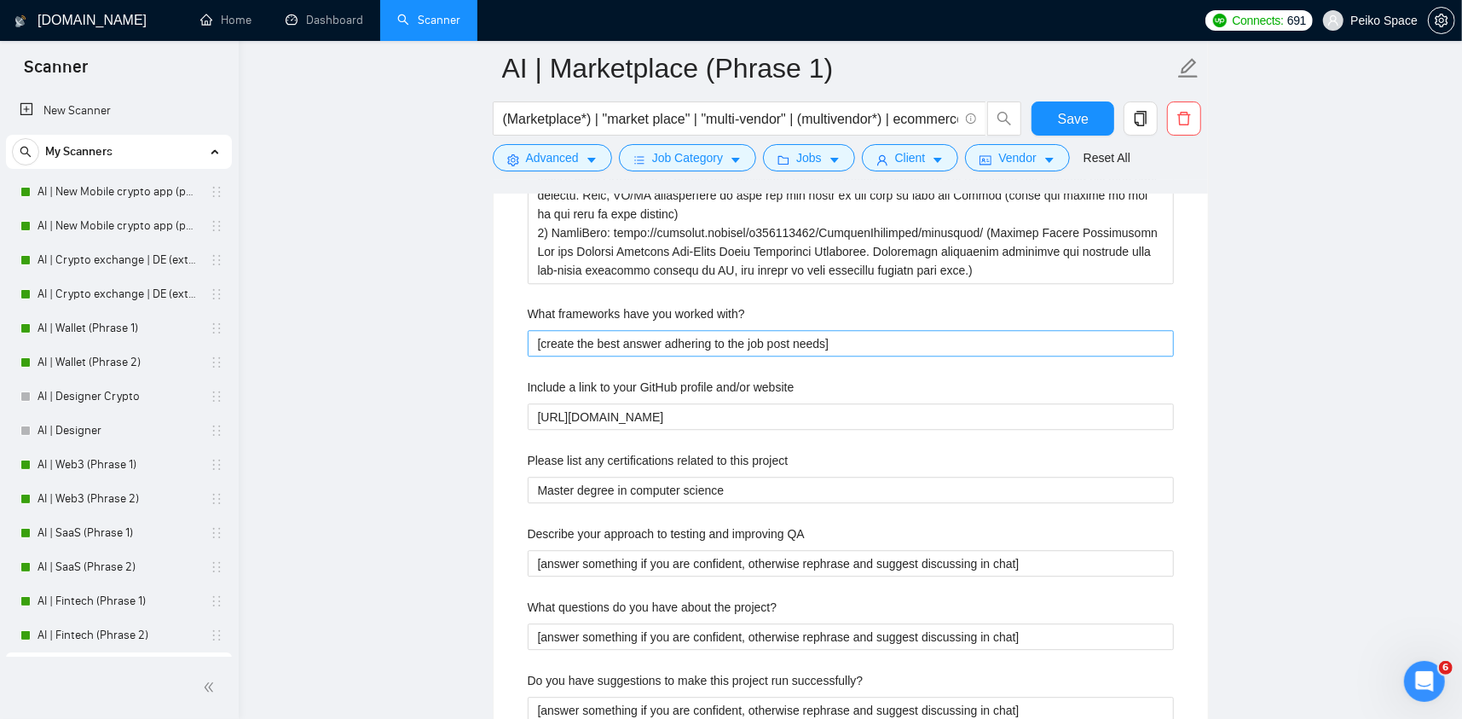
scroll to position [171, 0]
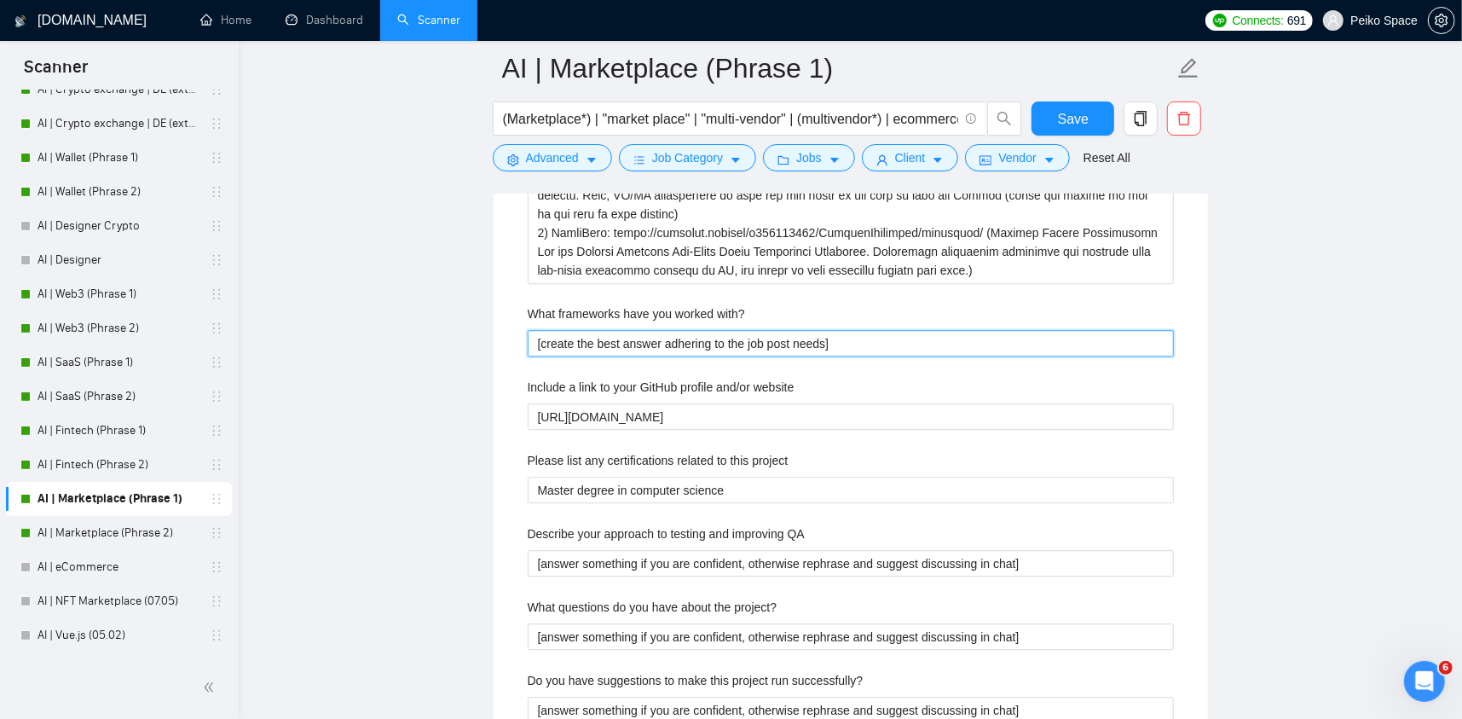
drag, startPoint x: 847, startPoint y: 338, endPoint x: 428, endPoint y: 344, distance: 418.7
click at [431, 344] on main "AI | Marketplace (Phrase 1) (Marketplace*) | "market place" | "multi-vendor" | …" at bounding box center [850, 210] width 1169 height 6425
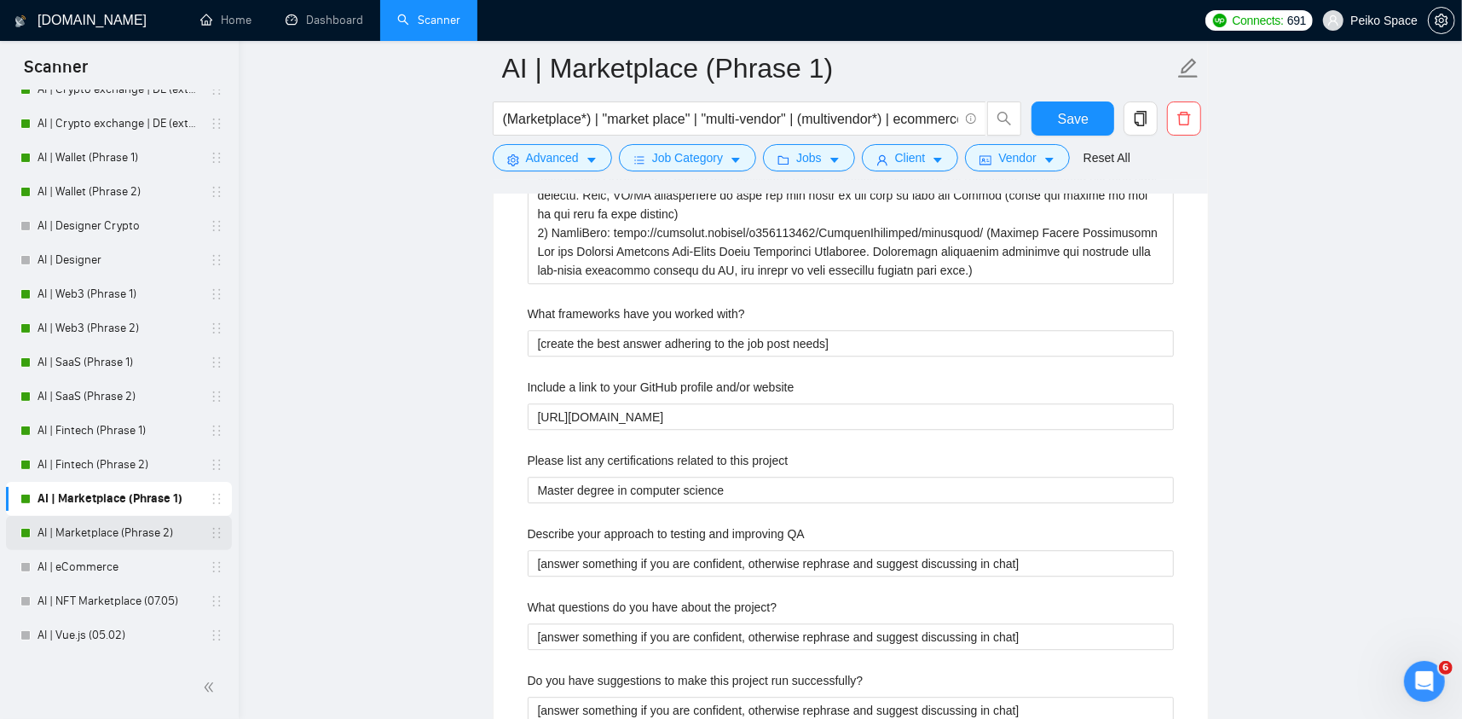
click at [107, 521] on link "AI | Marketplace (Phrase 2)" at bounding box center [119, 533] width 162 height 34
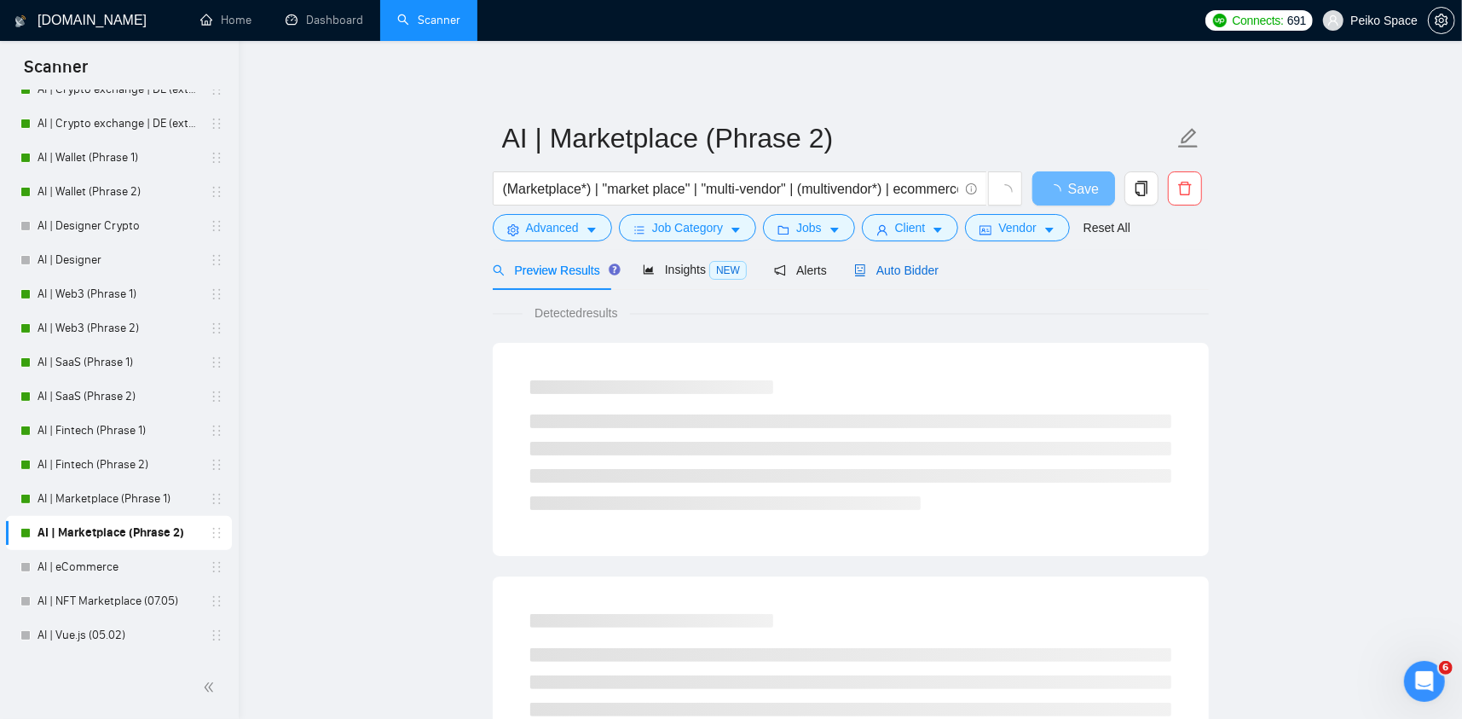
click at [889, 267] on span "Auto Bidder" at bounding box center [896, 270] width 84 height 14
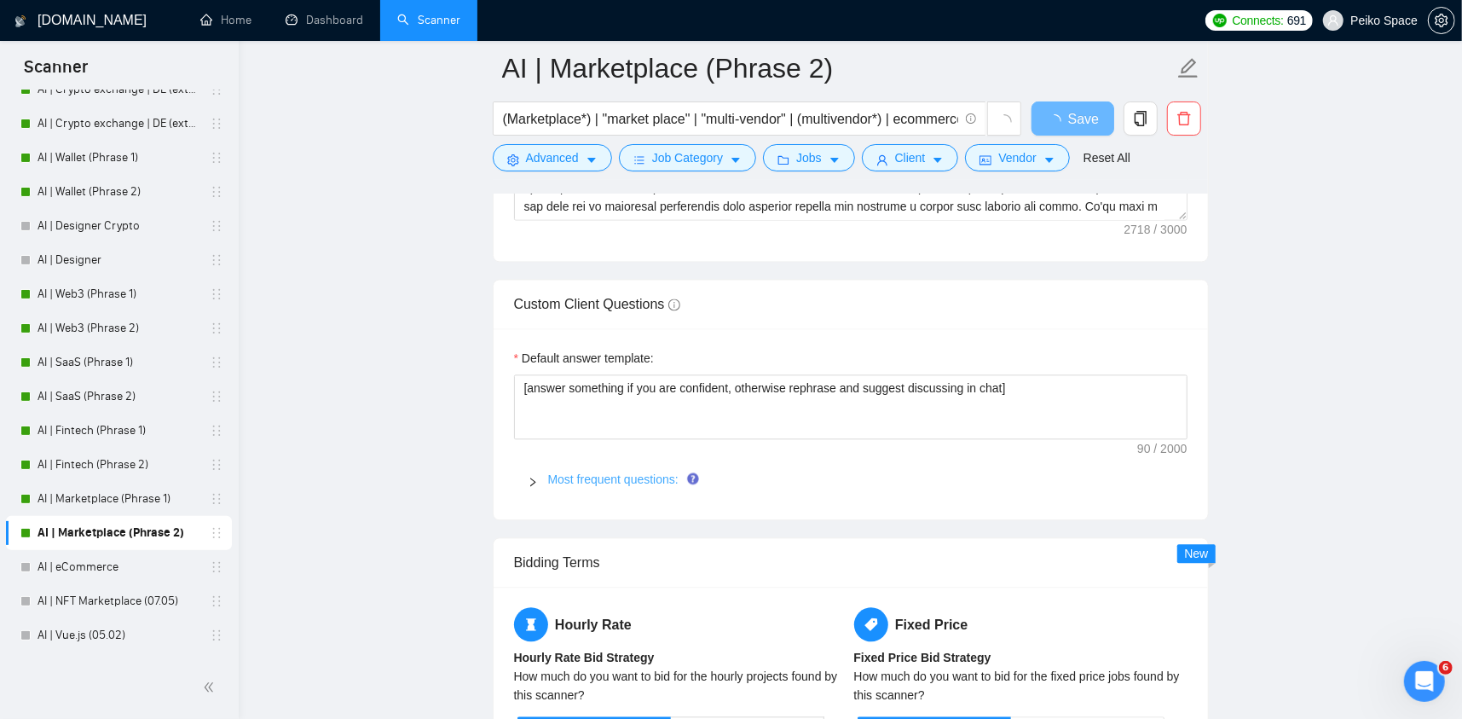
click at [597, 472] on link "Most frequent questions:" at bounding box center [613, 479] width 130 height 14
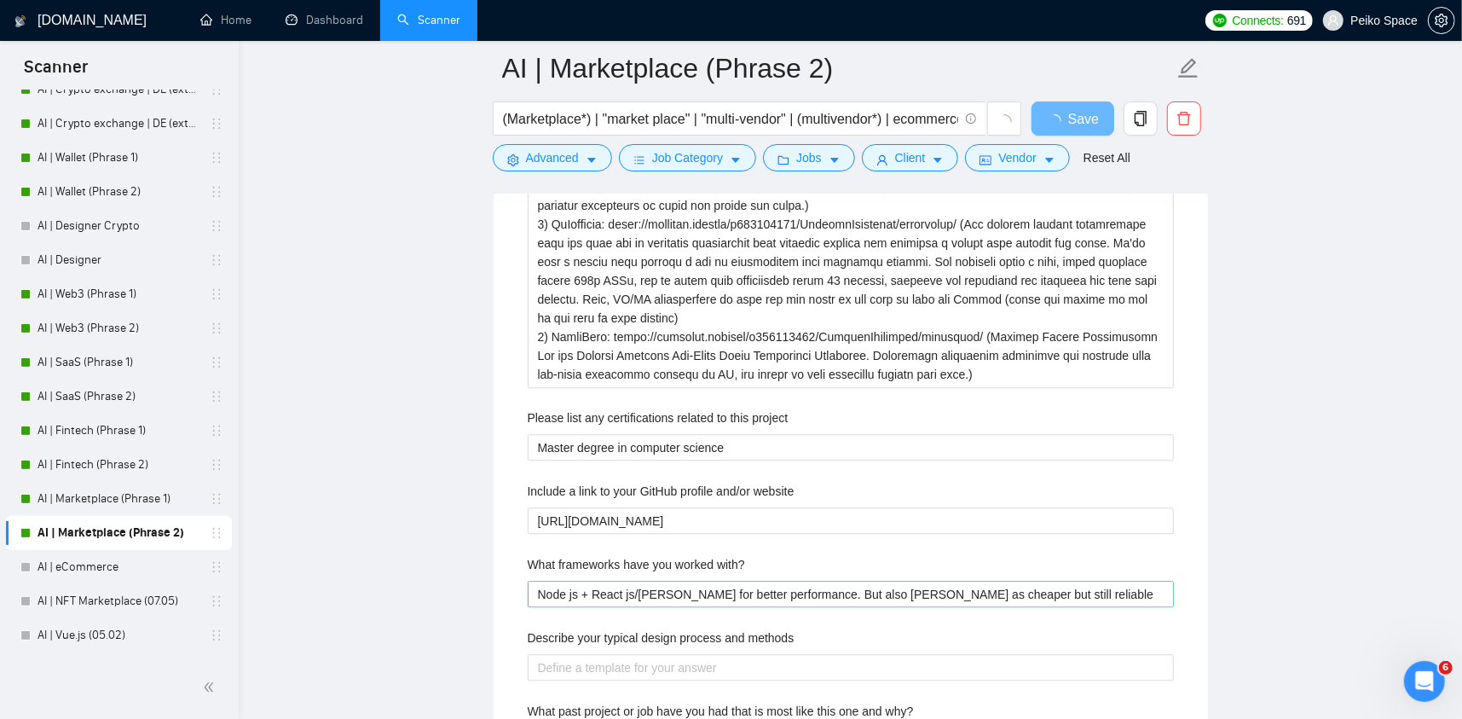
scroll to position [3070, 0]
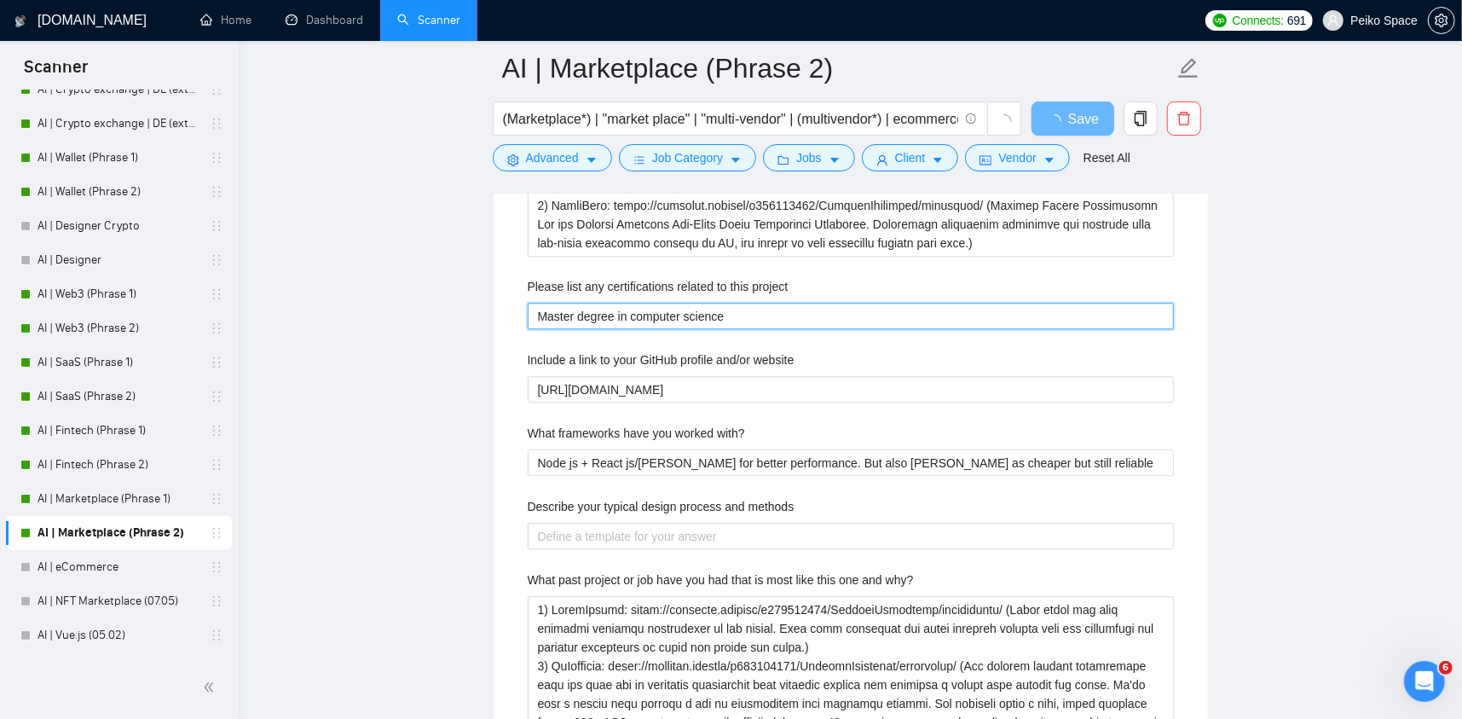
drag, startPoint x: 753, startPoint y: 319, endPoint x: 488, endPoint y: 330, distance: 265.4
click at [494, 330] on div "Default answer template: [answer something if you are confident, otherwise reph…" at bounding box center [851, 642] width 715 height 1650
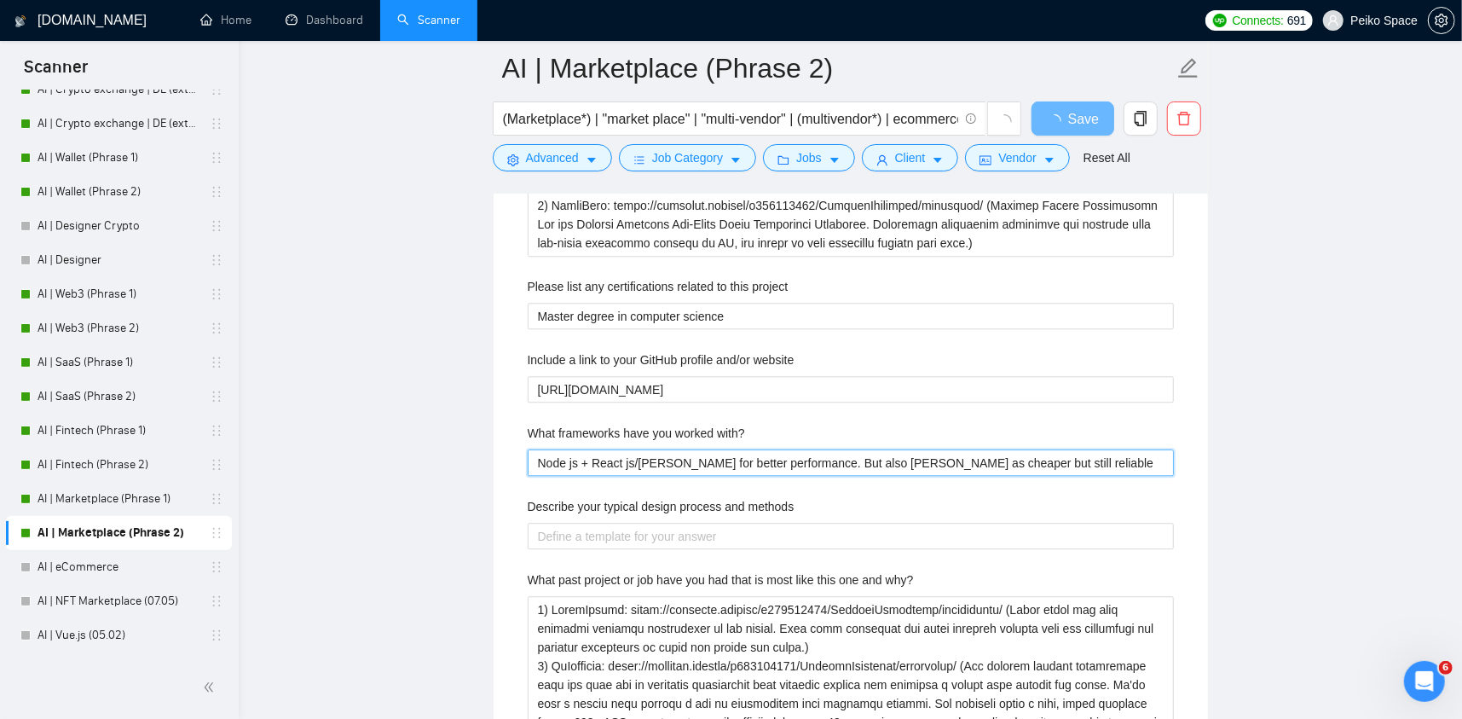
drag, startPoint x: 913, startPoint y: 448, endPoint x: 386, endPoint y: 445, distance: 527.0
click at [386, 445] on main "AI | Marketplace (Phrase 2) (Marketplace*) | "market place" | "multi-vendor" | …" at bounding box center [850, 85] width 1169 height 6174
paste with\? "[create the best answer adhering to the job post needs]"
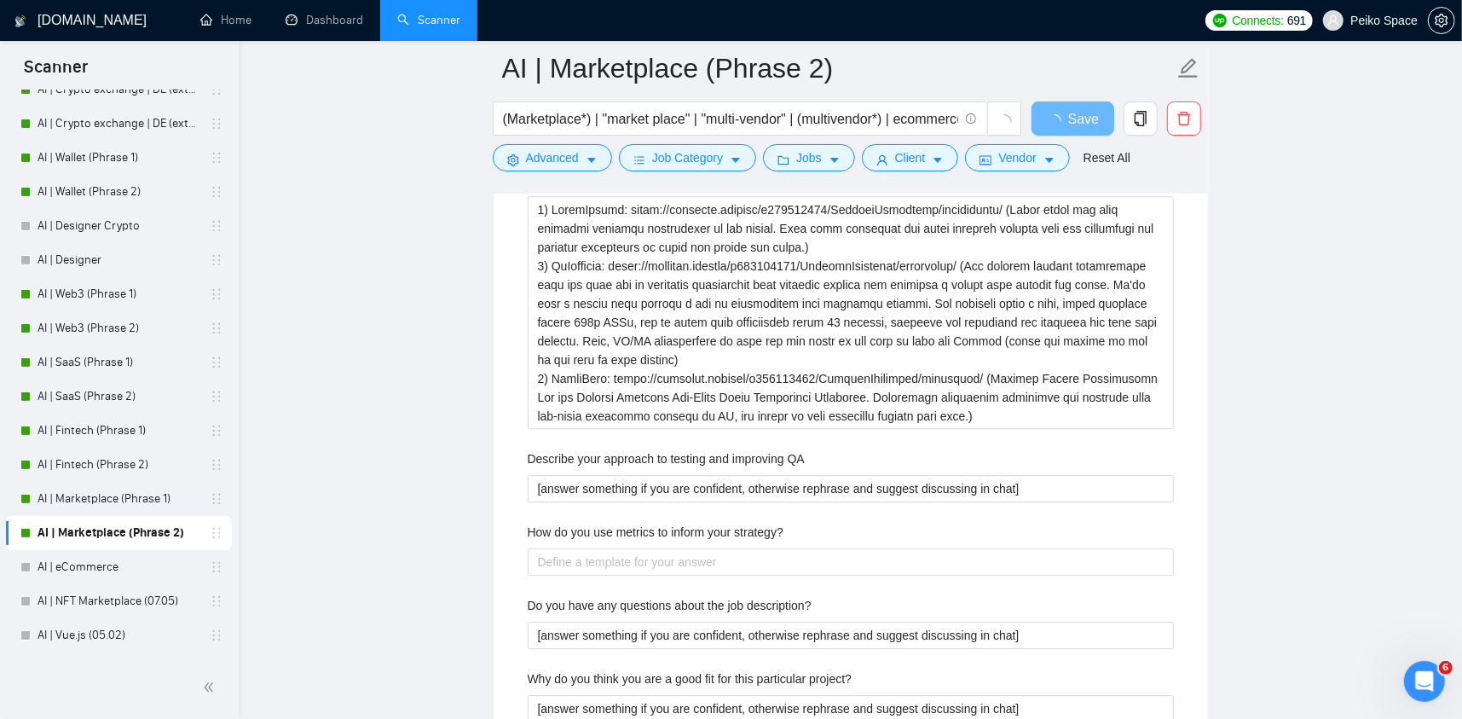
scroll to position [3496, 0]
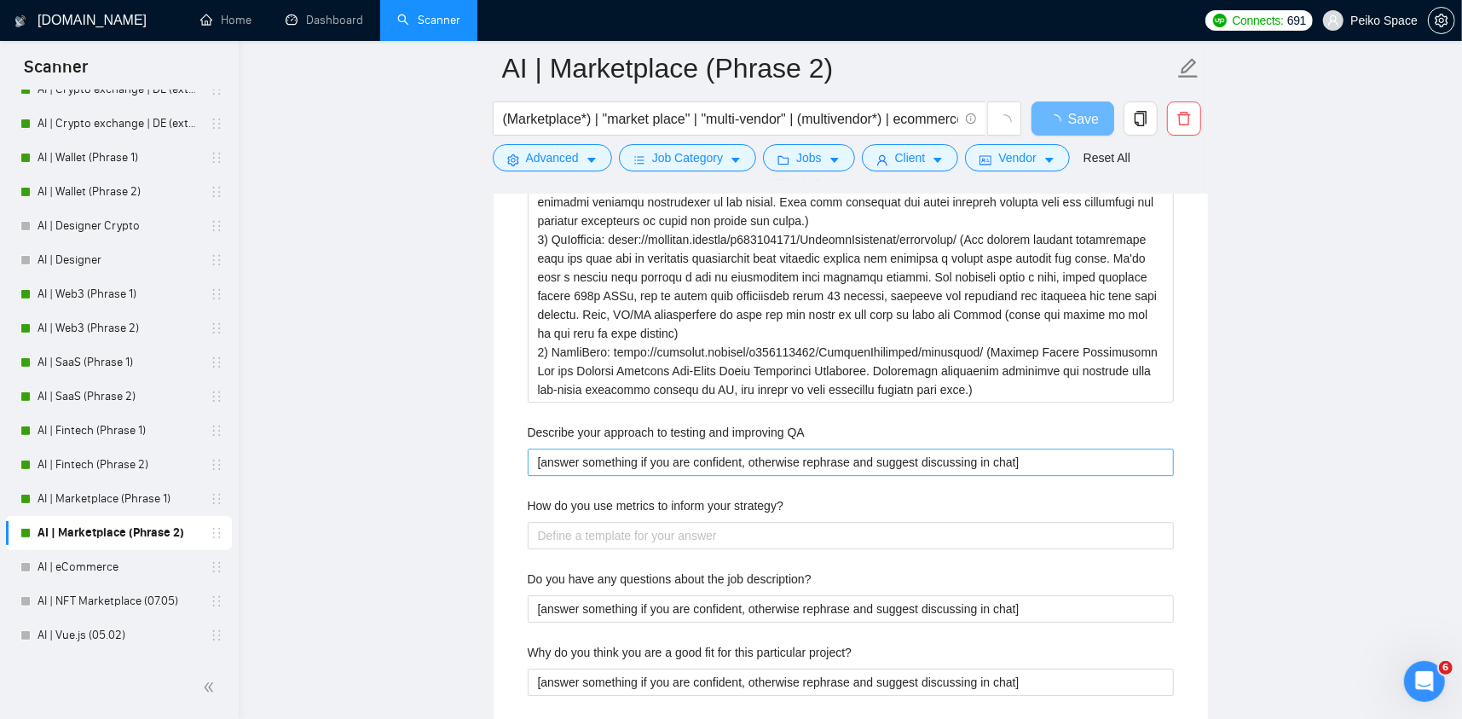
type with\? "[create the best answer adhering to the job post needs]"
drag, startPoint x: 992, startPoint y: 460, endPoint x: 442, endPoint y: 466, distance: 550.0
click at [601, 543] on strategy\? "How do you use metrics to inform your strategy?" at bounding box center [851, 535] width 646 height 27
paste strategy\? "[answer something if you are confident, otherwise rephrase and suggest discussi…"
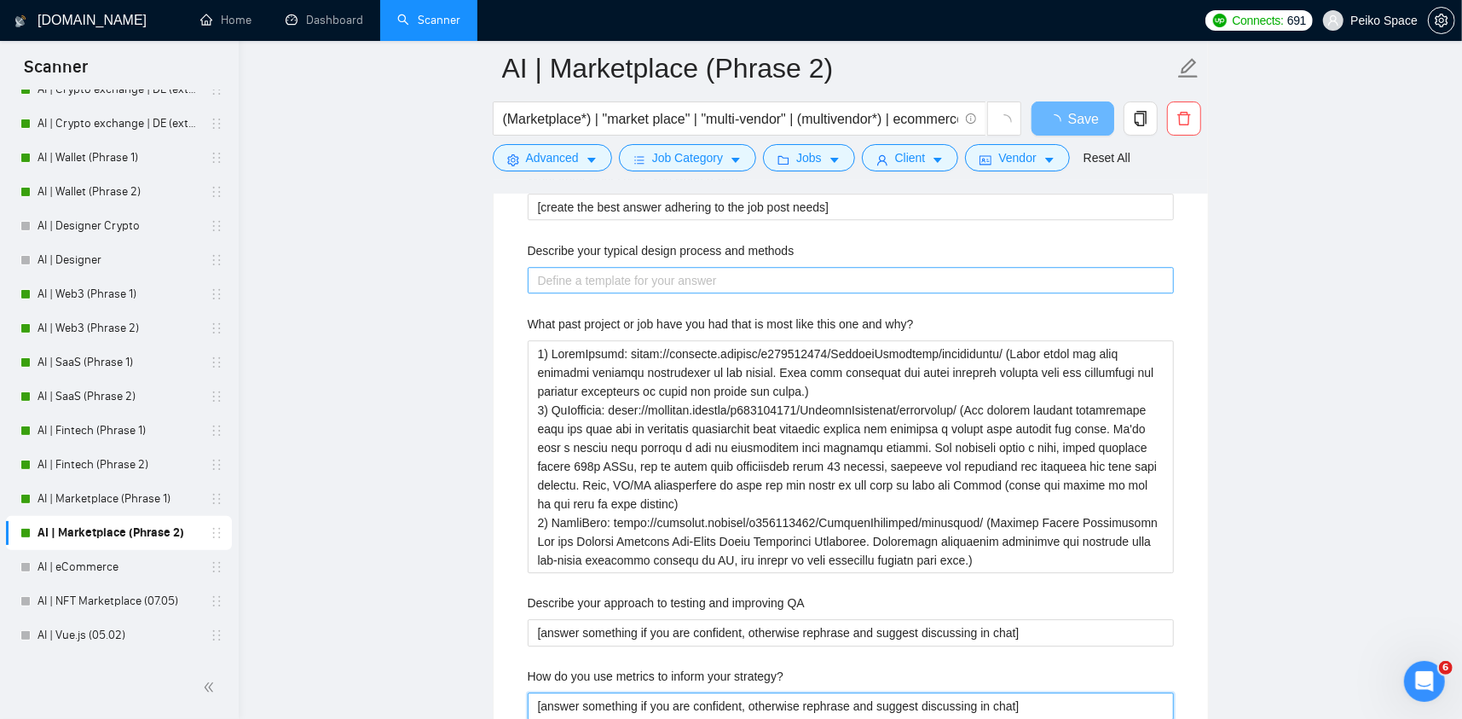
type strategy\? "[answer something if you are confident, otherwise rephrase and suggest discussi…"
click at [579, 277] on methods "Describe your typical design process and methods" at bounding box center [851, 280] width 646 height 27
paste methods "[answer something if you are confident, otherwise rephrase and suggest discussi…"
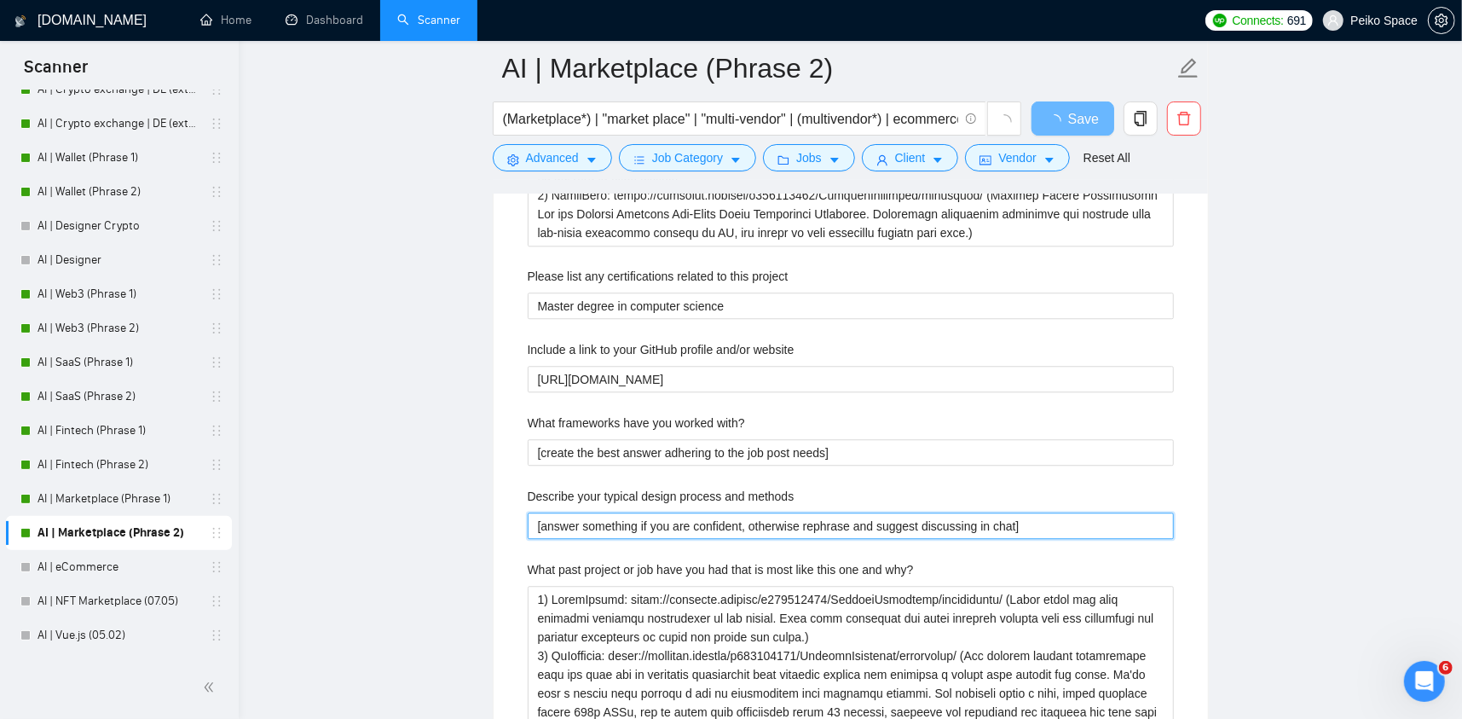
scroll to position [3070, 0]
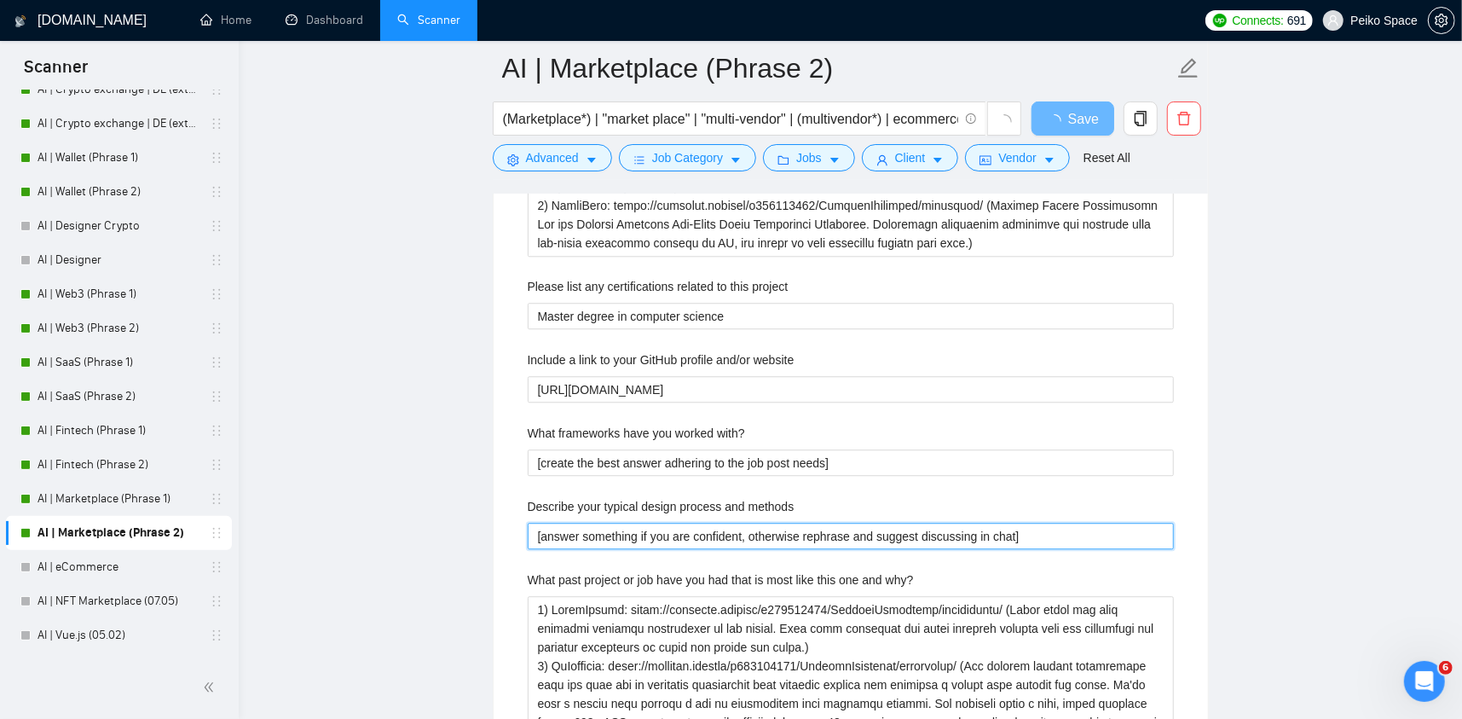
type methods "[answer something if you are confident, otherwise rephrase and suggest discussi…"
click at [463, 480] on main "AI | Marketplace (Phrase 2) (Marketplace*) | "market place" | "multi-vendor" | …" at bounding box center [850, 85] width 1169 height 6174
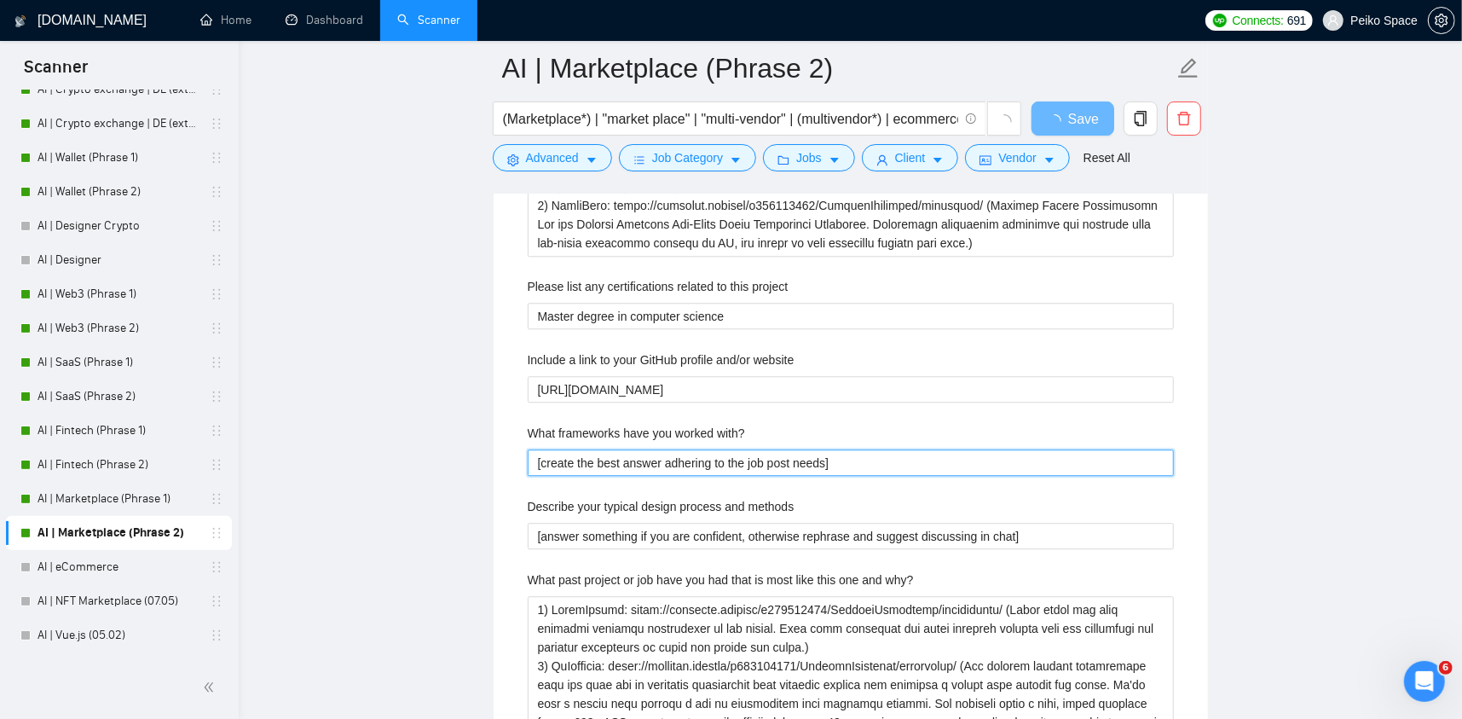
click at [536, 455] on with\? "[create the best answer adhering to the job post needs]" at bounding box center [851, 462] width 646 height 27
click at [535, 433] on label "What frameworks have you worked with?" at bounding box center [636, 433] width 217 height 19
click at [535, 449] on with\? "[create the best answer adhering to the job post needs]" at bounding box center [851, 462] width 646 height 27
drag, startPoint x: 530, startPoint y: 422, endPoint x: 716, endPoint y: 421, distance: 185.9
click at [715, 424] on label "What frameworks have you worked with?" at bounding box center [636, 433] width 217 height 19
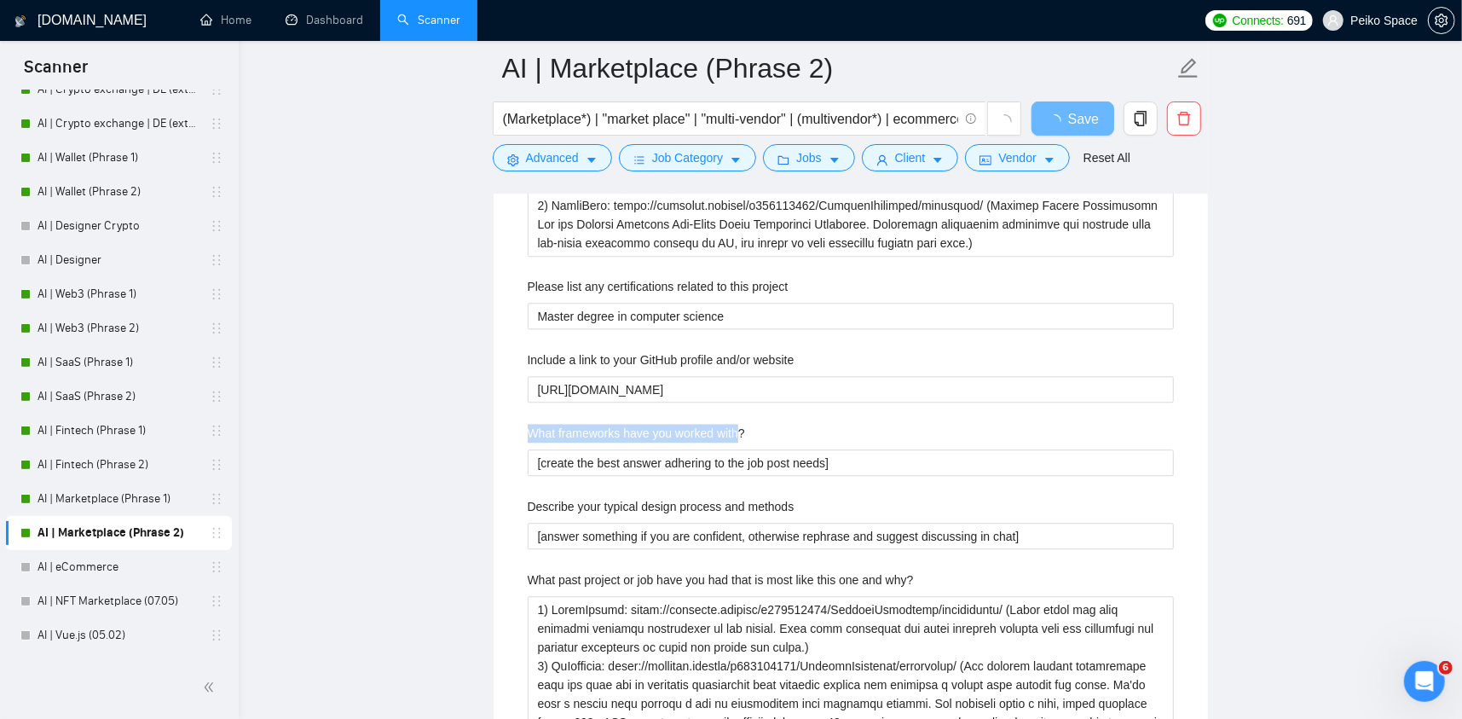
drag, startPoint x: 738, startPoint y: 423, endPoint x: 532, endPoint y: 431, distance: 205.7
click at [532, 431] on label "What frameworks have you worked with?" at bounding box center [636, 433] width 217 height 19
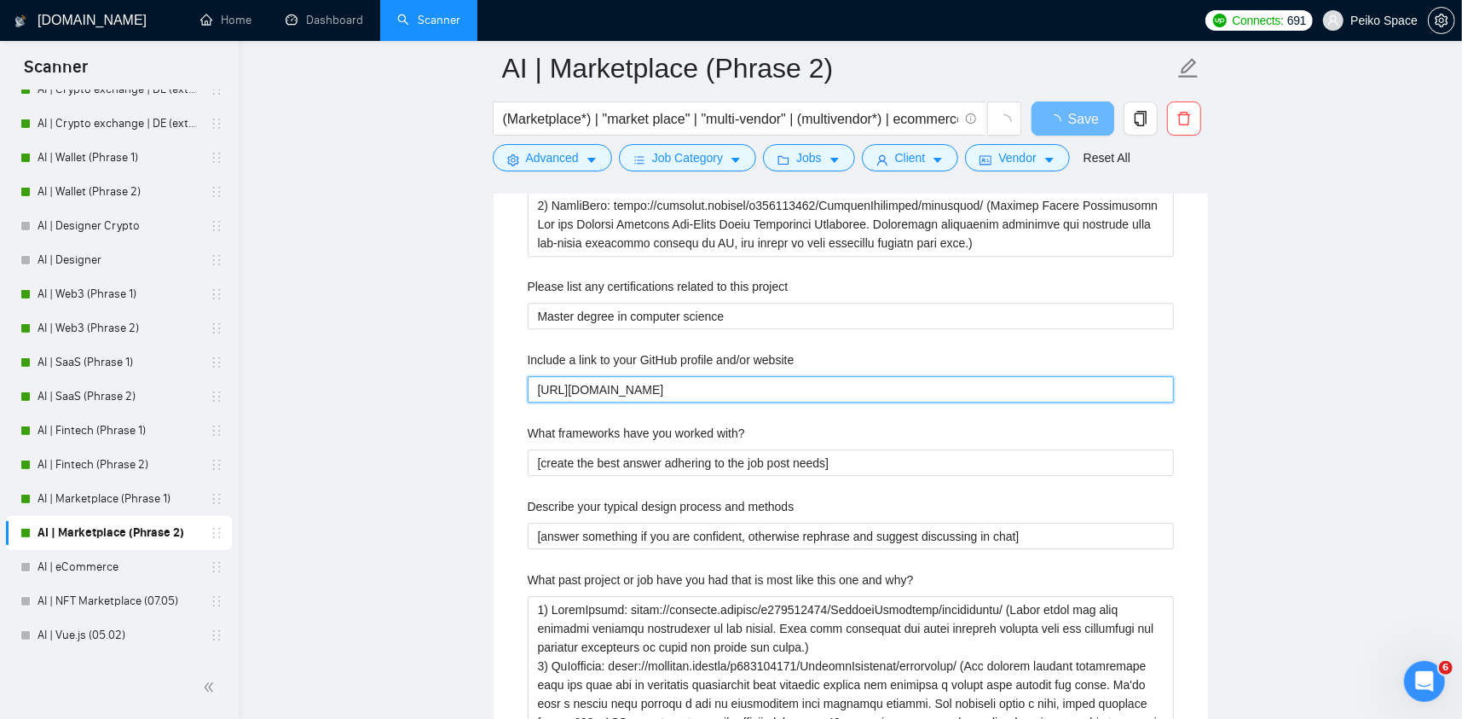
drag, startPoint x: 553, startPoint y: 386, endPoint x: 679, endPoint y: 385, distance: 126.2
click at [675, 385] on website "[URL][DOMAIN_NAME]" at bounding box center [851, 389] width 646 height 27
drag, startPoint x: 682, startPoint y: 385, endPoint x: 450, endPoint y: 376, distance: 232.1
click at [496, 377] on div "Default answer template: [answer something if you are confident, otherwise reph…" at bounding box center [851, 642] width 715 height 1650
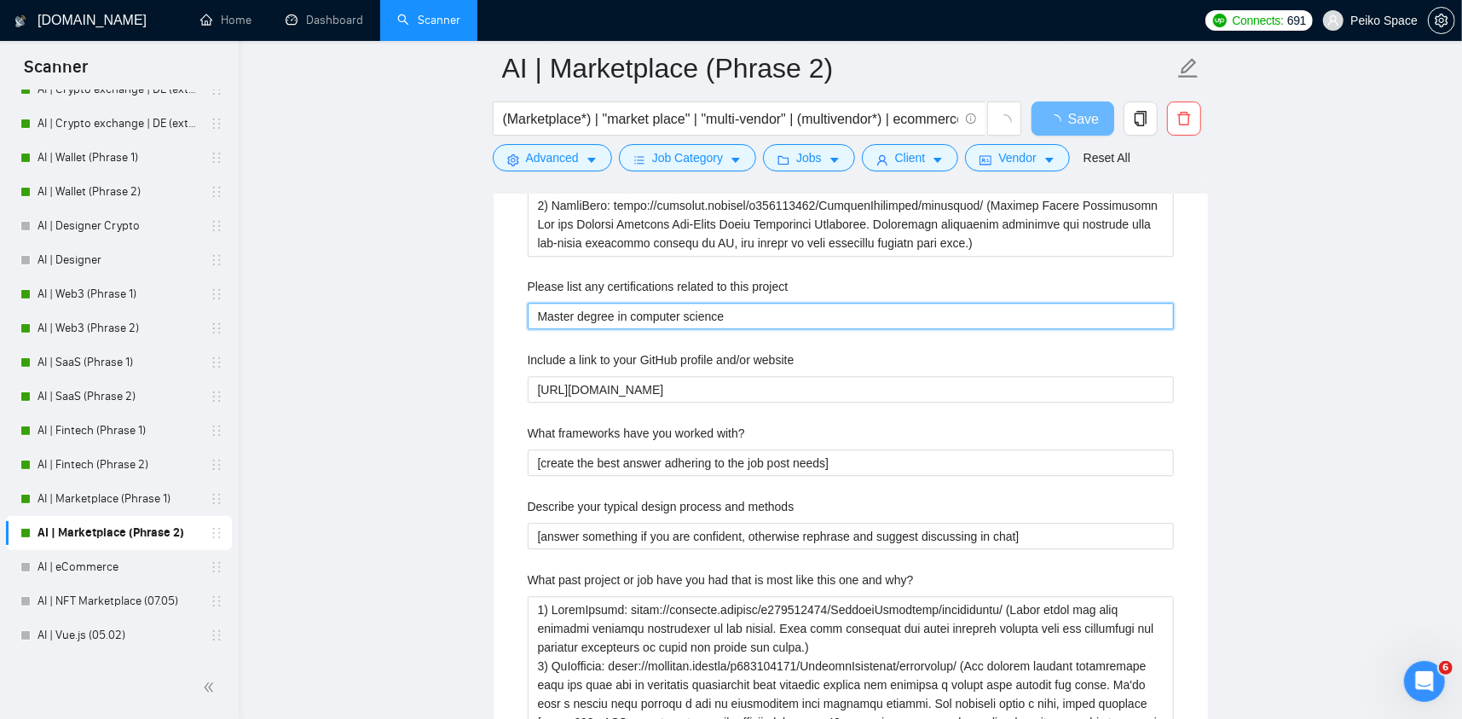
drag, startPoint x: 555, startPoint y: 311, endPoint x: 726, endPoint y: 309, distance: 170.6
click at [726, 309] on project "Master degree in computer science" at bounding box center [851, 316] width 646 height 27
click at [711, 309] on project "Master degree in computer science" at bounding box center [851, 316] width 646 height 27
drag, startPoint x: 720, startPoint y: 313, endPoint x: 543, endPoint y: 318, distance: 176.6
click at [543, 318] on project "Master degree in computer science" at bounding box center [851, 316] width 646 height 27
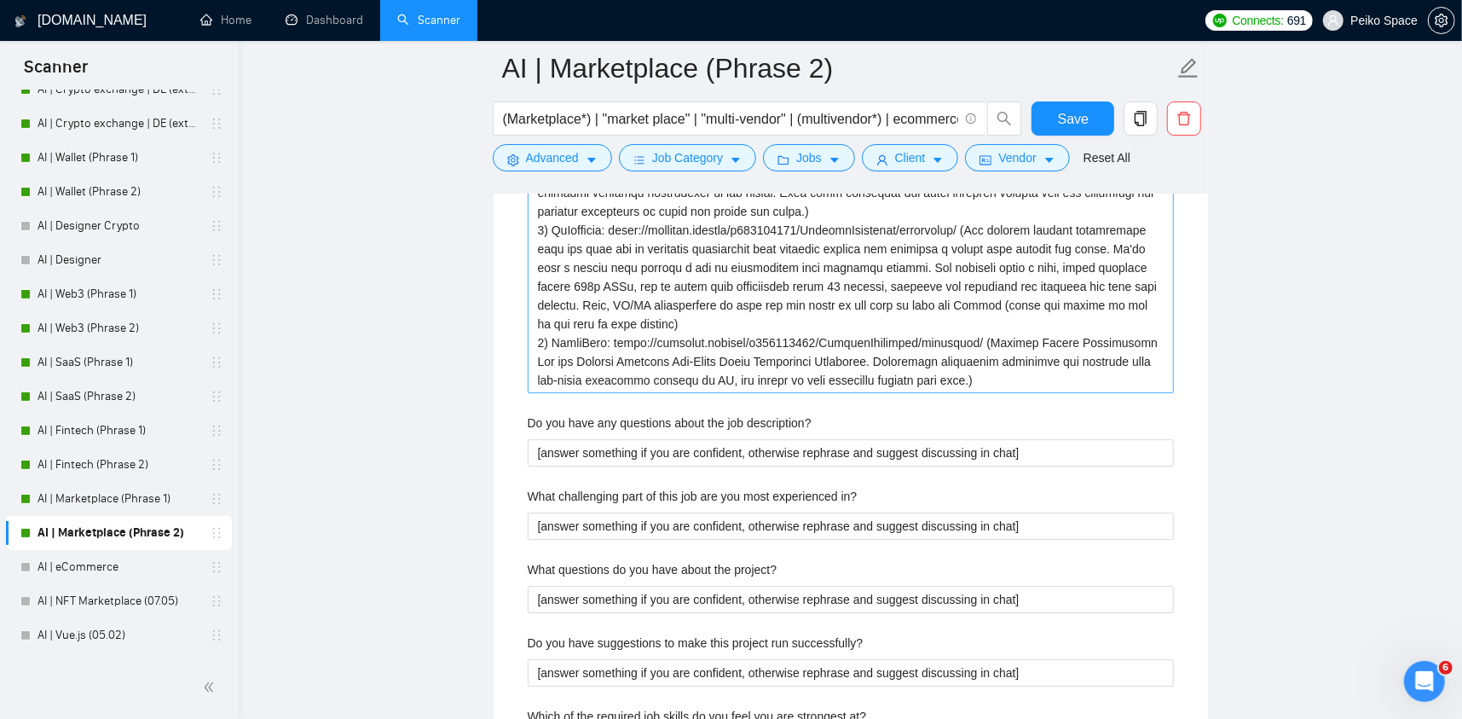
scroll to position [3581, 0]
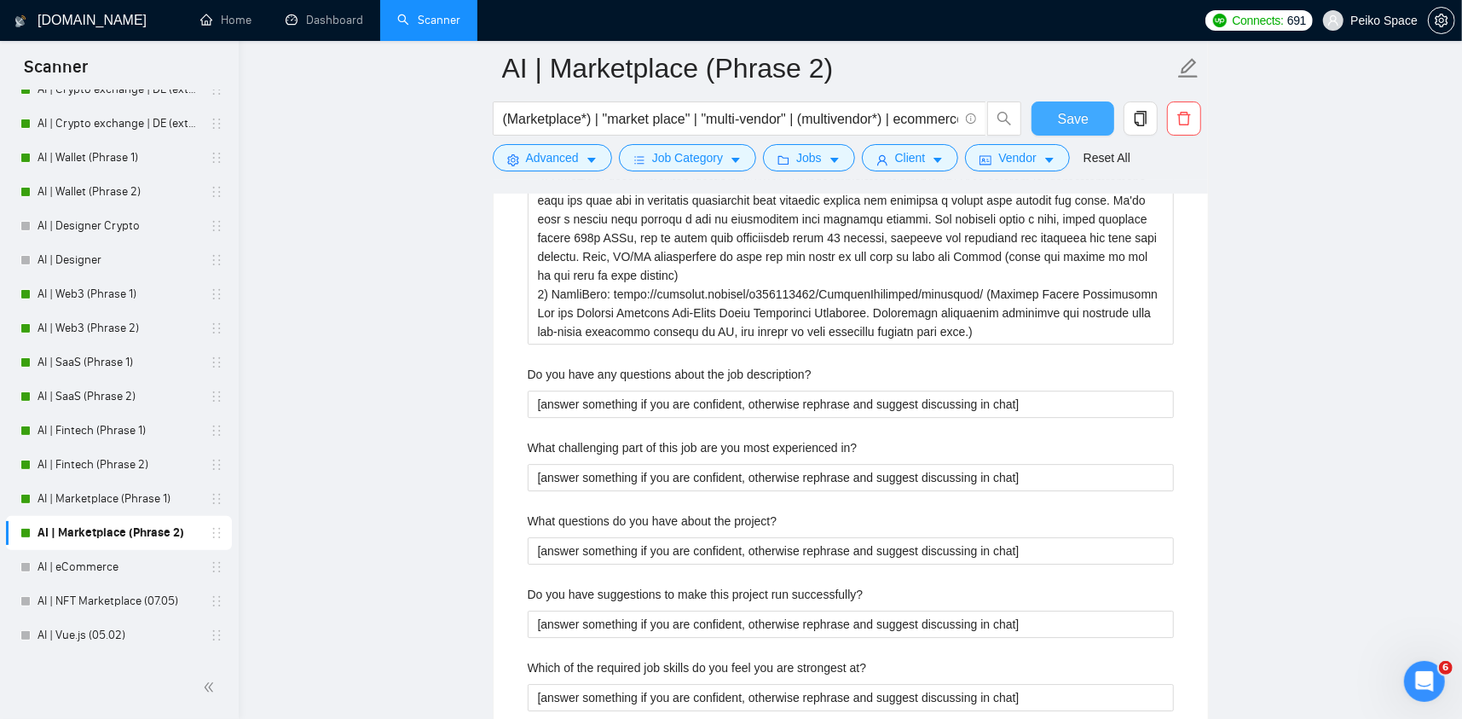
click at [1050, 112] on button "Save" at bounding box center [1073, 118] width 83 height 34
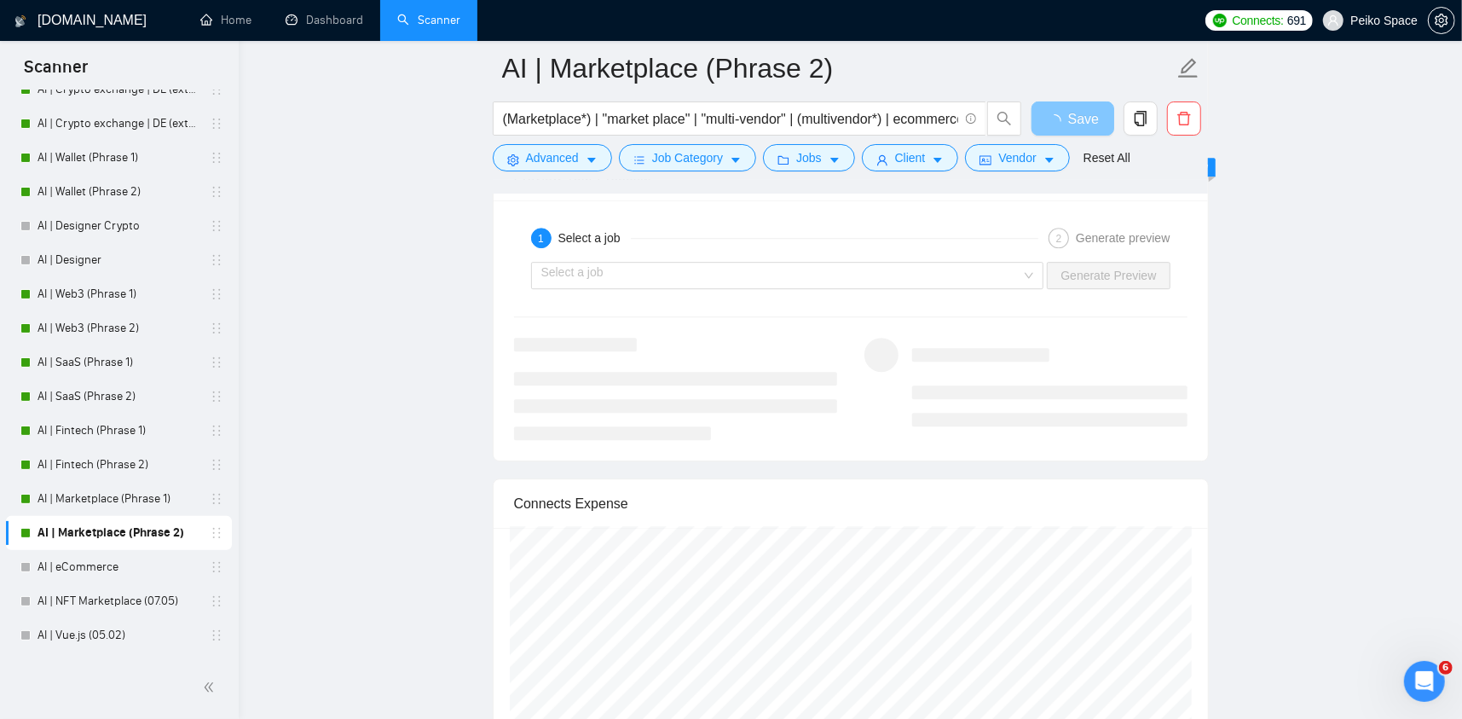
scroll to position [3496, 0]
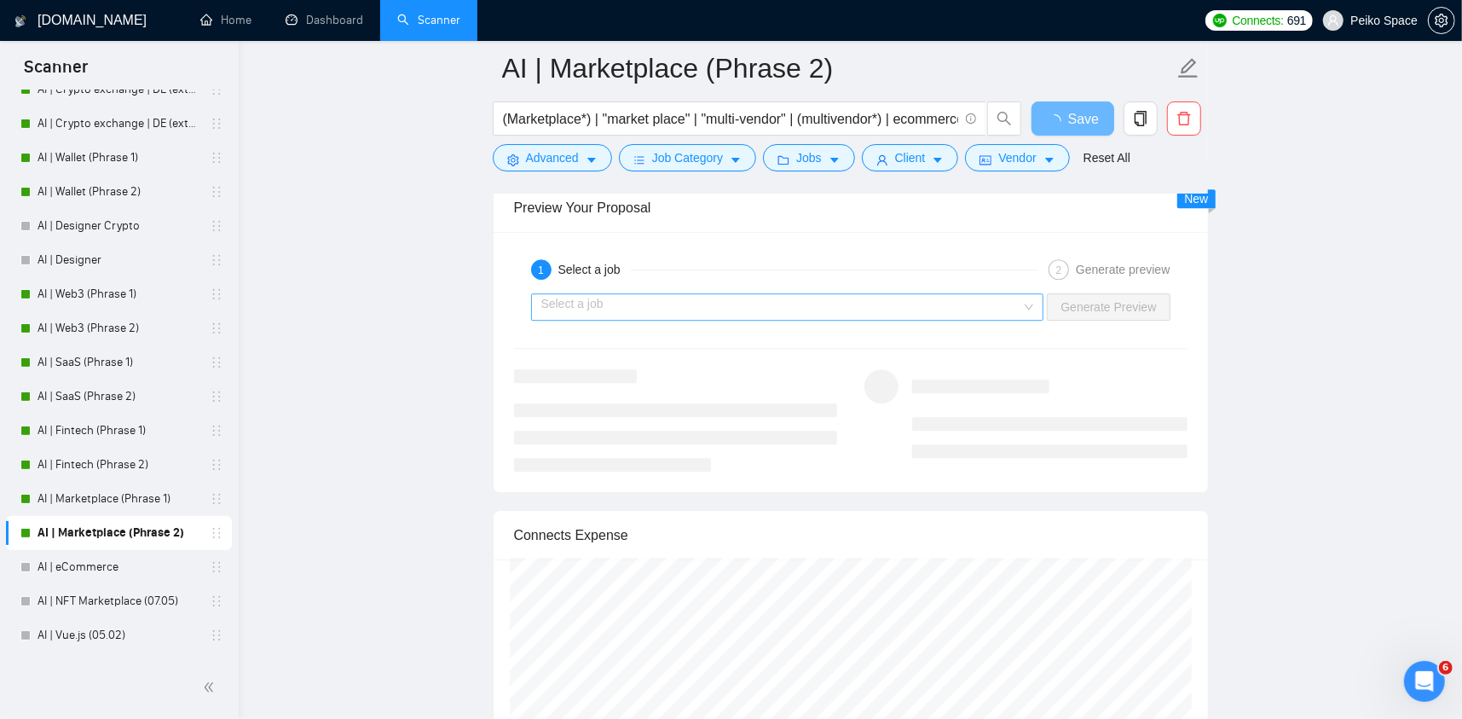
click at [646, 310] on input "search" at bounding box center [781, 307] width 481 height 26
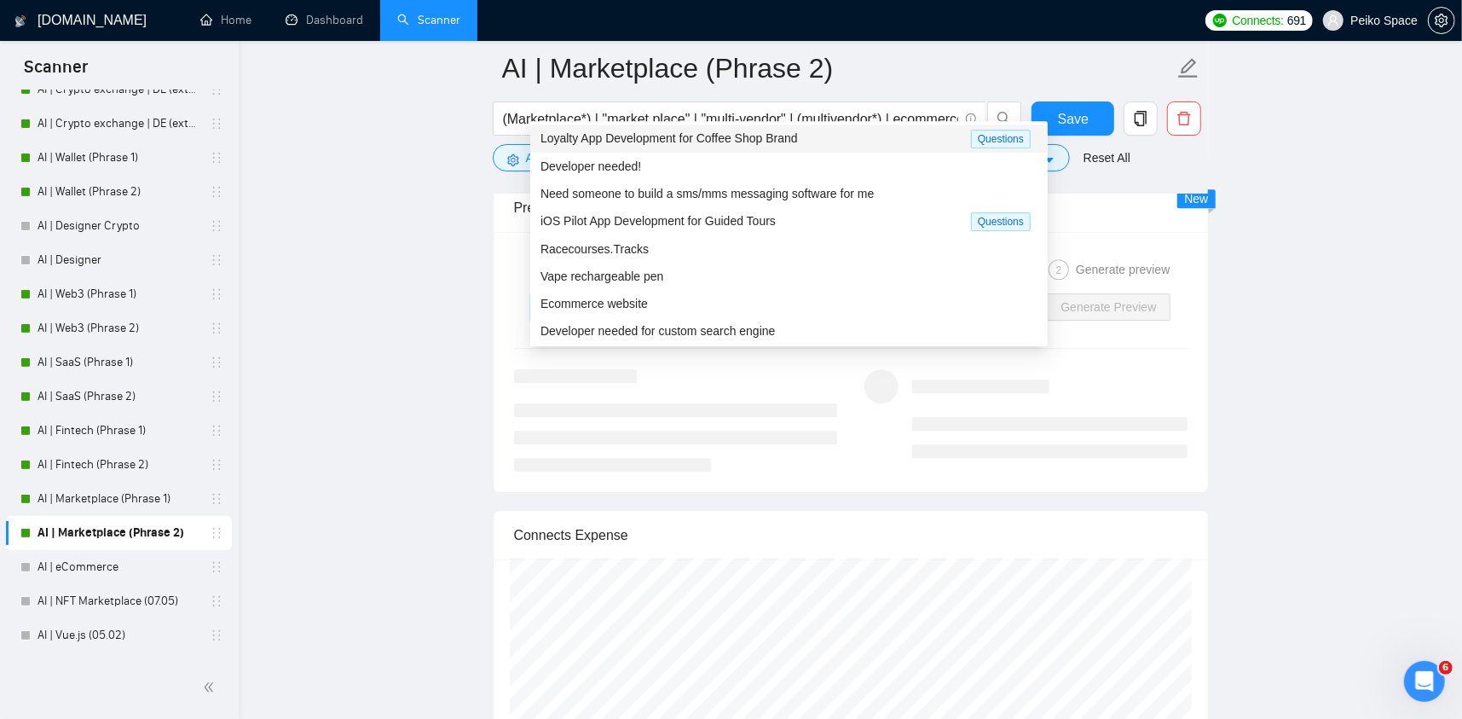
click at [633, 141] on span "Loyalty App Development for Coffee Shop Brand" at bounding box center [670, 138] width 258 height 14
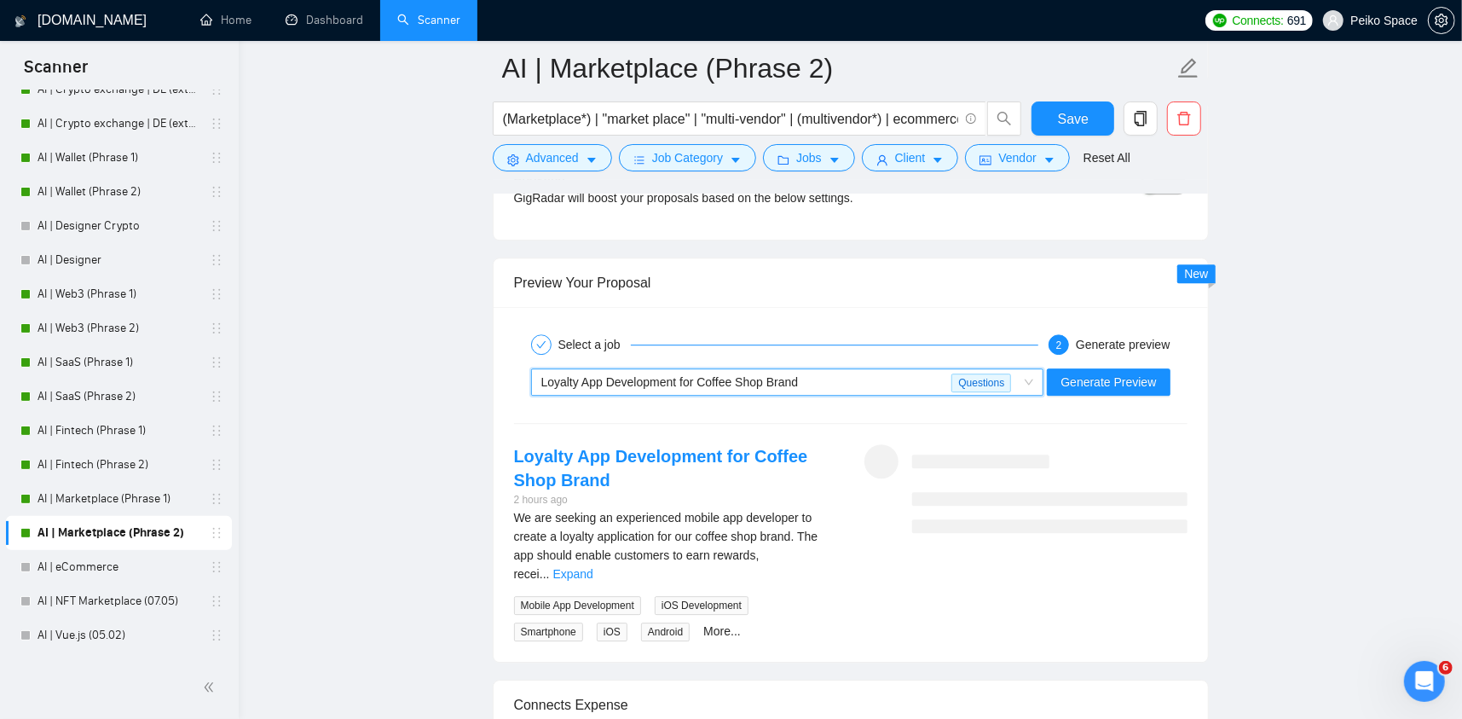
scroll to position [3411, 0]
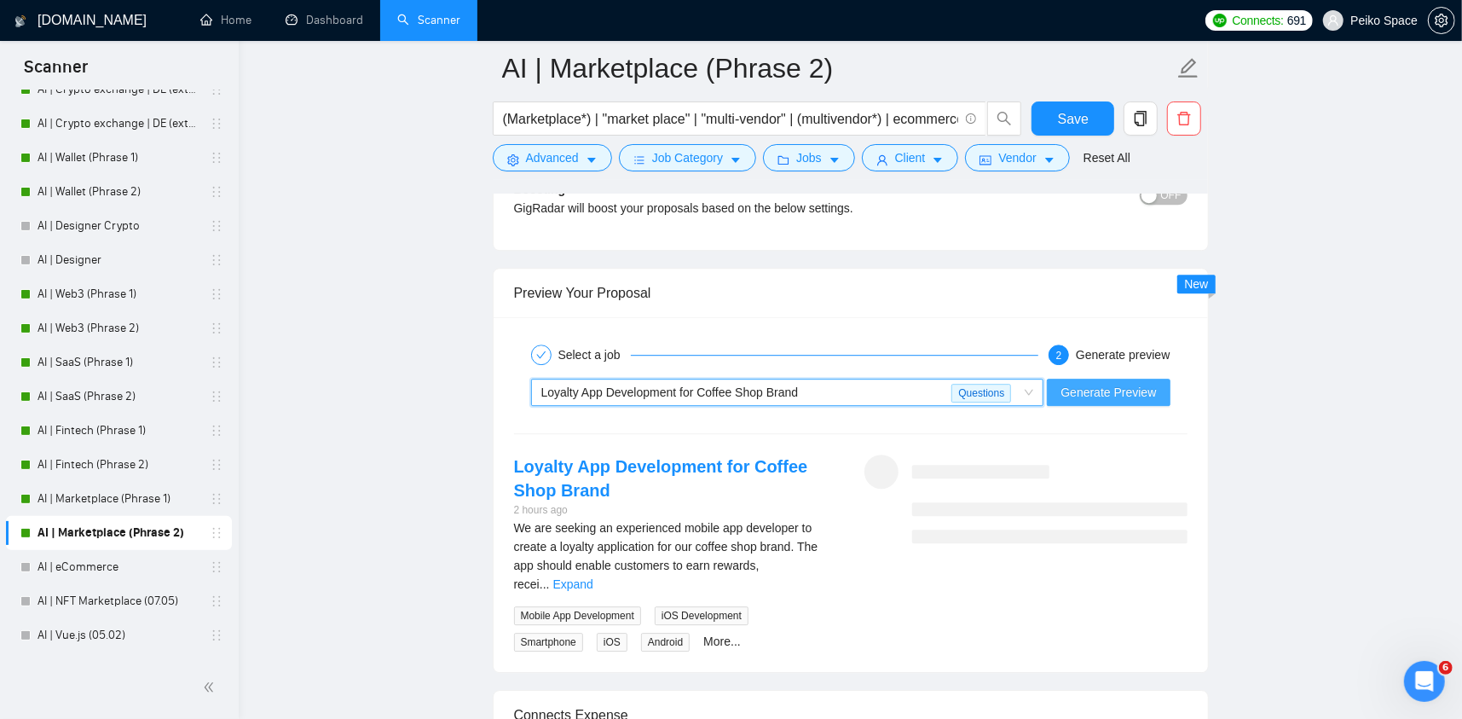
click at [1105, 388] on span "Generate Preview" at bounding box center [1109, 392] width 96 height 19
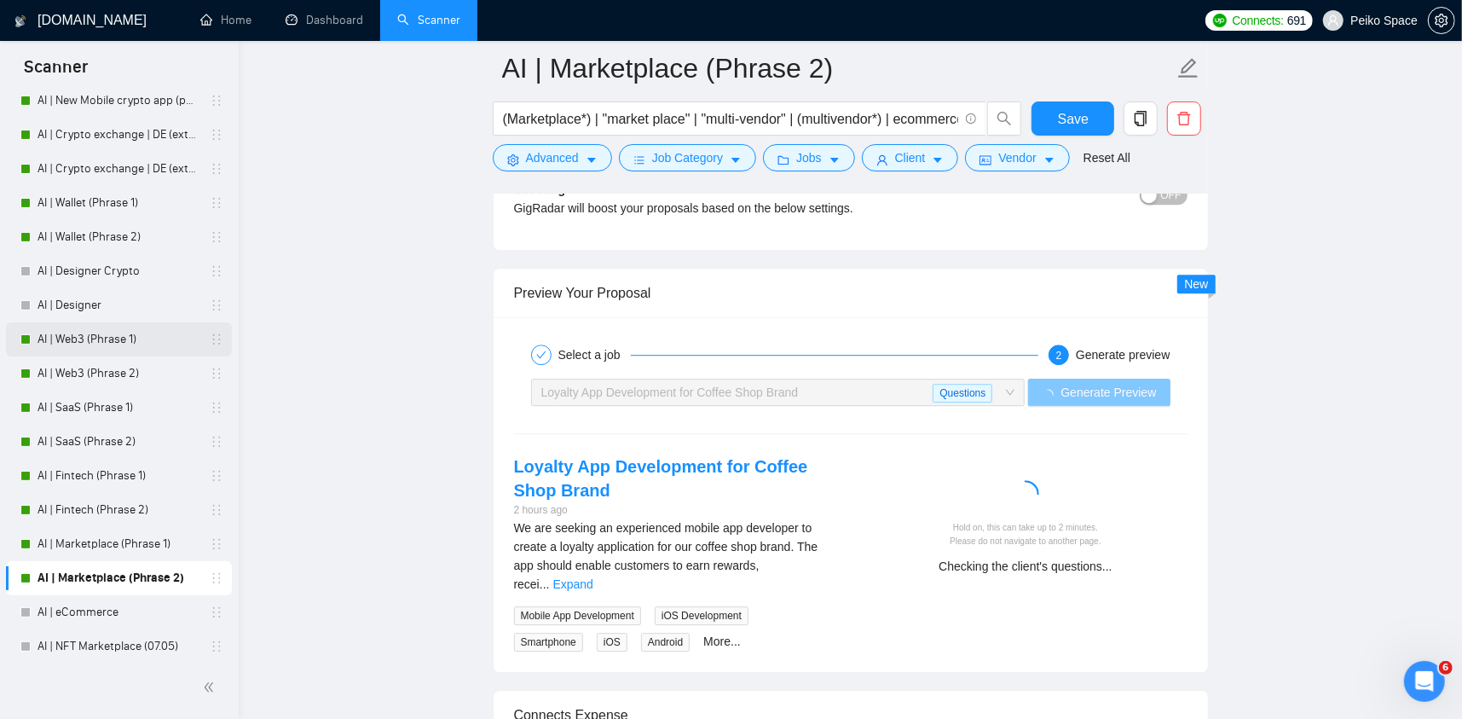
scroll to position [171, 0]
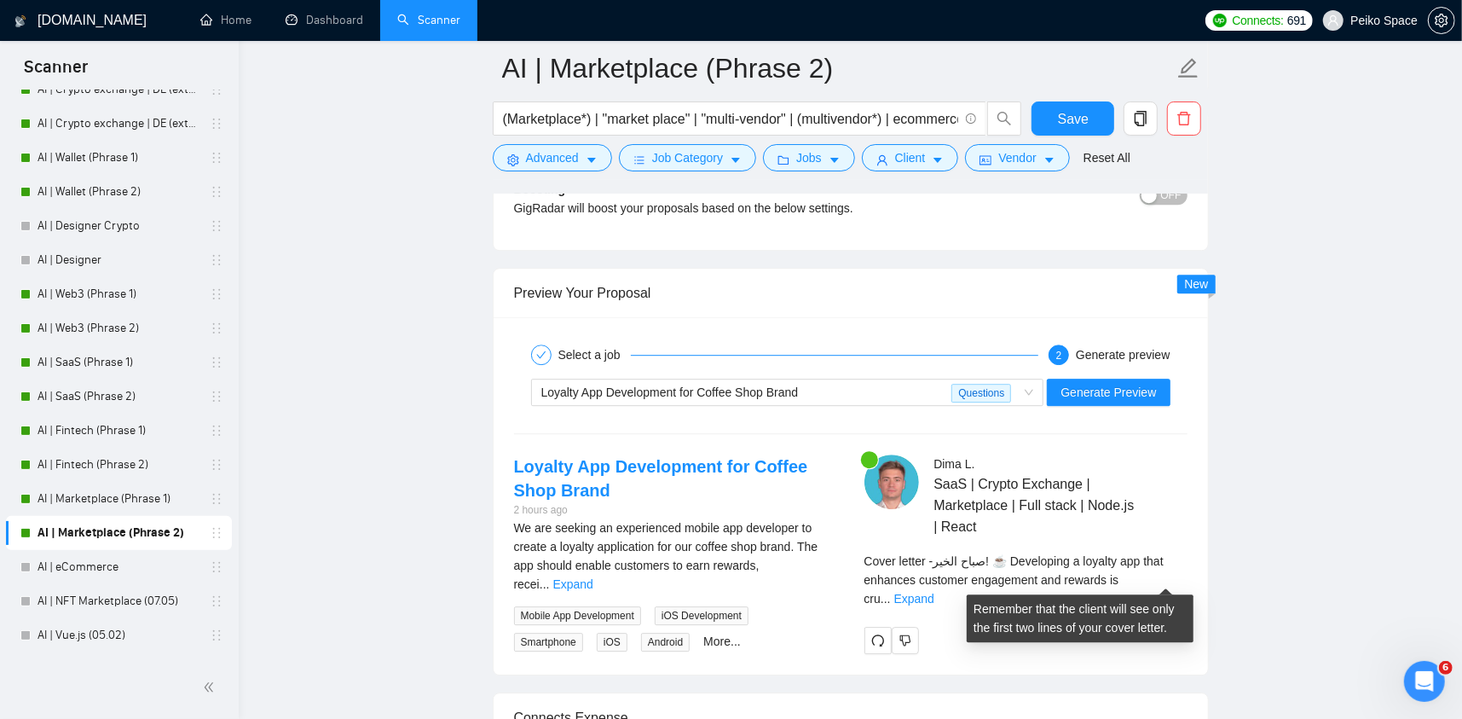
click at [1123, 566] on div "Cover letter - [PERSON_NAME]! ☕ Developing a loyalty app that enhances customer…" at bounding box center [1026, 580] width 323 height 56
click at [935, 592] on link "Expand" at bounding box center [915, 599] width 40 height 14
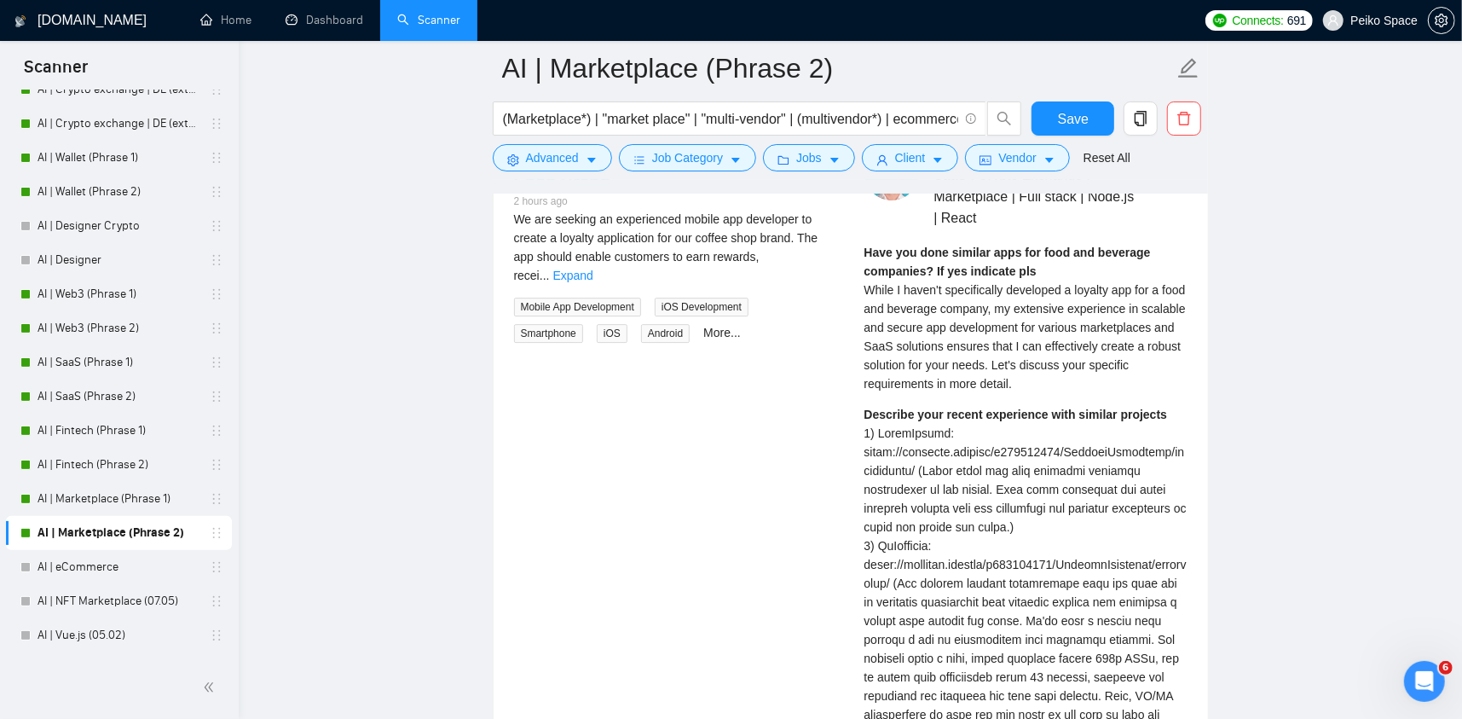
scroll to position [3667, 0]
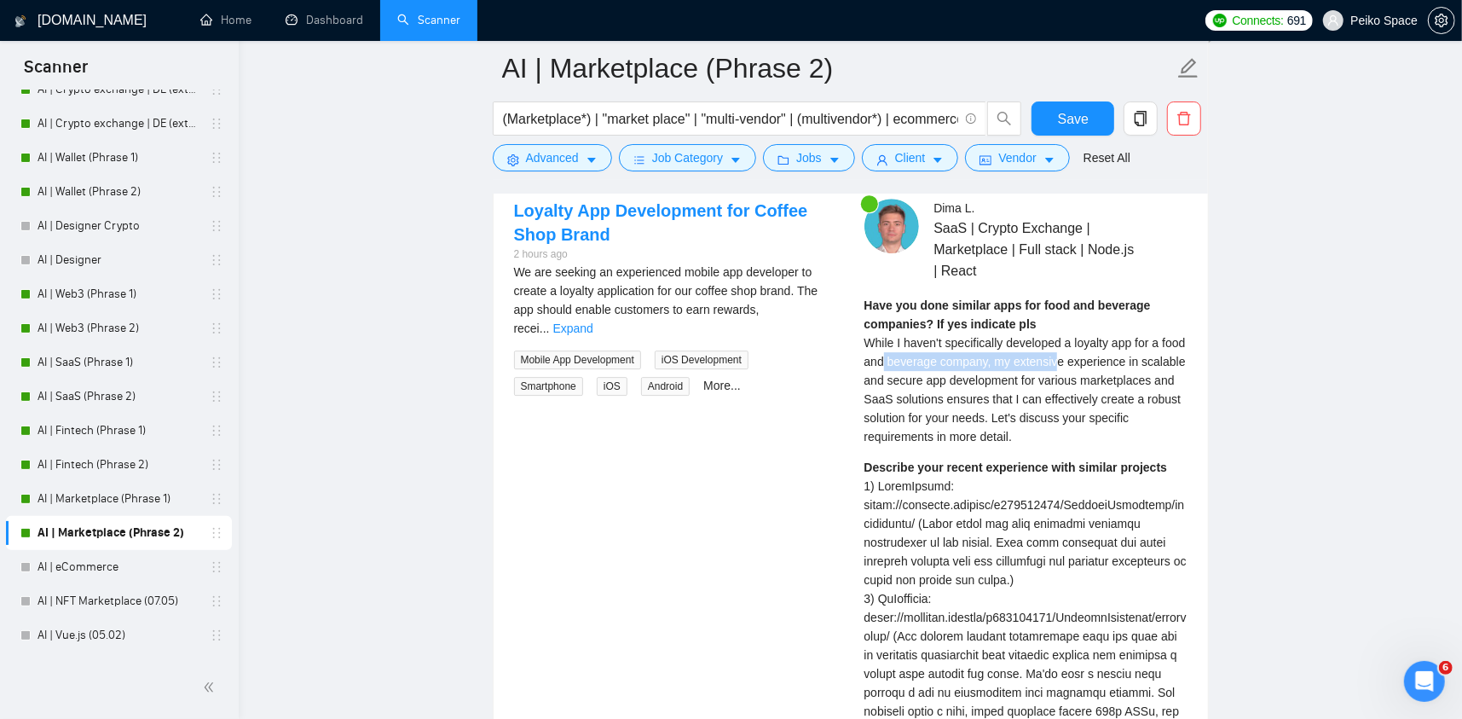
drag, startPoint x: 881, startPoint y: 357, endPoint x: 1081, endPoint y: 360, distance: 200.4
click at [1066, 360] on span "While I haven't specifically developed a loyalty app for a food and beverage co…" at bounding box center [1025, 389] width 321 height 107
drag, startPoint x: 1126, startPoint y: 360, endPoint x: 948, endPoint y: 360, distance: 178.2
click at [975, 360] on span "While I haven't specifically developed a loyalty app for a food and beverage co…" at bounding box center [1025, 389] width 321 height 107
drag, startPoint x: 932, startPoint y: 359, endPoint x: 1043, endPoint y: 403, distance: 119.4
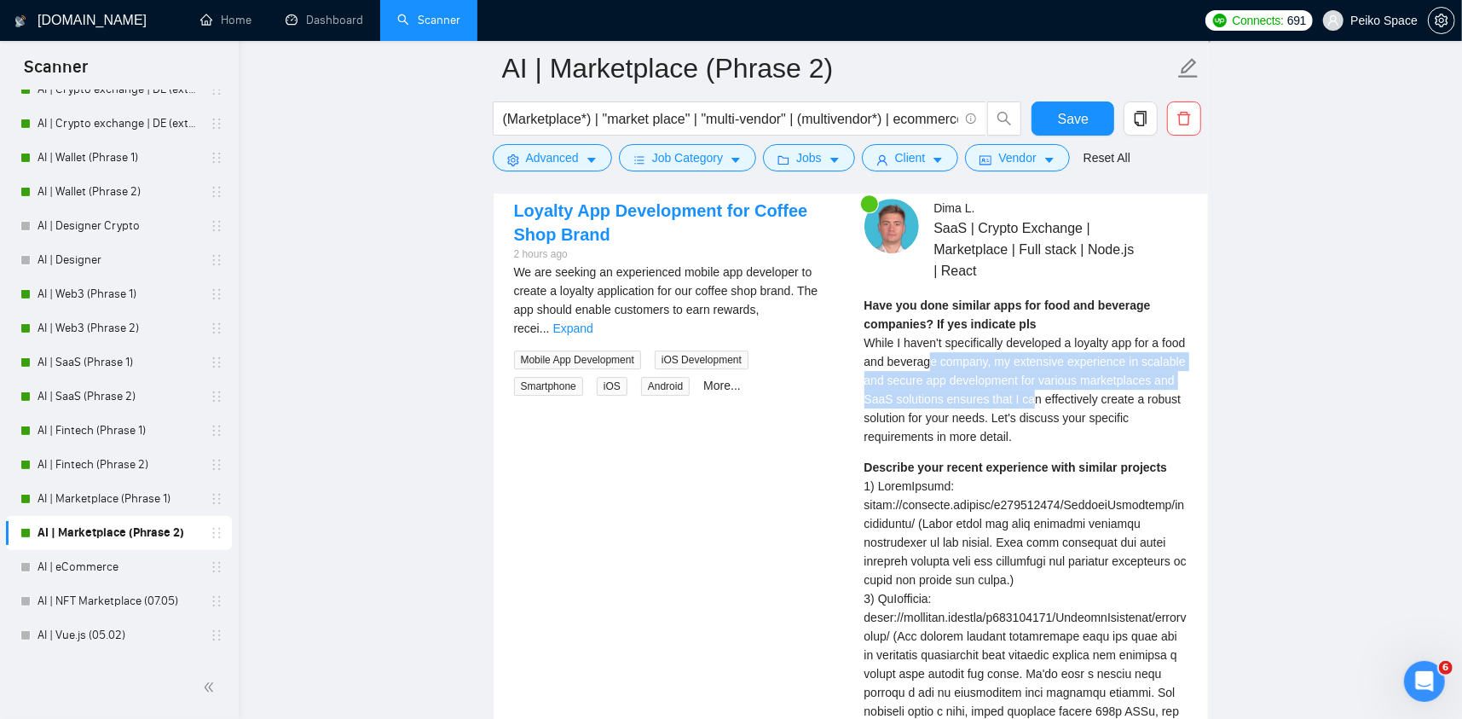
click at [1032, 396] on span "While I haven't specifically developed a loyalty app for a food and beverage co…" at bounding box center [1025, 389] width 321 height 107
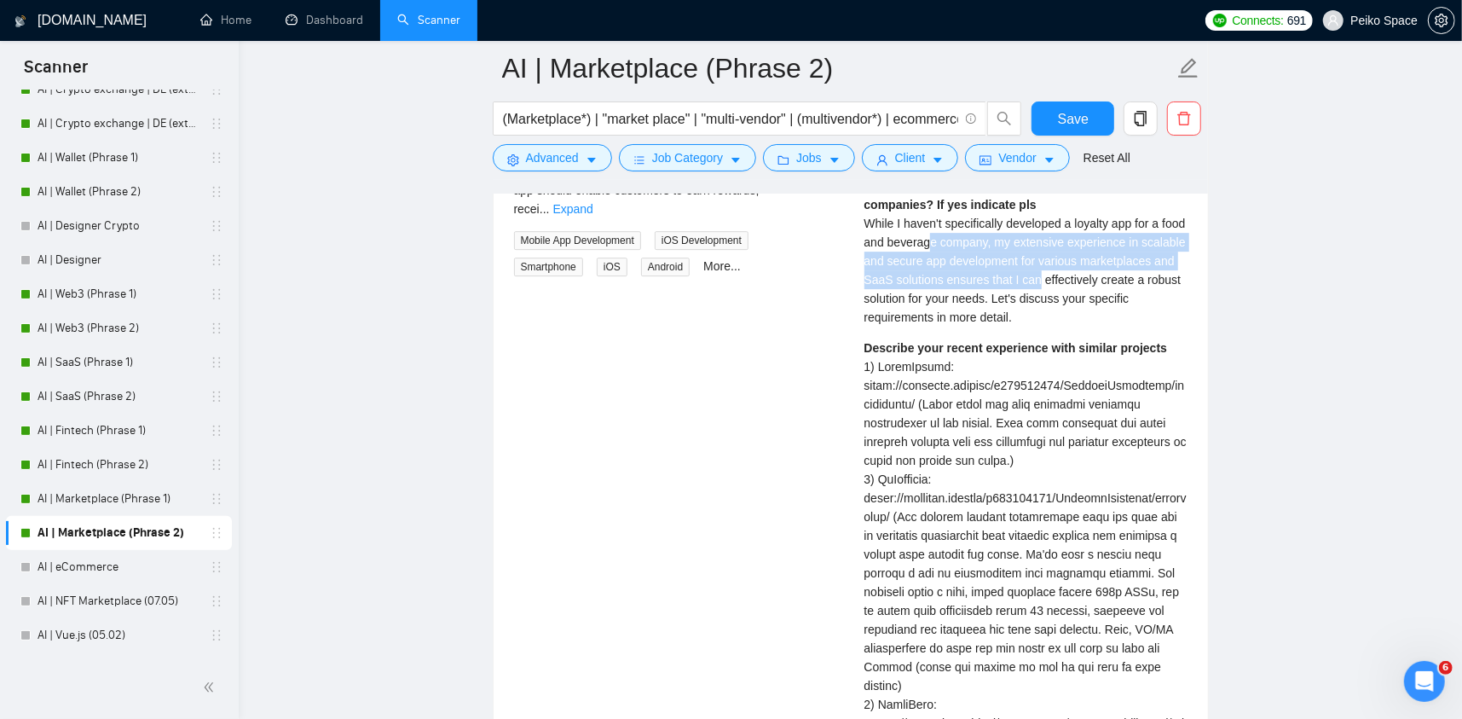
scroll to position [3837, 0]
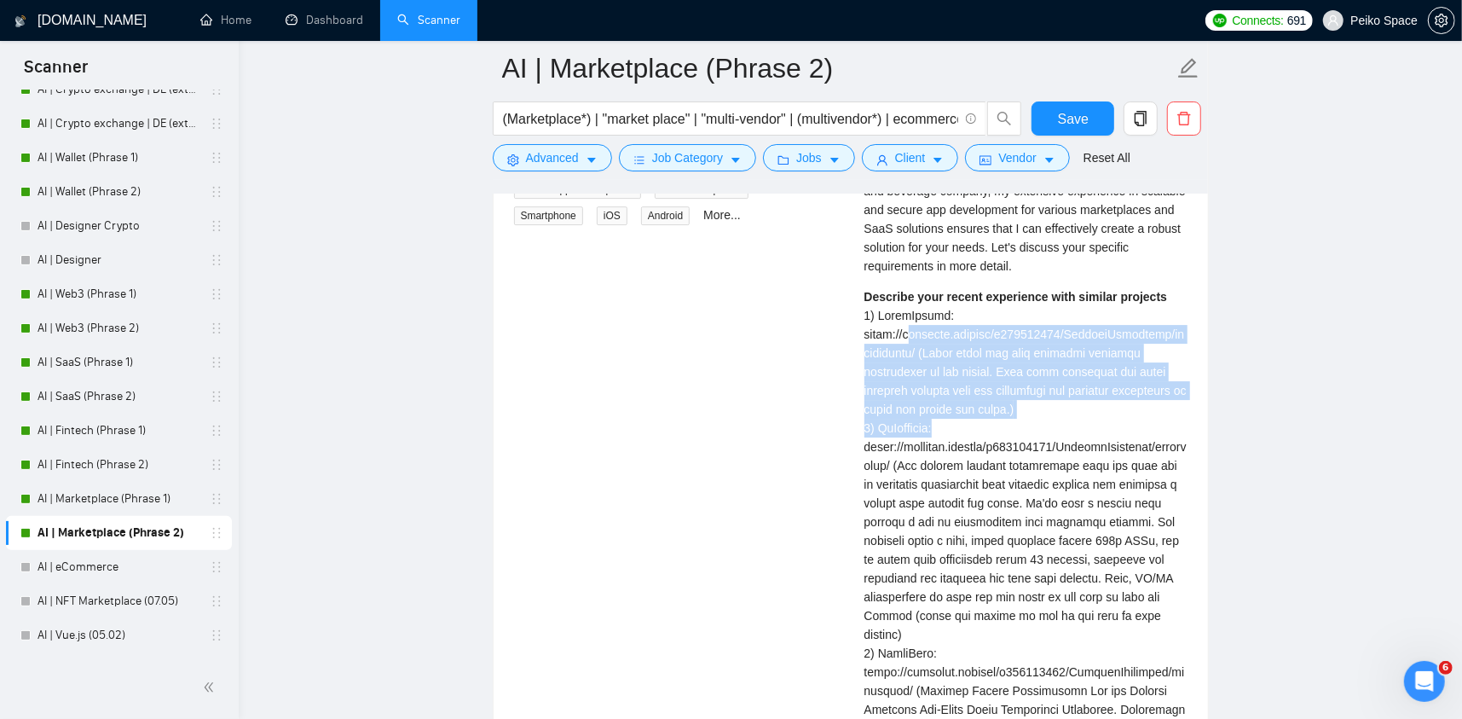
drag, startPoint x: 906, startPoint y: 337, endPoint x: 950, endPoint y: 437, distance: 108.8
click at [954, 429] on div "Describe your recent experience with similar projects" at bounding box center [1026, 531] width 323 height 488
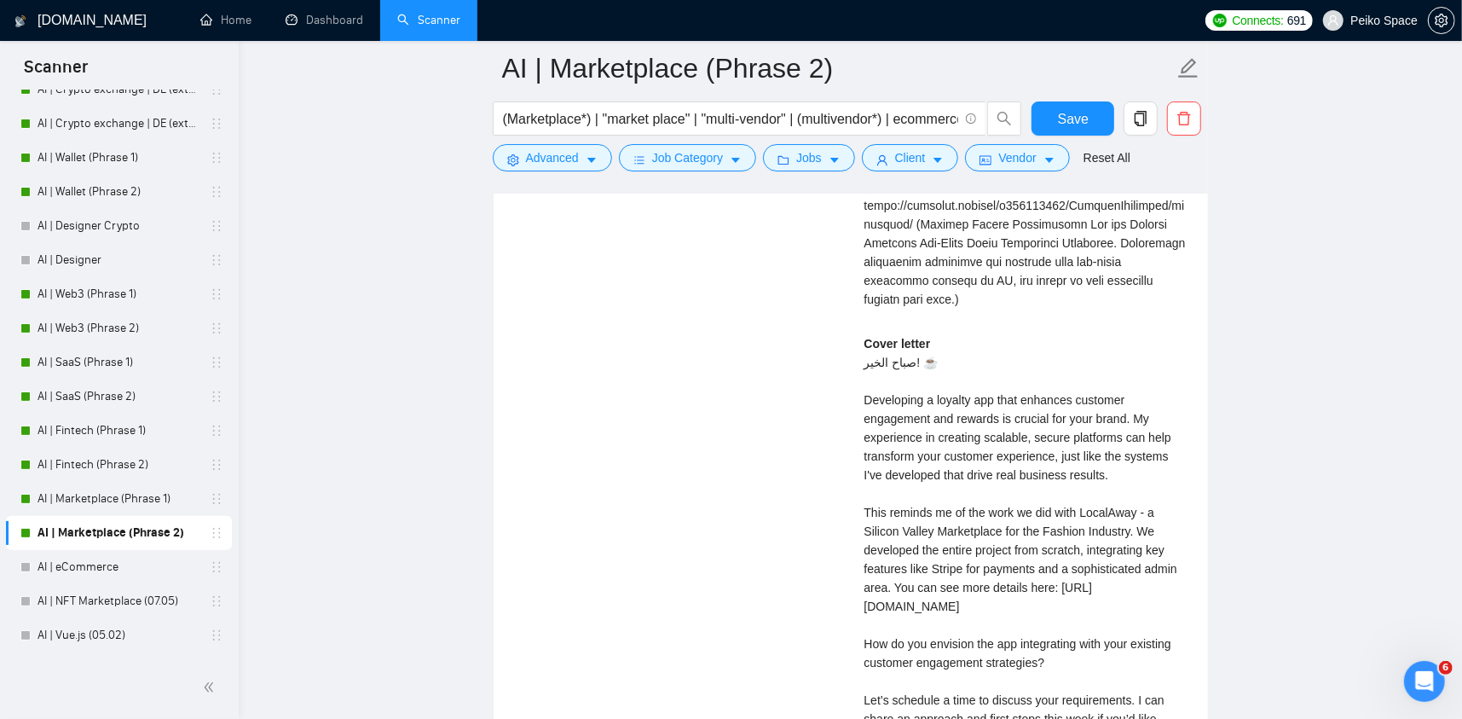
scroll to position [4349, 0]
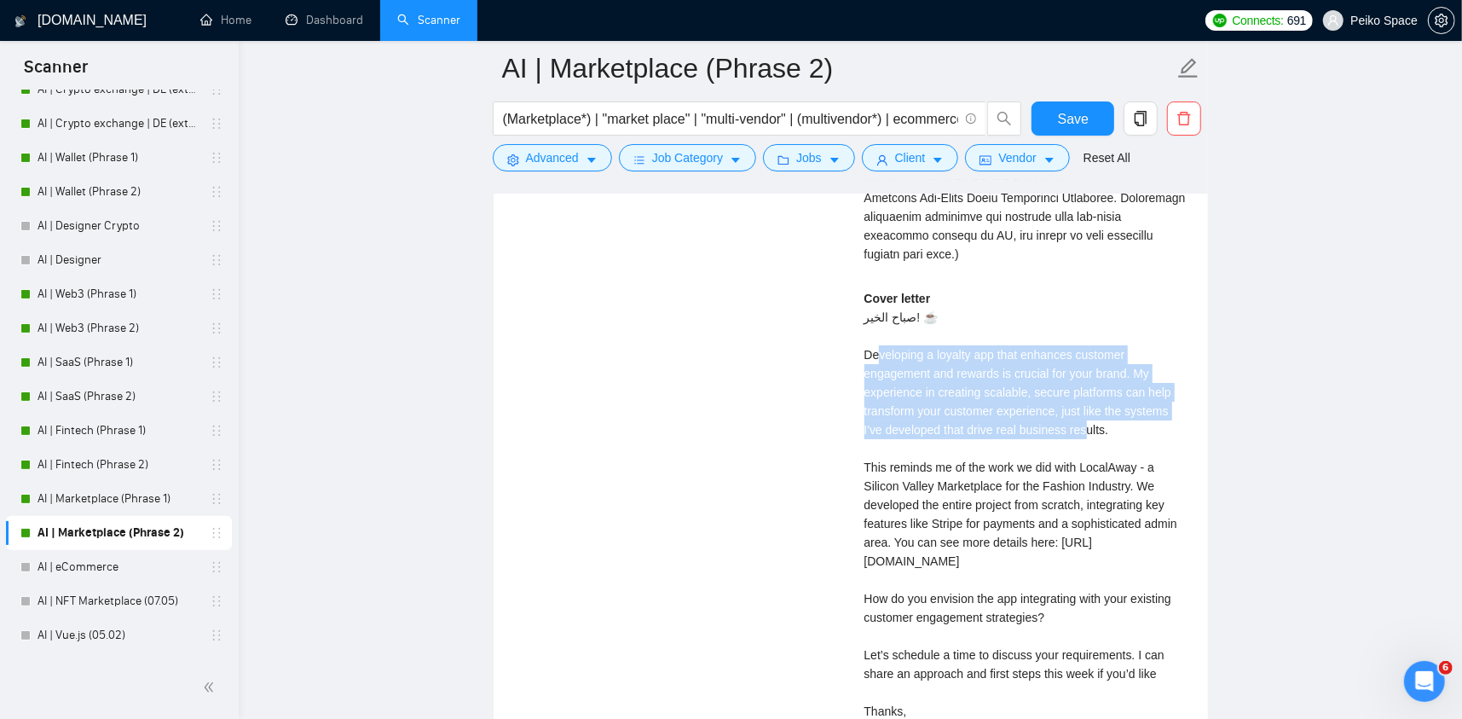
drag, startPoint x: 877, startPoint y: 331, endPoint x: 1069, endPoint y: 417, distance: 210.3
click at [1069, 417] on div "Cover letter [PERSON_NAME]! ☕ Developing a loyalty app that enhances customer e…" at bounding box center [1026, 514] width 323 height 450
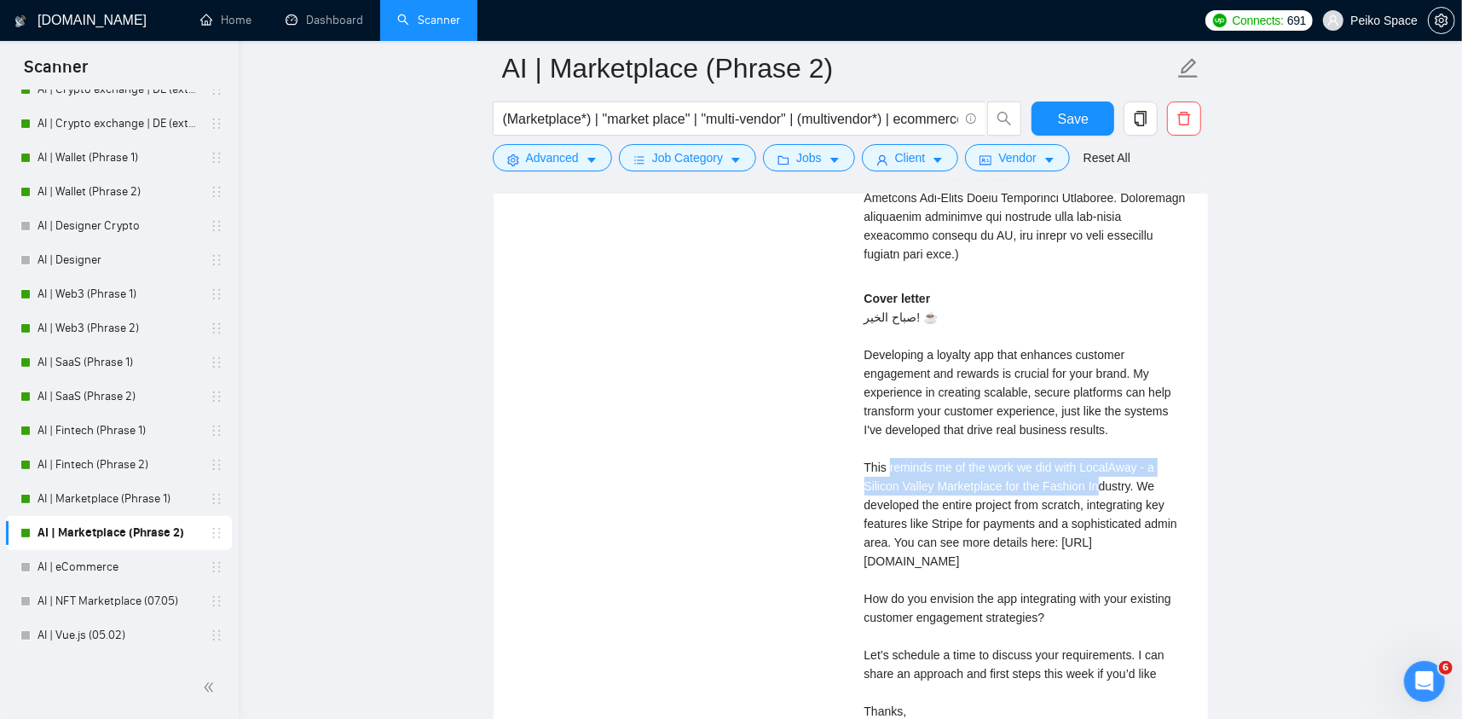
drag, startPoint x: 890, startPoint y: 449, endPoint x: 1119, endPoint y: 483, distance: 231.2
click at [1098, 472] on div "Cover letter [PERSON_NAME]! ☕ Developing a loyalty app that enhances customer e…" at bounding box center [1026, 514] width 323 height 450
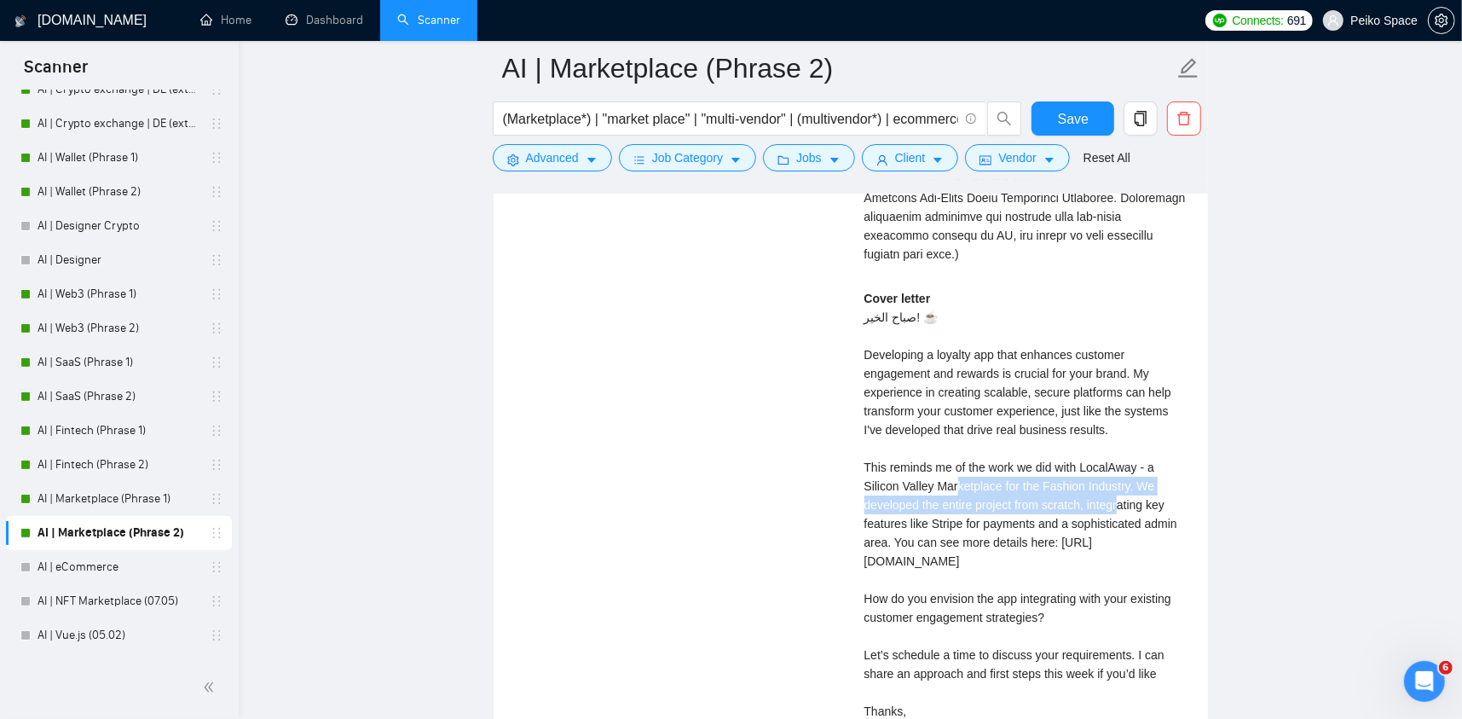
drag, startPoint x: 1119, startPoint y: 483, endPoint x: 913, endPoint y: 459, distance: 207.0
click at [941, 461] on div "Cover letter [PERSON_NAME]! ☕ Developing a loyalty app that enhances customer e…" at bounding box center [1026, 514] width 323 height 450
drag, startPoint x: 970, startPoint y: 458, endPoint x: 1105, endPoint y: 491, distance: 138.8
click at [1085, 489] on div "Cover letter [PERSON_NAME]! ☕ Developing a loyalty app that enhances customer e…" at bounding box center [1026, 514] width 323 height 450
drag, startPoint x: 1106, startPoint y: 491, endPoint x: 945, endPoint y: 468, distance: 162.8
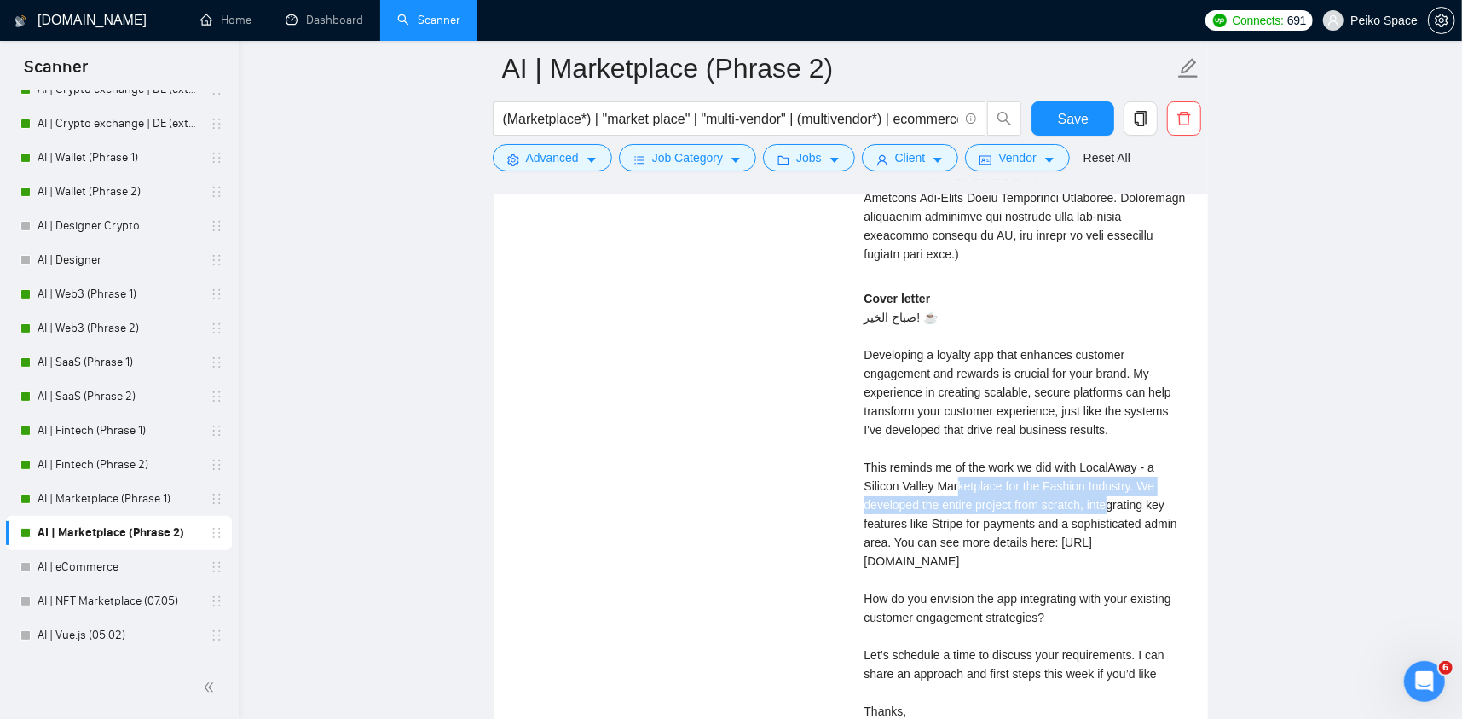
click at [952, 468] on div "Cover letter [PERSON_NAME]! ☕ Developing a loyalty app that enhances customer e…" at bounding box center [1026, 514] width 323 height 450
drag, startPoint x: 902, startPoint y: 455, endPoint x: 1081, endPoint y: 489, distance: 182.1
click at [1073, 489] on div "Cover letter [PERSON_NAME]! ☕ Developing a loyalty app that enhances customer e…" at bounding box center [1026, 514] width 323 height 450
drag, startPoint x: 1103, startPoint y: 491, endPoint x: 949, endPoint y: 476, distance: 154.3
click at [976, 479] on div "Cover letter [PERSON_NAME]! ☕ Developing a loyalty app that enhances customer e…" at bounding box center [1026, 514] width 323 height 450
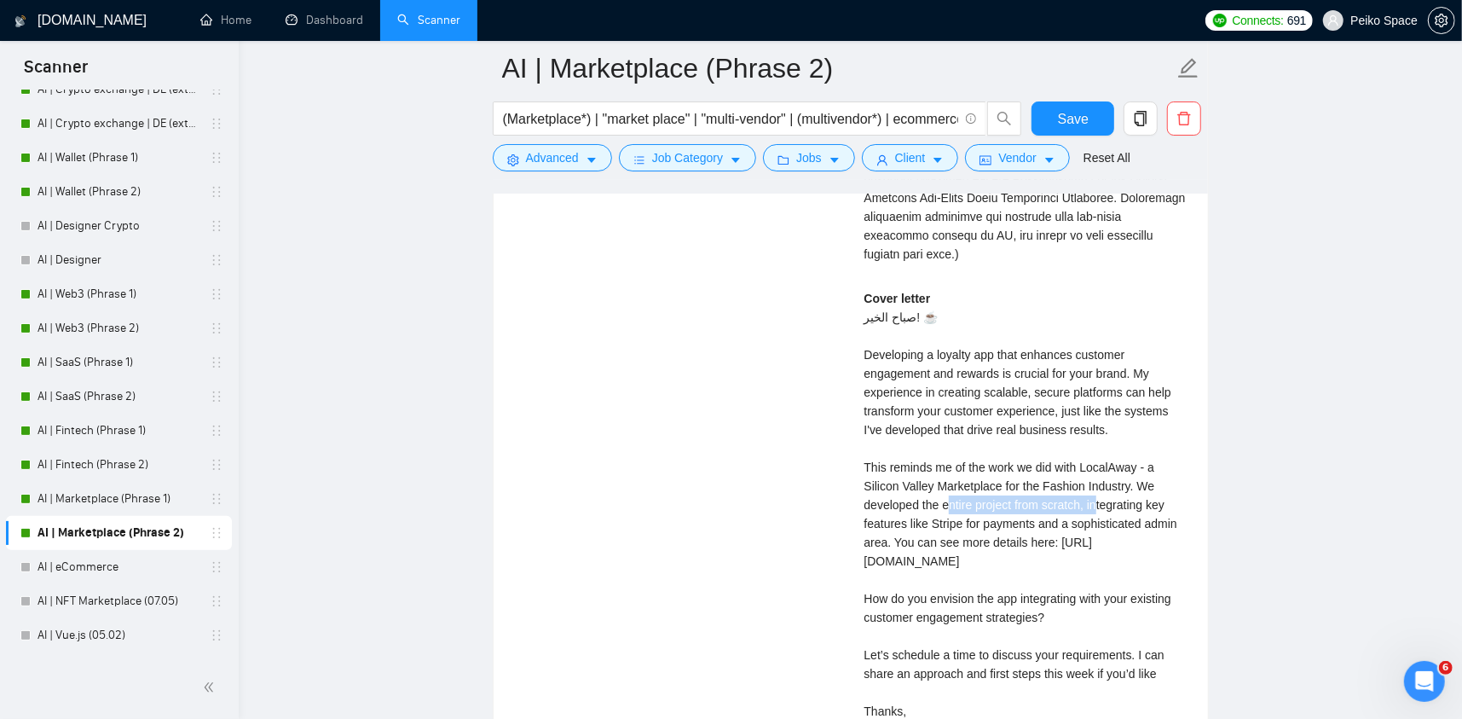
drag, startPoint x: 949, startPoint y: 476, endPoint x: 1104, endPoint y: 483, distance: 155.4
click at [1103, 483] on div "Cover letter [PERSON_NAME]! ☕ Developing a loyalty app that enhances customer e…" at bounding box center [1026, 514] width 323 height 450
drag, startPoint x: 1131, startPoint y: 485, endPoint x: 907, endPoint y: 483, distance: 223.4
click at [918, 484] on div "Cover letter [PERSON_NAME]! ☕ Developing a loyalty app that enhances customer e…" at bounding box center [1026, 514] width 323 height 450
drag, startPoint x: 891, startPoint y: 491, endPoint x: 1133, endPoint y: 506, distance: 242.6
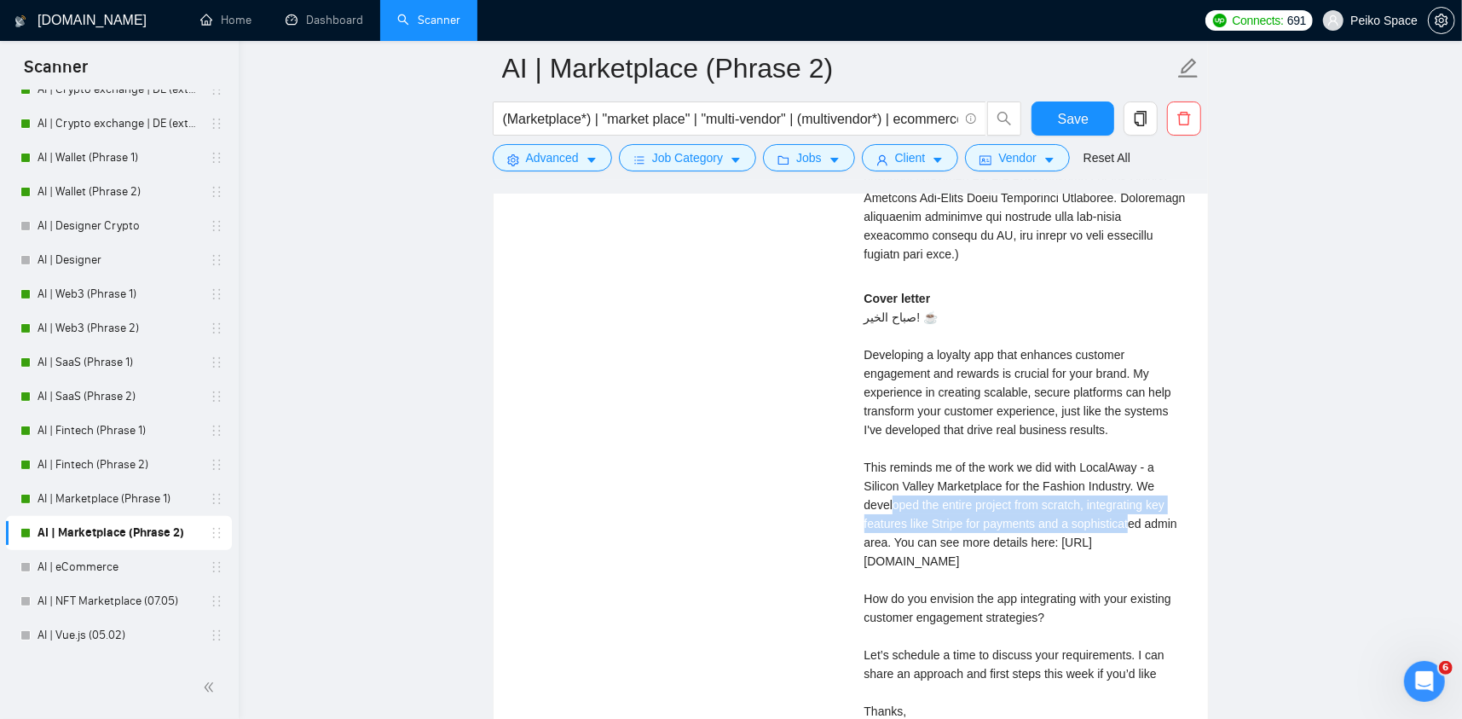
click at [1132, 505] on div "Cover letter [PERSON_NAME]! ☕ Developing a loyalty app that enhances customer e…" at bounding box center [1026, 514] width 323 height 450
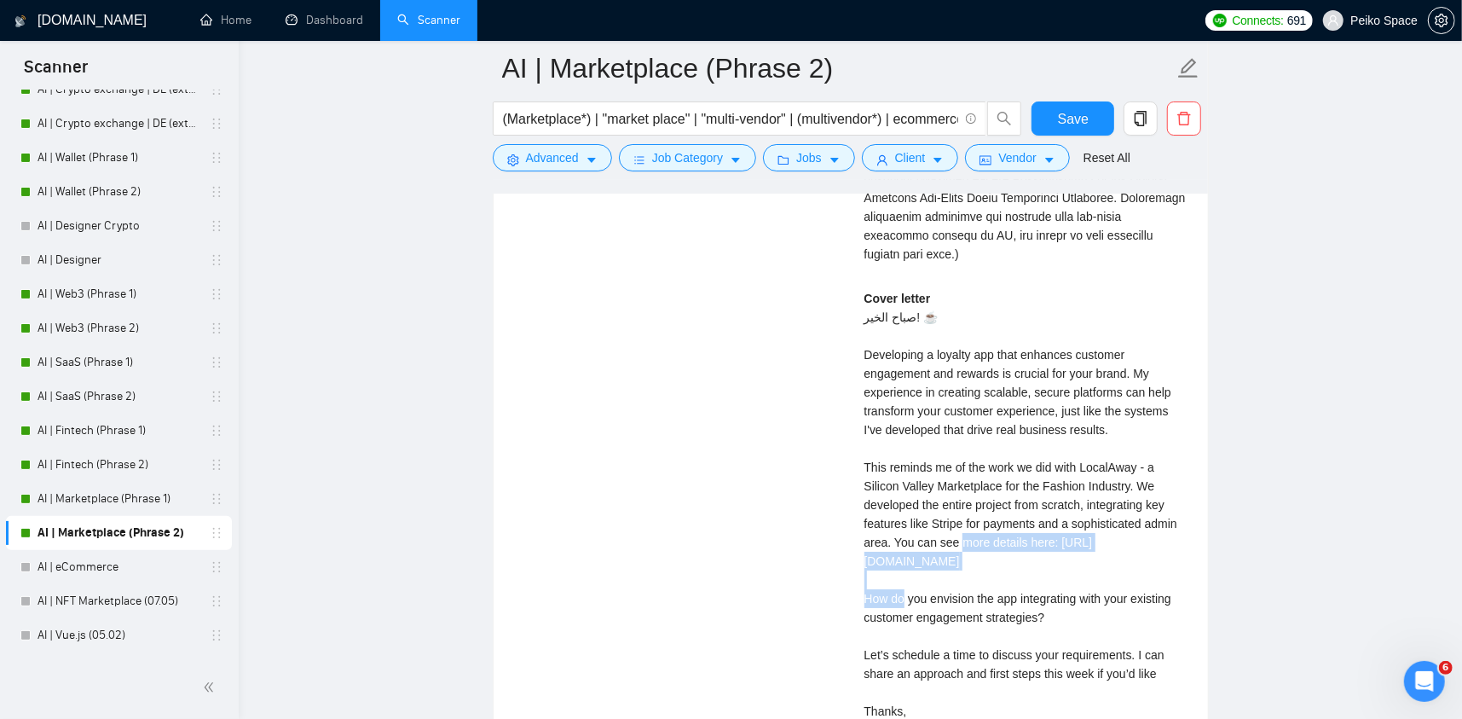
drag, startPoint x: 982, startPoint y: 530, endPoint x: 1007, endPoint y: 533, distance: 25.0
click at [1007, 533] on div "Cover letter [PERSON_NAME]! ☕ Developing a loyalty app that enhances customer e…" at bounding box center [1026, 514] width 323 height 450
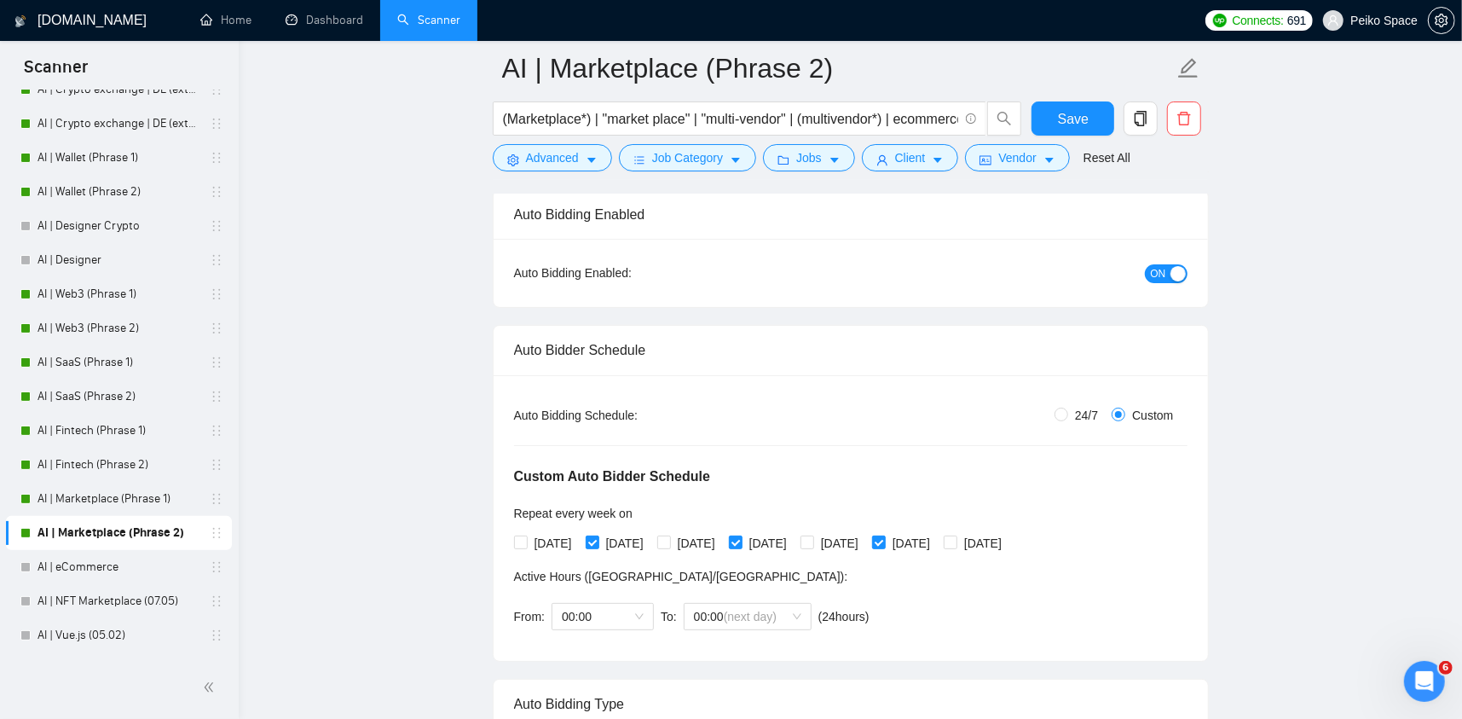
scroll to position [0, 0]
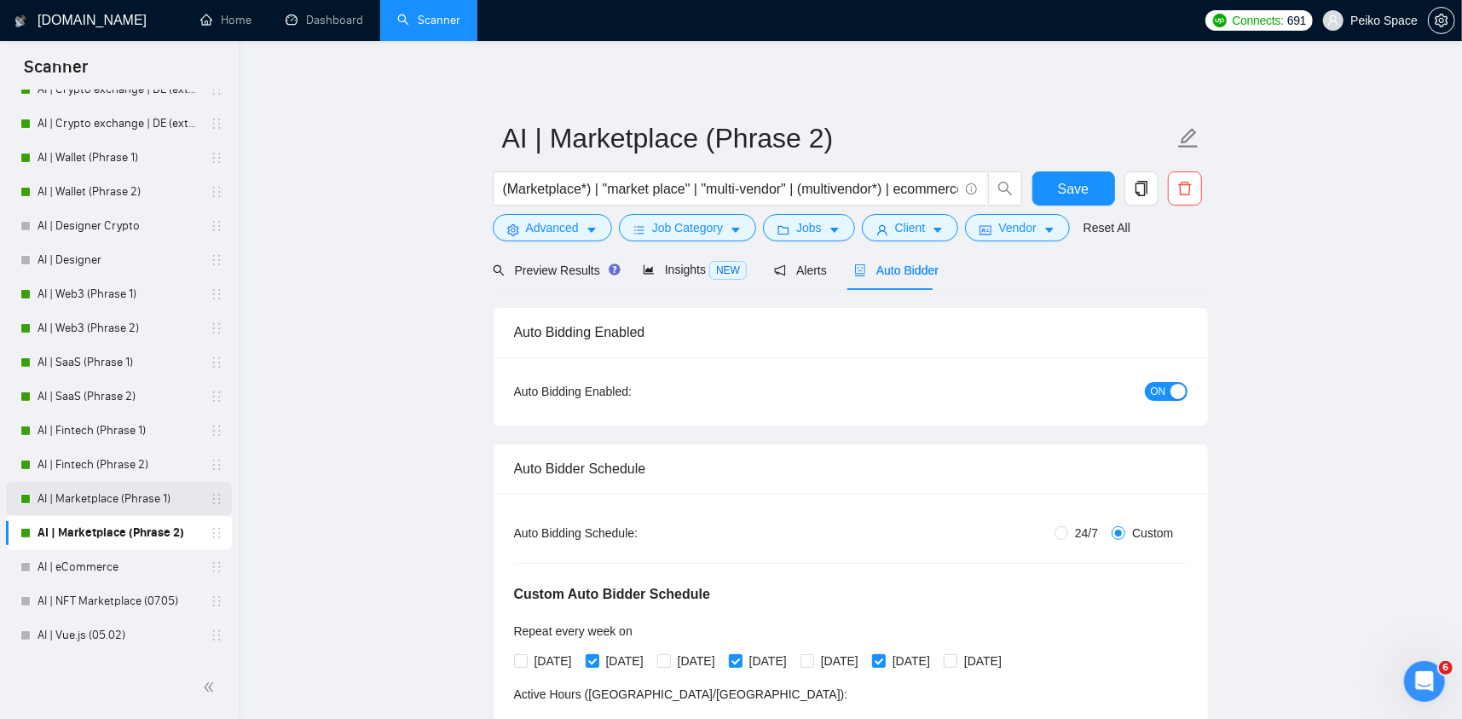
click at [98, 508] on link "AI | Marketplace (Phrase 1)" at bounding box center [119, 499] width 162 height 34
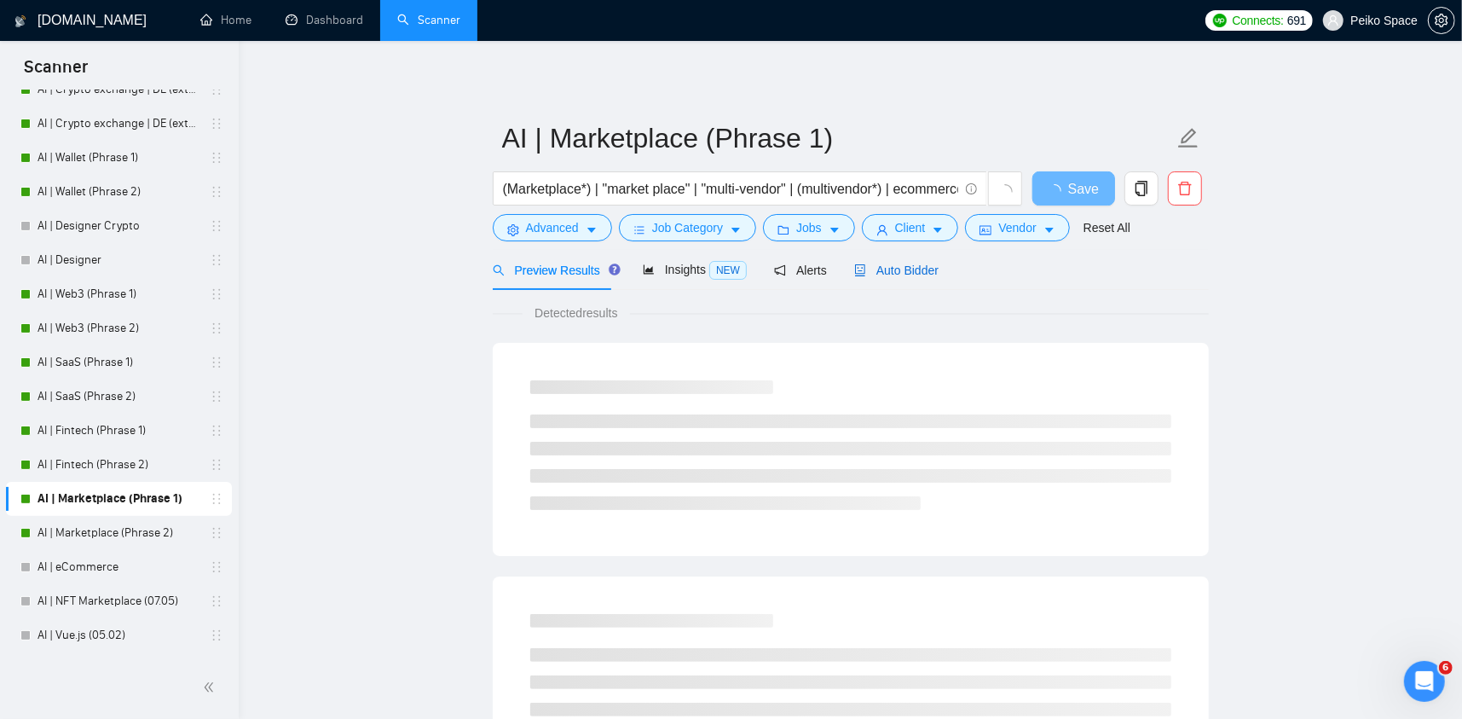
click at [906, 261] on div "Auto Bidder" at bounding box center [896, 270] width 84 height 19
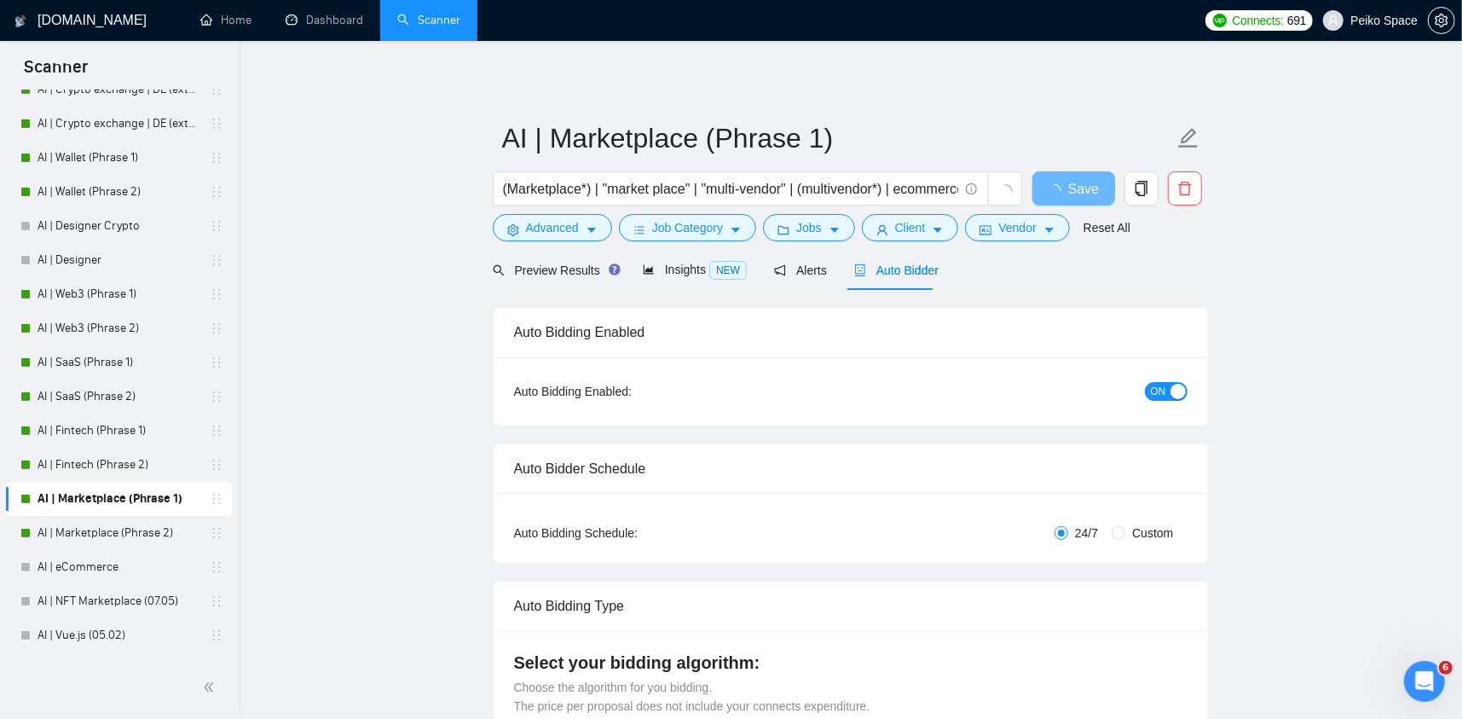
radio input "false"
radio input "true"
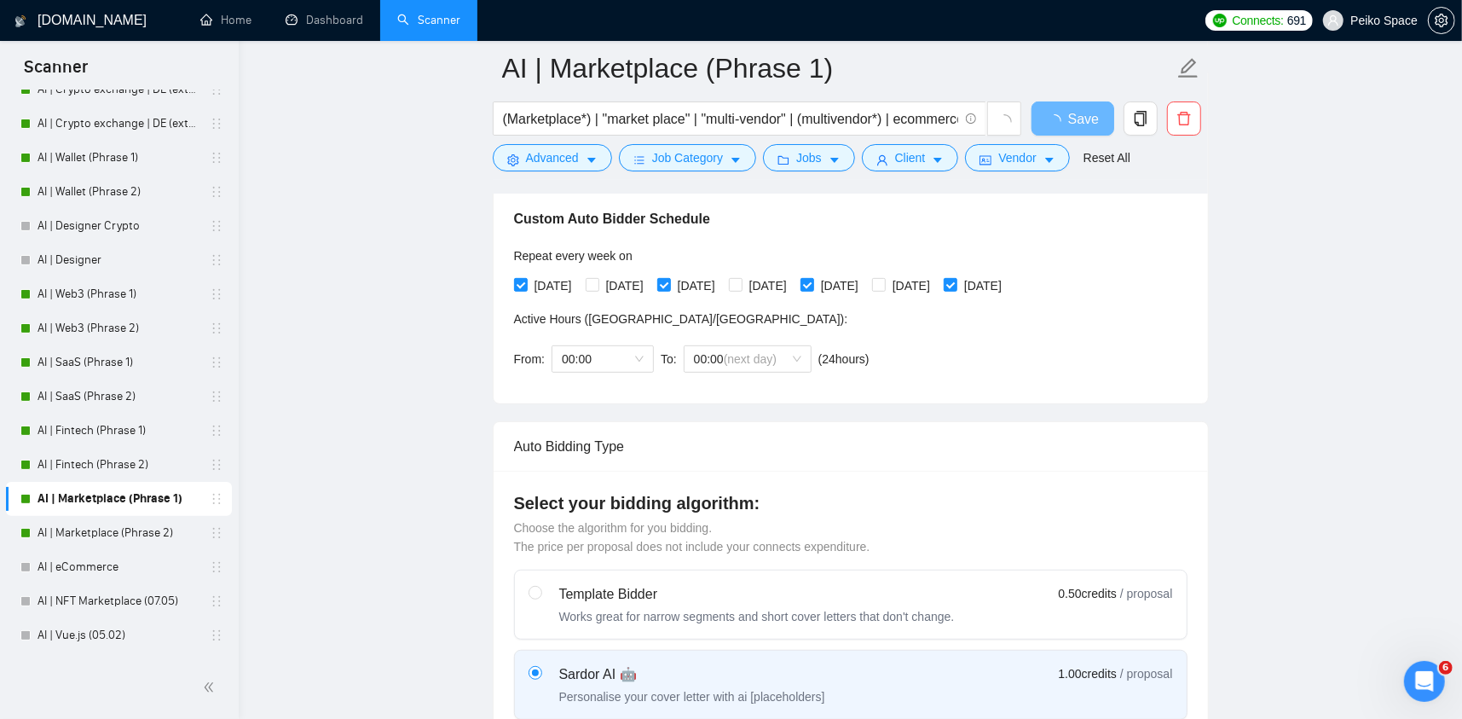
scroll to position [341, 0]
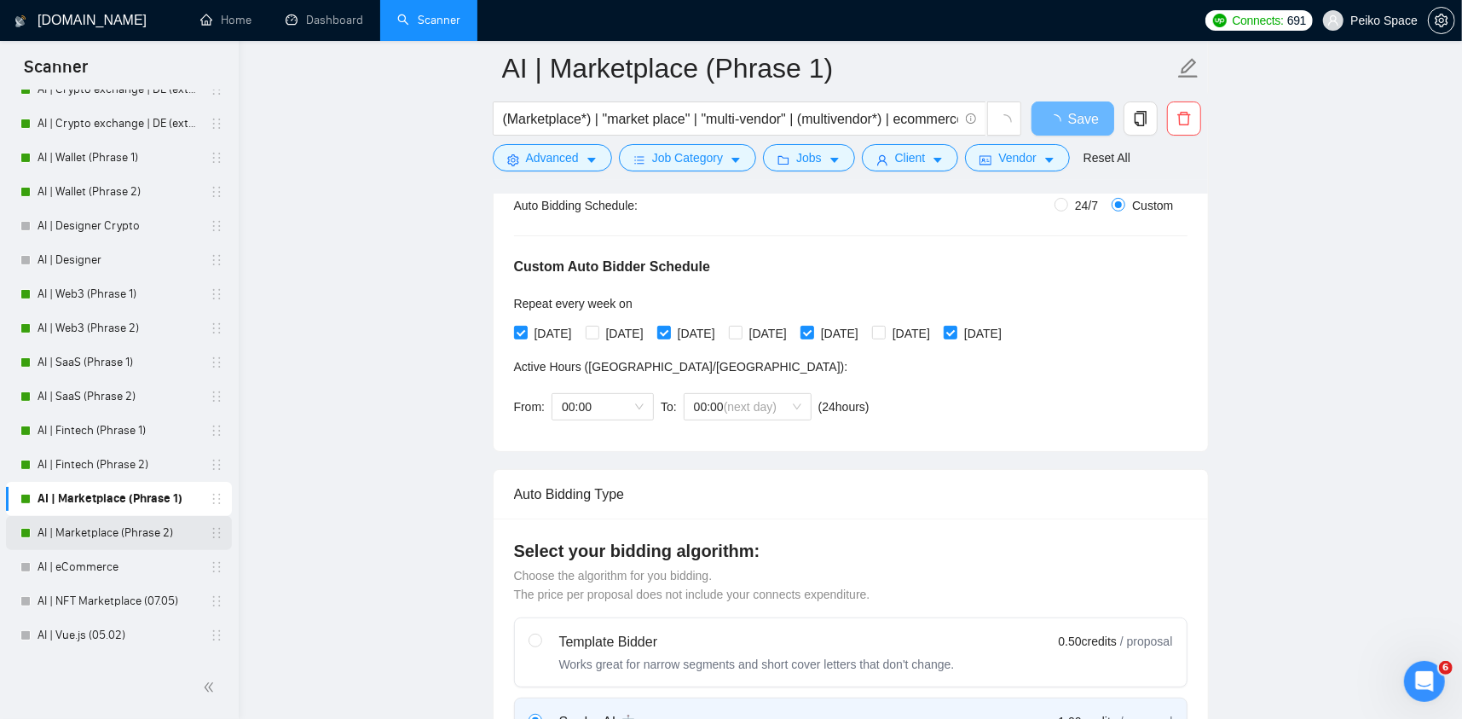
click at [162, 539] on link "AI | Marketplace (Phrase 2)" at bounding box center [119, 533] width 162 height 34
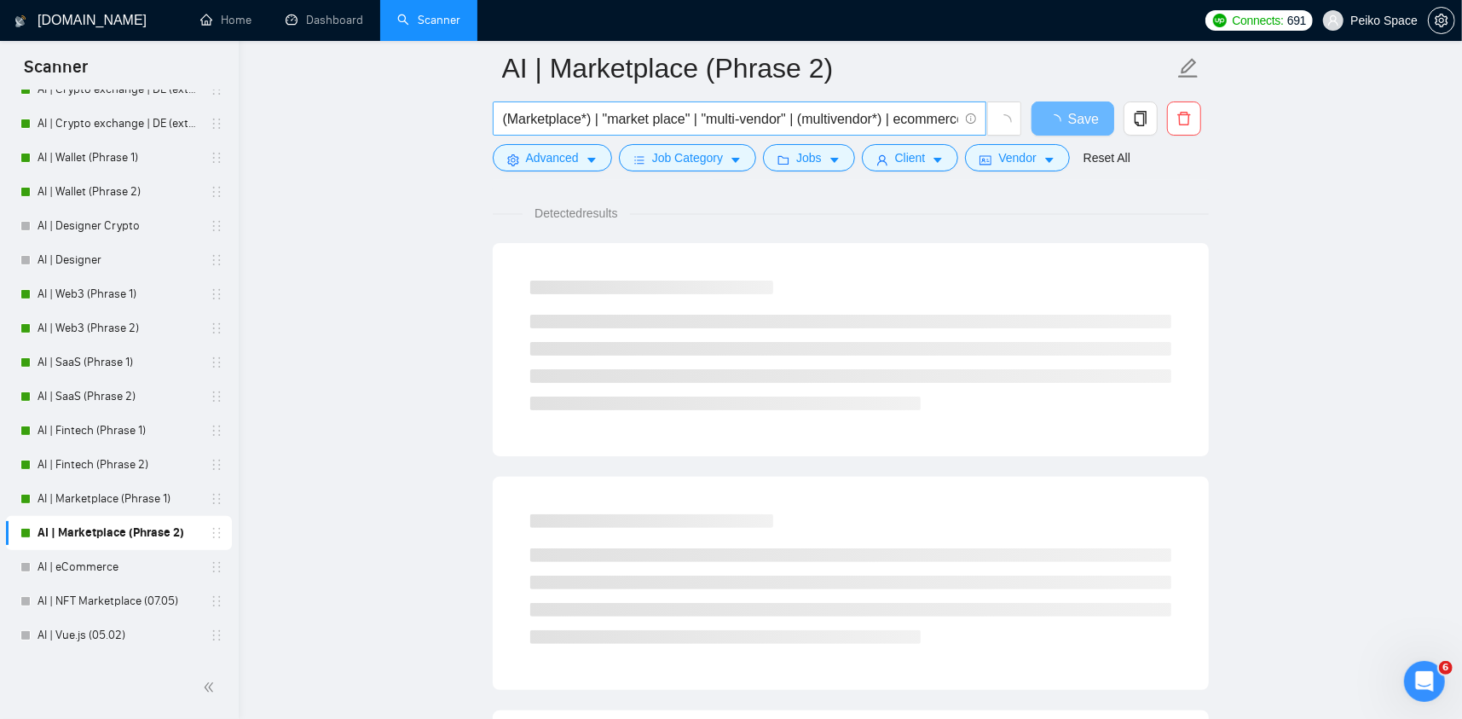
scroll to position [85, 0]
